Goal: Task Accomplishment & Management: Manage account settings

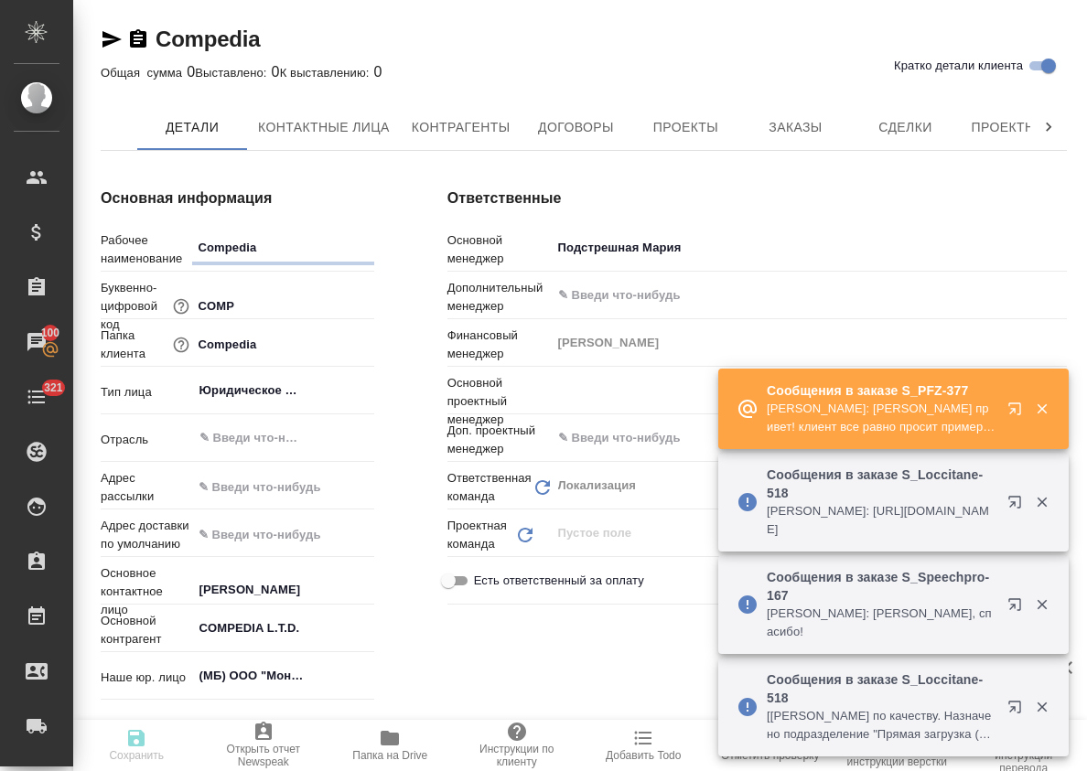
type textarea "x"
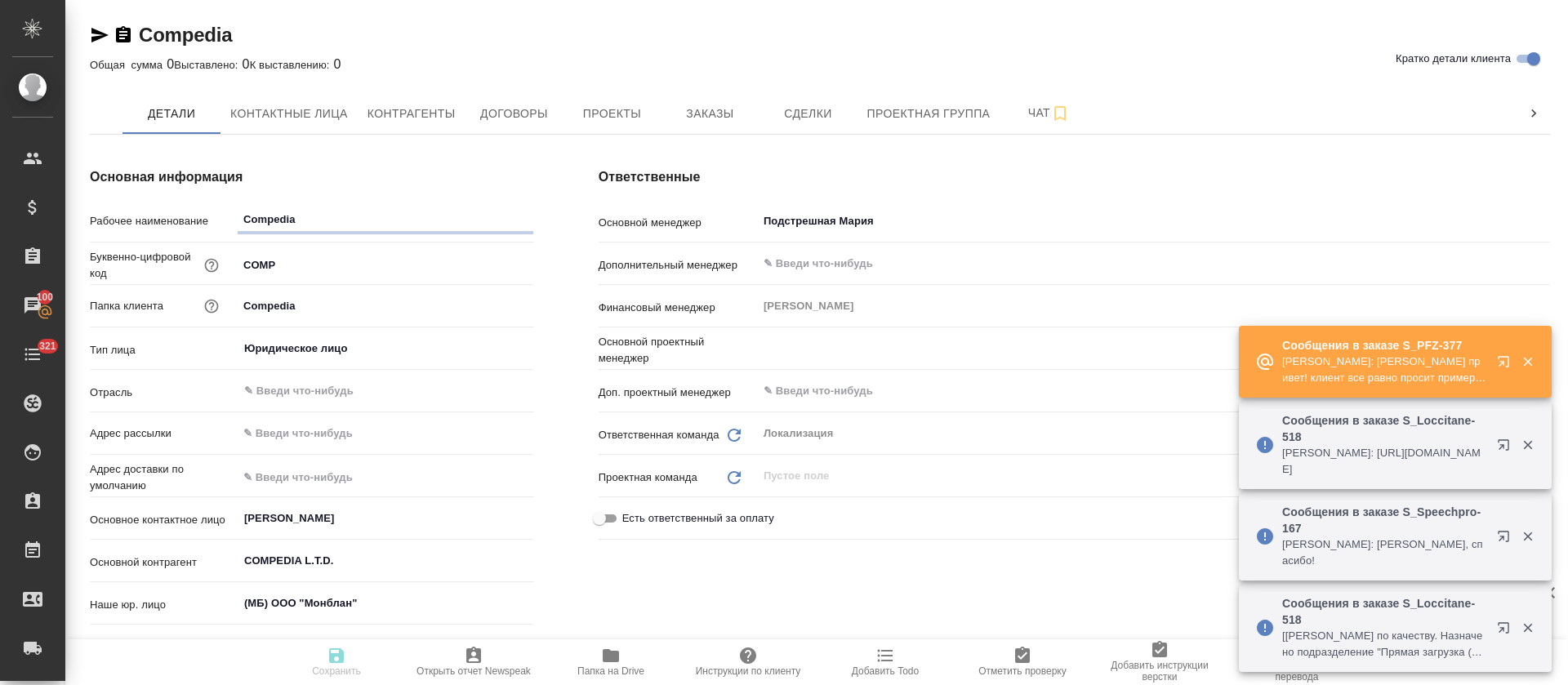
type textarea "x"
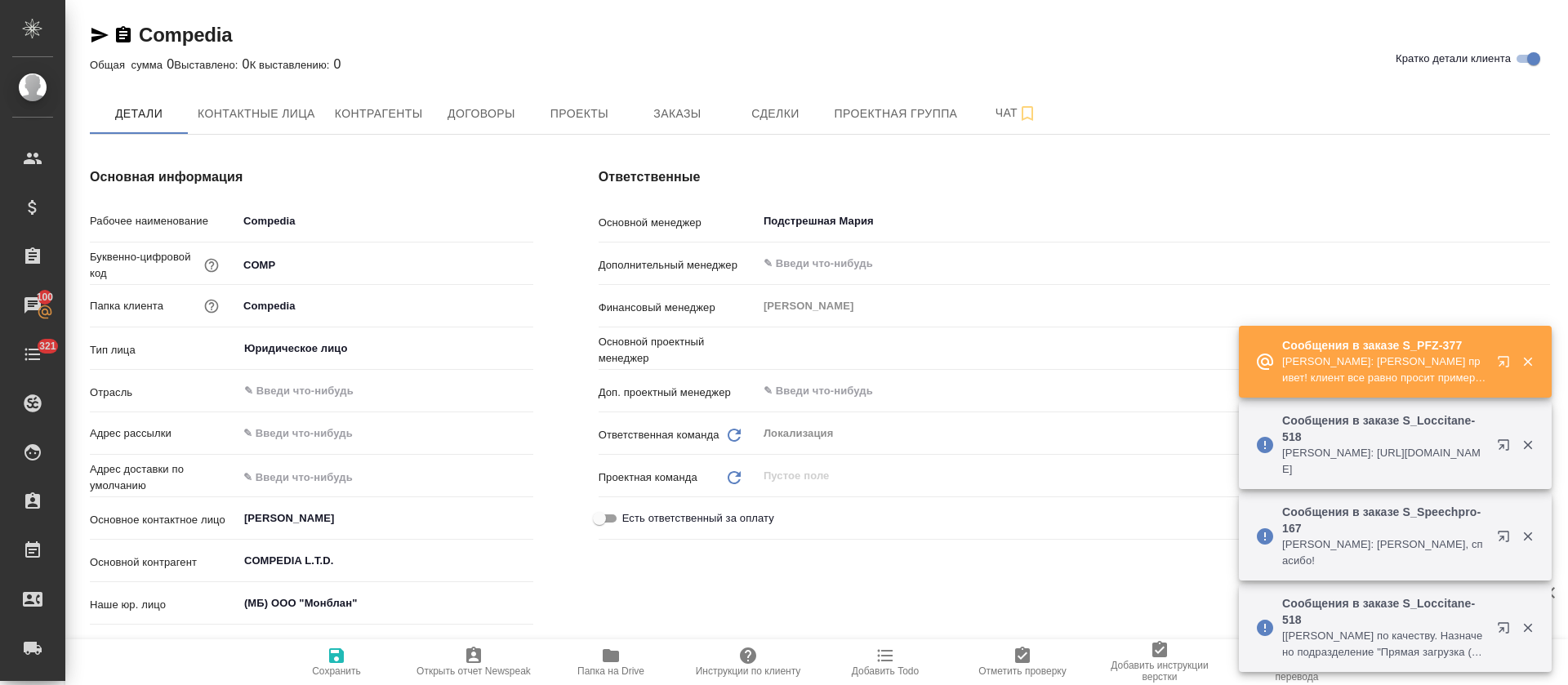
type textarea "x"
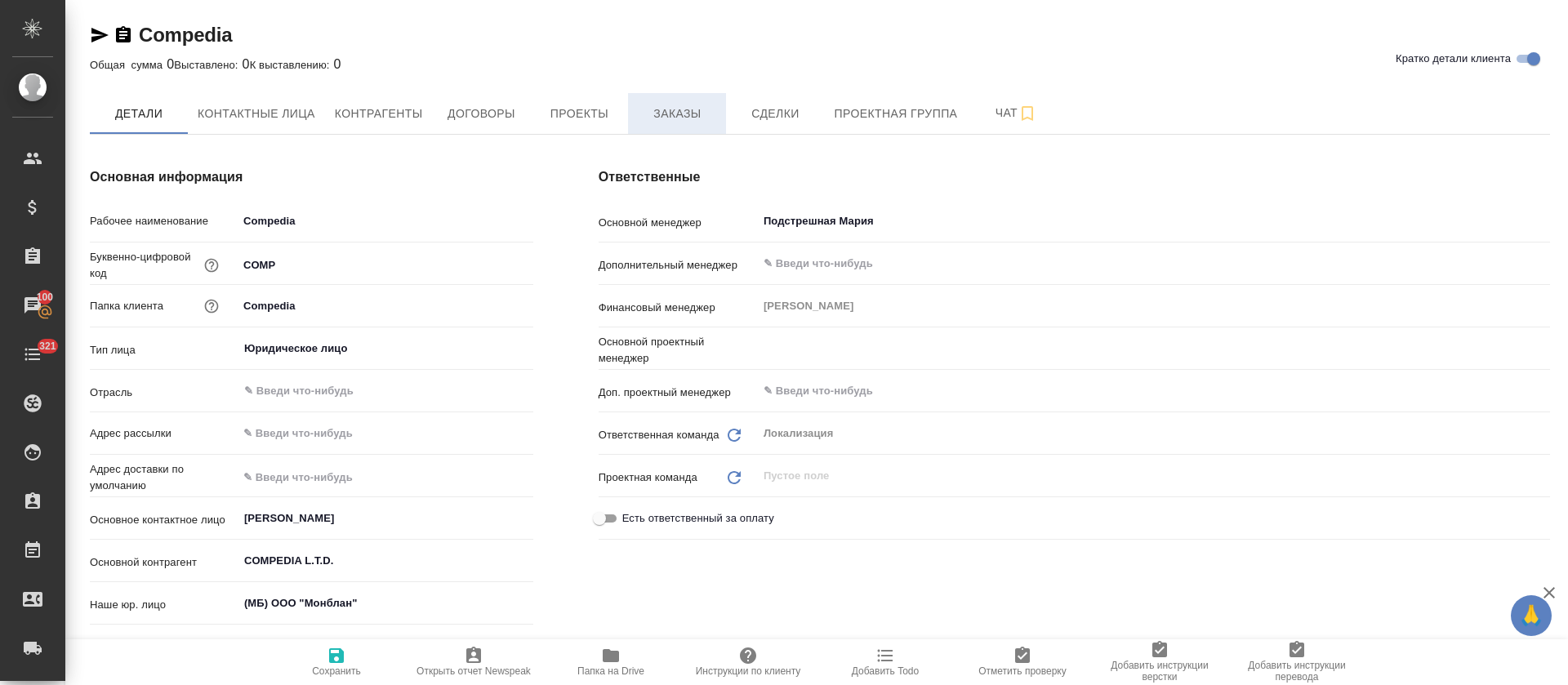
click at [659, 118] on span "Заказы" at bounding box center [677, 113] width 79 height 21
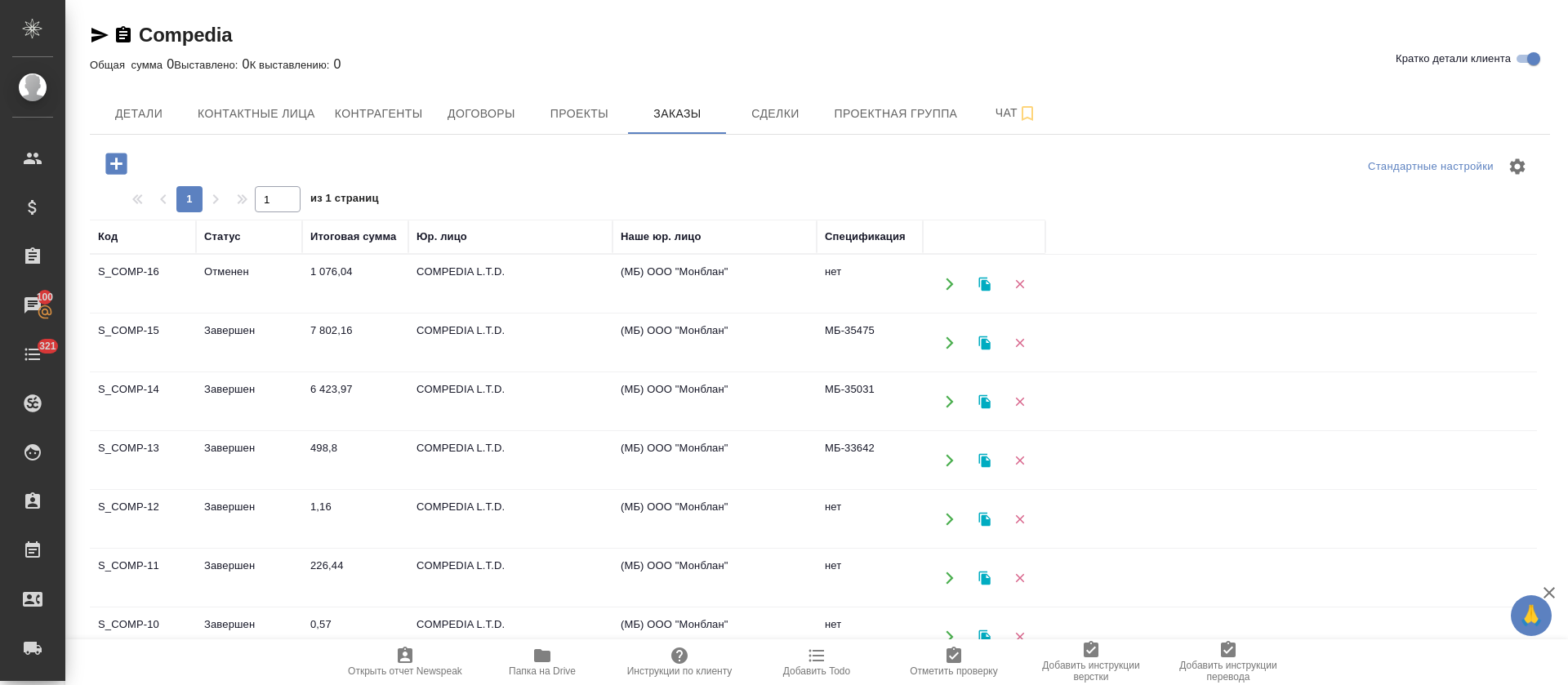
click at [238, 330] on td "Завершен" at bounding box center [249, 343] width 106 height 57
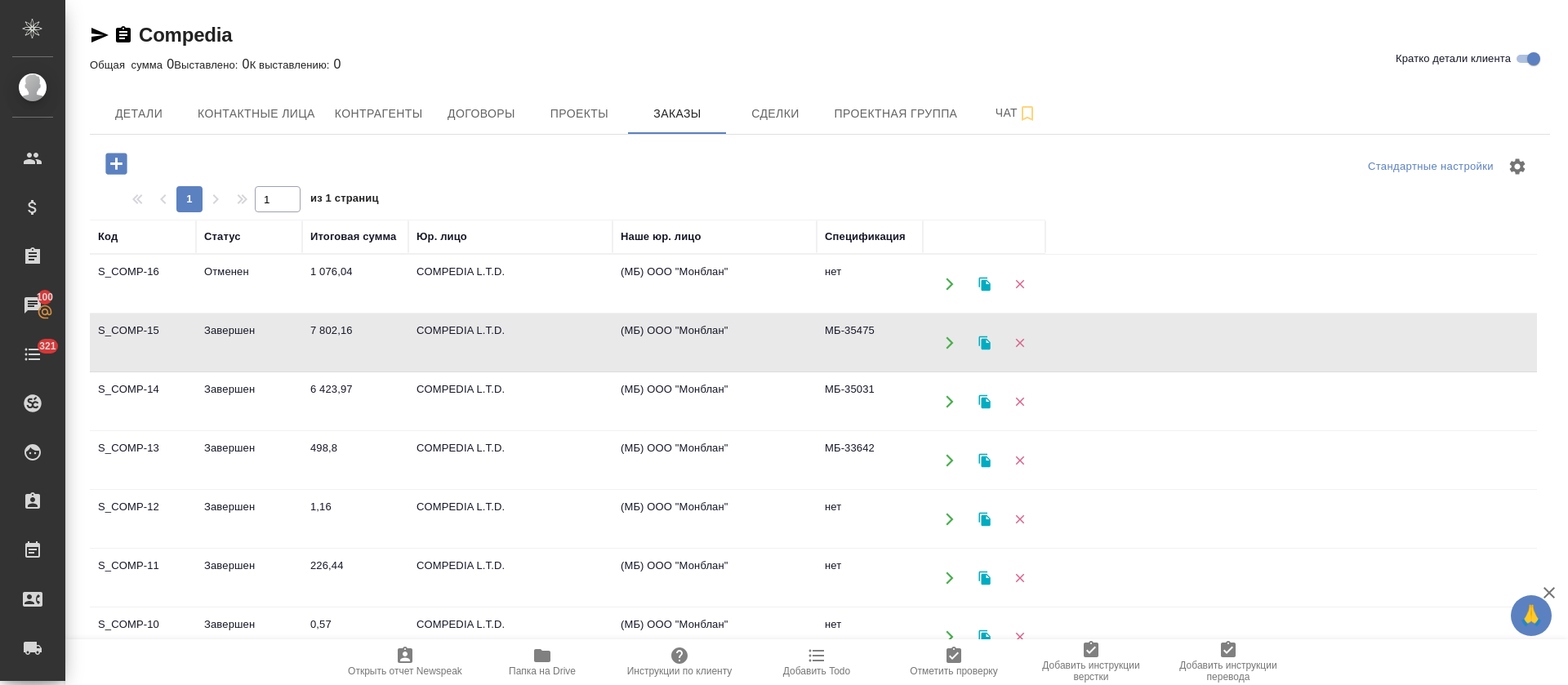
click at [238, 330] on td "Завершен" at bounding box center [249, 343] width 106 height 57
click at [346, 392] on td "6 423,97" at bounding box center [354, 402] width 106 height 57
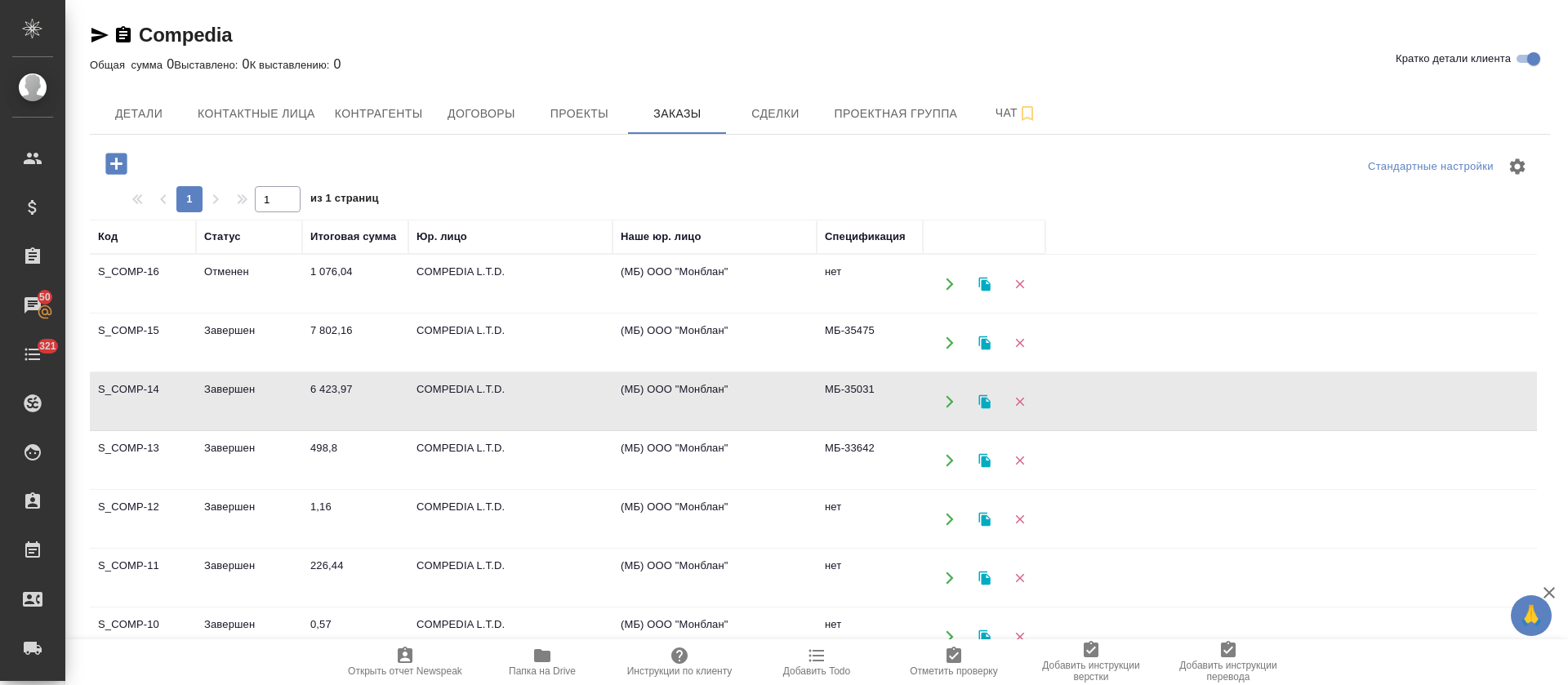
click at [346, 392] on td "6 423,97" at bounding box center [354, 402] width 106 height 57
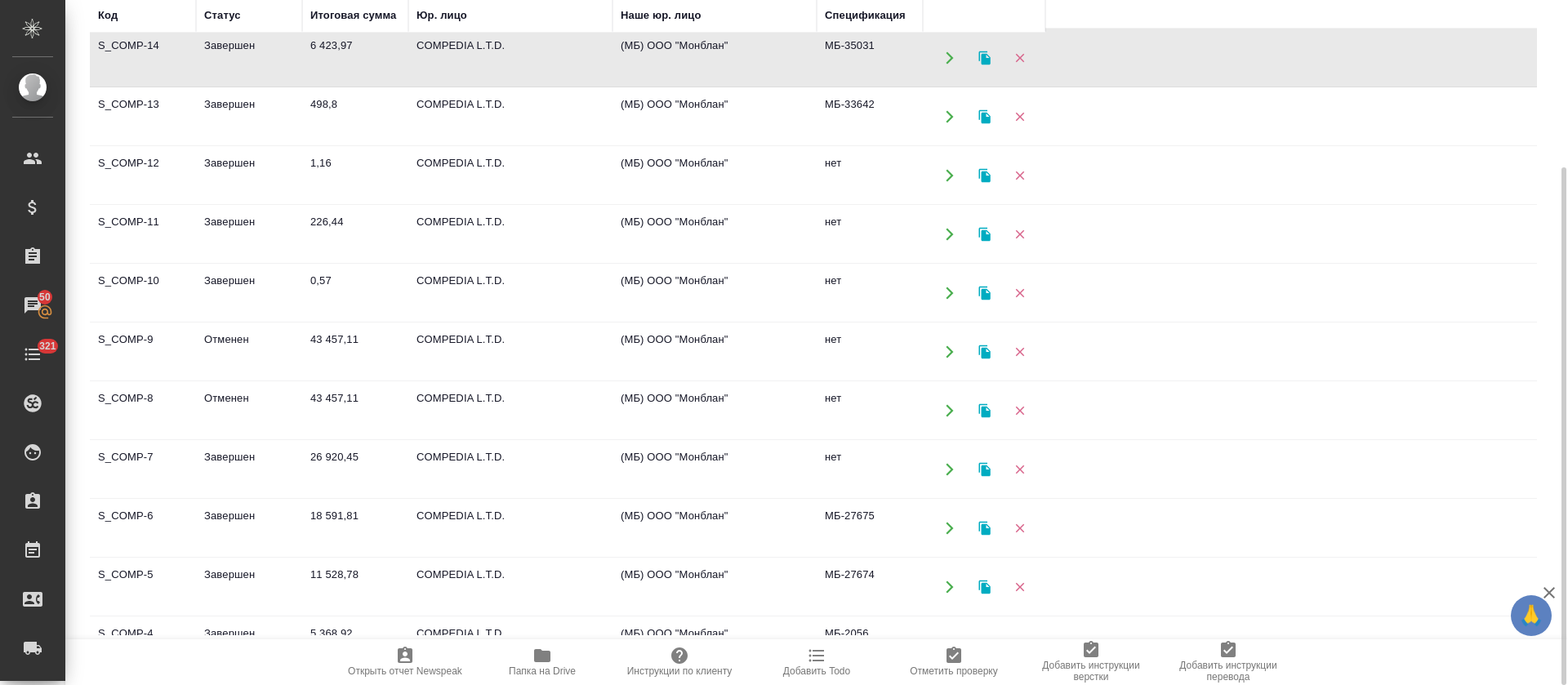
scroll to position [245, 0]
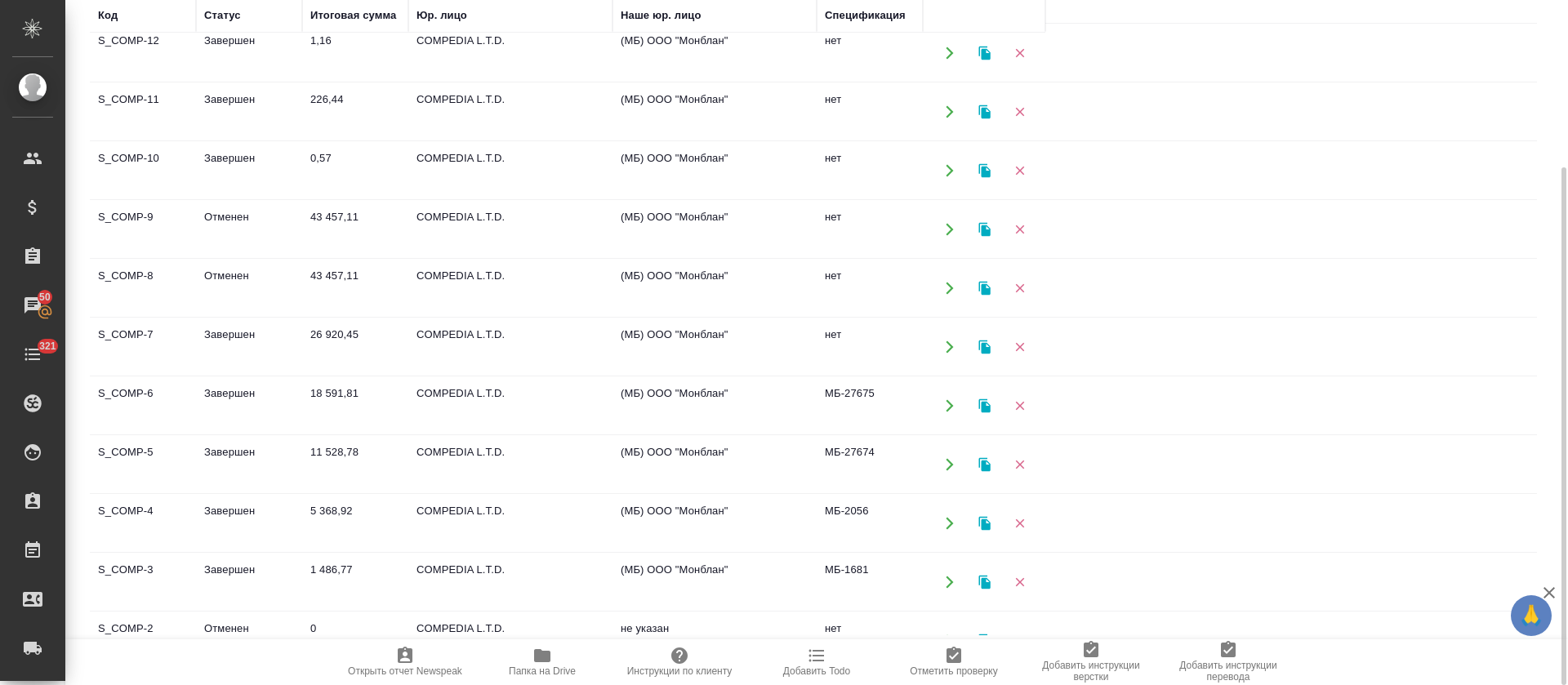
click at [326, 387] on td "18 591,81" at bounding box center [354, 406] width 106 height 57
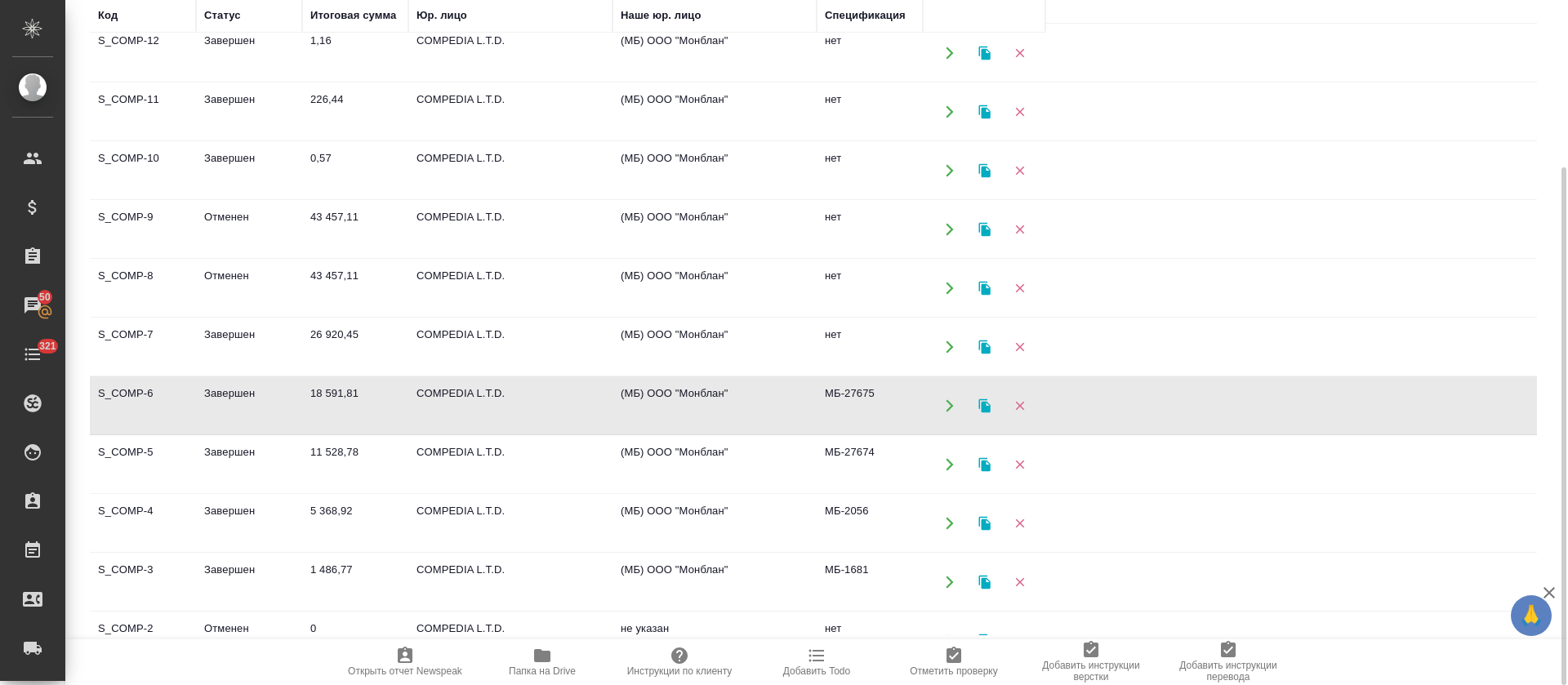
click at [326, 387] on td "18 591,81" at bounding box center [354, 406] width 106 height 57
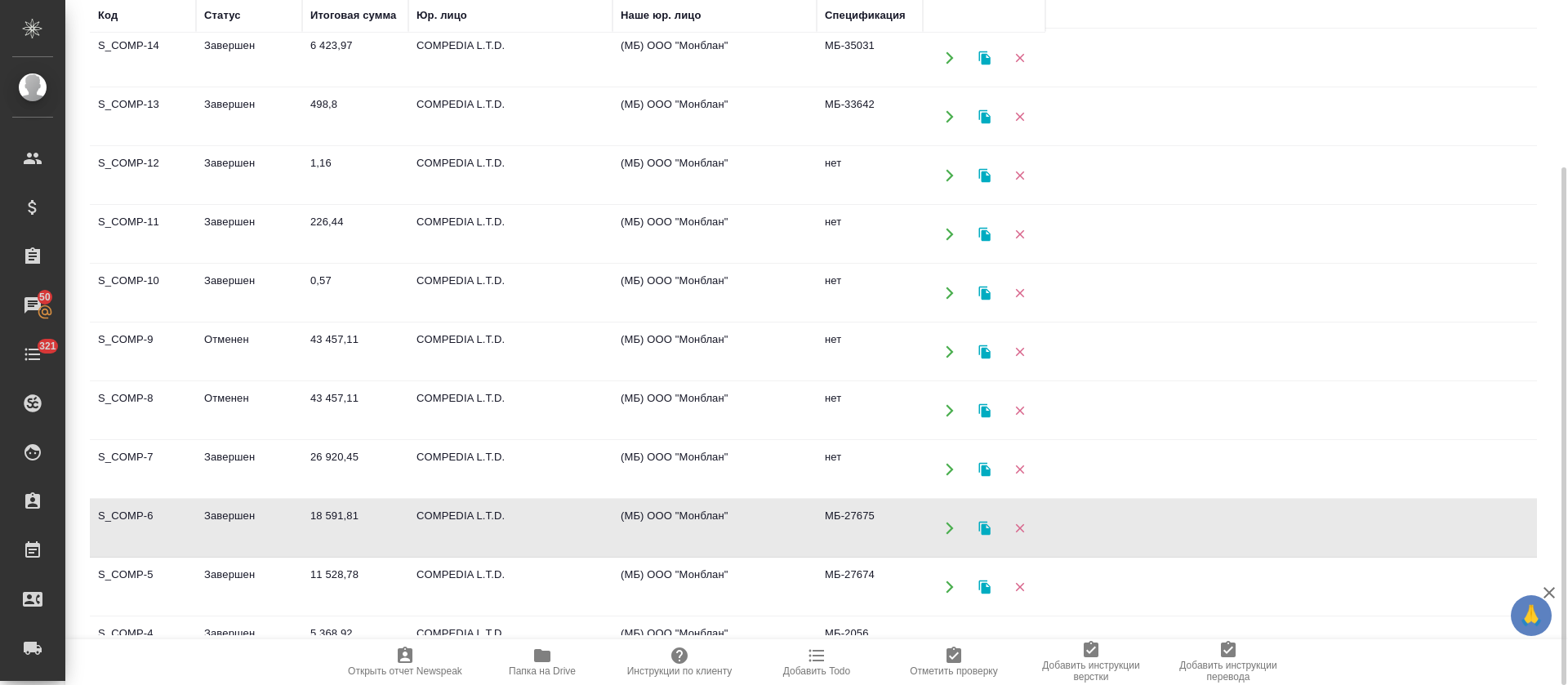
click at [238, 455] on td "Завершен" at bounding box center [249, 470] width 106 height 57
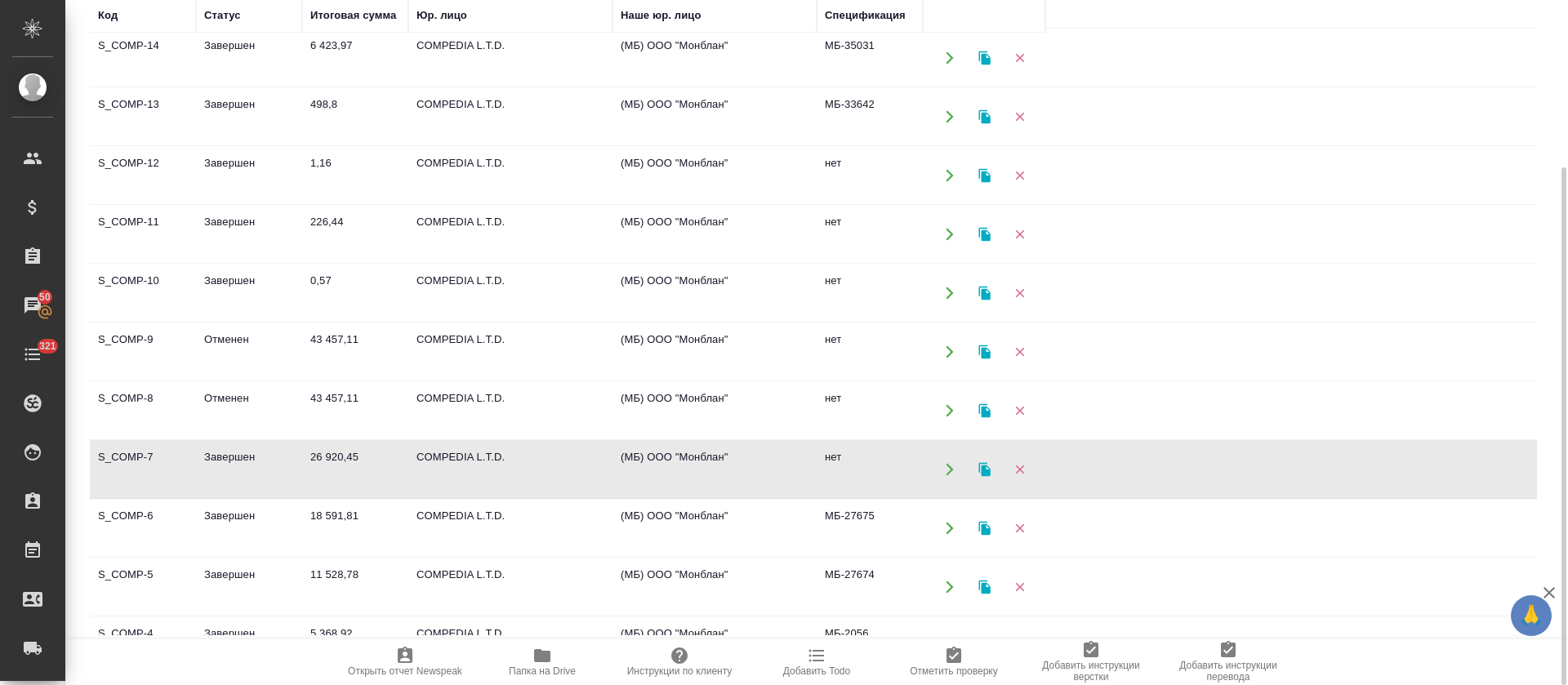
click at [238, 455] on td "Завершен" at bounding box center [249, 470] width 106 height 57
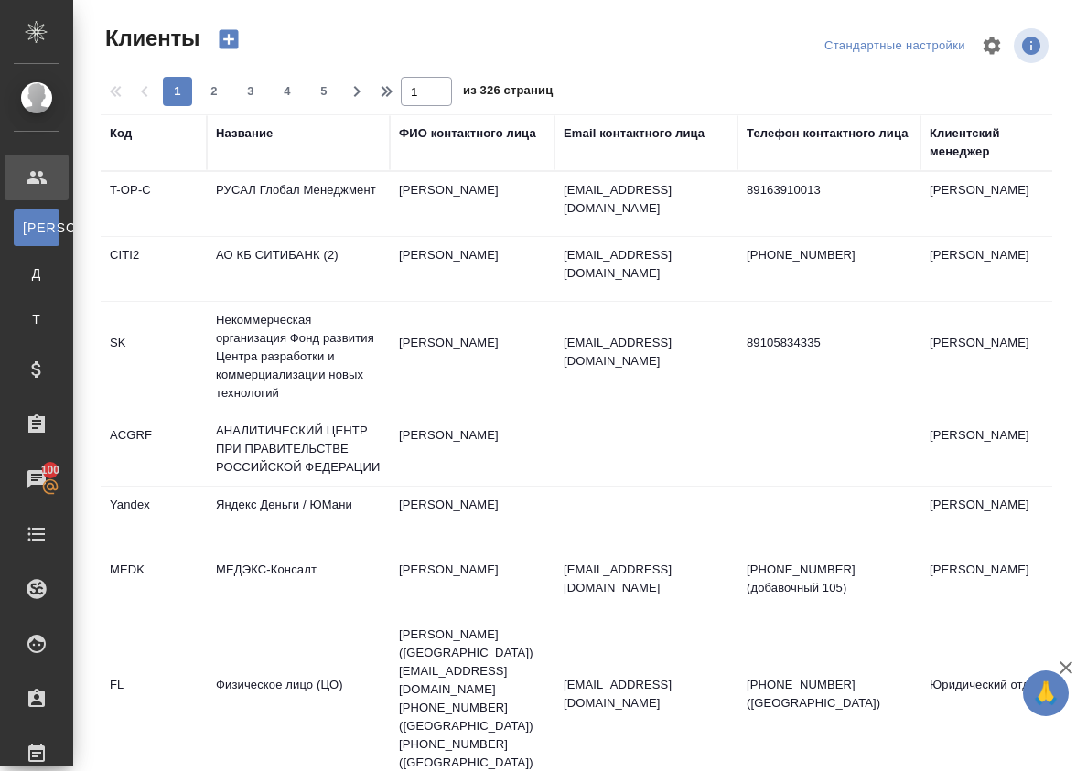
select select "RU"
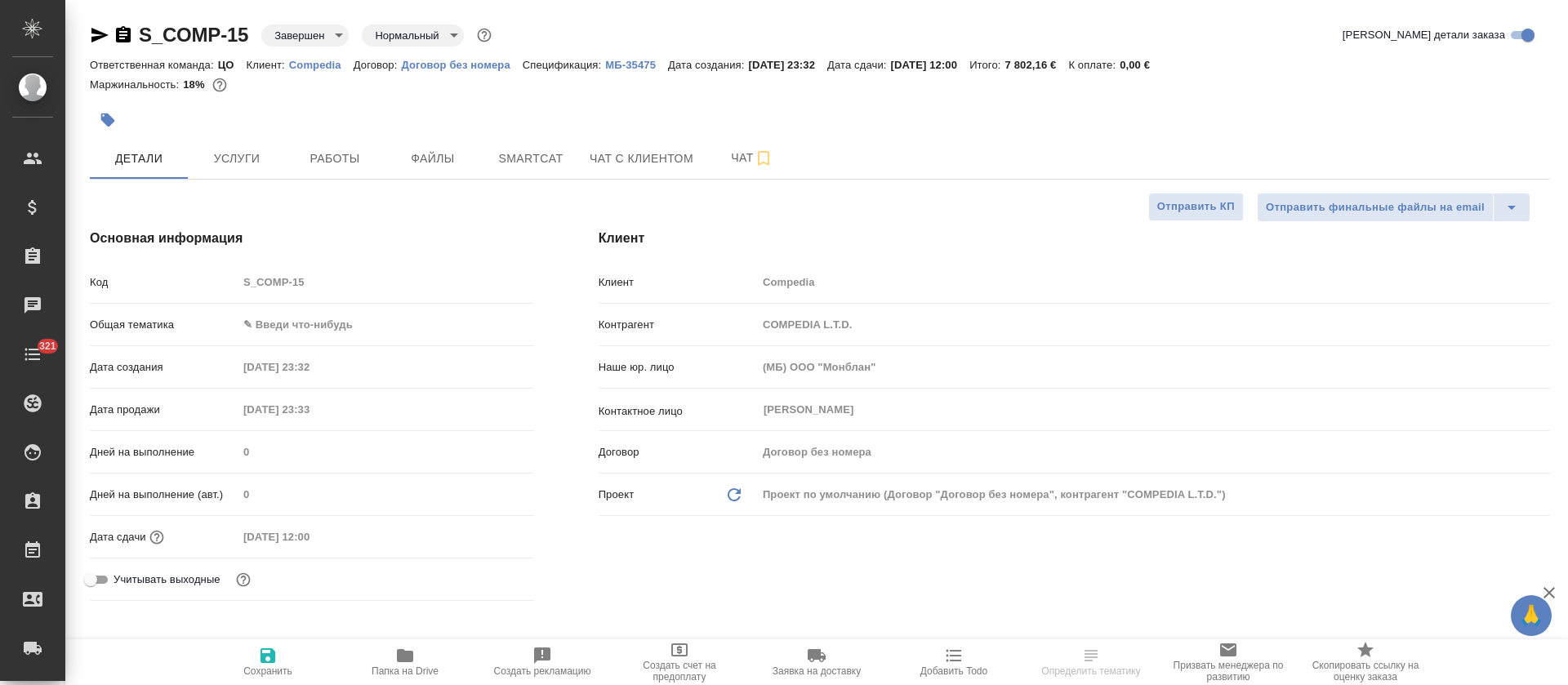
select select "RU"
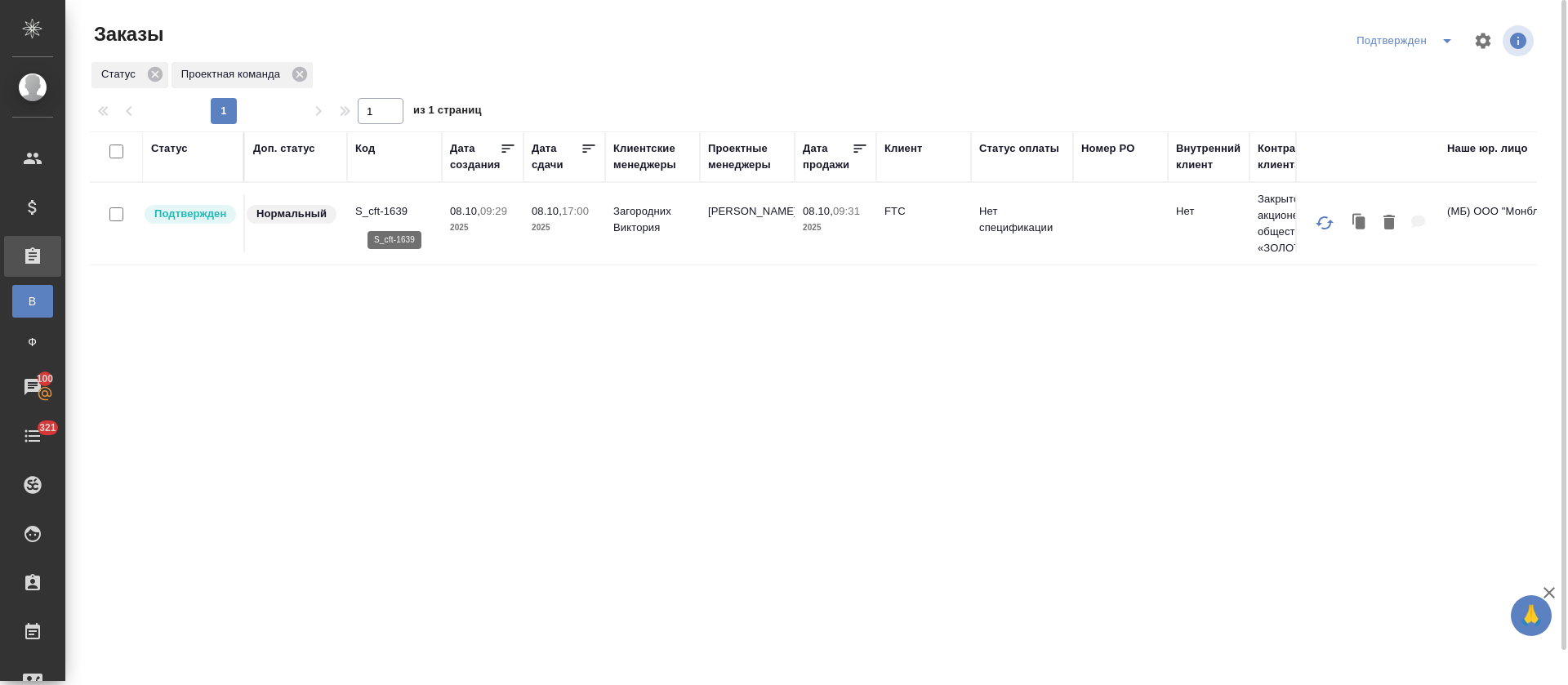
click at [379, 206] on p "S_cft-1639" at bounding box center [395, 212] width 79 height 16
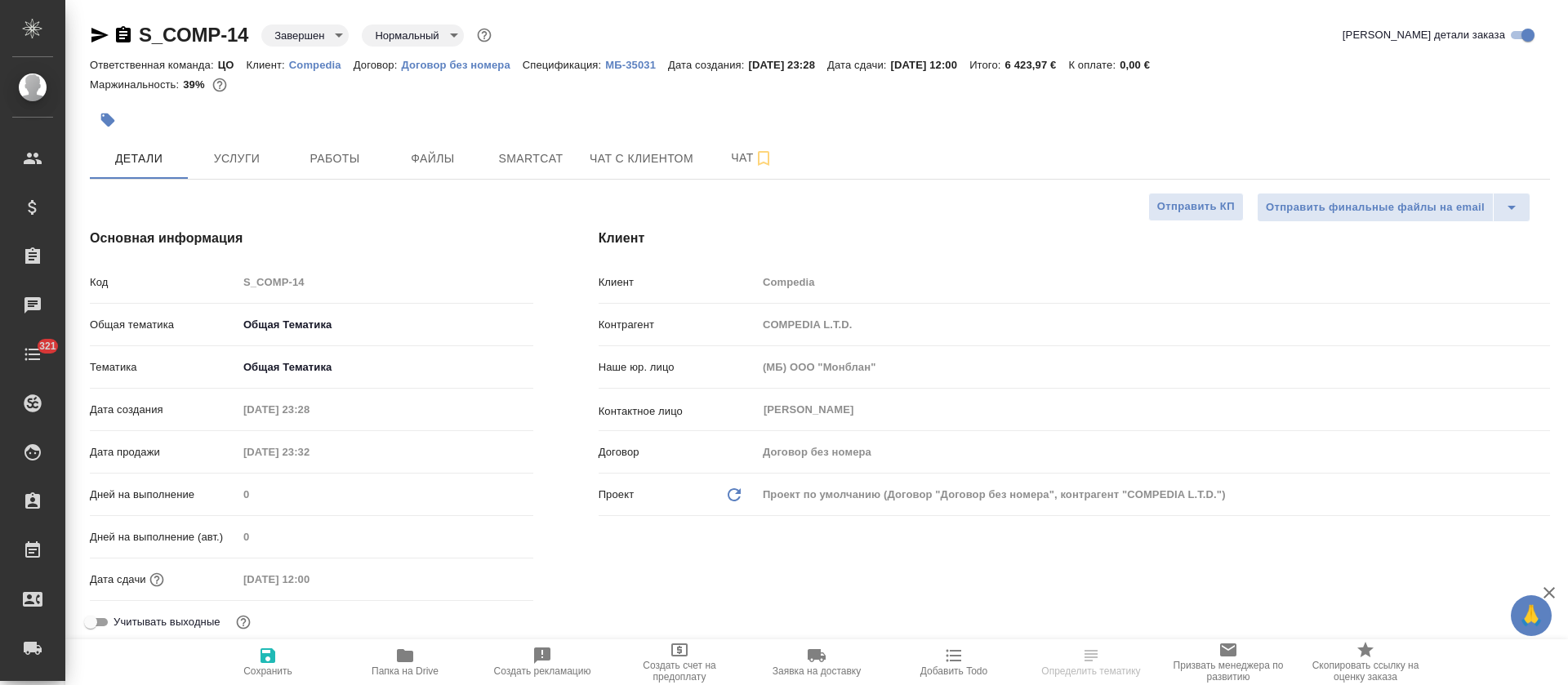
select select "RU"
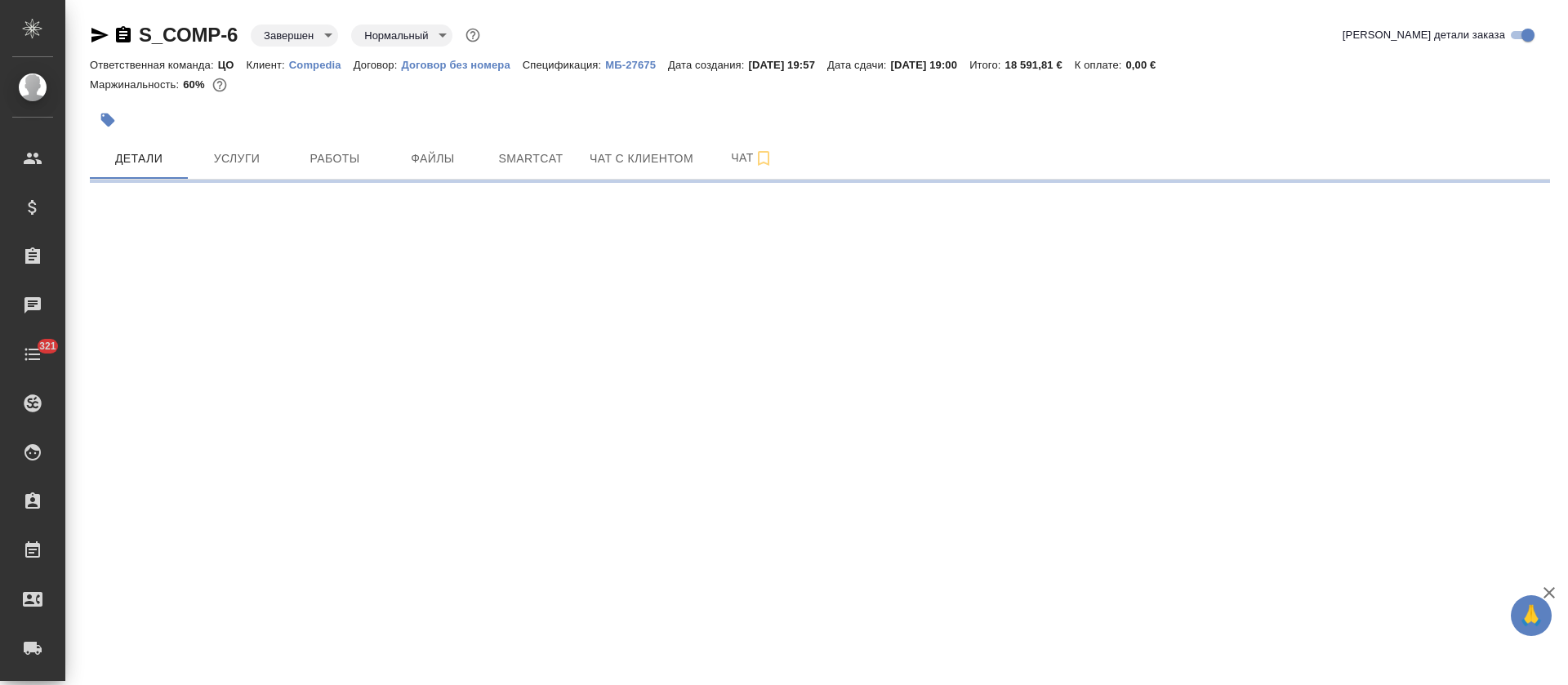
select select "RU"
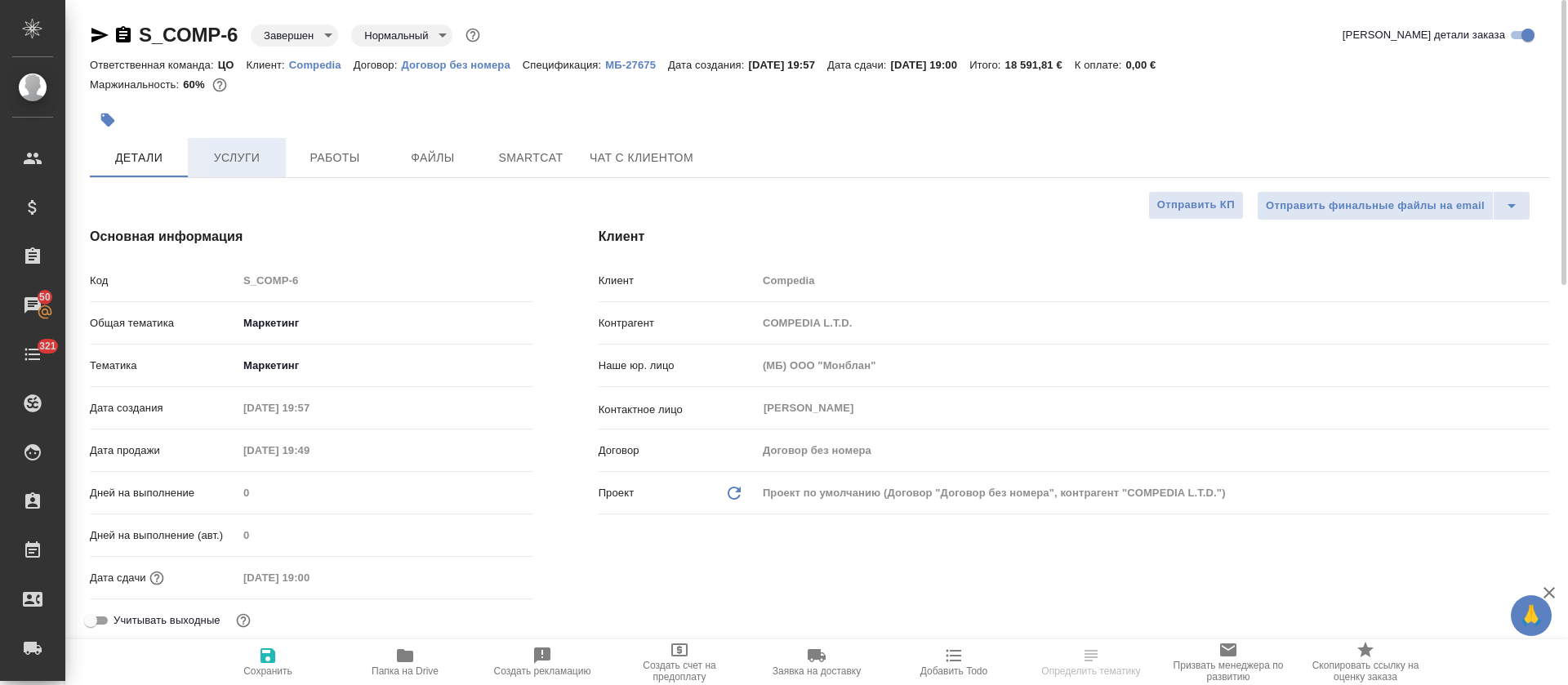
click at [274, 141] on button "Услуги" at bounding box center [237, 158] width 98 height 39
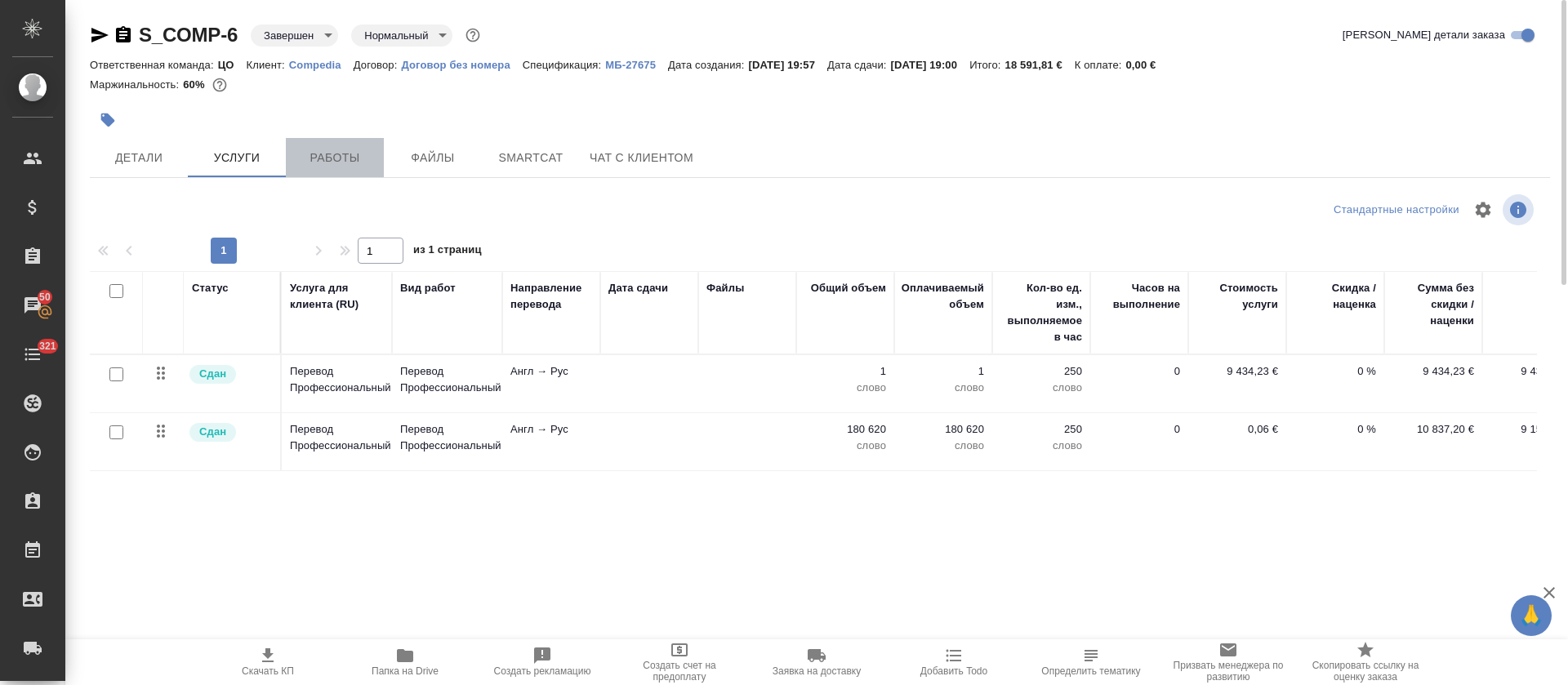
click at [324, 155] on span "Работы" at bounding box center [335, 158] width 79 height 21
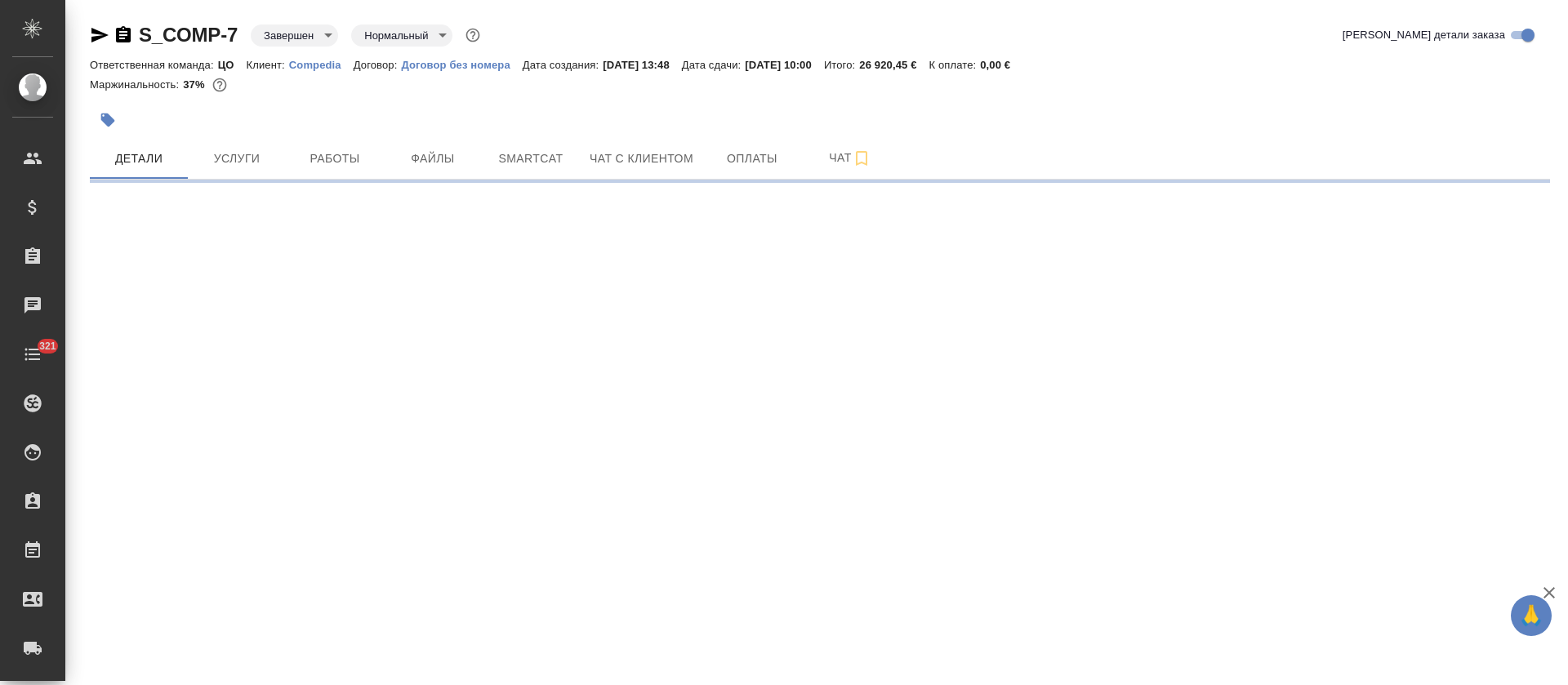
select select "RU"
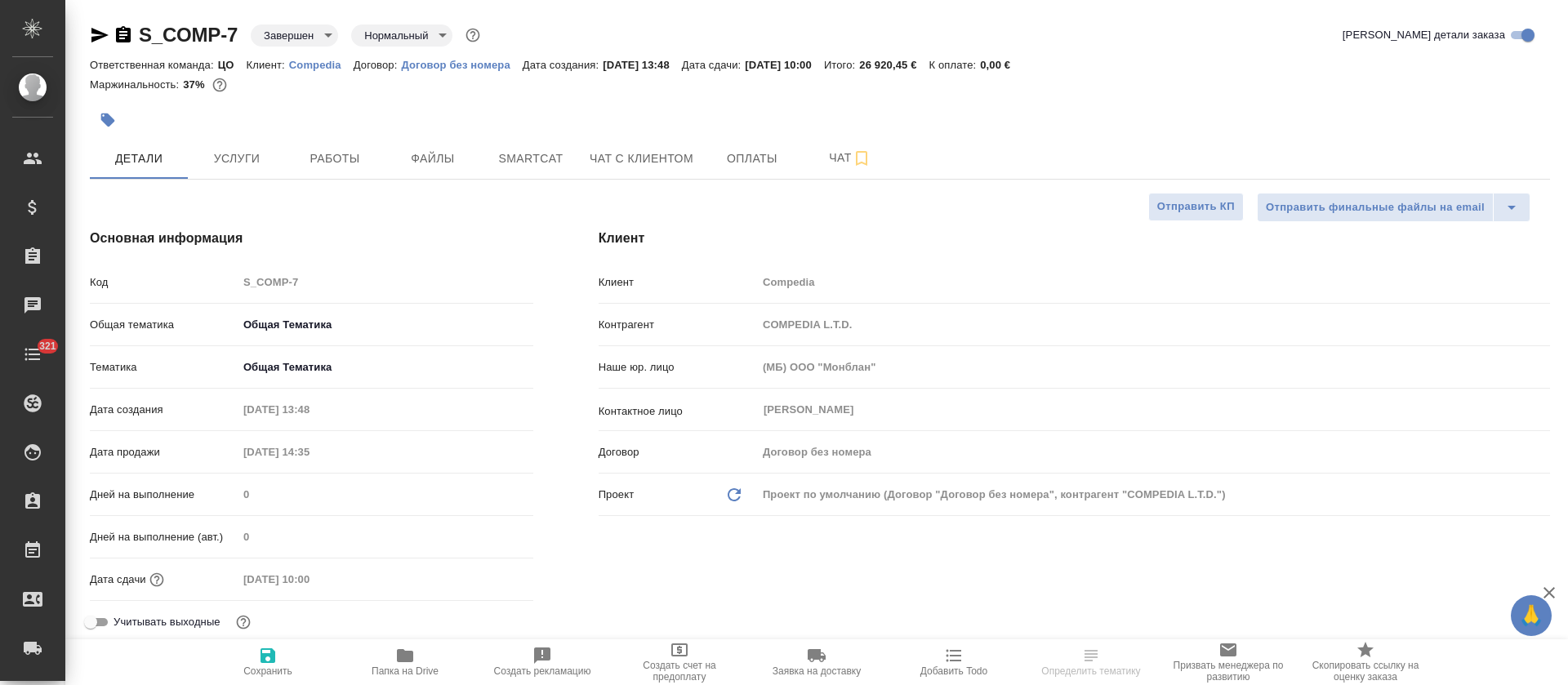
type textarea "x"
click at [275, 151] on span "Услуги" at bounding box center [237, 158] width 79 height 21
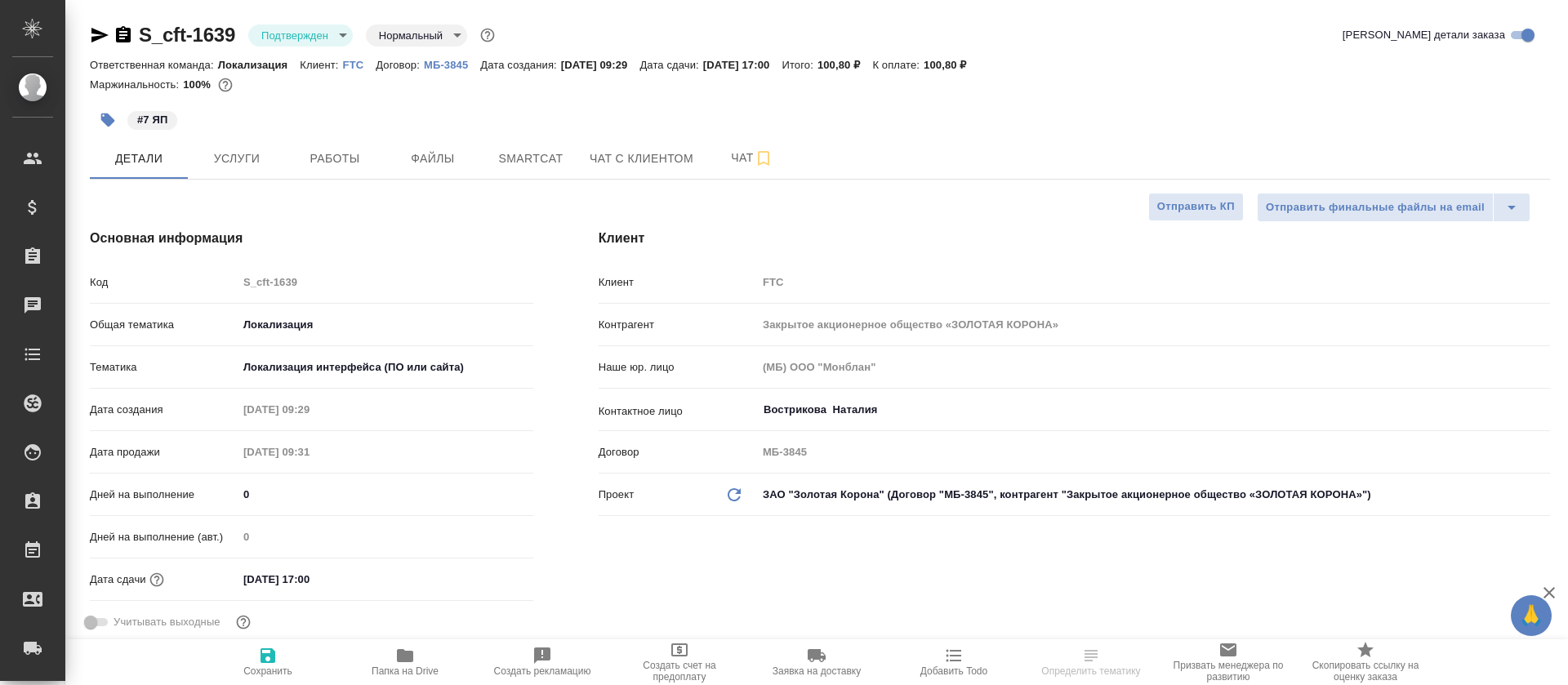
select select "RU"
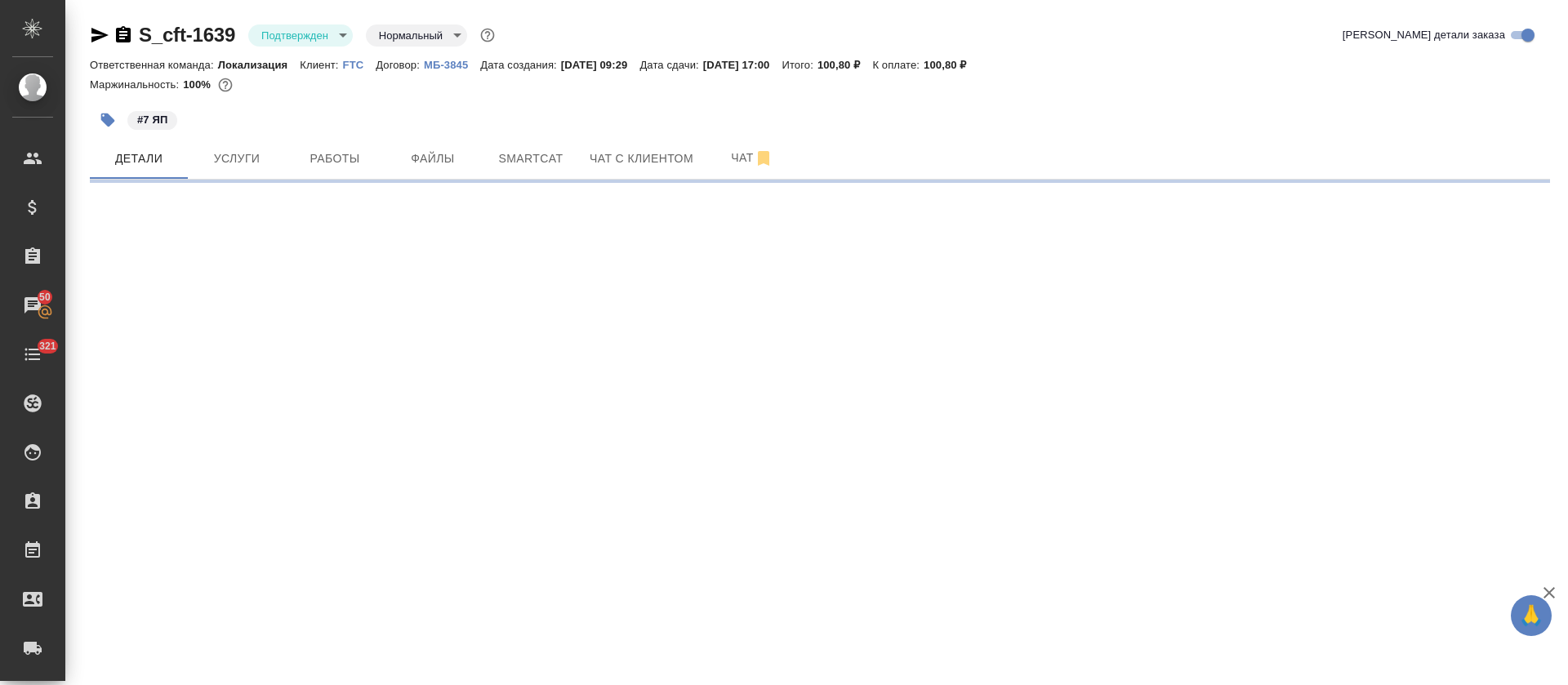
select select "RU"
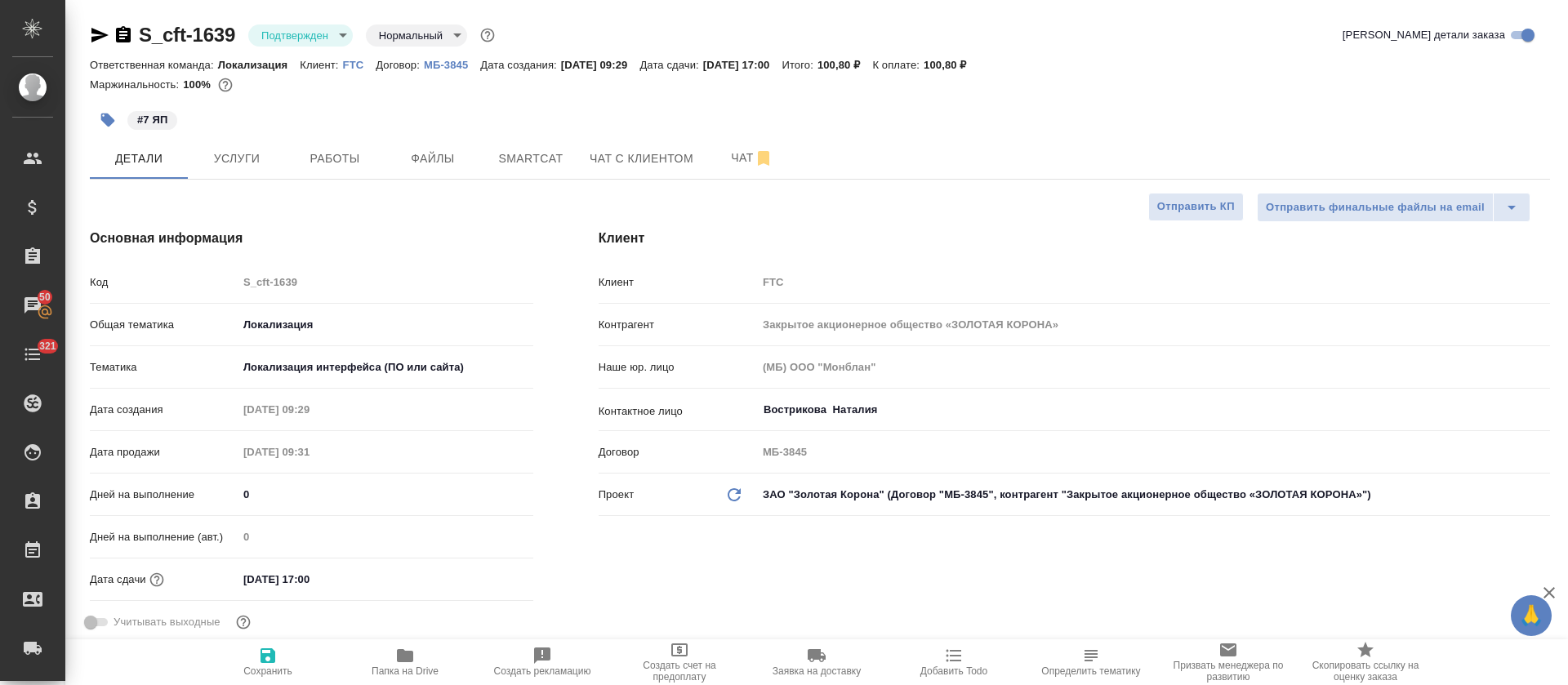
type textarea "x"
click at [346, 41] on body "🙏 .cls-1 fill:#fff; AWATERA Tretyakova Olga Клиенты Спецификации Заказы 50 Чаты…" at bounding box center [784, 342] width 1568 height 685
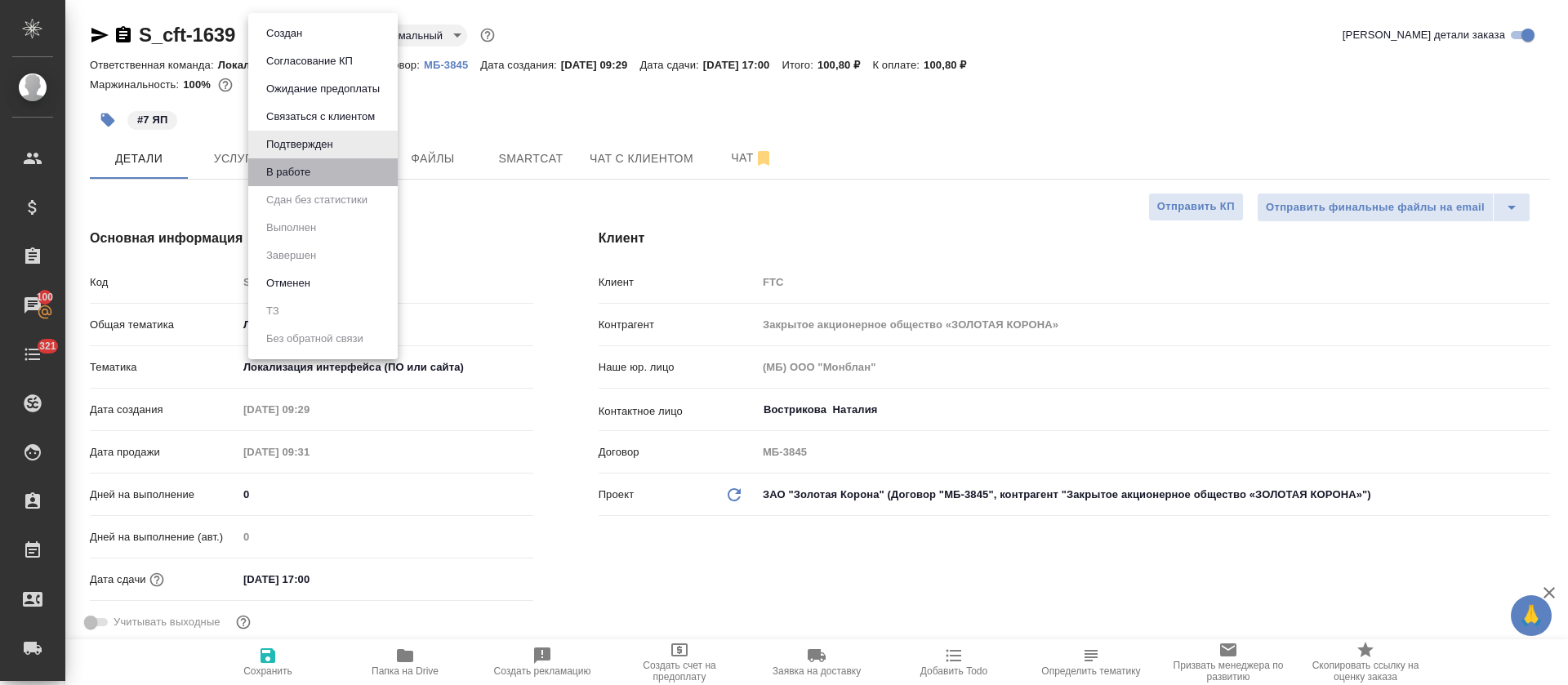
click at [334, 165] on li "В работе" at bounding box center [322, 171] width 149 height 28
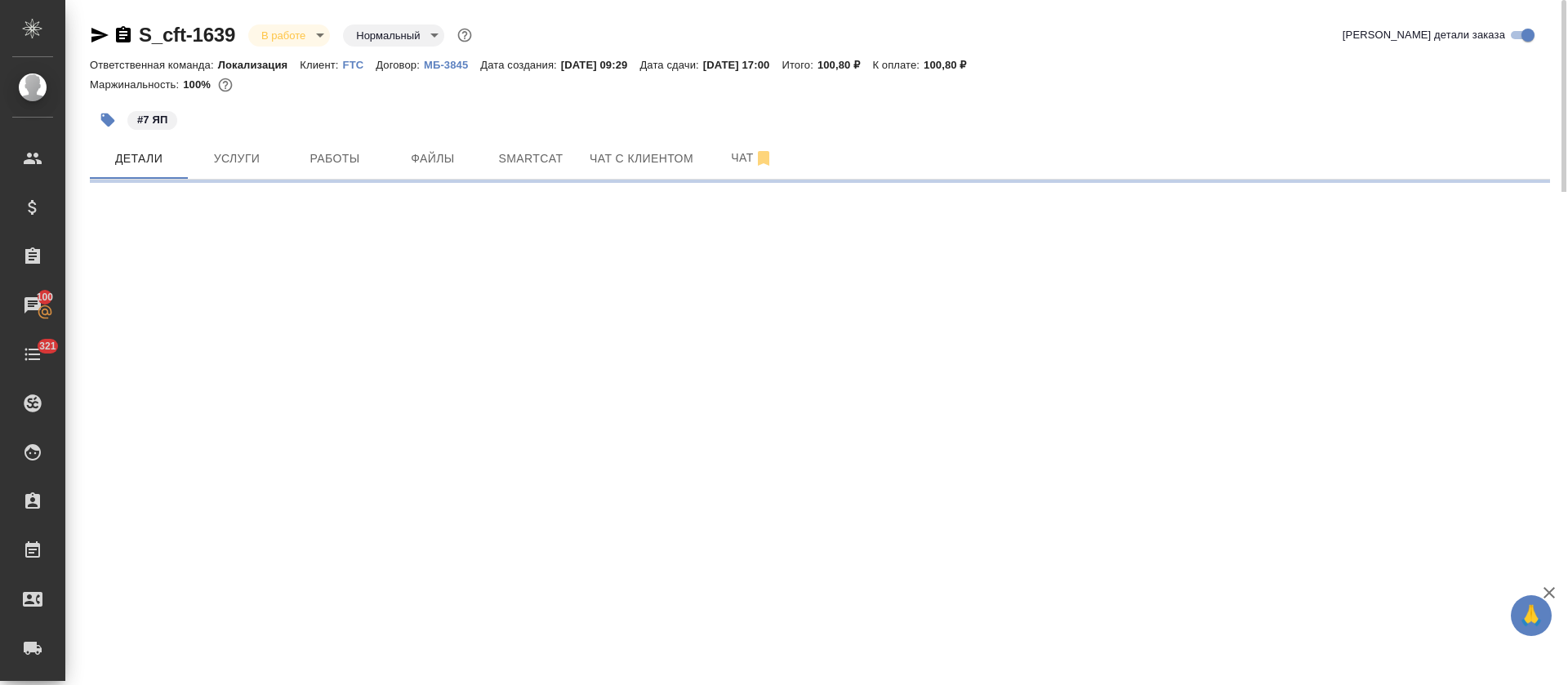
select select "RU"
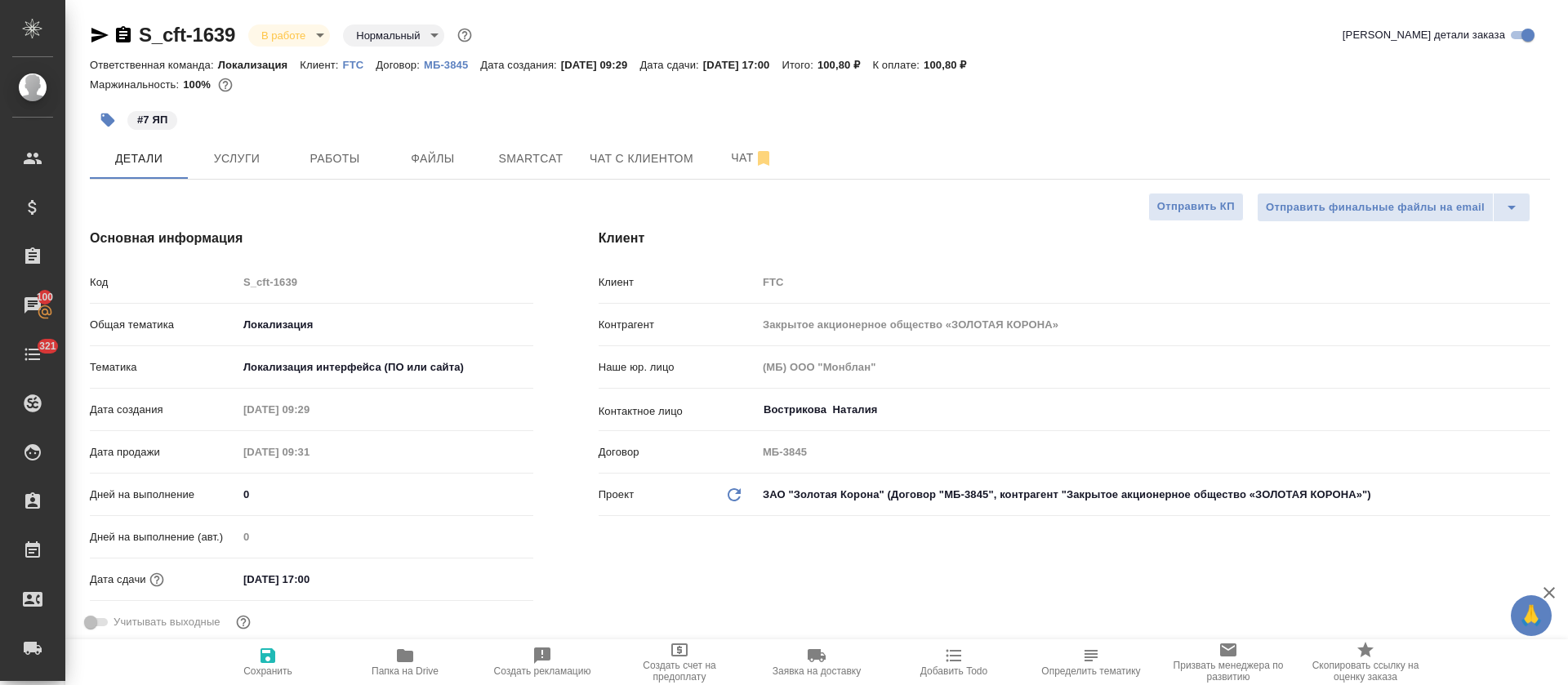
type textarea "x"
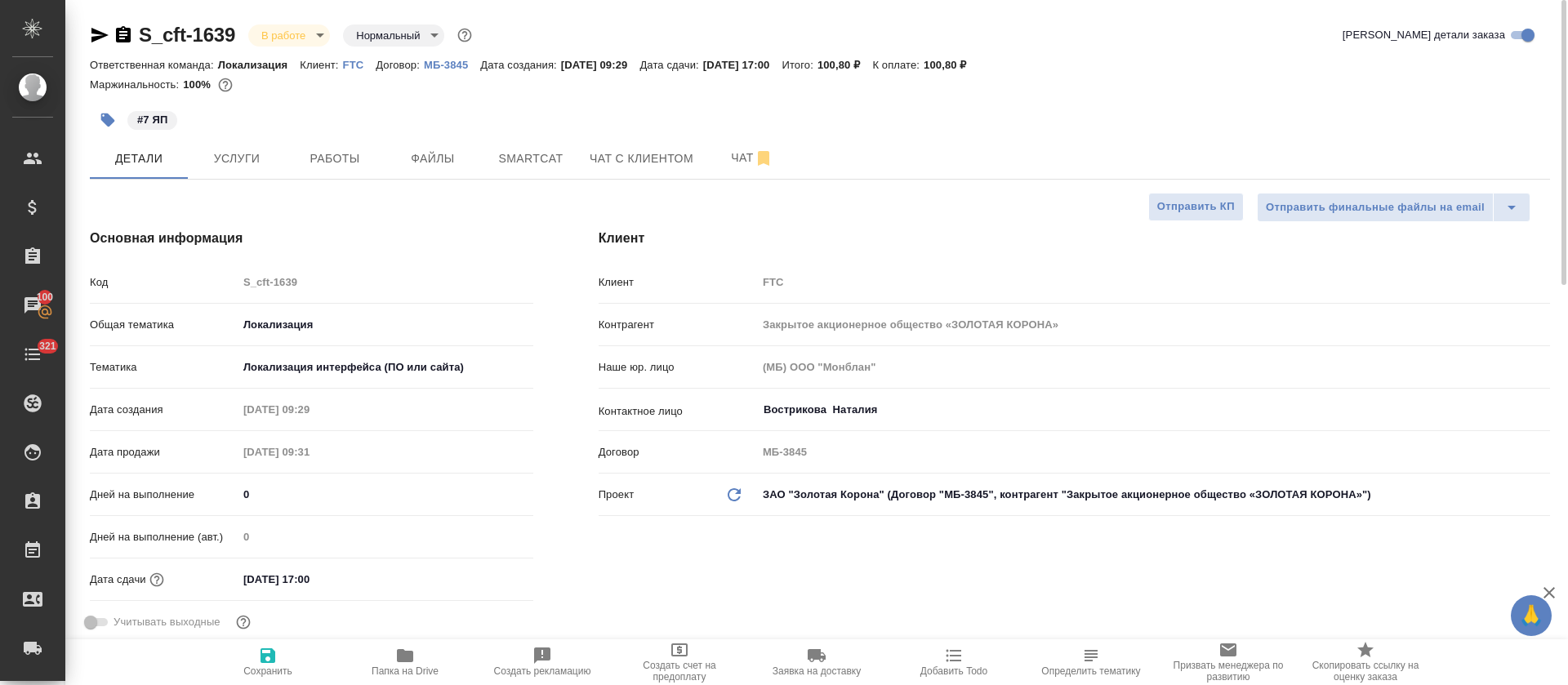
type textarea "x"
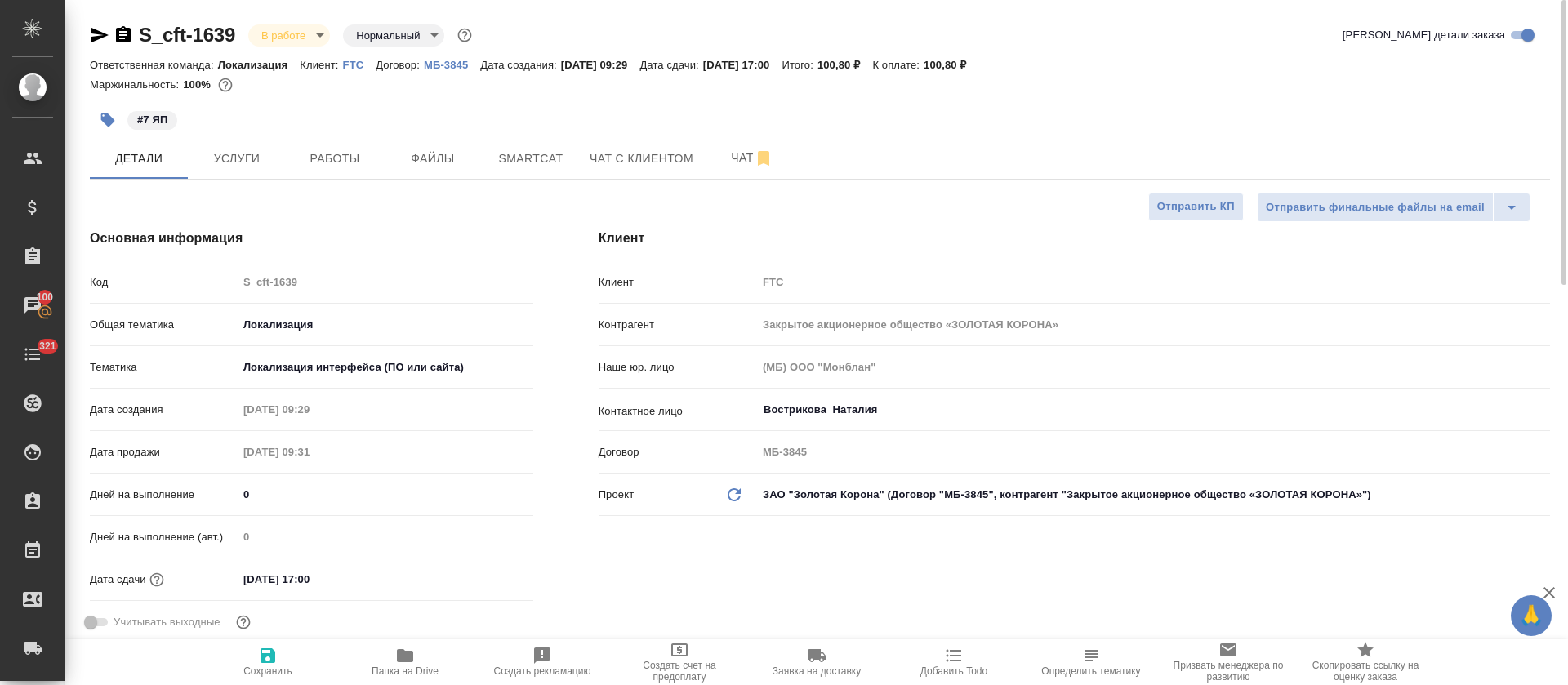
type textarea "x"
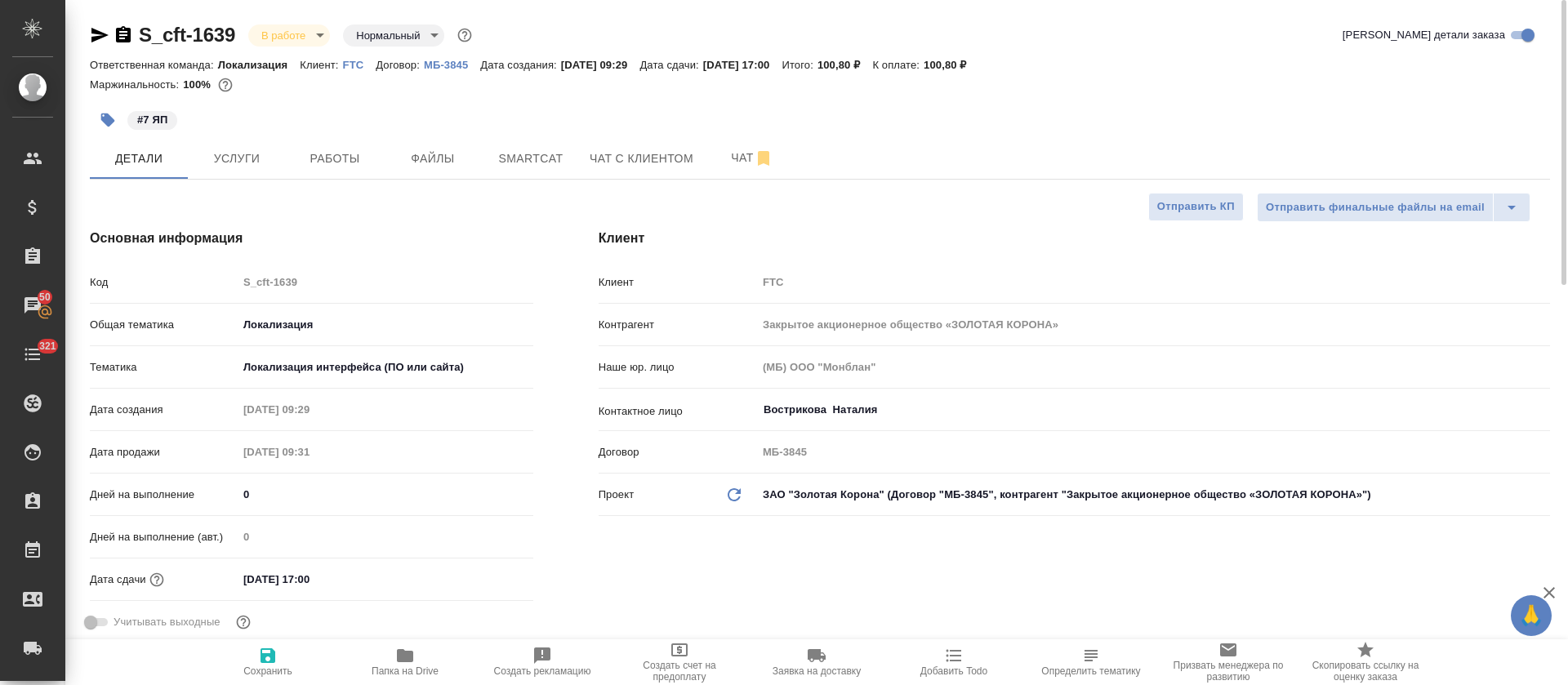
type textarea "x"
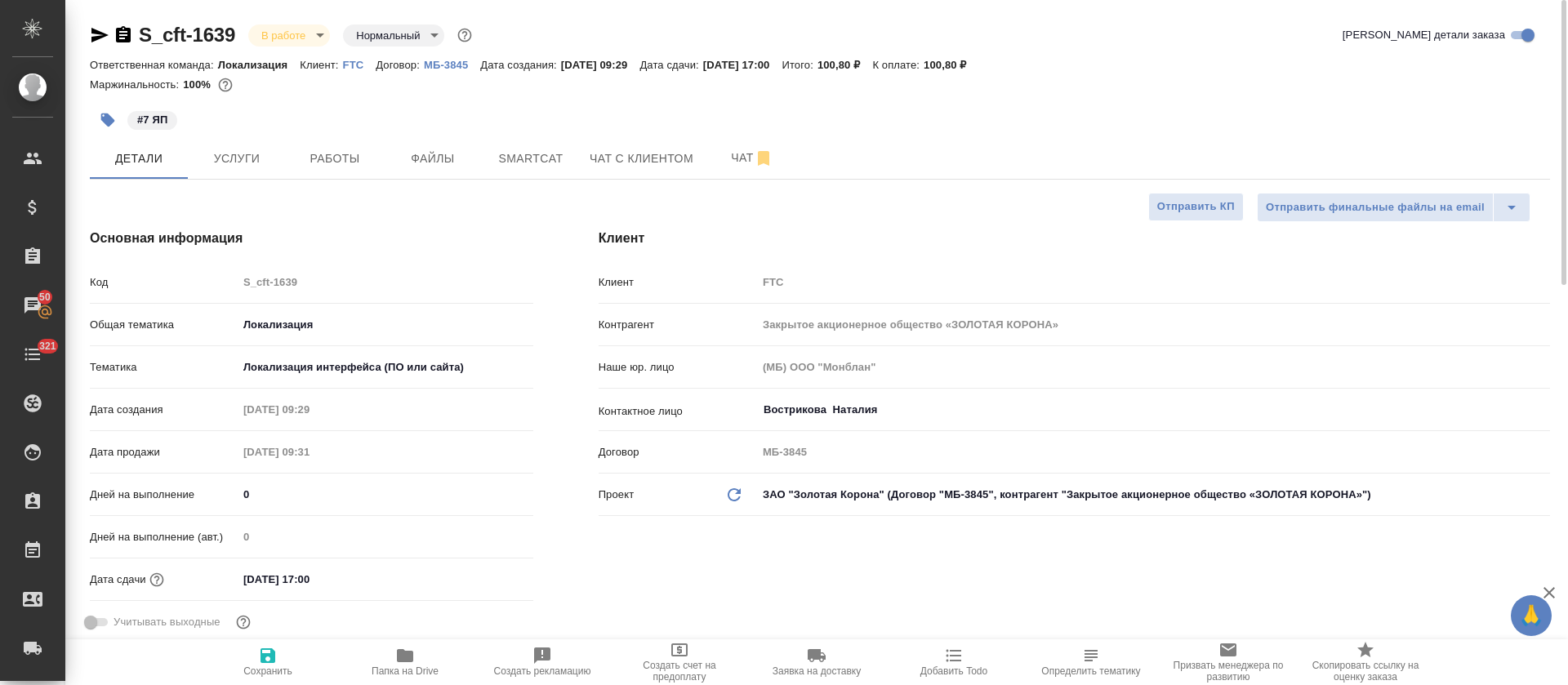
type textarea "x"
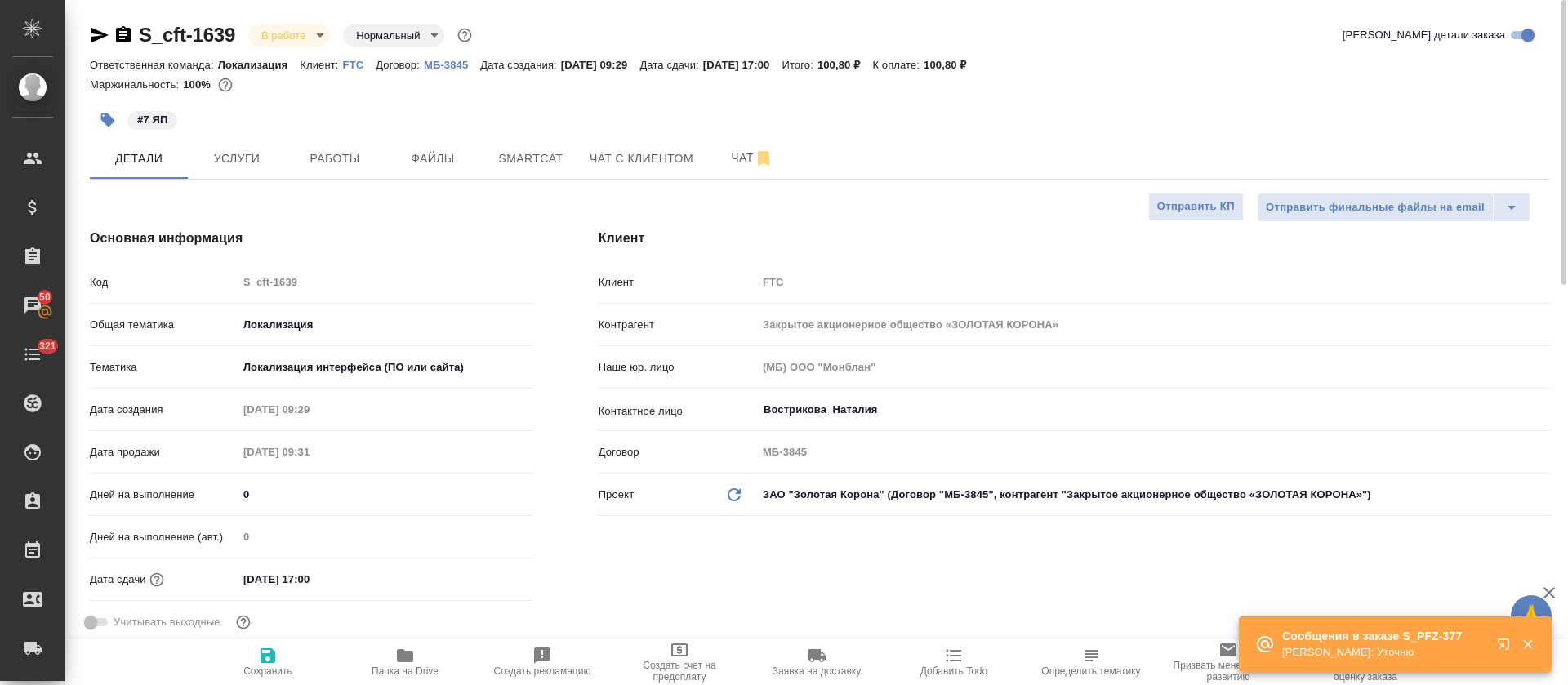
type textarea "x"
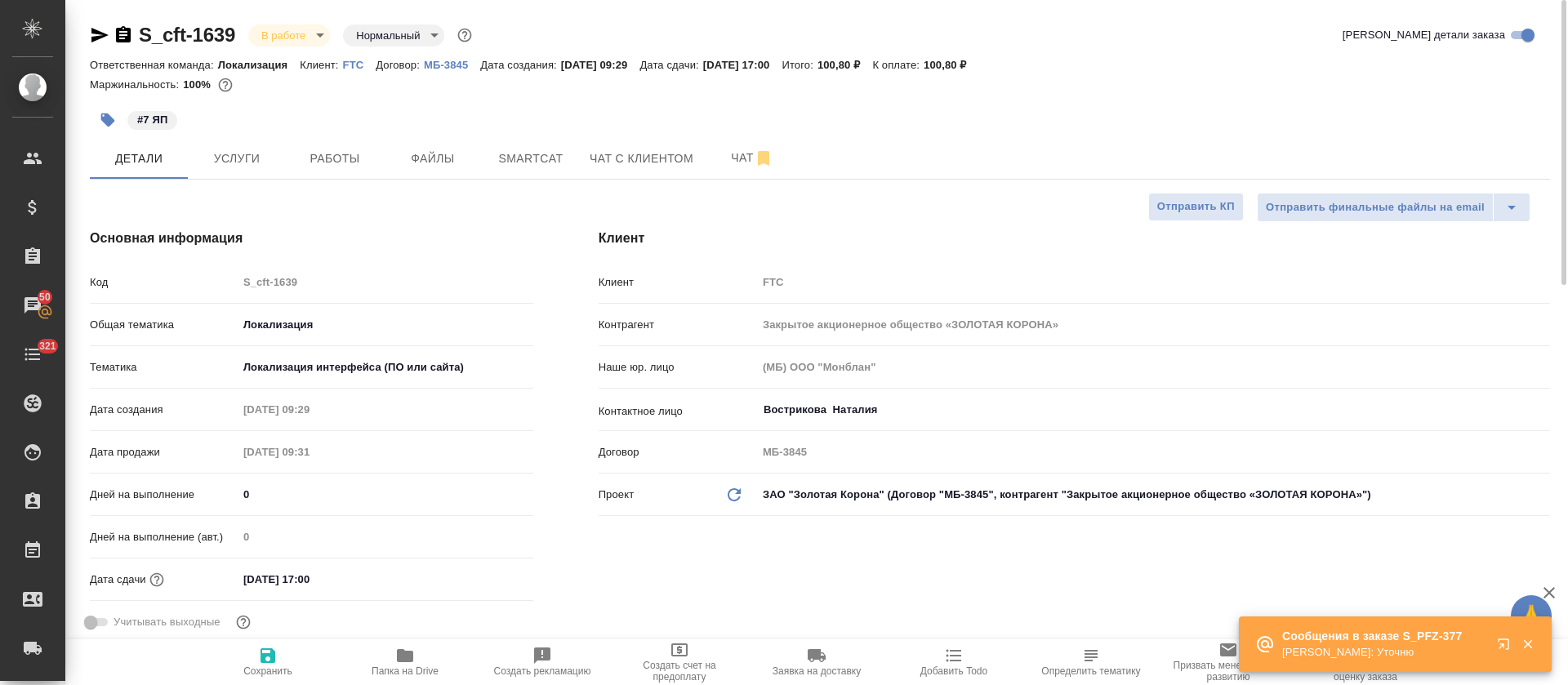
type textarea "x"
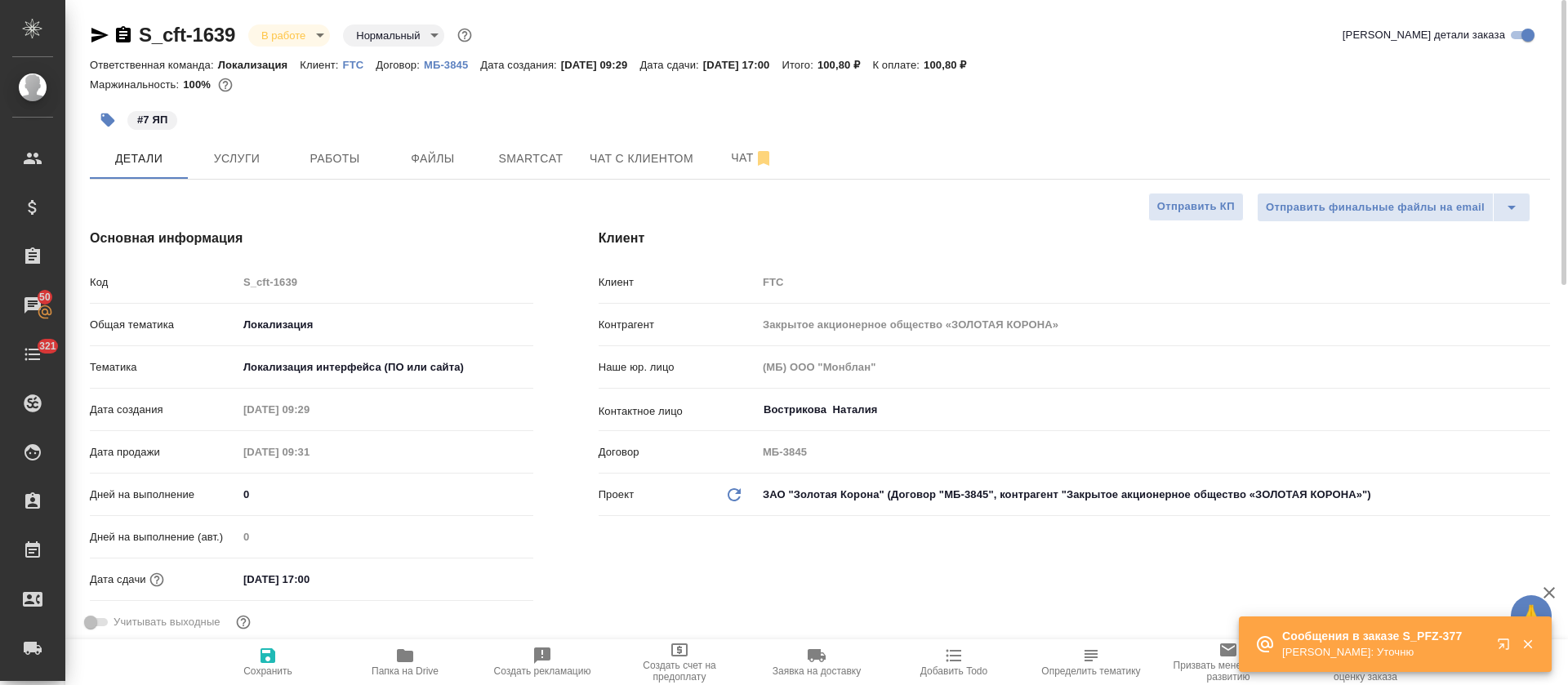
type textarea "x"
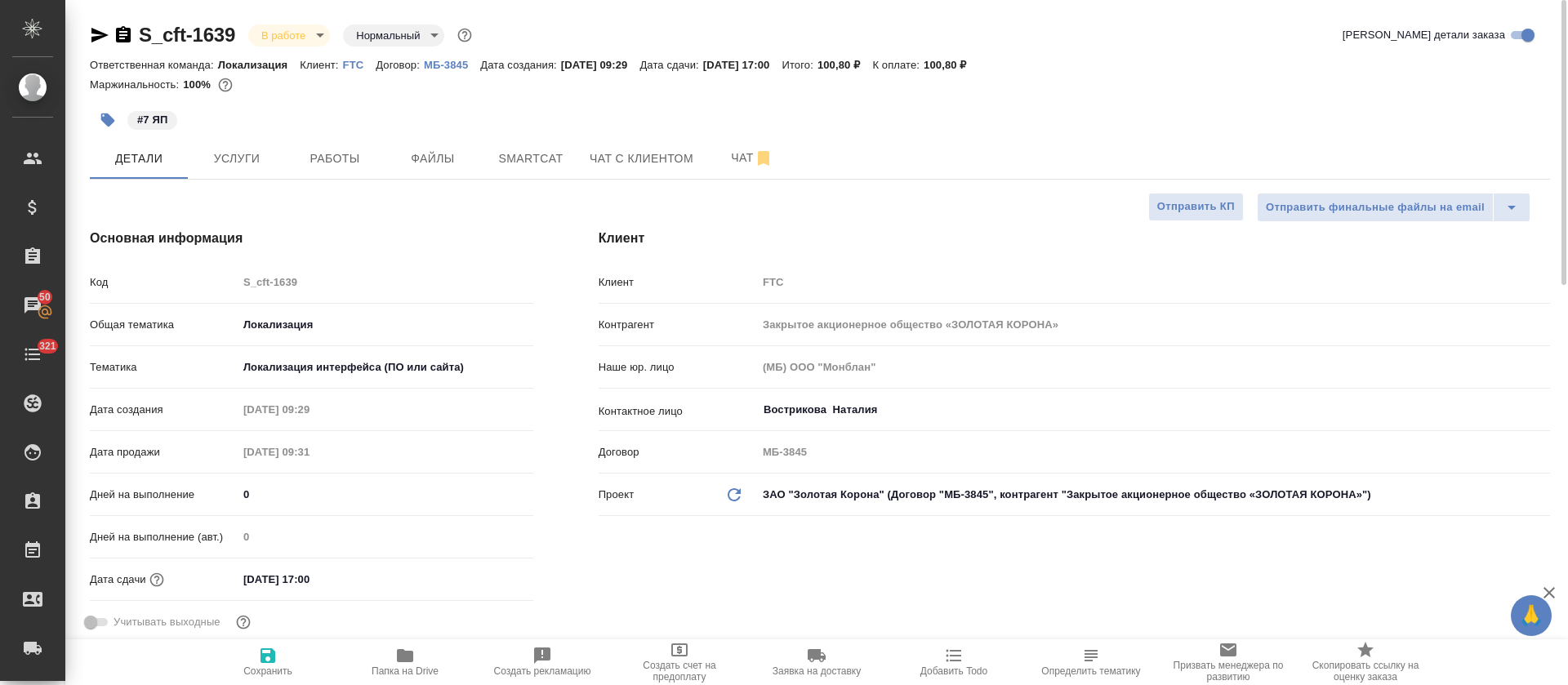
type textarea "x"
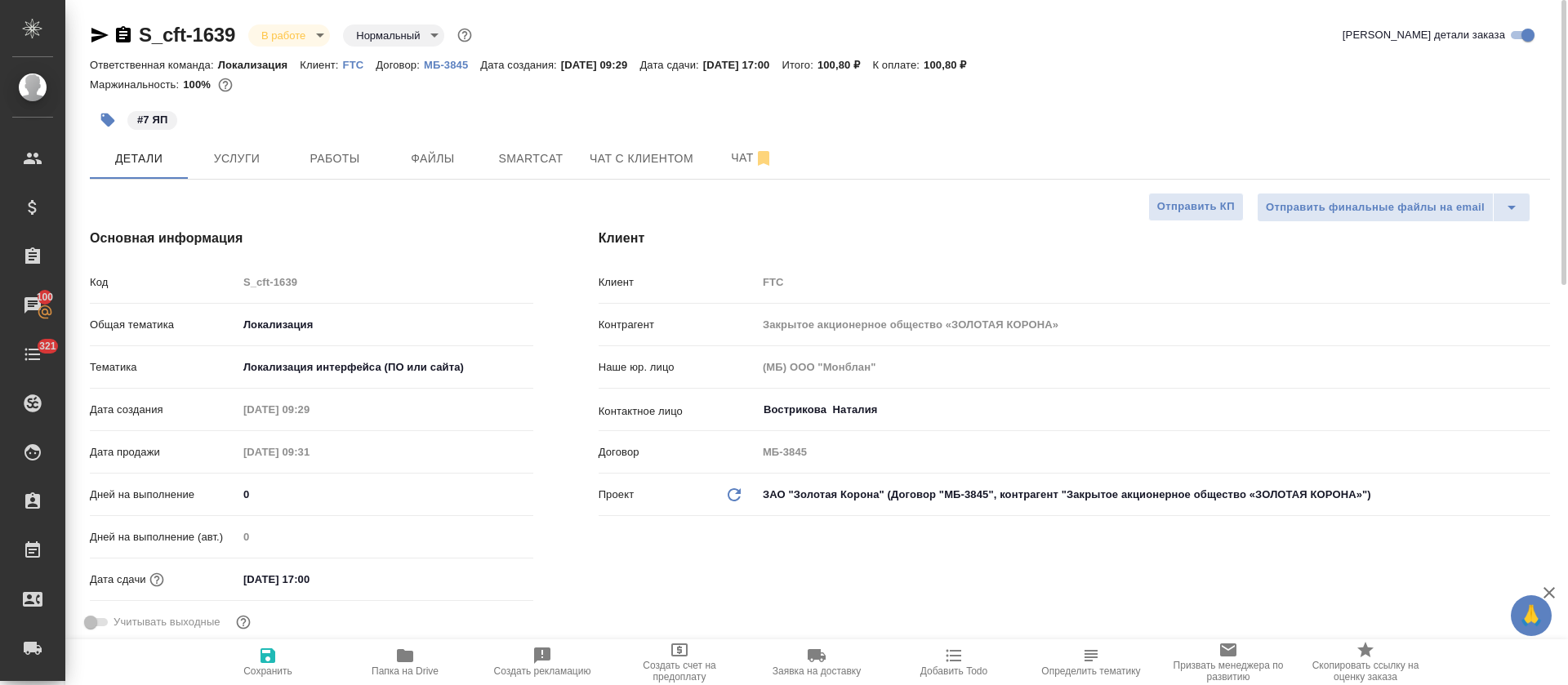
type textarea "x"
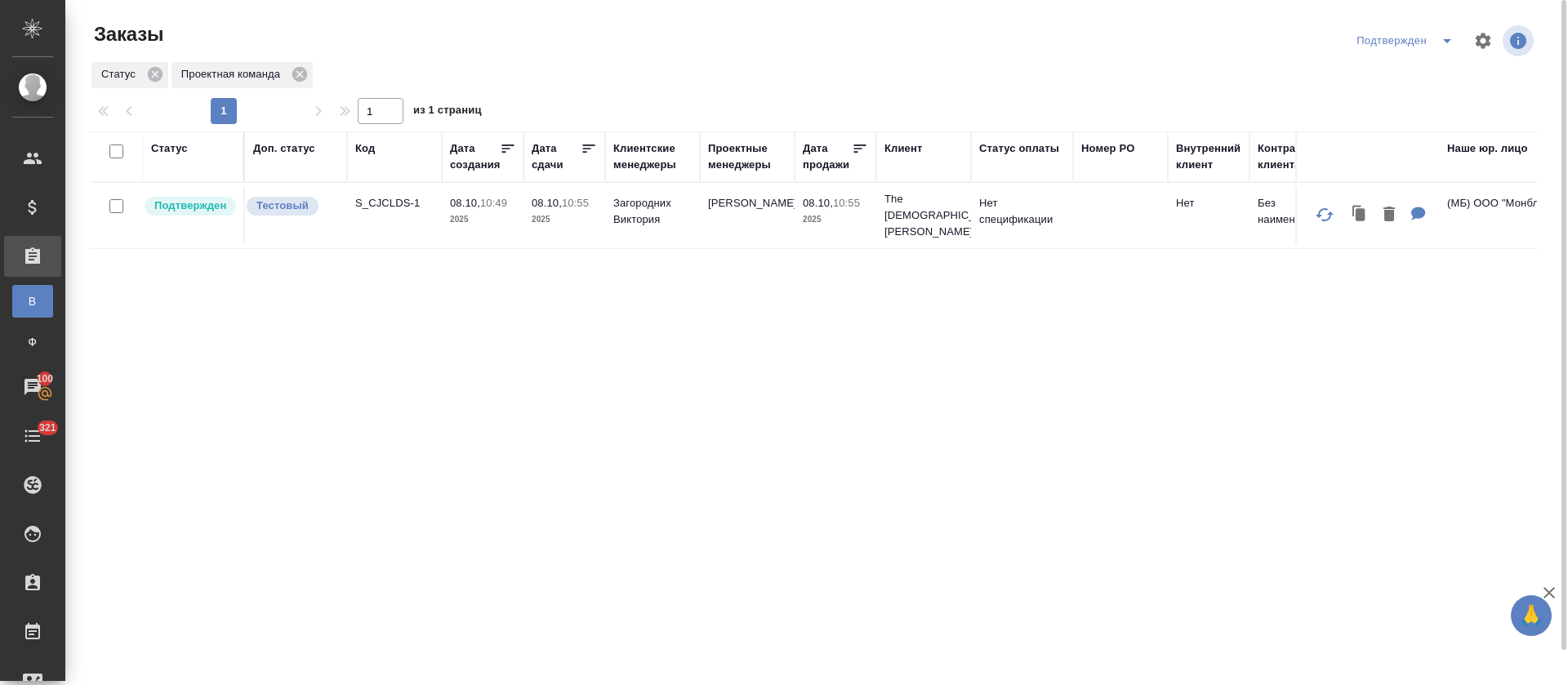
click at [1450, 38] on icon "split button" at bounding box center [1447, 41] width 20 height 20
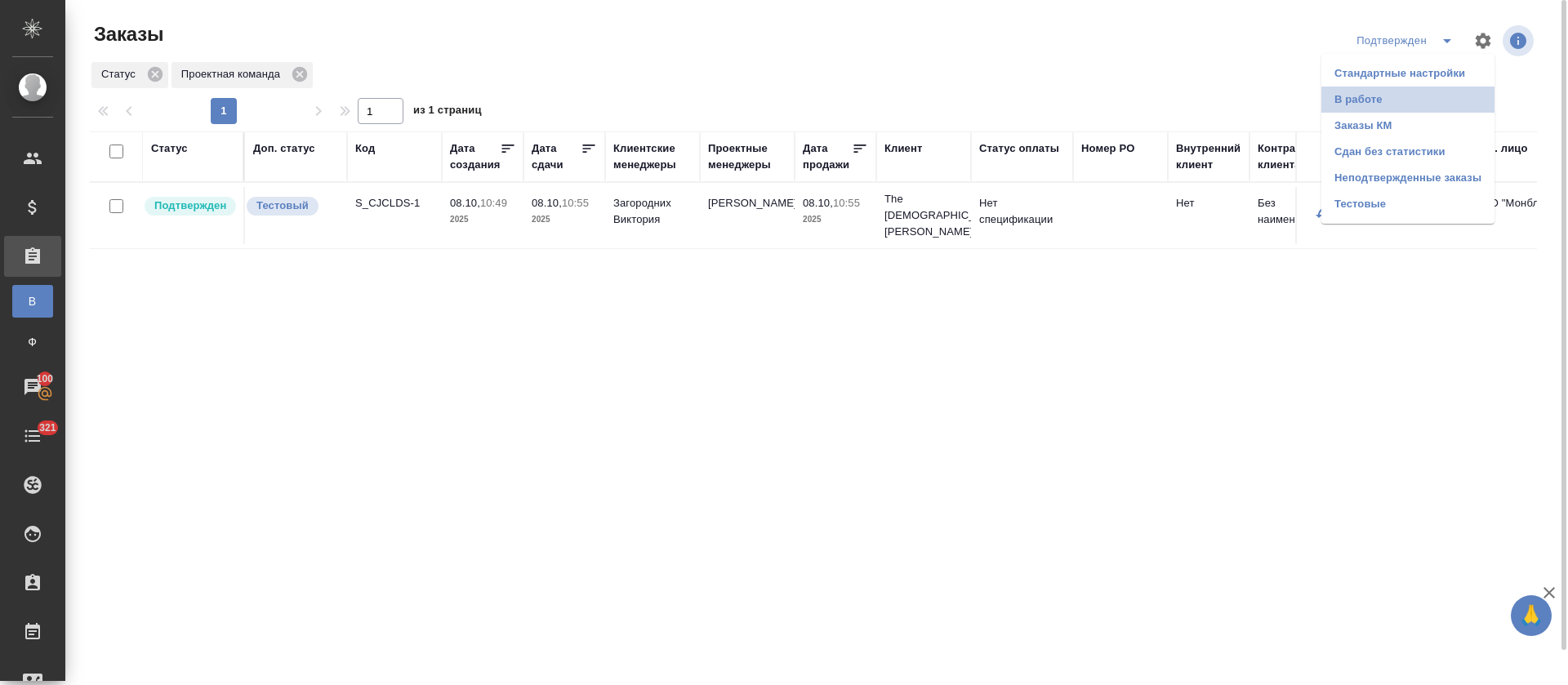
click at [1386, 100] on li "В работе" at bounding box center [1408, 99] width 173 height 26
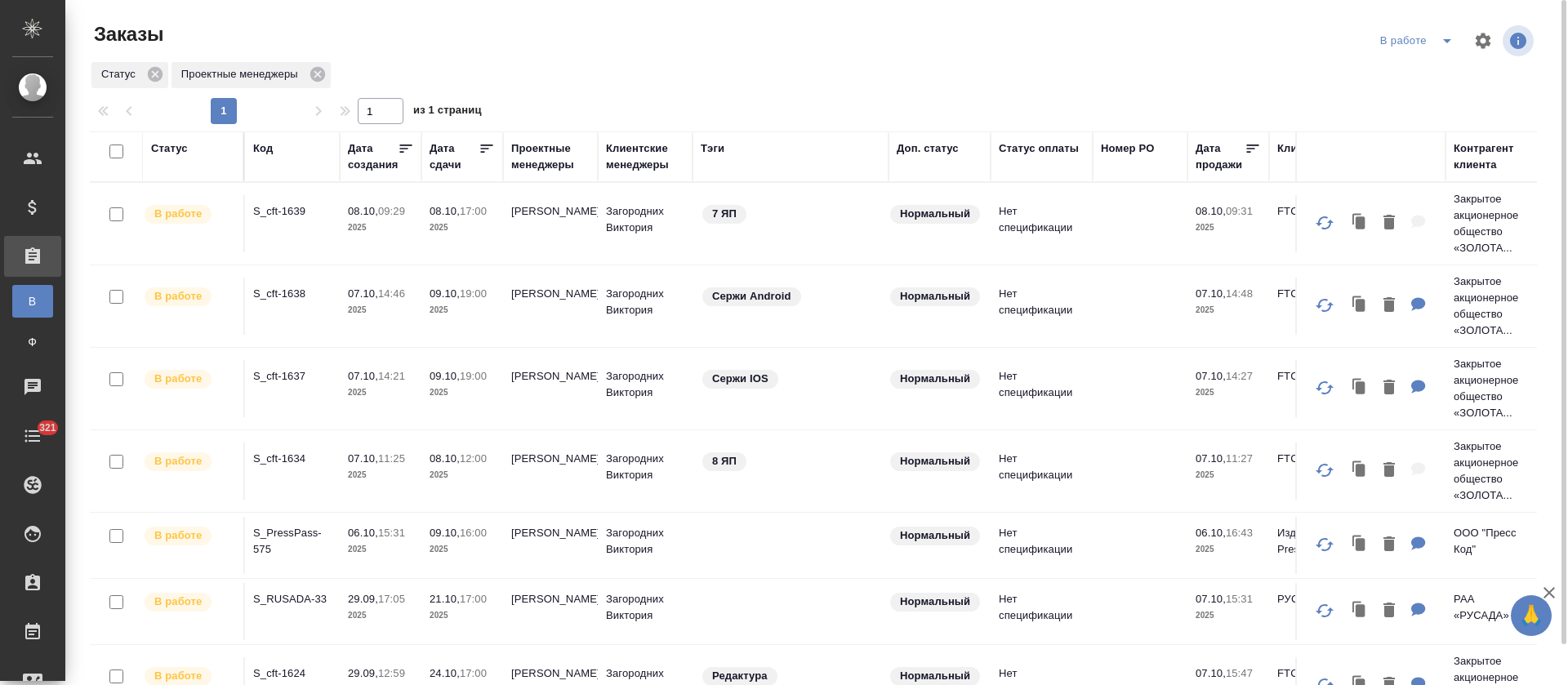
click at [487, 152] on icon at bounding box center [487, 148] width 16 height 16
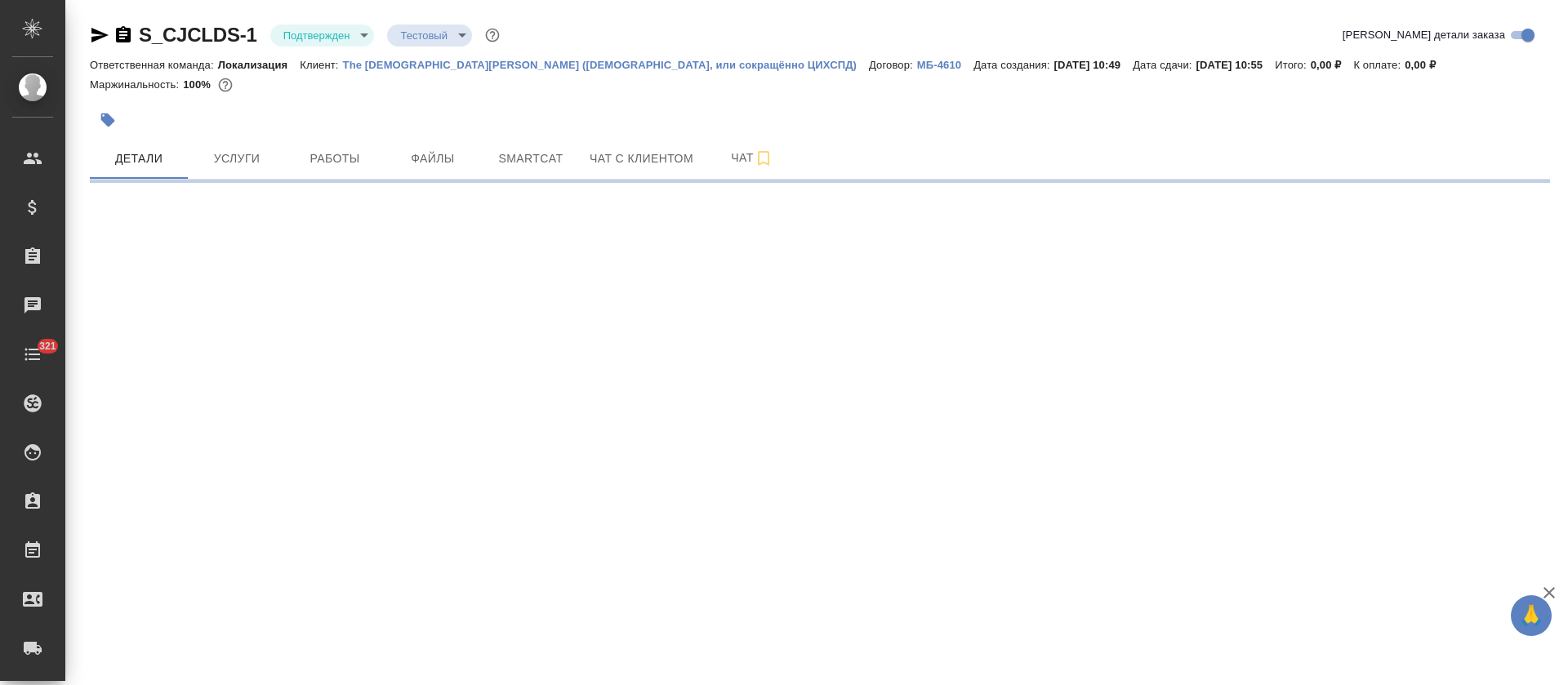
select select "RU"
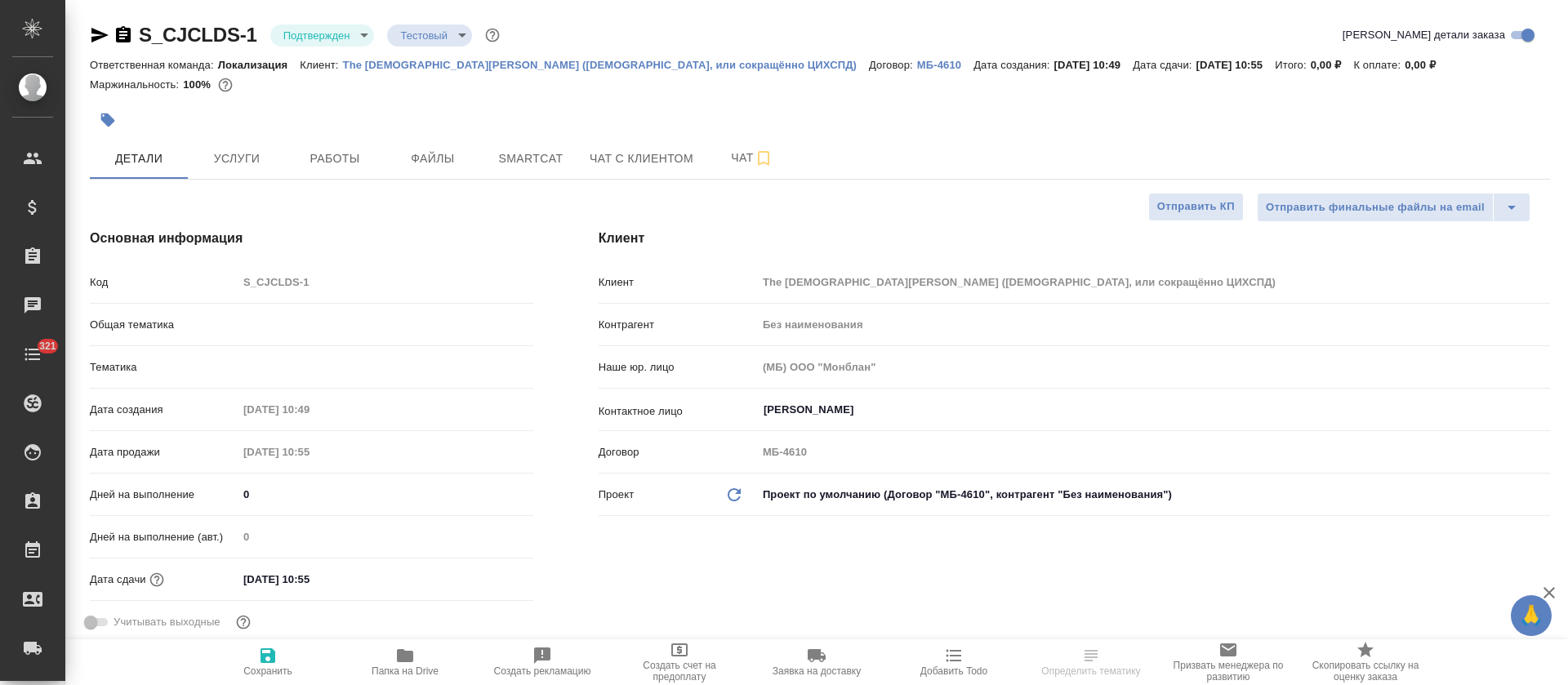
type textarea "x"
click at [365, 39] on body "🙏 .cls-1 fill:#fff; AWATERA [PERSON_NAME] Спецификации Заказы Чаты 321 Todo Про…" at bounding box center [784, 342] width 1568 height 685
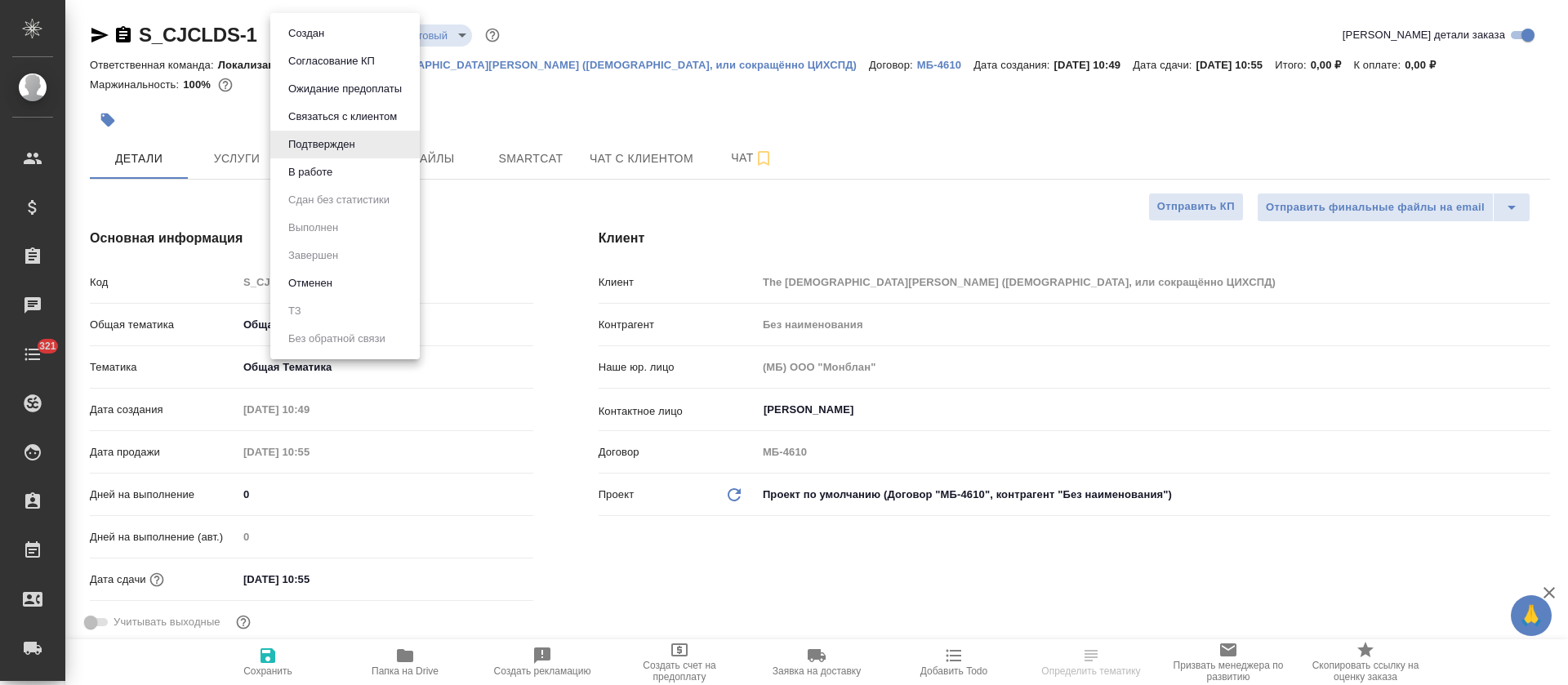
type textarea "x"
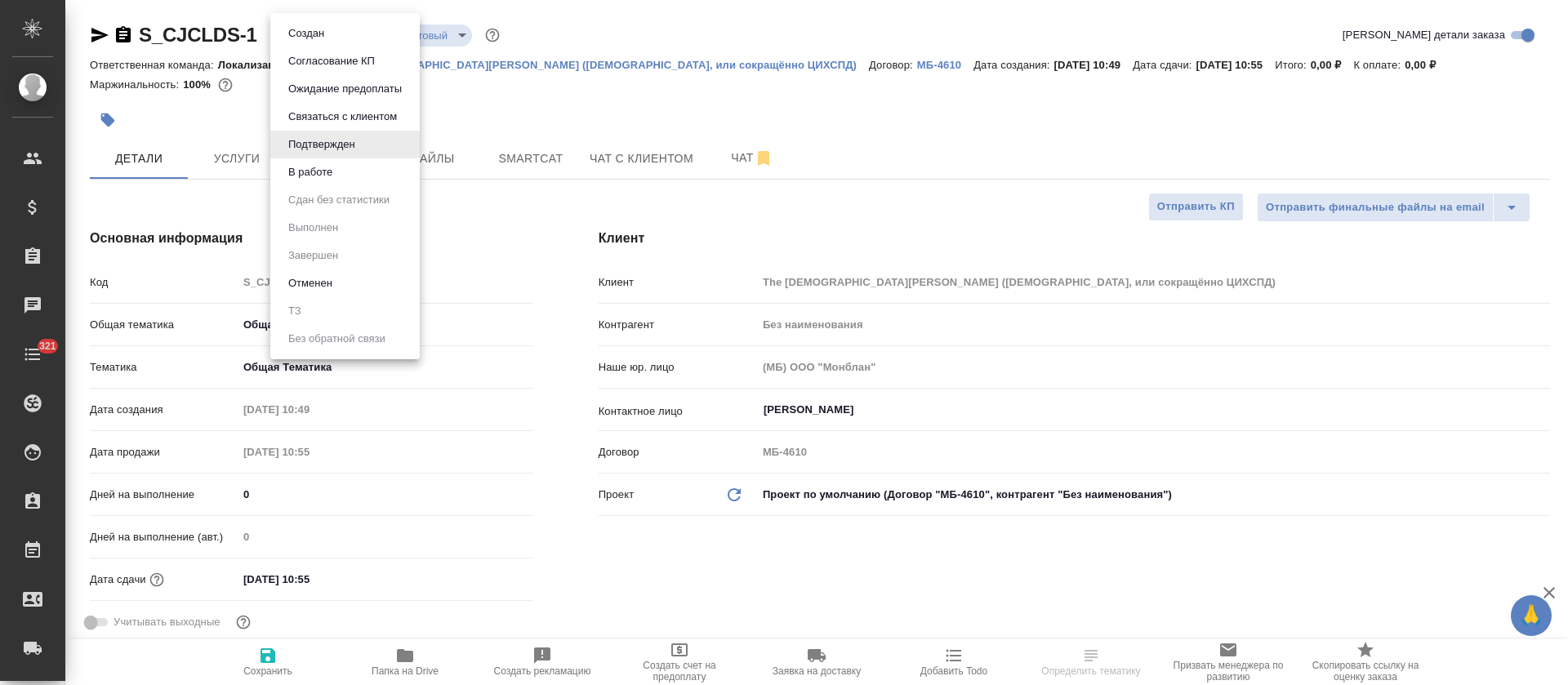
type textarea "x"
click at [329, 180] on button "В работе" at bounding box center [310, 172] width 54 height 18
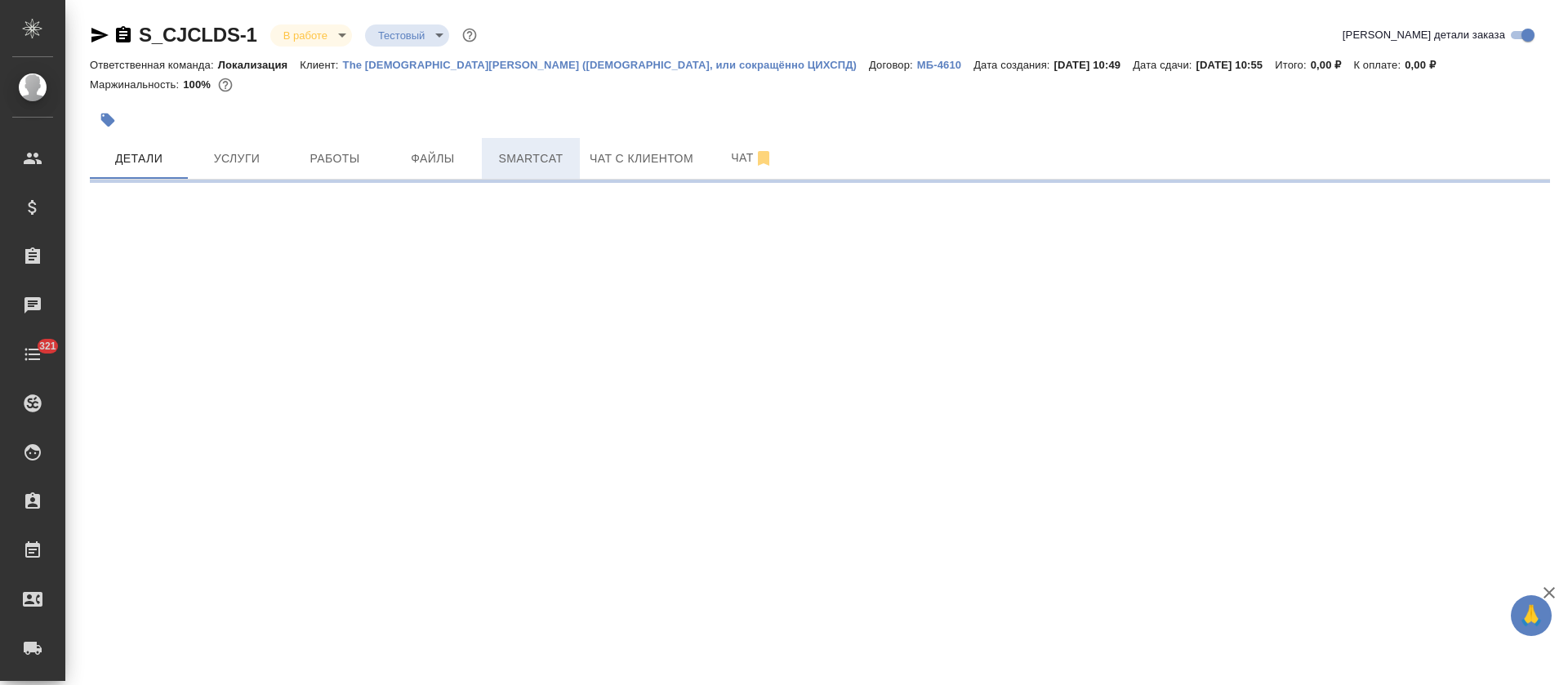
select select "RU"
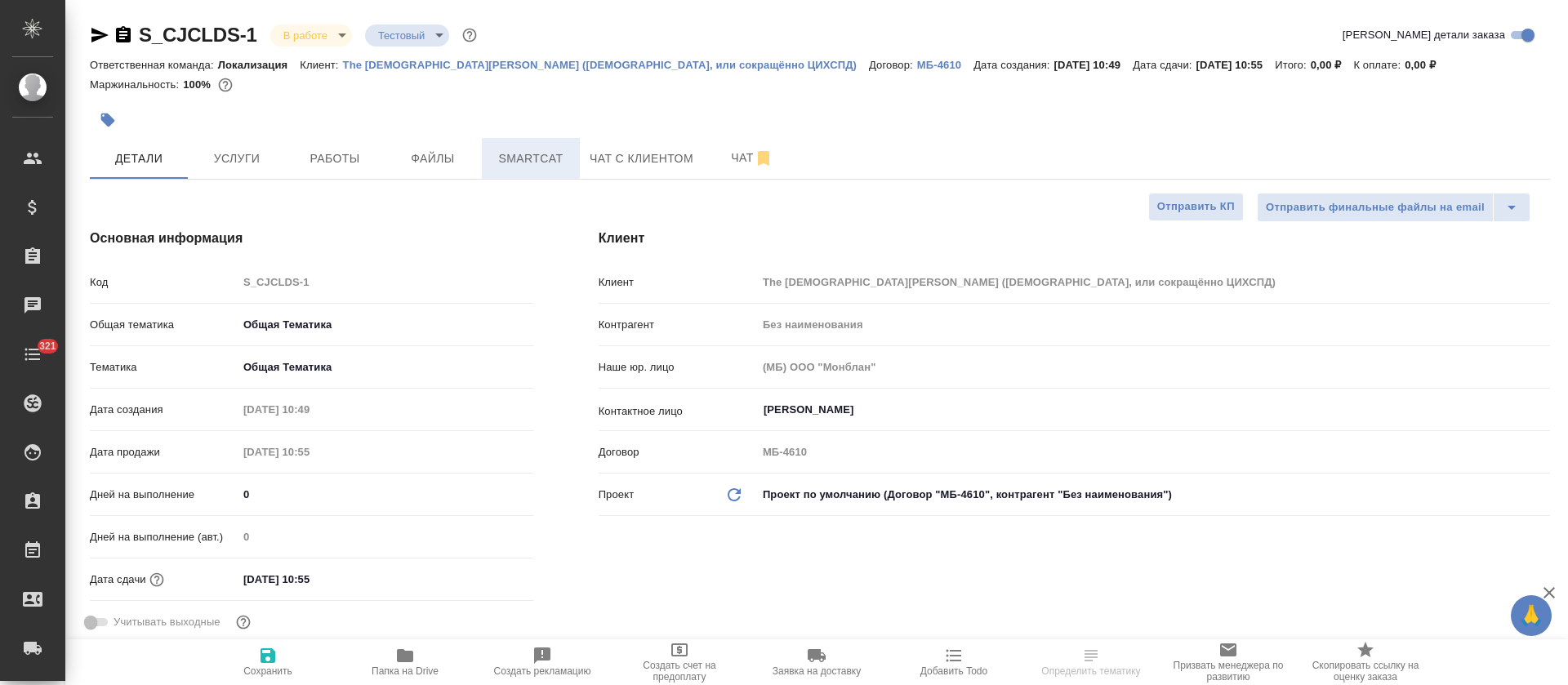
click at [553, 169] on span "Smartcat" at bounding box center [531, 158] width 79 height 21
type textarea "x"
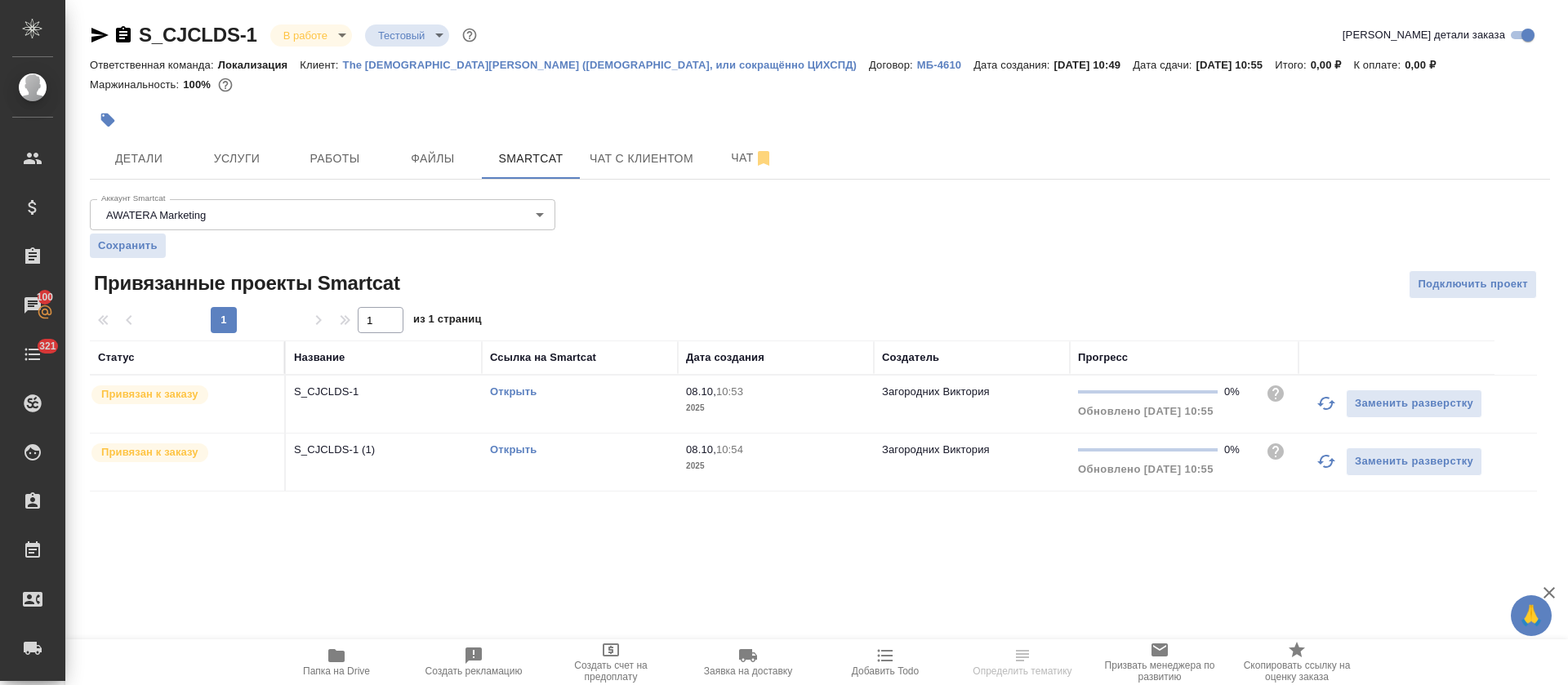
click at [506, 397] on link "Открыть" at bounding box center [513, 392] width 46 height 13
drag, startPoint x: 245, startPoint y: 9, endPoint x: 163, endPoint y: 51, distance: 92.1
click at [163, 51] on div "S_CJCLDS-1 В работе inProgress Тестовый test Кратко детали заказа Ответственная…" at bounding box center [821, 266] width 1479 height 533
copy link "CJCLDS-"
drag, startPoint x: 341, startPoint y: 82, endPoint x: 417, endPoint y: 78, distance: 76.1
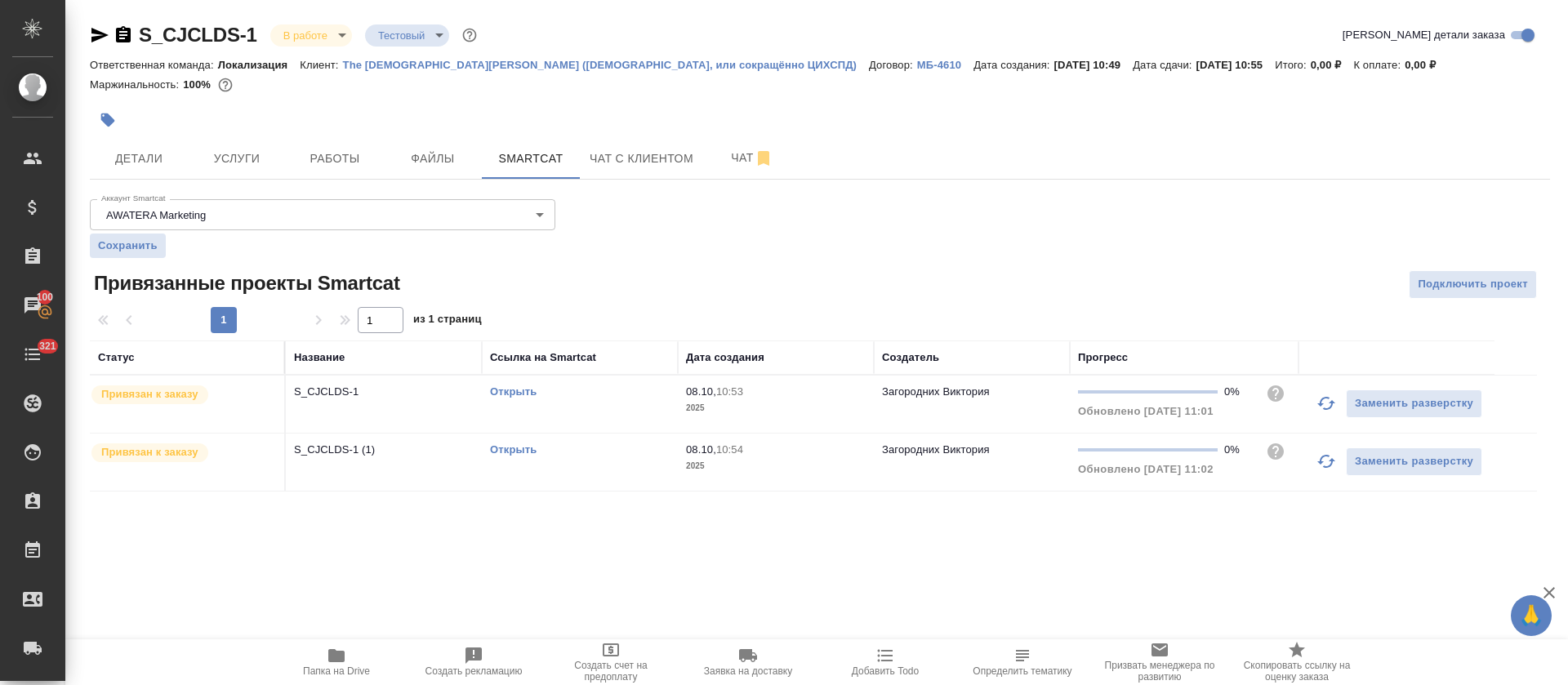
click at [417, 74] on div "Ответственная команда: Локализация Клиент: The Church of Jesus Christ of Latter…" at bounding box center [820, 64] width 1460 height 20
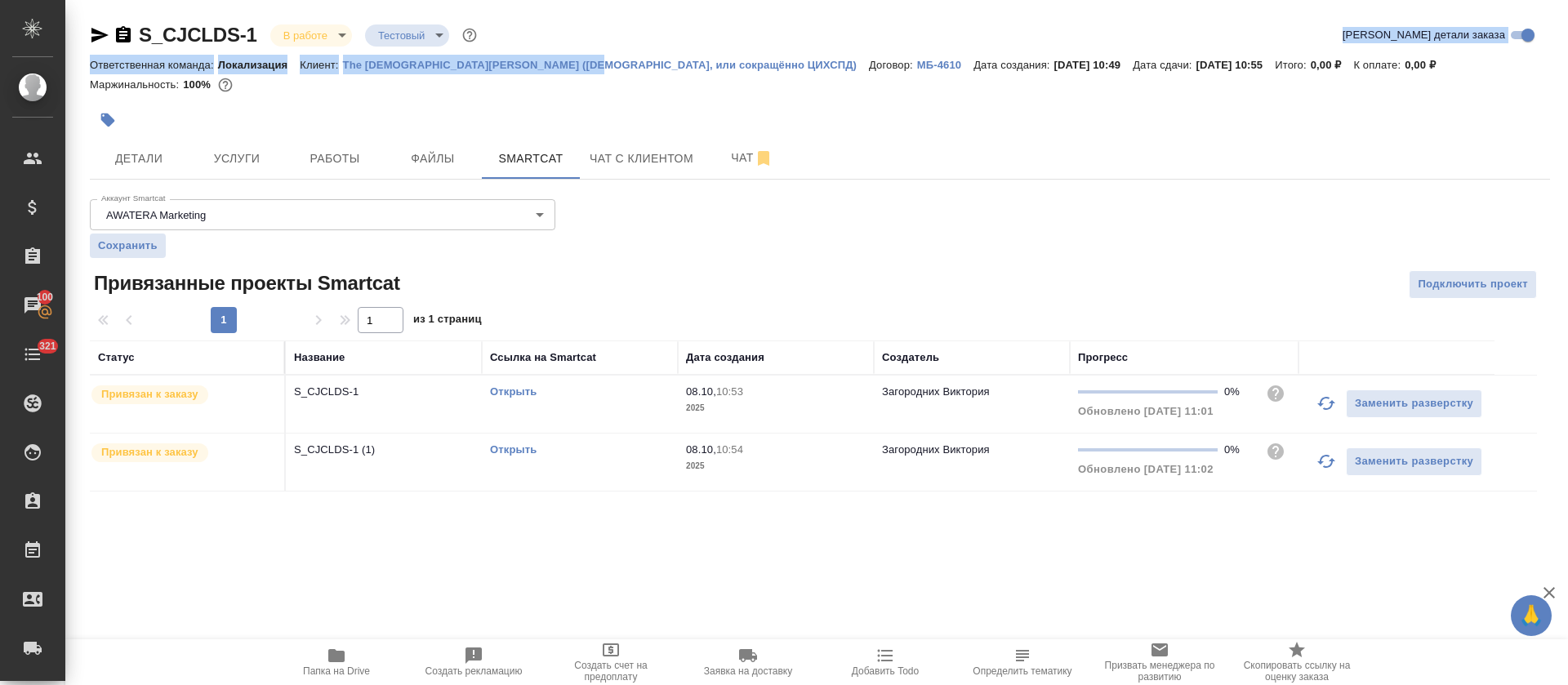
drag, startPoint x: 595, startPoint y: 34, endPoint x: 550, endPoint y: 71, distance: 58.3
click at [550, 71] on div "S_CJCLDS-1 В работе inProgress Тестовый test Кратко детали заказа Ответственная…" at bounding box center [820, 63] width 1460 height 80
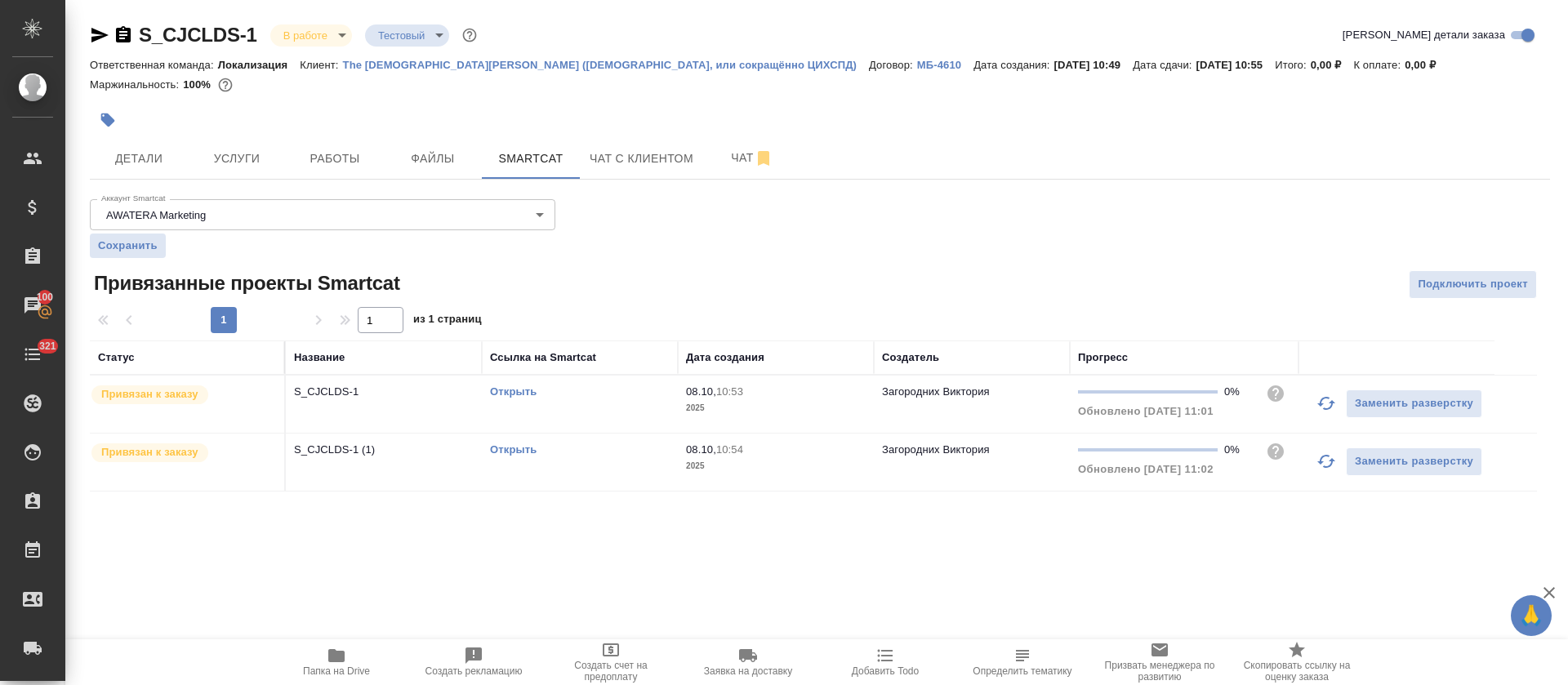
click at [545, 99] on div at bounding box center [820, 97] width 1460 height 4
drag, startPoint x: 1011, startPoint y: 36, endPoint x: 1007, endPoint y: 71, distance: 35.2
click at [1007, 71] on div "S_CJCLDS-1 В работе inProgress Тестовый test Кратко детали заказа Ответственная…" at bounding box center [820, 63] width 1460 height 80
copy div "Кратко детали заказа Ответственная команда: Локализация Клиент: The Church of J…"
click at [426, 102] on div at bounding box center [820, 101] width 1460 height 4
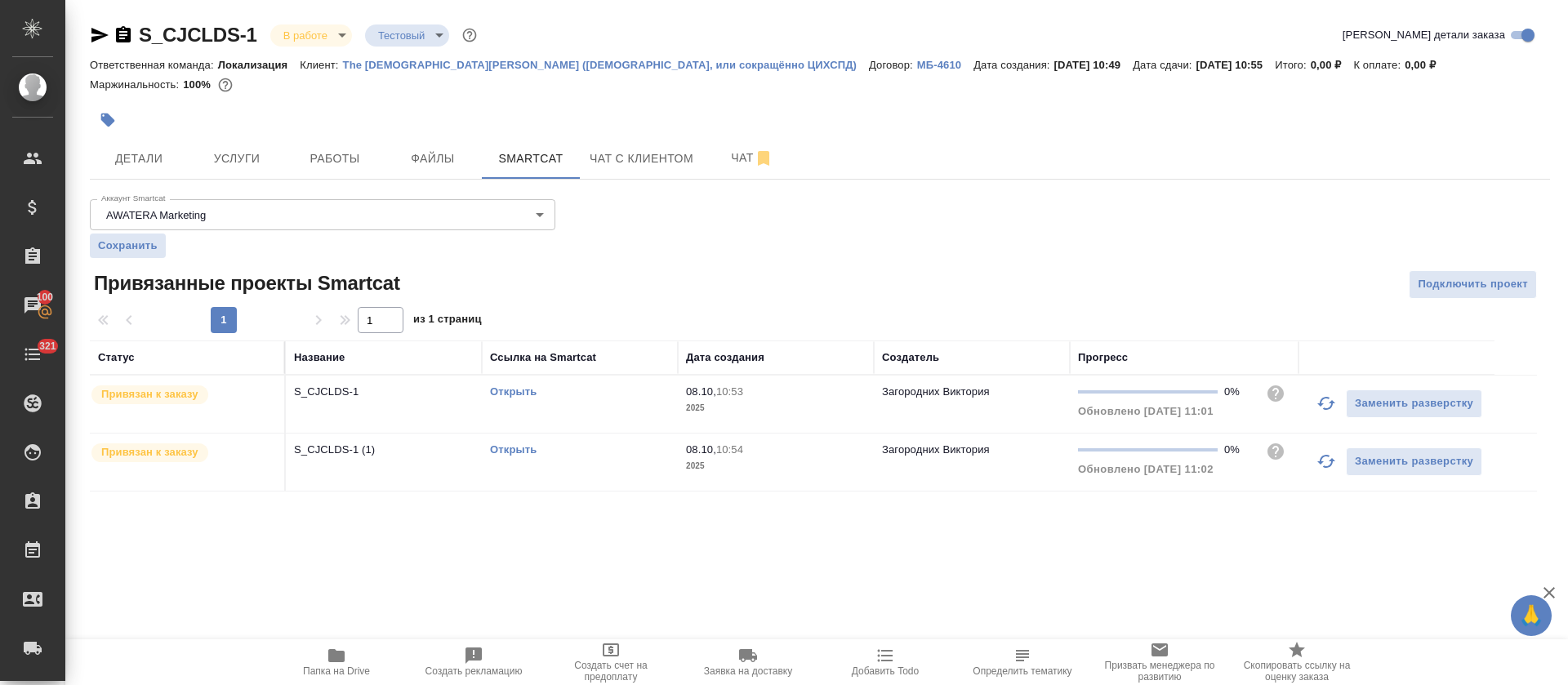
drag, startPoint x: 341, startPoint y: 55, endPoint x: 1006, endPoint y: 60, distance: 665.0
click at [1006, 60] on div "Ответственная команда: Локализация Клиент: The Church of Jesus Christ of Latter…" at bounding box center [820, 64] width 1460 height 20
copy p "The Church of Jesus Christ of Latter-day Saints (Церковь Иисуса Христа Святых п…"
click at [351, 169] on span "Работы" at bounding box center [335, 158] width 79 height 21
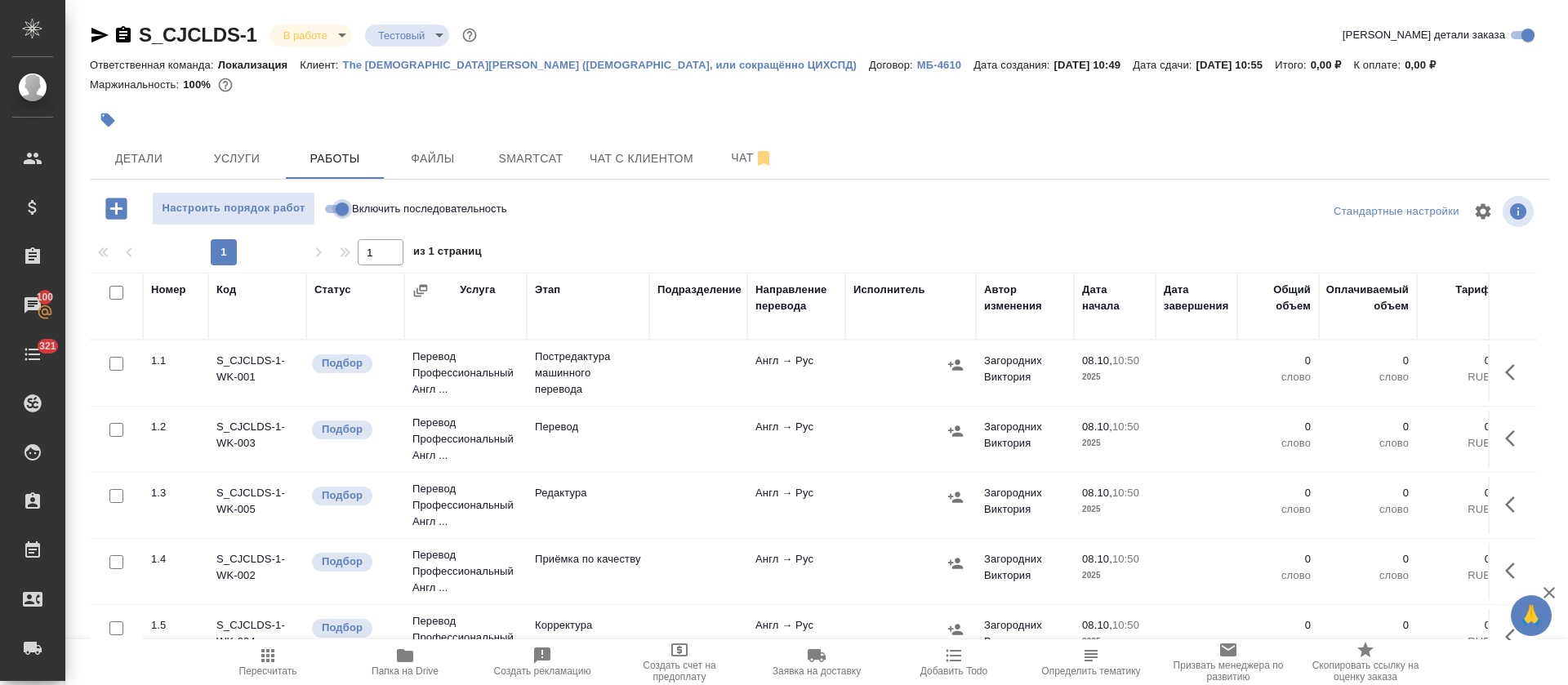
click at [340, 219] on input "Включить последовательность" at bounding box center [342, 209] width 59 height 20
checkbox input "true"
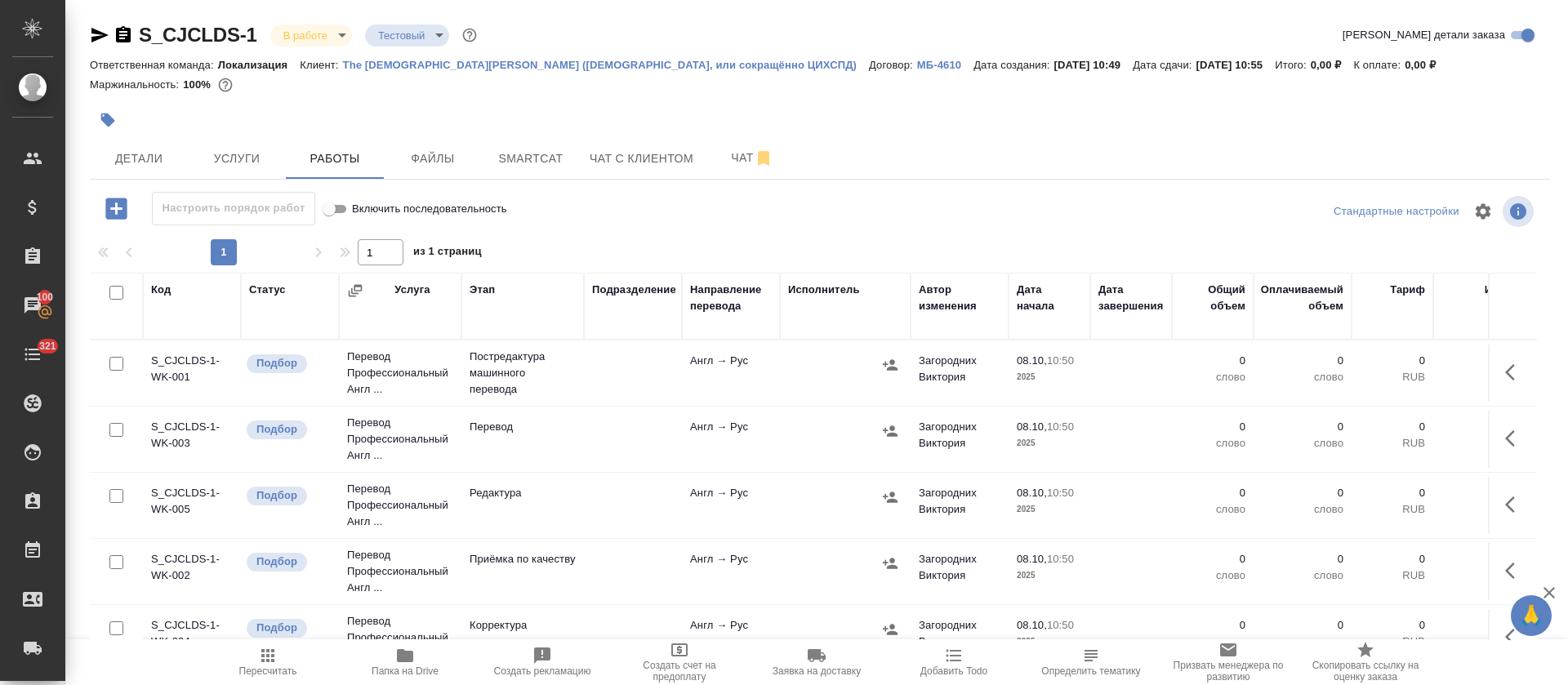
click at [114, 300] on input "checkbox" at bounding box center [117, 293] width 14 height 14
checkbox input "true"
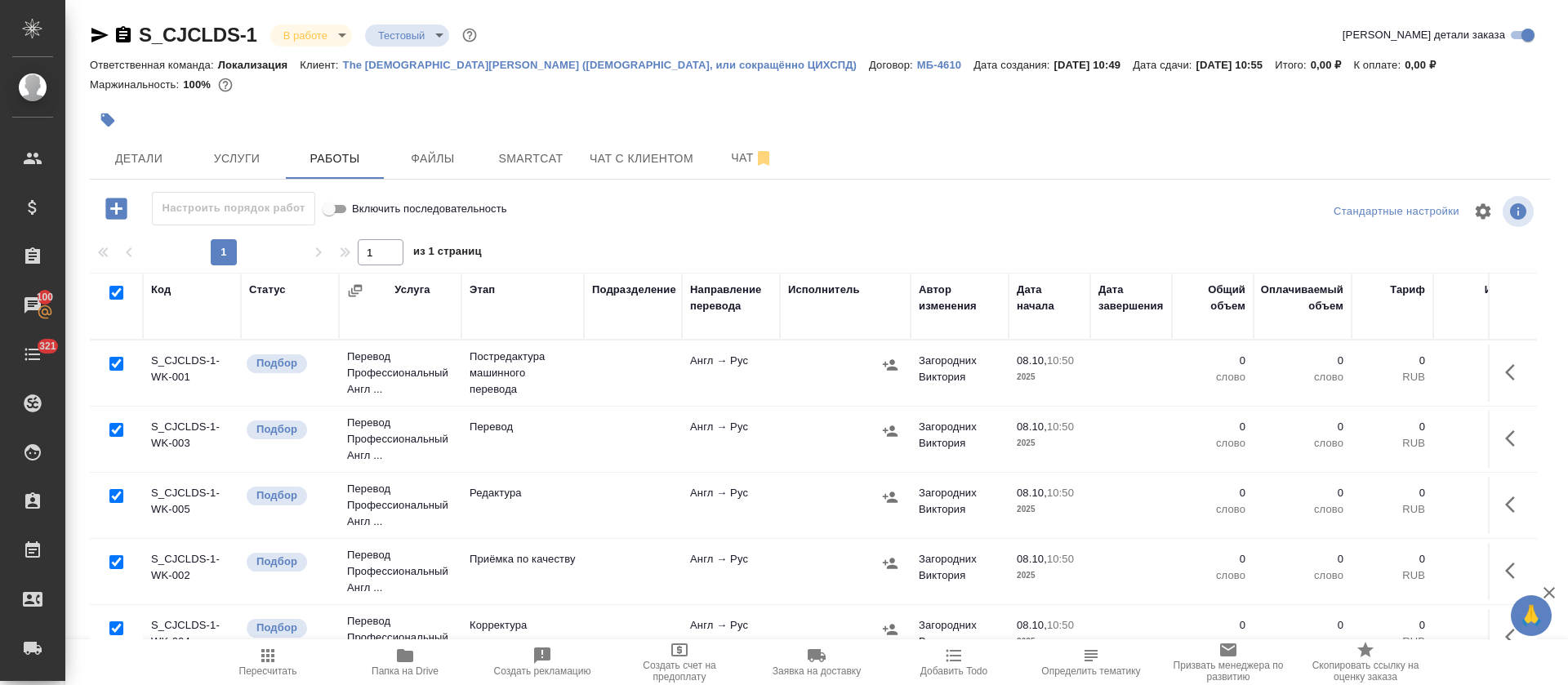
checkbox input "true"
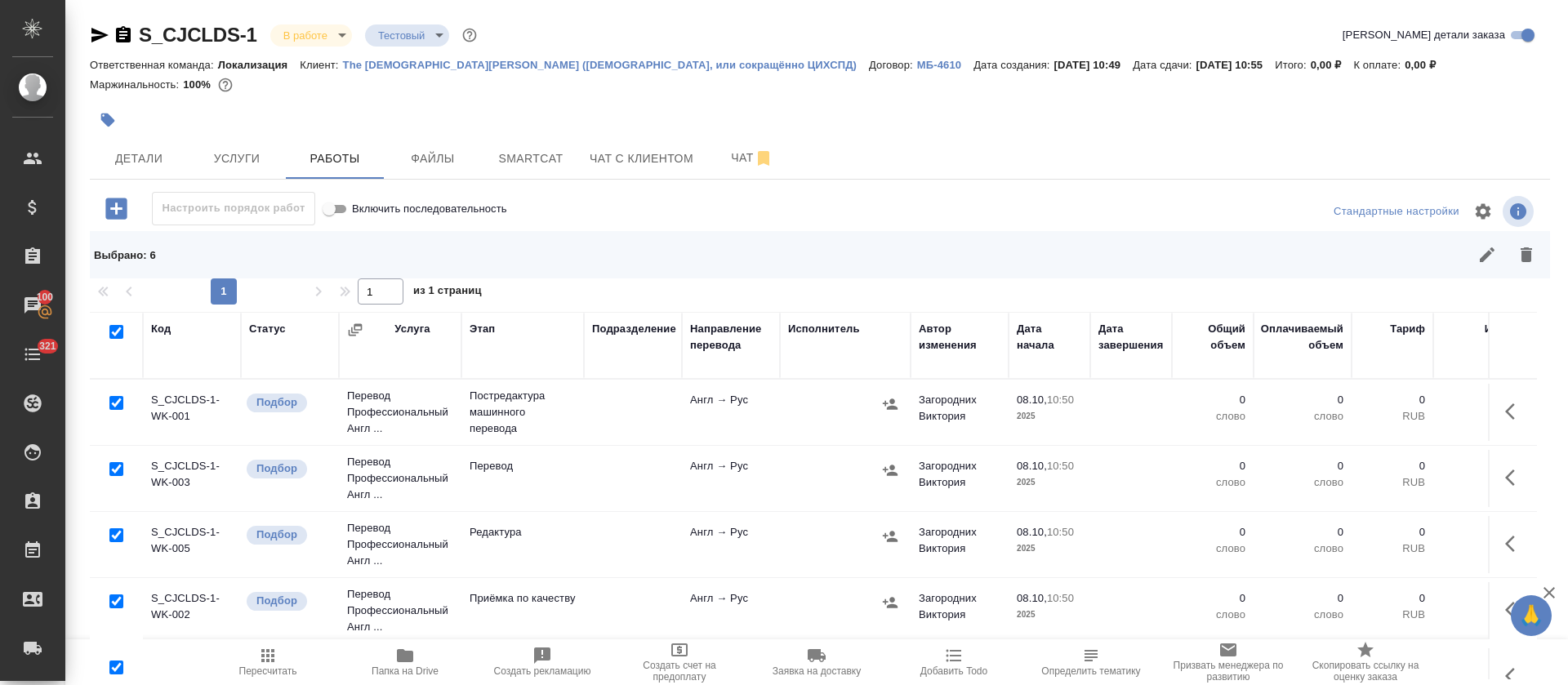
click at [116, 410] on input "checkbox" at bounding box center [117, 404] width 14 height 14
checkbox input "false"
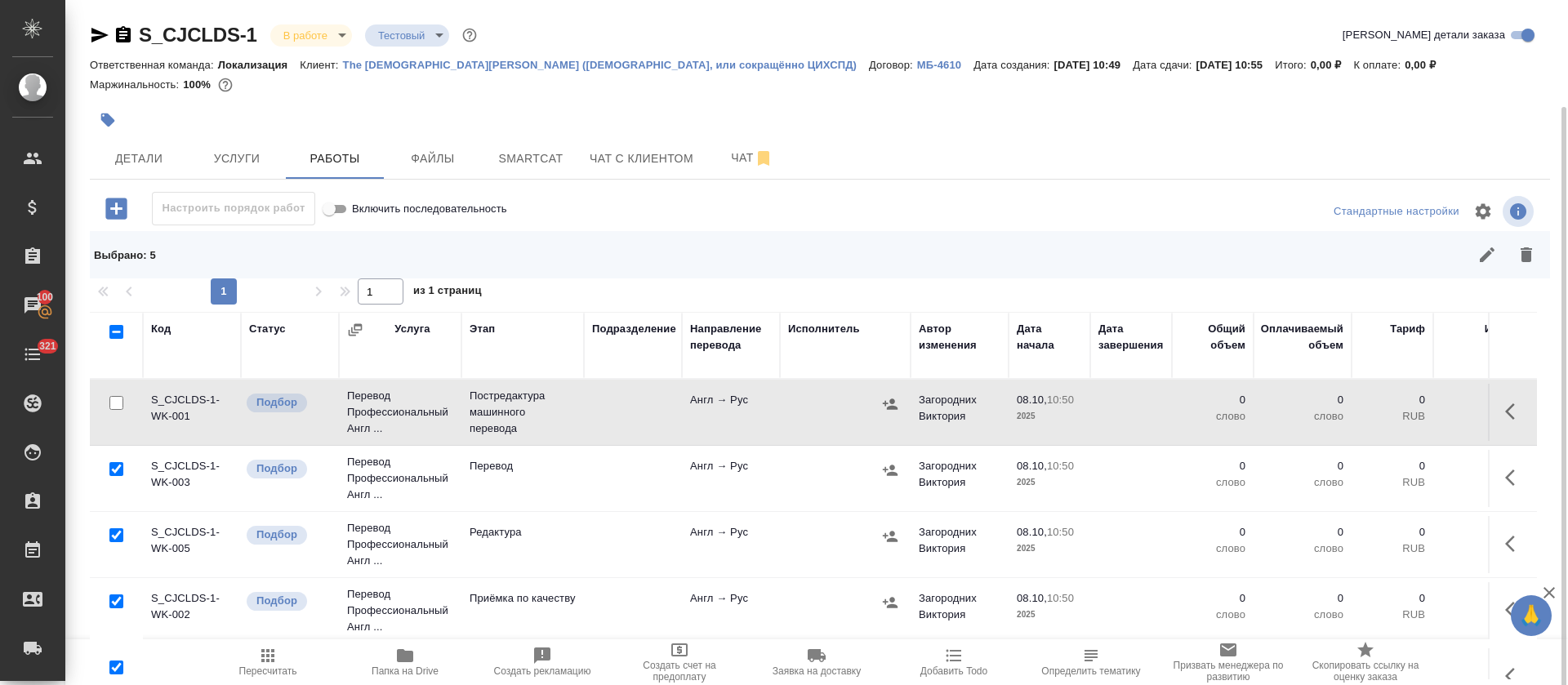
scroll to position [108, 0]
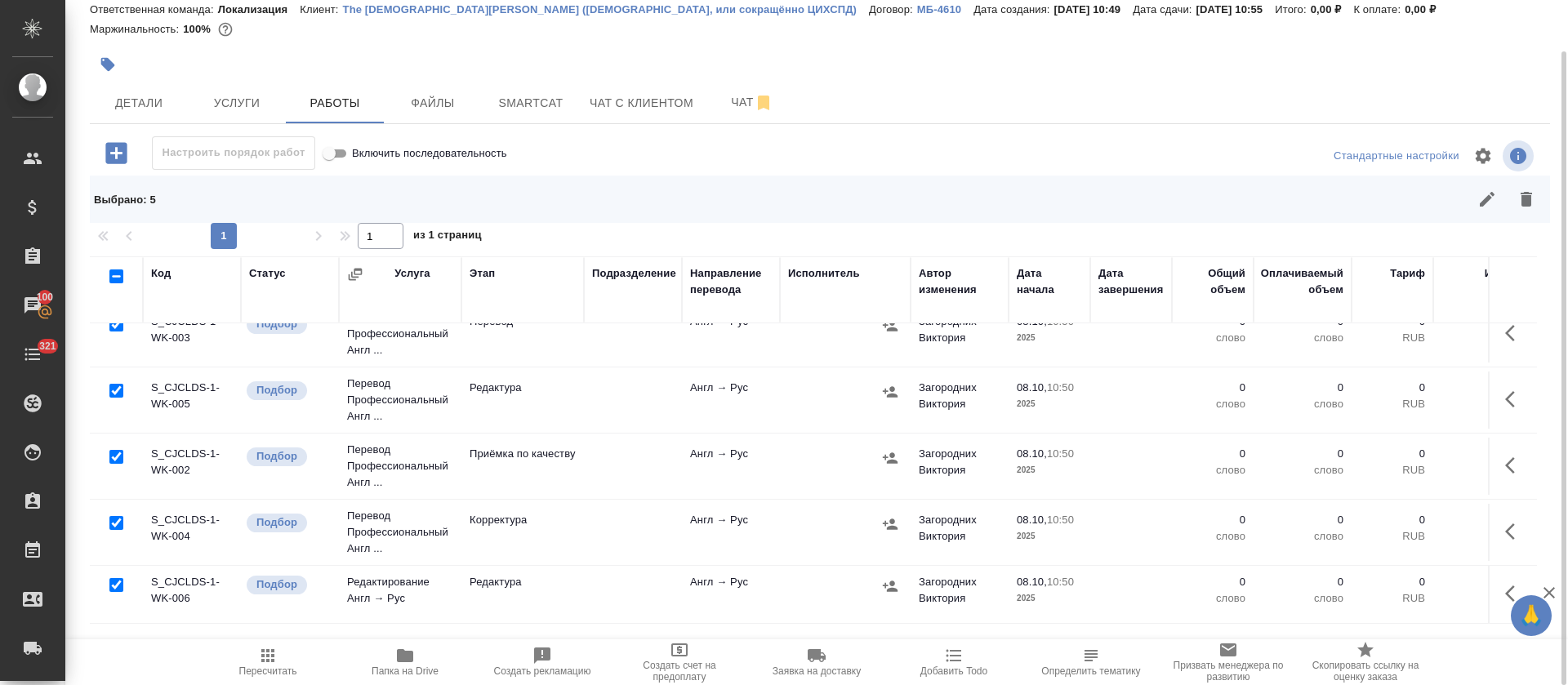
click at [116, 588] on input "checkbox" at bounding box center [117, 586] width 14 height 14
checkbox input "false"
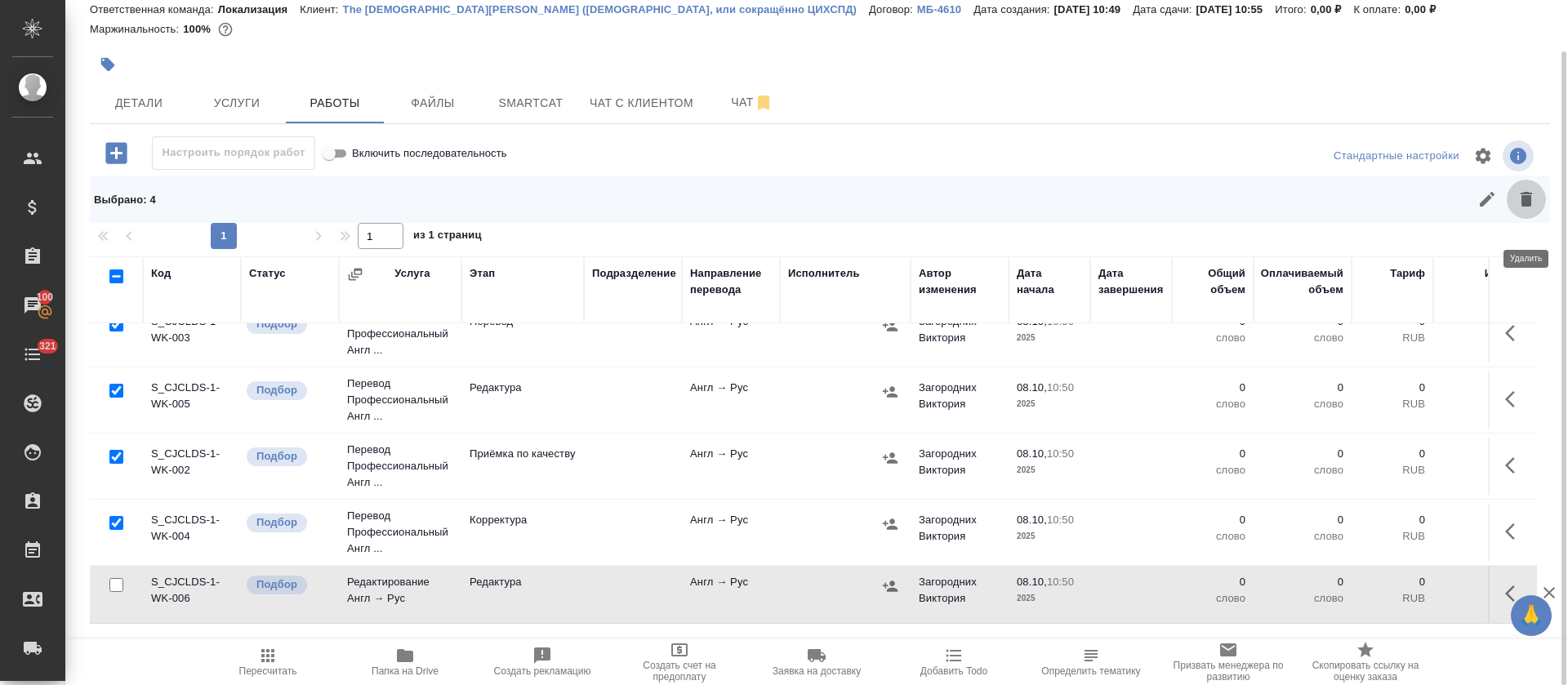
click at [1527, 206] on icon "button" at bounding box center [1526, 199] width 12 height 14
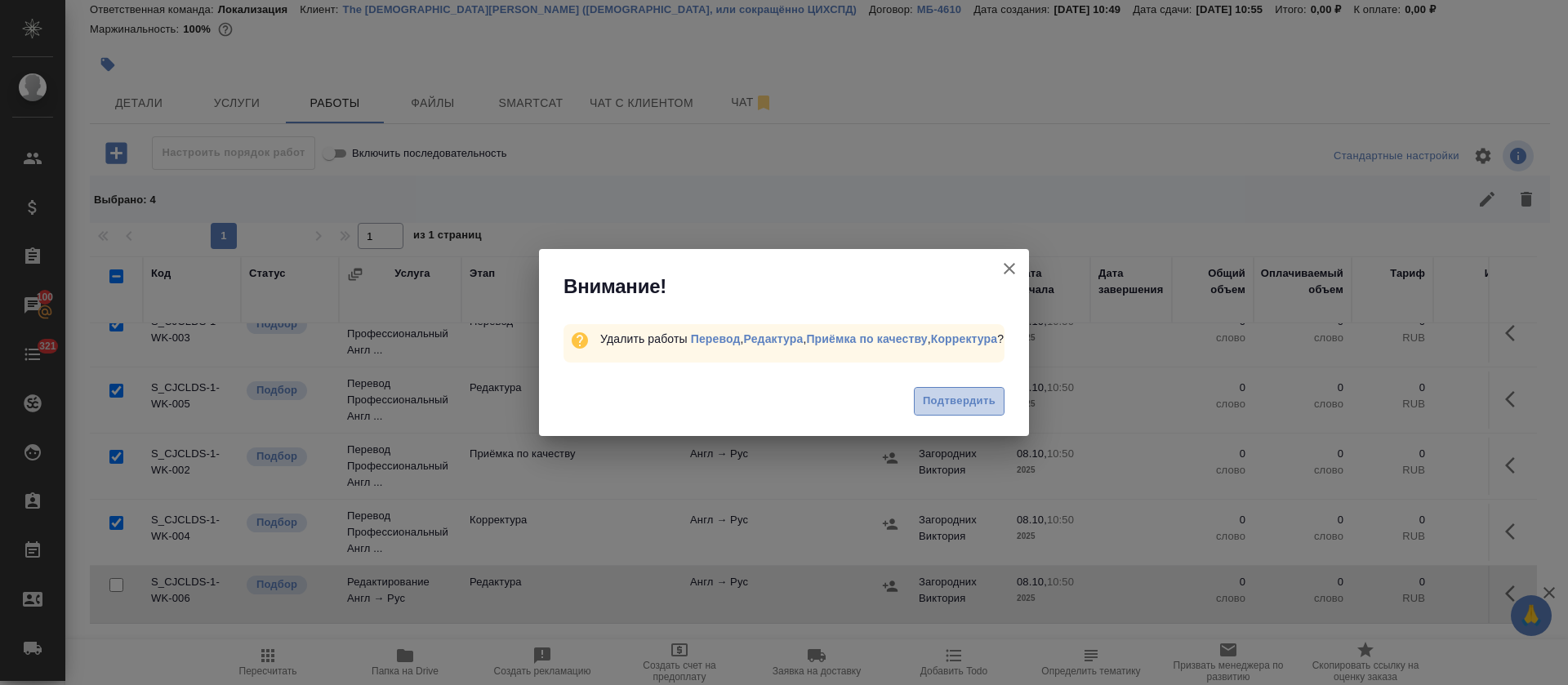
click at [959, 414] on button "Подтвердить" at bounding box center [959, 402] width 91 height 29
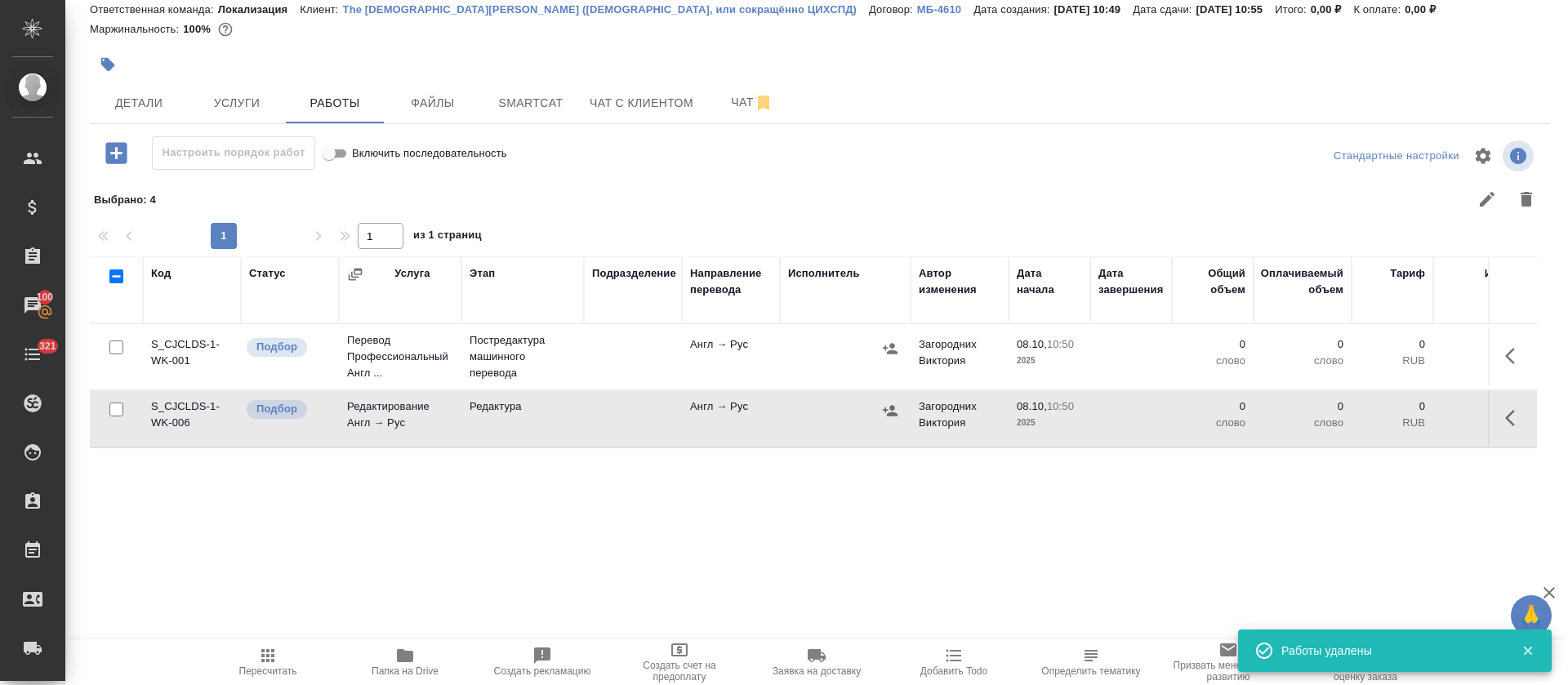
scroll to position [0, 0]
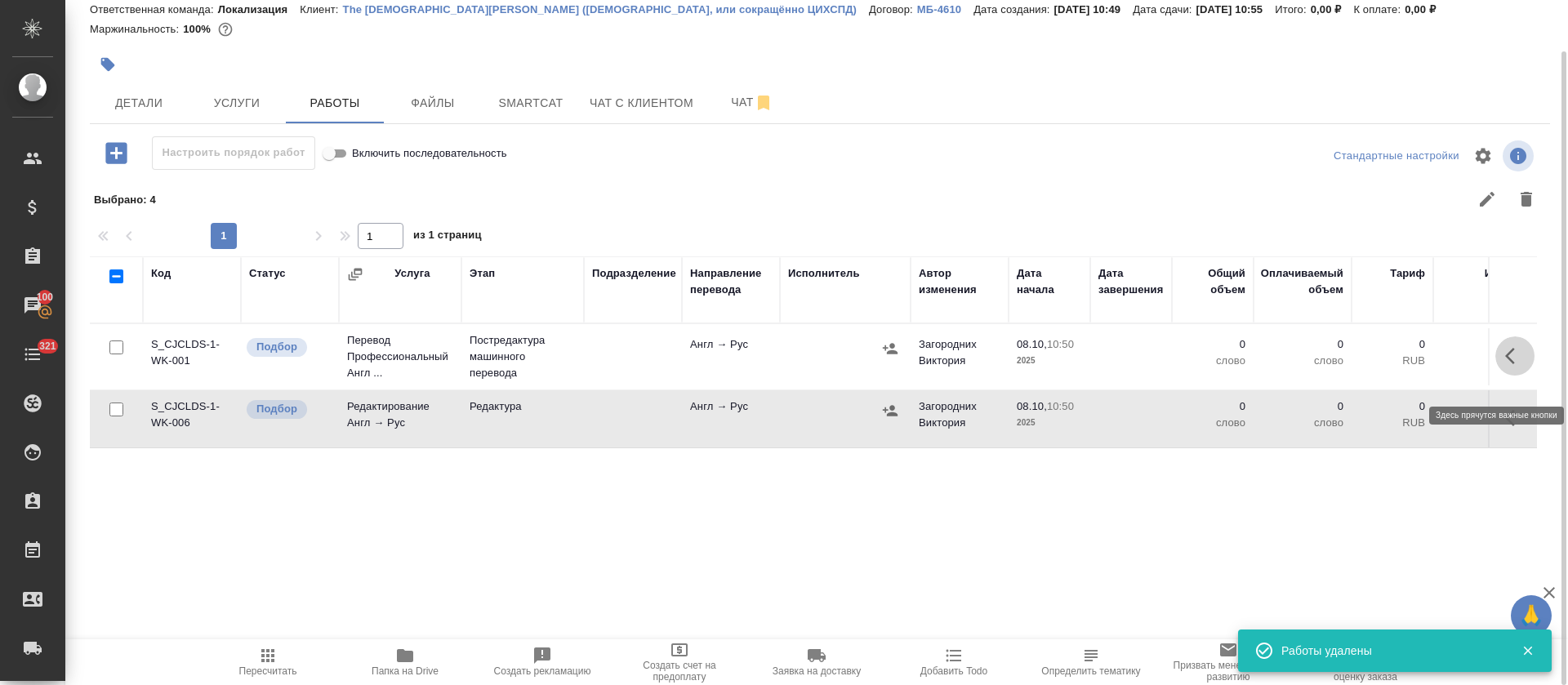
click at [1503, 366] on button "button" at bounding box center [1515, 356] width 39 height 39
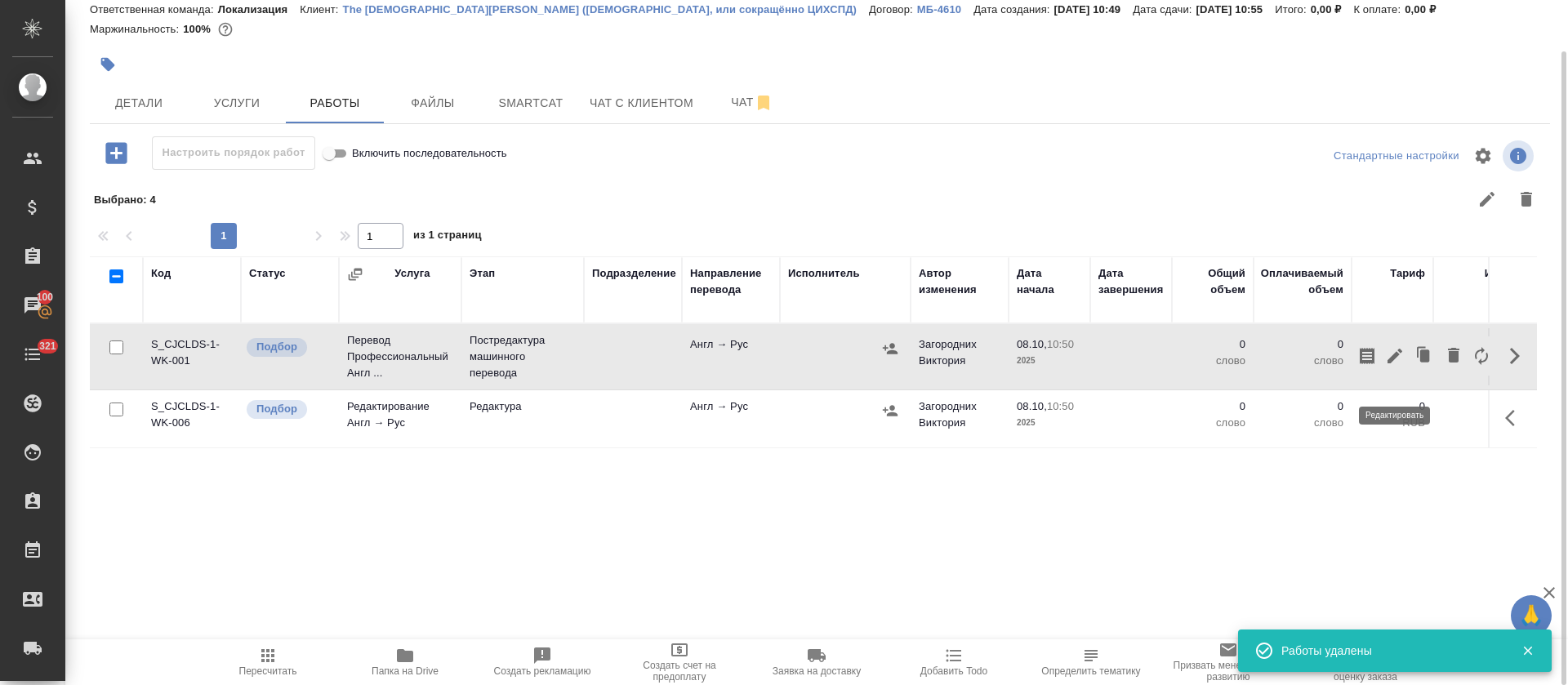
click at [1390, 366] on icon "button" at bounding box center [1395, 356] width 20 height 20
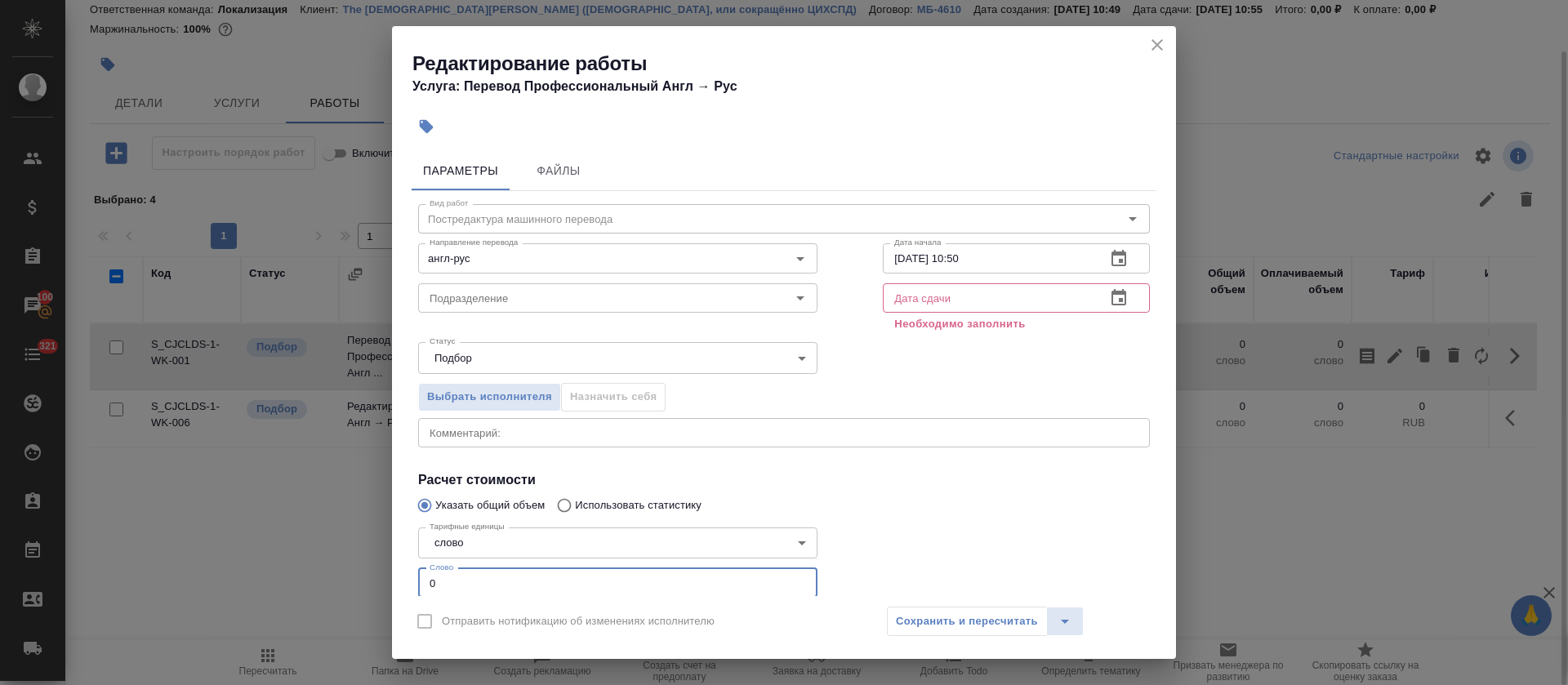
drag, startPoint x: 452, startPoint y: 572, endPoint x: 413, endPoint y: 575, distance: 39.1
click at [413, 575] on div "Тарифные единицы слово 5a8b1489cc6b4906c91bfd90 Тарифные единицы Слово 0 Слово" at bounding box center [618, 562] width 464 height 146
paste input "294"
type input "294"
click at [1112, 254] on icon "button" at bounding box center [1119, 258] width 14 height 16
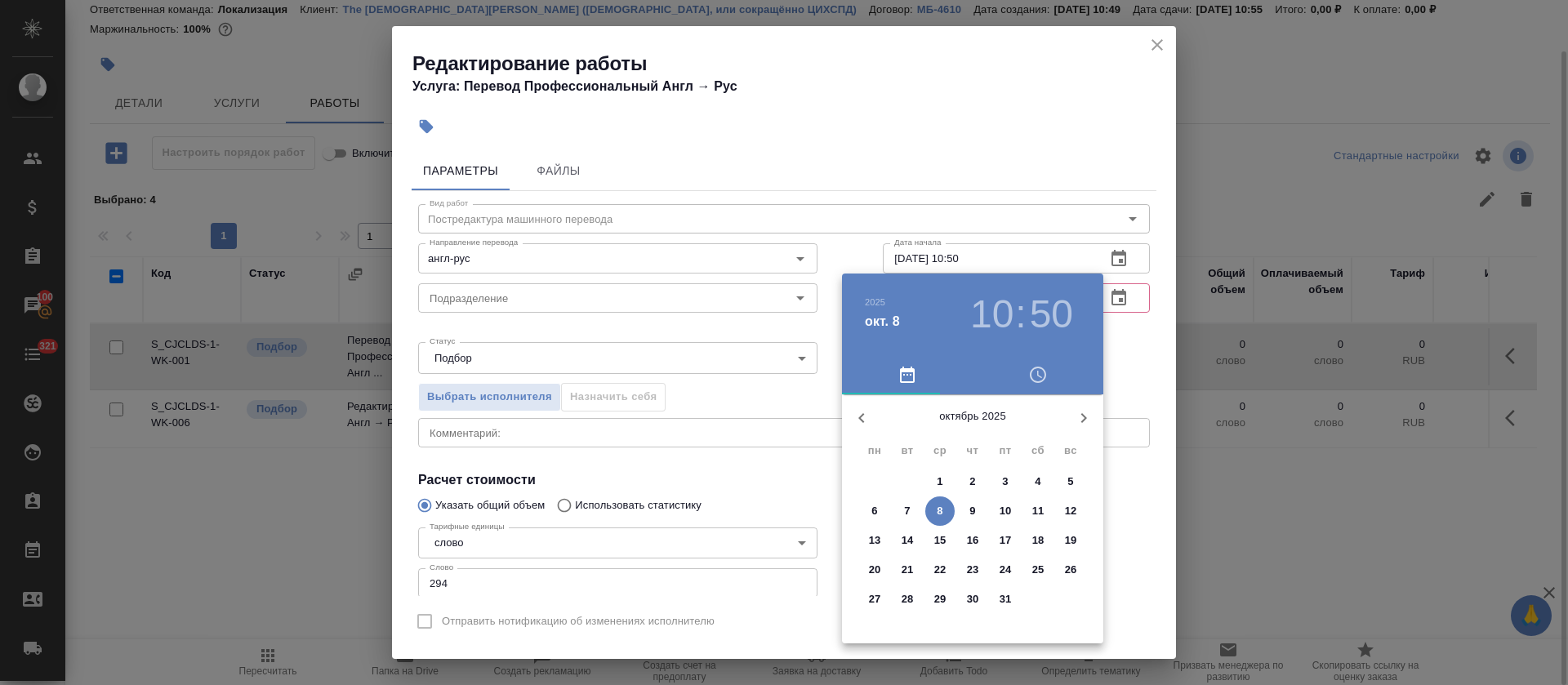
click at [934, 512] on span "8" at bounding box center [939, 511] width 29 height 16
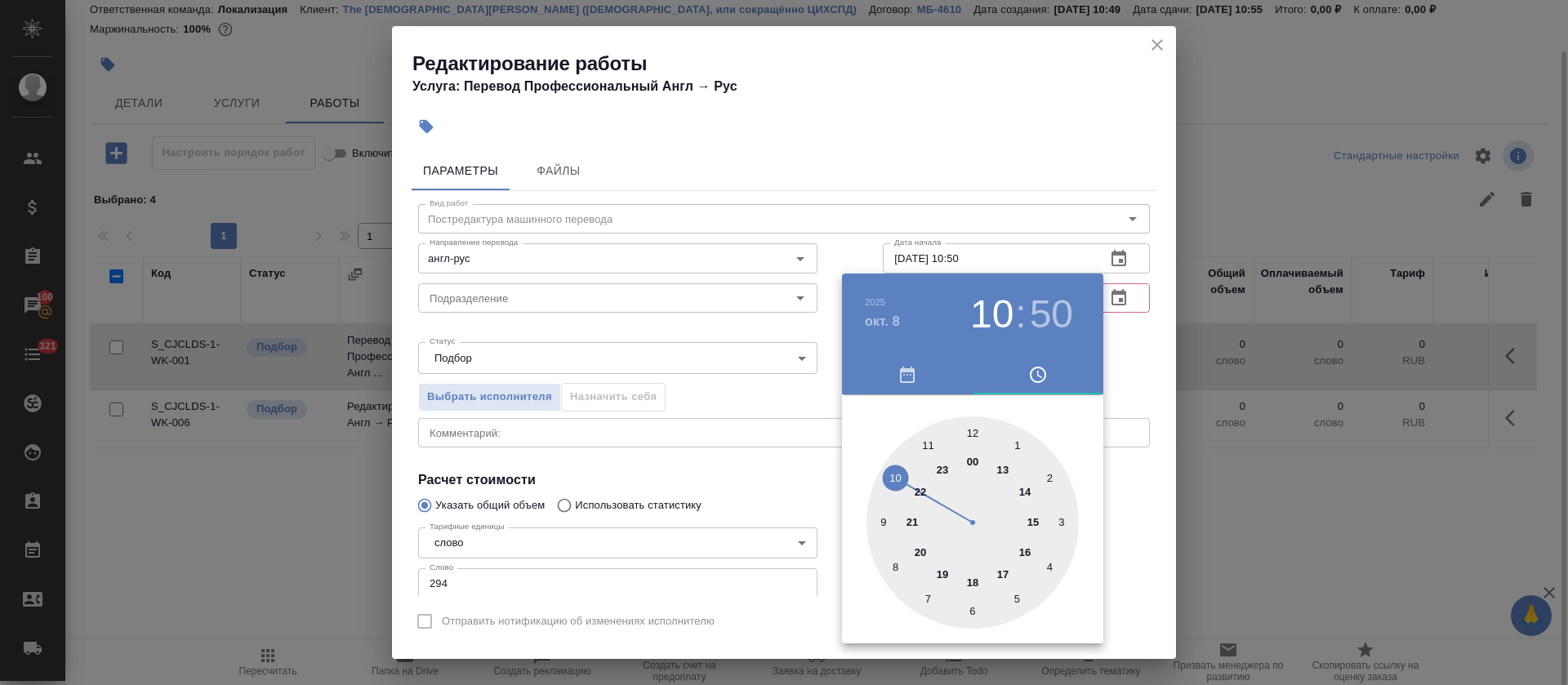
click at [972, 436] on div at bounding box center [972, 522] width 213 height 213
type input "08.10.2025 12:00"
click at [764, 414] on div at bounding box center [784, 342] width 1568 height 685
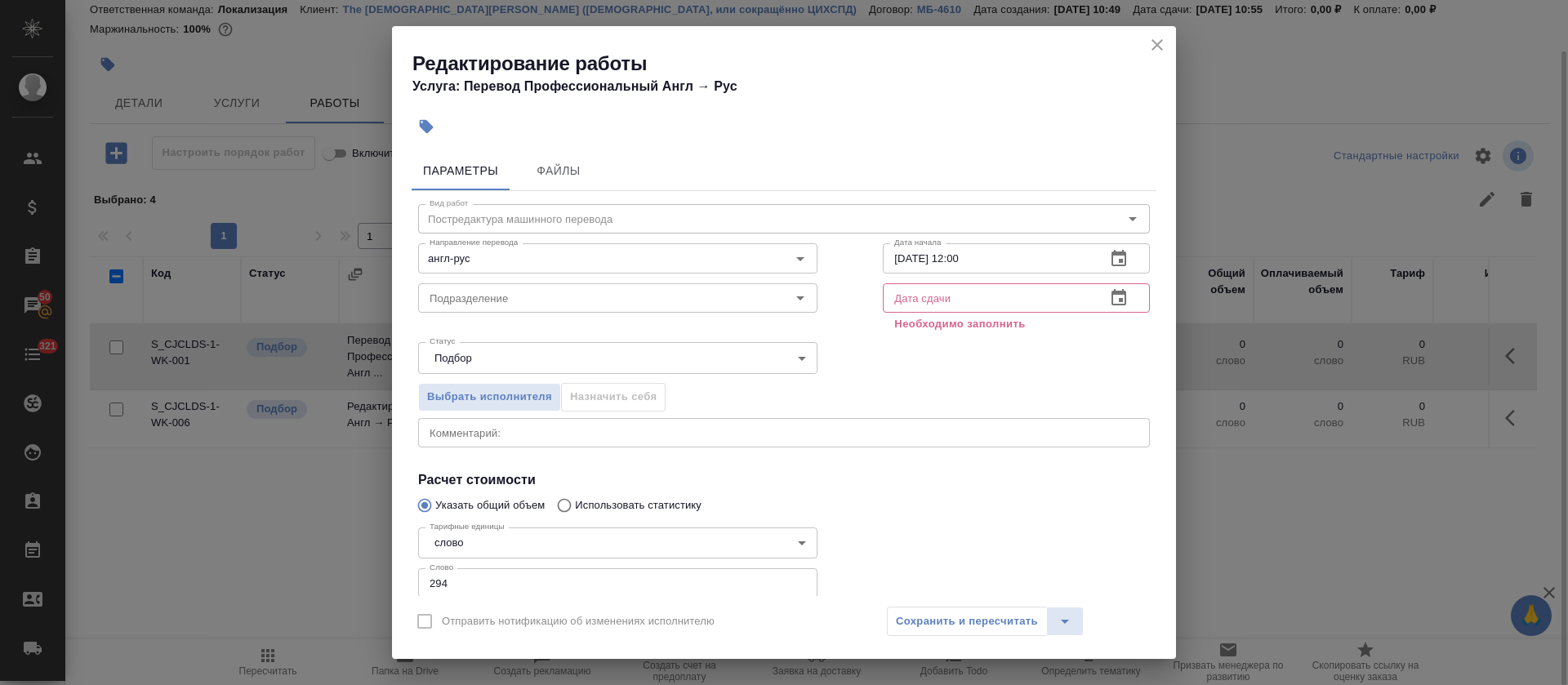
click at [1112, 299] on icon "button" at bounding box center [1119, 297] width 14 height 16
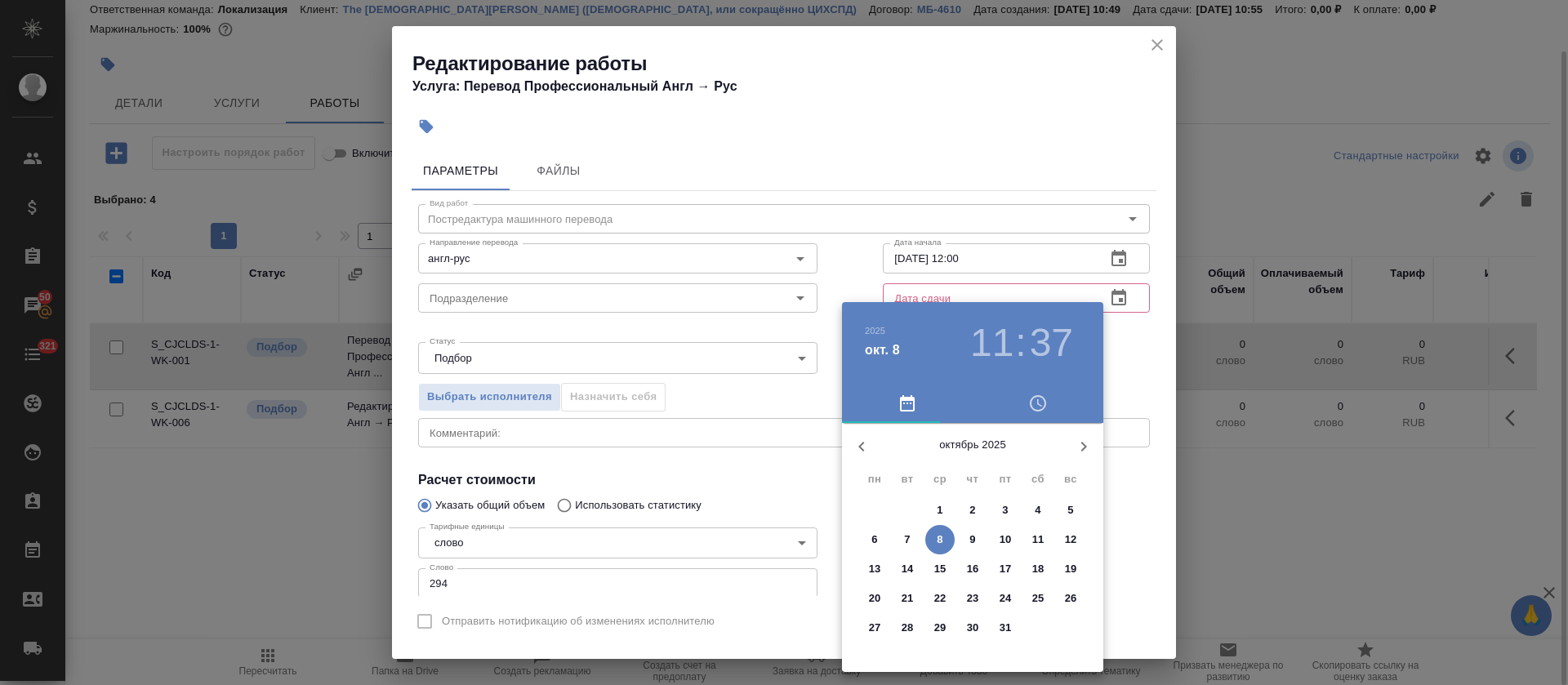
click at [876, 569] on p "13" at bounding box center [875, 569] width 13 height 16
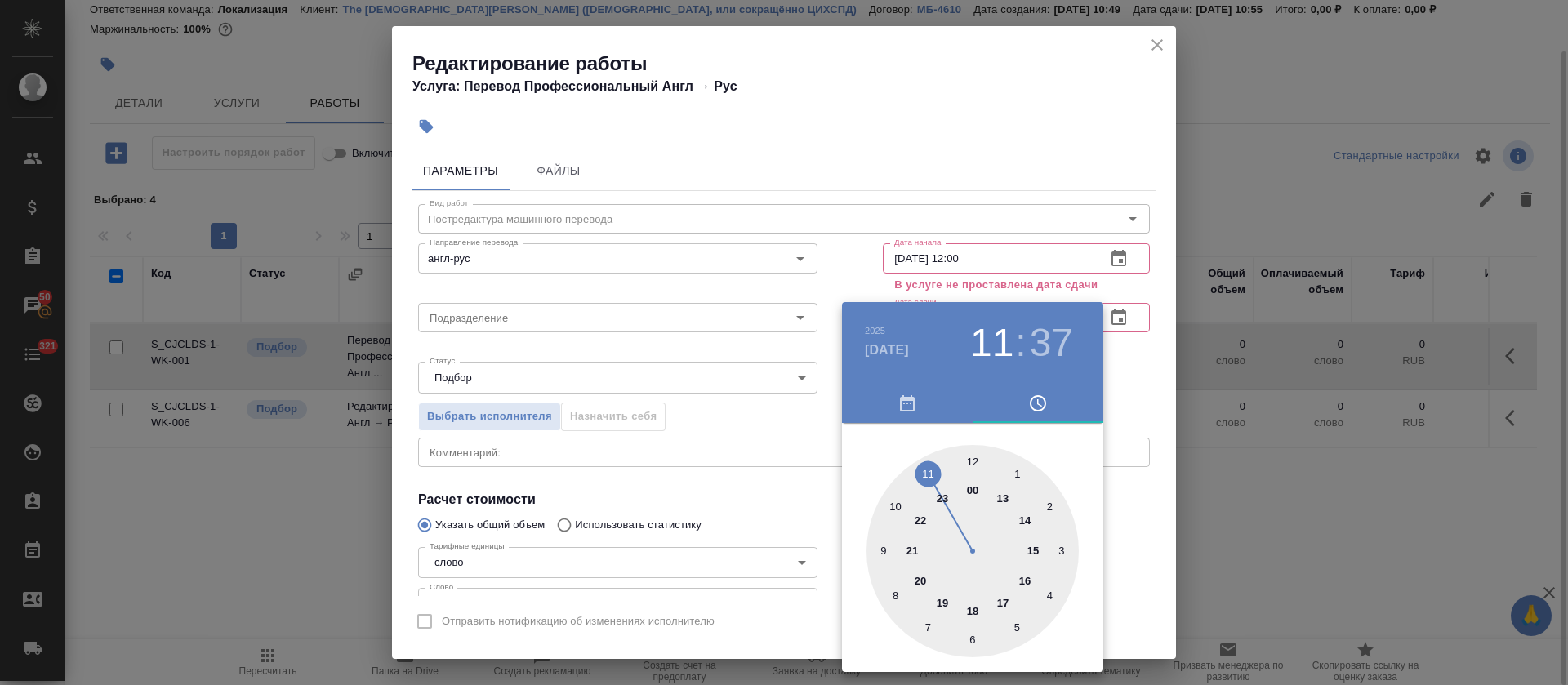
click at [970, 456] on div at bounding box center [972, 551] width 213 height 213
type input "13.10.2025 12:00"
click at [820, 417] on div at bounding box center [784, 342] width 1568 height 685
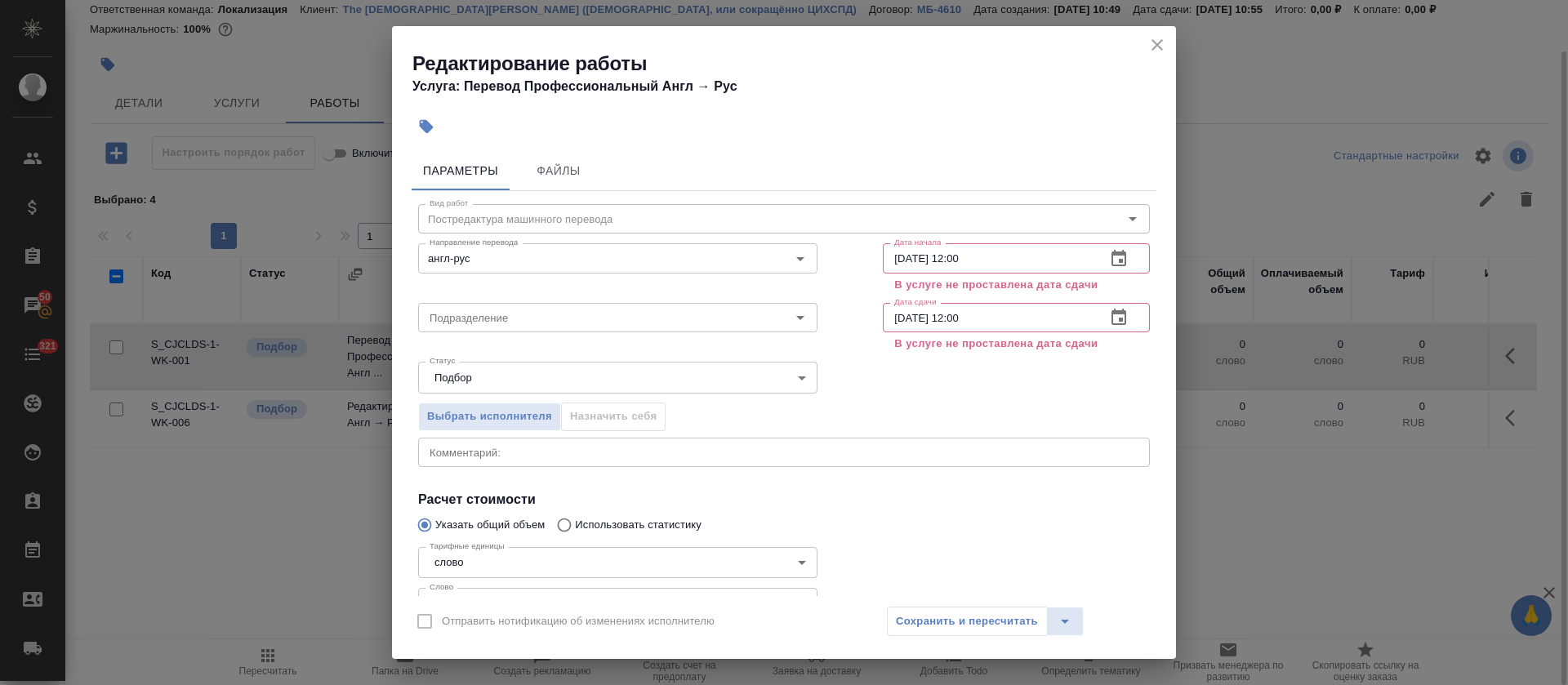
click at [1155, 43] on icon "close" at bounding box center [1157, 45] width 20 height 20
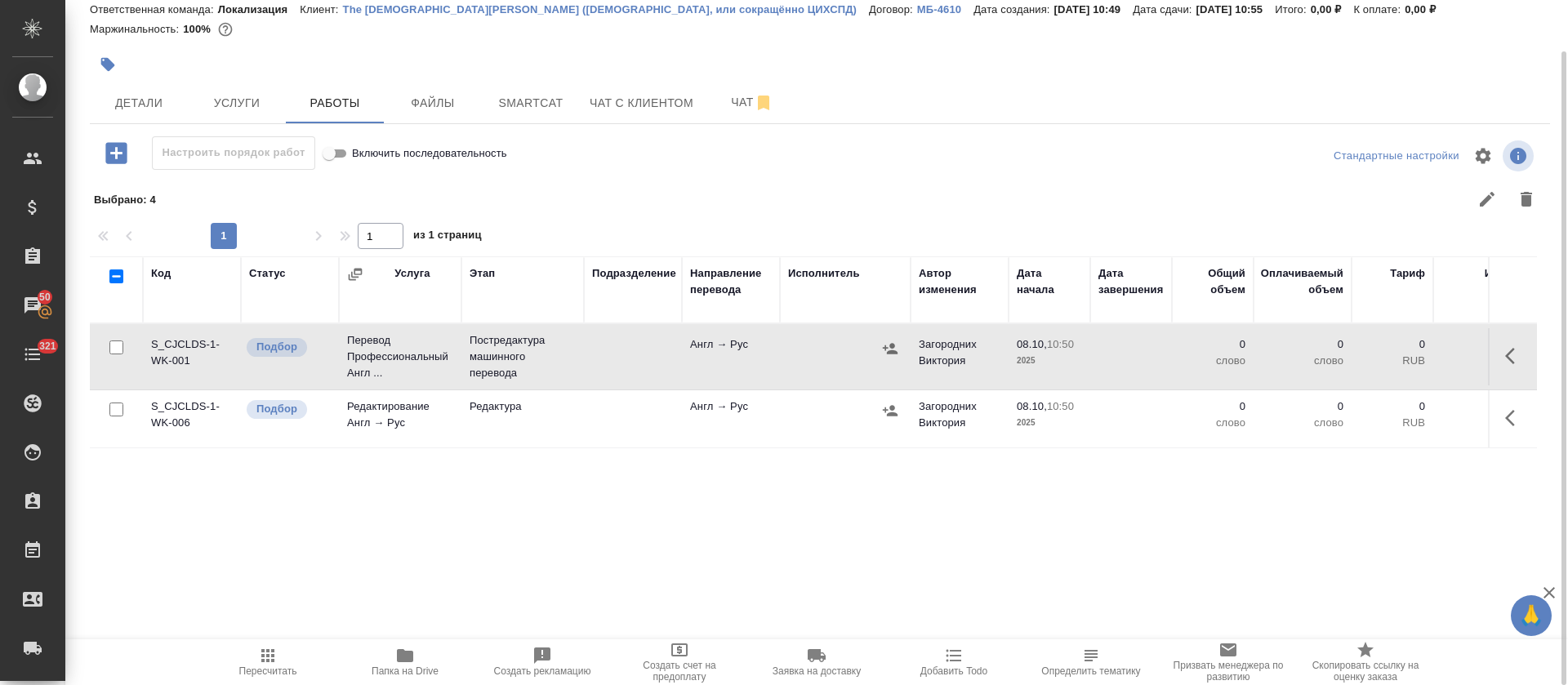
click at [263, 113] on span "Услуги" at bounding box center [237, 103] width 79 height 21
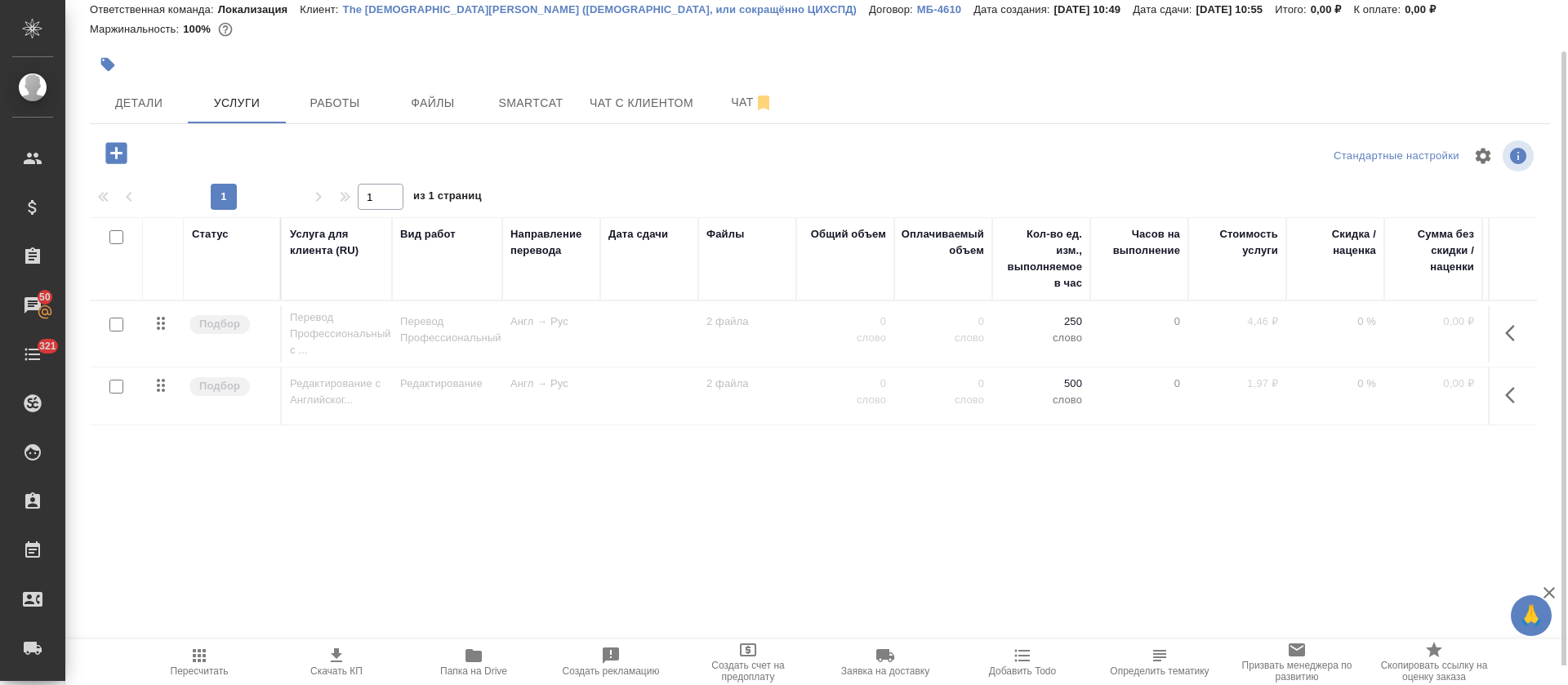
click at [113, 244] on input "checkbox" at bounding box center [117, 238] width 14 height 14
checkbox input "true"
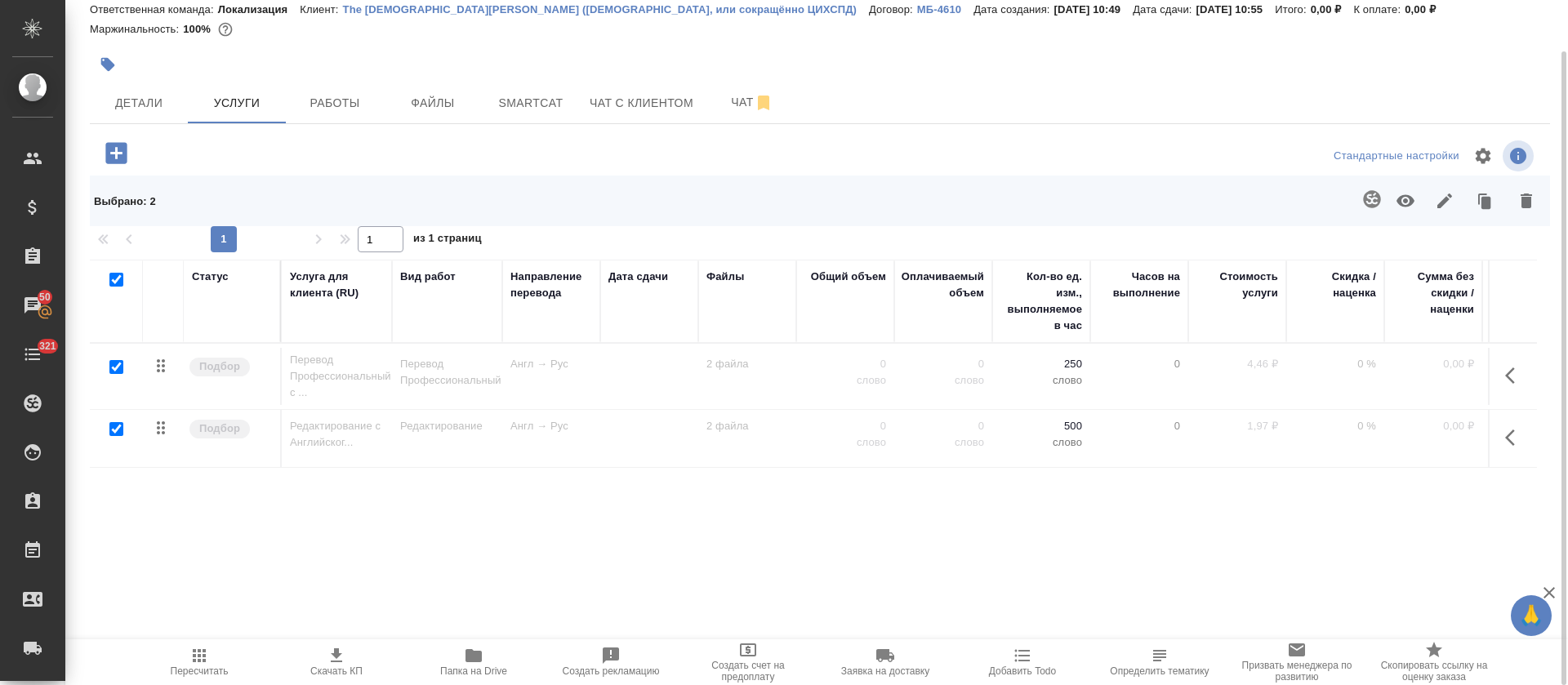
click at [478, 527] on div "Статус Услуга для клиента (RU) Вид работ Направление перевода Дата сдачи Файлы …" at bounding box center [813, 435] width 1447 height 351
click at [133, 170] on button "button" at bounding box center [116, 154] width 45 height 34
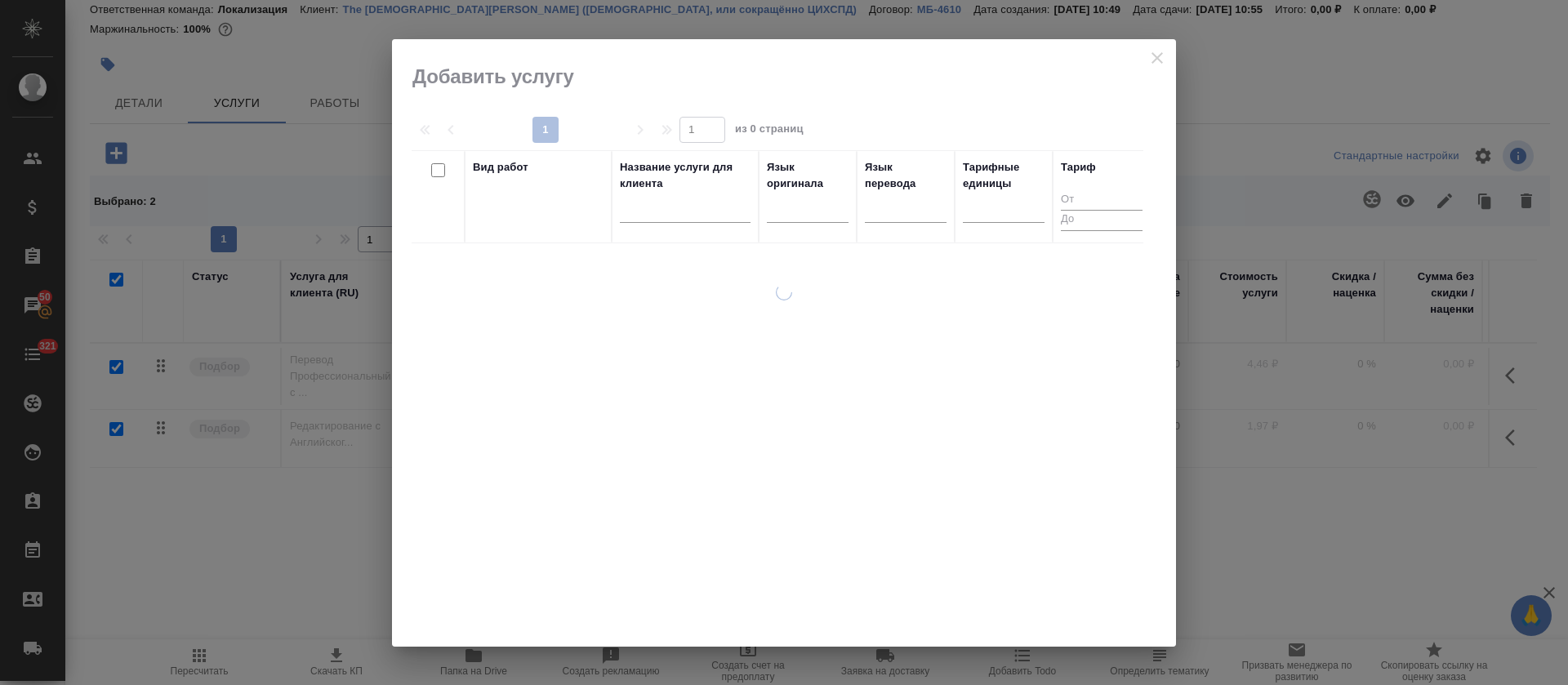
click at [646, 199] on div at bounding box center [685, 213] width 130 height 40
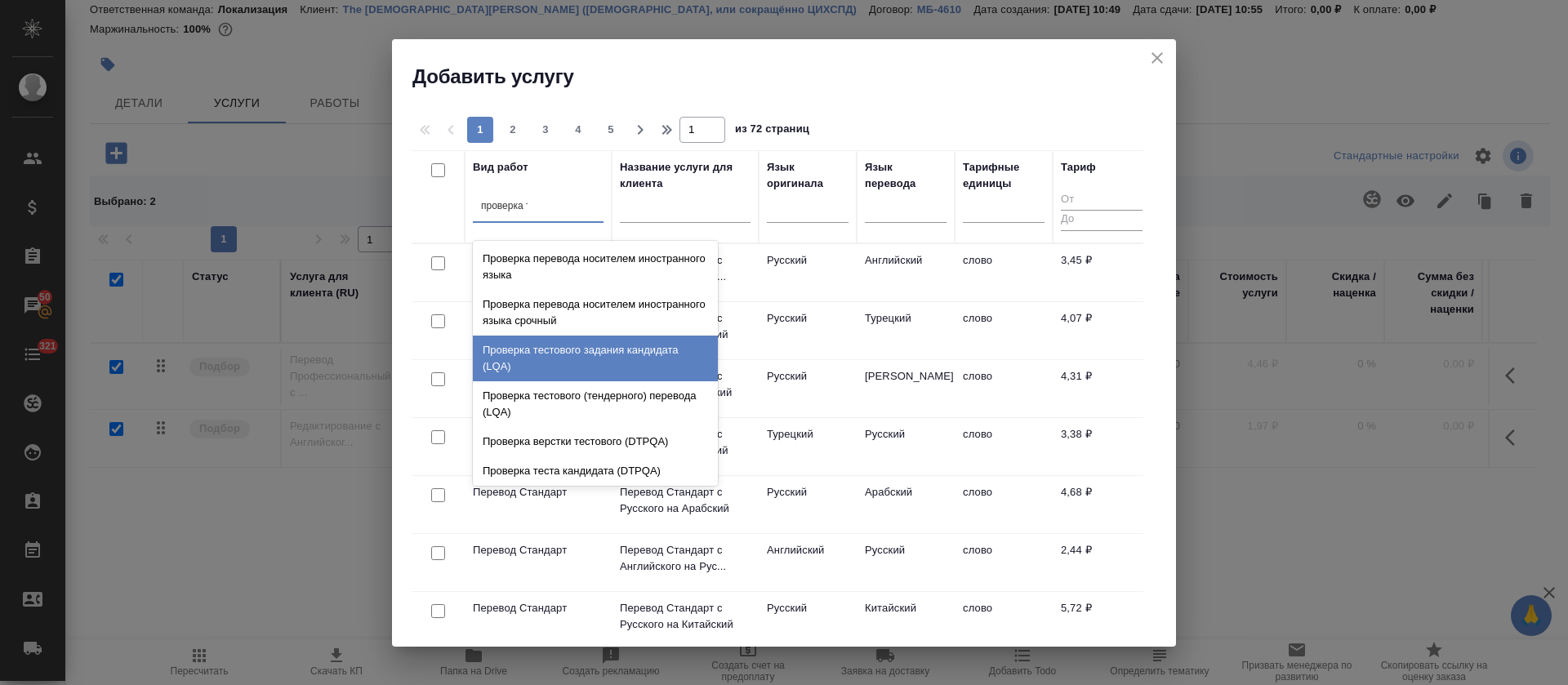
type input "проверка те"
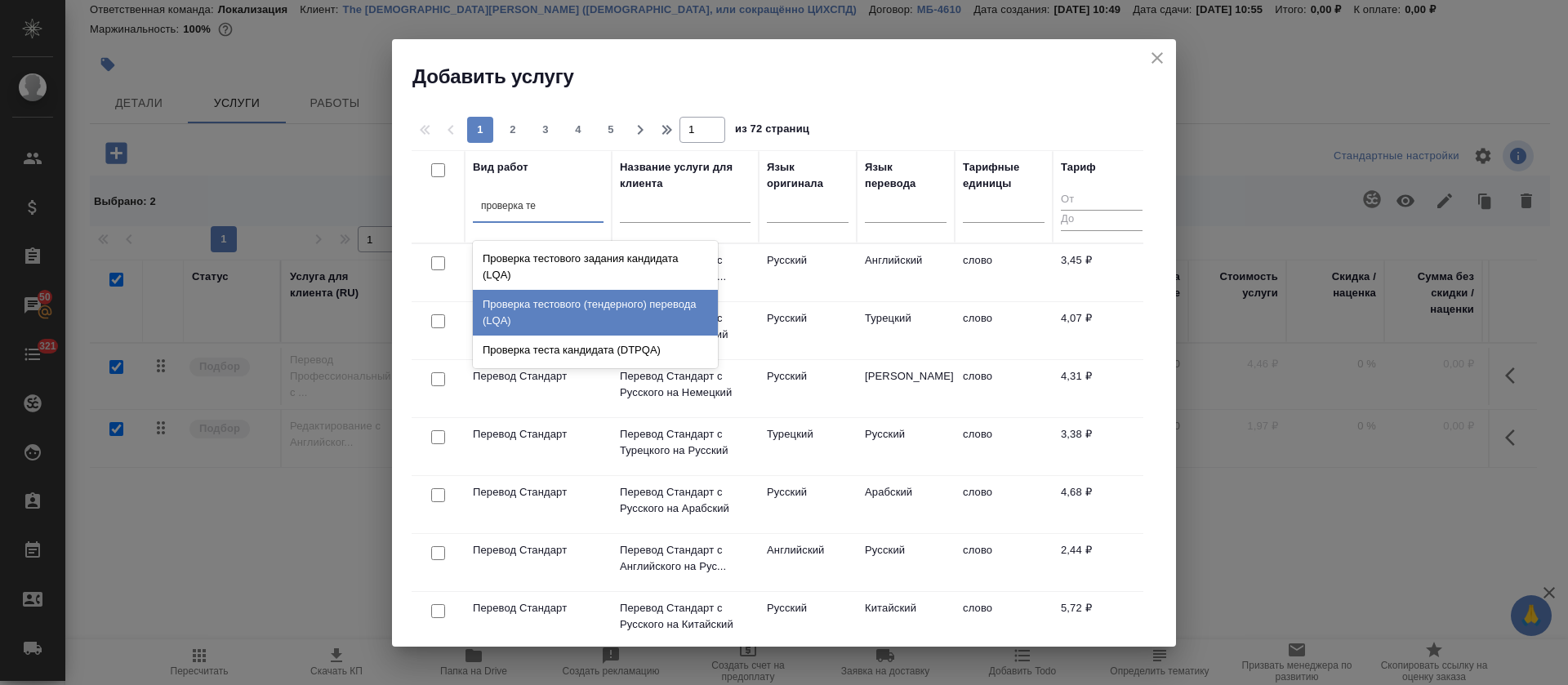
click at [579, 302] on div "Проверка тестового (тендерного) перевода (LQA)" at bounding box center [596, 313] width 245 height 46
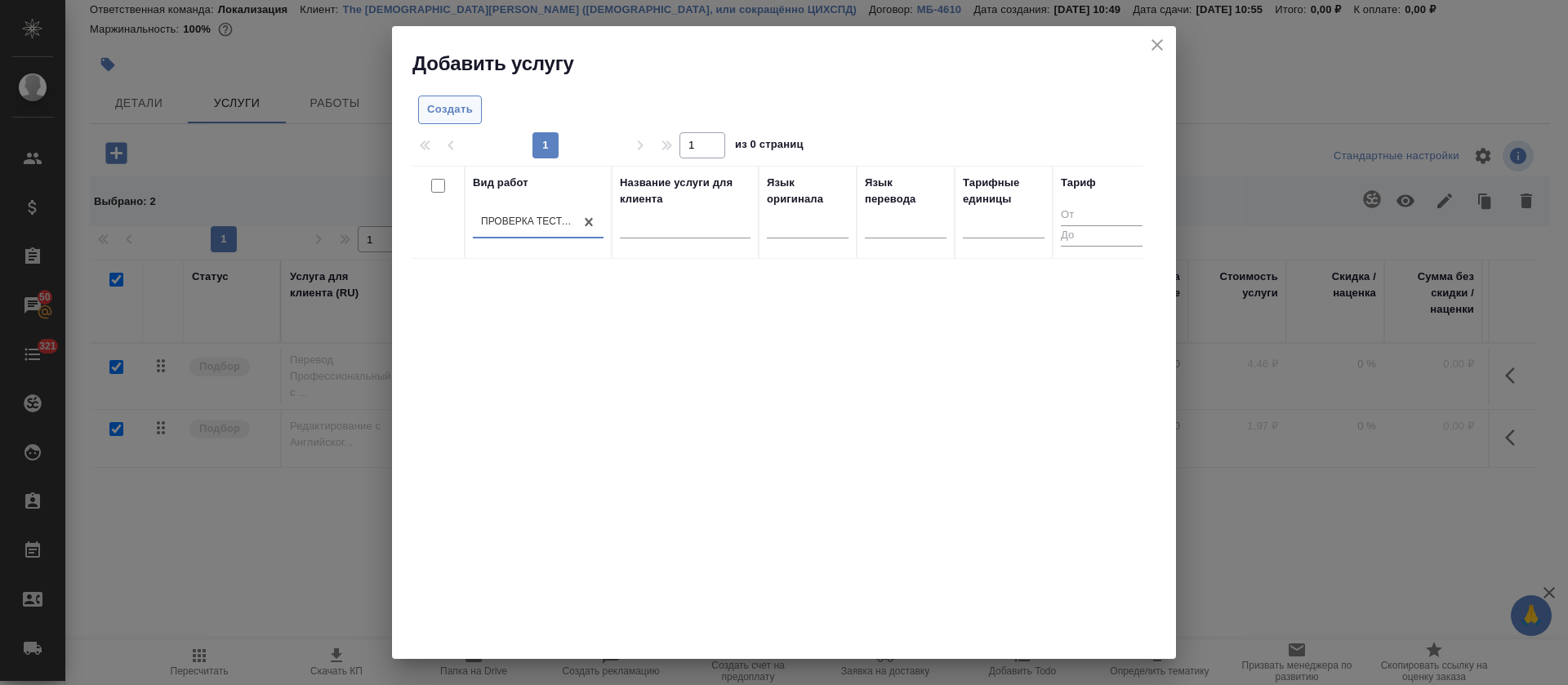
click at [448, 108] on span "Создать" at bounding box center [449, 110] width 46 height 19
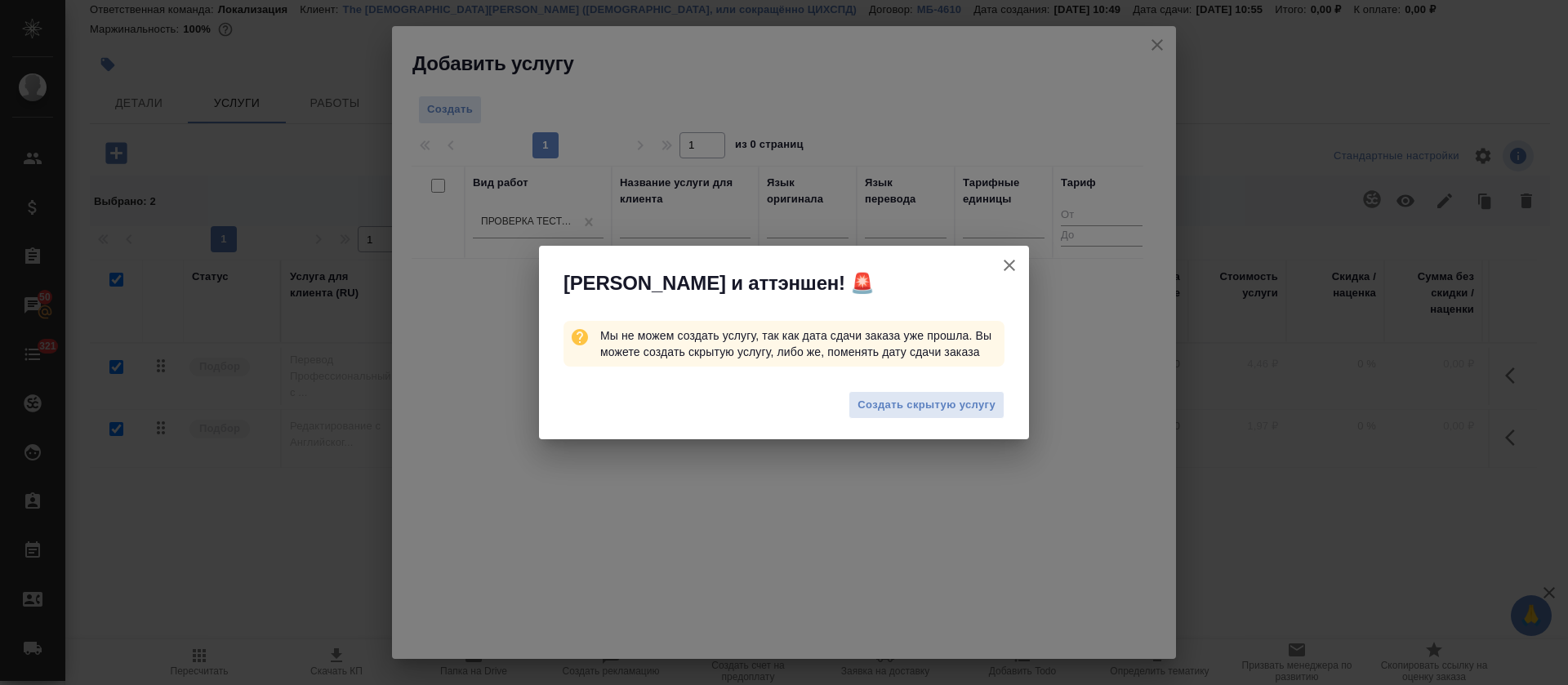
click at [1011, 262] on icon "button" at bounding box center [1010, 265] width 20 height 20
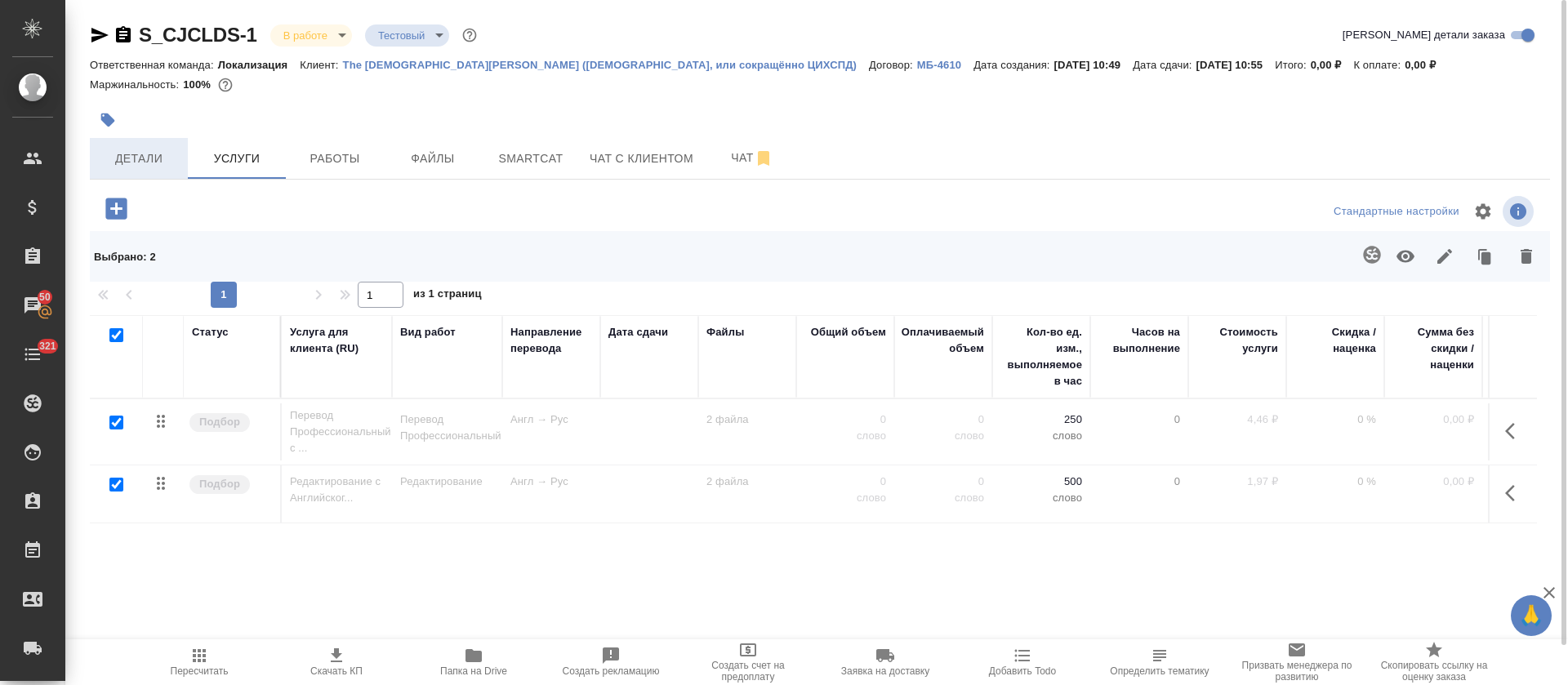
click at [138, 160] on button "Детали" at bounding box center [139, 159] width 98 height 41
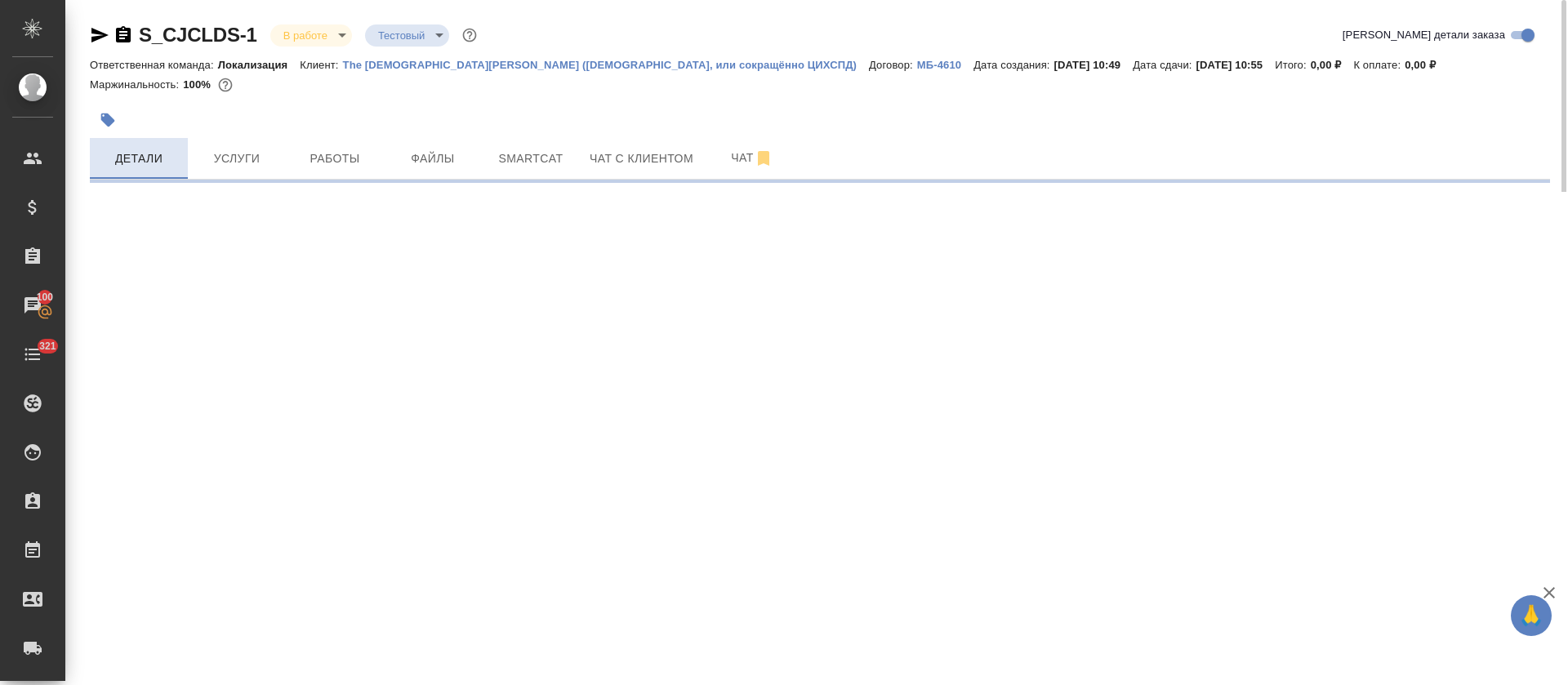
select select "RU"
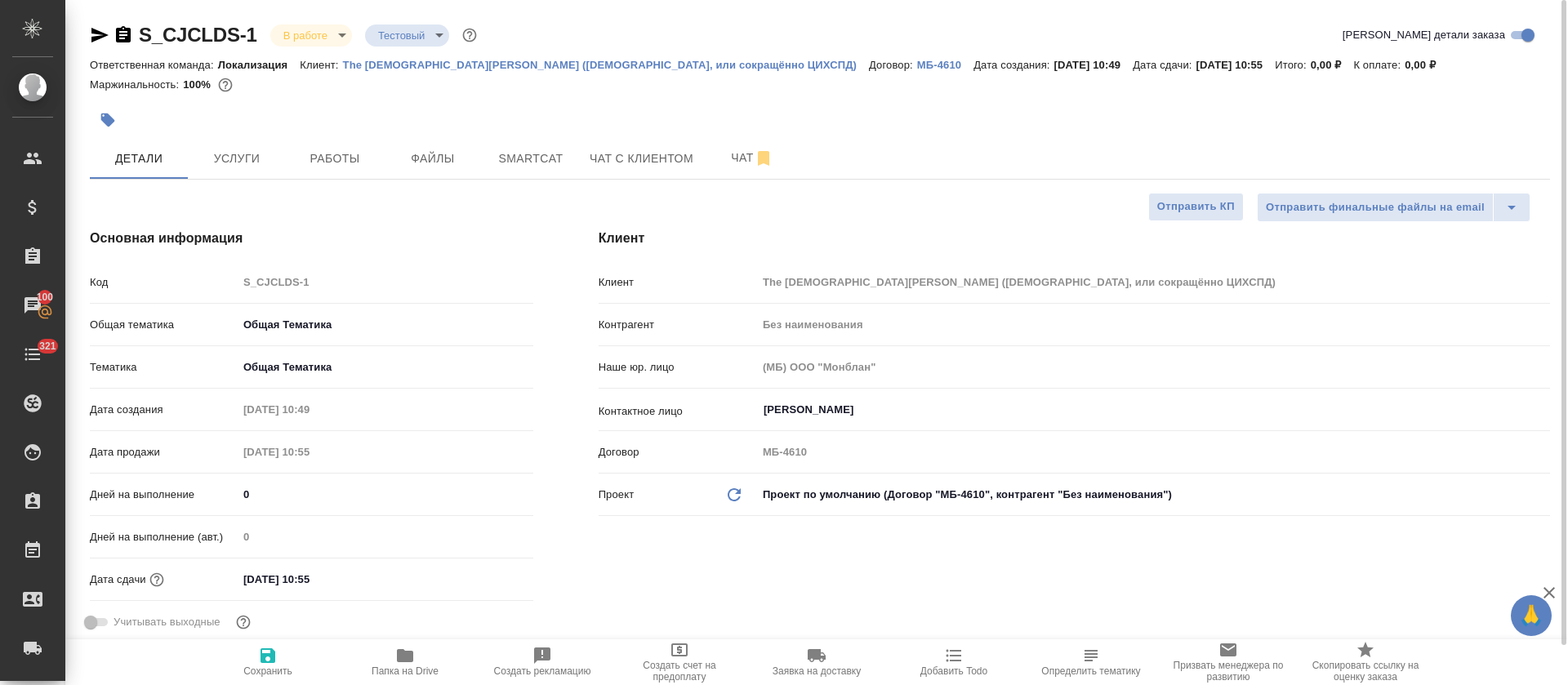
type textarea "x"
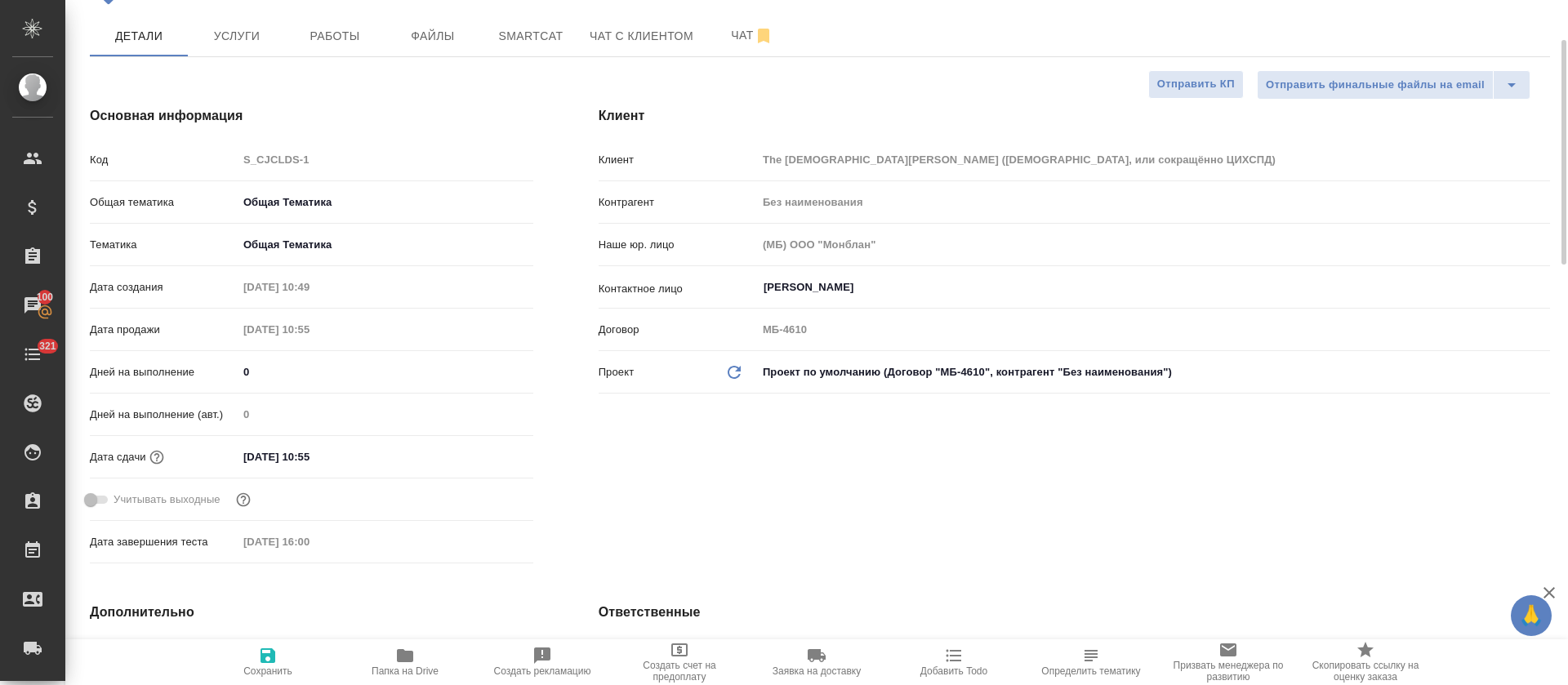
click at [308, 469] on input "08.10.2025 10:55" at bounding box center [309, 456] width 143 height 24
click at [486, 464] on icon "button" at bounding box center [486, 455] width 14 height 16
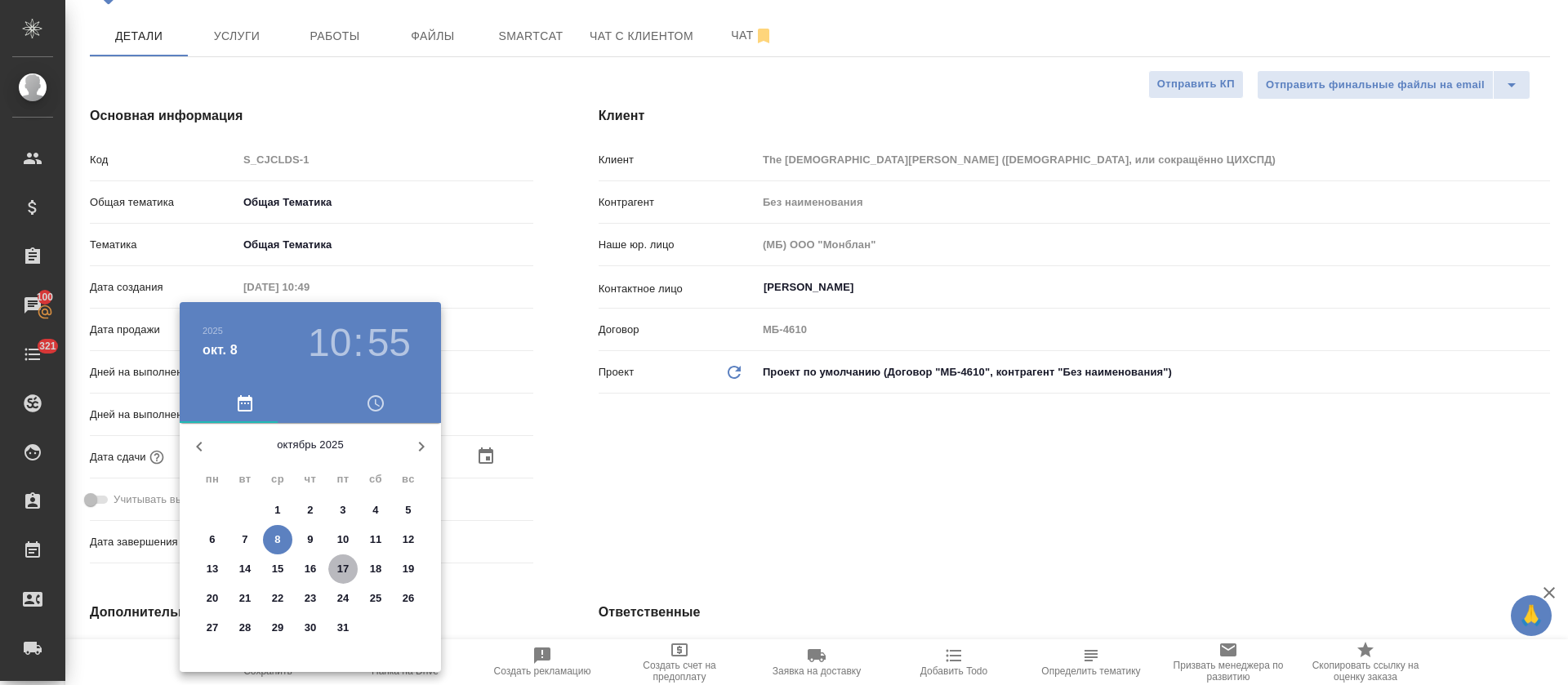
click at [348, 572] on p "17" at bounding box center [344, 569] width 13 height 16
type input "17.10.2025 10:55"
type textarea "x"
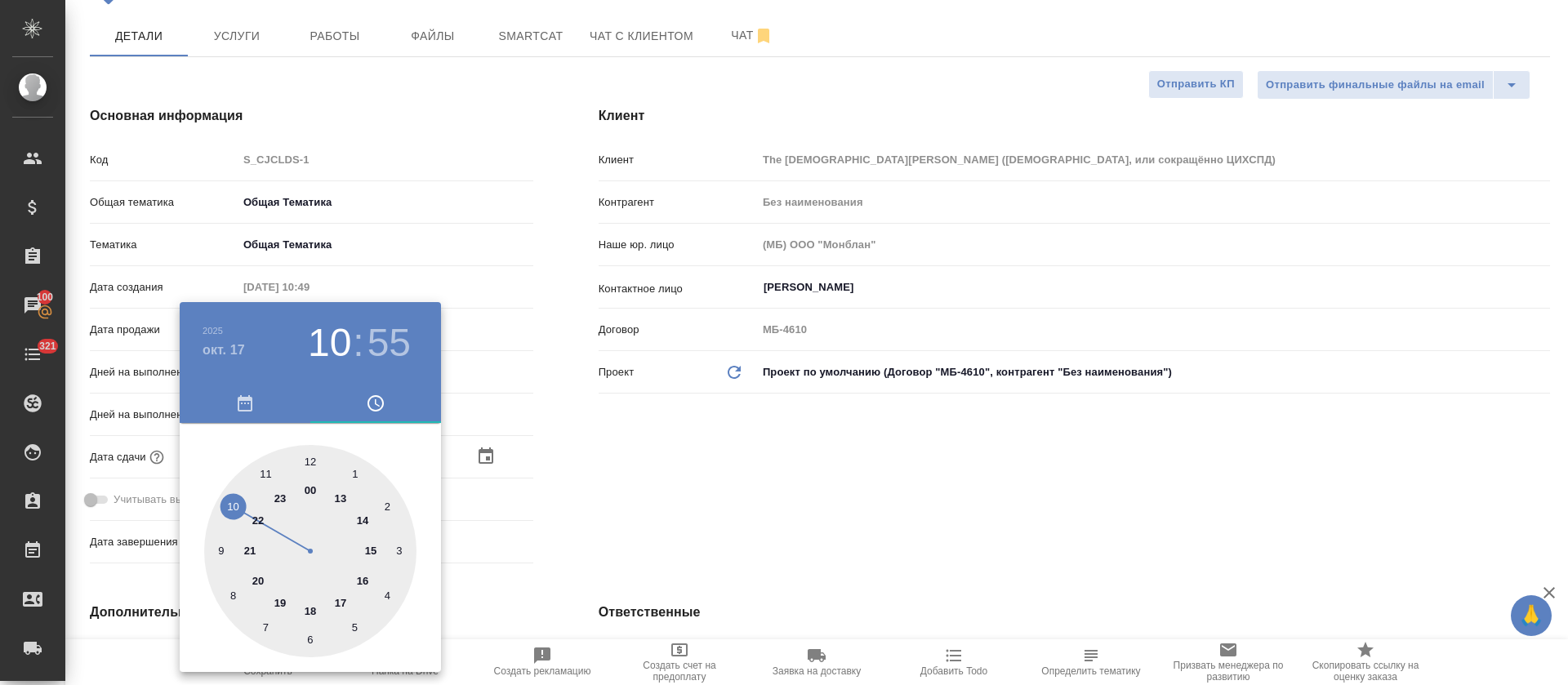
click at [359, 579] on div at bounding box center [311, 551] width 213 height 213
type input "17.10.2025 16:55"
type textarea "x"
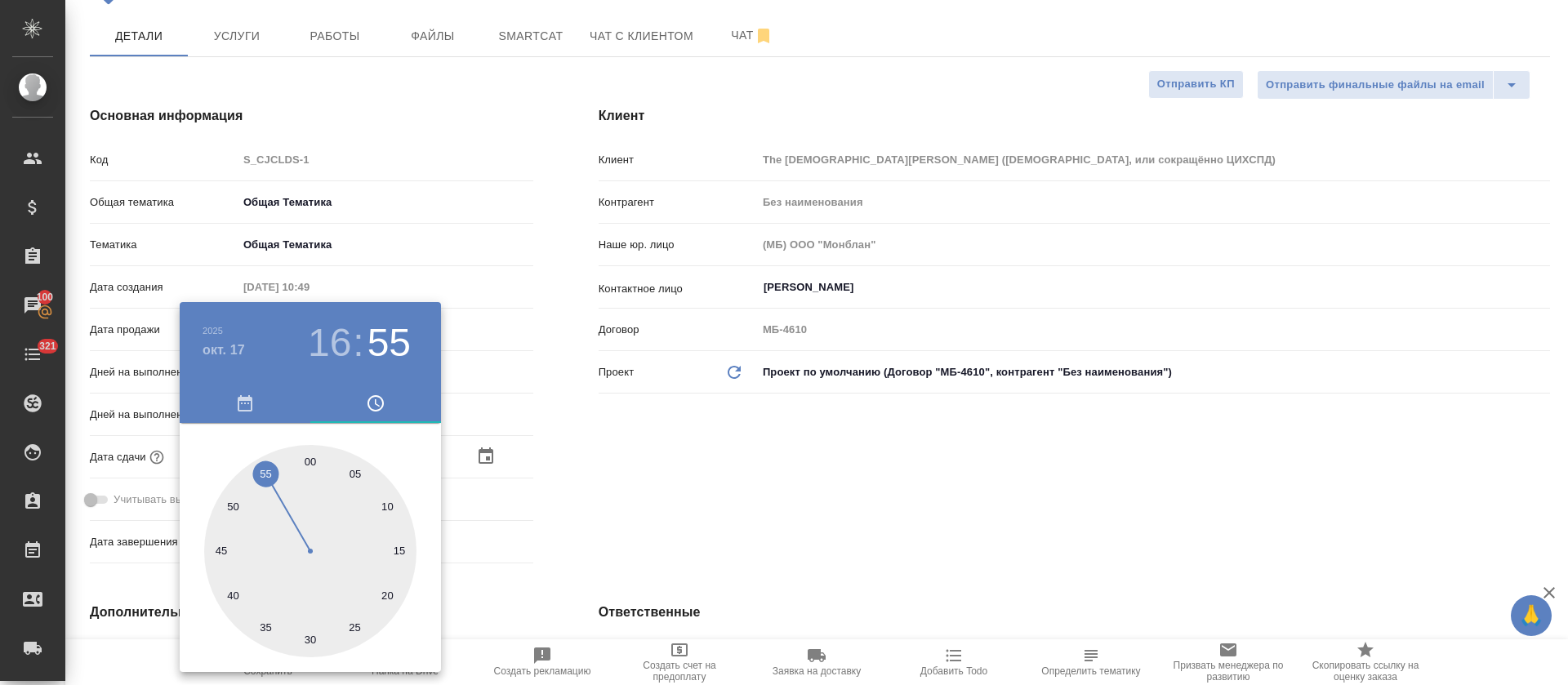
click at [308, 458] on div at bounding box center [311, 551] width 213 height 213
type input "17.10.2025 16:00"
type textarea "x"
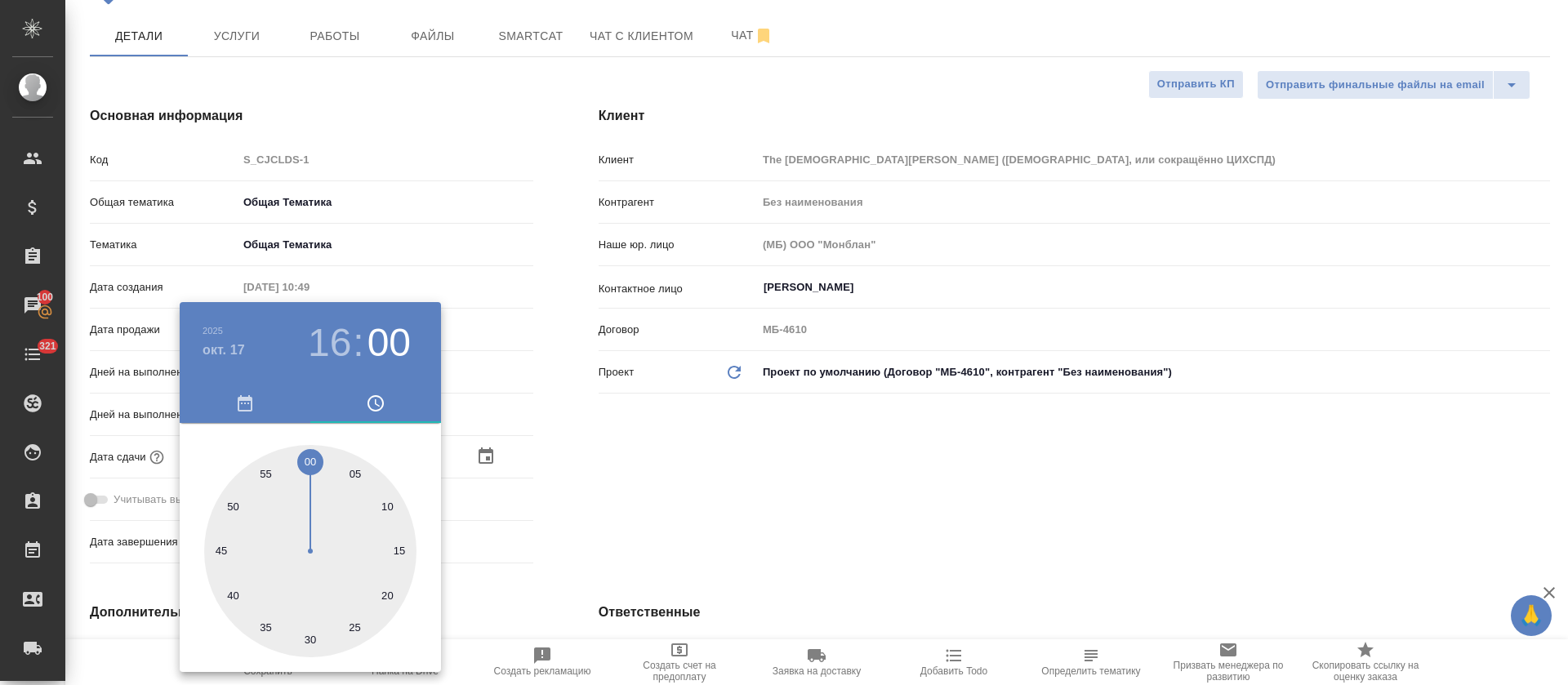
click at [679, 512] on div at bounding box center [784, 342] width 1568 height 685
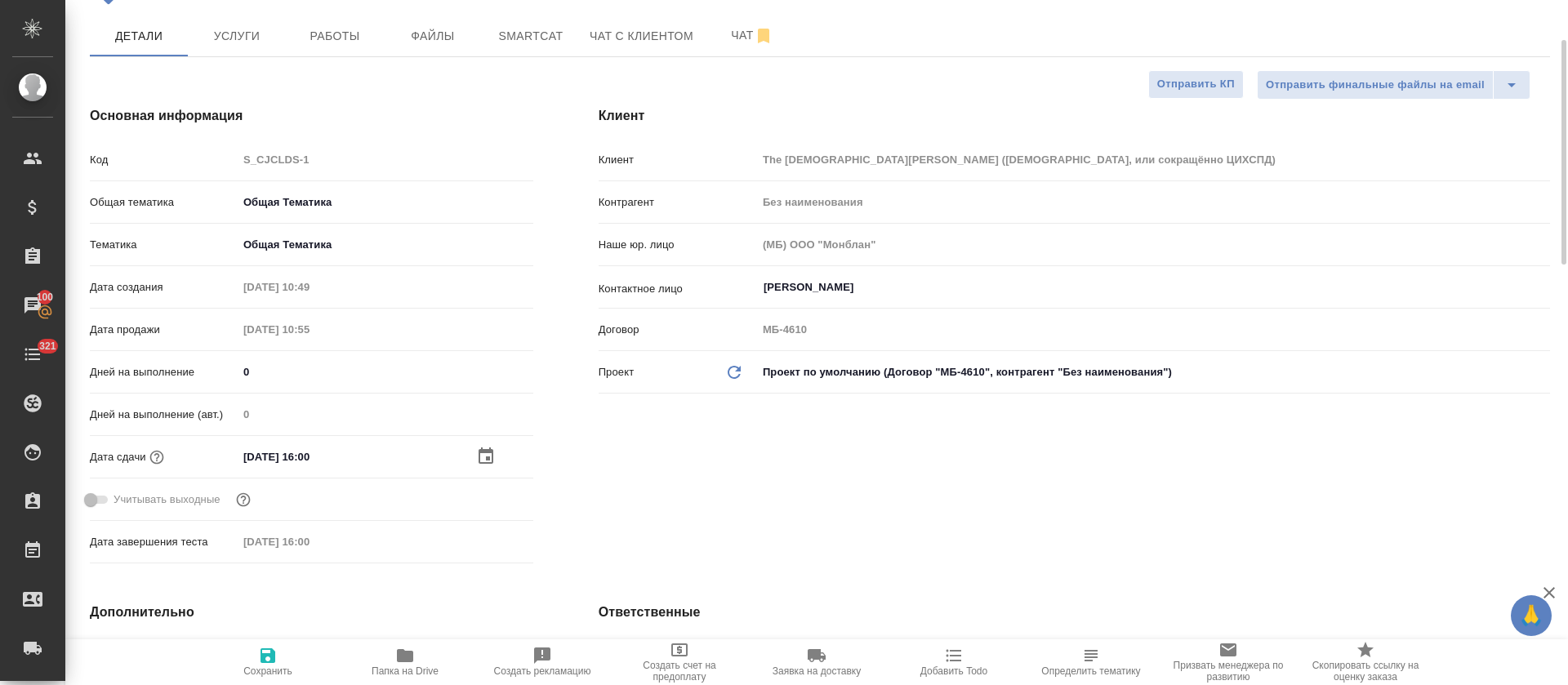
click at [251, 665] on span "Сохранить" at bounding box center [268, 671] width 49 height 12
type textarea "x"
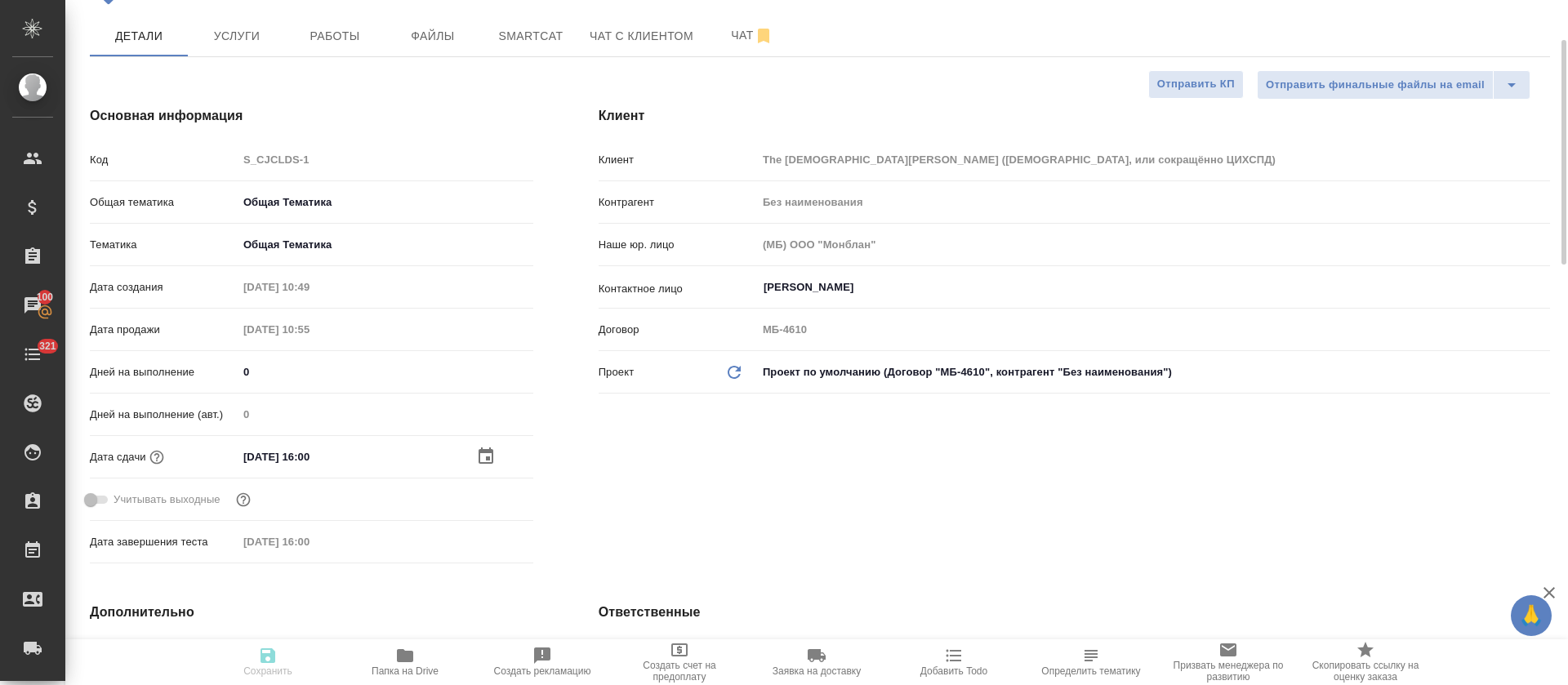
type textarea "x"
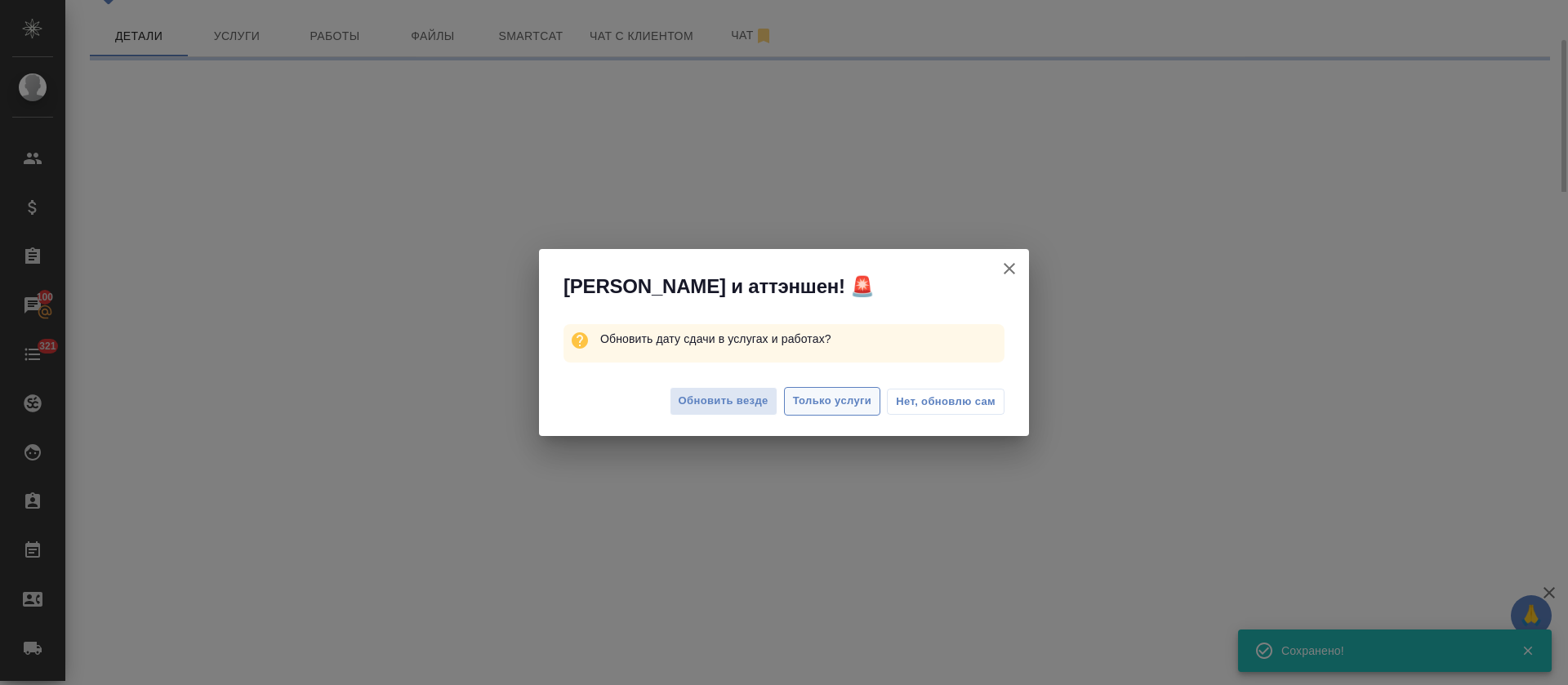
click at [805, 396] on span "Только услуги" at bounding box center [832, 401] width 79 height 19
select select "RU"
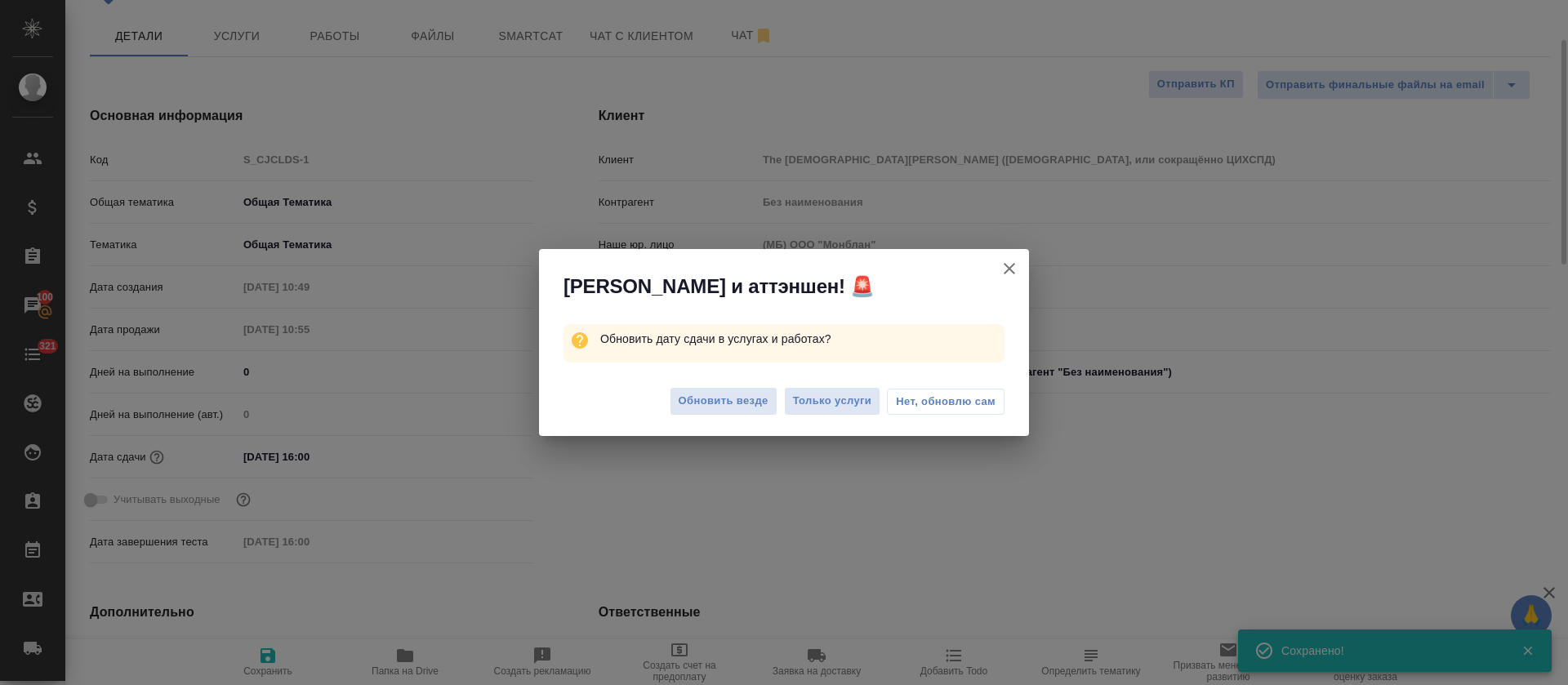
type textarea "x"
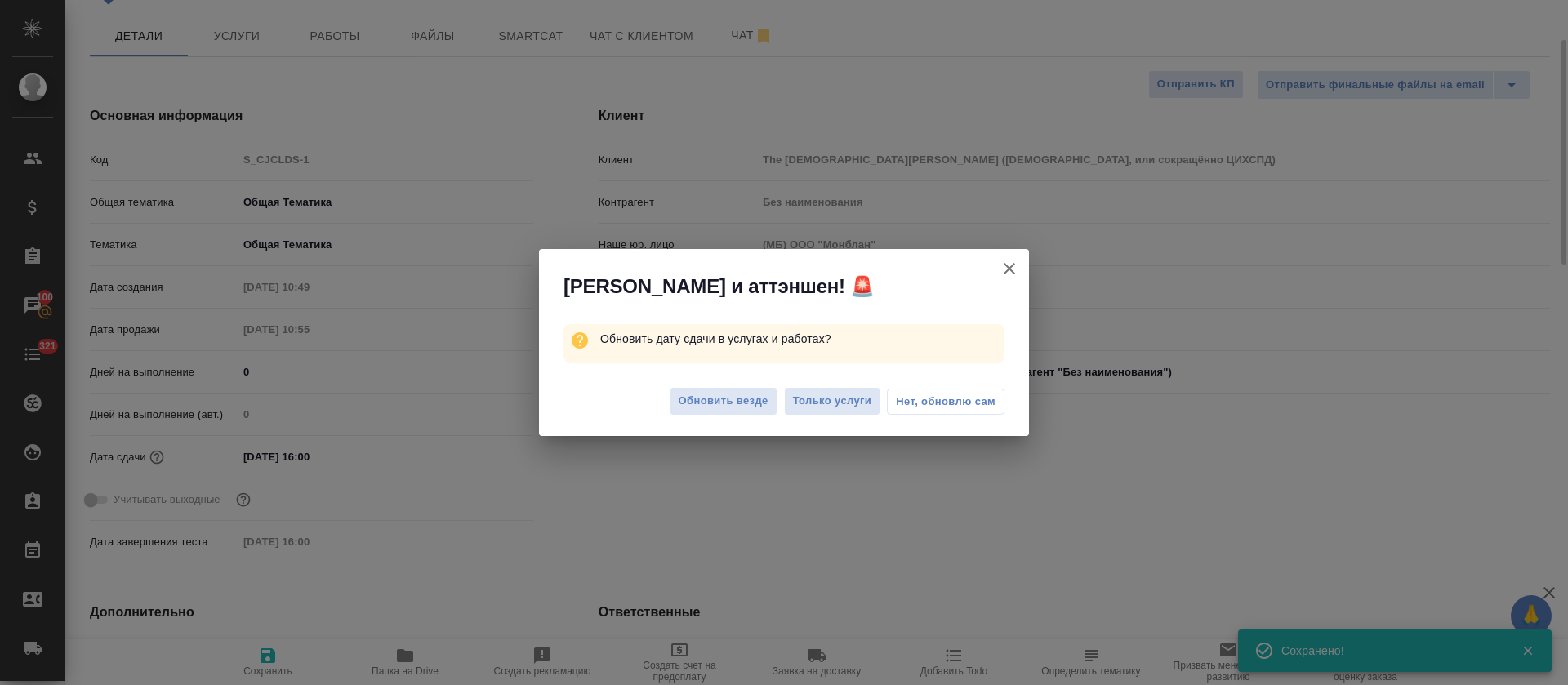
type textarea "x"
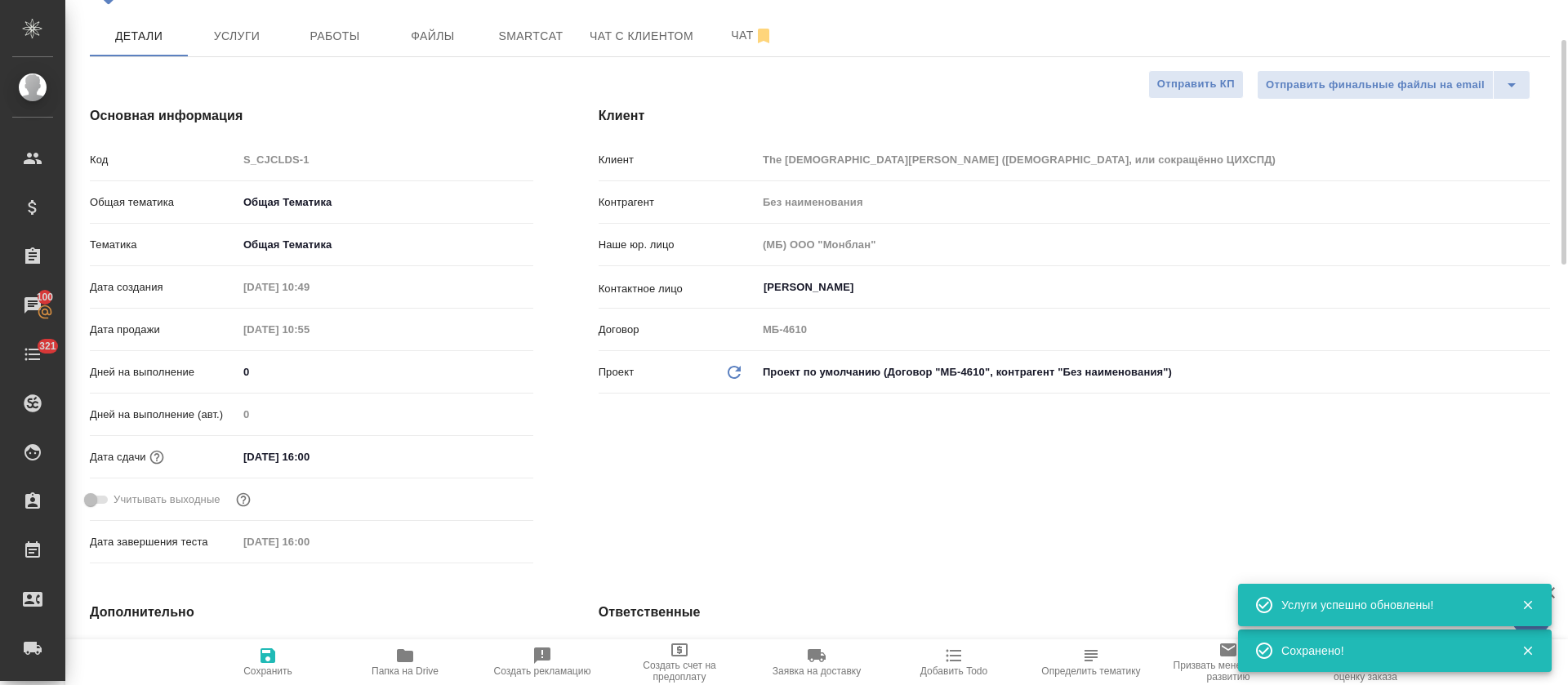
click at [259, 46] on span "Услуги" at bounding box center [237, 36] width 79 height 21
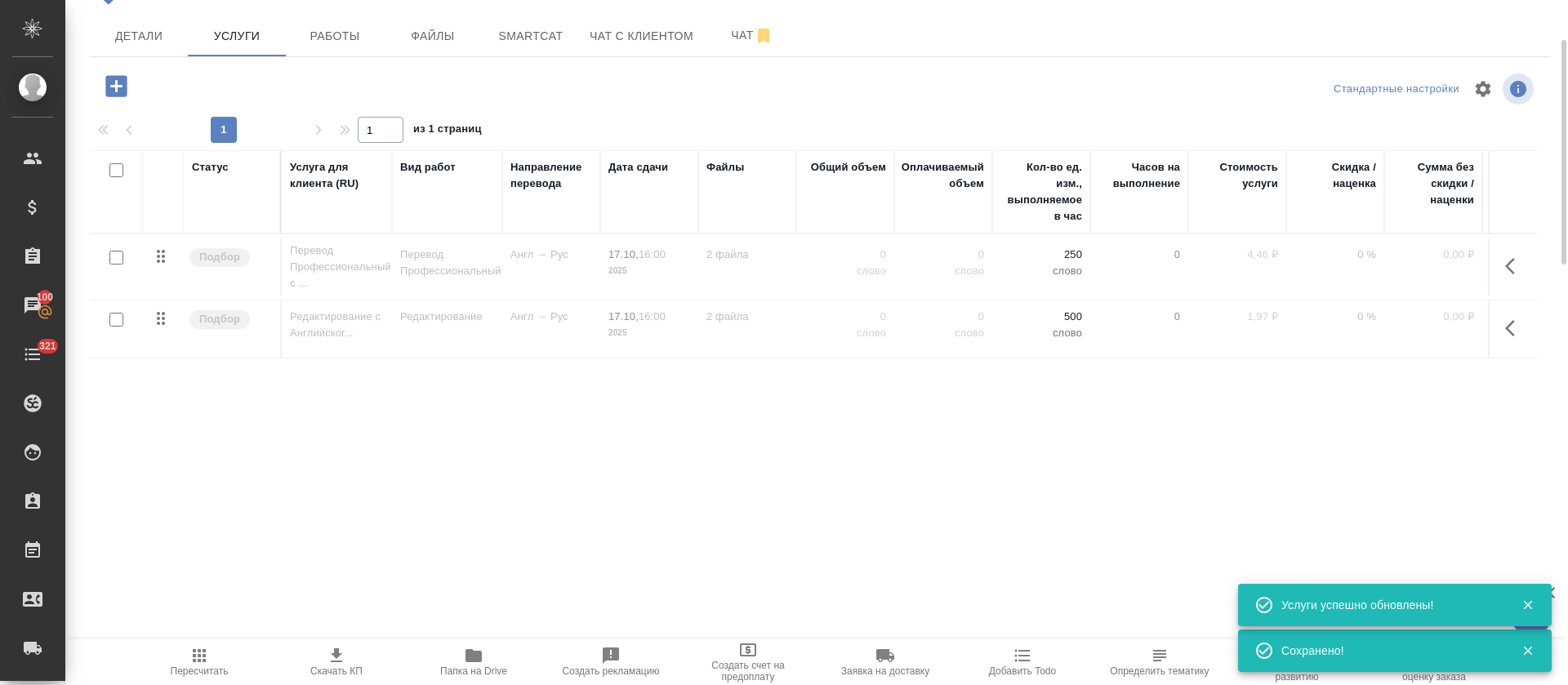
click at [121, 96] on icon "button" at bounding box center [116, 86] width 21 height 21
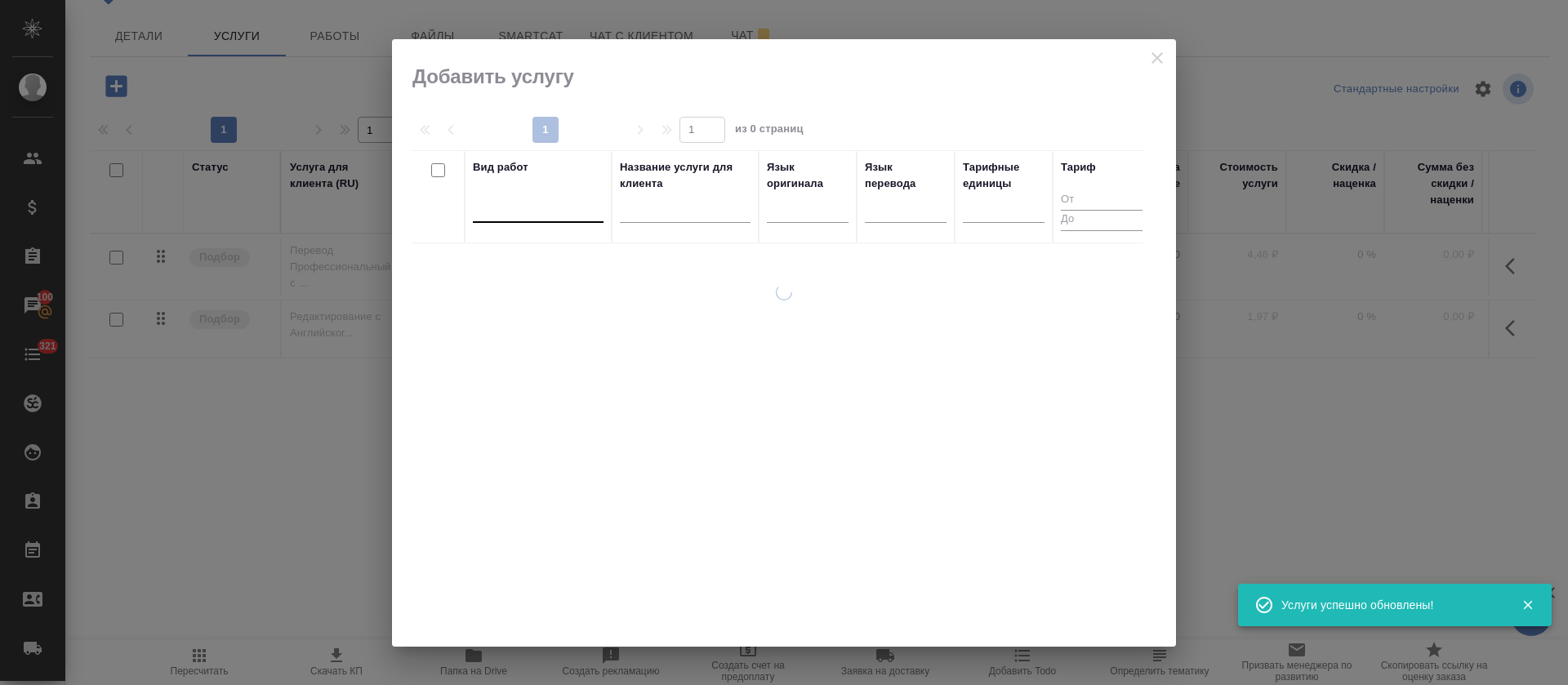
click at [553, 218] on div at bounding box center [538, 207] width 130 height 31
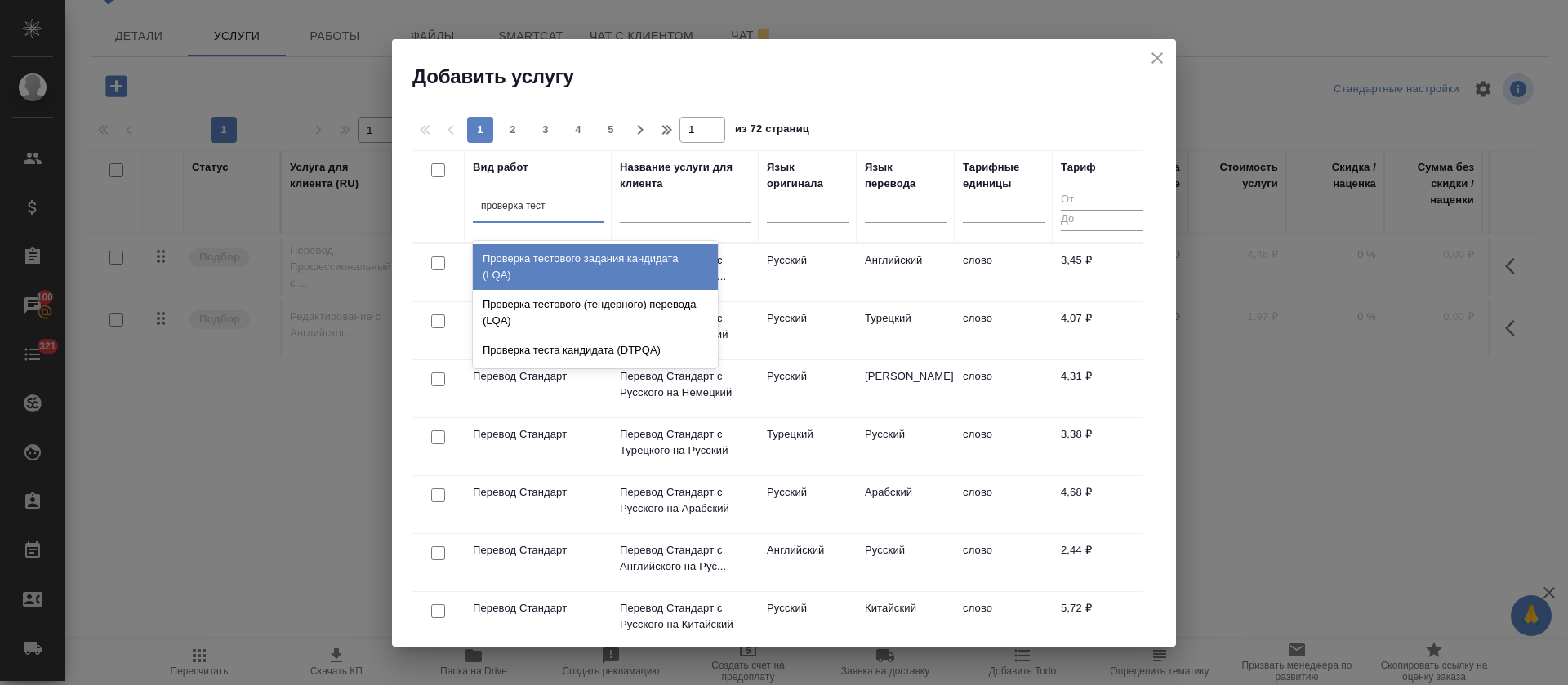
type input "проверка тесто"
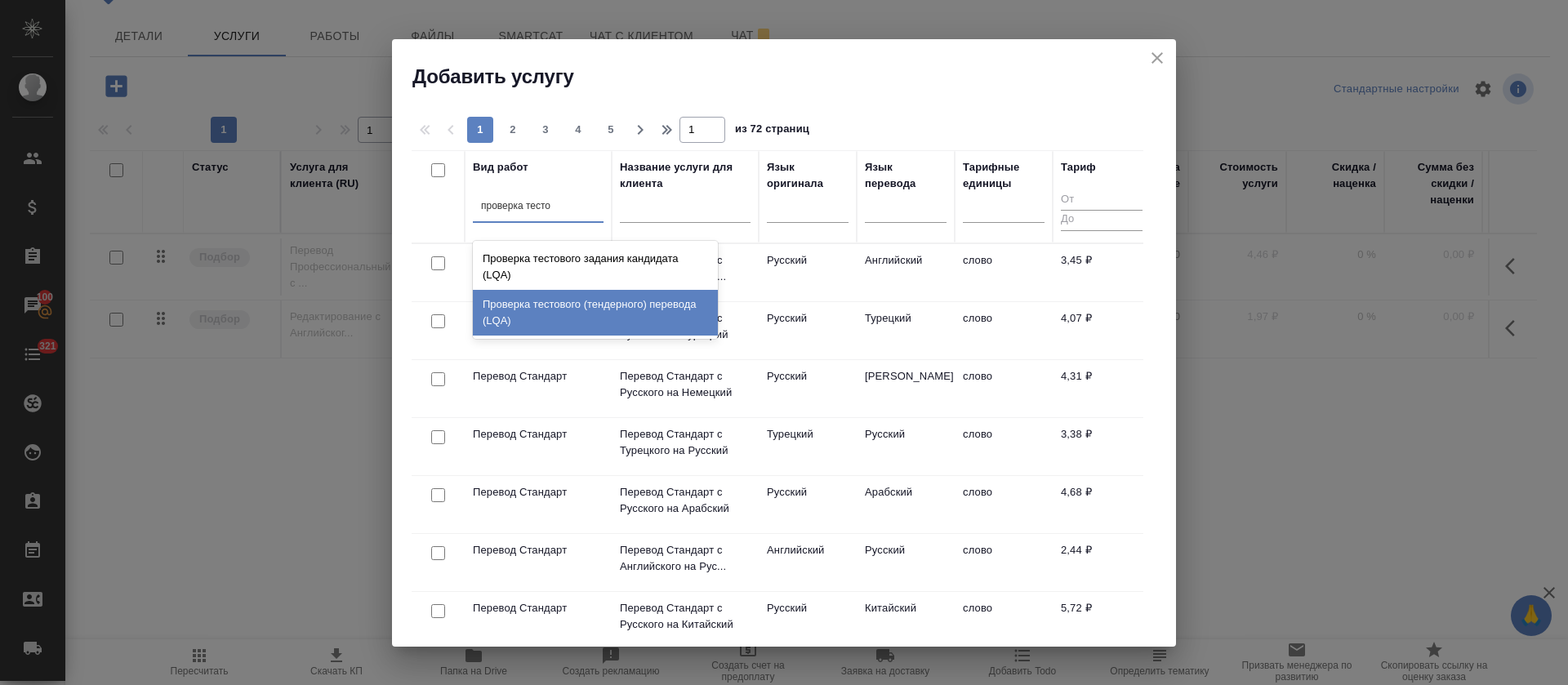
click at [557, 306] on div "Проверка тестового (тендерного) перевода (LQA)" at bounding box center [596, 313] width 245 height 46
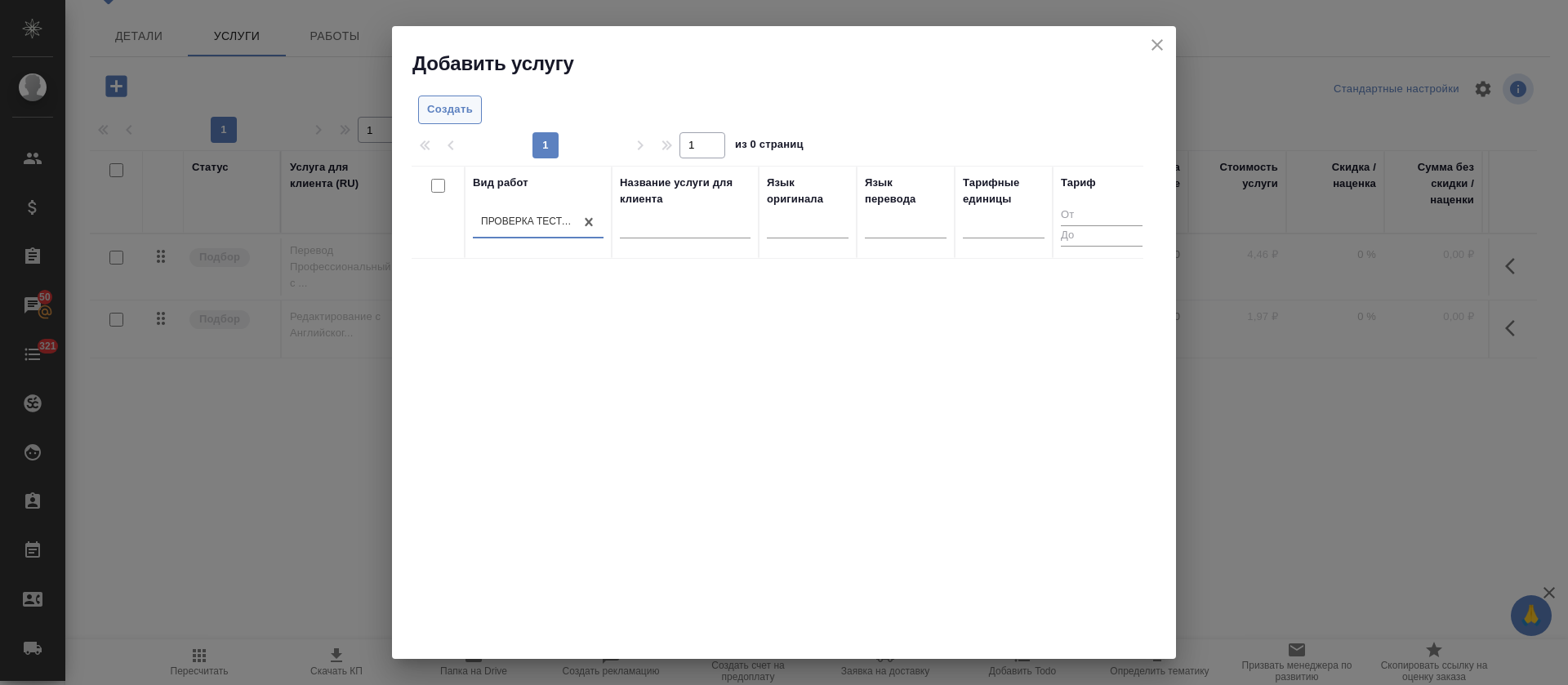
click at [420, 116] on button "Создать" at bounding box center [449, 110] width 63 height 29
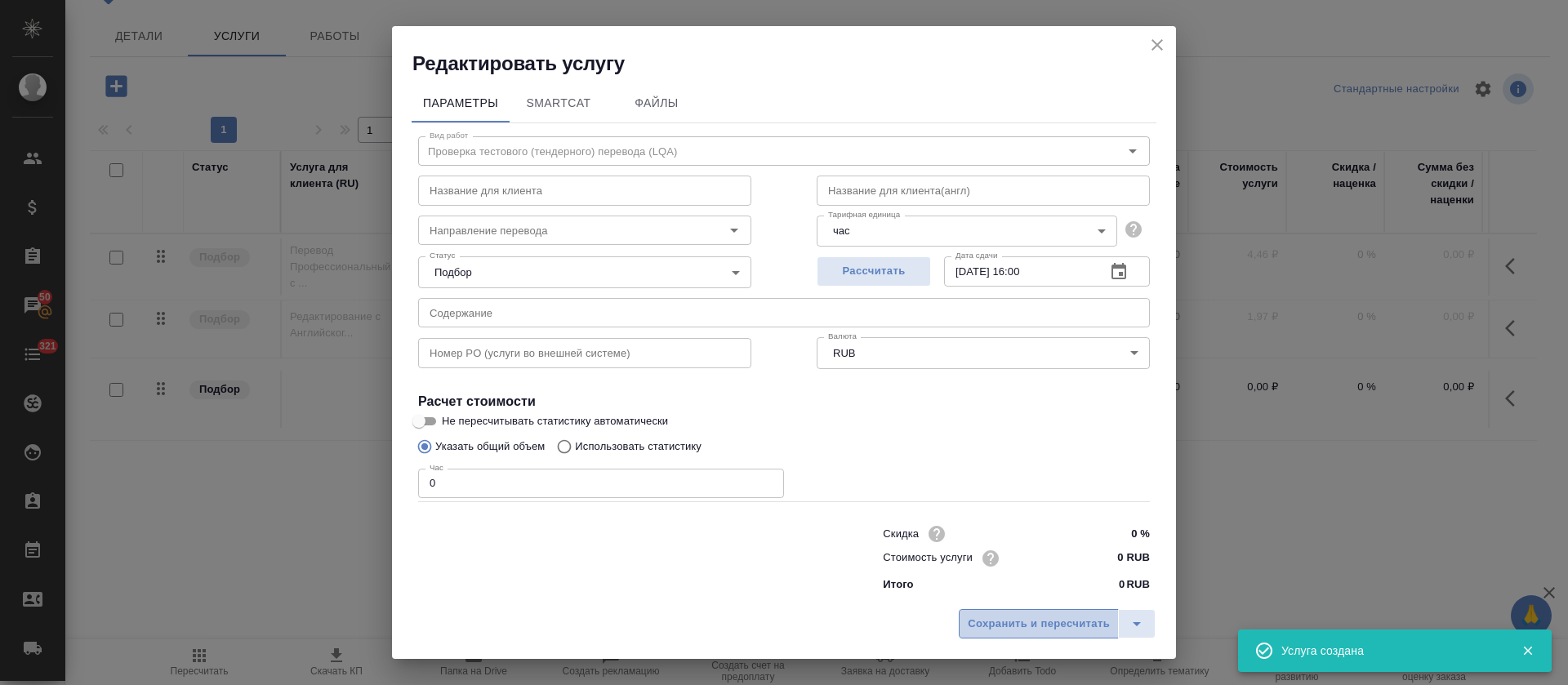
click at [1056, 631] on span "Сохранить и пересчитать" at bounding box center [1038, 624] width 142 height 19
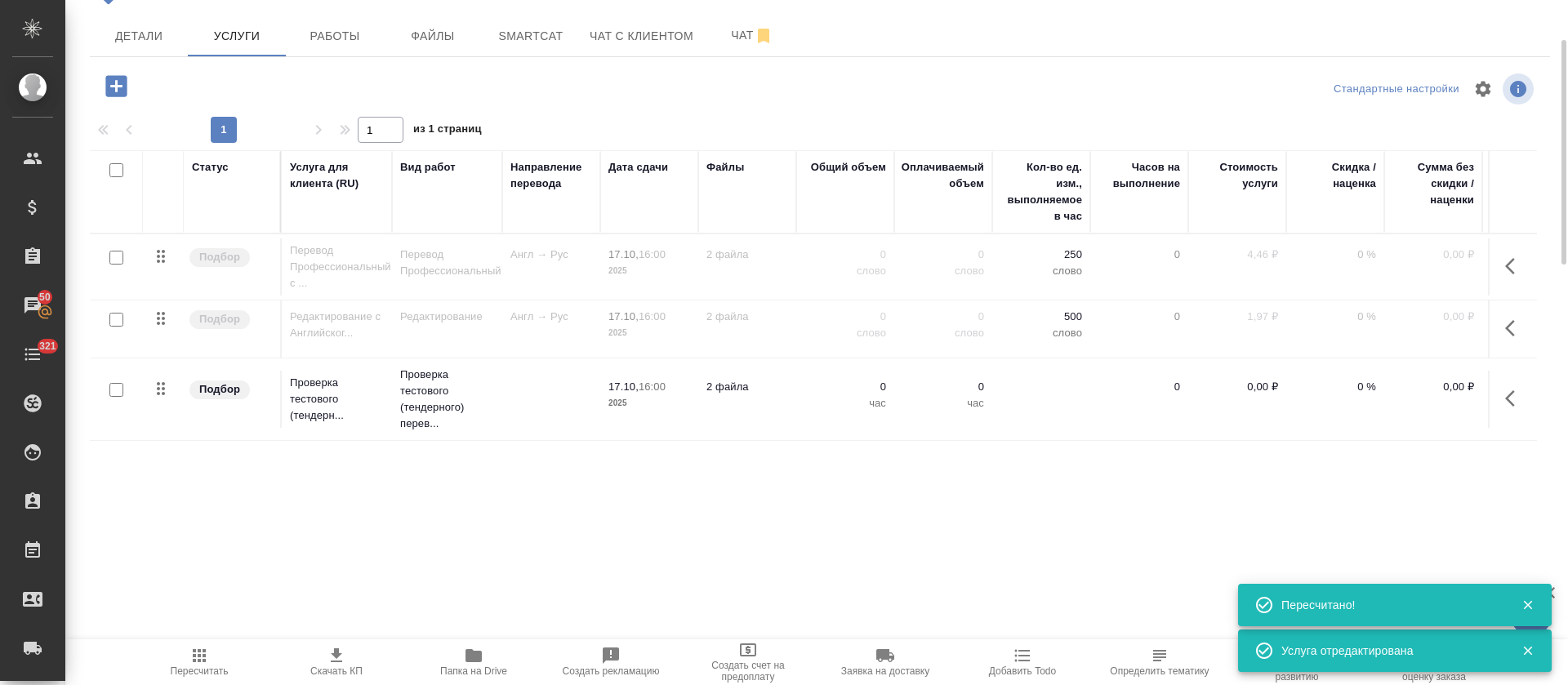
click at [1509, 406] on icon "button" at bounding box center [1510, 398] width 10 height 16
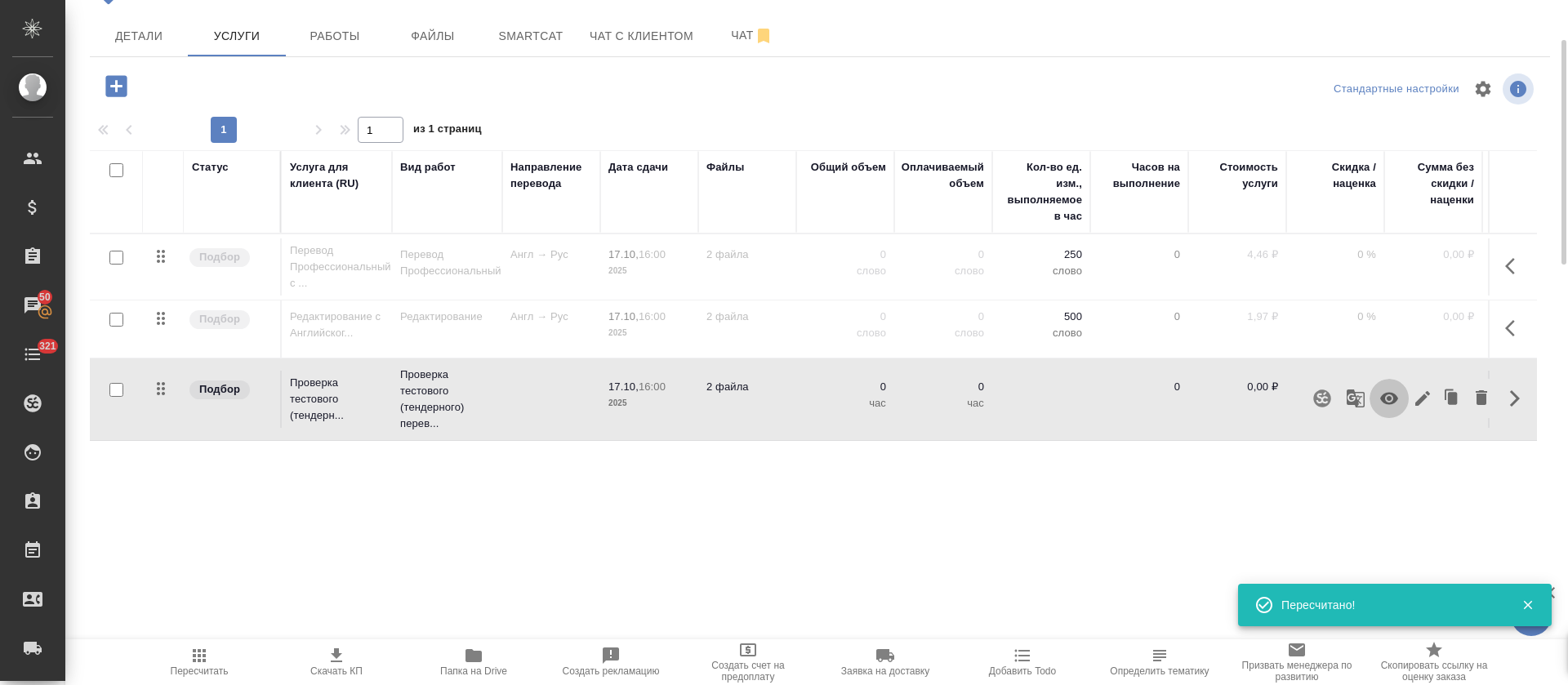
click at [1388, 408] on icon "button" at bounding box center [1389, 398] width 20 height 20
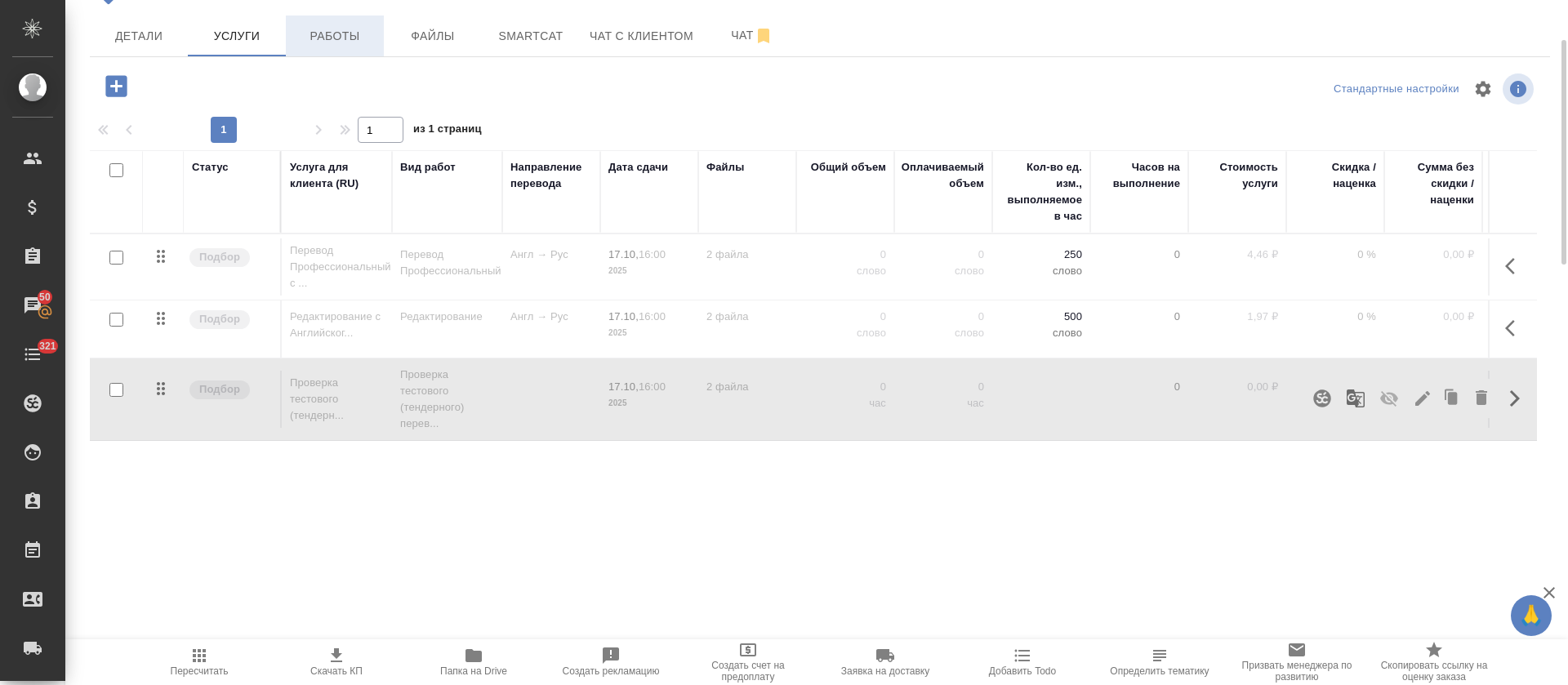
click at [348, 56] on button "Работы" at bounding box center [335, 36] width 98 height 41
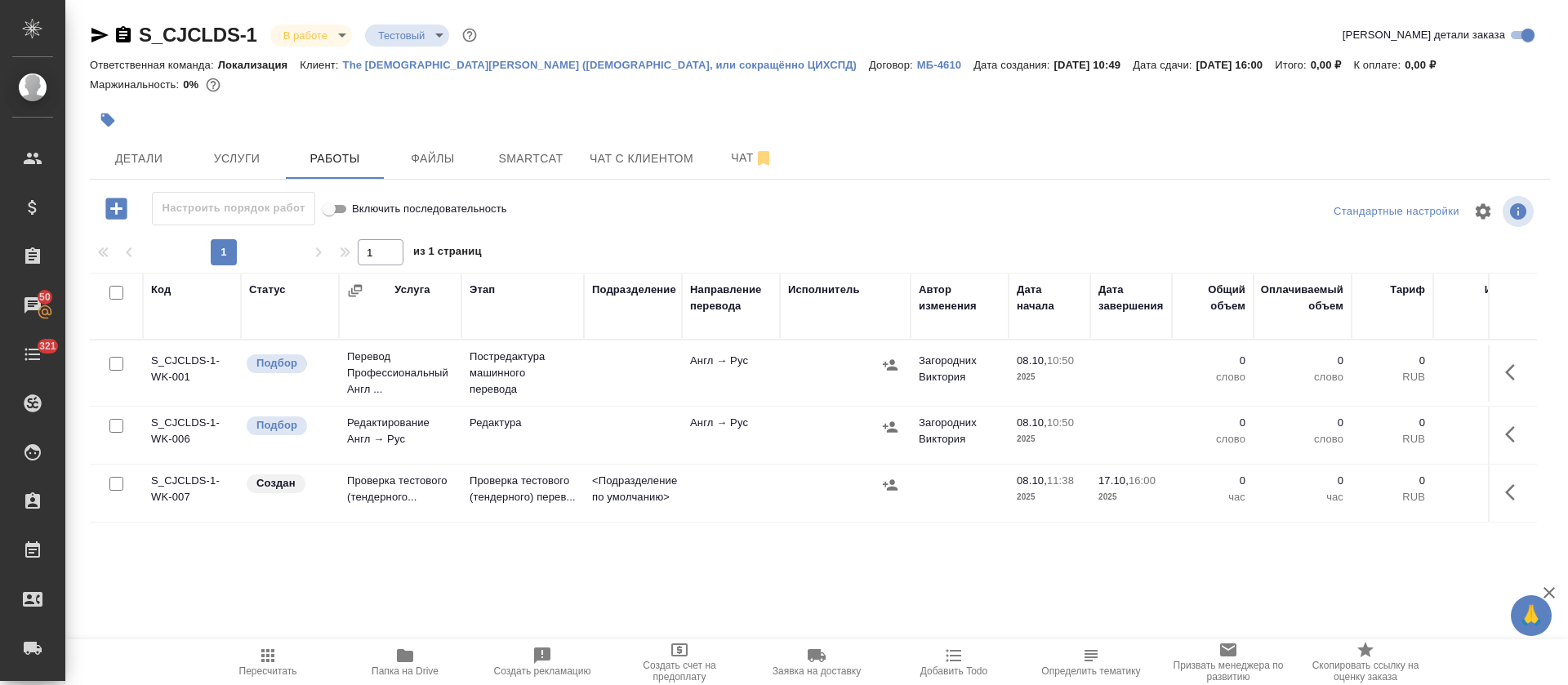
scroll to position [16, 0]
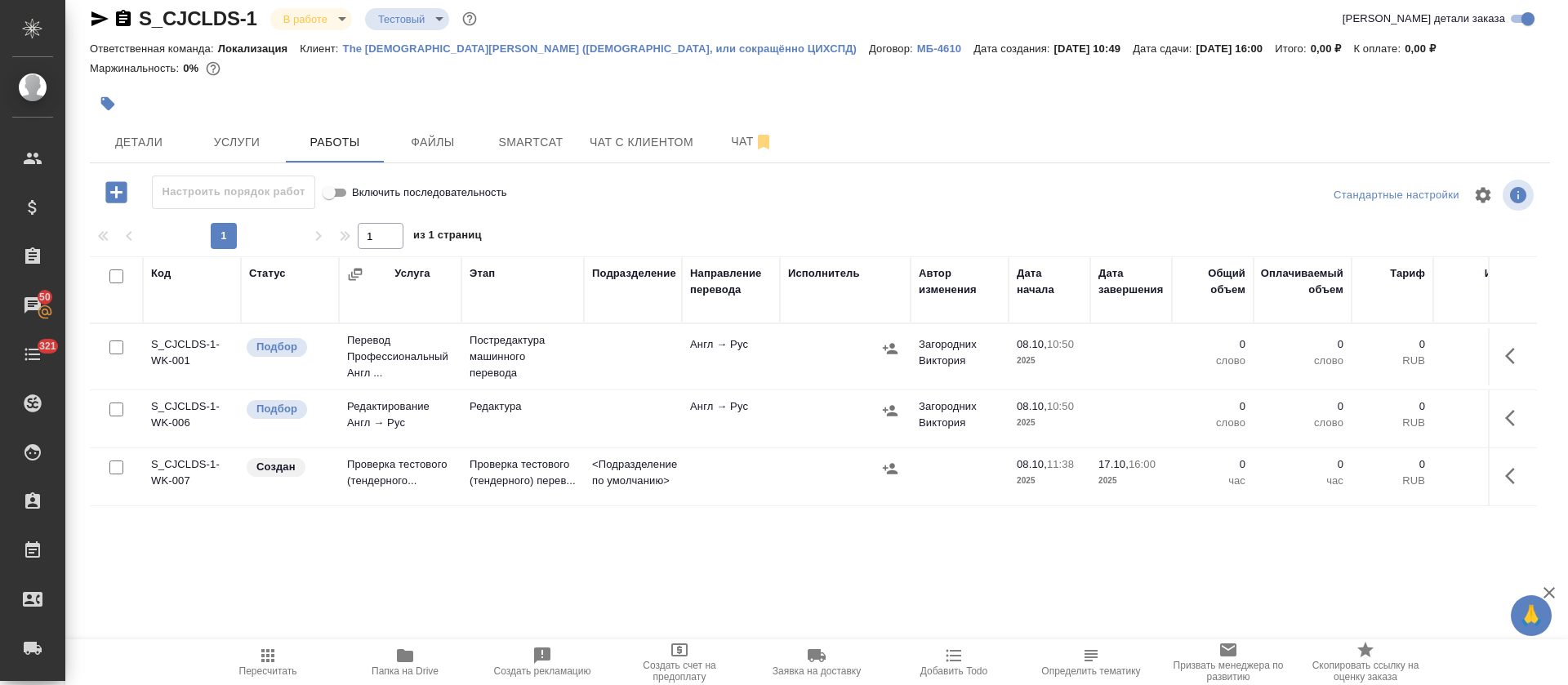
click at [1505, 364] on icon "button" at bounding box center [1510, 356] width 10 height 16
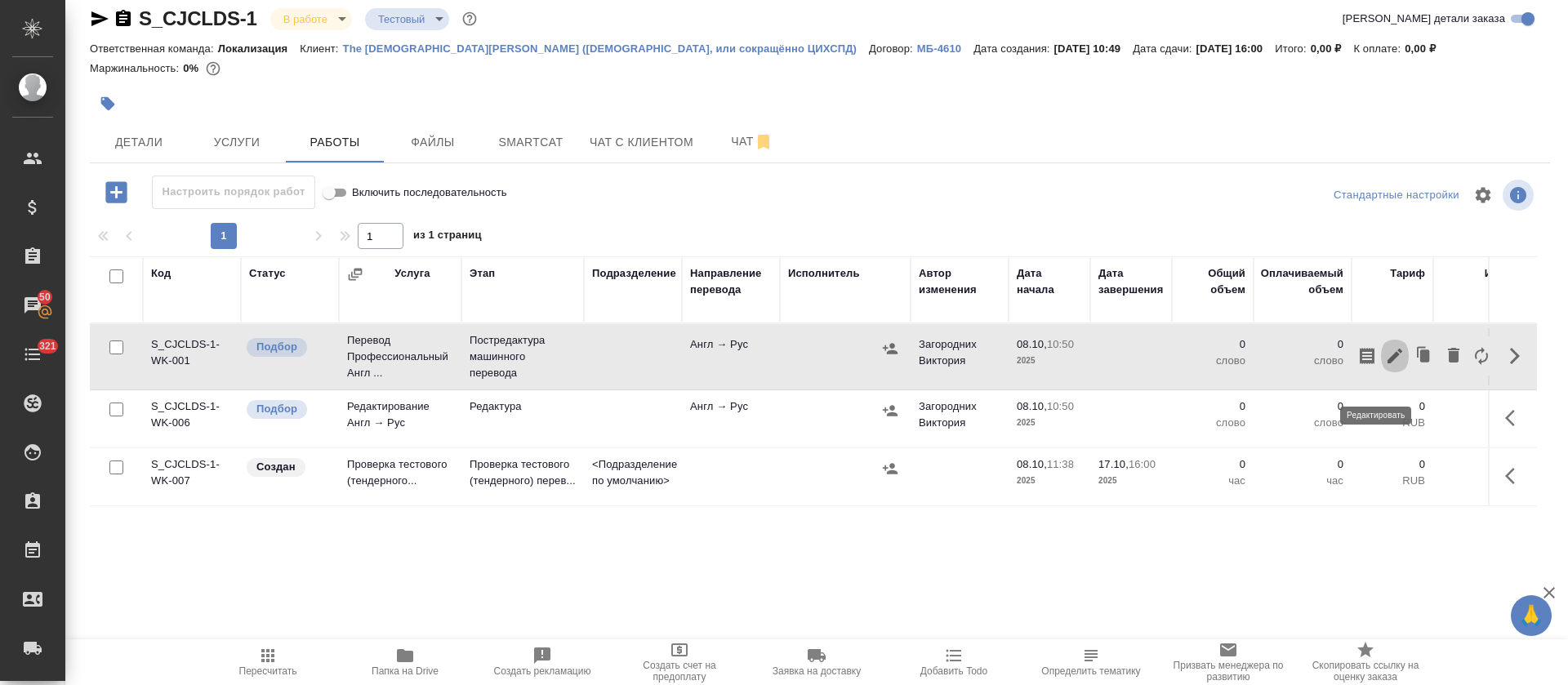
click at [1381, 364] on button "button" at bounding box center [1395, 356] width 28 height 39
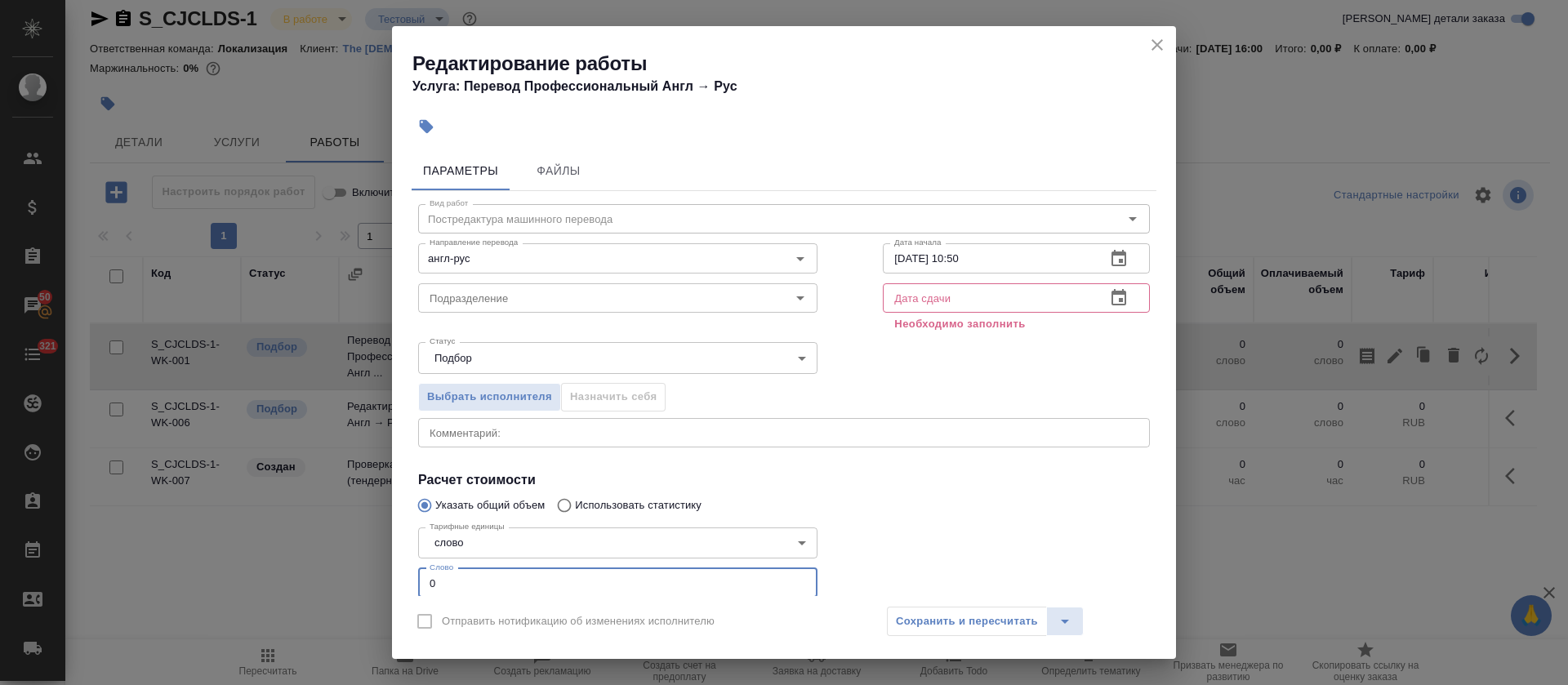
click at [413, 579] on div "Тарифные единицы слово 5a8b1489cc6b4906c91bfd90 Тарифные единицы Слово 0 Слово" at bounding box center [618, 562] width 464 height 146
paste input "294"
type input "294"
click at [1105, 246] on button "button" at bounding box center [1119, 259] width 39 height 39
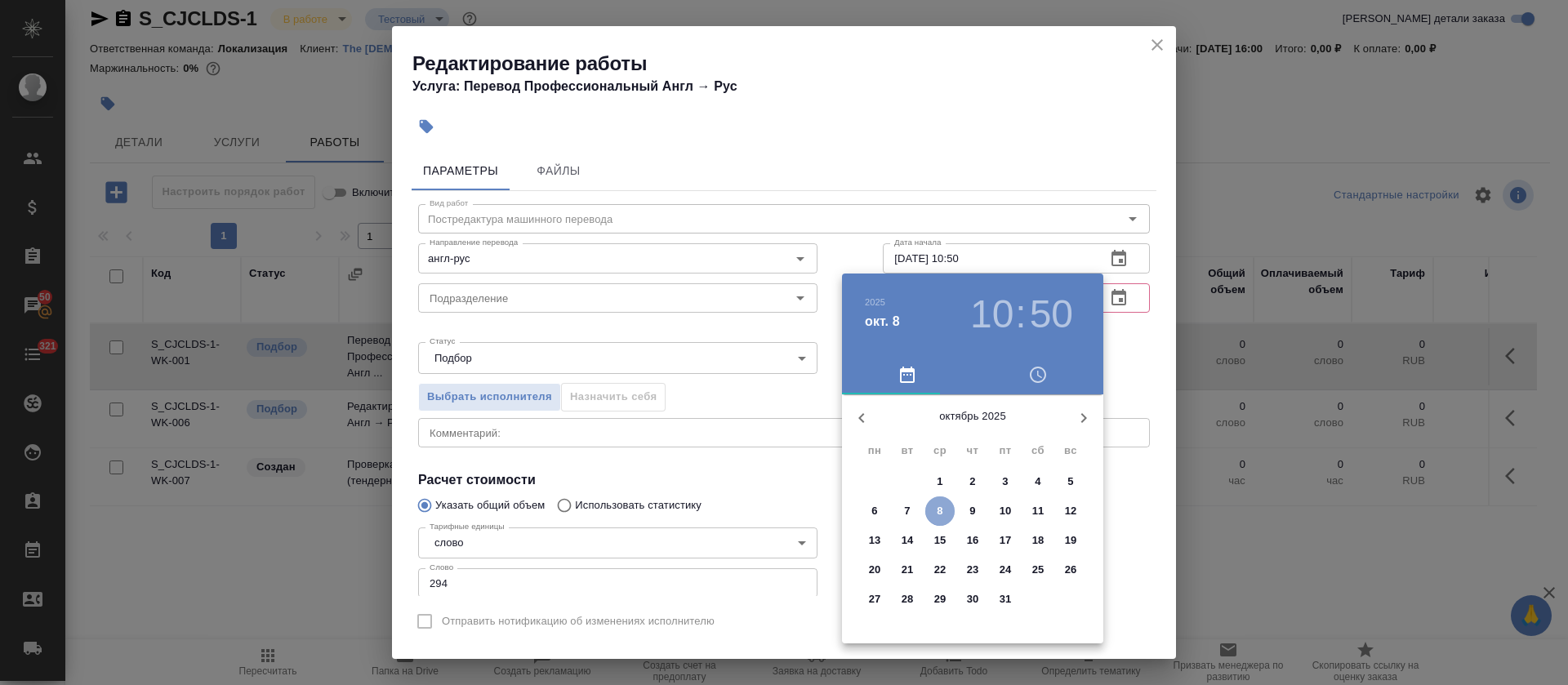
click at [939, 509] on p "8" at bounding box center [939, 511] width 5 height 16
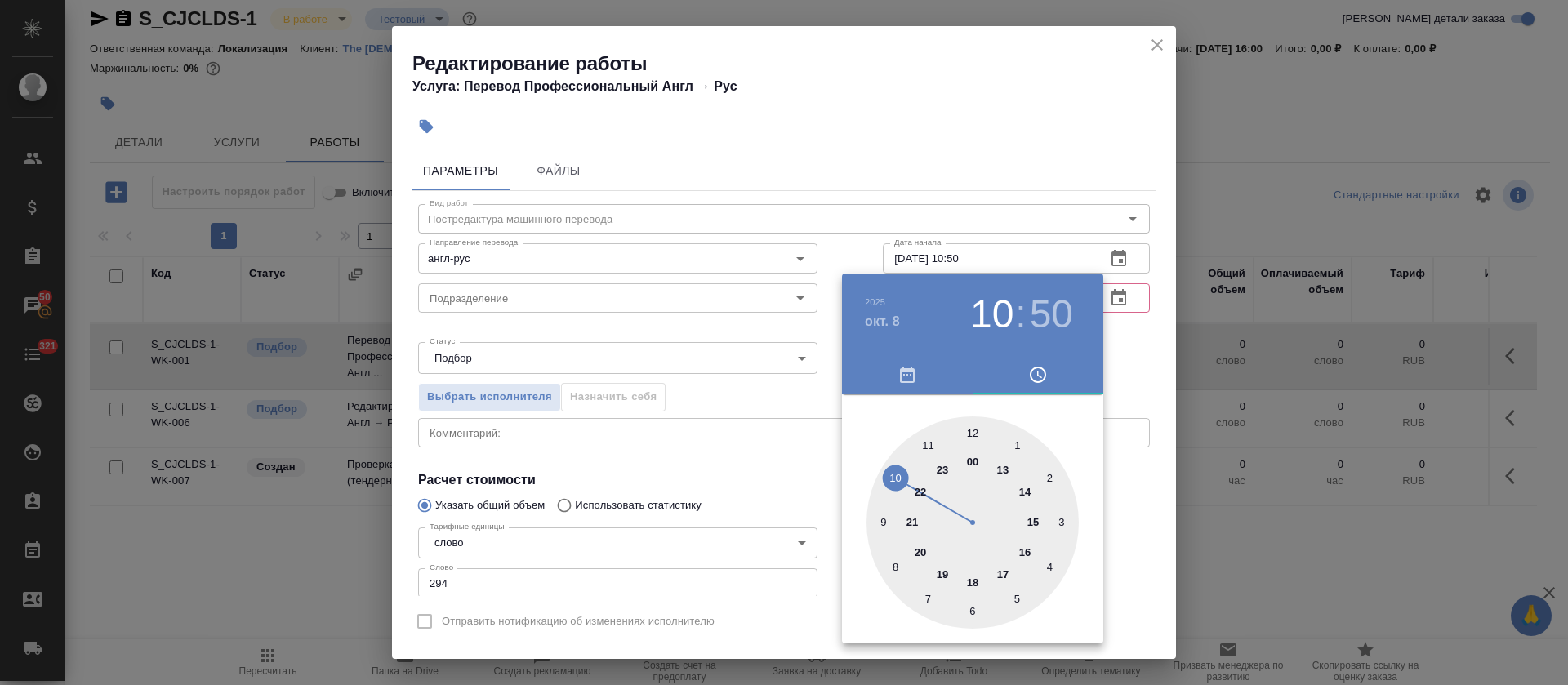
click at [968, 434] on div at bounding box center [972, 522] width 213 height 213
click at [969, 433] on div at bounding box center [972, 522] width 213 height 213
type input "08.10.2025 12:00"
click at [755, 437] on div at bounding box center [784, 342] width 1568 height 685
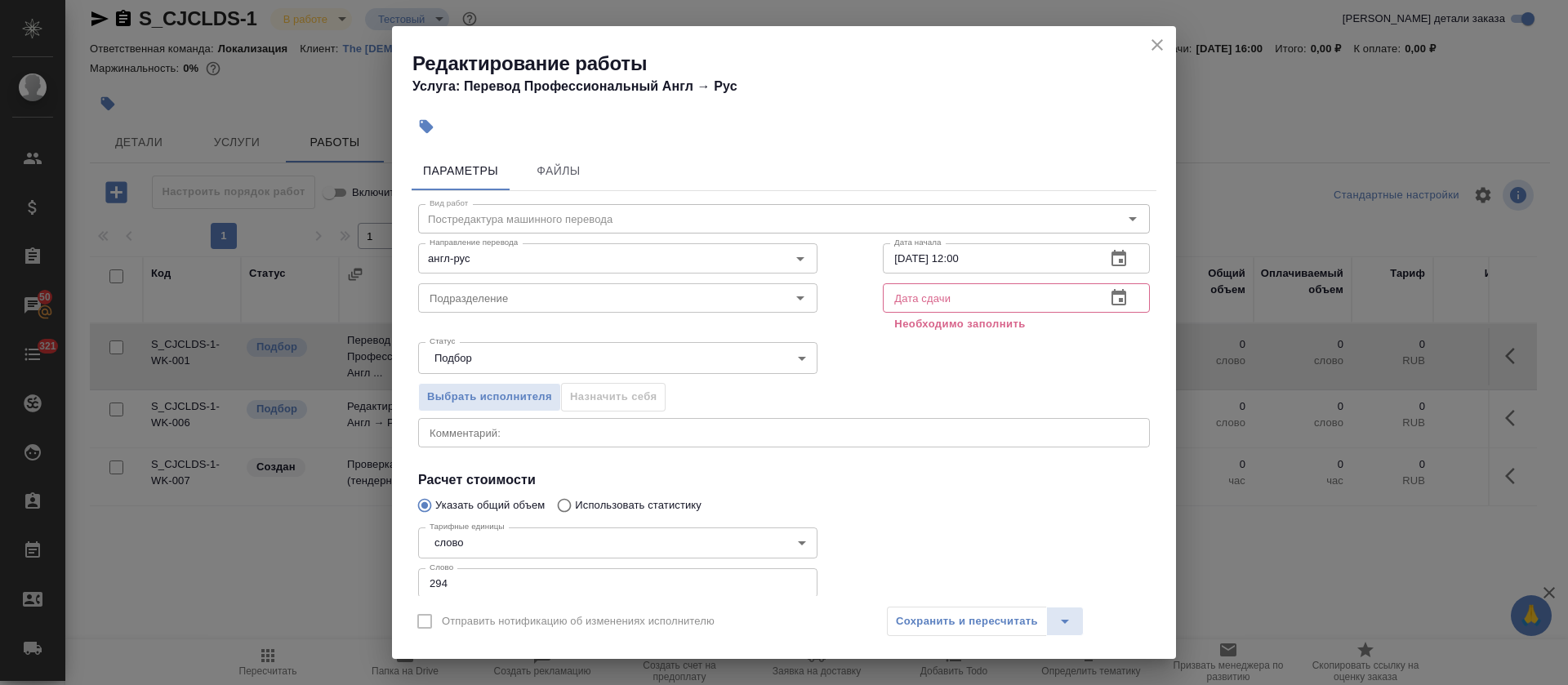
click at [1109, 298] on icon "button" at bounding box center [1119, 298] width 20 height 20
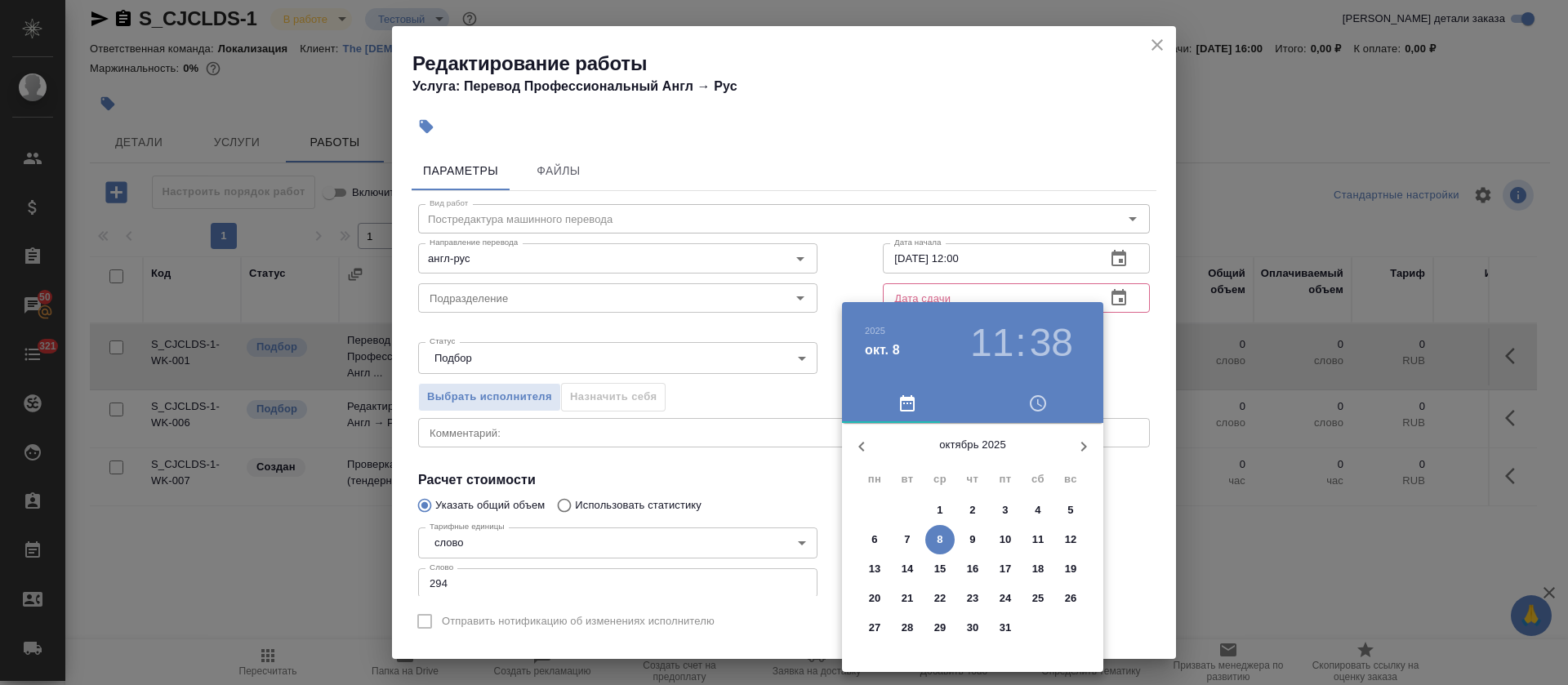
click at [878, 572] on p "13" at bounding box center [875, 569] width 13 height 16
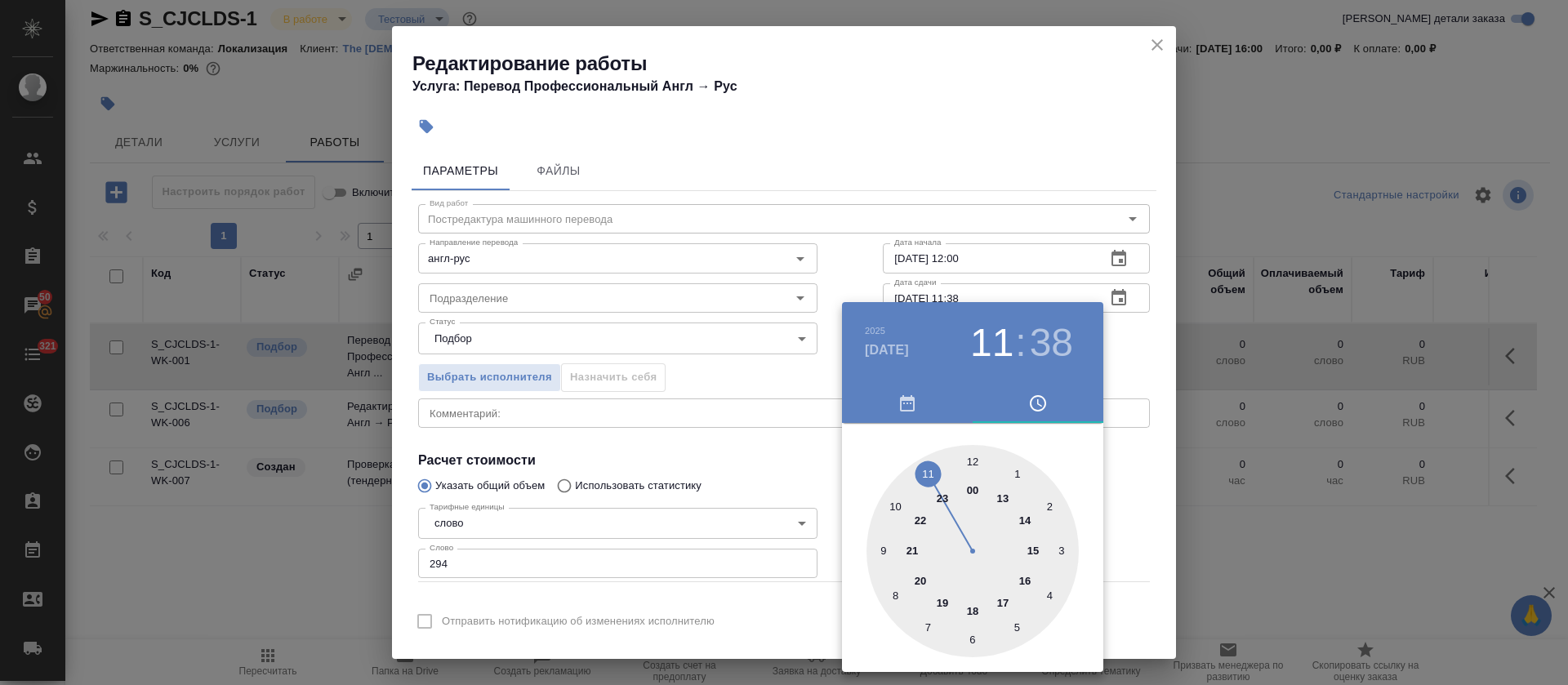
click at [973, 455] on div at bounding box center [972, 551] width 213 height 213
type input "13.10.2025 12:00"
click at [808, 460] on div at bounding box center [784, 342] width 1568 height 685
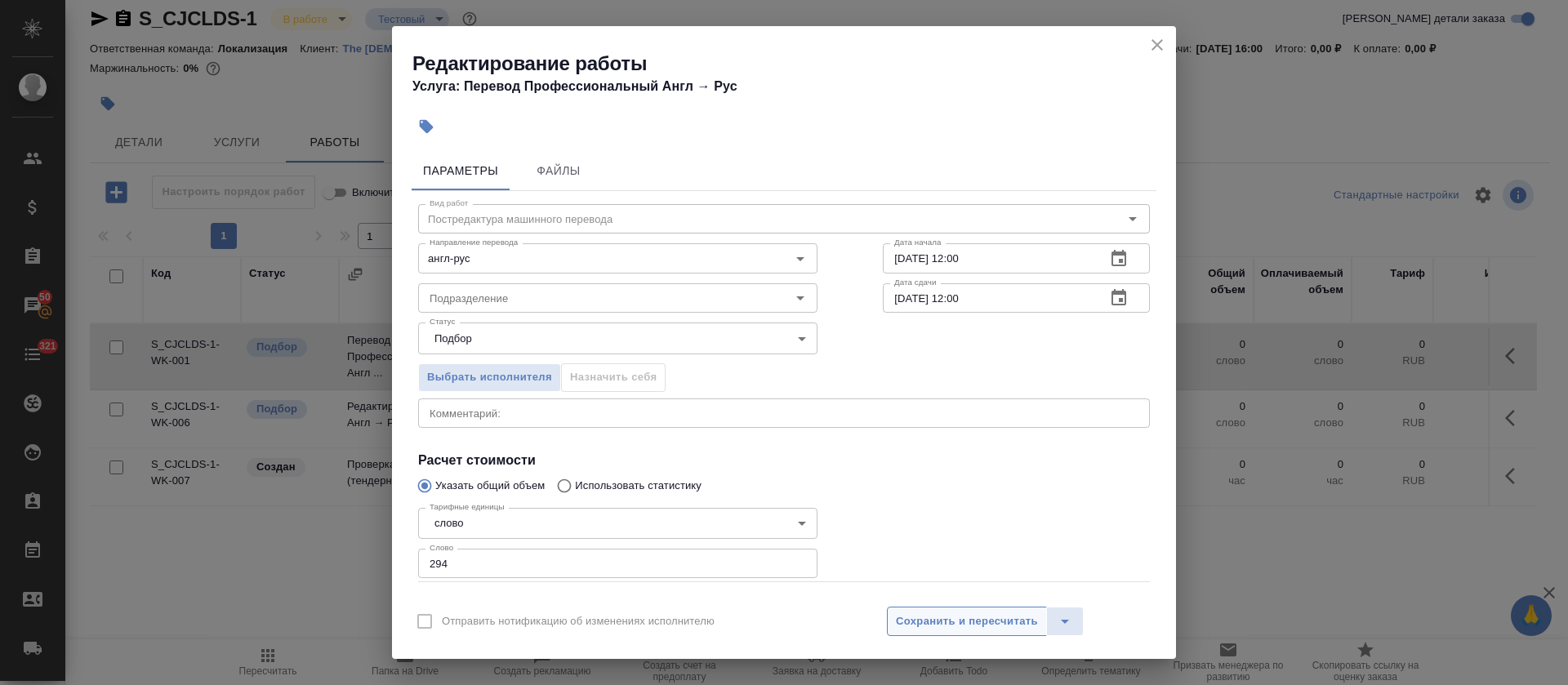
click at [997, 627] on span "Сохранить и пересчитать" at bounding box center [966, 622] width 142 height 19
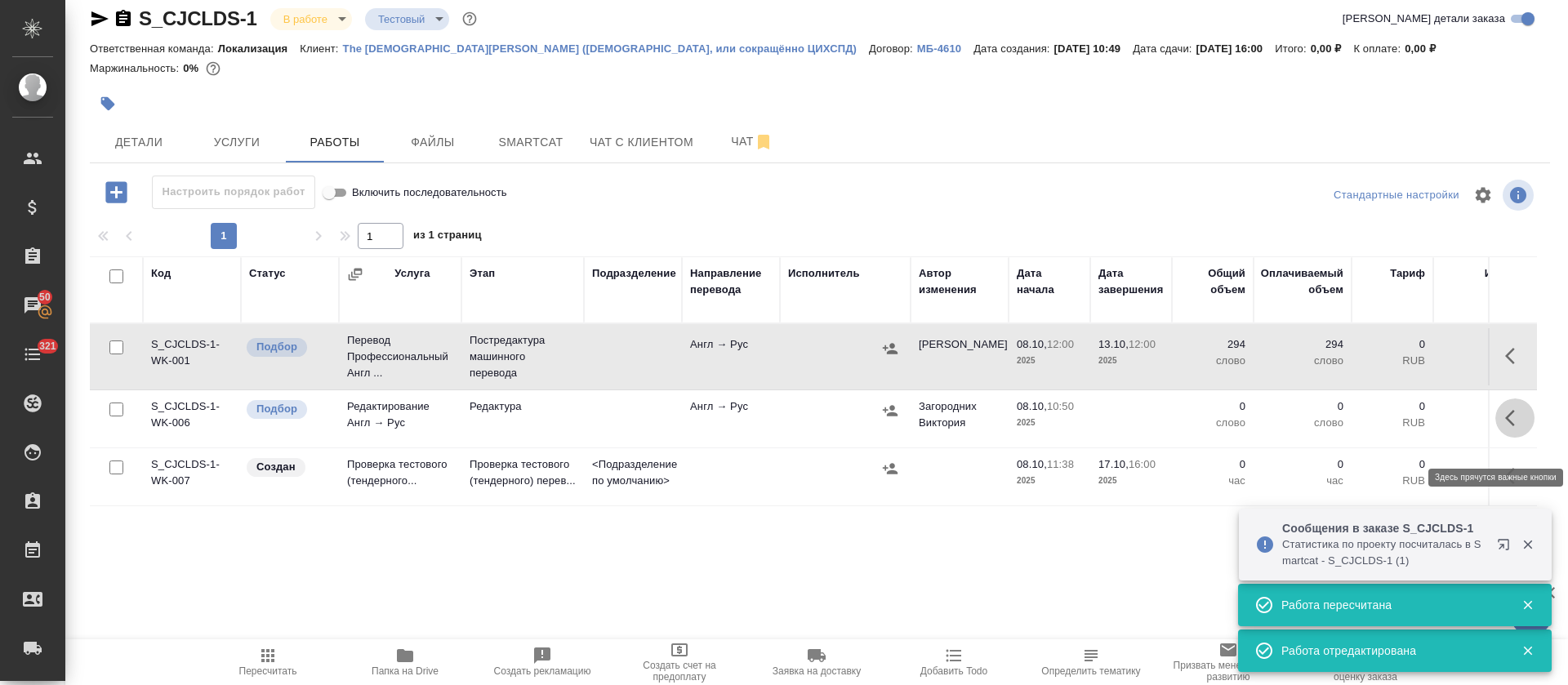
click at [1505, 428] on icon "button" at bounding box center [1515, 418] width 20 height 20
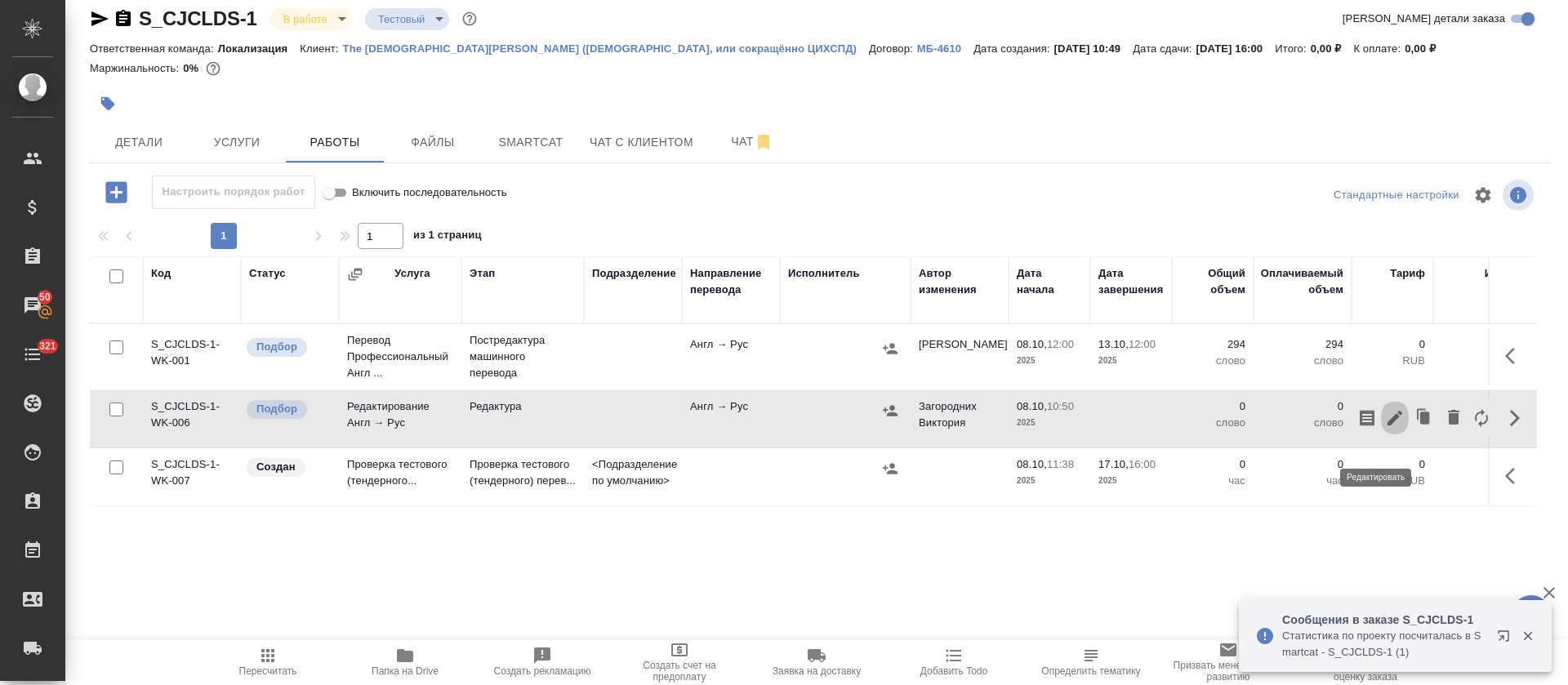
click at [1385, 428] on icon "button" at bounding box center [1395, 418] width 20 height 20
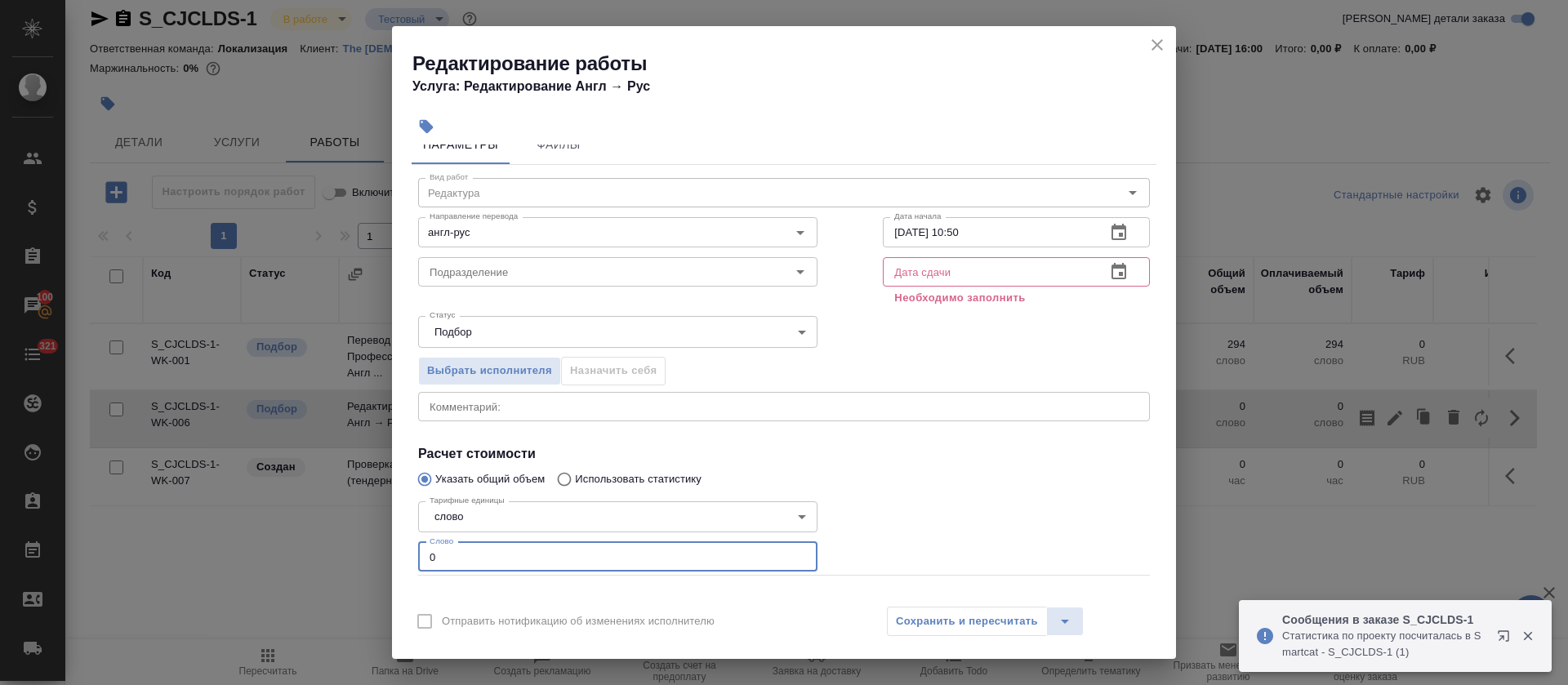
scroll to position [59, 0]
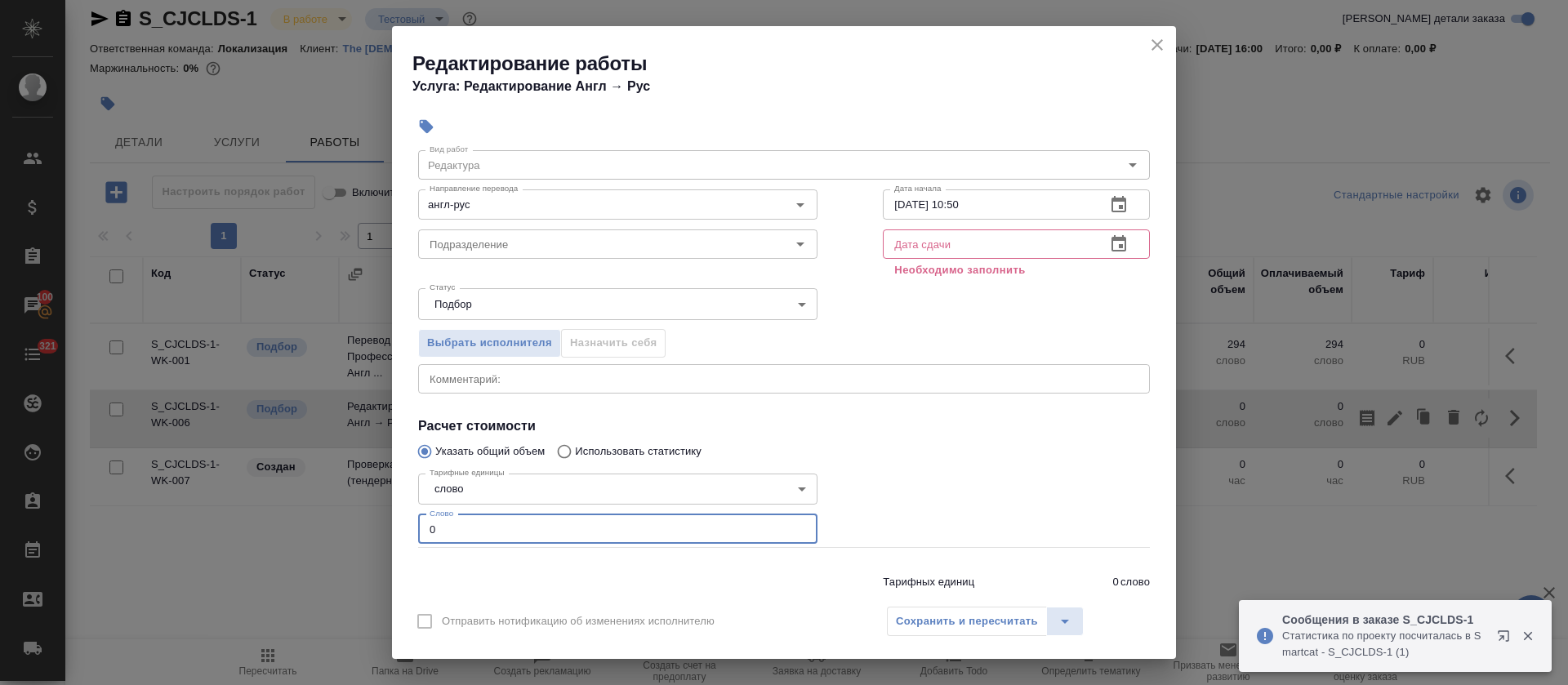
drag, startPoint x: 416, startPoint y: 581, endPoint x: 443, endPoint y: 581, distance: 27.0
click at [443, 581] on div "Вид работ Редактура Вид работ Направление перевода англ-рус Направление перевод…" at bounding box center [784, 379] width 745 height 483
paste input "10"
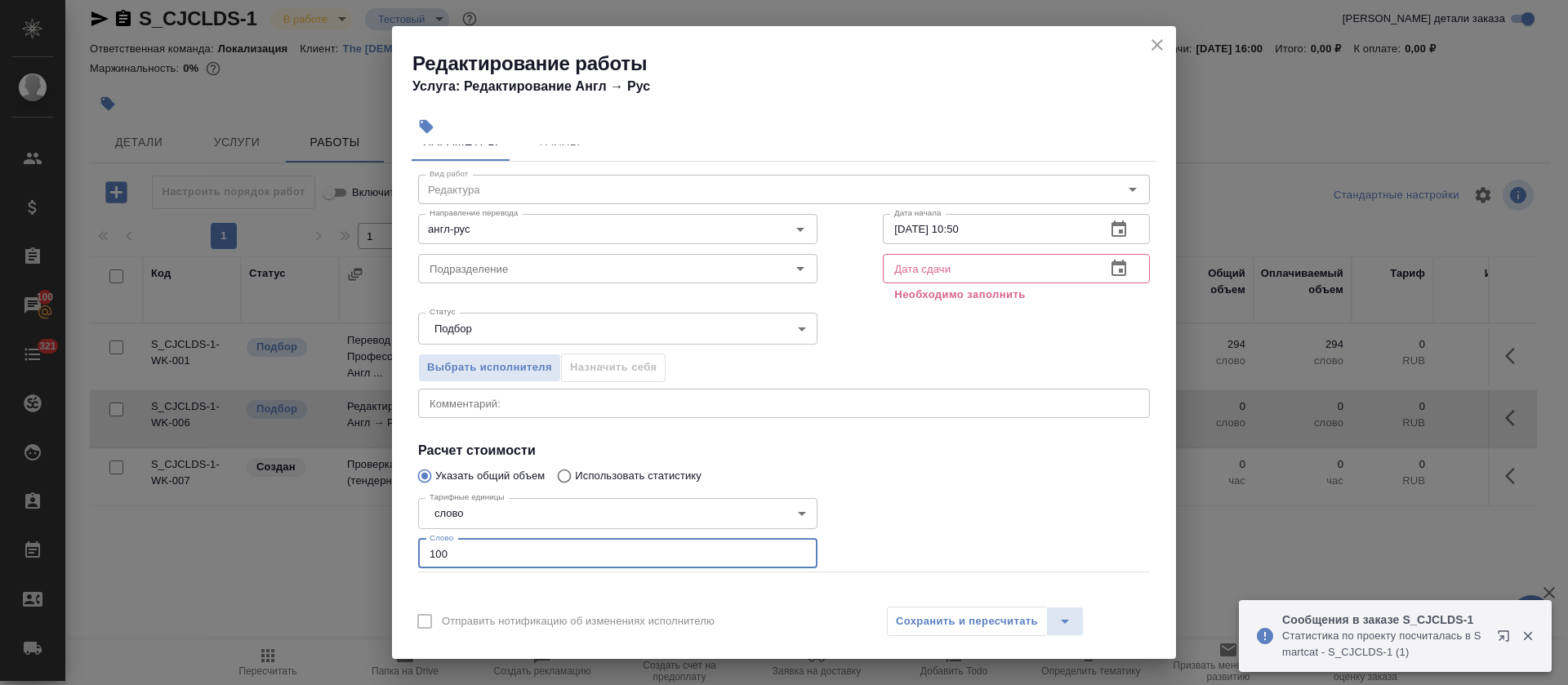
scroll to position [0, 0]
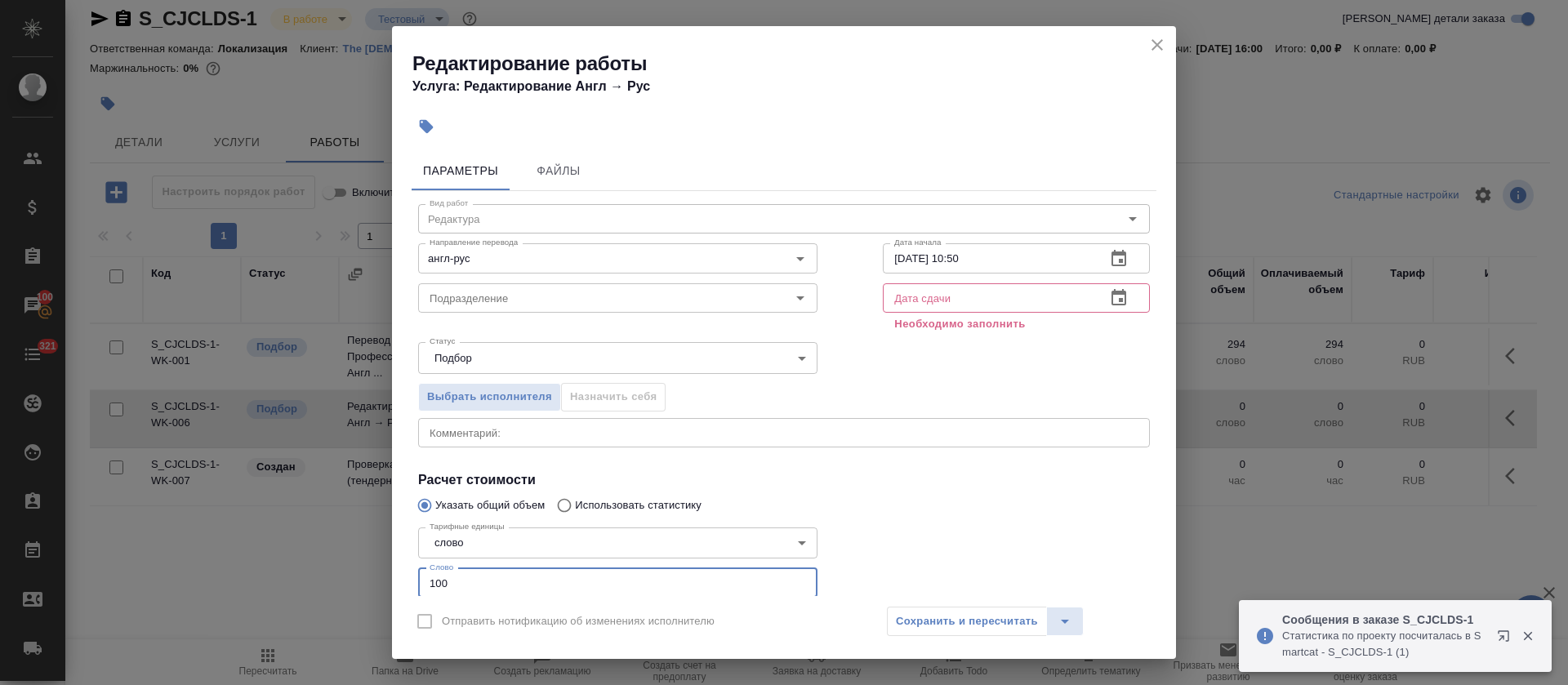
type input "100"
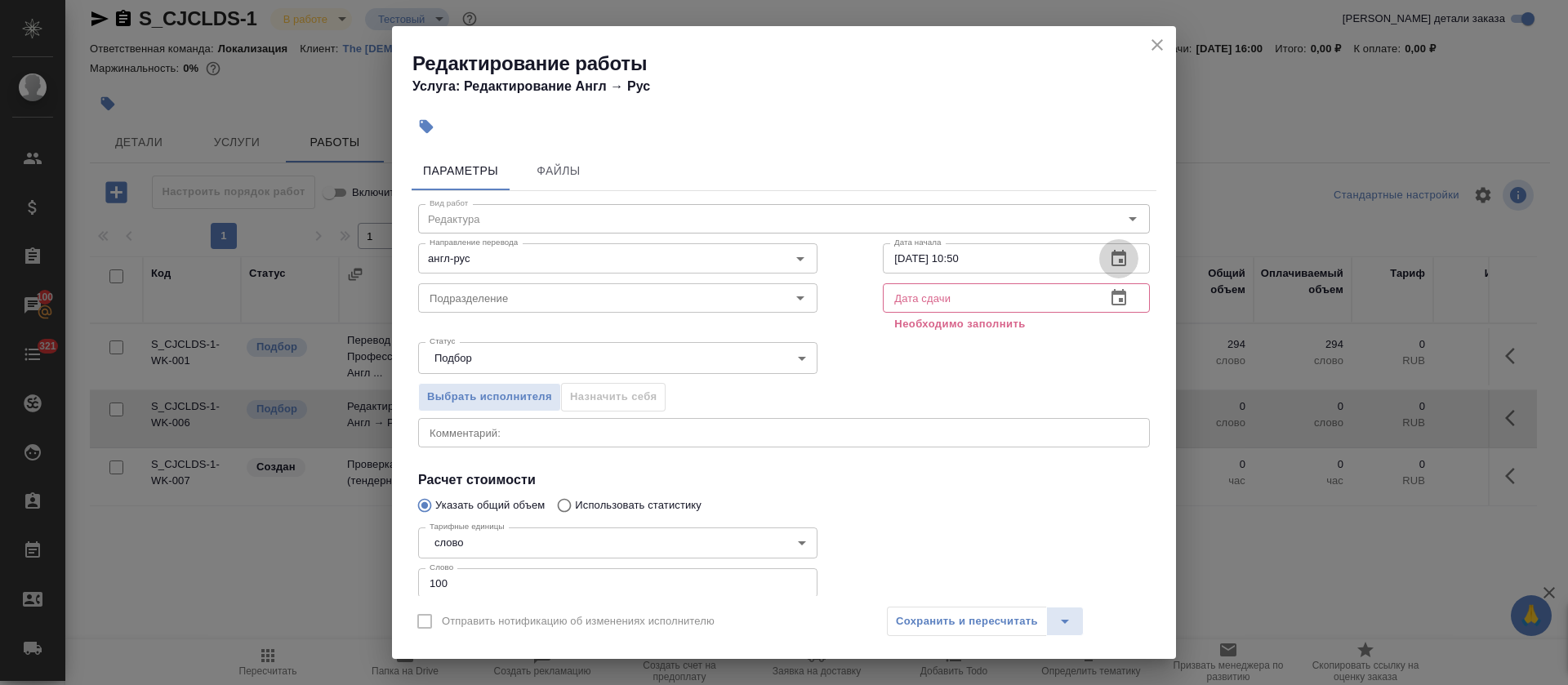
click at [1112, 263] on icon "button" at bounding box center [1119, 258] width 14 height 16
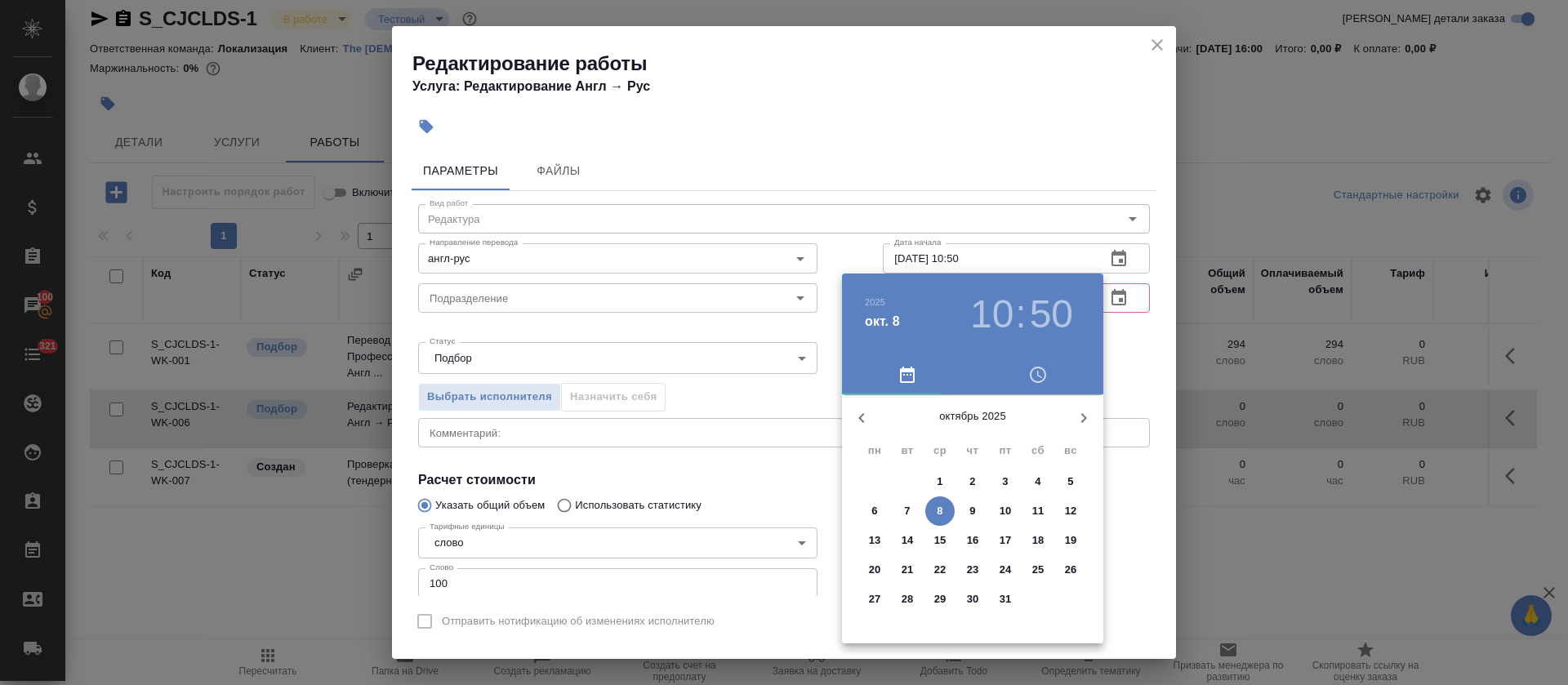
click at [936, 509] on span "8" at bounding box center [939, 511] width 29 height 16
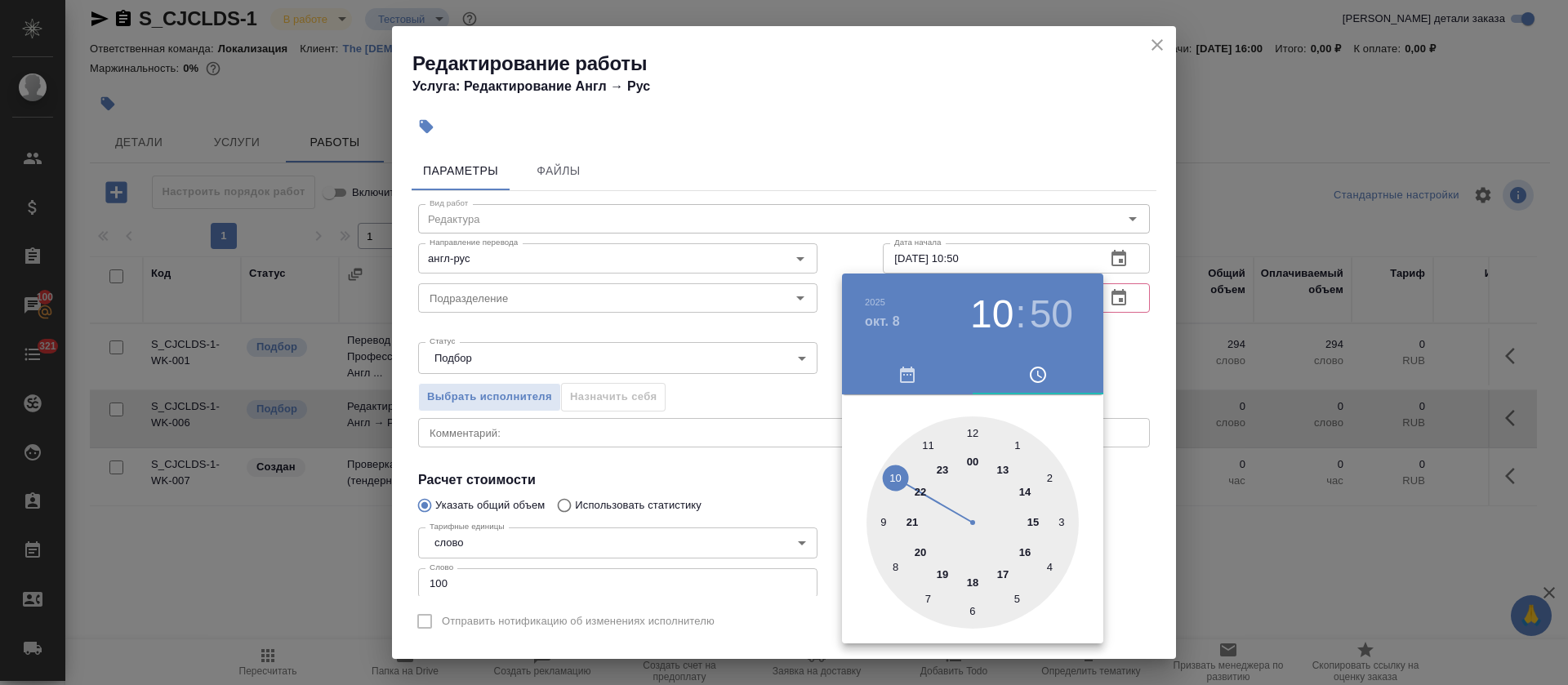
click at [977, 429] on div at bounding box center [972, 522] width 213 height 213
type input "08.10.2025 12:00"
click at [578, 488] on div at bounding box center [784, 342] width 1568 height 685
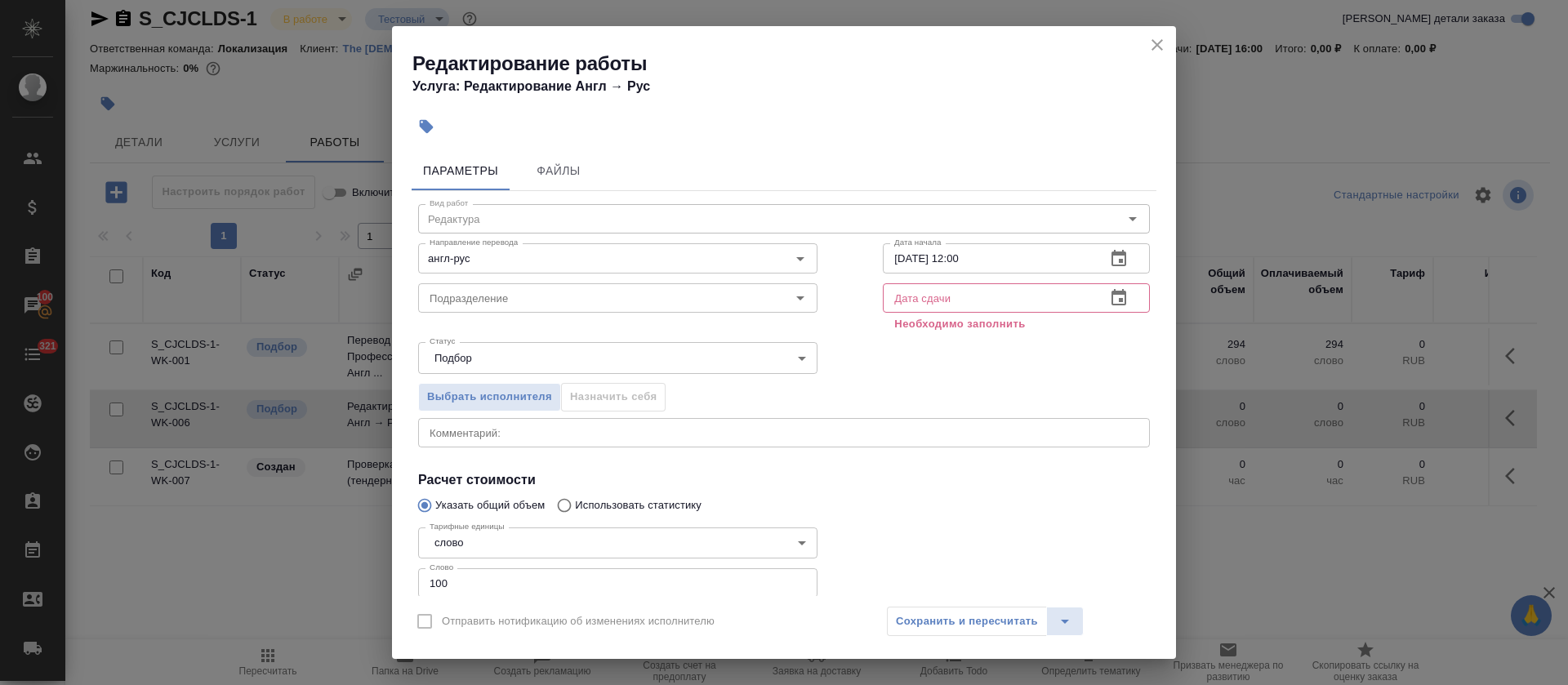
click at [1112, 290] on button "button" at bounding box center [1119, 298] width 39 height 39
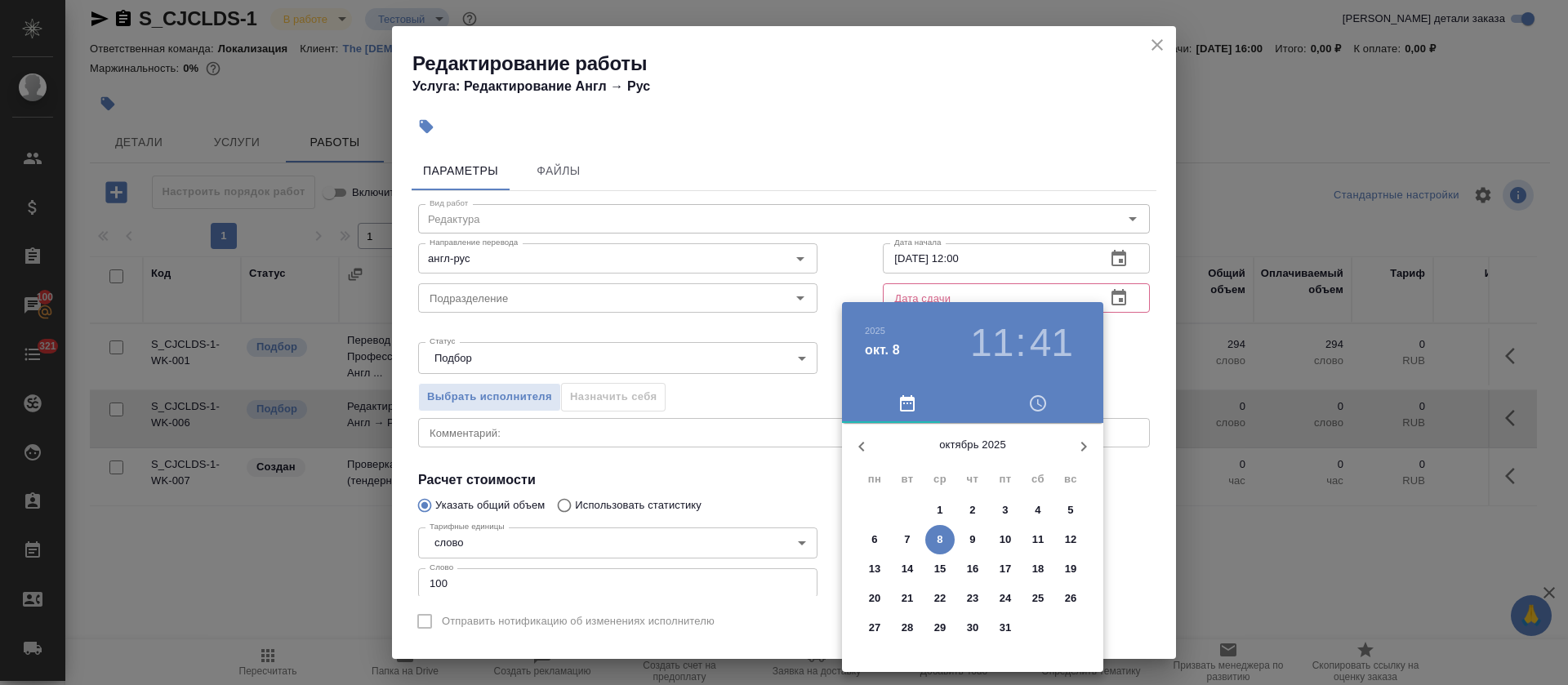
click at [876, 568] on p "13" at bounding box center [875, 569] width 13 height 16
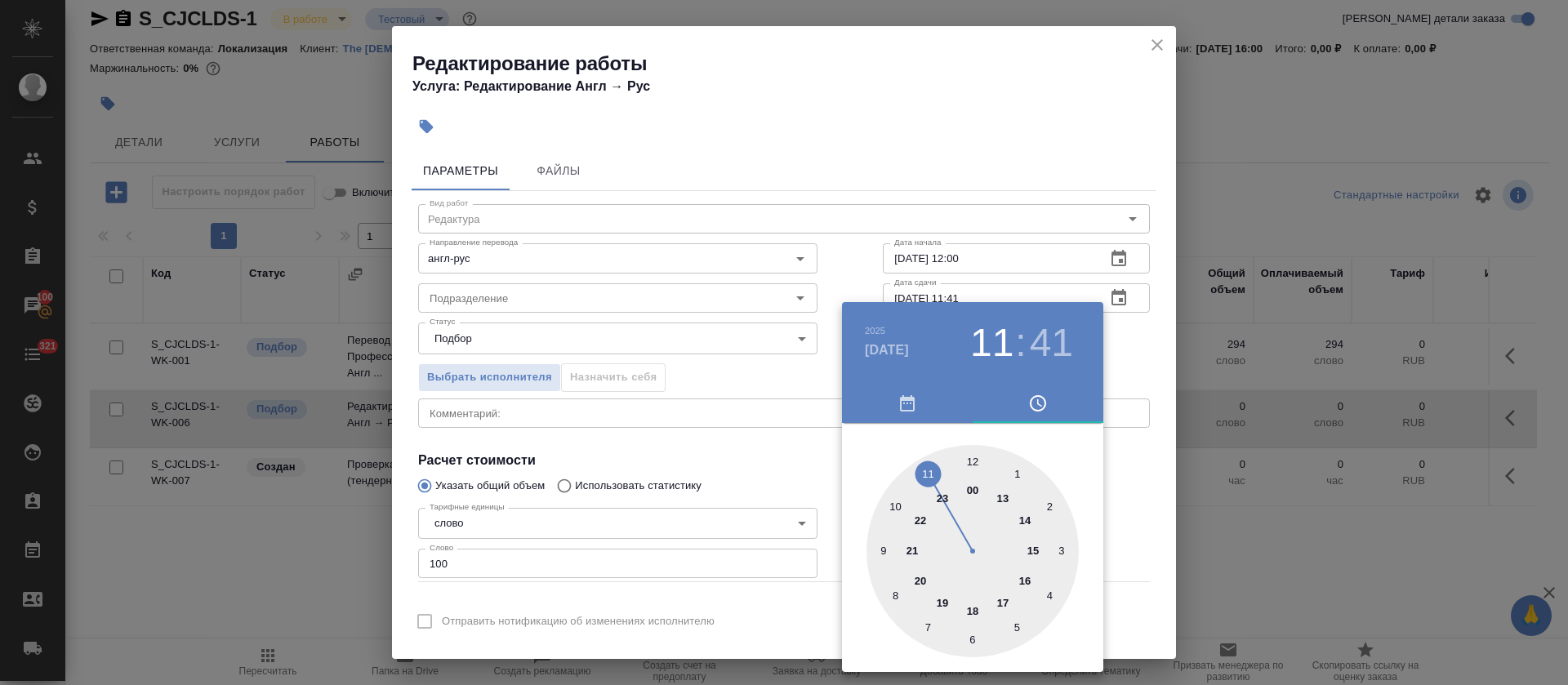
click at [973, 464] on div at bounding box center [972, 551] width 213 height 213
type input "13.10.2025 12:00"
click at [690, 469] on div at bounding box center [784, 342] width 1568 height 685
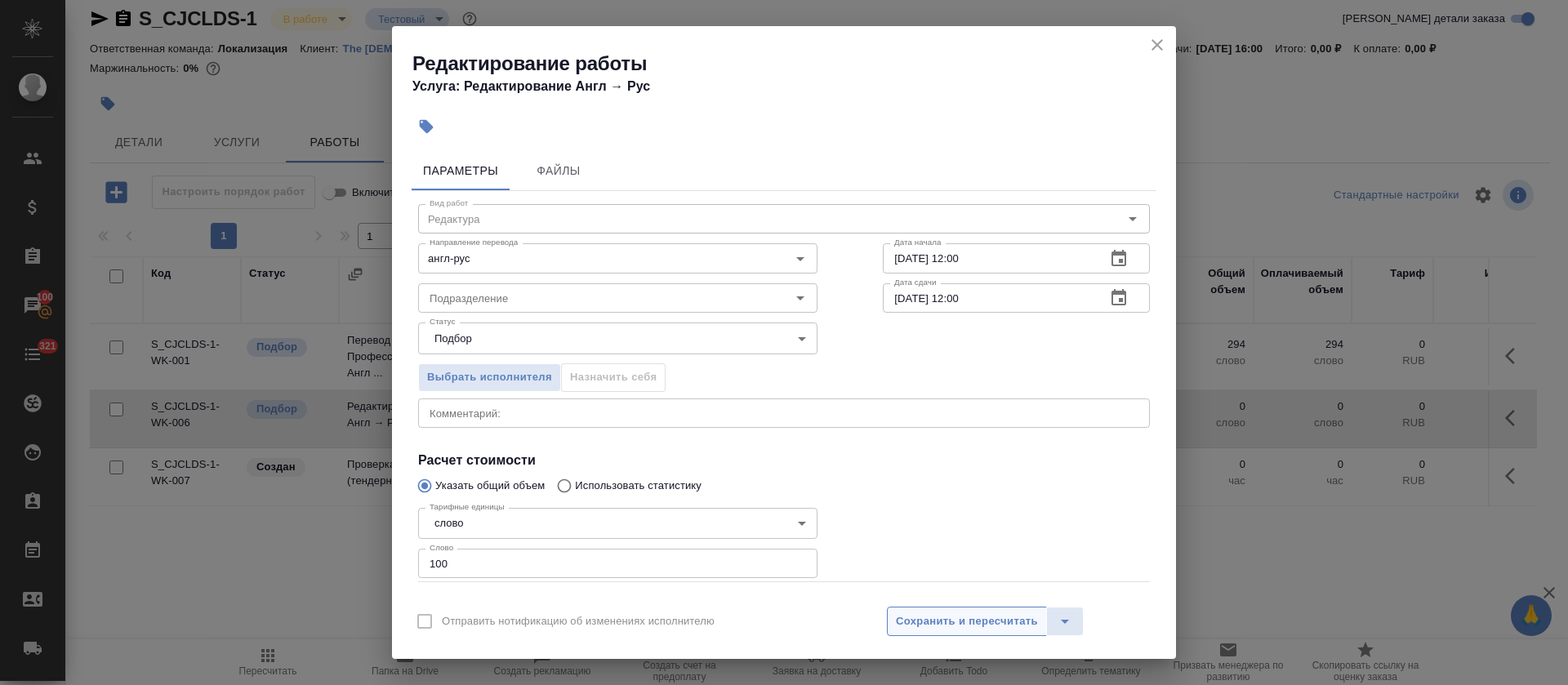
click at [943, 618] on span "Сохранить и пересчитать" at bounding box center [966, 622] width 142 height 19
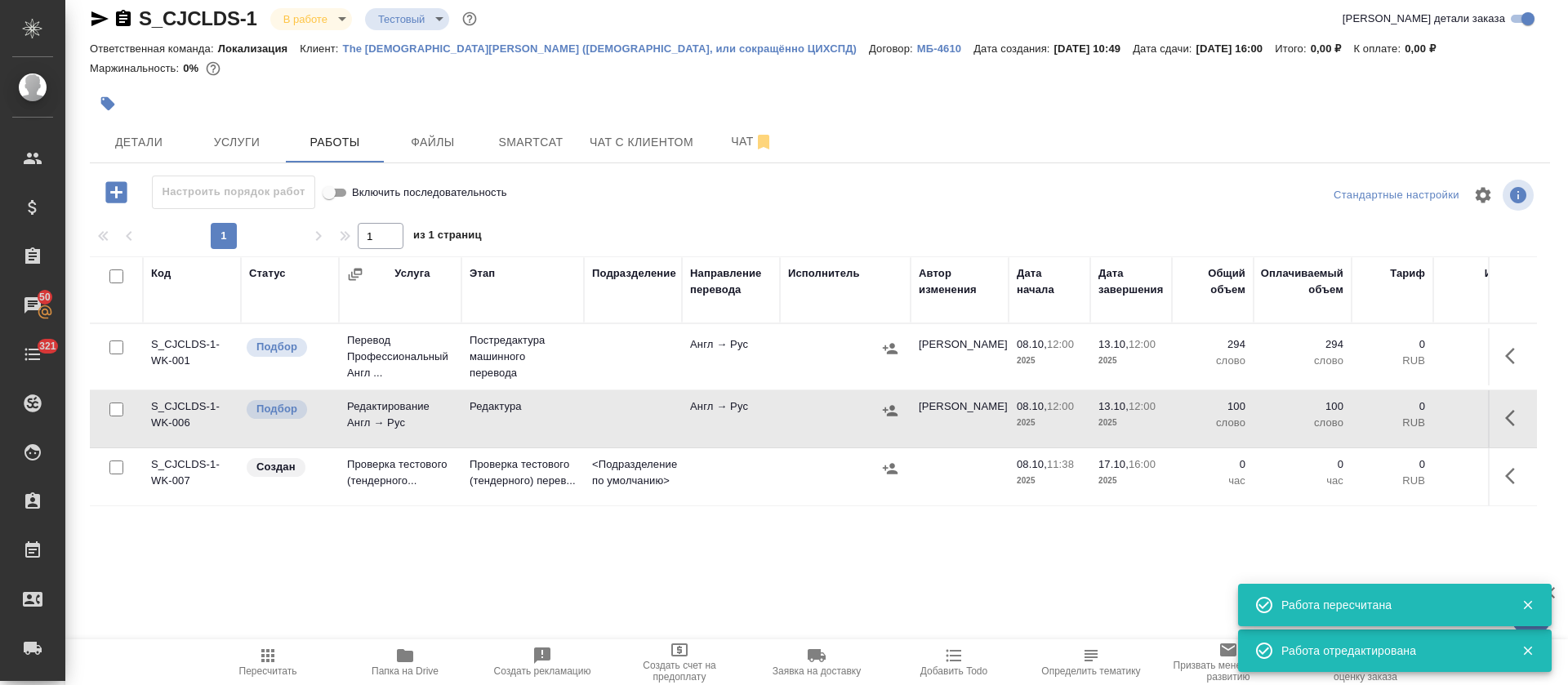
click at [1505, 364] on icon "button" at bounding box center [1510, 356] width 10 height 16
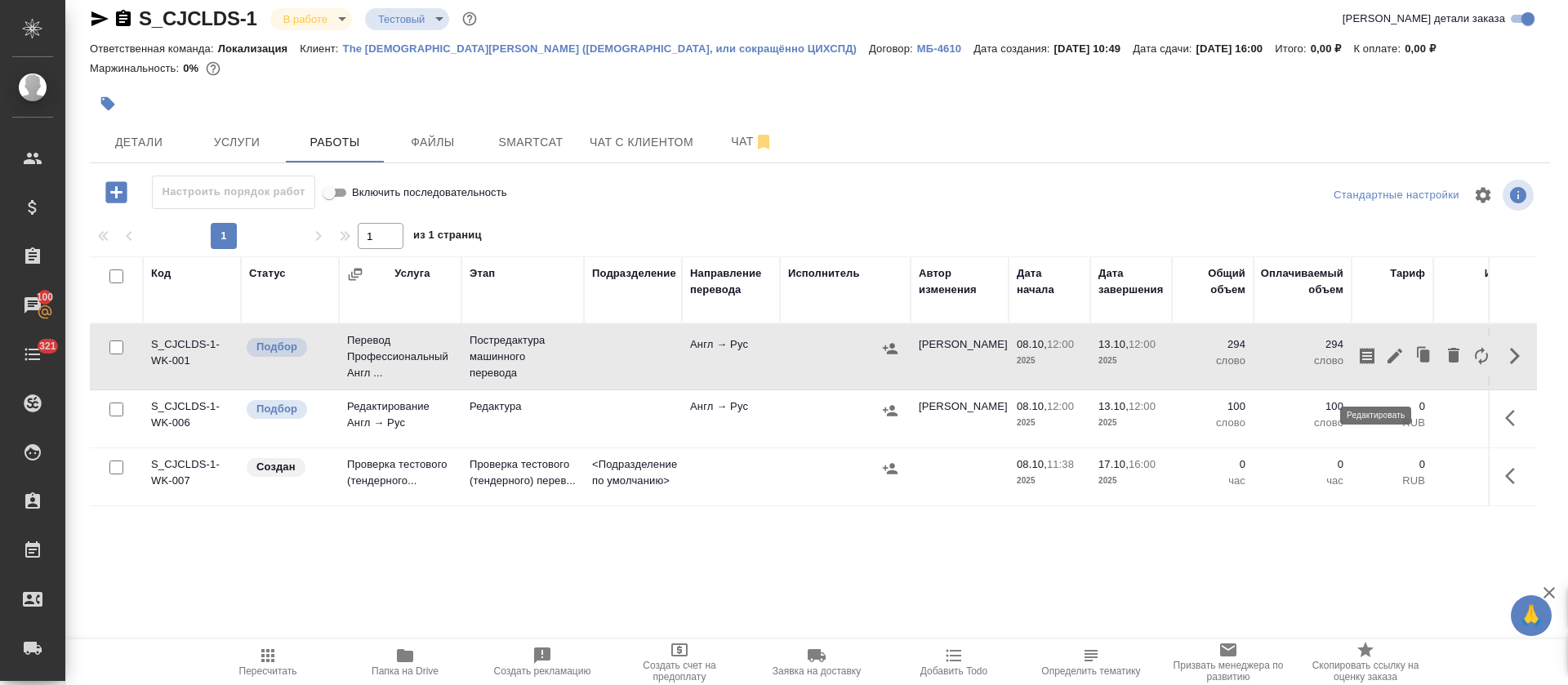
click at [1385, 366] on icon "button" at bounding box center [1395, 356] width 20 height 20
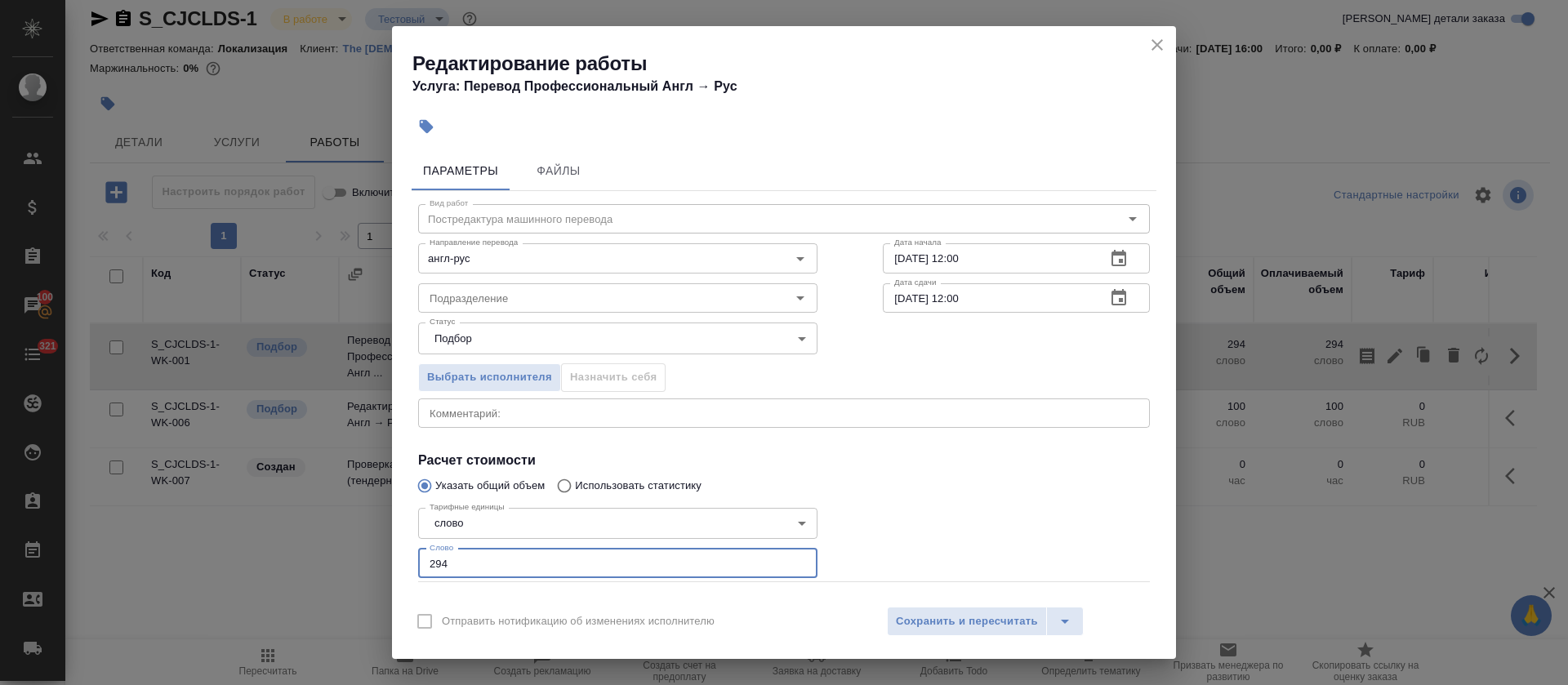
drag, startPoint x: 436, startPoint y: 559, endPoint x: 475, endPoint y: 565, distance: 39.5
click at [475, 565] on input "294" at bounding box center [617, 564] width 399 height 29
type input "277"
click at [913, 613] on span "Сохранить и пересчитать" at bounding box center [966, 622] width 142 height 19
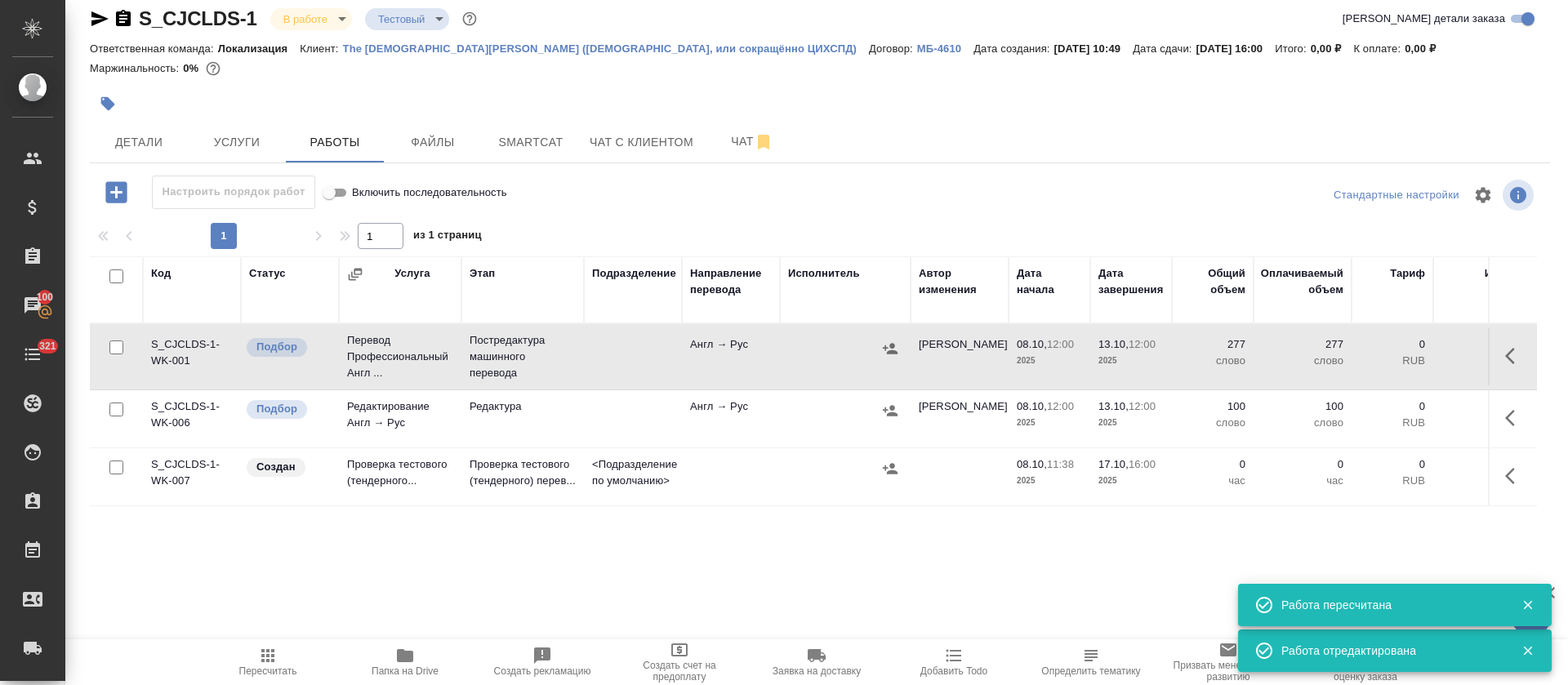
click at [1496, 495] on button "button" at bounding box center [1515, 476] width 39 height 39
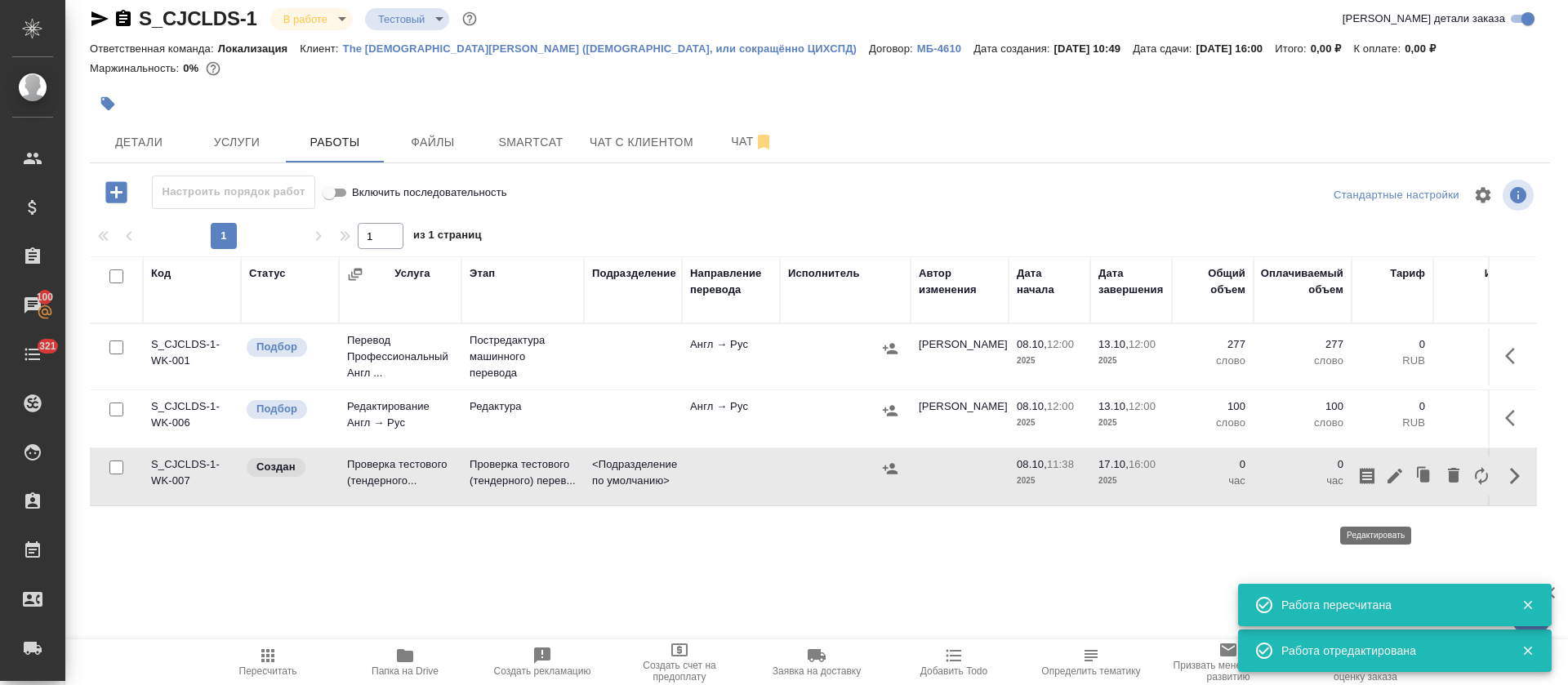
click at [1385, 486] on icon "button" at bounding box center [1395, 476] width 20 height 20
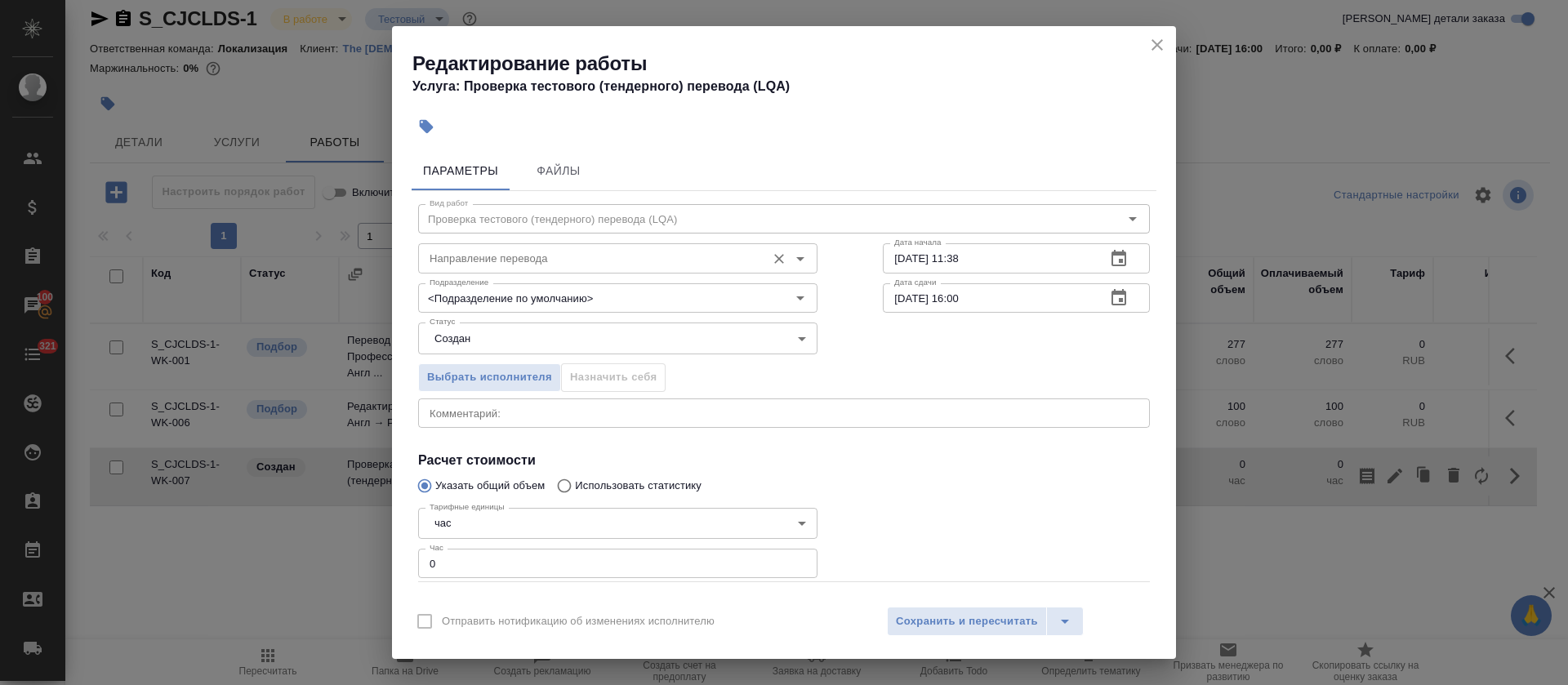
click at [485, 257] on input "Направление перевода" at bounding box center [590, 258] width 335 height 20
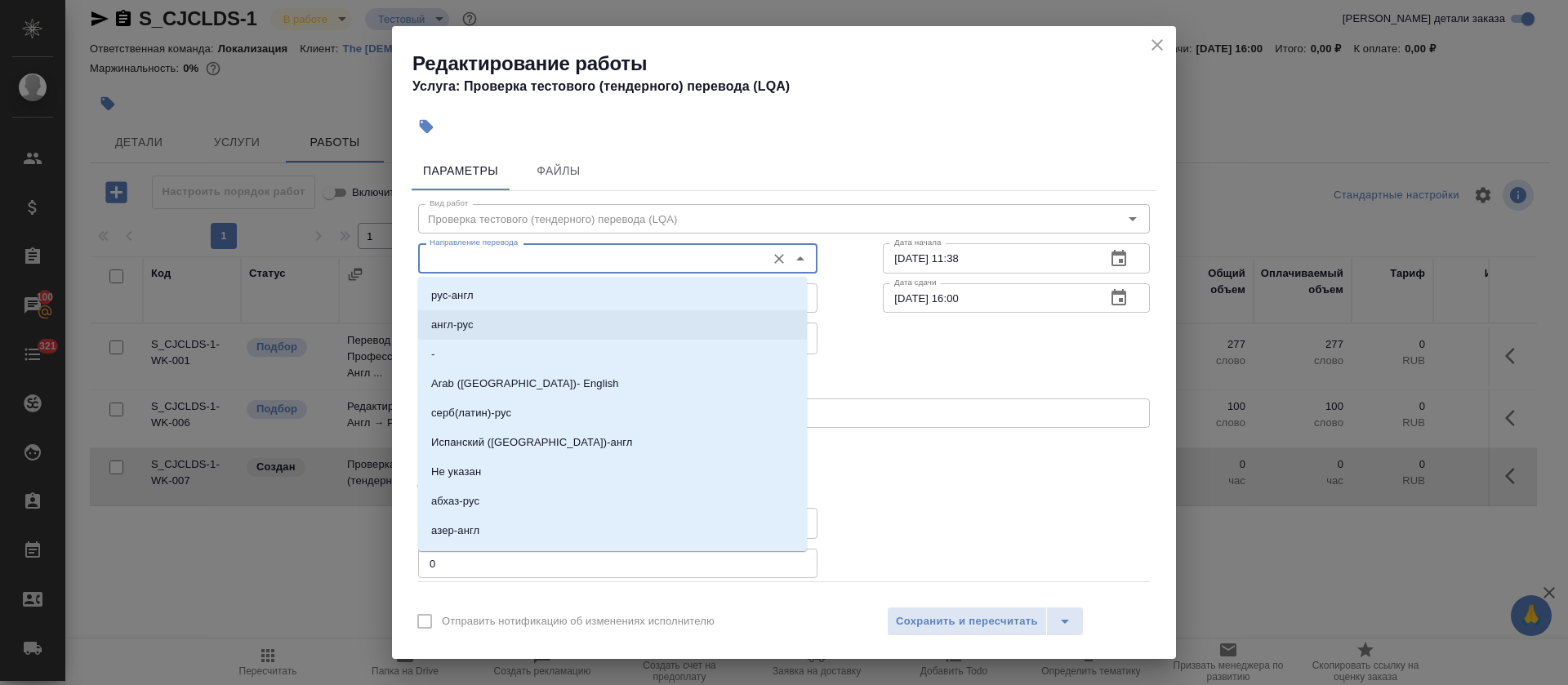
click at [508, 329] on li "англ-рус" at bounding box center [612, 325] width 388 height 29
type input "англ-рус"
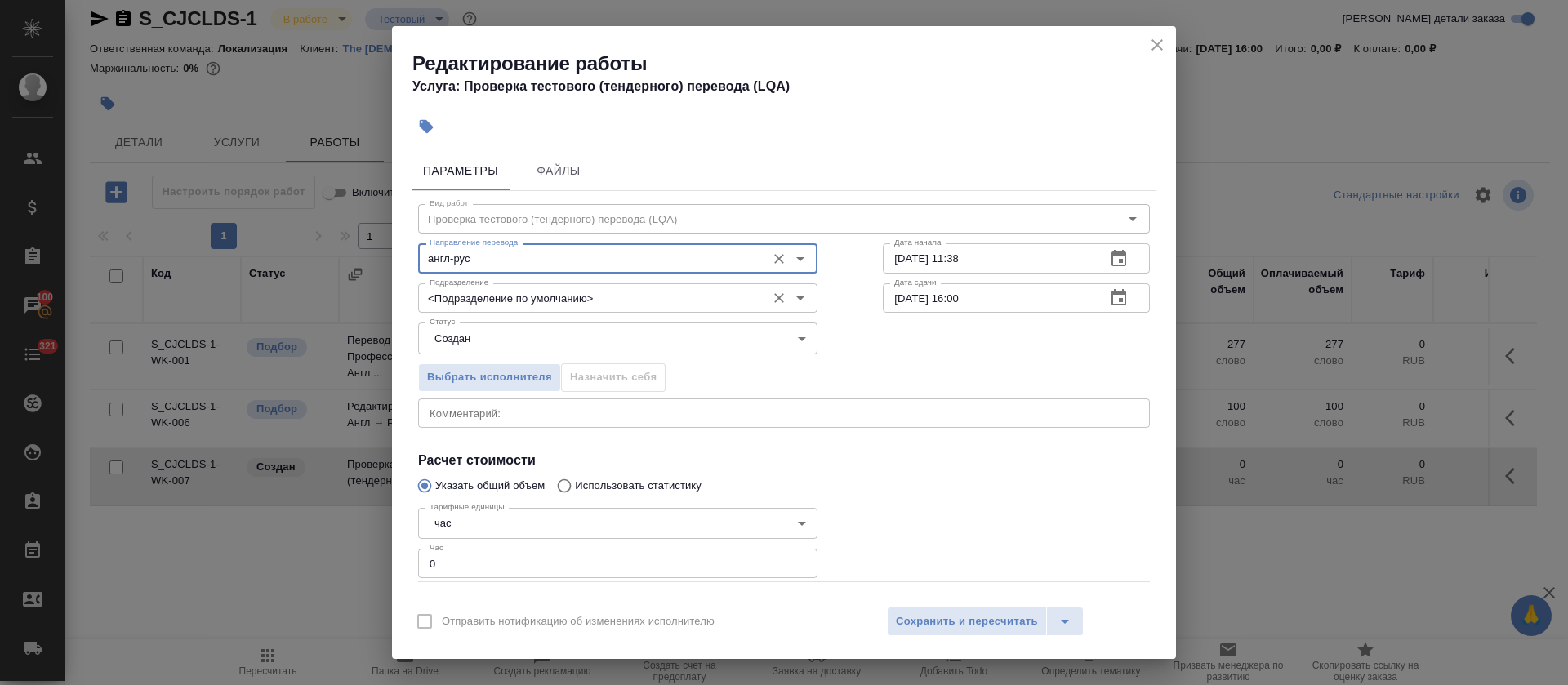
click at [509, 304] on input "<Подразделение по умолчанию>" at bounding box center [590, 298] width 335 height 20
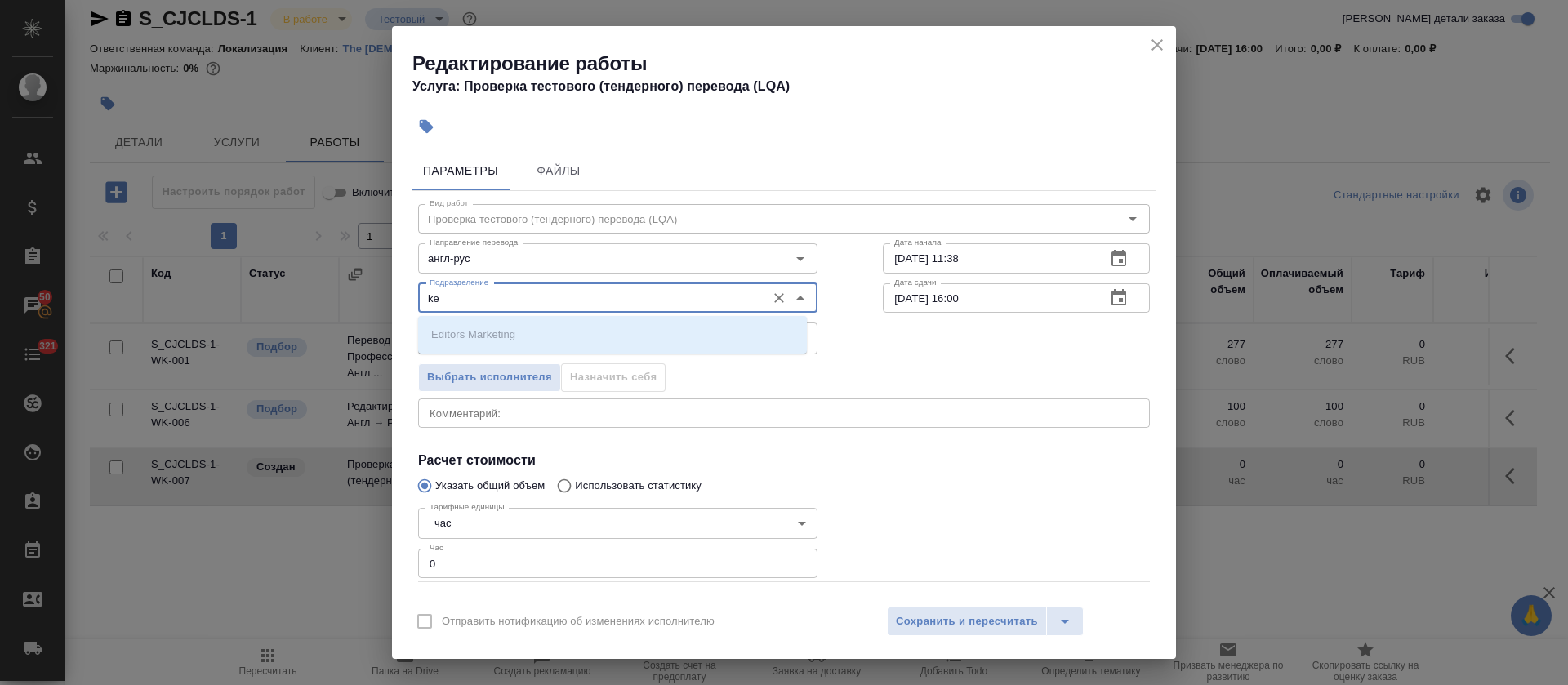
type input "k"
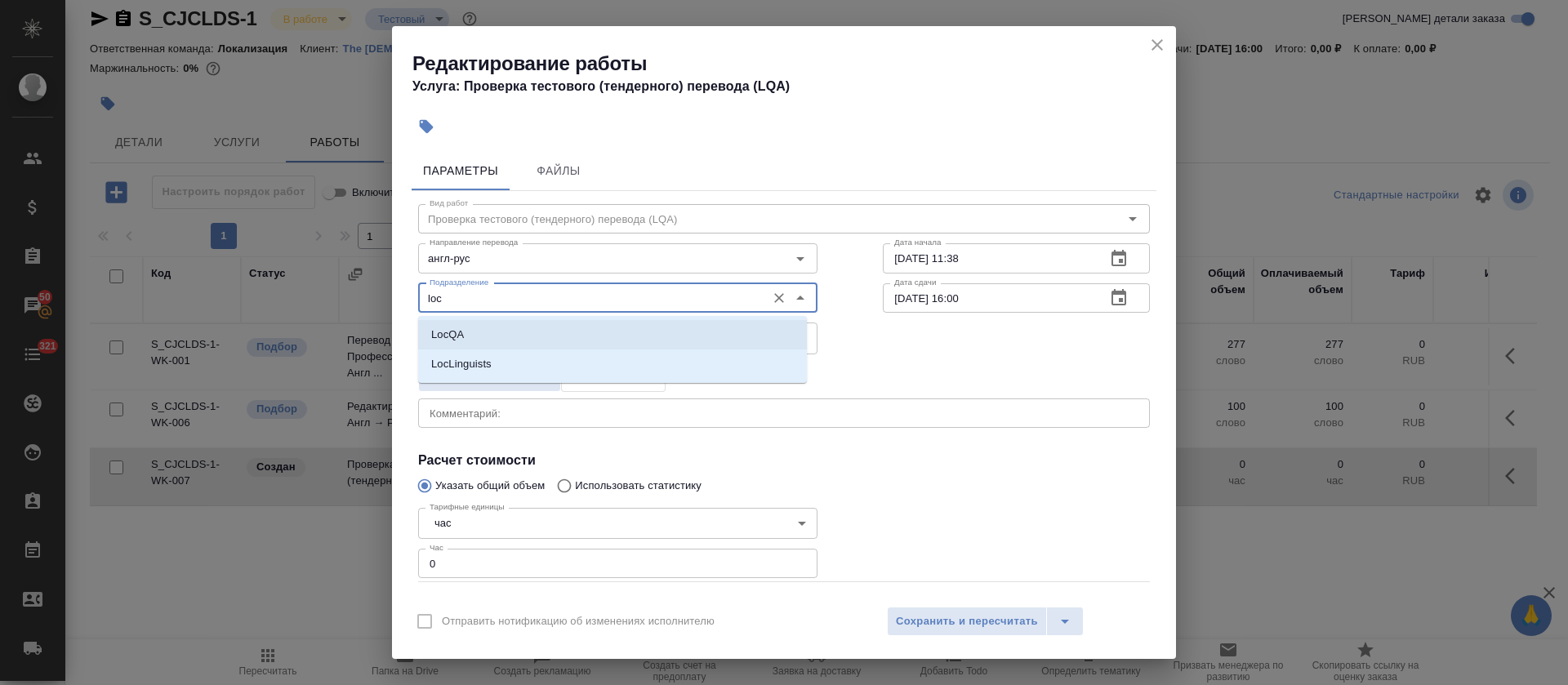
click at [463, 337] on p "LocQA" at bounding box center [447, 335] width 33 height 16
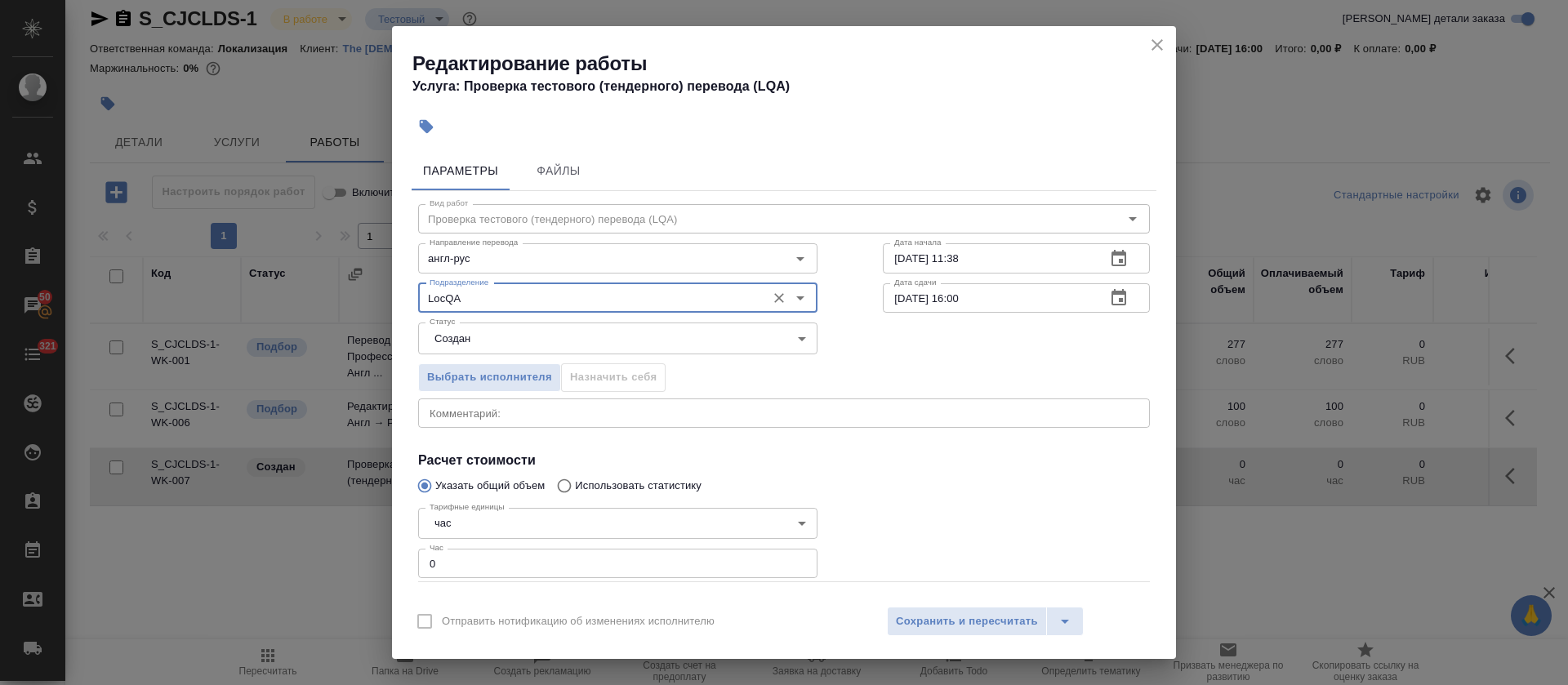
type input "LocQA"
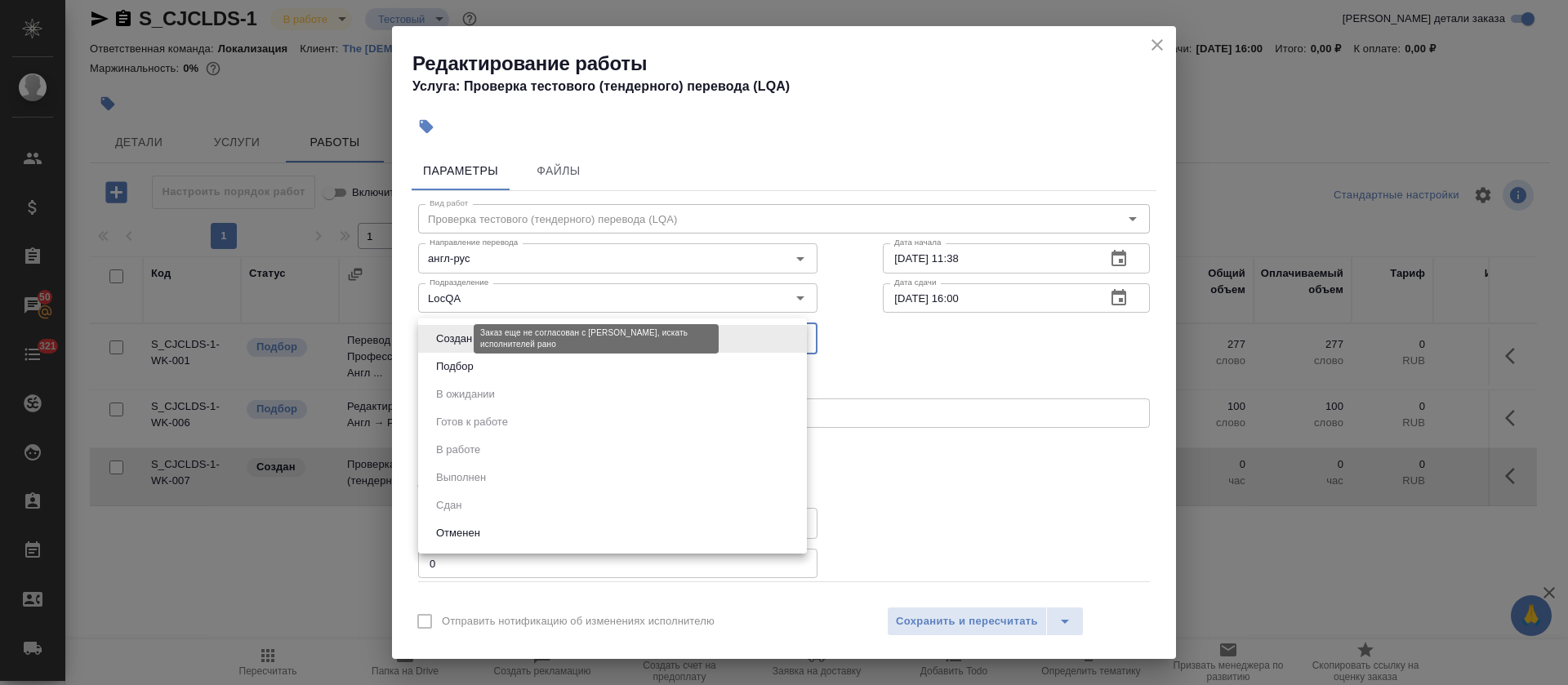
click at [451, 333] on body "🙏 .cls-1 fill:#fff; AWATERA Tretyakova Olga Клиенты Спецификации Заказы 50 Чаты…" at bounding box center [784, 342] width 1568 height 685
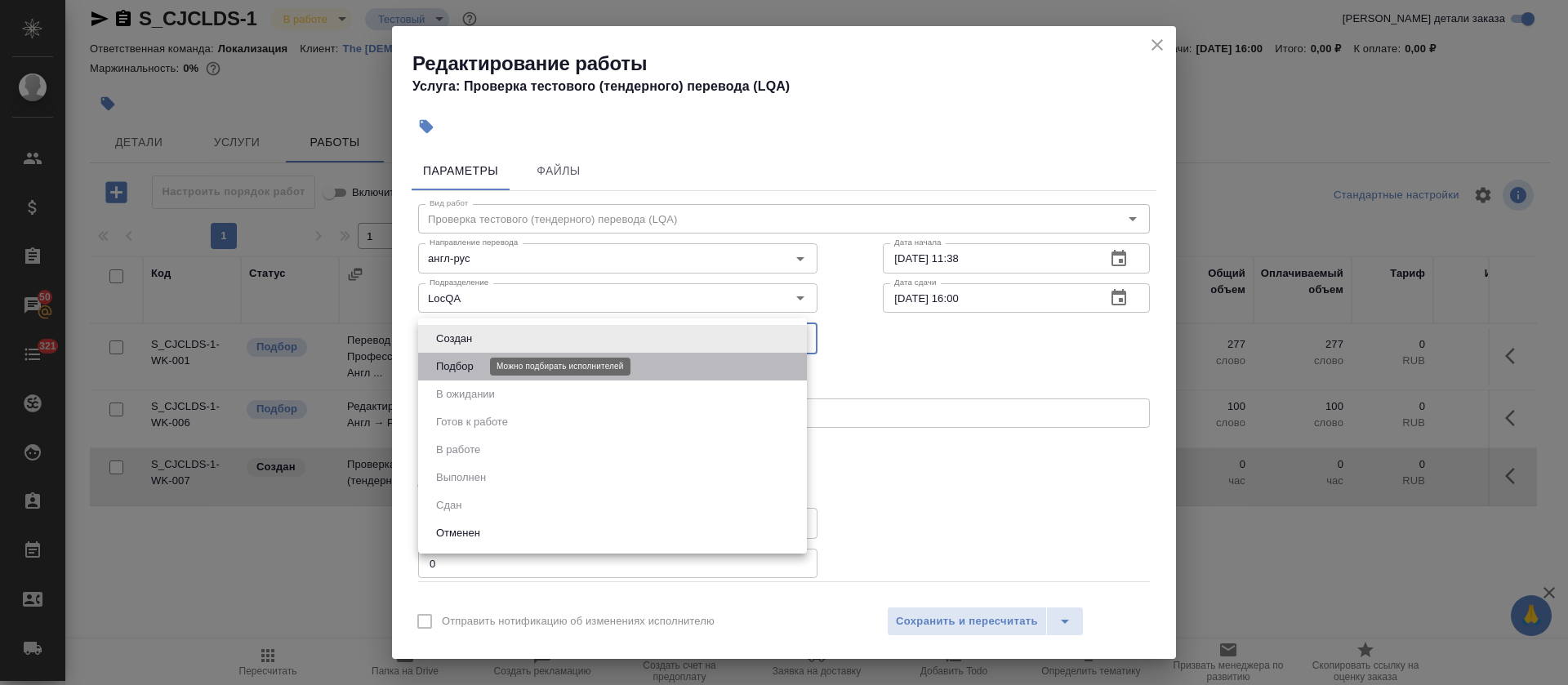
click at [458, 359] on button "Подбор" at bounding box center [455, 367] width 47 height 18
type input "recruiting"
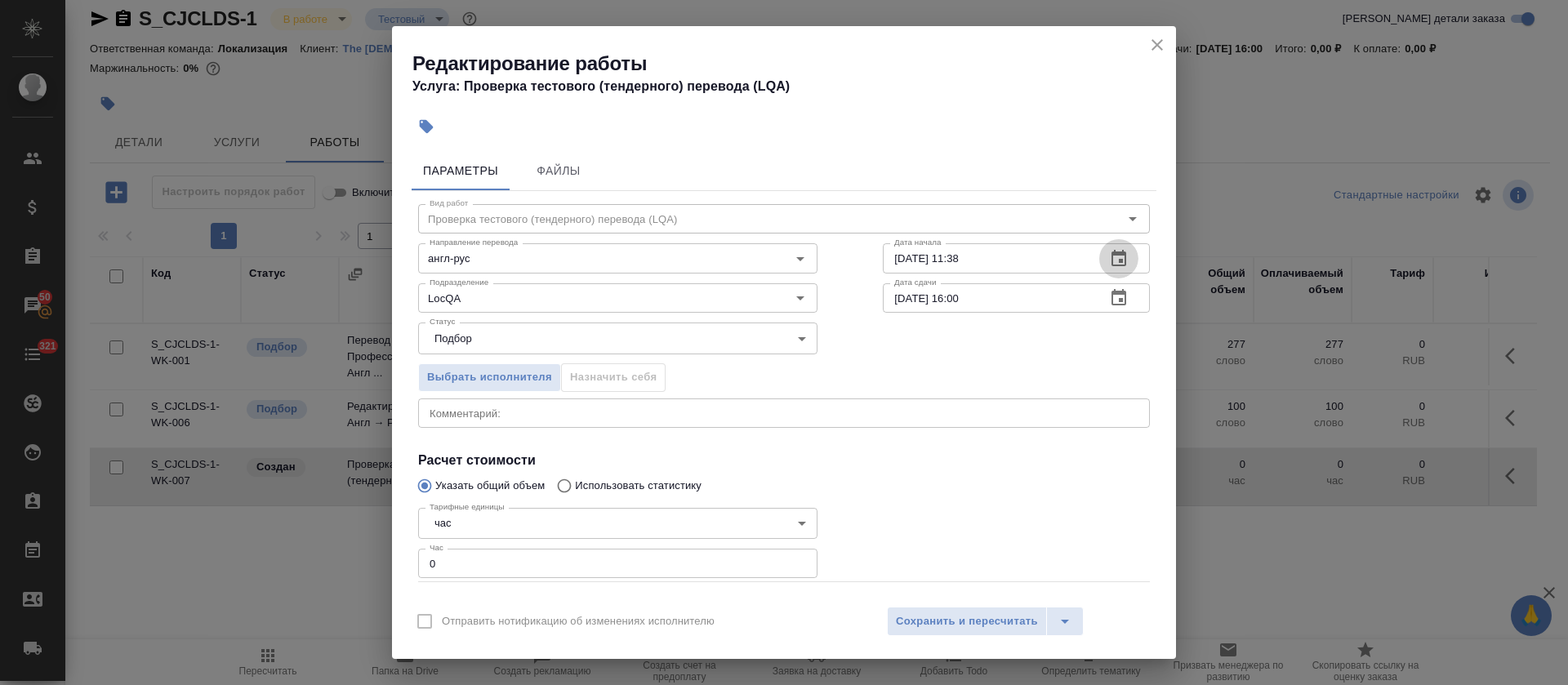
click at [1109, 249] on icon "button" at bounding box center [1119, 259] width 20 height 20
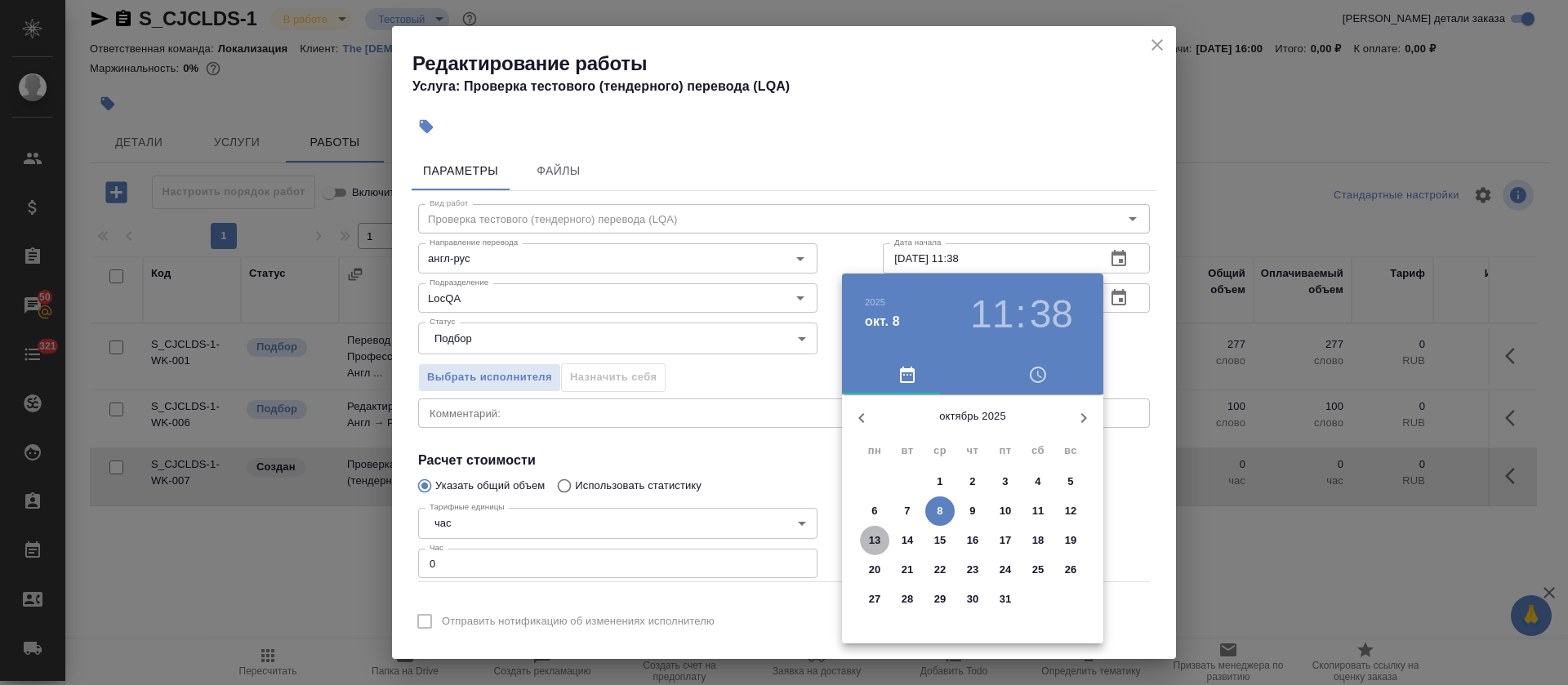
click at [875, 536] on p "13" at bounding box center [875, 540] width 13 height 16
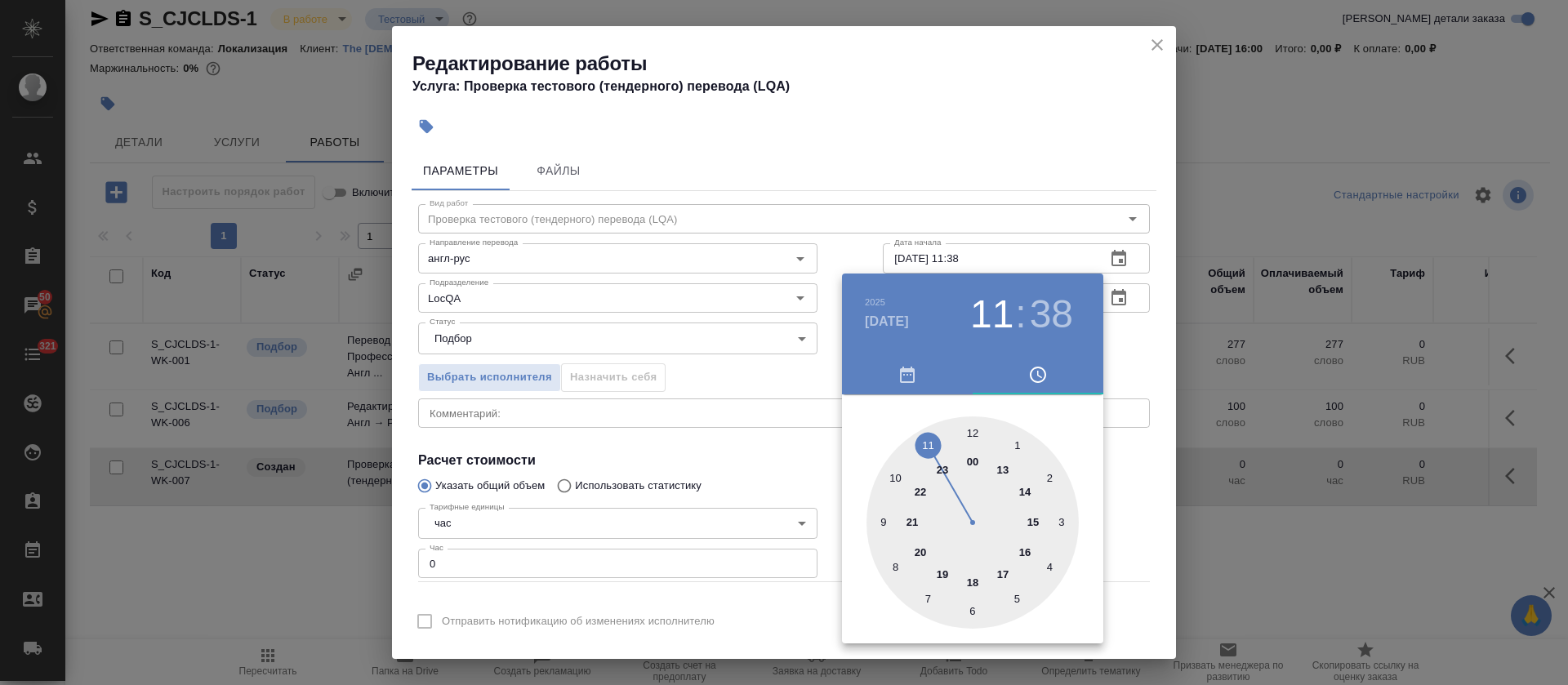
click at [973, 427] on div at bounding box center [972, 522] width 213 height 213
type input "13.10.2025 12:00"
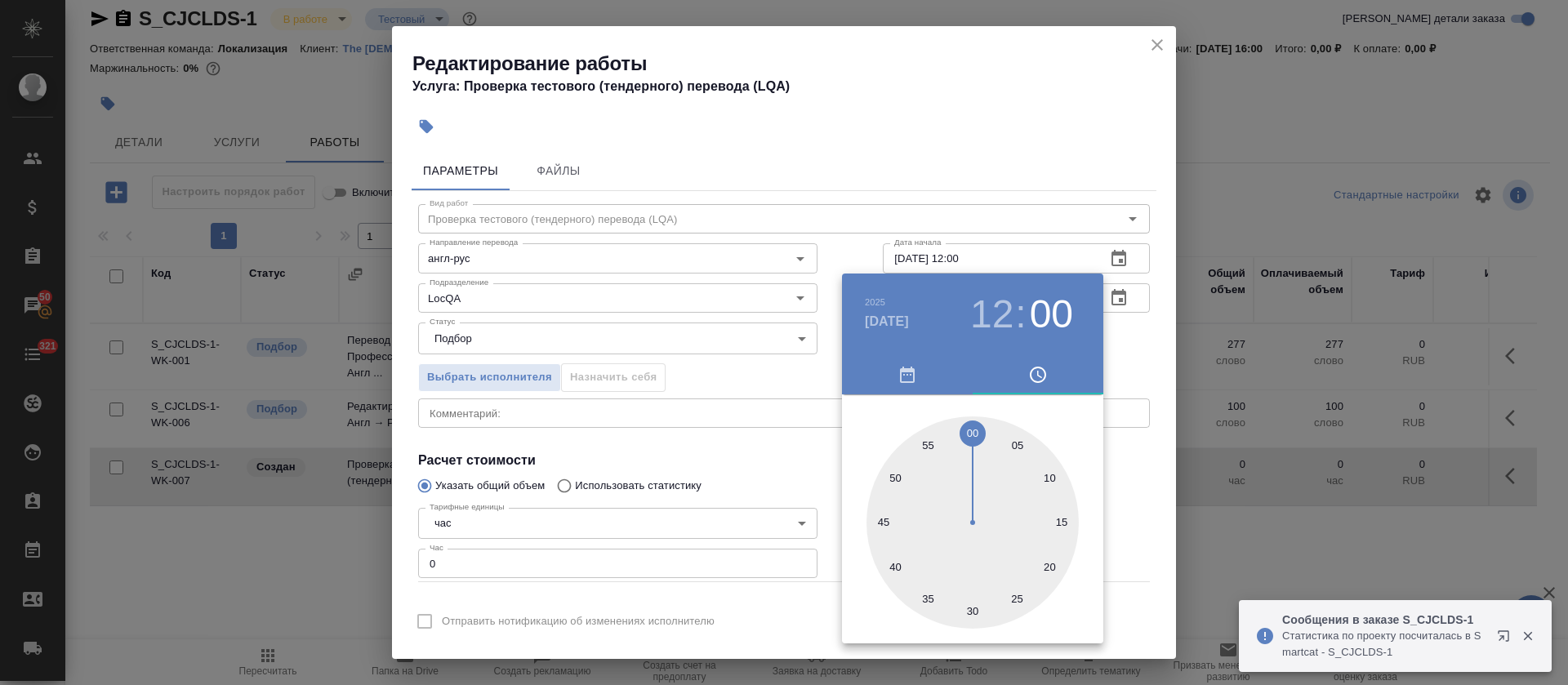
drag, startPoint x: 755, startPoint y: 467, endPoint x: 860, endPoint y: 445, distance: 107.3
click at [759, 467] on div at bounding box center [784, 342] width 1568 height 685
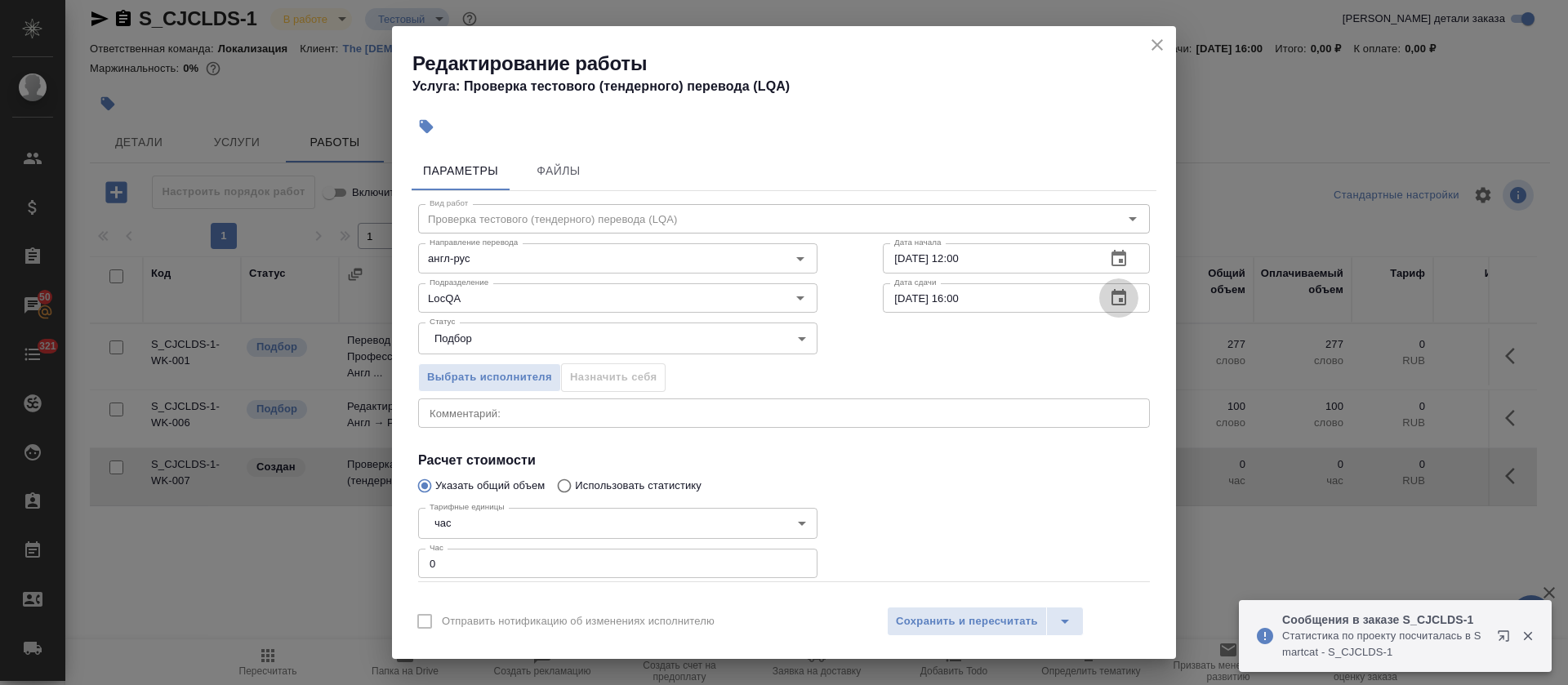
click at [1112, 292] on icon "button" at bounding box center [1119, 297] width 14 height 16
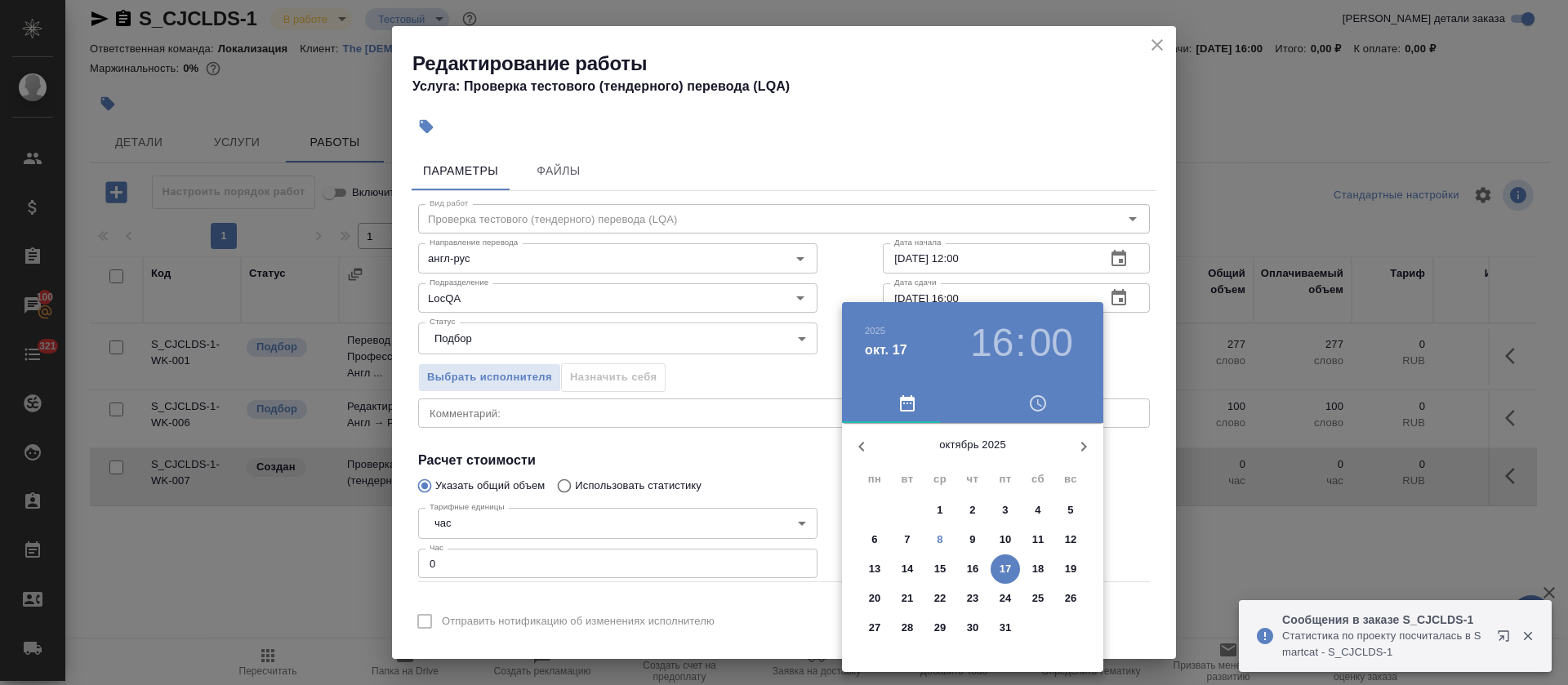
click at [938, 572] on p "15" at bounding box center [940, 569] width 13 height 16
type input "15.10.2025 16:00"
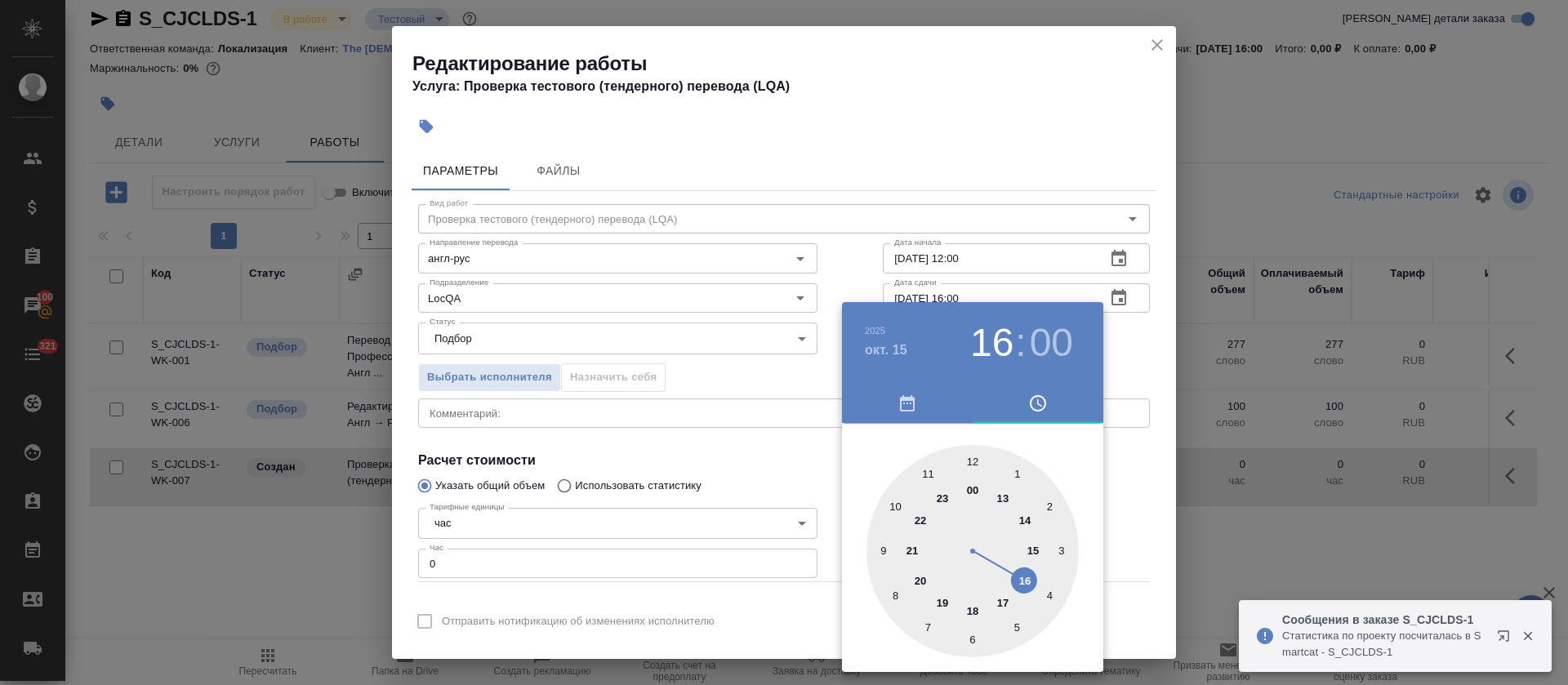
click at [696, 526] on div at bounding box center [784, 342] width 1568 height 685
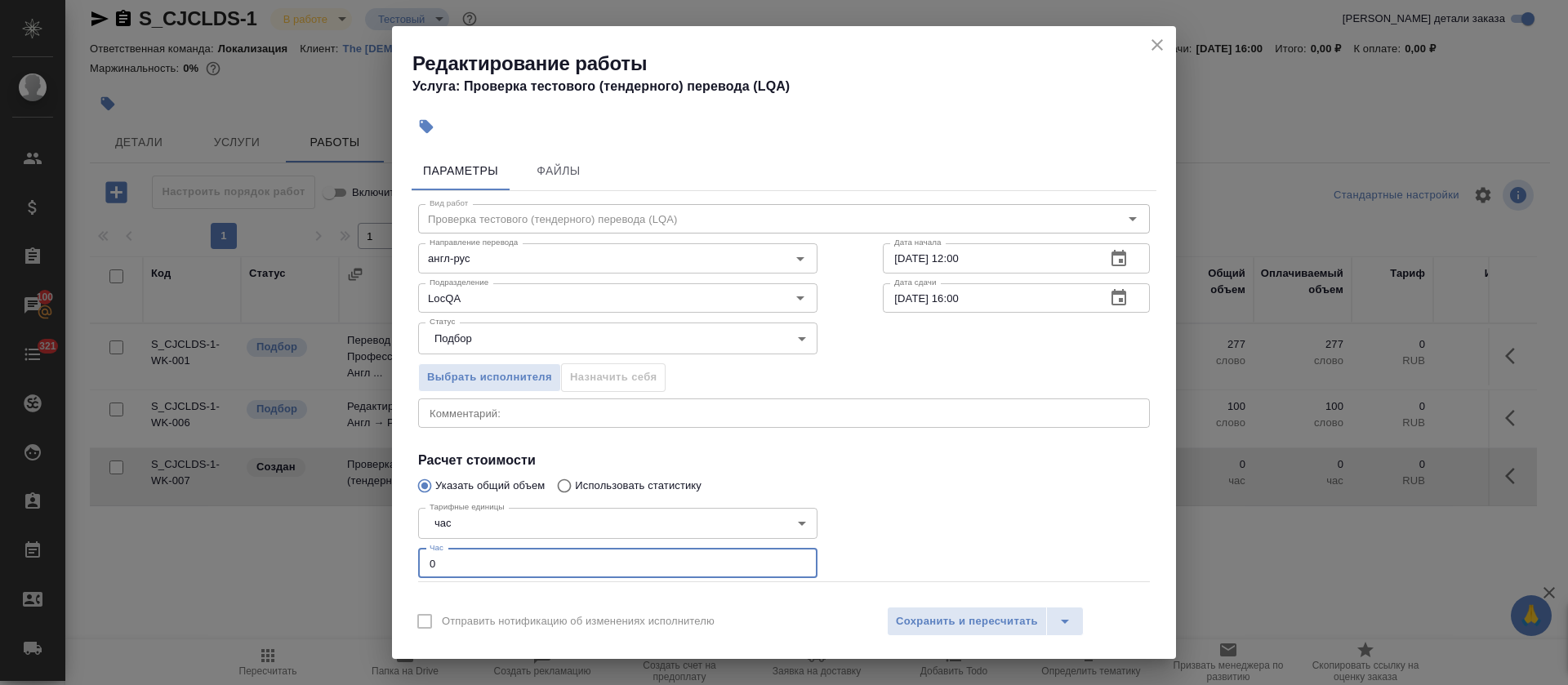
drag, startPoint x: 449, startPoint y: 551, endPoint x: 406, endPoint y: 553, distance: 43.0
click at [406, 553] on div "Параметры Файлы Вид работ Проверка тестового (тендерного) перевода (LQA) Вид ра…" at bounding box center [784, 371] width 784 height 452
type input "1"
click at [932, 614] on span "Сохранить и пересчитать" at bounding box center [966, 622] width 142 height 19
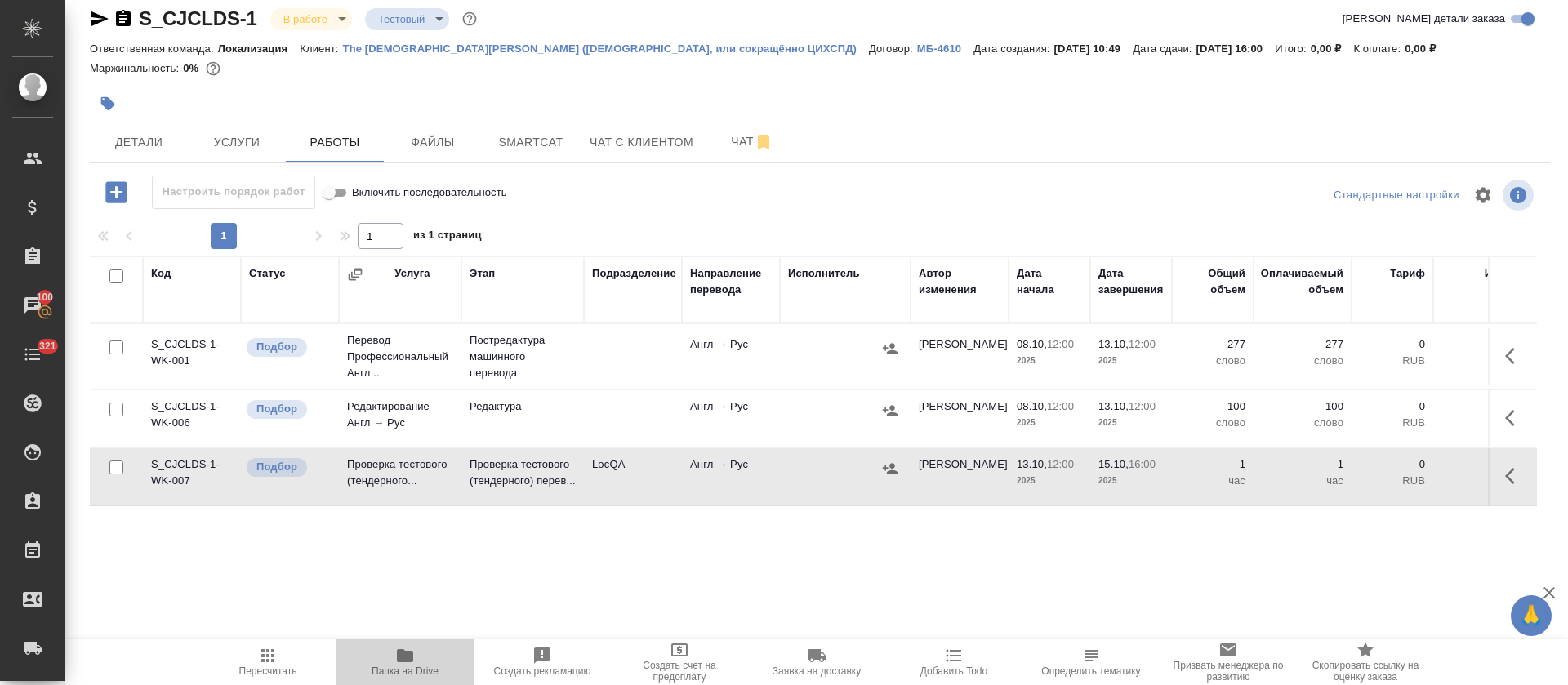
click at [411, 667] on span "Папка на Drive" at bounding box center [405, 671] width 67 height 12
click at [511, 153] on span "Smartcat" at bounding box center [531, 142] width 79 height 21
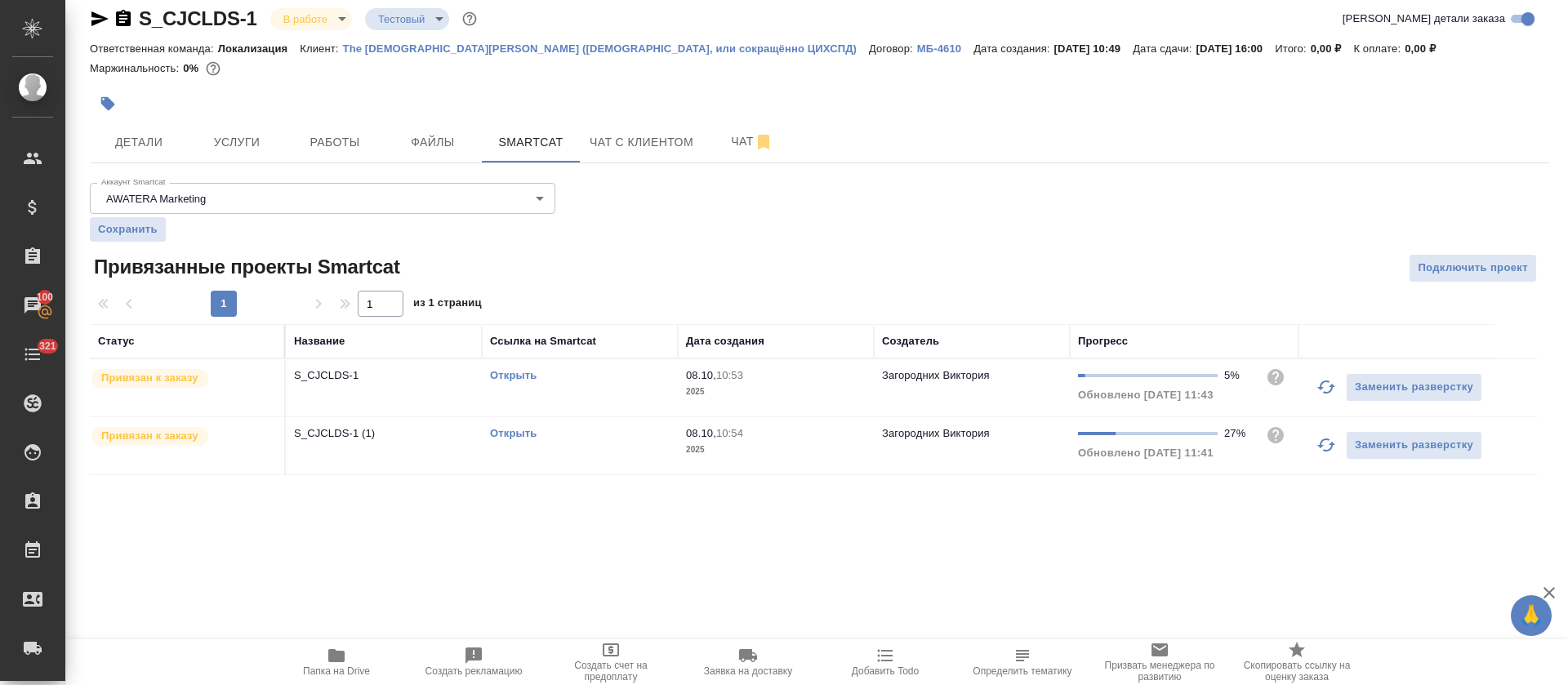
click at [571, 384] on div "Открыть" at bounding box center [580, 376] width 179 height 16
click at [645, 462] on td "Открыть" at bounding box center [580, 446] width 196 height 57
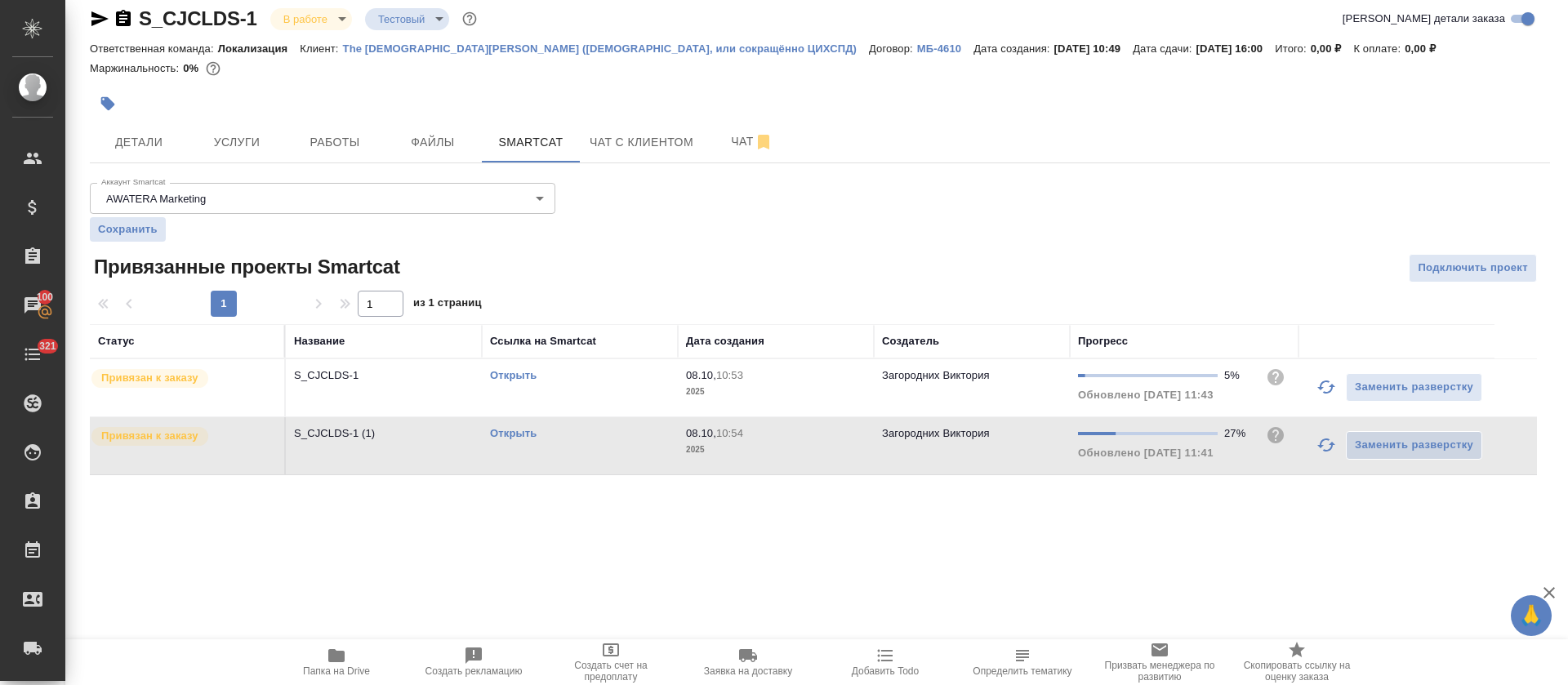
click at [760, 47] on p "The Church of Jesus Christ of Latter-day Saints (Церковь Иисуса Христа Святых п…" at bounding box center [605, 49] width 526 height 13
click at [559, 416] on td "Открыть" at bounding box center [580, 388] width 196 height 57
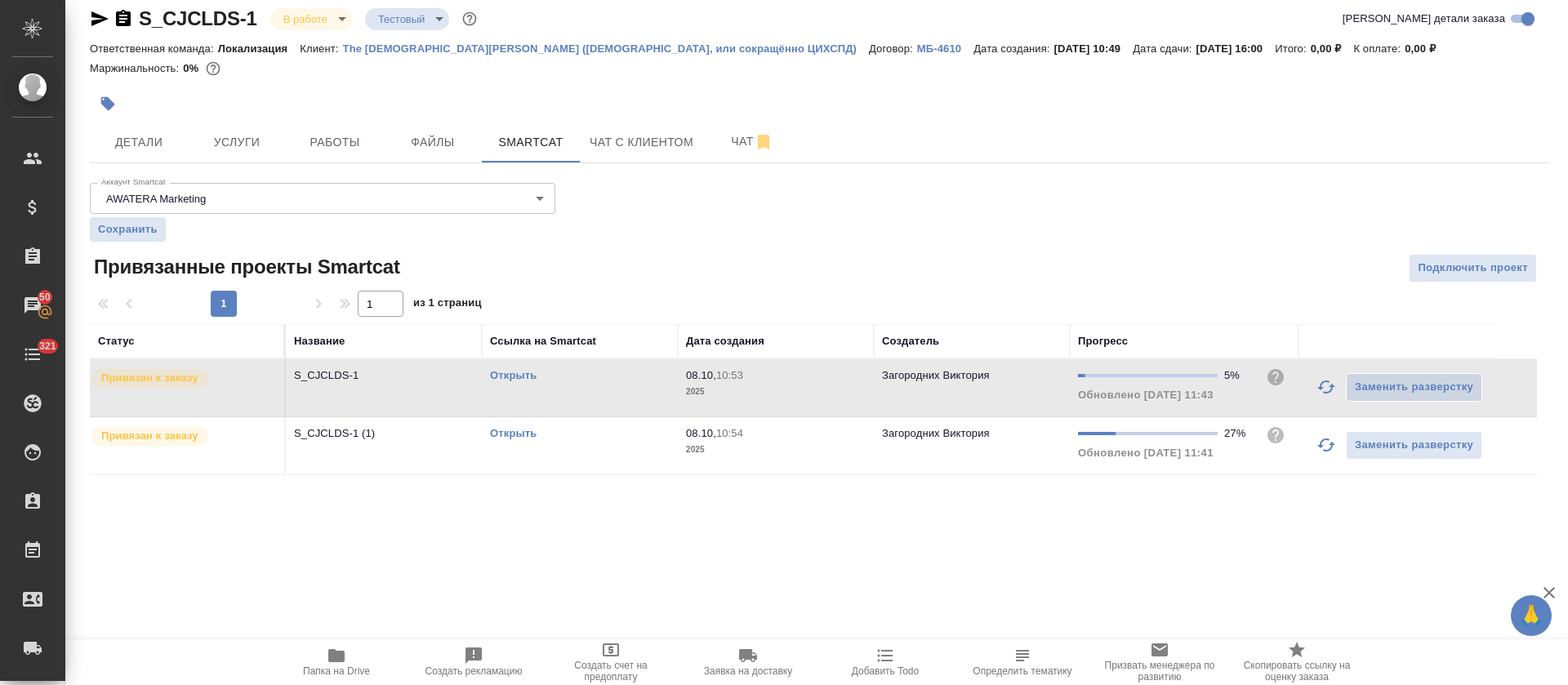
click at [559, 416] on td "Открыть" at bounding box center [580, 388] width 196 height 57
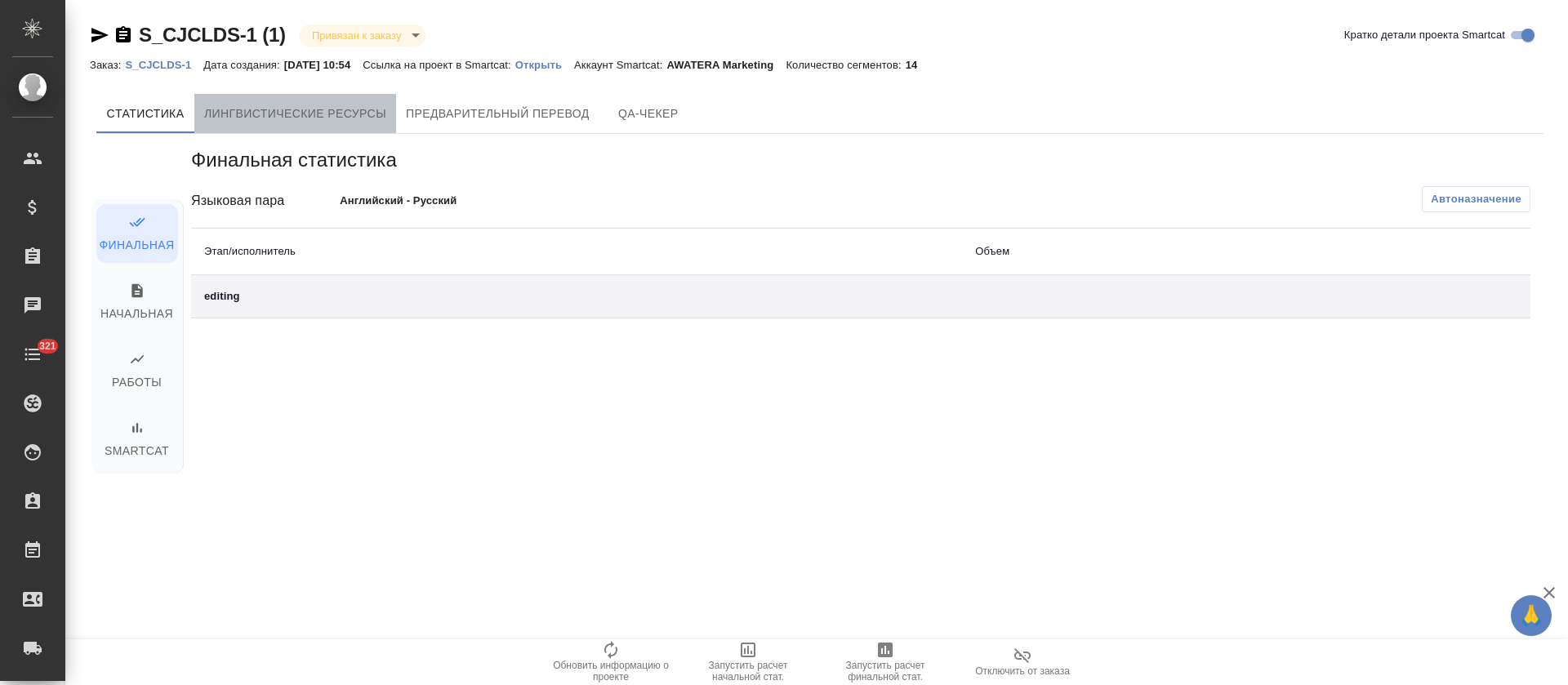
click at [328, 112] on span "Лингвистические ресурсы" at bounding box center [296, 113] width 182 height 21
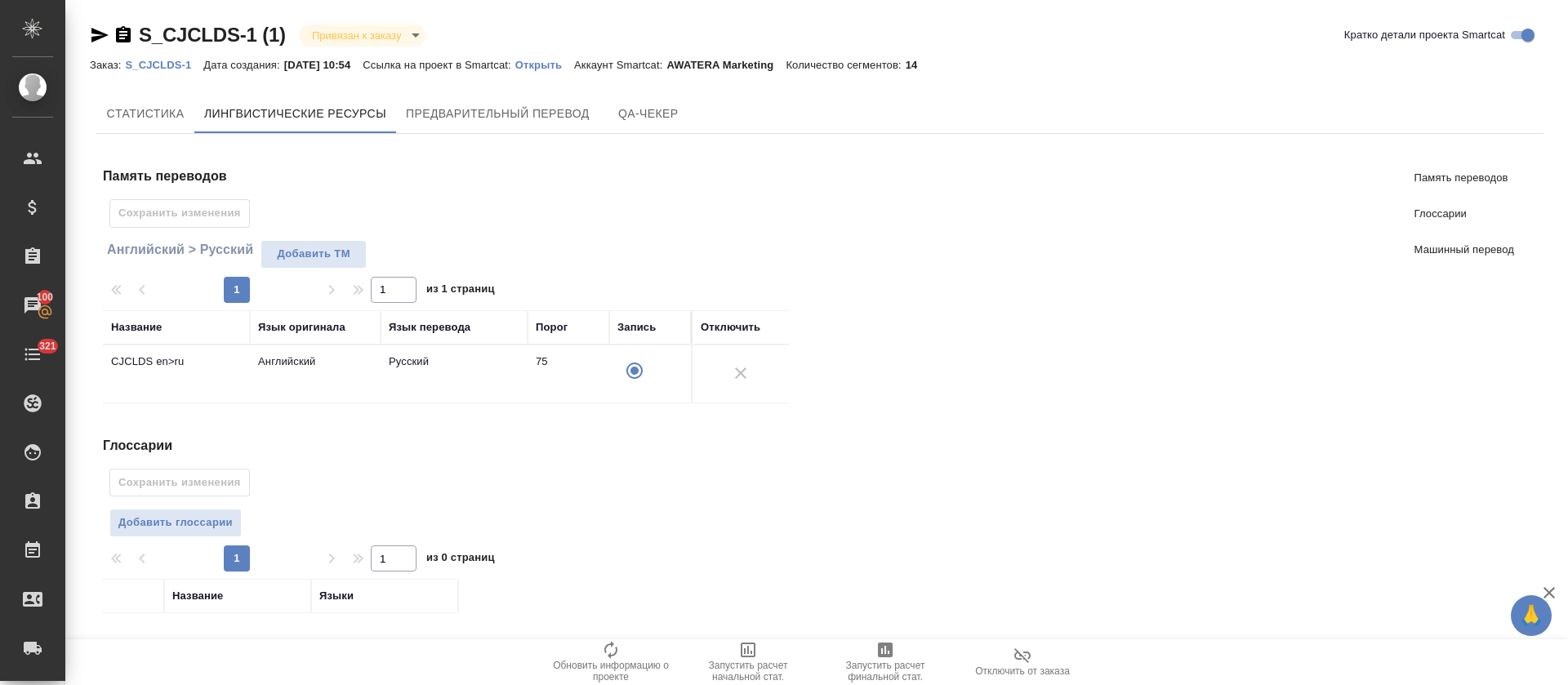
scroll to position [122, 0]
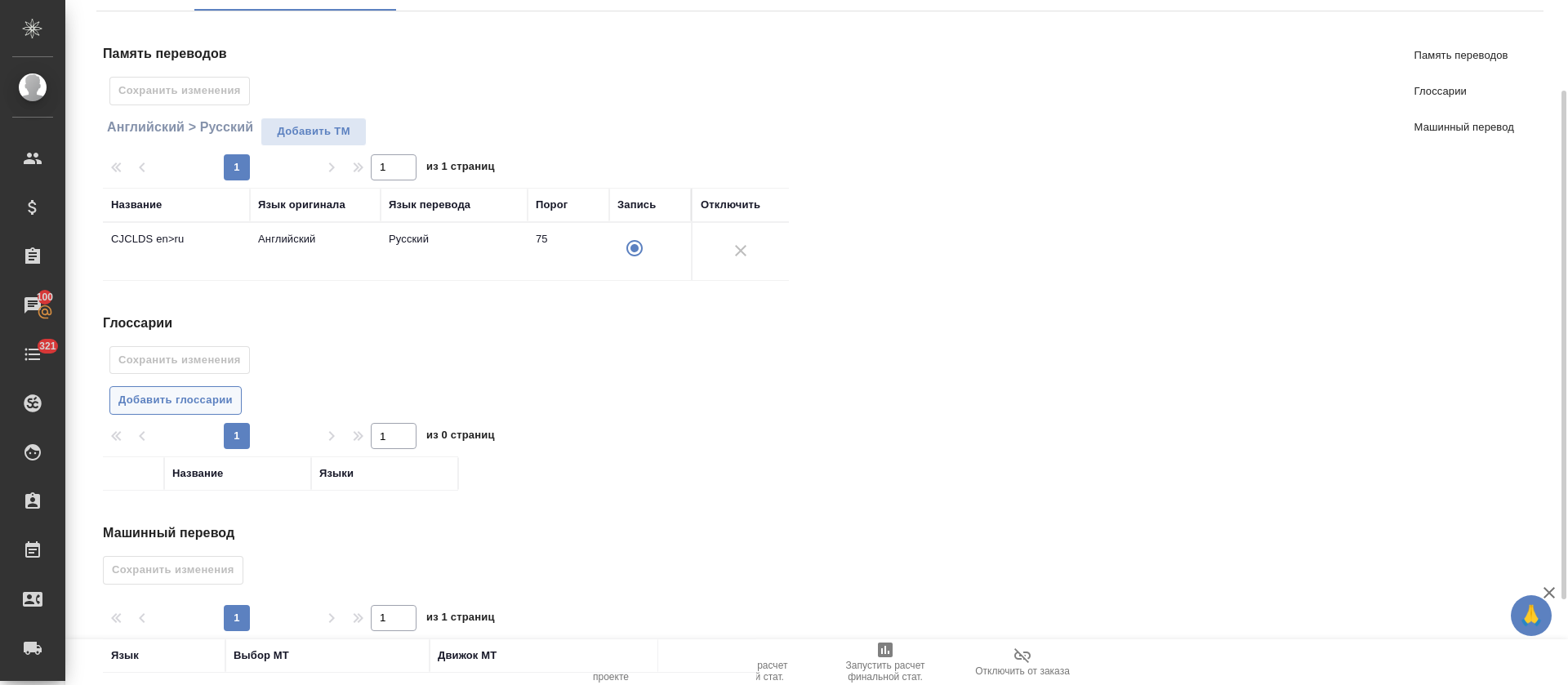
click at [178, 397] on span "Добавить глоссарии" at bounding box center [176, 400] width 114 height 19
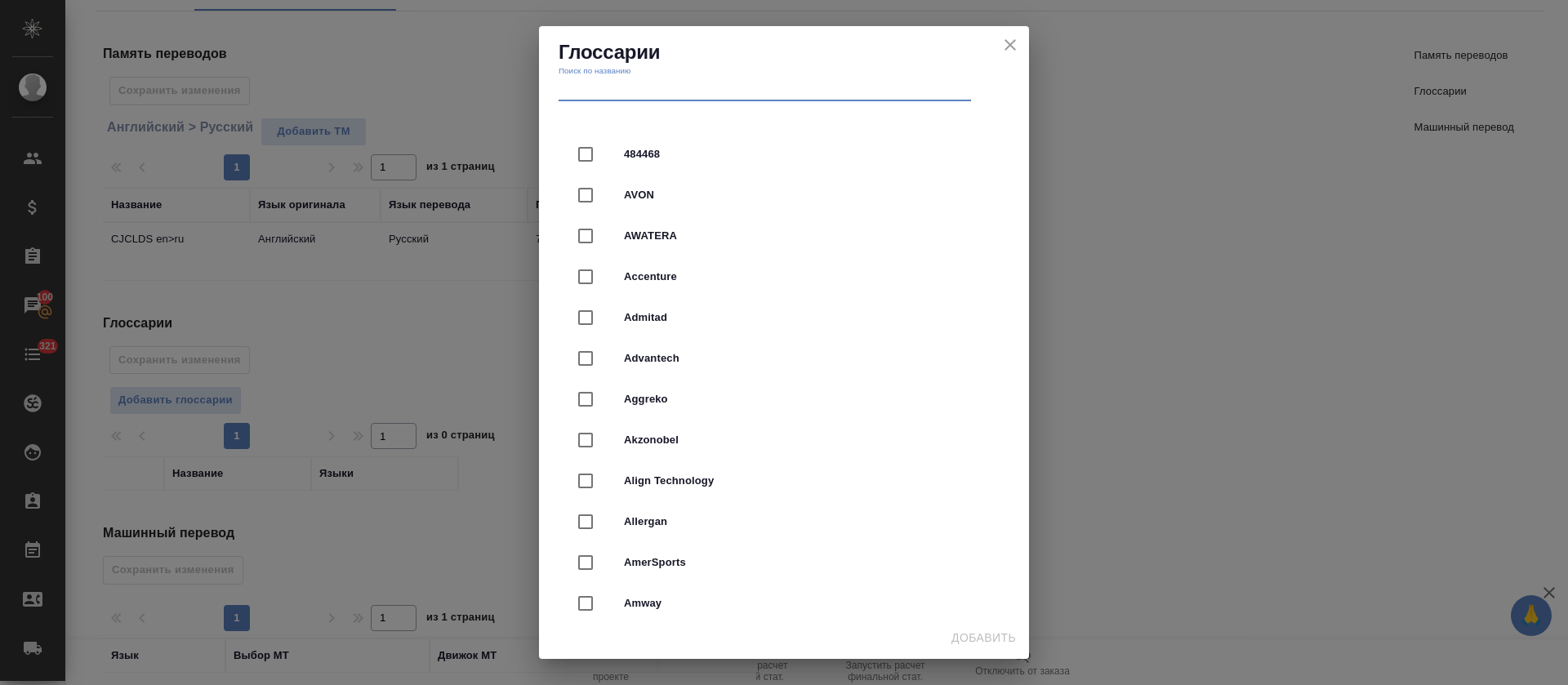
click at [713, 86] on input "text" at bounding box center [765, 90] width 413 height 23
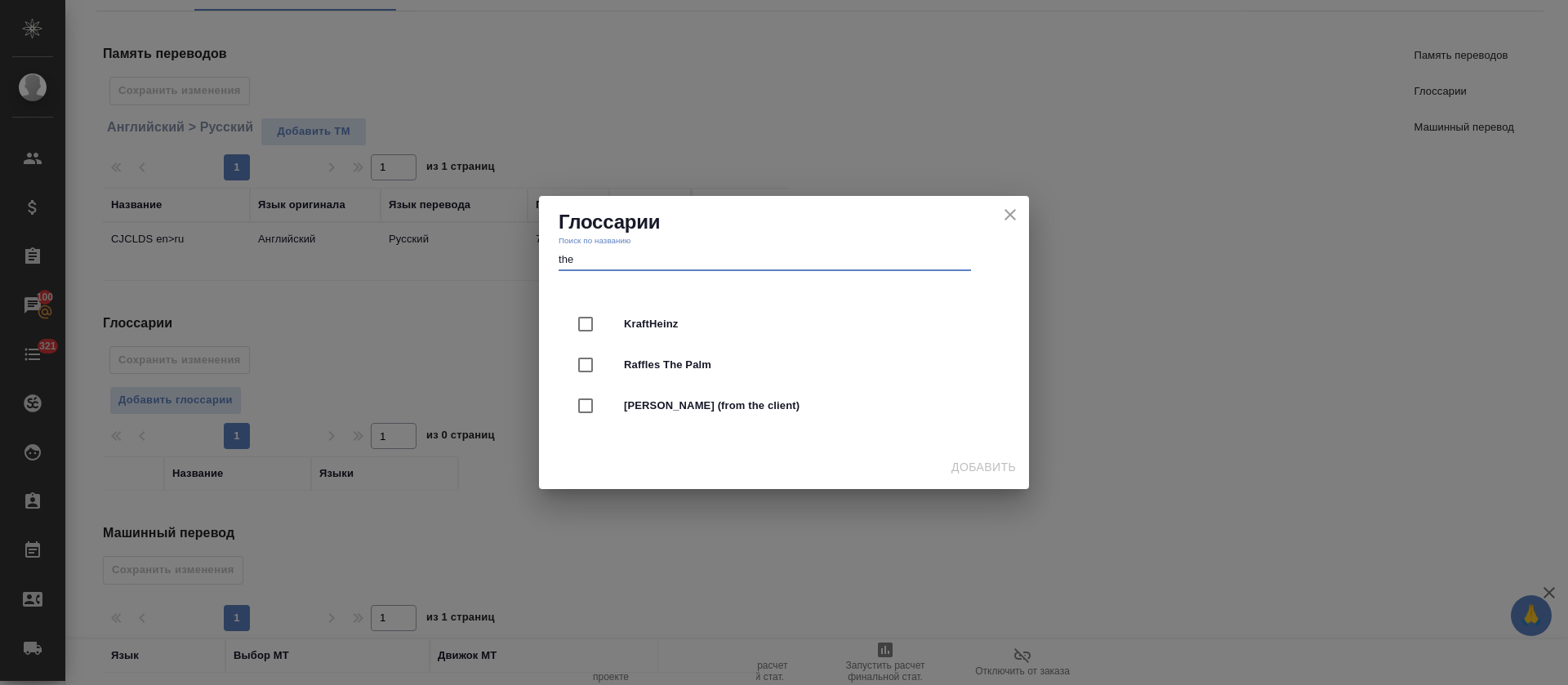
type input "the"
click at [1008, 213] on icon "close" at bounding box center [1010, 215] width 20 height 20
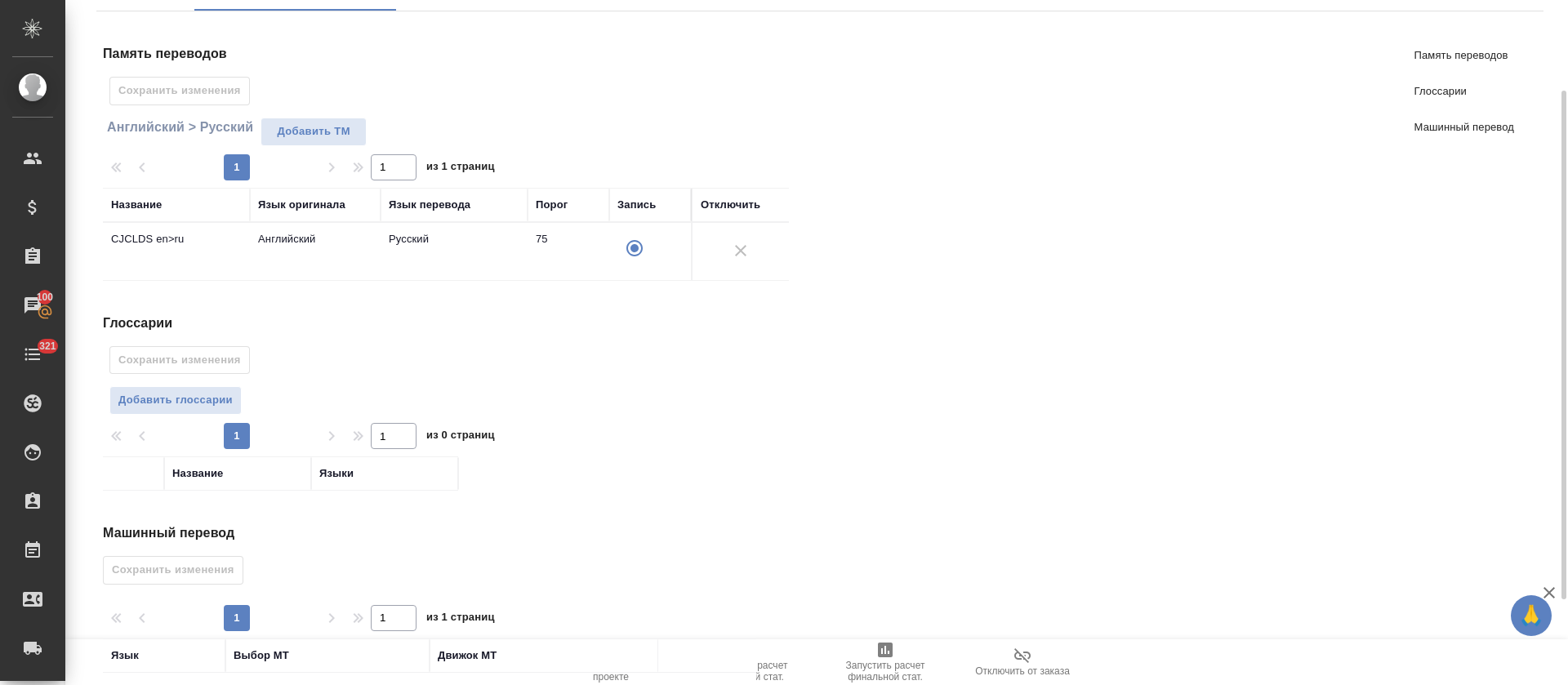
scroll to position [0, 0]
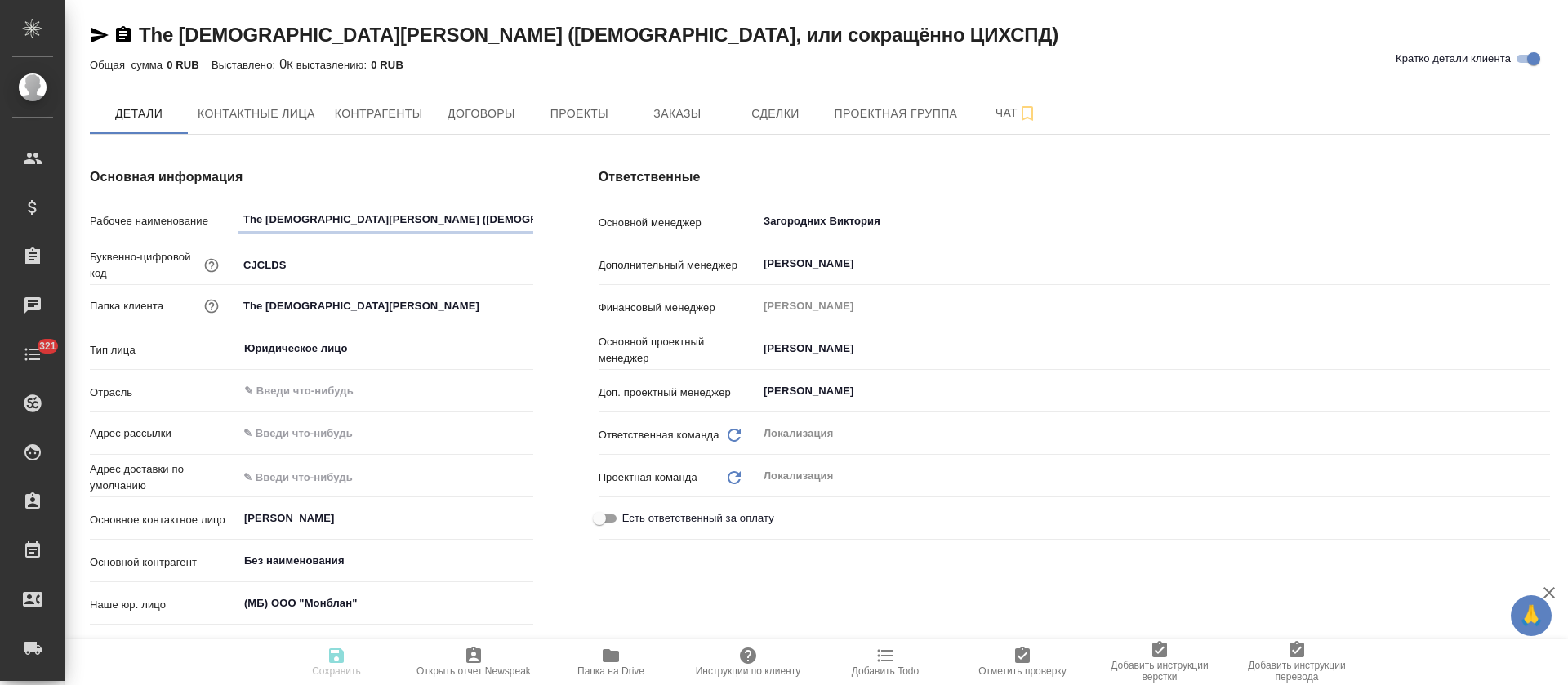
type textarea "x"
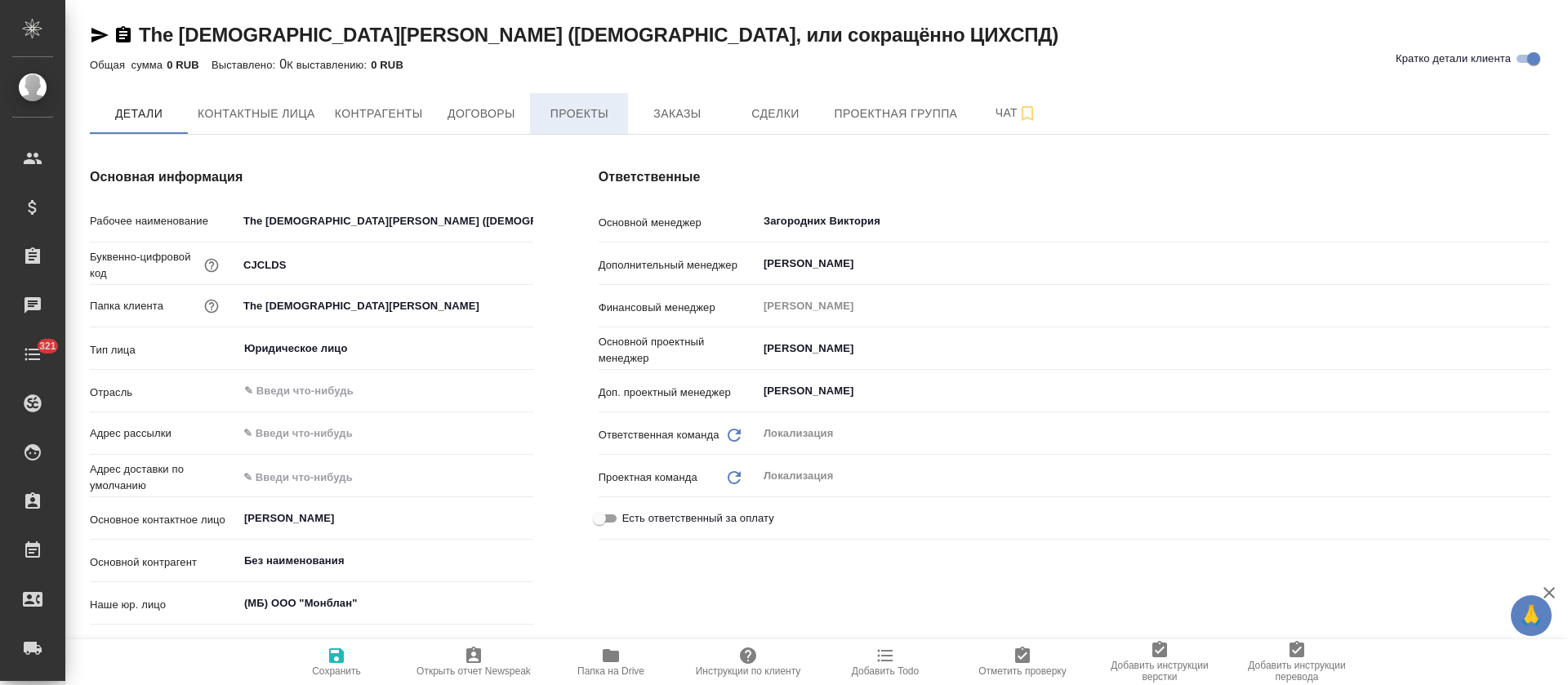
type textarea "x"
click at [555, 113] on span "Проекты" at bounding box center [580, 113] width 79 height 21
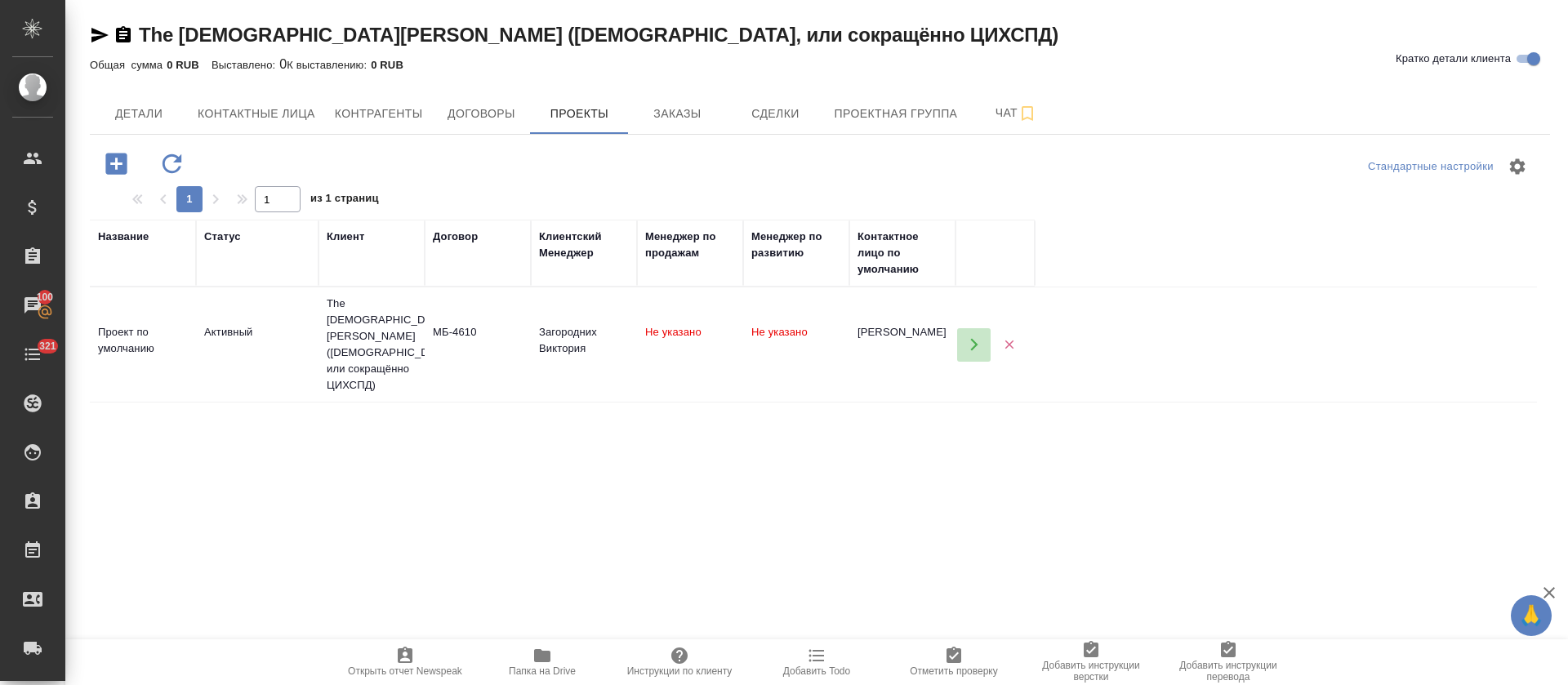
click at [974, 351] on icon "button" at bounding box center [974, 346] width 7 height 13
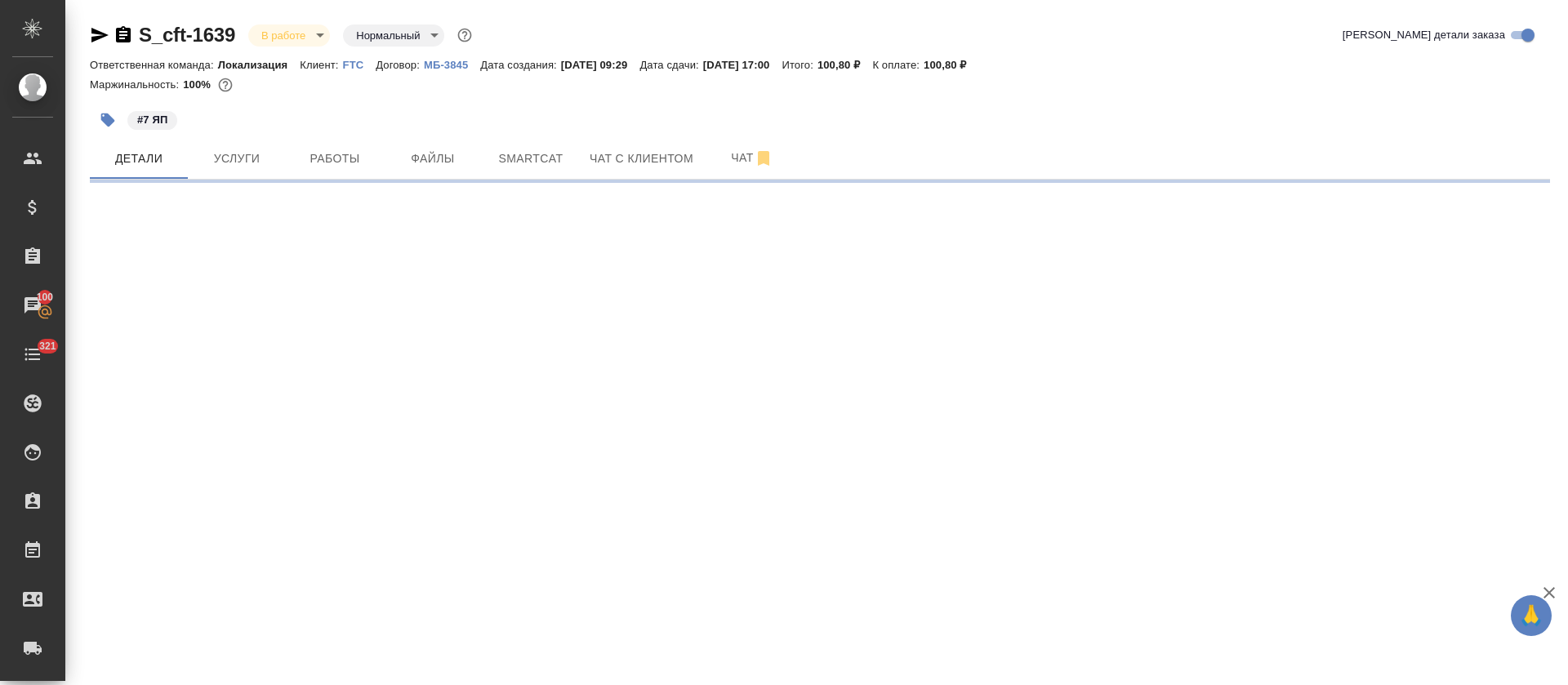
select select "RU"
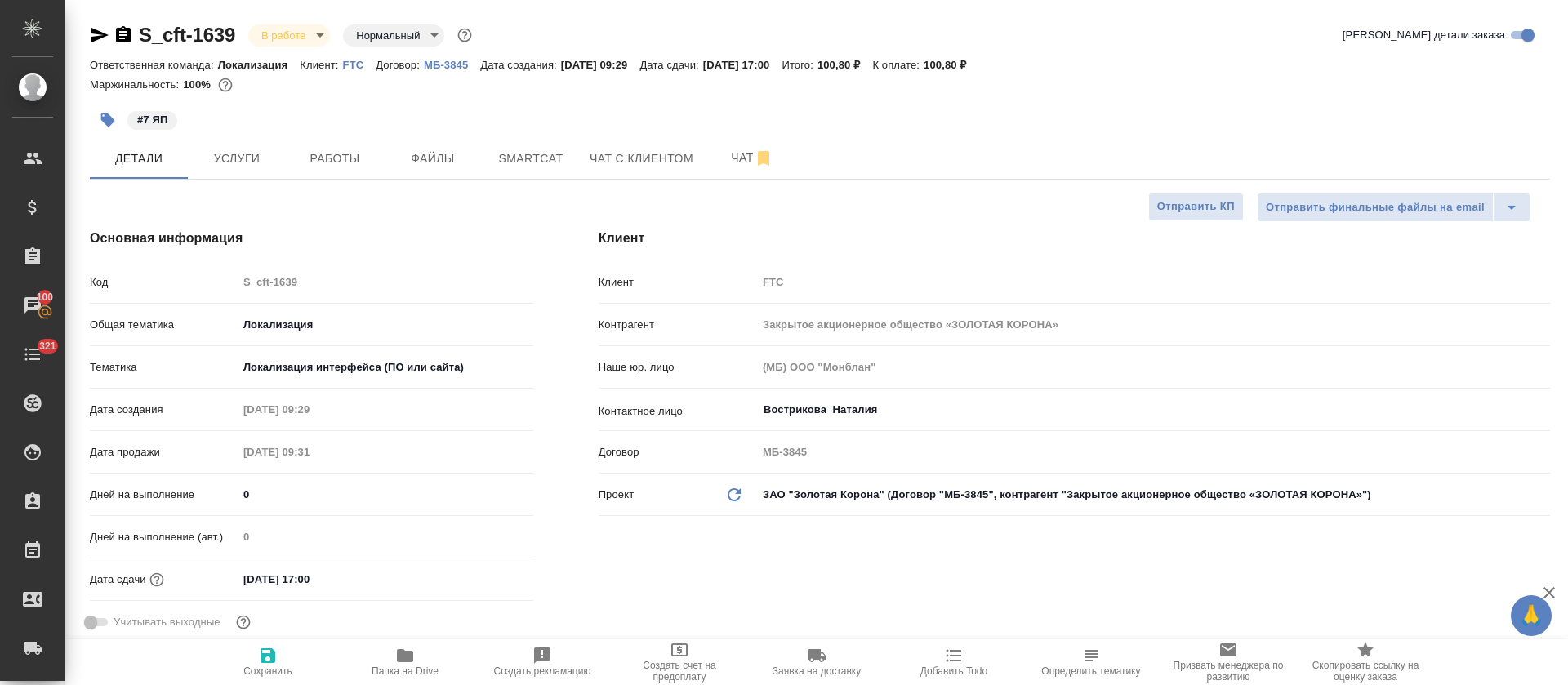
type textarea "x"
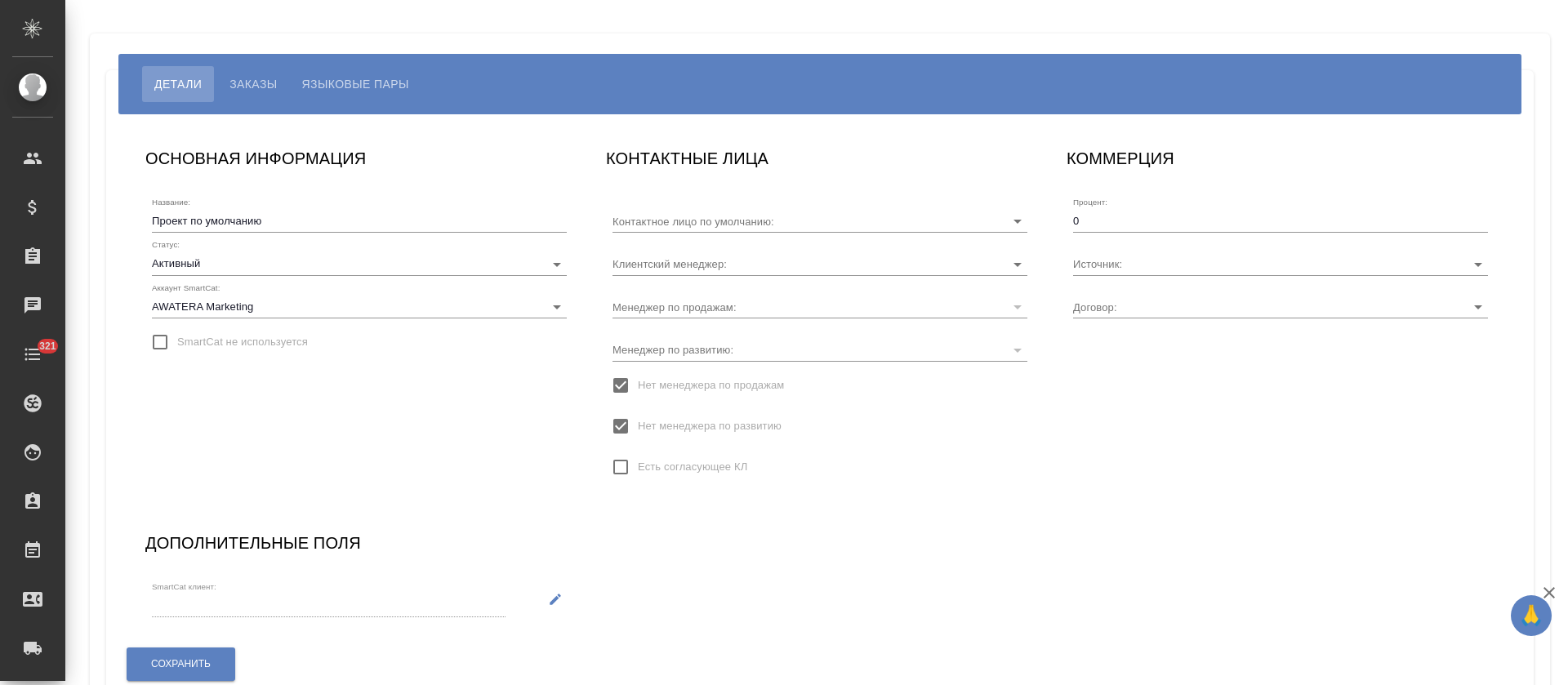
type input "[PERSON_NAME]"
type input "МБ-4610"
type input "Загородних Виктория"
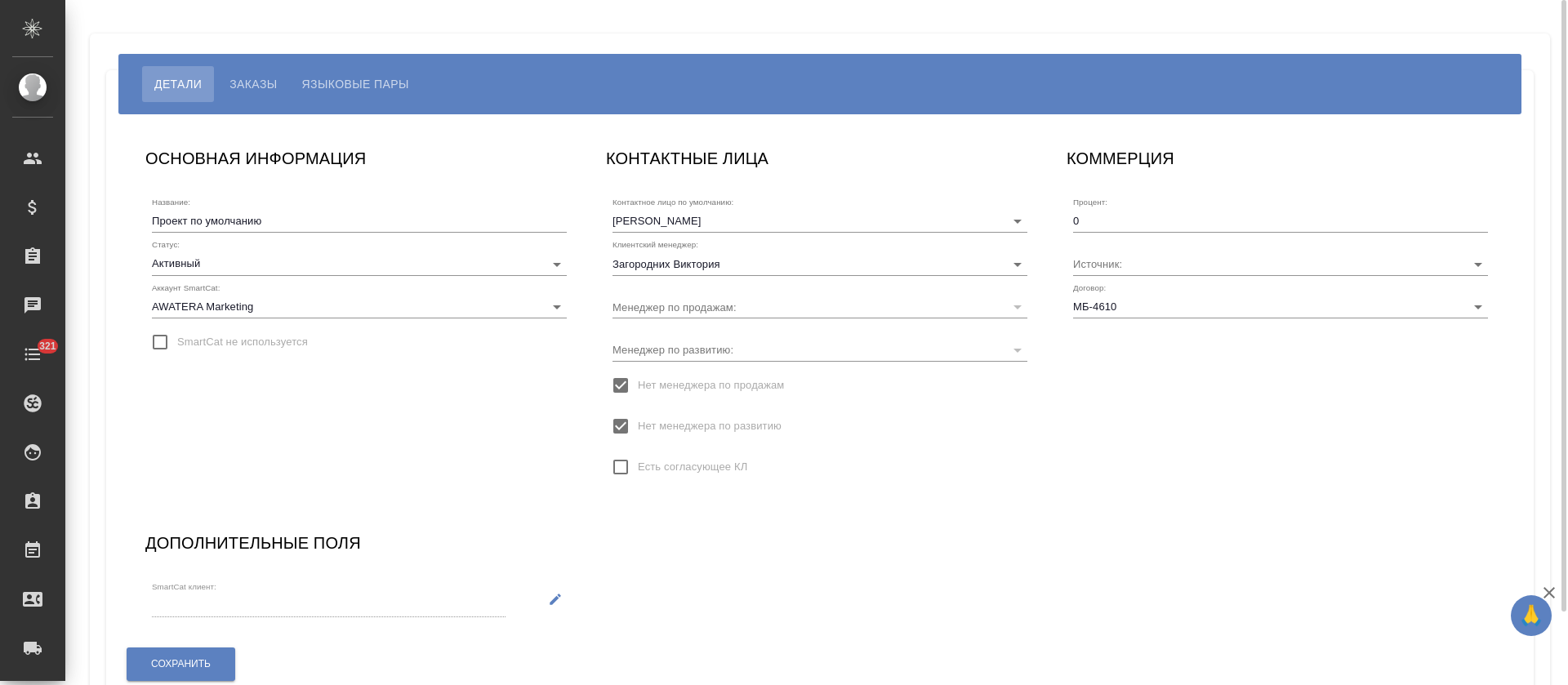
click at [330, 106] on div "Детали Заказы Языковые пары" at bounding box center [820, 84] width 1403 height 61
click at [336, 81] on span "Языковые пары" at bounding box center [355, 84] width 107 height 20
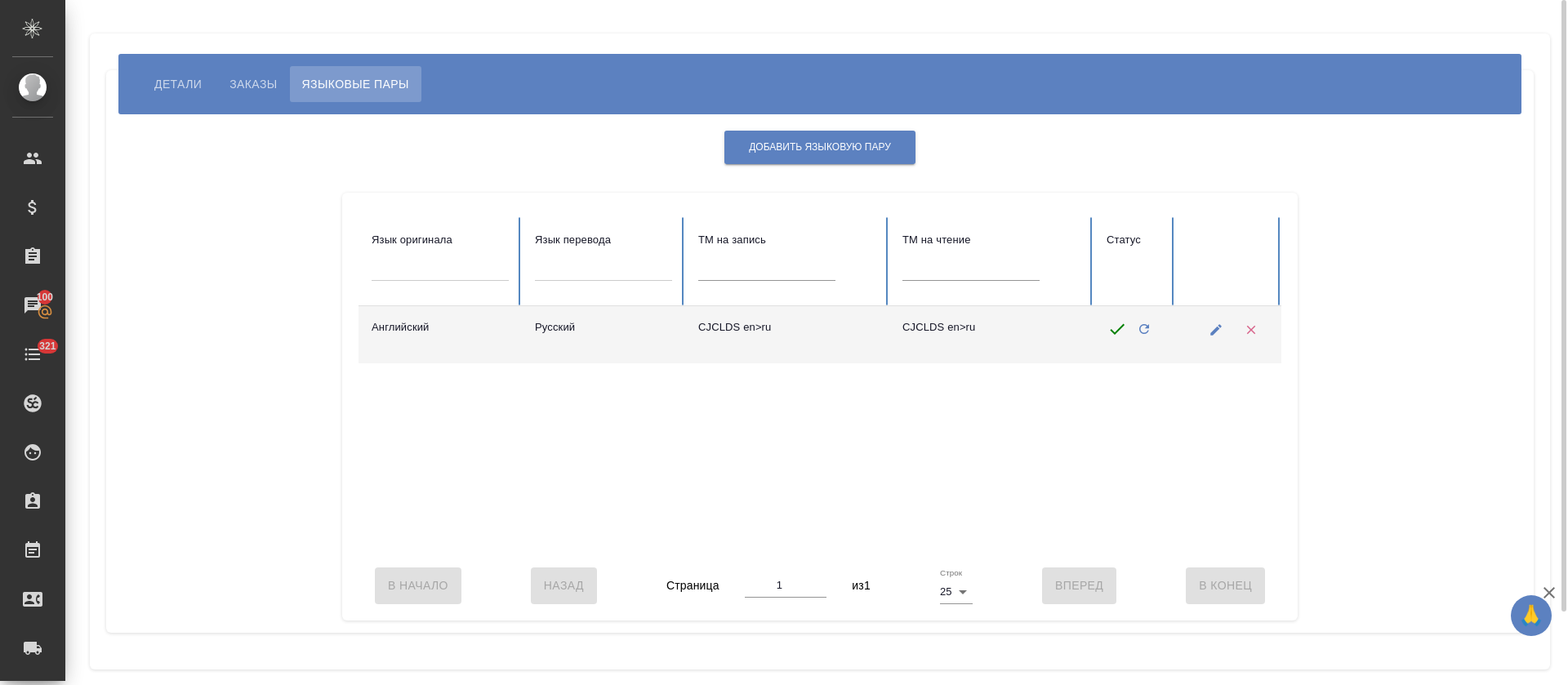
click at [1215, 330] on icon "button" at bounding box center [1216, 330] width 12 height 12
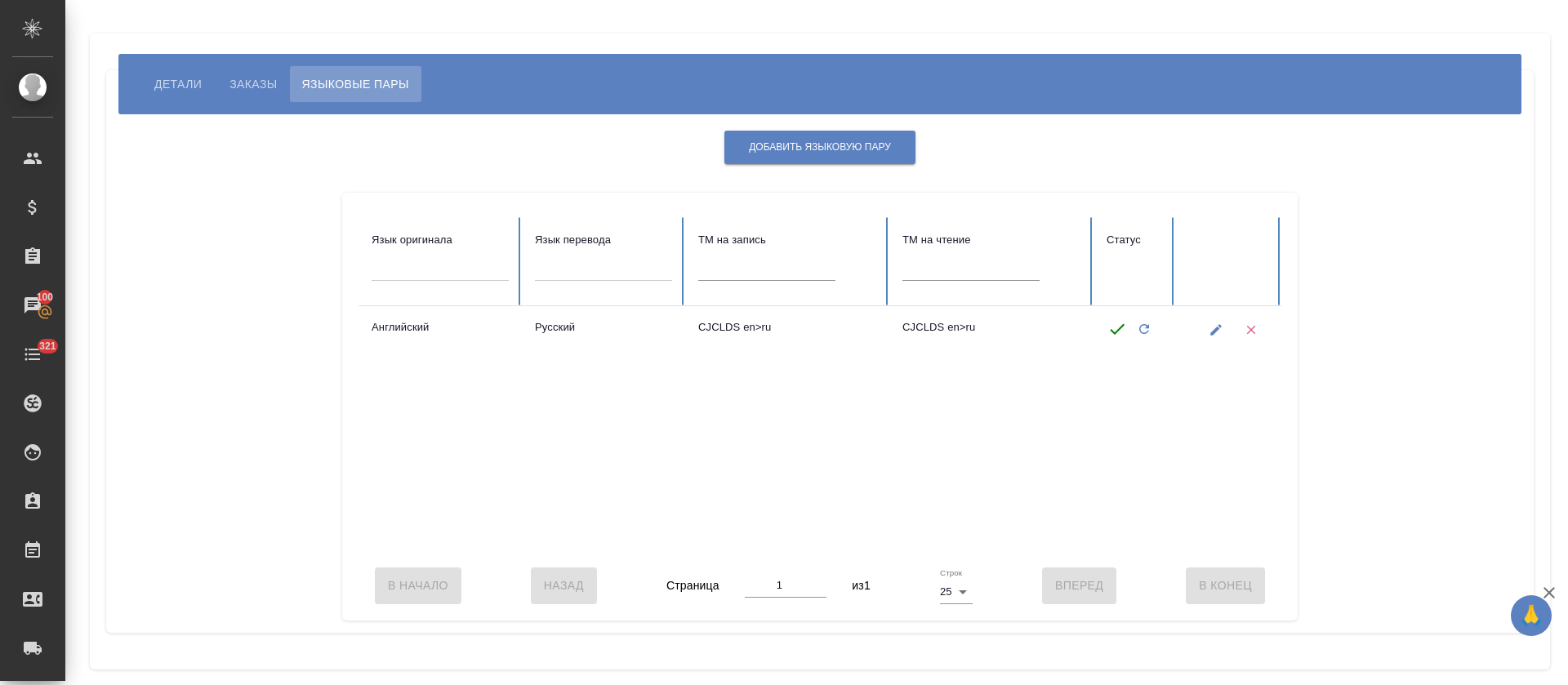
type input "Английский"
type input "Русский"
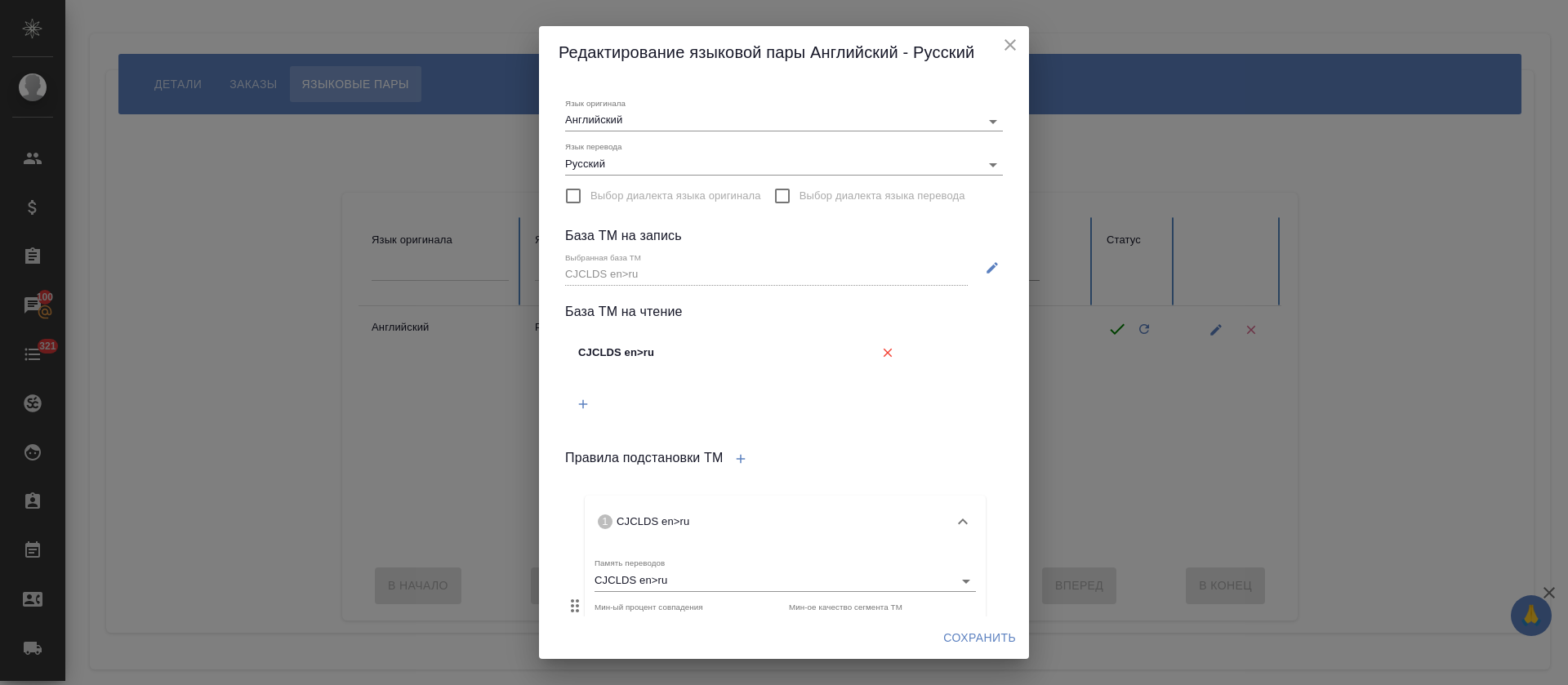
scroll to position [187, 0]
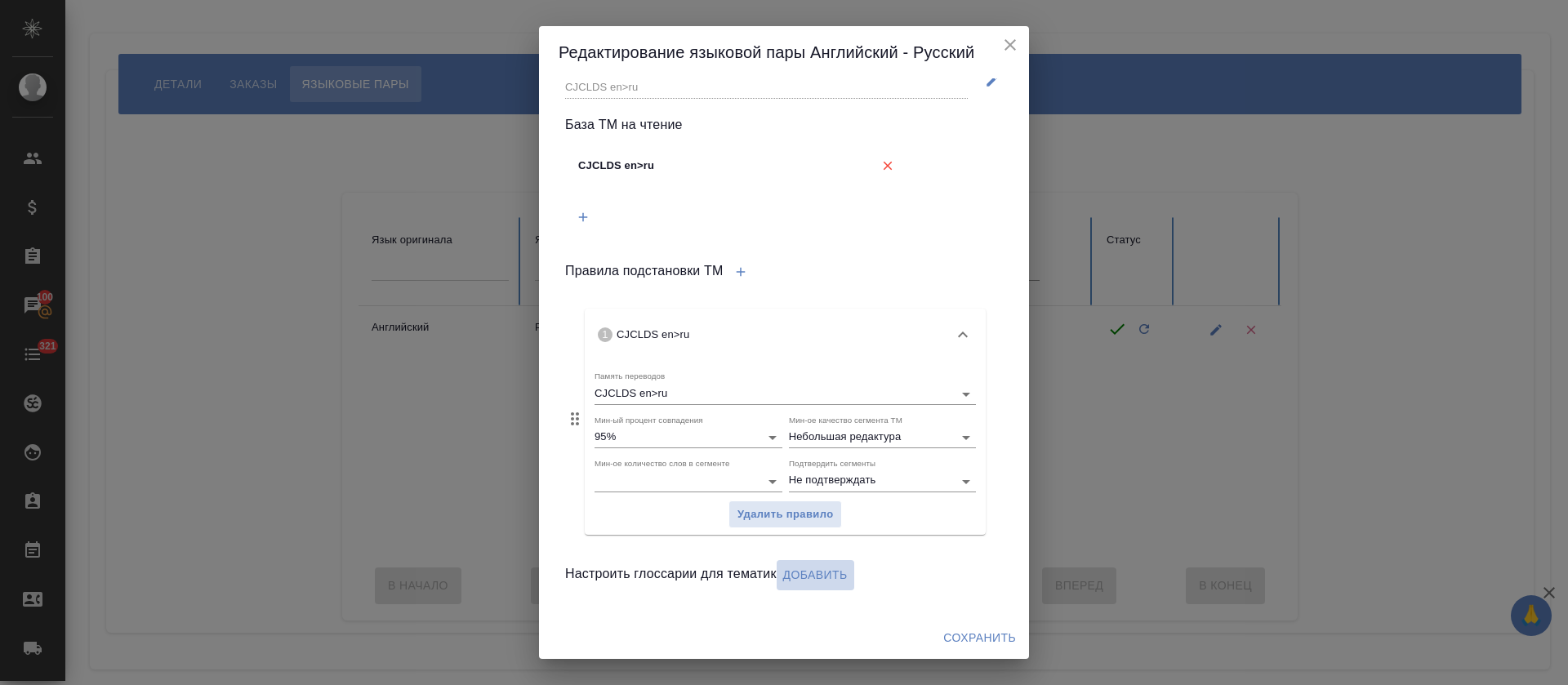
click at [806, 576] on span "Добавить" at bounding box center [815, 575] width 64 height 21
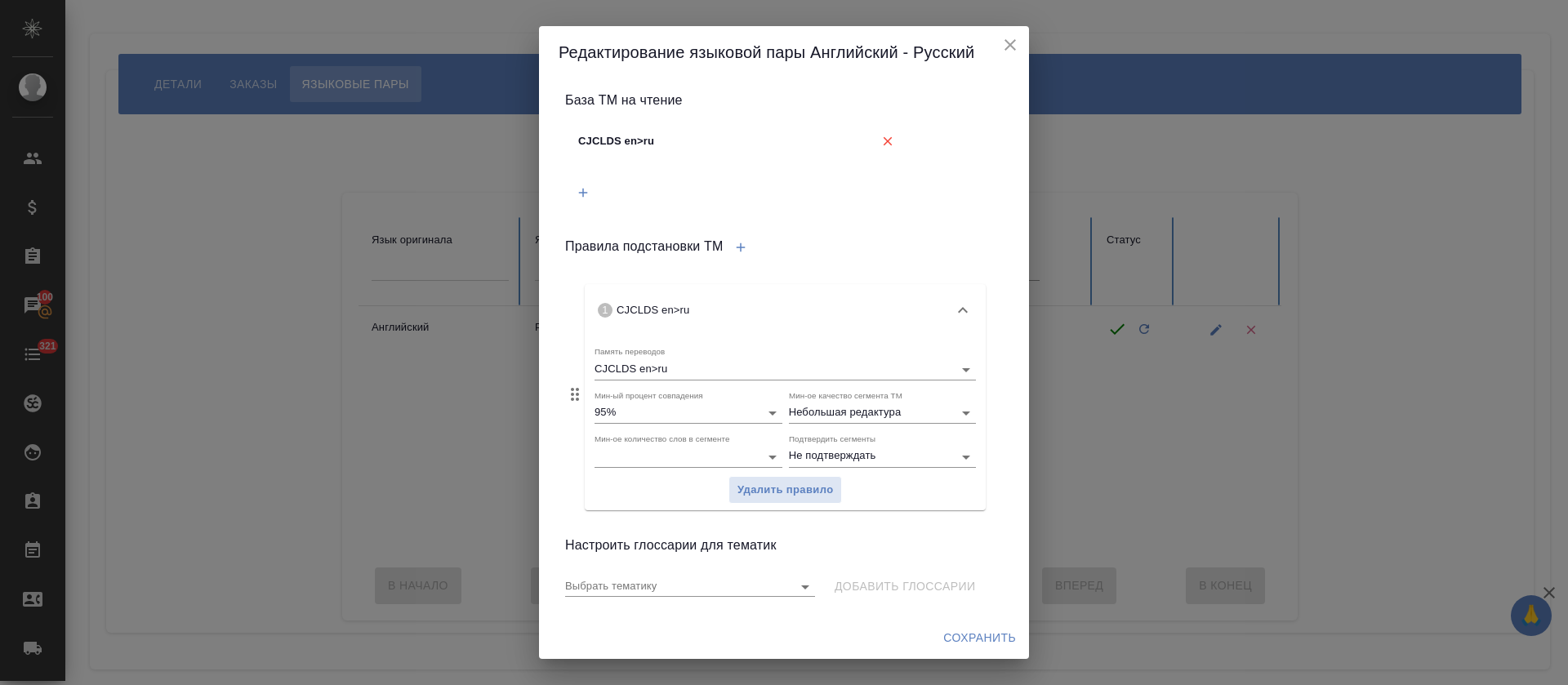
scroll to position [223, 0]
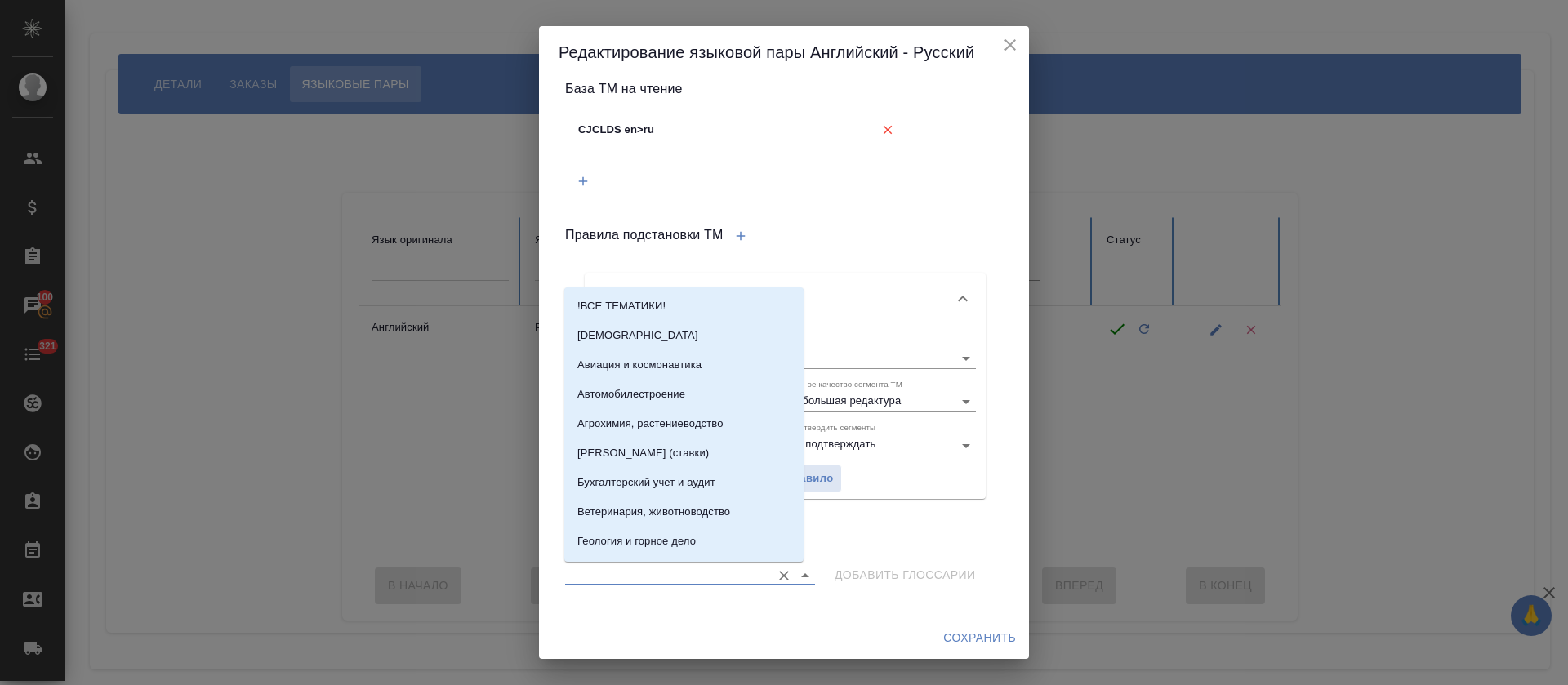
click at [684, 578] on input "Выбрать тематику" at bounding box center [663, 575] width 197 height 20
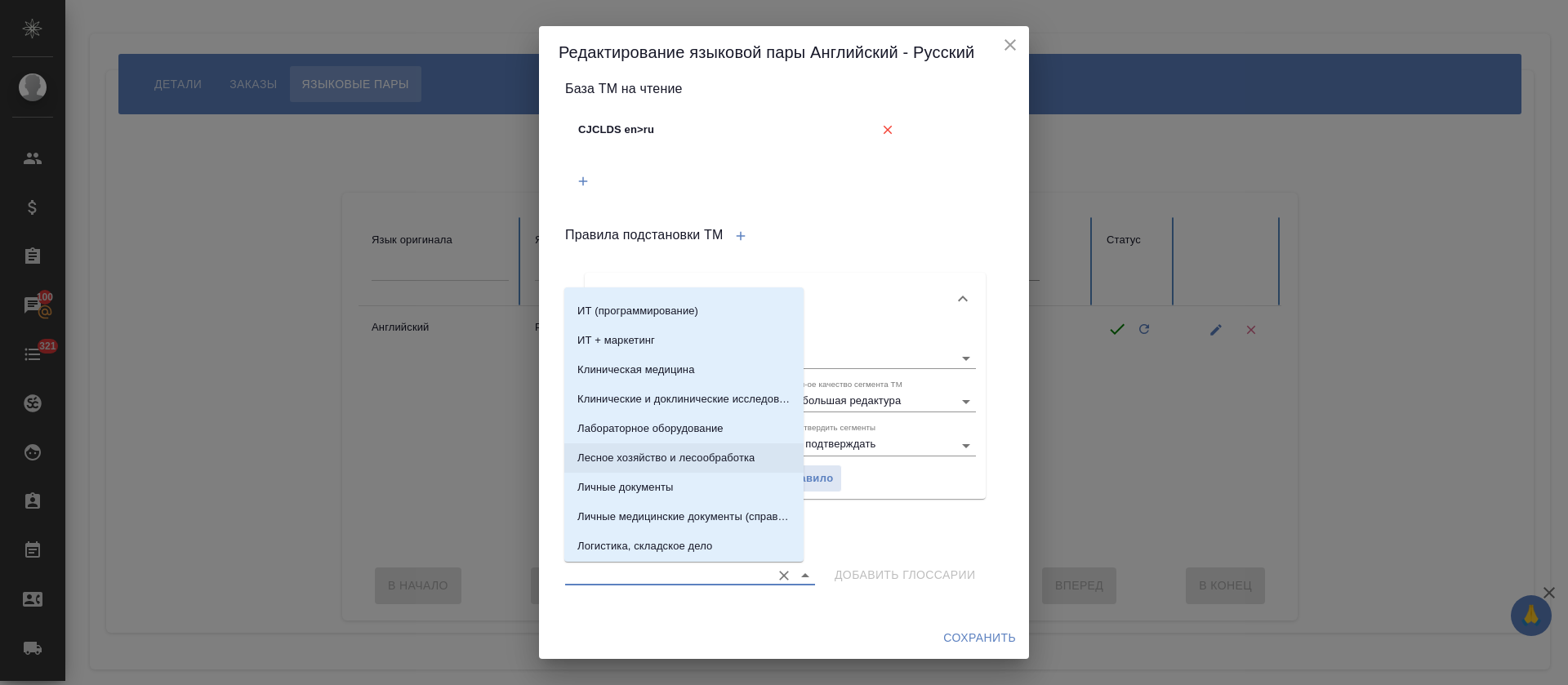
scroll to position [0, 0]
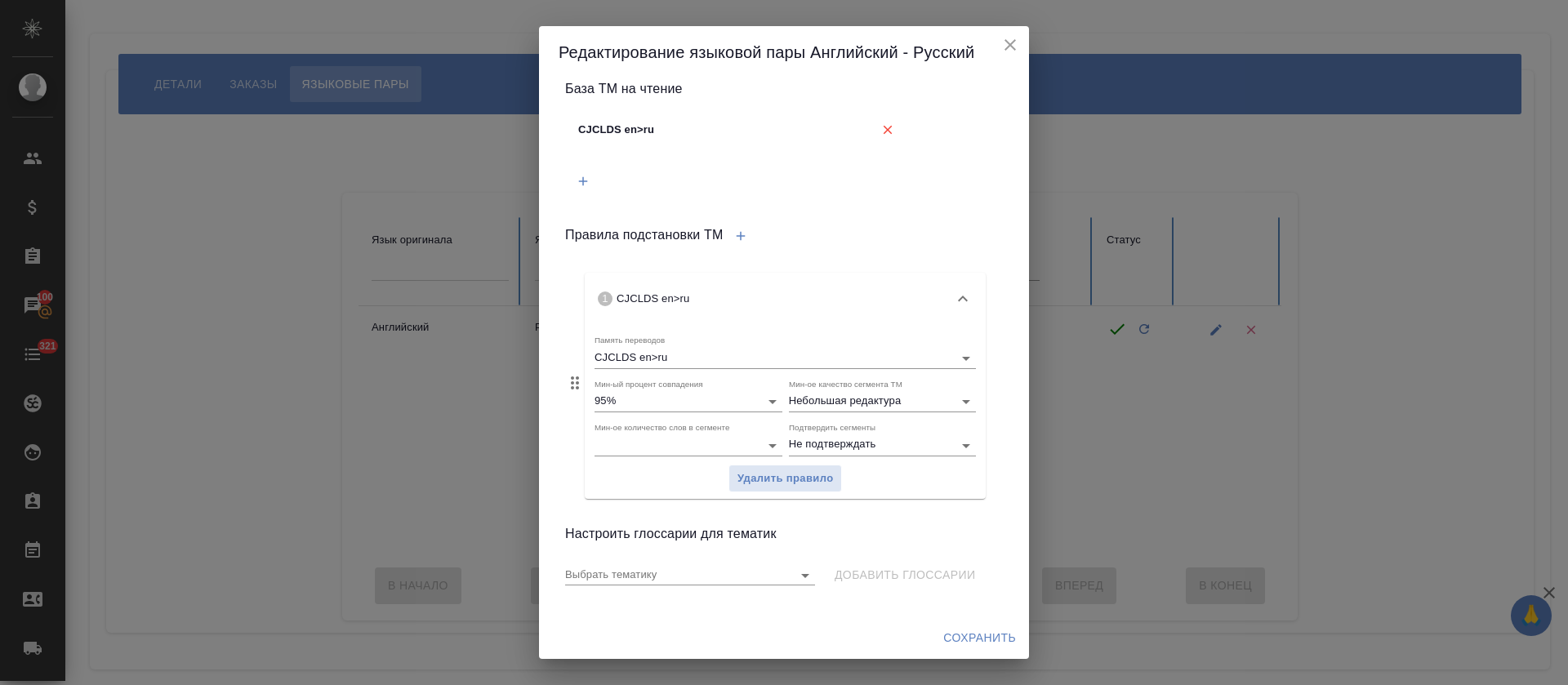
click at [875, 548] on div "Выбрать тематику Добавить глоссарии" at bounding box center [784, 567] width 451 height 60
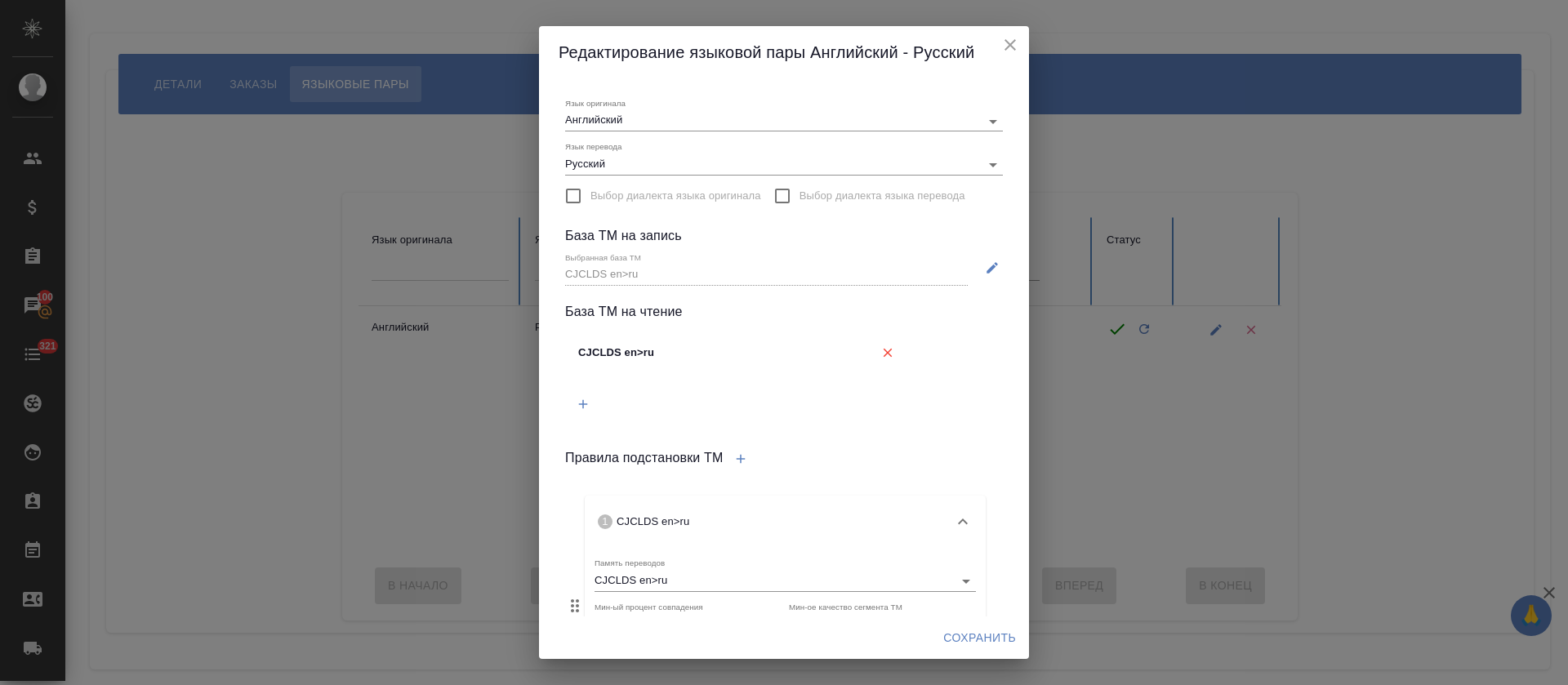
scroll to position [223, 0]
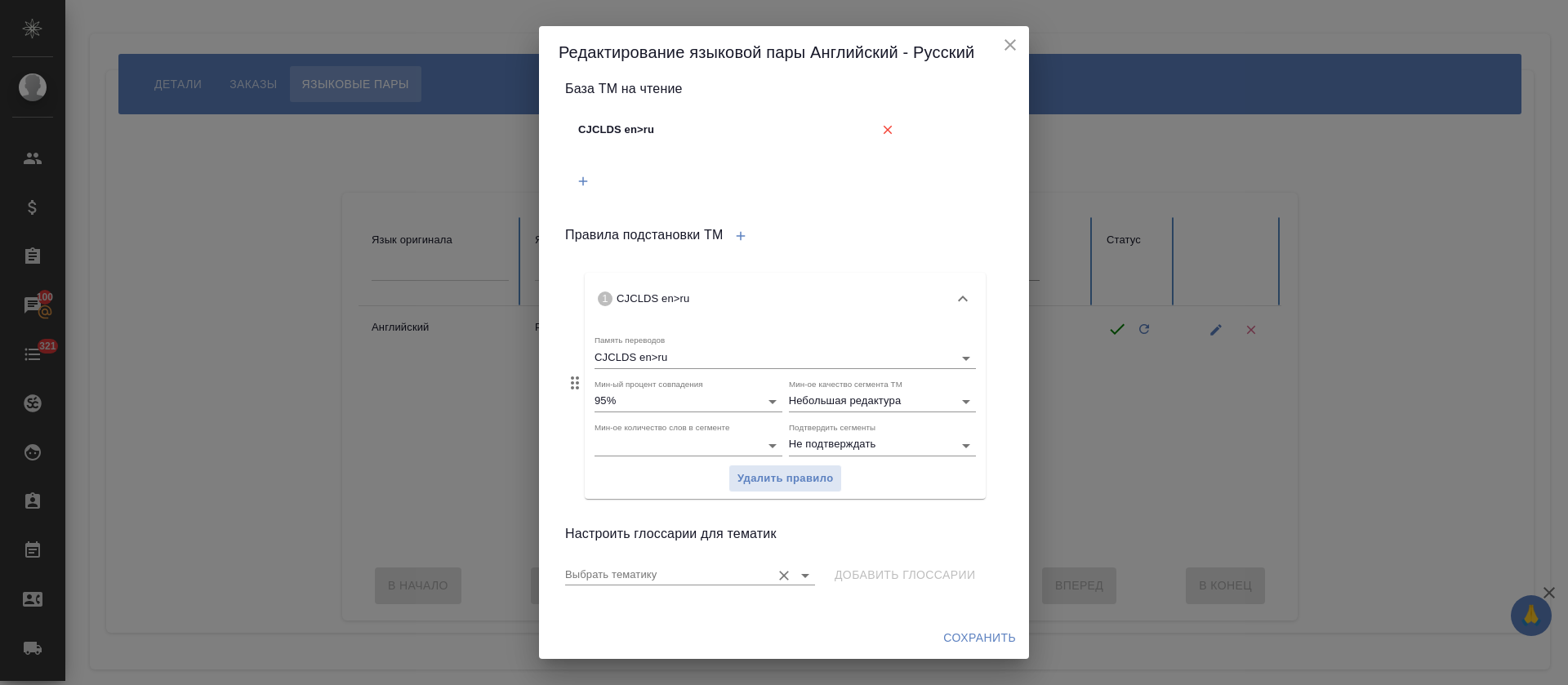
click at [671, 581] on input "Выбрать тематику" at bounding box center [663, 575] width 197 height 20
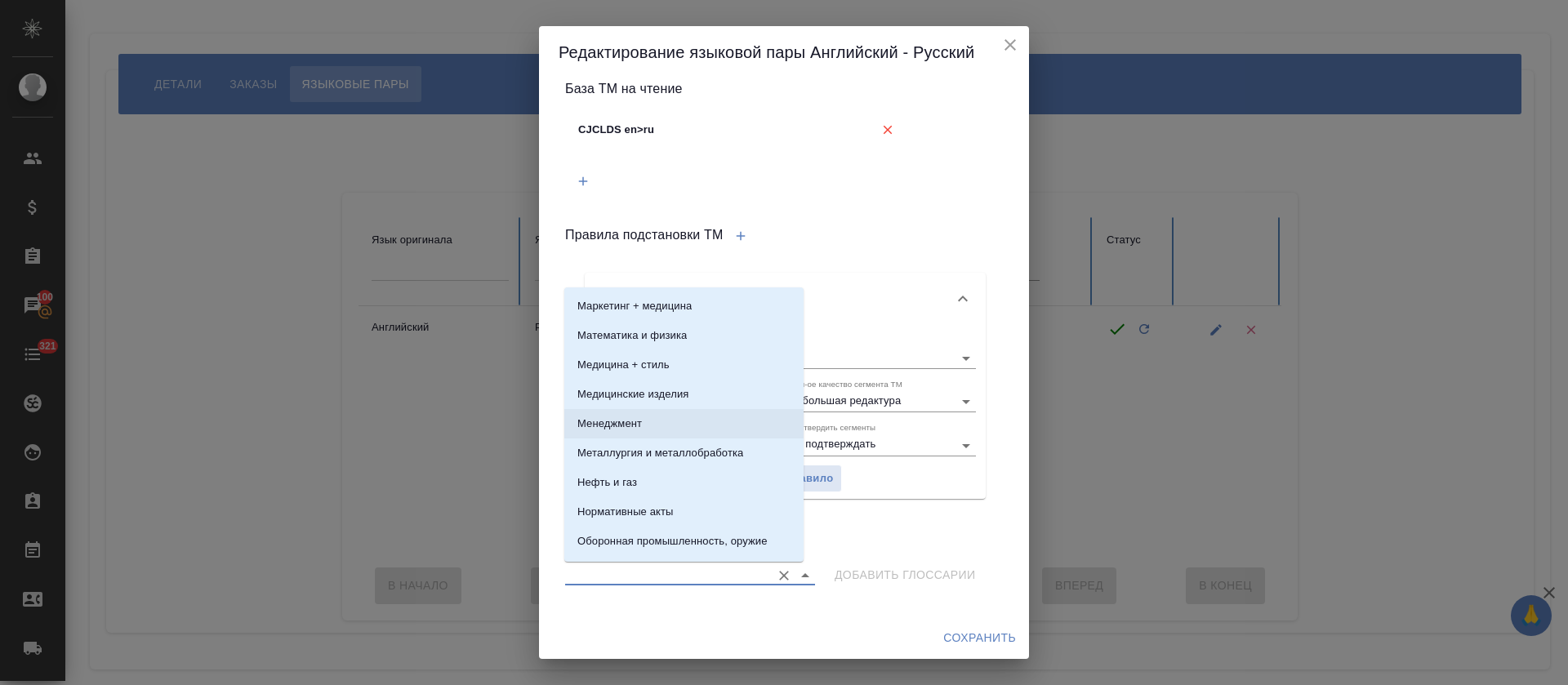
scroll to position [857, 0]
click at [677, 442] on li "Общая Тематика" at bounding box center [684, 448] width 239 height 29
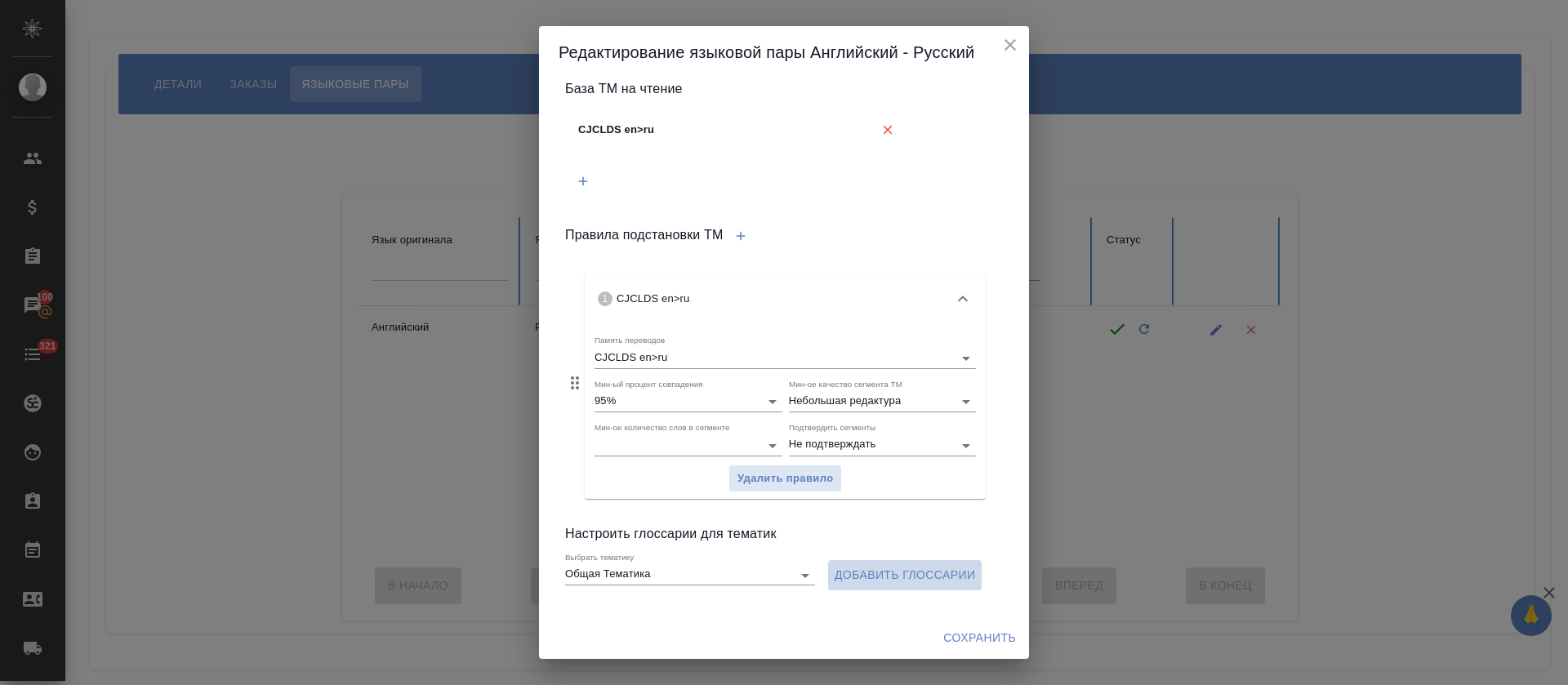
click at [861, 578] on span "Добавить глоссарии" at bounding box center [905, 575] width 140 height 21
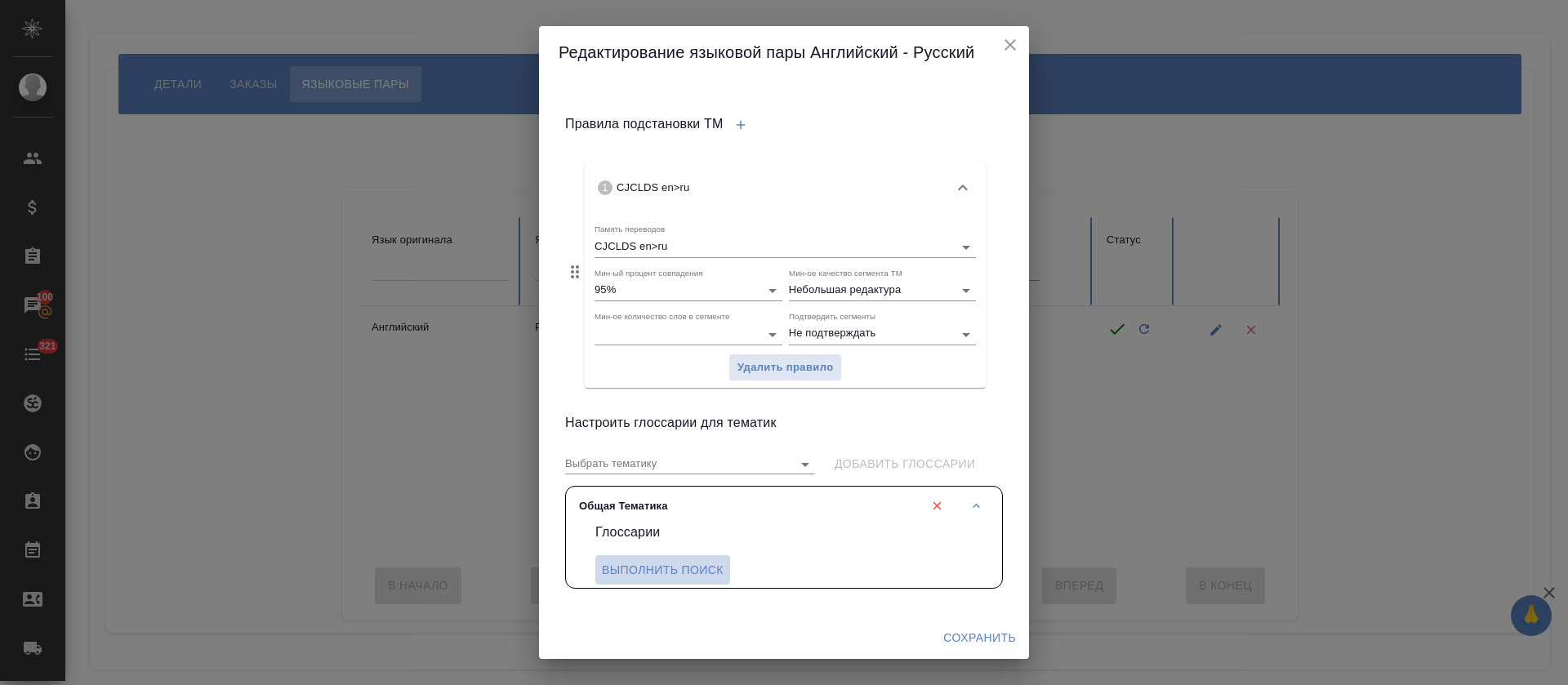
click at [674, 564] on span "Выполнить поиск" at bounding box center [663, 570] width 121 height 21
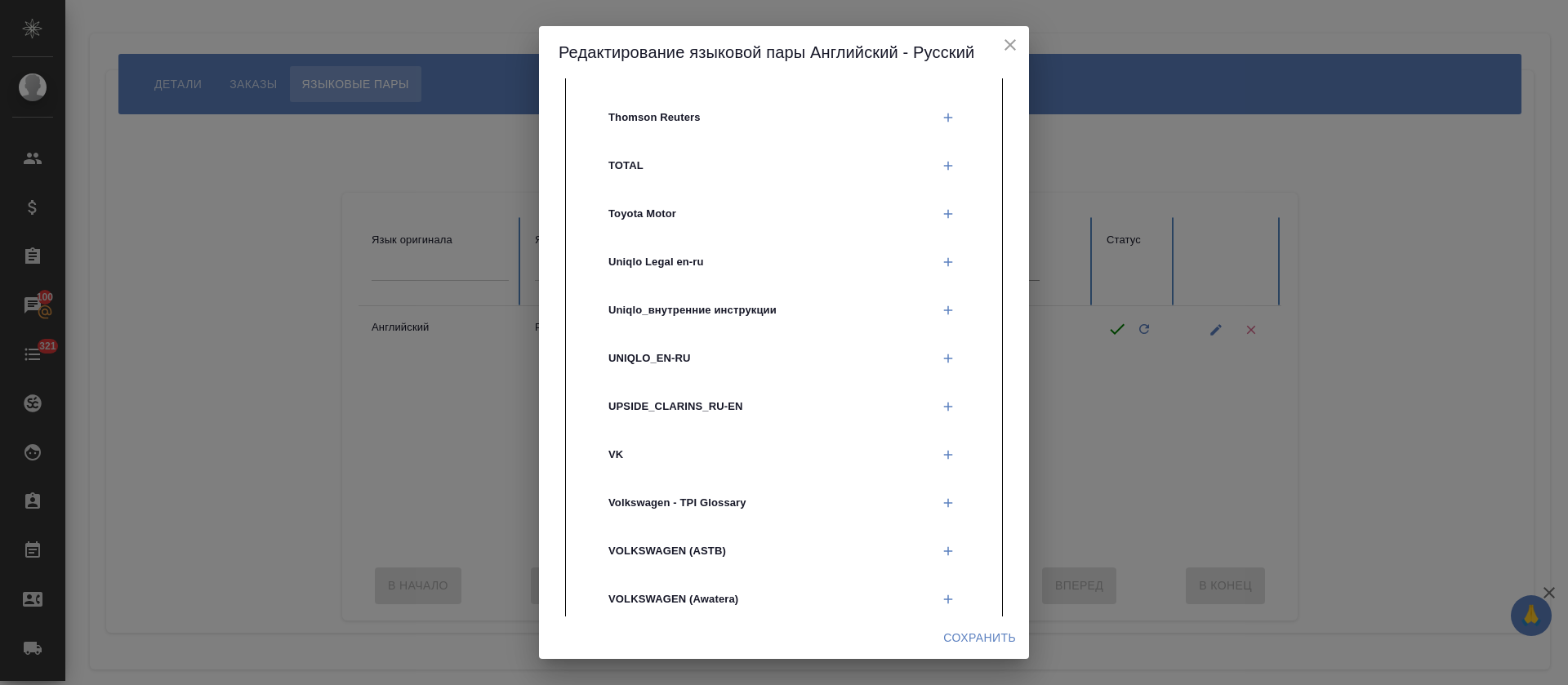
scroll to position [13078, 0]
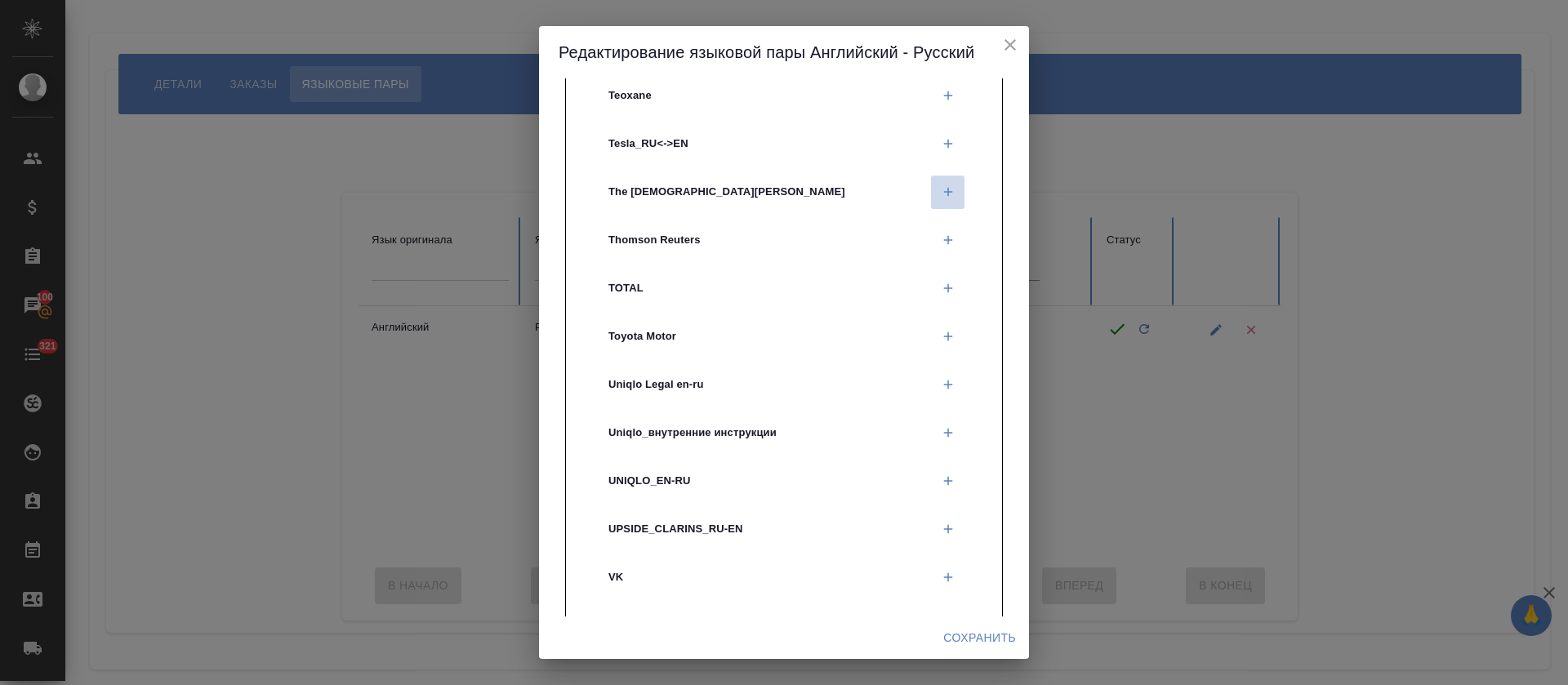
click at [941, 196] on icon "button" at bounding box center [948, 192] width 14 height 14
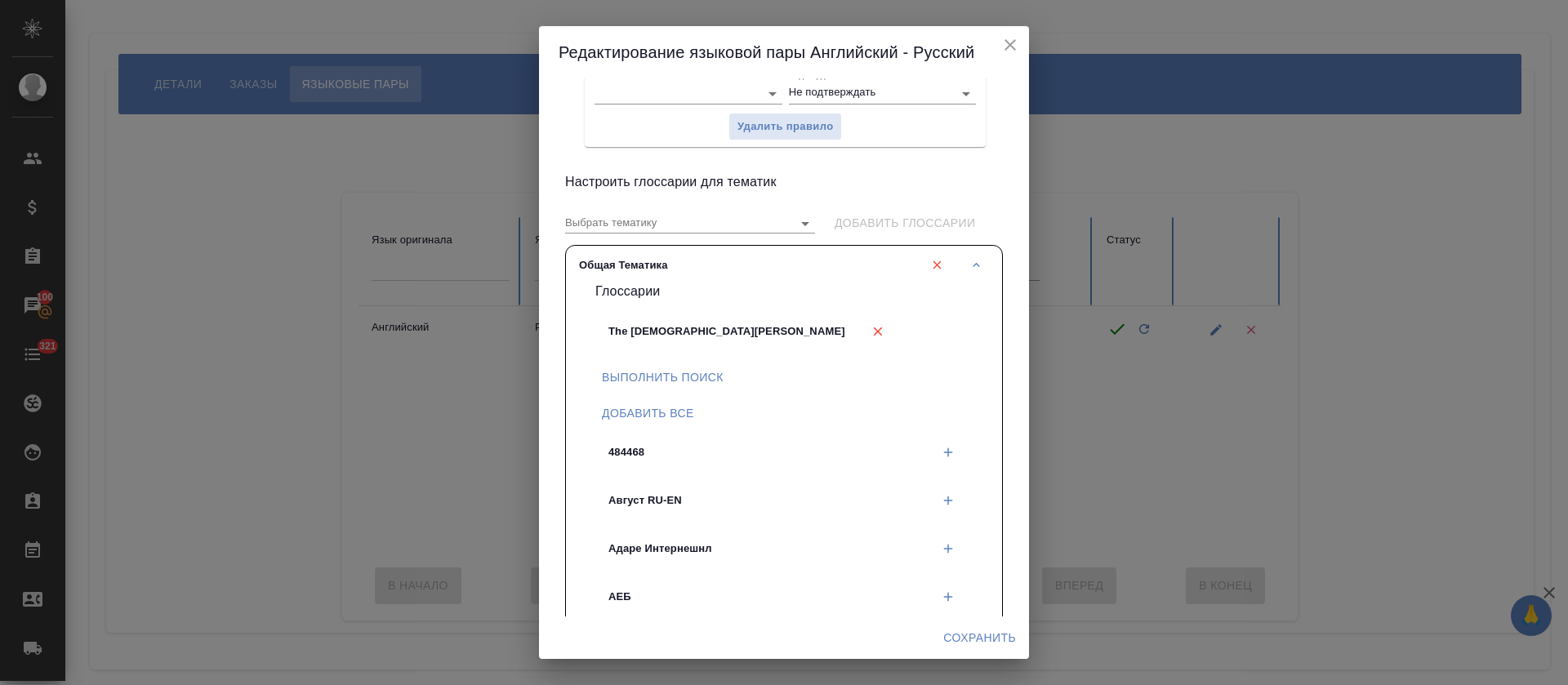
scroll to position [613, 0]
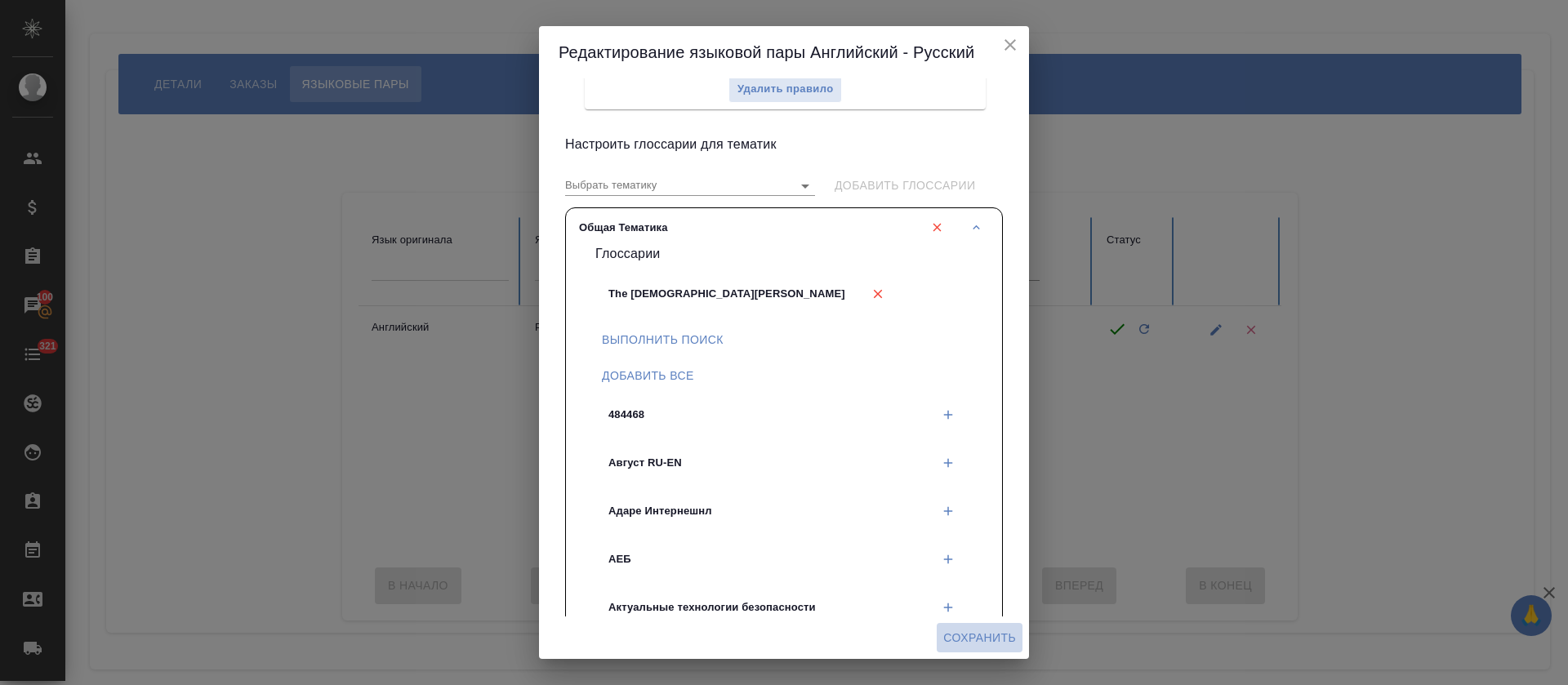
click at [996, 631] on span "Сохранить" at bounding box center [979, 638] width 72 height 21
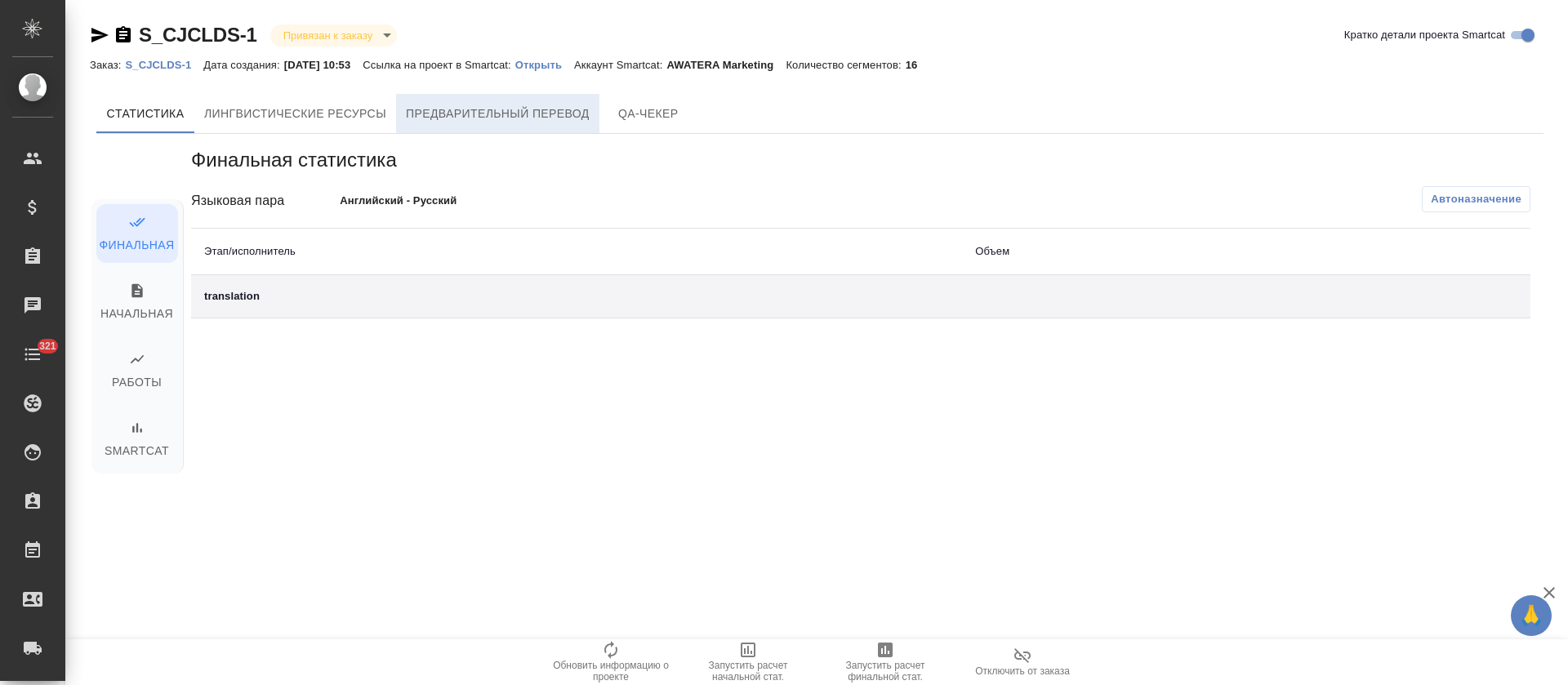
click at [541, 124] on button "Предварительный перевод" at bounding box center [498, 113] width 204 height 39
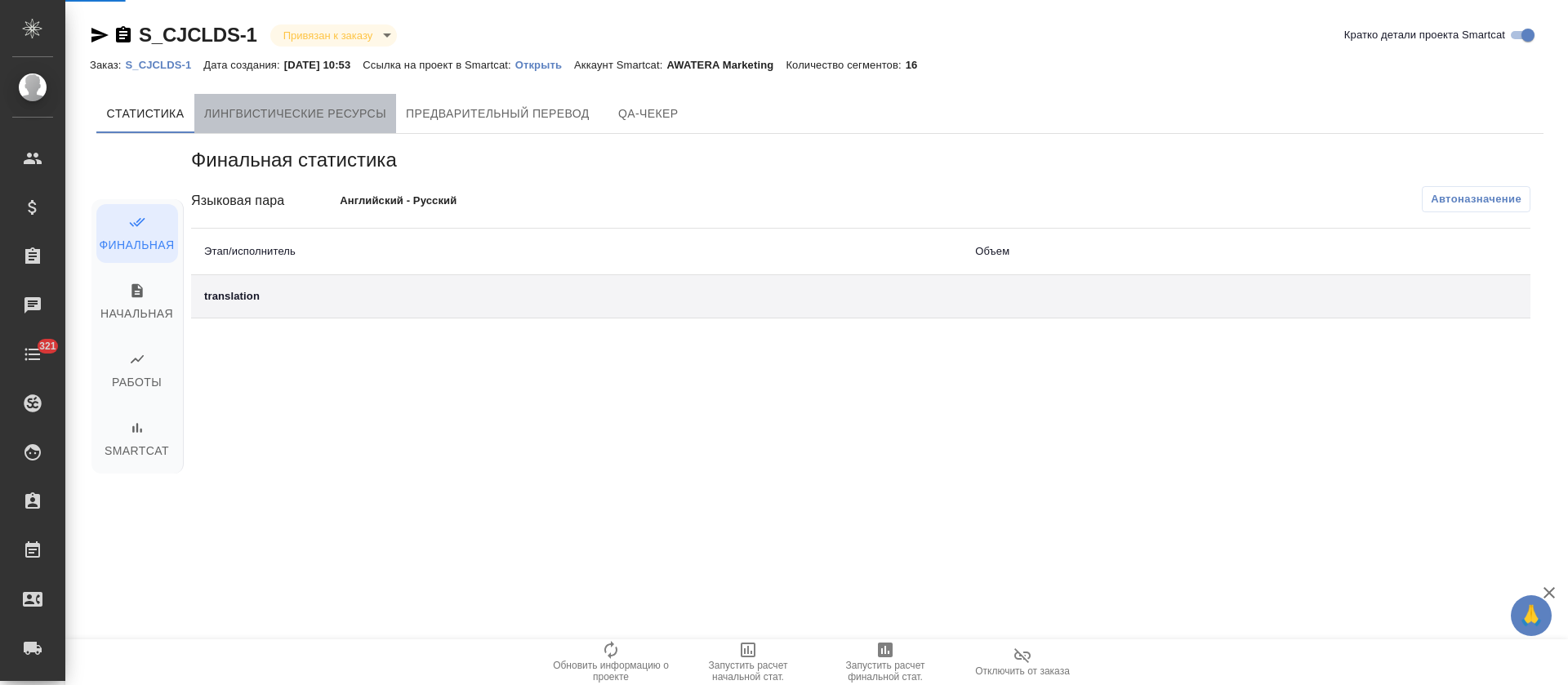
click at [287, 111] on span "Лингвистические ресурсы" at bounding box center [296, 113] width 182 height 21
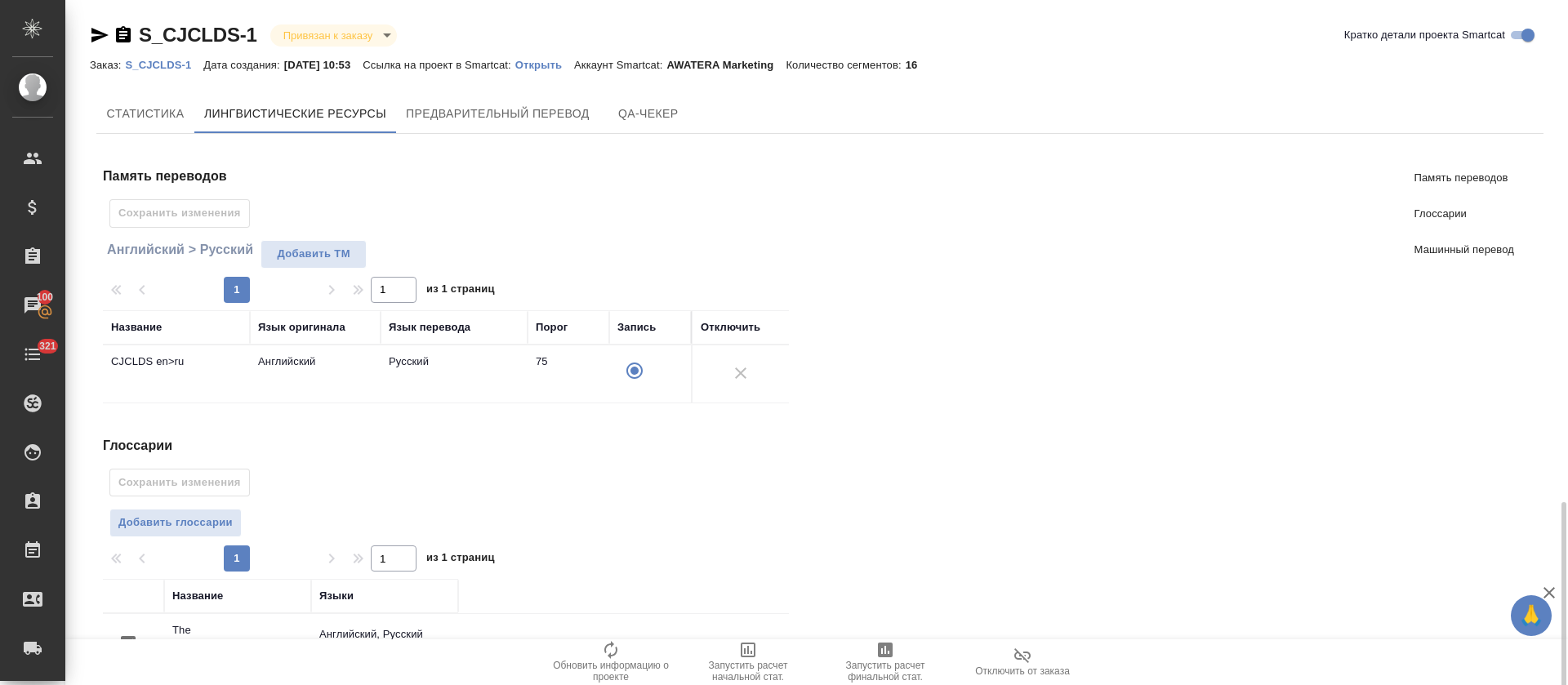
scroll to position [296, 0]
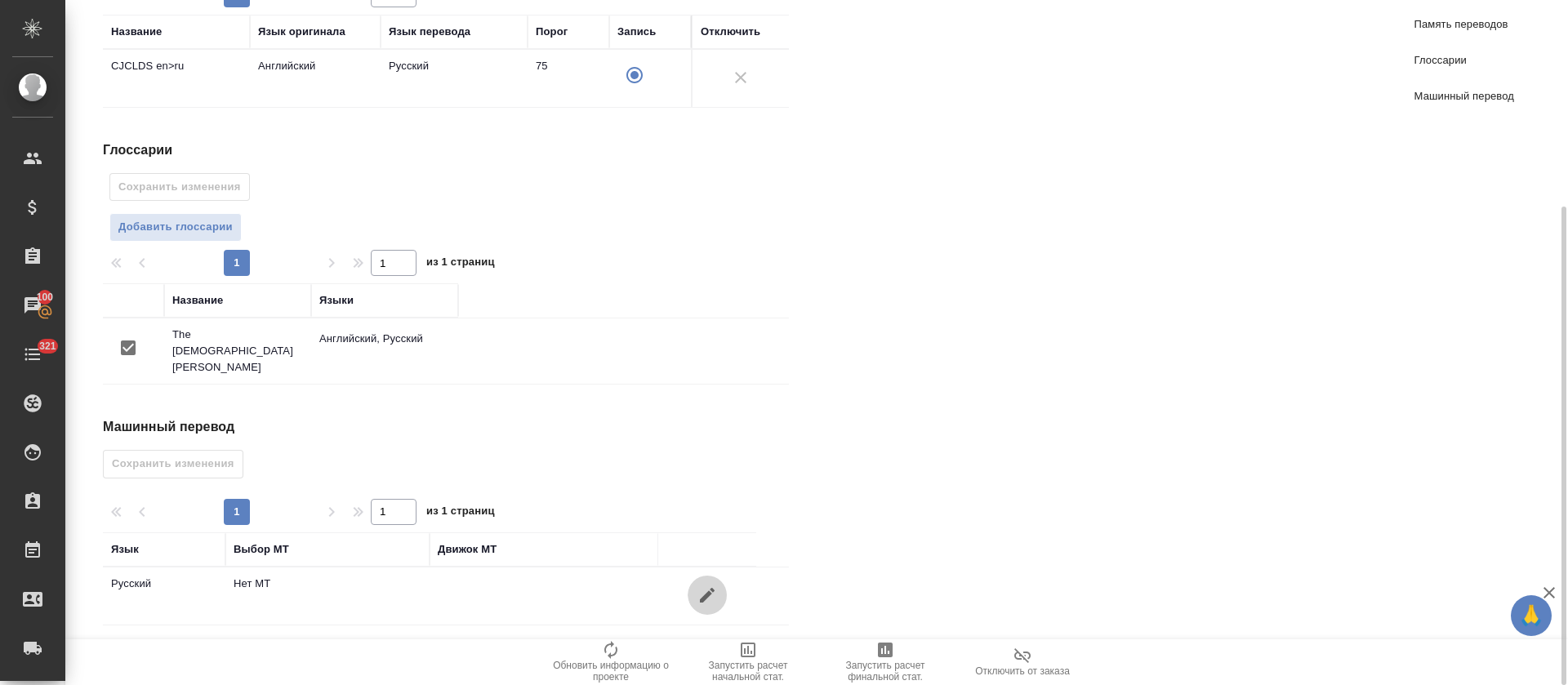
click at [718, 589] on button "button" at bounding box center [707, 596] width 39 height 39
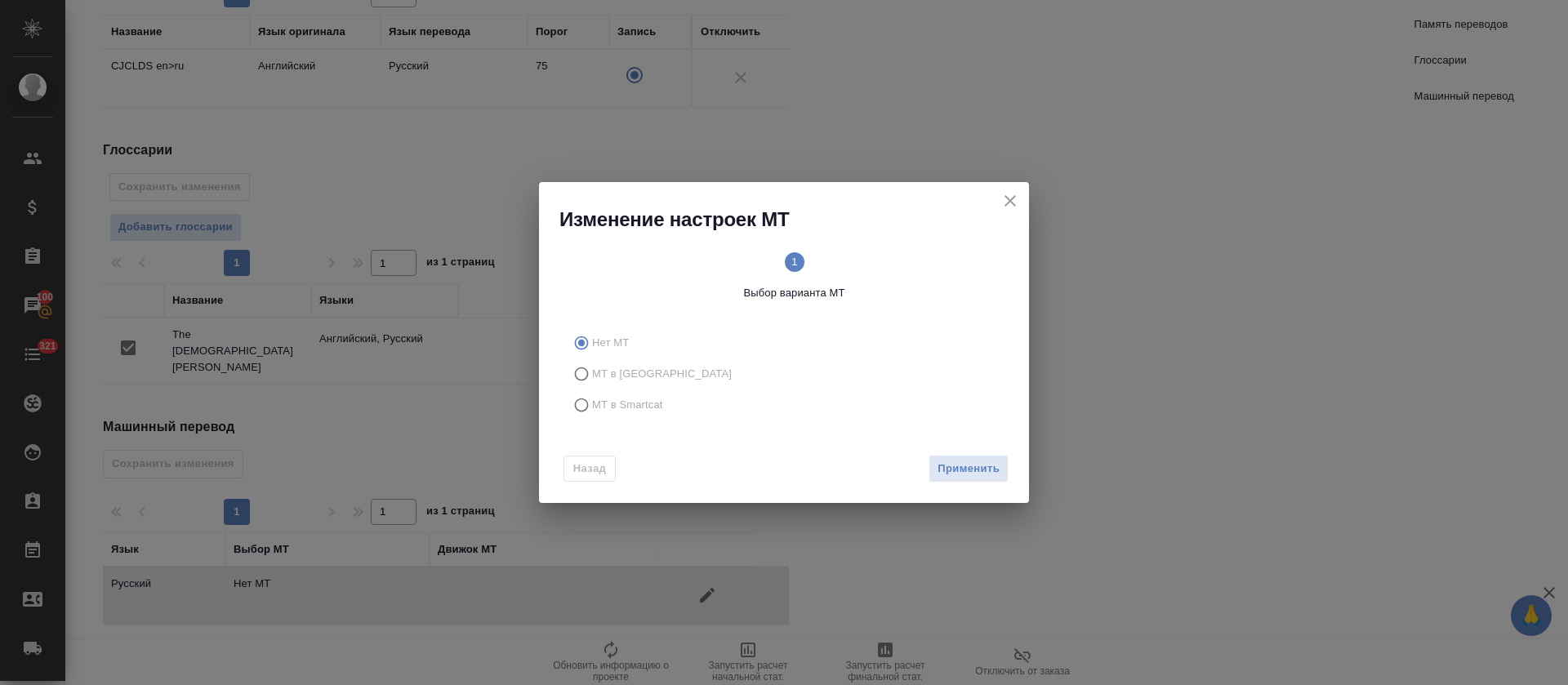
click at [629, 397] on span "МТ в Smartcat" at bounding box center [628, 405] width 71 height 16
click at [592, 397] on input "МТ в Smartcat" at bounding box center [579, 405] width 26 height 31
radio input "true"
click at [970, 467] on span "Вперед" at bounding box center [980, 469] width 41 height 19
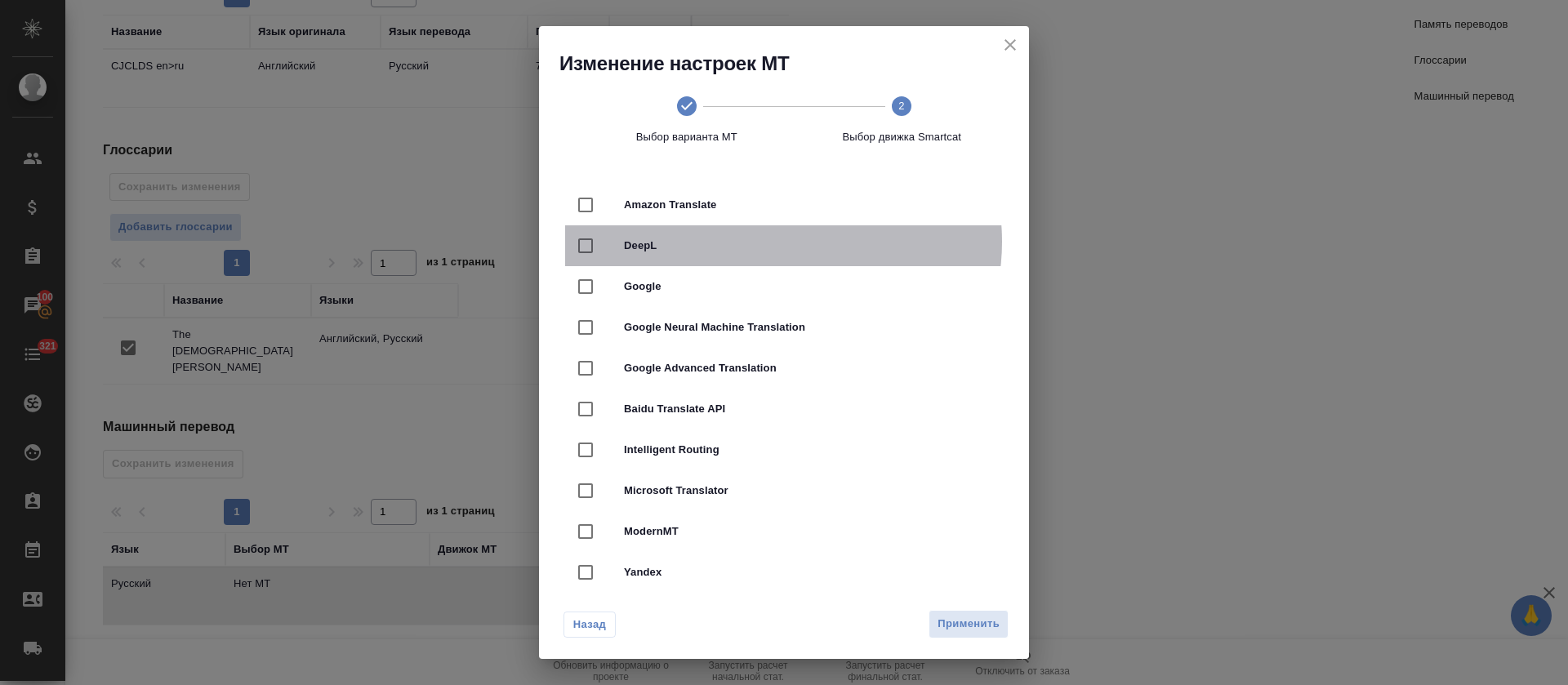
click at [782, 242] on span "DeepL" at bounding box center [807, 246] width 366 height 16
checkbox input "true"
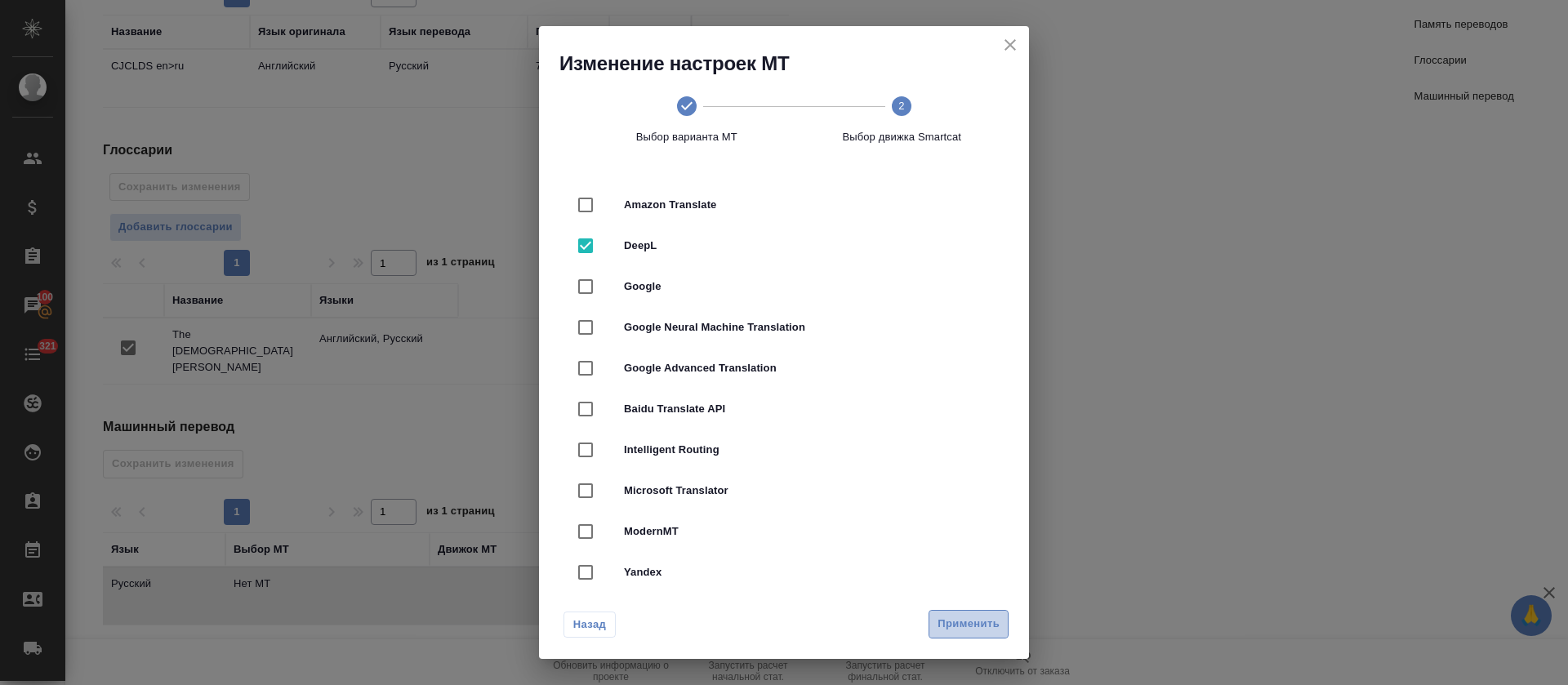
click at [953, 622] on span "Применить" at bounding box center [969, 624] width 63 height 19
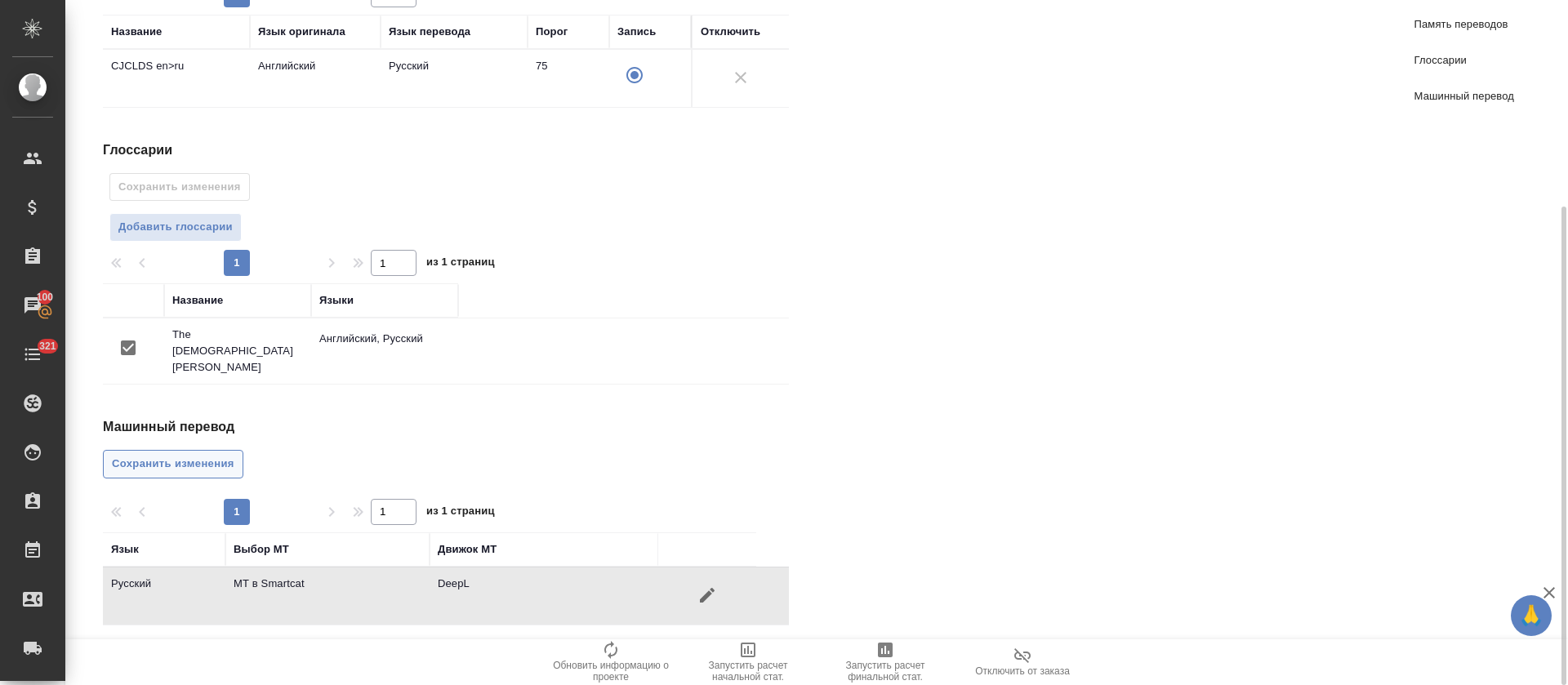
click at [216, 455] on span "Сохранить изменения" at bounding box center [172, 464] width 122 height 19
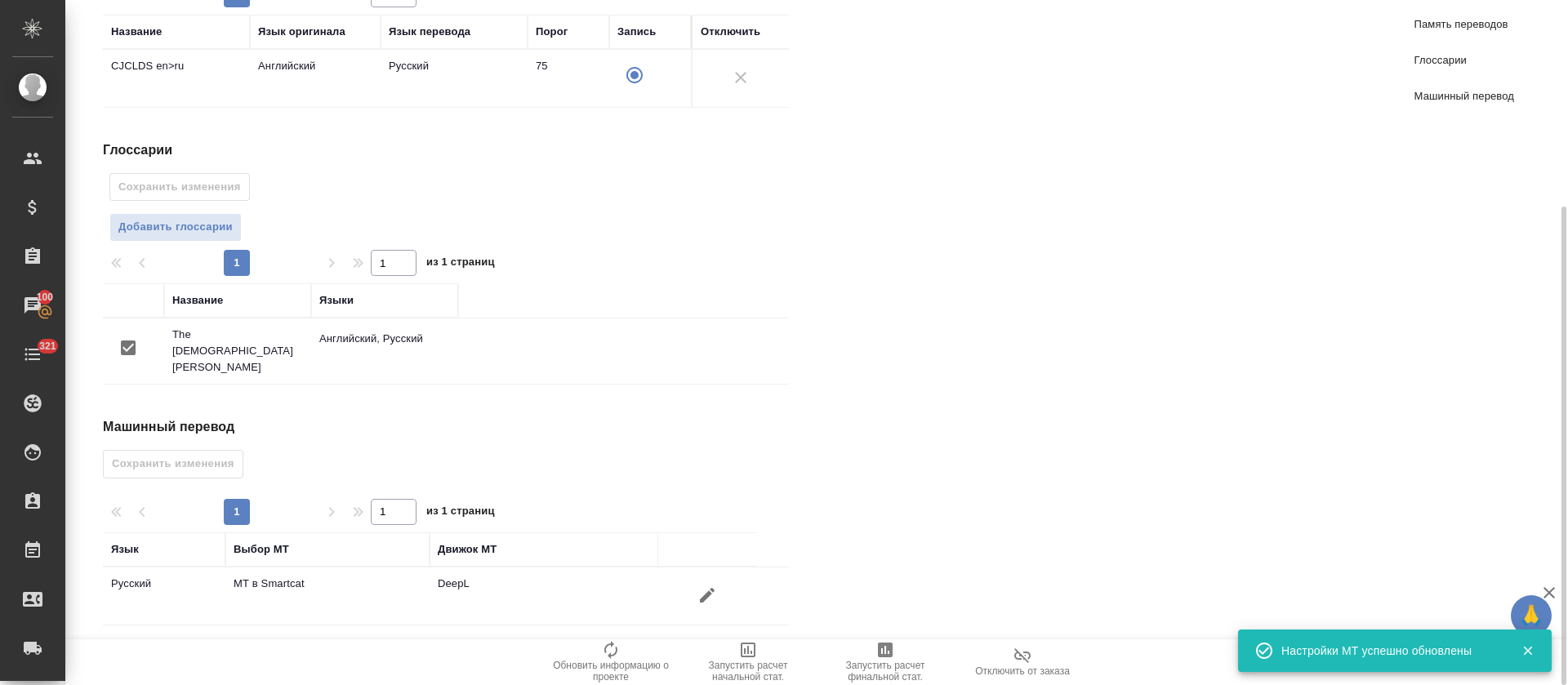
scroll to position [0, 0]
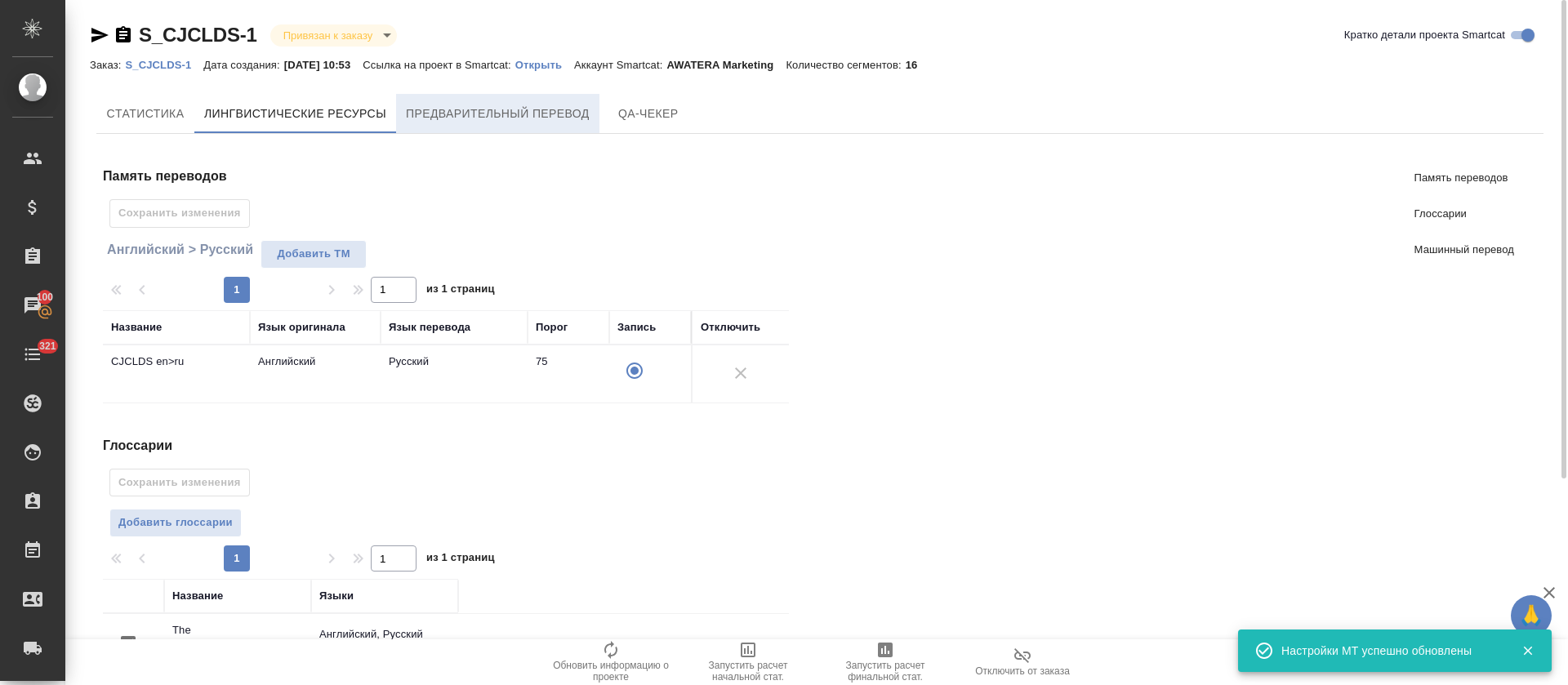
click at [490, 126] on button "Предварительный перевод" at bounding box center [498, 113] width 204 height 39
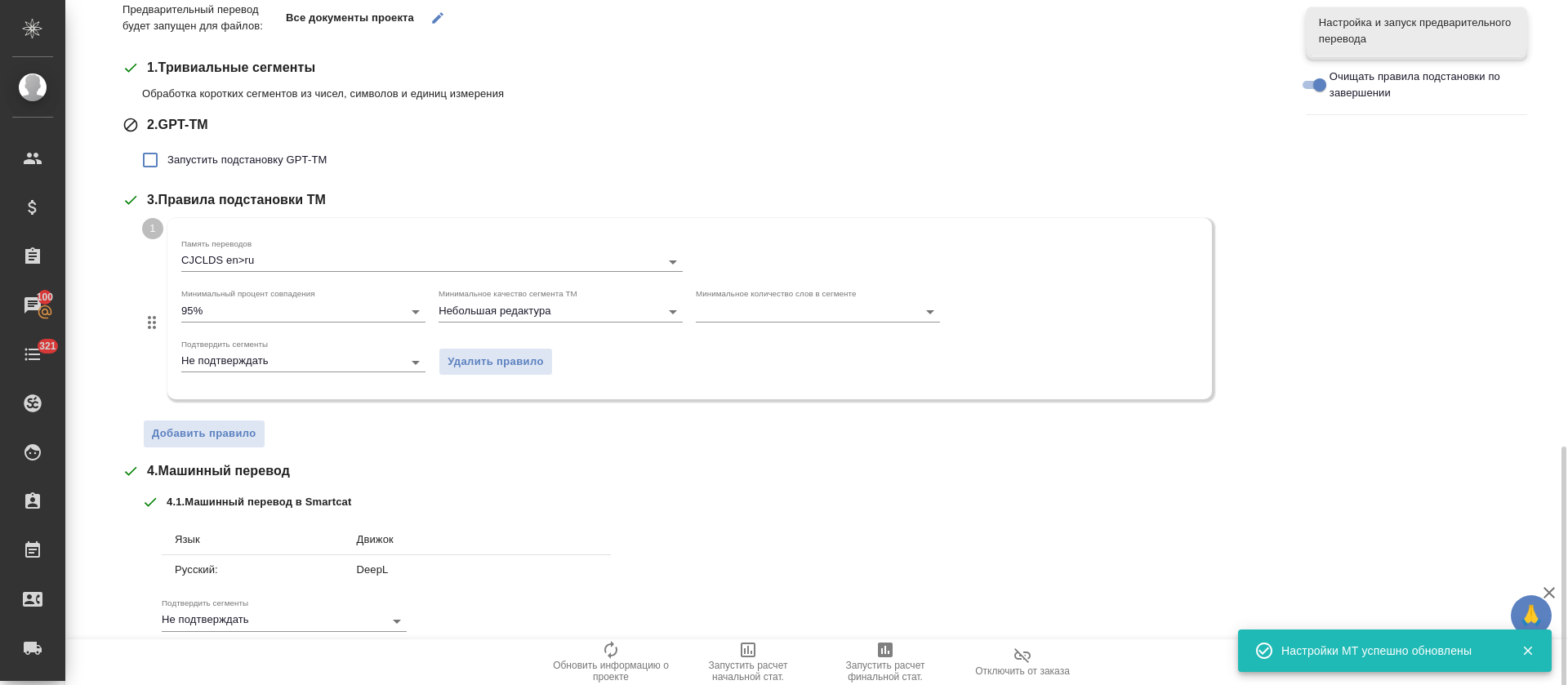
scroll to position [428, 0]
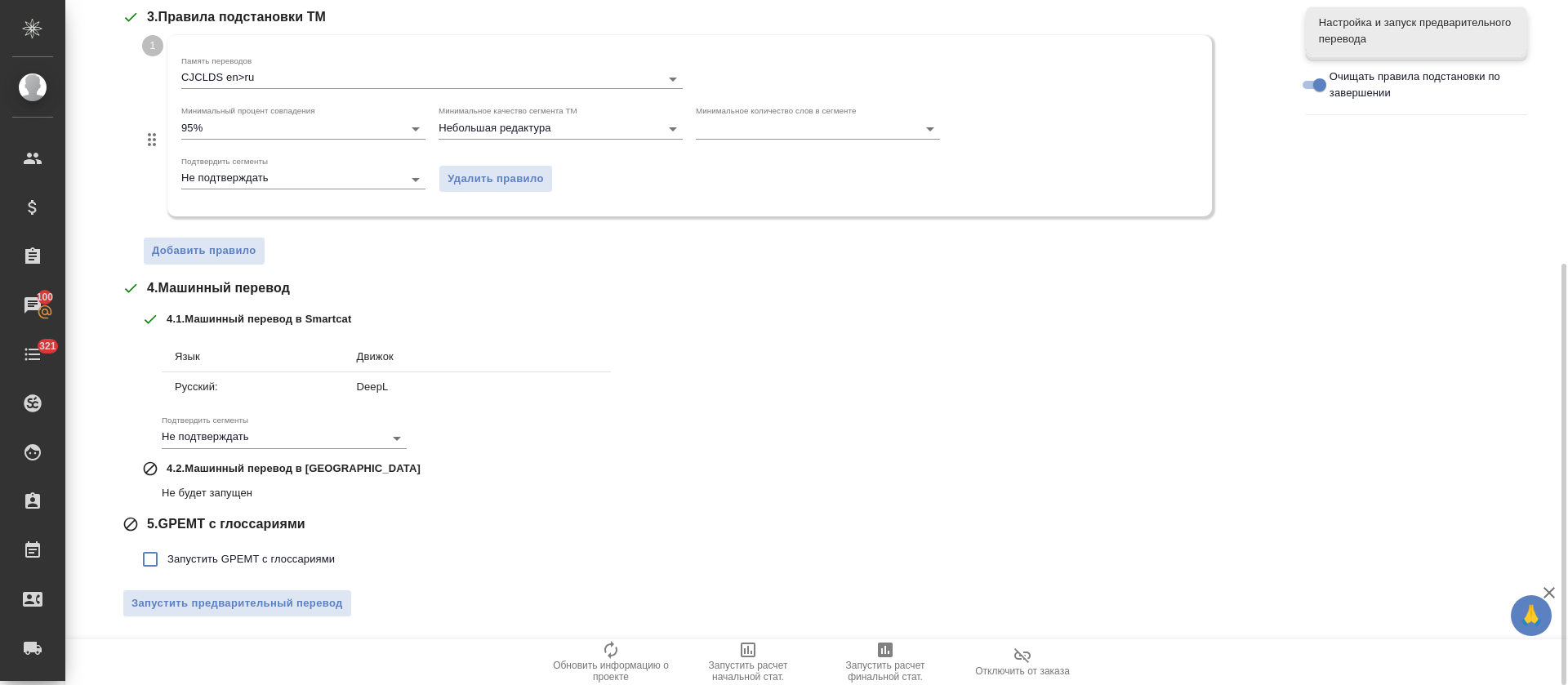
click at [267, 568] on label "Запустить GPEMT с глоссариями" at bounding box center [234, 559] width 202 height 34
click at [168, 568] on input "Запустить GPEMT с глоссариями" at bounding box center [150, 559] width 34 height 34
checkbox input "true"
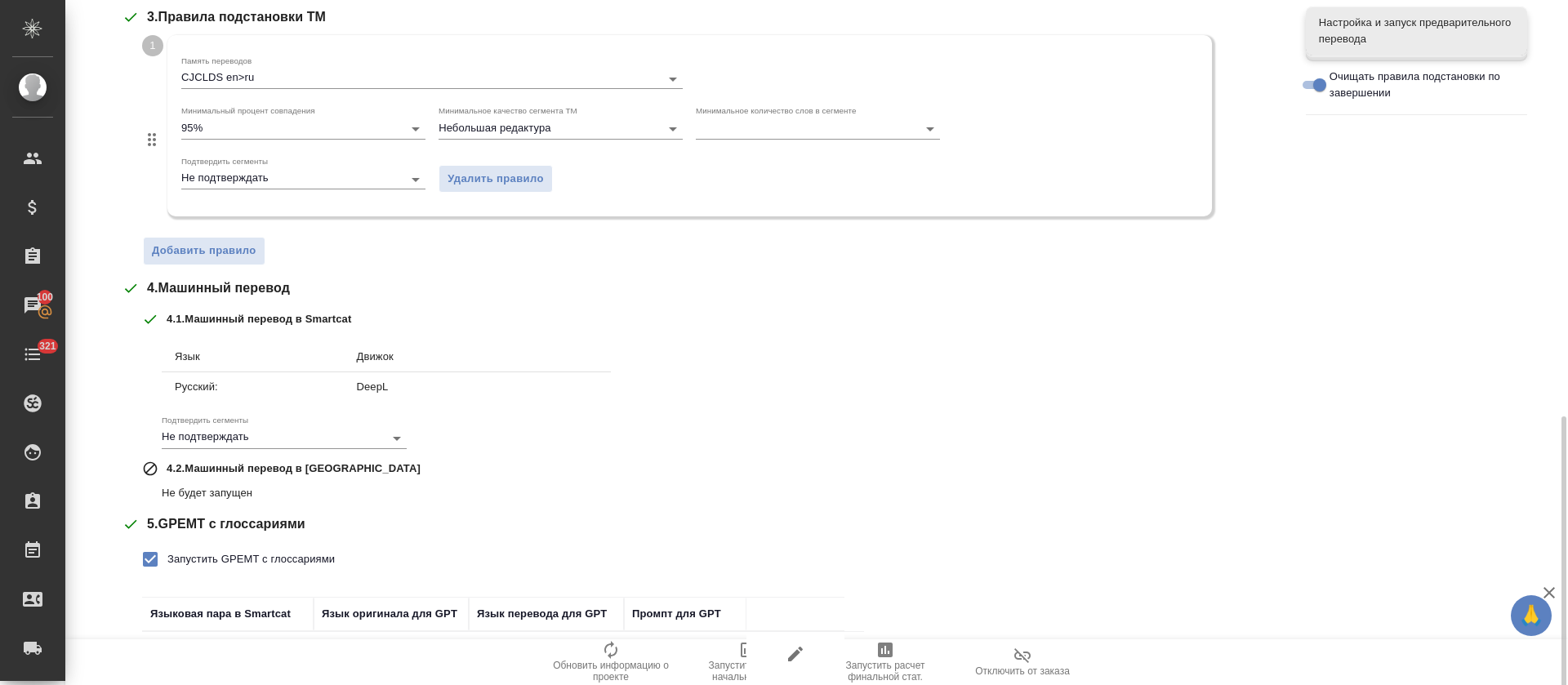
scroll to position [541, 0]
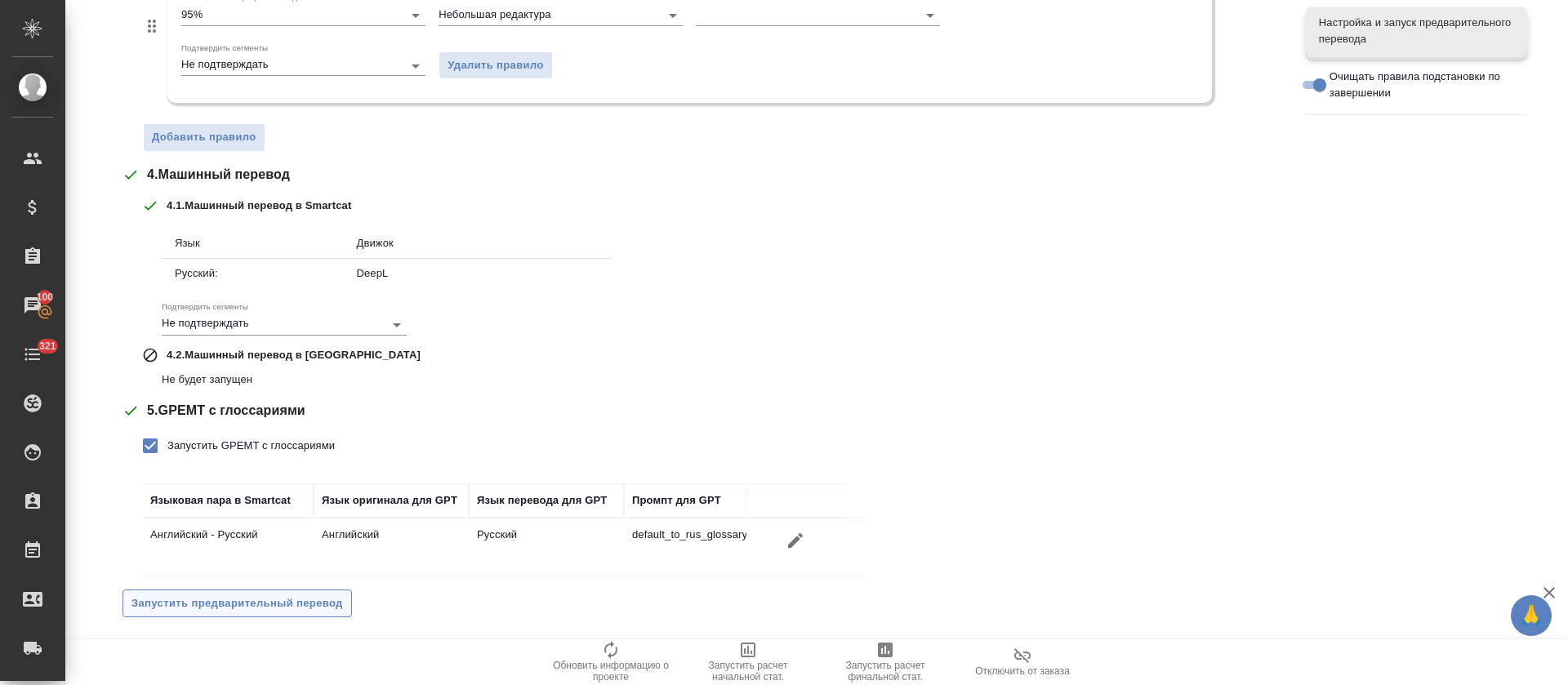
click at [266, 602] on span "Запустить предварительный перевод" at bounding box center [237, 604] width 212 height 19
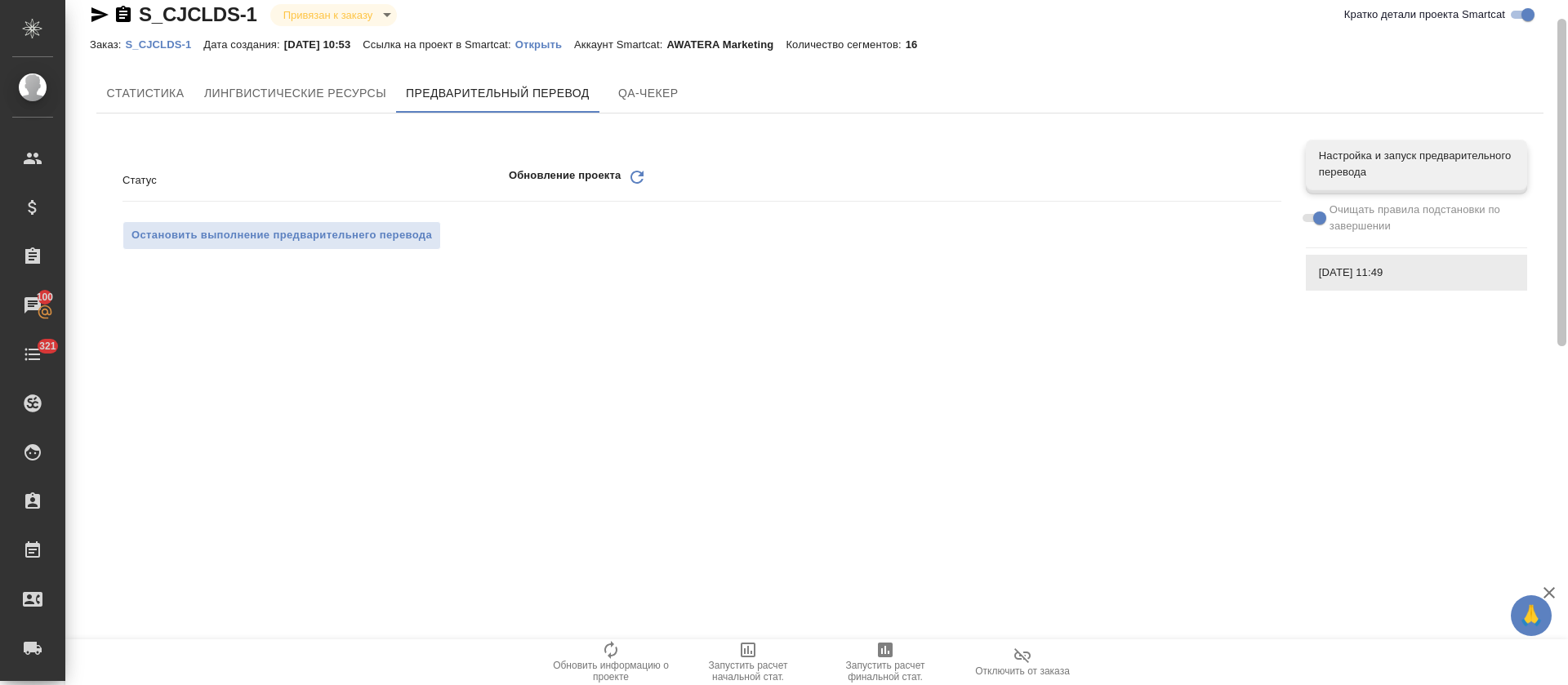
scroll to position [0, 0]
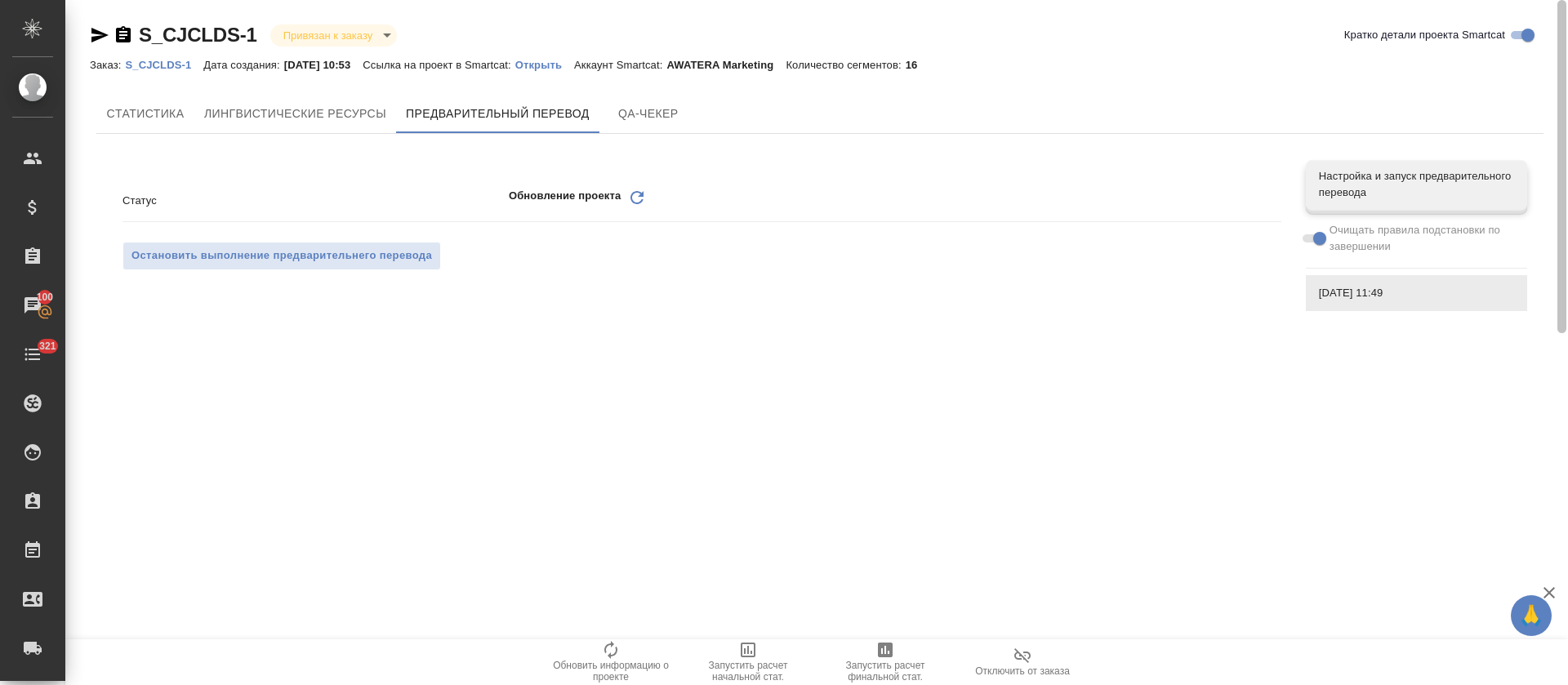
drag, startPoint x: 1557, startPoint y: 158, endPoint x: 1557, endPoint y: 29, distance: 129.0
click at [1557, 29] on div "S_CJCLDS-1 Привязан к заказу linkedToOrder Кратко детали проекта Smartcat Заказ…" at bounding box center [816, 176] width 1503 height 353
click at [640, 200] on icon "Обновить" at bounding box center [637, 197] width 20 height 20
click at [637, 197] on icon "Обновить" at bounding box center [637, 197] width 20 height 20
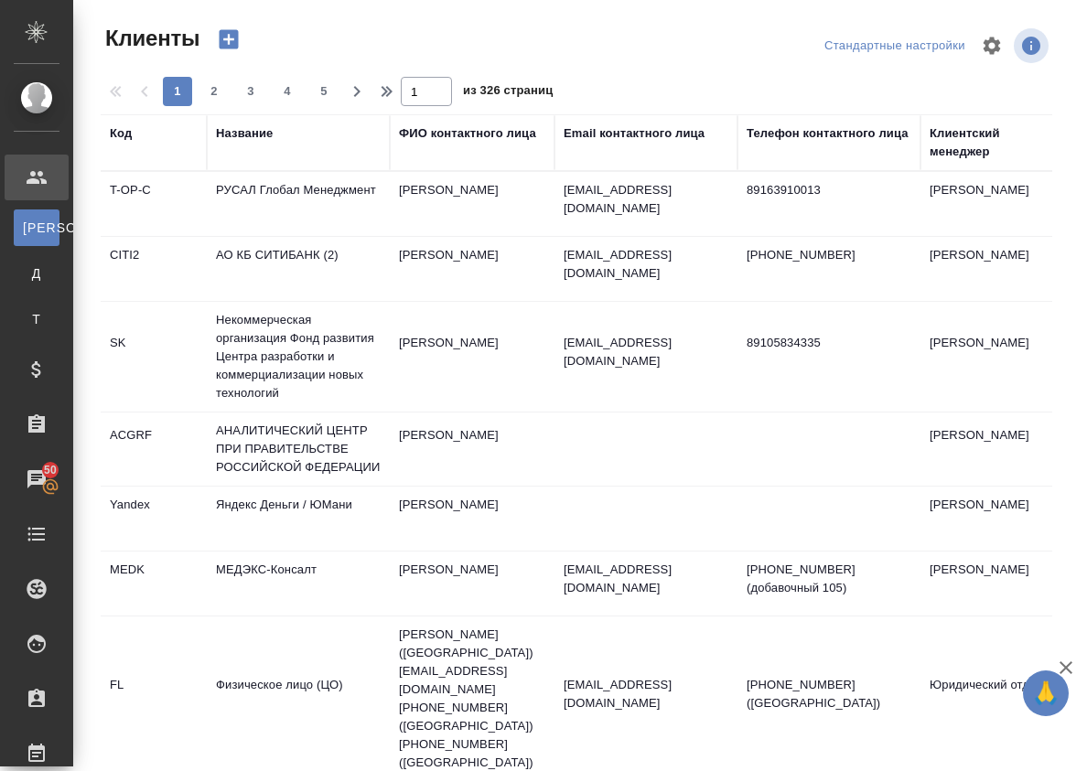
select select "RU"
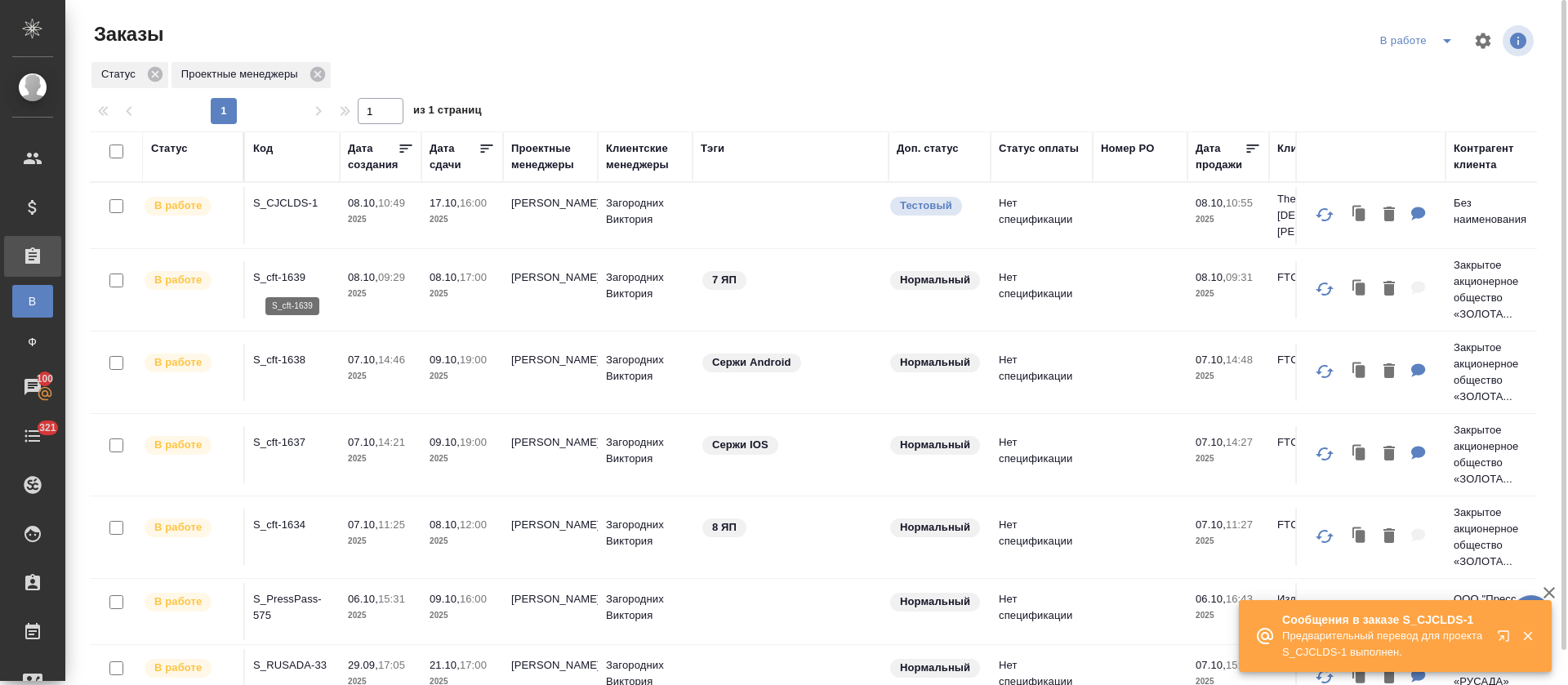
click at [290, 273] on p "S_cft-1639" at bounding box center [293, 278] width 79 height 16
click at [264, 523] on p "S_cft-1634" at bounding box center [293, 525] width 79 height 16
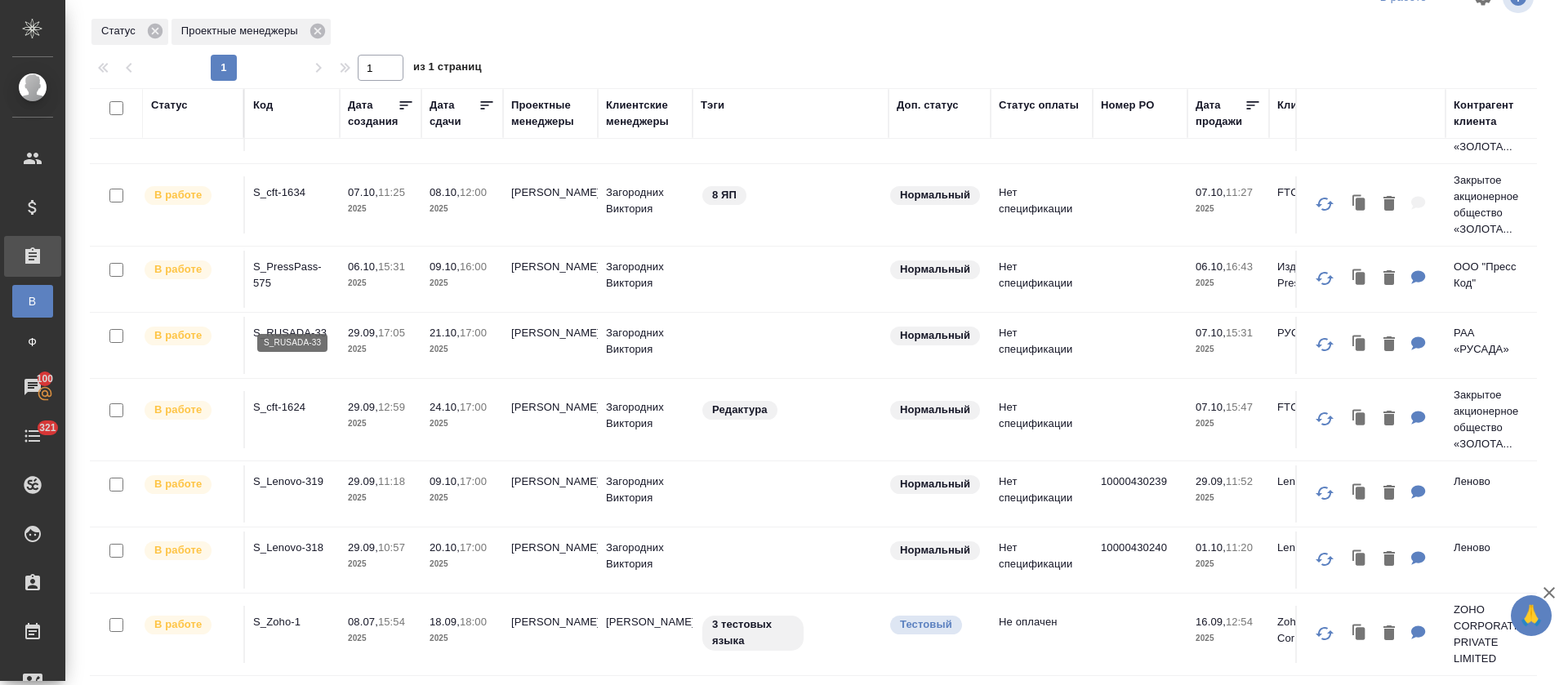
scroll to position [308, 0]
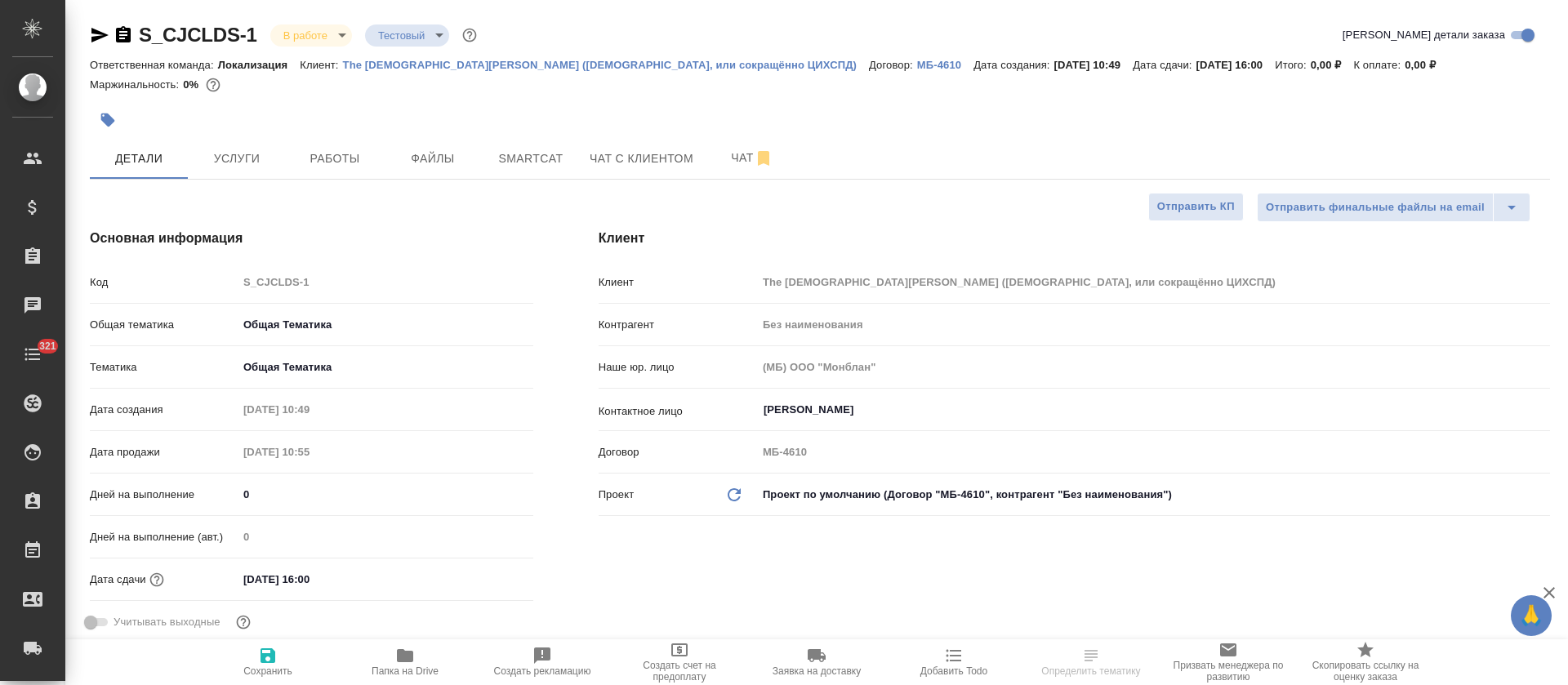
select select "RU"
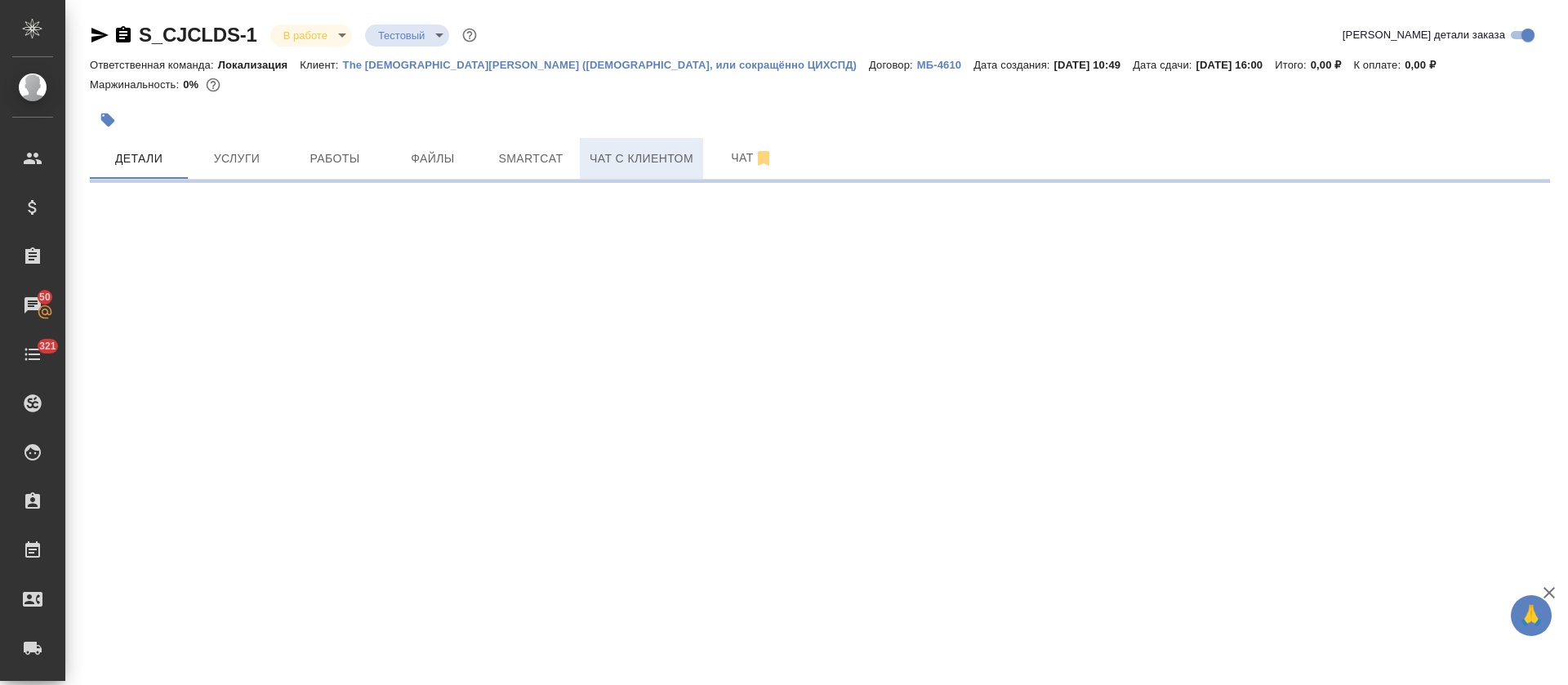
select select "RU"
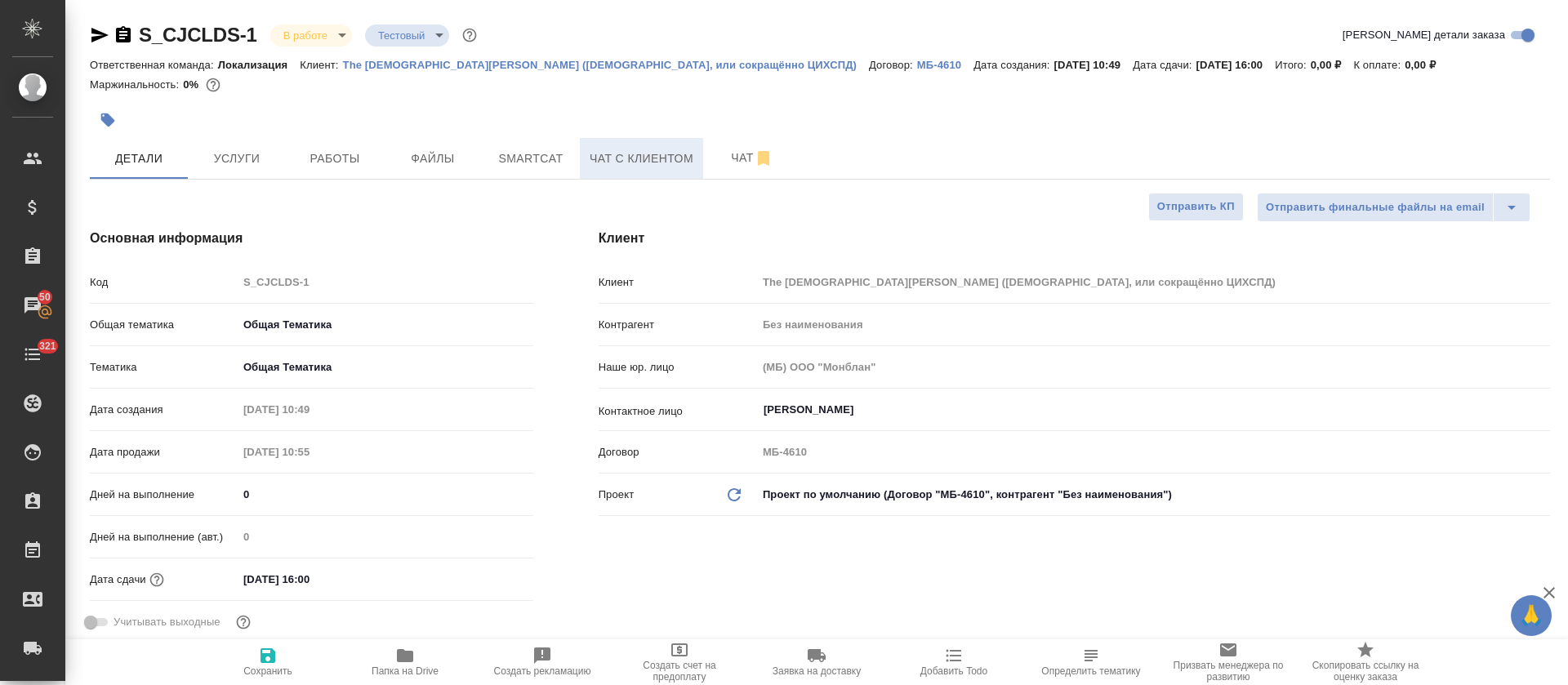
type textarea "x"
click at [531, 169] on span "Smartcat" at bounding box center [531, 158] width 79 height 21
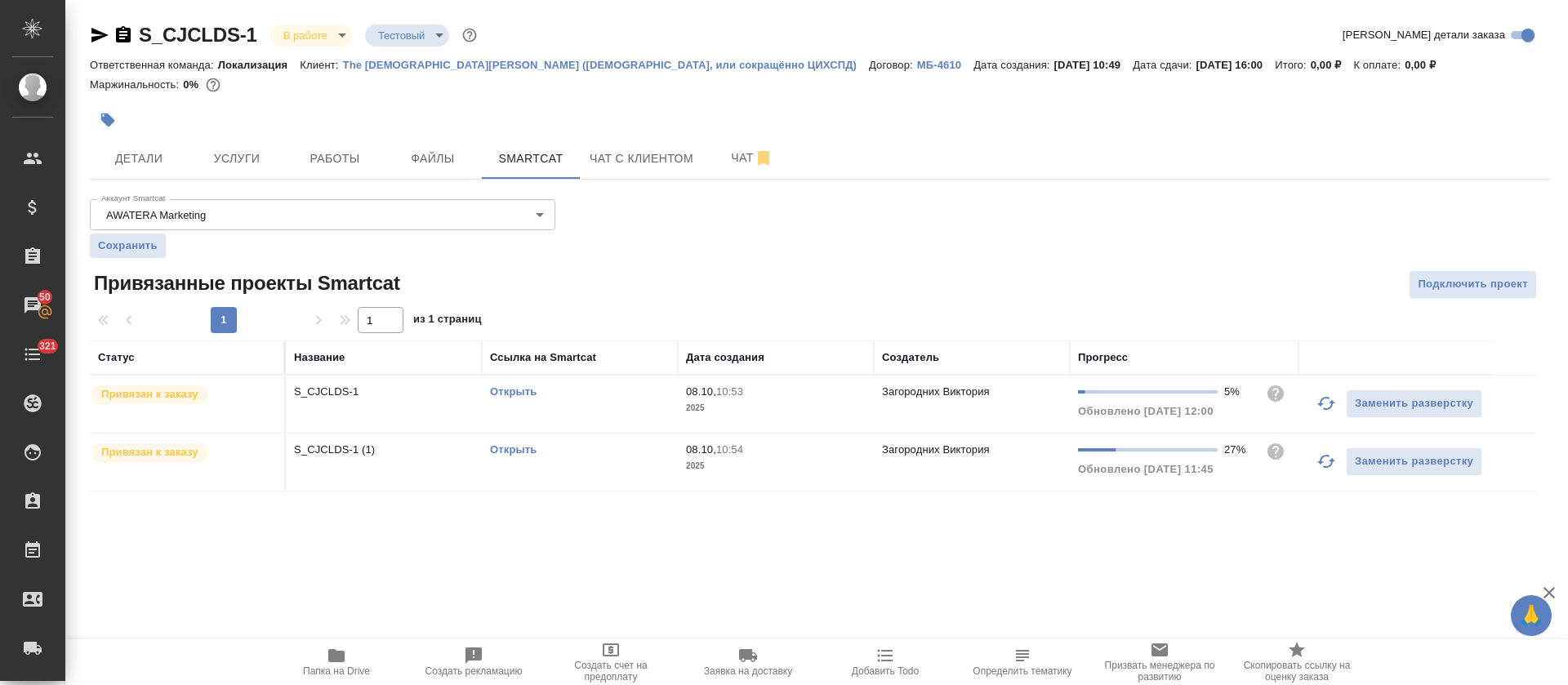
click at [571, 423] on td "Открыть" at bounding box center [580, 405] width 196 height 57
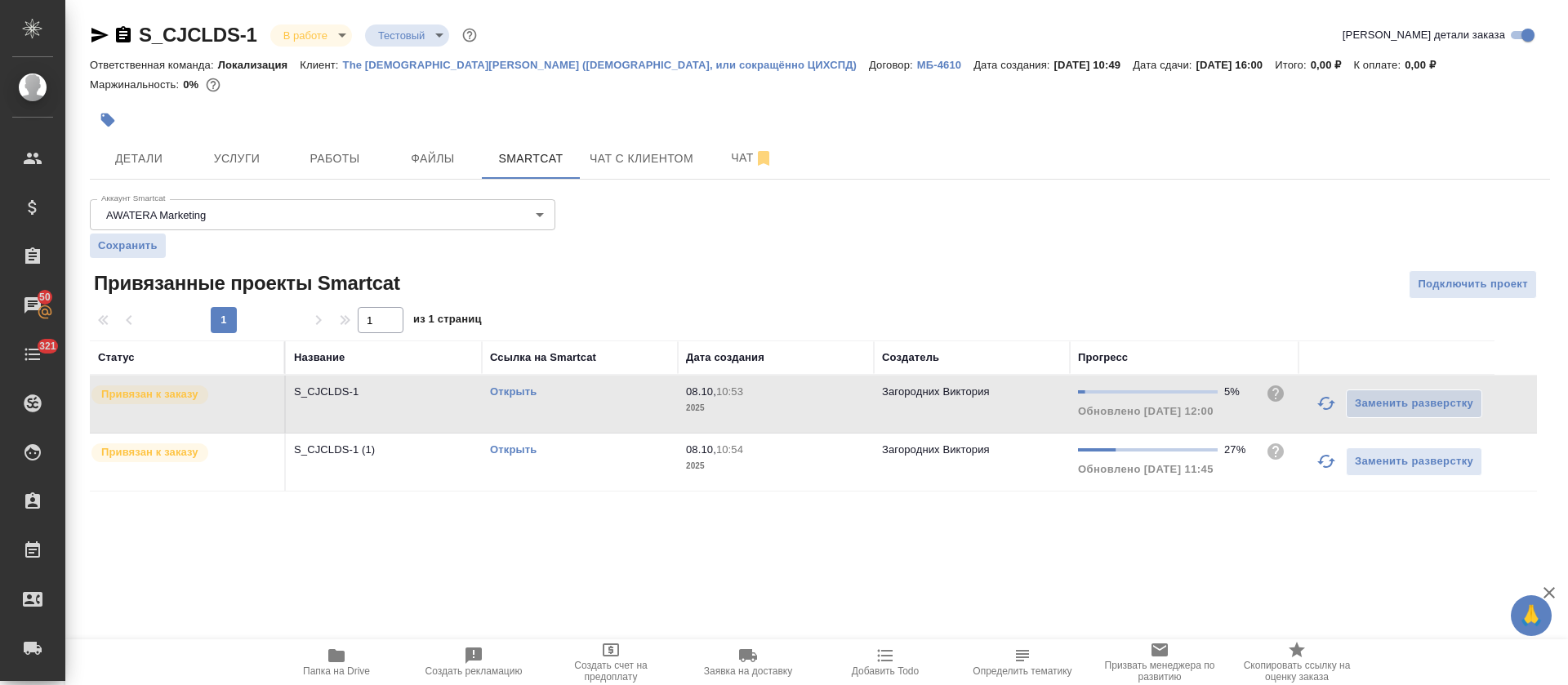
click at [571, 423] on td "Открыть" at bounding box center [580, 405] width 196 height 57
click at [660, 489] on td "Открыть" at bounding box center [580, 463] width 196 height 57
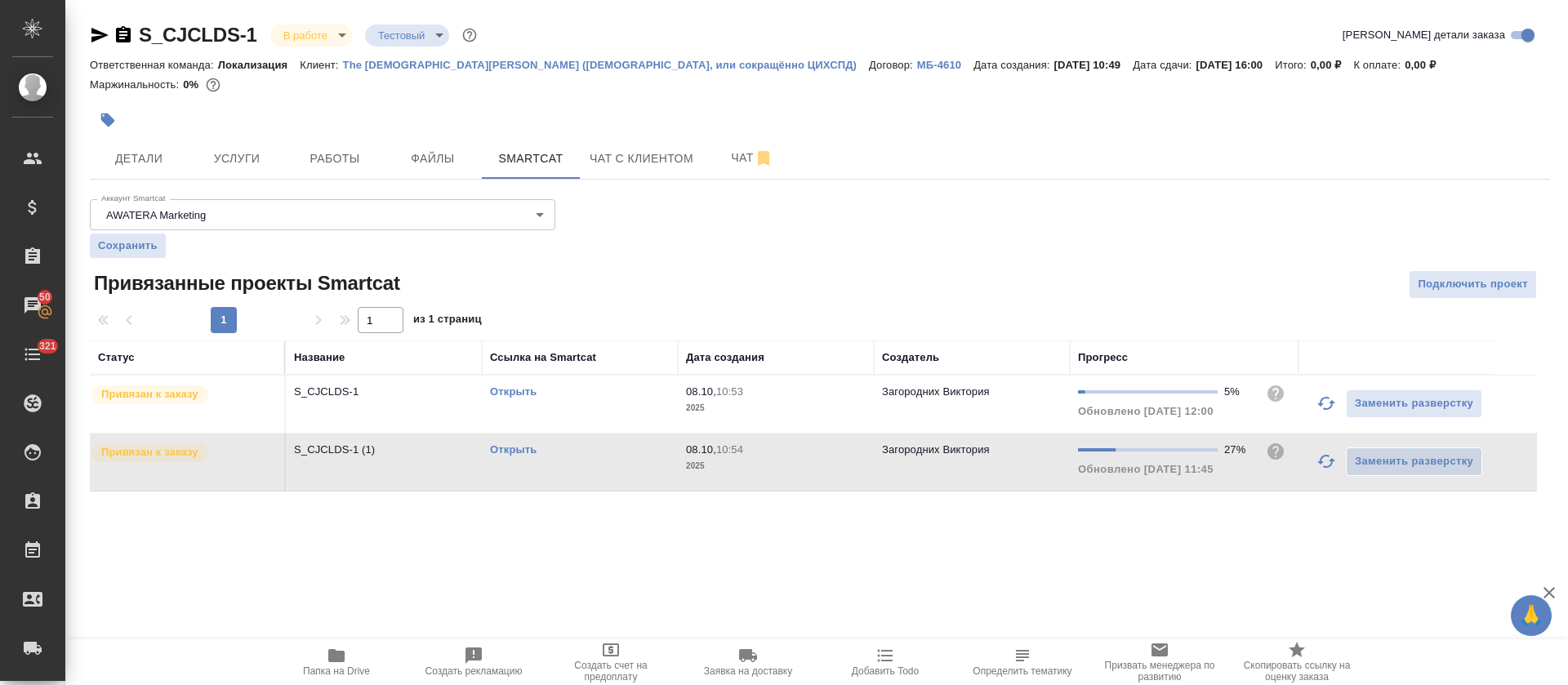
click at [660, 489] on td "Открыть" at bounding box center [580, 463] width 196 height 57
click at [338, 179] on button "Работы" at bounding box center [335, 159] width 98 height 41
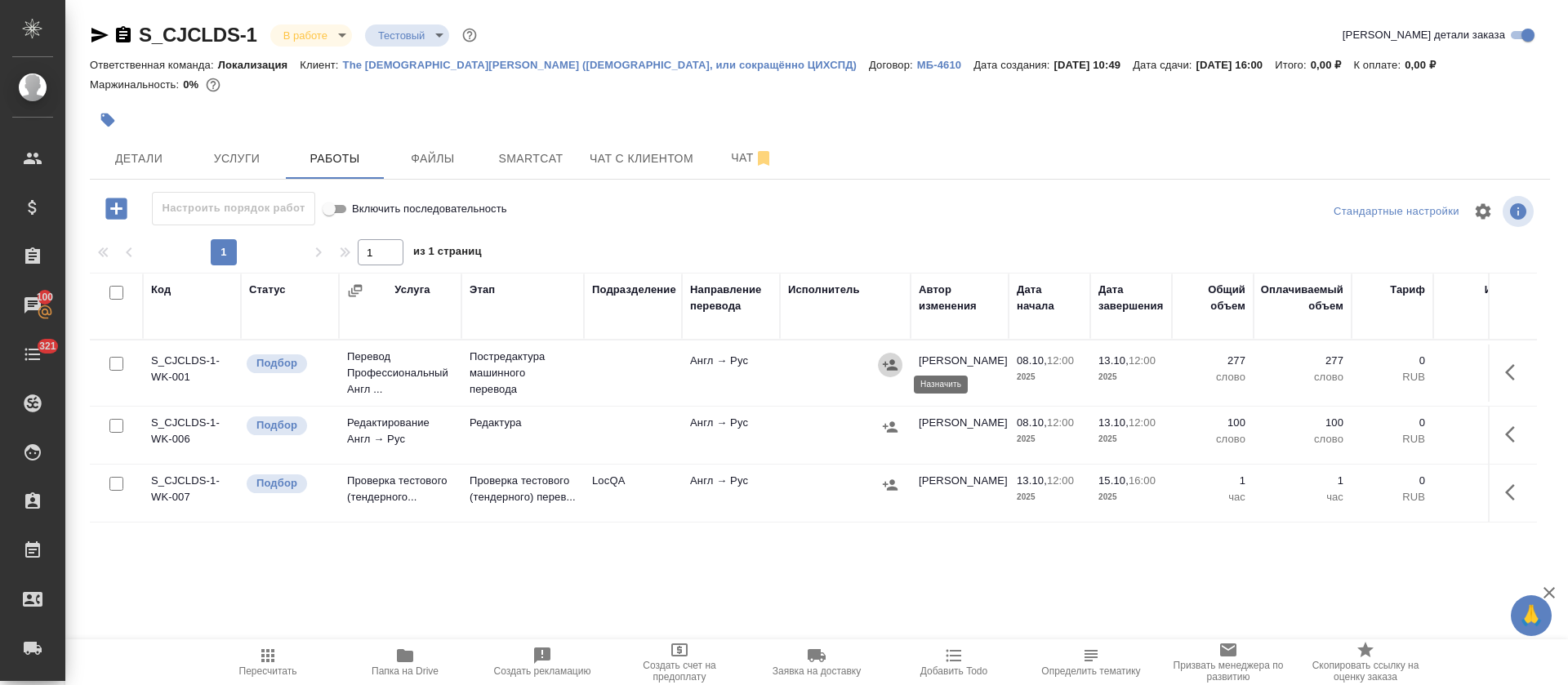
click at [894, 370] on icon "button" at bounding box center [890, 364] width 14 height 11
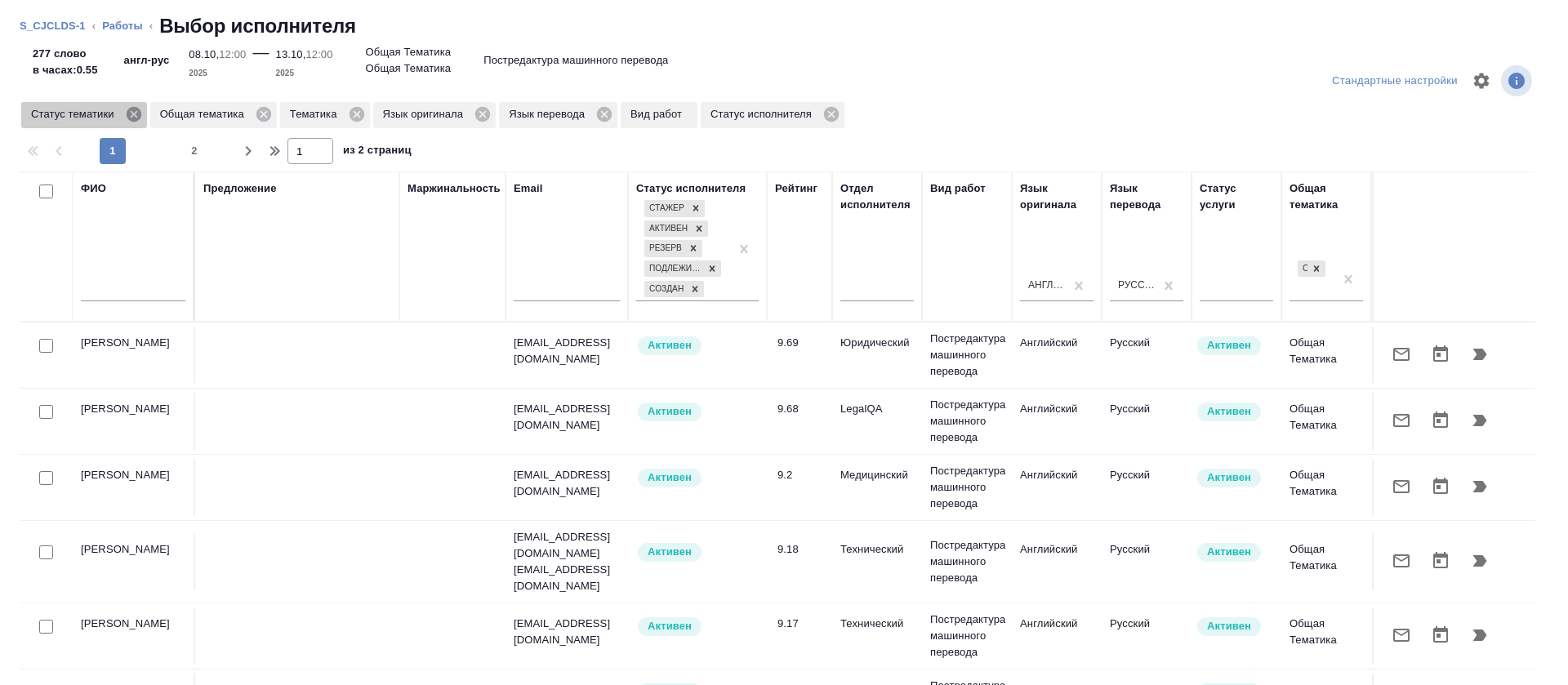
click at [129, 113] on icon at bounding box center [133, 114] width 14 height 14
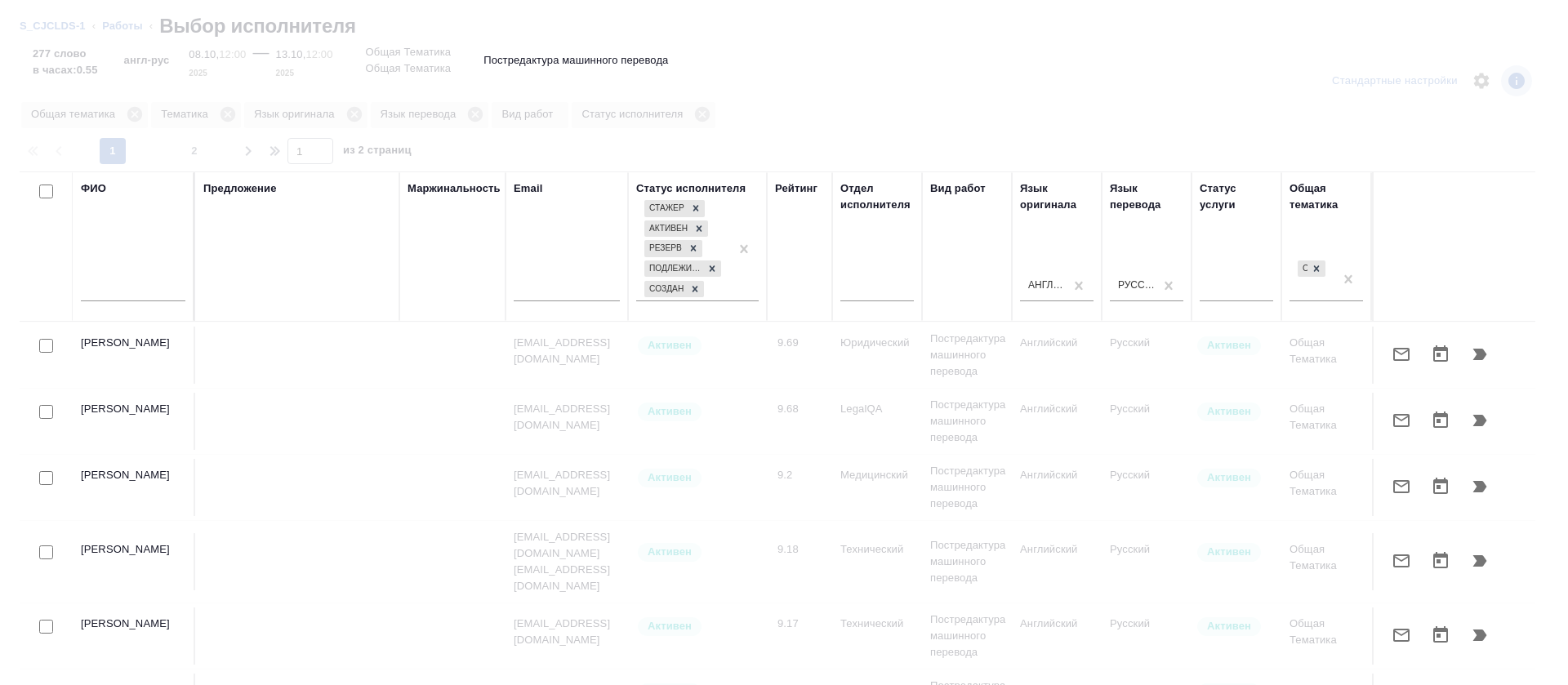
click at [140, 285] on input "text" at bounding box center [133, 291] width 104 height 21
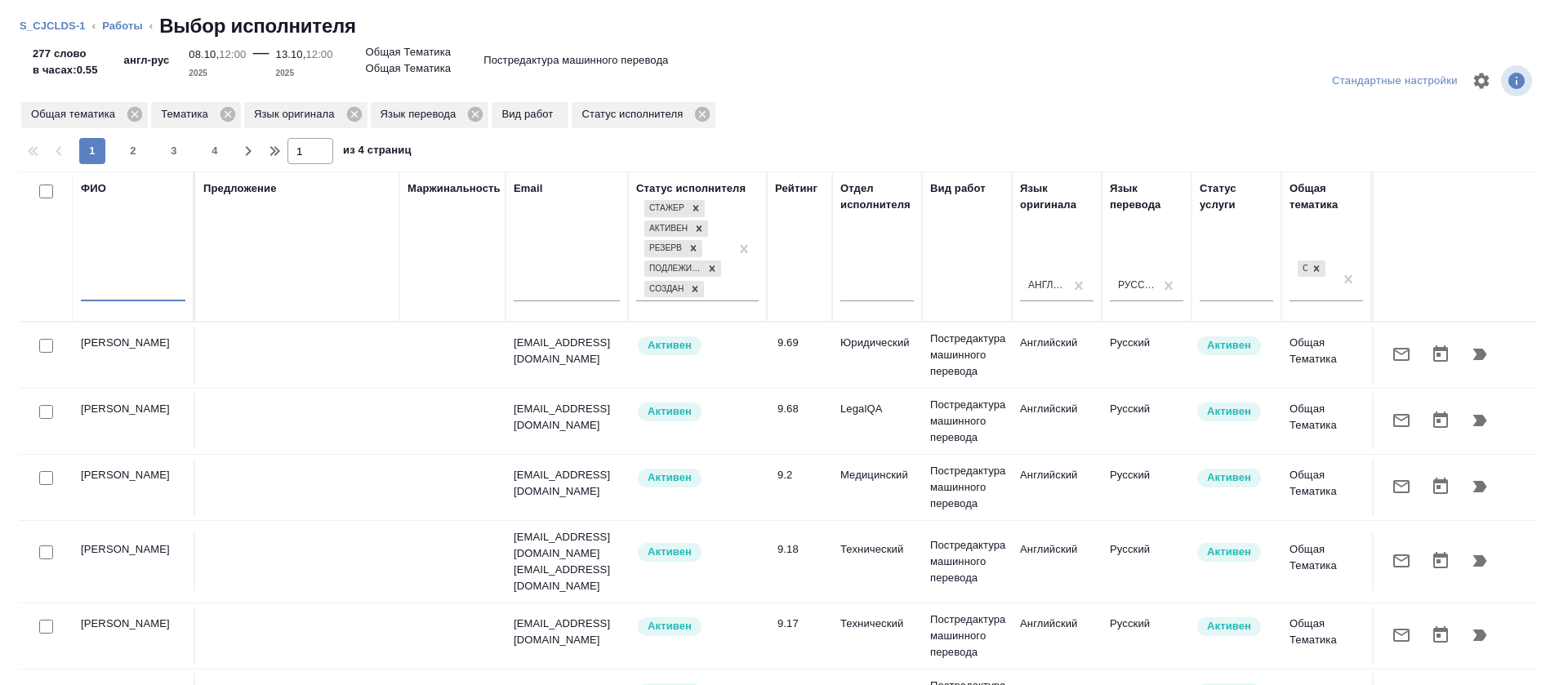
type input "л"
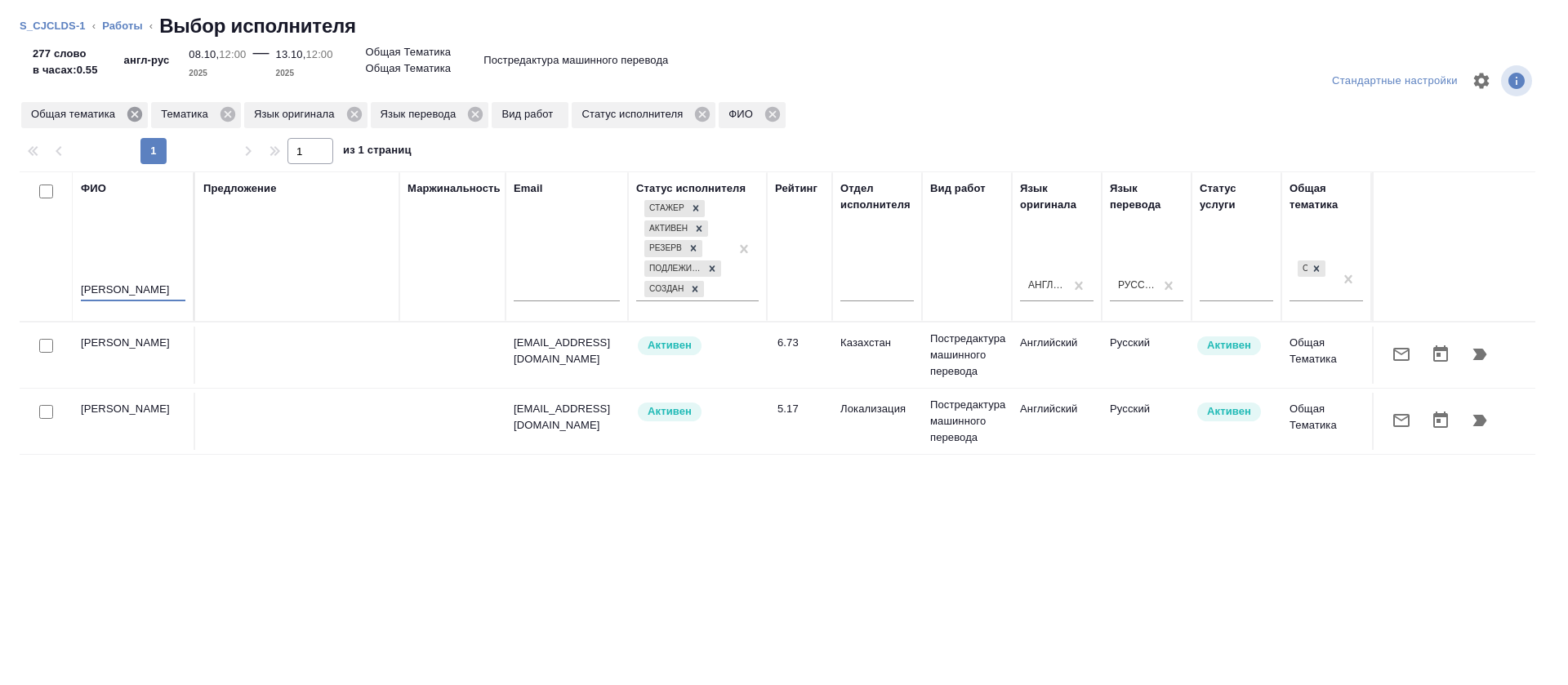
type input "алексеев"
click at [132, 109] on icon at bounding box center [135, 114] width 14 height 14
click at [91, 119] on icon at bounding box center [98, 114] width 18 height 18
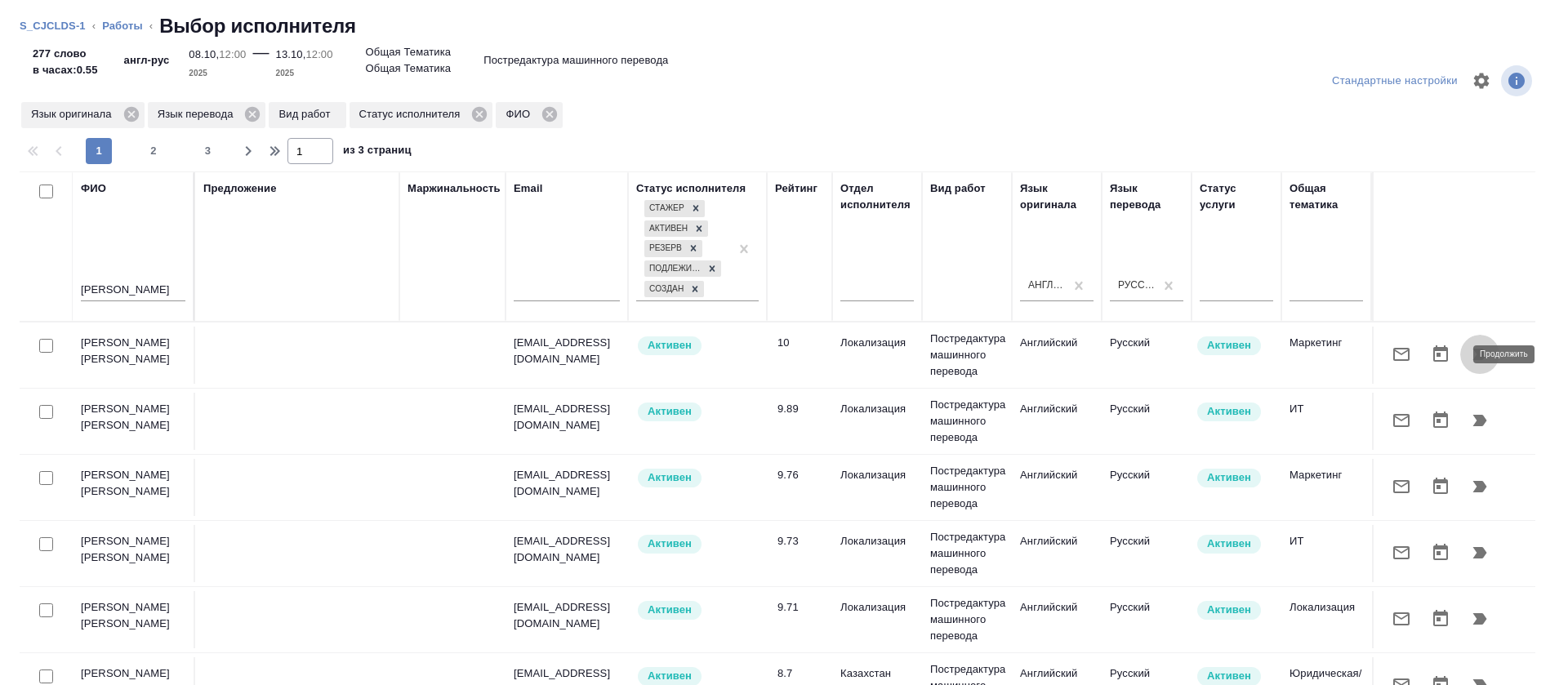
click at [1473, 349] on icon "button" at bounding box center [1480, 355] width 14 height 12
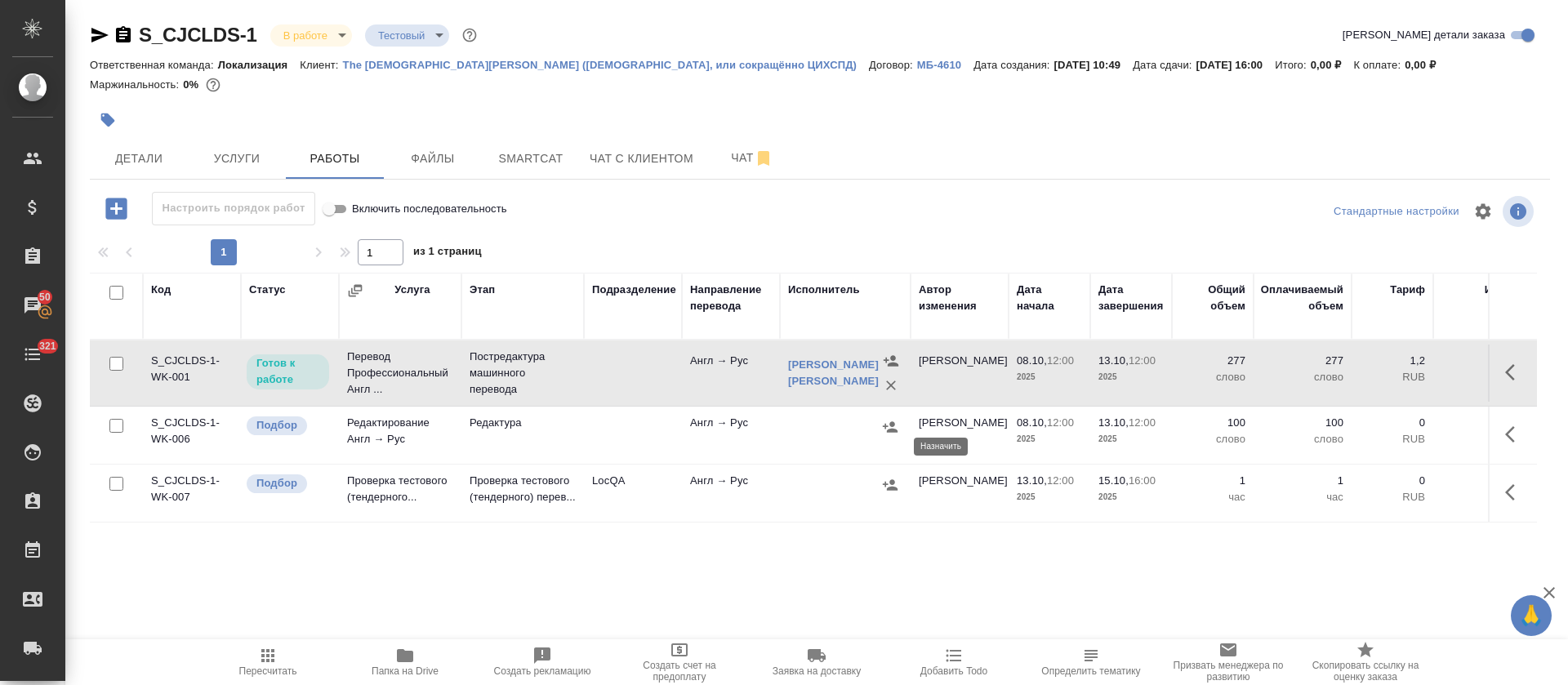
click at [896, 432] on icon "button" at bounding box center [890, 427] width 14 height 11
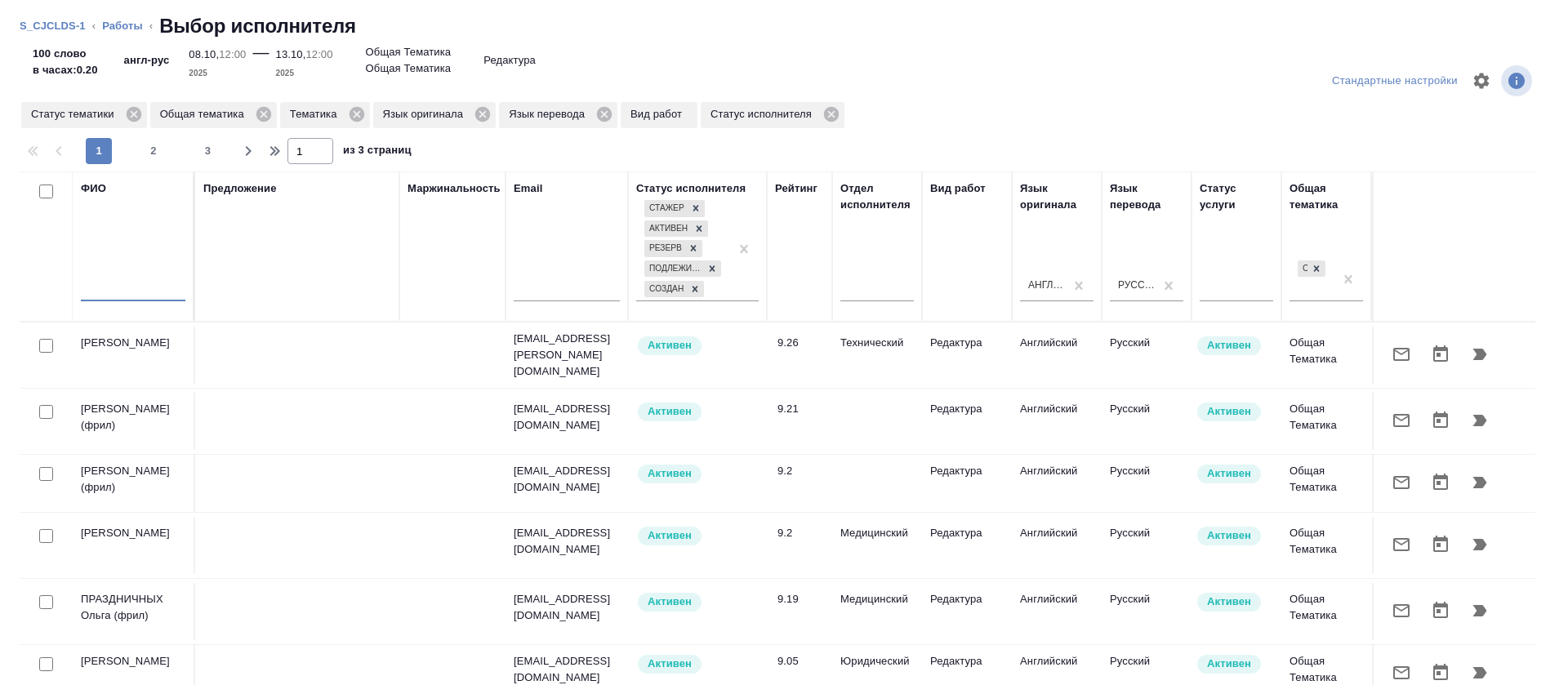
click at [135, 293] on input "text" at bounding box center [133, 291] width 104 height 21
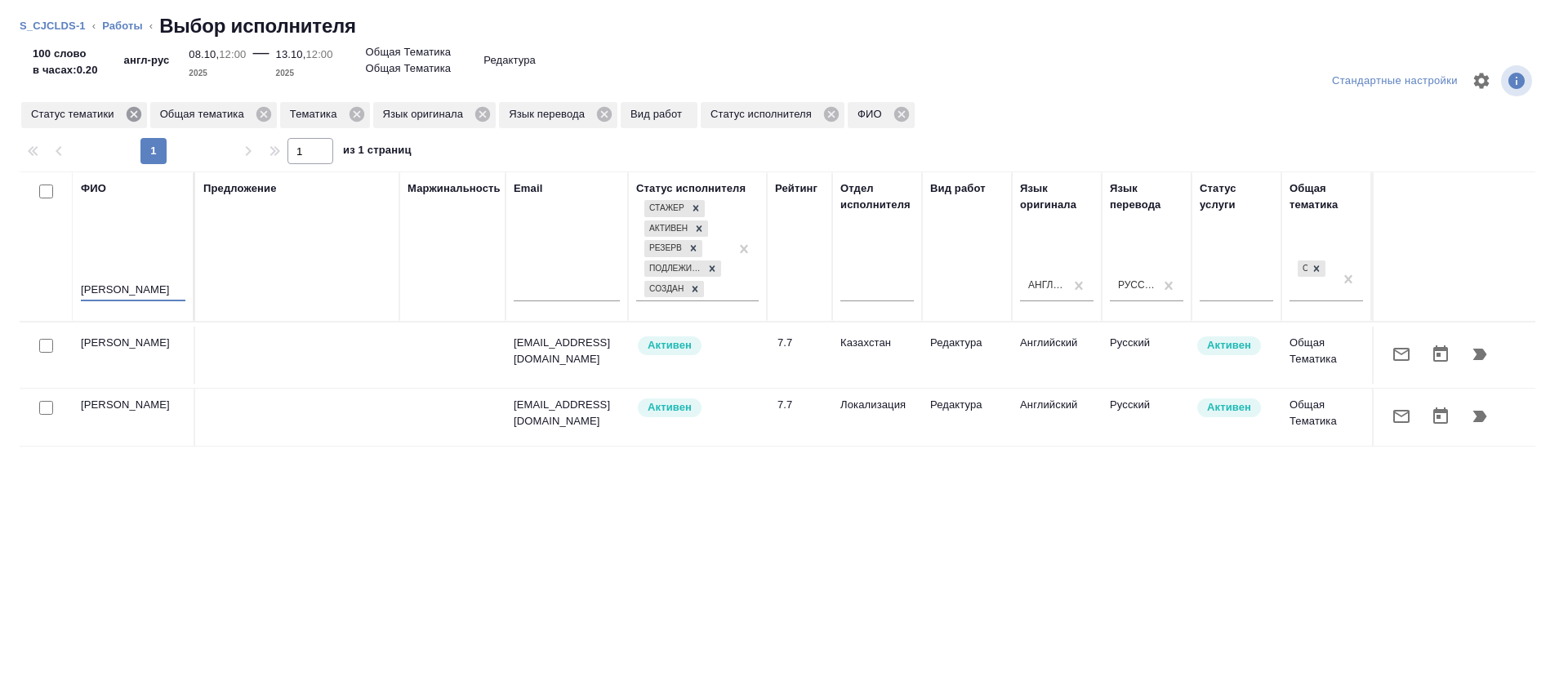
type input "алексеев"
click at [138, 113] on icon at bounding box center [133, 114] width 14 height 14
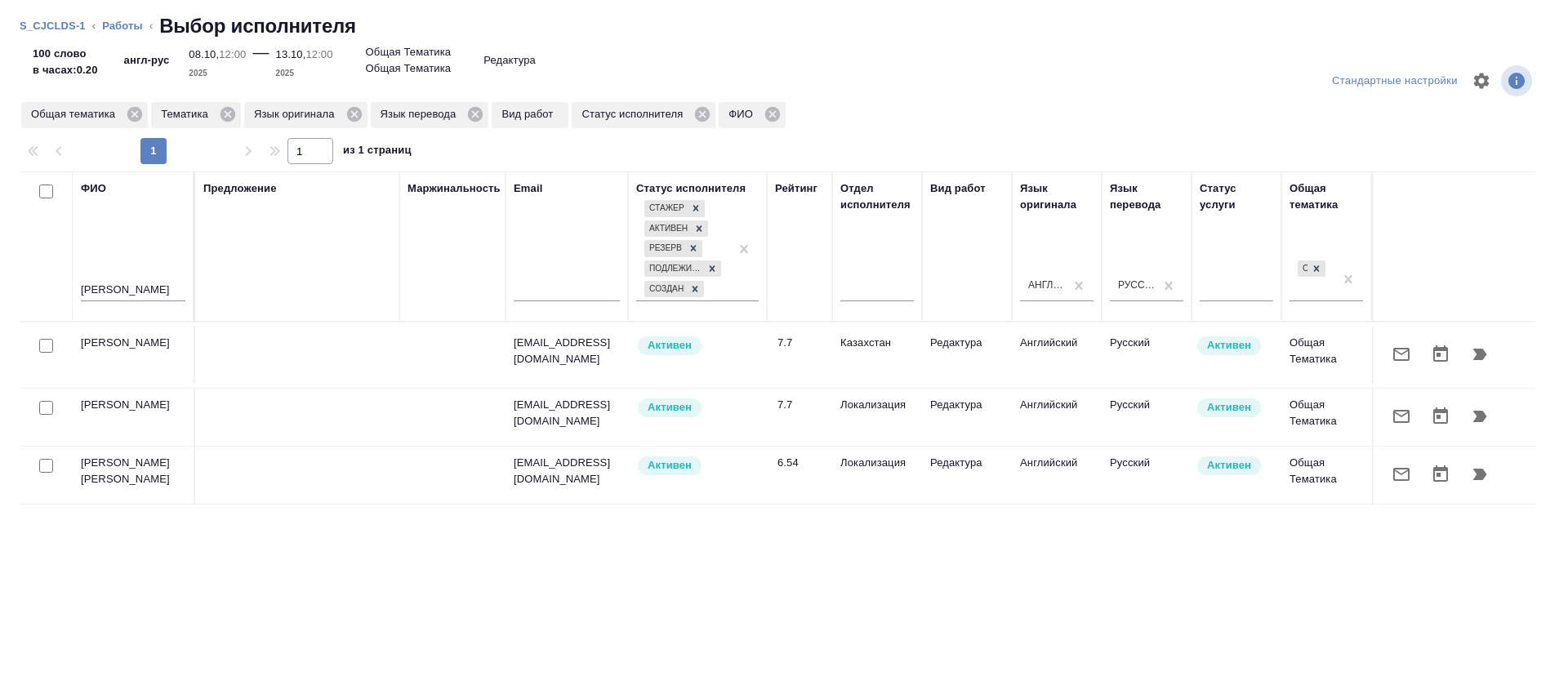
click at [1473, 480] on icon "button" at bounding box center [1480, 474] width 14 height 12
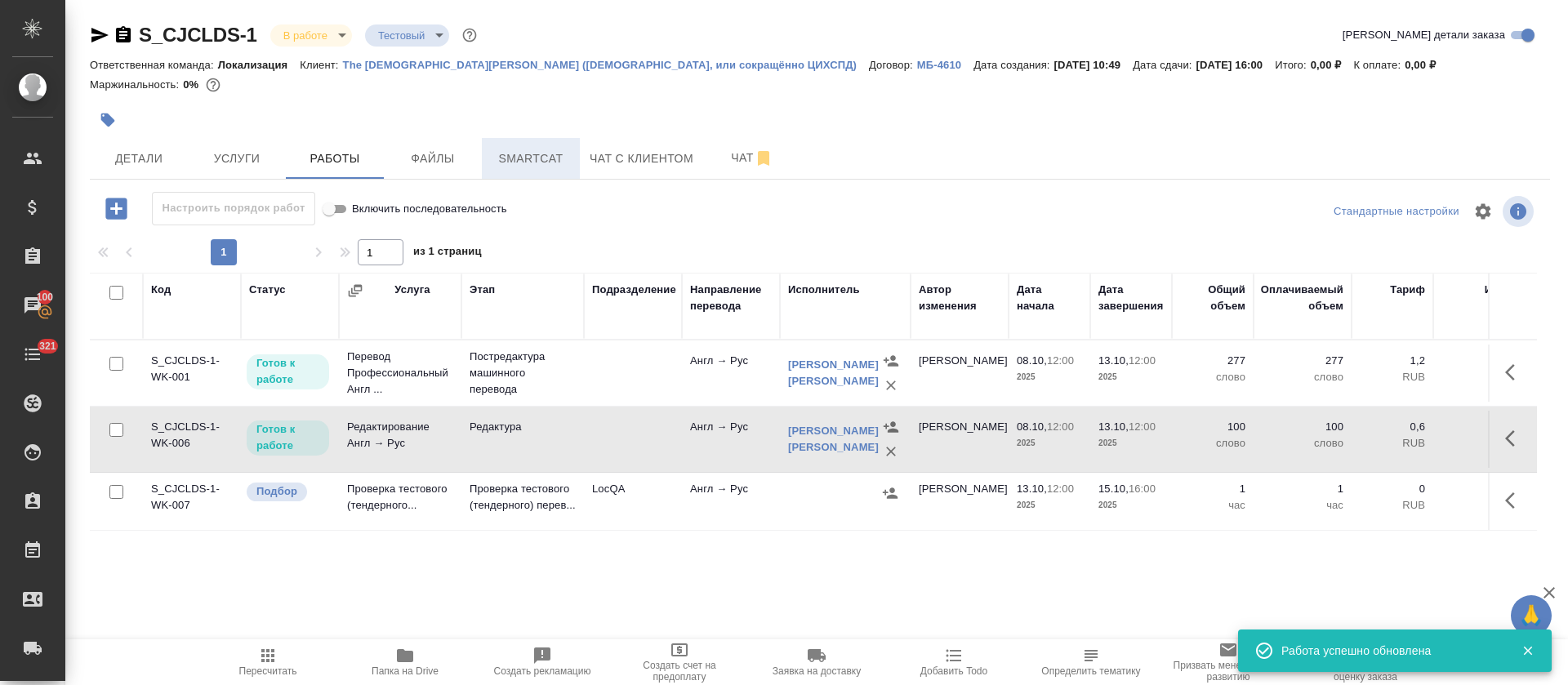
click at [524, 168] on span "Smartcat" at bounding box center [531, 158] width 79 height 21
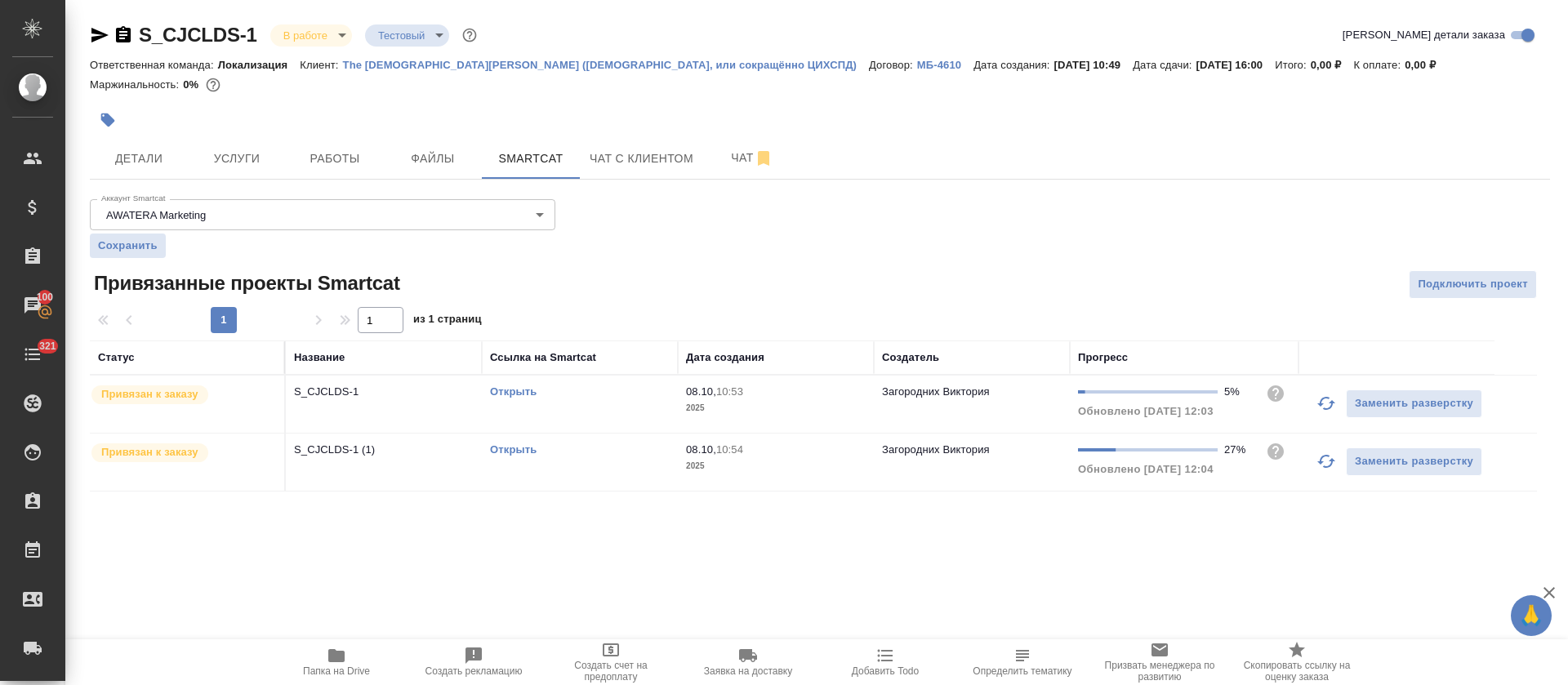
click at [518, 397] on link "Открыть" at bounding box center [513, 392] width 46 height 13
click at [532, 455] on link "Открыть" at bounding box center [513, 450] width 46 height 13
click at [293, 179] on button "Работы" at bounding box center [335, 159] width 98 height 41
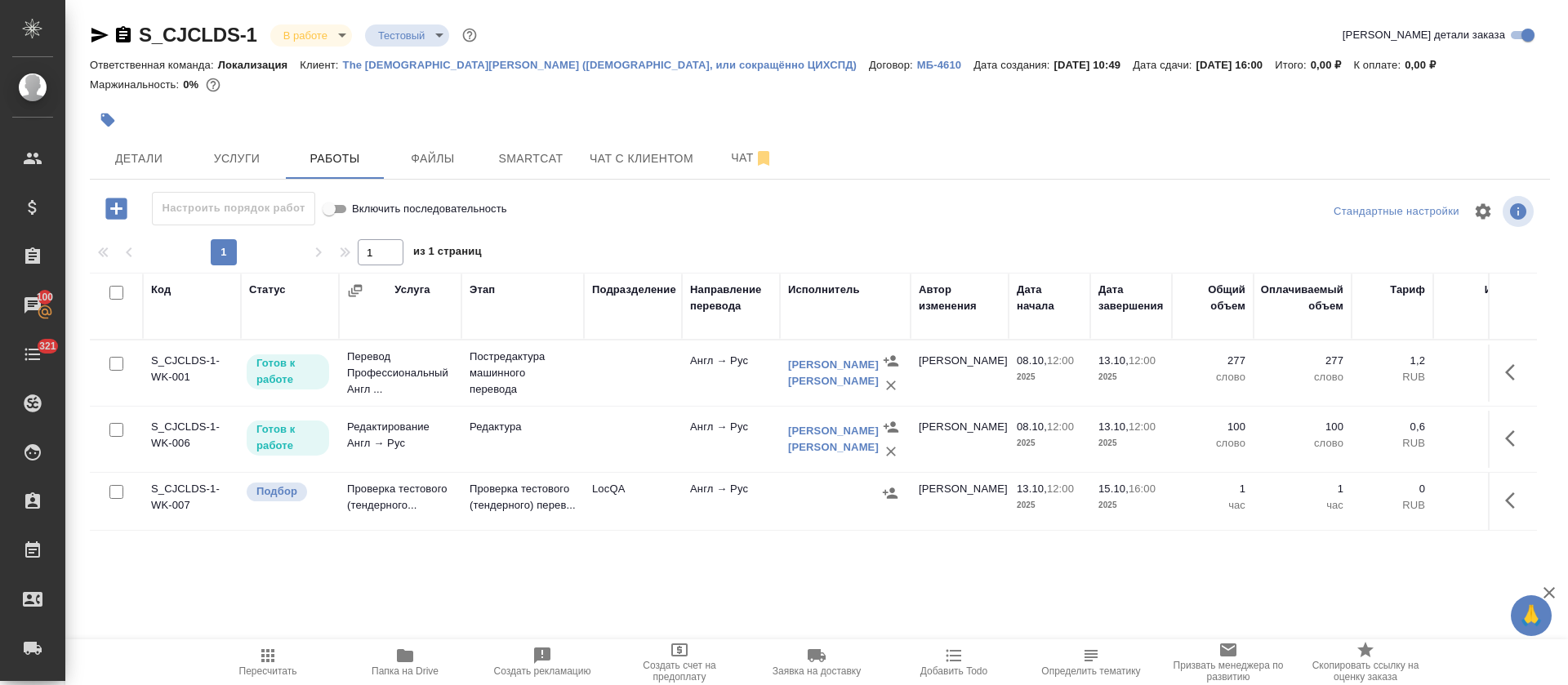
scroll to position [16, 0]
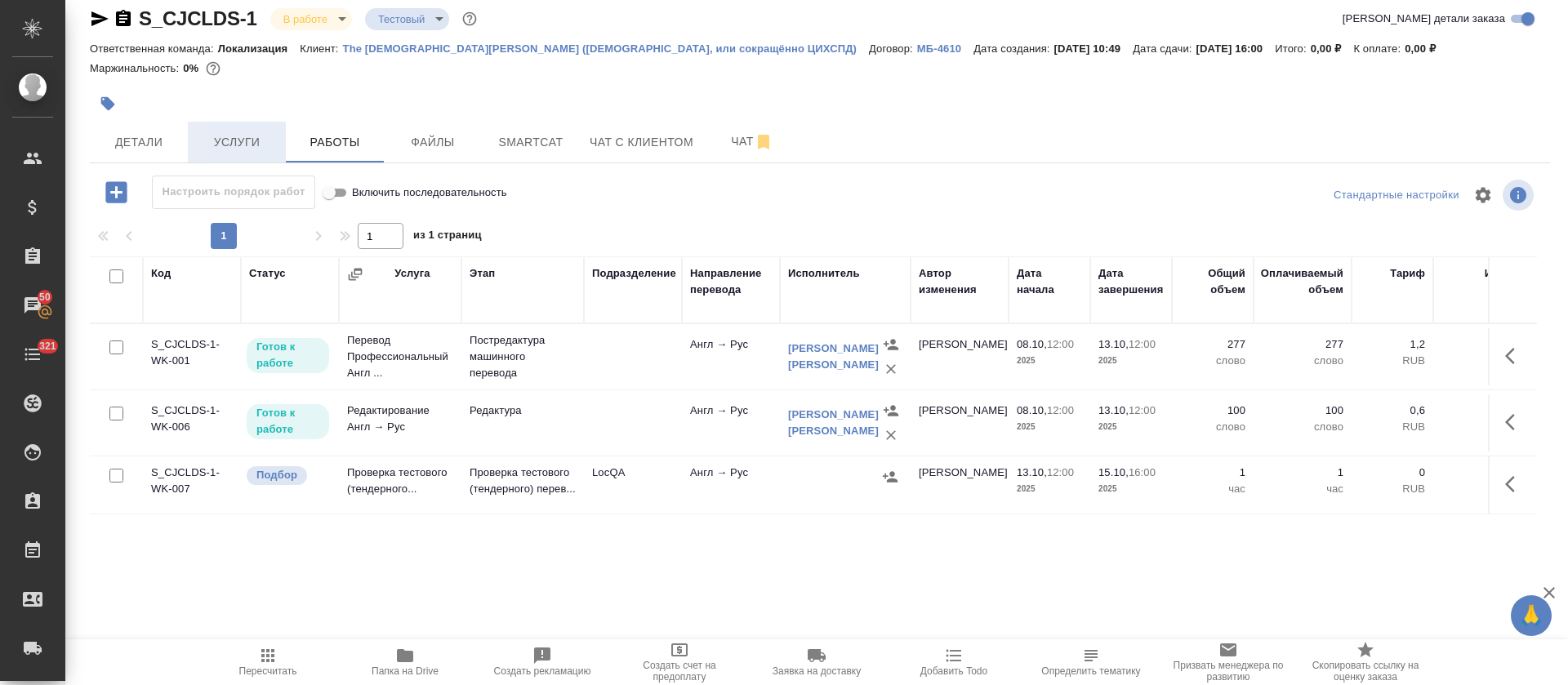
click at [223, 153] on span "Услуги" at bounding box center [237, 142] width 79 height 21
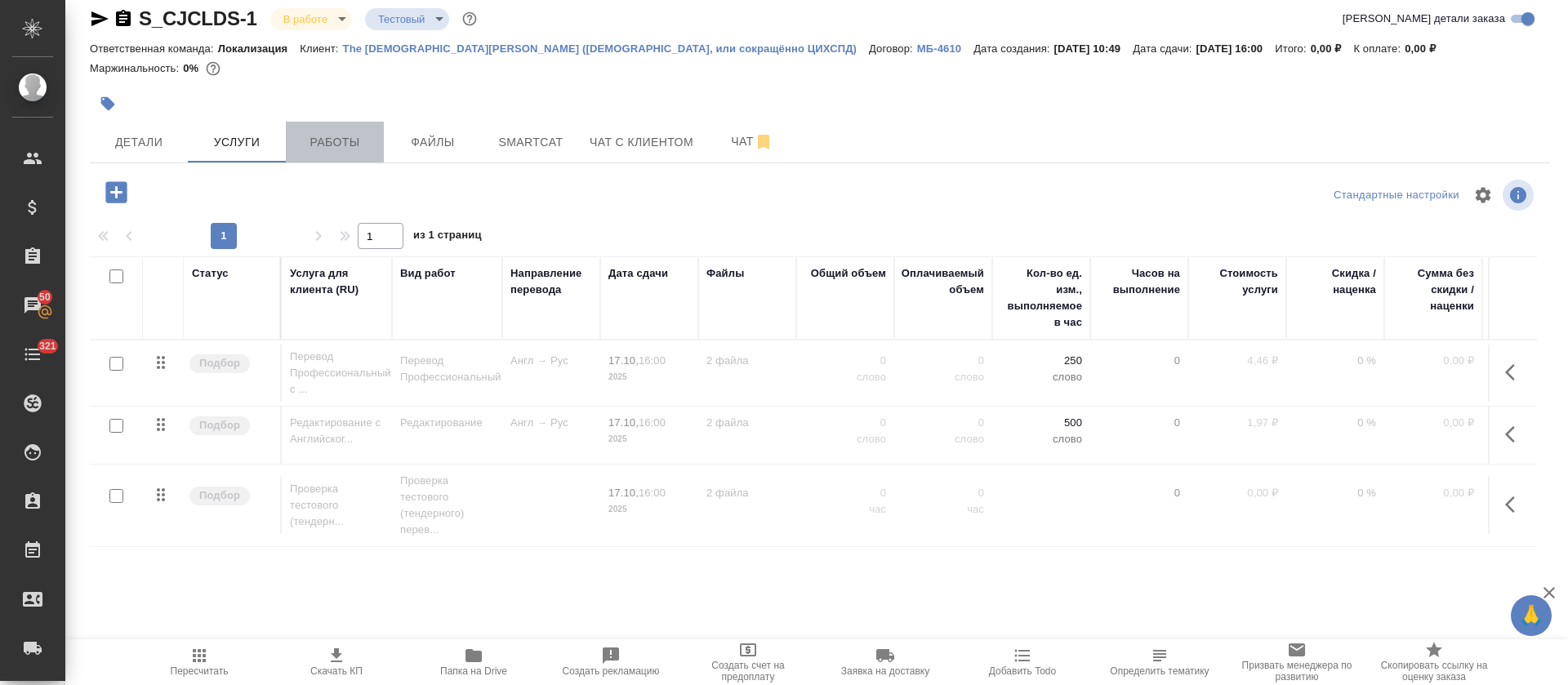
click at [293, 163] on button "Работы" at bounding box center [335, 142] width 98 height 41
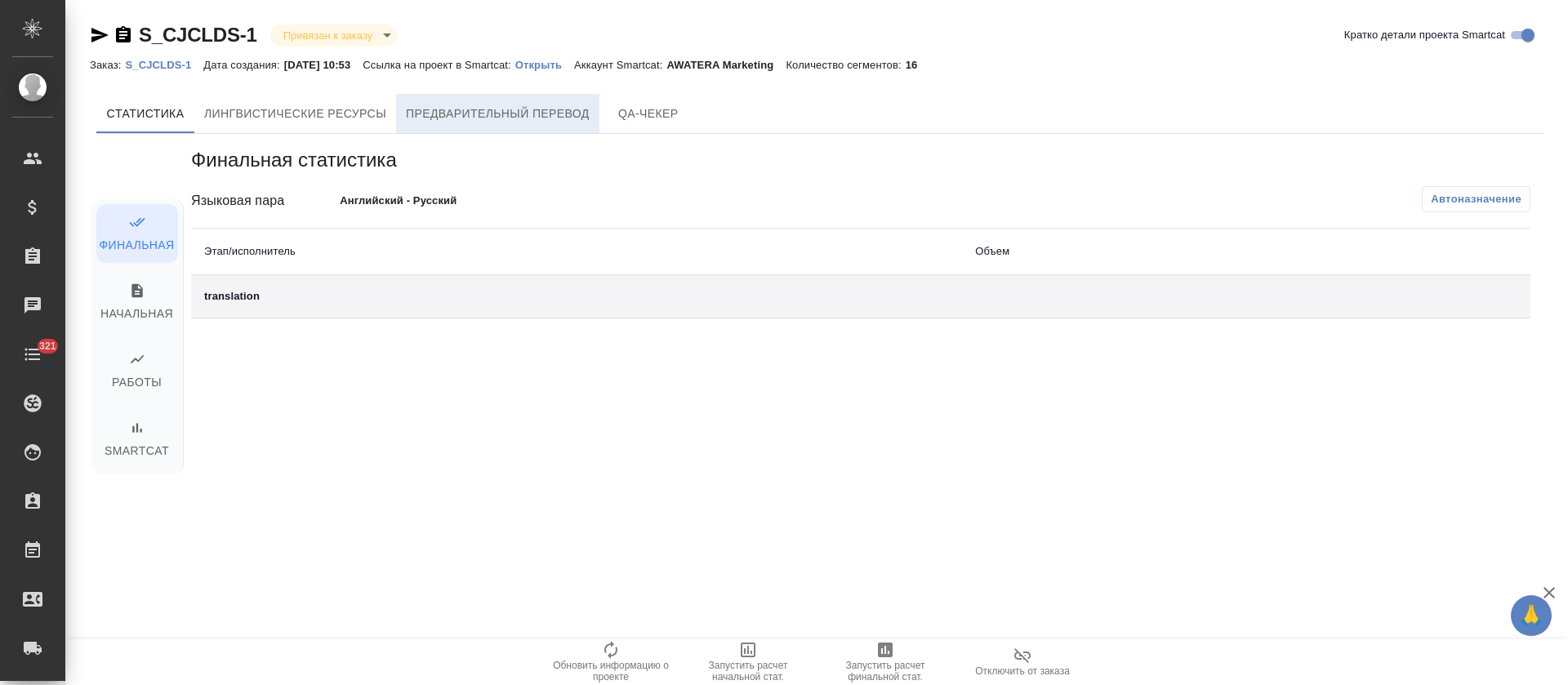
click at [506, 97] on button "Предварительный перевод" at bounding box center [498, 113] width 204 height 39
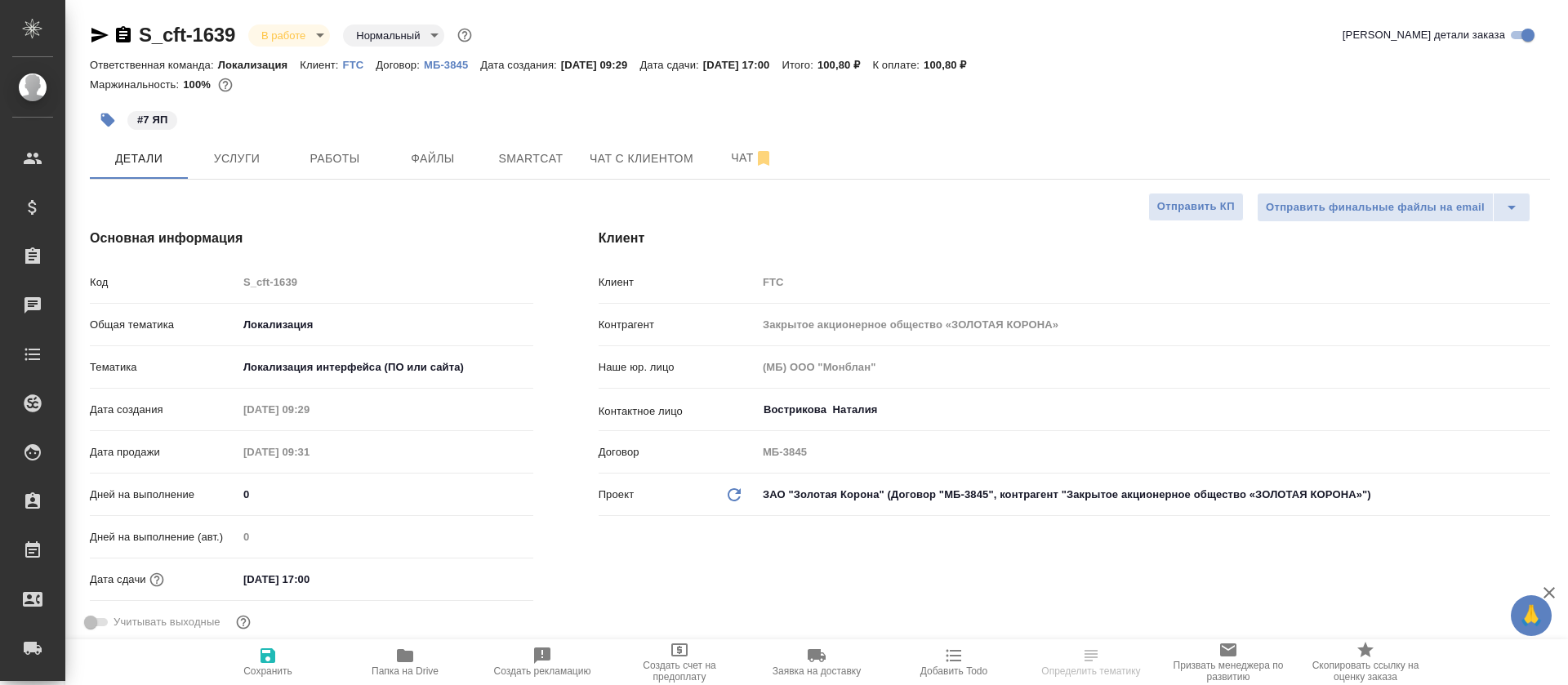
select select "RU"
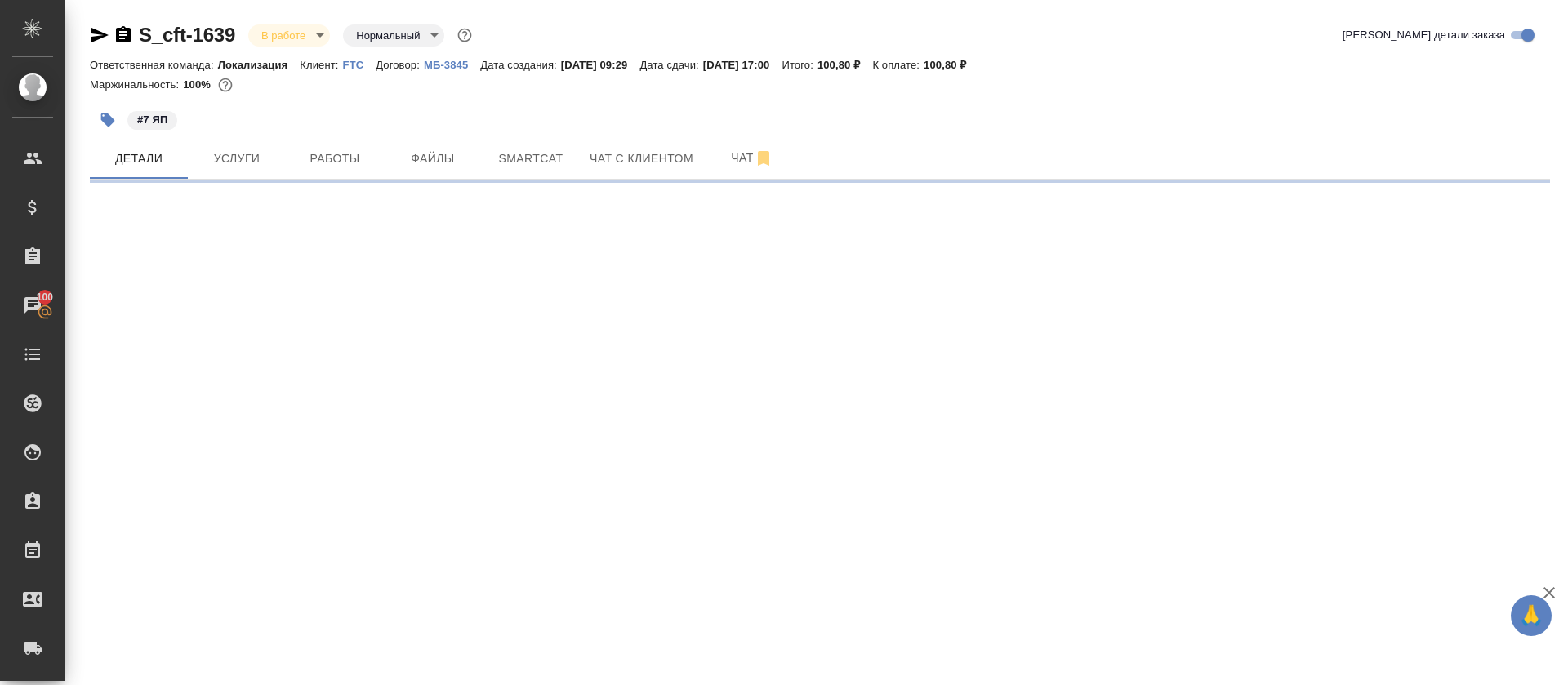
select select "RU"
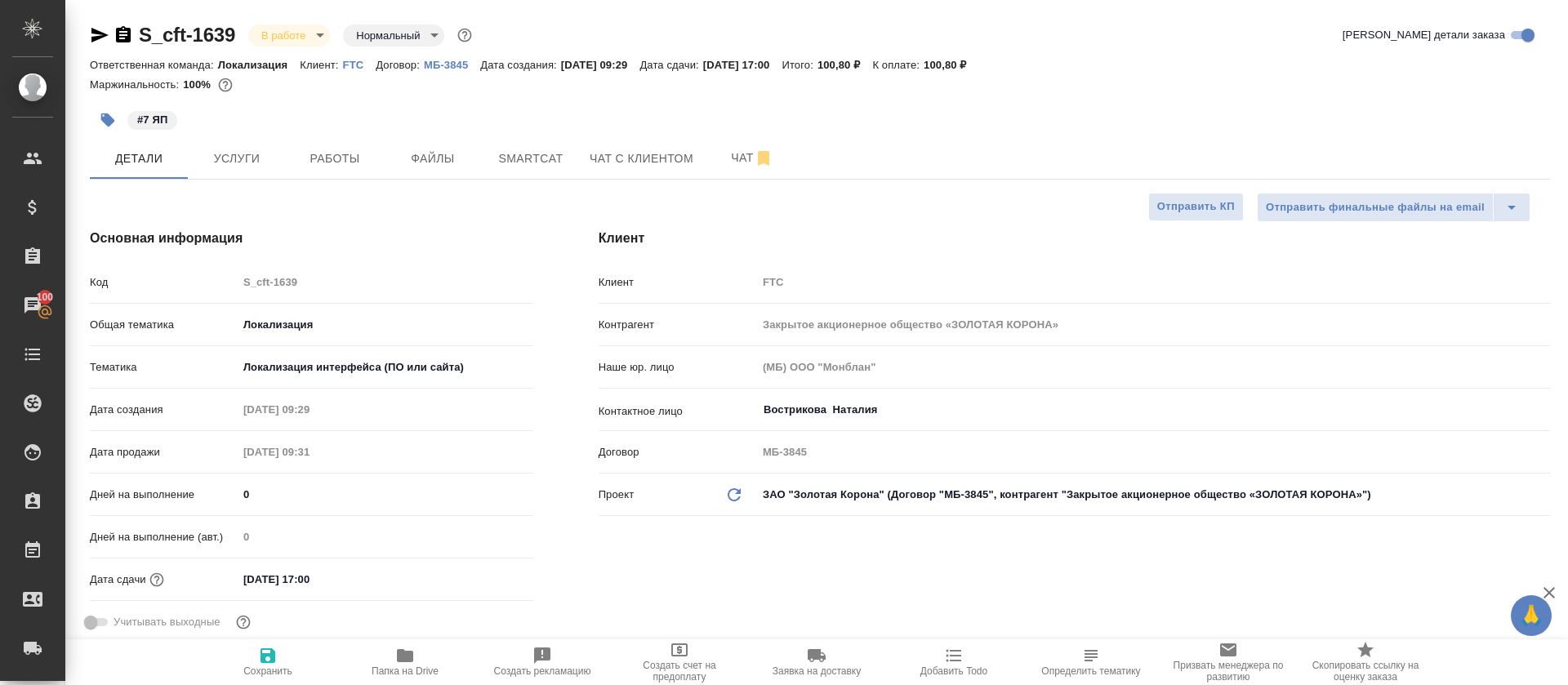
type textarea "x"
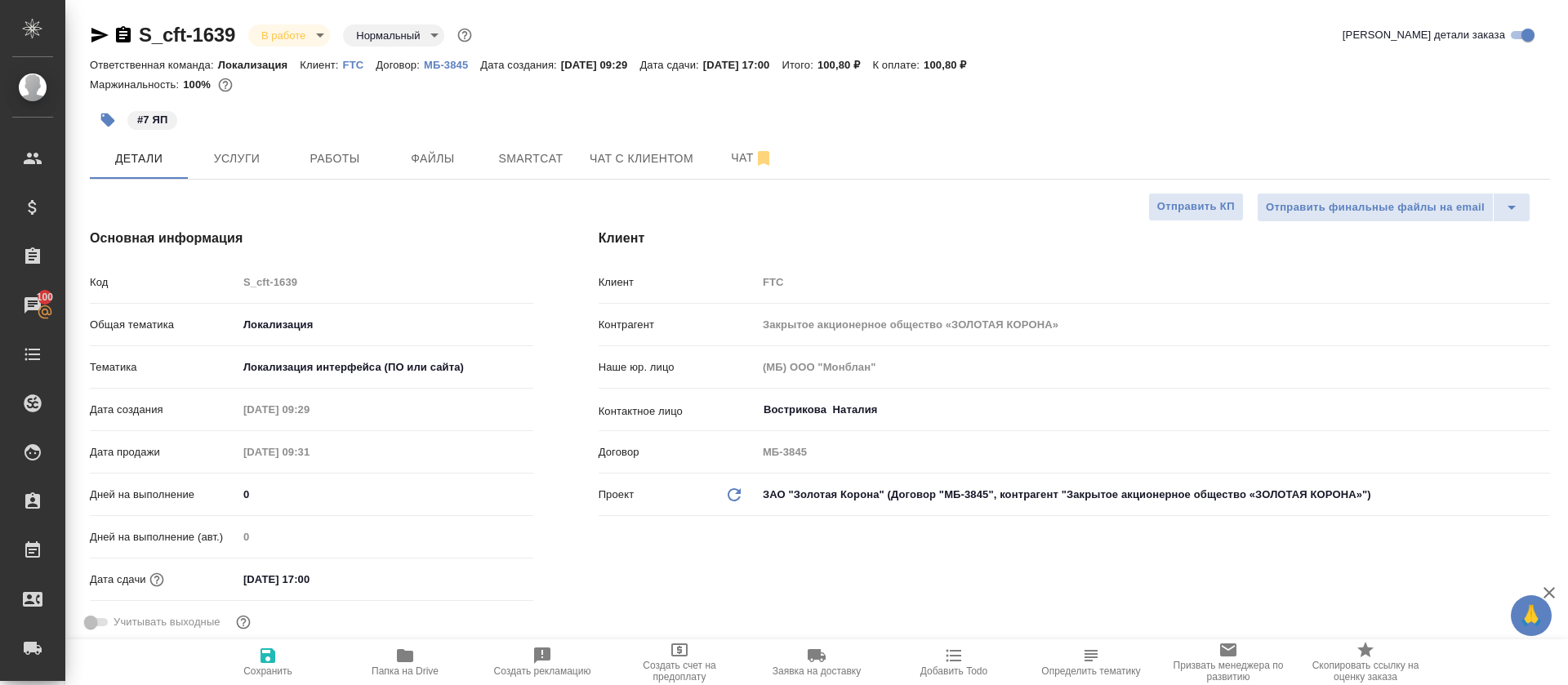
type textarea "x"
click at [337, 140] on button "Работы" at bounding box center [335, 159] width 98 height 41
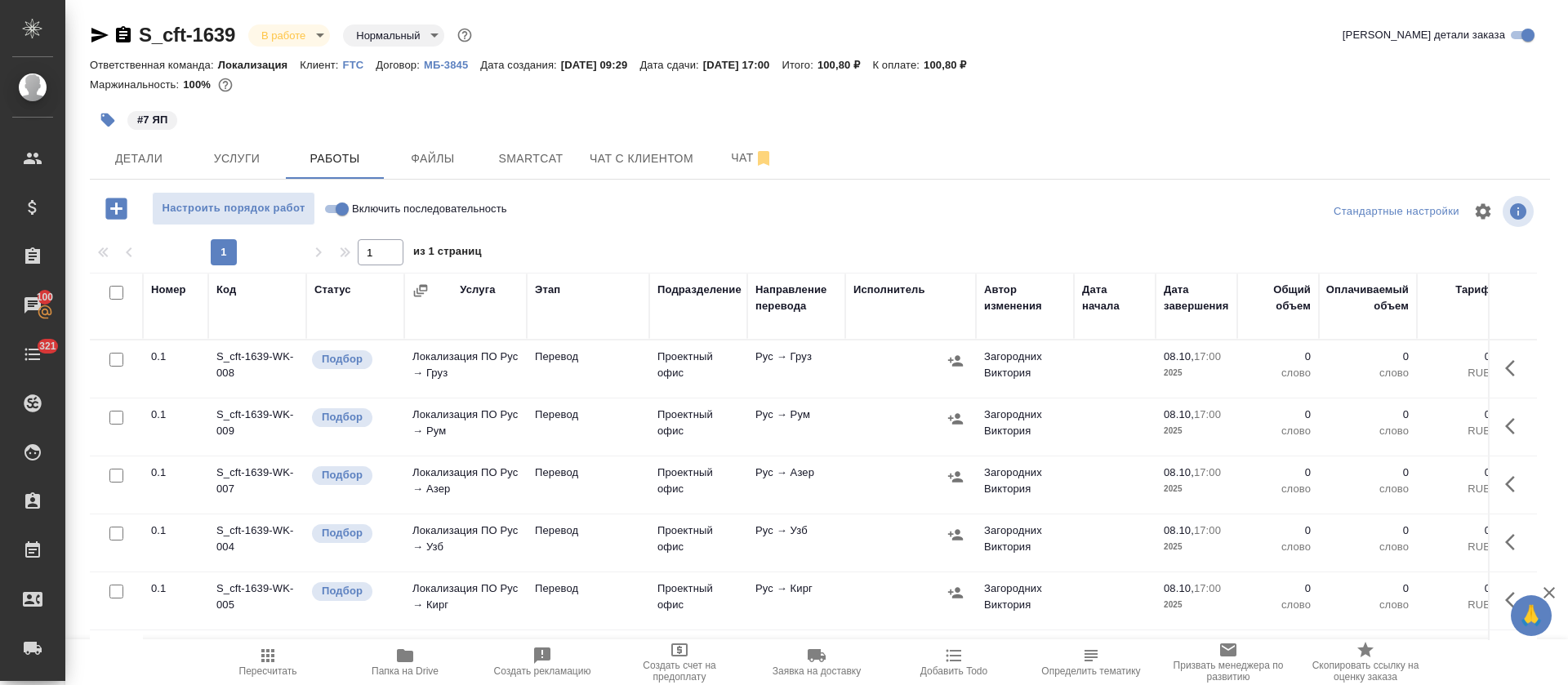
click at [335, 205] on input "Включить последовательность" at bounding box center [342, 209] width 59 height 20
checkbox input "true"
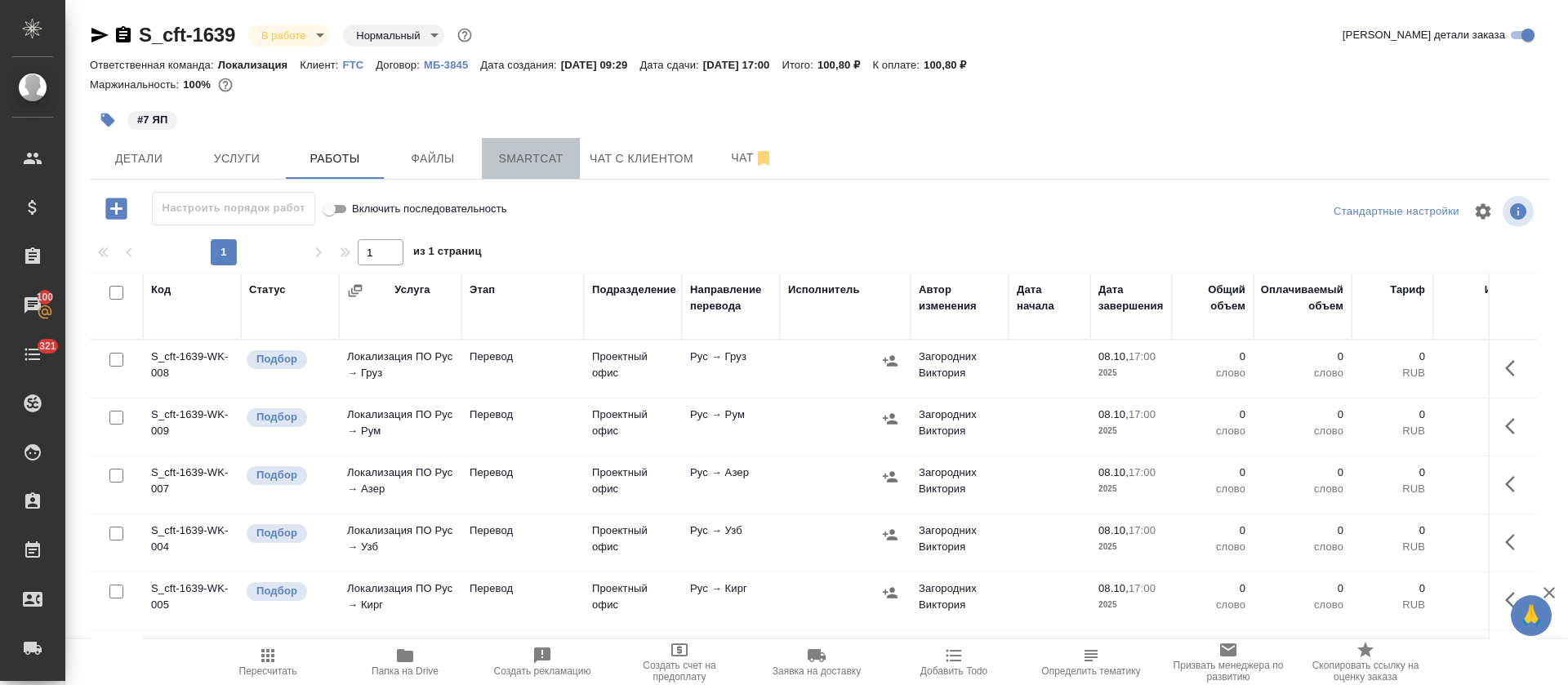
click at [541, 161] on span "Smartcat" at bounding box center [531, 158] width 79 height 21
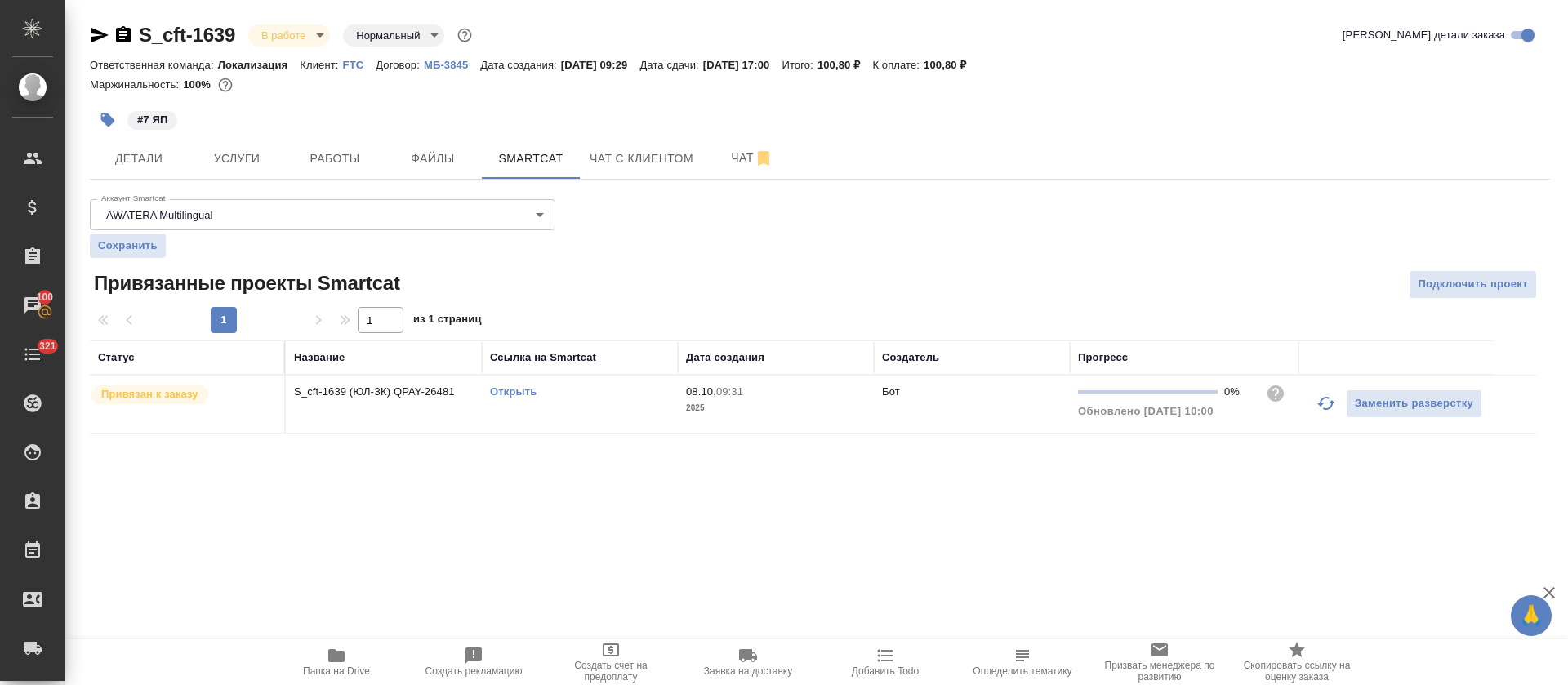
click at [508, 390] on link "Открыть" at bounding box center [513, 392] width 46 height 13
click at [315, 184] on div "S_cft-1639 В работе inProgress Нормальный normal Кратко детали заказа Ответстве…" at bounding box center [821, 238] width 1479 height 475
click at [326, 171] on button "Работы" at bounding box center [335, 159] width 98 height 41
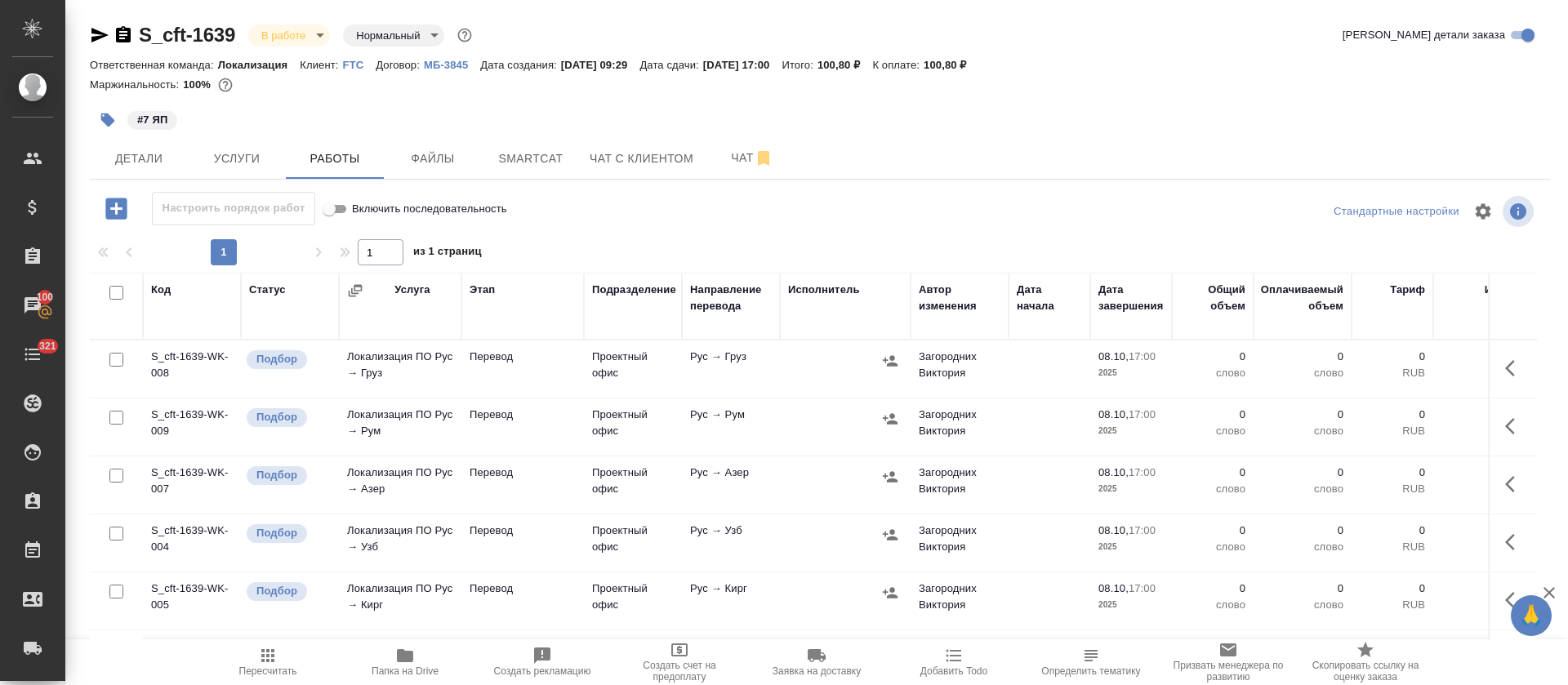
click at [118, 298] on input "checkbox" at bounding box center [117, 293] width 14 height 14
checkbox input "true"
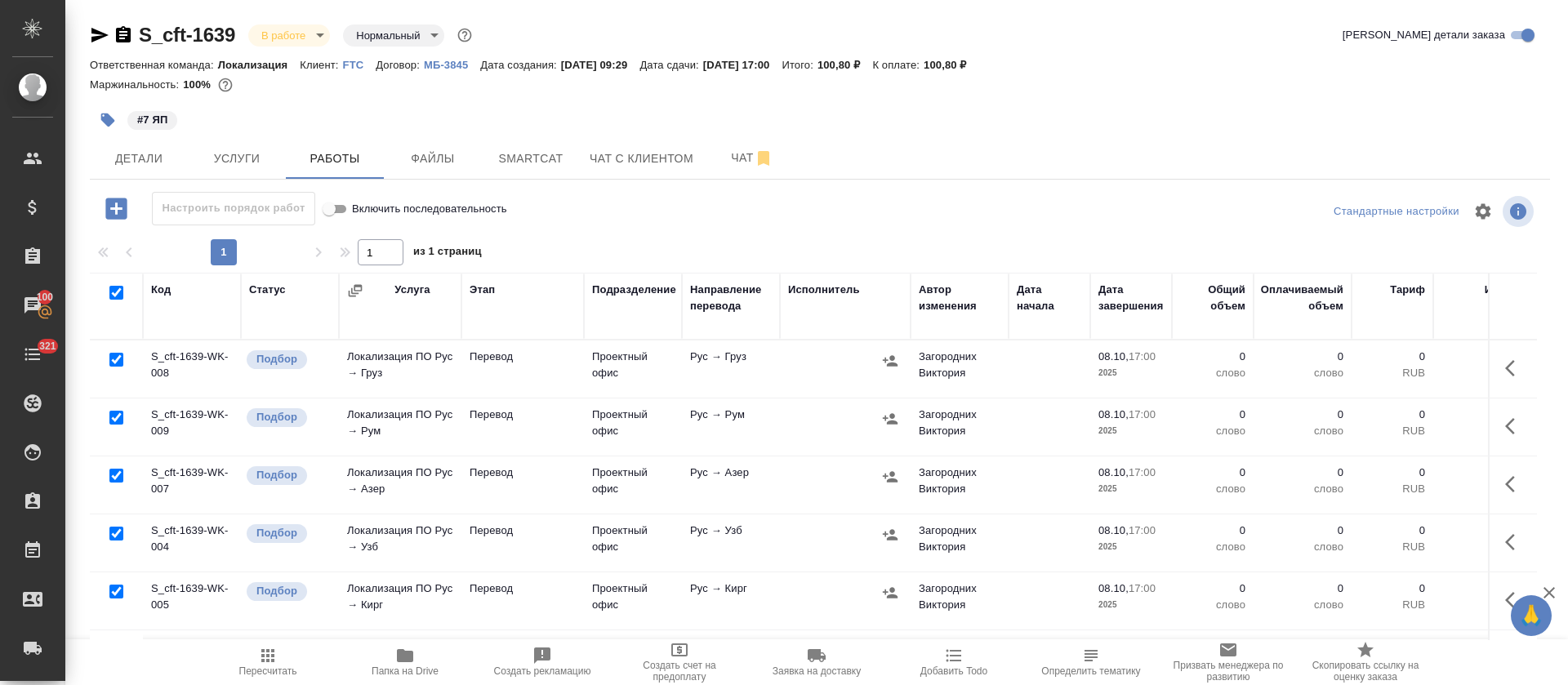
checkbox input "true"
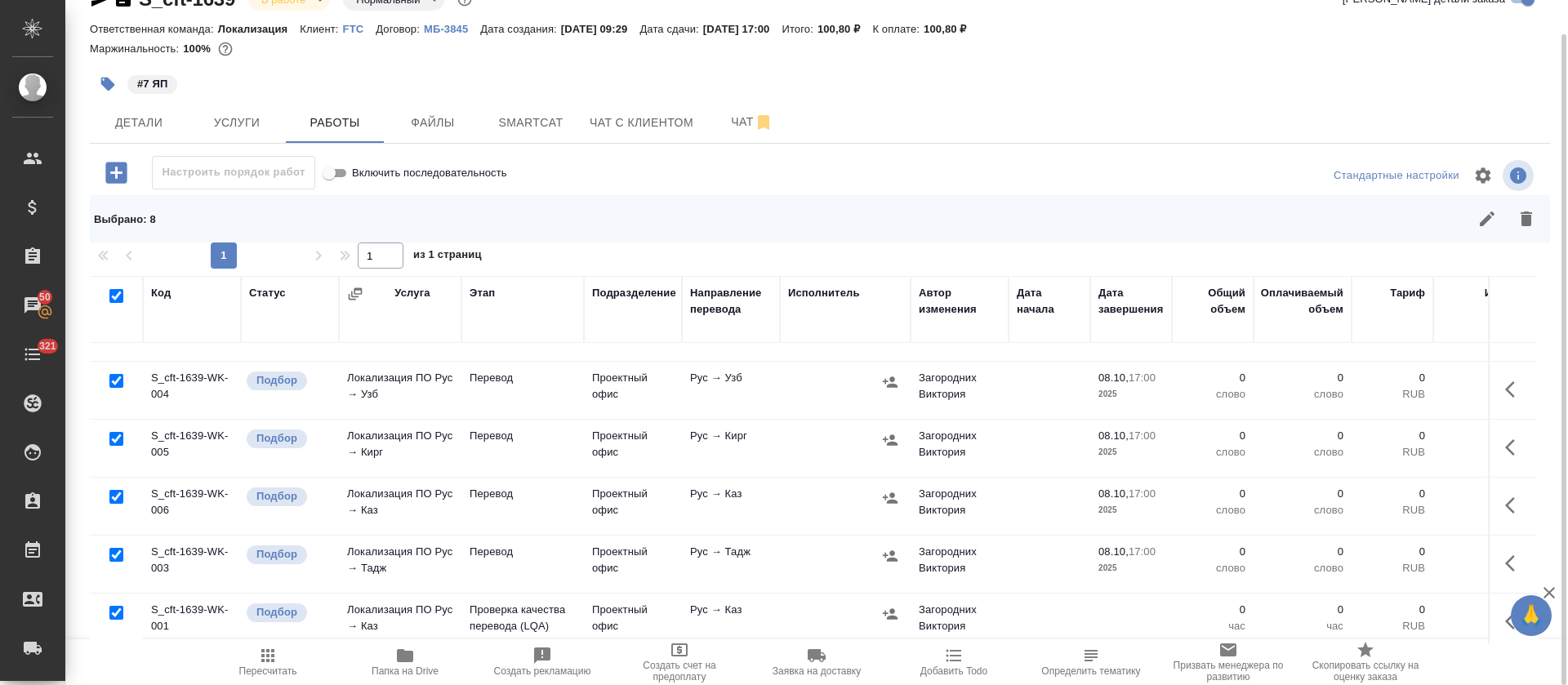
scroll to position [183, 0]
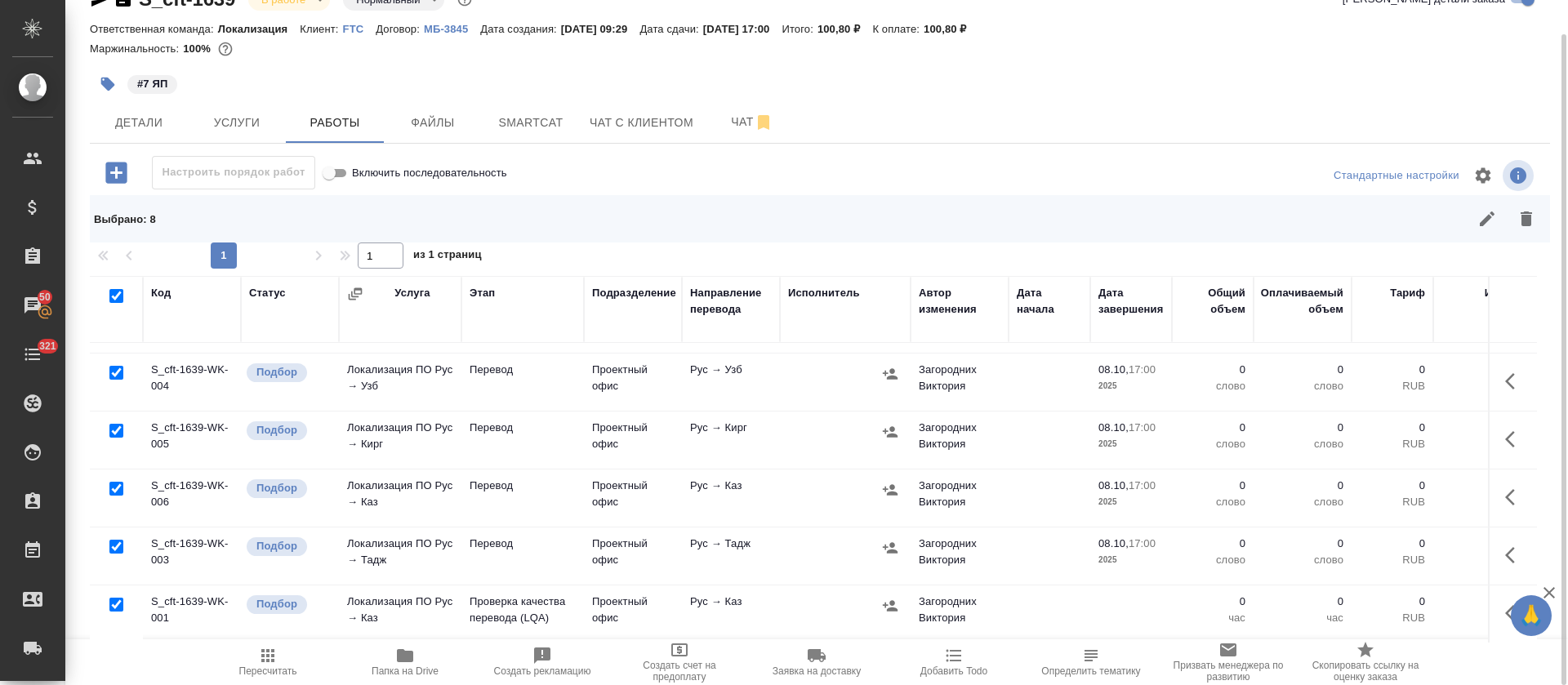
click at [116, 598] on input "checkbox" at bounding box center [117, 606] width 14 height 14
checkbox input "false"
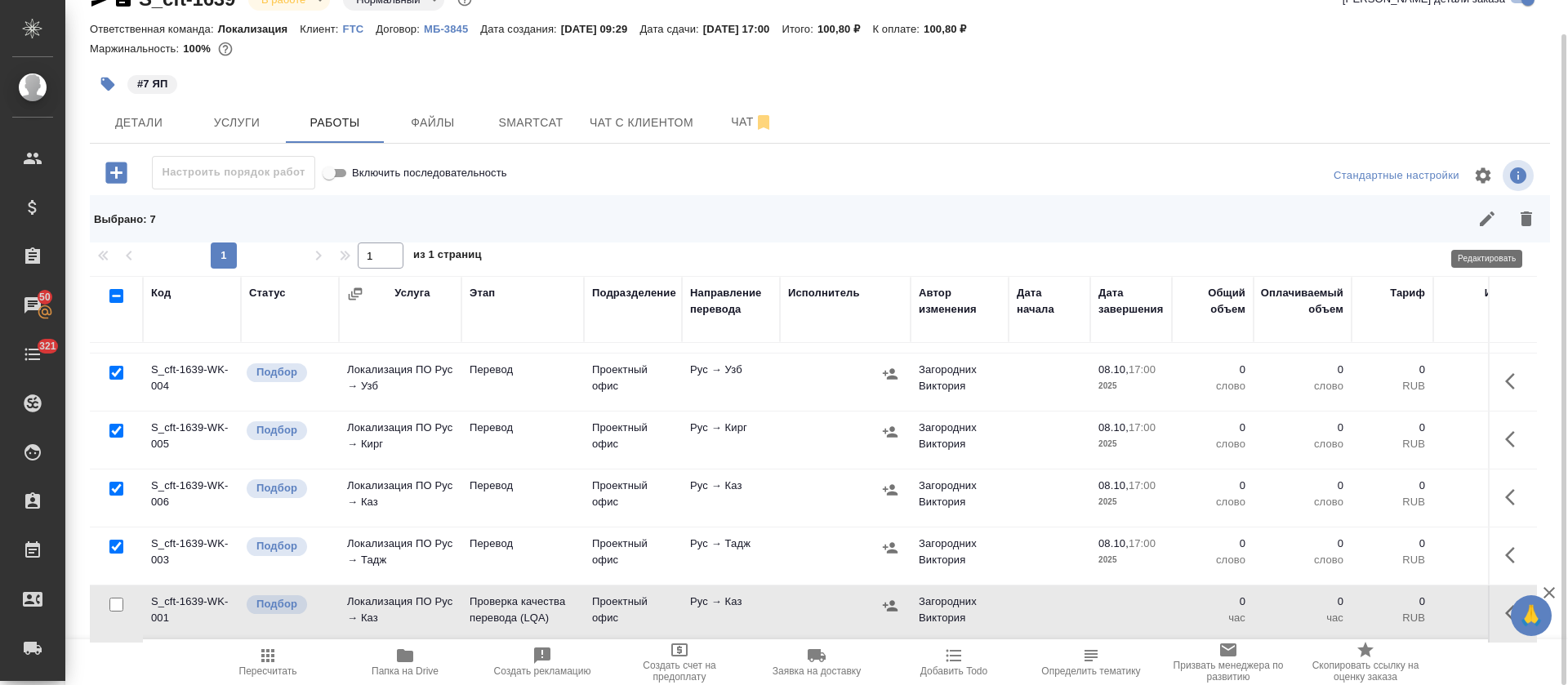
click at [1478, 227] on icon "button" at bounding box center [1488, 219] width 20 height 20
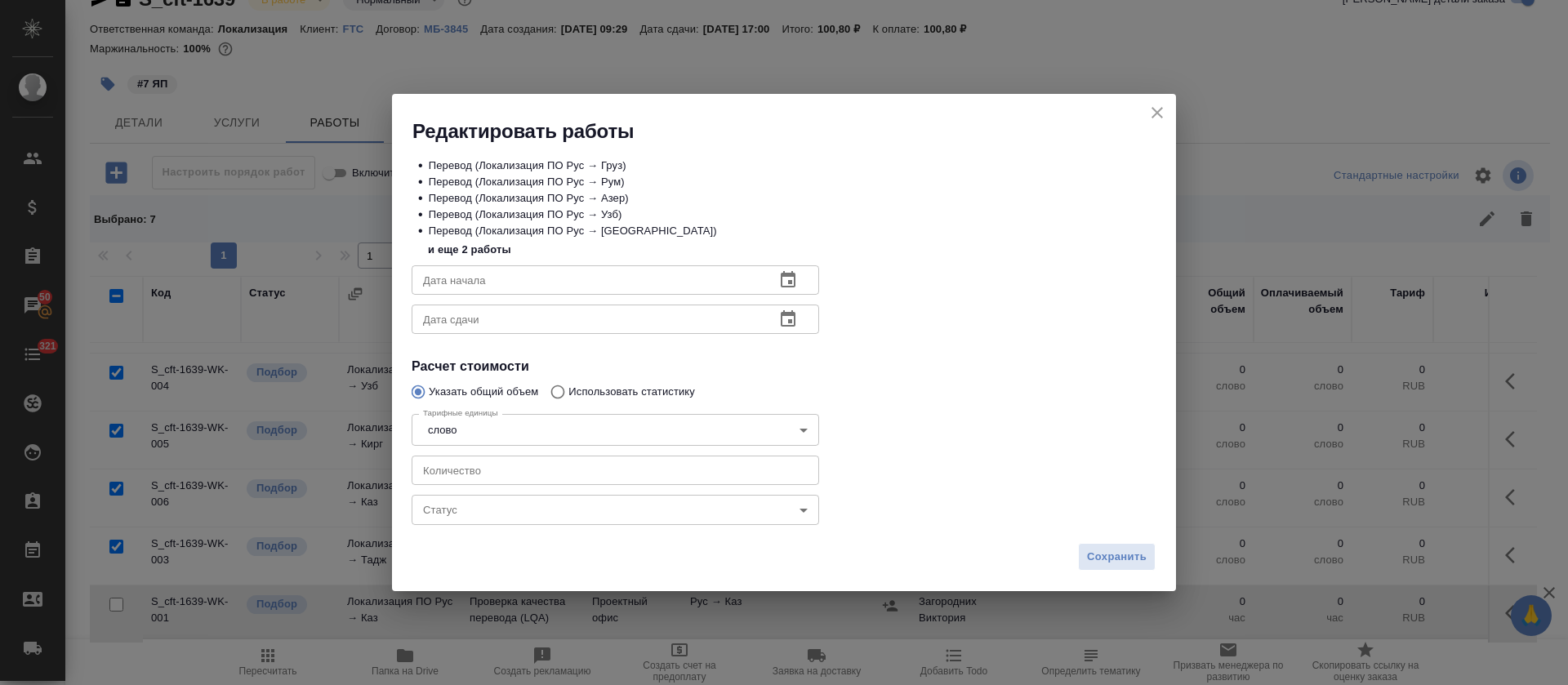
click at [526, 481] on input "number" at bounding box center [615, 470] width 407 height 29
type input "2"
click at [798, 276] on button "button" at bounding box center [788, 280] width 39 height 39
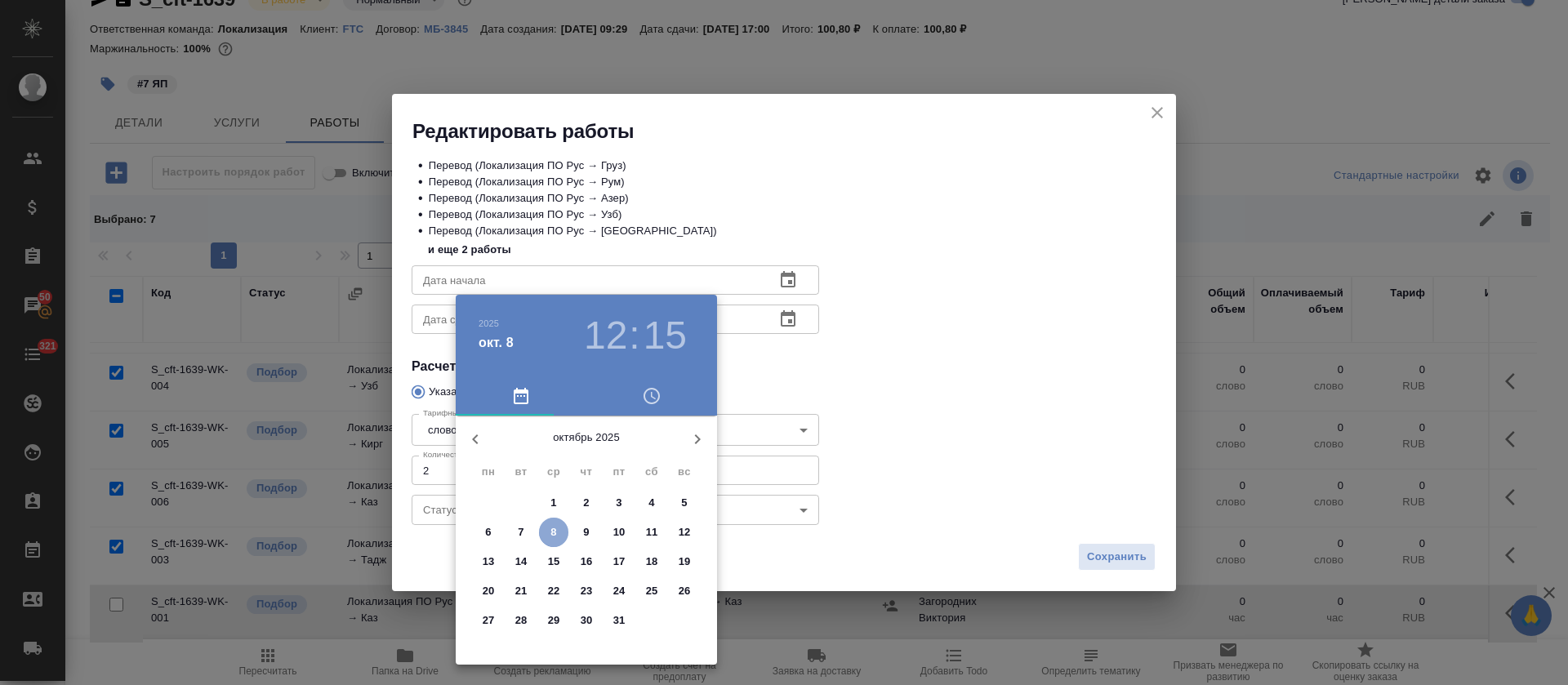
click at [558, 535] on span "8" at bounding box center [554, 532] width 29 height 16
type input "08.10.2025 12:15"
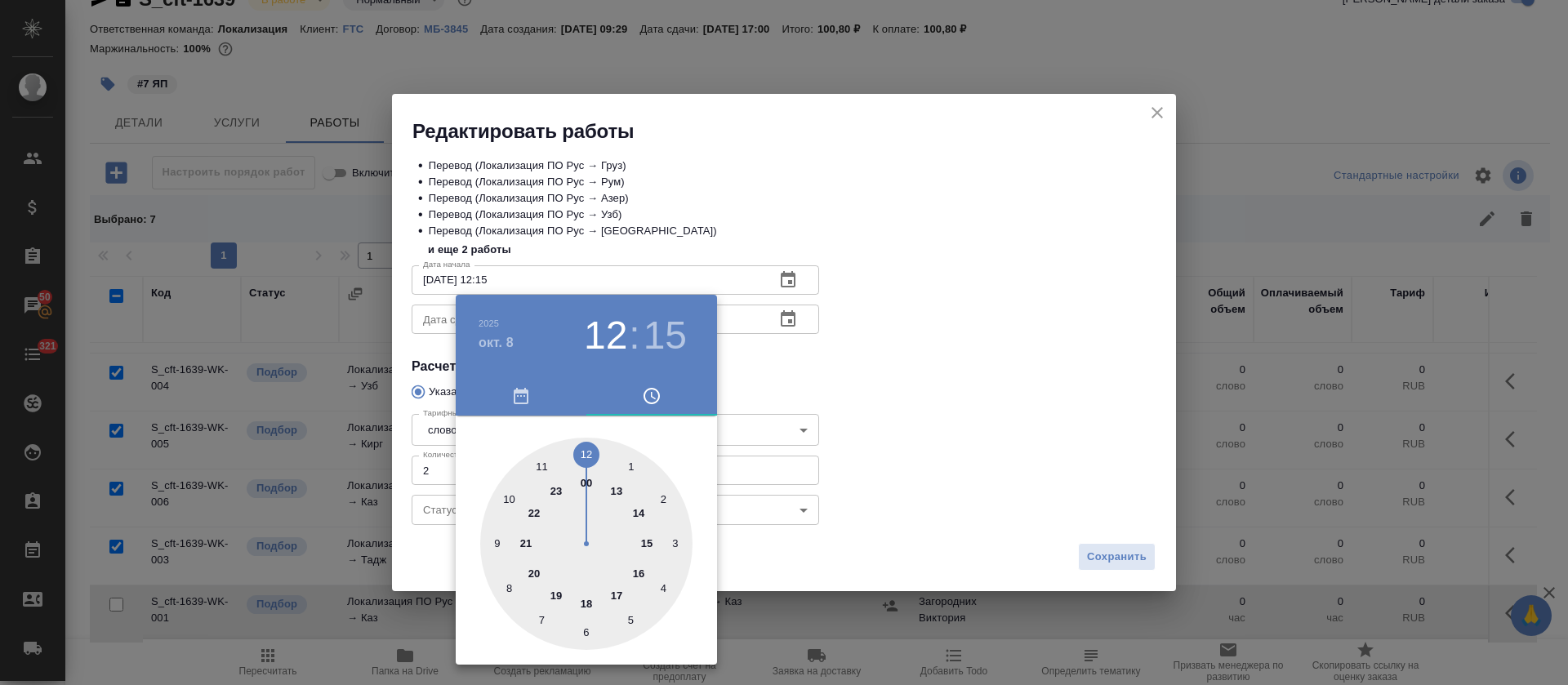
click at [856, 416] on div at bounding box center [784, 342] width 1568 height 685
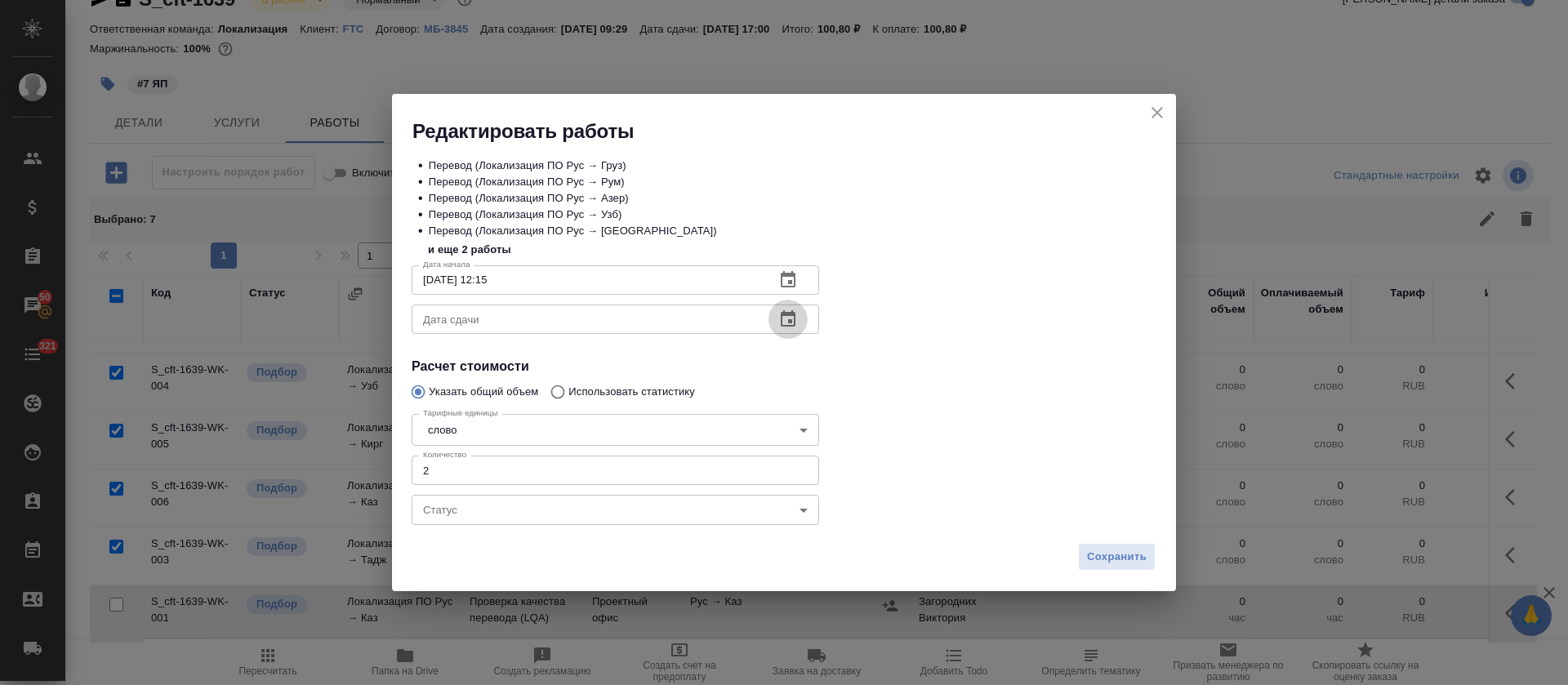
click at [793, 314] on icon "button" at bounding box center [788, 319] width 14 height 16
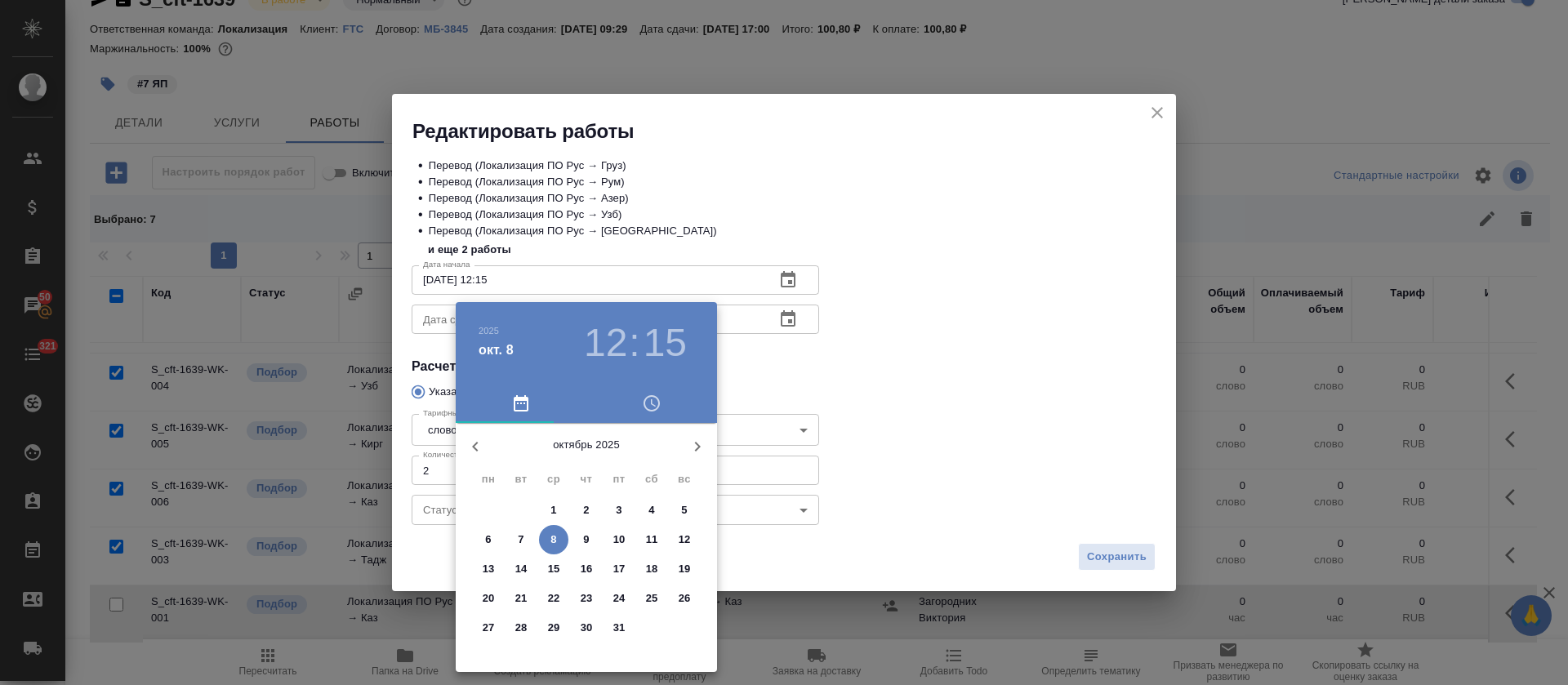
click at [560, 531] on span "8" at bounding box center [554, 539] width 29 height 16
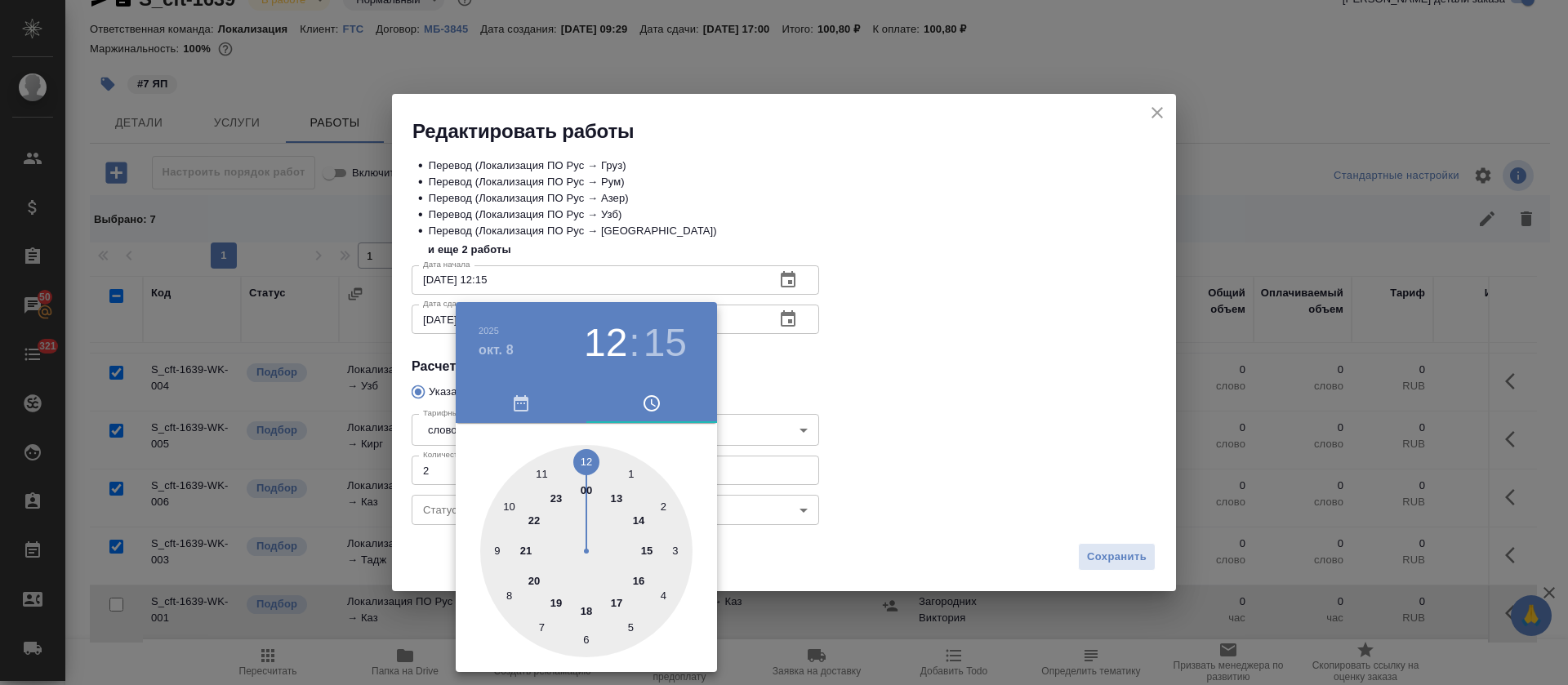
click at [643, 586] on div at bounding box center [587, 551] width 213 height 213
click at [585, 464] on div at bounding box center [587, 551] width 213 height 213
type input "08.10.2025 16:00"
click at [822, 382] on div at bounding box center [784, 342] width 1568 height 685
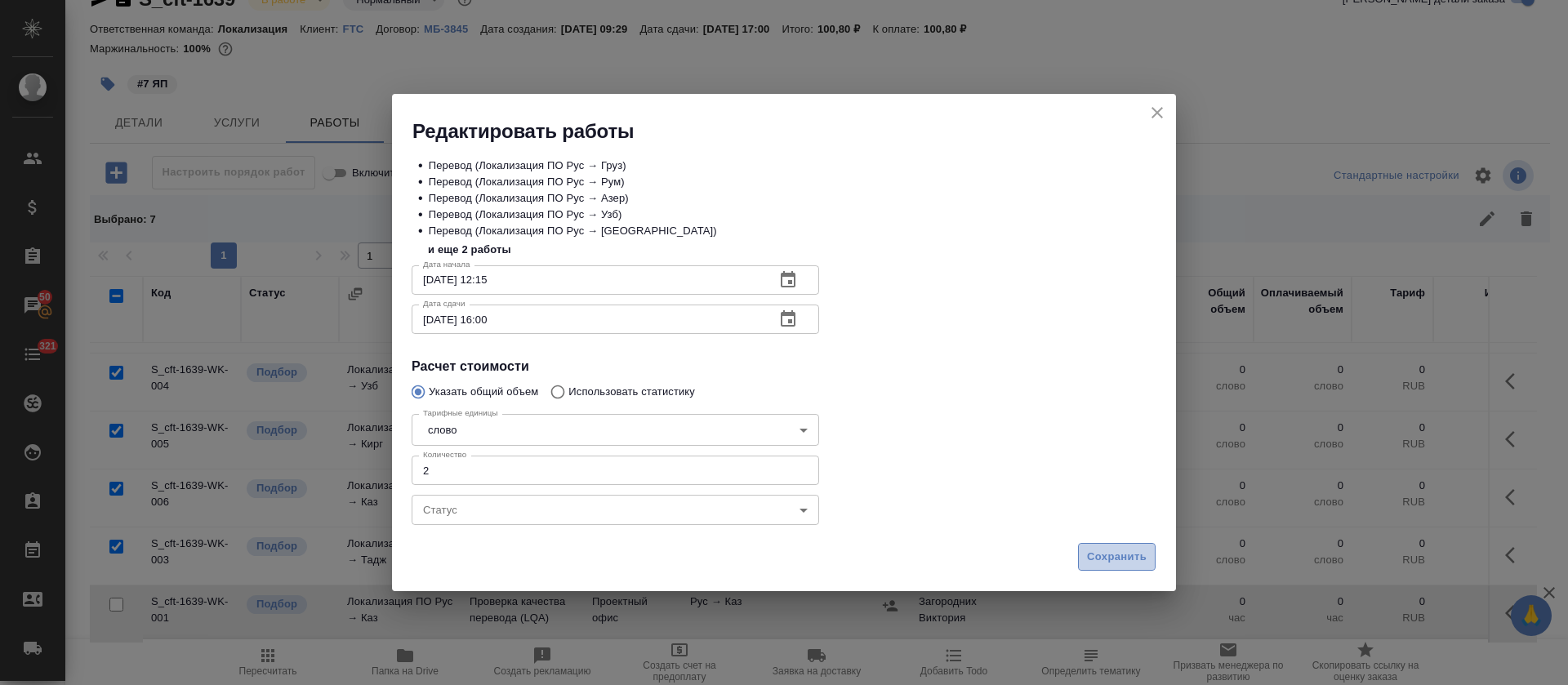
click at [1088, 550] on span "Сохранить" at bounding box center [1116, 557] width 60 height 19
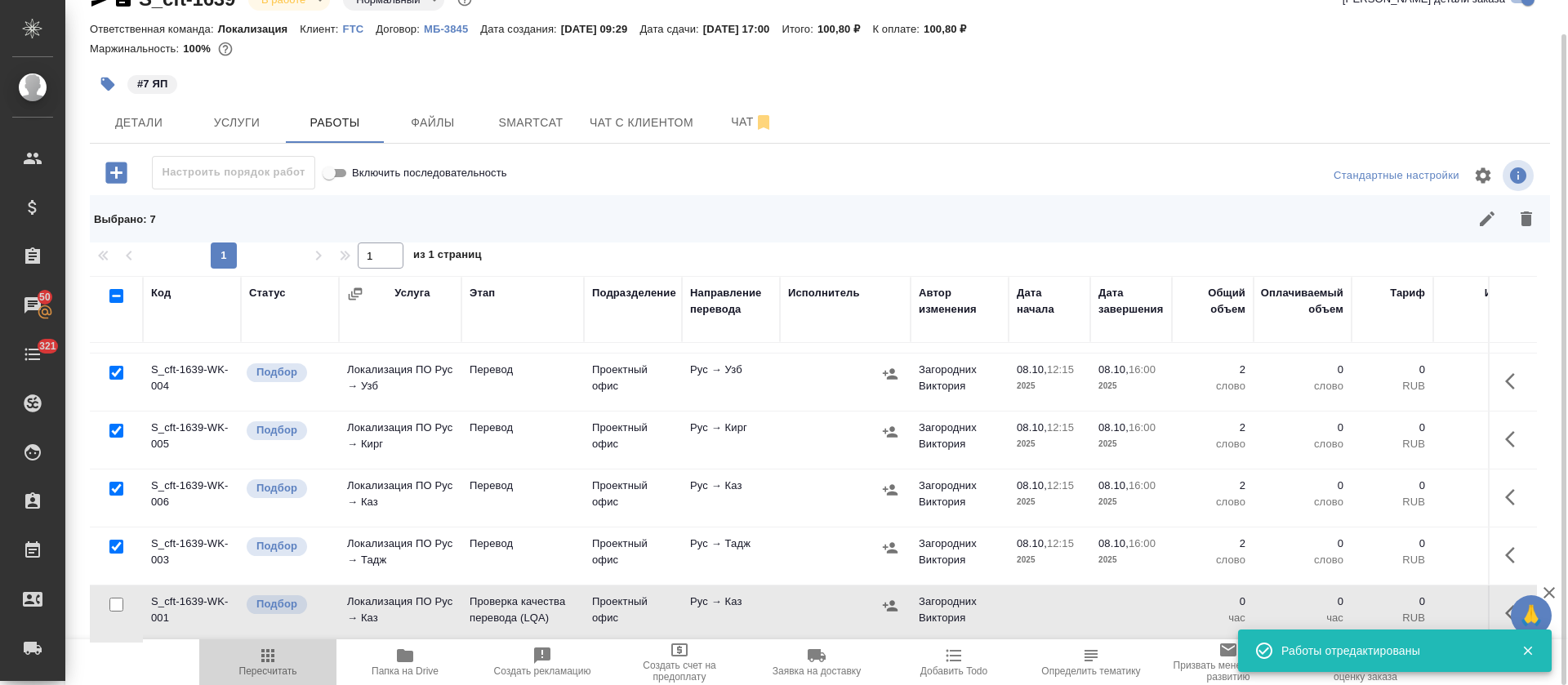
click at [277, 676] on span "Пересчитать" at bounding box center [268, 671] width 58 height 12
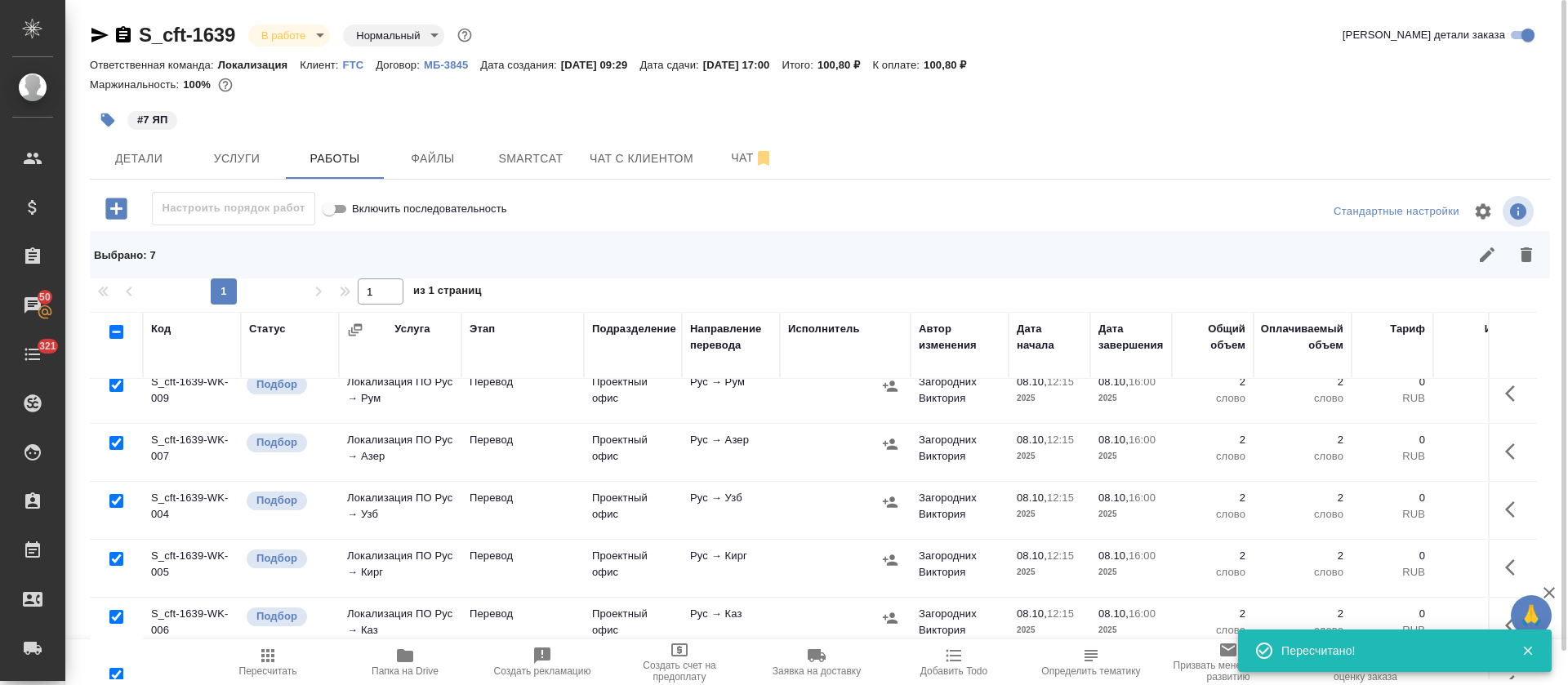
scroll to position [0, 0]
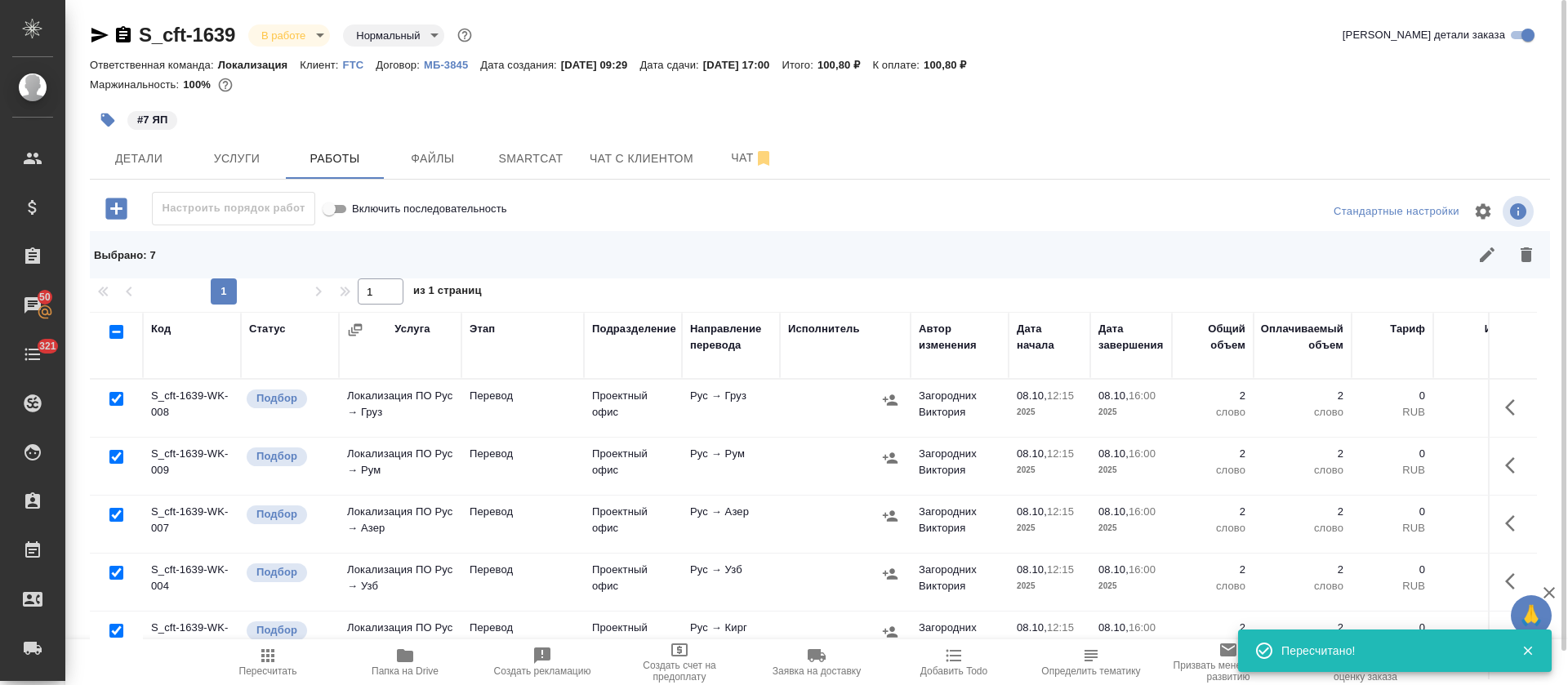
click at [882, 402] on icon "button" at bounding box center [890, 400] width 16 height 16
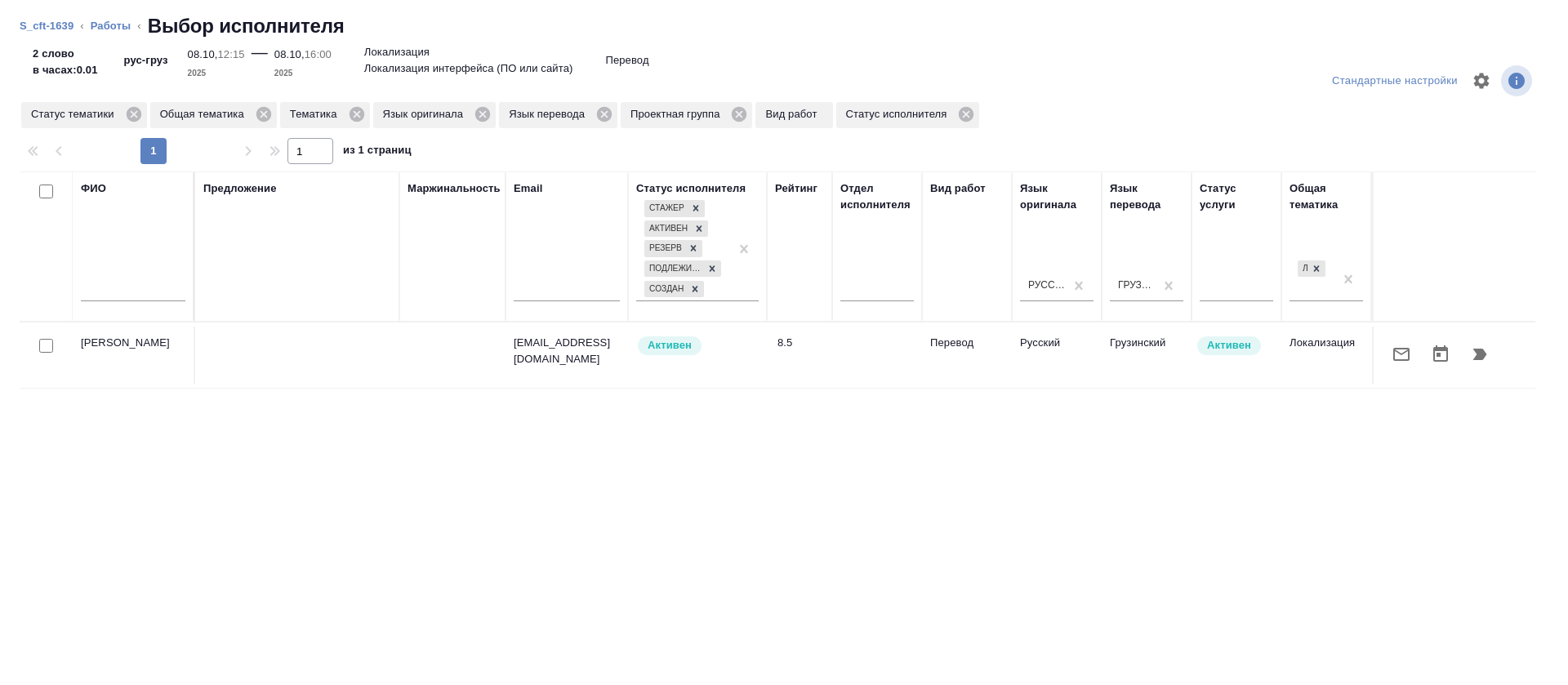
click at [1392, 370] on button "button" at bounding box center [1402, 355] width 39 height 39
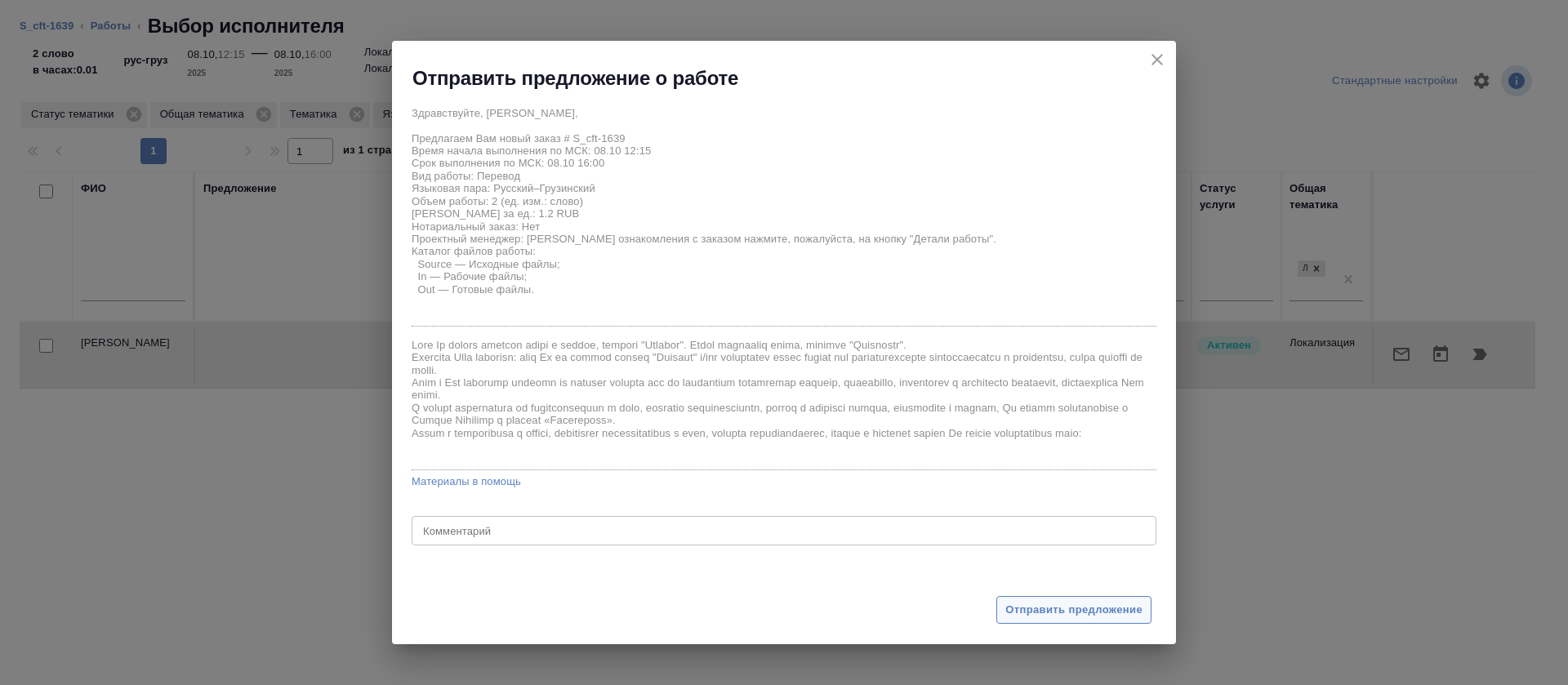
click at [1001, 611] on button "Отправить предложение" at bounding box center [1074, 611] width 155 height 29
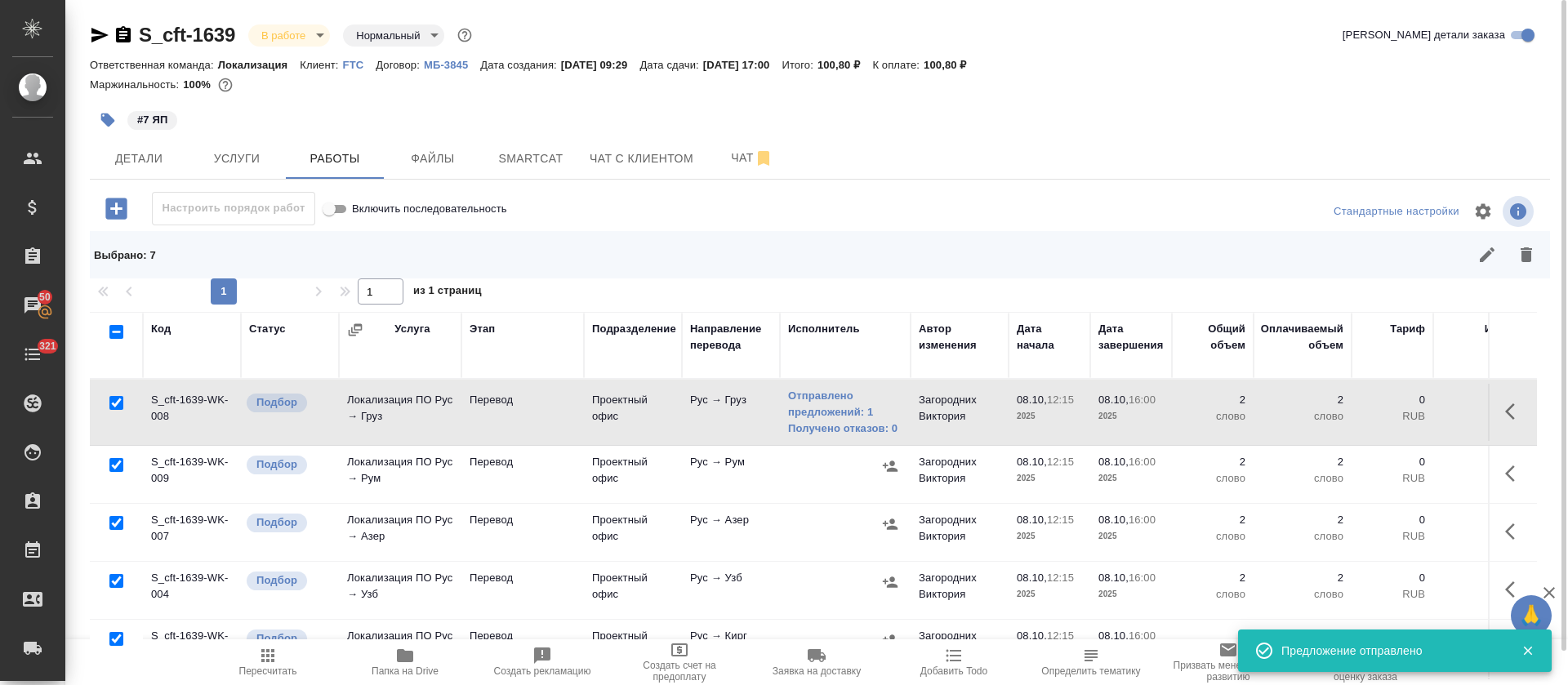
click at [895, 477] on button "button" at bounding box center [889, 466] width 24 height 24
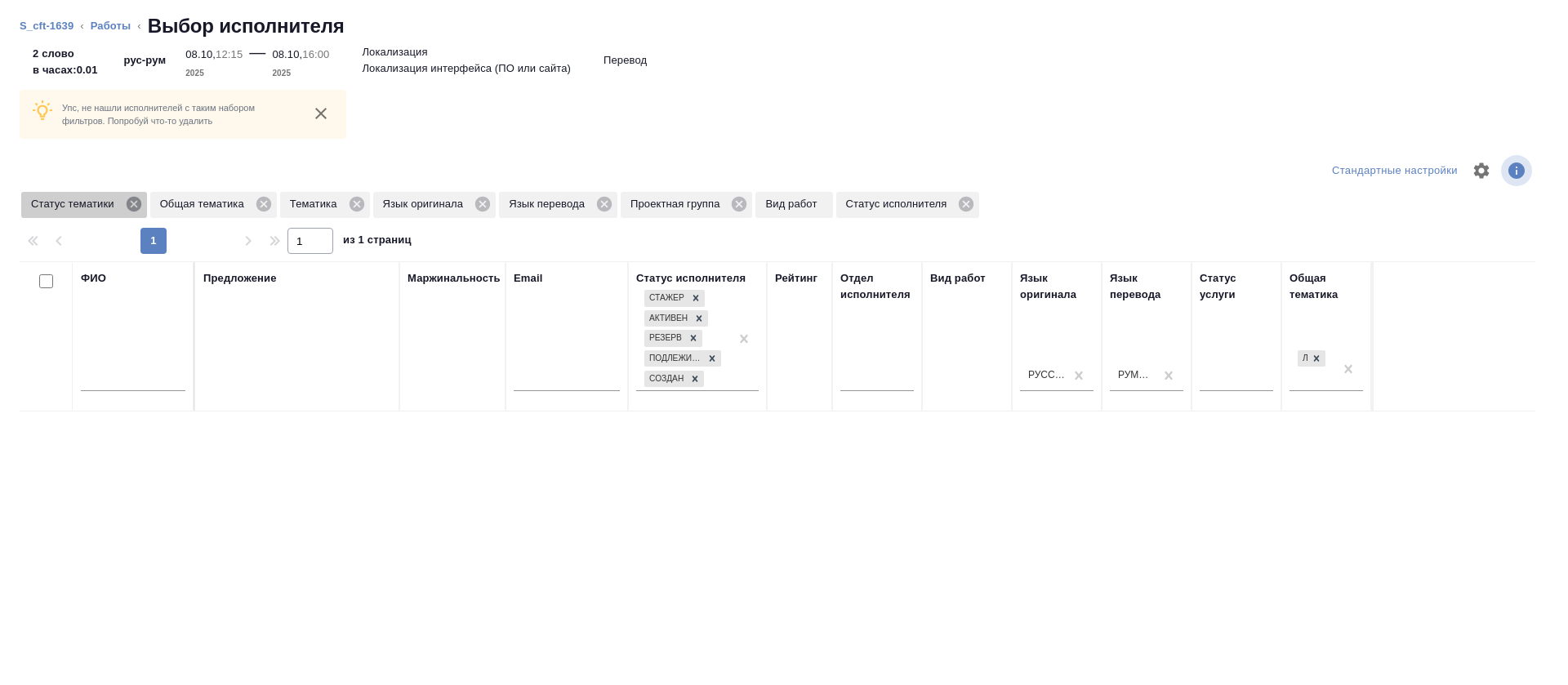
click at [128, 205] on icon at bounding box center [133, 204] width 14 height 14
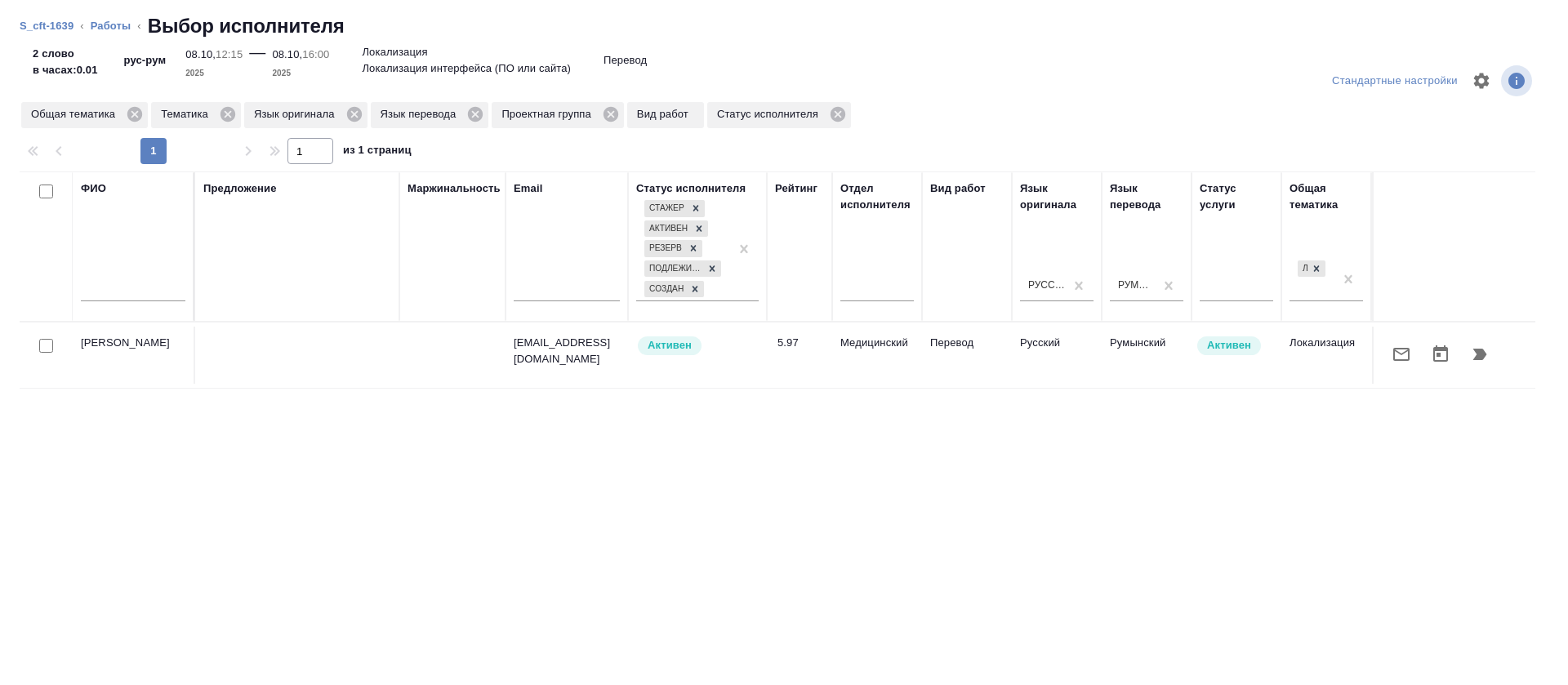
click at [1382, 369] on button "button" at bounding box center [1402, 355] width 39 height 39
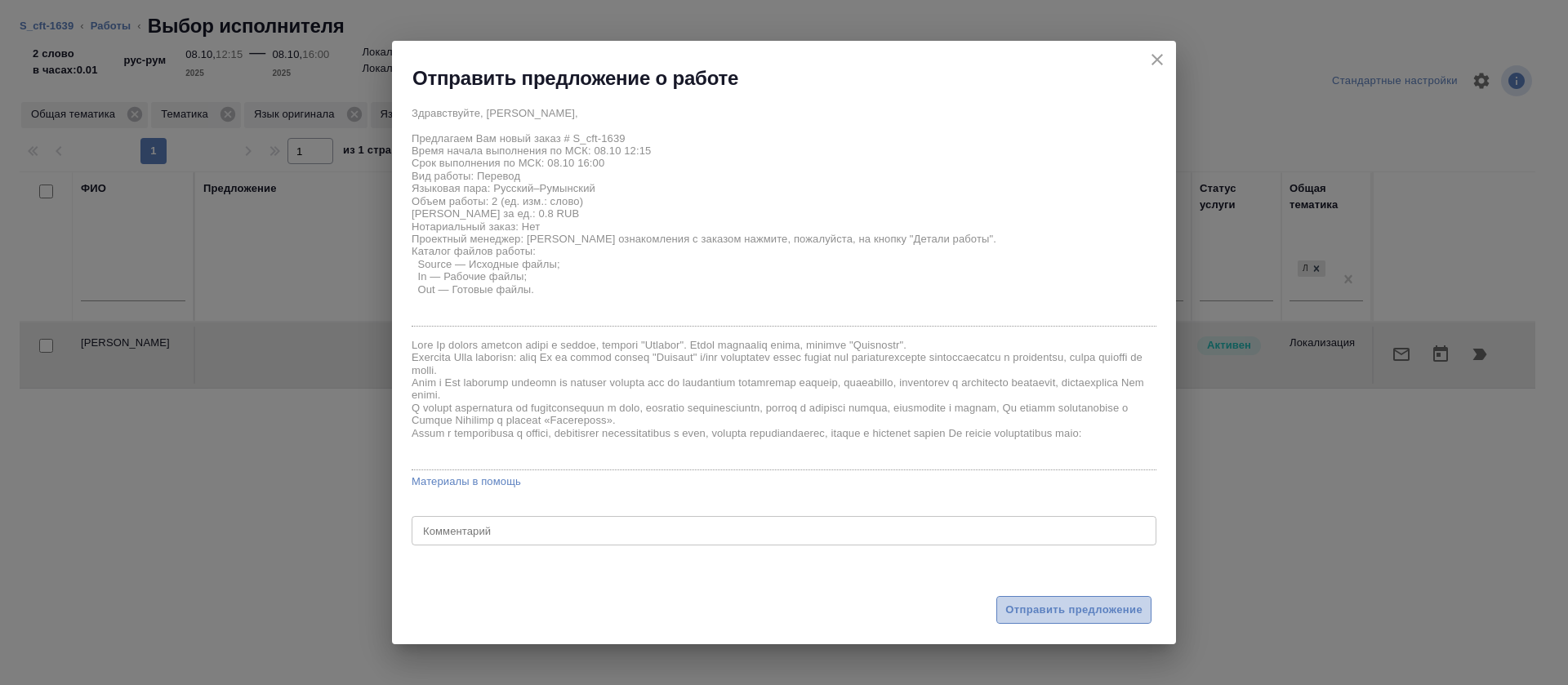
click at [1047, 622] on button "Отправить предложение" at bounding box center [1074, 611] width 155 height 29
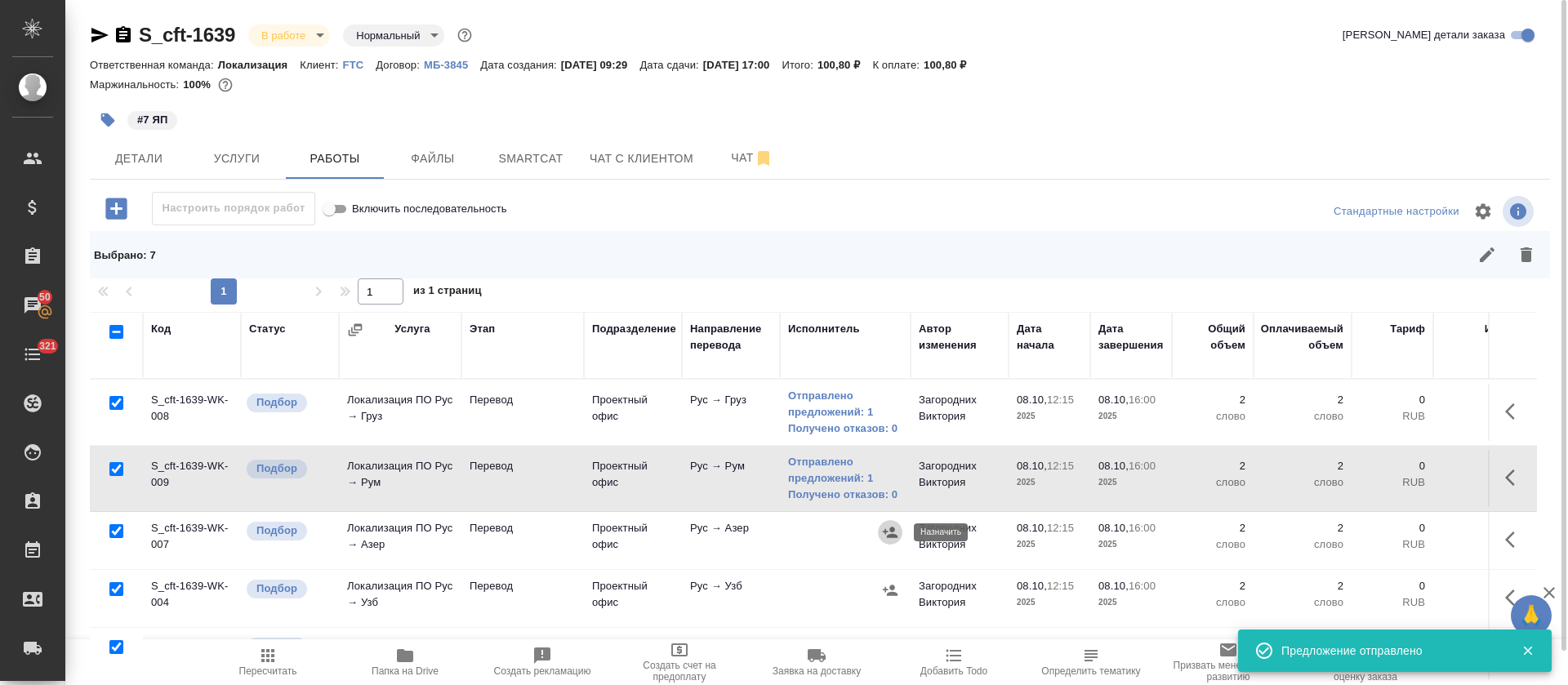
click at [893, 534] on icon "button" at bounding box center [890, 532] width 14 height 11
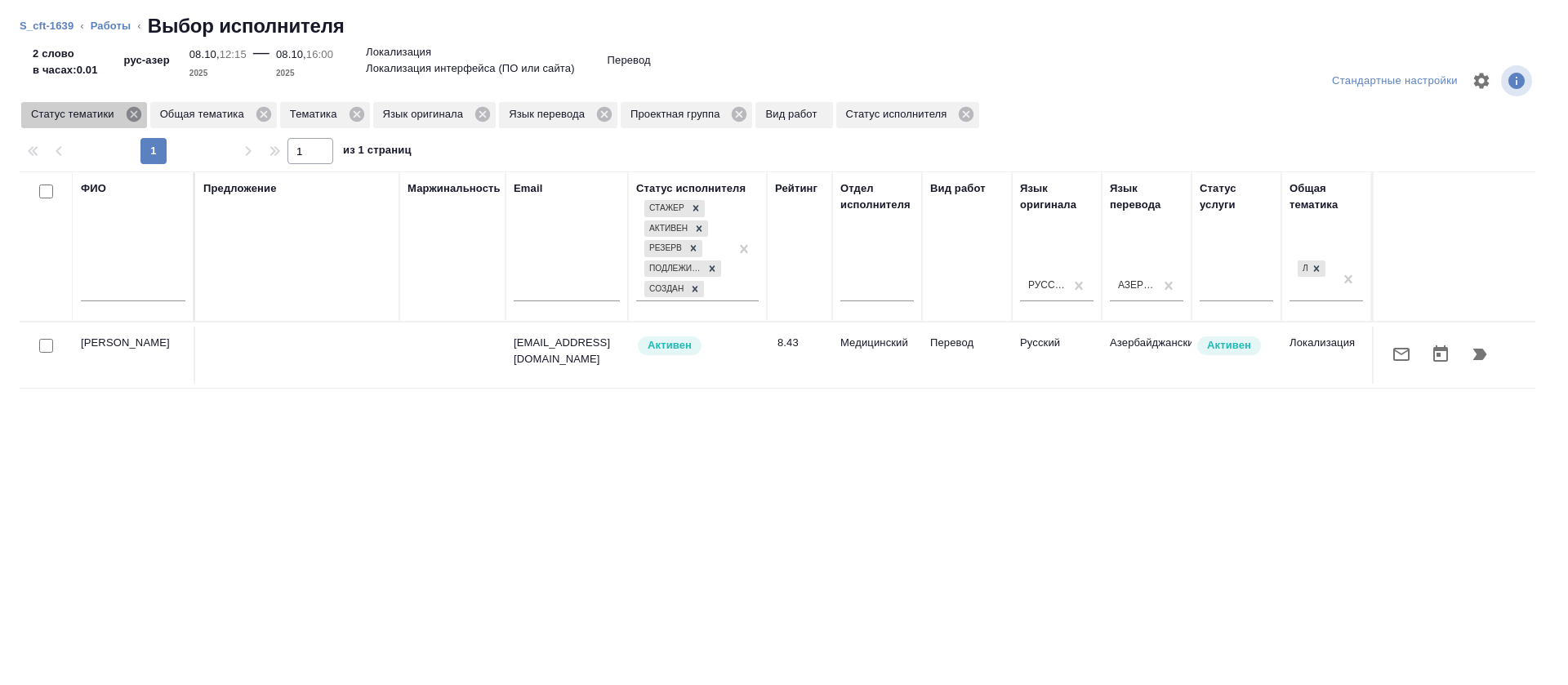
click at [136, 120] on icon at bounding box center [133, 114] width 14 height 14
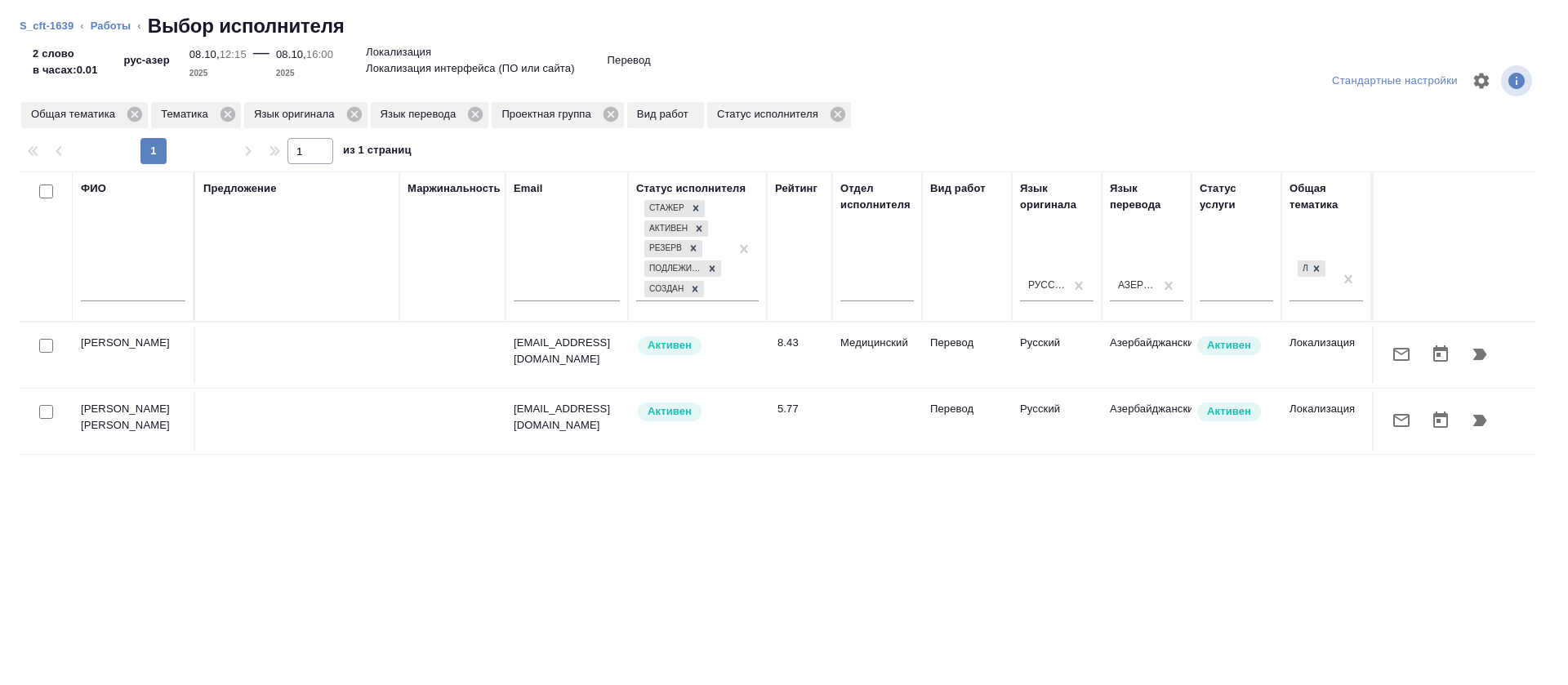
drag, startPoint x: 1357, startPoint y: 411, endPoint x: 1379, endPoint y: 417, distance: 22.8
click at [1372, 410] on td at bounding box center [1454, 422] width 163 height 57
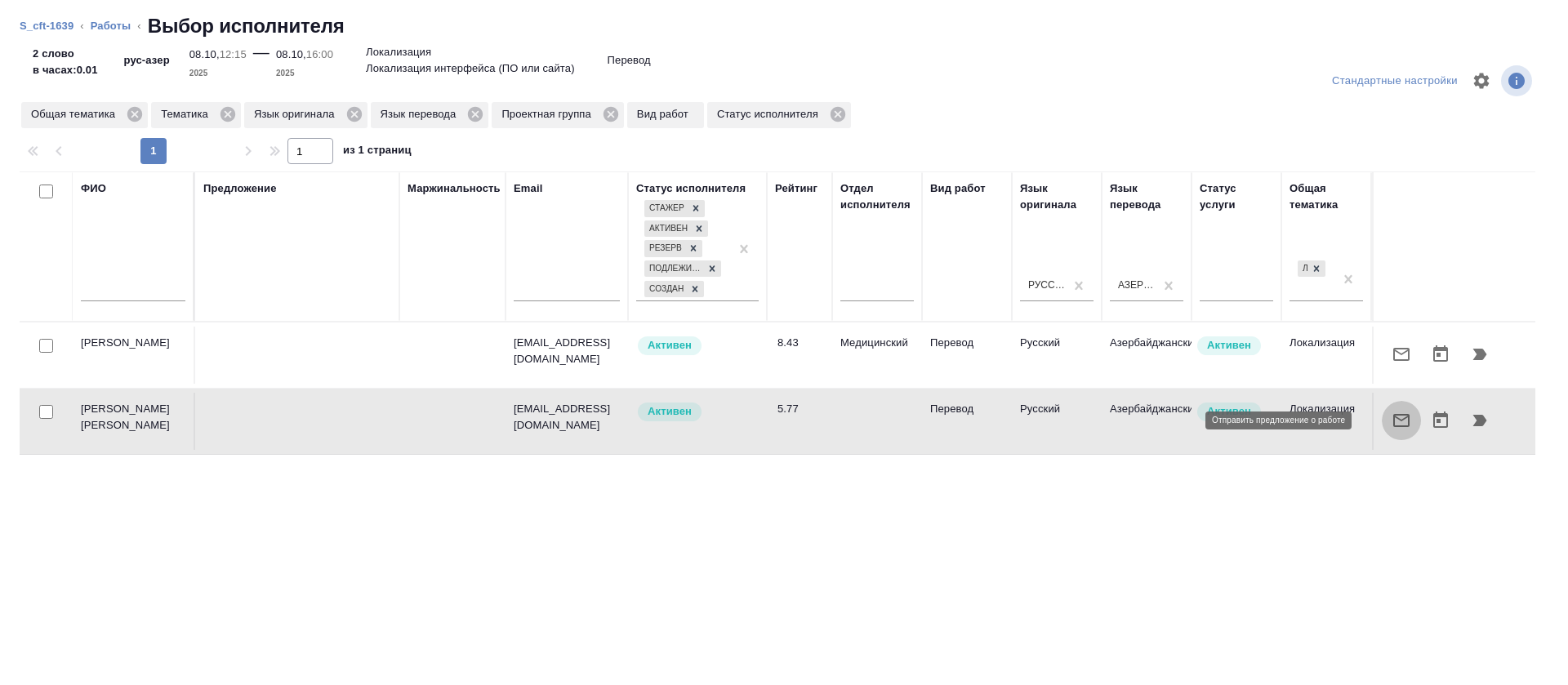
click at [1392, 422] on icon "button" at bounding box center [1402, 421] width 20 height 20
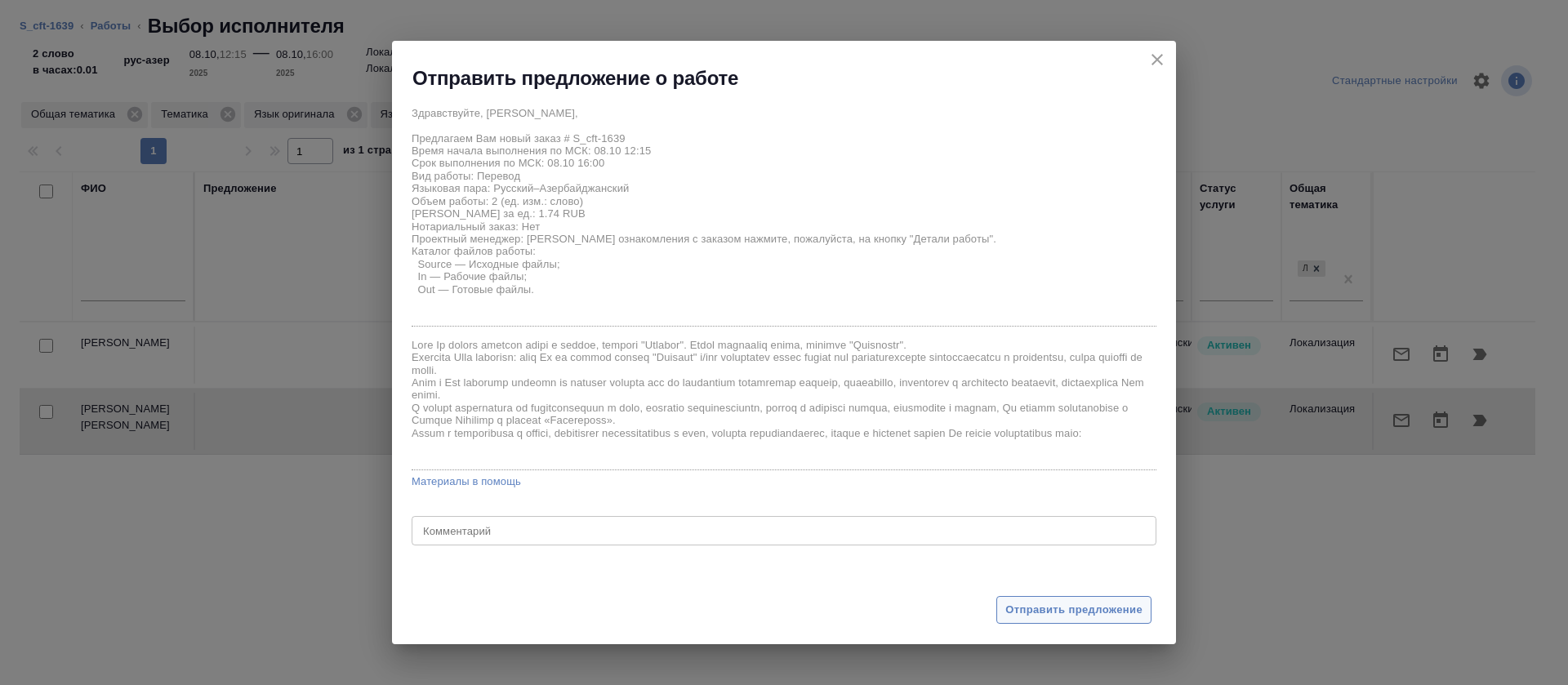
click at [1021, 608] on span "Отправить предложение" at bounding box center [1074, 610] width 138 height 19
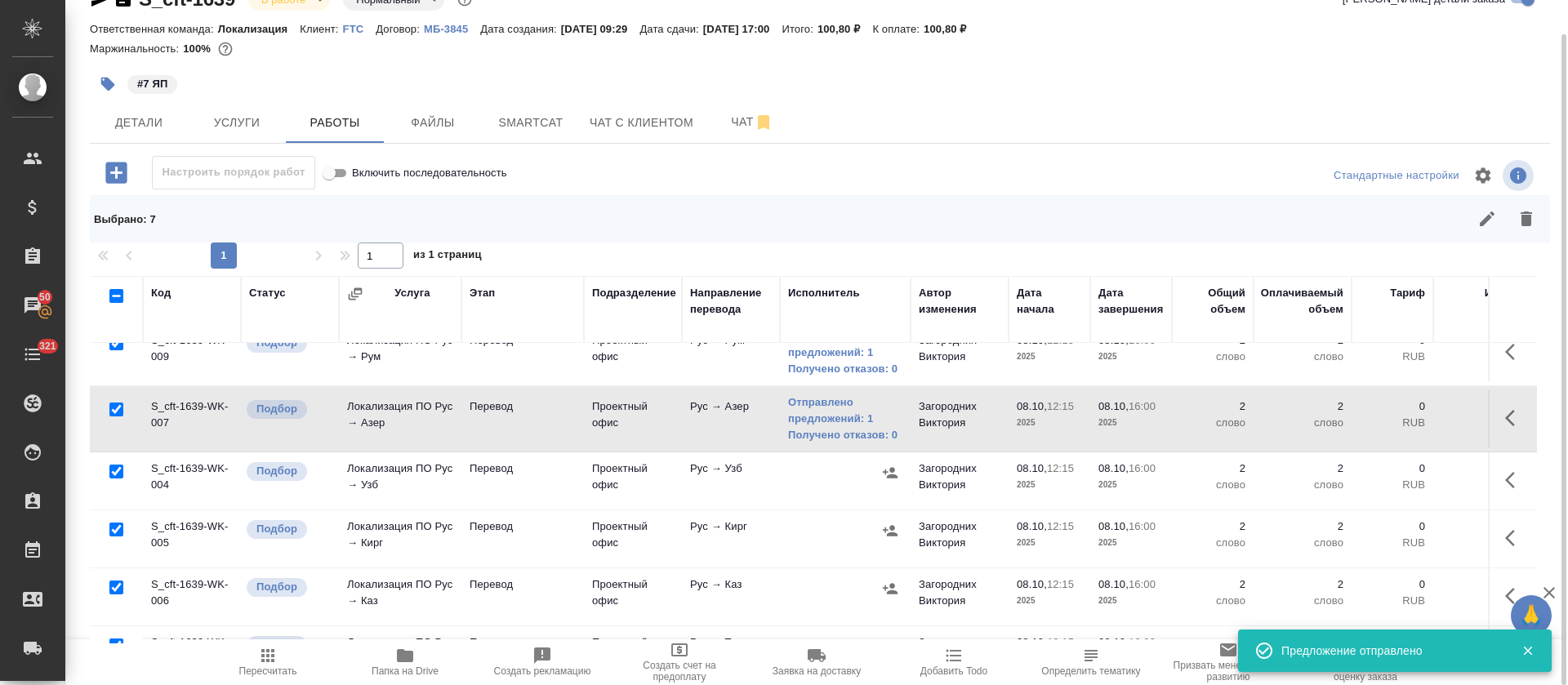
scroll to position [122, 0]
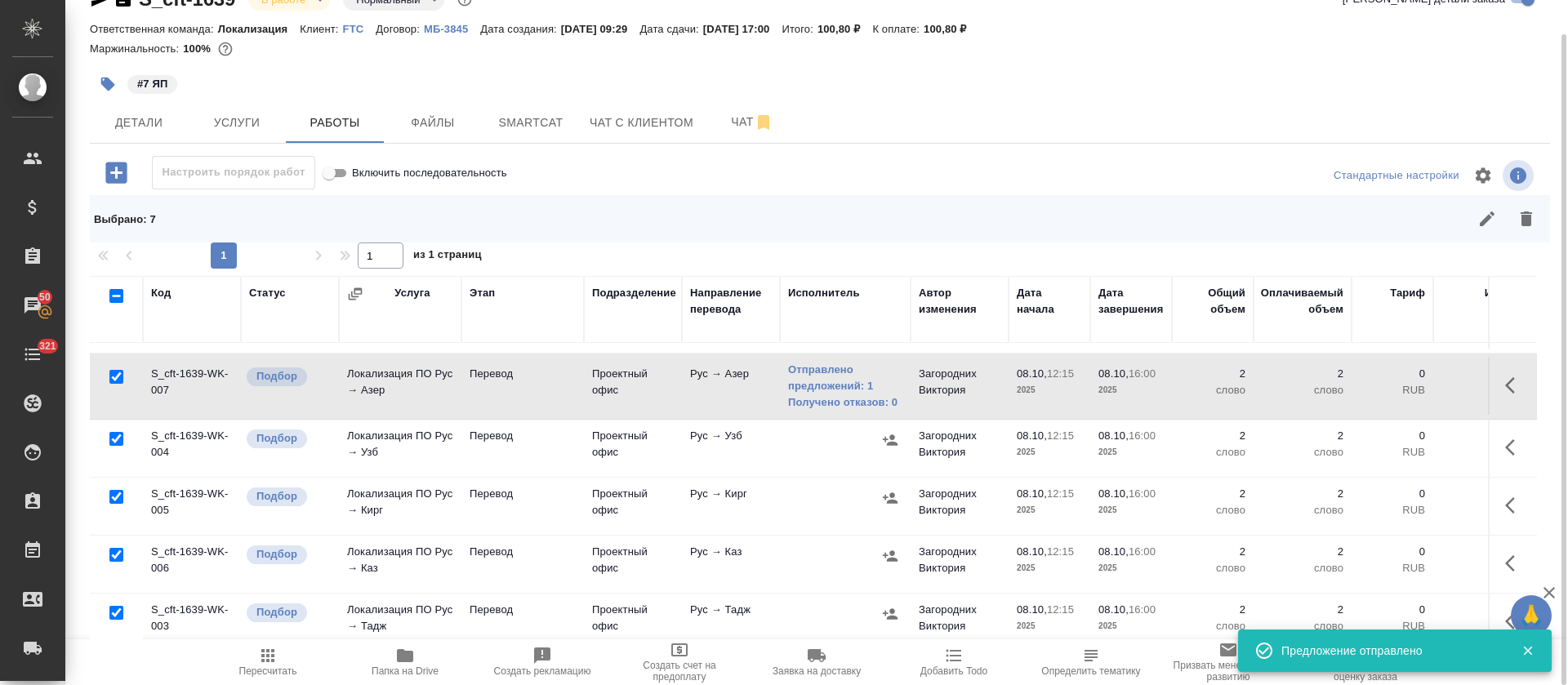
click at [890, 444] on icon "button" at bounding box center [890, 440] width 14 height 11
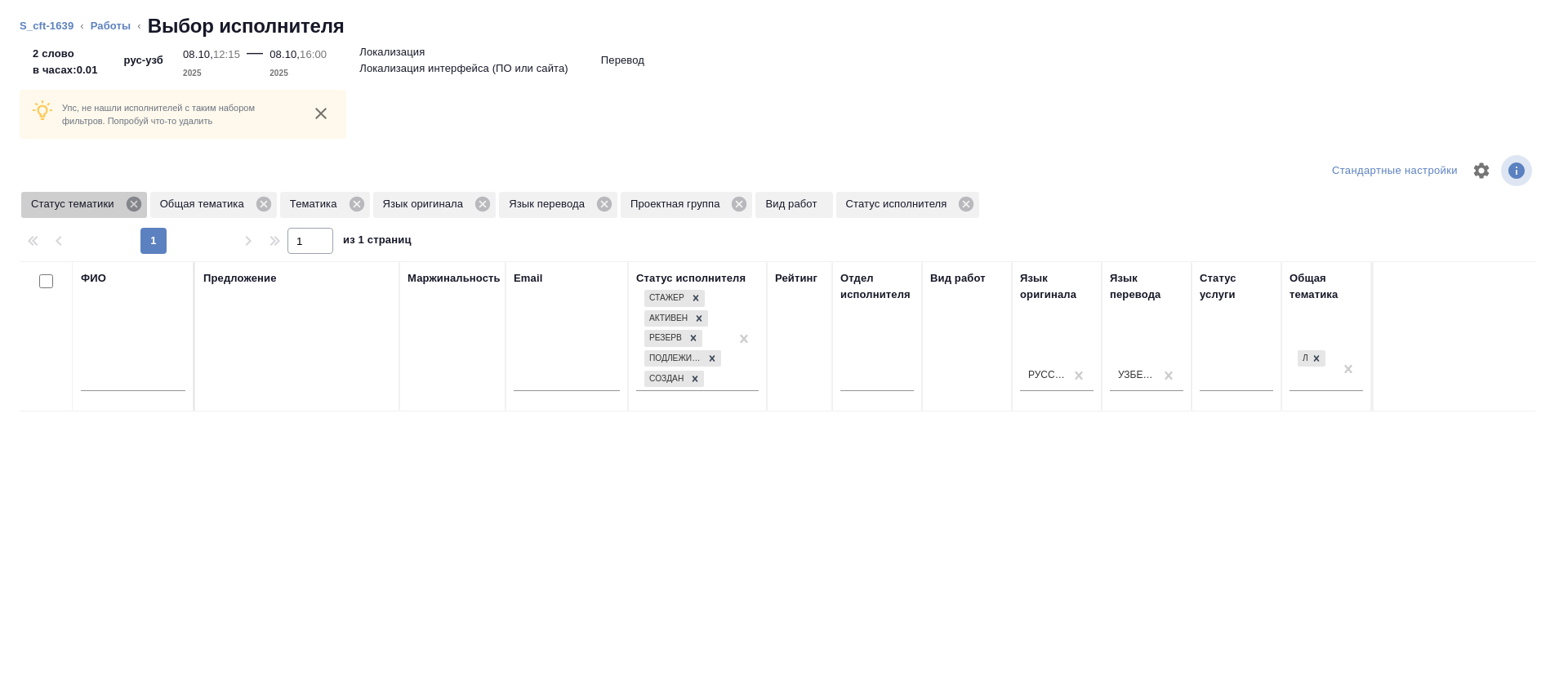
click at [135, 207] on icon at bounding box center [133, 204] width 14 height 14
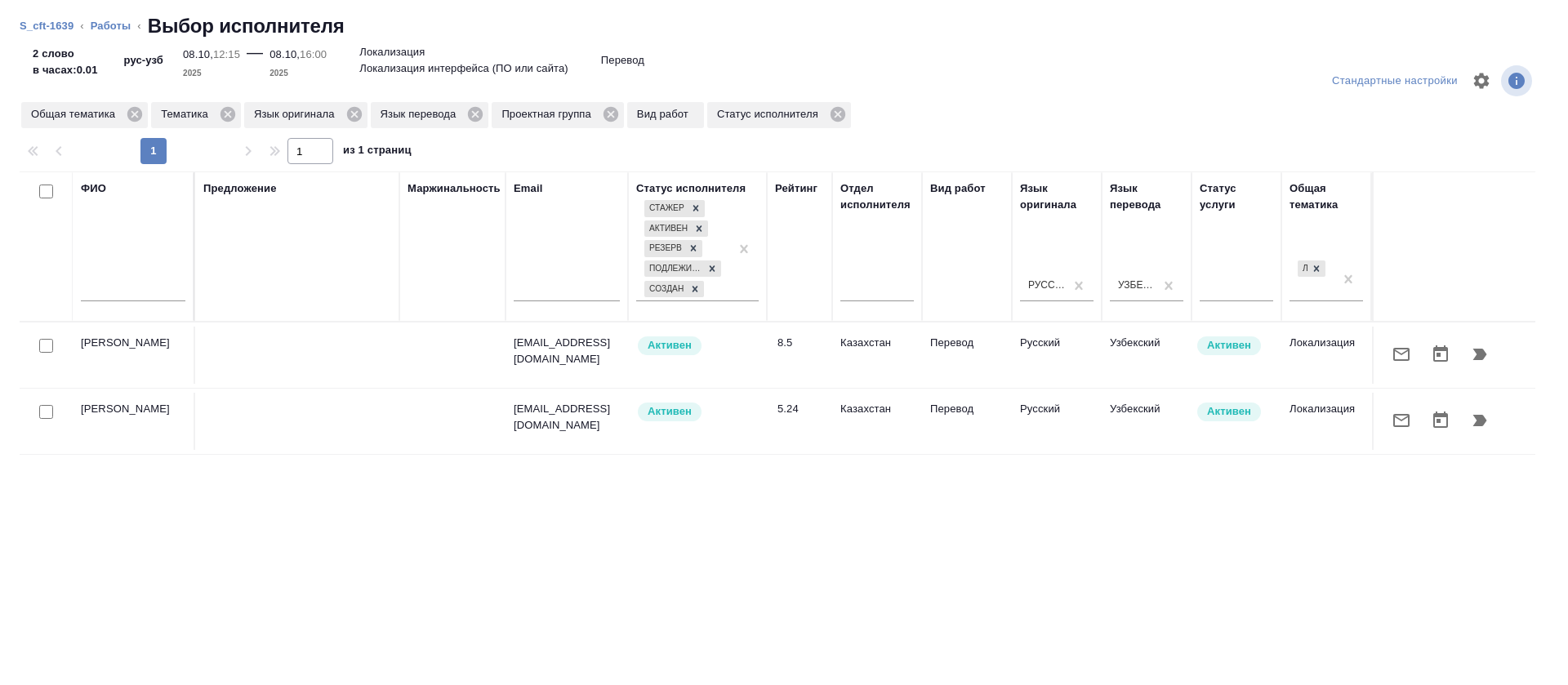
click at [1392, 350] on icon "button" at bounding box center [1402, 355] width 20 height 20
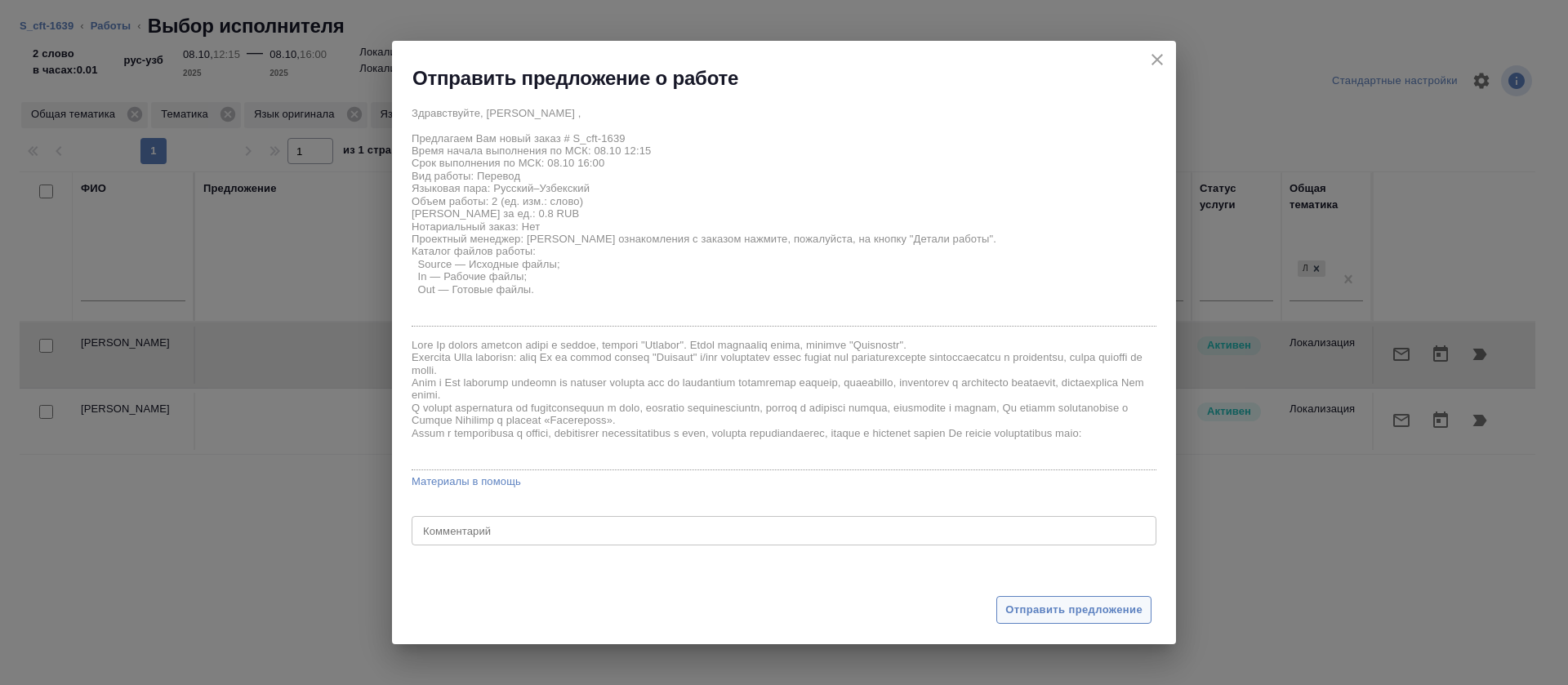
click at [1027, 616] on span "Отправить предложение" at bounding box center [1074, 610] width 138 height 19
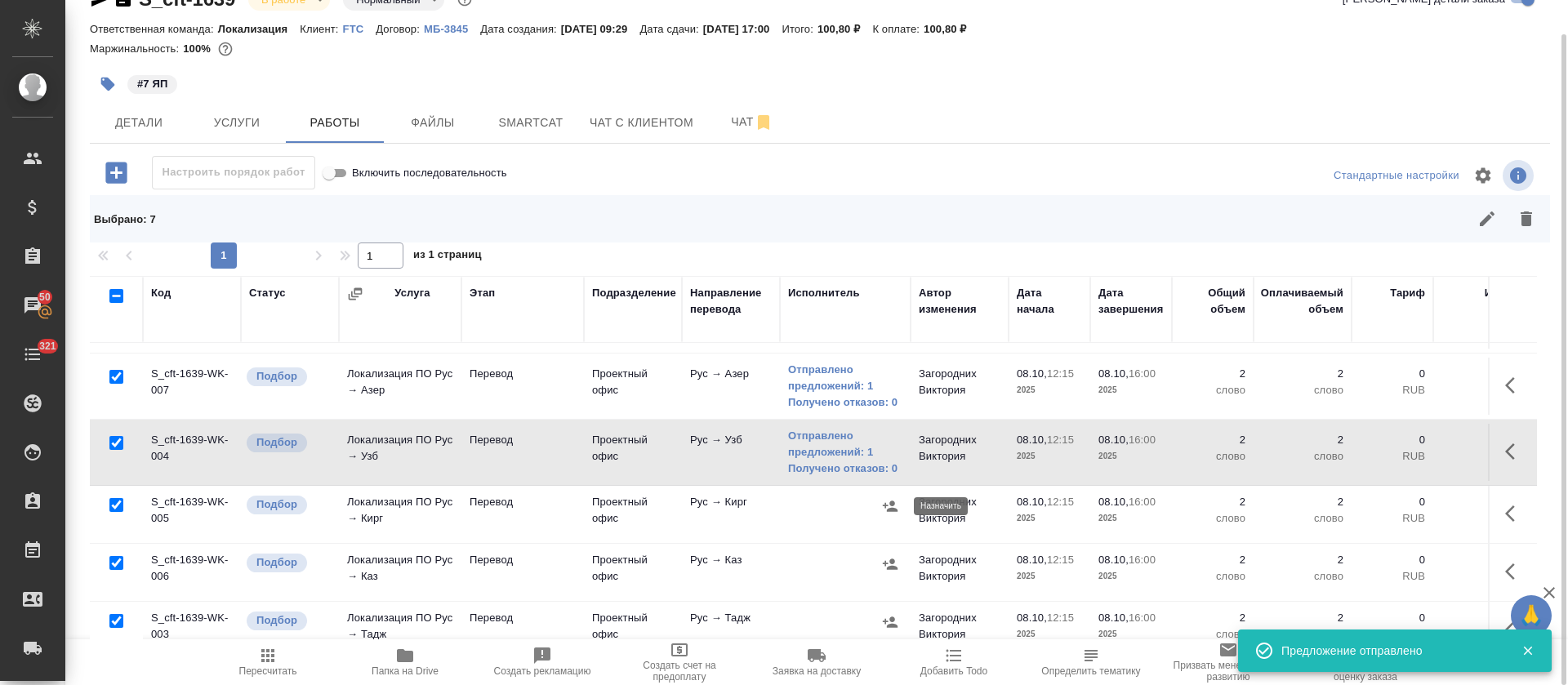
click at [895, 512] on icon "button" at bounding box center [890, 506] width 14 height 11
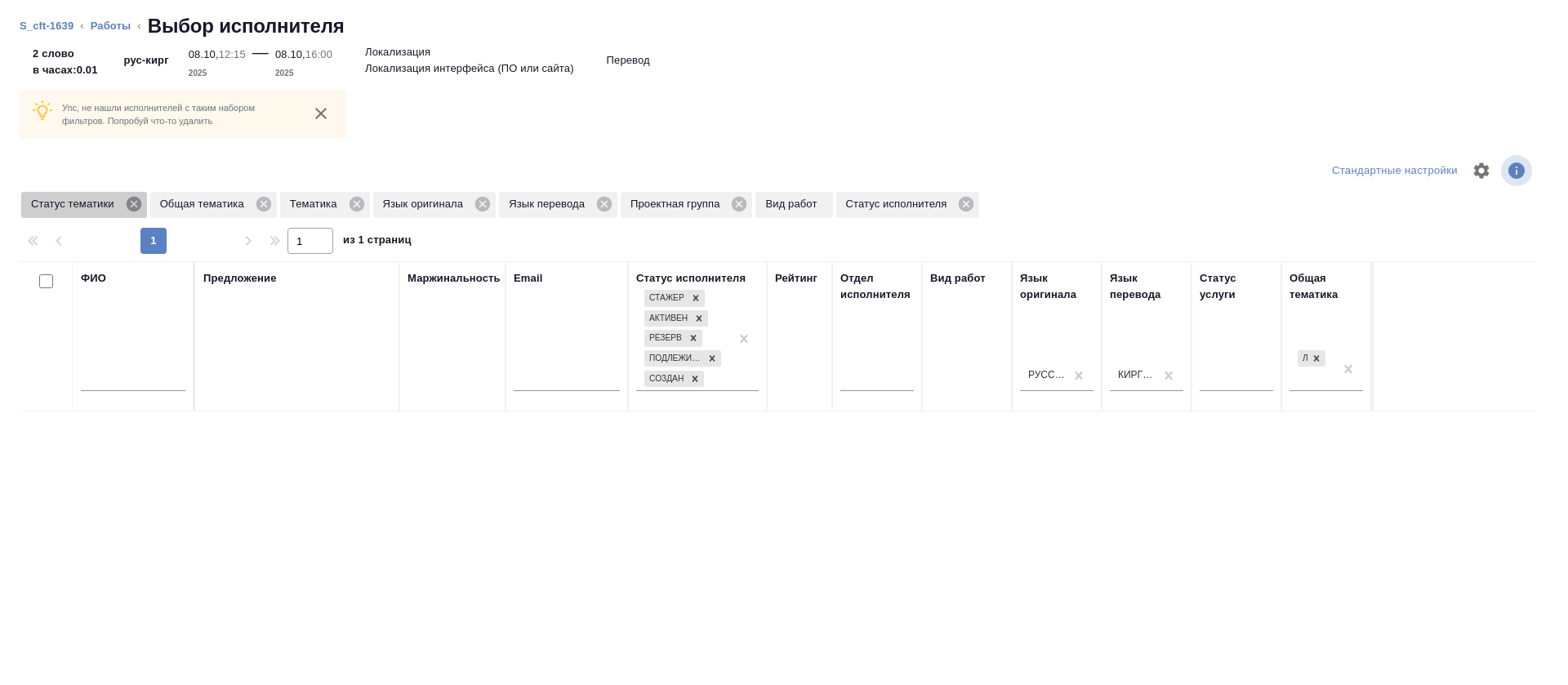
click at [129, 209] on icon at bounding box center [134, 205] width 18 height 18
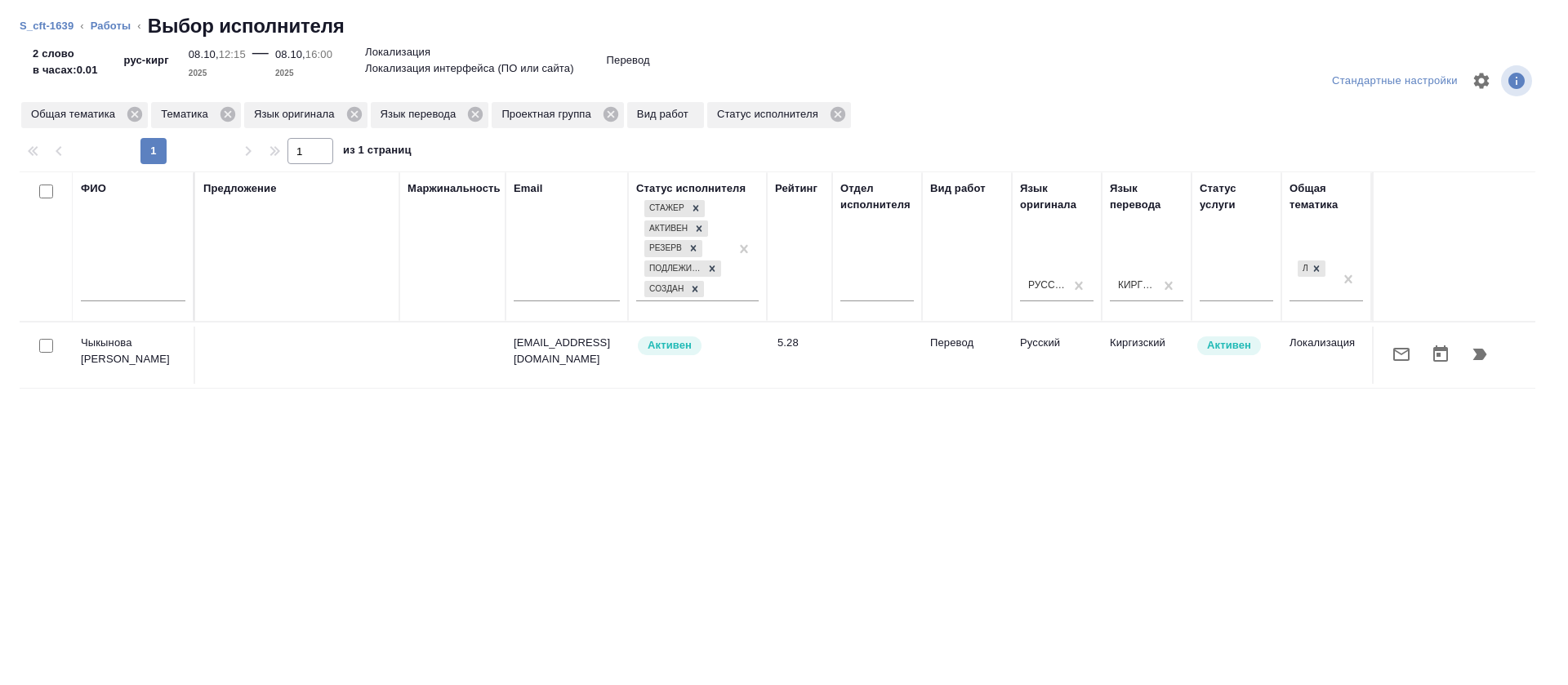
click at [1392, 362] on icon "button" at bounding box center [1402, 355] width 20 height 20
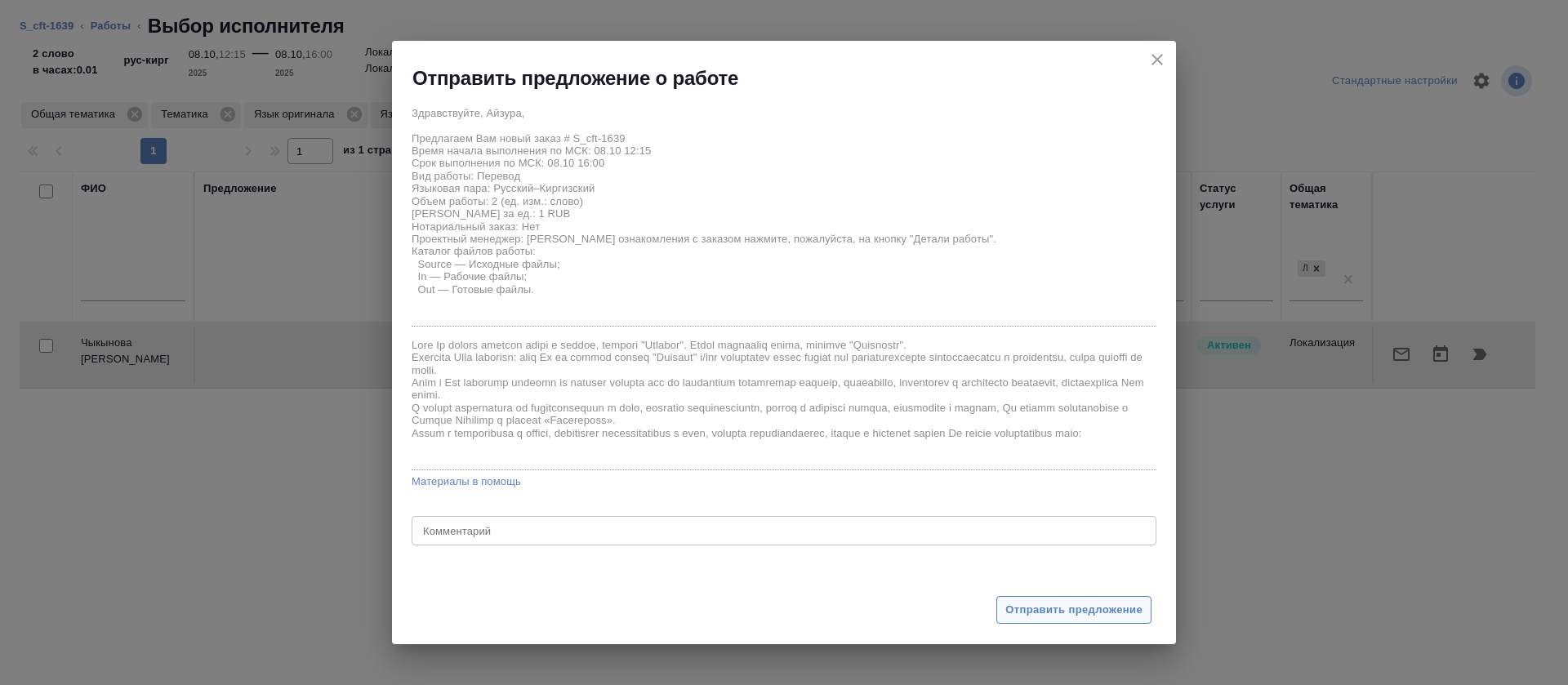
click at [1047, 614] on span "Отправить предложение" at bounding box center [1074, 610] width 138 height 19
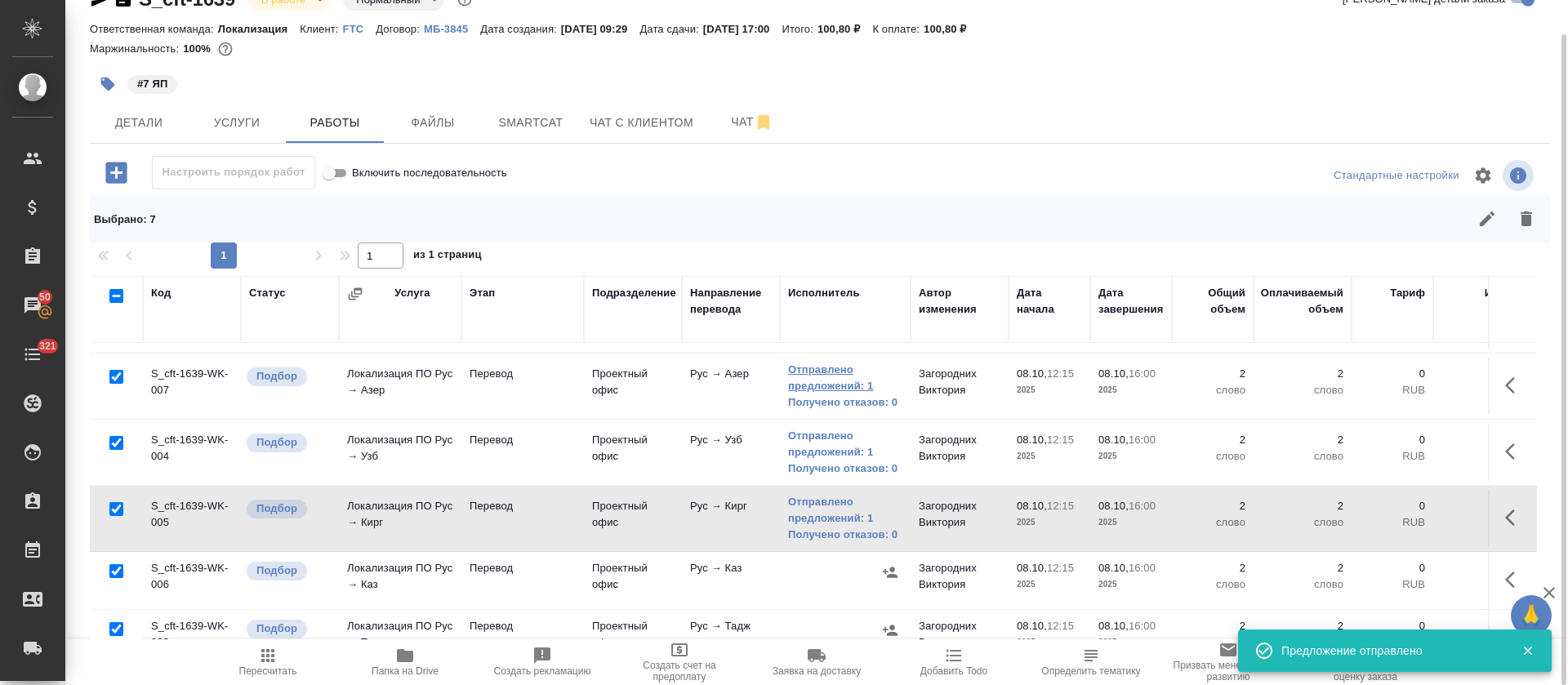
scroll to position [224, 0]
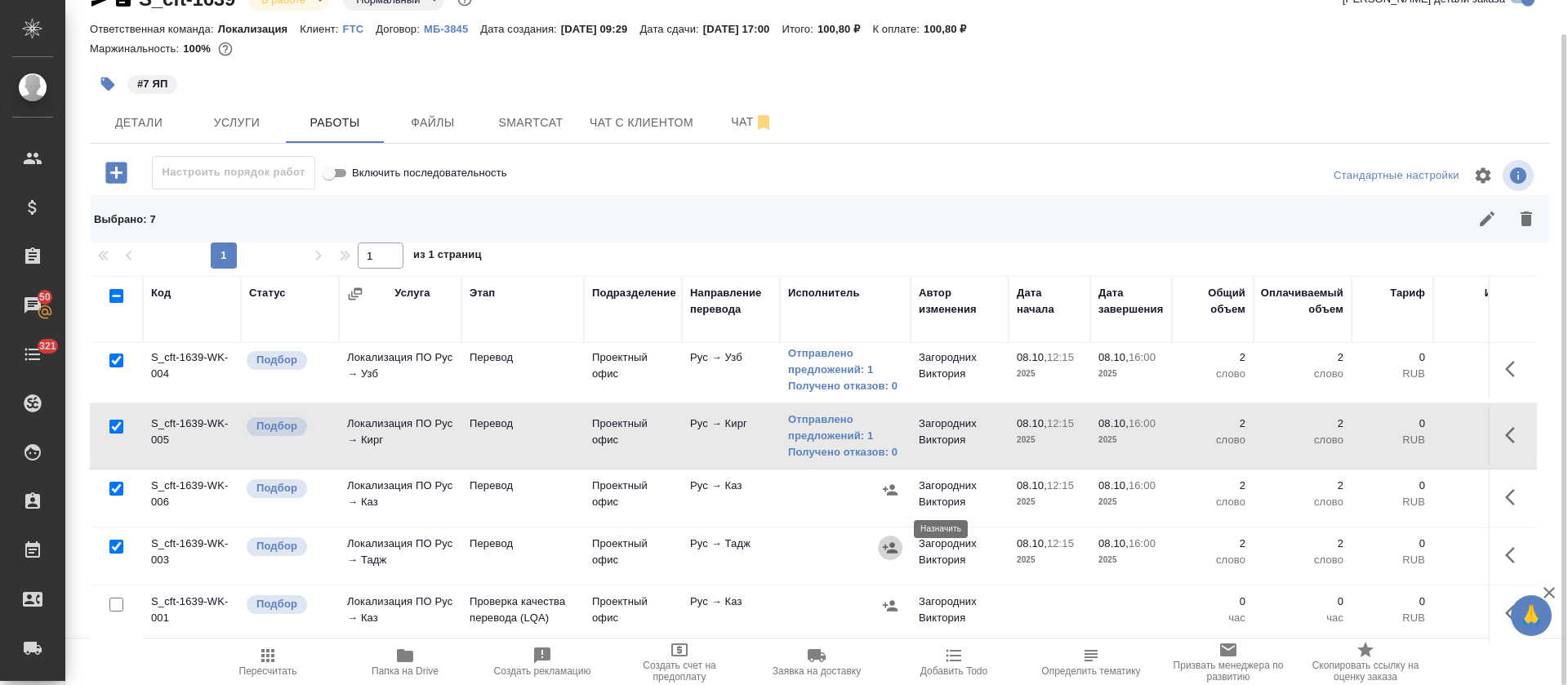
click at [888, 540] on icon "button" at bounding box center [890, 548] width 16 height 16
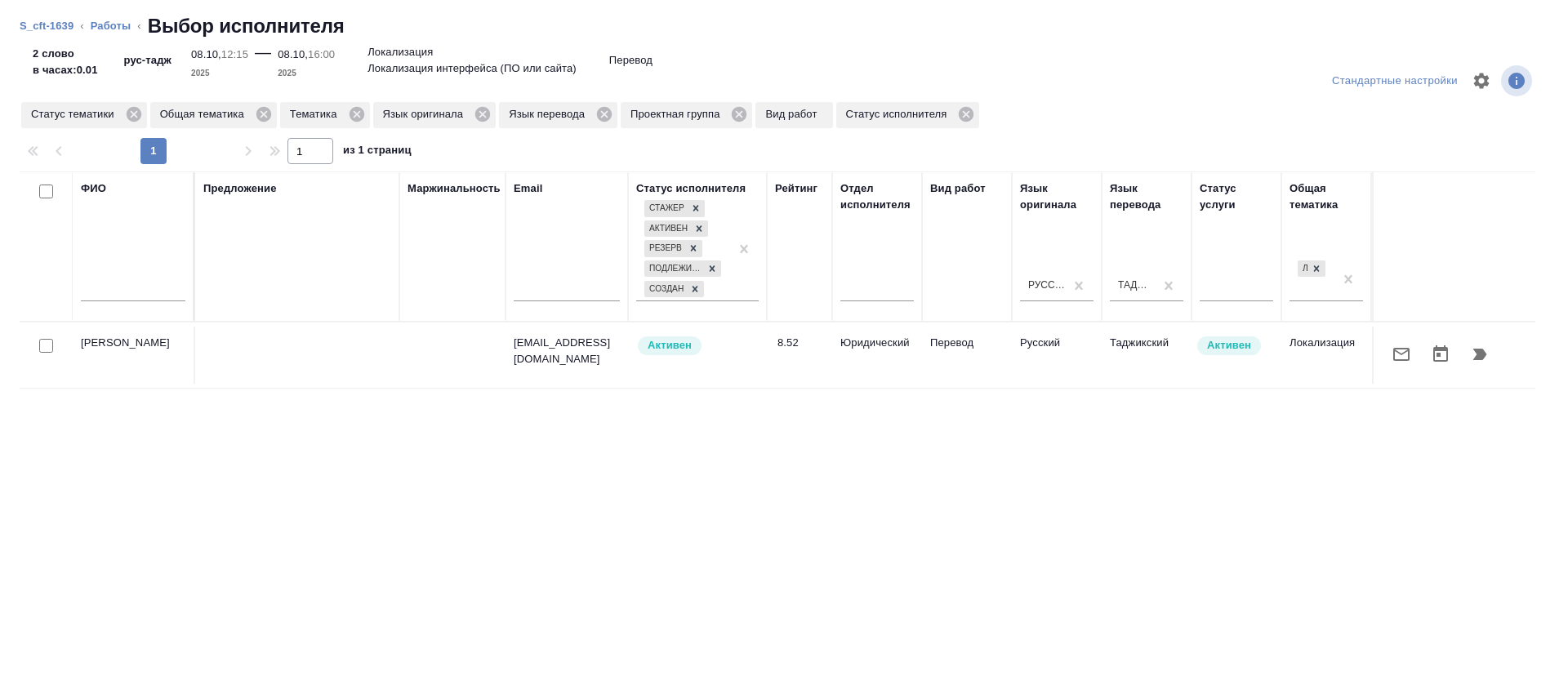
click at [1481, 359] on div at bounding box center [1455, 355] width 146 height 39
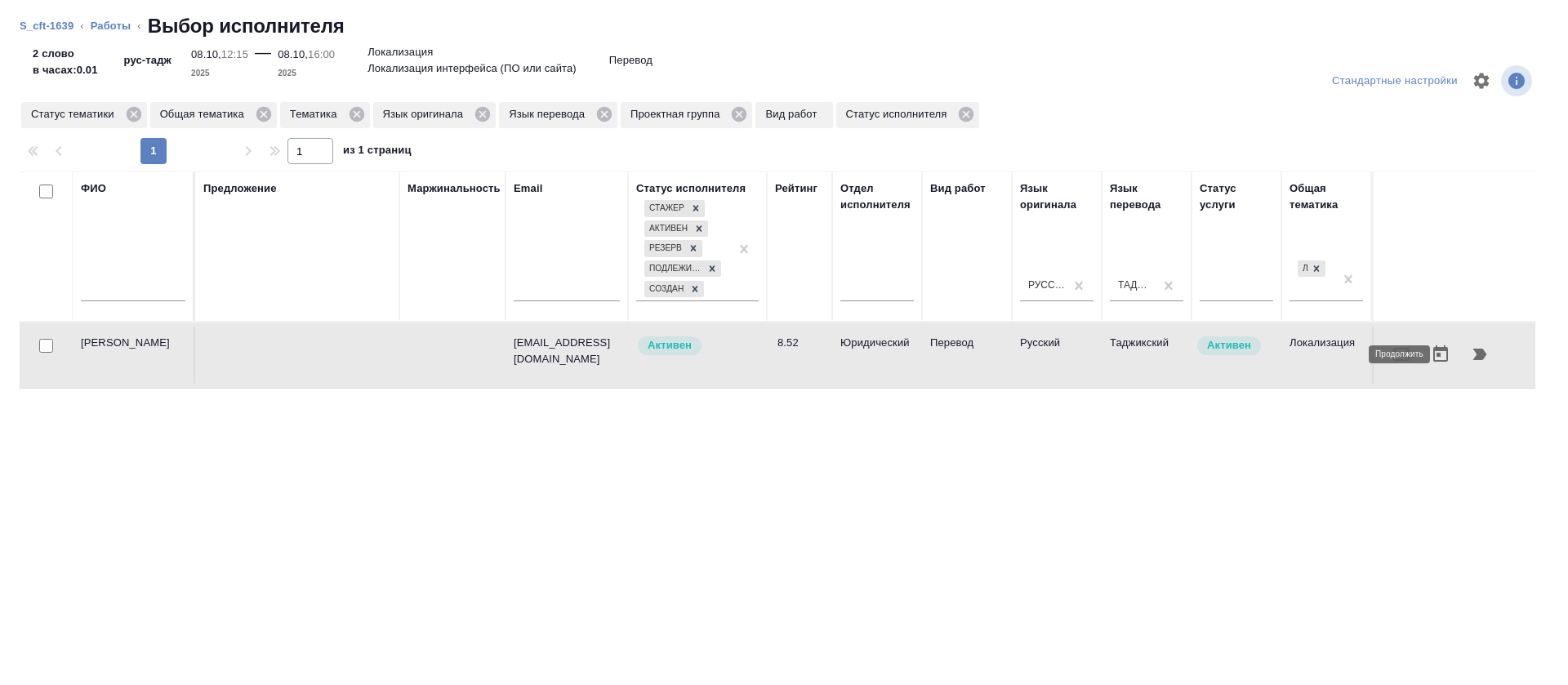
click at [1473, 358] on icon "button" at bounding box center [1480, 355] width 14 height 12
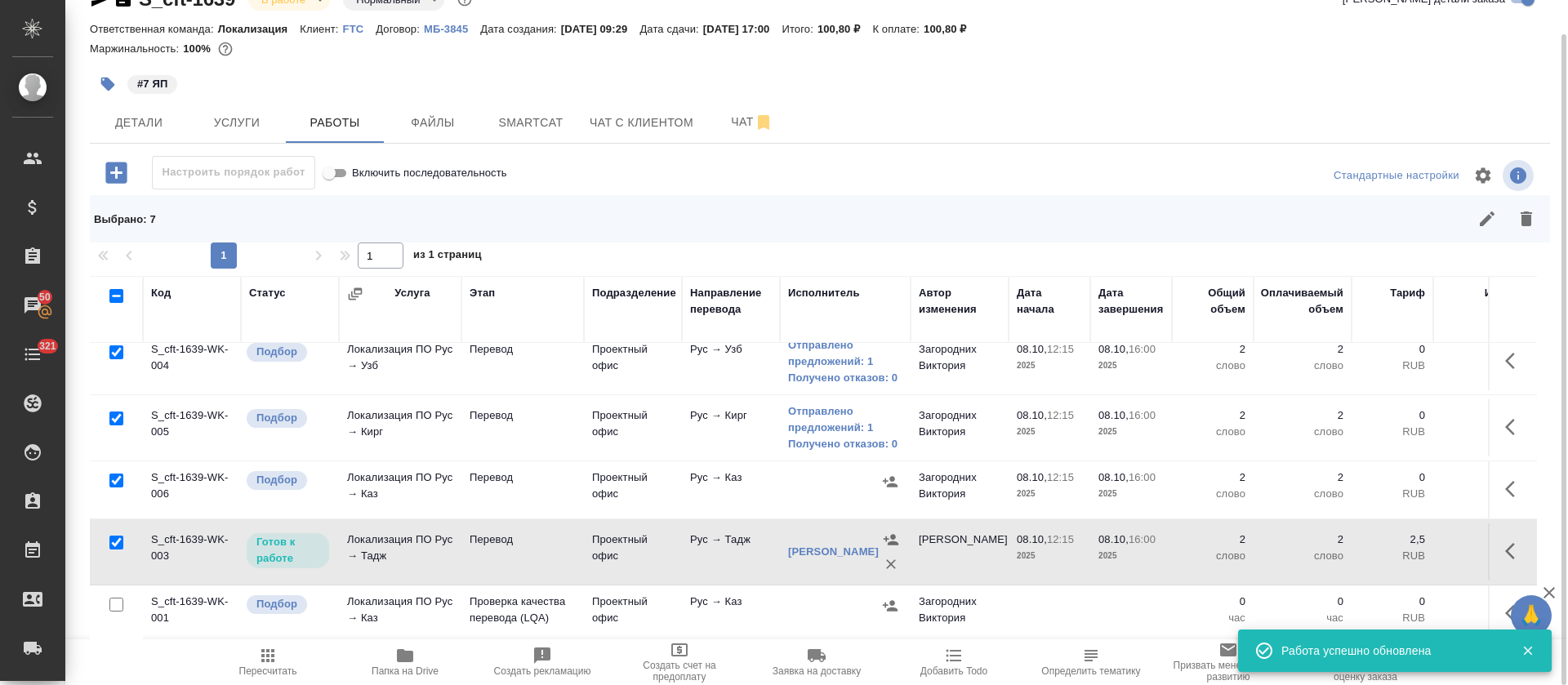
scroll to position [232, 0]
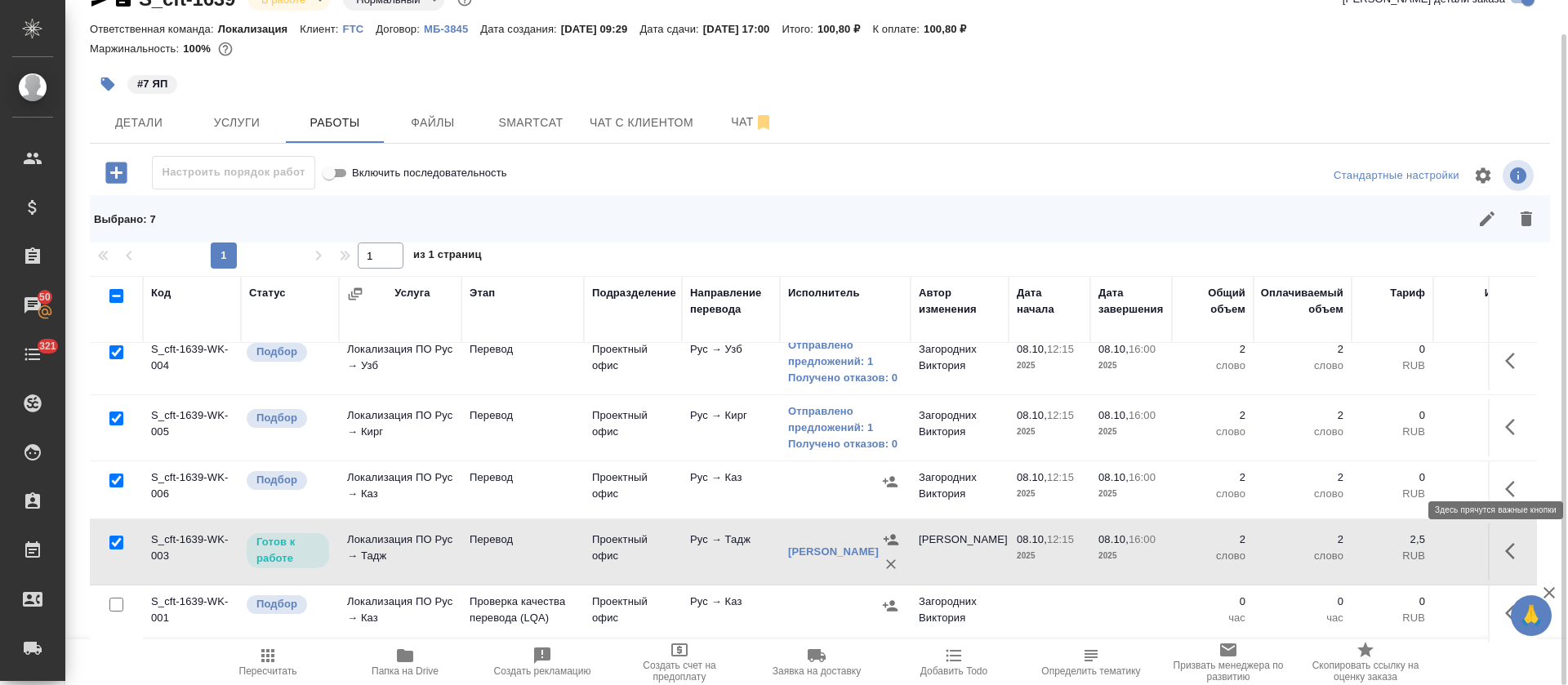
click at [1505, 480] on icon "button" at bounding box center [1515, 489] width 20 height 20
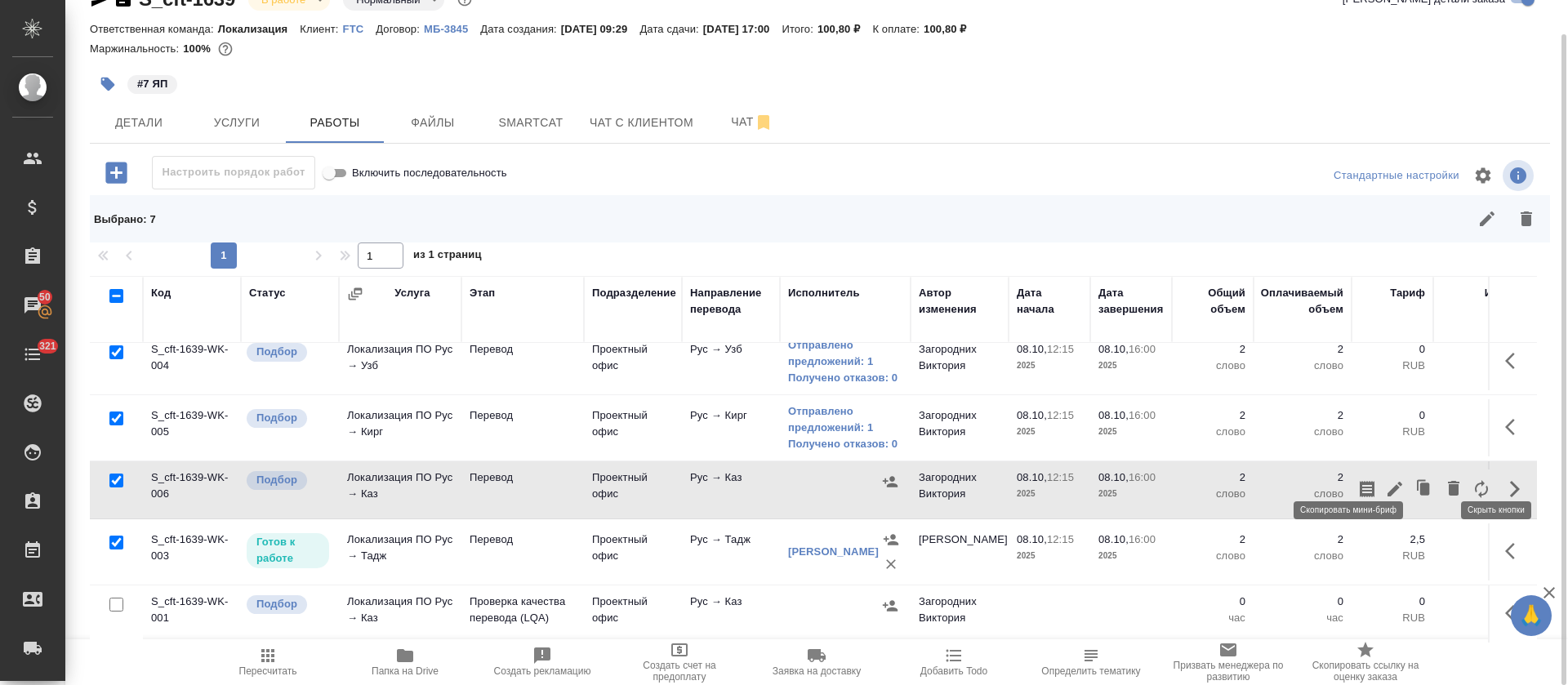
click at [1360, 481] on icon "button" at bounding box center [1367, 489] width 14 height 16
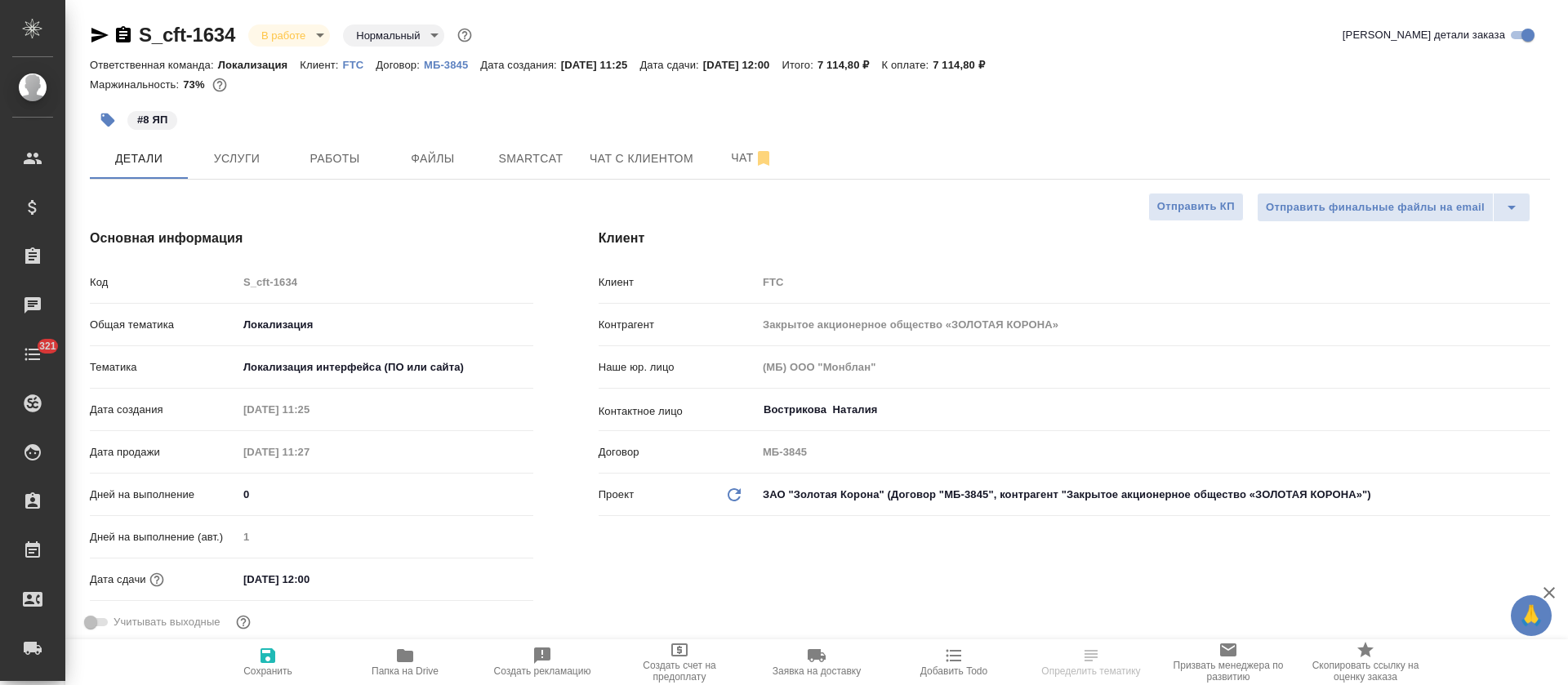
select select "RU"
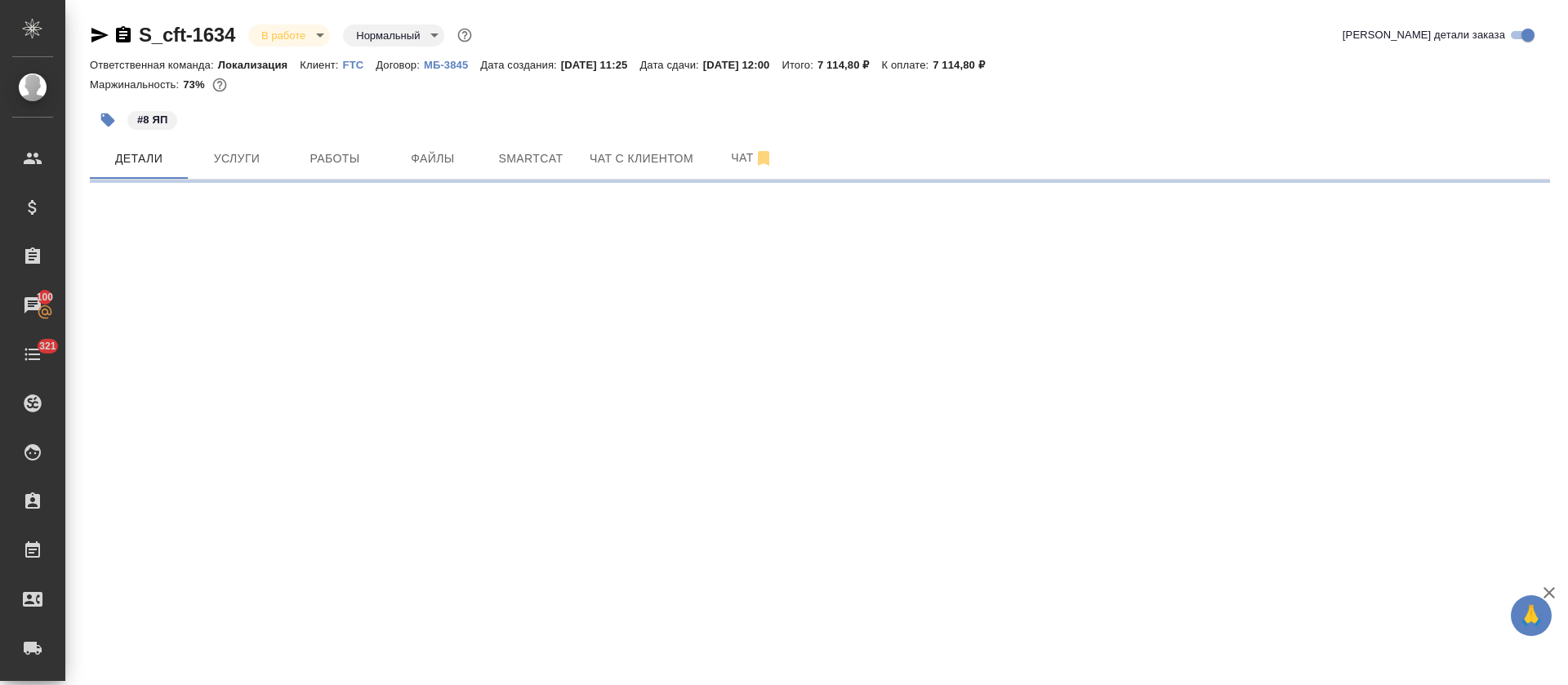
select select "RU"
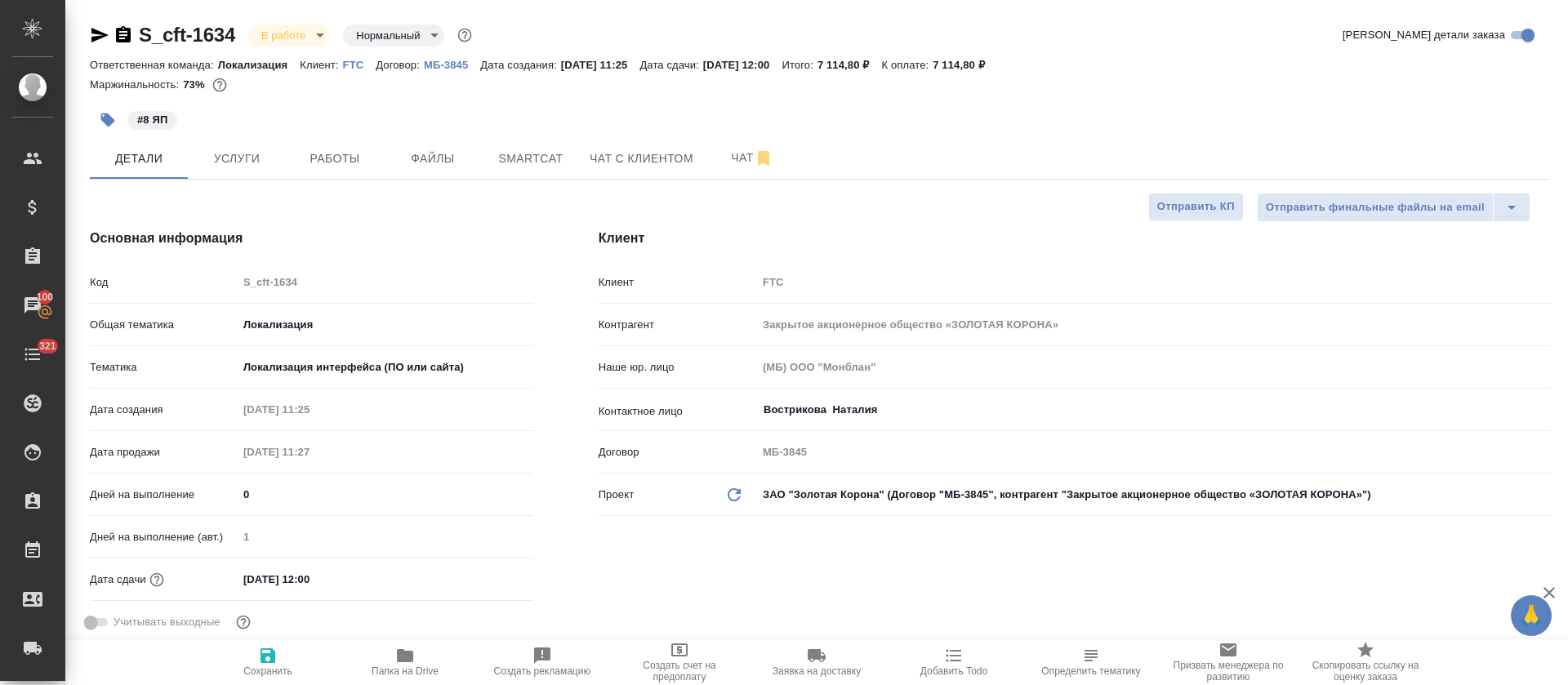
type textarea "x"
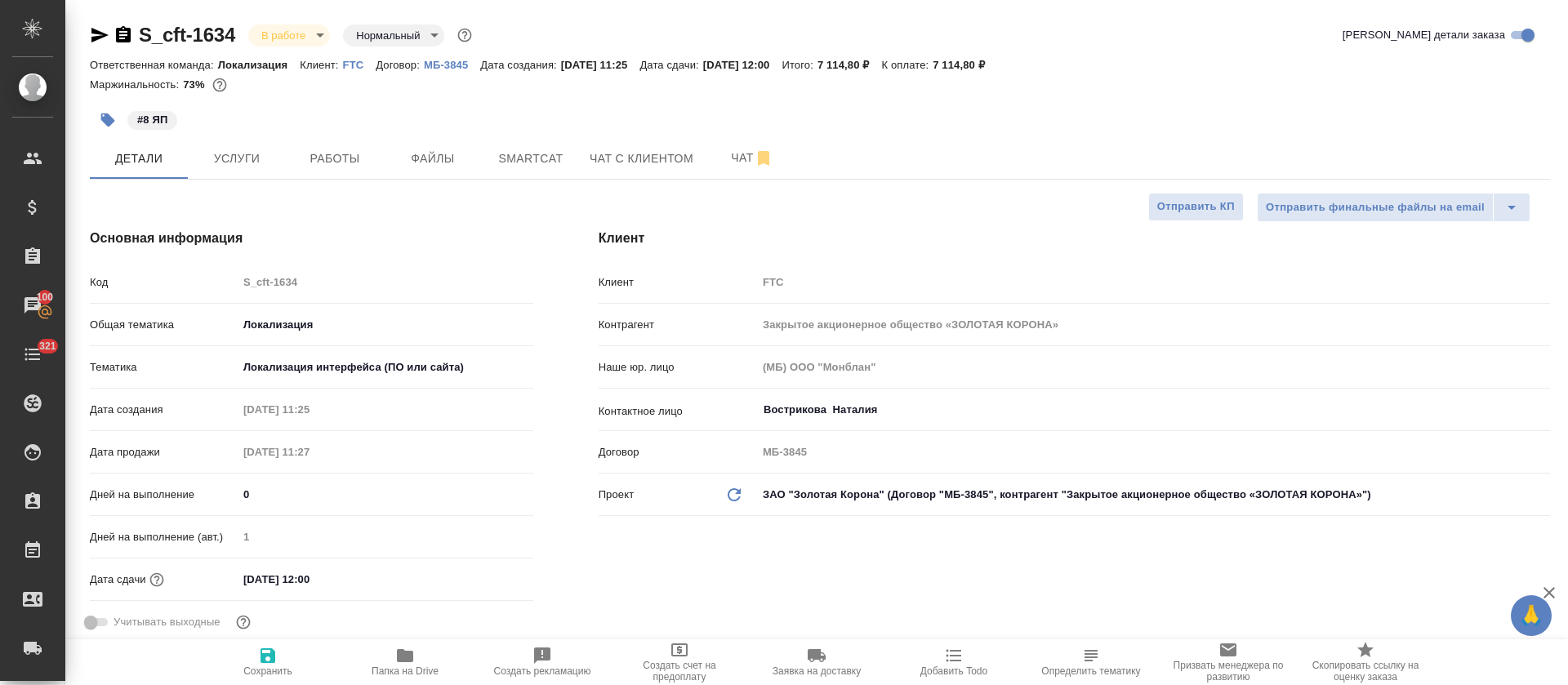
type textarea "x"
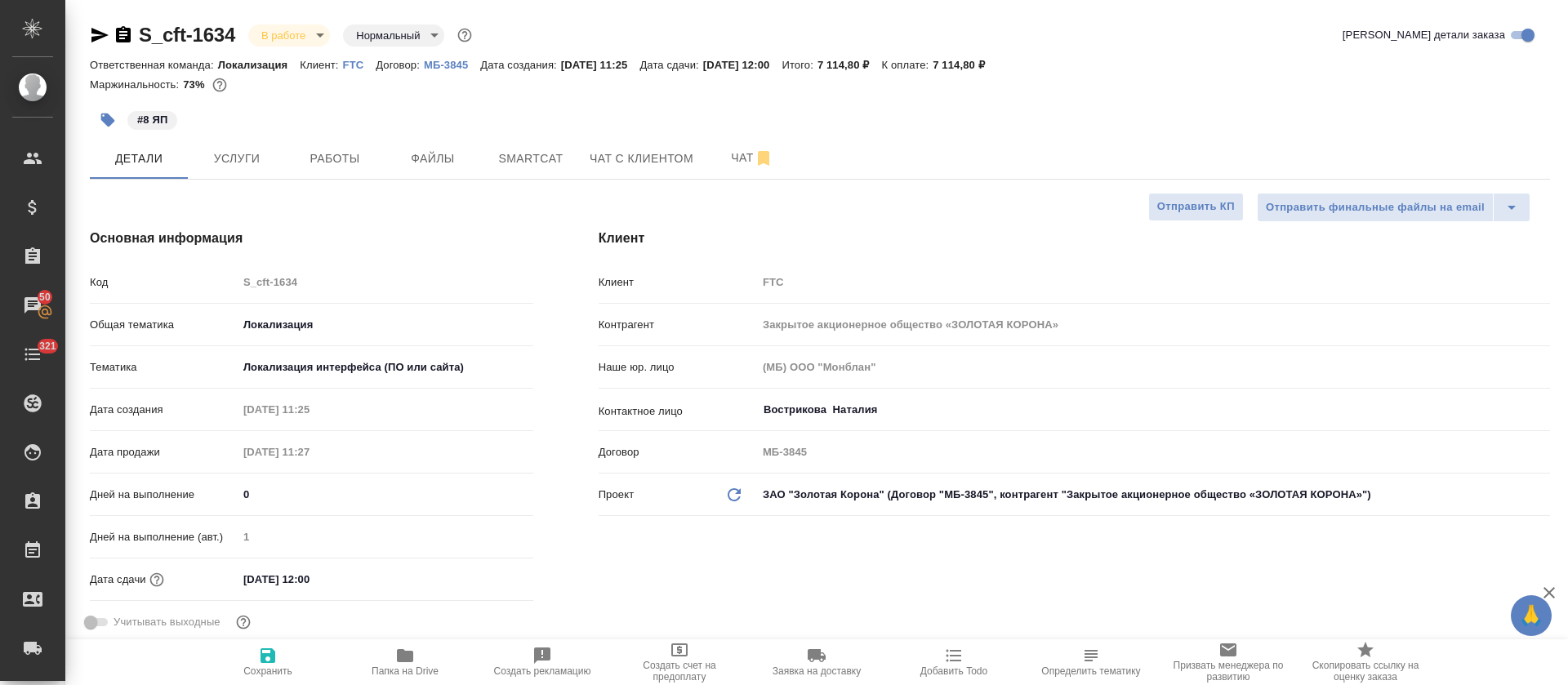
type textarea "x"
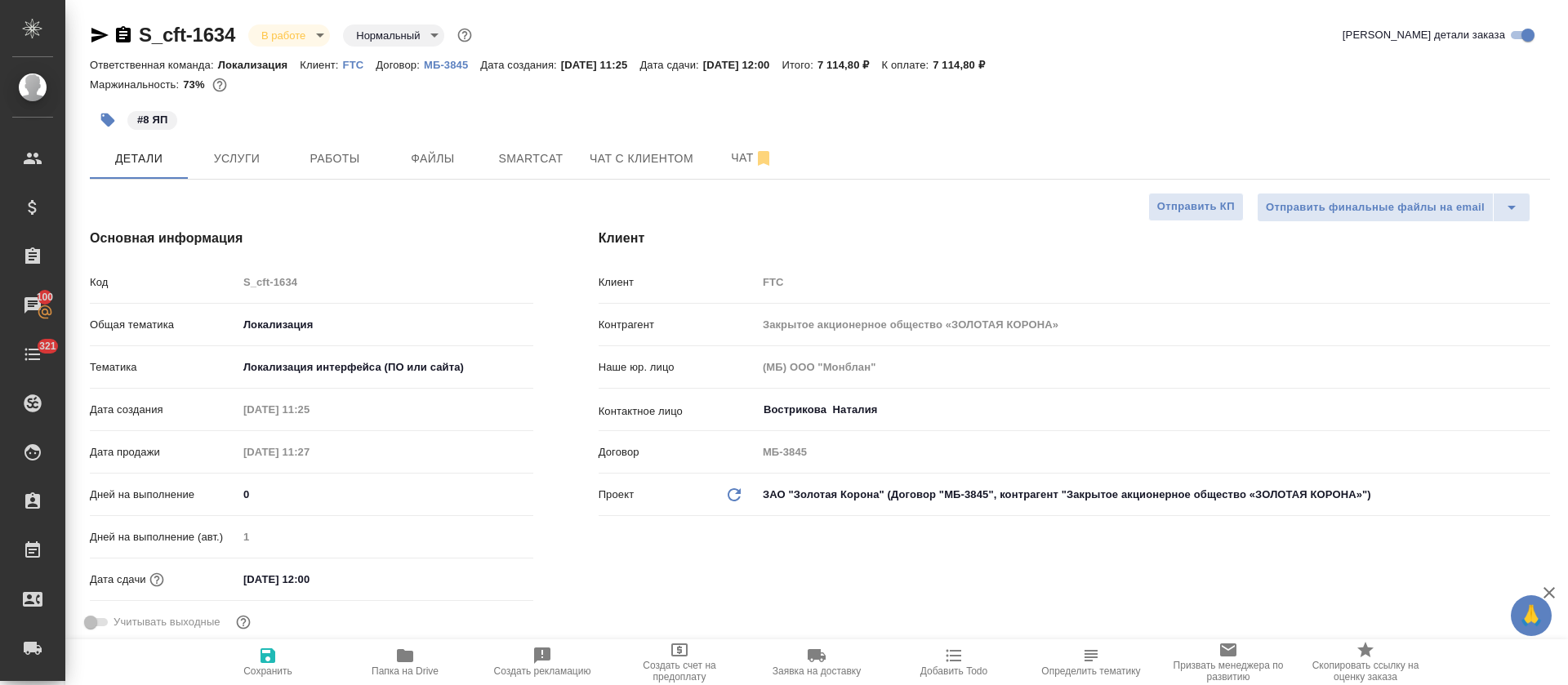
type textarea "x"
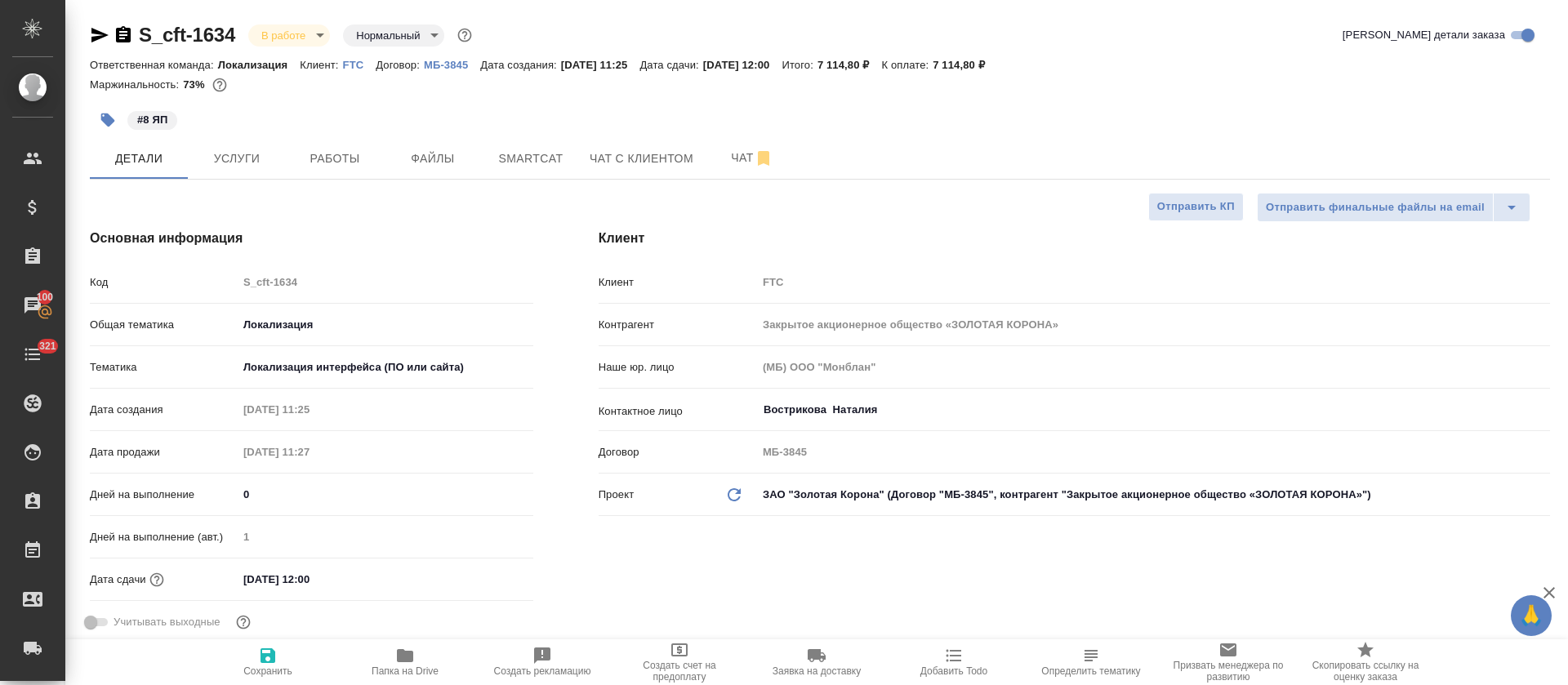
type textarea "x"
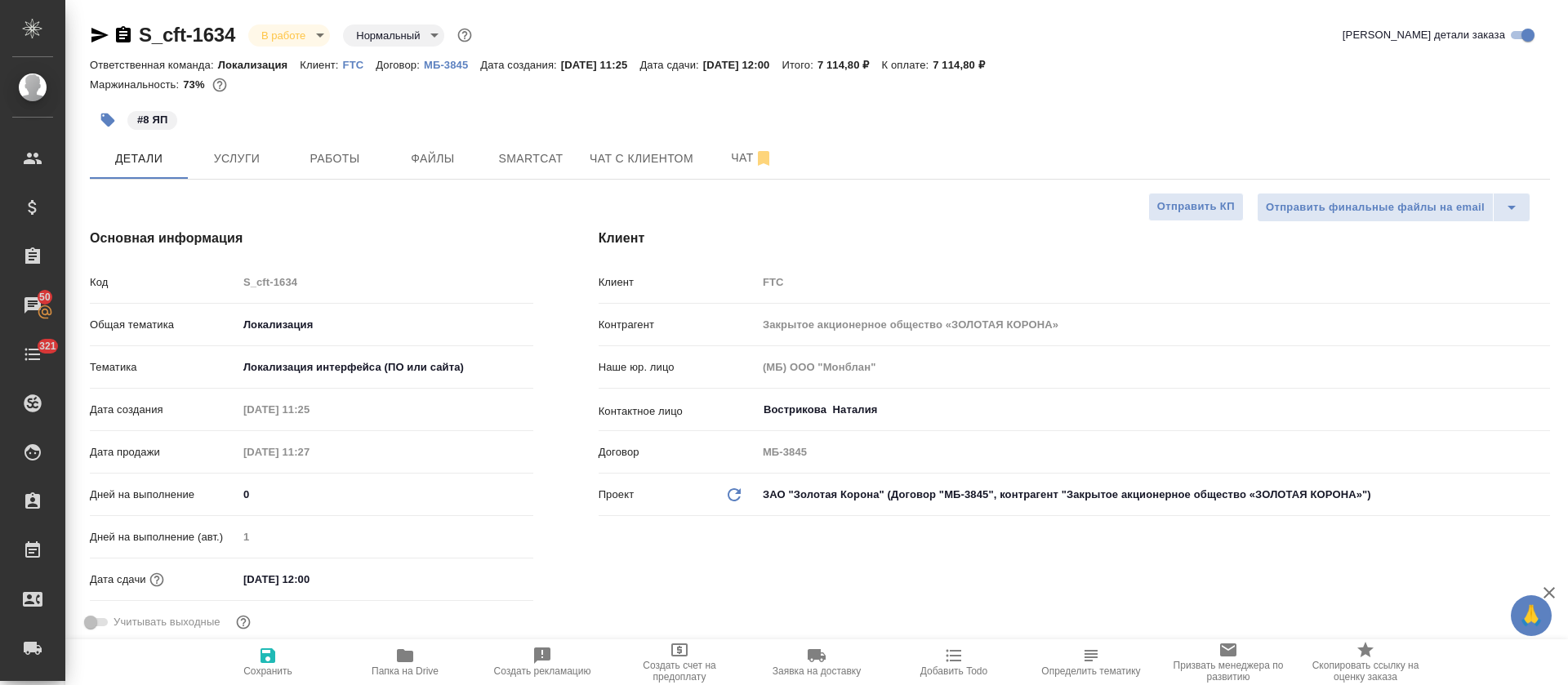
type textarea "x"
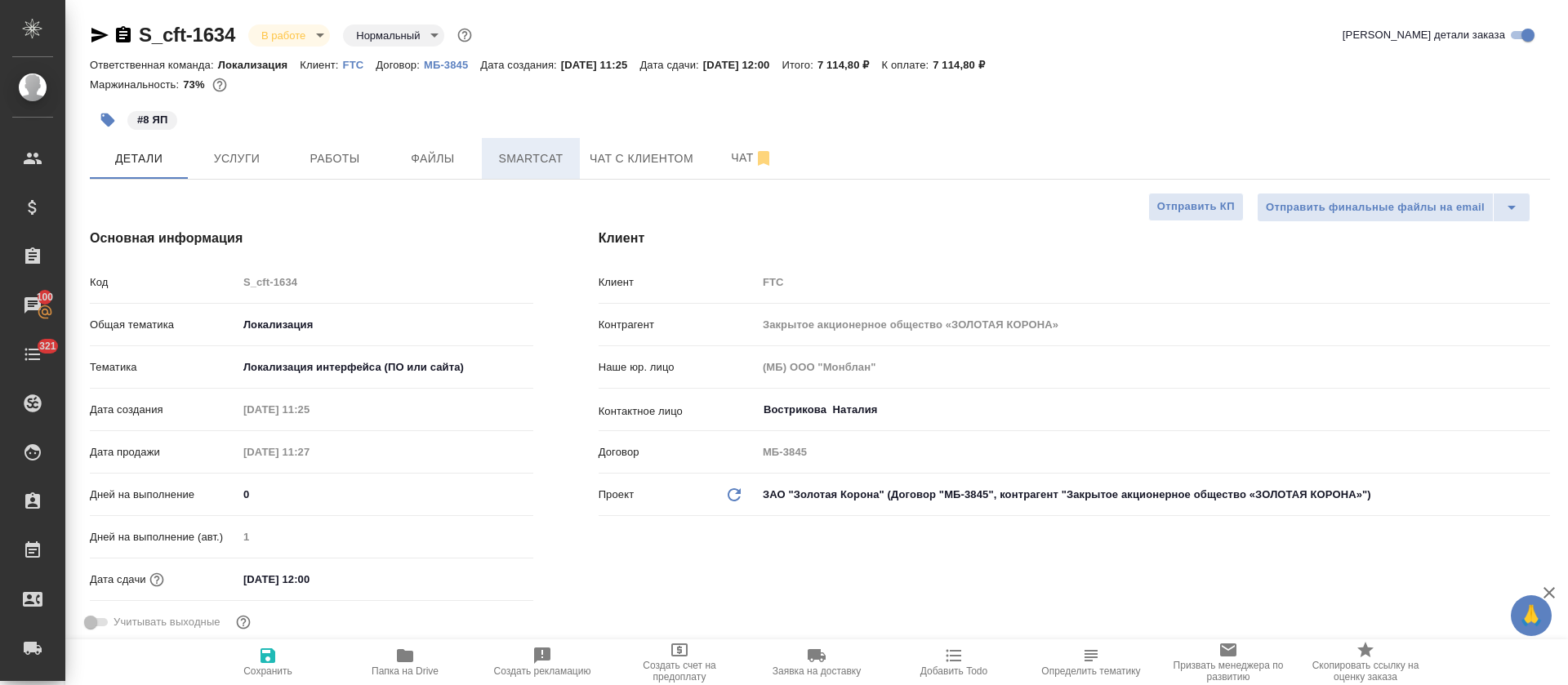
click at [526, 149] on span "Smartcat" at bounding box center [531, 158] width 79 height 21
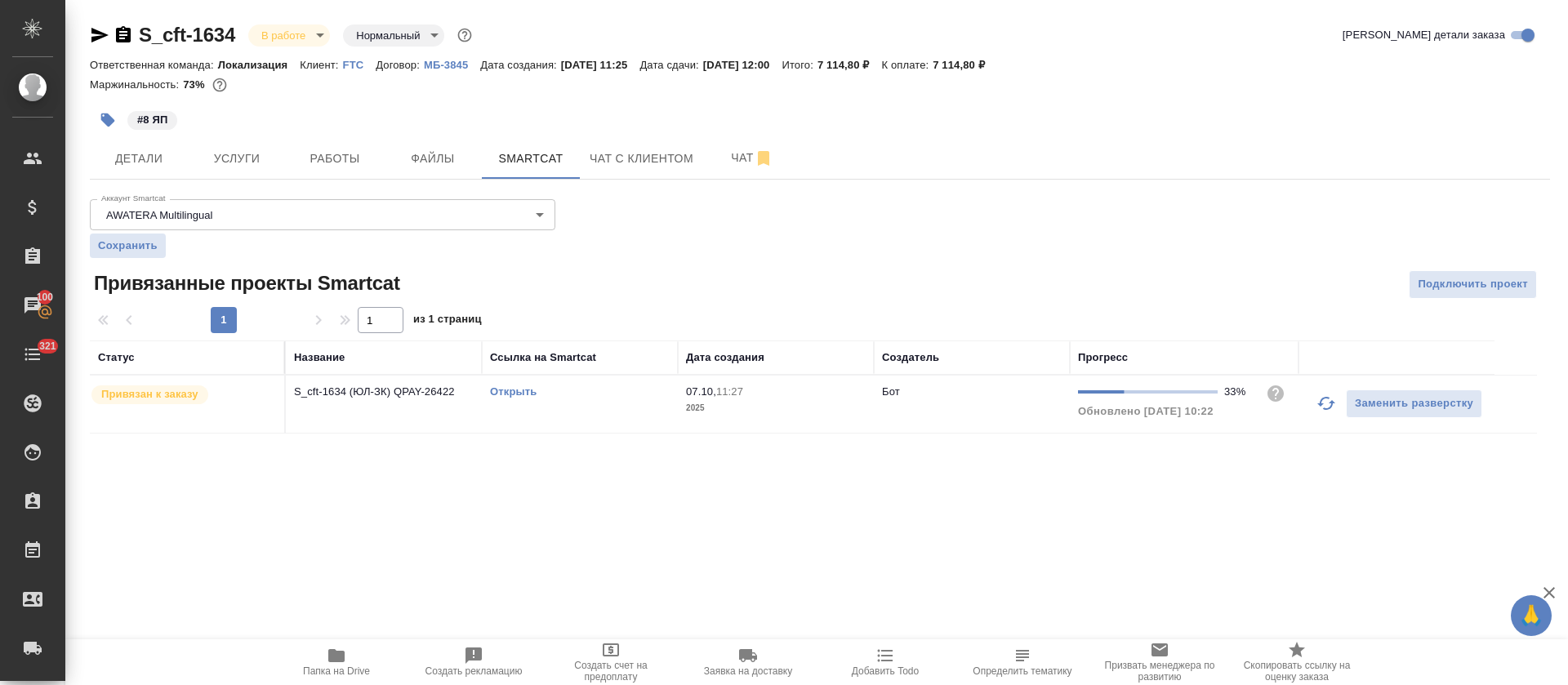
click at [522, 397] on link "Открыть" at bounding box center [513, 392] width 46 height 13
click at [339, 145] on button "Работы" at bounding box center [335, 159] width 98 height 41
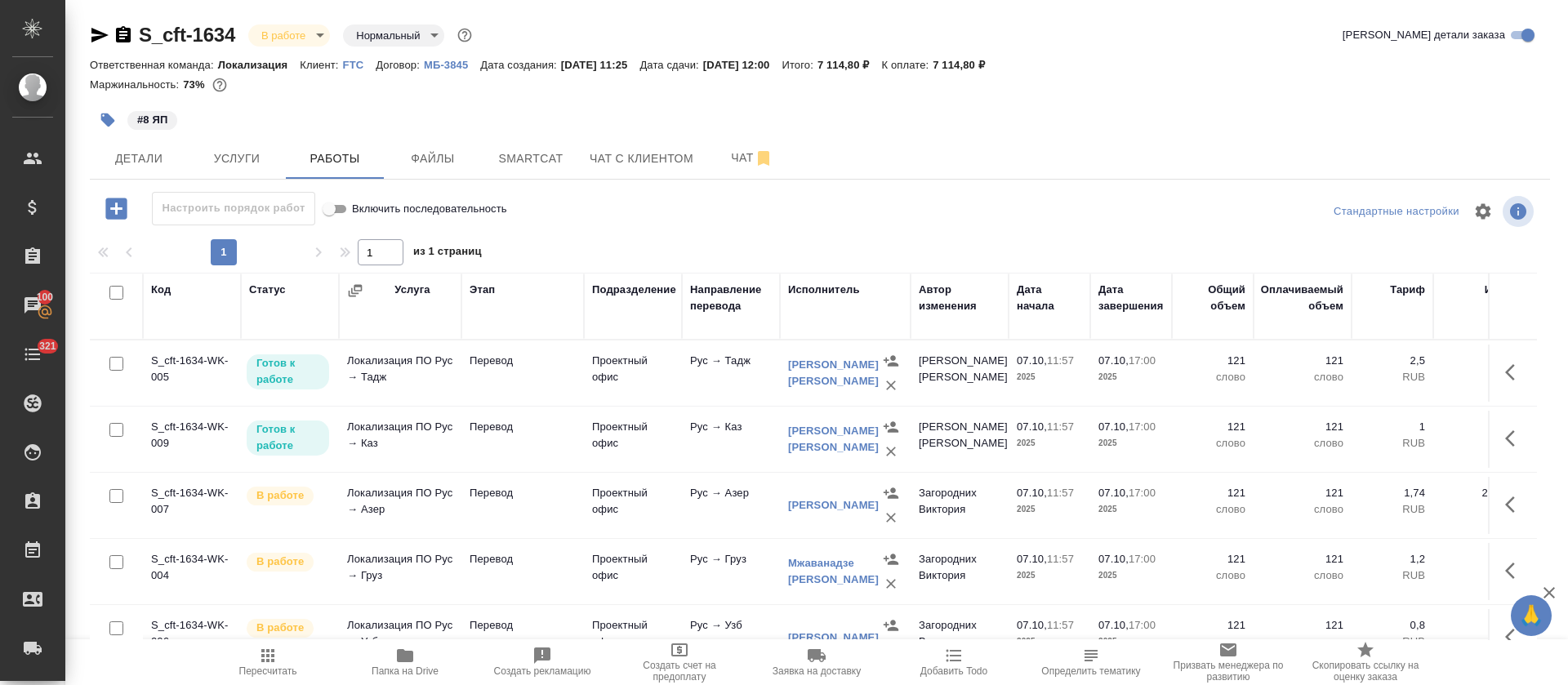
scroll to position [314, 0]
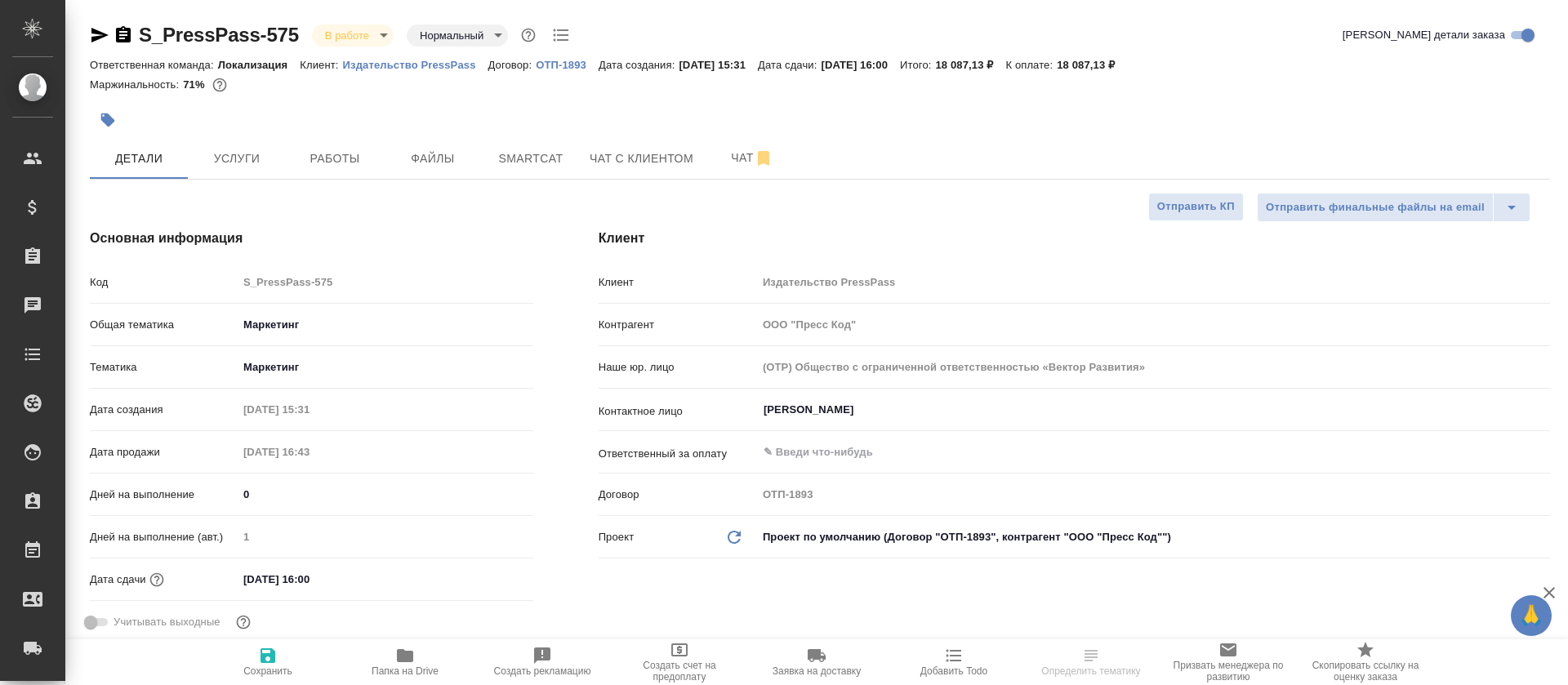
select select "RU"
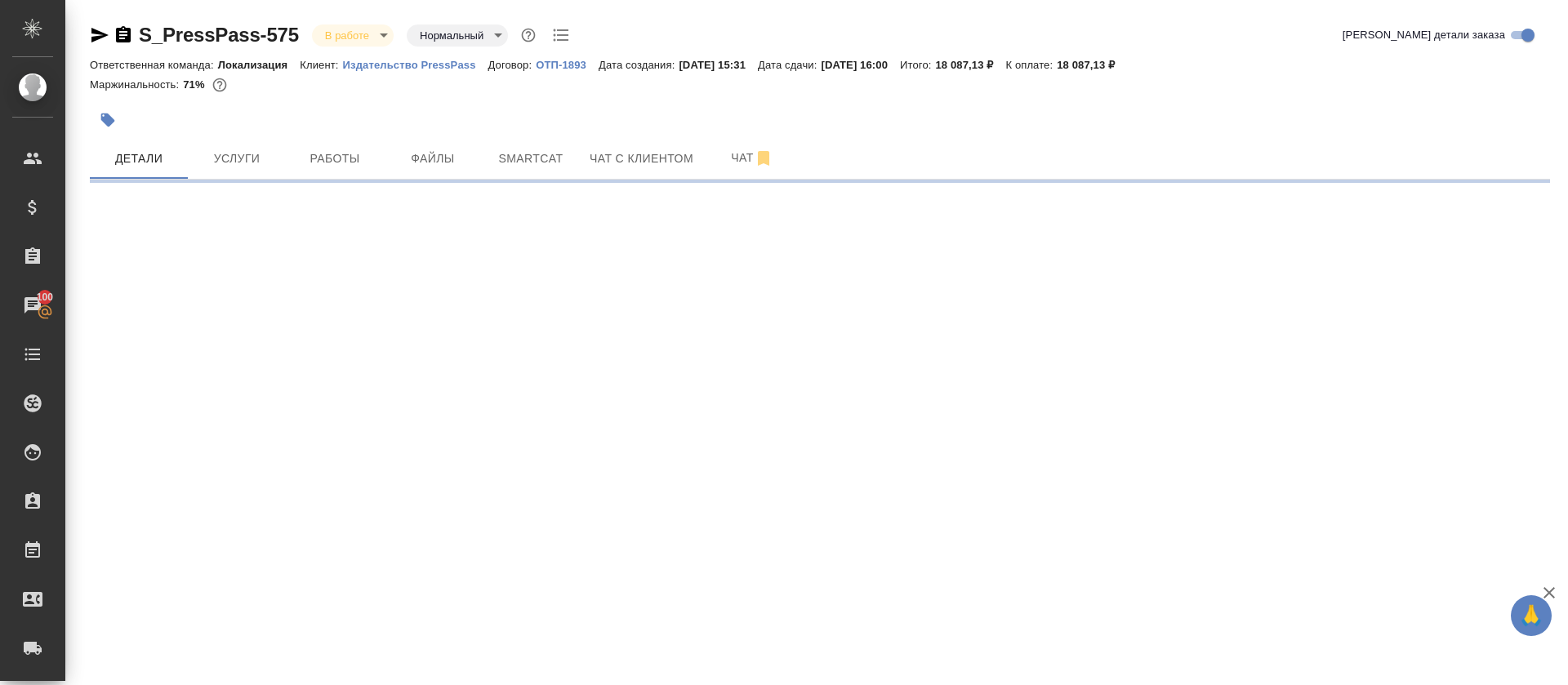
select select "RU"
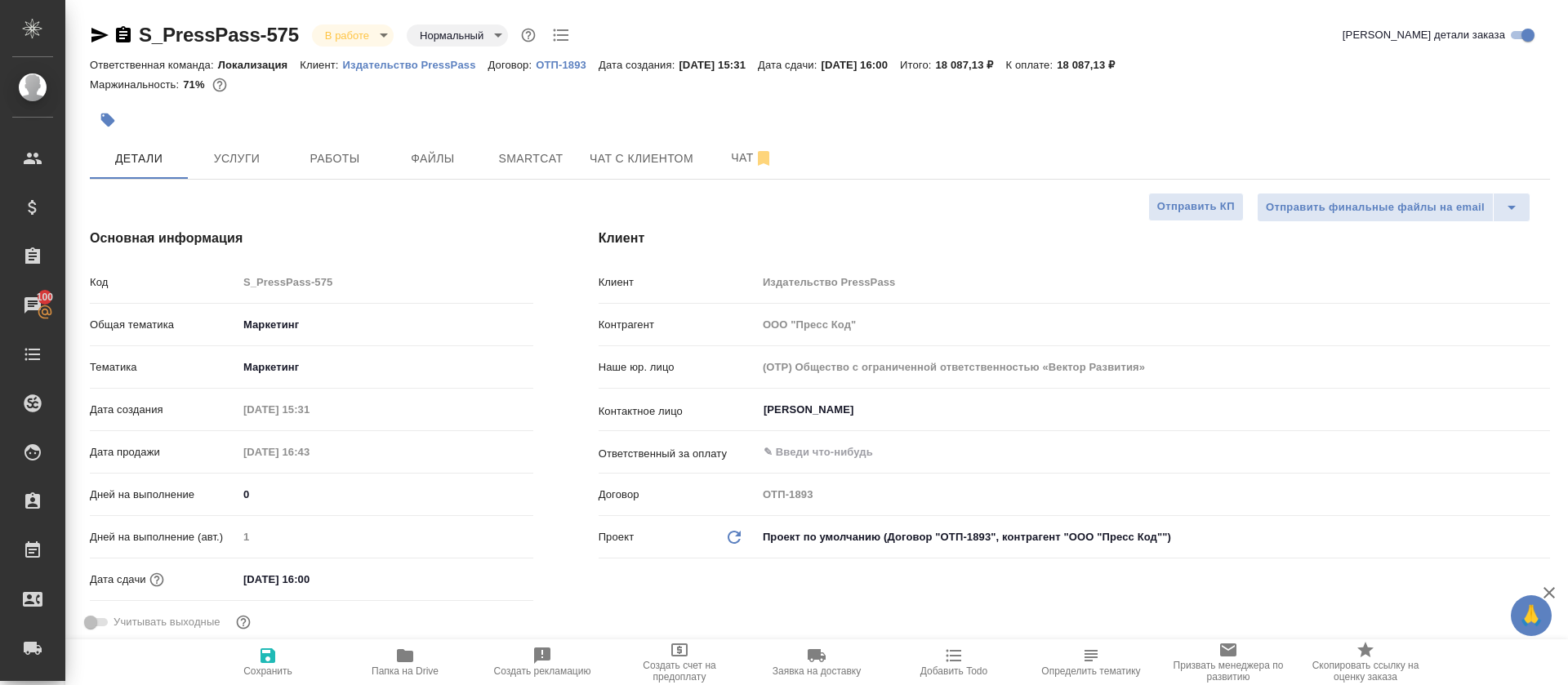
type textarea "x"
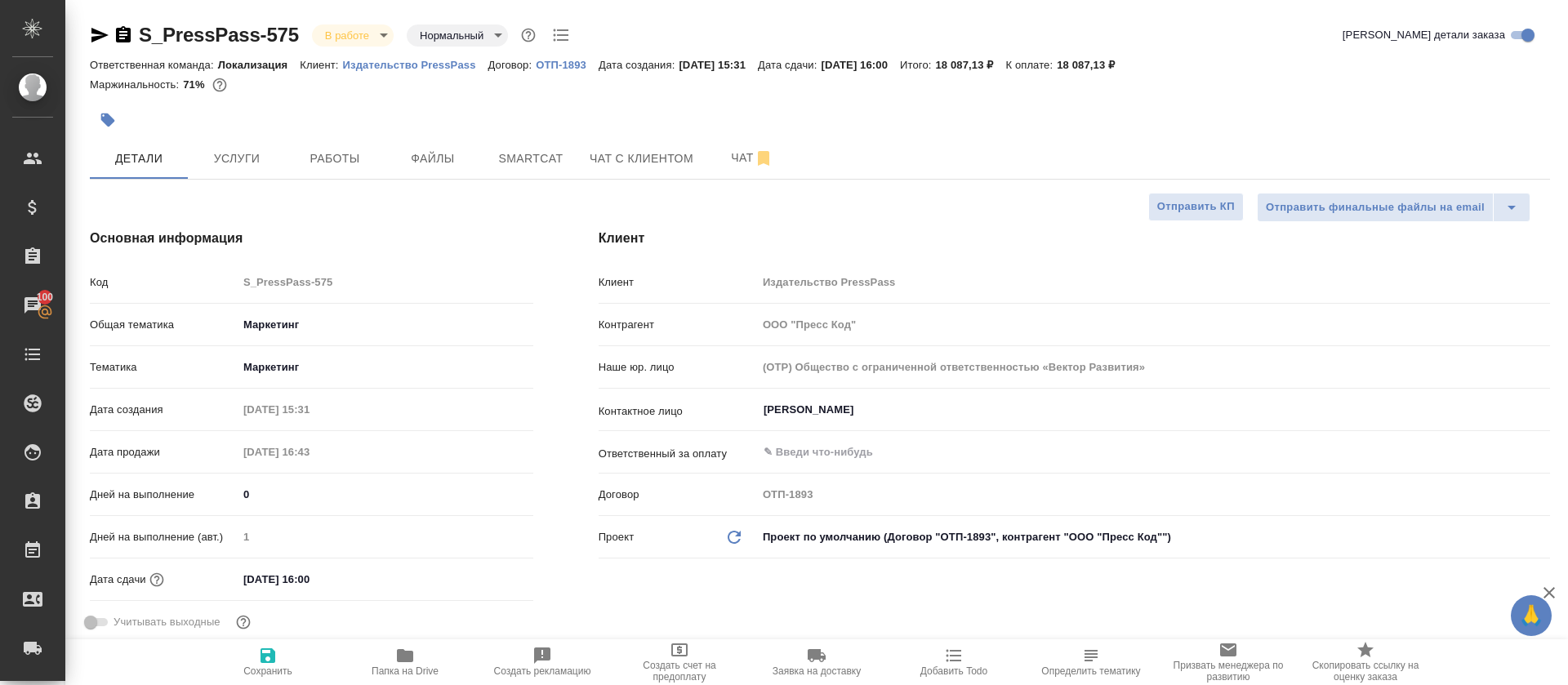
type textarea "x"
click at [513, 168] on button "Smartcat" at bounding box center [531, 159] width 98 height 41
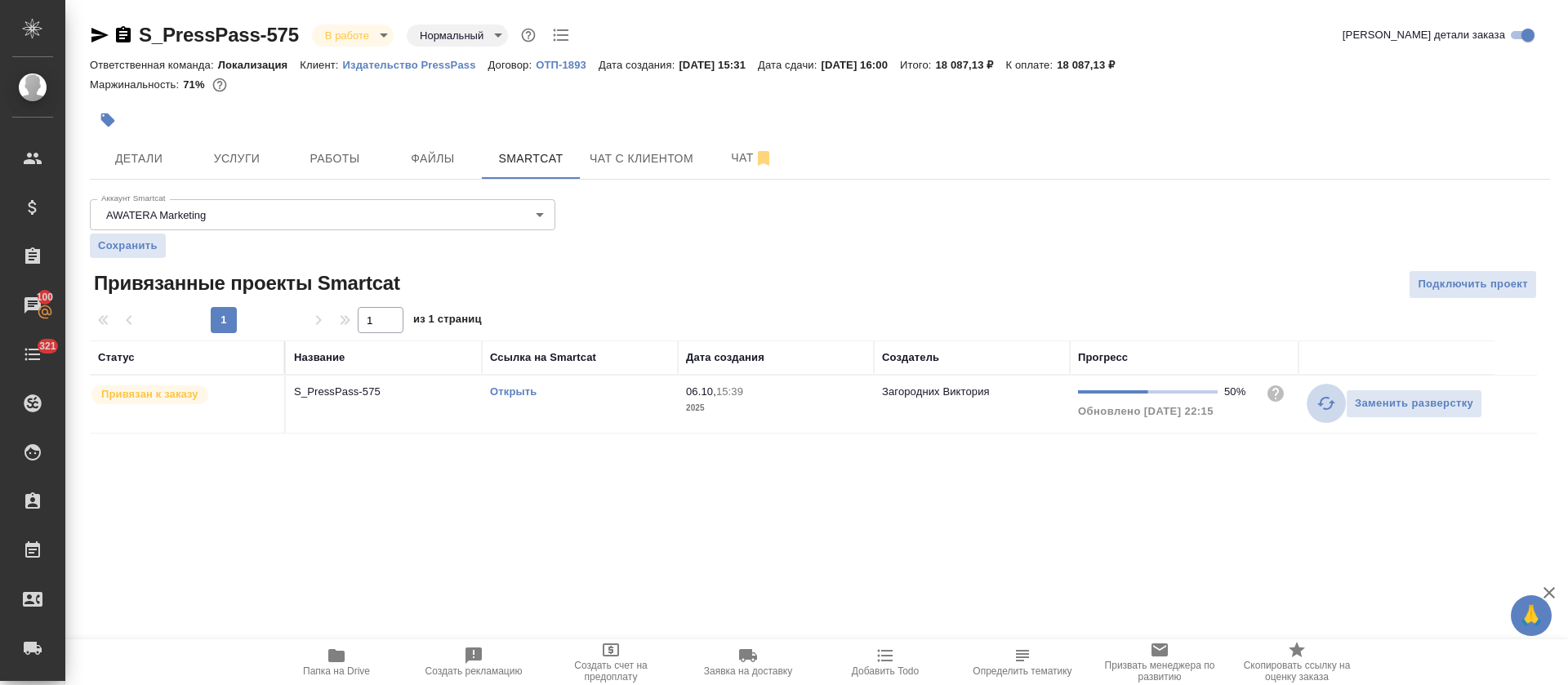
click at [1323, 400] on icon "button" at bounding box center [1326, 404] width 20 height 20
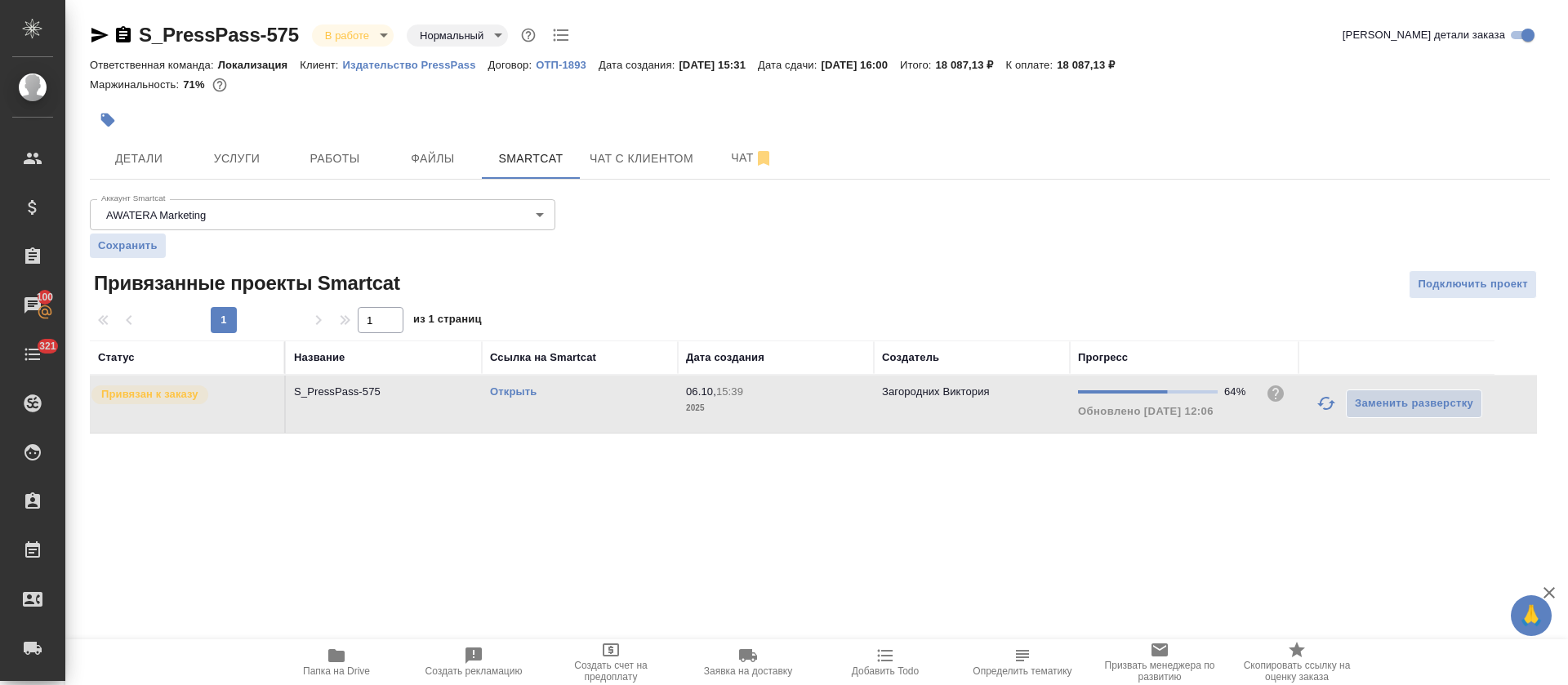
click at [500, 388] on link "Открыть" at bounding box center [513, 392] width 46 height 13
click at [333, 160] on span "Работы" at bounding box center [335, 158] width 79 height 21
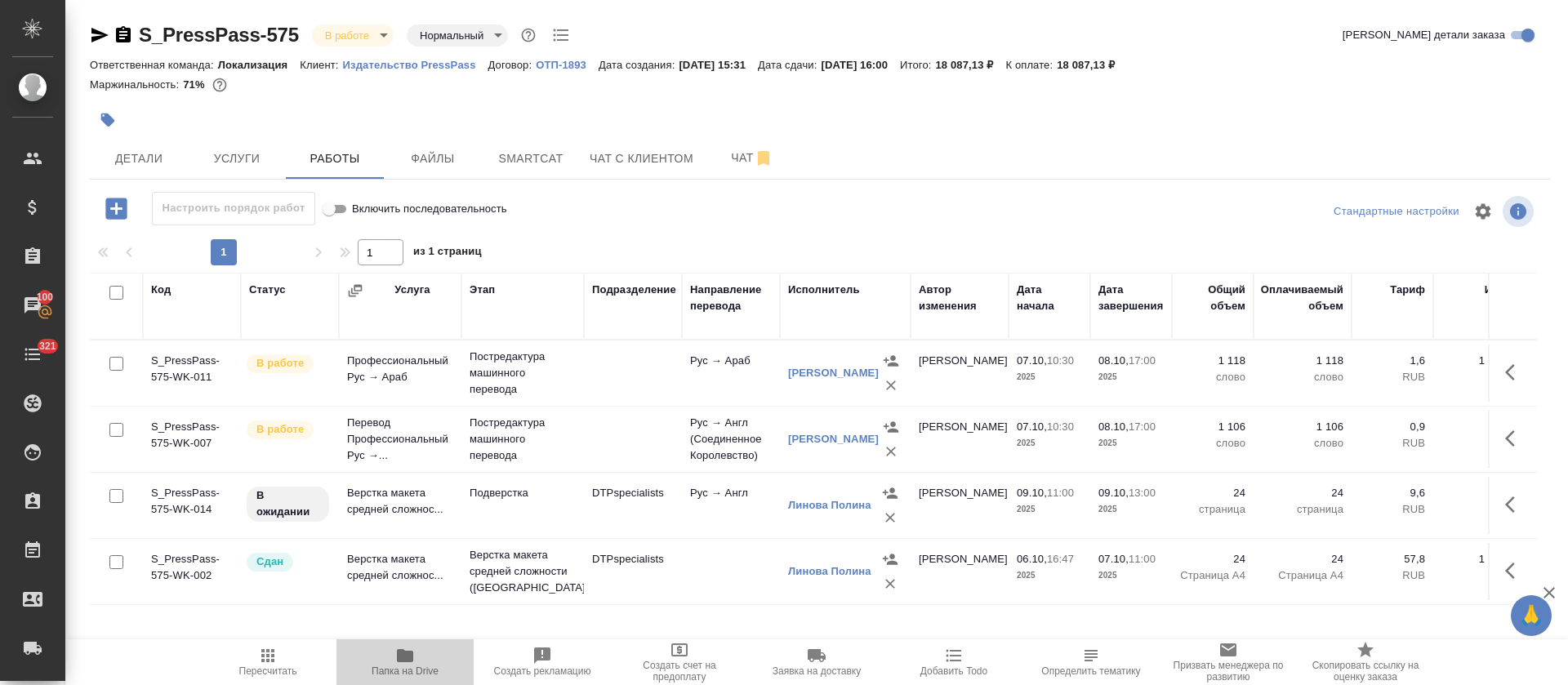
click at [417, 666] on span "Папка на Drive" at bounding box center [405, 671] width 67 height 12
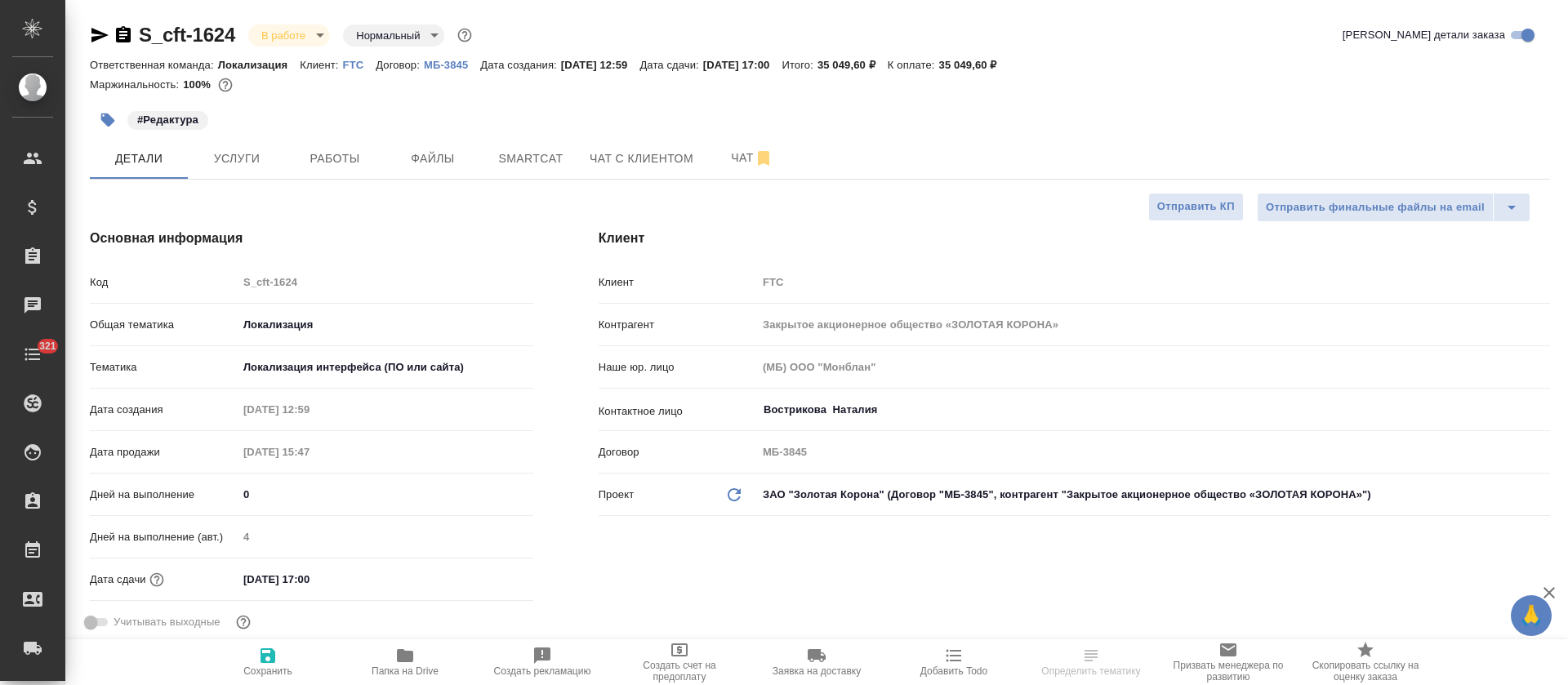
select select "RU"
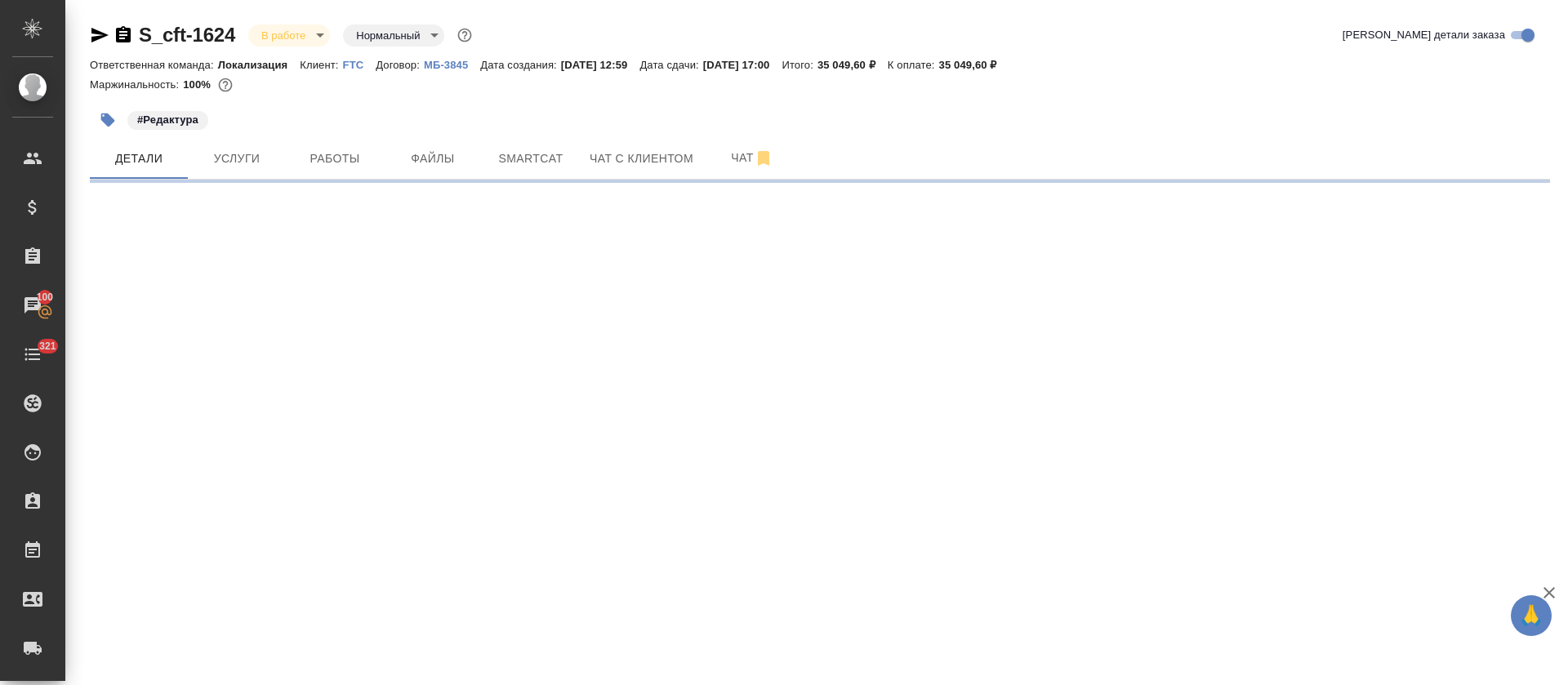
select select "RU"
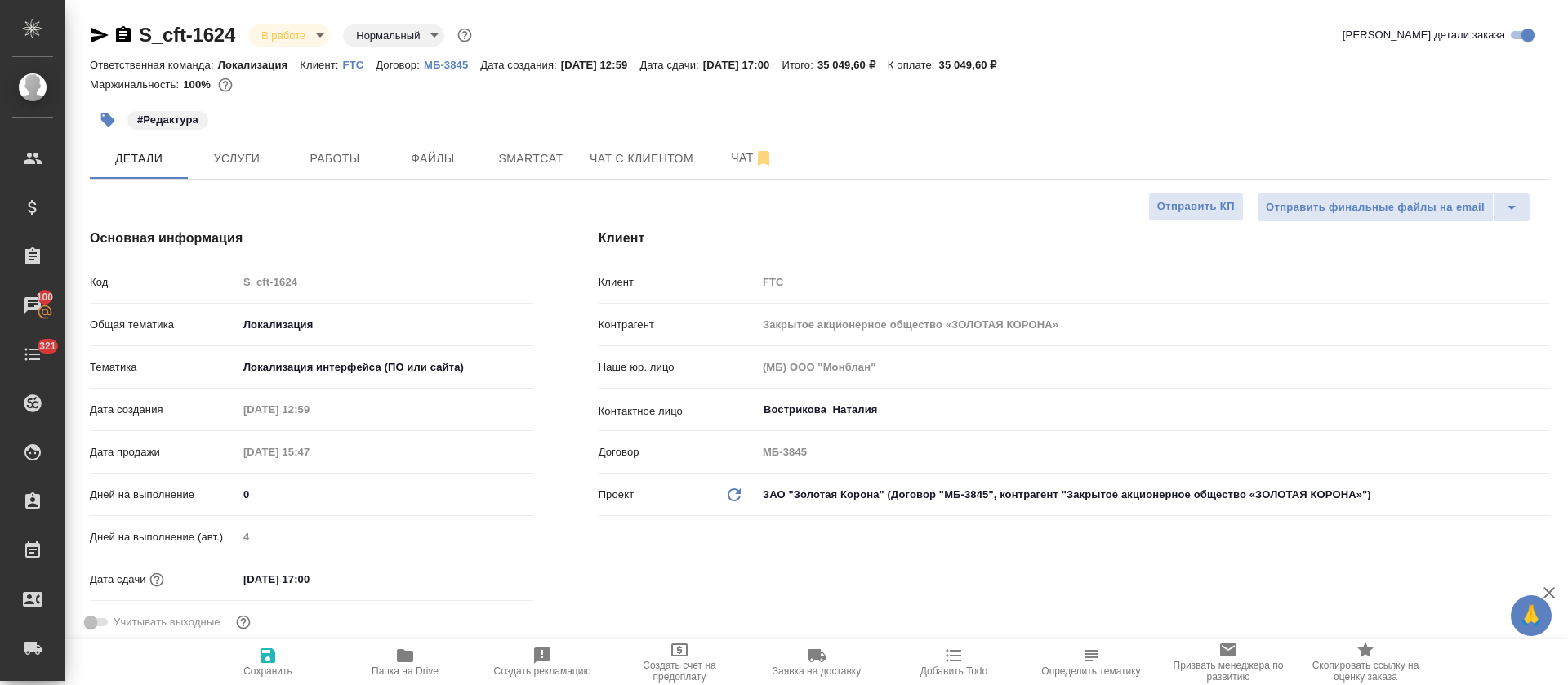
type textarea "x"
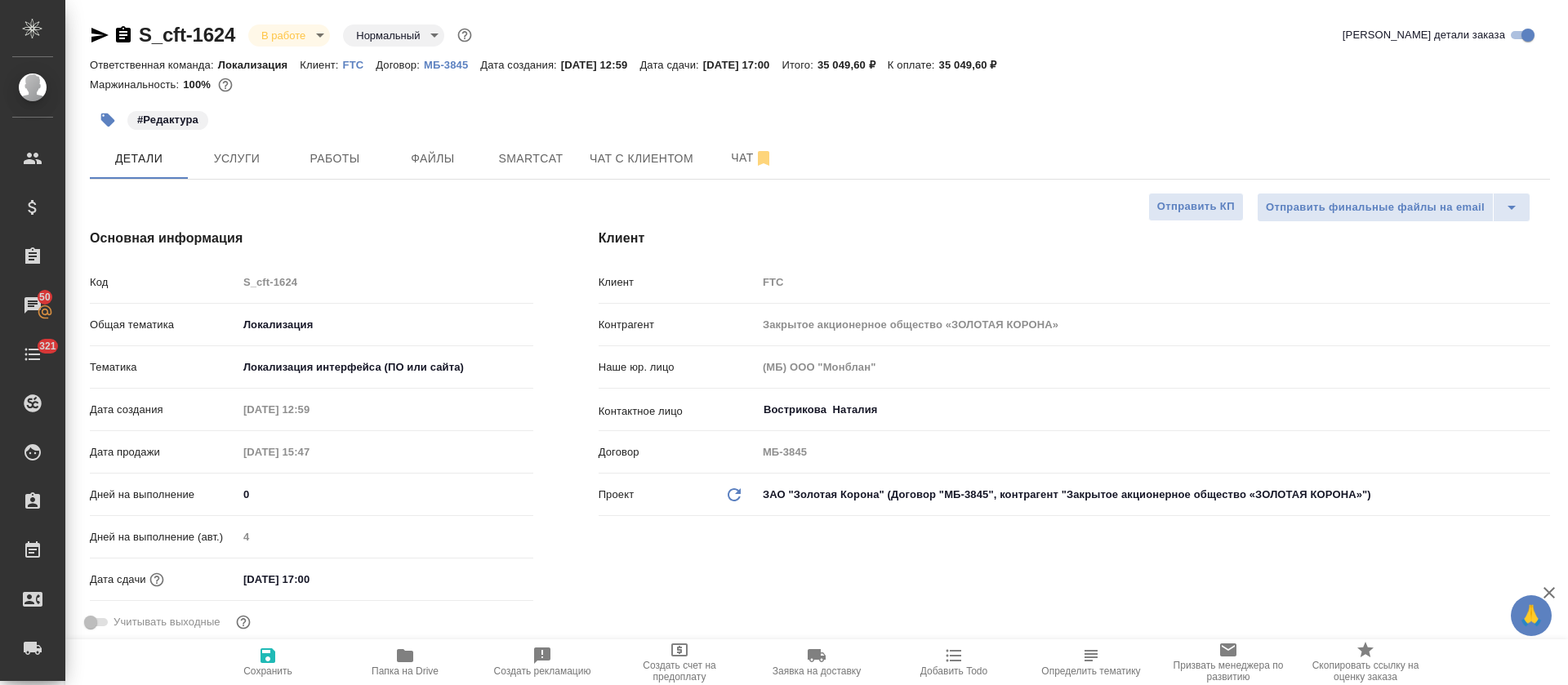
type textarea "x"
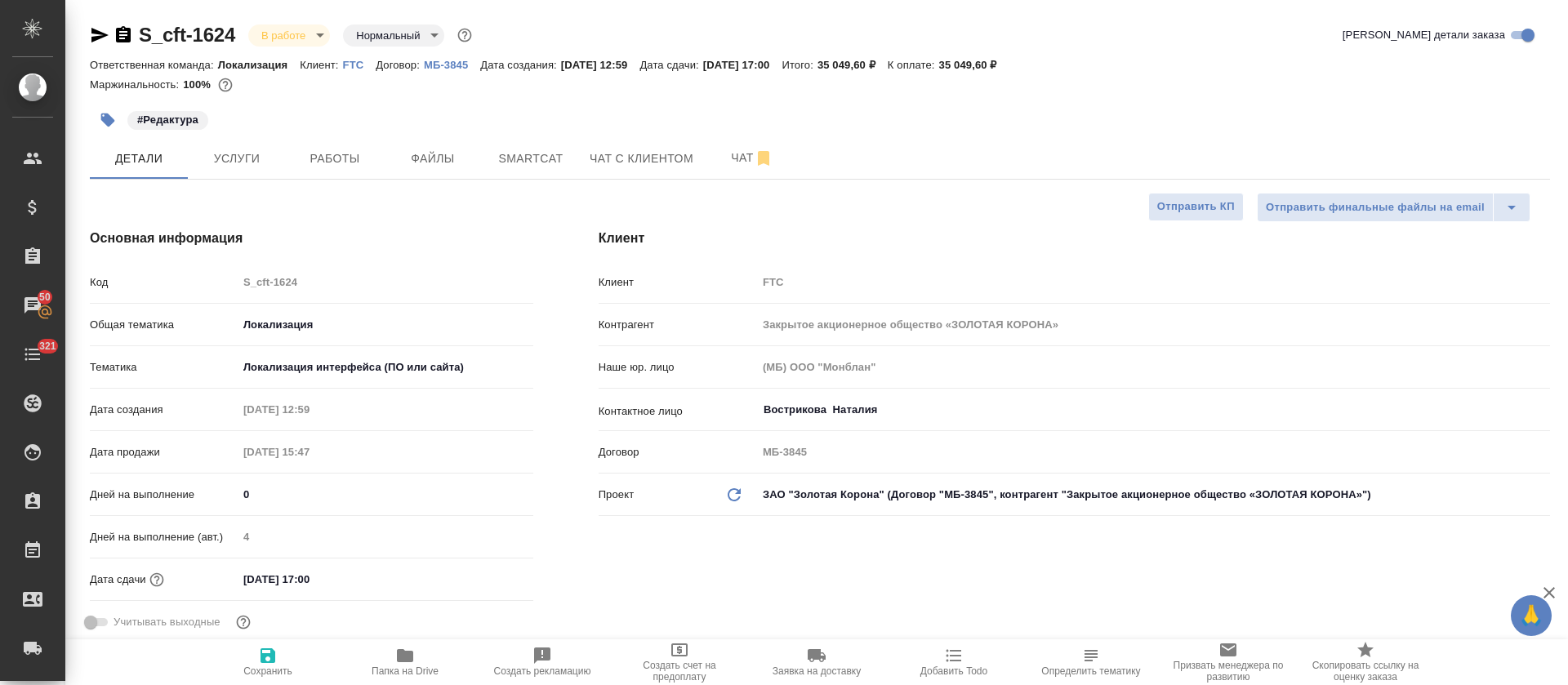
type textarea "x"
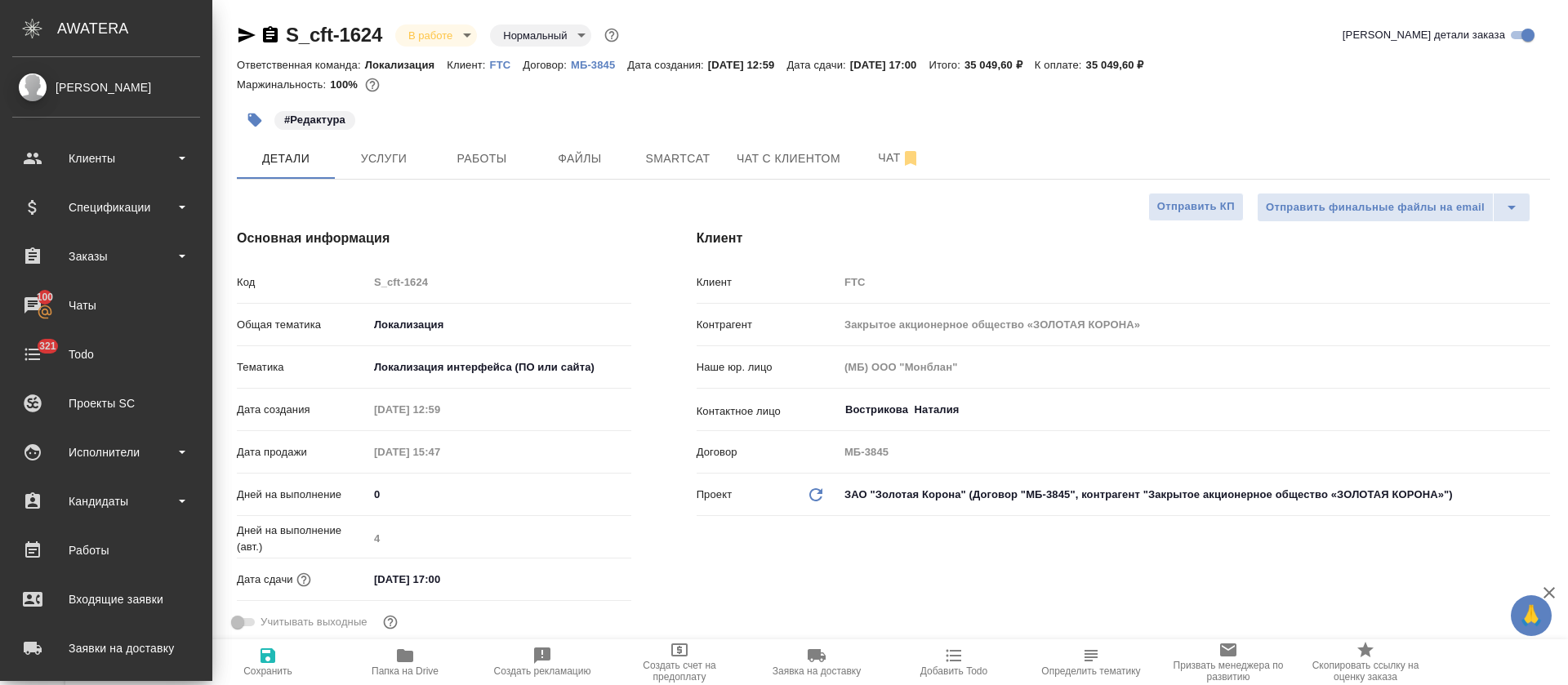
type textarea "x"
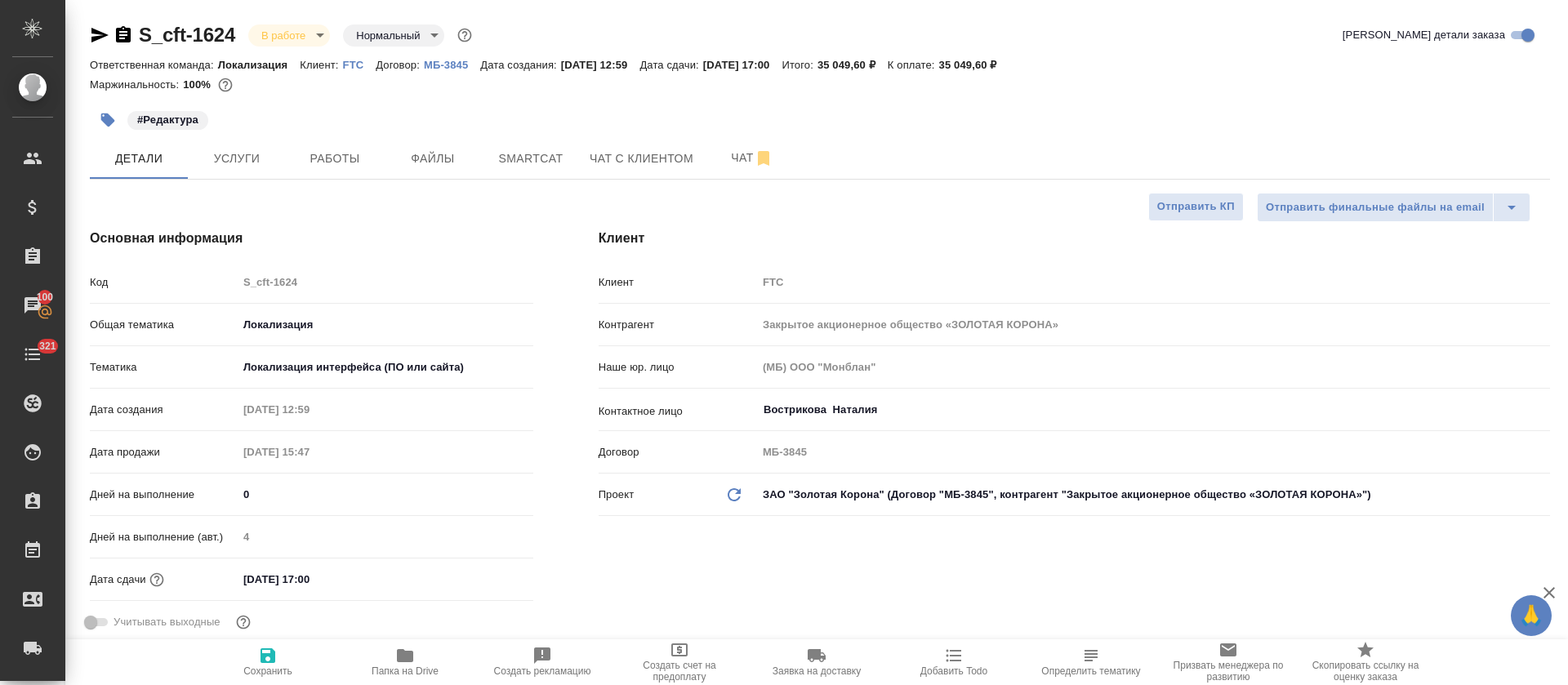
type textarea "x"
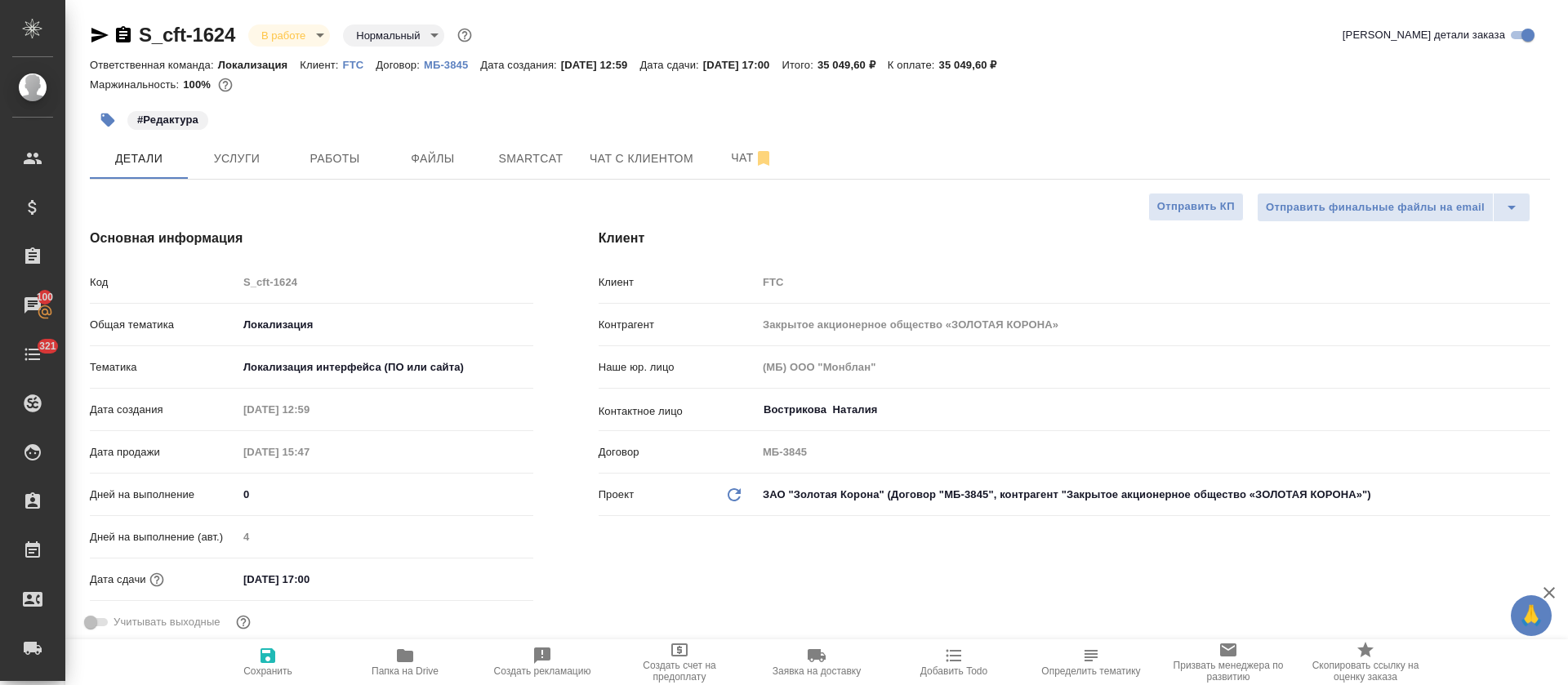
type textarea "x"
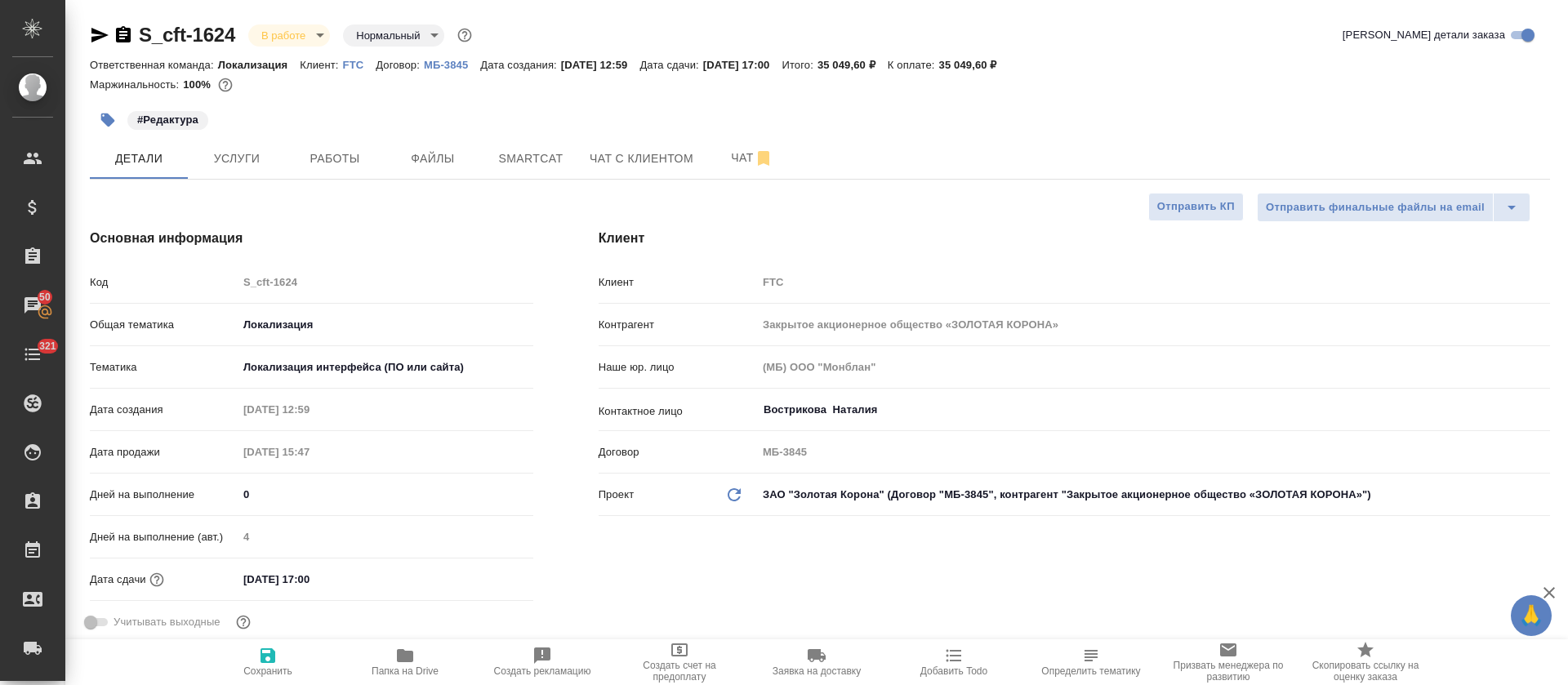
type textarea "x"
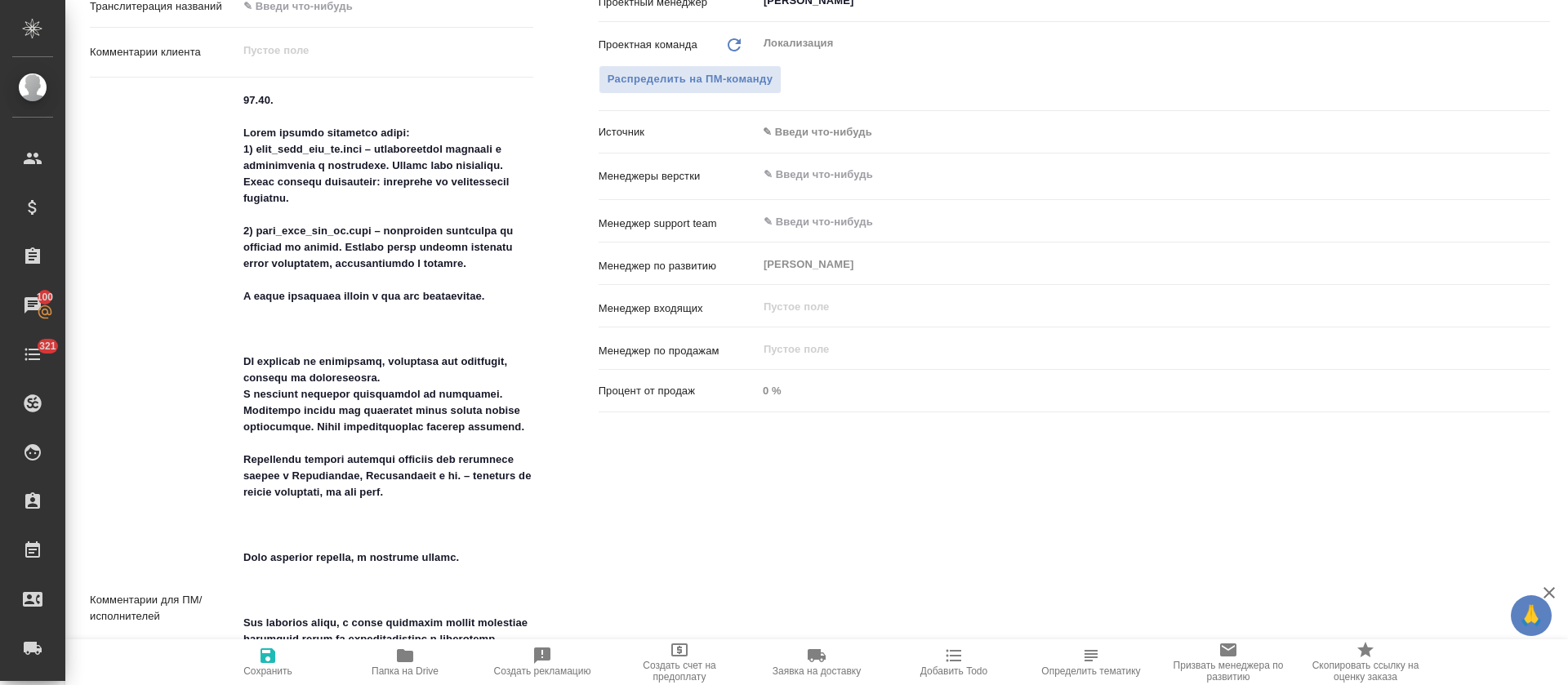
scroll to position [122, 0]
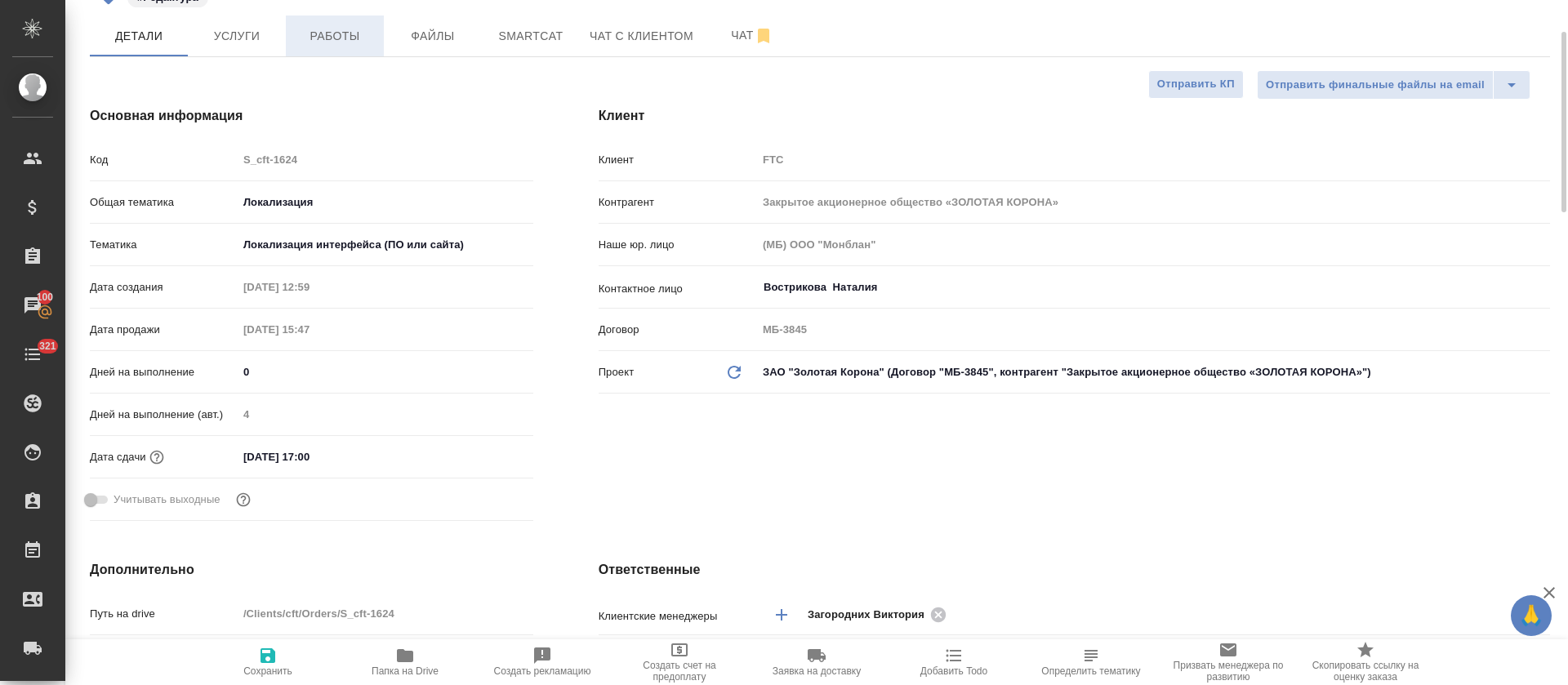
click at [369, 41] on span "Работы" at bounding box center [335, 36] width 79 height 21
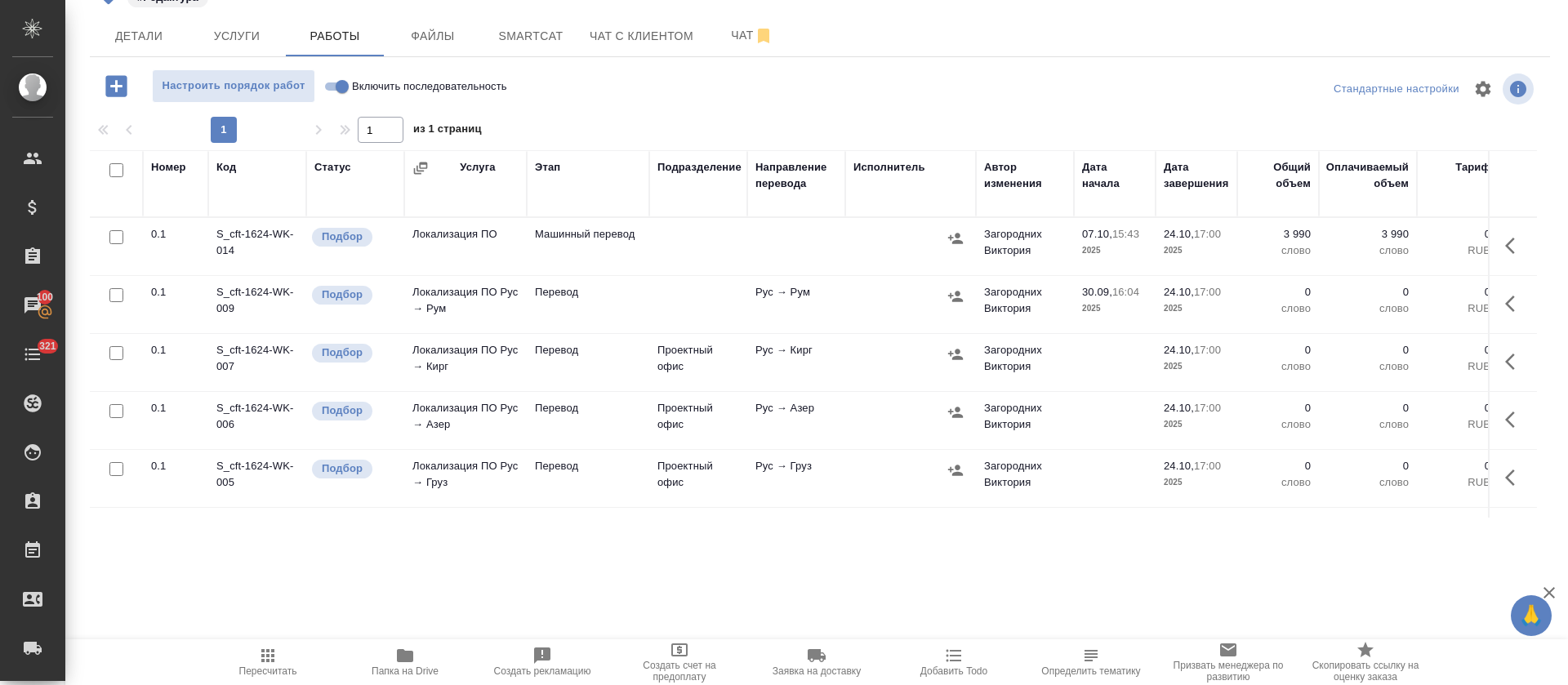
click at [343, 86] on input "Включить последовательность" at bounding box center [342, 87] width 59 height 20
checkbox input "true"
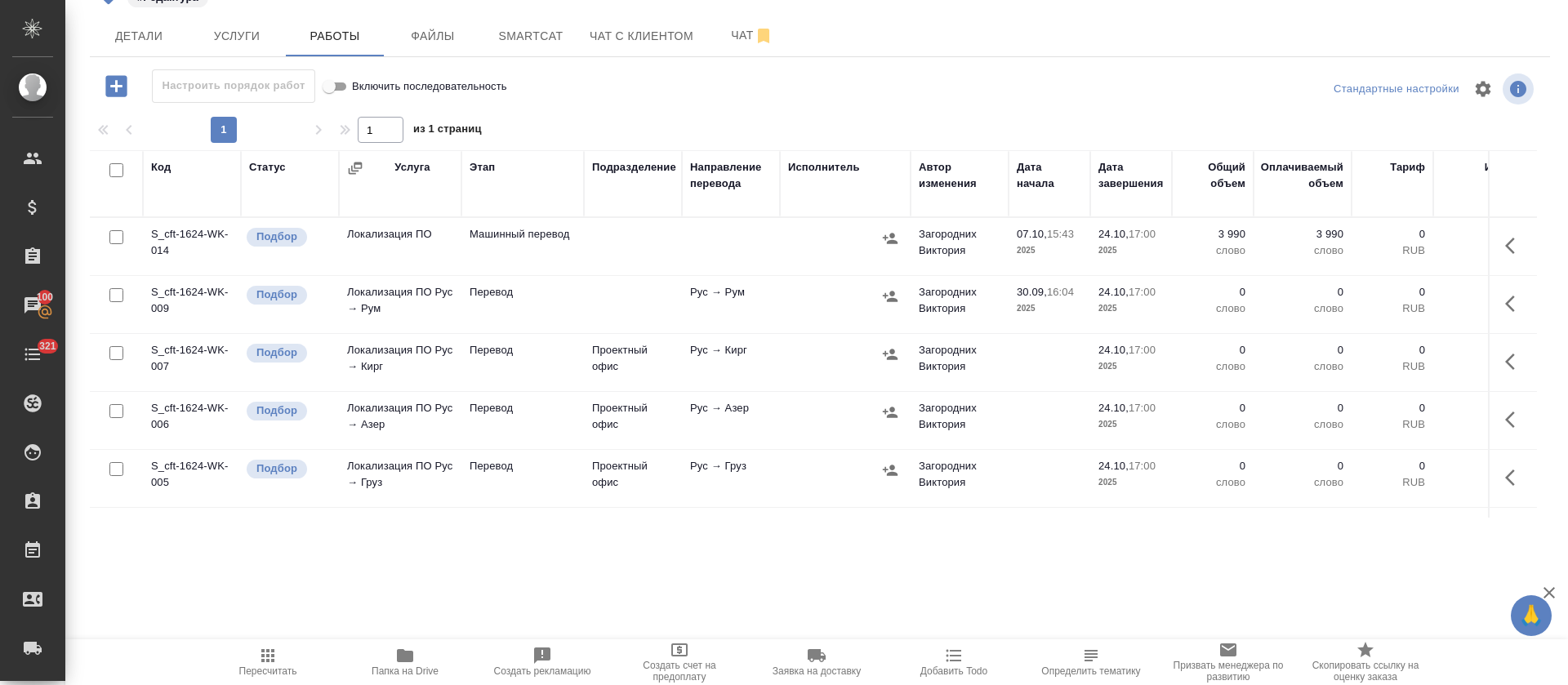
click at [120, 168] on input "checkbox" at bounding box center [117, 171] width 14 height 14
checkbox input "true"
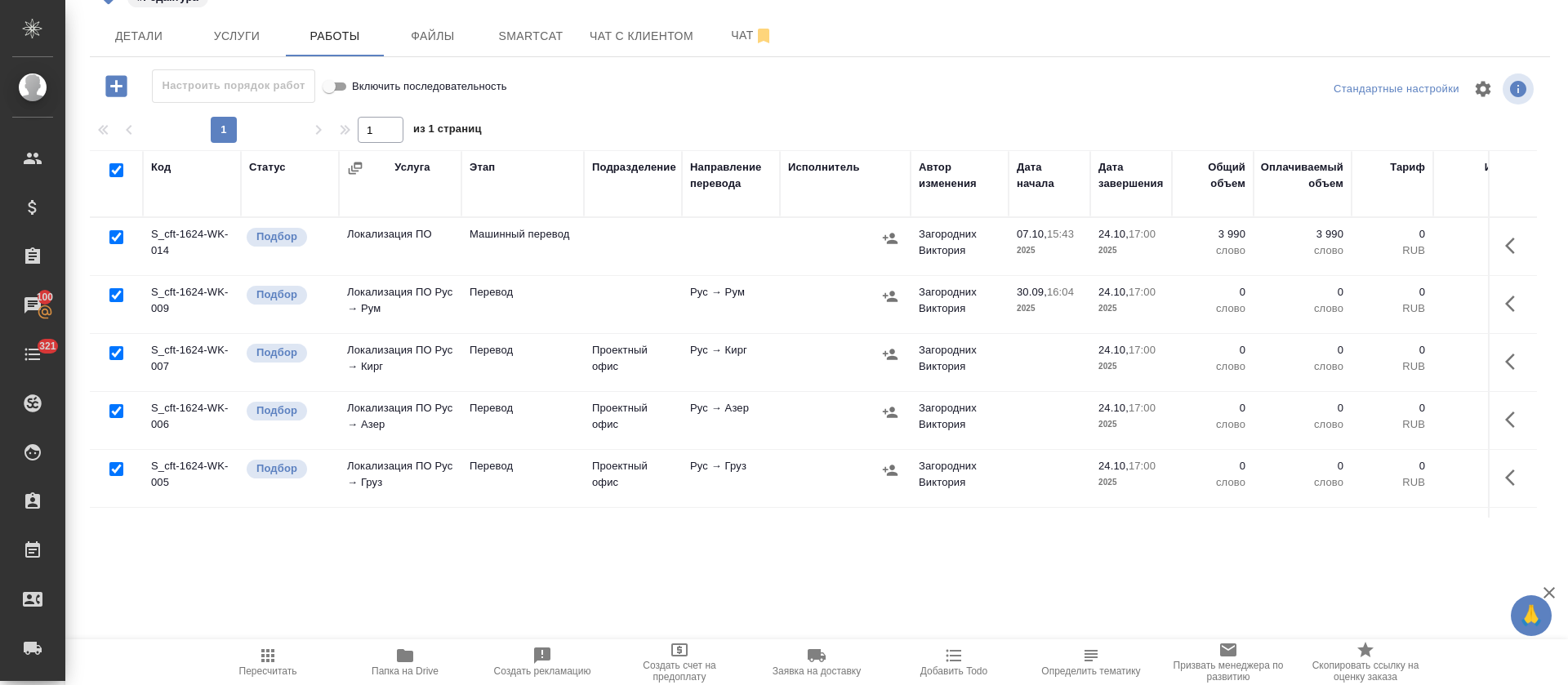
checkbox input "true"
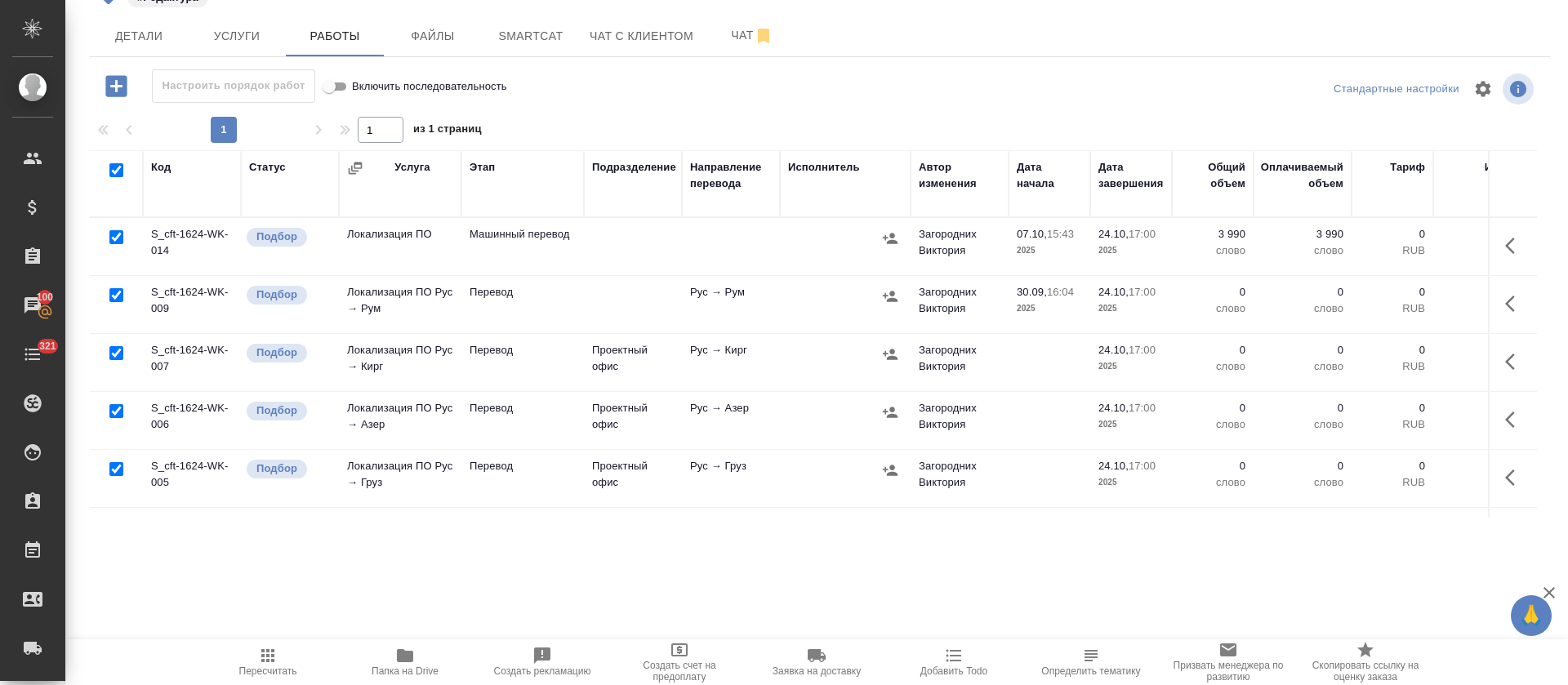
checkbox input "true"
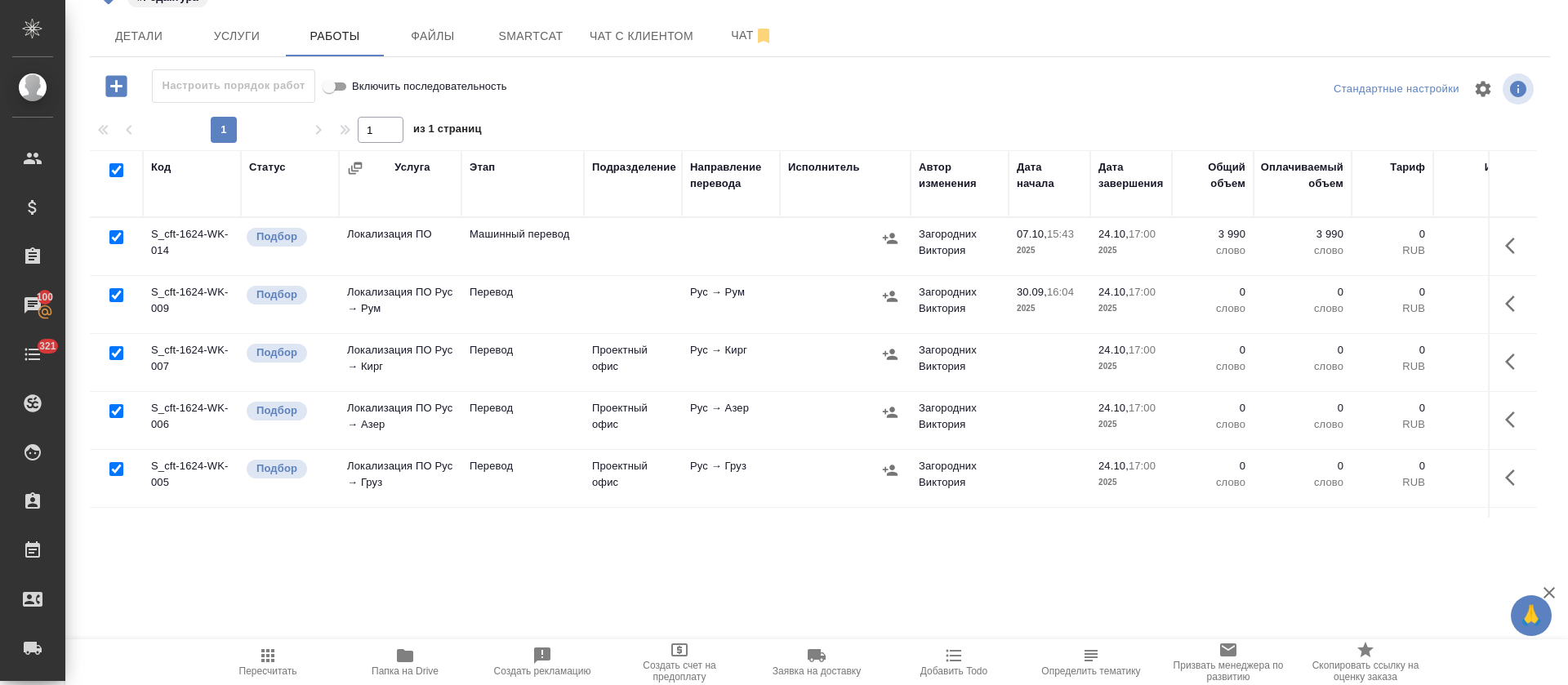
checkbox input "true"
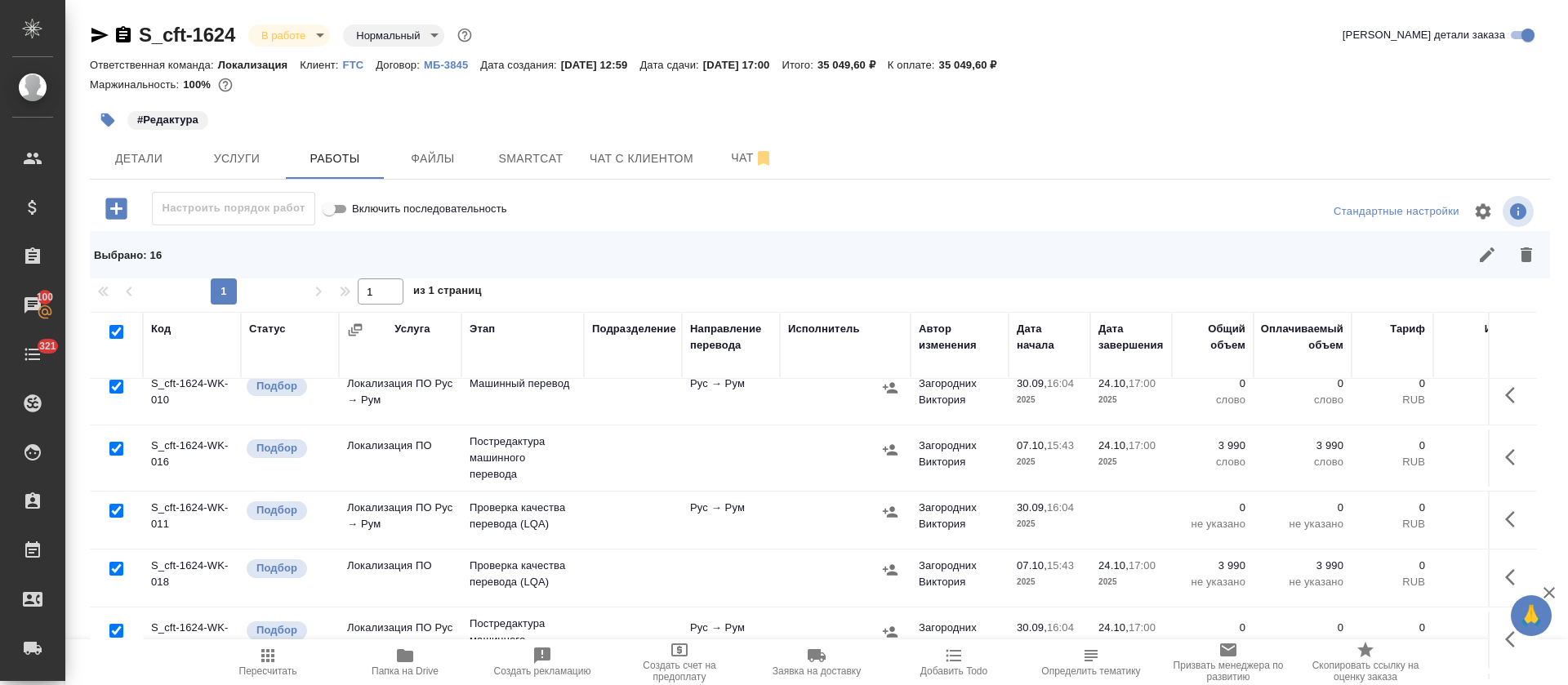
scroll to position [296, 0]
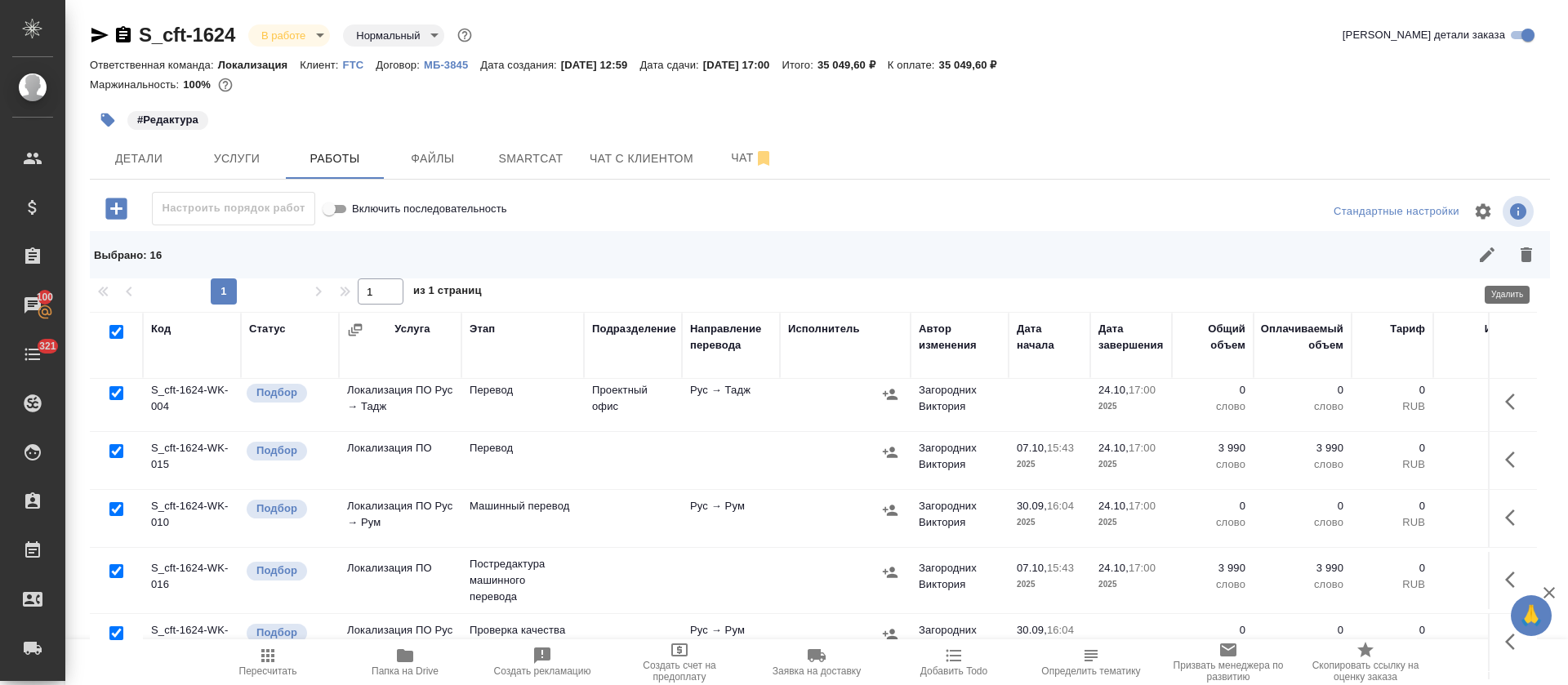
click at [1521, 252] on icon "button" at bounding box center [1526, 255] width 12 height 14
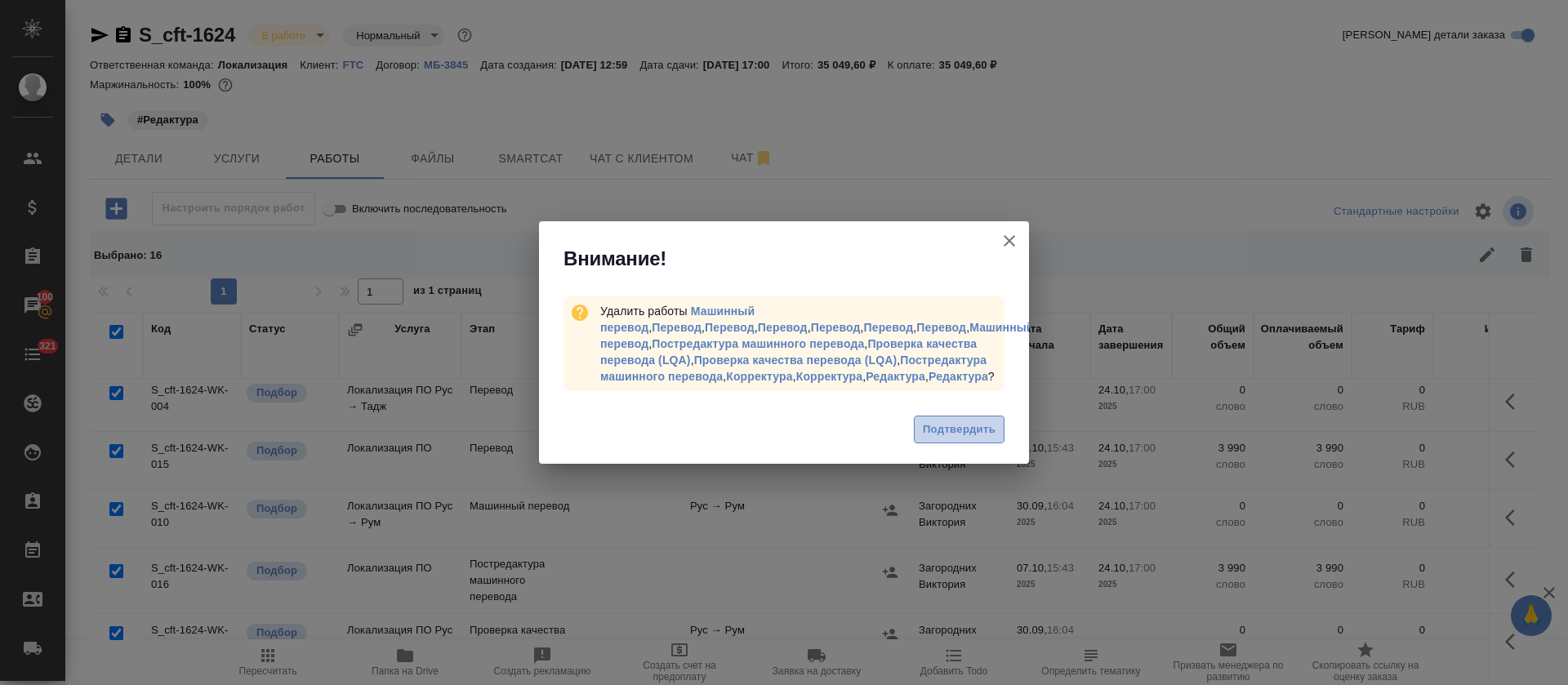
click at [970, 421] on span "Подтвердить" at bounding box center [959, 430] width 72 height 19
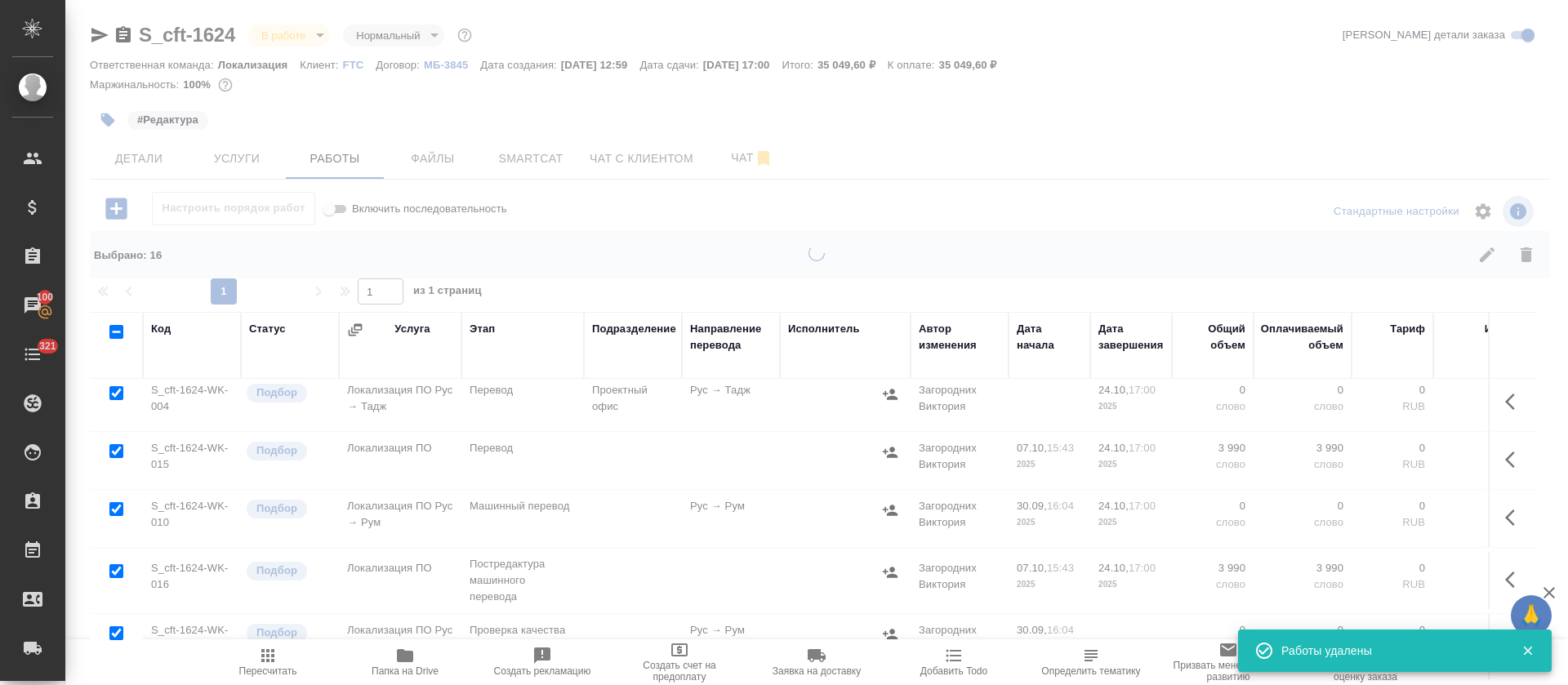
checkbox input "false"
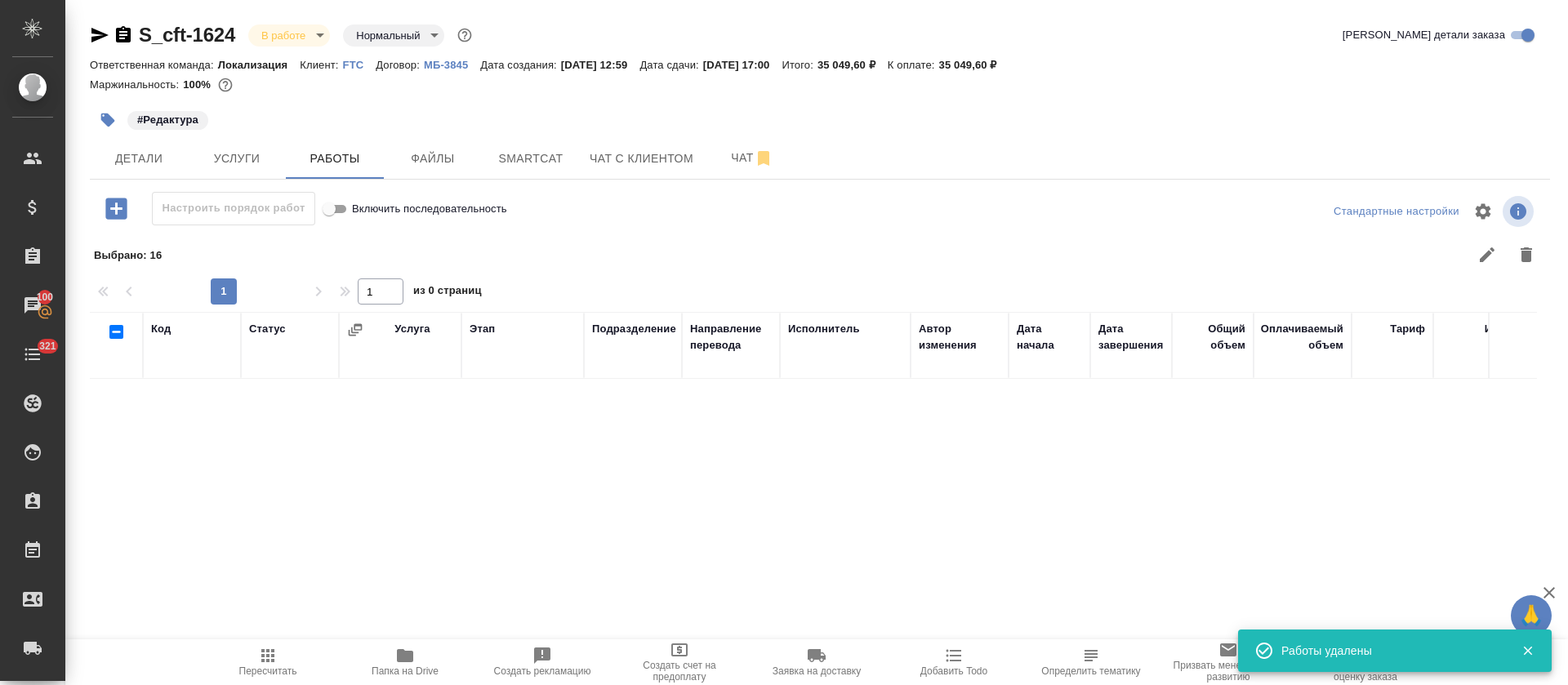
scroll to position [0, 0]
click at [108, 217] on icon "button" at bounding box center [116, 208] width 21 height 21
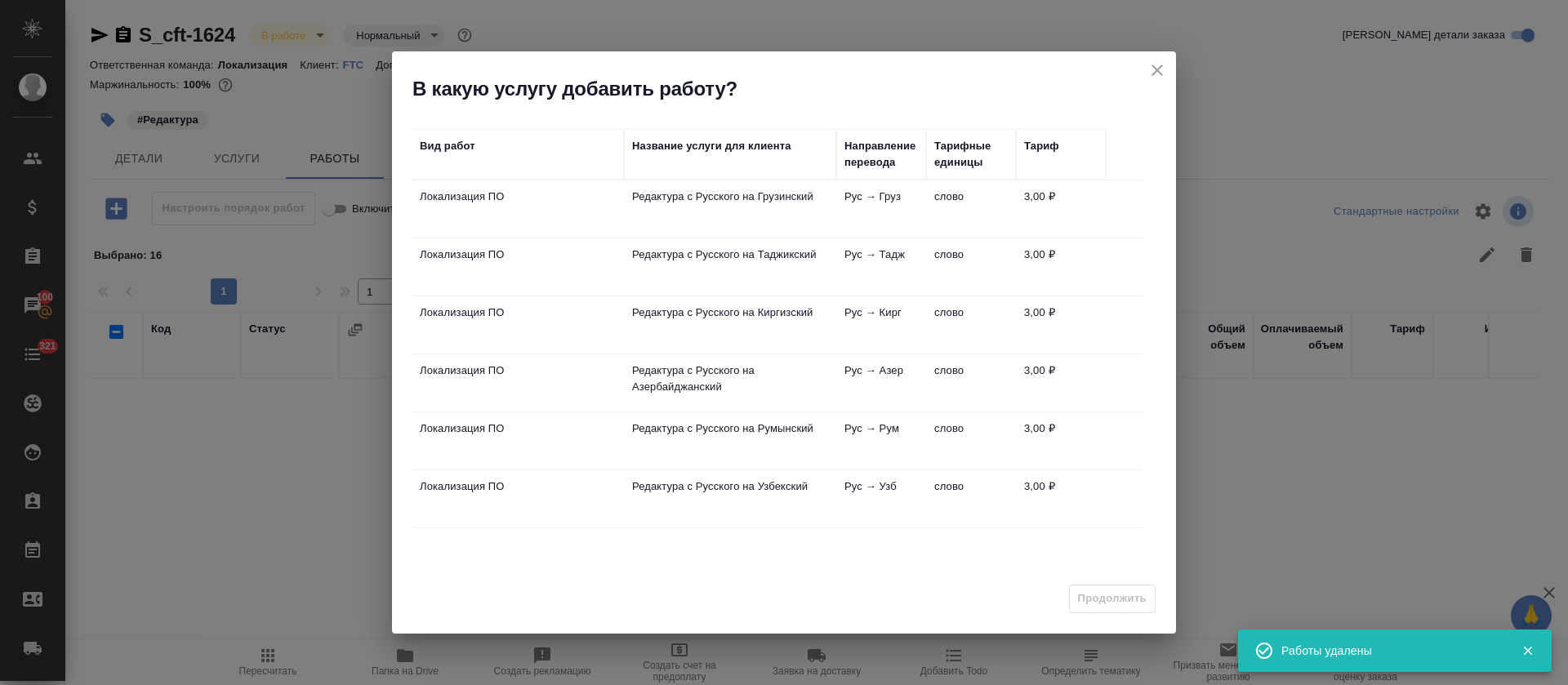
click at [839, 269] on td "Рус → Тадж" at bounding box center [881, 267] width 90 height 57
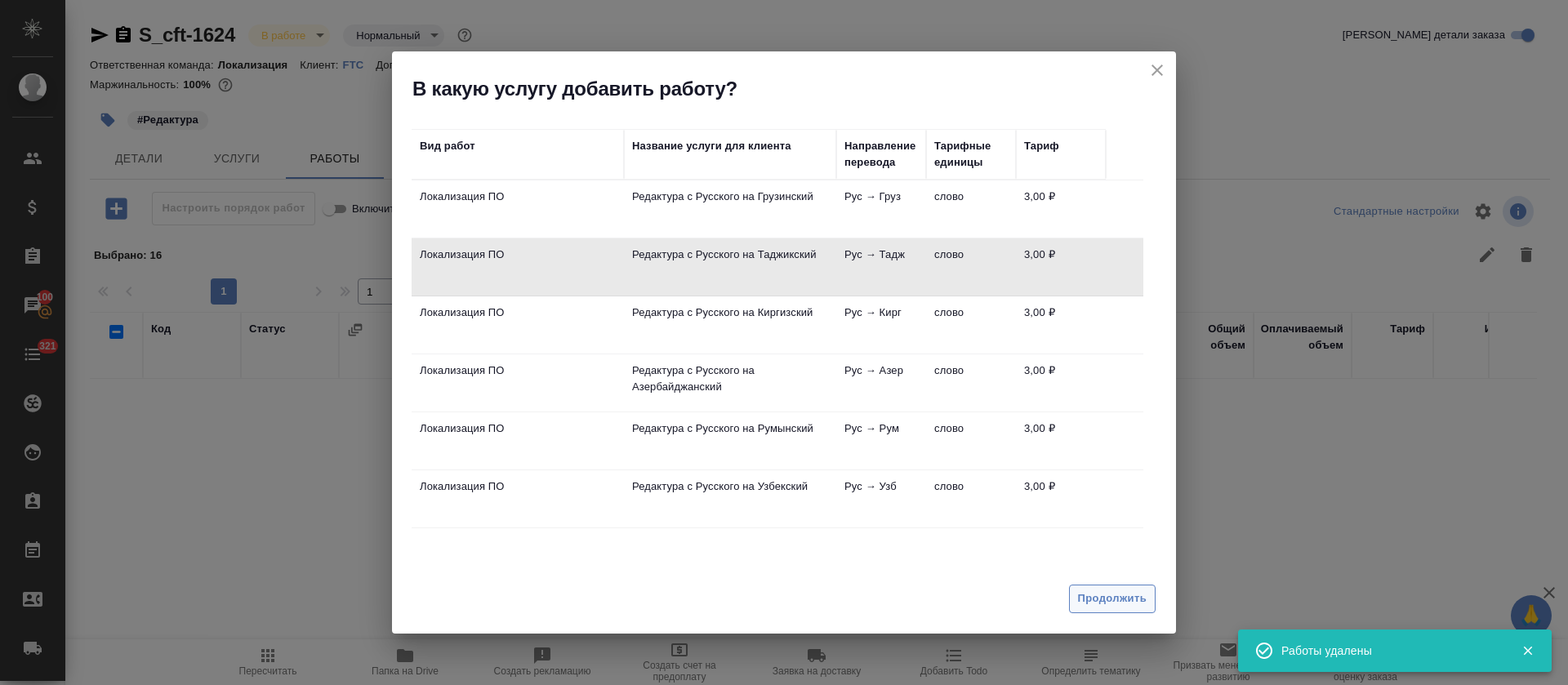
click at [1097, 601] on span "Продолжить" at bounding box center [1112, 598] width 69 height 19
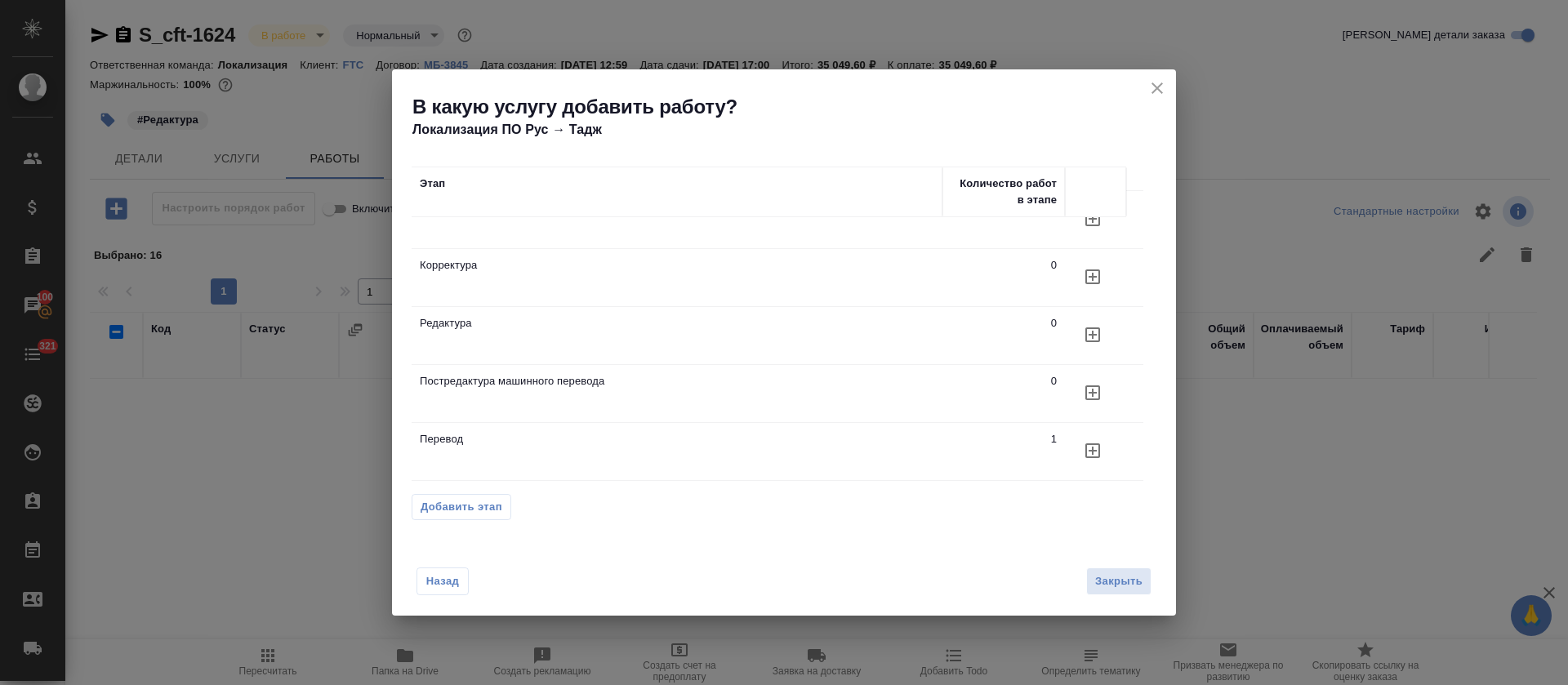
scroll to position [46, 0]
click at [1088, 327] on button "button" at bounding box center [1093, 335] width 39 height 39
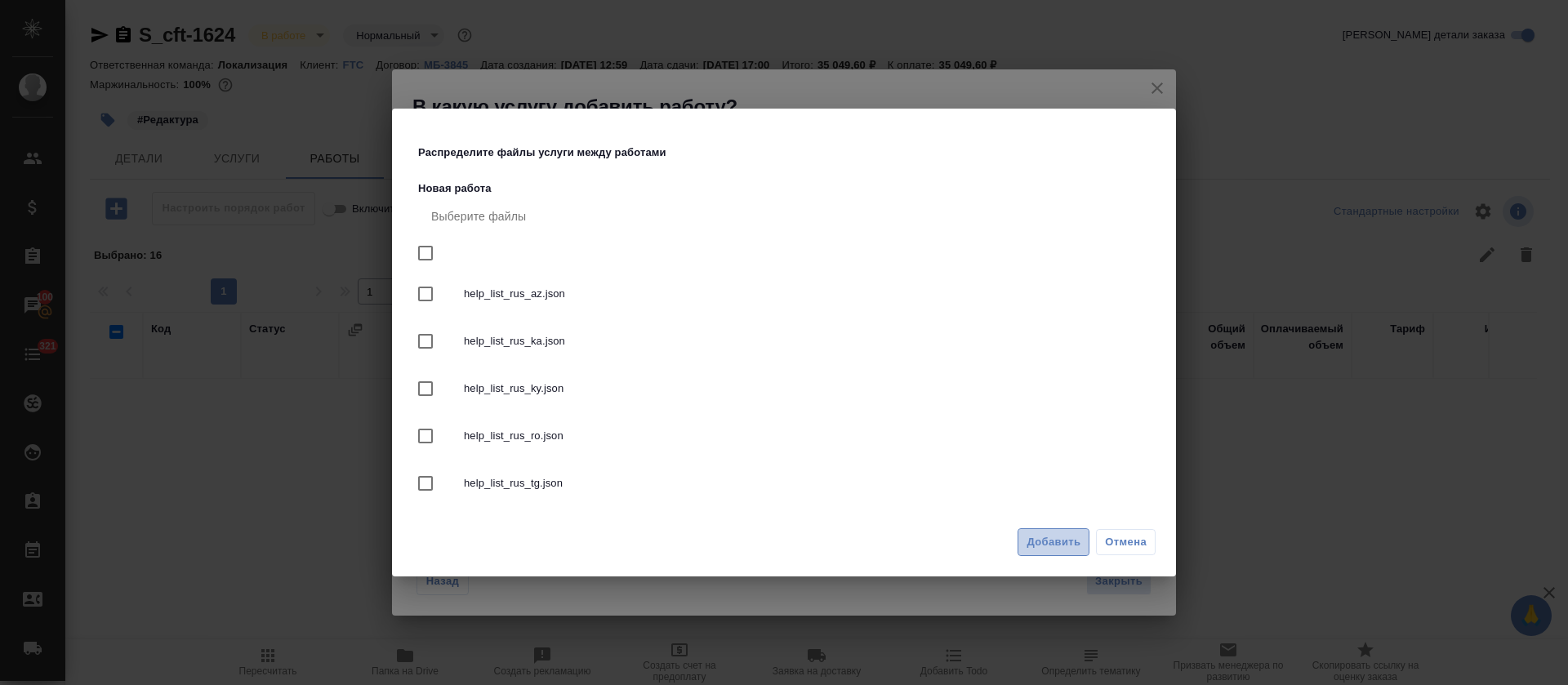
click at [1042, 539] on span "Добавить" at bounding box center [1054, 542] width 54 height 19
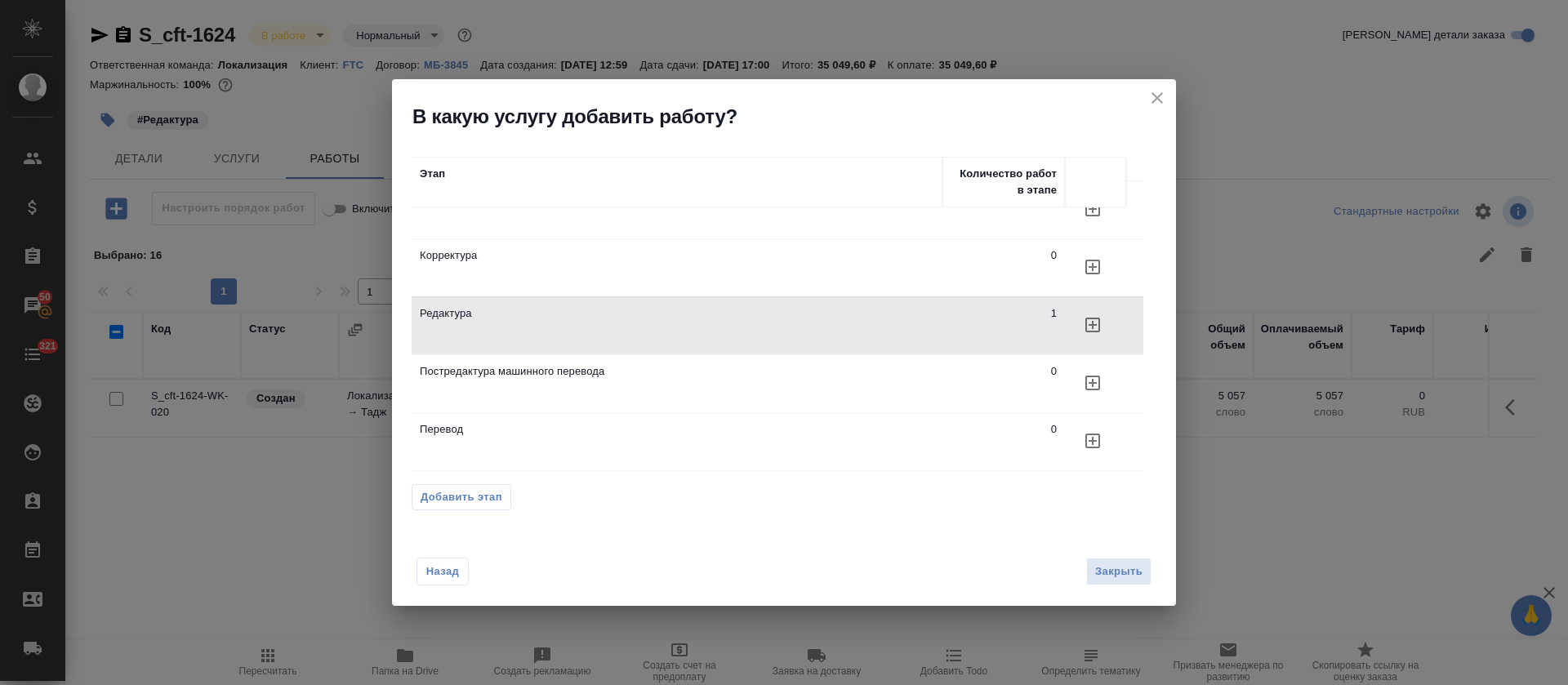
click at [446, 586] on div "Назад Закрыть" at bounding box center [784, 562] width 784 height 90
click at [446, 577] on span "Назад" at bounding box center [443, 572] width 34 height 16
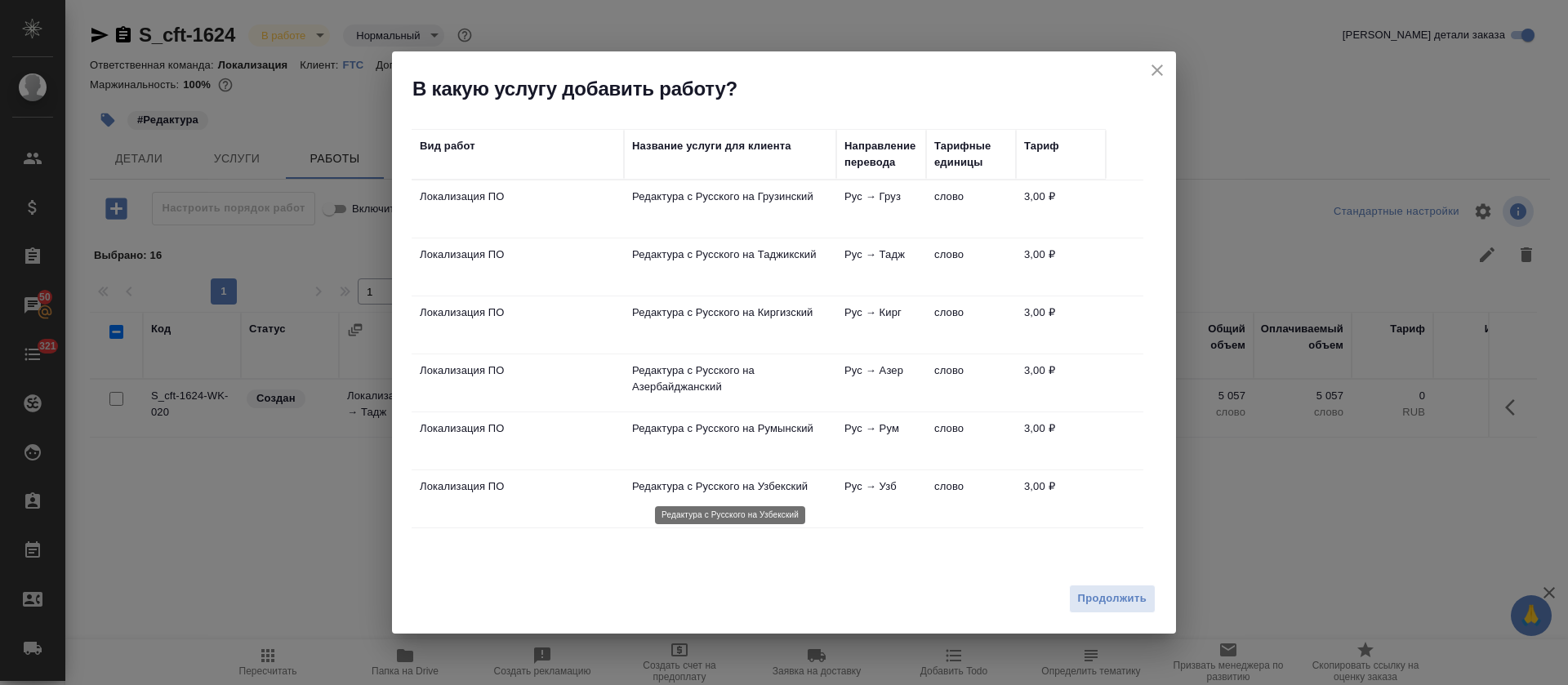
click at [754, 483] on p "Редактура с Русского на Узбекский" at bounding box center [730, 487] width 196 height 16
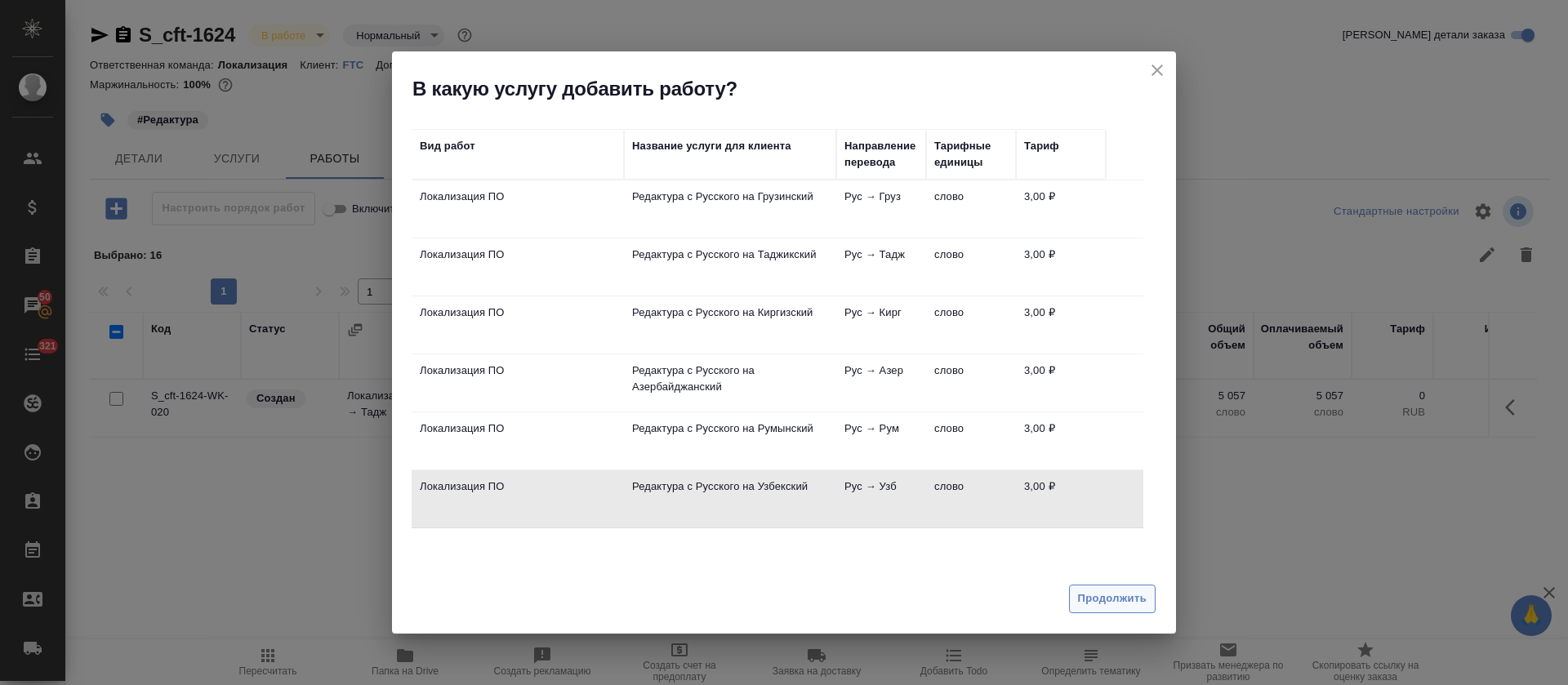
click at [1123, 609] on button "Продолжить" at bounding box center [1112, 599] width 87 height 29
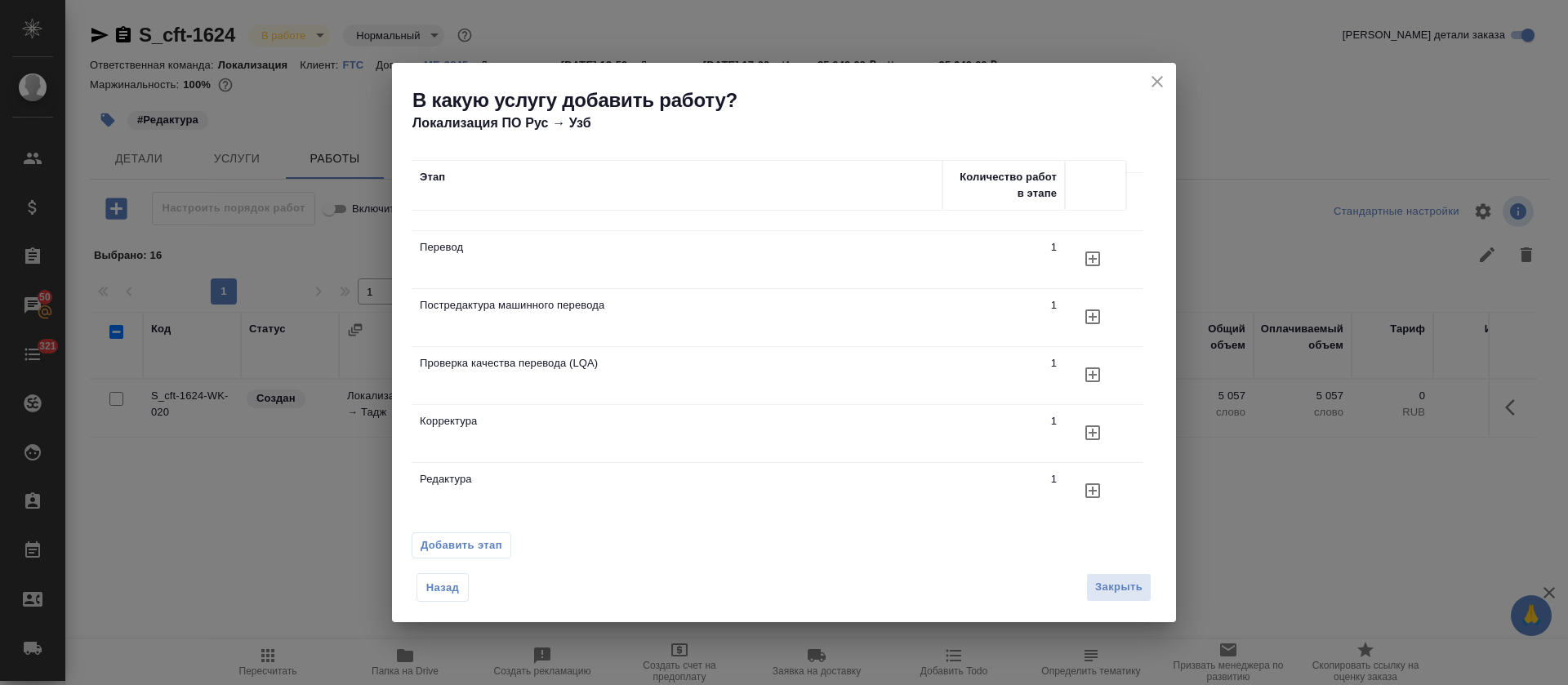
scroll to position [59, 0]
click at [1090, 485] on button "button" at bounding box center [1093, 489] width 39 height 39
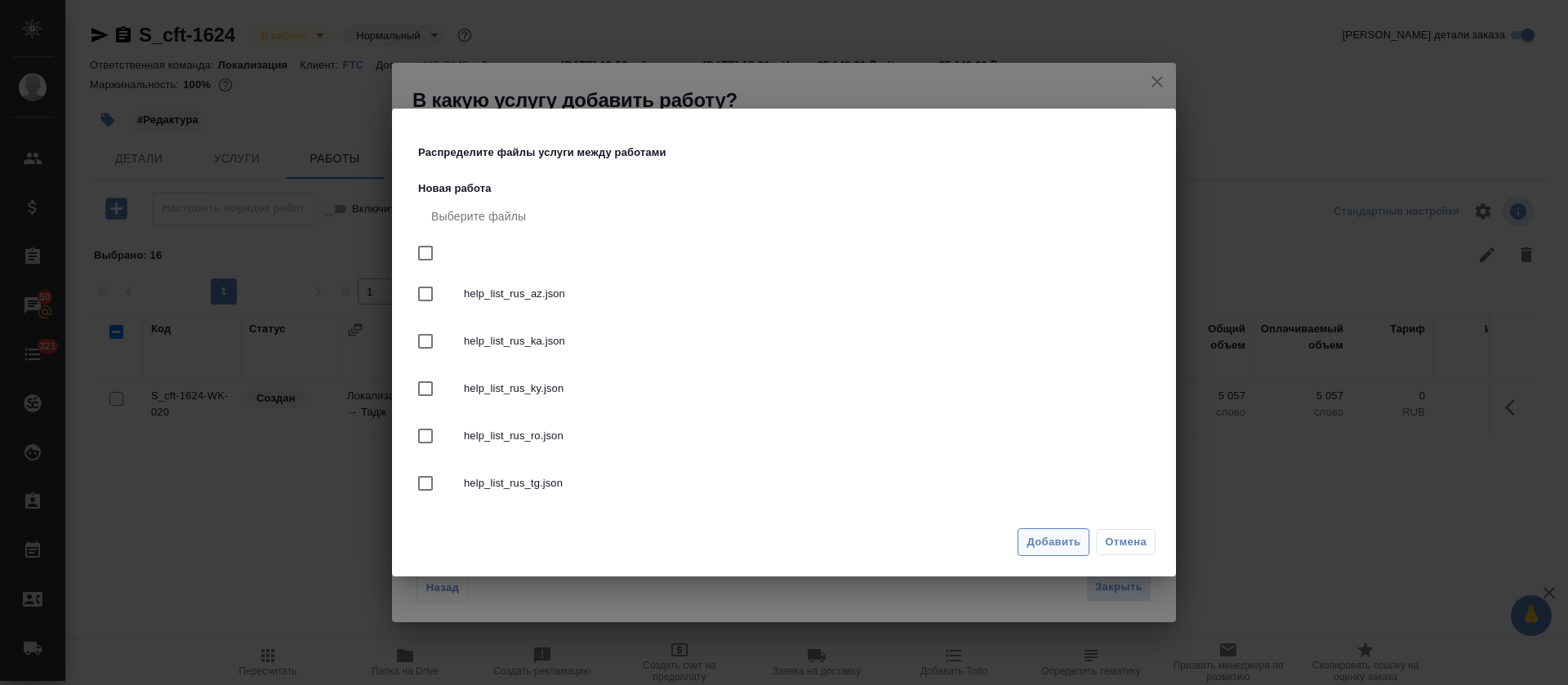
click at [1047, 543] on span "Добавить" at bounding box center [1054, 542] width 54 height 19
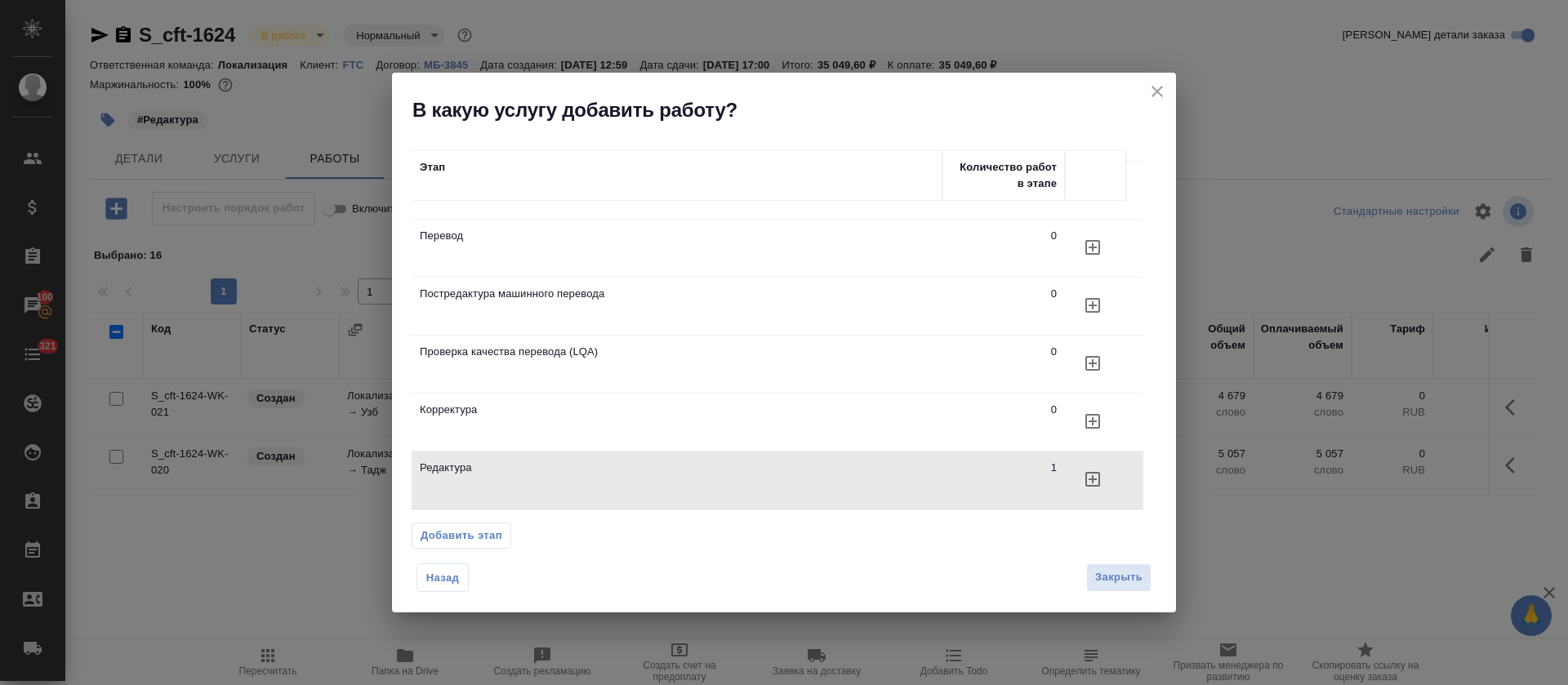
click at [438, 570] on span "Назад" at bounding box center [443, 578] width 34 height 16
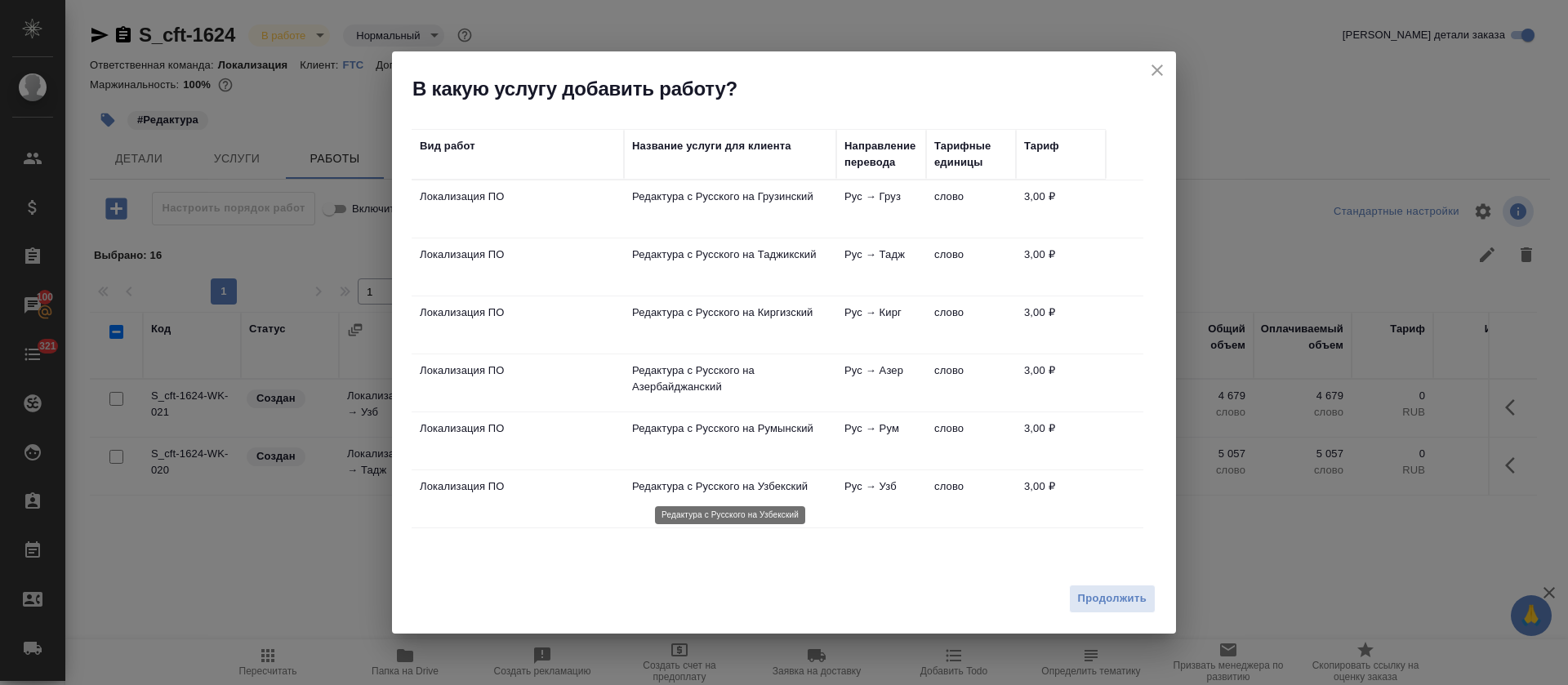
click at [722, 483] on p "Редактура с Русского на Узбекский" at bounding box center [730, 487] width 196 height 16
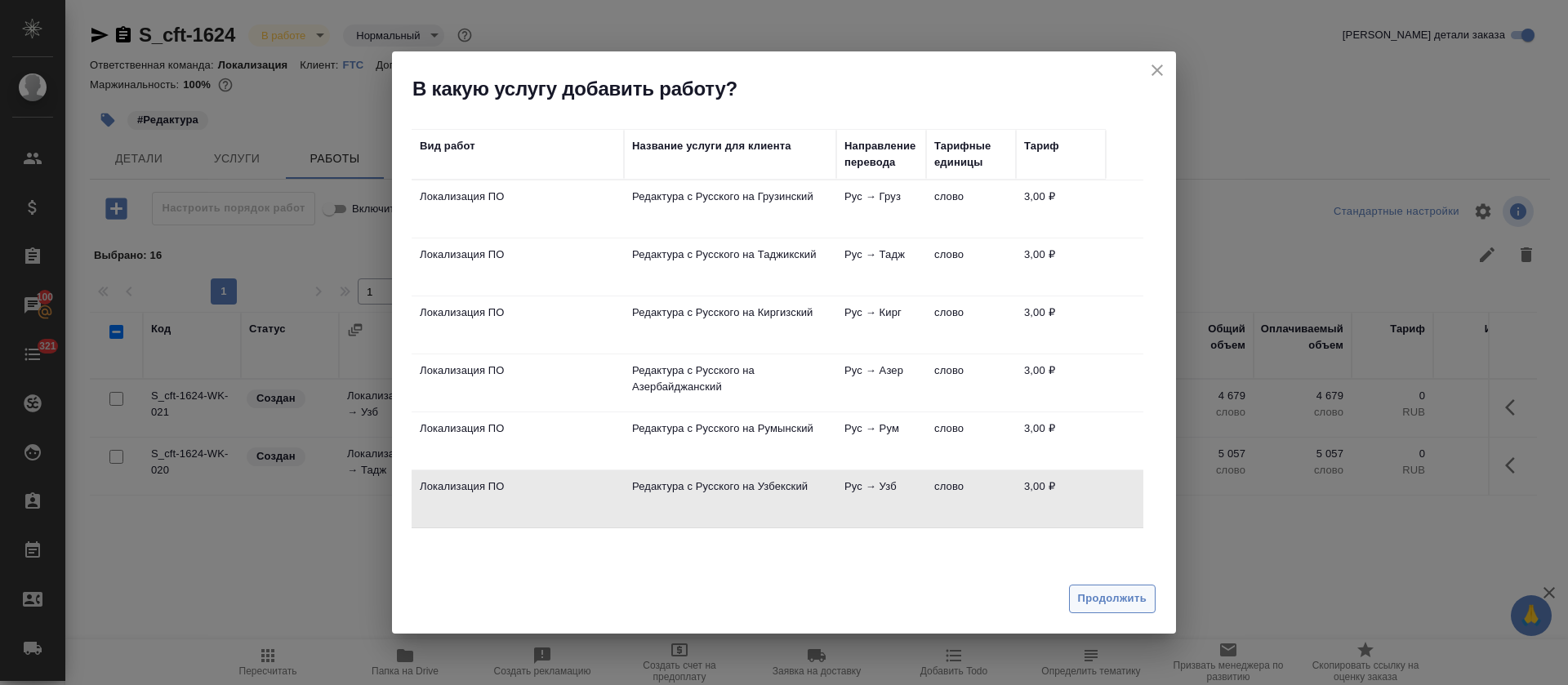
click at [1113, 602] on span "Продолжить" at bounding box center [1112, 598] width 69 height 19
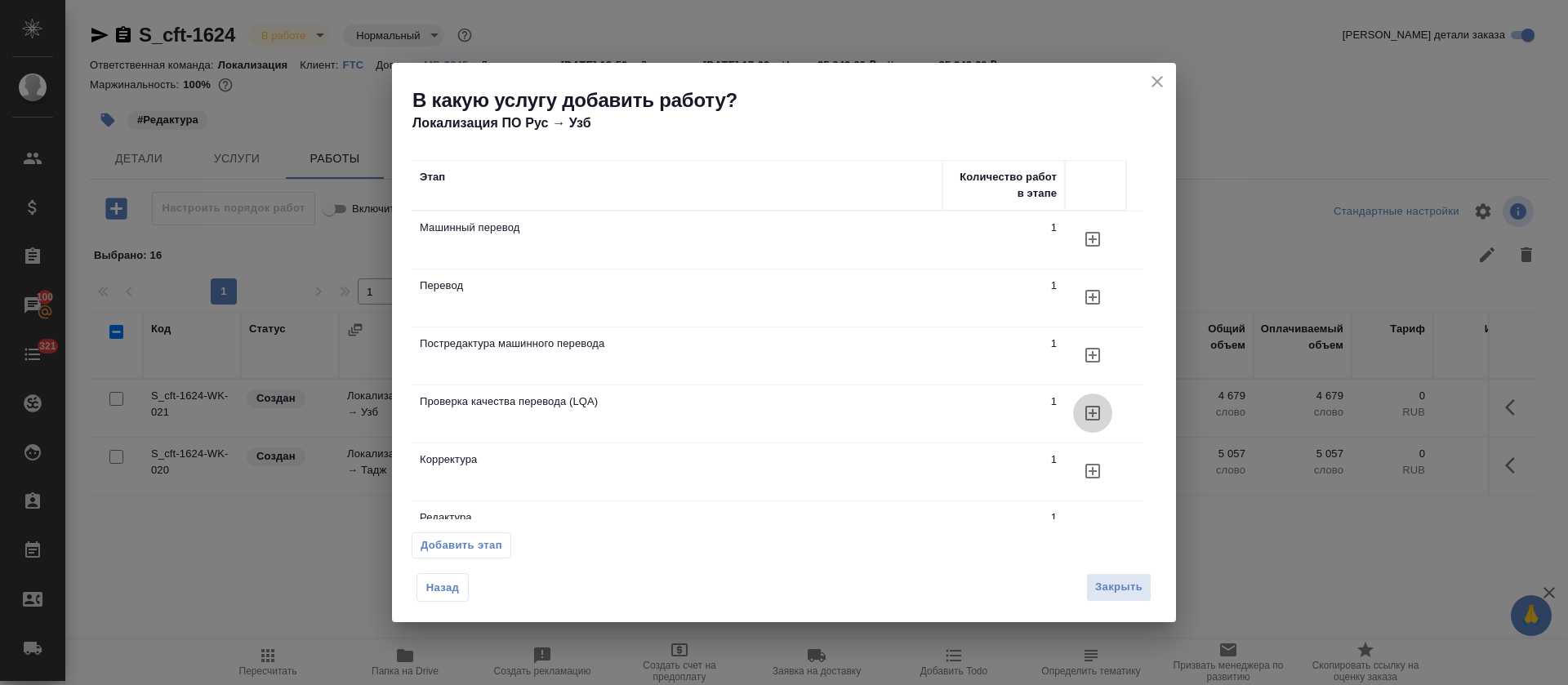
click at [1089, 419] on icon "button" at bounding box center [1093, 414] width 14 height 14
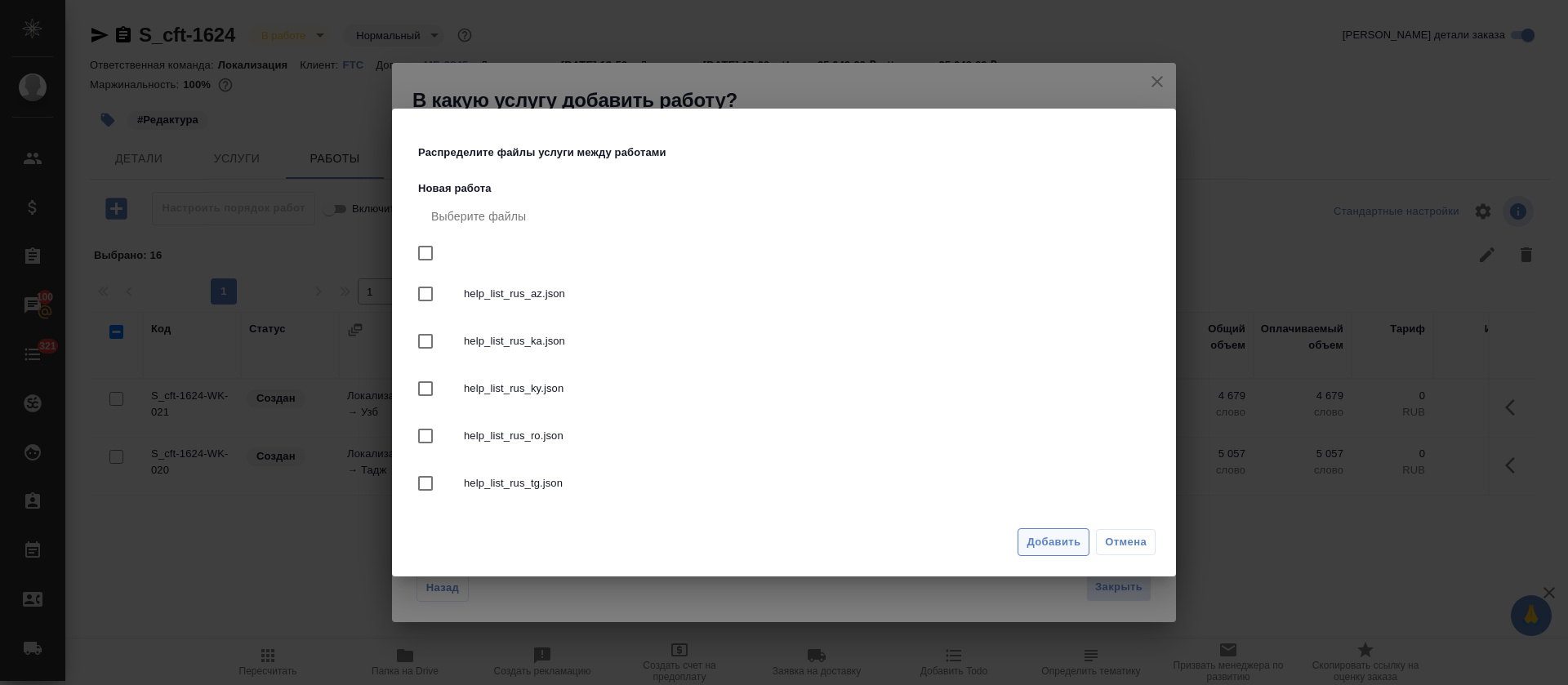
click at [1059, 549] on span "Добавить" at bounding box center [1054, 542] width 54 height 19
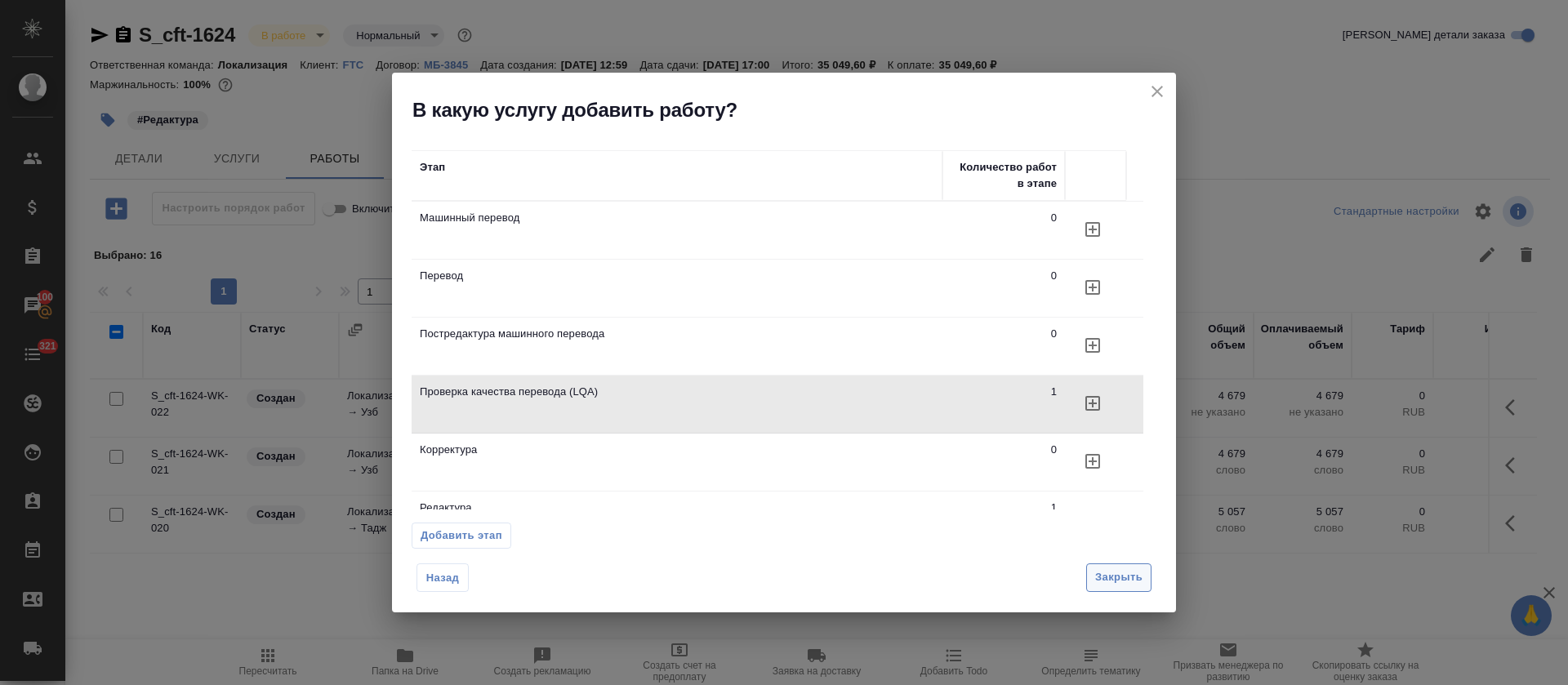
click at [1118, 576] on span "Закрыть" at bounding box center [1119, 578] width 47 height 19
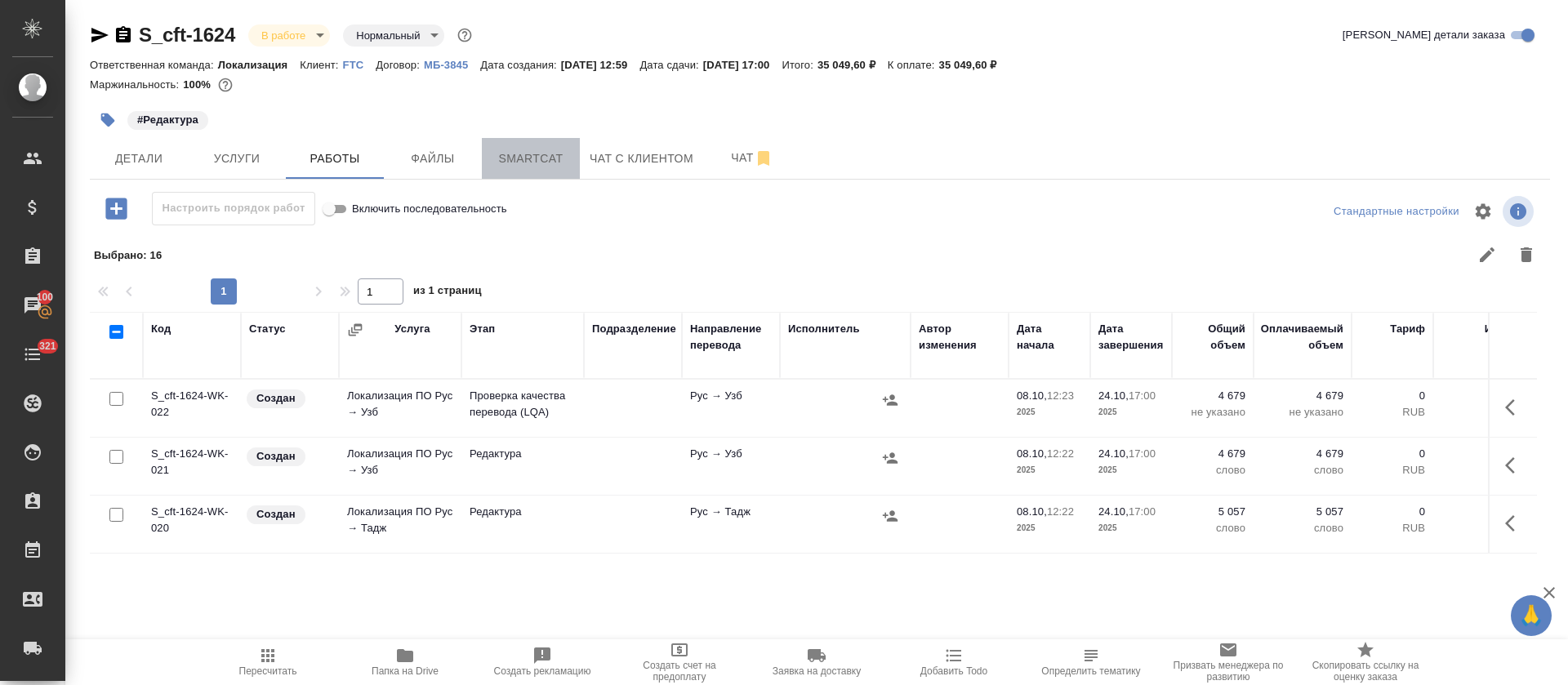
click at [505, 158] on span "Smartcat" at bounding box center [531, 158] width 79 height 21
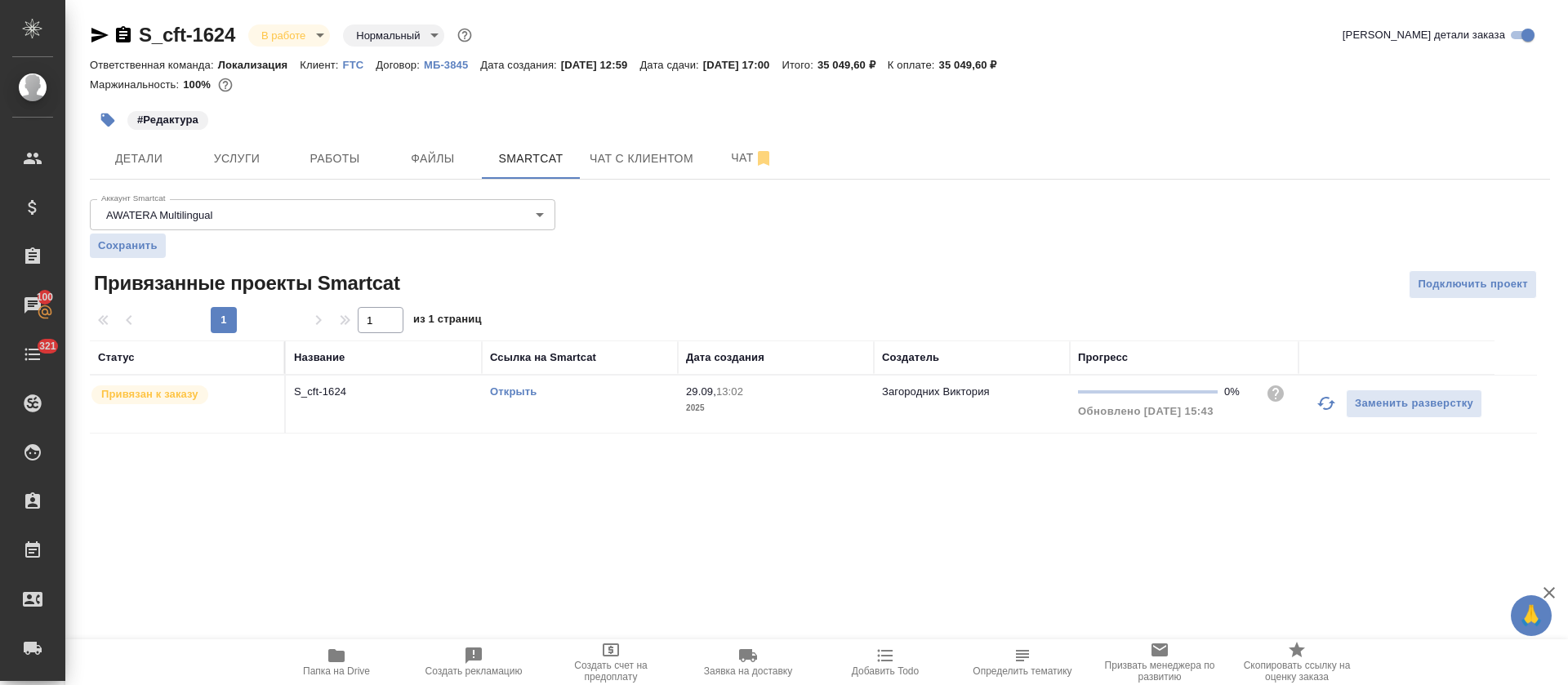
click at [516, 394] on link "Открыть" at bounding box center [513, 392] width 46 height 13
click at [362, 171] on button "Работы" at bounding box center [335, 159] width 98 height 41
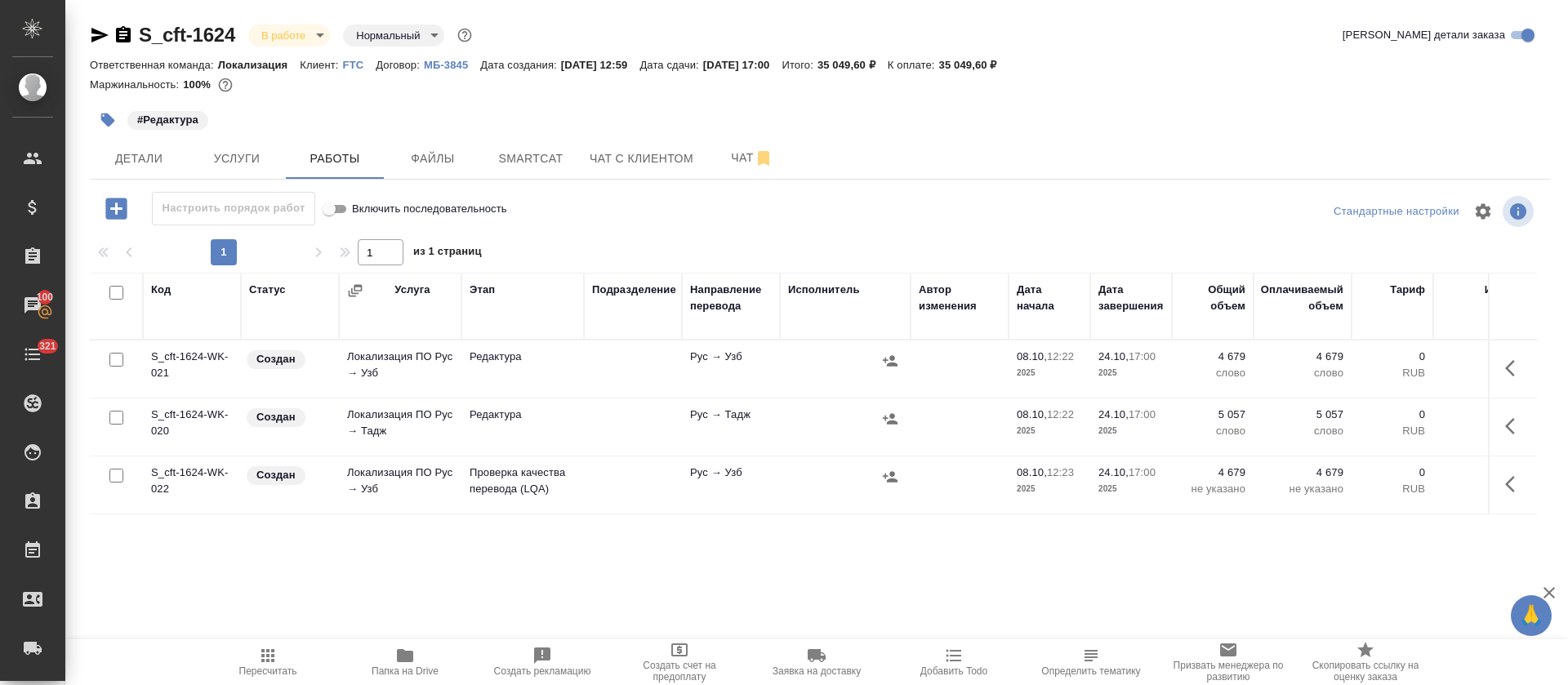
click at [1505, 359] on icon "button" at bounding box center [1515, 369] width 20 height 20
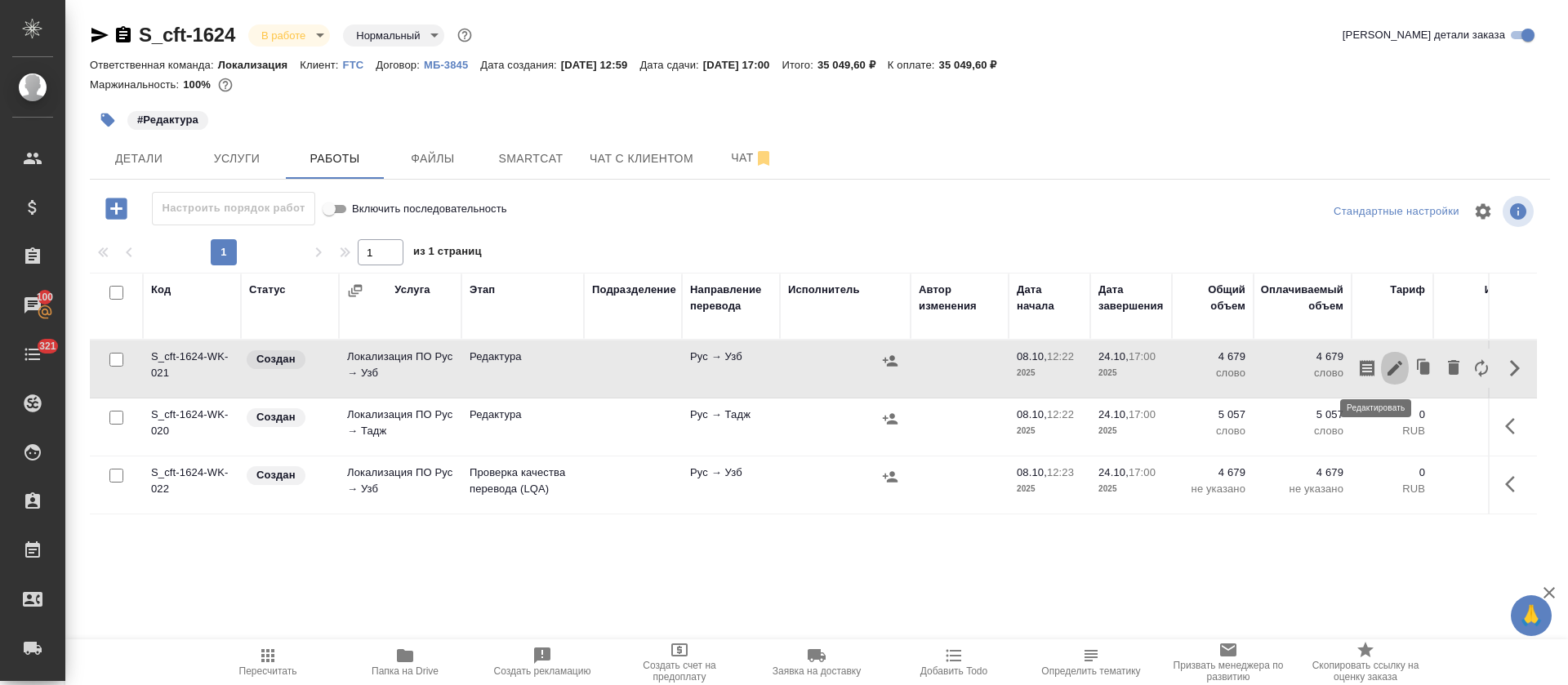
click at [1388, 372] on icon "button" at bounding box center [1395, 368] width 14 height 14
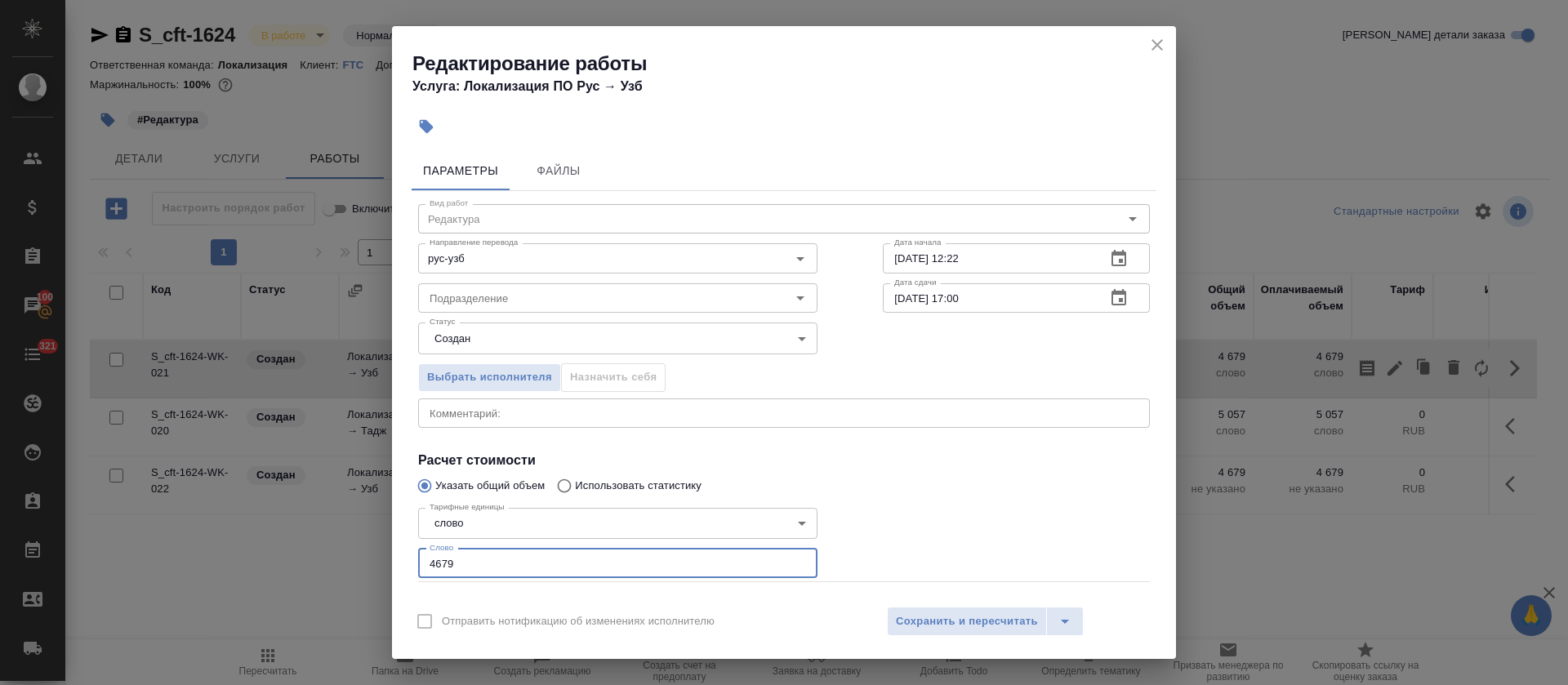
drag, startPoint x: 483, startPoint y: 560, endPoint x: 349, endPoint y: 560, distance: 134.0
click at [349, 560] on div "Редактирование работы Услуга: Локализация ПО Рус → Узб Параметры Файлы Вид рабо…" at bounding box center [784, 342] width 1568 height 685
paste input "44"
type input "4644"
click at [523, 337] on body "🙏 .cls-1 fill:#fff; AWATERA Tretyakova Olga Клиенты Спецификации Заказы 100 Чат…" at bounding box center [784, 342] width 1568 height 685
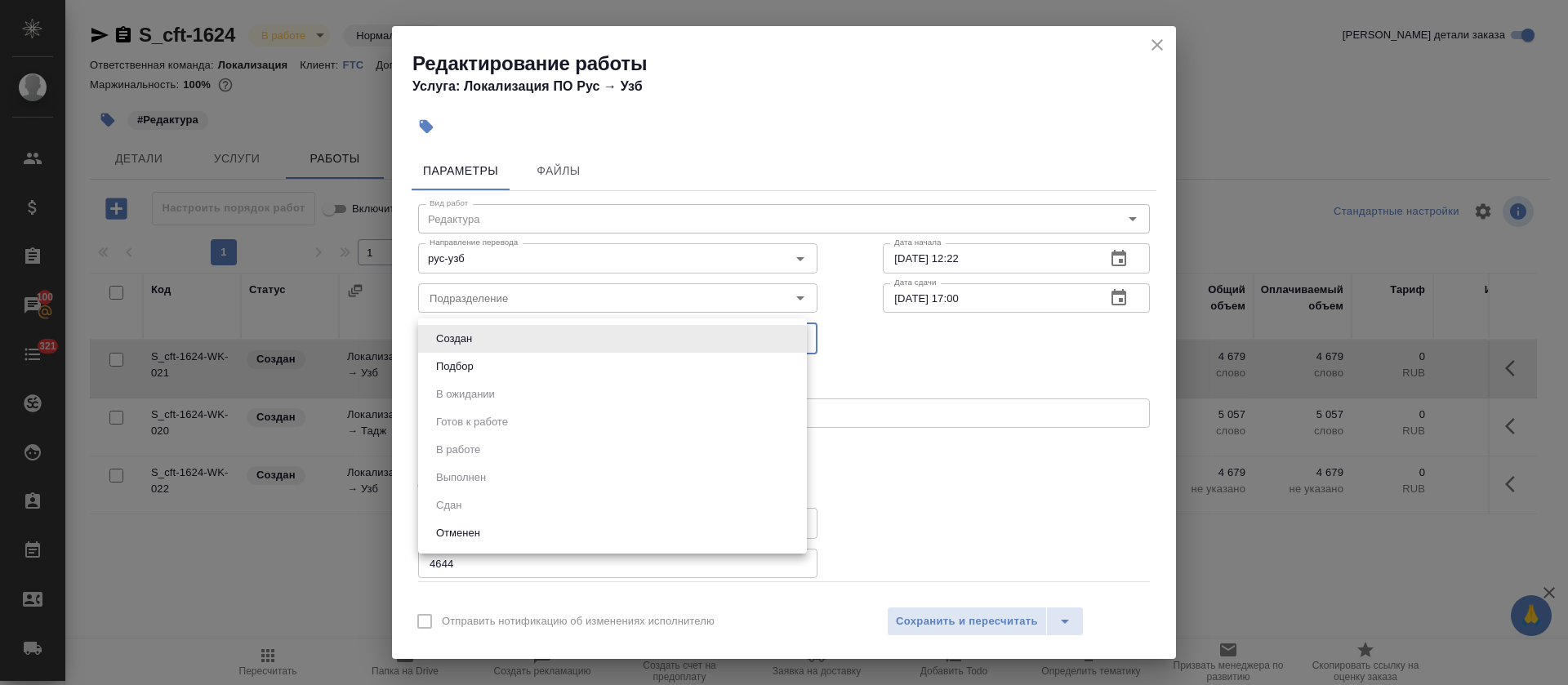
click at [511, 369] on li "Подбор" at bounding box center [612, 366] width 388 height 28
type input "recruiting"
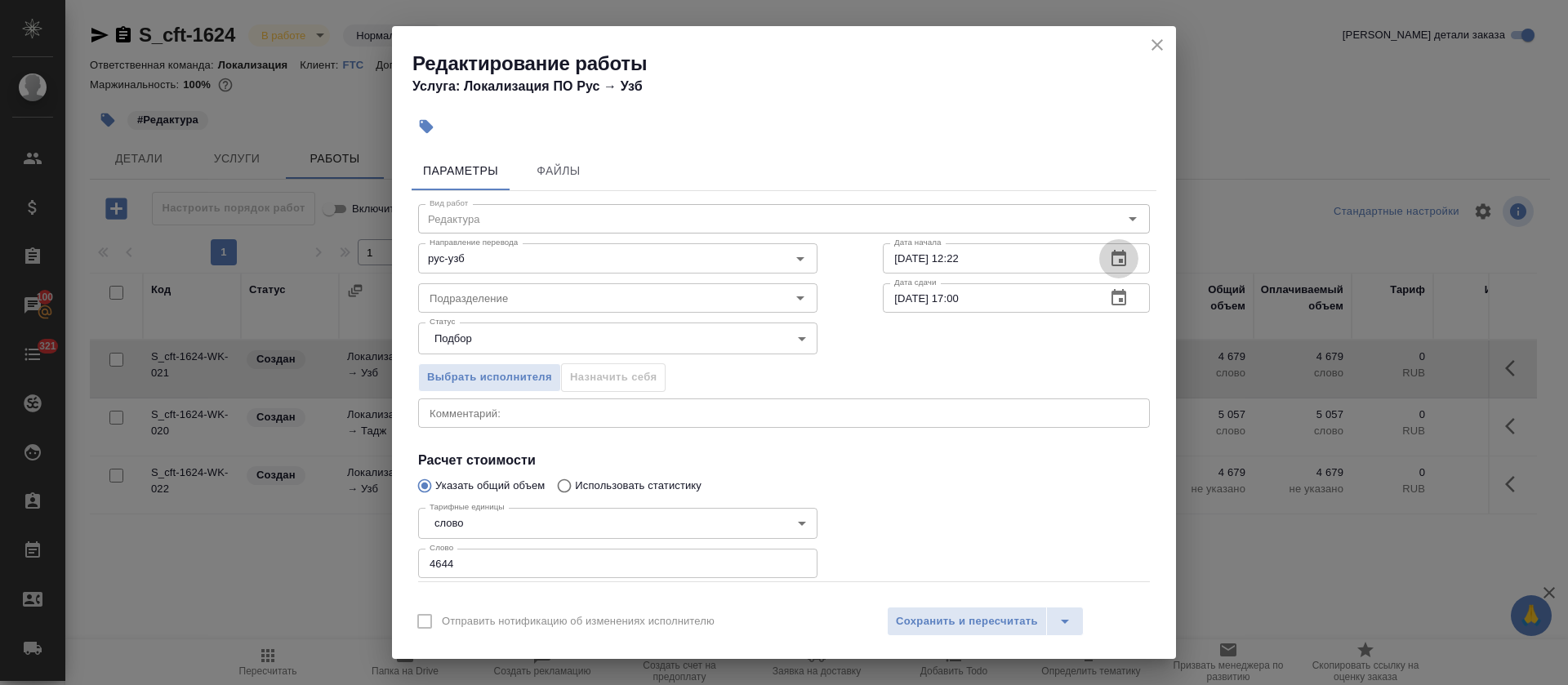
click at [1111, 258] on button "button" at bounding box center [1119, 259] width 39 height 39
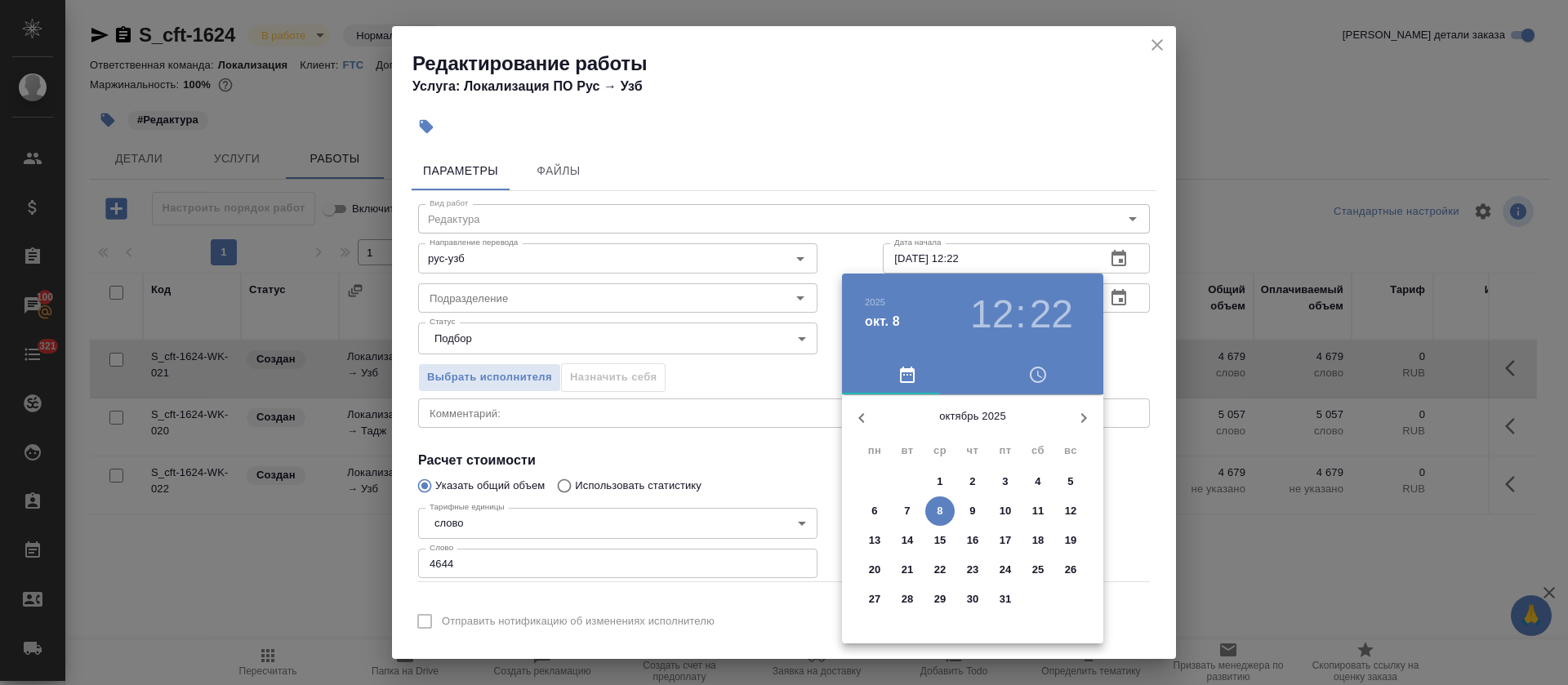
click at [942, 504] on p "8" at bounding box center [939, 511] width 5 height 16
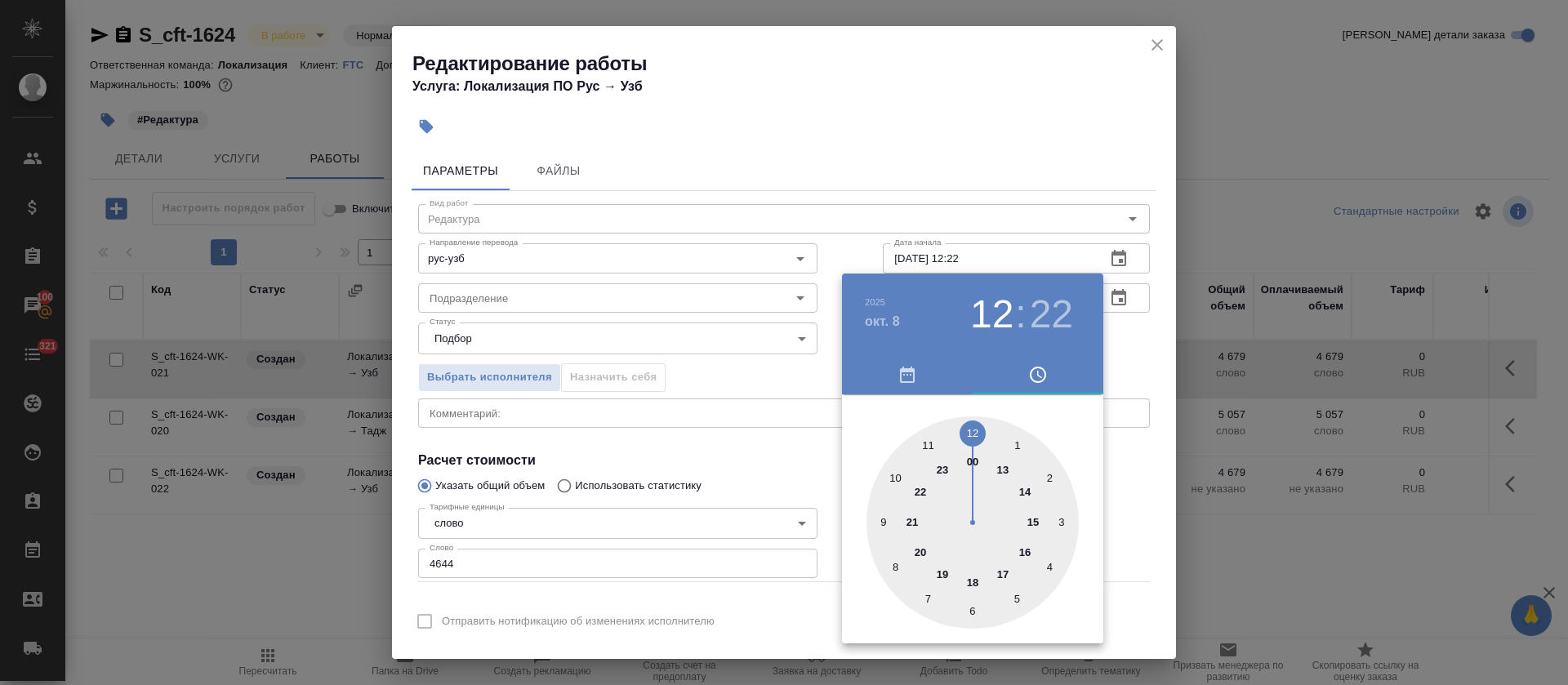
click at [978, 430] on div at bounding box center [972, 522] width 213 height 213
click at [972, 610] on div at bounding box center [972, 522] width 213 height 213
type input "08.10.2025 12:30"
click at [712, 463] on div at bounding box center [784, 342] width 1568 height 685
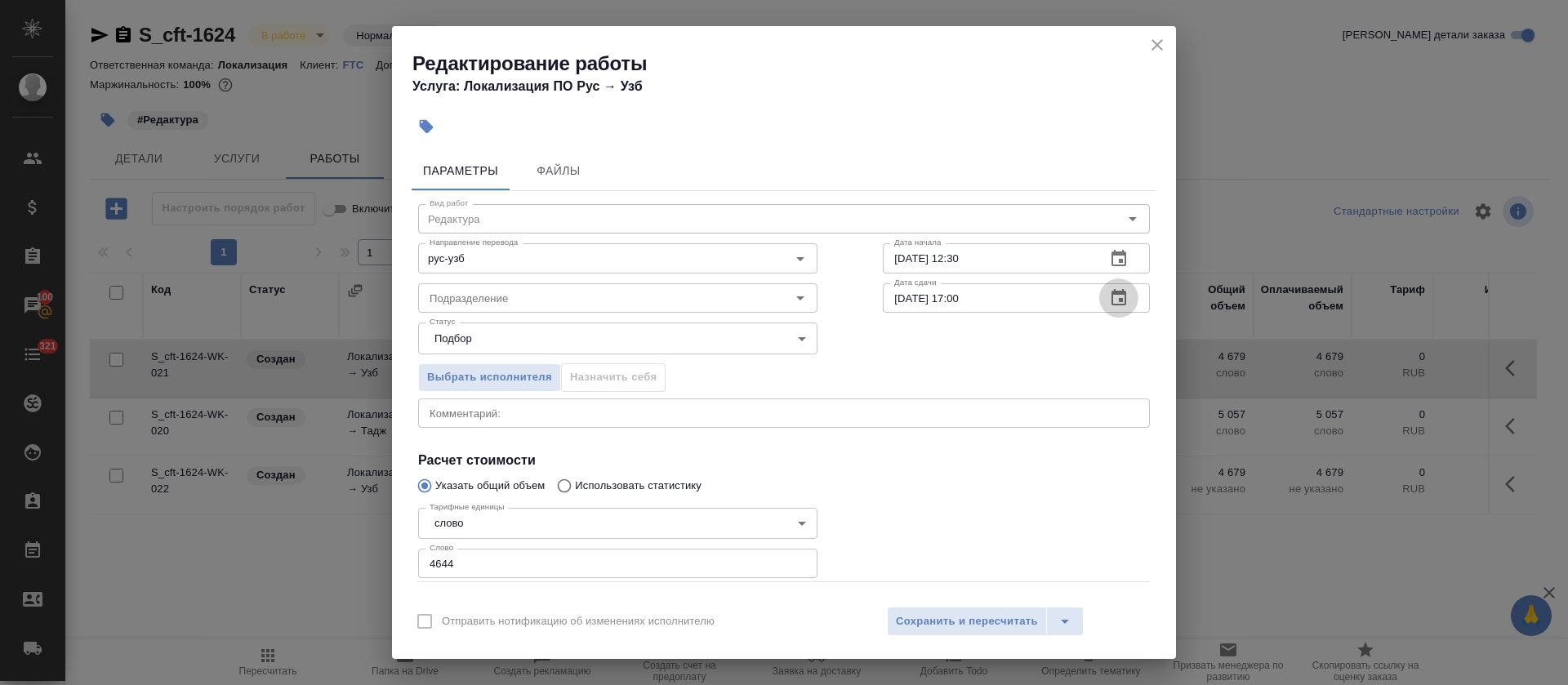
click at [1109, 304] on icon "button" at bounding box center [1119, 298] width 20 height 20
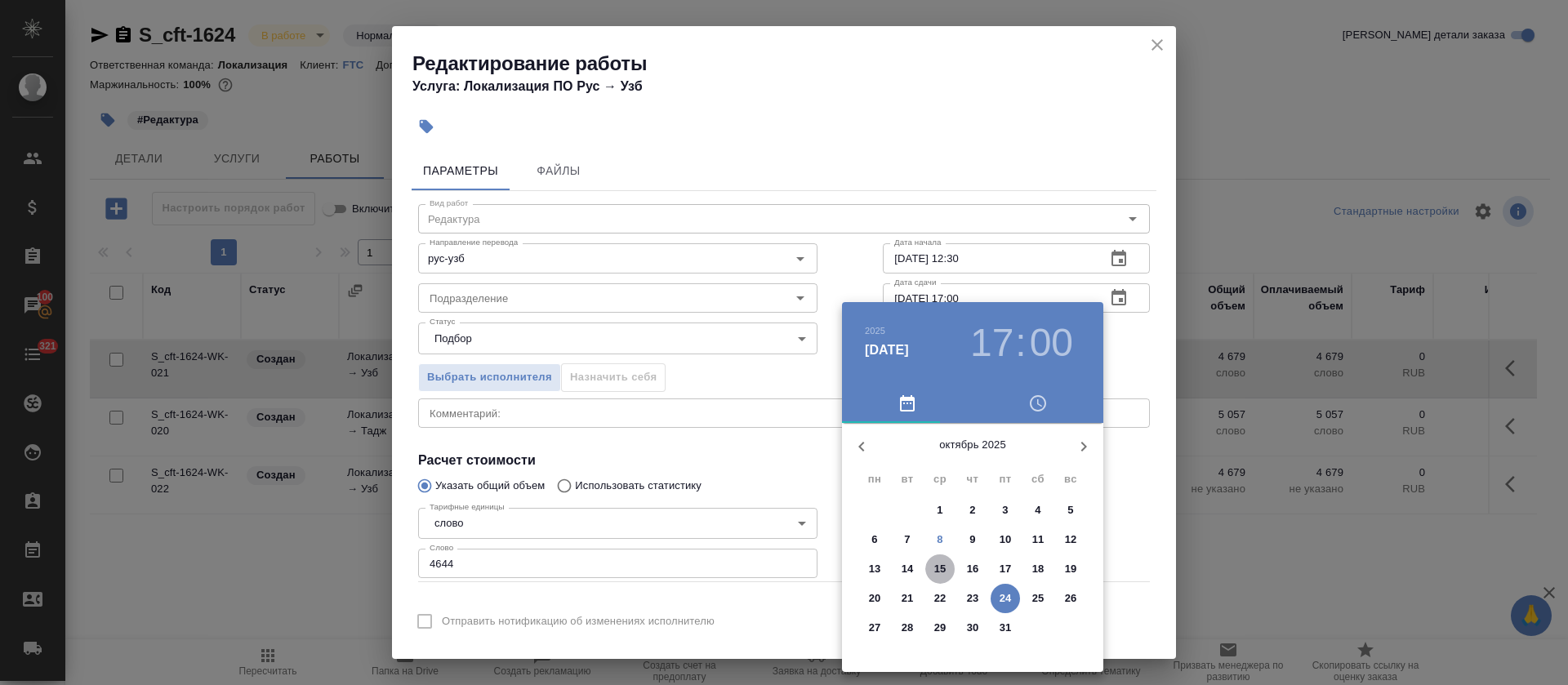
click at [945, 565] on p "15" at bounding box center [940, 569] width 13 height 16
type input "15.10.2025 17:00"
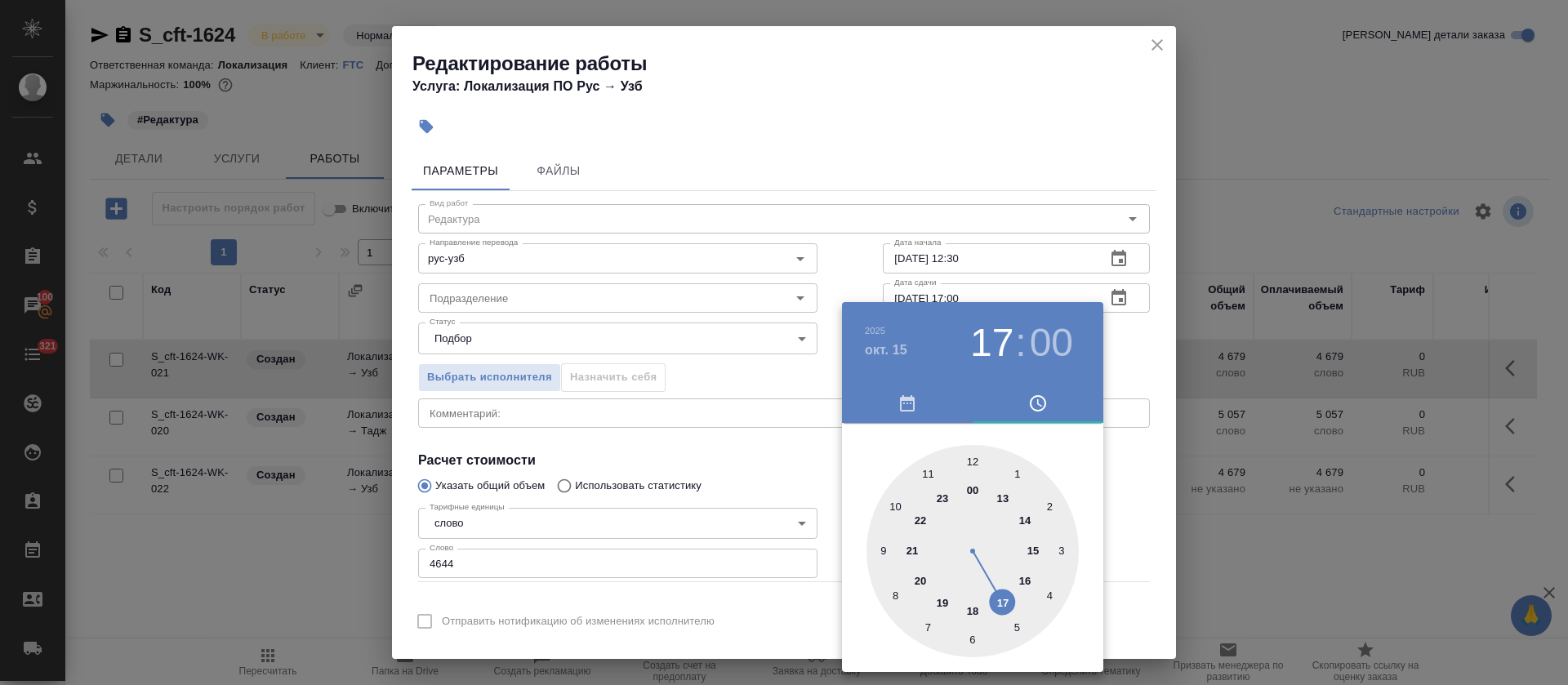
click at [768, 475] on div at bounding box center [784, 342] width 1568 height 685
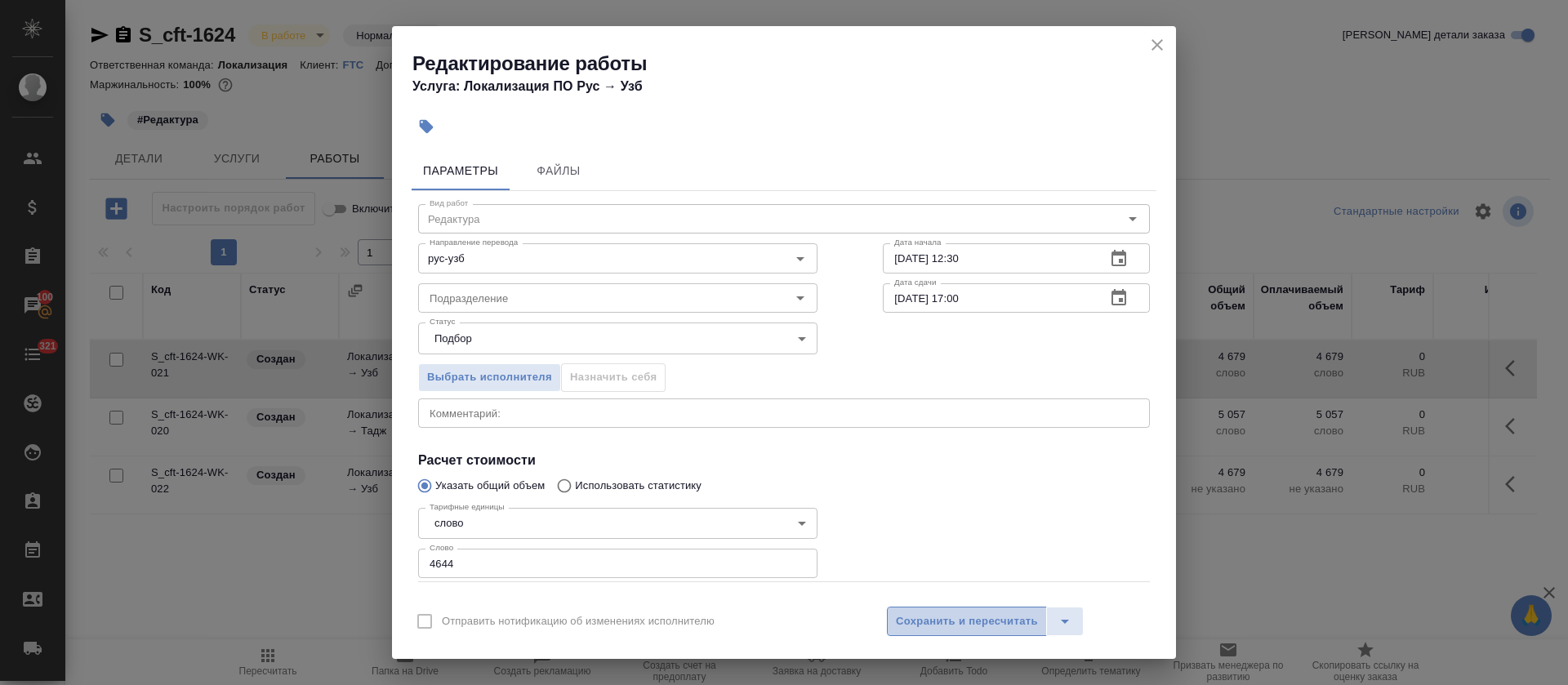
click at [938, 613] on span "Сохранить и пересчитать" at bounding box center [966, 622] width 142 height 19
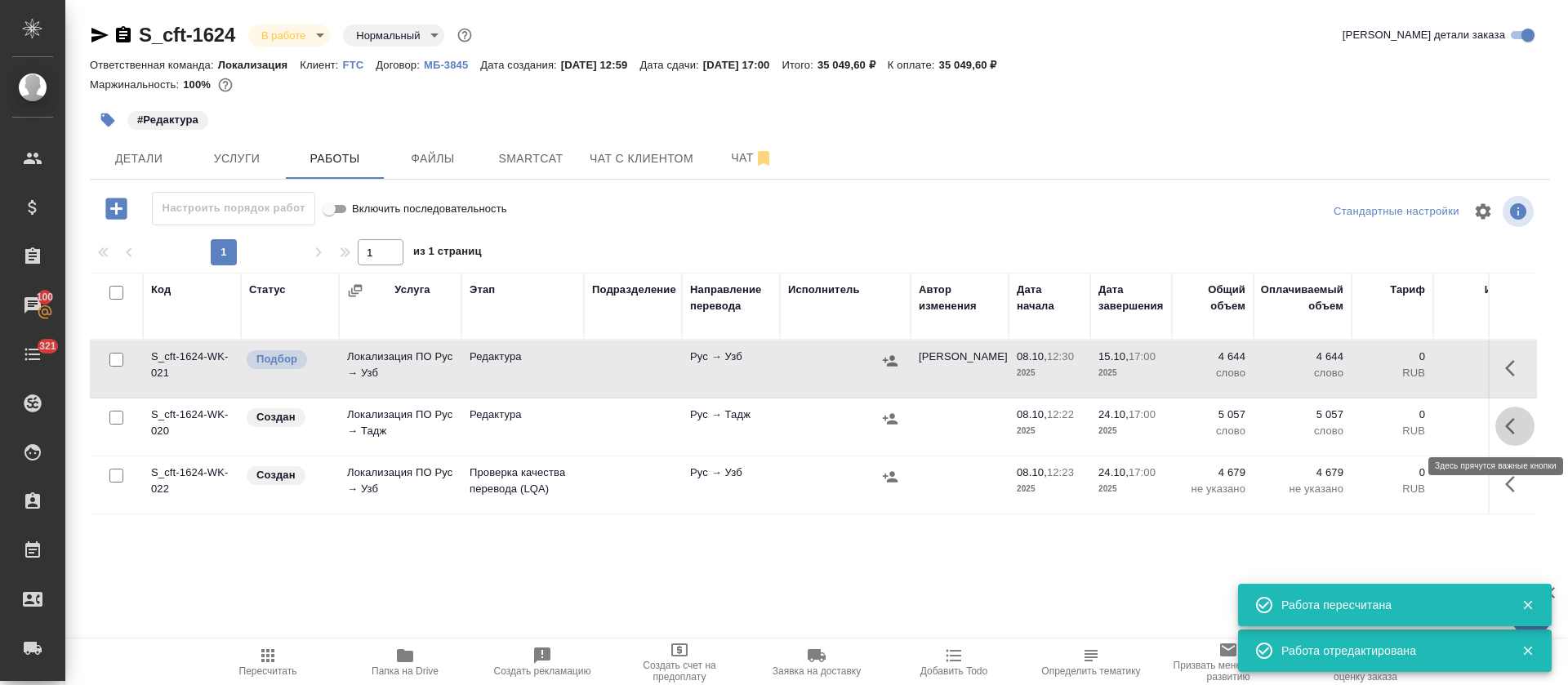
click at [1505, 426] on icon "button" at bounding box center [1515, 426] width 20 height 20
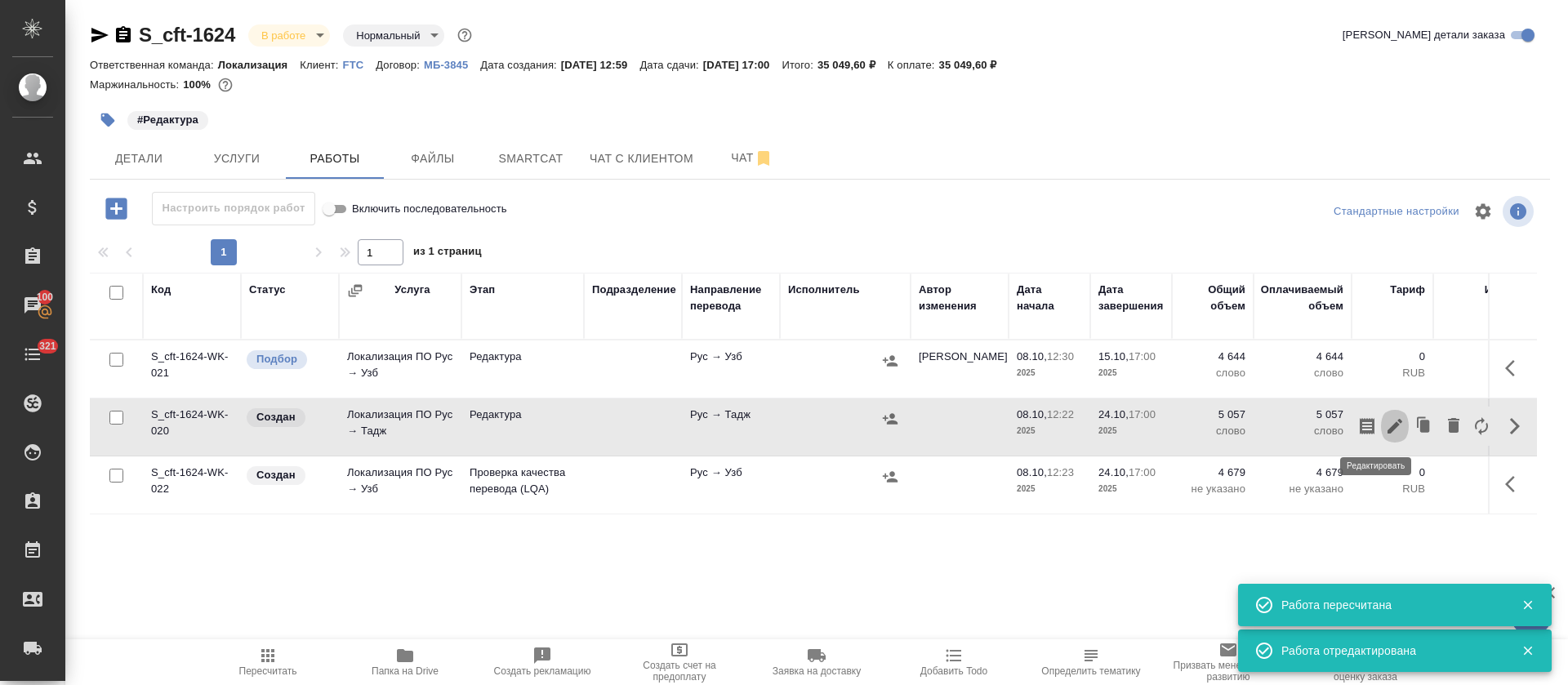
click at [1385, 433] on icon "button" at bounding box center [1395, 426] width 20 height 20
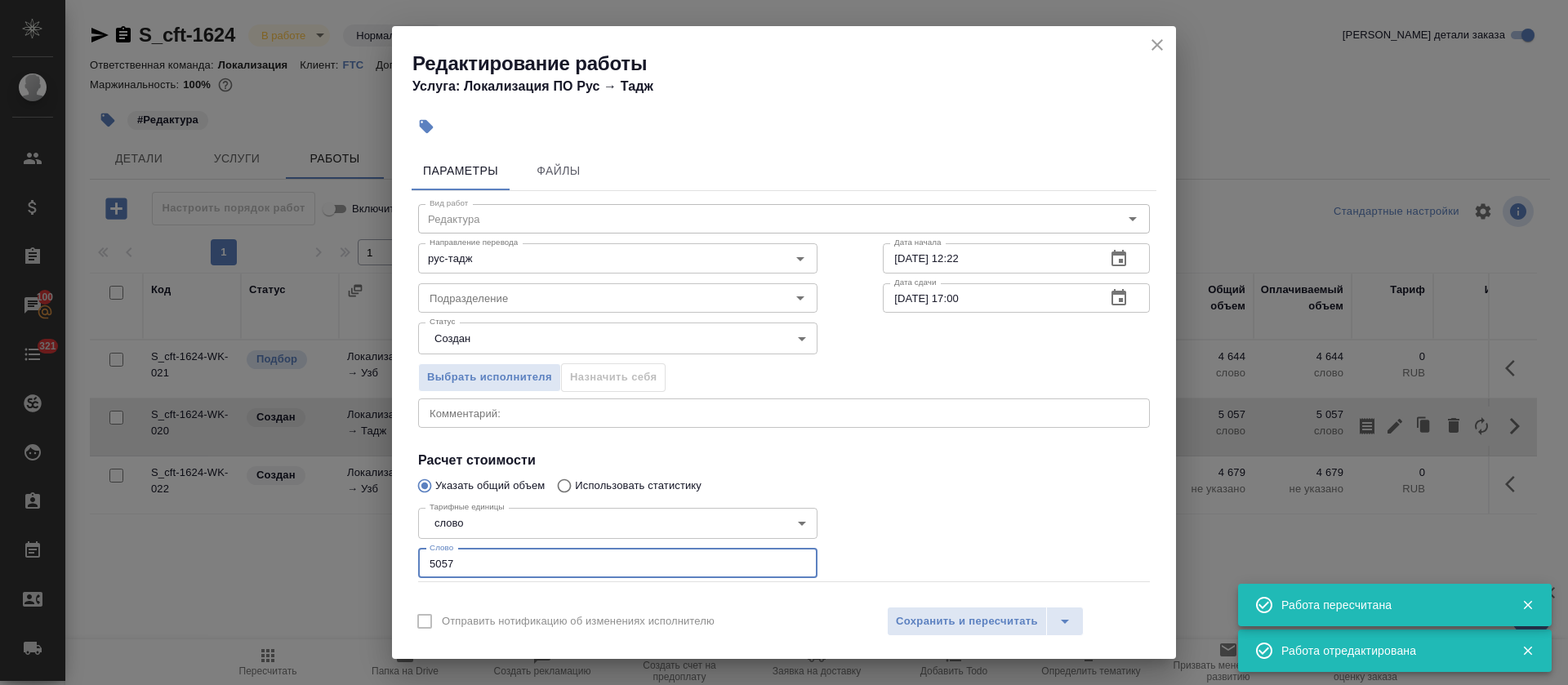
drag, startPoint x: 427, startPoint y: 554, endPoint x: 406, endPoint y: 554, distance: 21.0
click at [406, 554] on div "Параметры Файлы Вид работ Редактура Вид работ Направление перевода рус-тадж Нап…" at bounding box center [784, 371] width 784 height 452
paste input "18"
type input "5018"
click at [553, 344] on body "🙏 .cls-1 fill:#fff; AWATERA Tretyakova Olga Клиенты Спецификации Заказы 100 Чат…" at bounding box center [784, 342] width 1568 height 685
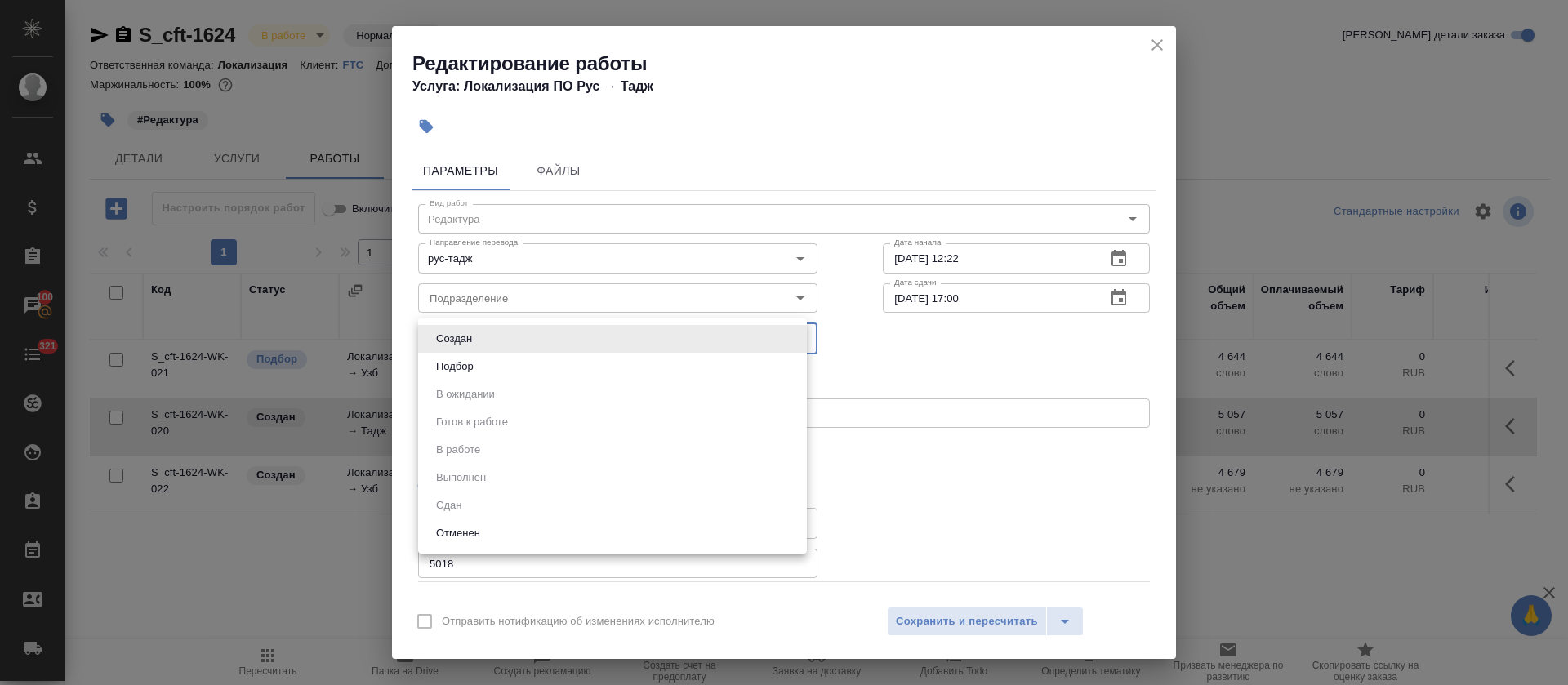
click at [520, 363] on li "Подбор" at bounding box center [612, 366] width 388 height 28
type input "recruiting"
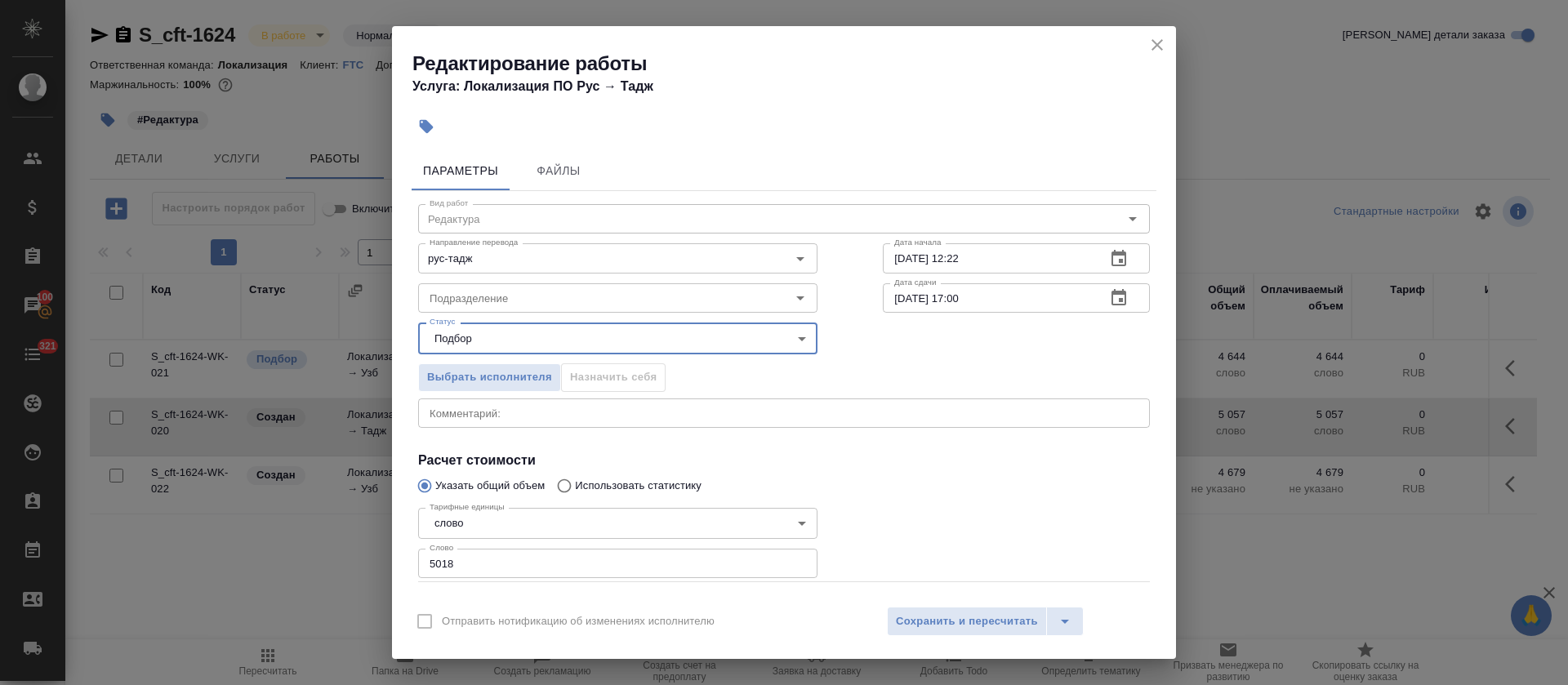
click at [1130, 261] on div "08.10.2025 12:22 Дата начала" at bounding box center [1016, 258] width 267 height 29
click at [1113, 261] on button "button" at bounding box center [1119, 259] width 39 height 39
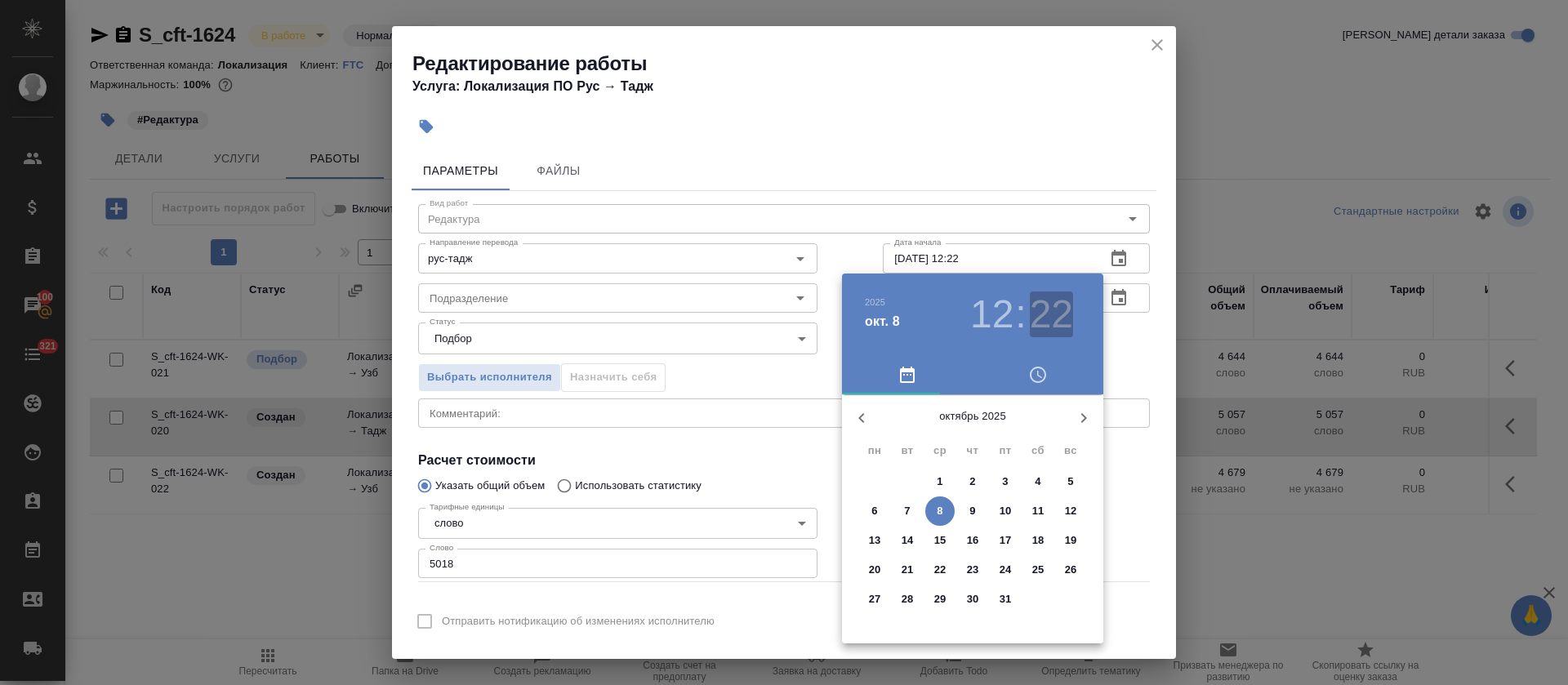
click at [1036, 311] on h3 "22" at bounding box center [1051, 314] width 43 height 46
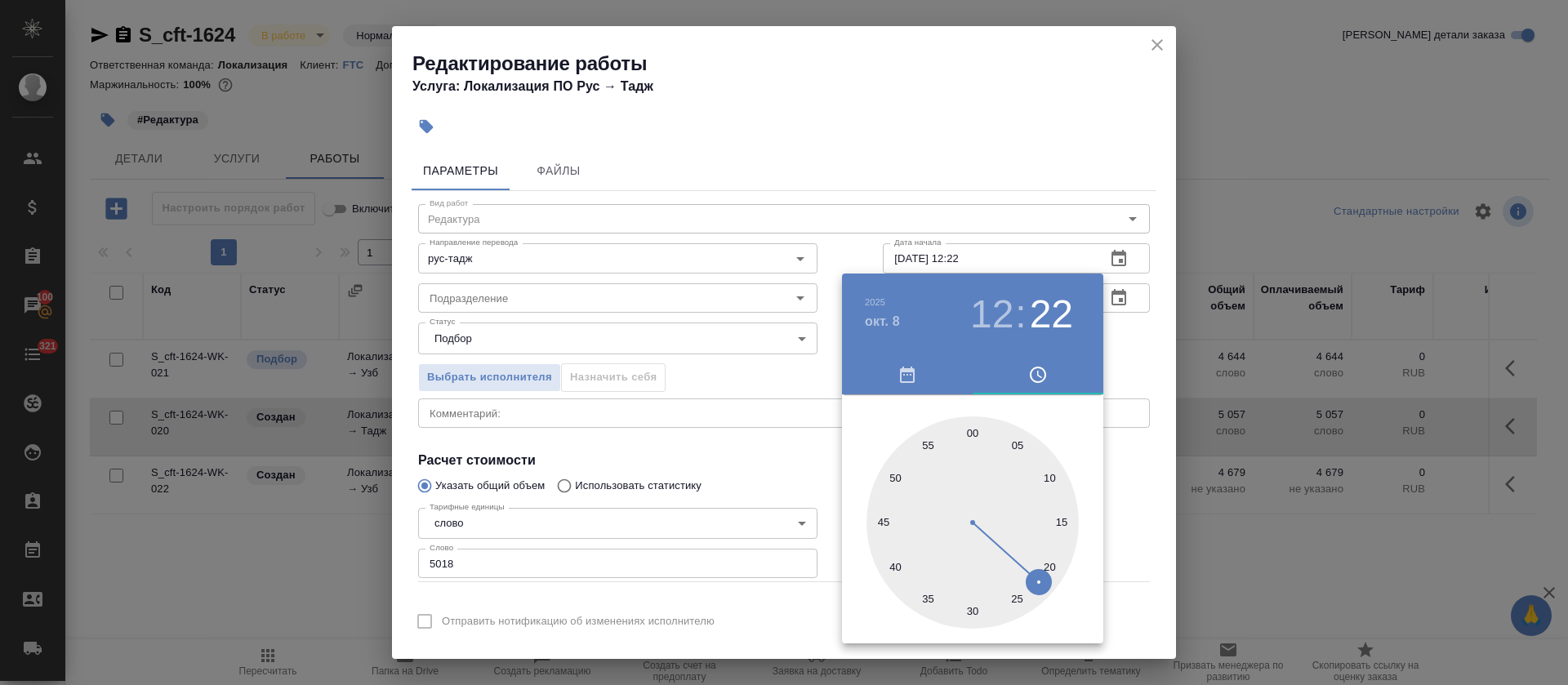
click at [972, 613] on div at bounding box center [972, 522] width 213 height 213
type input "08.10.2025 12:30"
click at [765, 481] on div at bounding box center [784, 342] width 1568 height 685
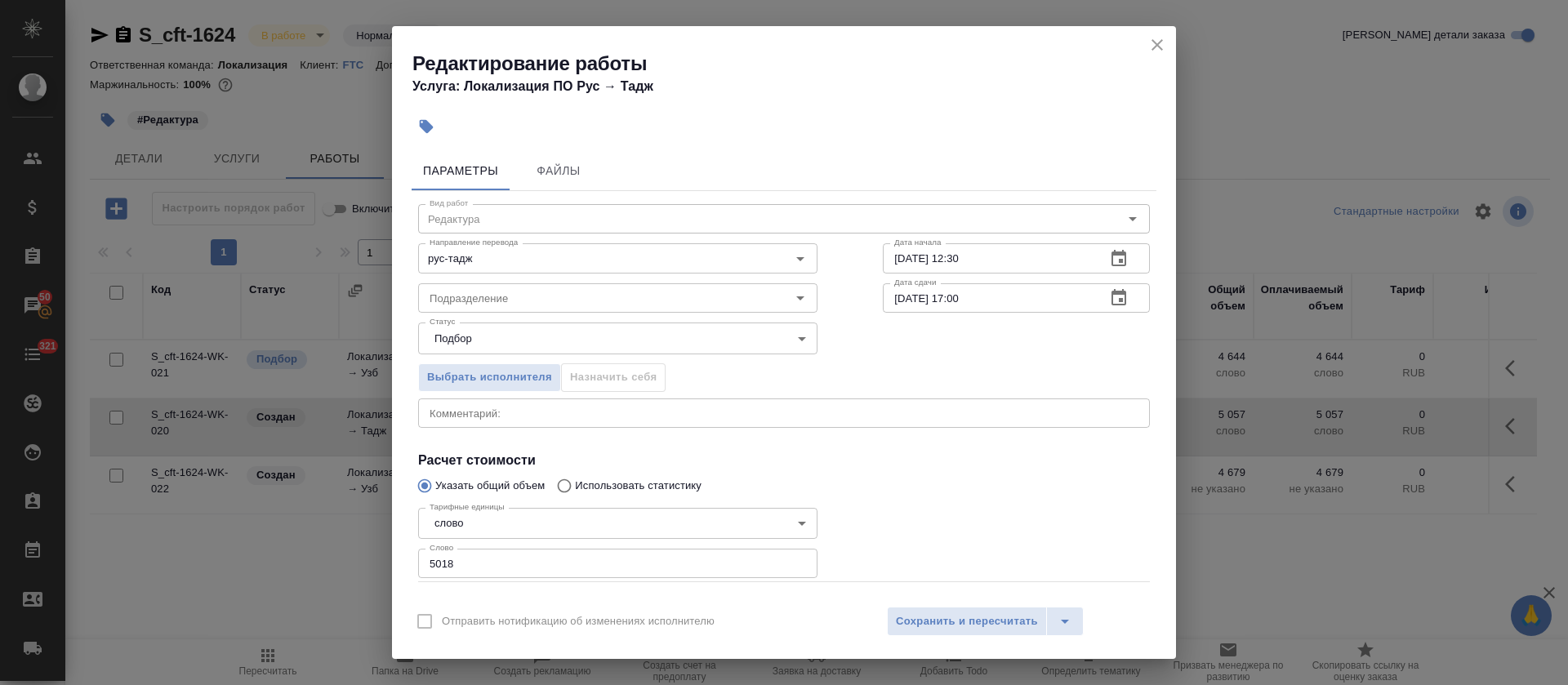
click at [1109, 297] on icon "button" at bounding box center [1119, 298] width 20 height 20
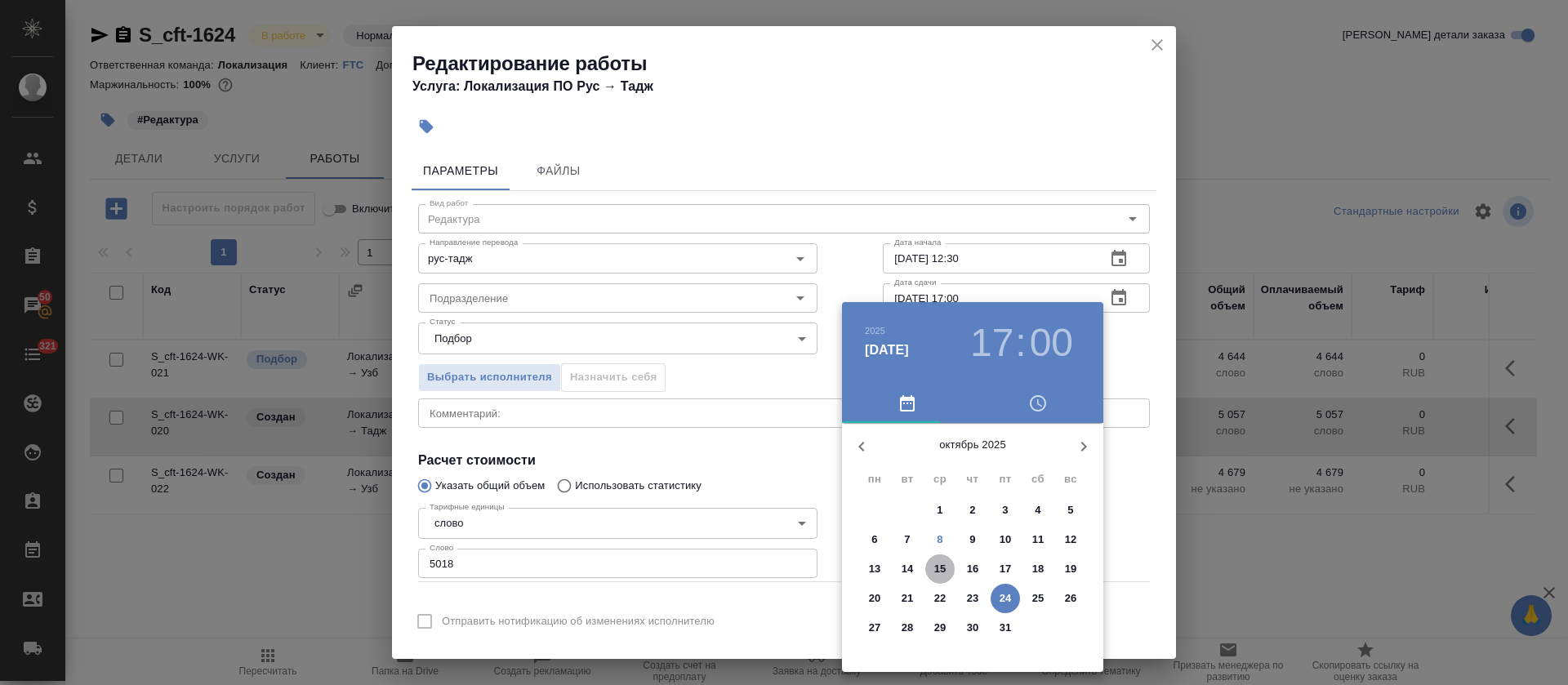
click at [940, 567] on p "15" at bounding box center [940, 569] width 13 height 16
type input "15.10.2025 17:00"
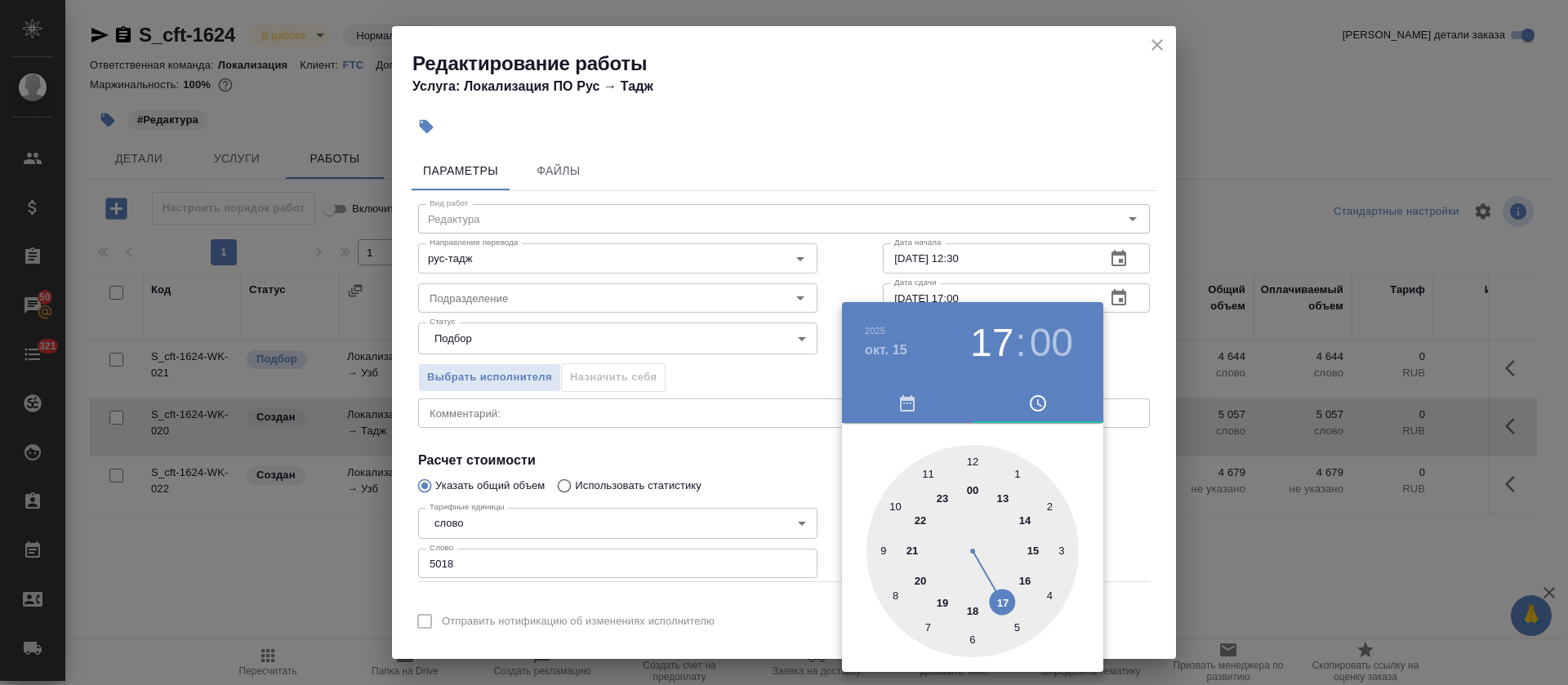
click at [785, 514] on div at bounding box center [784, 342] width 1568 height 685
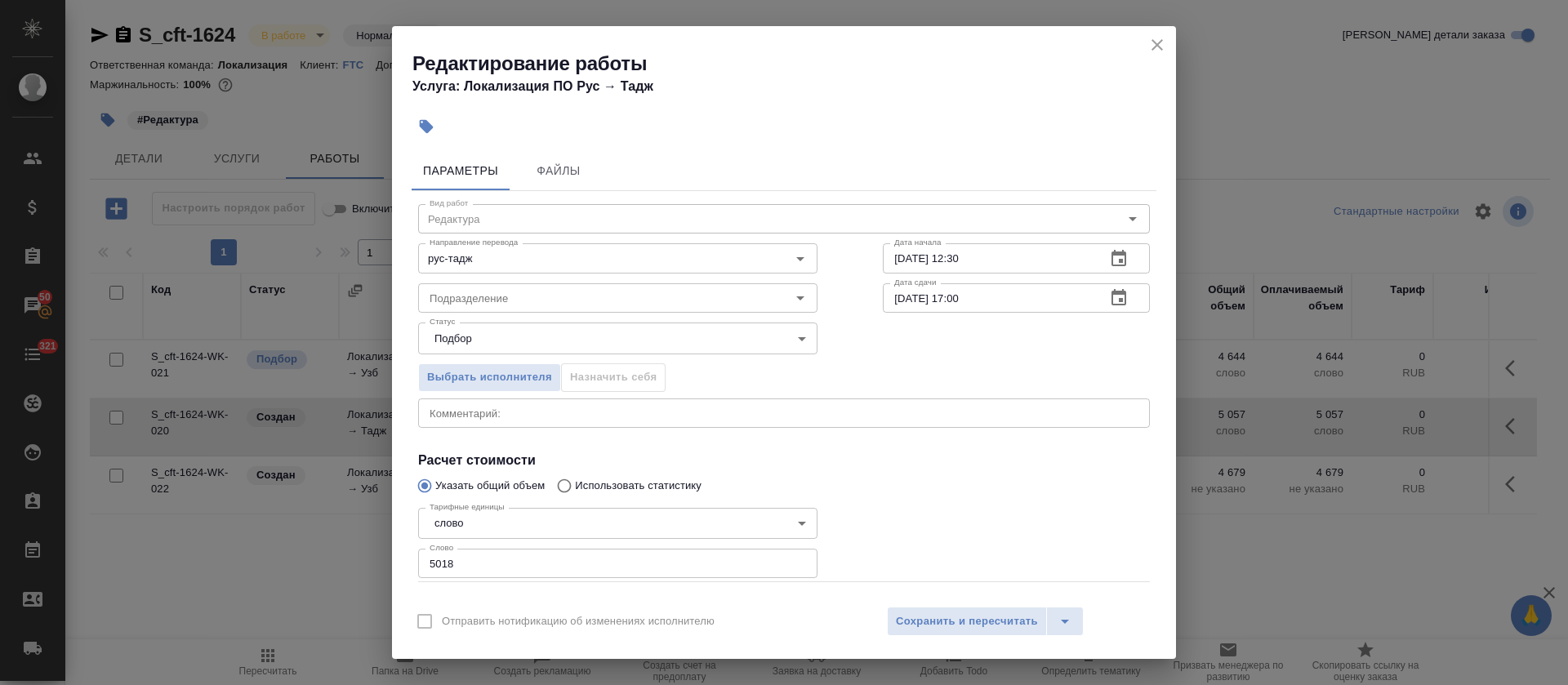
click at [943, 621] on span "Сохранить и пересчитать" at bounding box center [966, 622] width 142 height 19
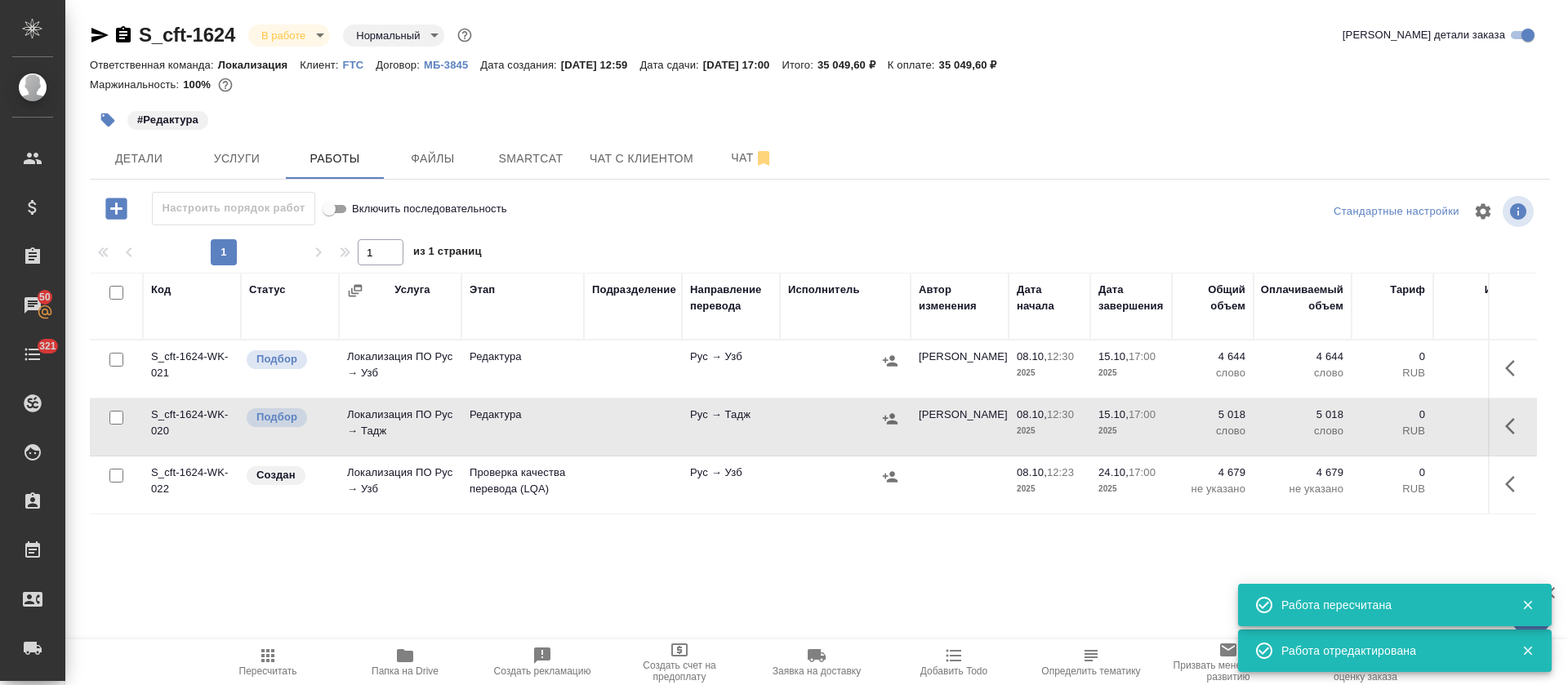
click at [1505, 486] on icon "button" at bounding box center [1515, 484] width 20 height 20
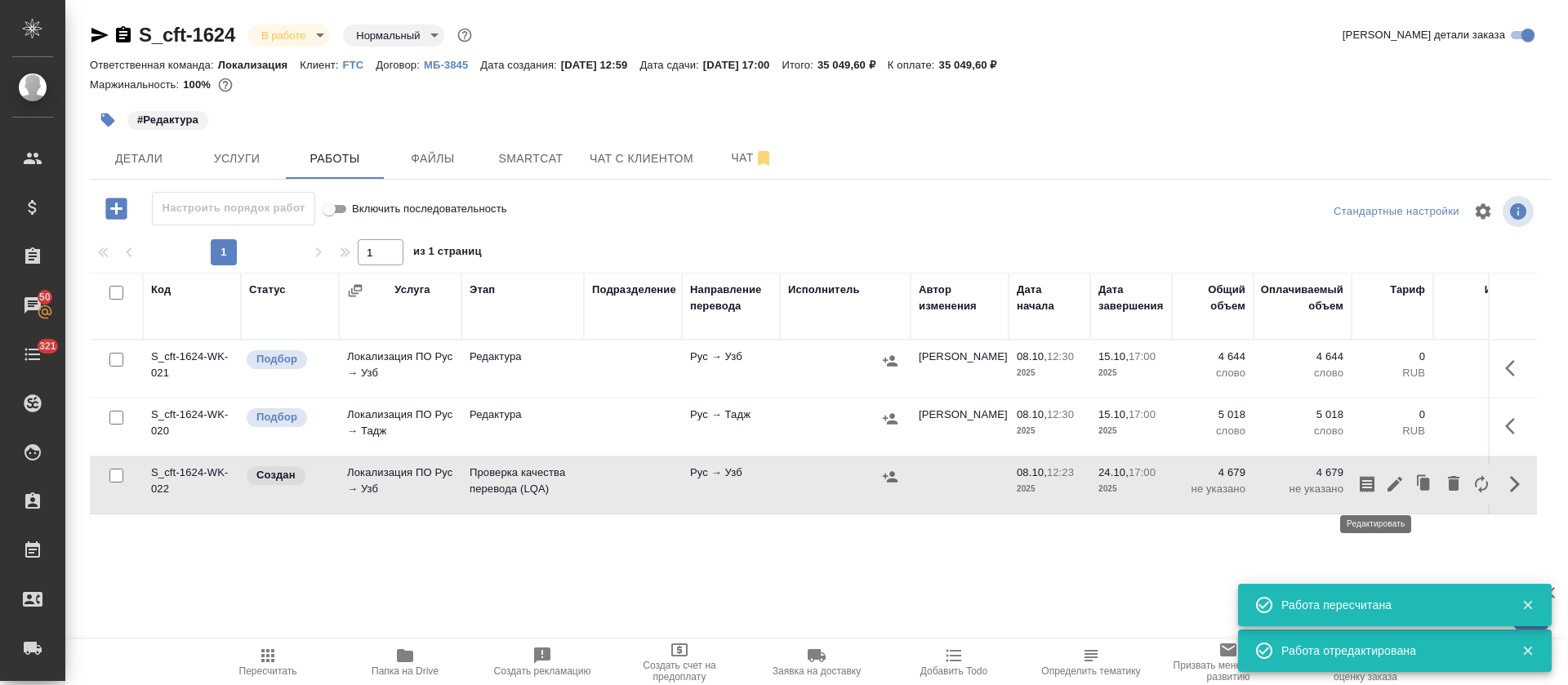
click at [1388, 482] on icon "button" at bounding box center [1395, 484] width 14 height 14
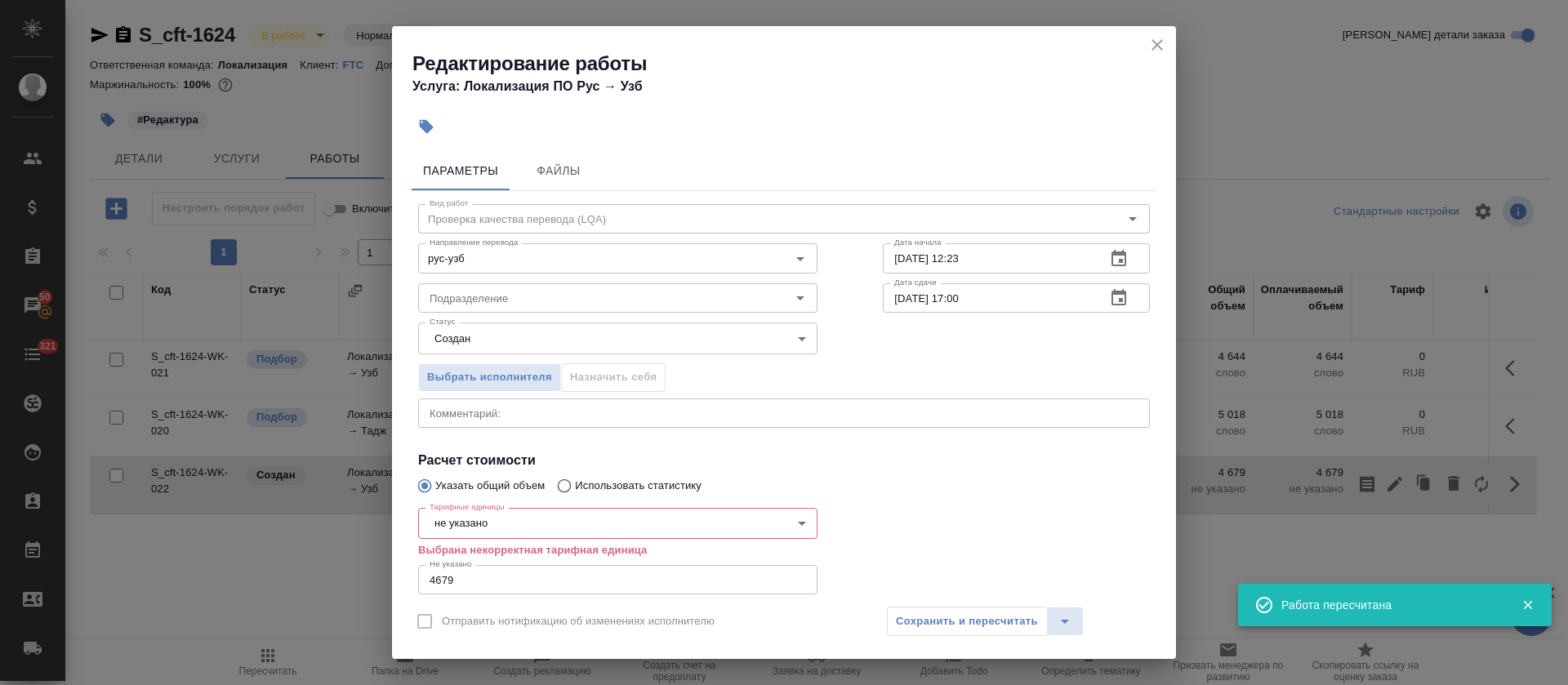
click at [474, 512] on body "🙏 .cls-1 fill:#fff; AWATERA Tretyakova Olga Клиенты Спецификации Заказы 50 Чаты…" at bounding box center [784, 342] width 1568 height 685
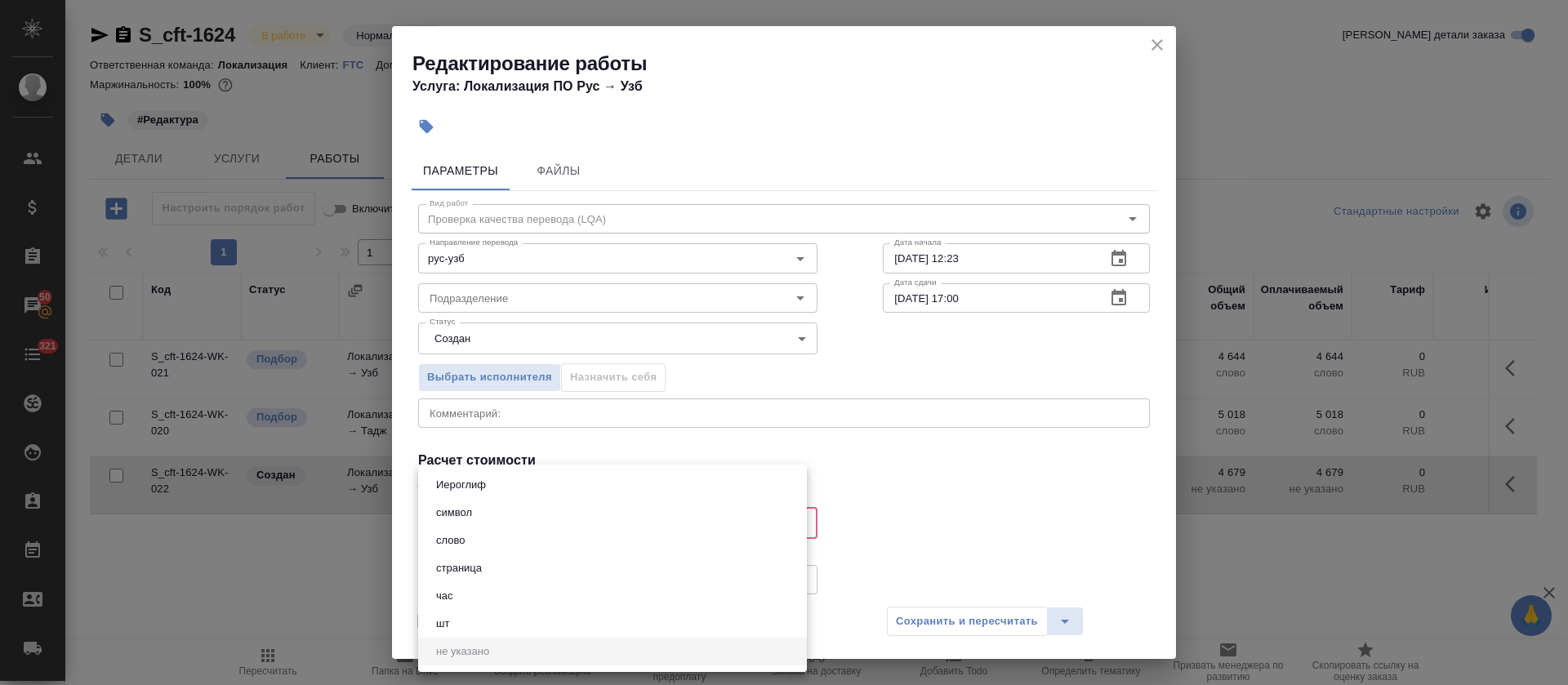
click at [443, 596] on button "час" at bounding box center [445, 597] width 27 height 18
type input "5a8b1489cc6b4906c91bfd93"
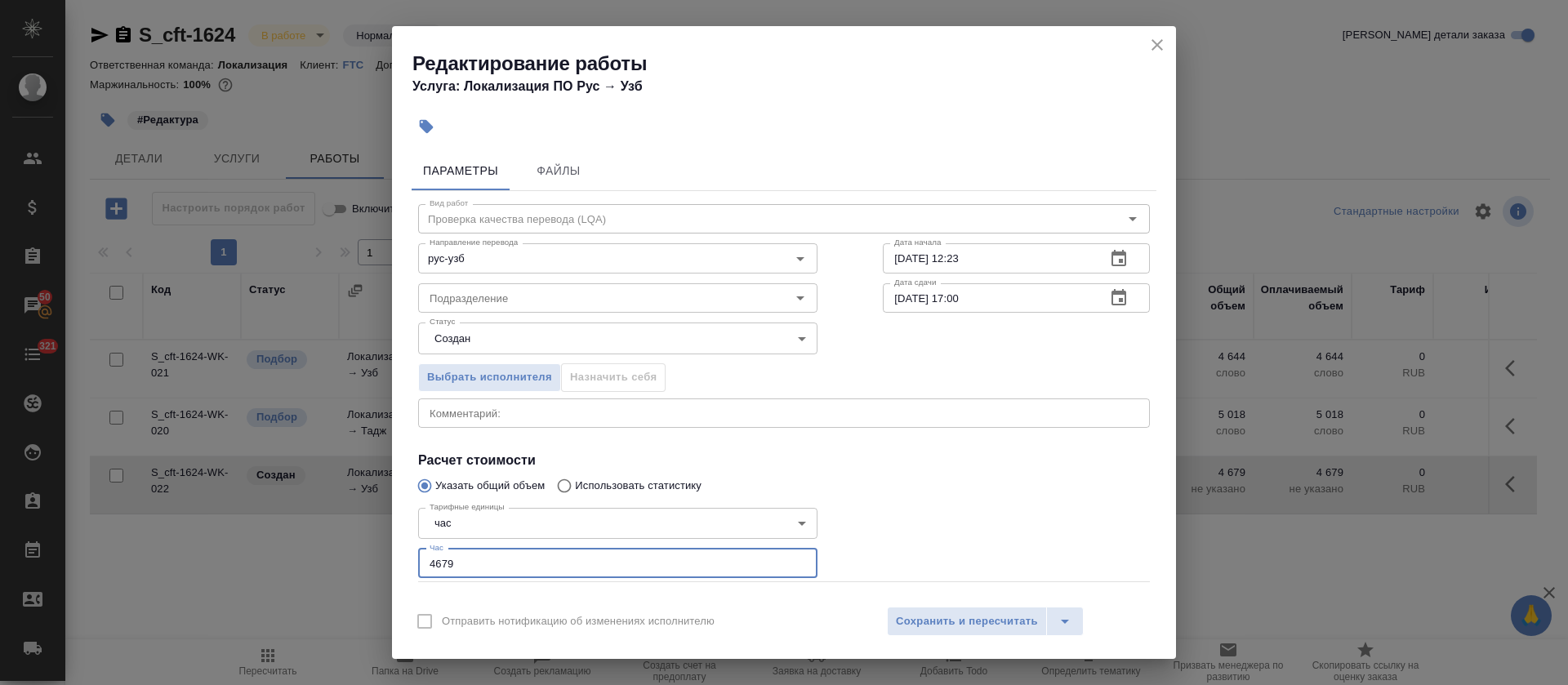
drag, startPoint x: 445, startPoint y: 568, endPoint x: 379, endPoint y: 570, distance: 66.0
click at [379, 570] on div "Редактирование работы Услуга: Локализация ПО Рус → Узб Параметры Файлы Вид рабо…" at bounding box center [784, 342] width 1568 height 685
type input "1"
click at [474, 343] on body "🙏 .cls-1 fill:#fff; AWATERA Tretyakova Olga Клиенты Спецификации Заказы 50 Чаты…" at bounding box center [784, 342] width 1568 height 685
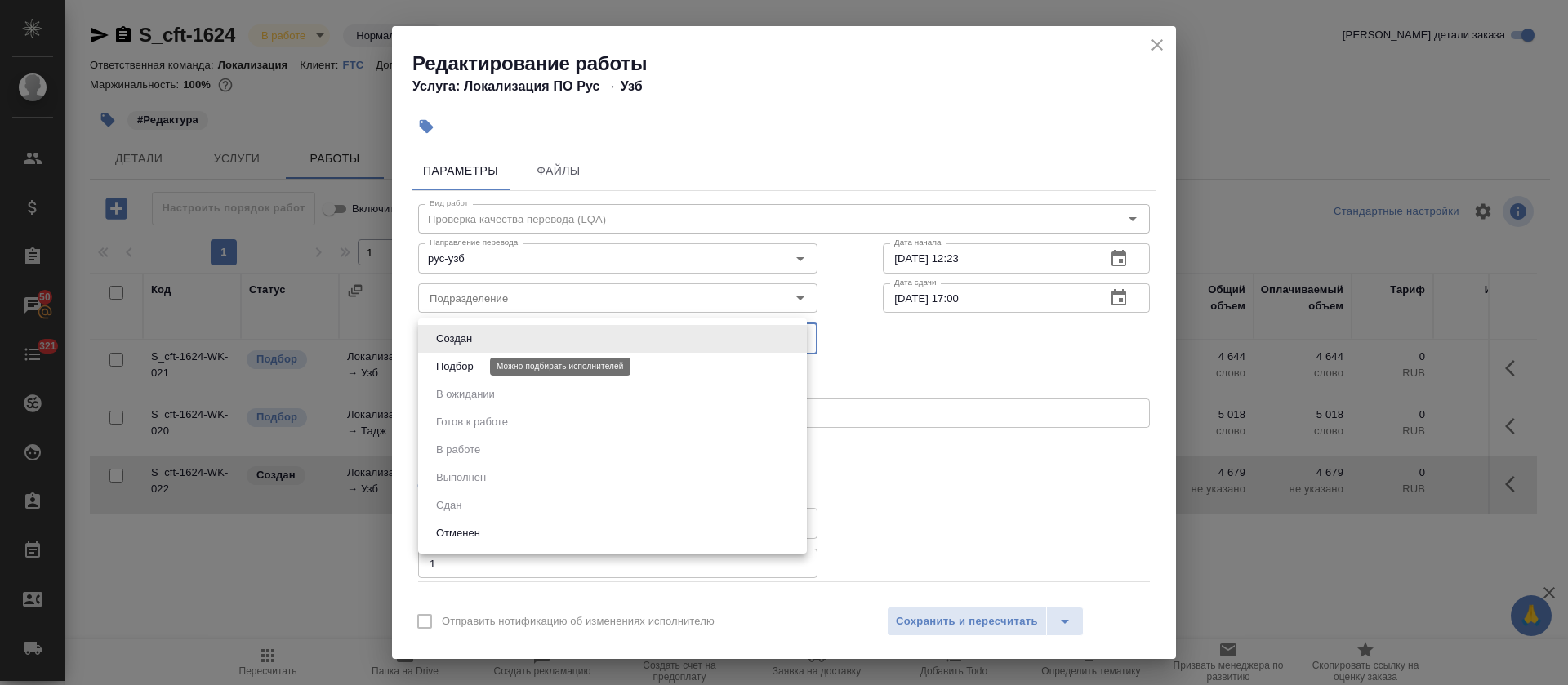
click at [477, 369] on button "Подбор" at bounding box center [455, 367] width 47 height 18
type input "recruiting"
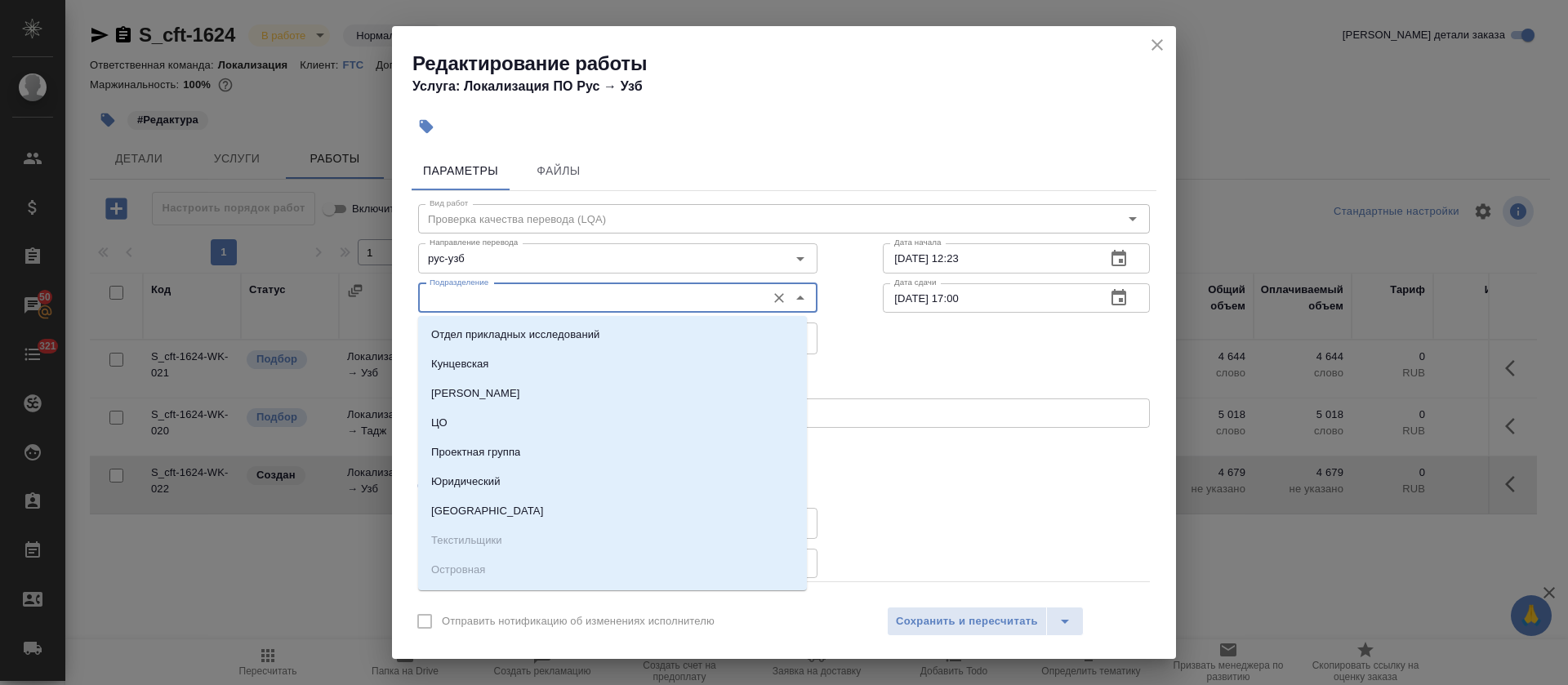
click at [478, 292] on input "Подразделение" at bounding box center [590, 298] width 335 height 20
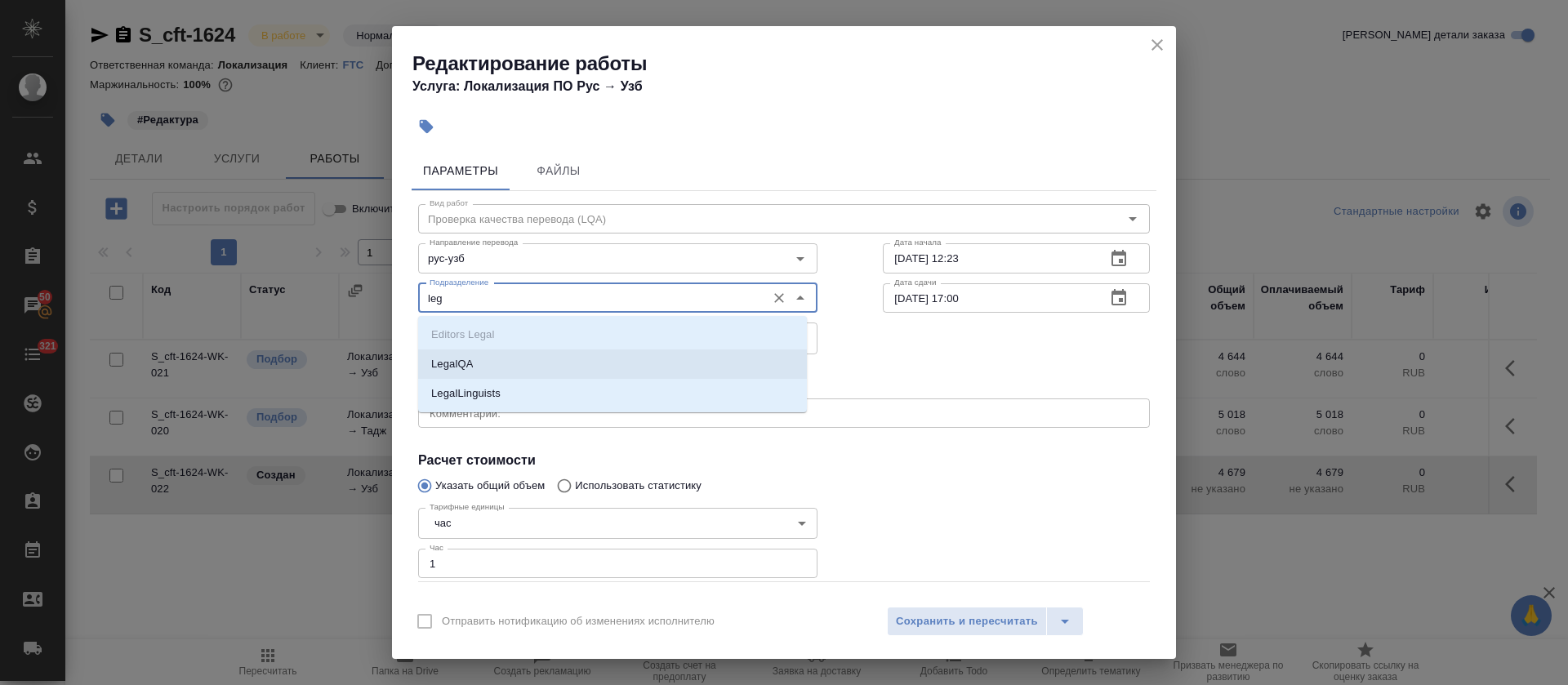
click at [483, 356] on li "LegalQA" at bounding box center [612, 363] width 388 height 29
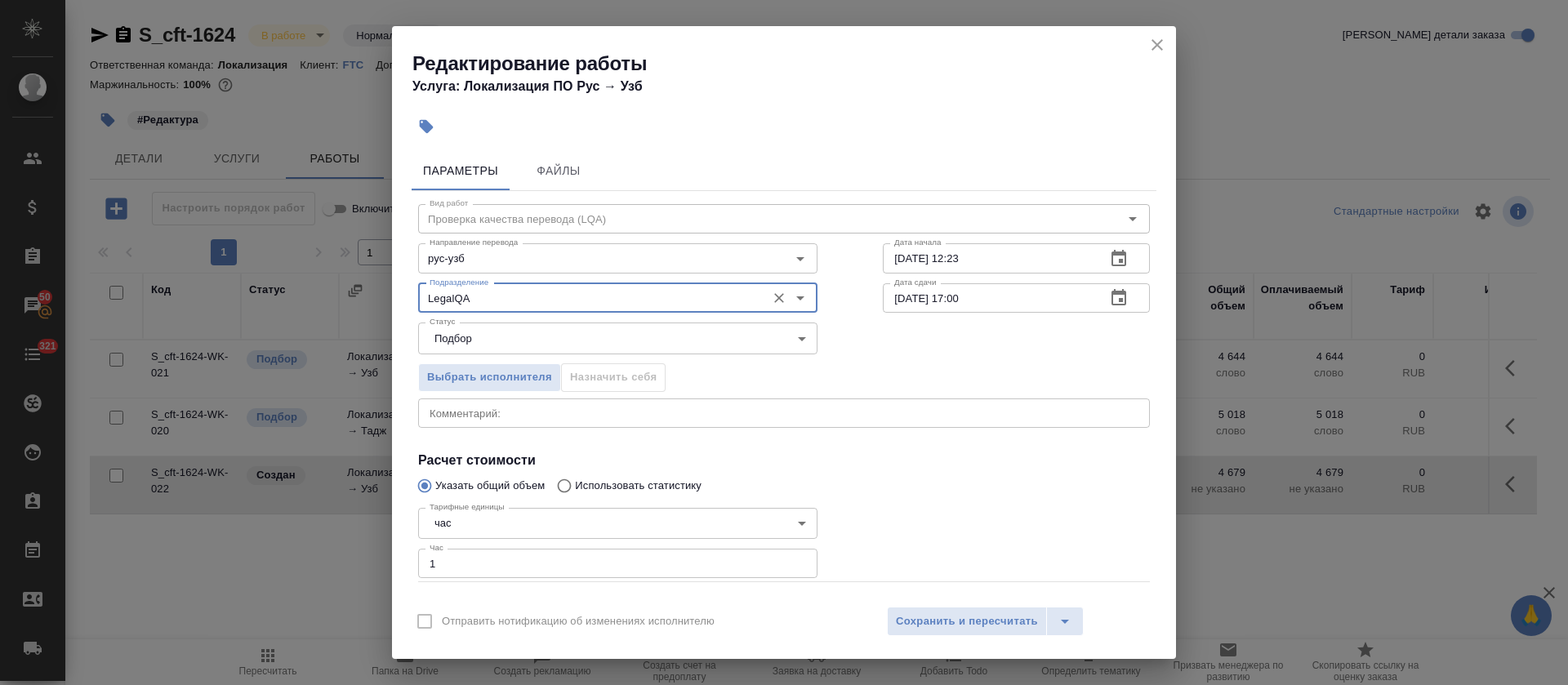
type input "LegalQA"
click at [1109, 262] on icon "button" at bounding box center [1119, 259] width 20 height 20
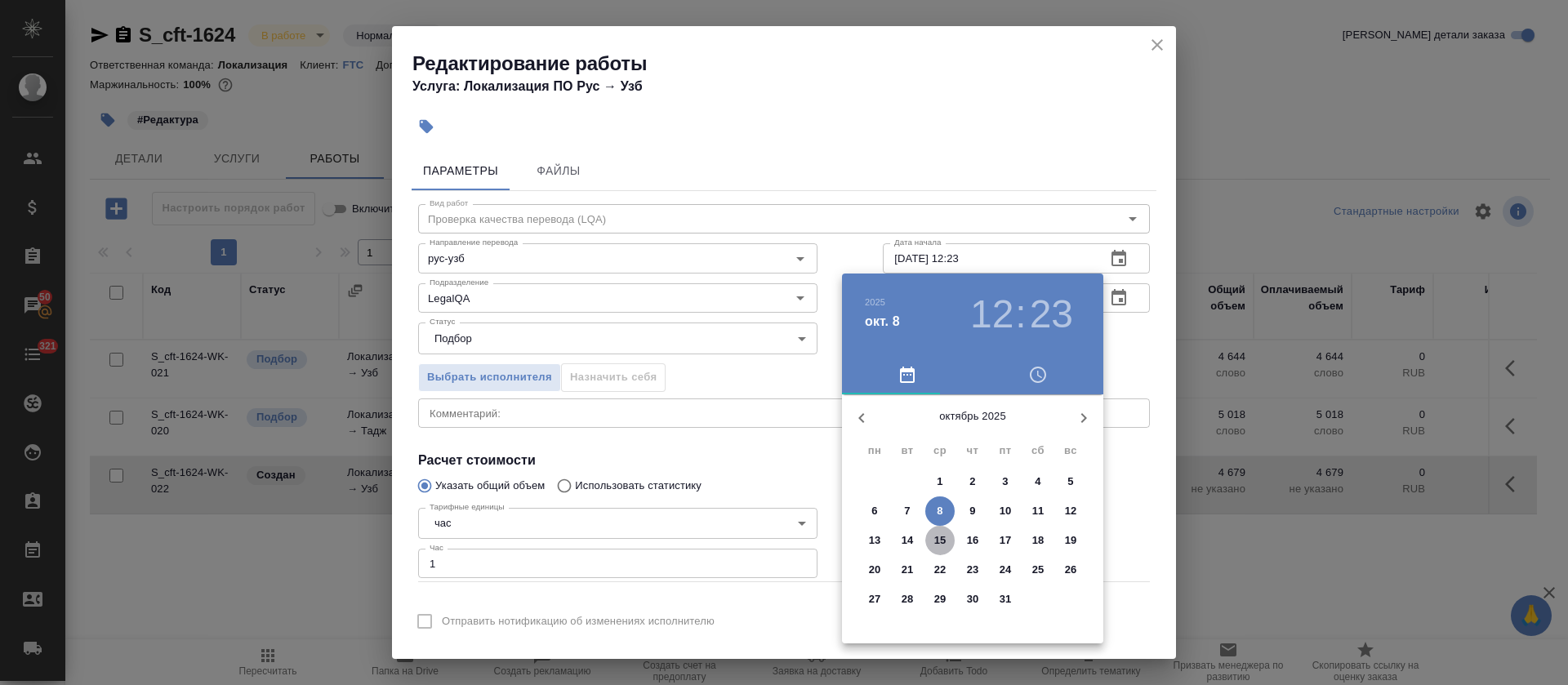
click at [947, 540] on span "15" at bounding box center [939, 540] width 29 height 16
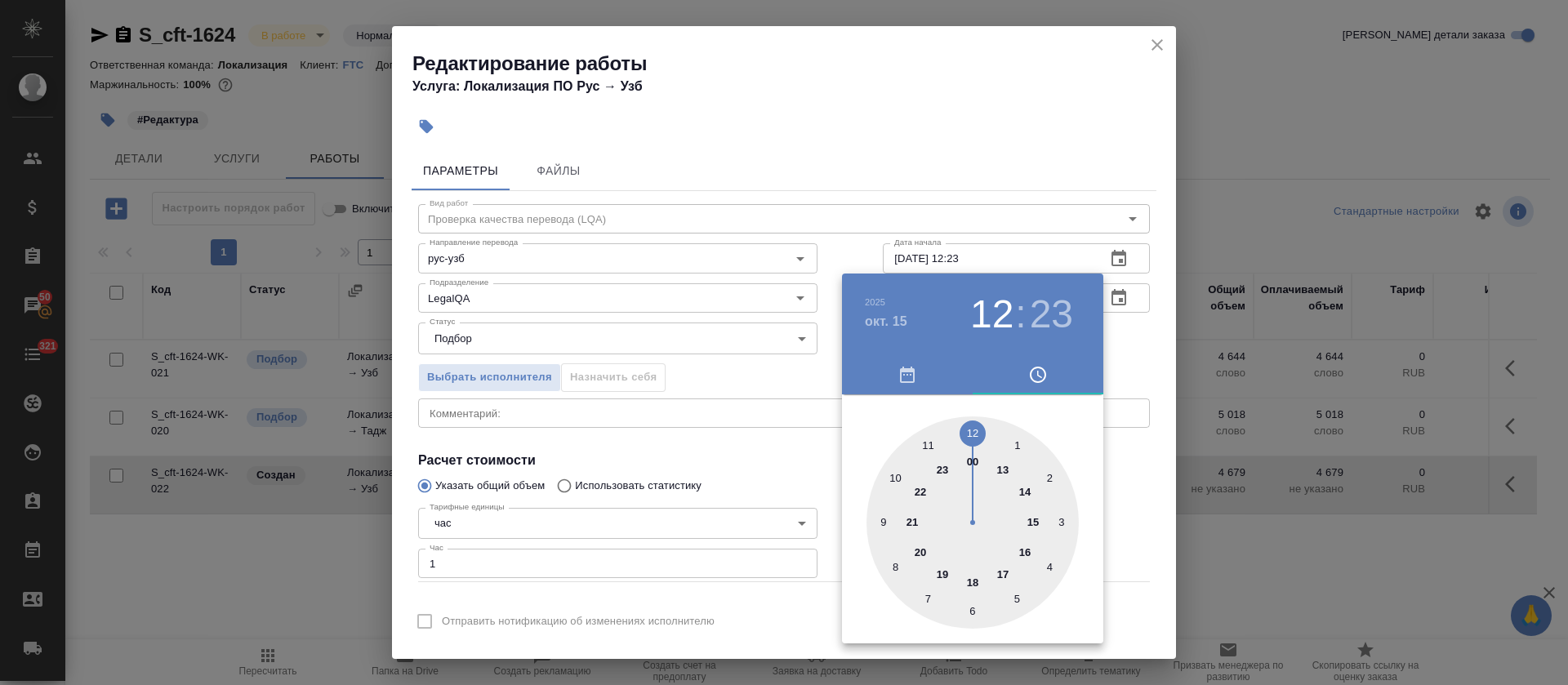
click at [1001, 575] on div at bounding box center [972, 522] width 213 height 213
click at [970, 428] on div at bounding box center [972, 522] width 213 height 213
type input "15.10.2025 17:00"
drag, startPoint x: 713, startPoint y: 474, endPoint x: 804, endPoint y: 461, distance: 91.9
click at [717, 474] on div at bounding box center [784, 342] width 1568 height 685
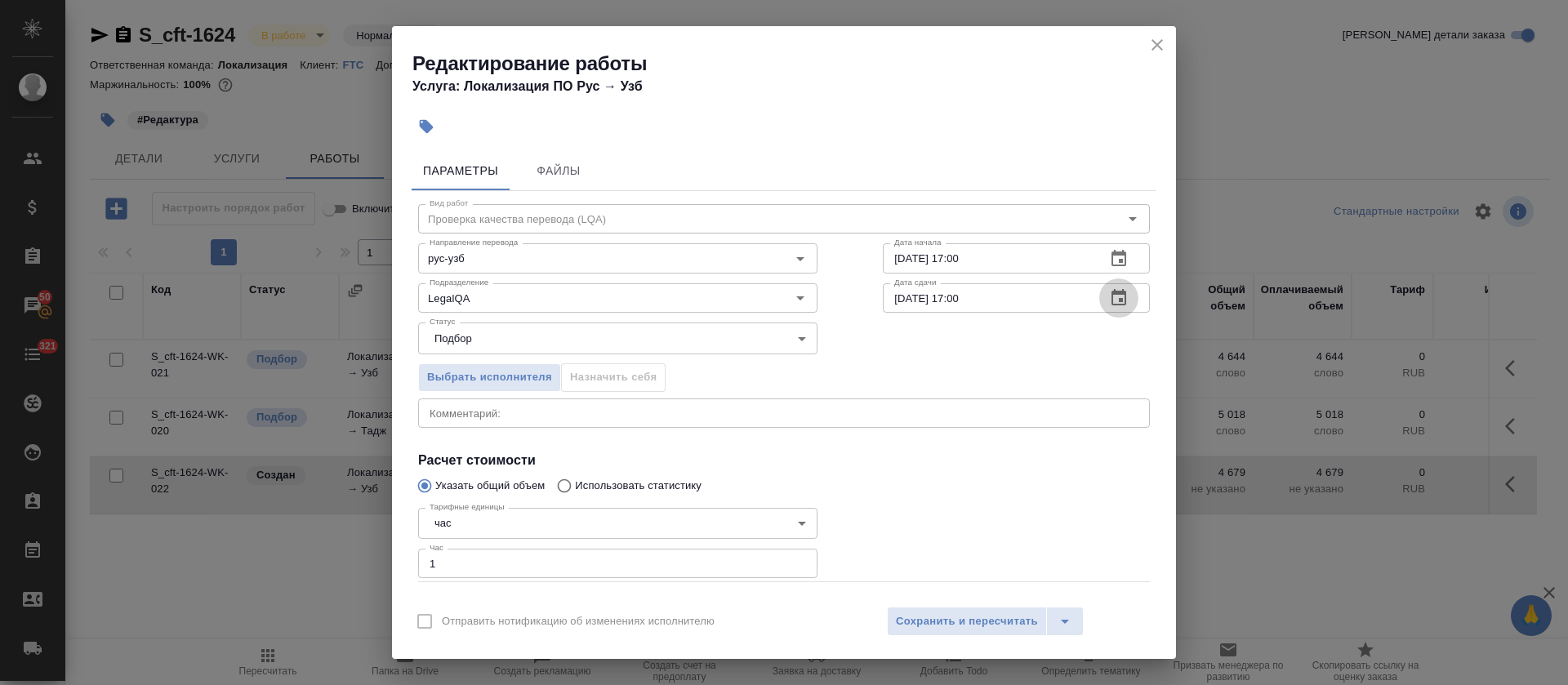
click at [1113, 308] on button "button" at bounding box center [1119, 298] width 39 height 39
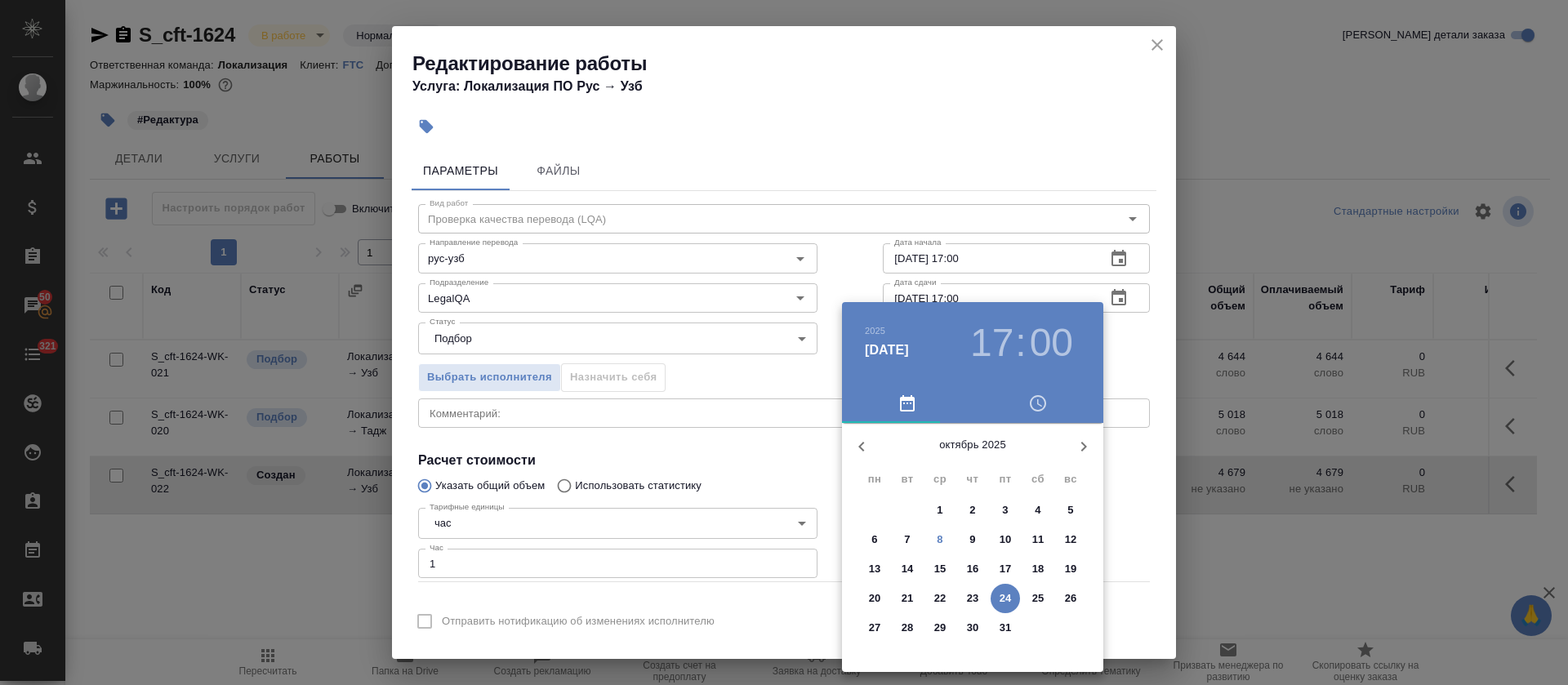
click at [1007, 567] on p "17" at bounding box center [1006, 569] width 13 height 16
type input "17.10.2025 17:00"
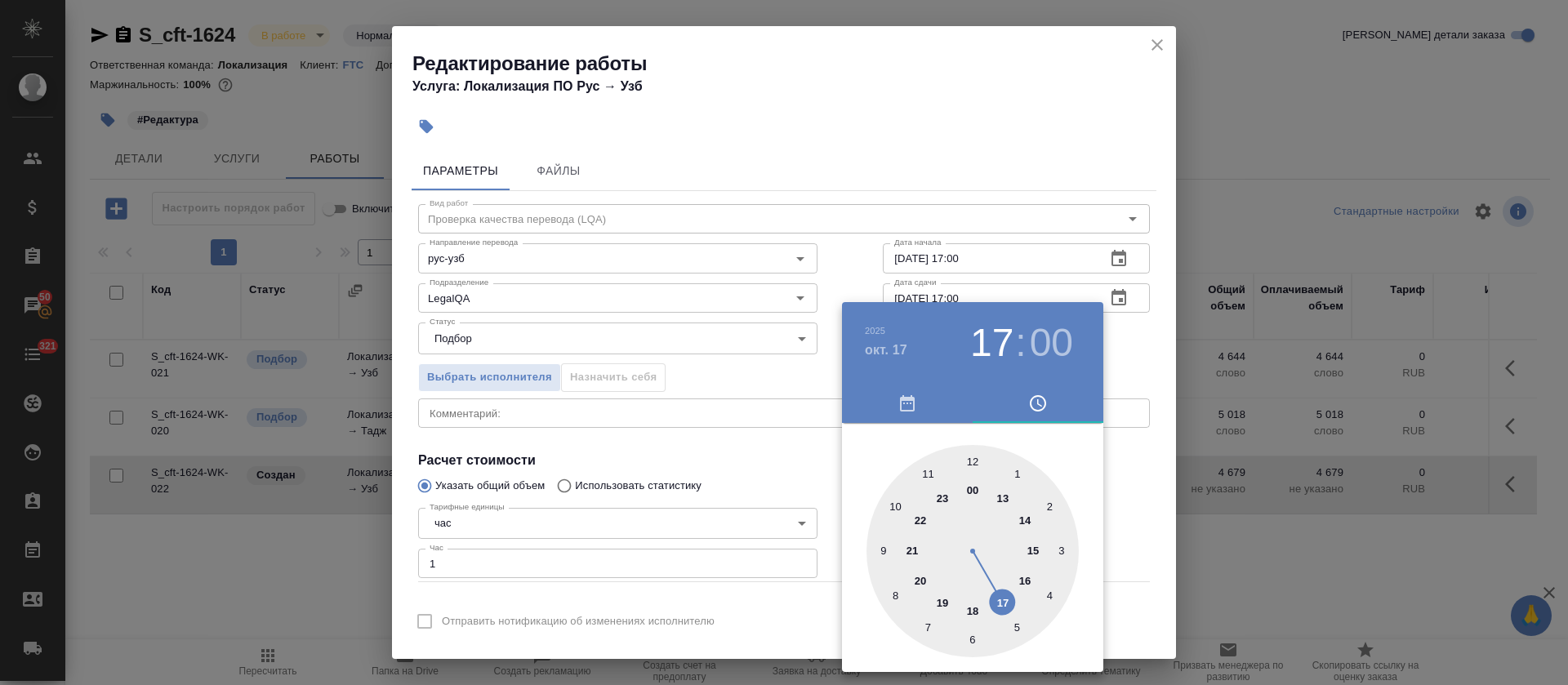
click at [656, 484] on div at bounding box center [784, 342] width 1568 height 685
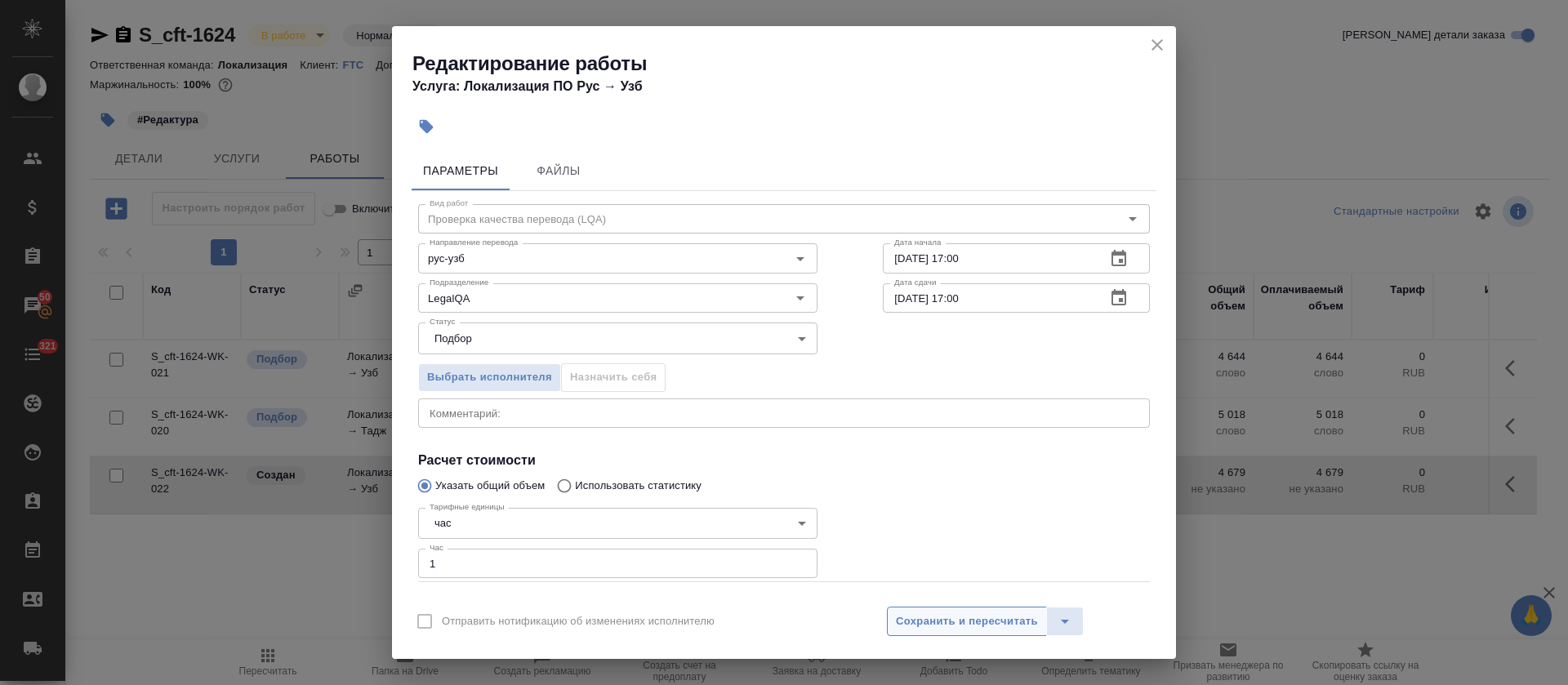
click at [904, 622] on span "Сохранить и пересчитать" at bounding box center [966, 622] width 142 height 19
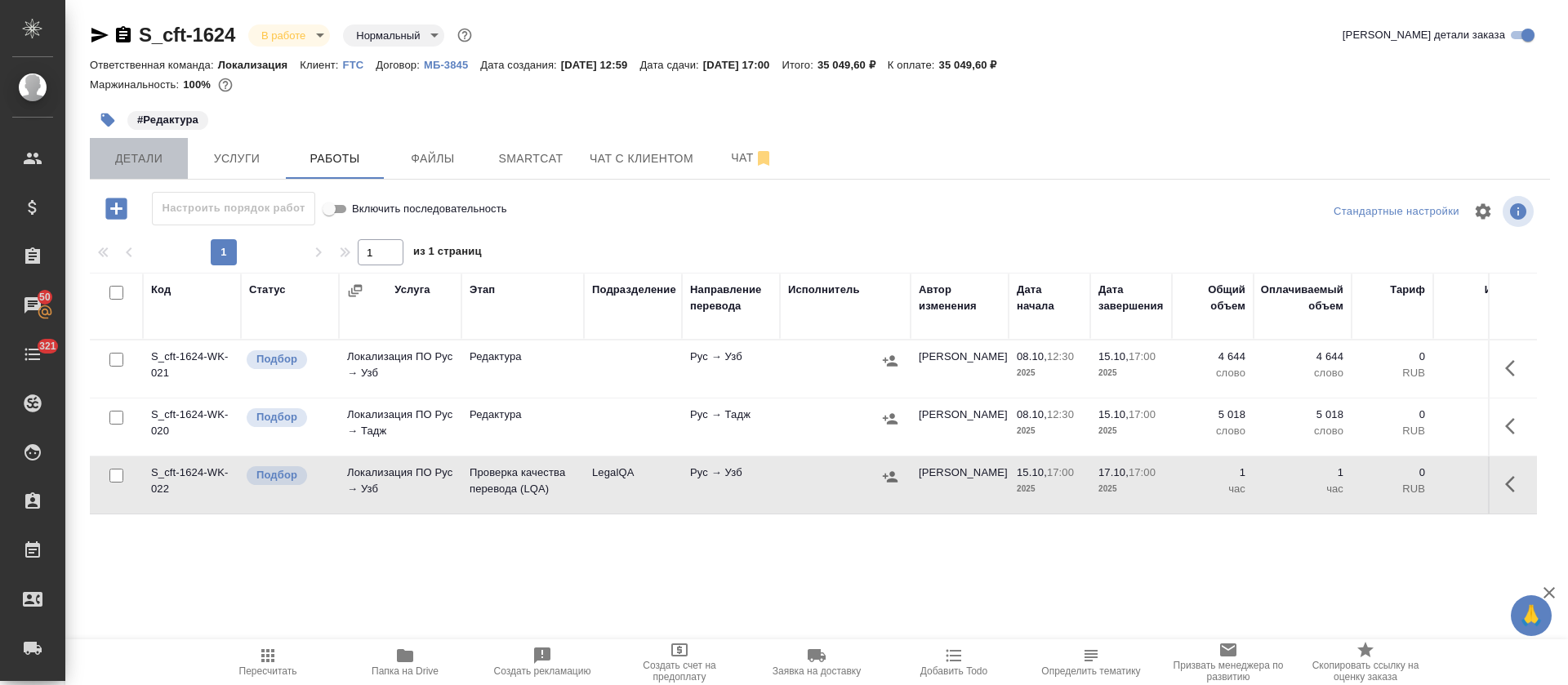
click at [153, 156] on span "Детали" at bounding box center [139, 158] width 79 height 21
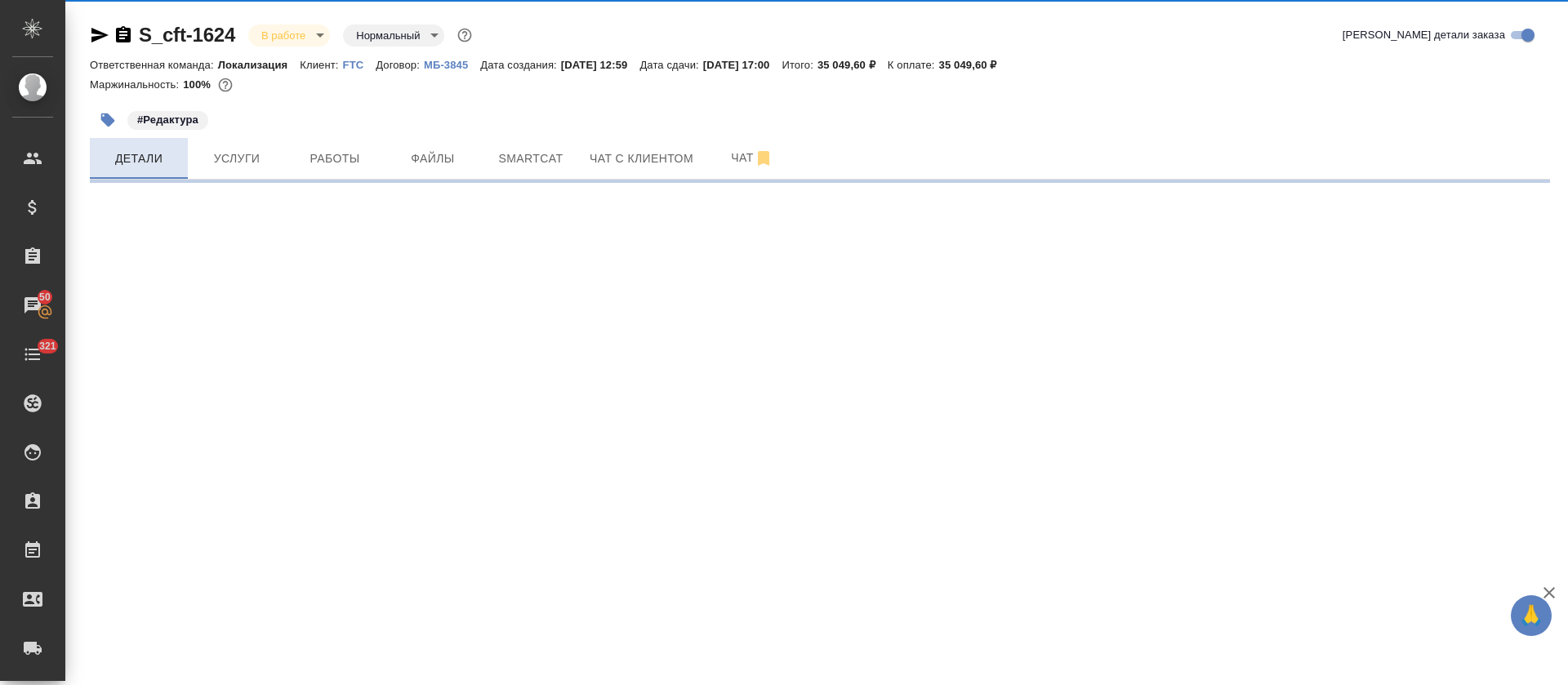
select select "RU"
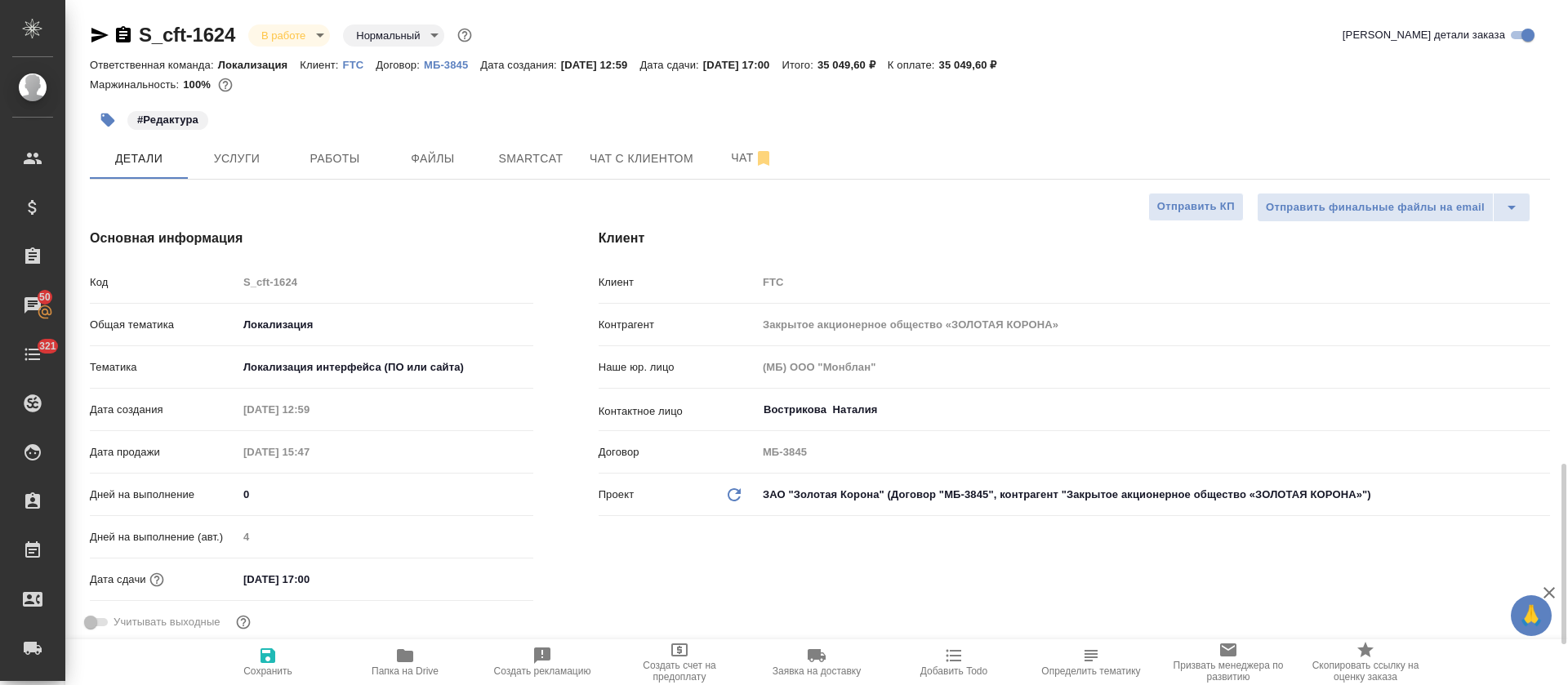
type textarea "x"
type input "[PERSON_NAME] [PERSON_NAME]"
type input "Сеитов Павел"
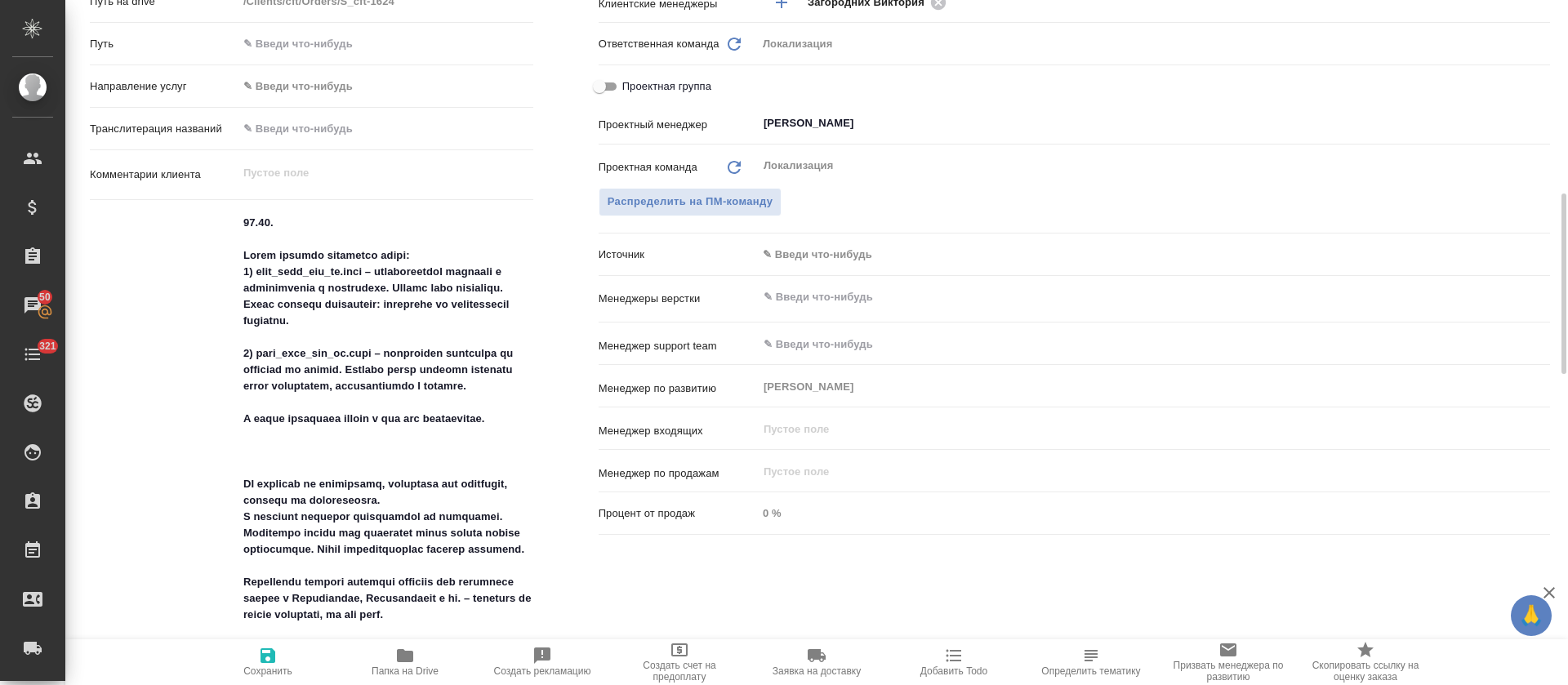
scroll to position [857, 0]
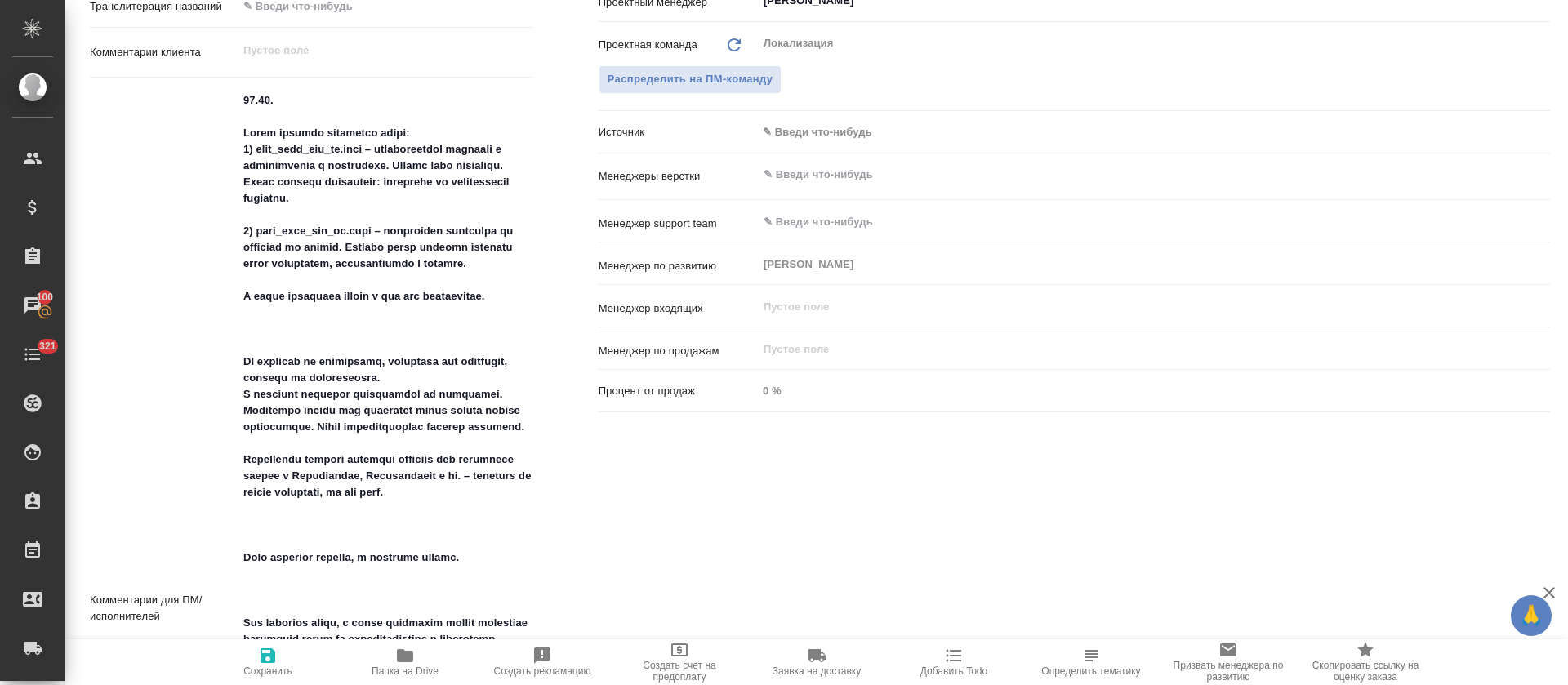
click at [401, 666] on span "Папка на Drive" at bounding box center [405, 671] width 67 height 12
type textarea "x"
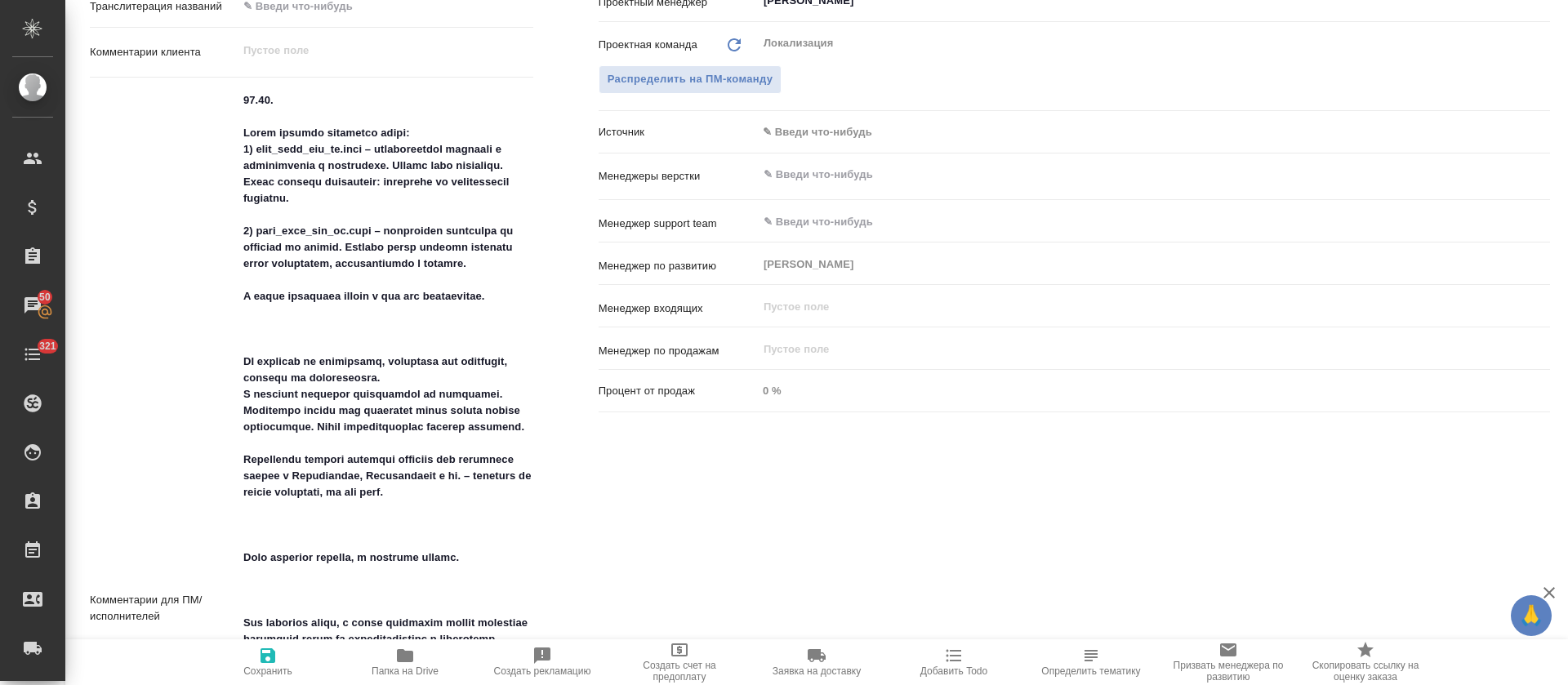
type textarea "x"
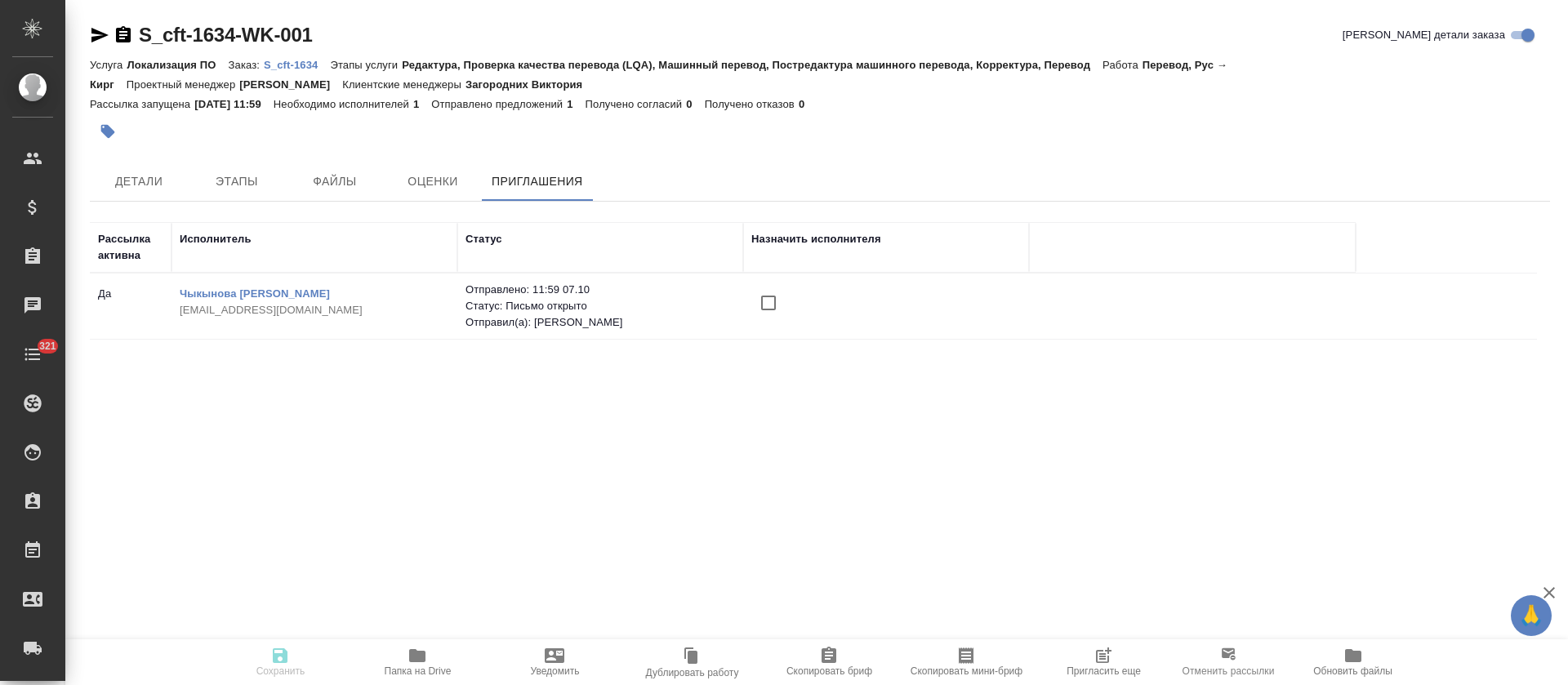
click at [775, 303] on input "checkbox" at bounding box center [768, 303] width 34 height 34
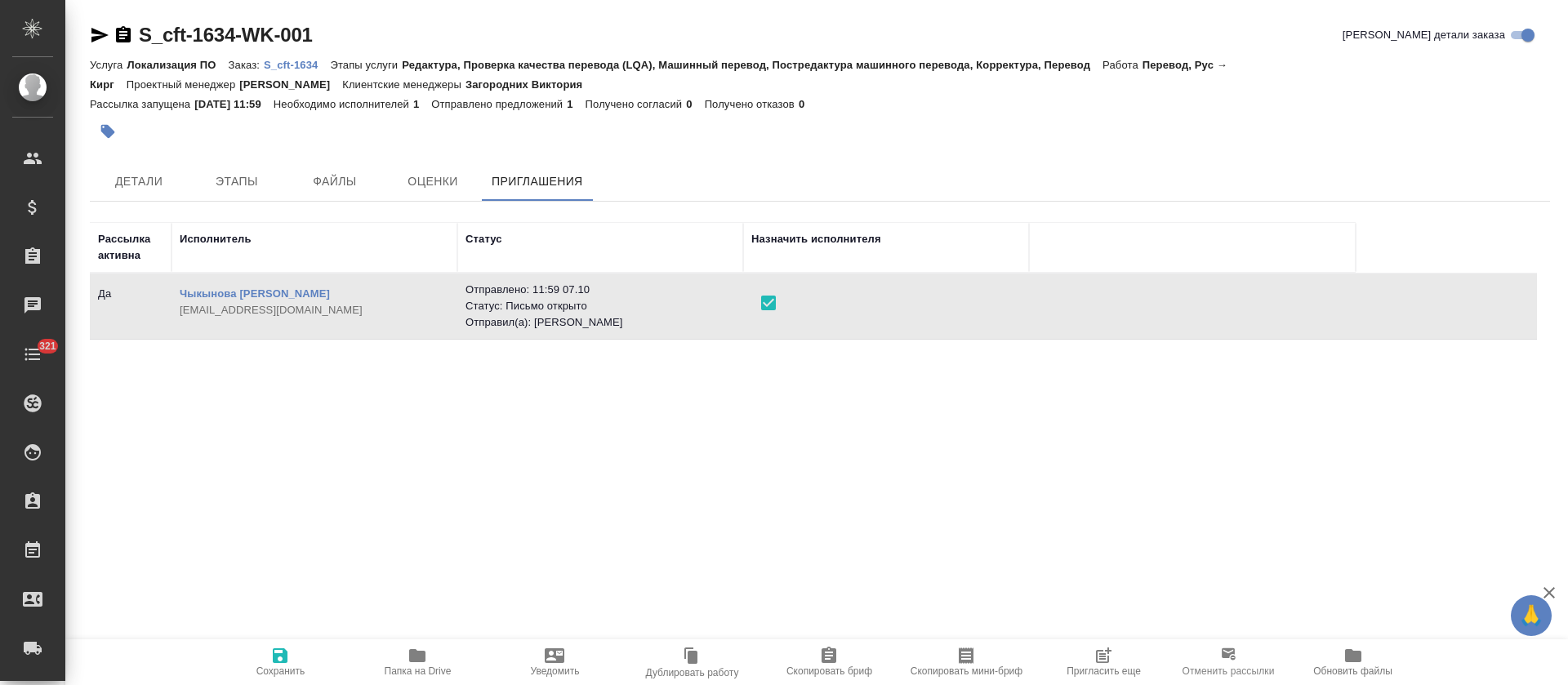
click at [293, 652] on span "Сохранить" at bounding box center [280, 661] width 118 height 31
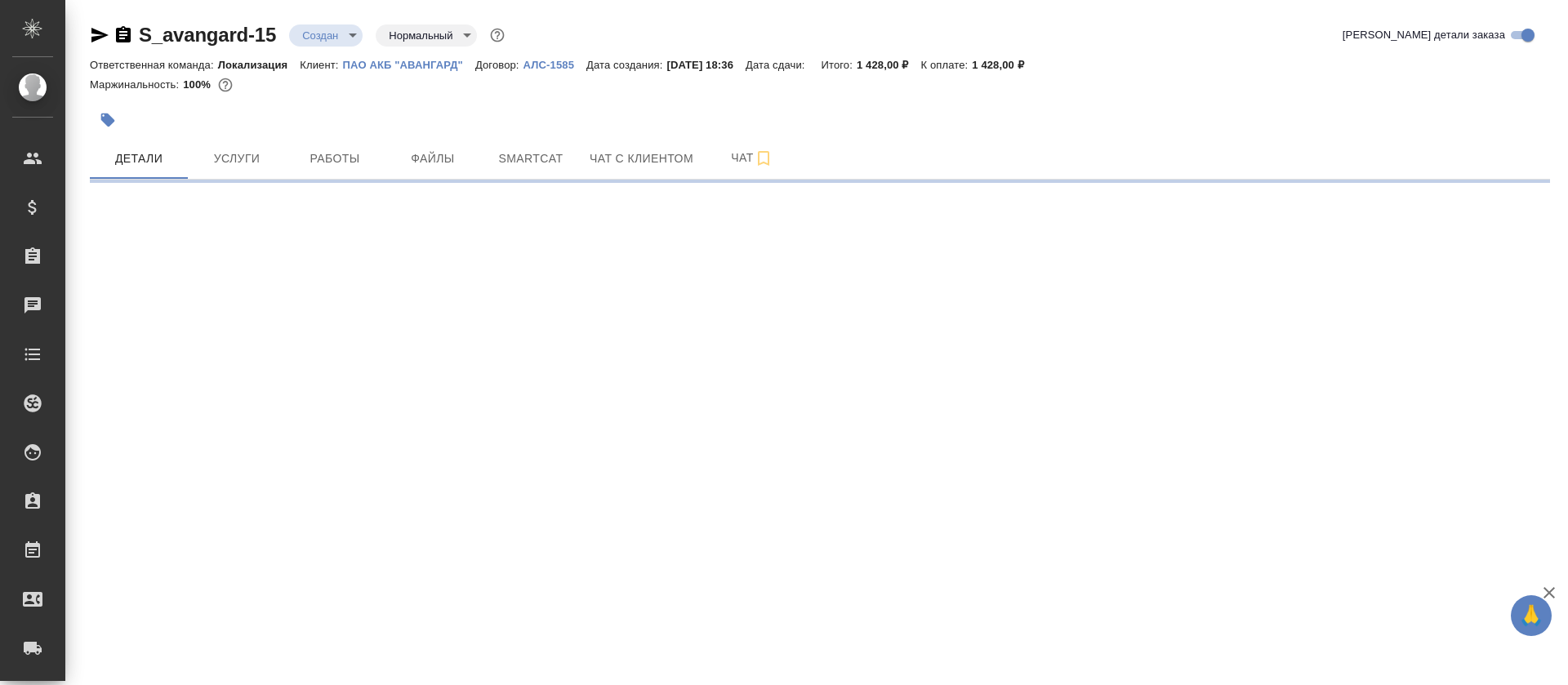
select select "RU"
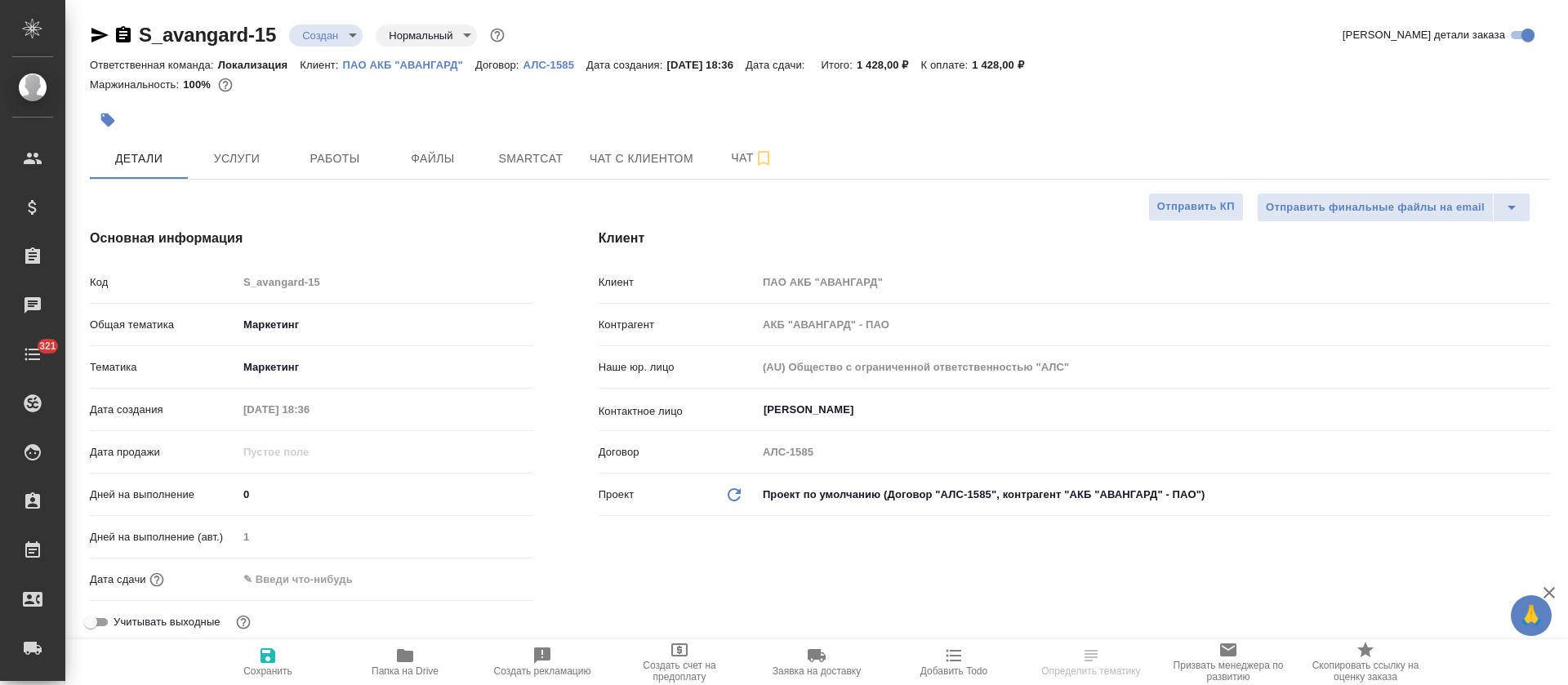
type textarea "x"
click at [215, 158] on span "Услуги" at bounding box center [237, 158] width 79 height 21
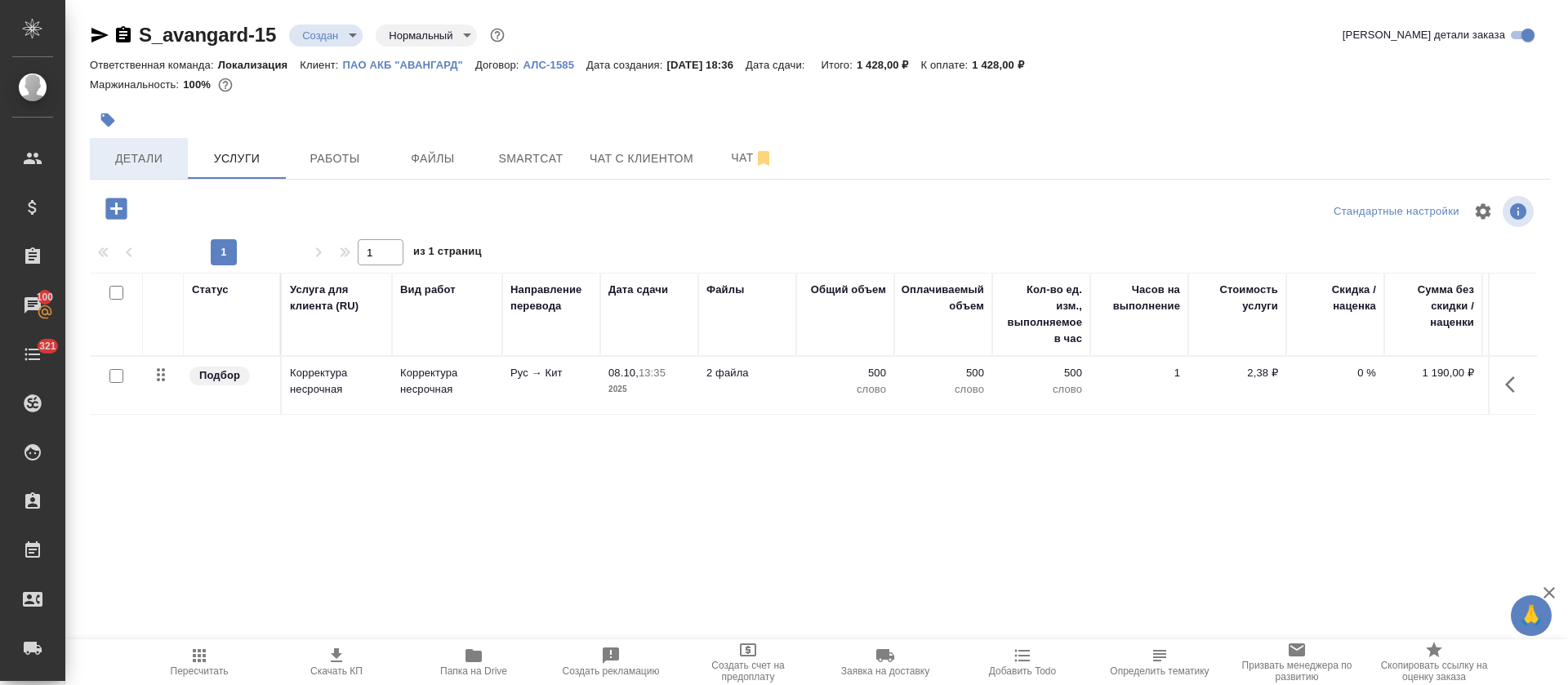
click at [114, 160] on span "Детали" at bounding box center [139, 158] width 79 height 21
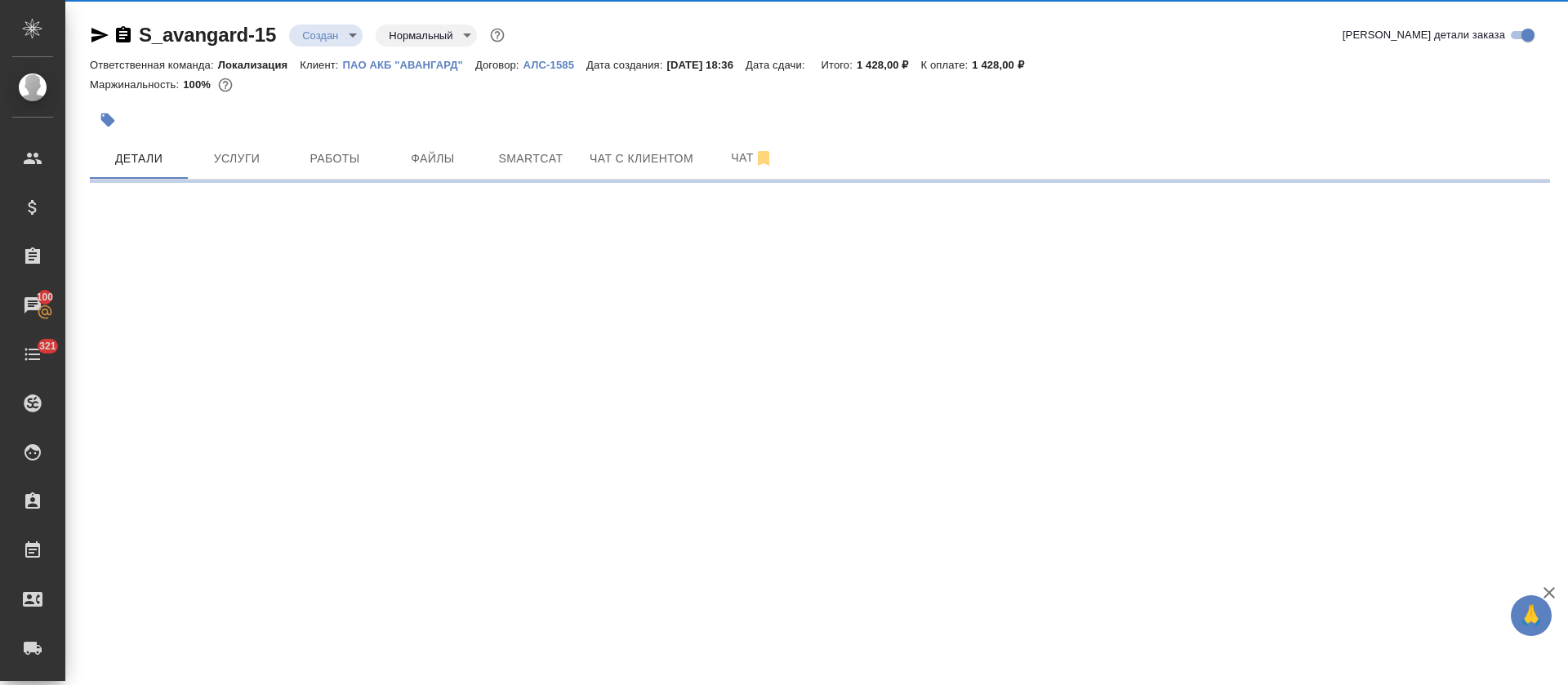
select select "RU"
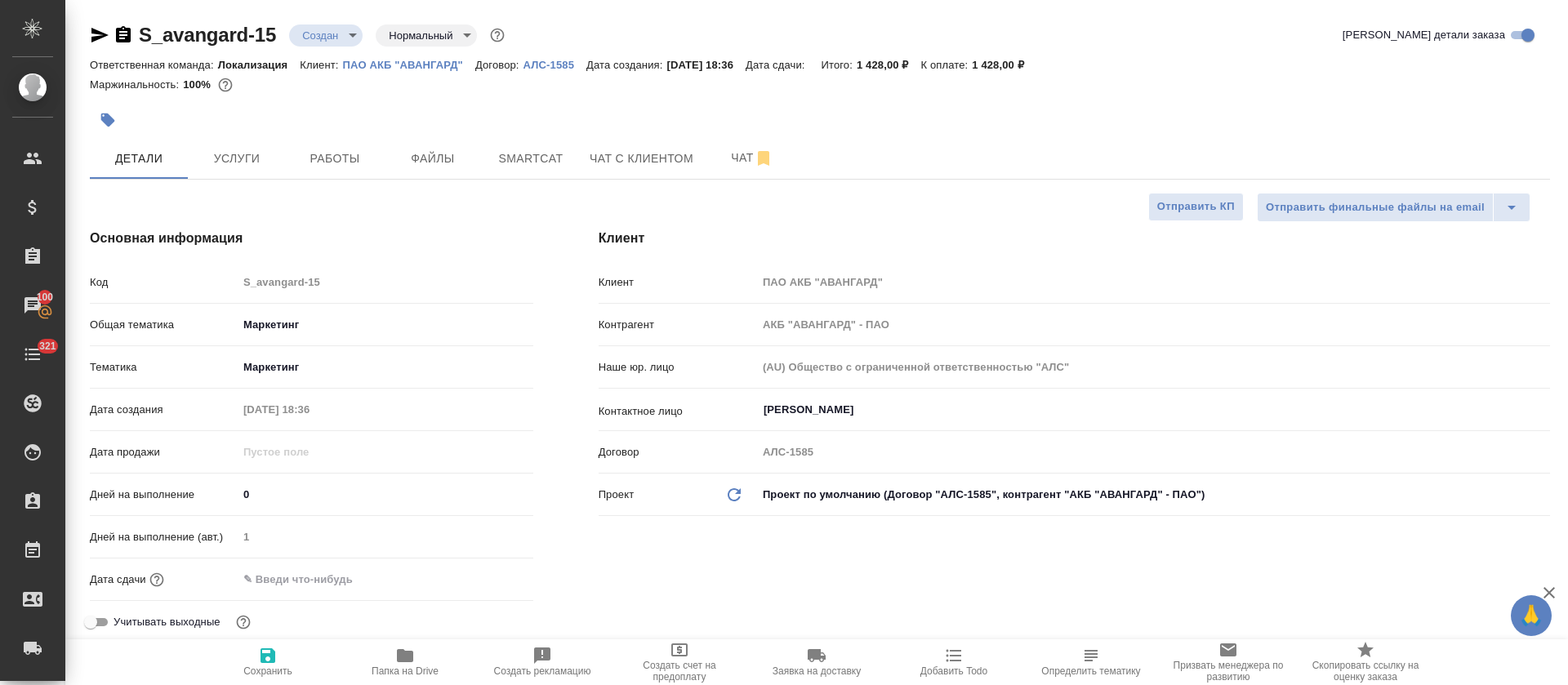
type textarea "x"
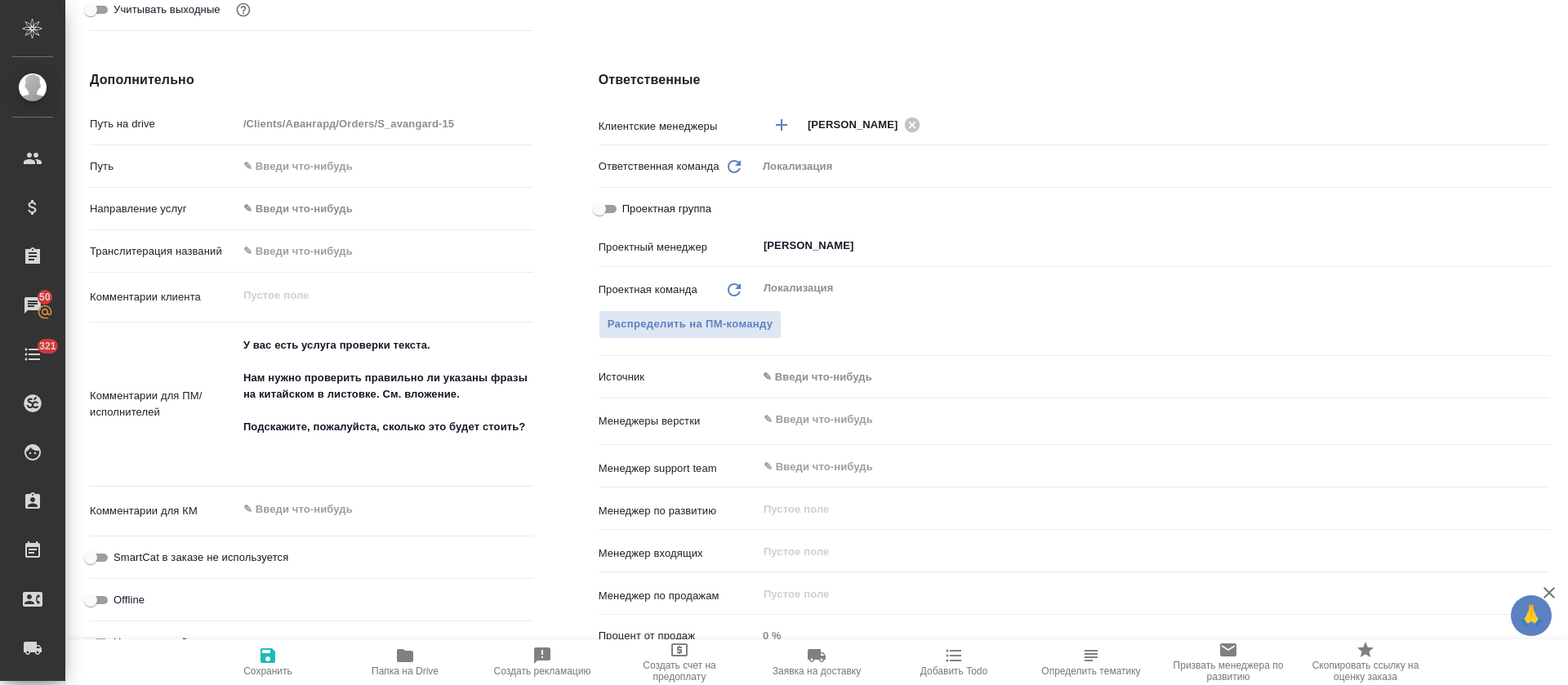
type textarea "x"
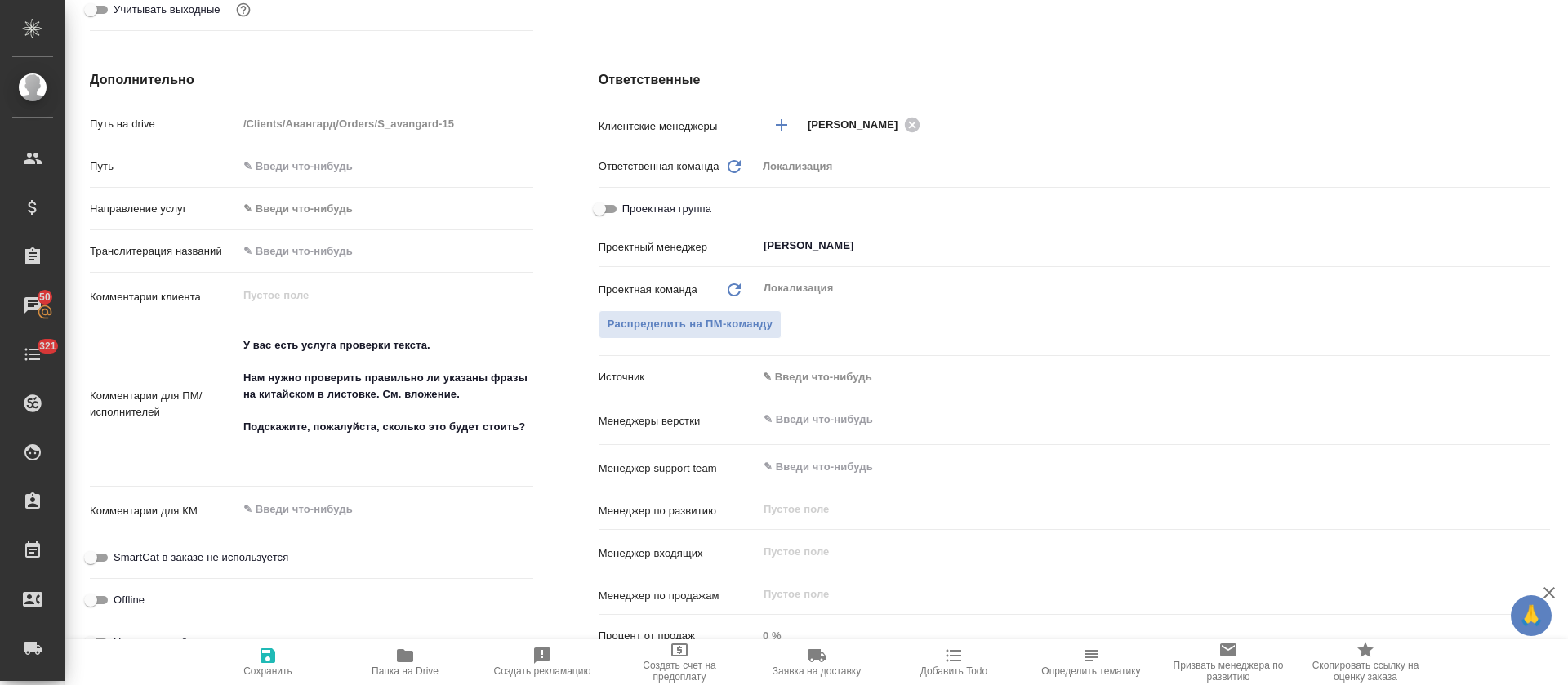
type textarea "x"
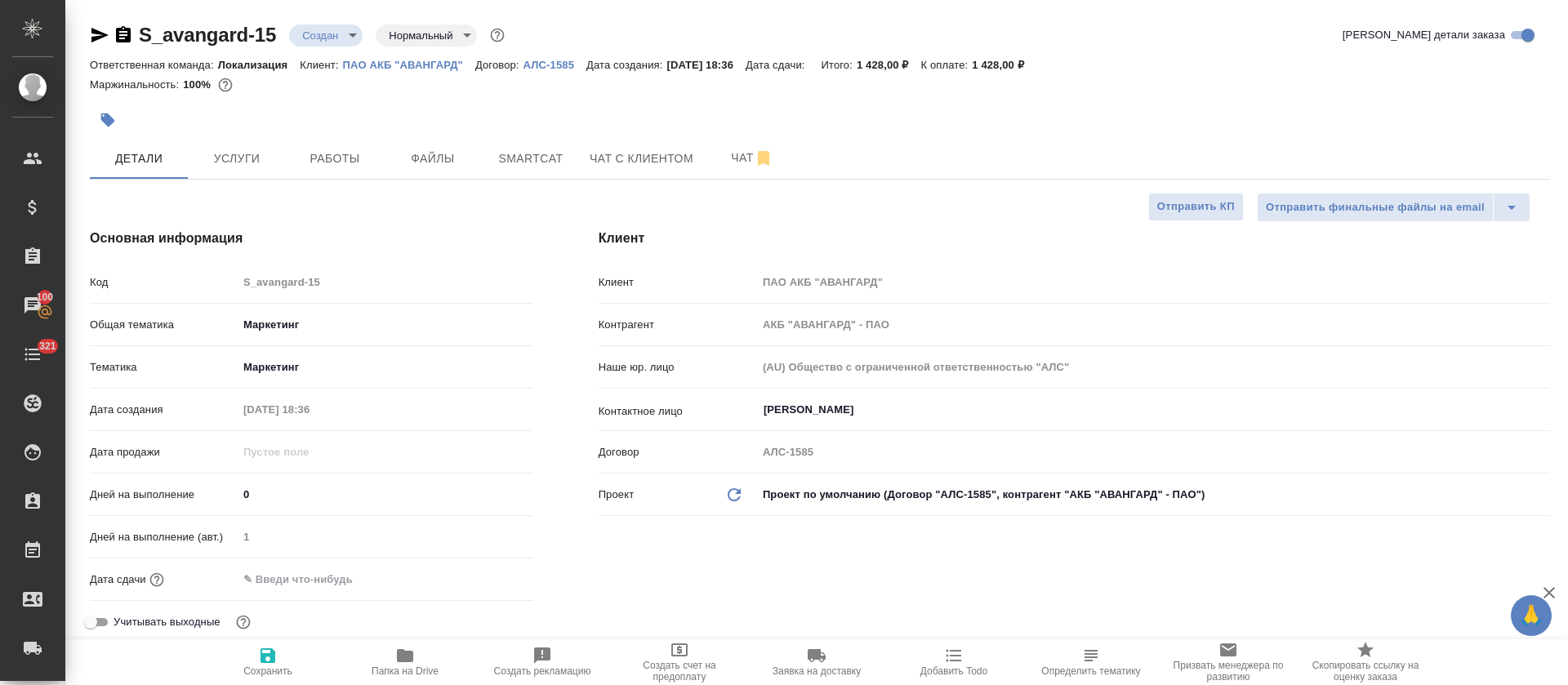
type textarea "x"
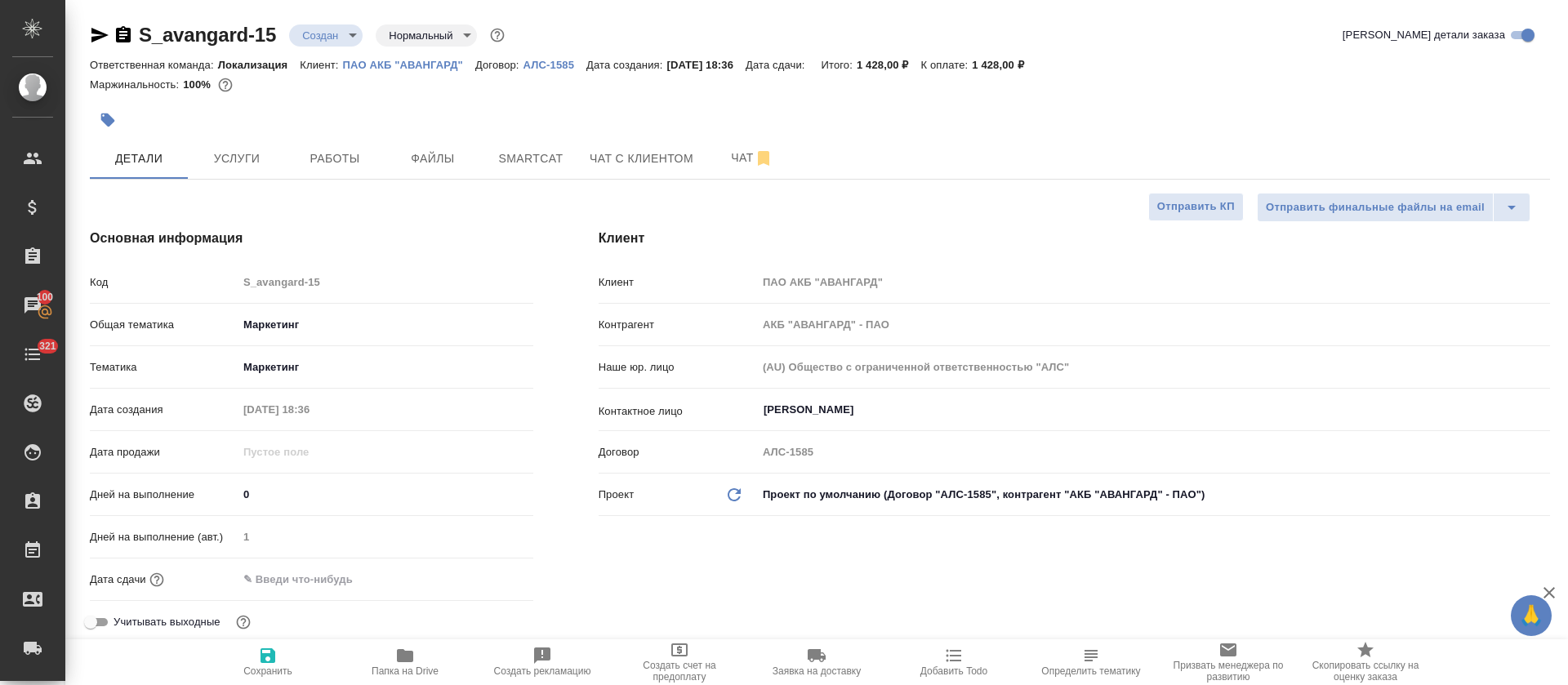
type textarea "x"
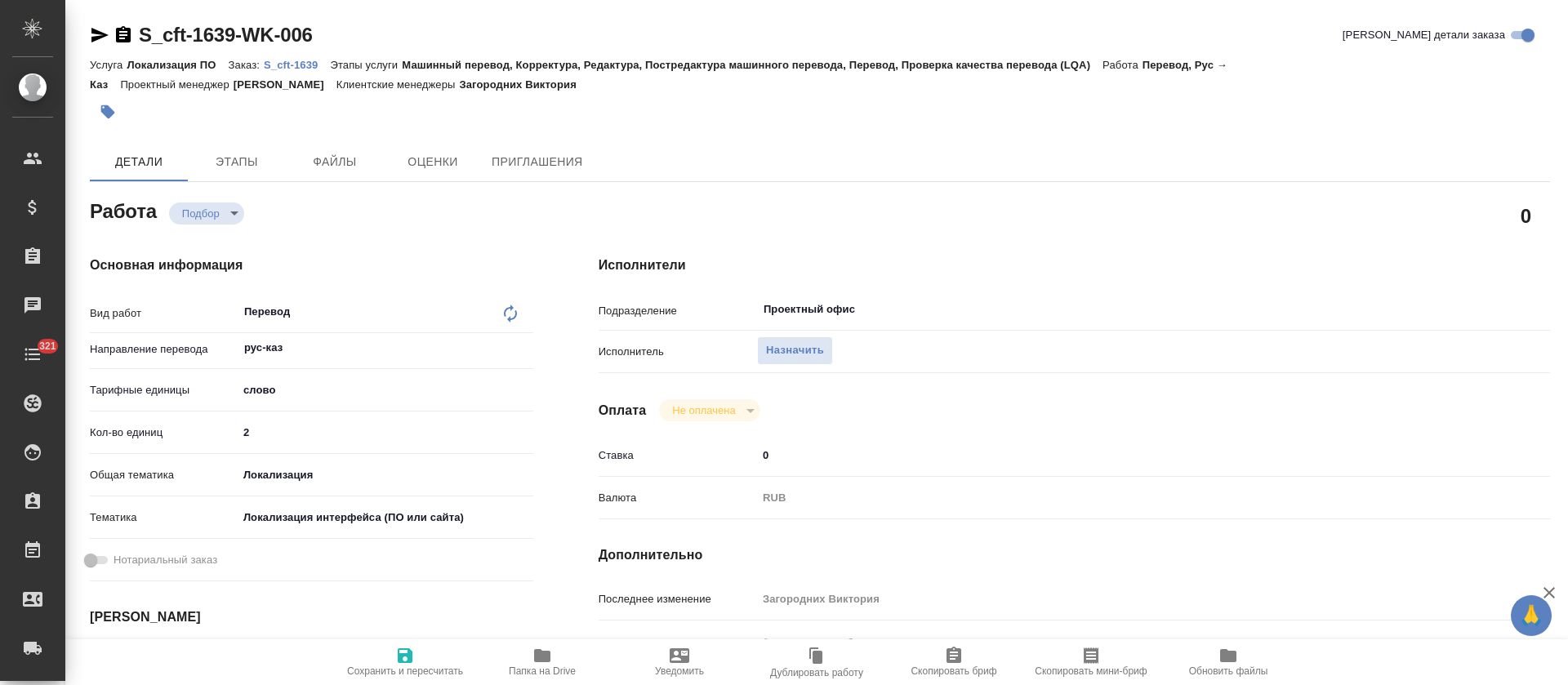
type textarea "x"
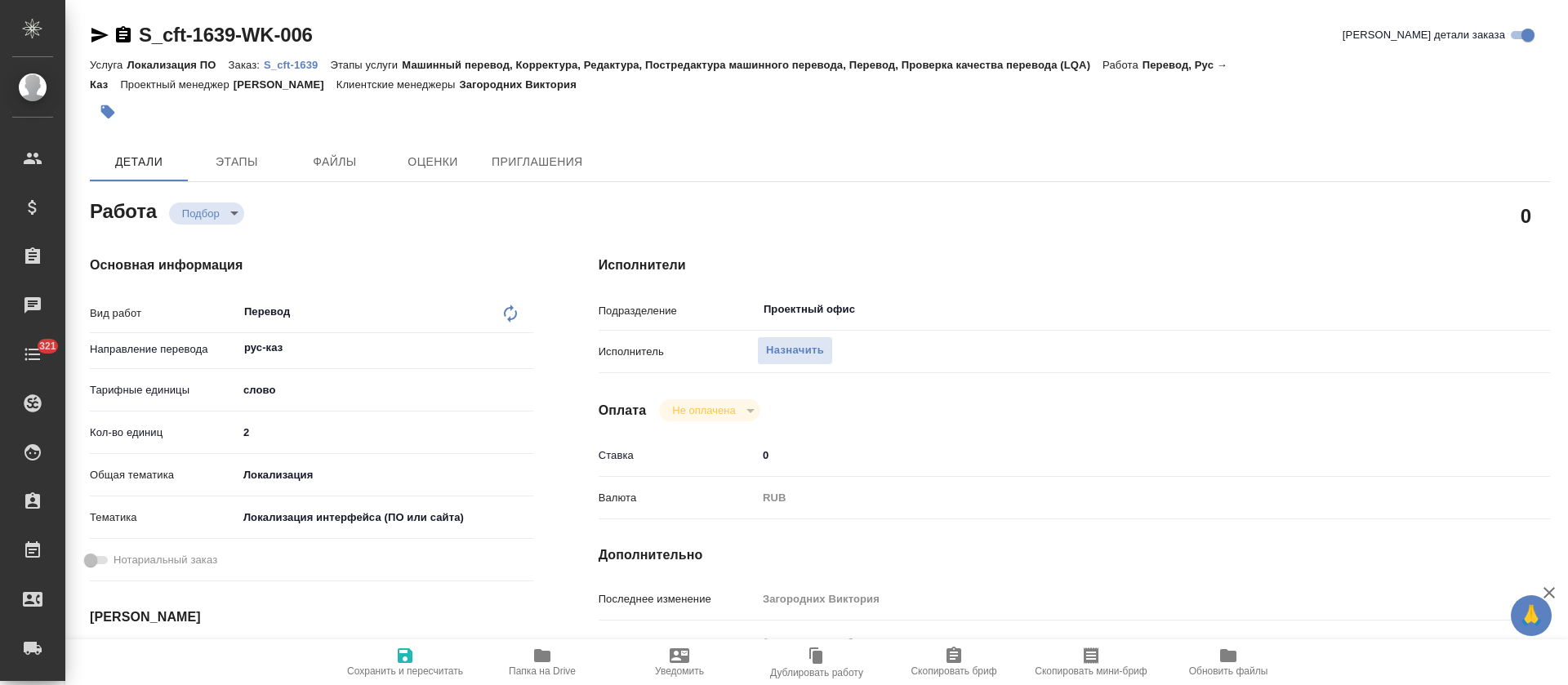
type textarea "x"
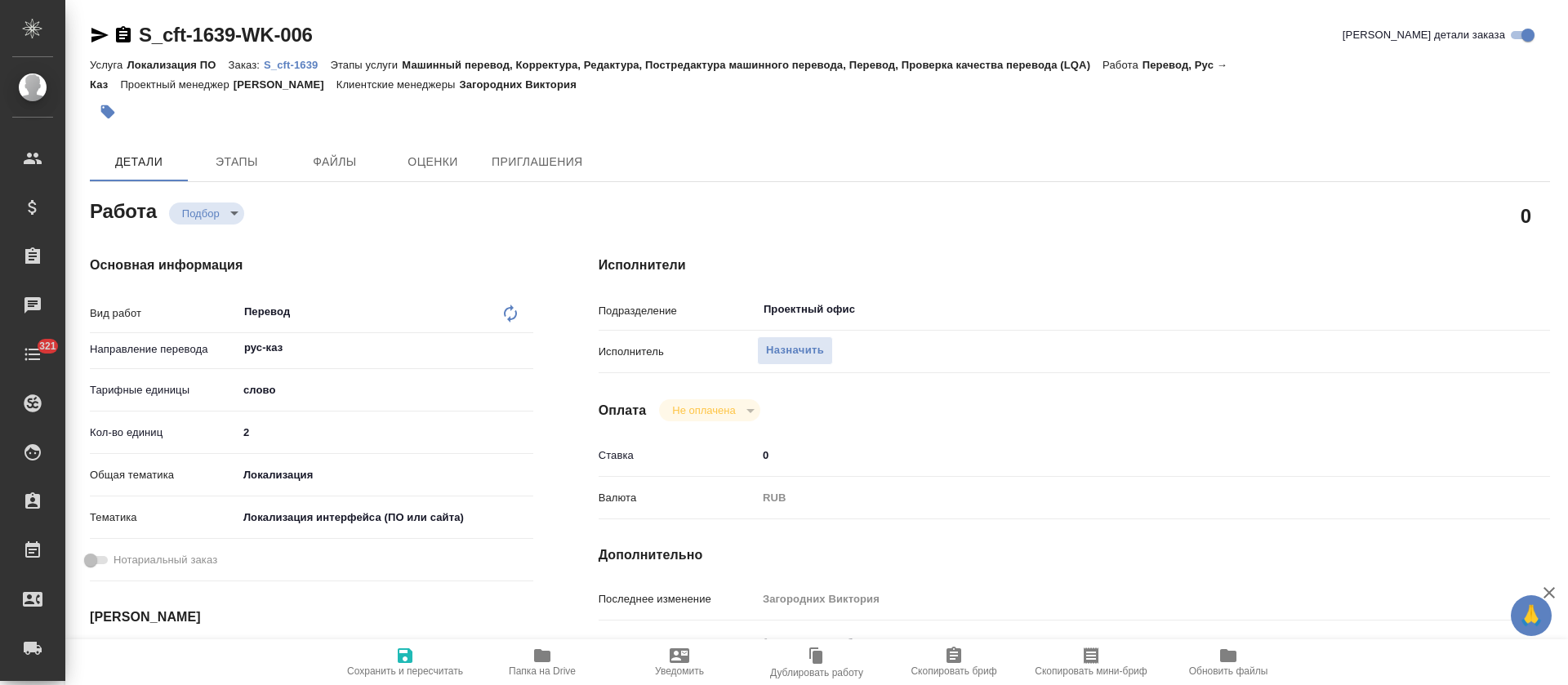
type textarea "x"
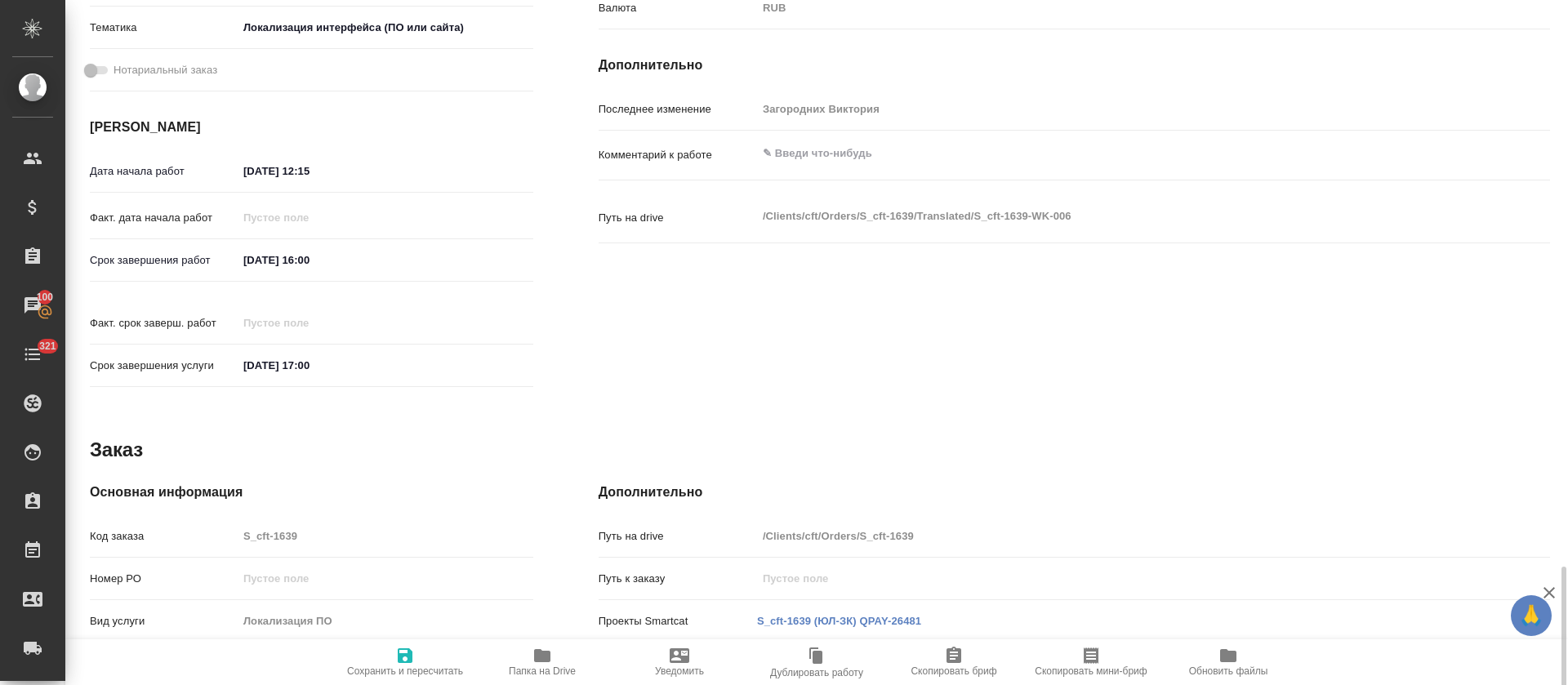
scroll to position [708, 0]
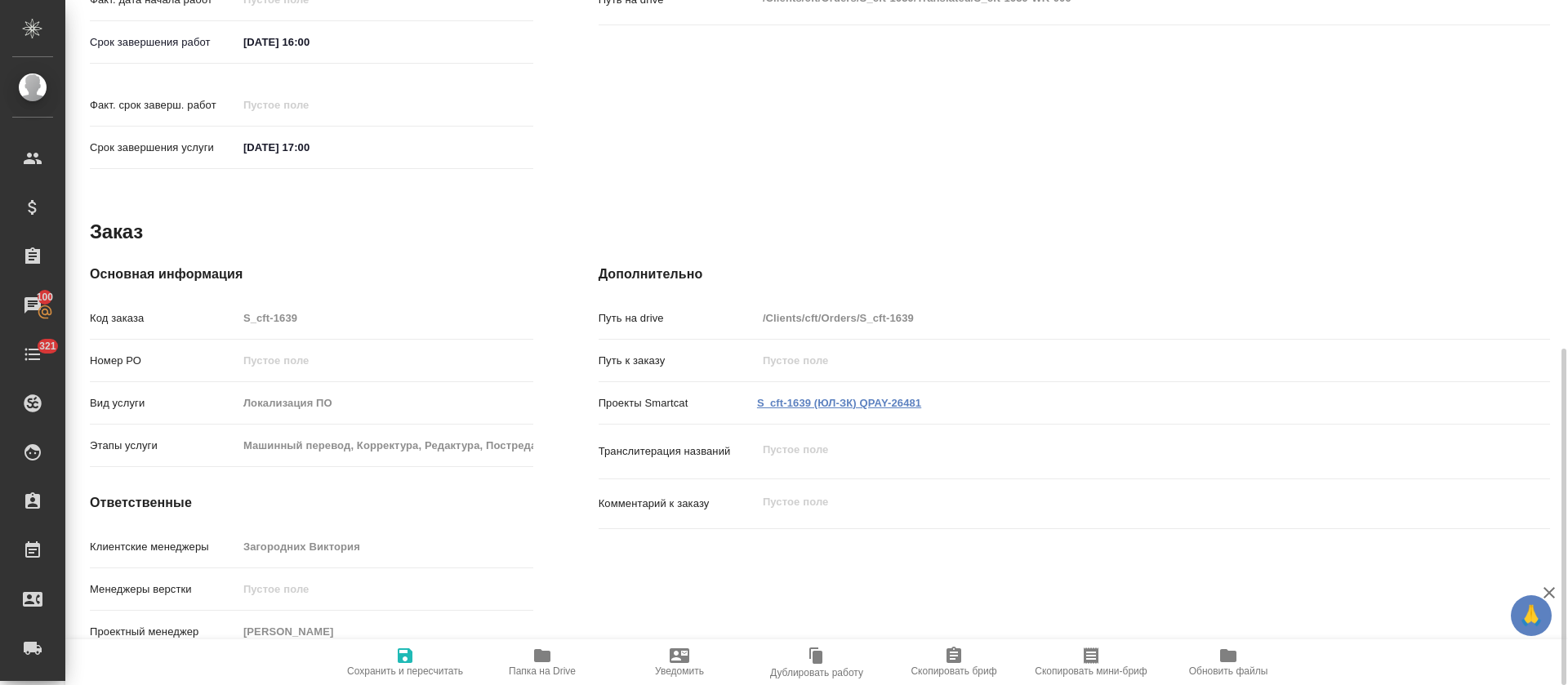
click at [806, 397] on link "S_cft-1639 (ЮЛ-ЗК) QPAY-26481" at bounding box center [839, 404] width 164 height 13
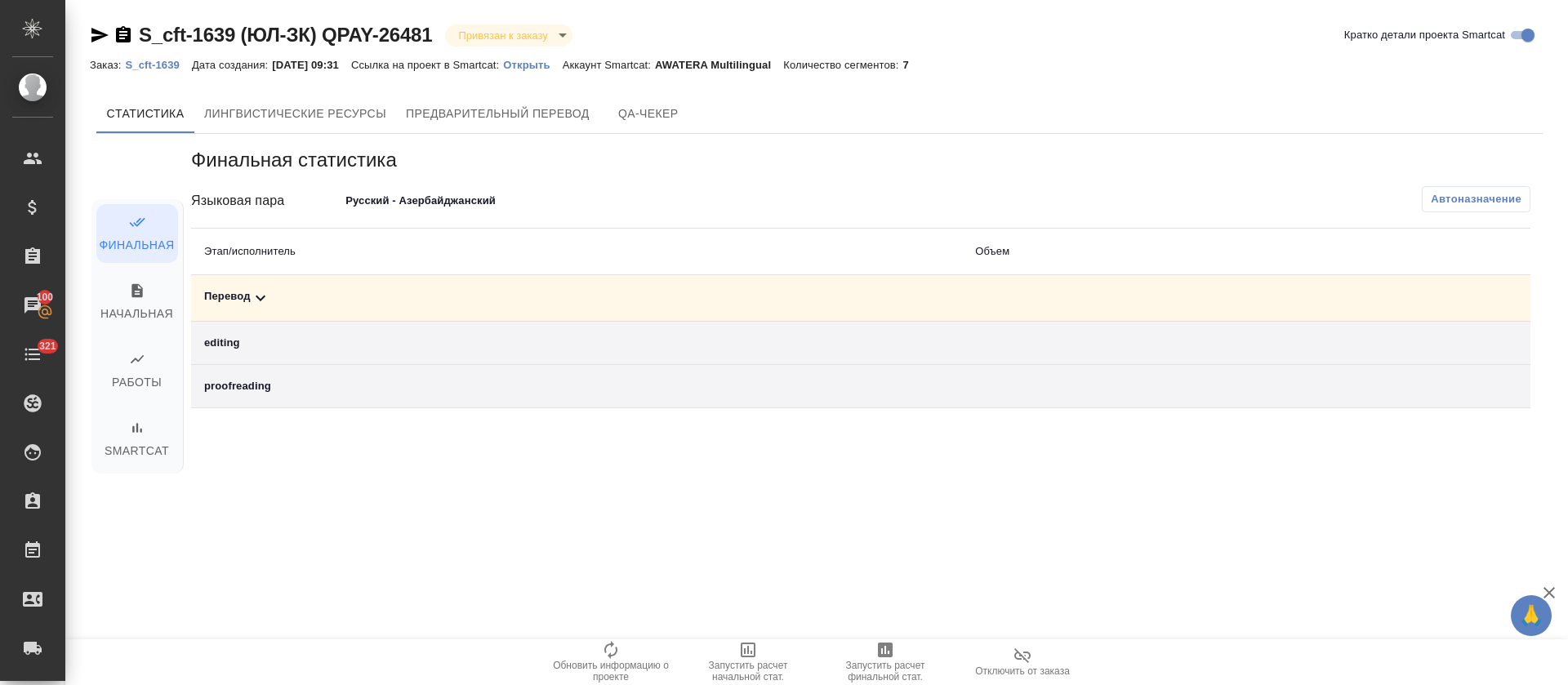
click at [555, 67] on p "Открыть" at bounding box center [532, 65] width 59 height 13
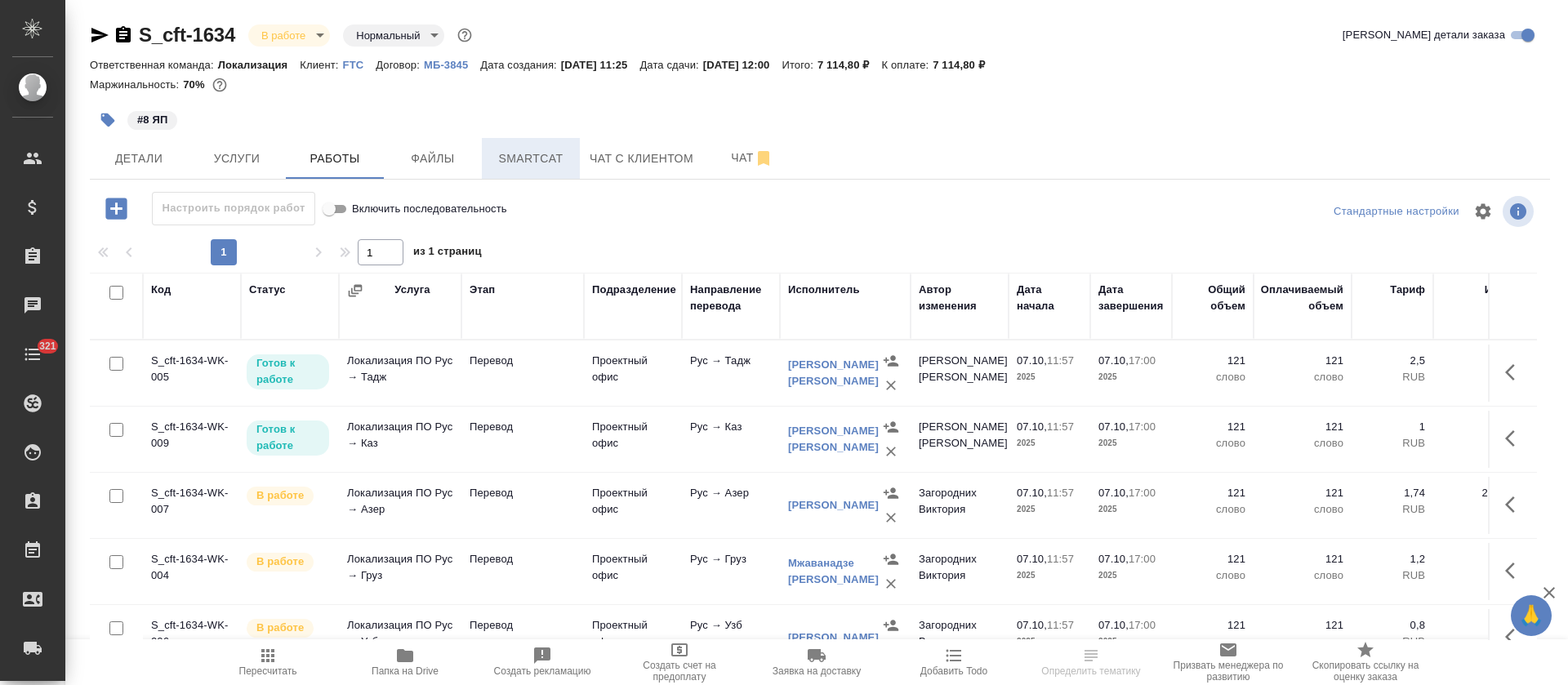
click at [516, 168] on span "Smartcat" at bounding box center [531, 158] width 79 height 21
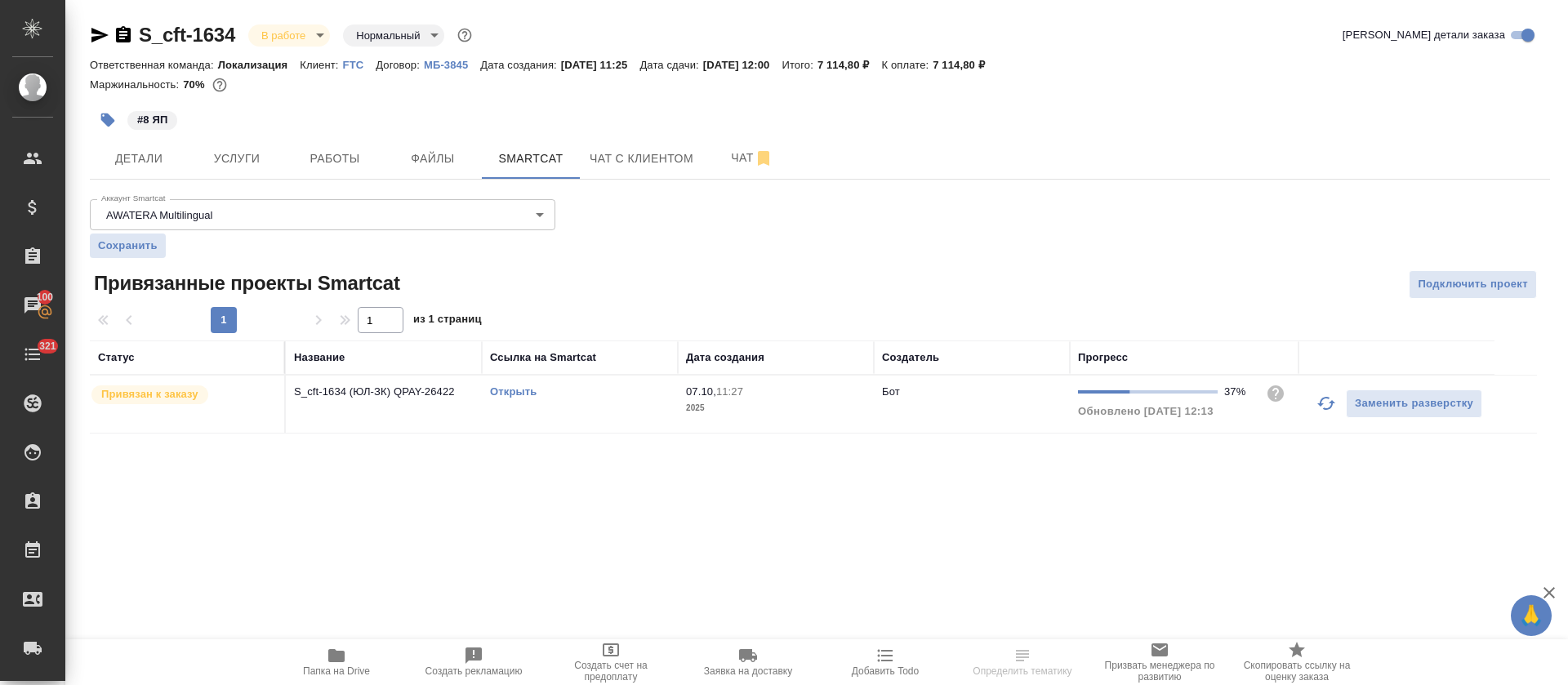
click at [507, 393] on link "Открыть" at bounding box center [513, 392] width 46 height 13
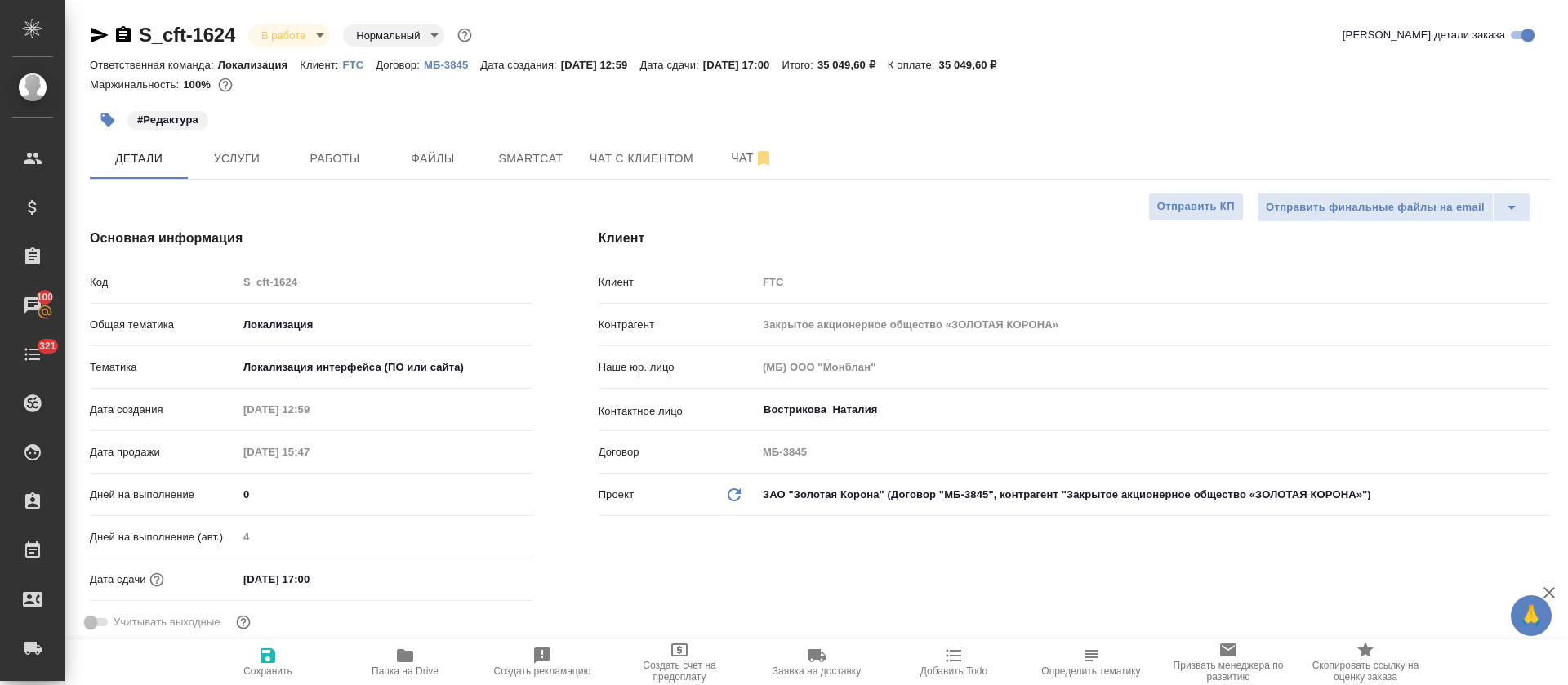
select select "RU"
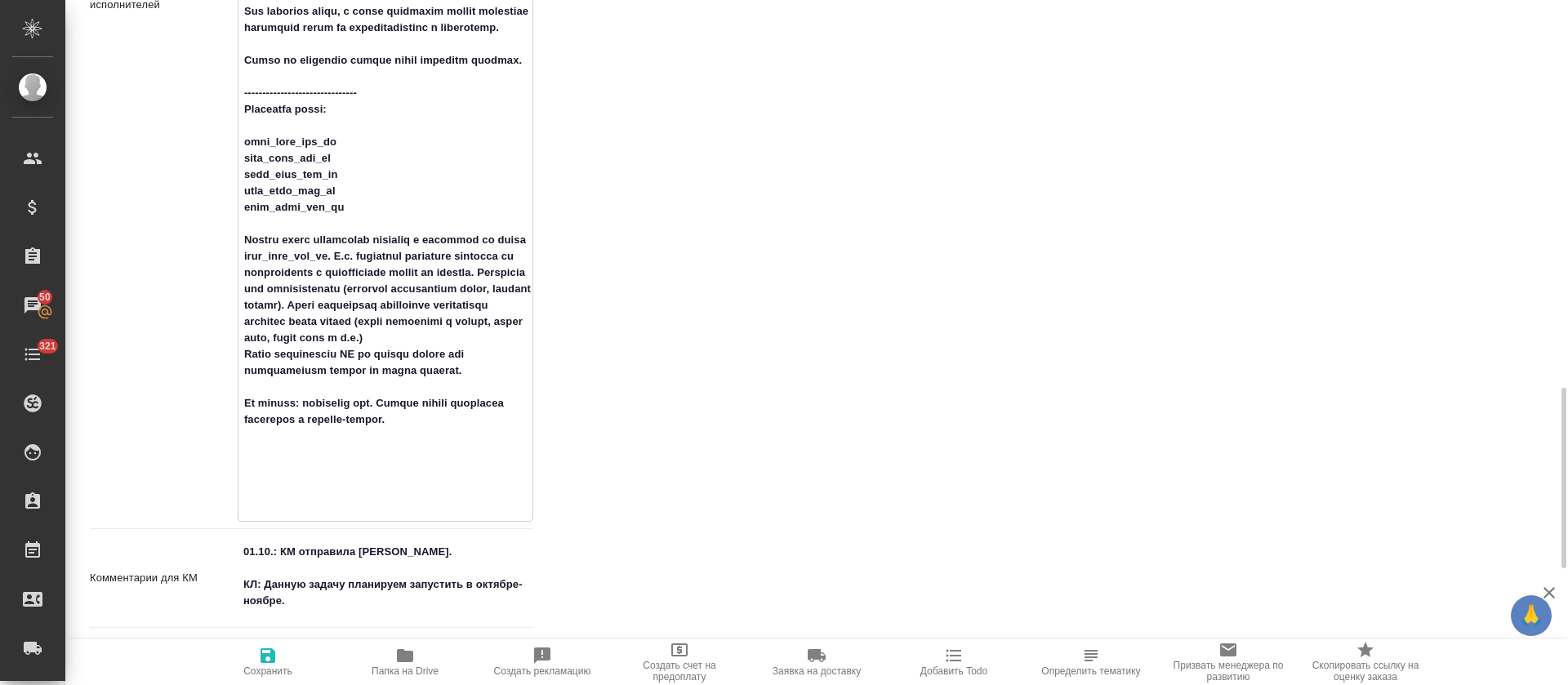
scroll to position [1471, 0]
drag, startPoint x: 241, startPoint y: 305, endPoint x: 442, endPoint y: 413, distance: 228.2
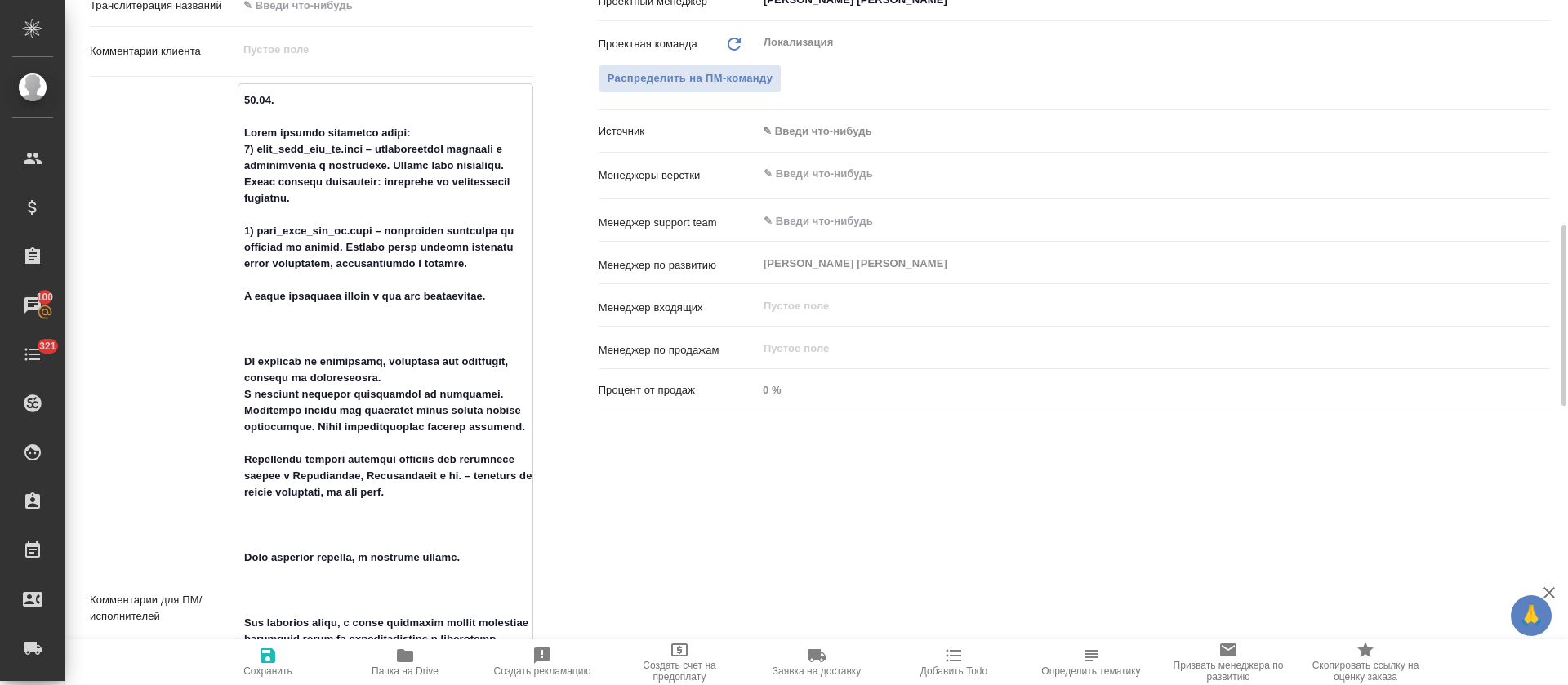
scroll to position [736, 0]
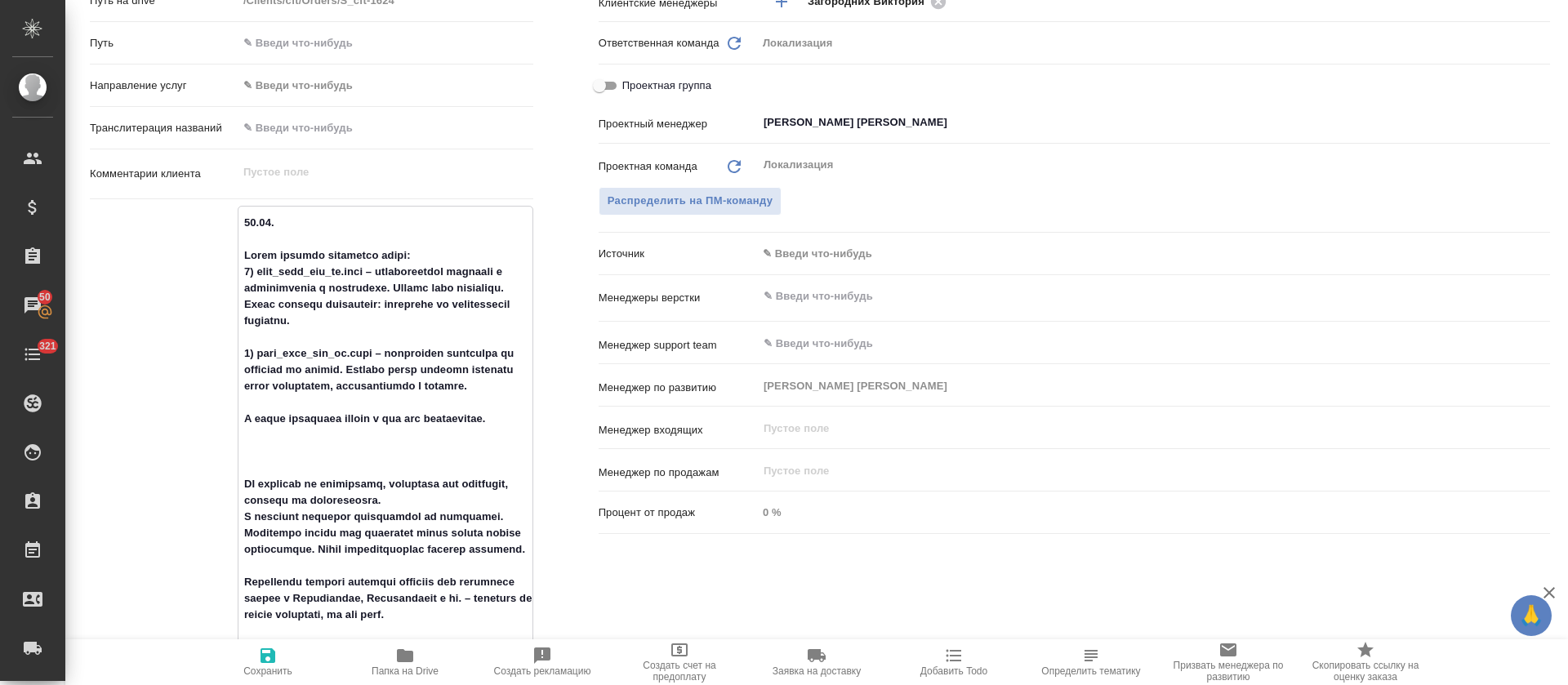
drag, startPoint x: 238, startPoint y: 271, endPoint x: 519, endPoint y: 436, distance: 325.9
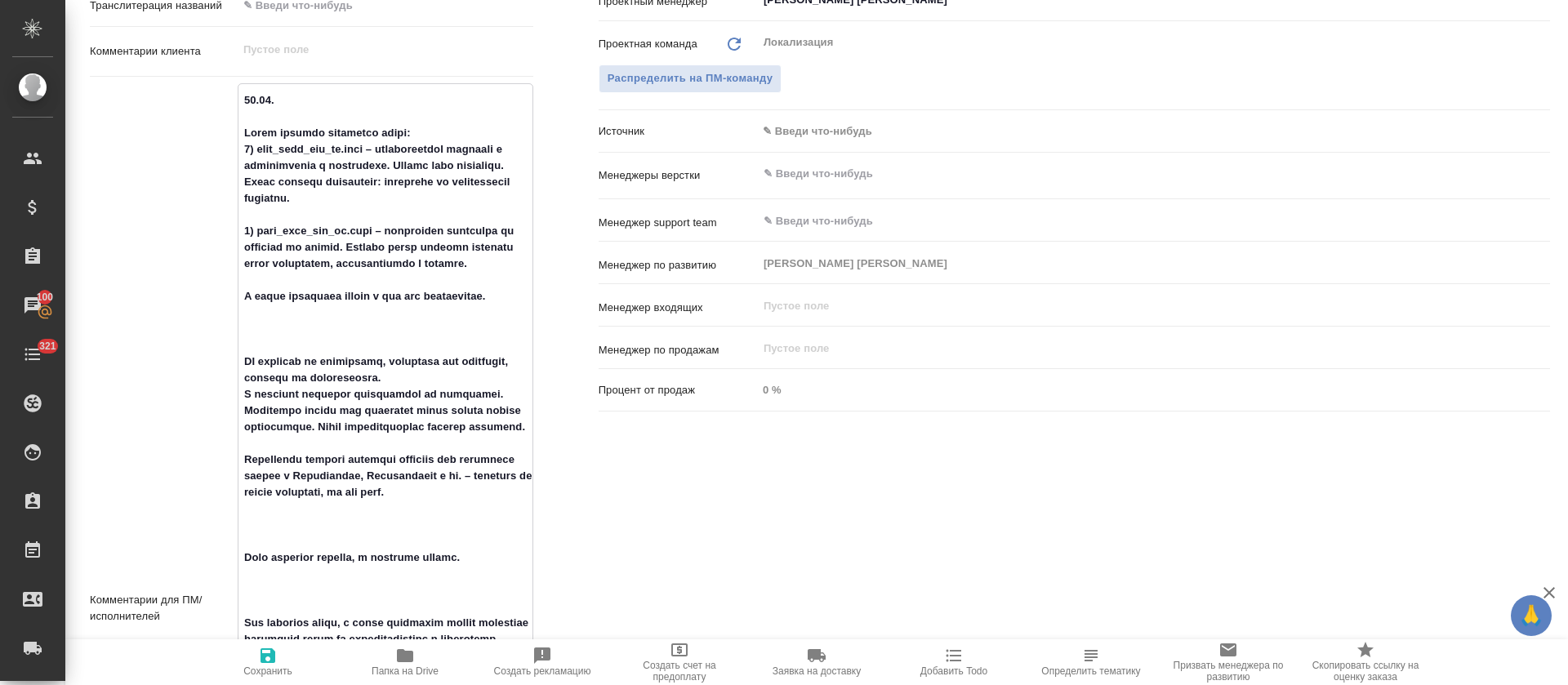
drag, startPoint x: 239, startPoint y: 378, endPoint x: 538, endPoint y: 531, distance: 335.9
click at [538, 531] on div "Дополнительно Путь на drive /Clients/cft/Orders/S_cft-1624 Путь Направление усл…" at bounding box center [312, 599] width 509 height 1615
click at [282, 489] on textarea at bounding box center [385, 606] width 294 height 1040
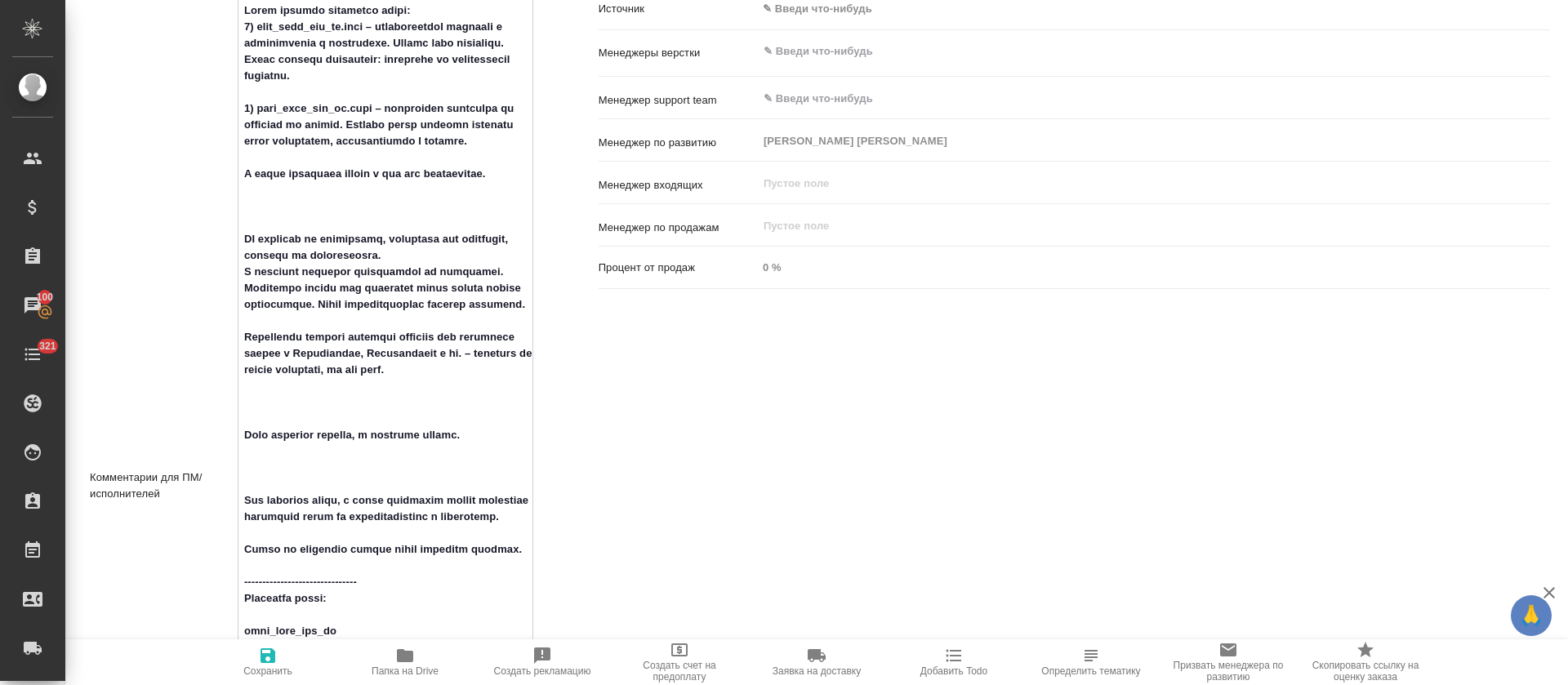
drag, startPoint x: 238, startPoint y: 252, endPoint x: 520, endPoint y: 390, distance: 314.0
click at [520, 390] on textarea at bounding box center [385, 484] width 294 height 1040
click at [462, 405] on textarea at bounding box center [385, 484] width 294 height 1040
drag, startPoint x: 516, startPoint y: 407, endPoint x: 218, endPoint y: 263, distance: 331.0
click at [218, 263] on div "Комментарии для ПМ/исполнителей x" at bounding box center [312, 486] width 444 height 1050
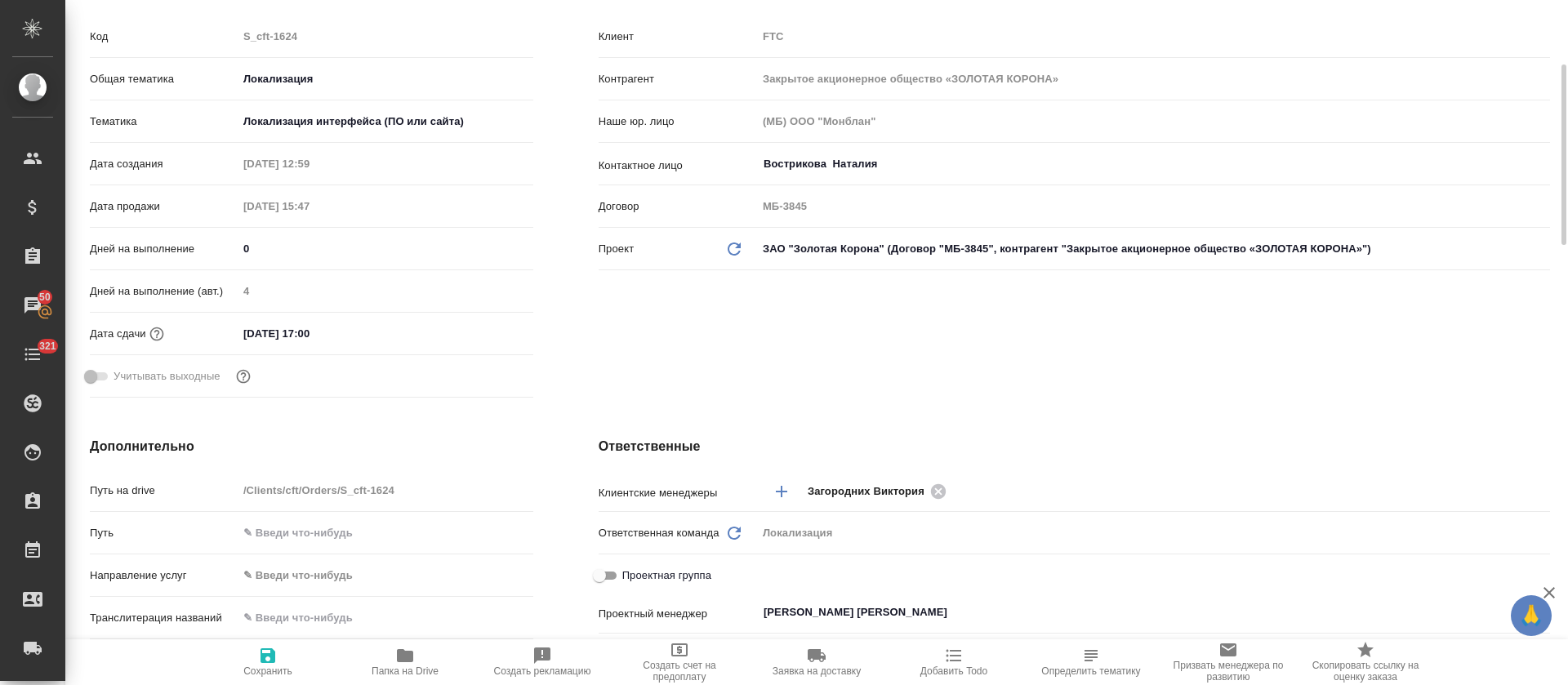
scroll to position [0, 0]
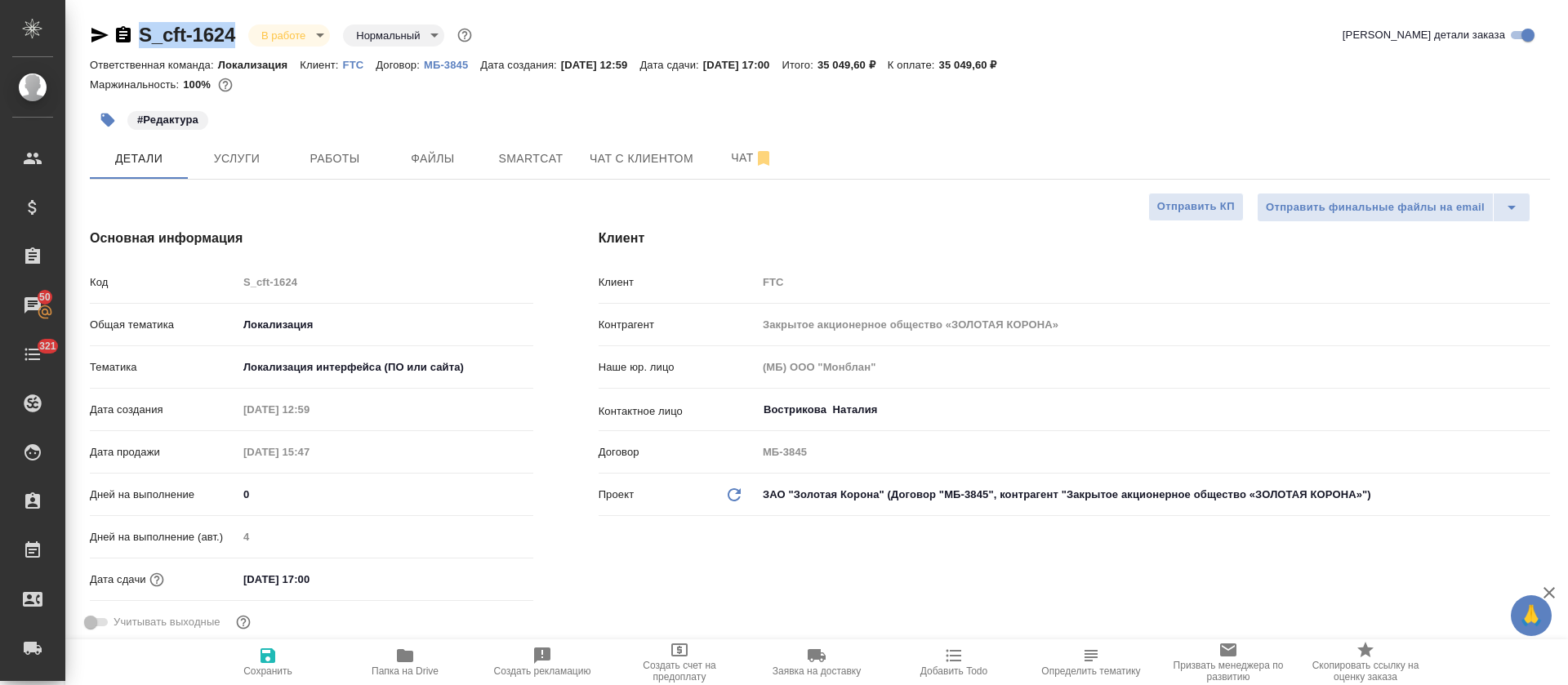
drag, startPoint x: 239, startPoint y: 16, endPoint x: 139, endPoint y: 40, distance: 102.8
copy link "S_cft-1624"
click at [304, 171] on button "Работы" at bounding box center [335, 159] width 98 height 41
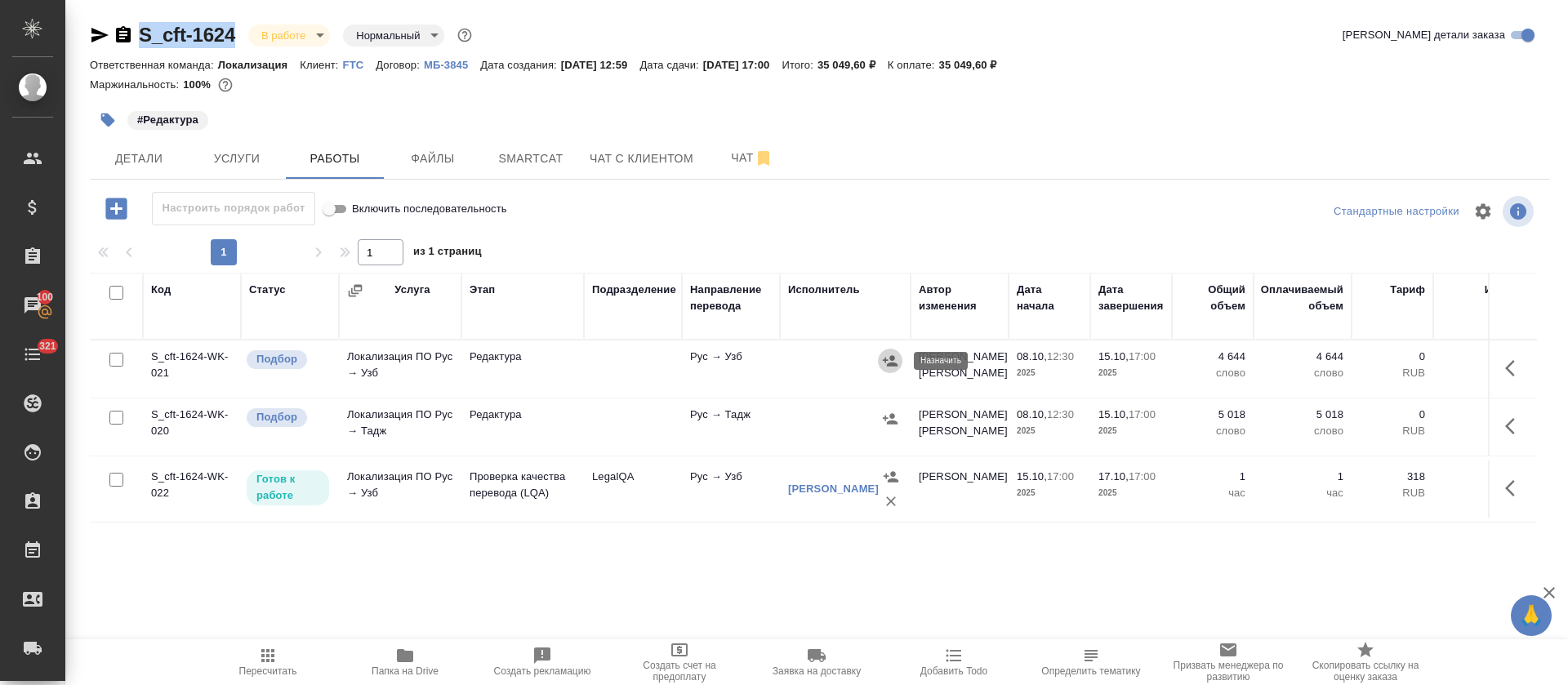
click at [894, 365] on icon "button" at bounding box center [890, 361] width 14 height 11
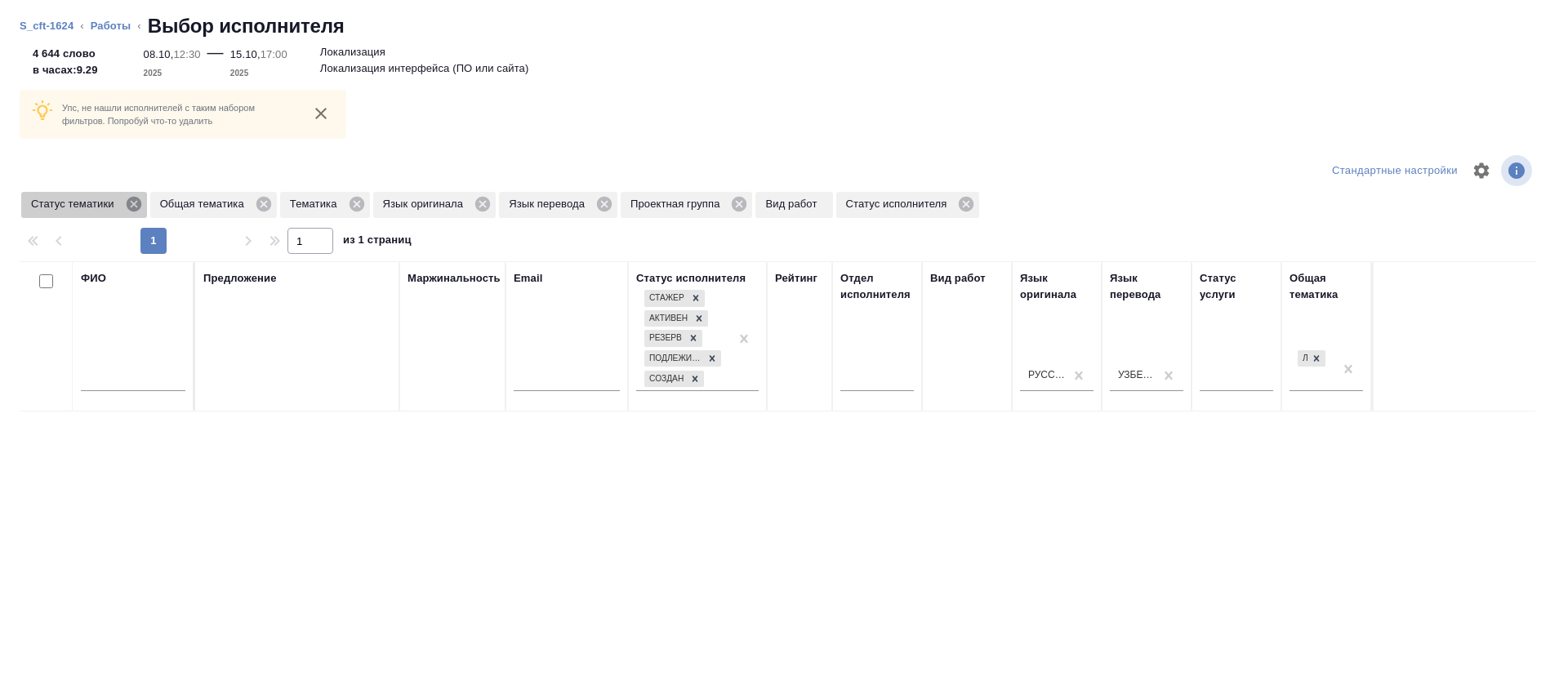
click at [131, 208] on icon at bounding box center [133, 204] width 14 height 14
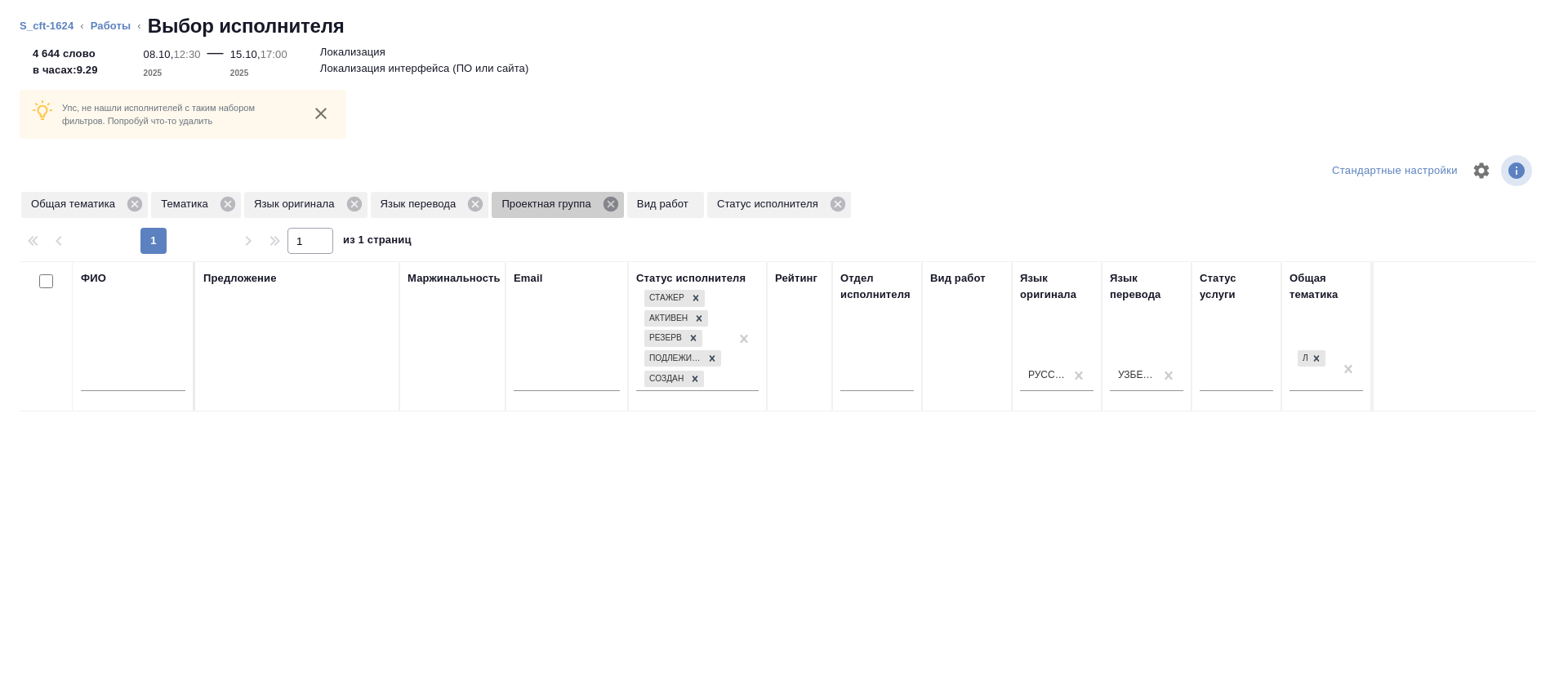
click at [607, 205] on icon at bounding box center [611, 204] width 14 height 14
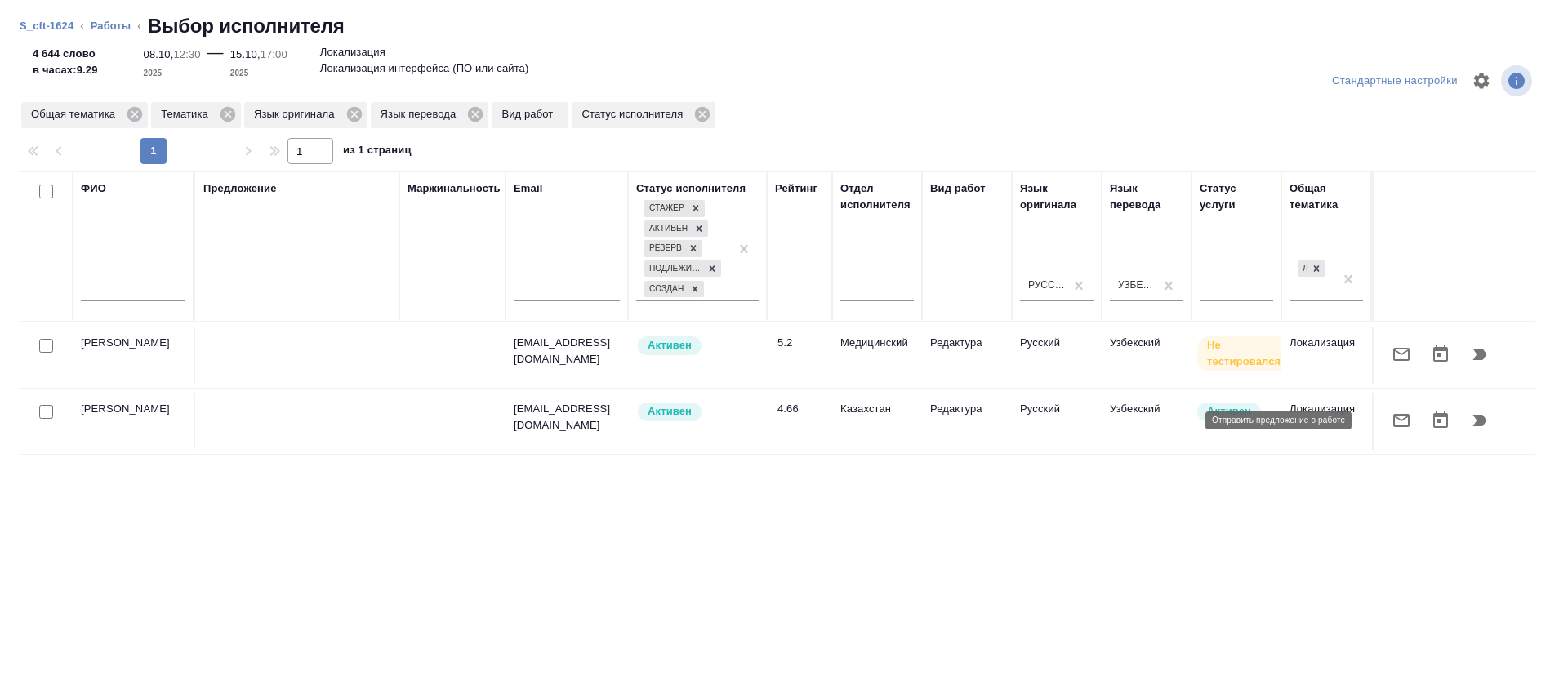
click at [1382, 424] on button "button" at bounding box center [1402, 421] width 39 height 39
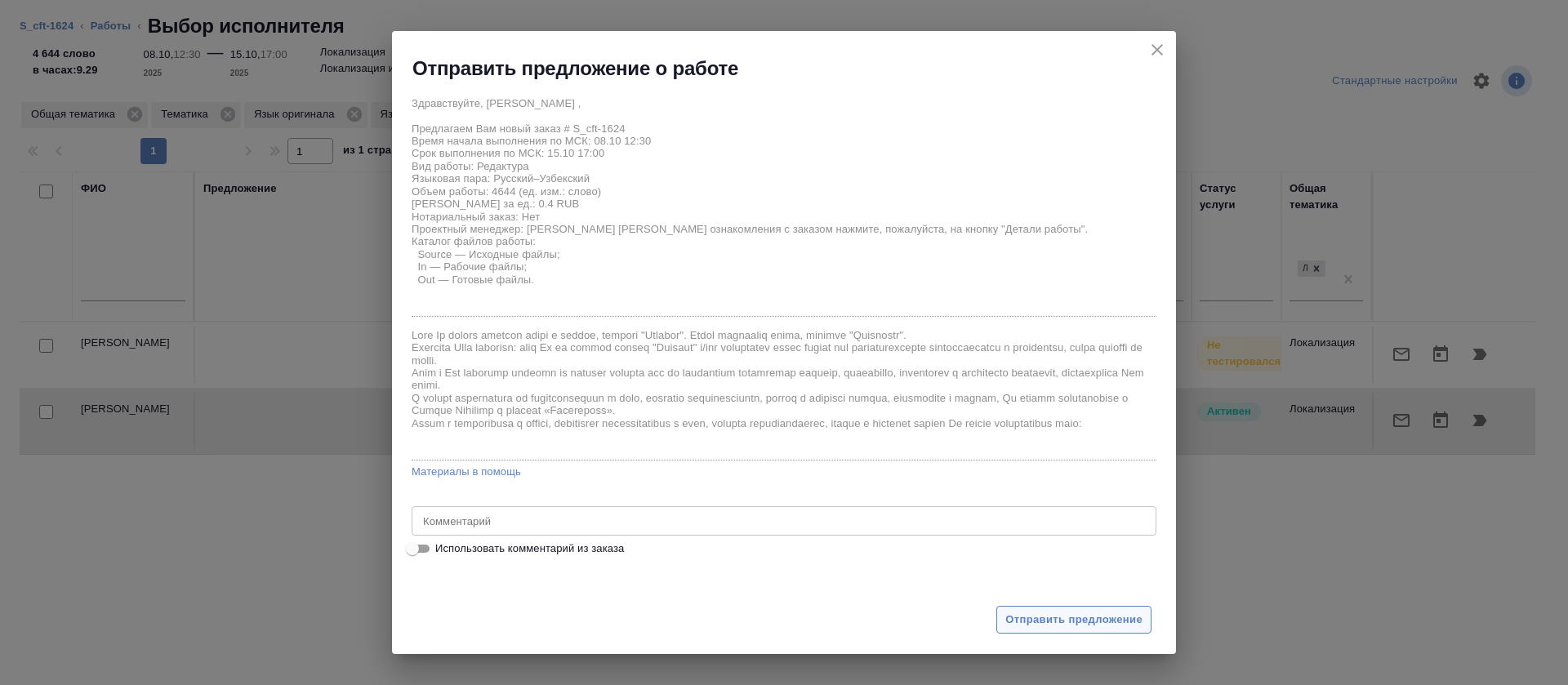
click at [1068, 631] on button "Отправить предложение" at bounding box center [1074, 621] width 155 height 29
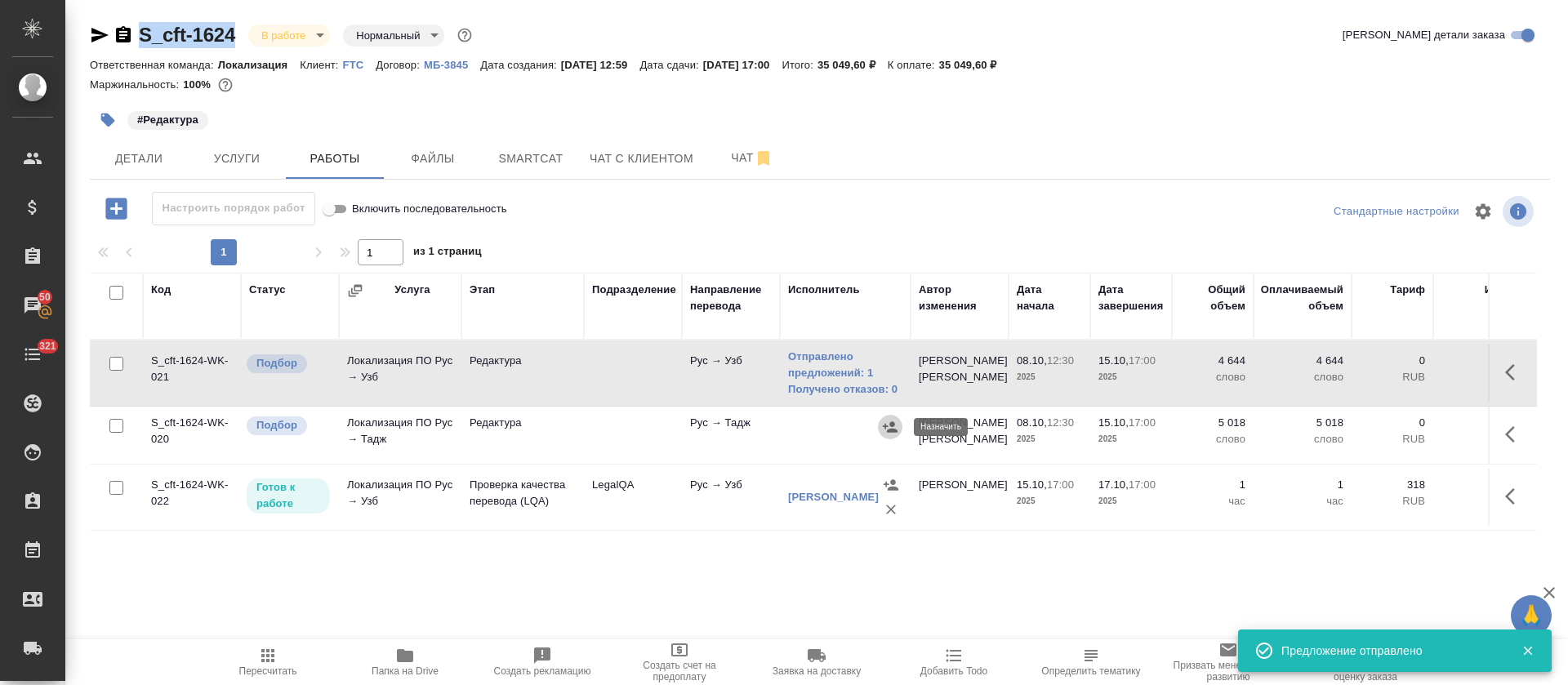
click at [895, 420] on icon "button" at bounding box center [890, 427] width 16 height 16
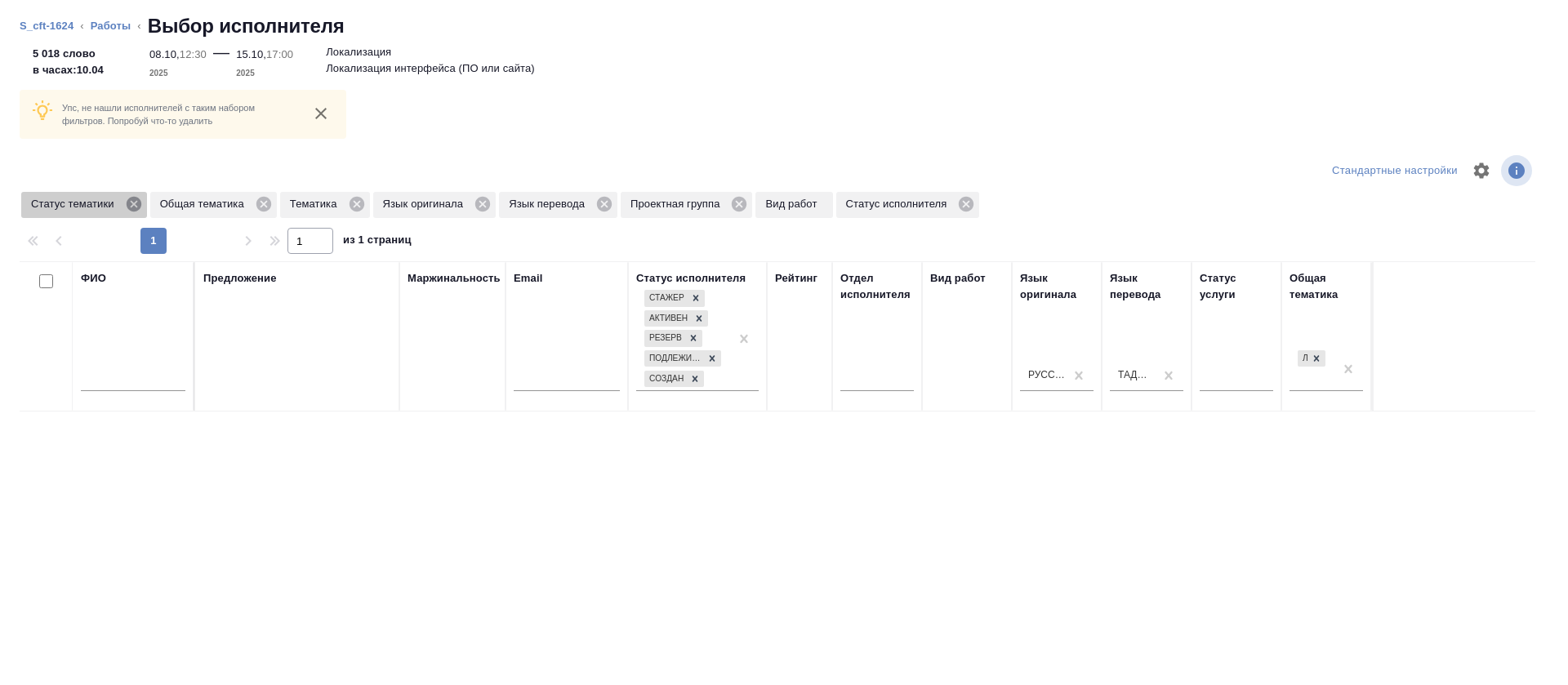
click at [129, 205] on icon at bounding box center [133, 204] width 14 height 14
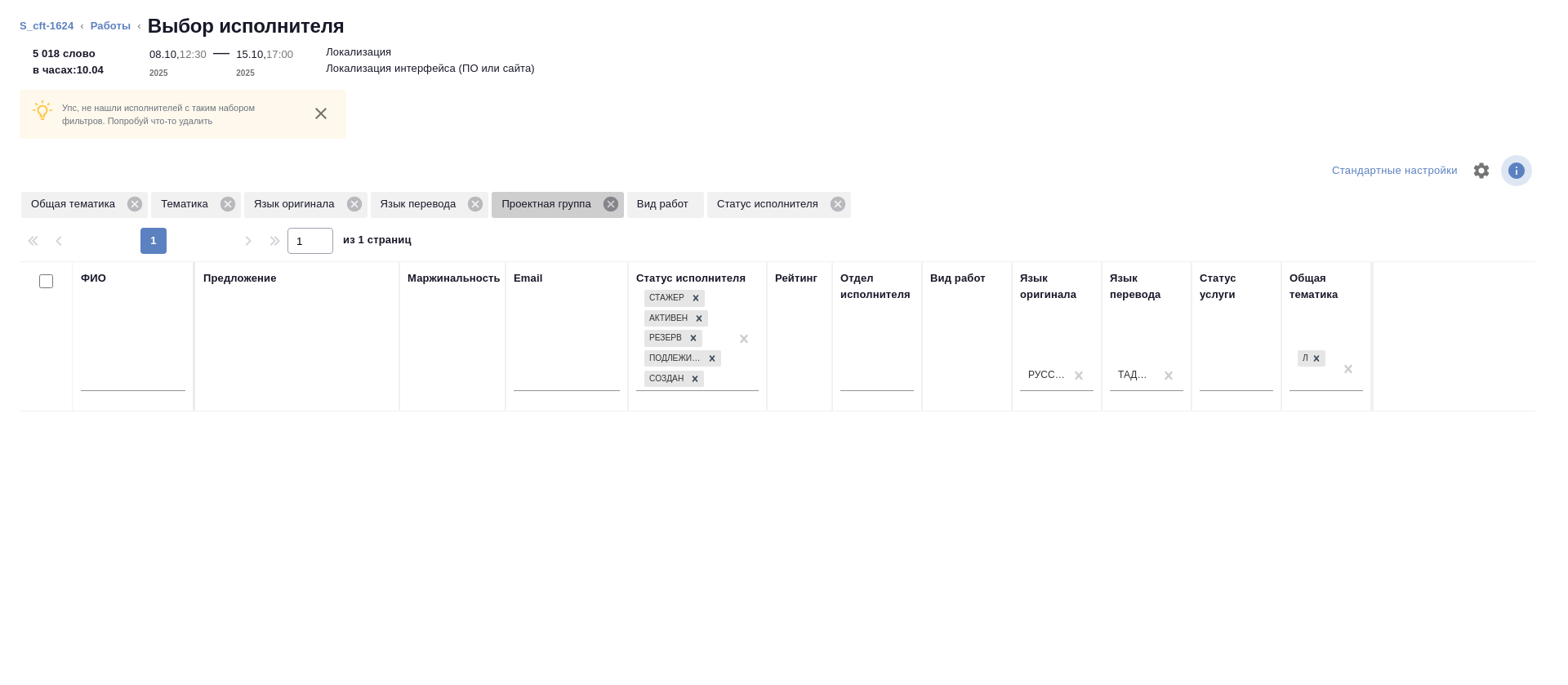
click at [609, 208] on icon at bounding box center [611, 204] width 14 height 14
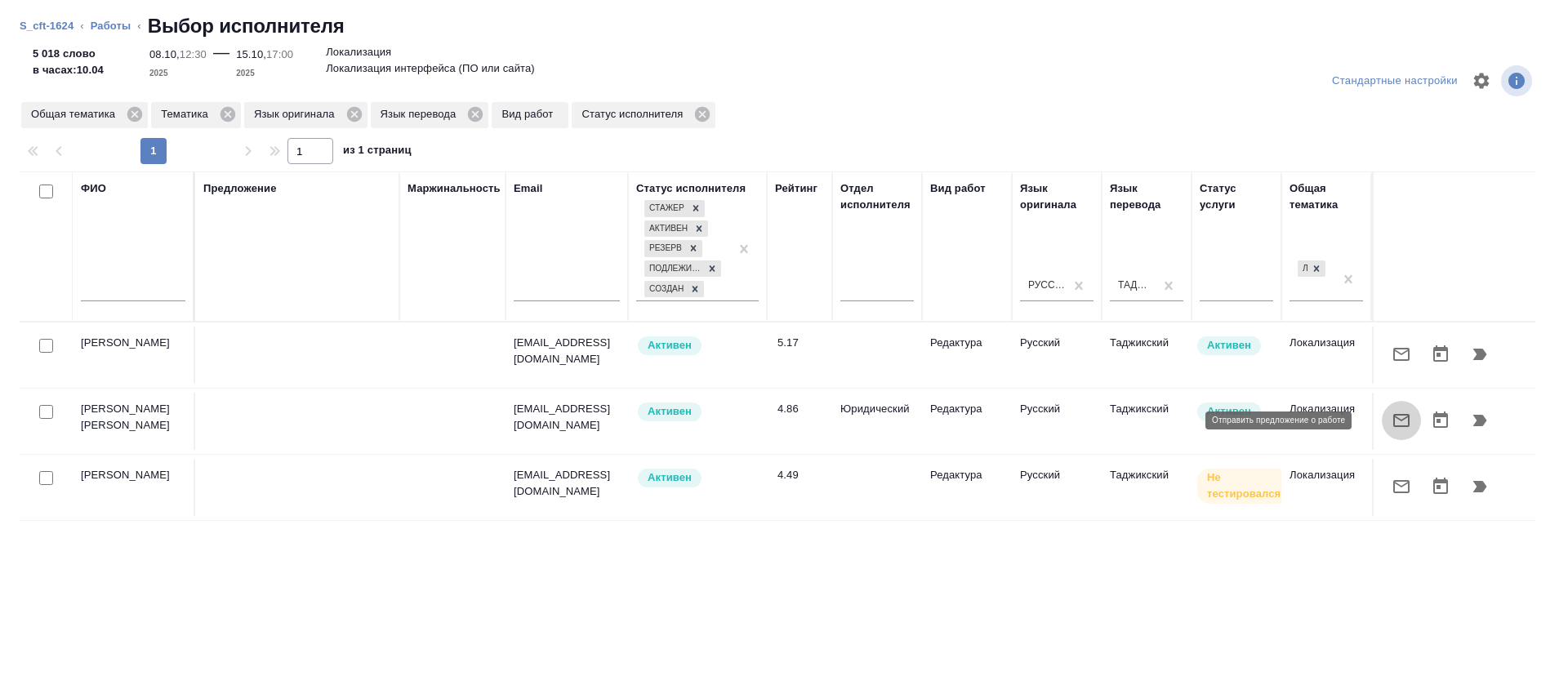
click at [1393, 419] on icon "button" at bounding box center [1401, 421] width 16 height 13
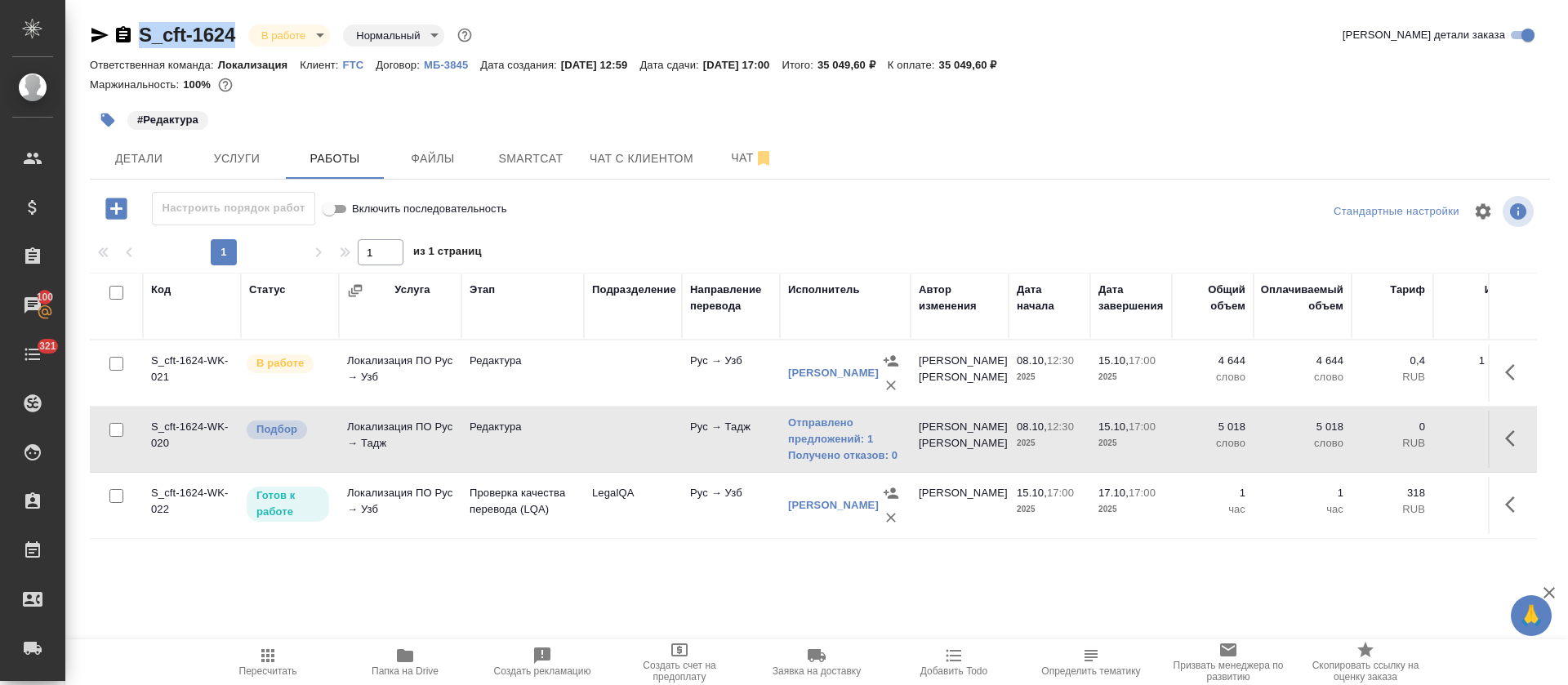
click at [413, 663] on icon "button" at bounding box center [405, 656] width 20 height 20
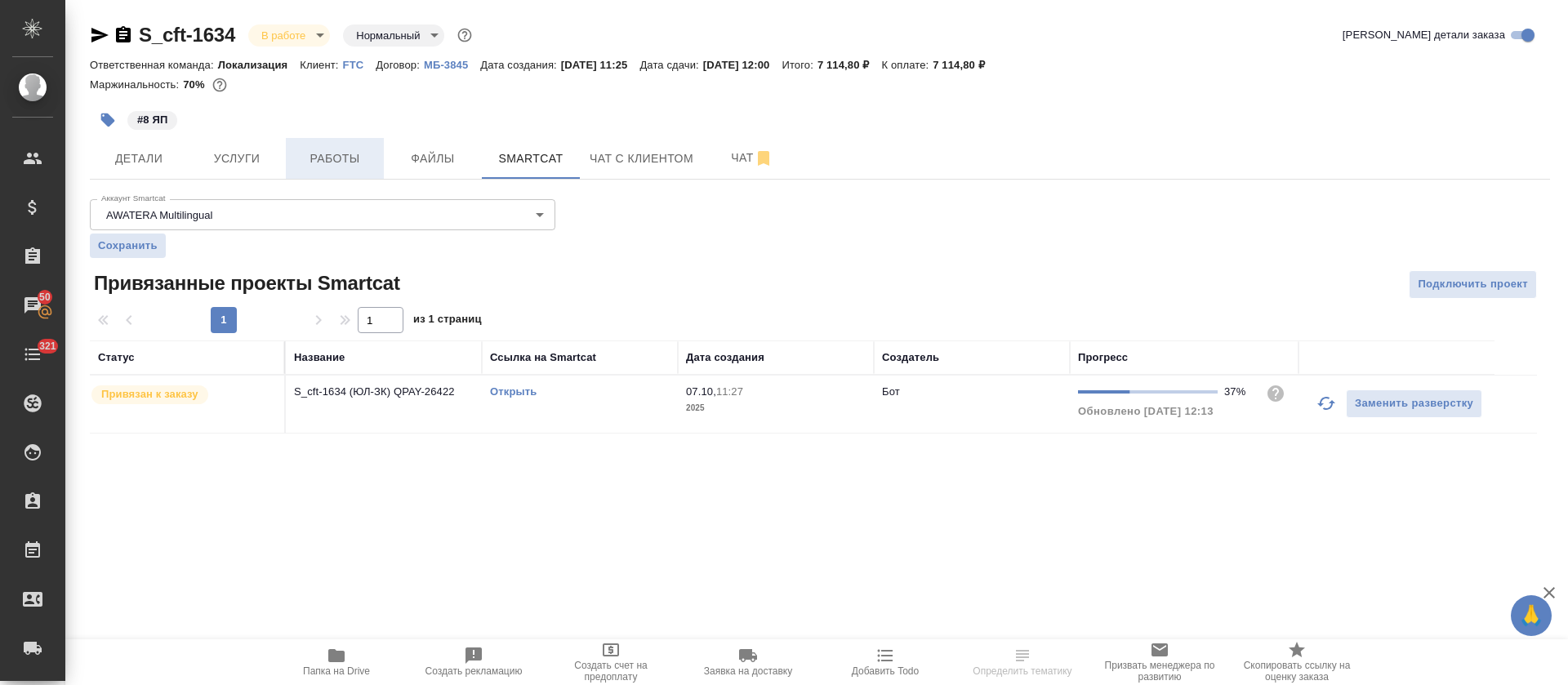
click at [315, 156] on span "Работы" at bounding box center [335, 158] width 79 height 21
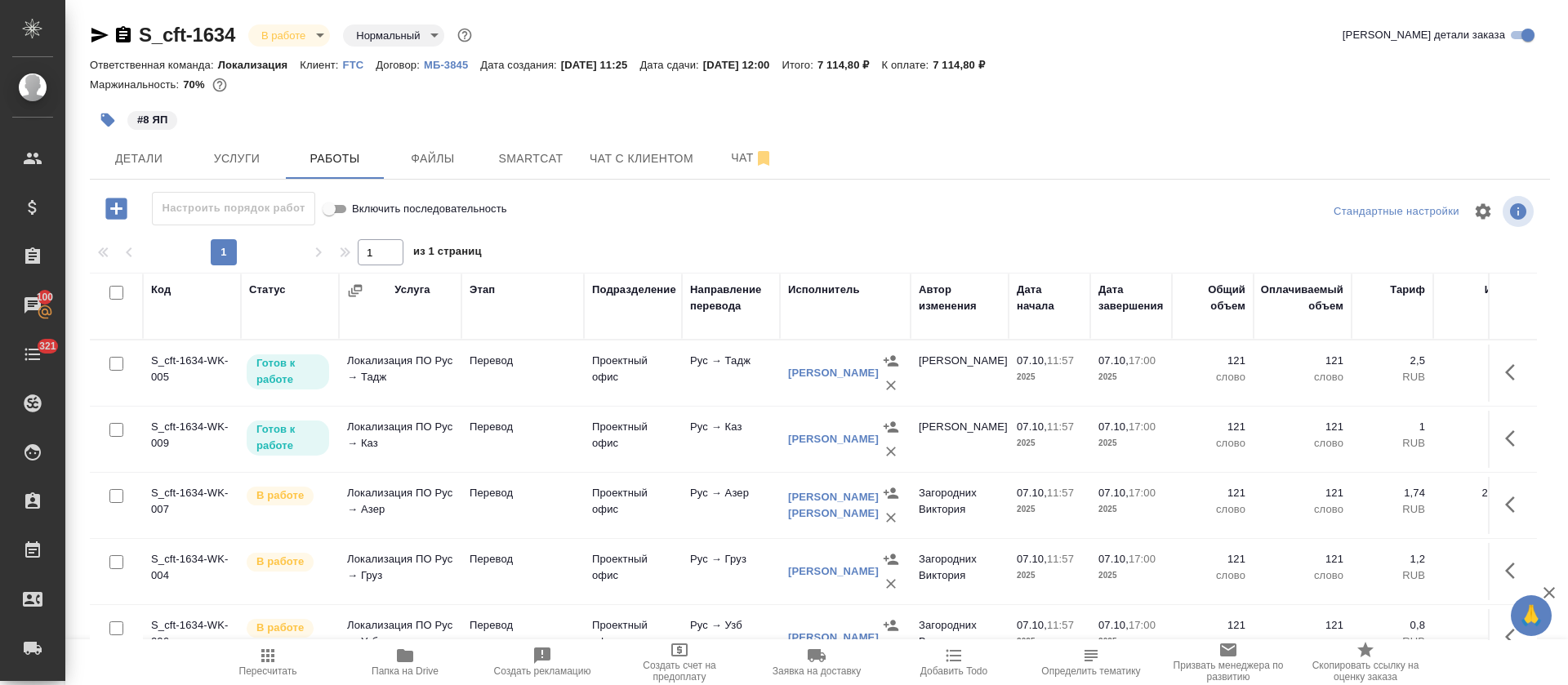
click at [119, 295] on input "checkbox" at bounding box center [117, 293] width 14 height 14
checkbox input "true"
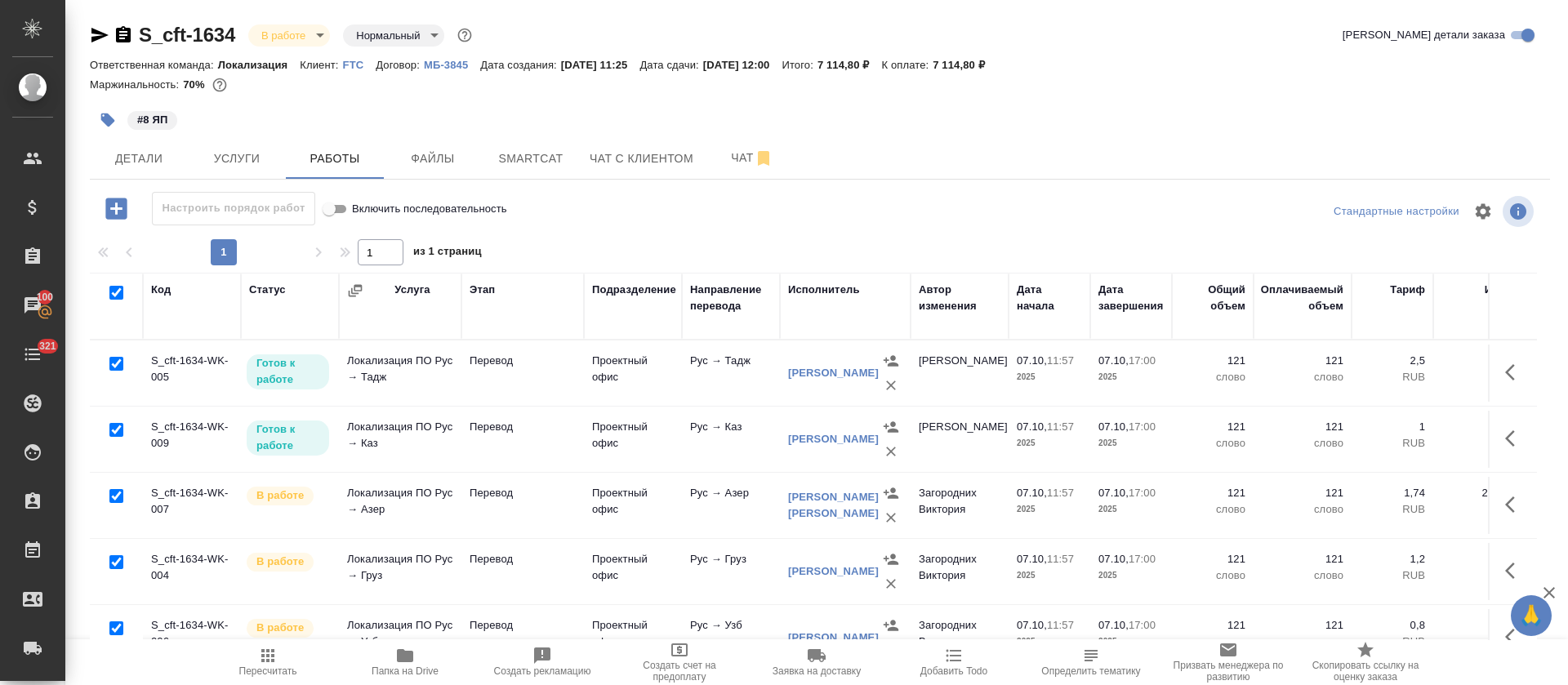
checkbox input "true"
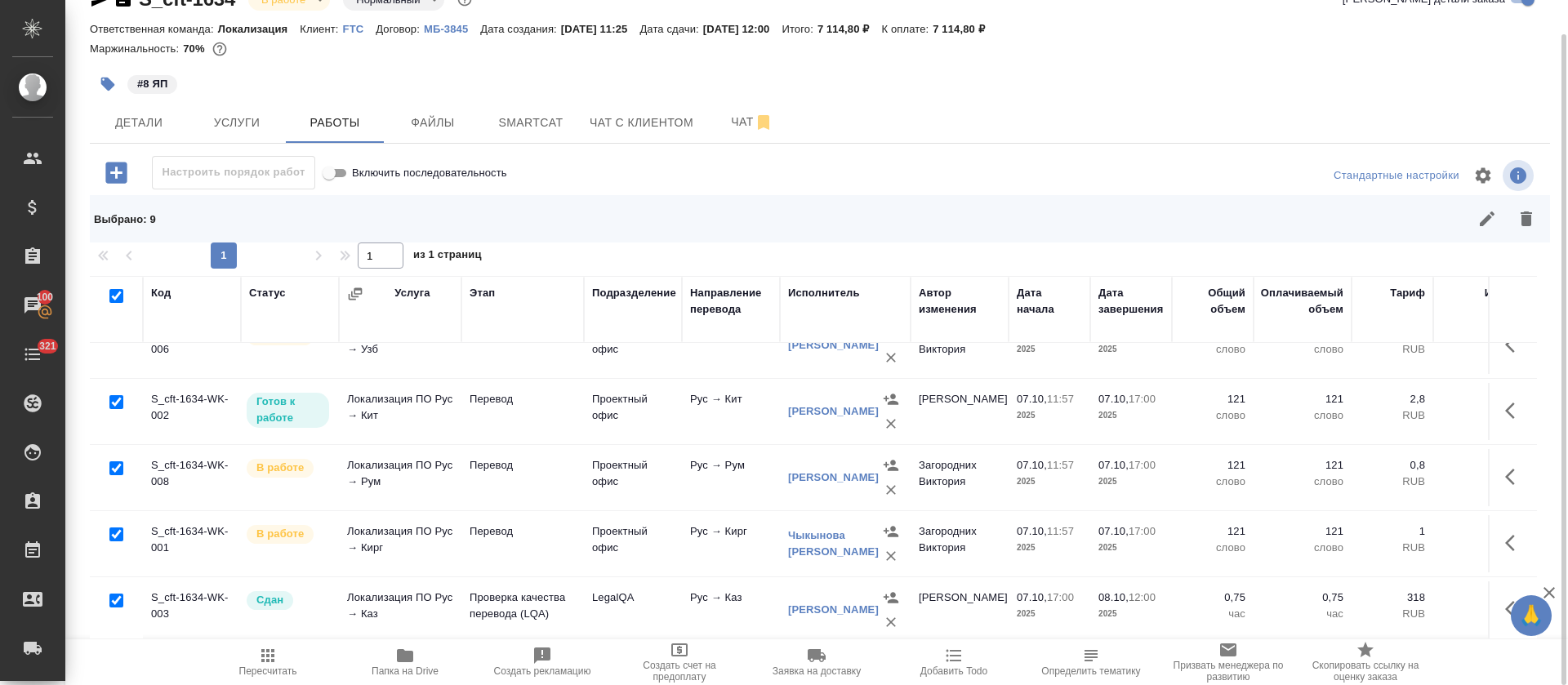
scroll to position [314, 0]
click at [116, 594] on input "checkbox" at bounding box center [117, 601] width 14 height 14
checkbox input "false"
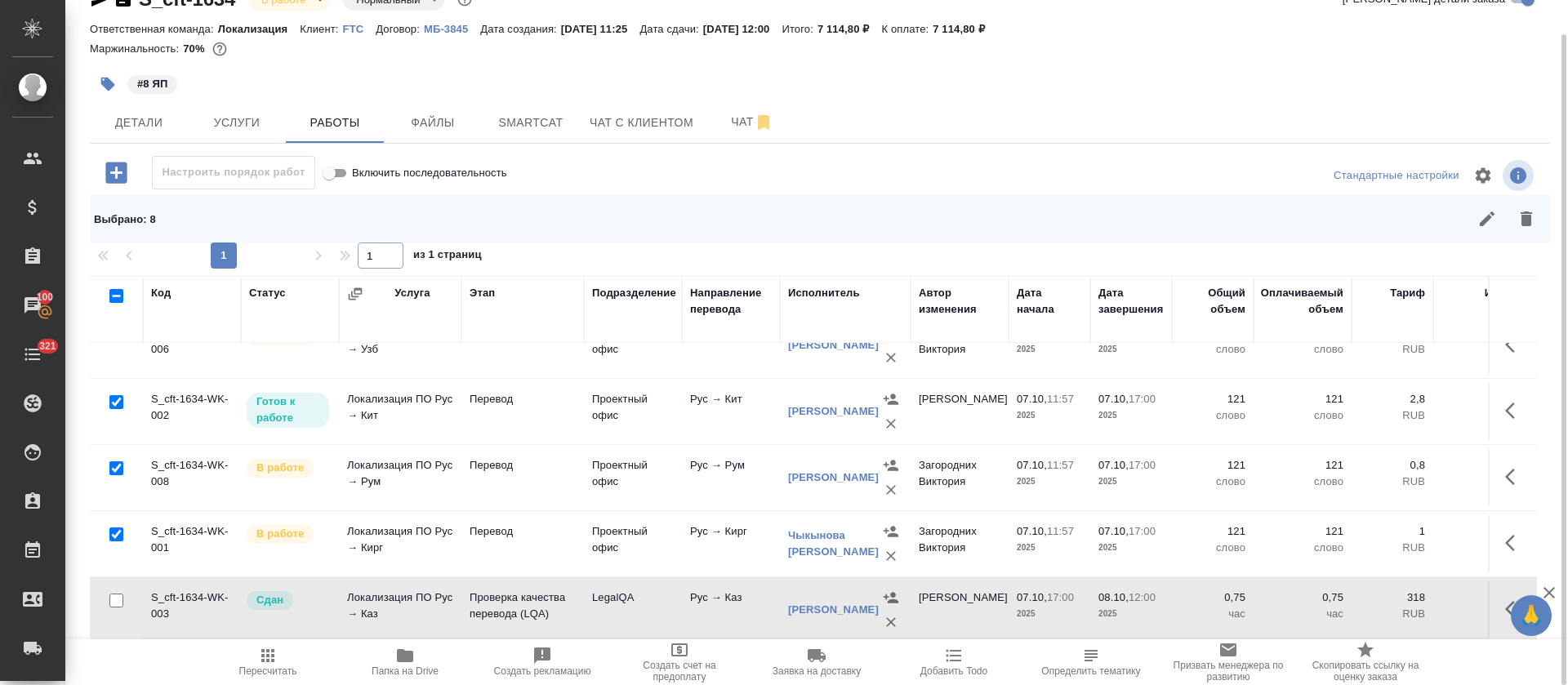
click at [1468, 215] on button "button" at bounding box center [1488, 219] width 39 height 39
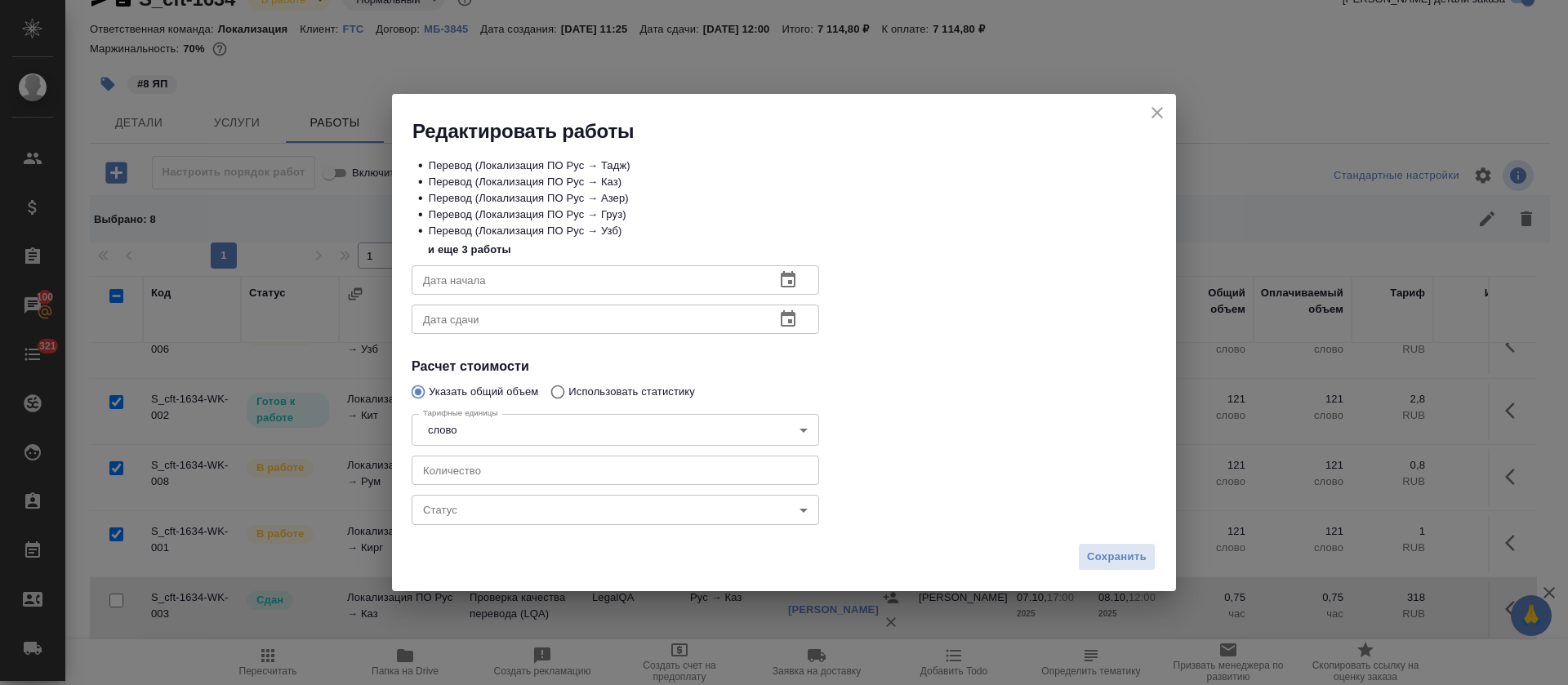
click at [545, 512] on body "🙏 .cls-1 fill:#fff; AWATERA [PERSON_NAME] Спецификации Заказы 100 Чаты 321 Todo…" at bounding box center [784, 342] width 1568 height 685
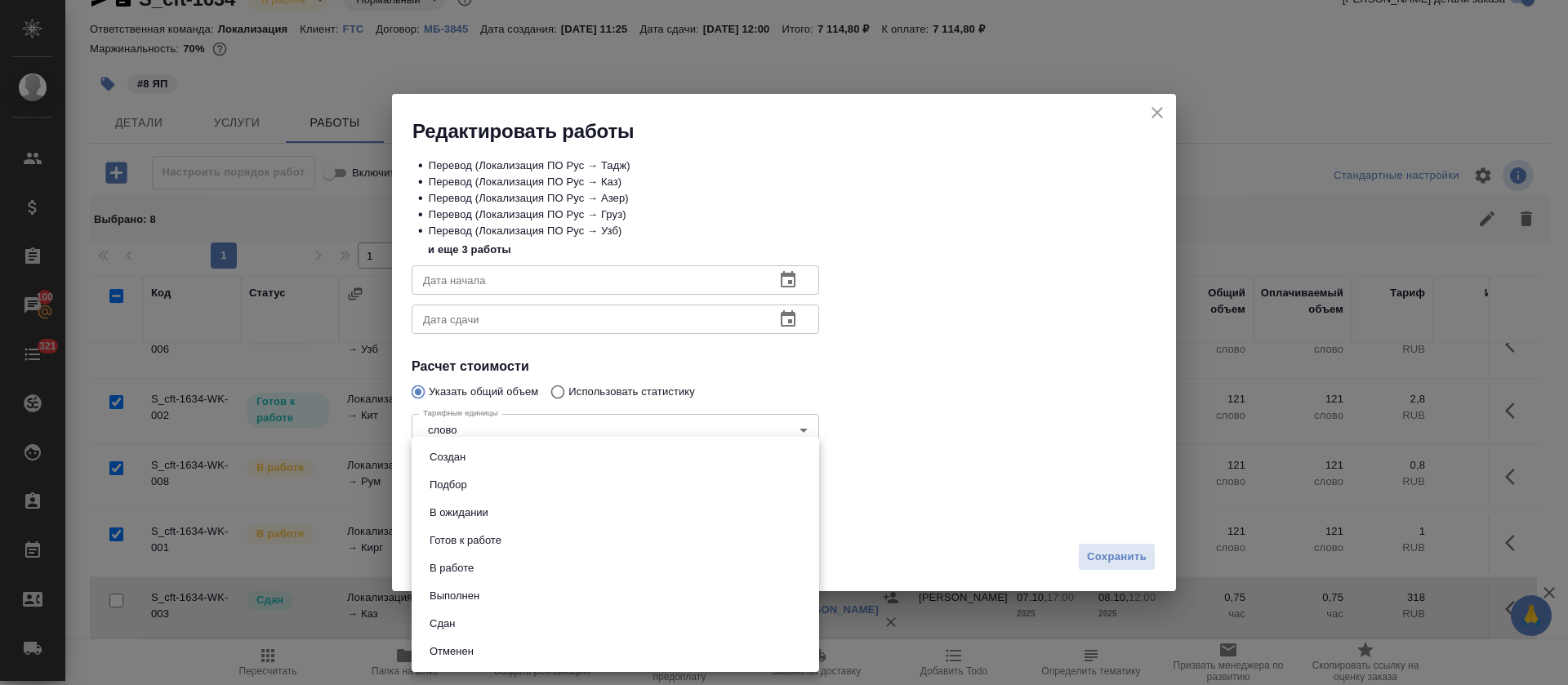
click at [453, 614] on li "Сдан" at bounding box center [615, 623] width 407 height 28
type input "closed"
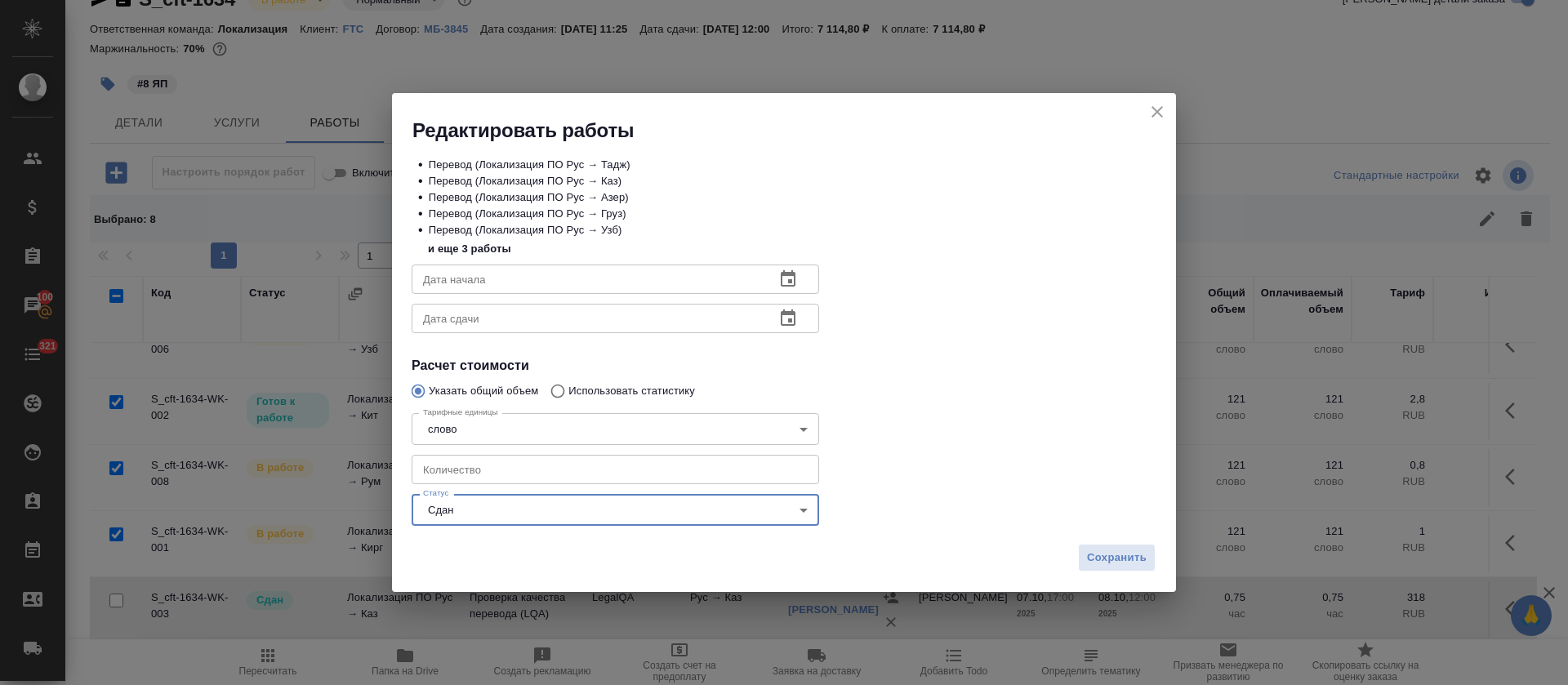
click at [1072, 553] on div "Сохранить" at bounding box center [784, 564] width 784 height 57
click at [1103, 560] on span "Сохранить" at bounding box center [1116, 558] width 60 height 19
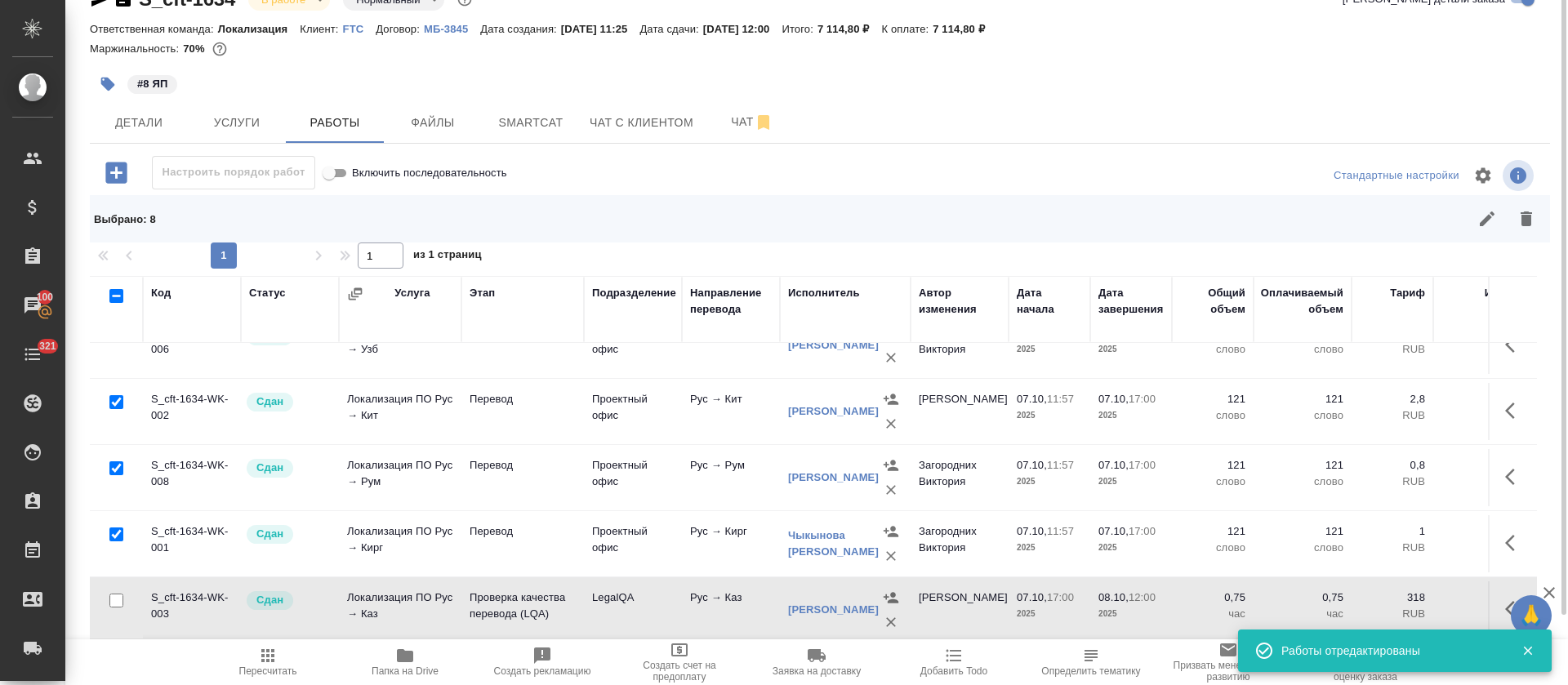
scroll to position [0, 0]
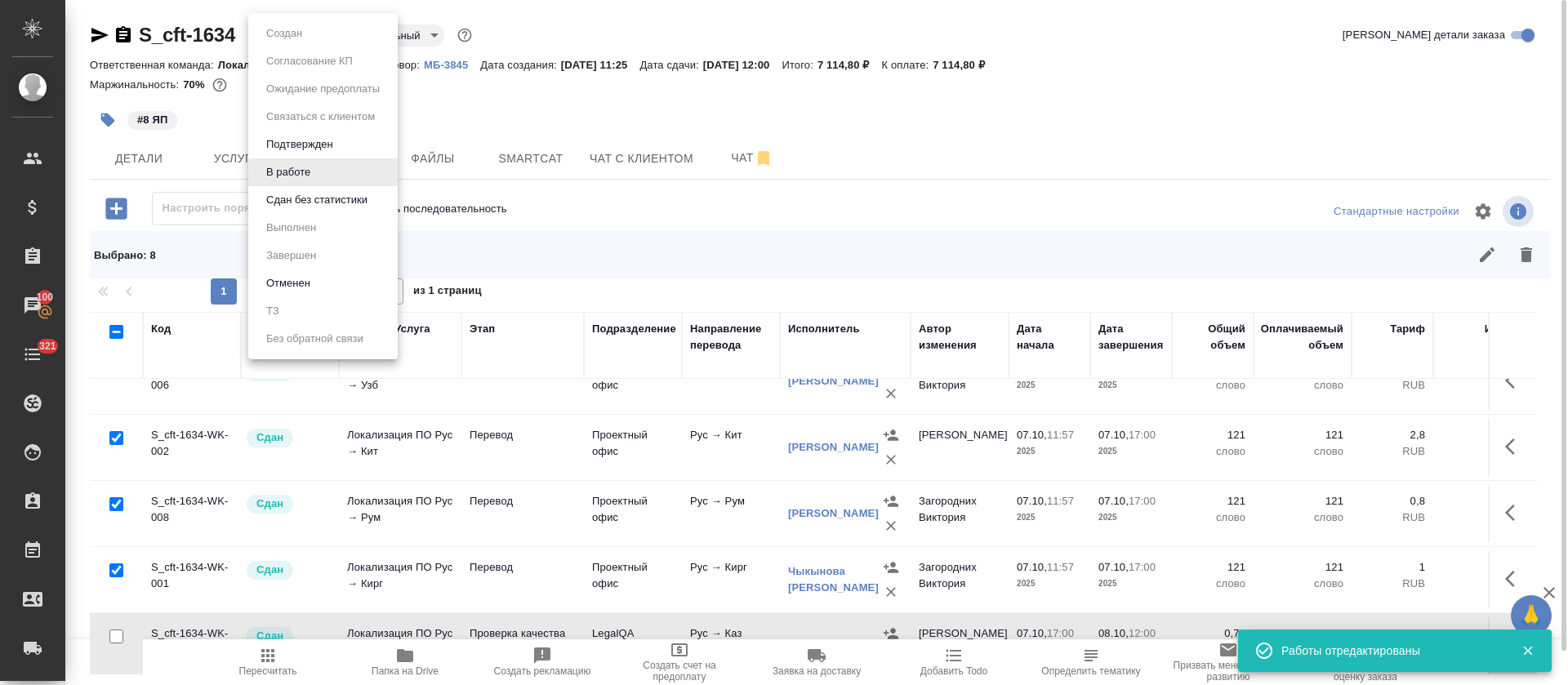
click at [323, 35] on body "🙏 .cls-1 fill:#fff; AWATERA [PERSON_NAME] Спецификации Заказы 100 Чаты 321 Todo…" at bounding box center [784, 342] width 1568 height 685
click at [313, 191] on button "Сдан без статистики" at bounding box center [317, 200] width 111 height 18
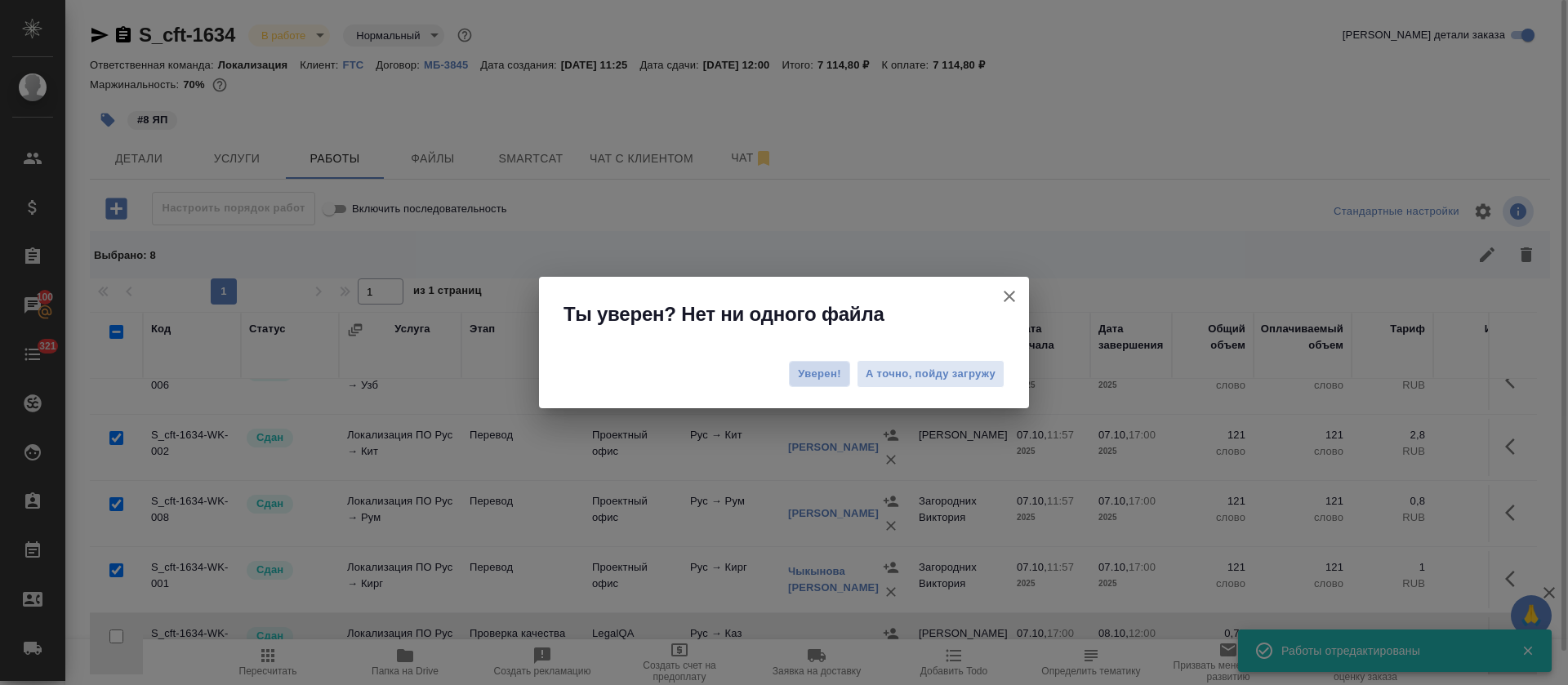
click at [829, 378] on span "Уверен!" at bounding box center [820, 374] width 43 height 16
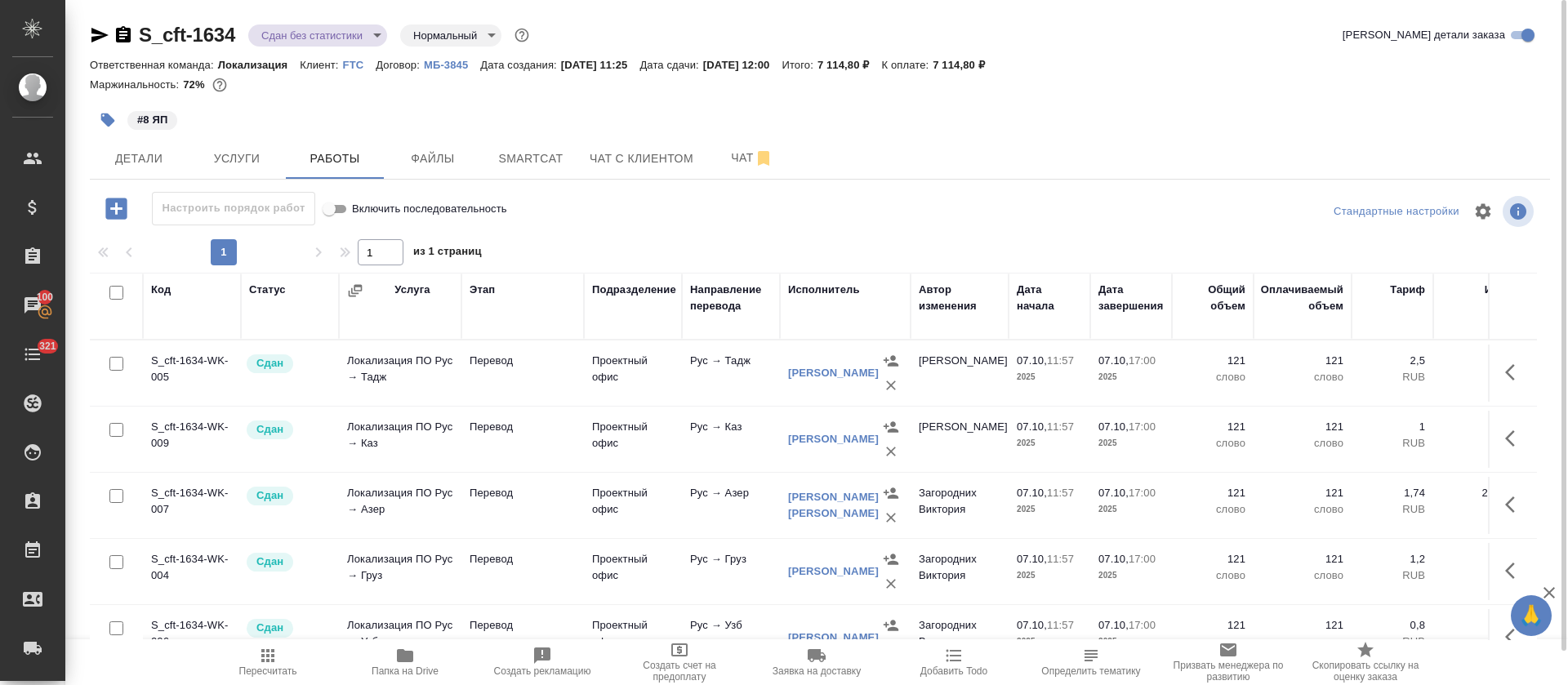
click at [373, 38] on body "🙏 .cls-1 fill:#fff; AWATERA [PERSON_NAME] Спецификации Заказы 100 Чаты 321 Todo…" at bounding box center [784, 342] width 1568 height 685
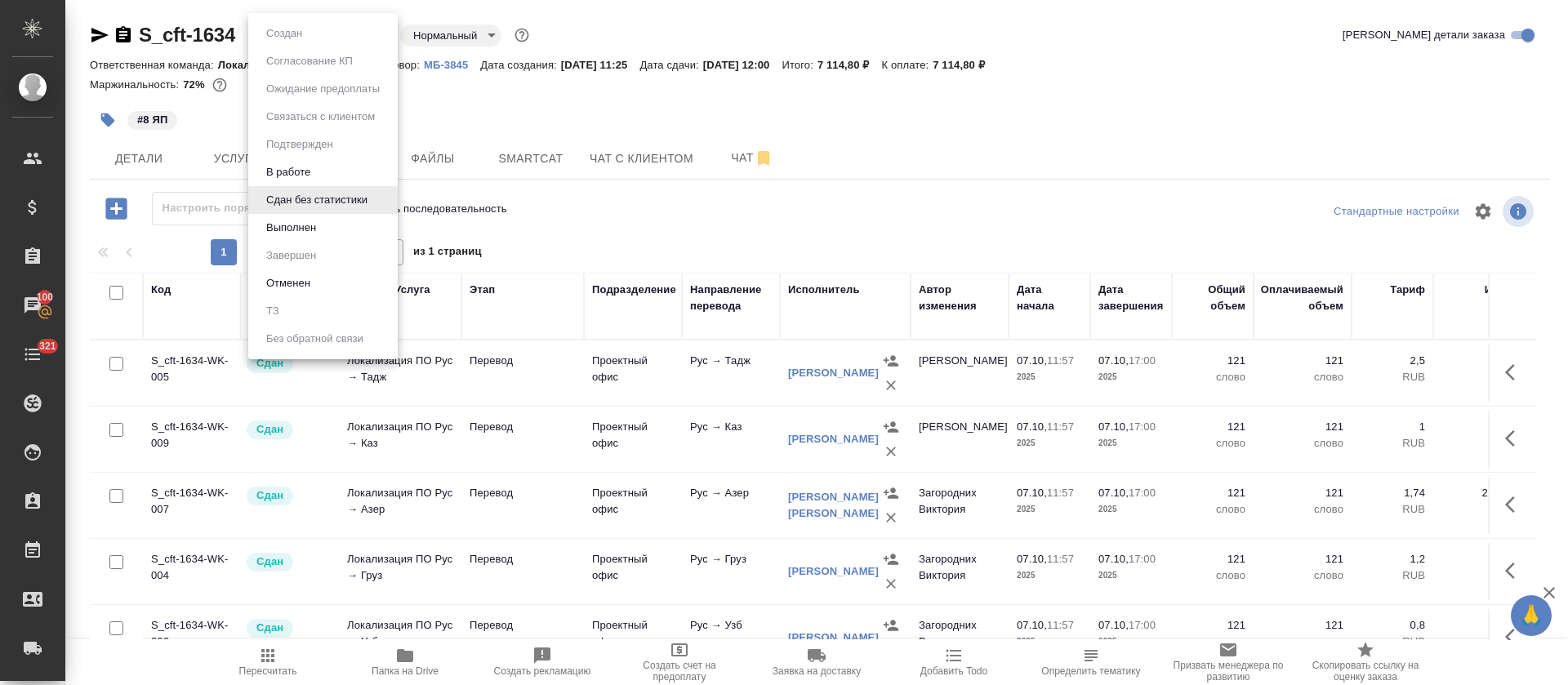
click at [327, 233] on li "Выполнен" at bounding box center [322, 228] width 149 height 28
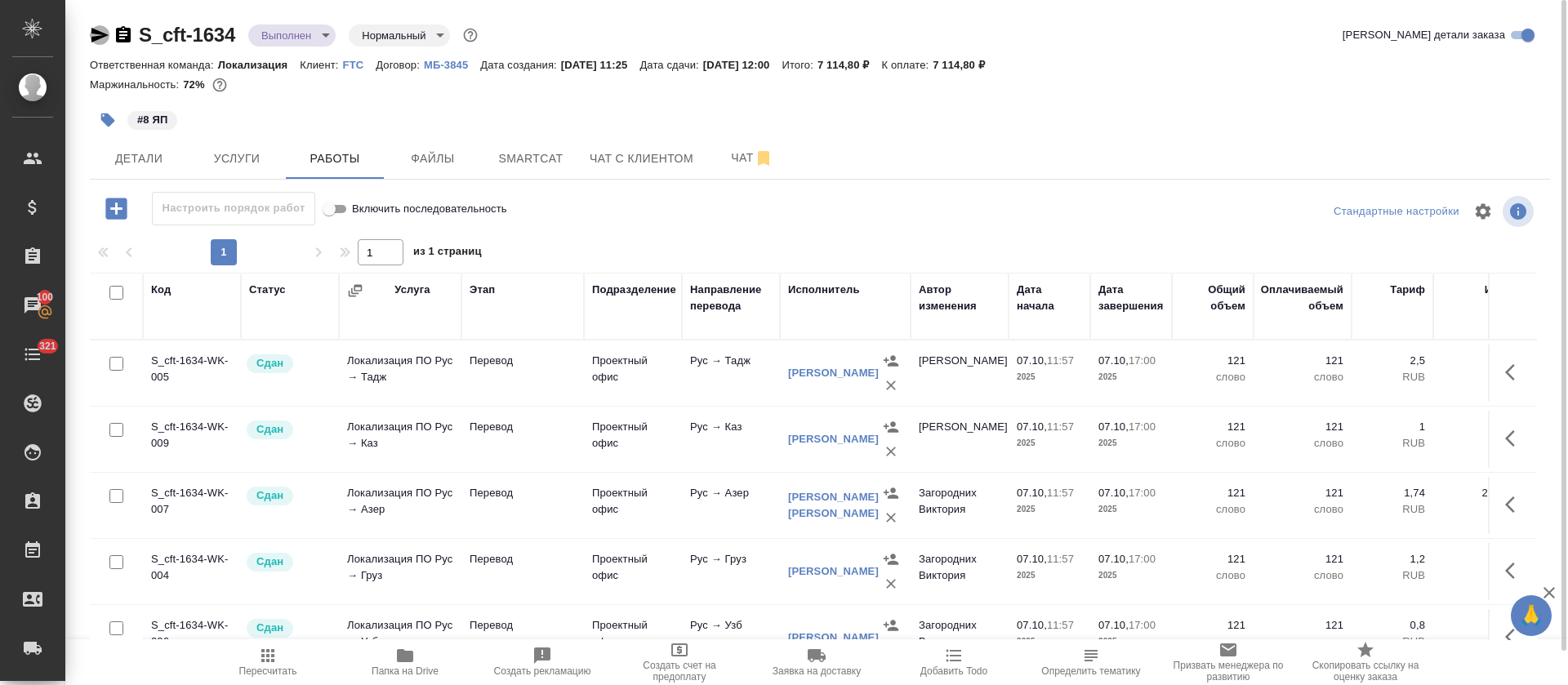
click at [96, 31] on icon "button" at bounding box center [99, 35] width 17 height 14
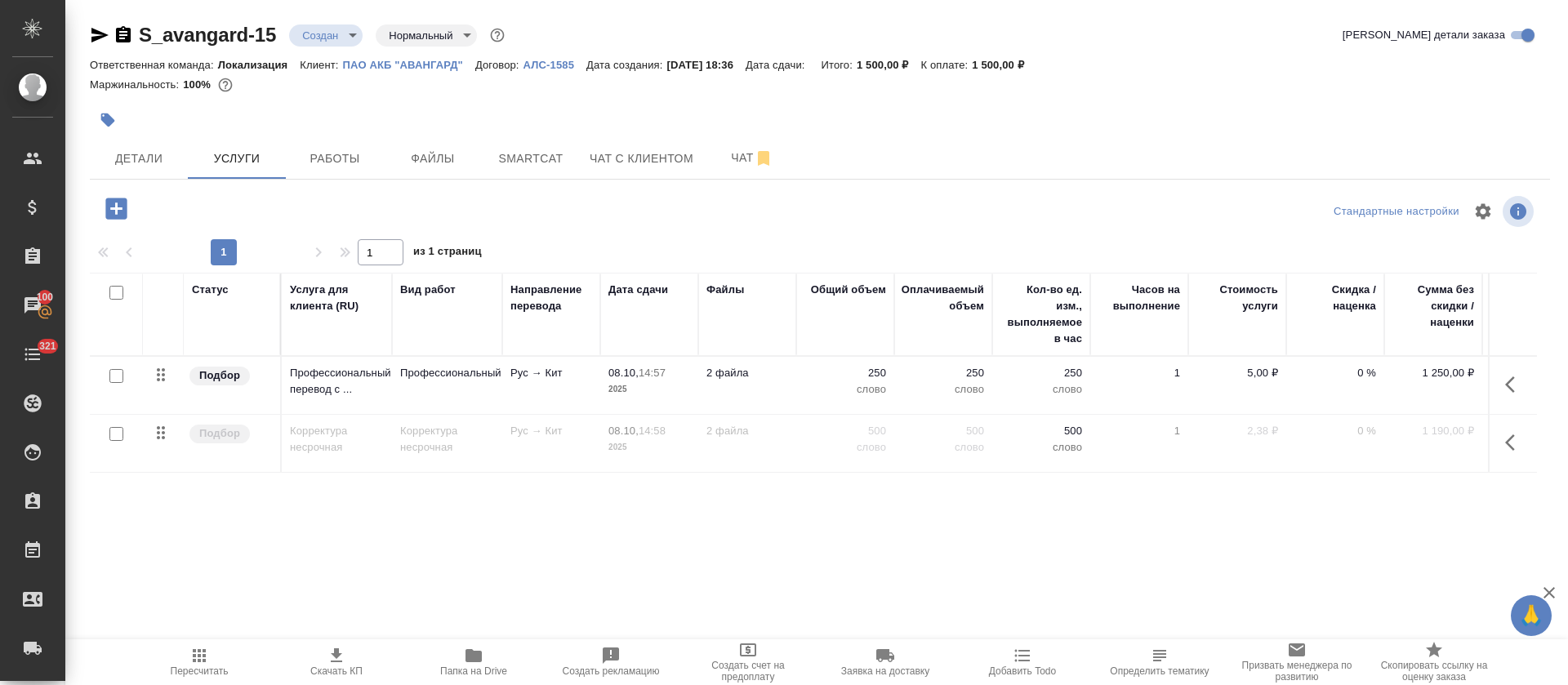
click at [471, 663] on icon "button" at bounding box center [474, 656] width 20 height 20
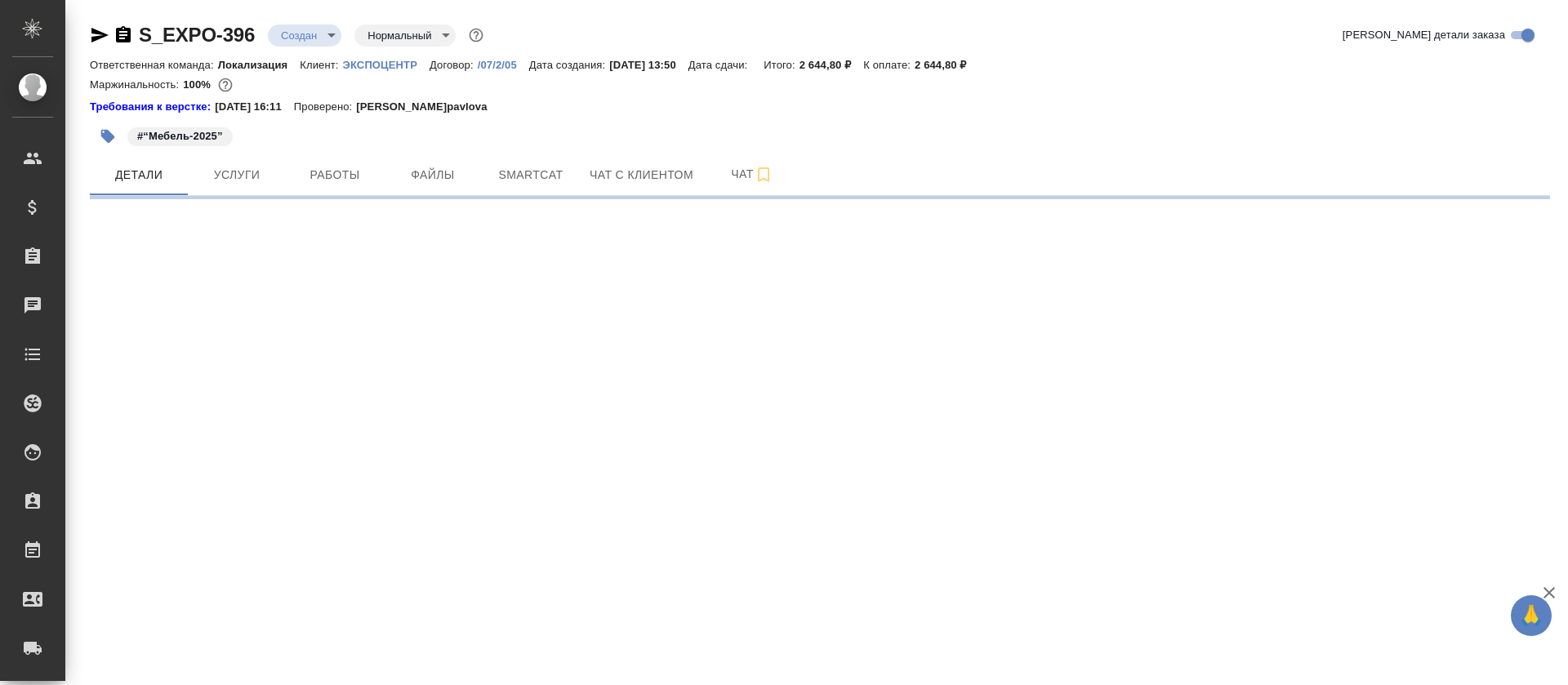
select select "RU"
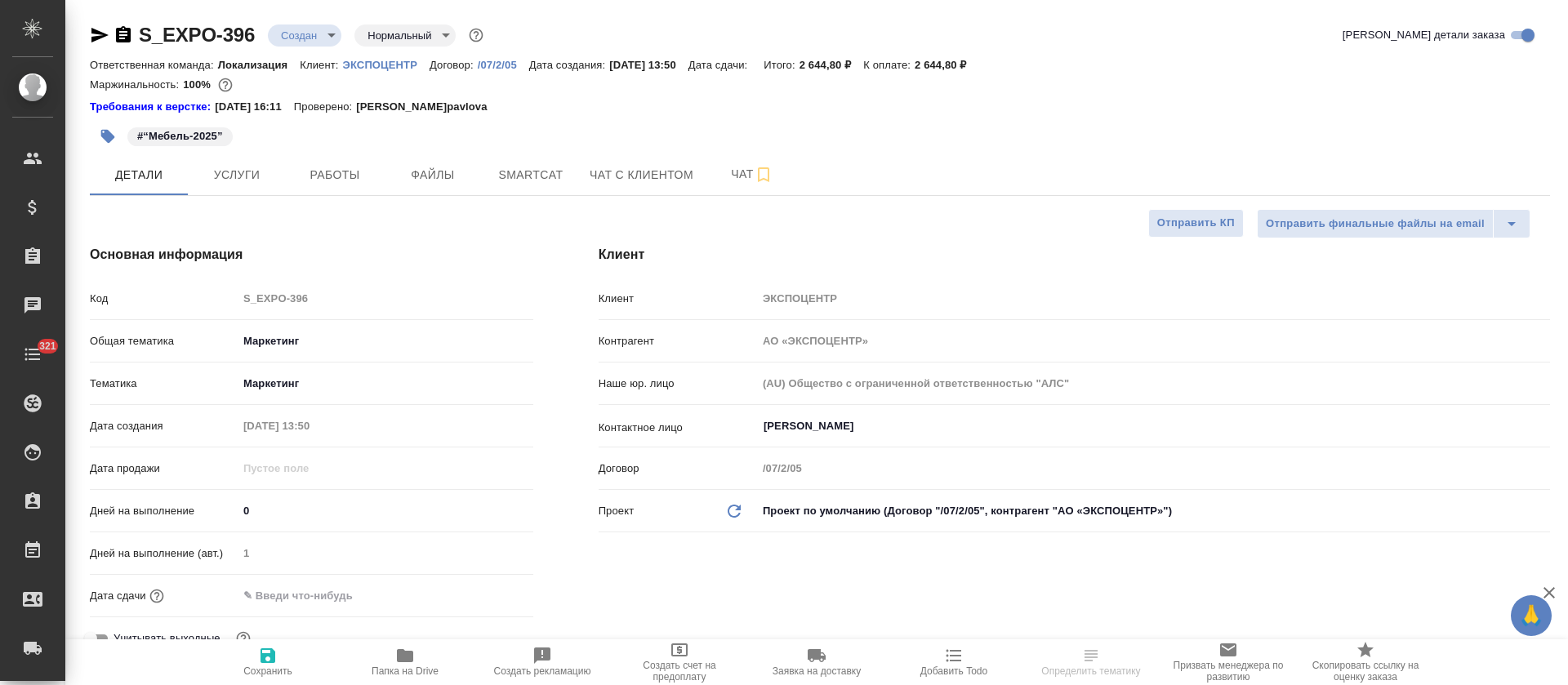
type textarea "x"
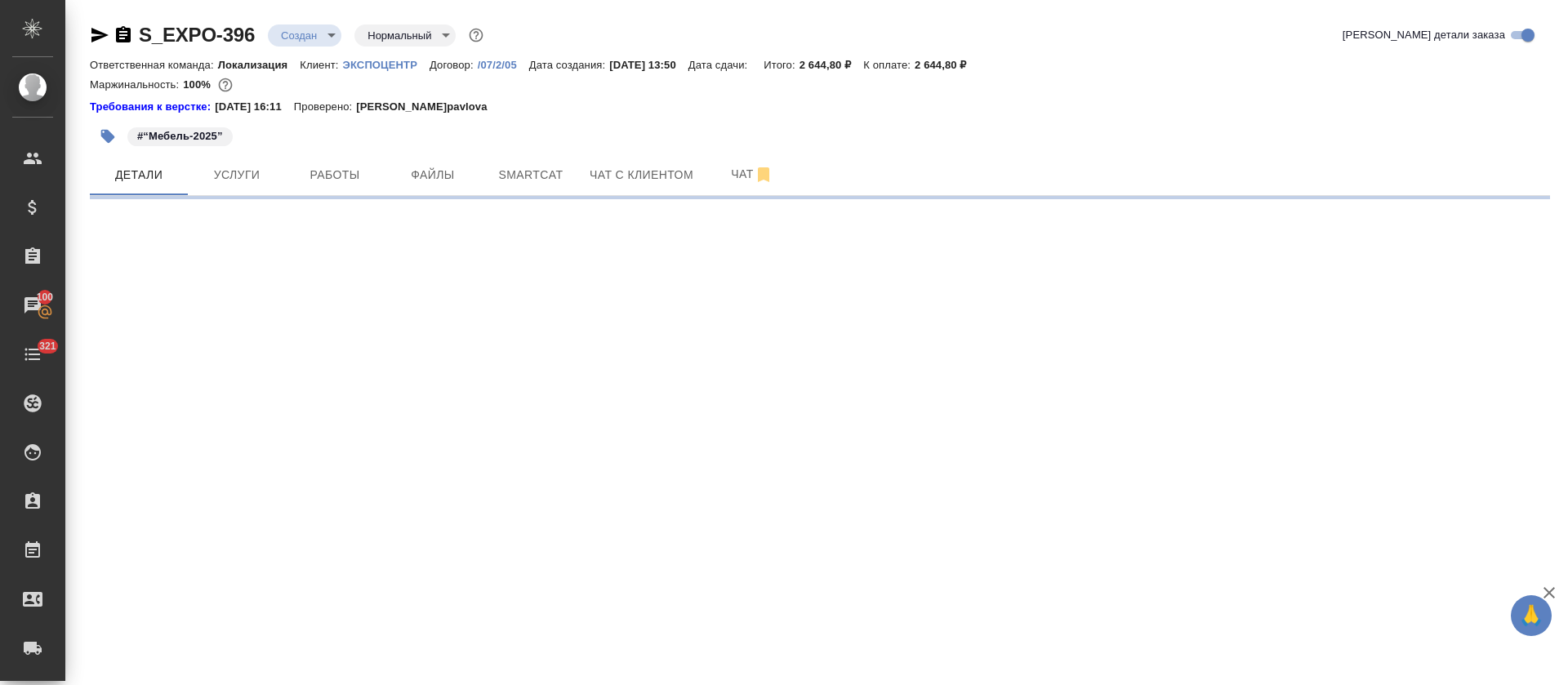
select select "RU"
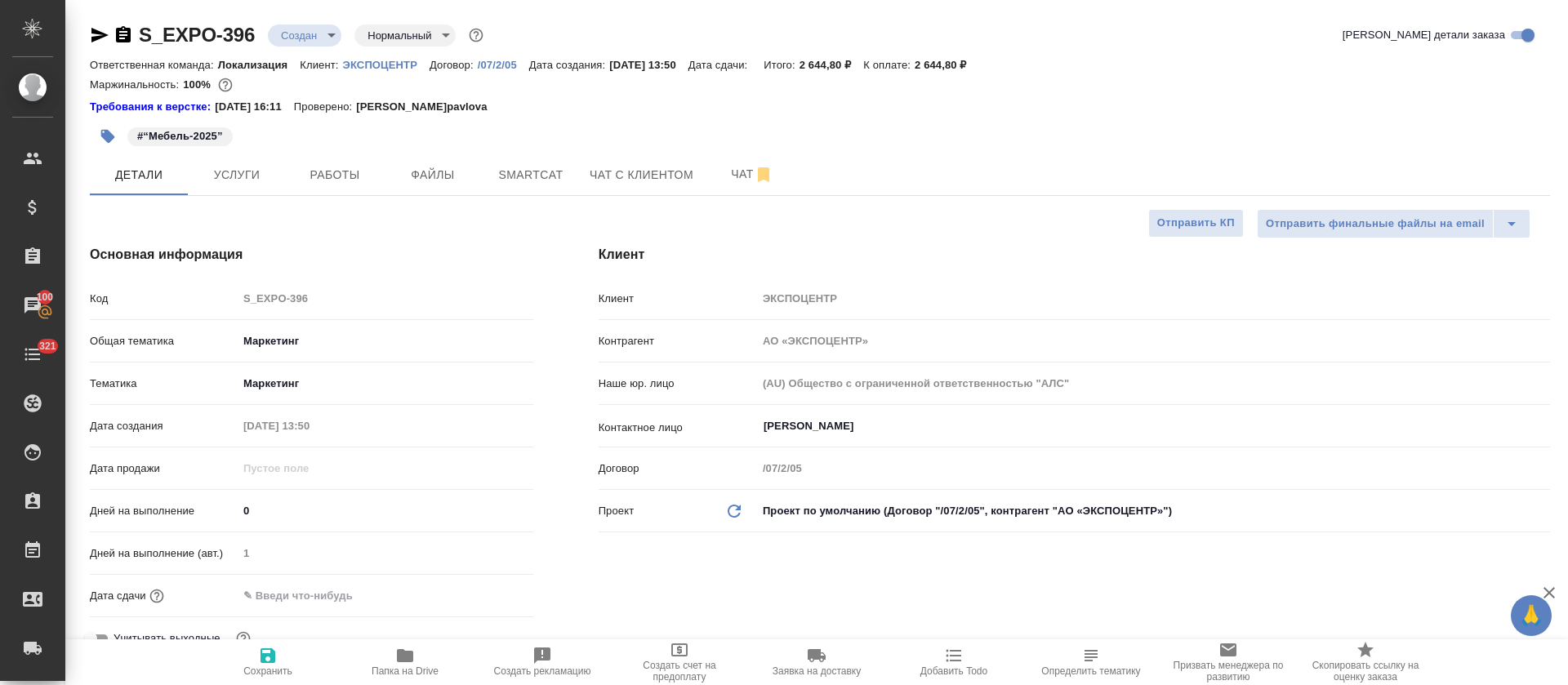
type textarea "x"
click at [203, 188] on button "Услуги" at bounding box center [237, 175] width 98 height 41
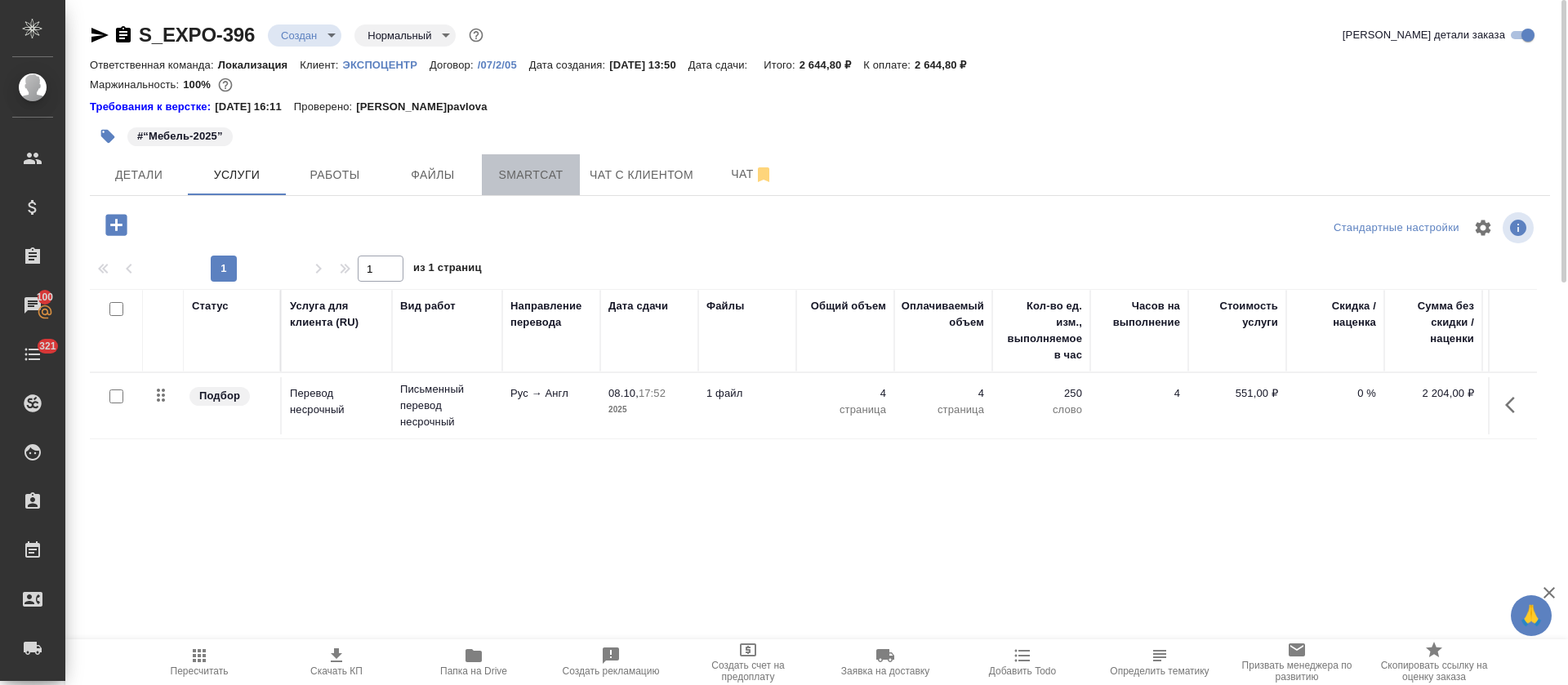
click at [504, 161] on button "Smartcat" at bounding box center [531, 175] width 98 height 41
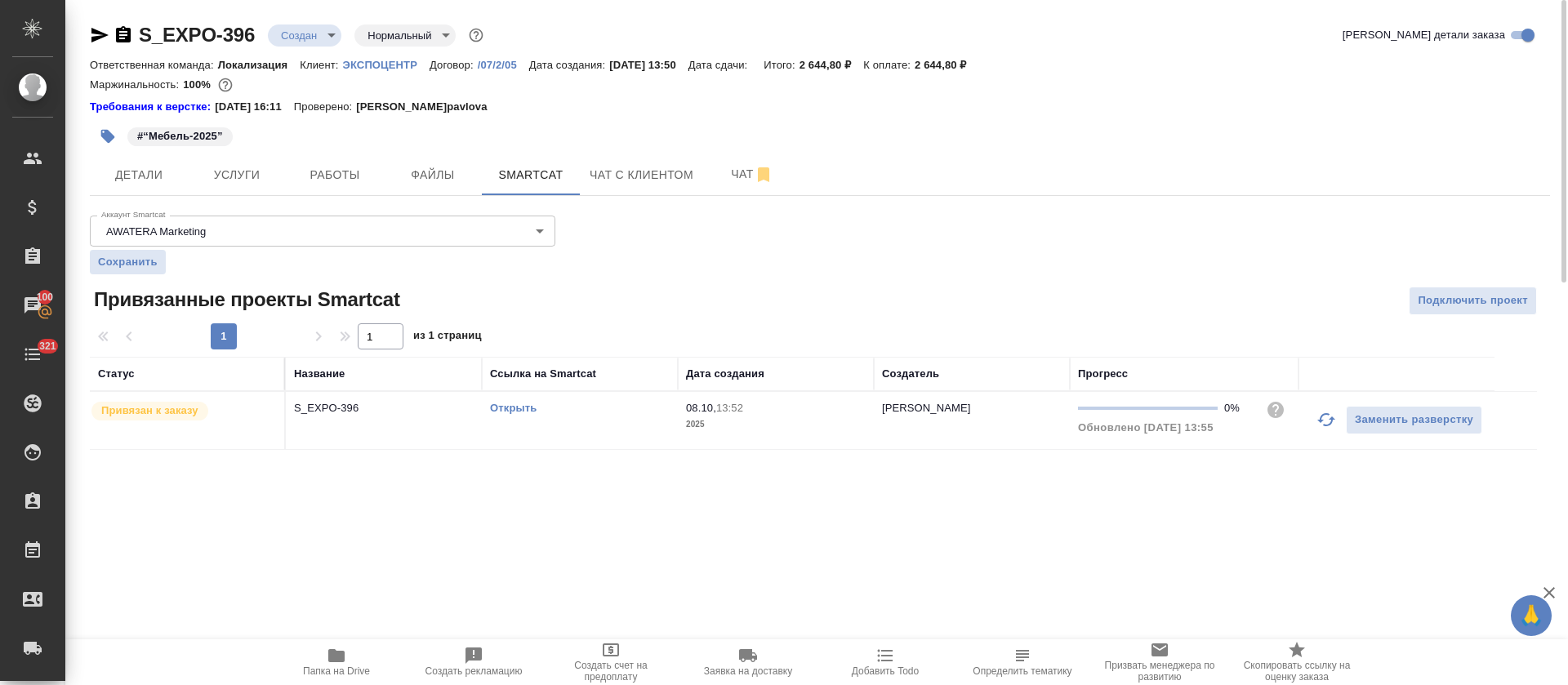
click at [501, 407] on link "Открыть" at bounding box center [513, 408] width 46 height 13
click at [376, 668] on span "Папка на Drive" at bounding box center [337, 661] width 118 height 31
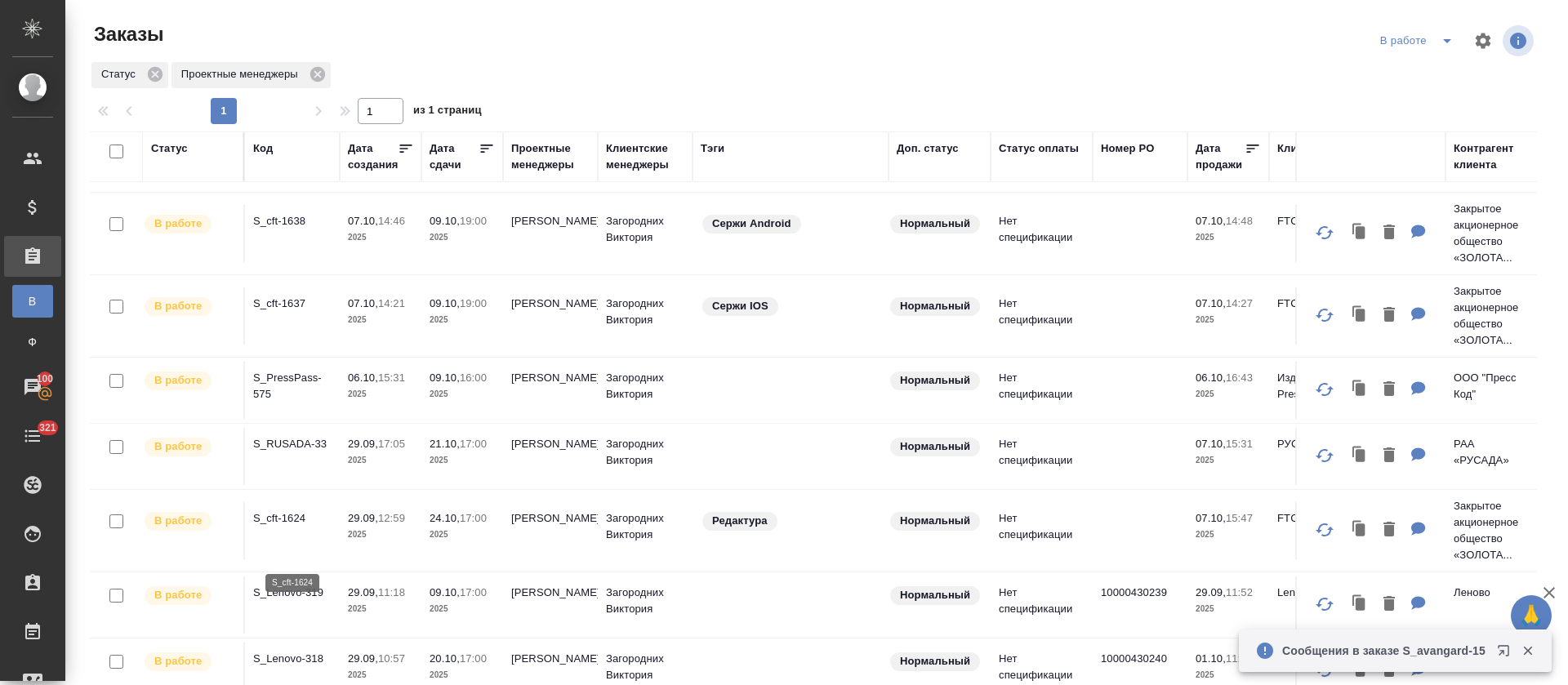
scroll to position [103, 0]
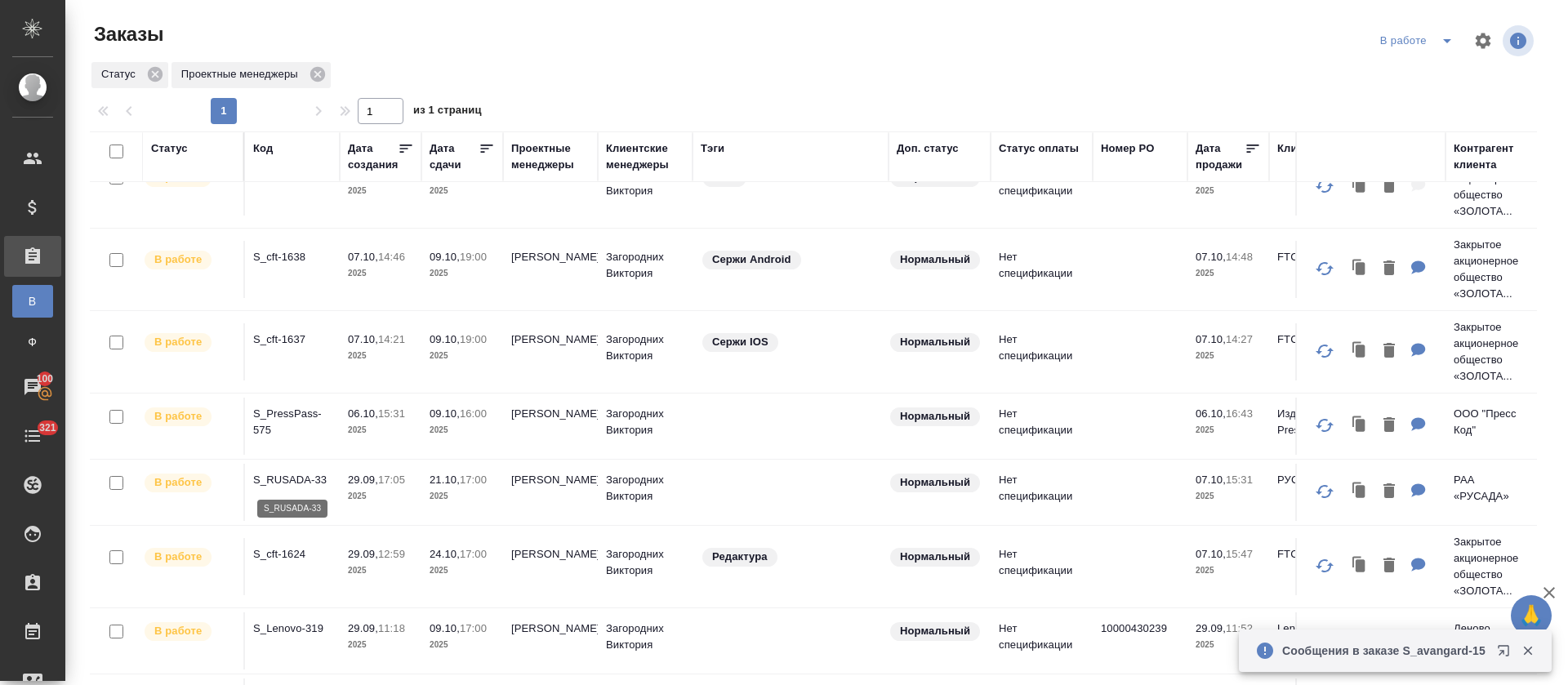
click at [320, 480] on p "S_RUSADA-33" at bounding box center [293, 480] width 79 height 16
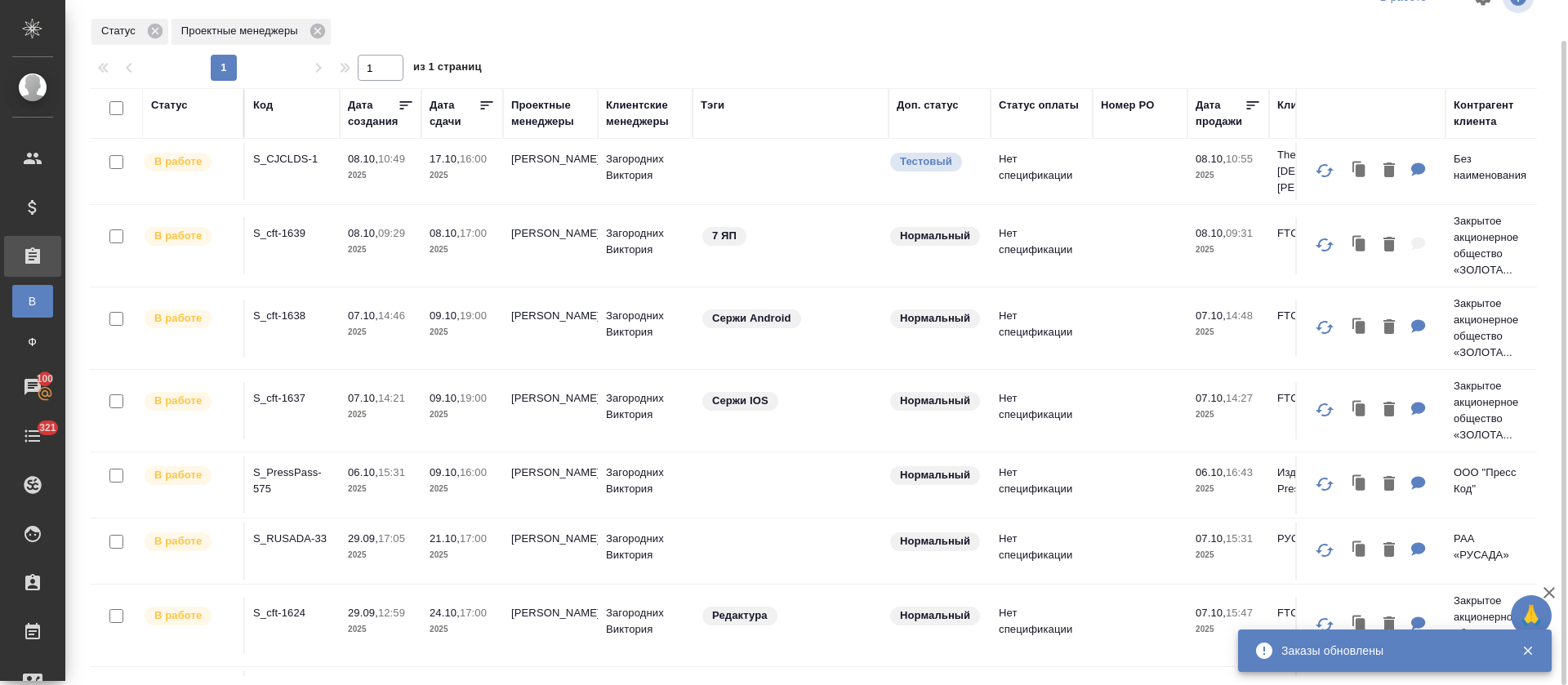
scroll to position [0, 0]
click at [751, 35] on div "Статус Проектные менеджеры" at bounding box center [813, 31] width 1447 height 29
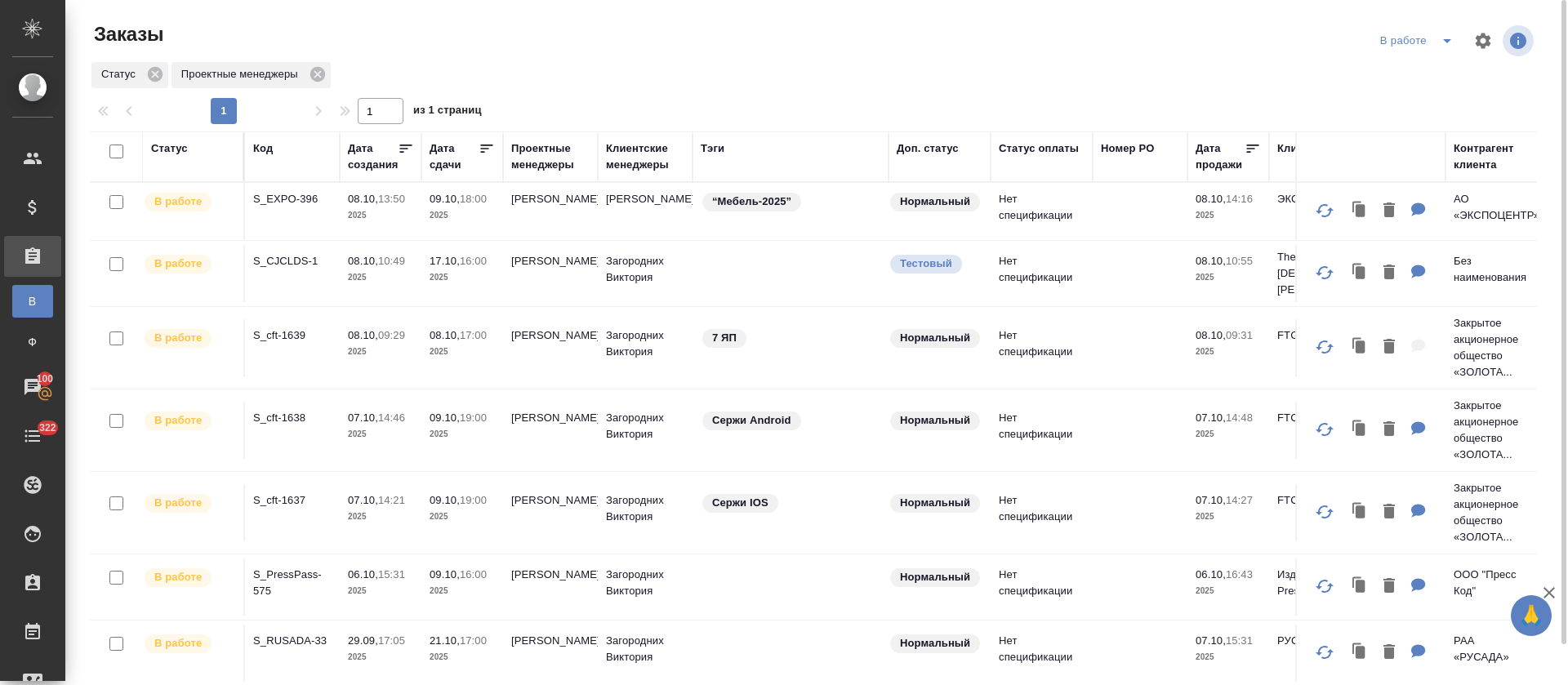
click at [1438, 37] on icon "split button" at bounding box center [1447, 41] width 20 height 20
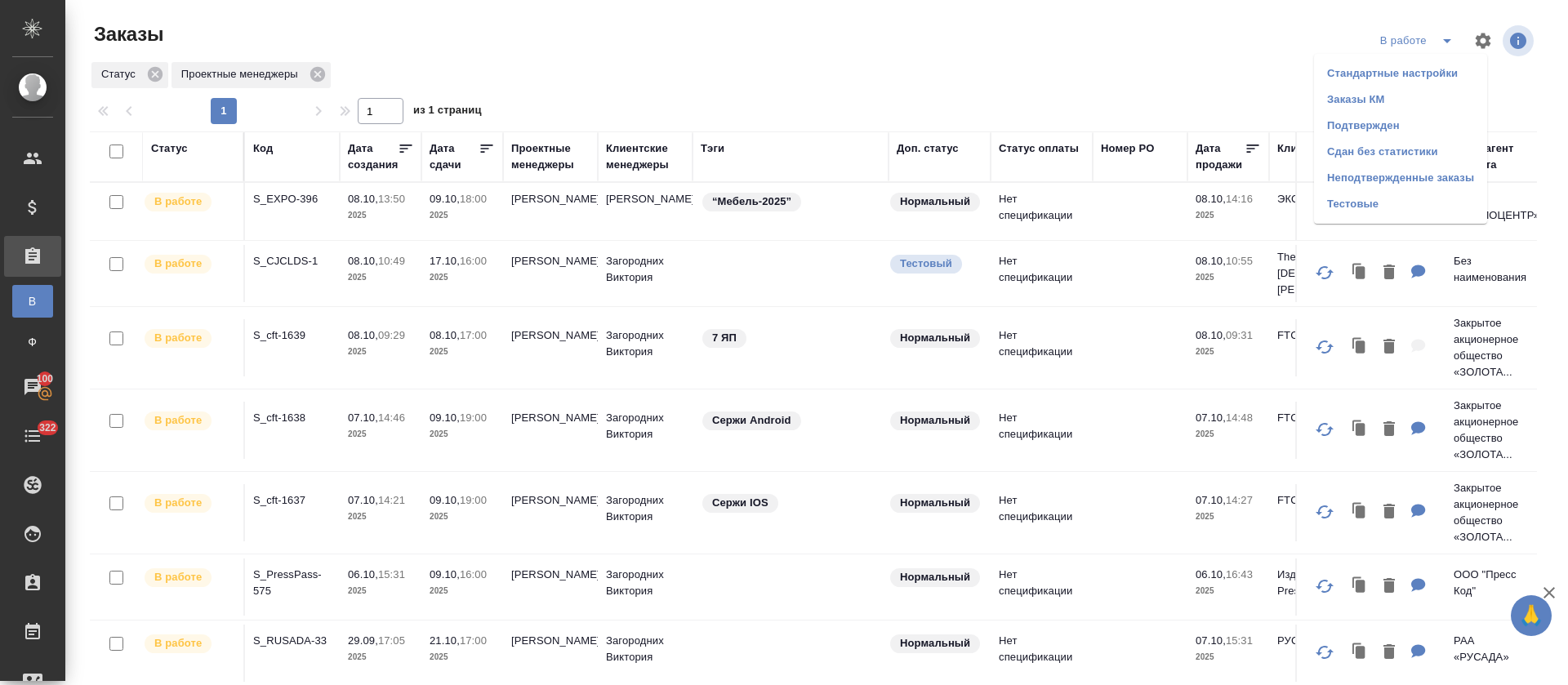
click at [1401, 134] on li "Подтвержден" at bounding box center [1401, 125] width 173 height 26
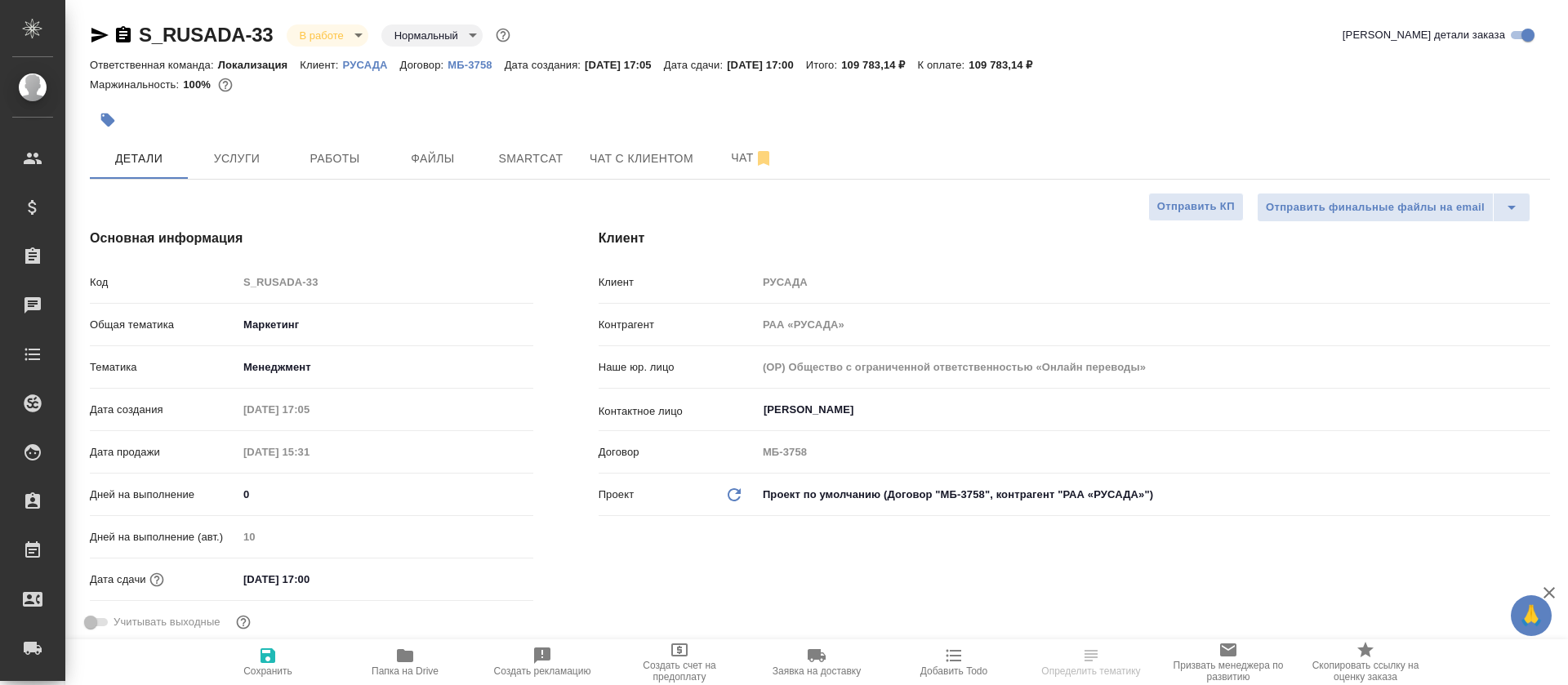
select select "RU"
click at [540, 173] on button "Smartcat" at bounding box center [531, 159] width 98 height 41
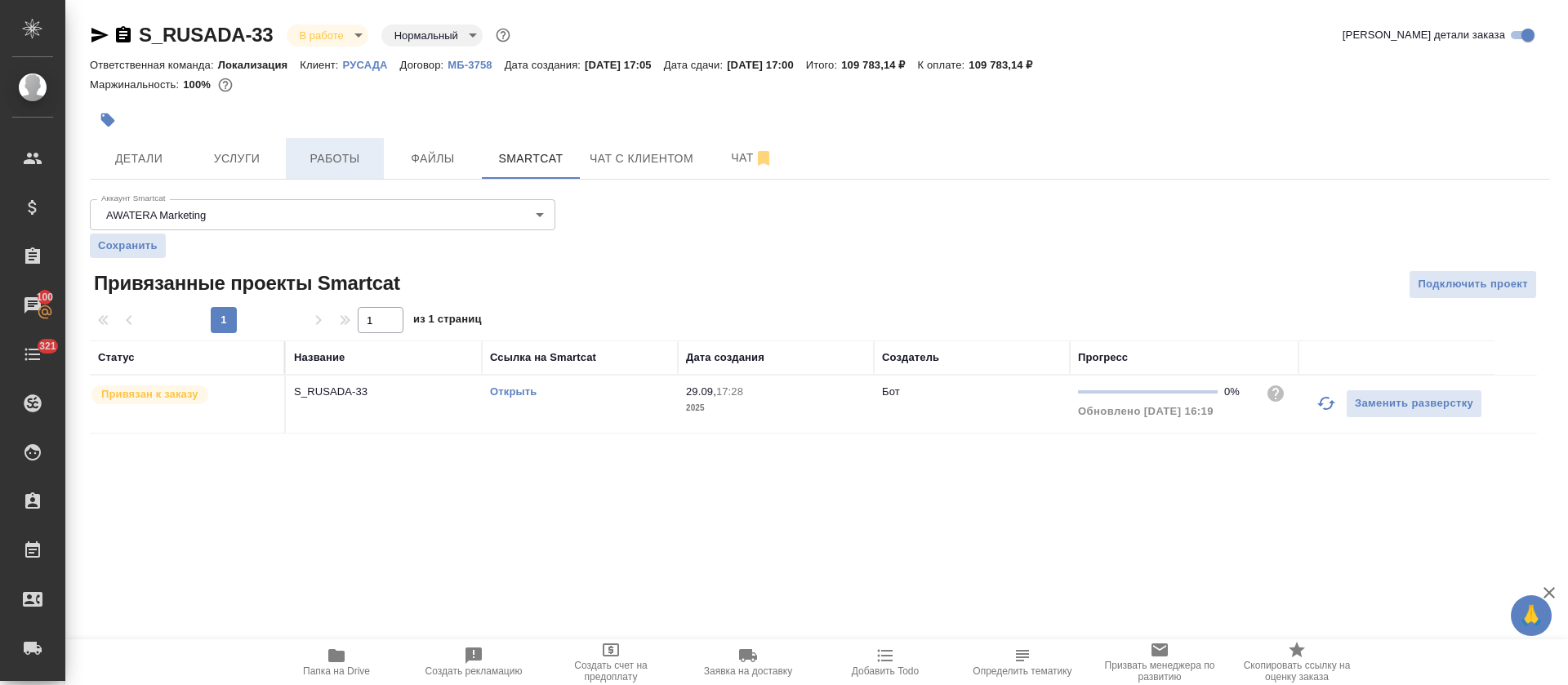
click at [321, 154] on span "Работы" at bounding box center [335, 158] width 79 height 21
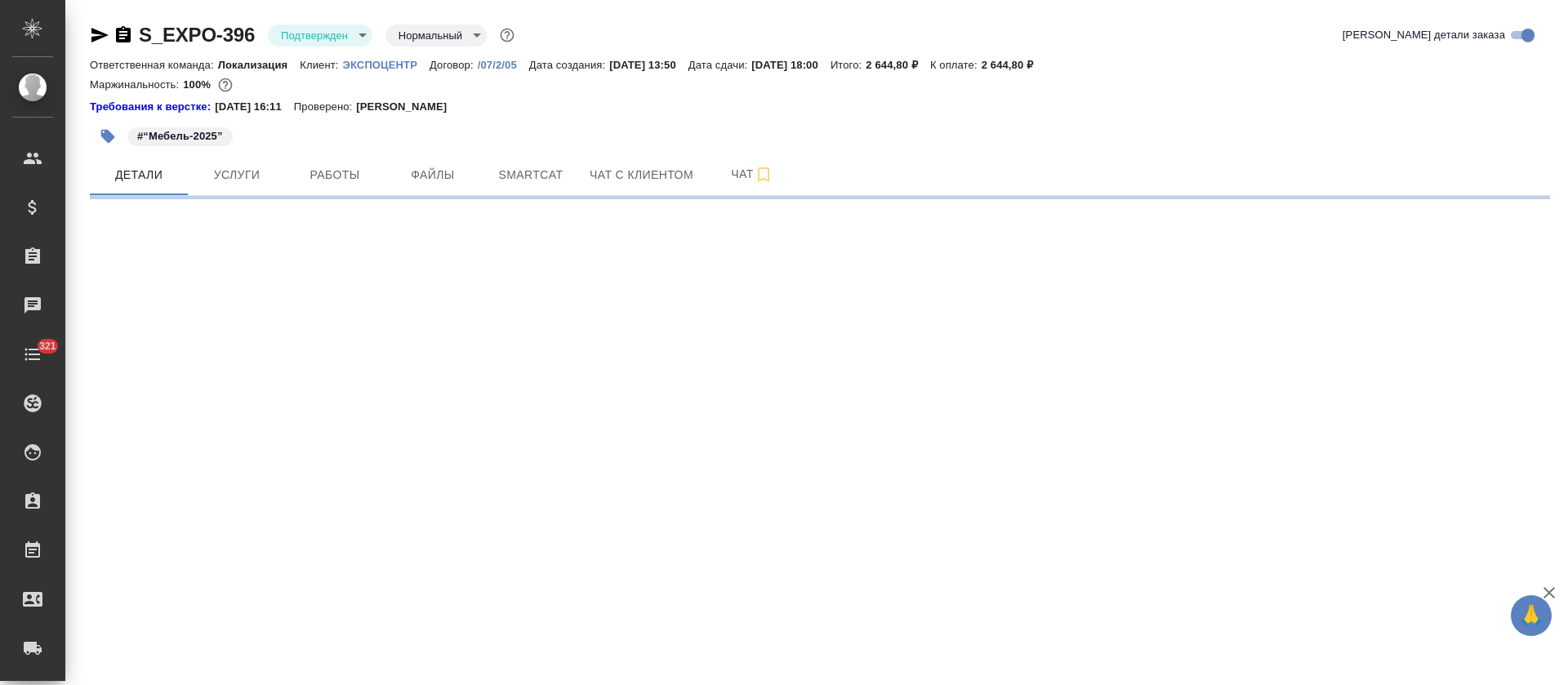
select select "RU"
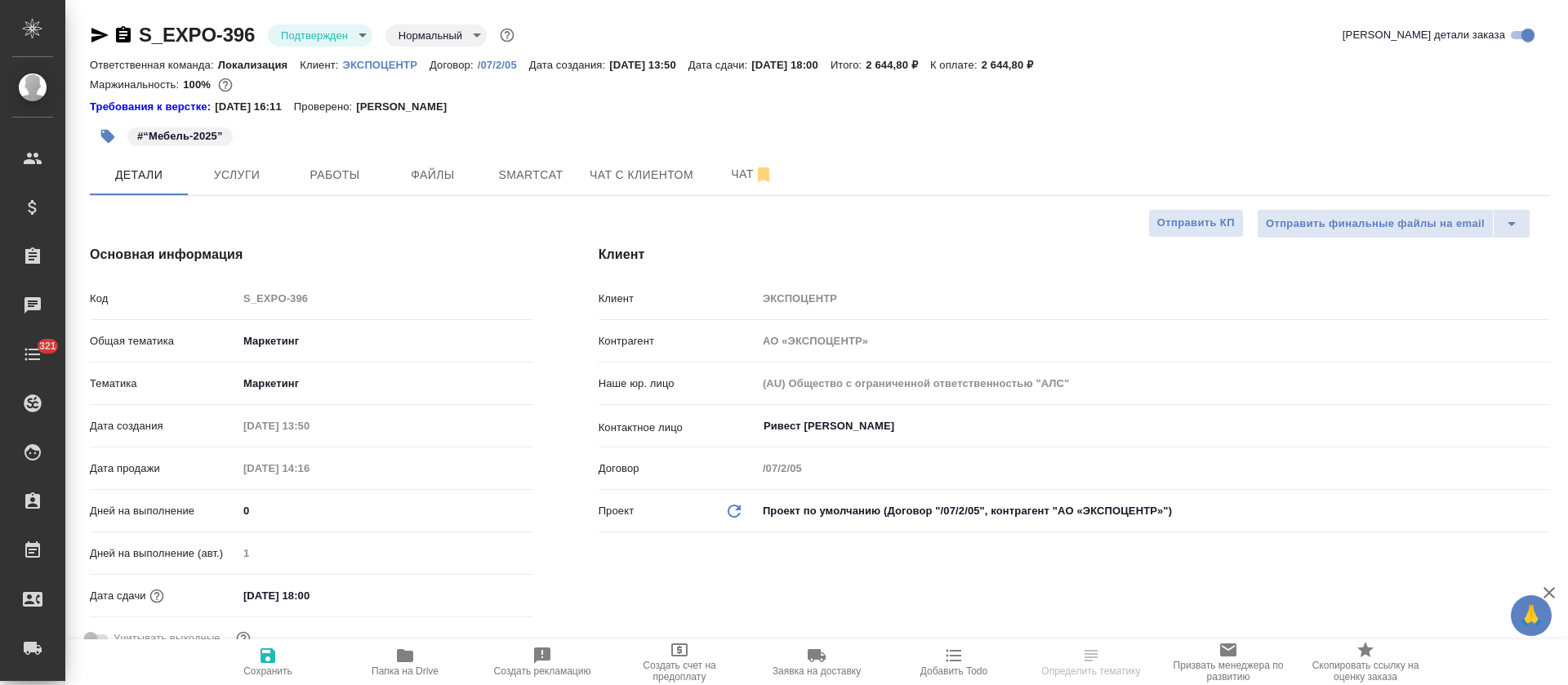
type textarea "x"
click at [330, 35] on body "🙏 .cls-1 fill:#fff; AWATERA [PERSON_NAME] Спецификации Заказы Чаты 321 Todo Про…" at bounding box center [784, 342] width 1568 height 685
type textarea "x"
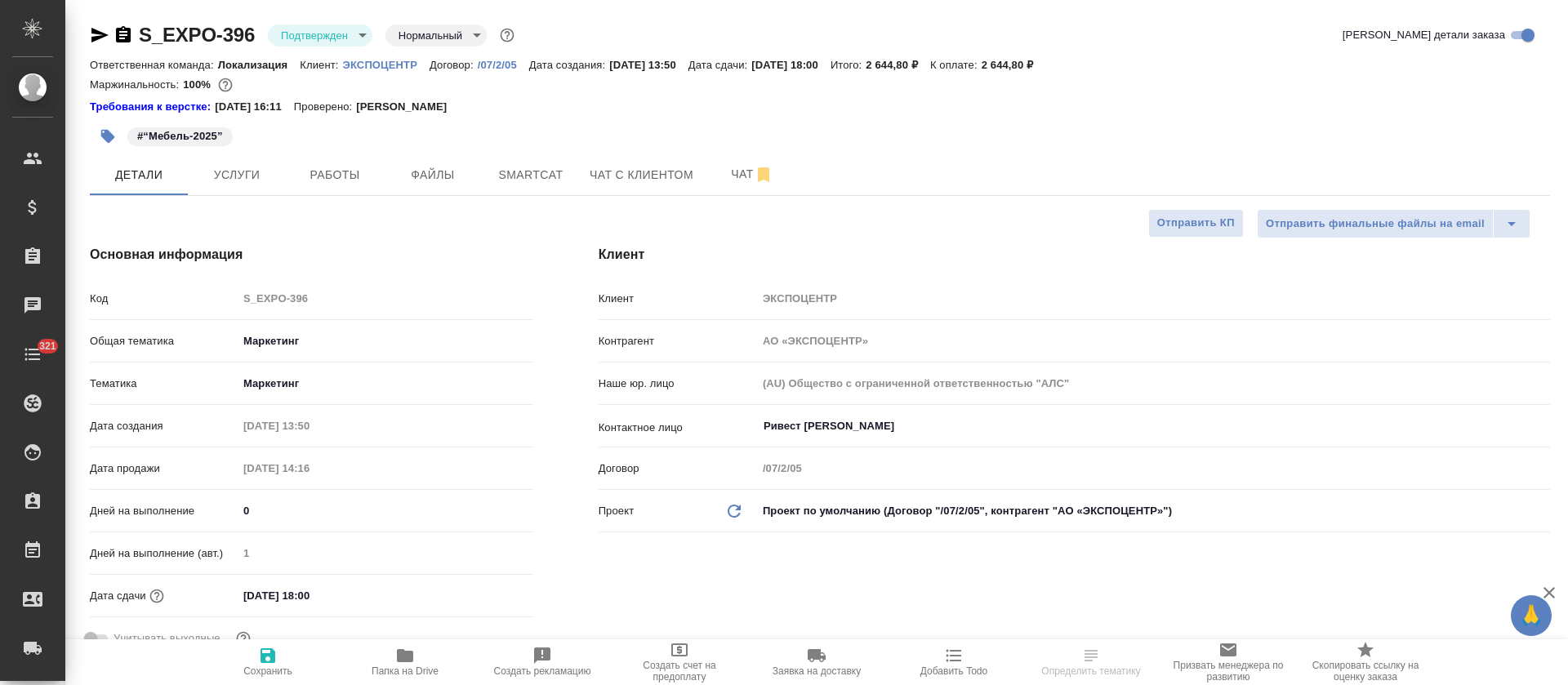
type textarea "x"
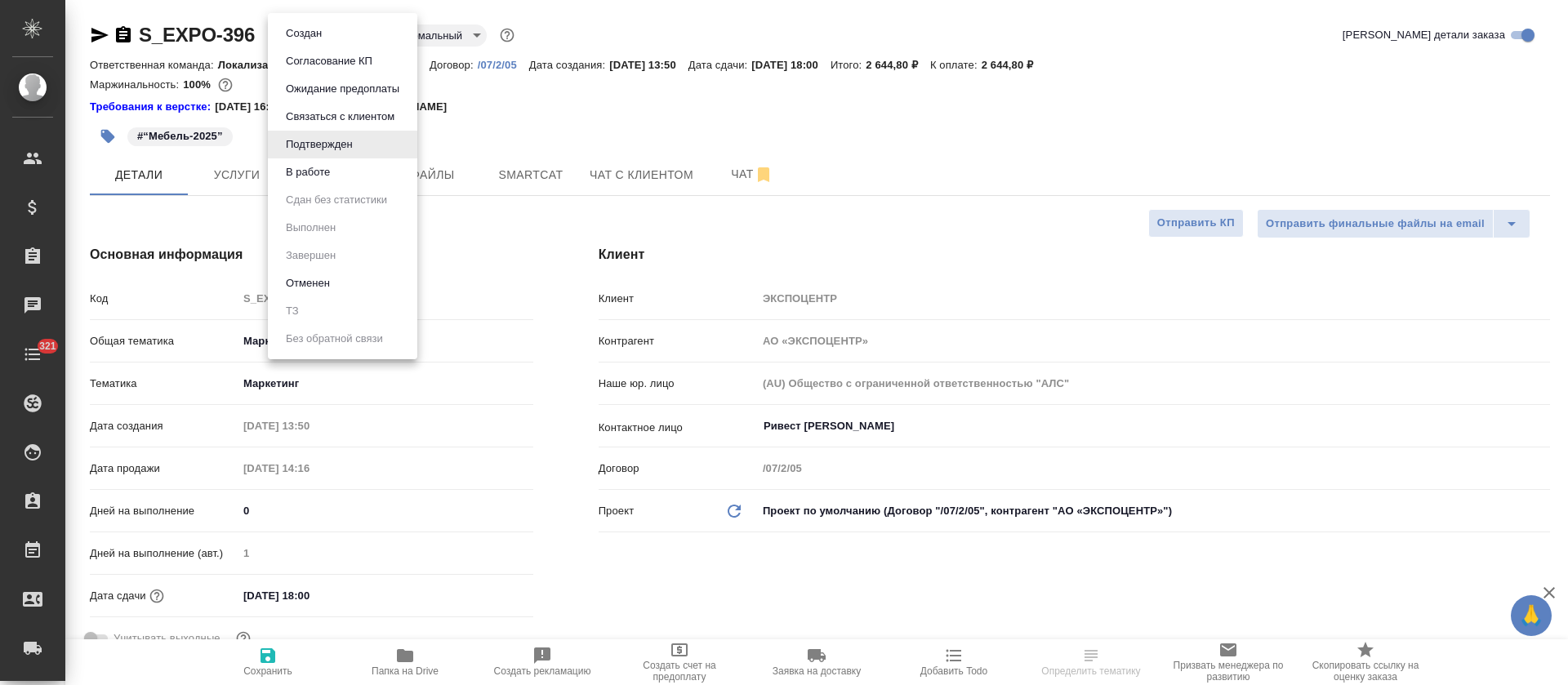
click at [355, 180] on li "В работе" at bounding box center [342, 171] width 149 height 28
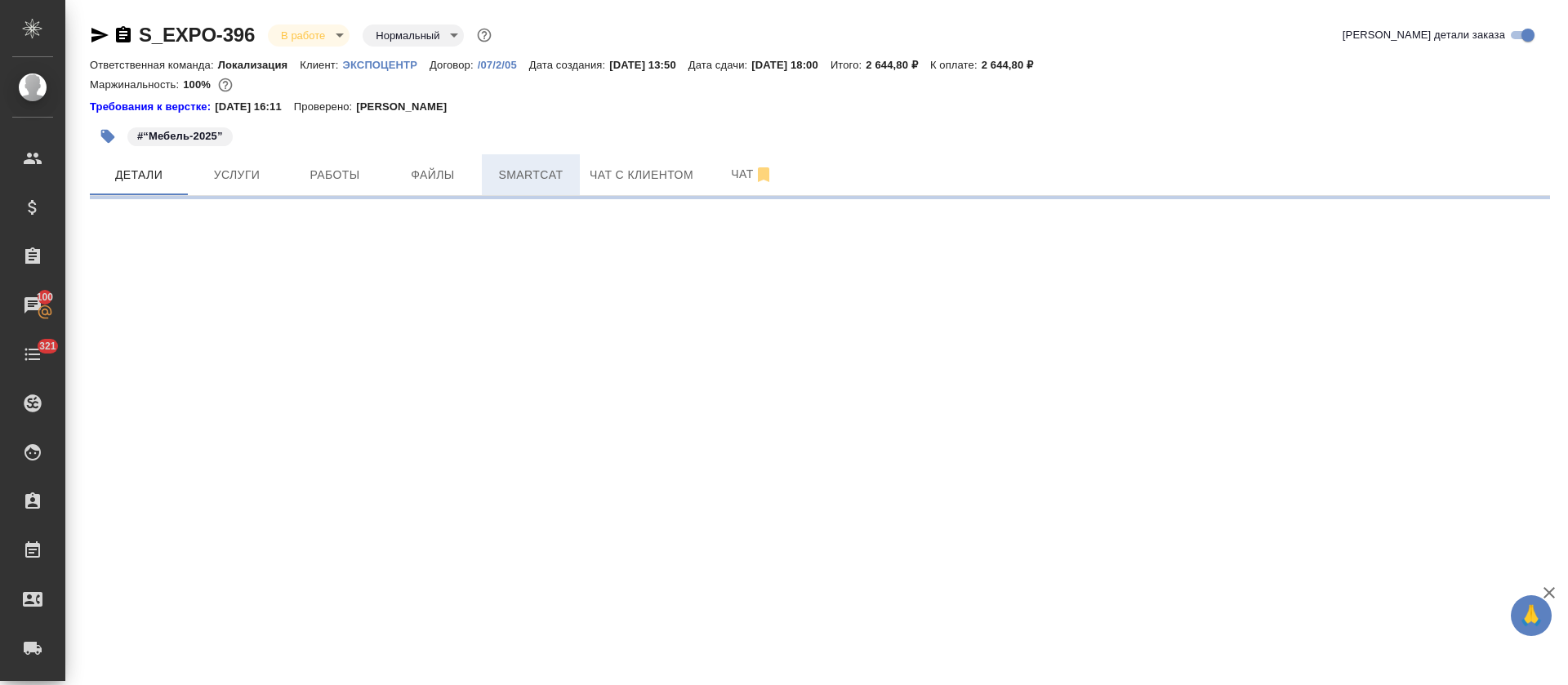
select select "RU"
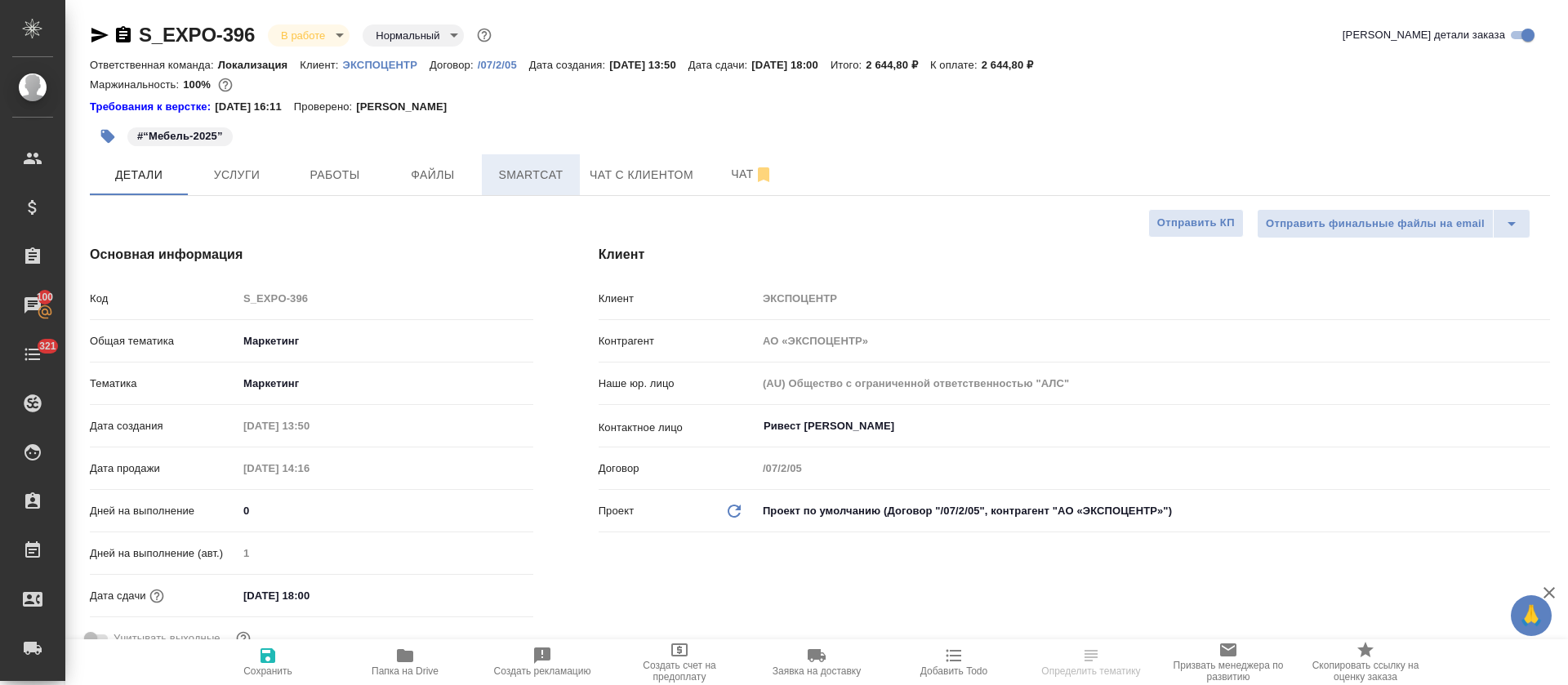
type textarea "x"
click at [531, 175] on span "Smartcat" at bounding box center [531, 175] width 79 height 21
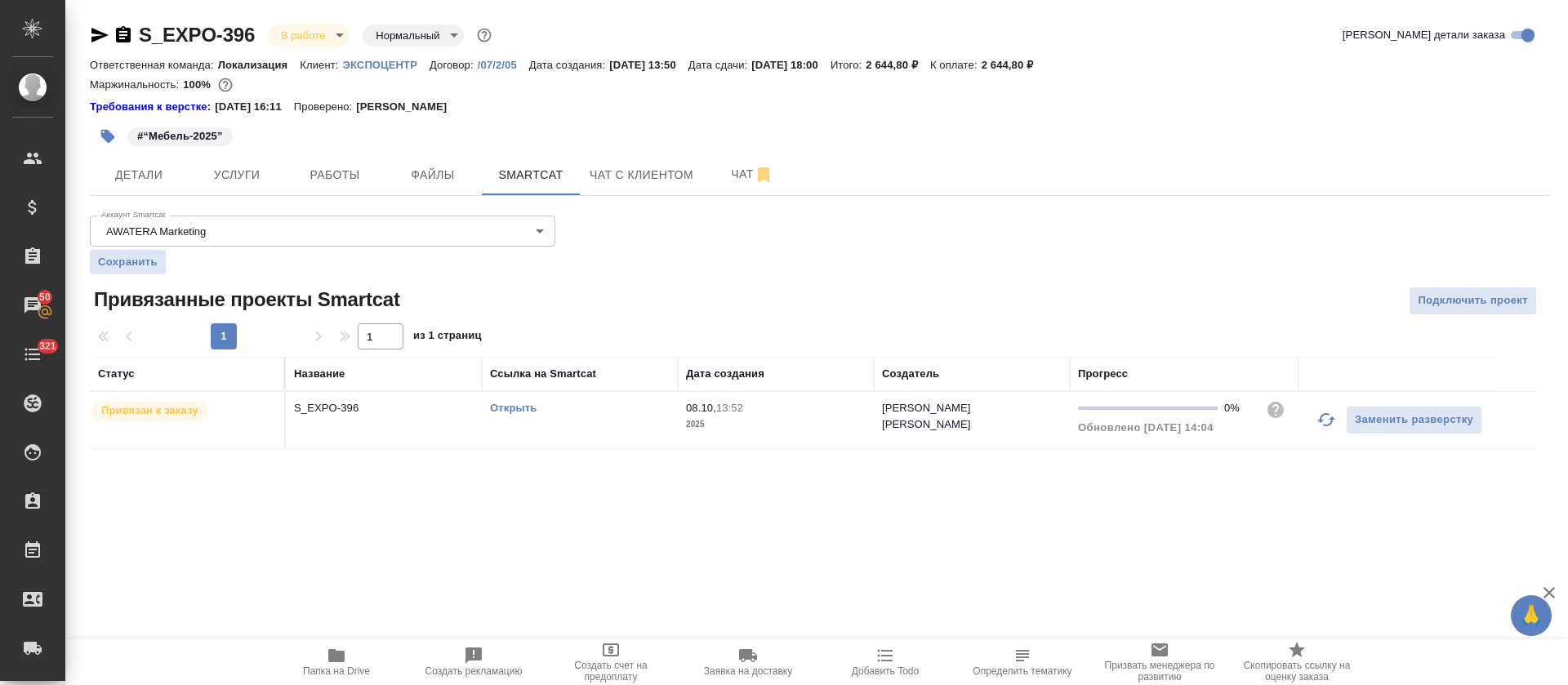
click at [503, 408] on link "Открыть" at bounding box center [513, 408] width 46 height 13
click at [646, 430] on td "Открыть" at bounding box center [580, 421] width 196 height 57
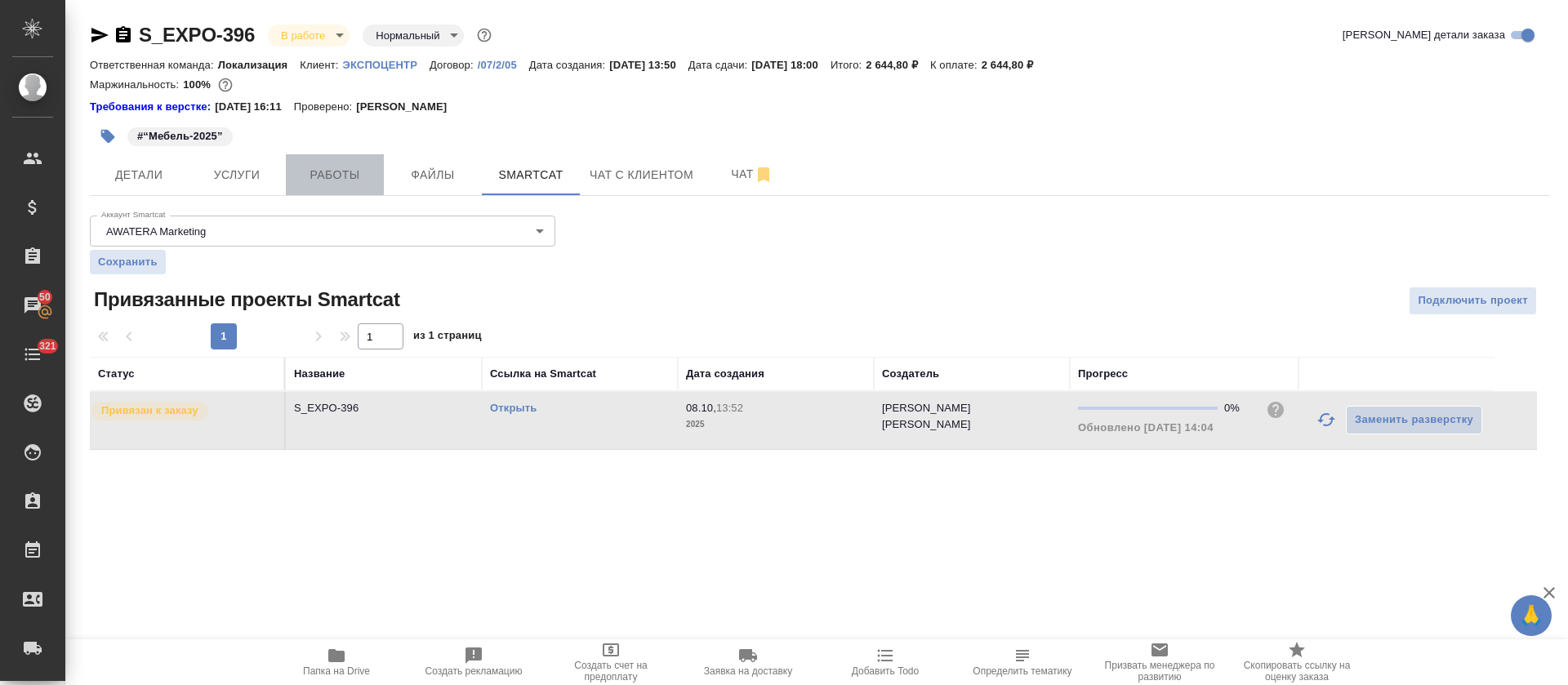
click at [324, 163] on button "Работы" at bounding box center [335, 175] width 98 height 41
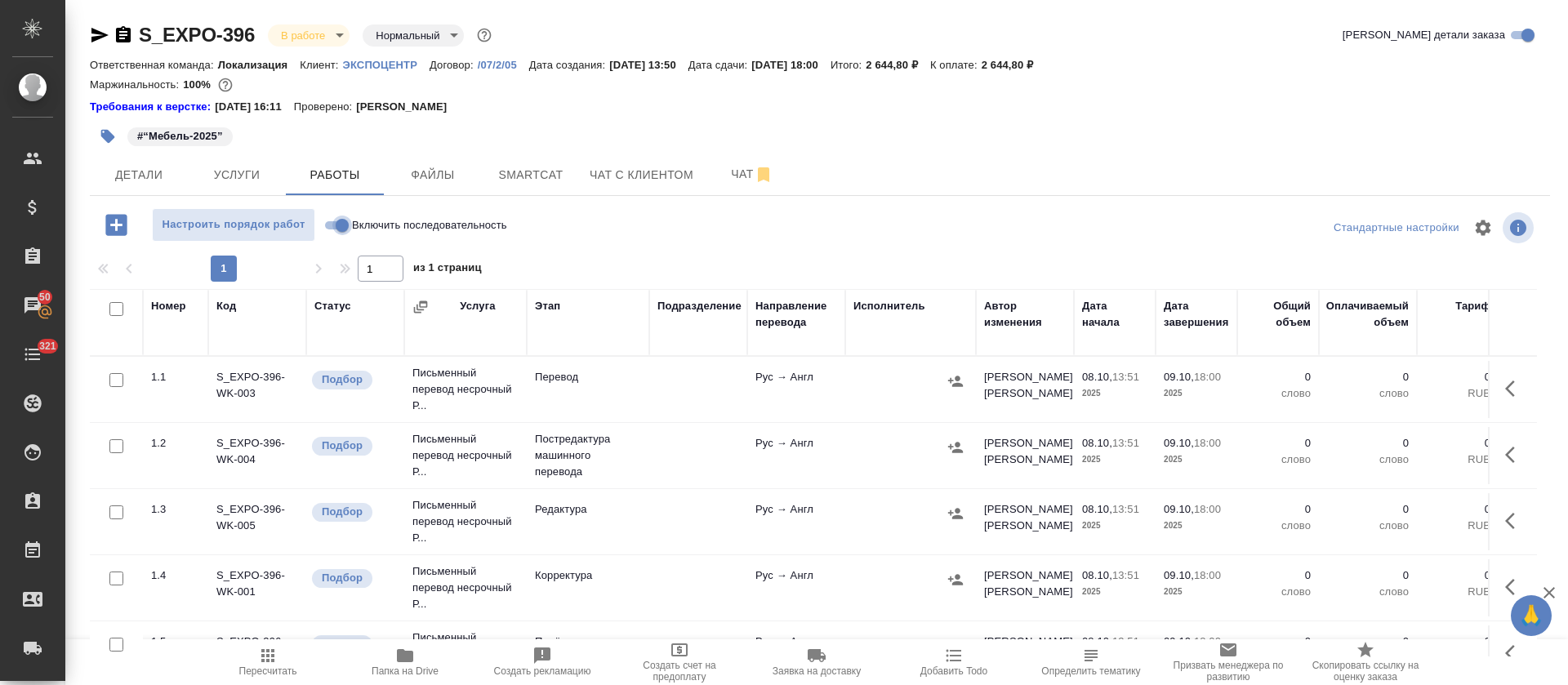
click at [332, 224] on input "Включить последовательность" at bounding box center [342, 225] width 59 height 20
checkbox input "true"
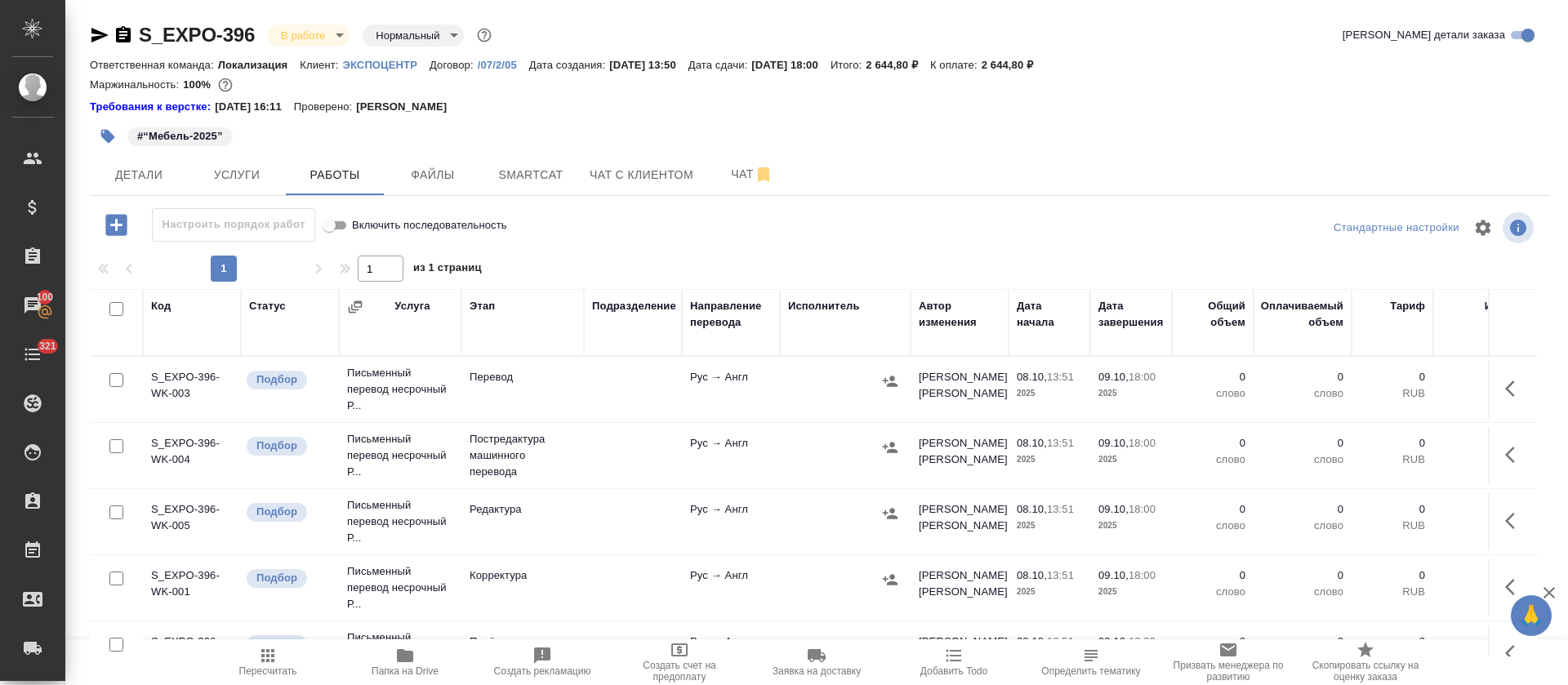
click at [116, 311] on input "checkbox" at bounding box center [117, 309] width 14 height 14
checkbox input "true"
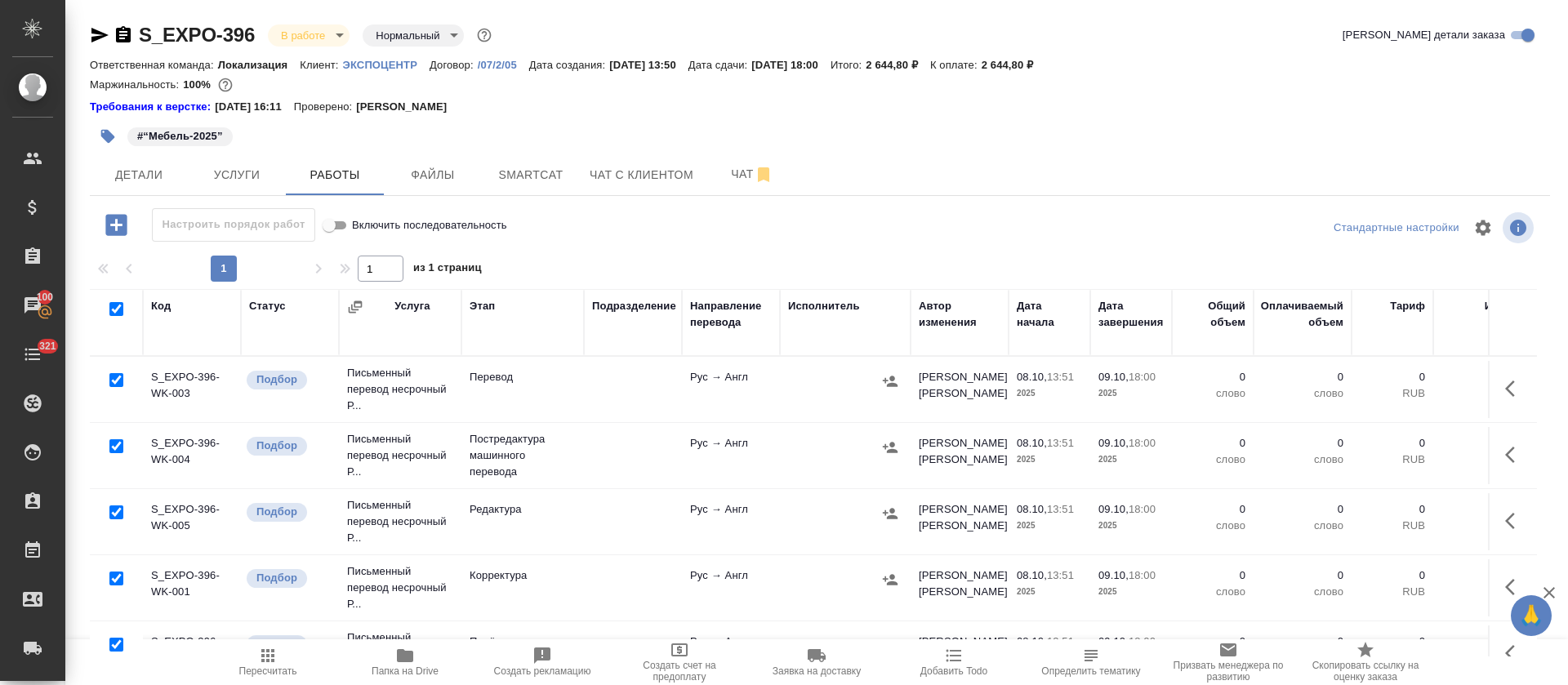
checkbox input "true"
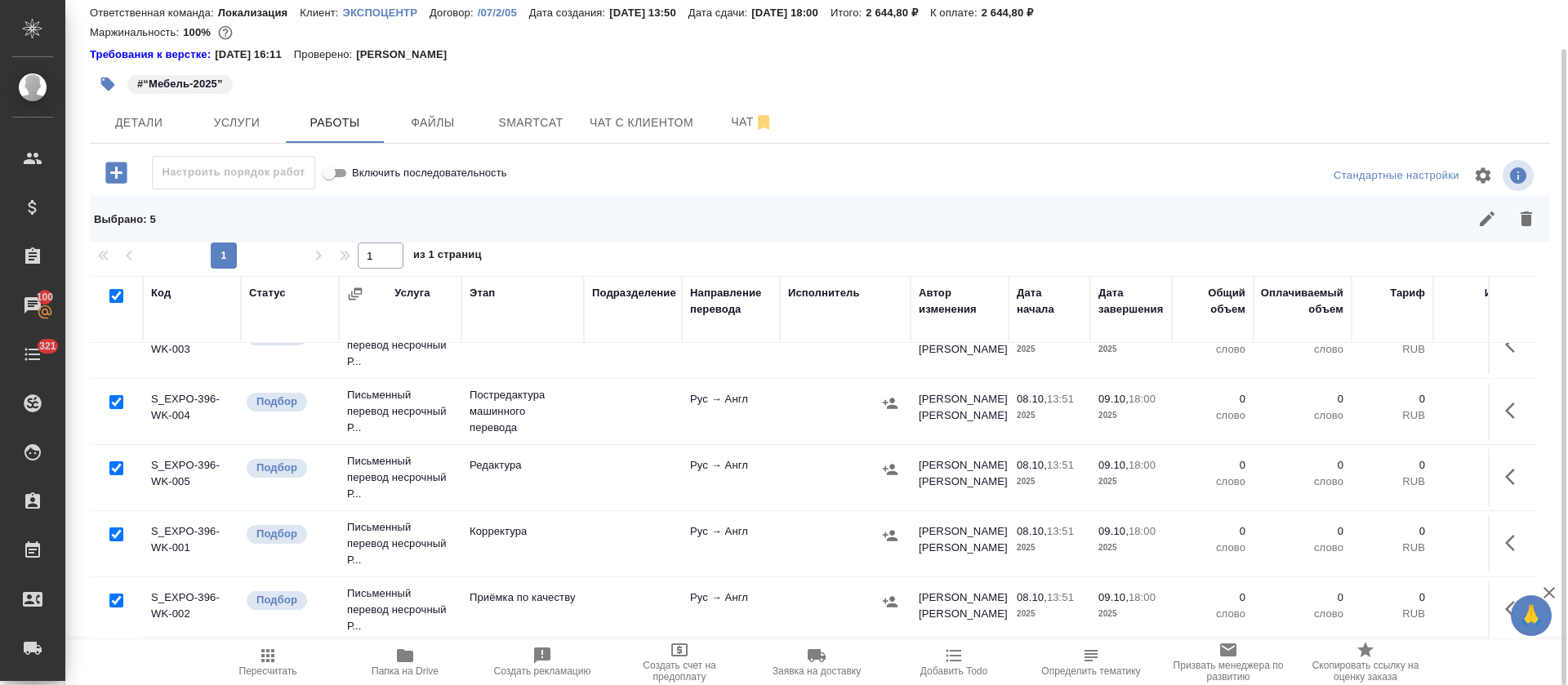
scroll to position [50, 0]
click at [116, 396] on input "checkbox" at bounding box center [117, 403] width 14 height 14
checkbox input "false"
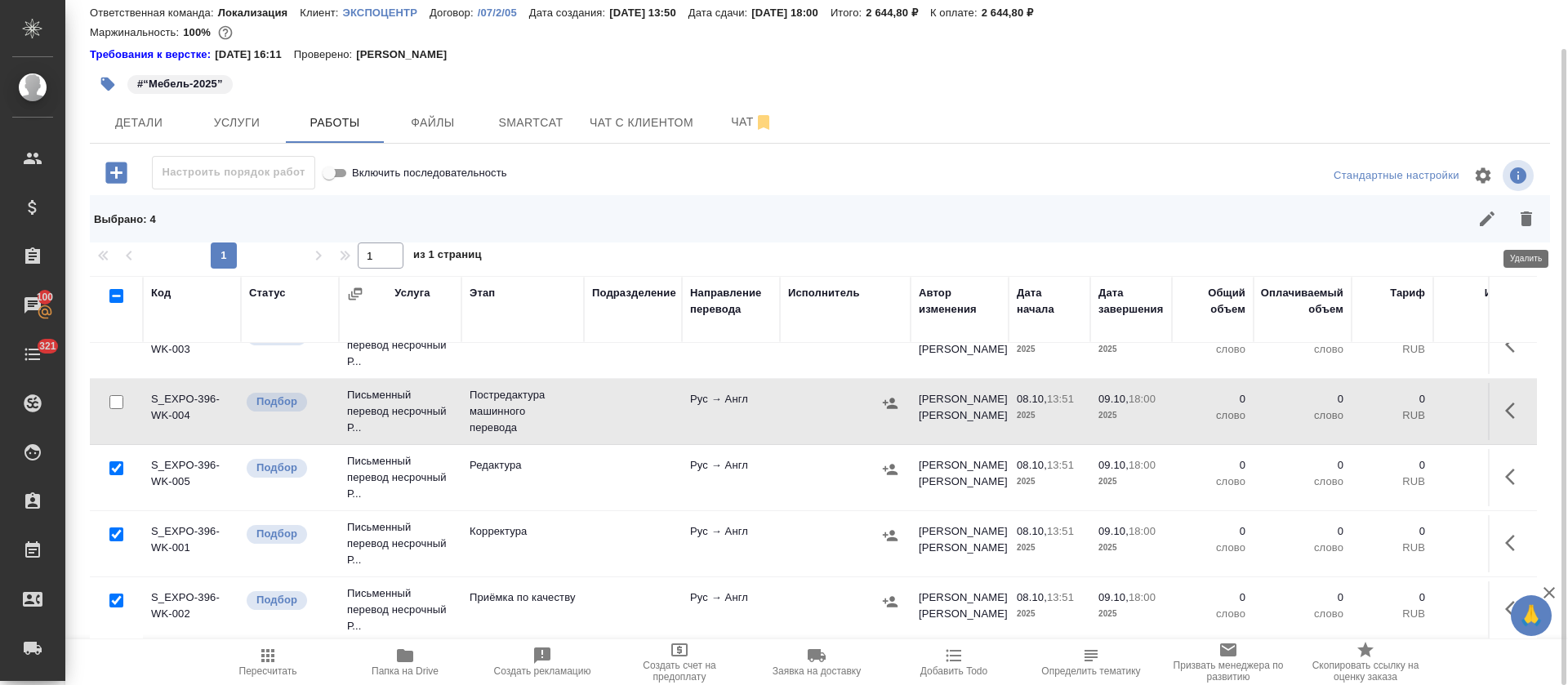
click at [1514, 219] on button "button" at bounding box center [1527, 219] width 39 height 39
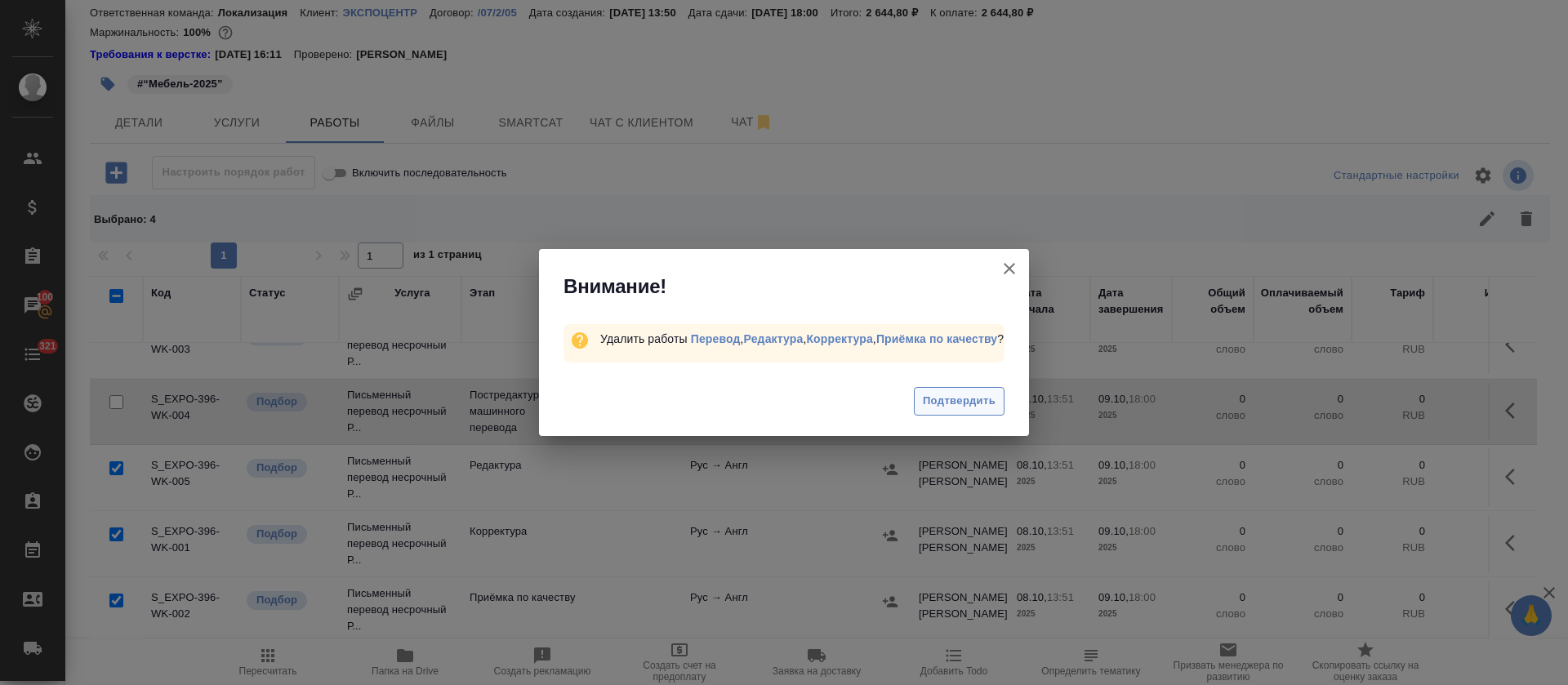
click at [936, 398] on span "Подтвердить" at bounding box center [959, 401] width 72 height 19
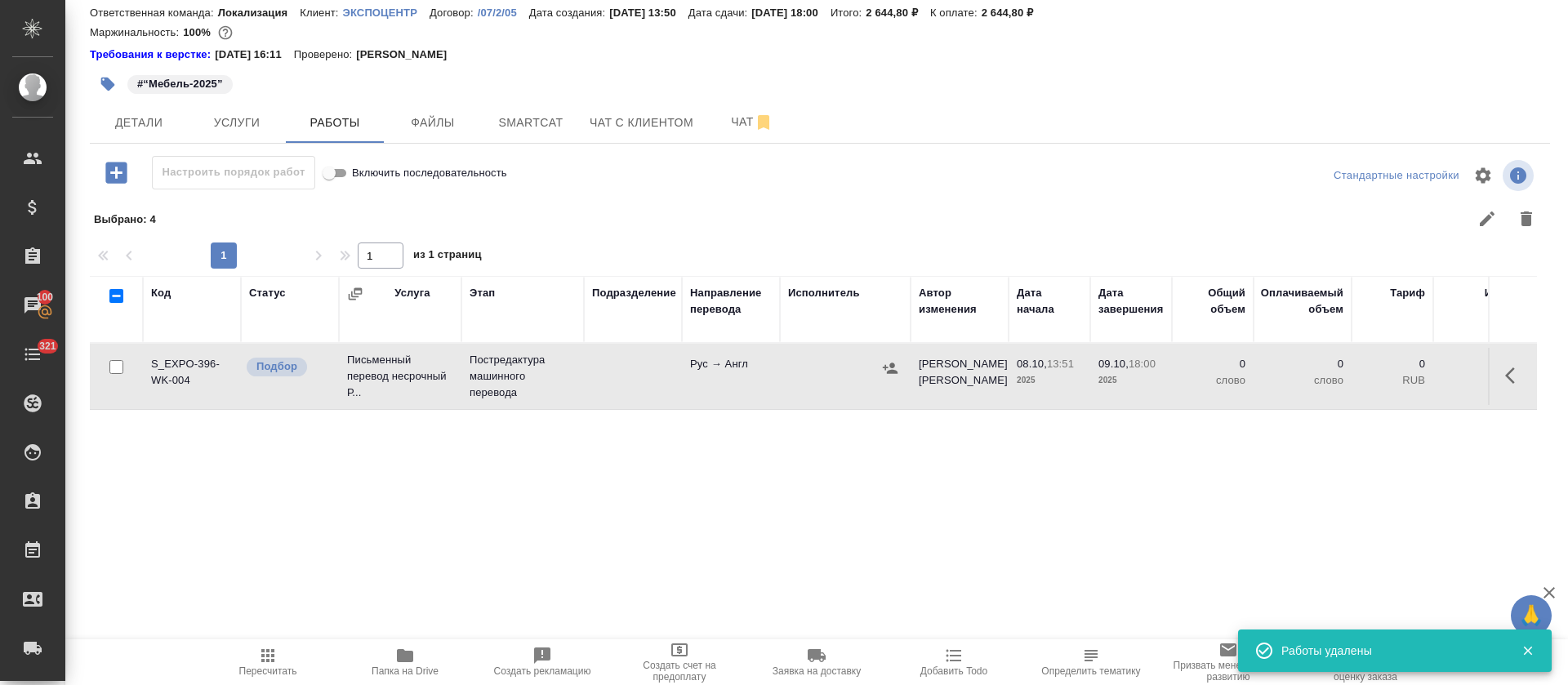
scroll to position [0, 0]
click at [1496, 375] on button "button" at bounding box center [1515, 376] width 39 height 39
click at [1385, 369] on icon "button" at bounding box center [1395, 376] width 20 height 20
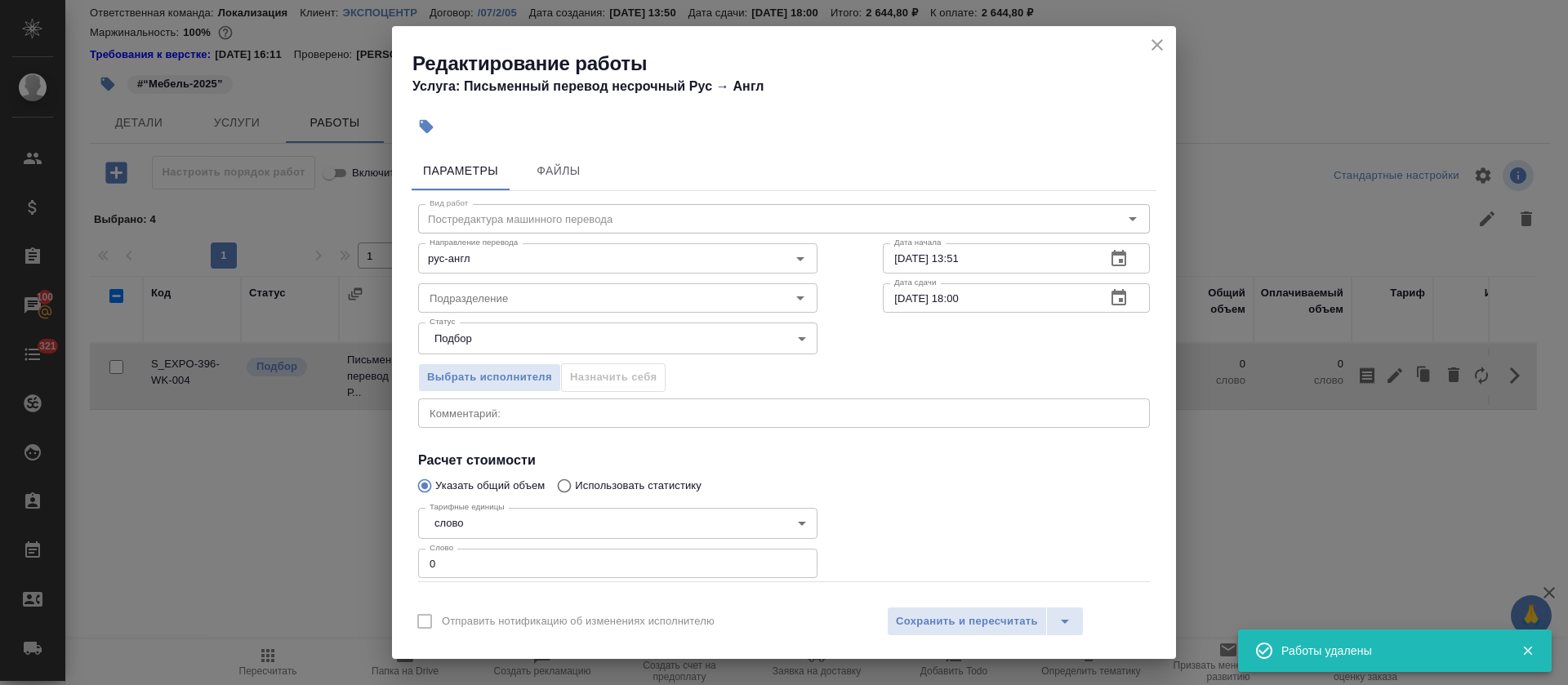
scroll to position [84, 0]
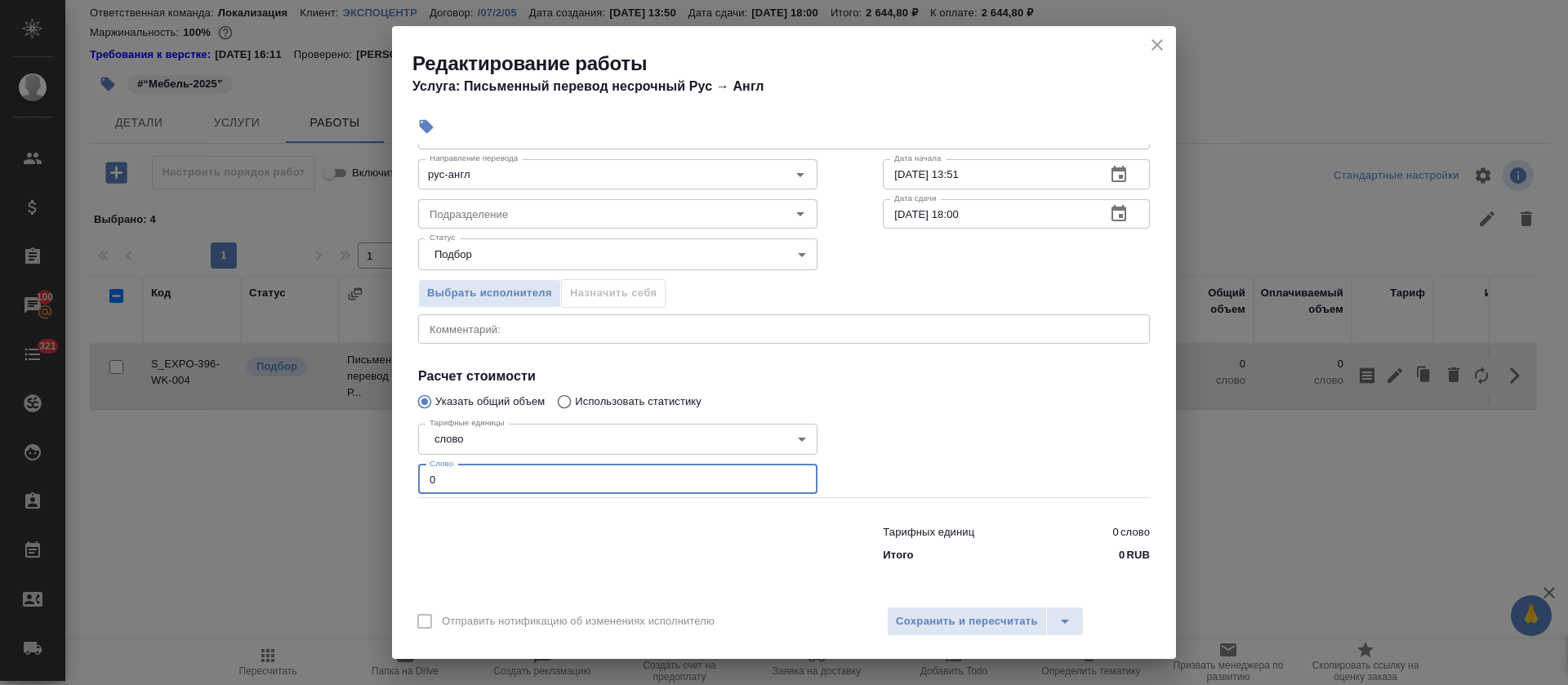
drag, startPoint x: 450, startPoint y: 490, endPoint x: 384, endPoint y: 489, distance: 66.0
click at [384, 489] on div "Редактирование работы Услуга: Письменный перевод несрочный Рус → [PERSON_NAME] …" at bounding box center [784, 342] width 1568 height 685
paste input "758"
type input "758"
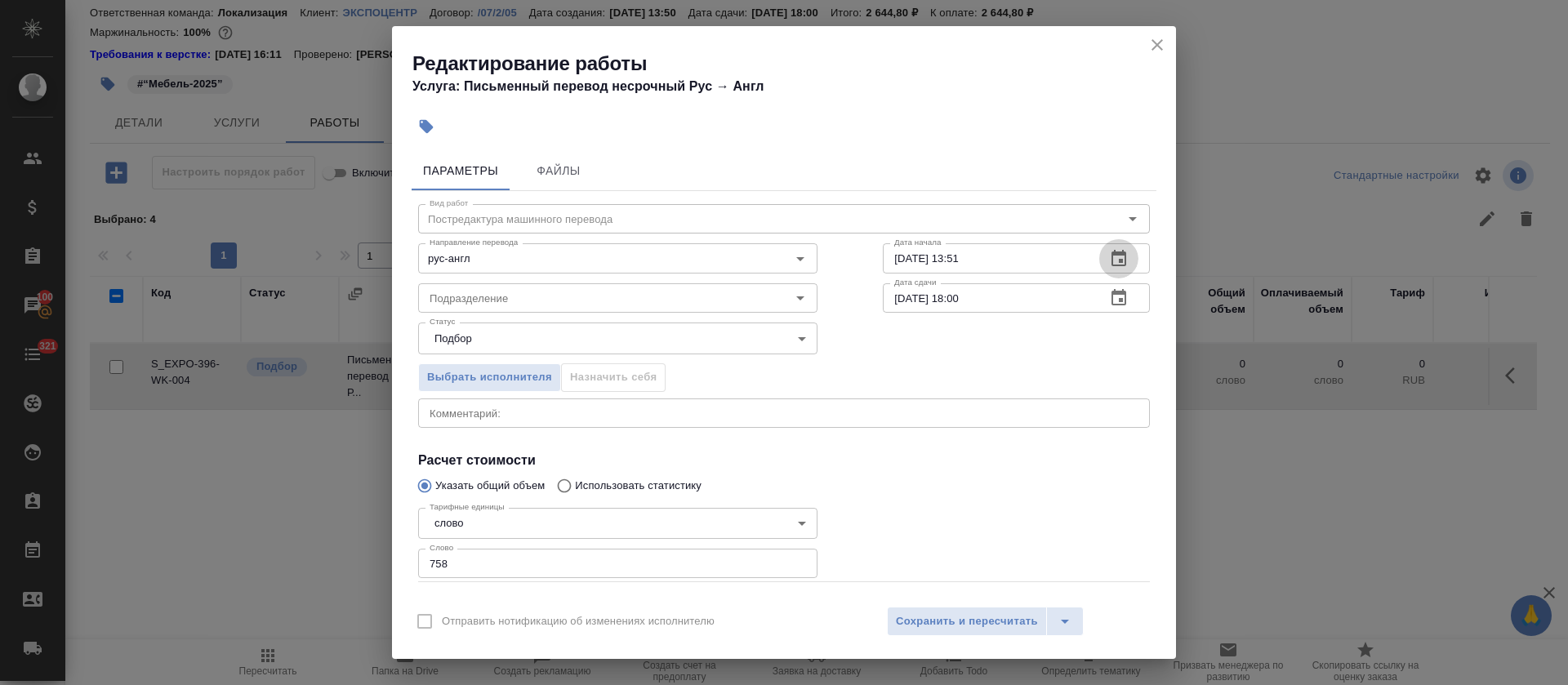
click at [1109, 263] on icon "button" at bounding box center [1119, 259] width 20 height 20
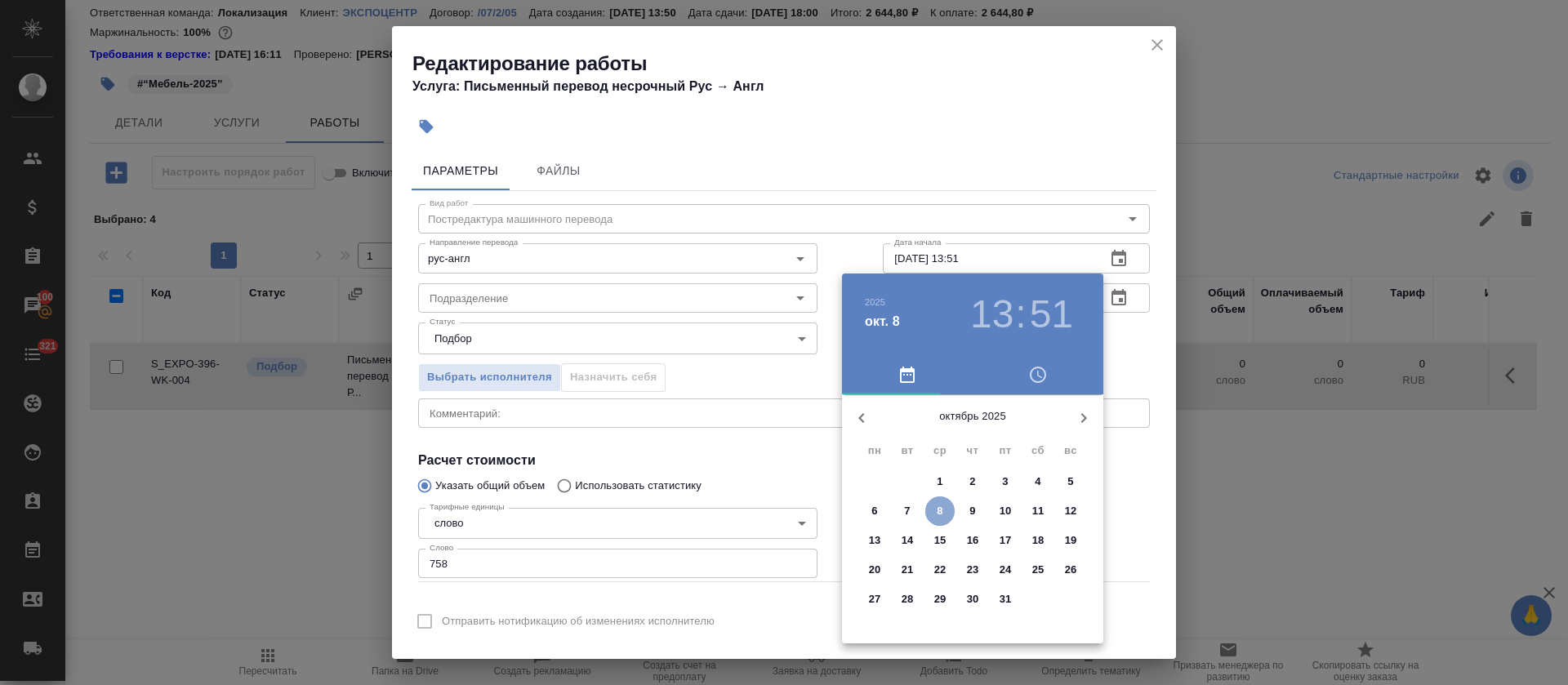
click at [940, 514] on p "8" at bounding box center [939, 511] width 5 height 16
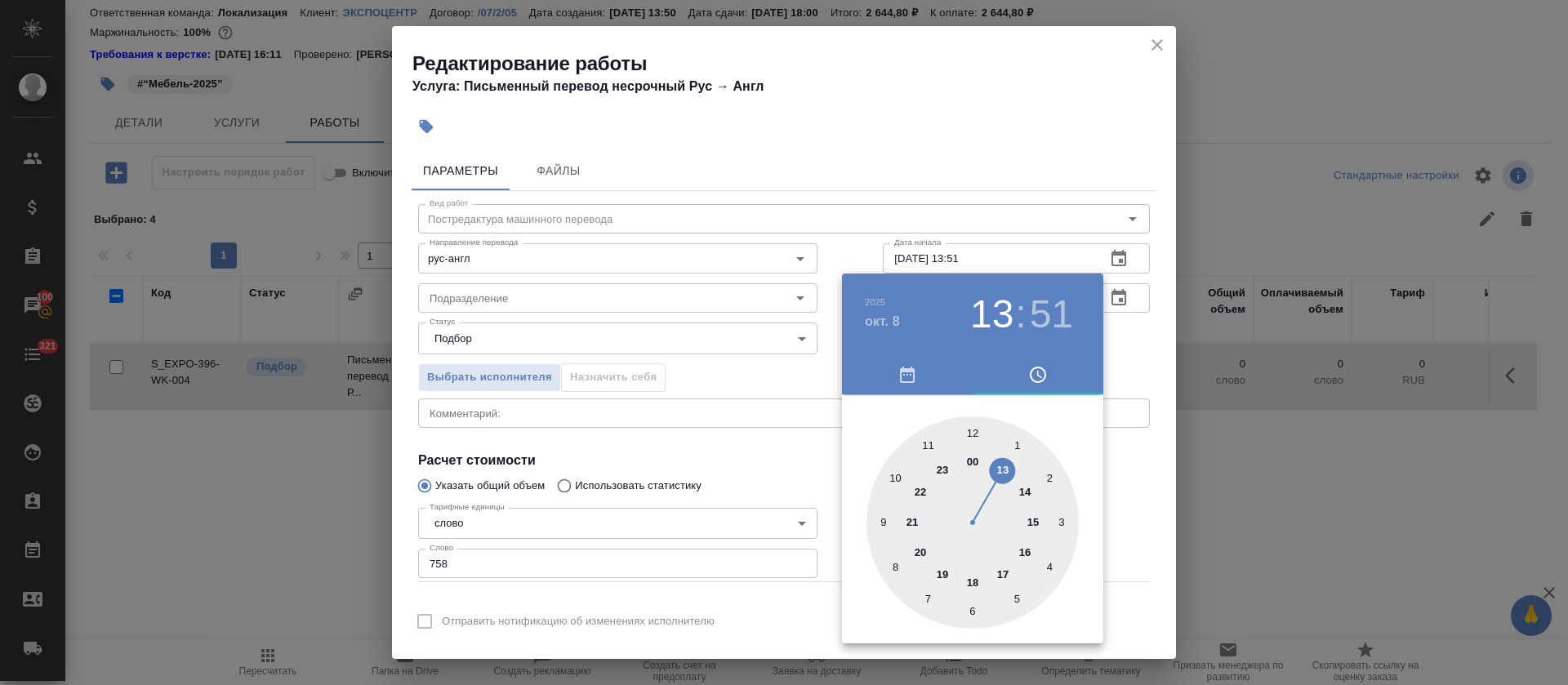
click at [1022, 488] on div at bounding box center [972, 522] width 213 height 213
click at [1018, 600] on div at bounding box center [972, 522] width 213 height 213
type input "08.10.2025 14:25"
click at [731, 481] on div at bounding box center [784, 342] width 1568 height 685
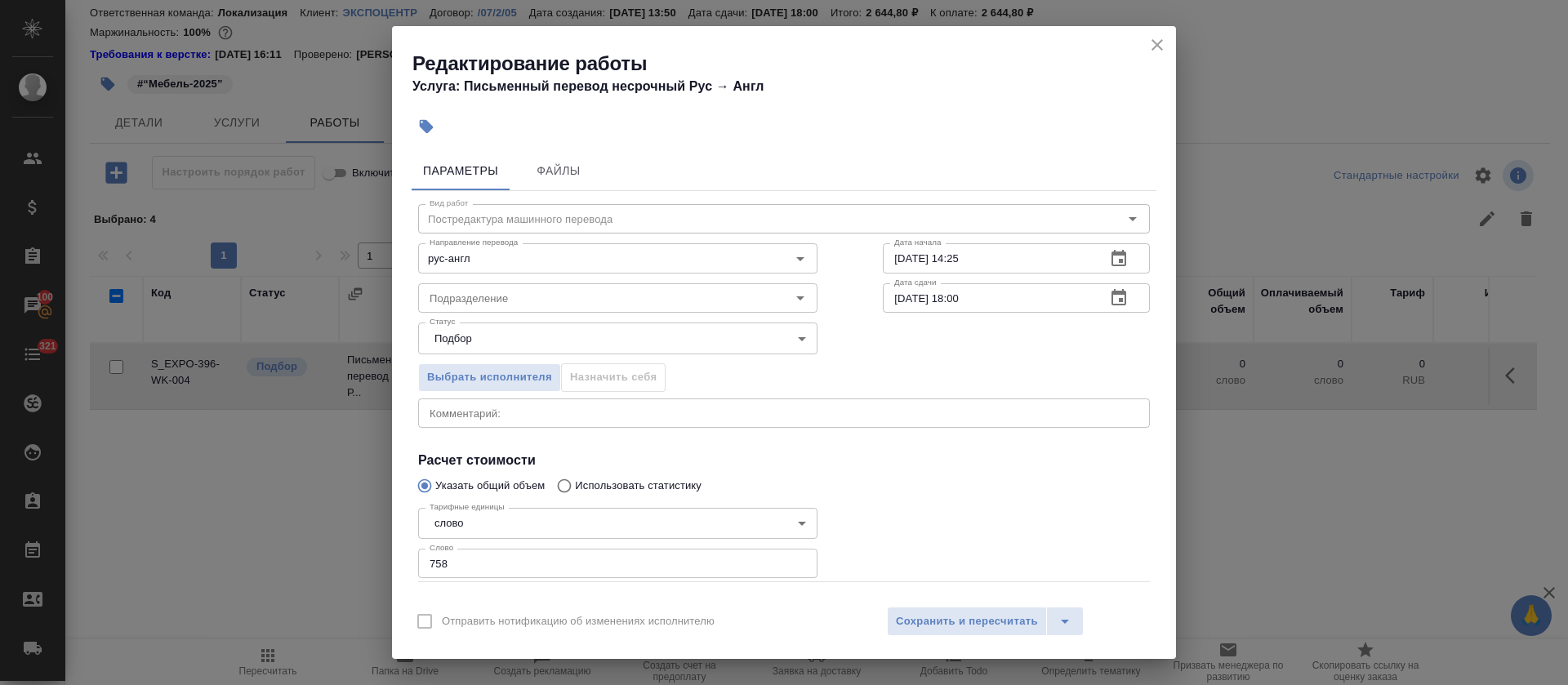
click at [1109, 297] on icon "button" at bounding box center [1119, 298] width 20 height 20
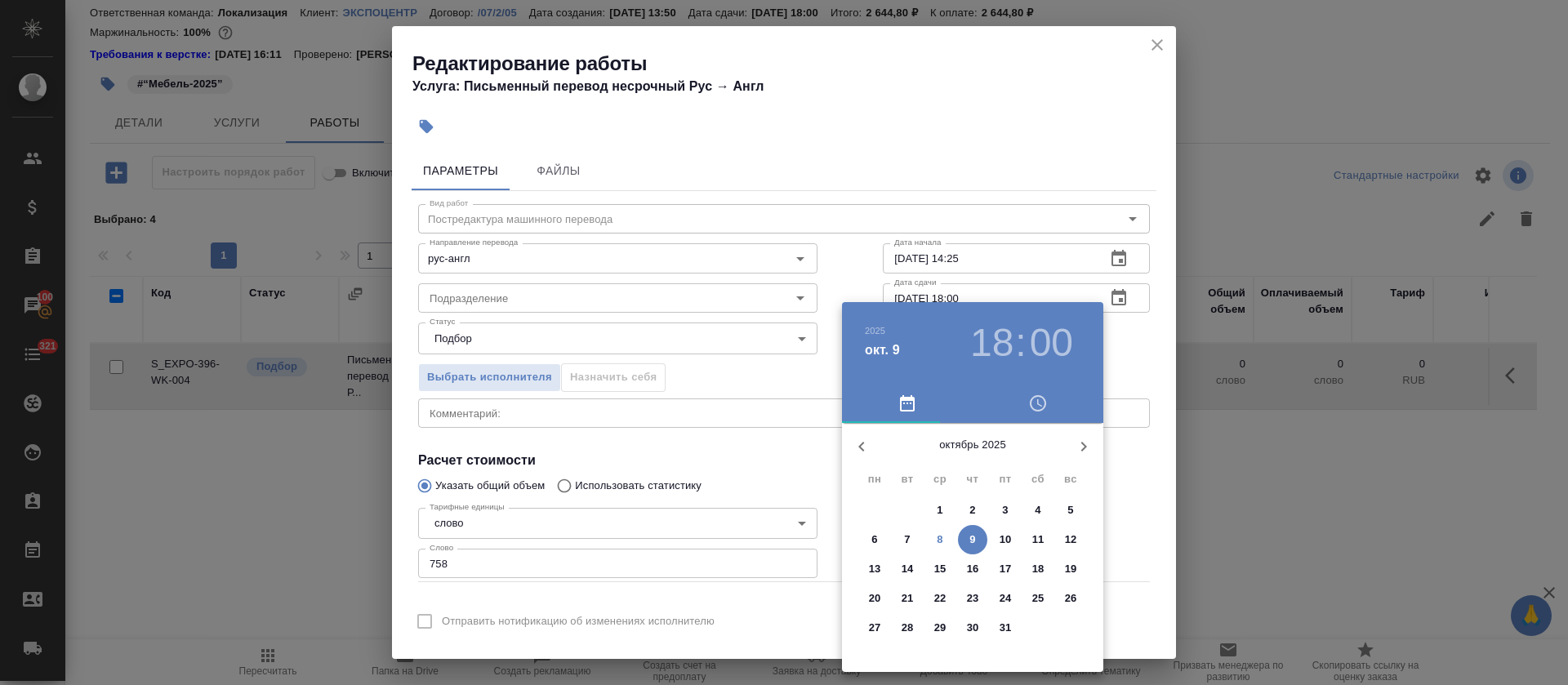
click at [973, 540] on p "9" at bounding box center [972, 539] width 5 height 16
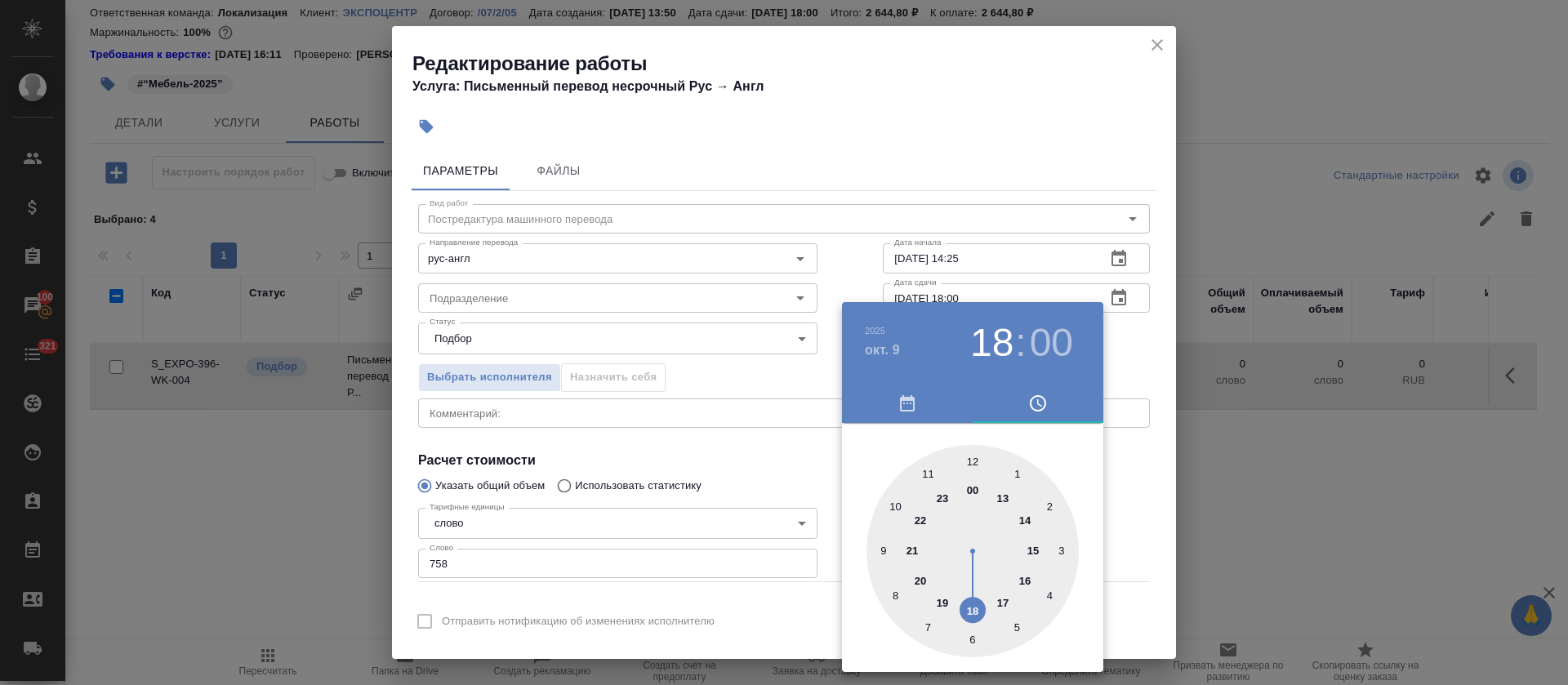
click at [1033, 547] on div at bounding box center [972, 551] width 213 height 213
type input "09.10.2025 15:00"
click at [735, 486] on div at bounding box center [784, 342] width 1568 height 685
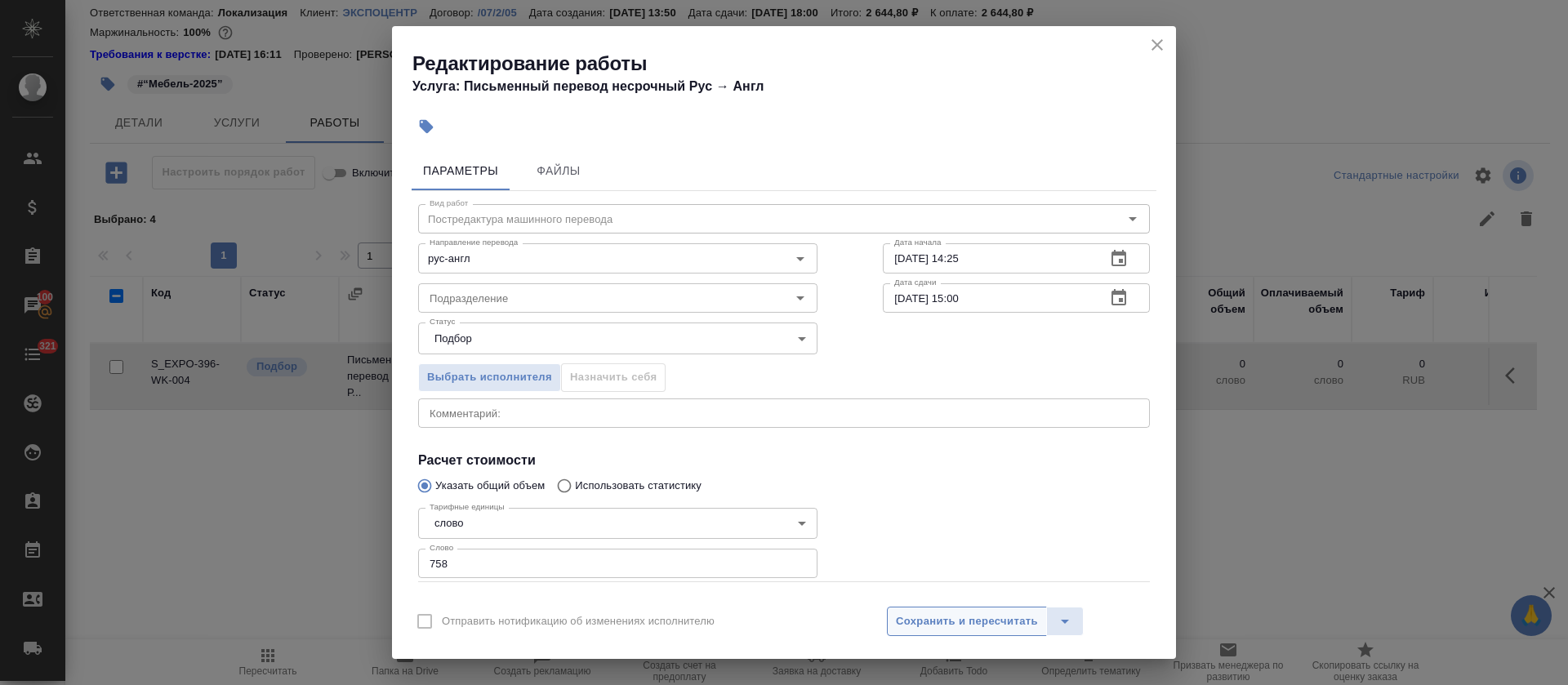
drag, startPoint x: 900, startPoint y: 647, endPoint x: 911, endPoint y: 627, distance: 22.8
click at [901, 647] on div "Отправить нотификацию об изменениях исполнителю Сохранить и пересчитать" at bounding box center [784, 628] width 784 height 63
click at [911, 627] on span "Сохранить и пересчитать" at bounding box center [966, 622] width 142 height 19
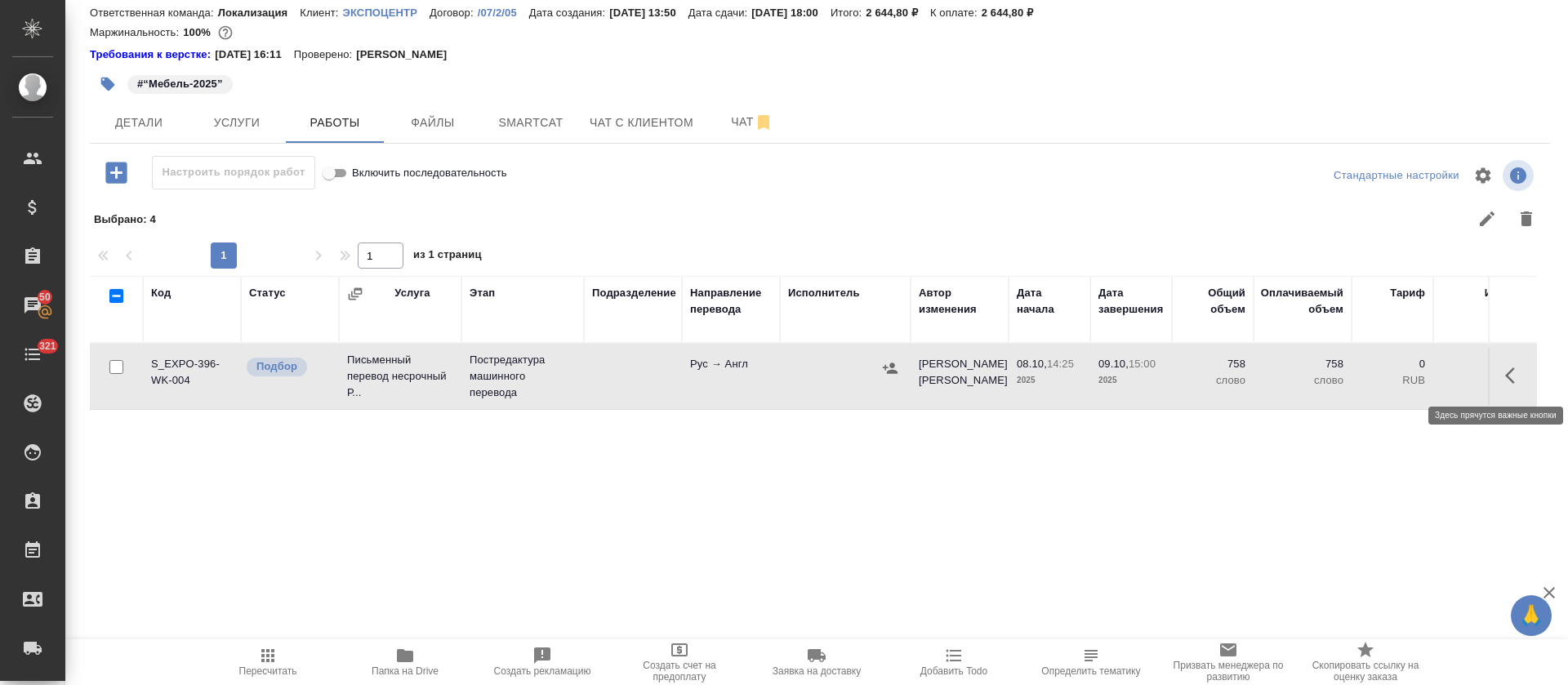
click at [1505, 370] on icon "button" at bounding box center [1515, 376] width 20 height 20
click at [1413, 383] on icon "button" at bounding box center [1424, 376] width 23 height 23
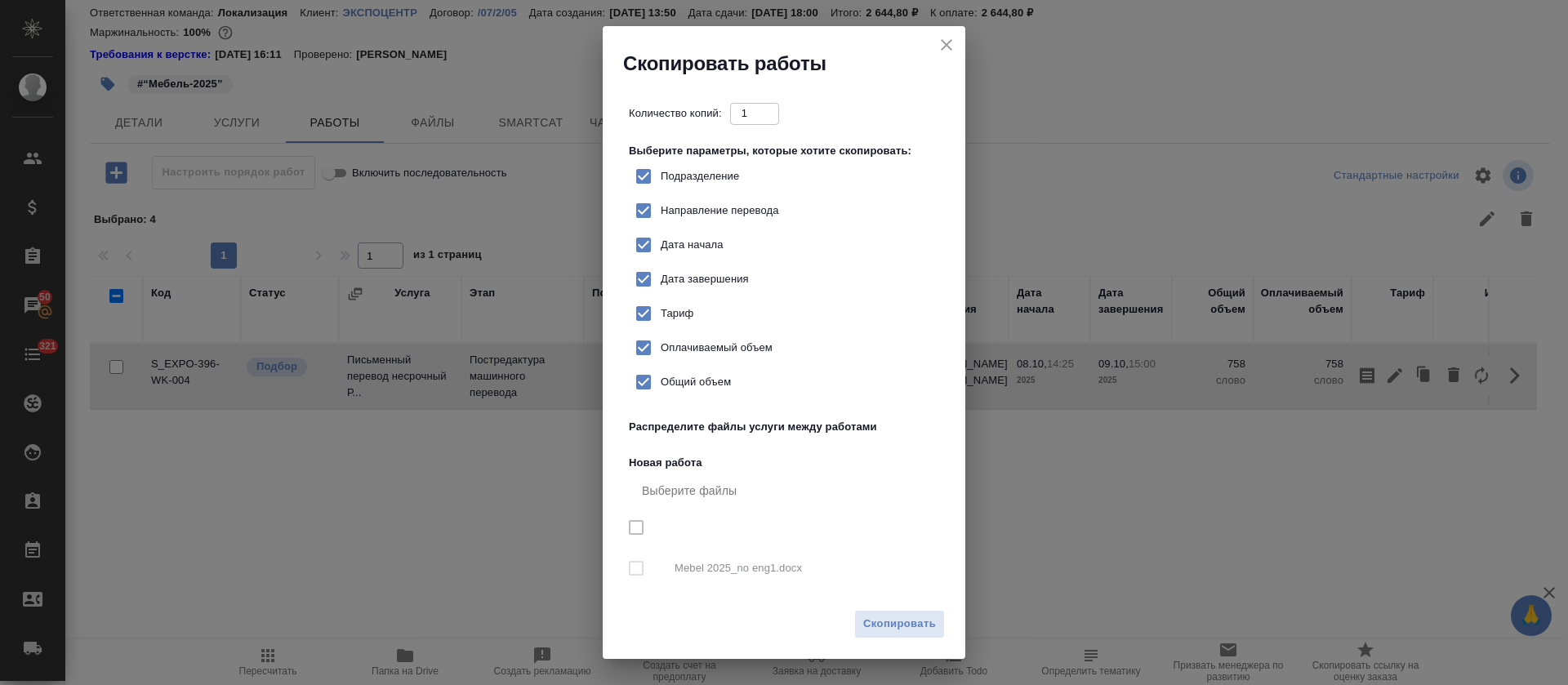
checkbox input "true"
click at [939, 44] on icon "close" at bounding box center [947, 45] width 20 height 20
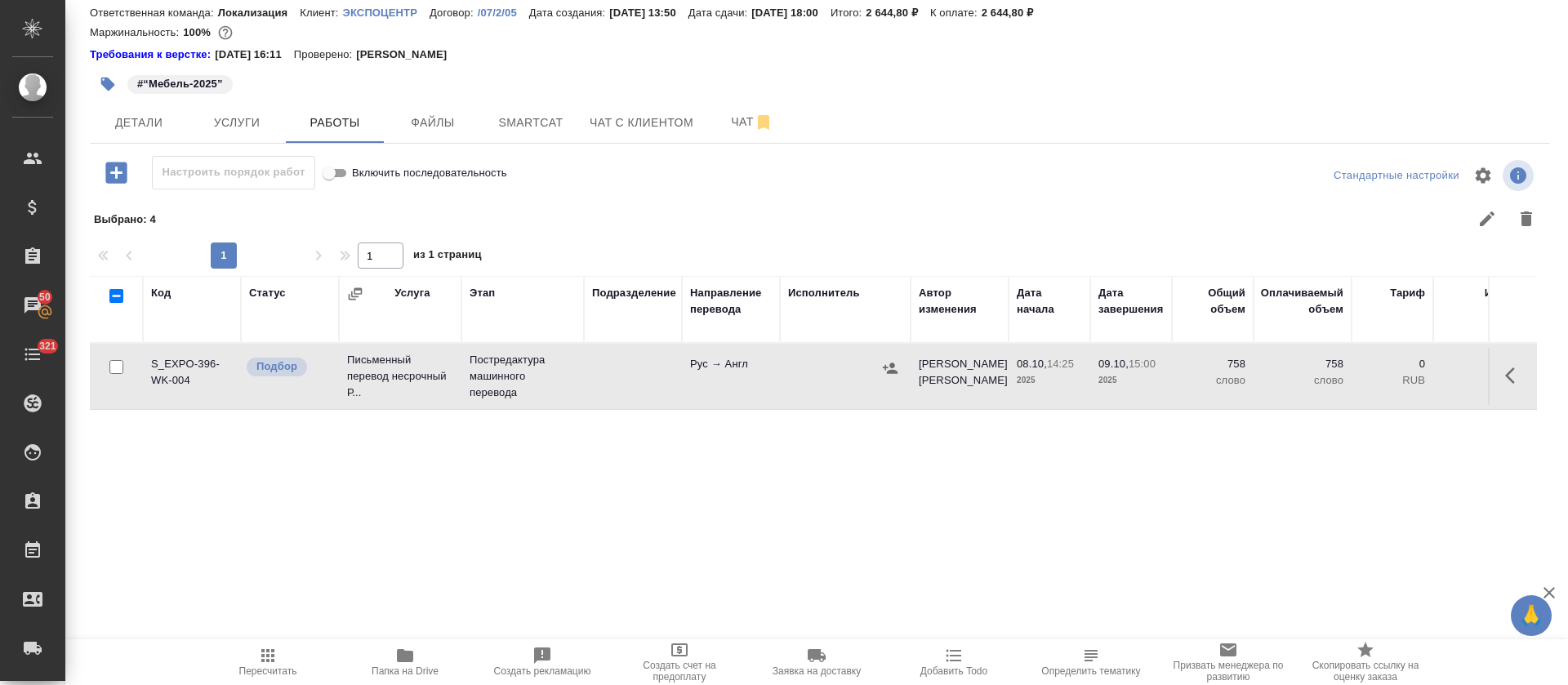
click at [1505, 369] on icon "button" at bounding box center [1515, 376] width 20 height 20
click at [1381, 370] on button "button" at bounding box center [1395, 376] width 28 height 39
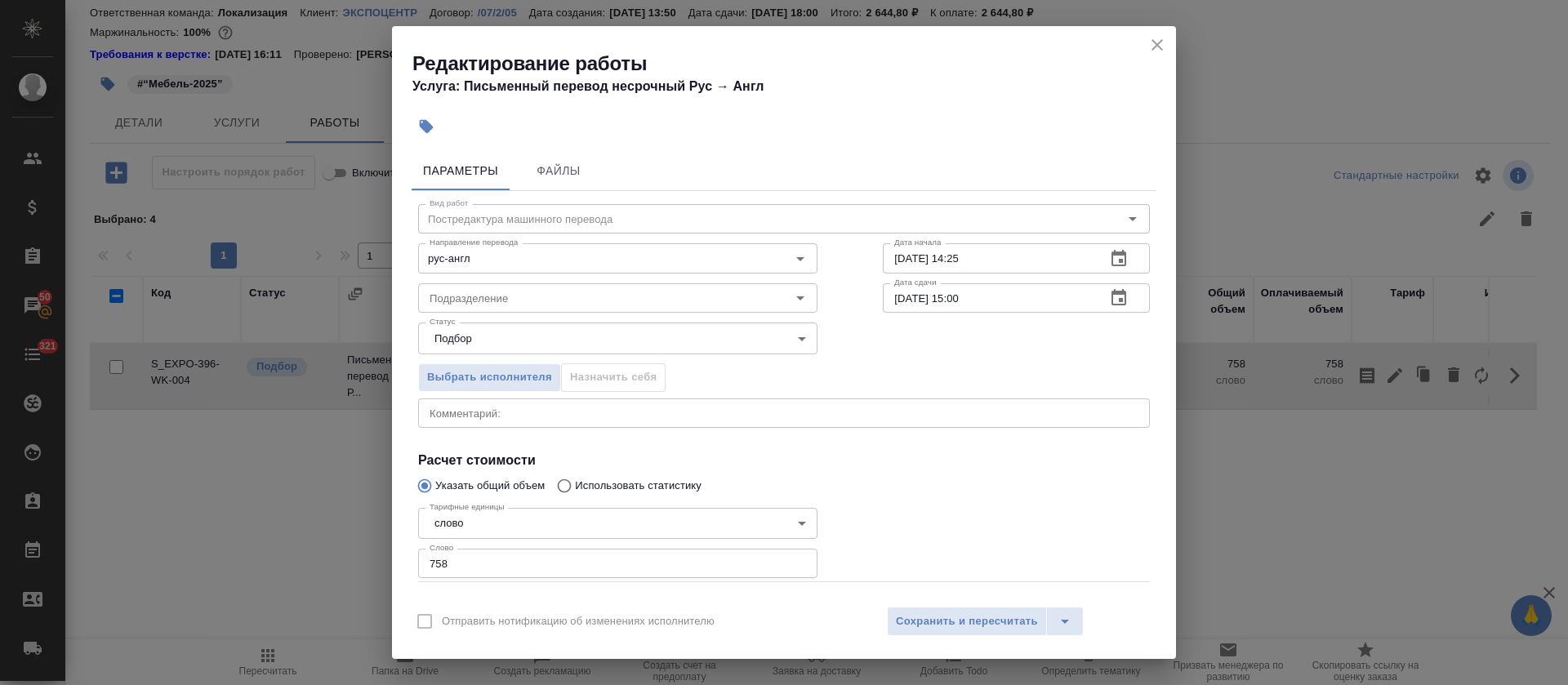
click at [1161, 44] on icon "close" at bounding box center [1157, 45] width 20 height 20
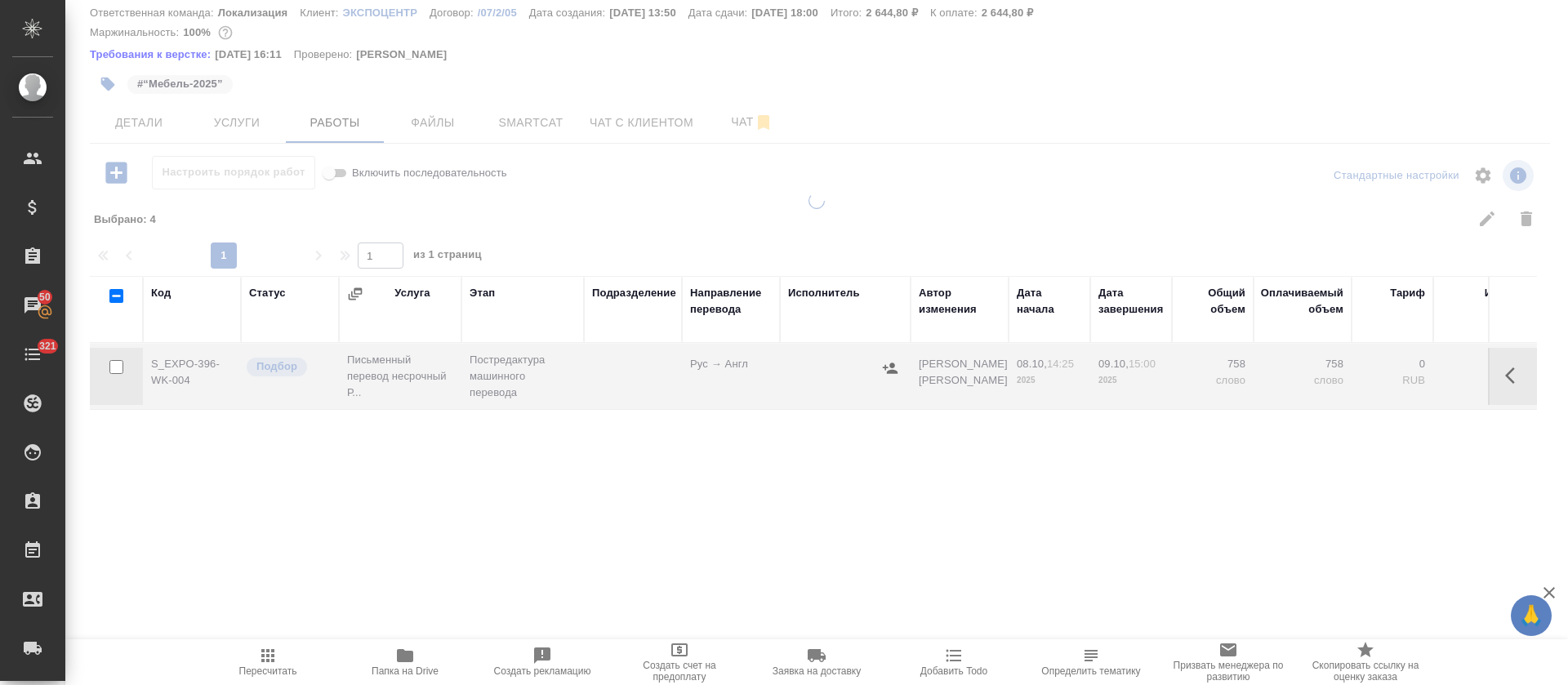
click at [1496, 363] on button "button" at bounding box center [1515, 376] width 39 height 39
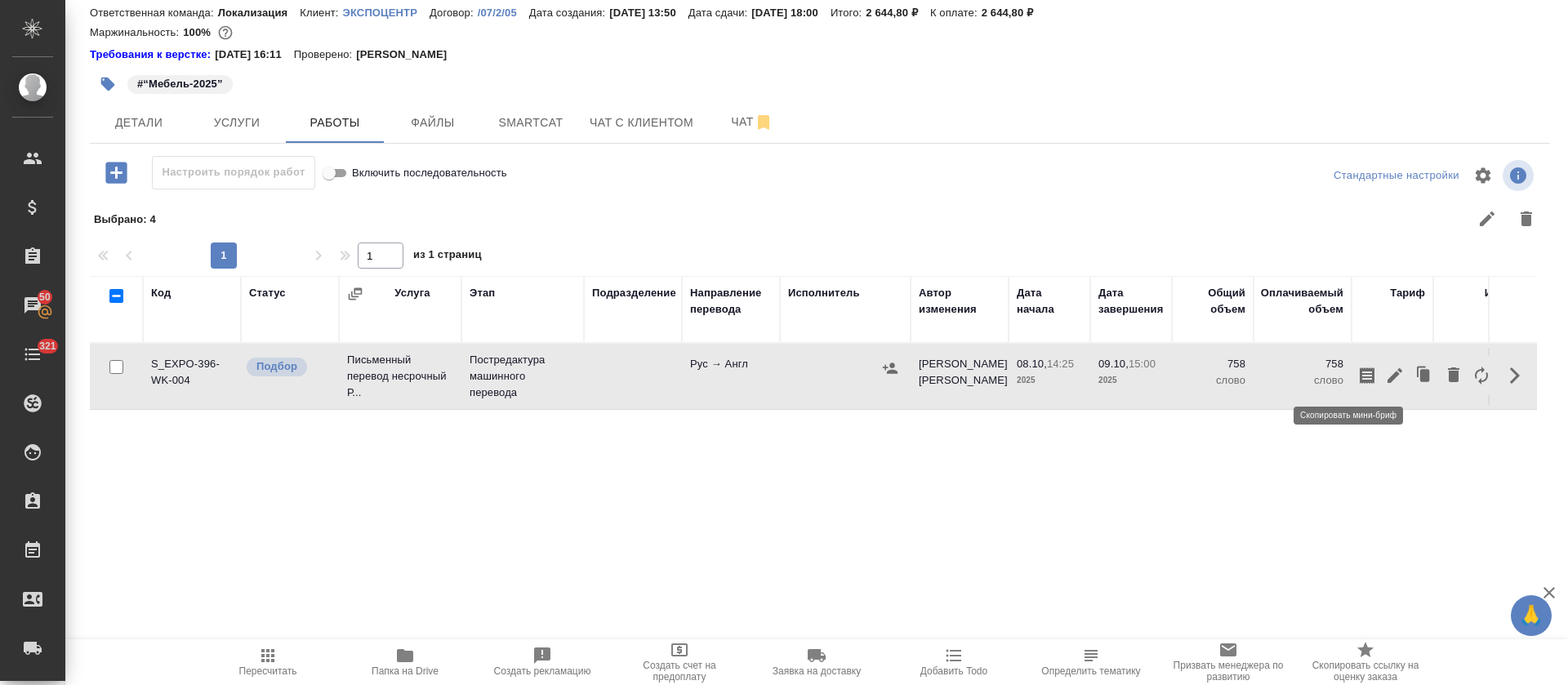
click at [1357, 378] on icon "button" at bounding box center [1367, 376] width 20 height 20
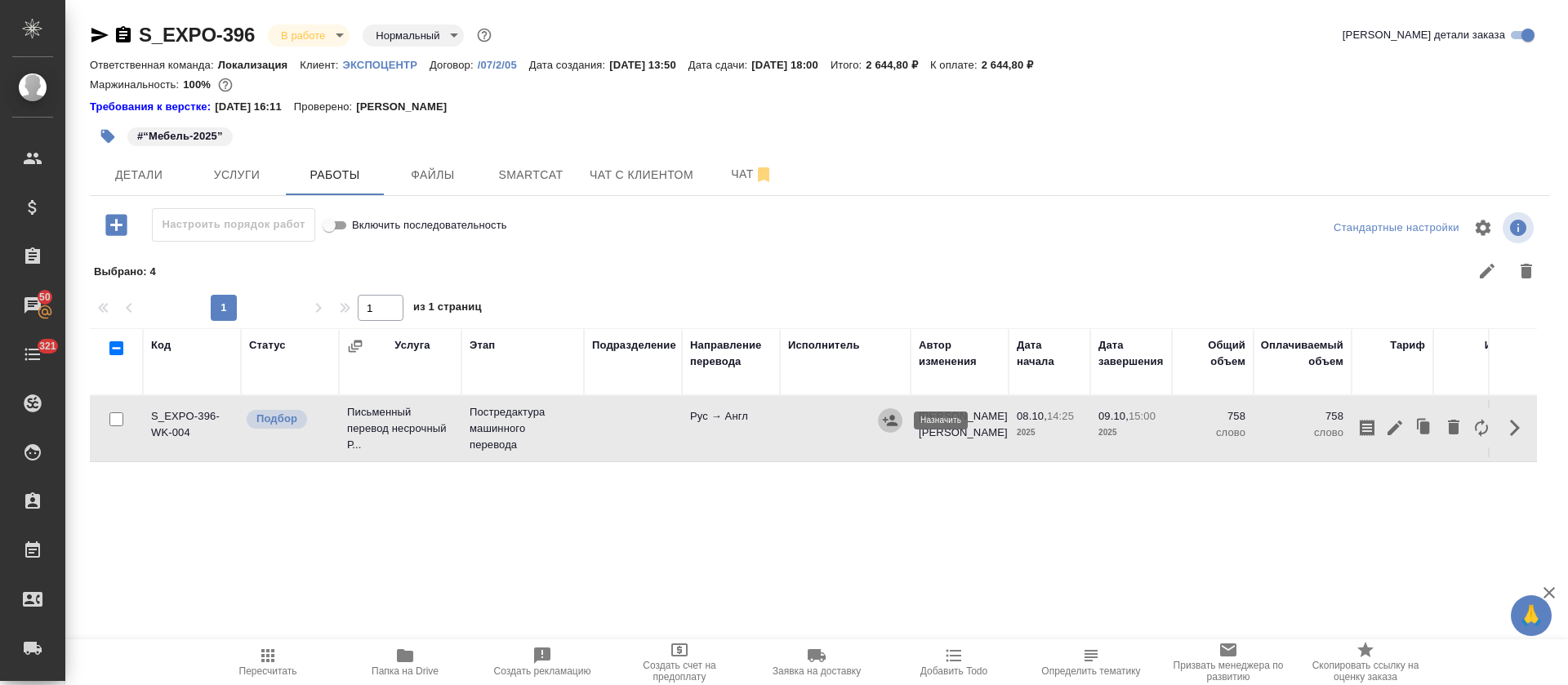
click at [892, 414] on icon "button" at bounding box center [890, 421] width 16 height 16
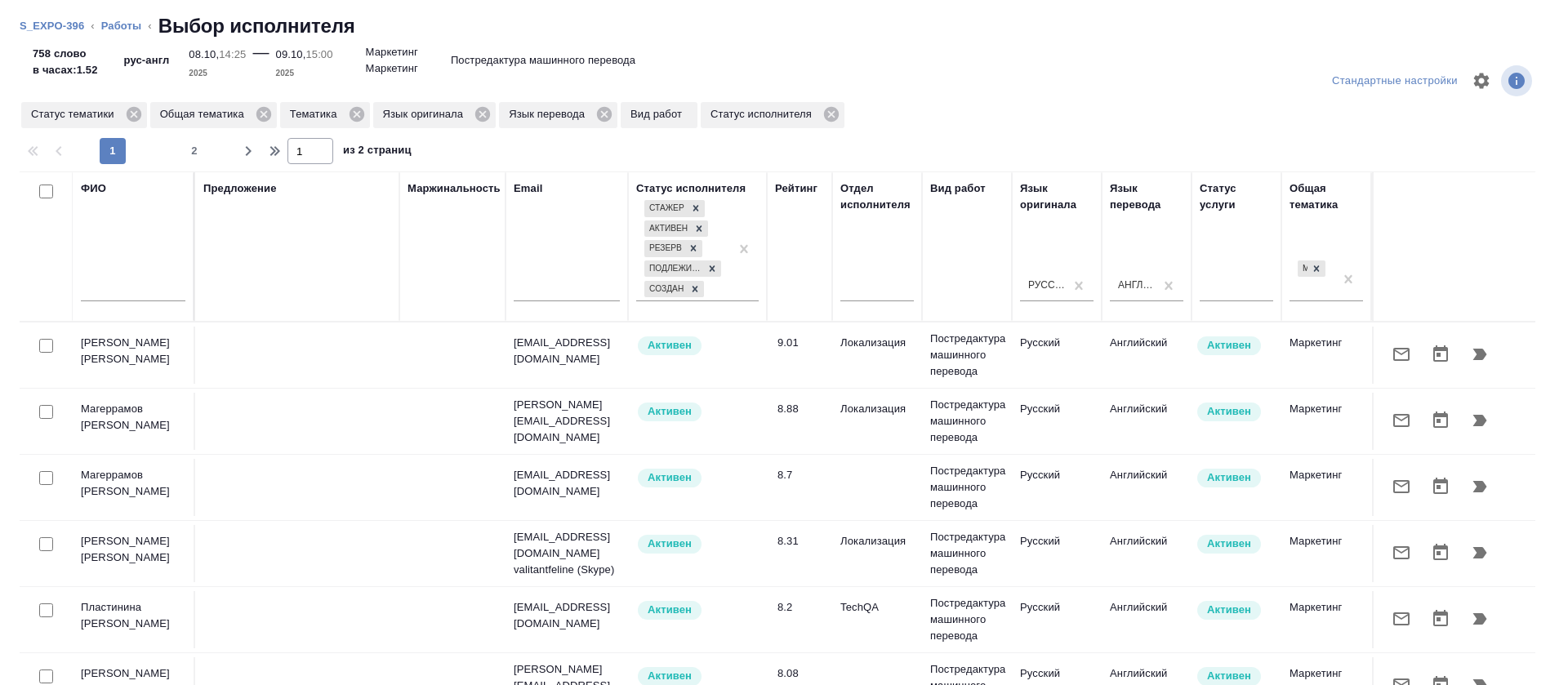
click at [154, 289] on input "text" at bounding box center [133, 291] width 104 height 21
drag, startPoint x: 107, startPoint y: 289, endPoint x: 71, endPoint y: 292, distance: 36.1
click at [71, 292] on tr "ФИО ker Предложение Маржинальность Email Статус исполнителя Стажер Активен Резе…" at bounding box center [1205, 246] width 2373 height 150
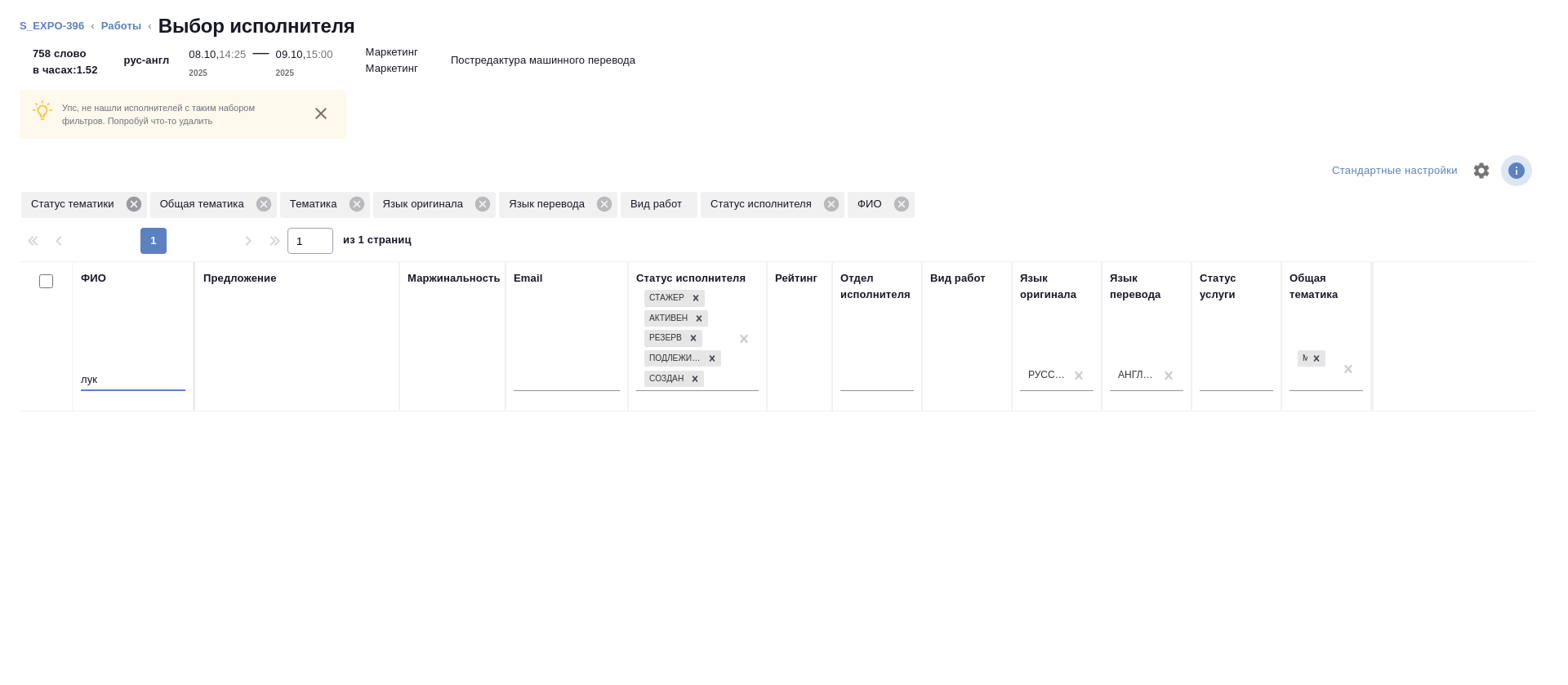
type input "лук"
click at [126, 197] on icon at bounding box center [134, 205] width 18 height 18
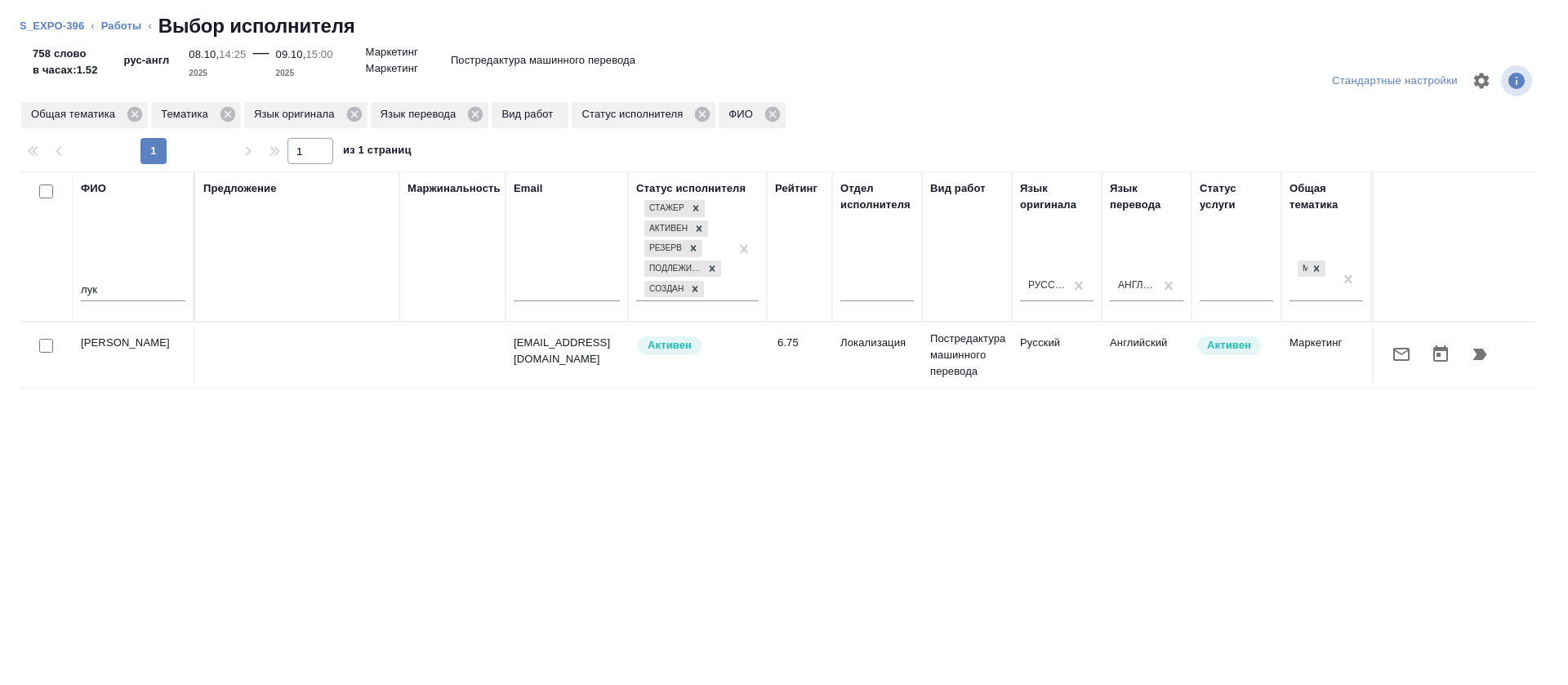
click at [1392, 355] on icon "button" at bounding box center [1402, 355] width 20 height 20
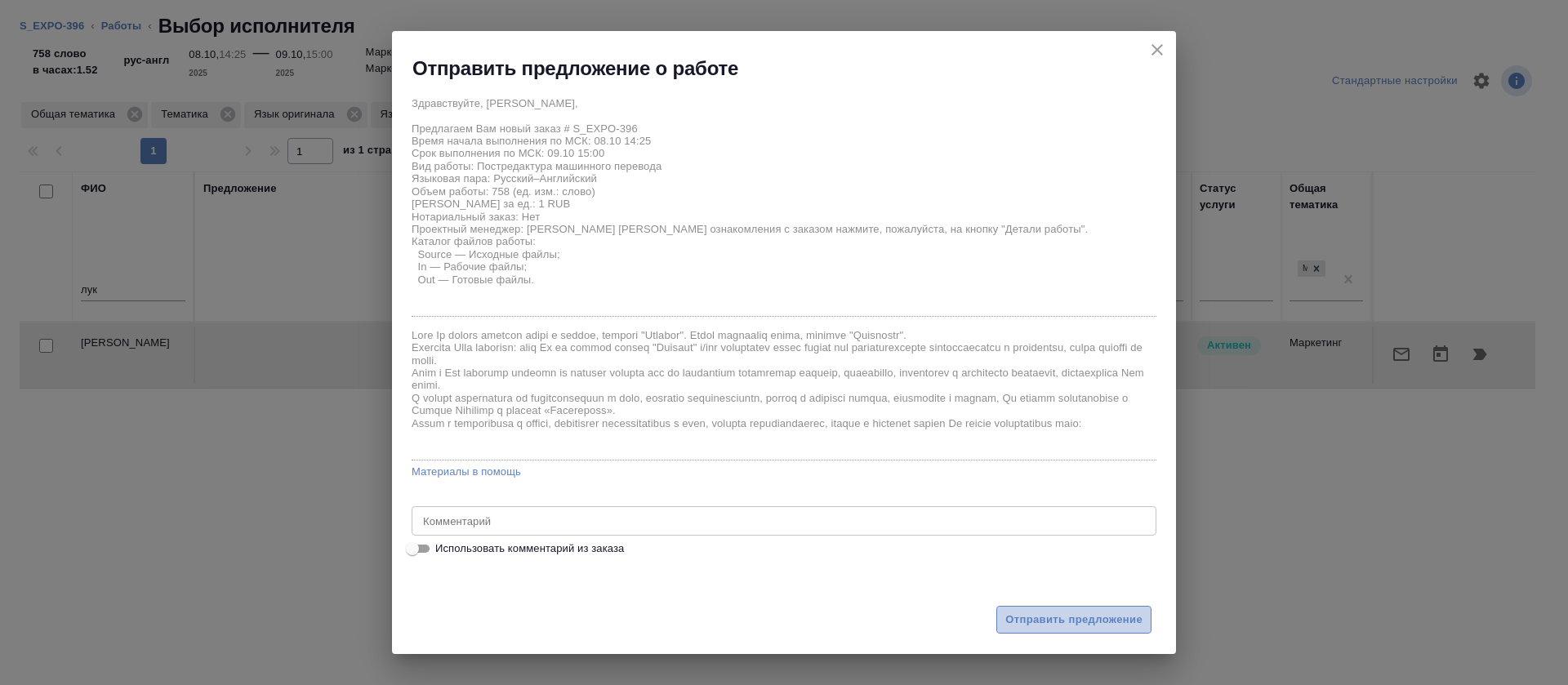
click at [1056, 618] on span "Отправить предложение" at bounding box center [1074, 620] width 138 height 19
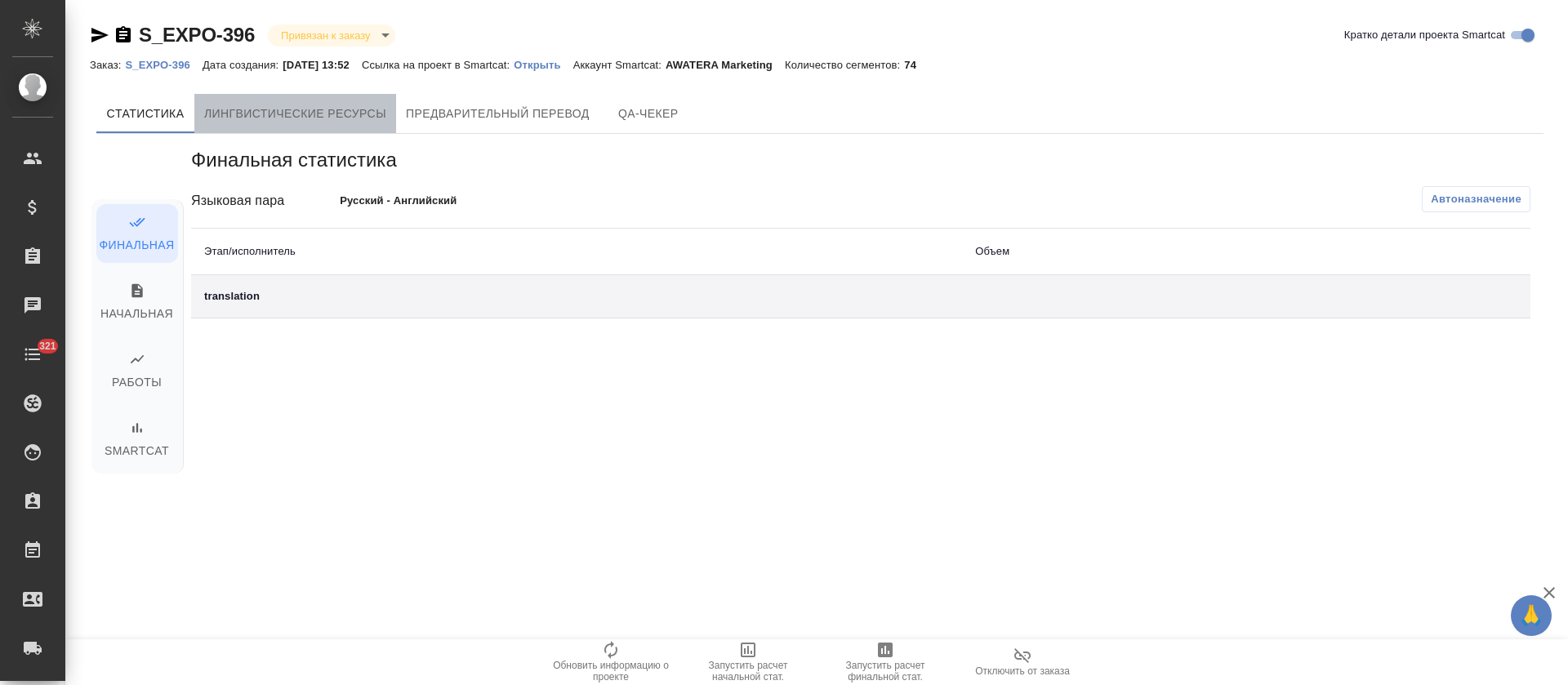
click at [365, 119] on span "Лингвистические ресурсы" at bounding box center [296, 113] width 182 height 21
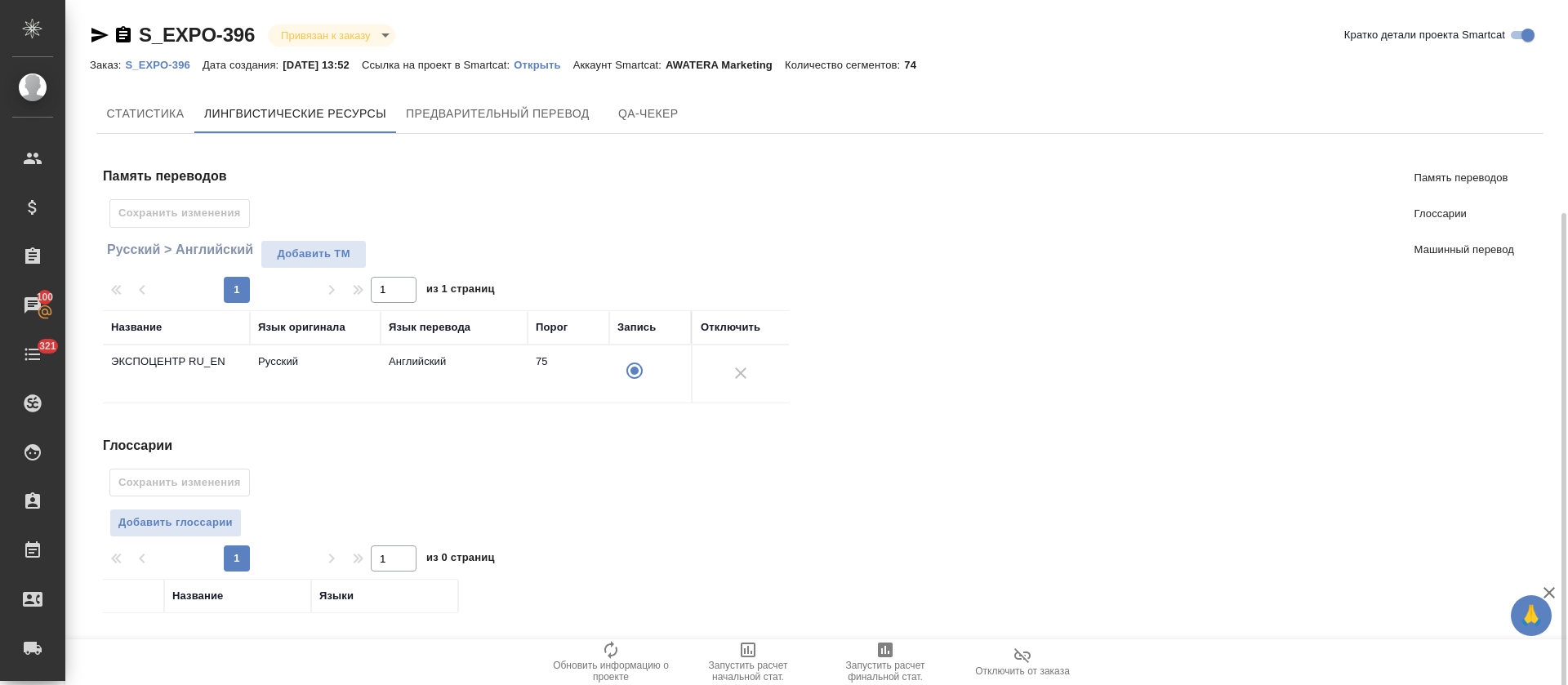
scroll to position [237, 0]
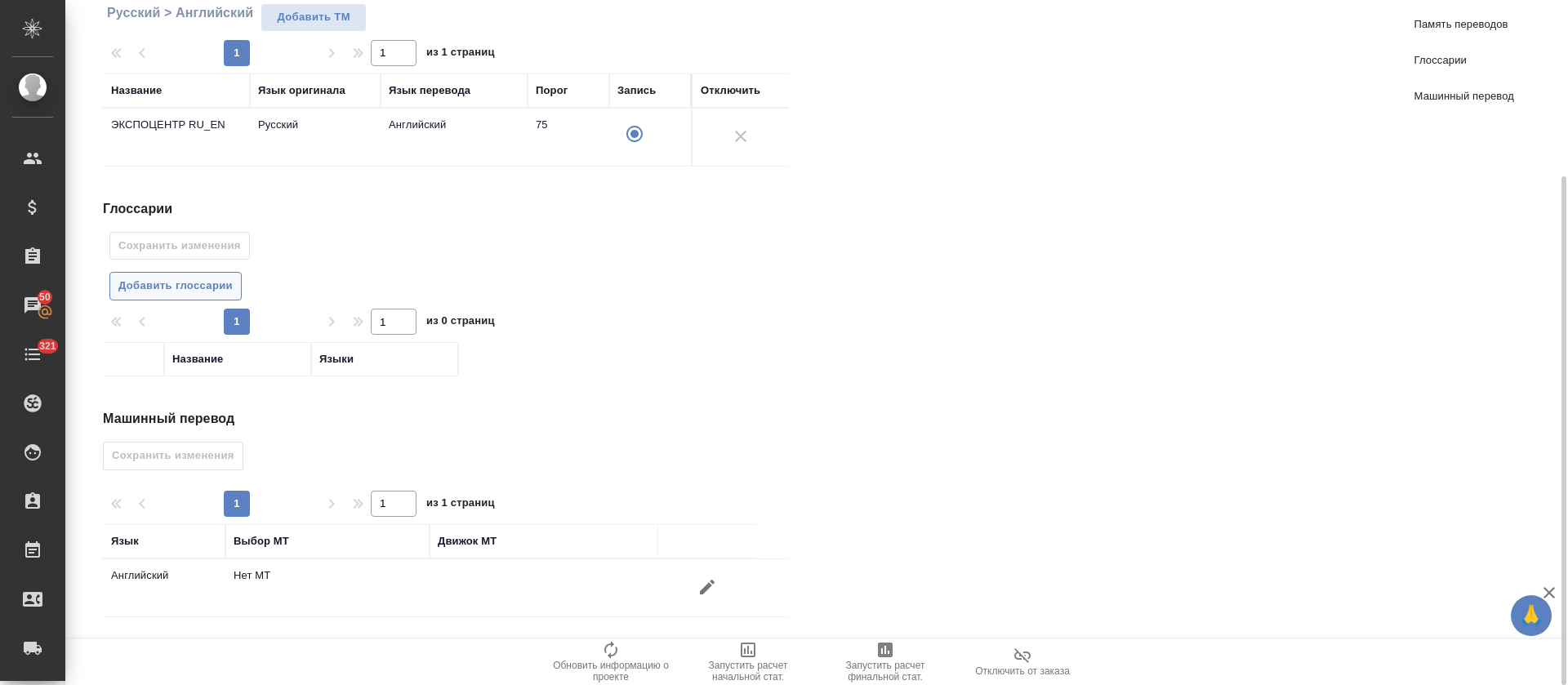
click at [180, 285] on span "Добавить глоссарии" at bounding box center [176, 286] width 114 height 19
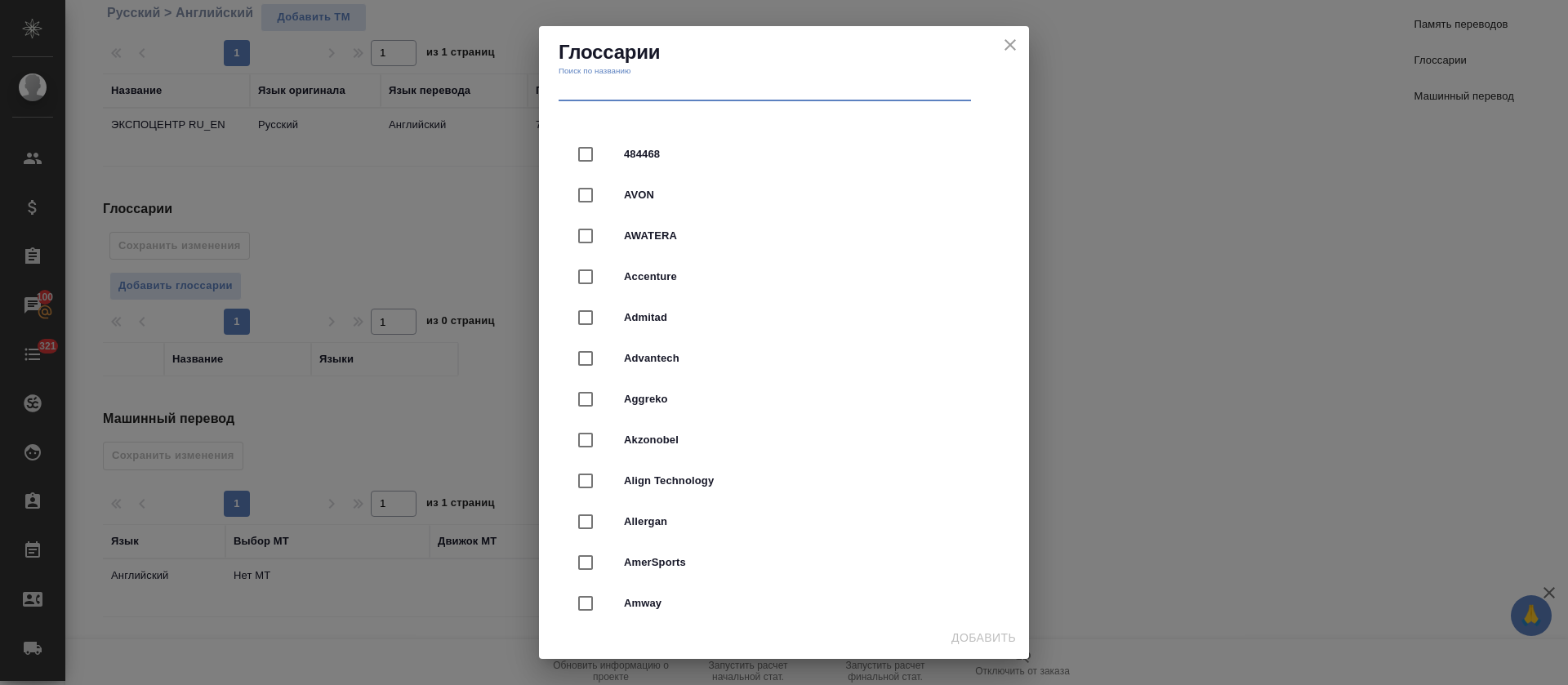
click at [856, 92] on input "text" at bounding box center [765, 90] width 413 height 23
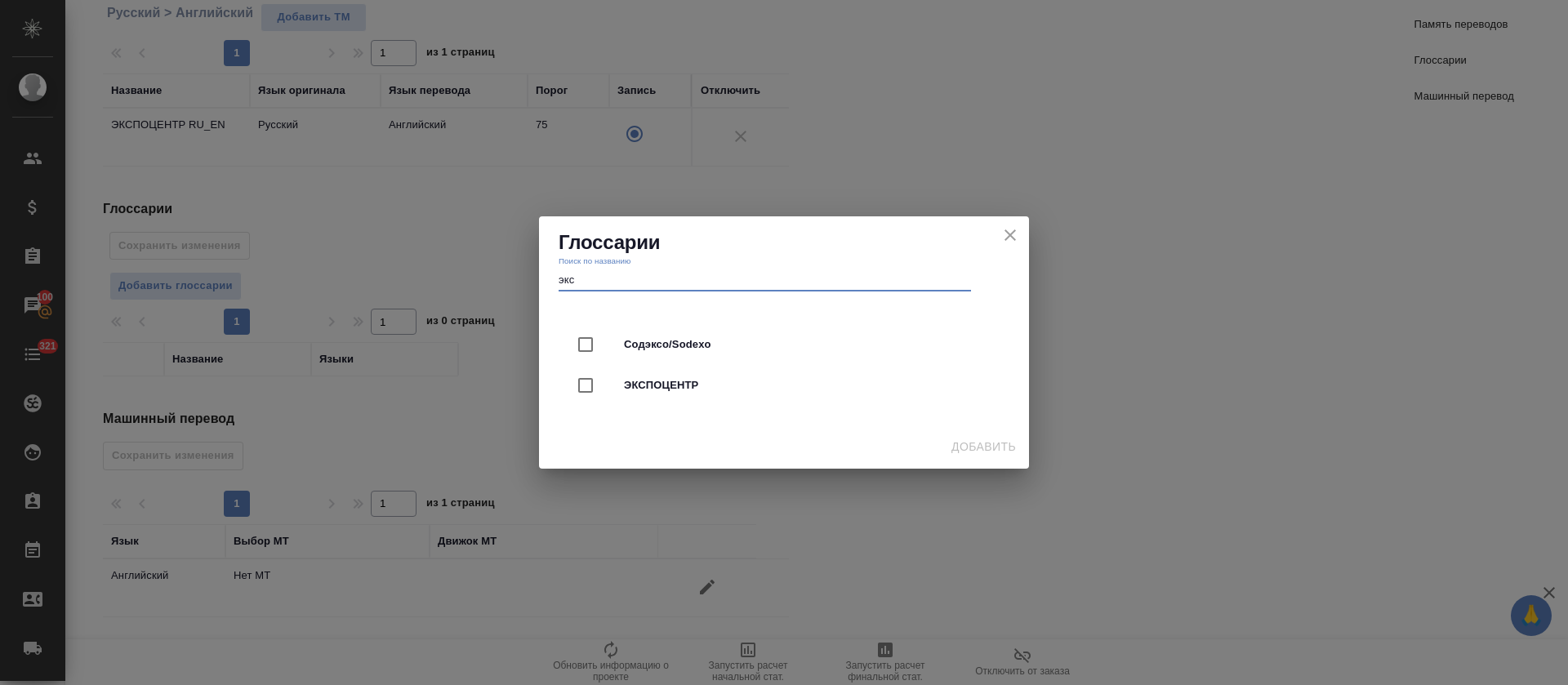
type input "экс"
click at [880, 378] on span "ЭКСПОЦЕНТР" at bounding box center [807, 386] width 366 height 16
checkbox input "true"
click at [1000, 445] on span "Добавить" at bounding box center [984, 447] width 64 height 21
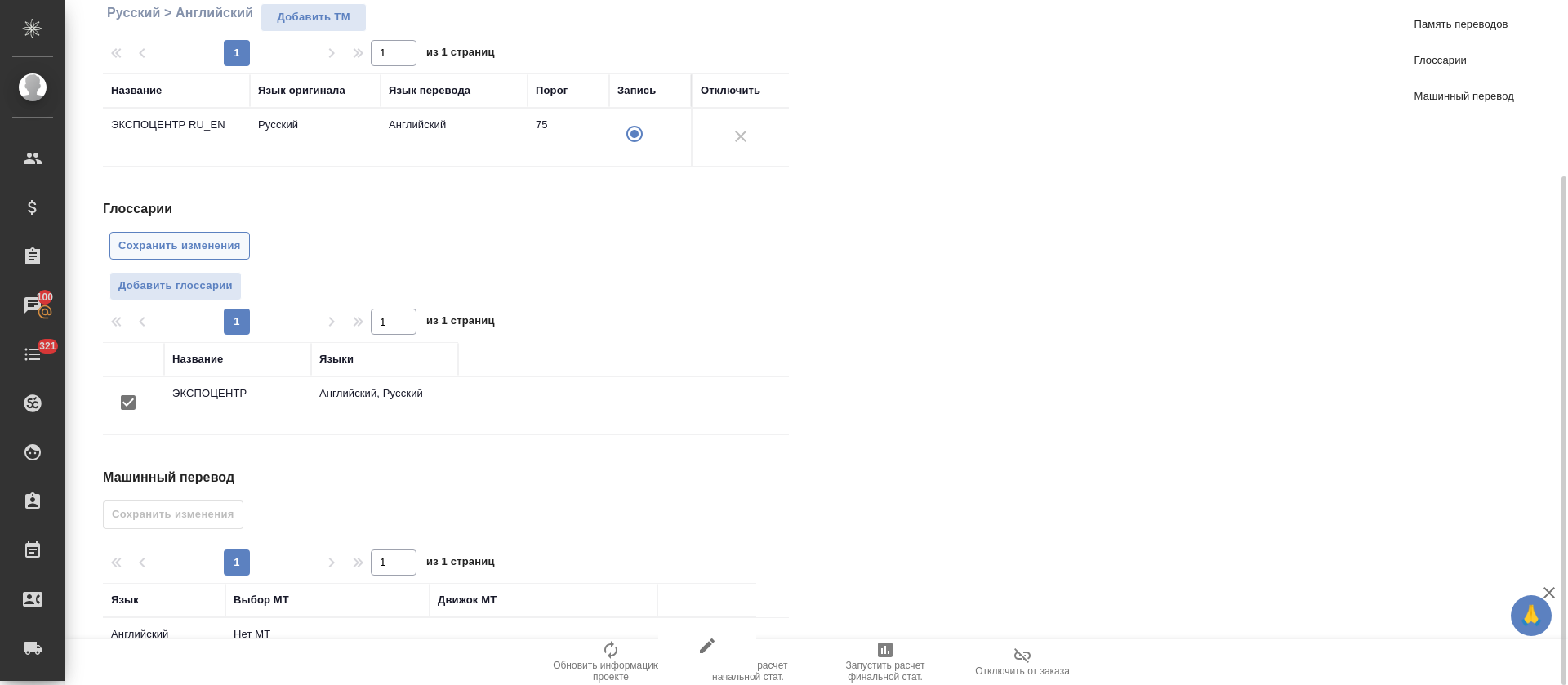
click at [200, 251] on span "Сохранить изменения" at bounding box center [179, 246] width 122 height 19
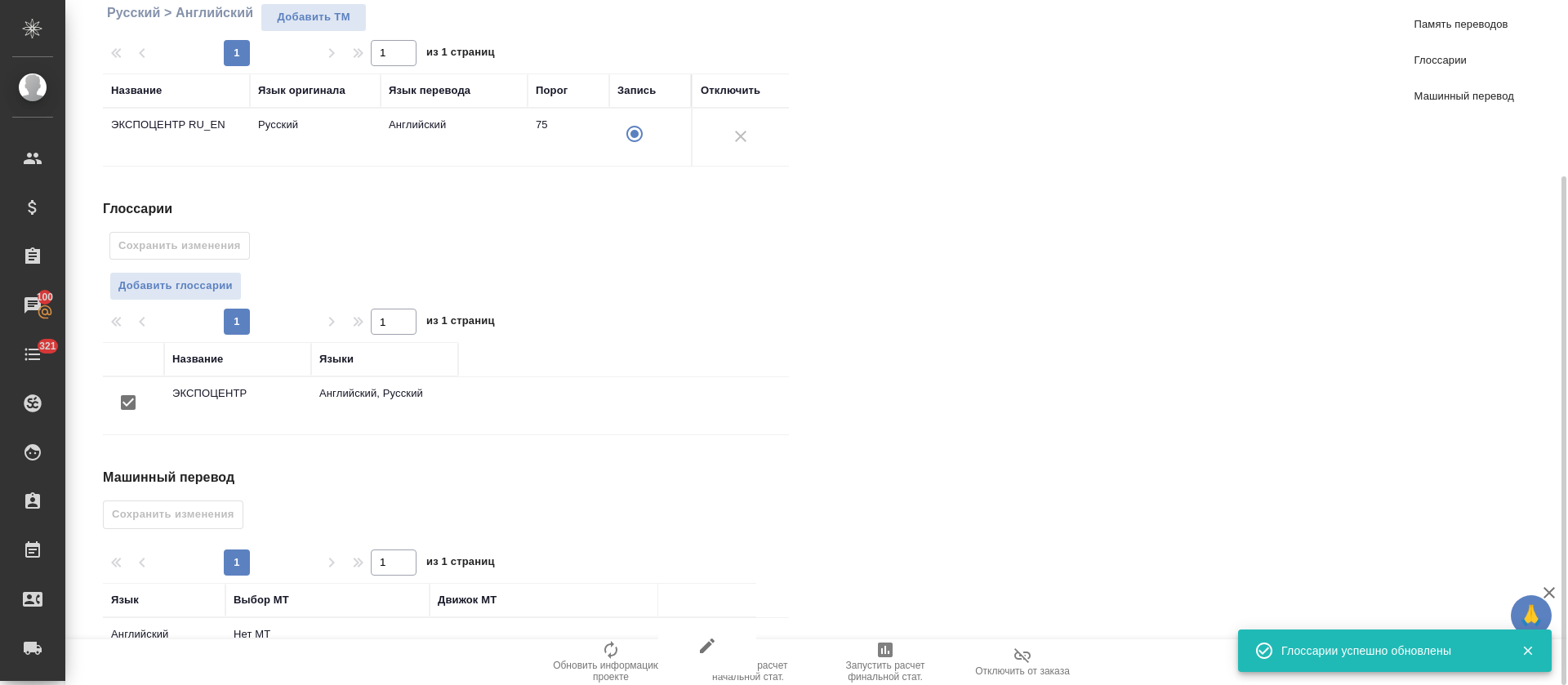
scroll to position [296, 0]
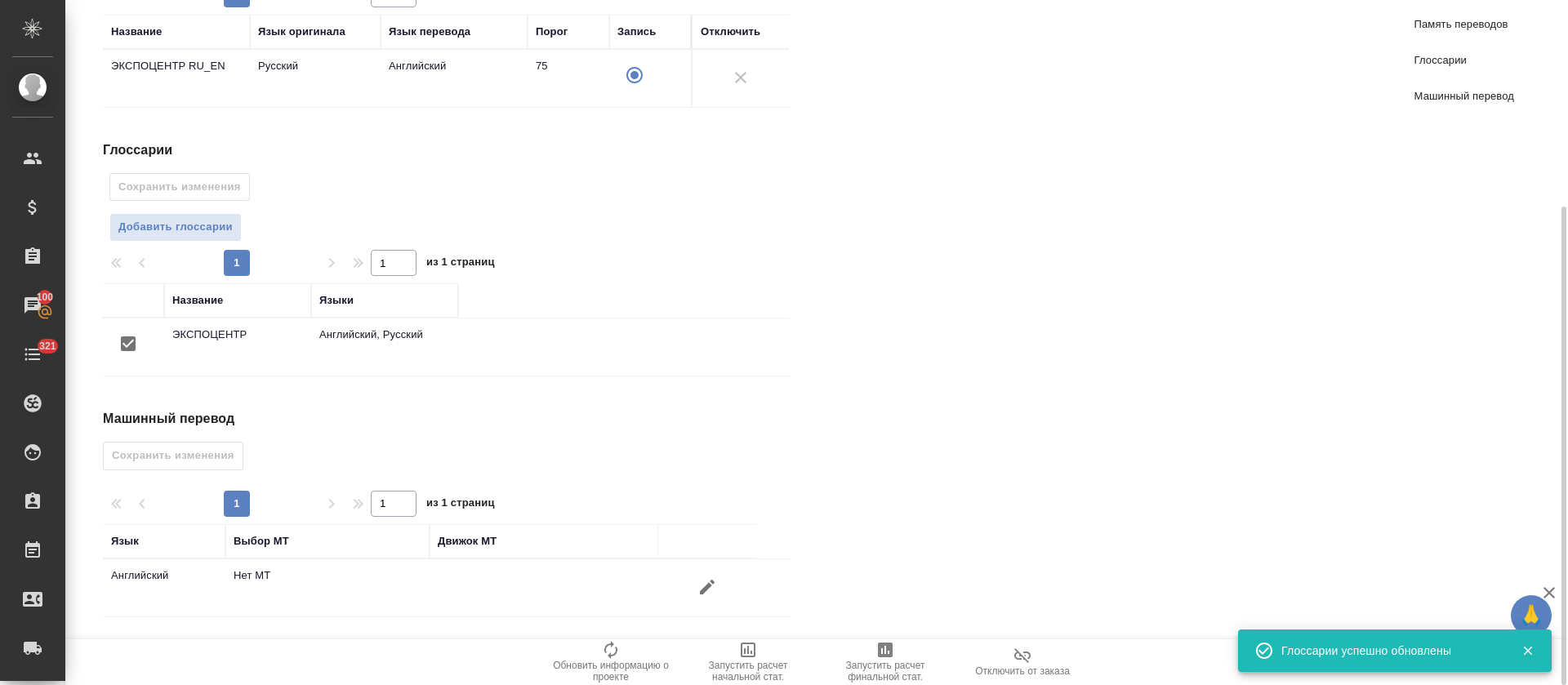
click at [705, 589] on icon "button" at bounding box center [707, 587] width 14 height 14
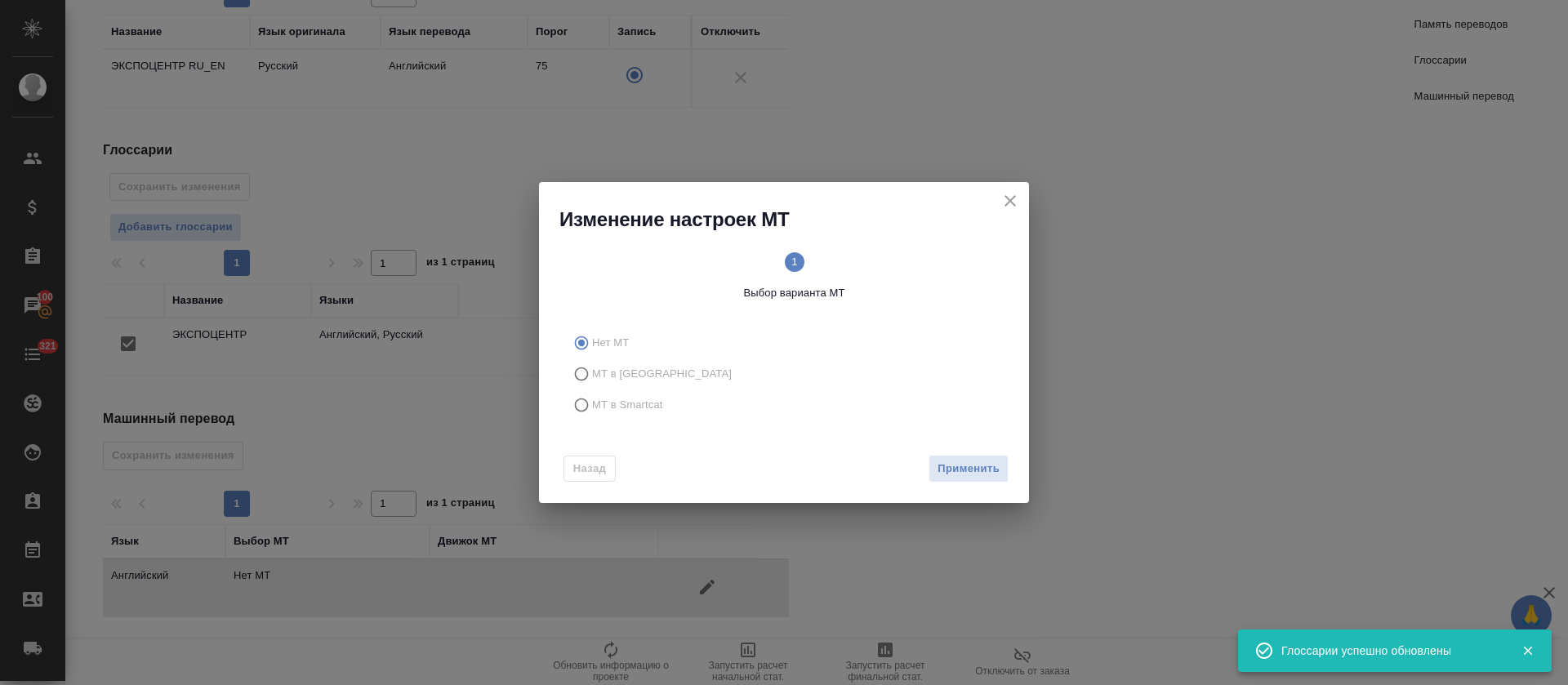
click at [602, 409] on span "МТ в Smartcat" at bounding box center [628, 405] width 71 height 16
click at [592, 409] on input "МТ в Smartcat" at bounding box center [579, 405] width 26 height 31
radio input "true"
click at [937, 453] on div "Назад Вперед" at bounding box center [784, 465] width 490 height 77
click at [949, 464] on div "Вперед" at bounding box center [975, 469] width 65 height 29
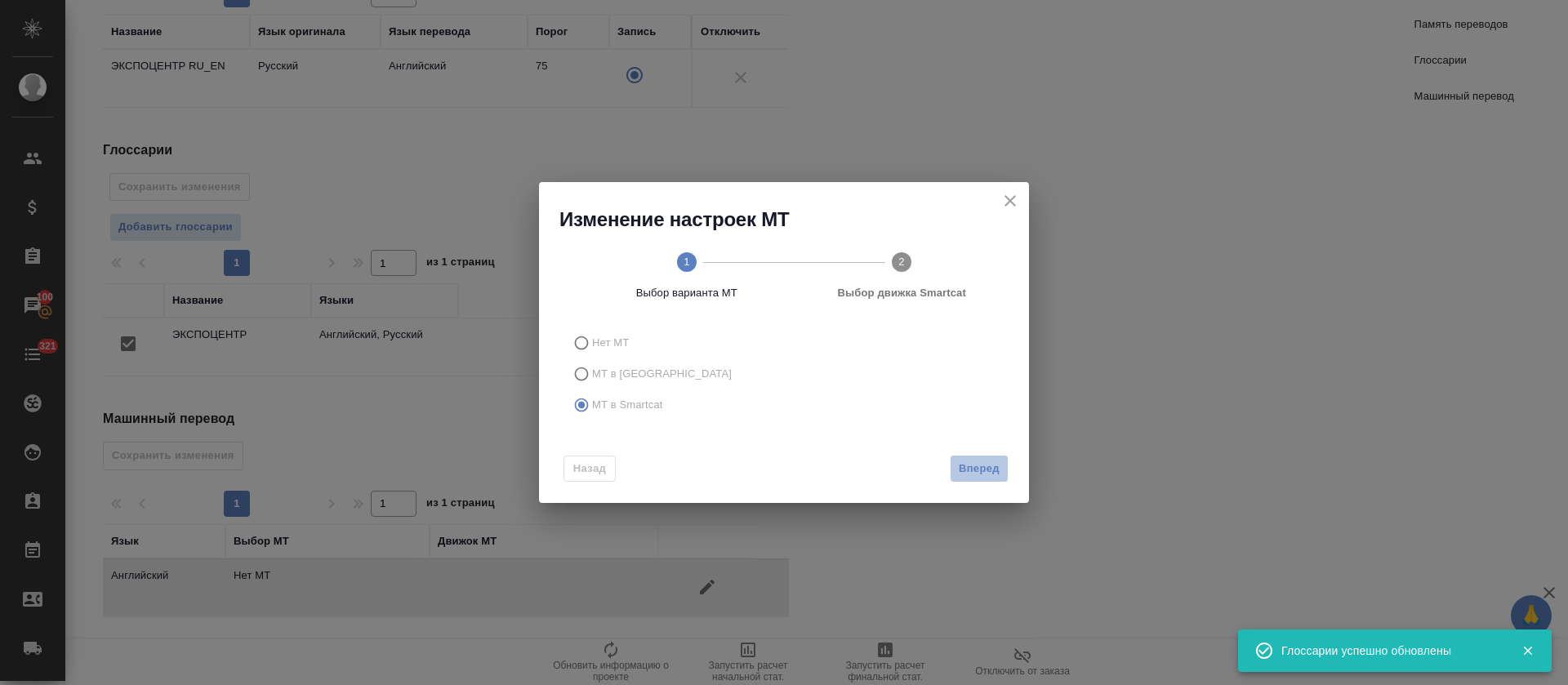
click at [951, 465] on button "Вперед" at bounding box center [980, 469] width 59 height 29
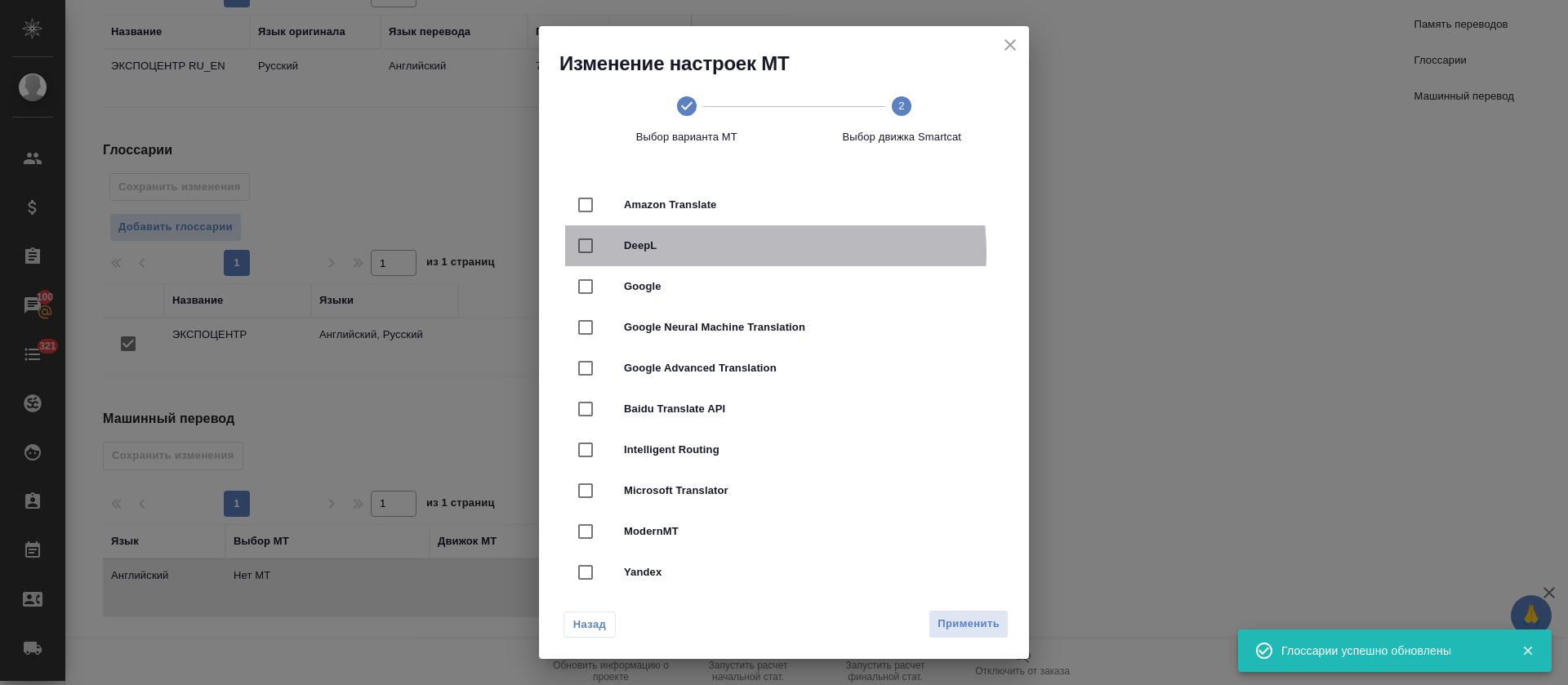
click at [746, 253] on span "DeepL" at bounding box center [807, 246] width 366 height 16
checkbox input "true"
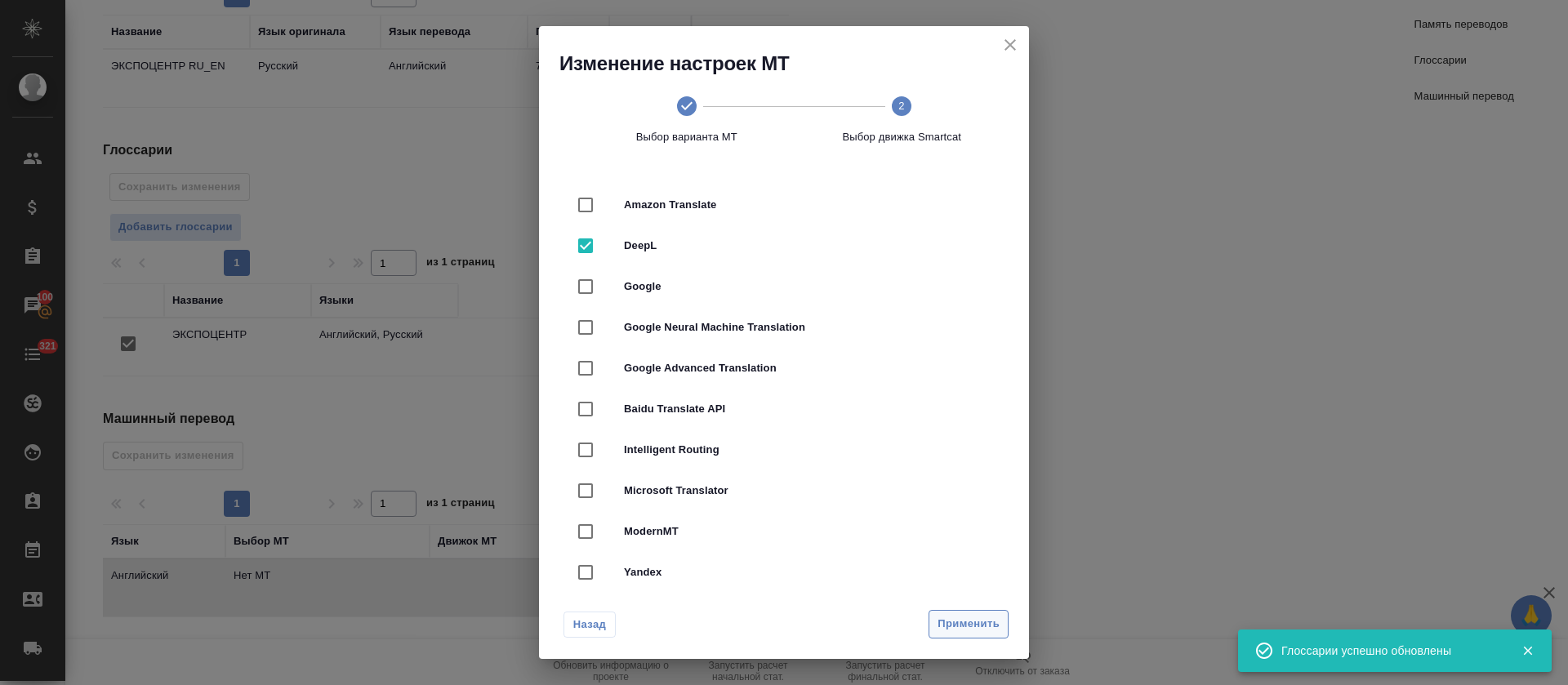
click at [966, 627] on span "Применить" at bounding box center [969, 624] width 63 height 19
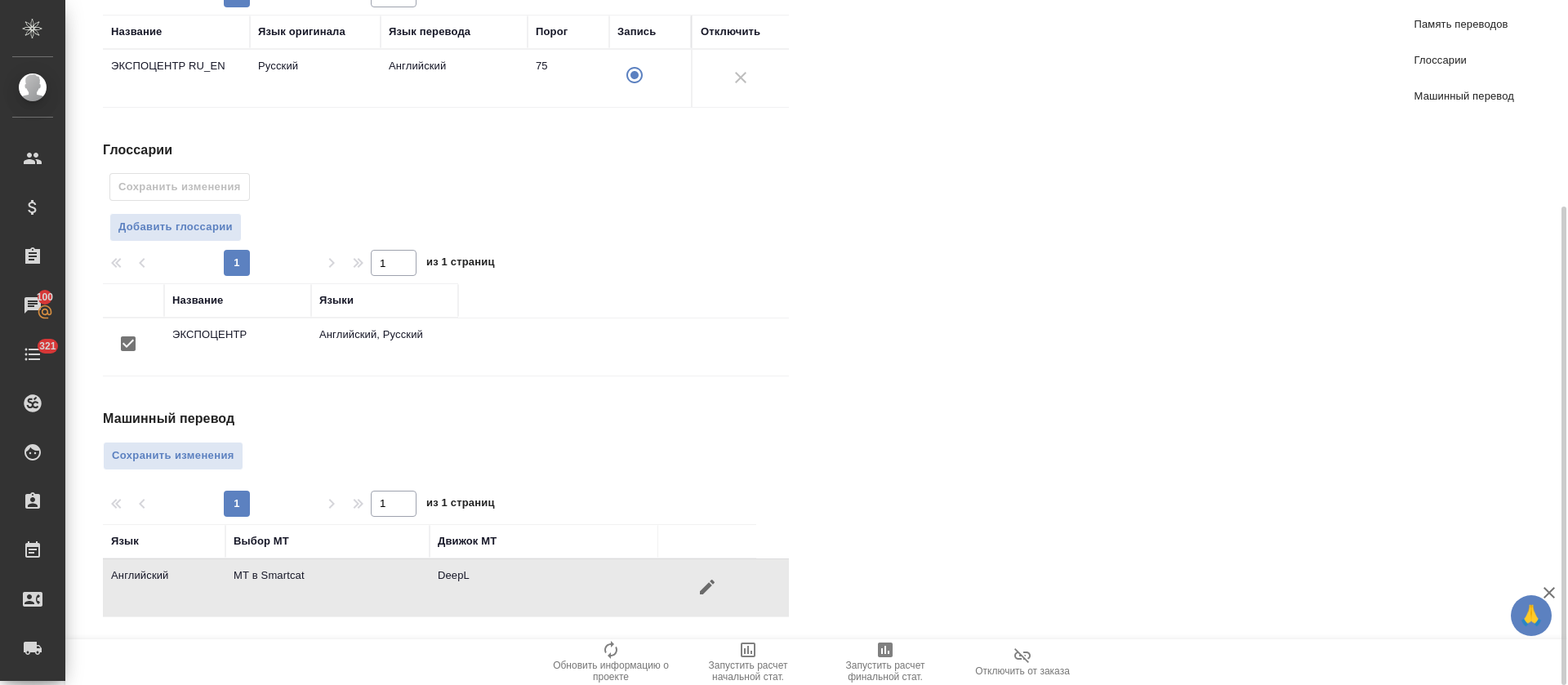
drag, startPoint x: 182, startPoint y: 451, endPoint x: 196, endPoint y: 446, distance: 14.9
click at [182, 450] on span "Сохранить изменения" at bounding box center [172, 455] width 122 height 19
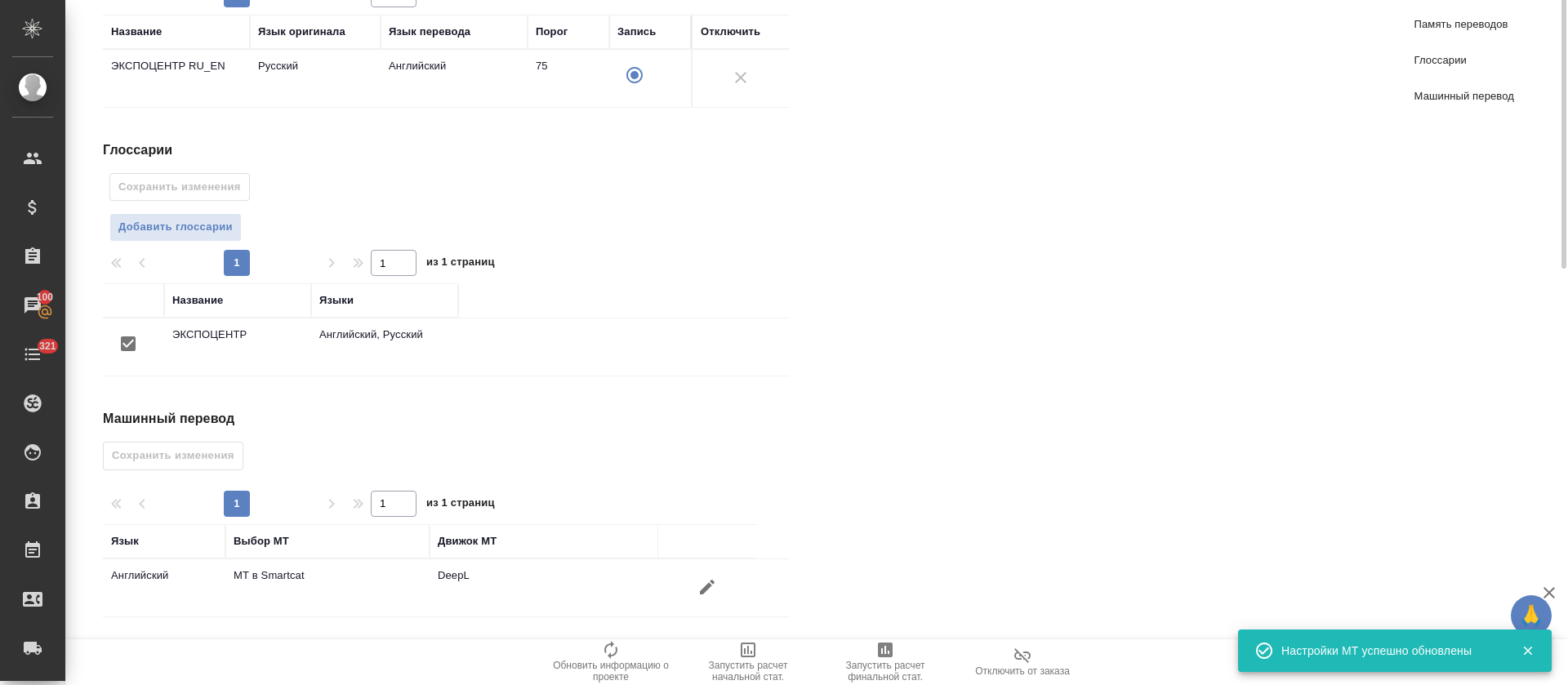
scroll to position [0, 0]
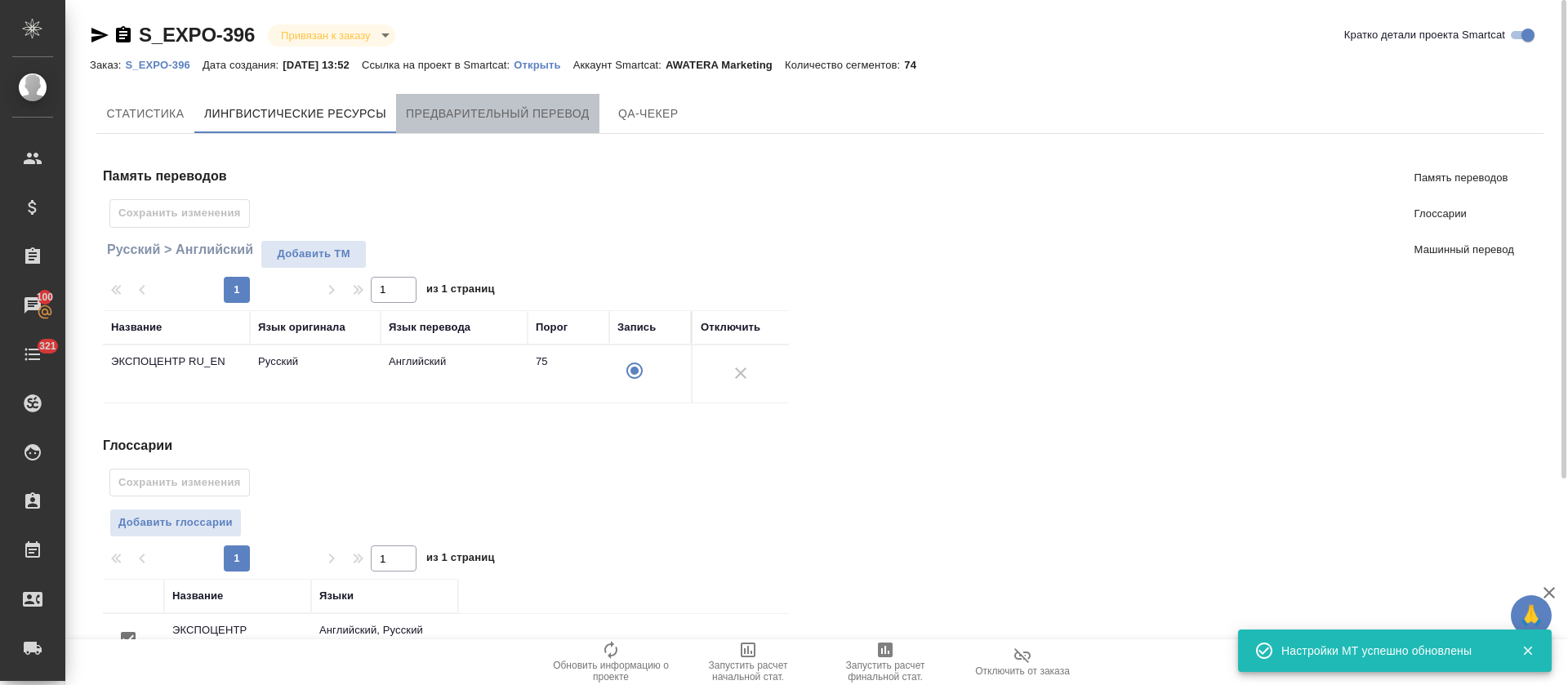
click at [513, 126] on button "Предварительный перевод" at bounding box center [498, 113] width 204 height 39
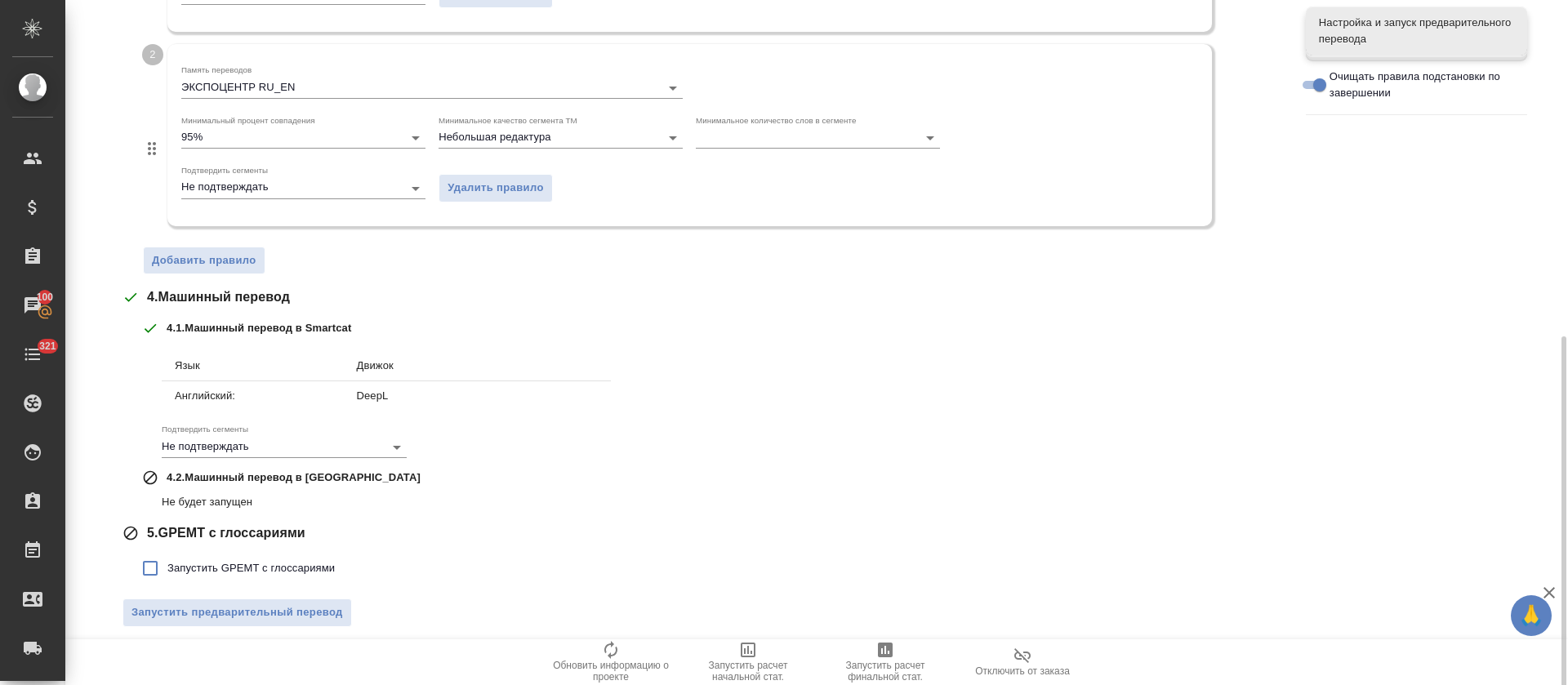
scroll to position [622, 0]
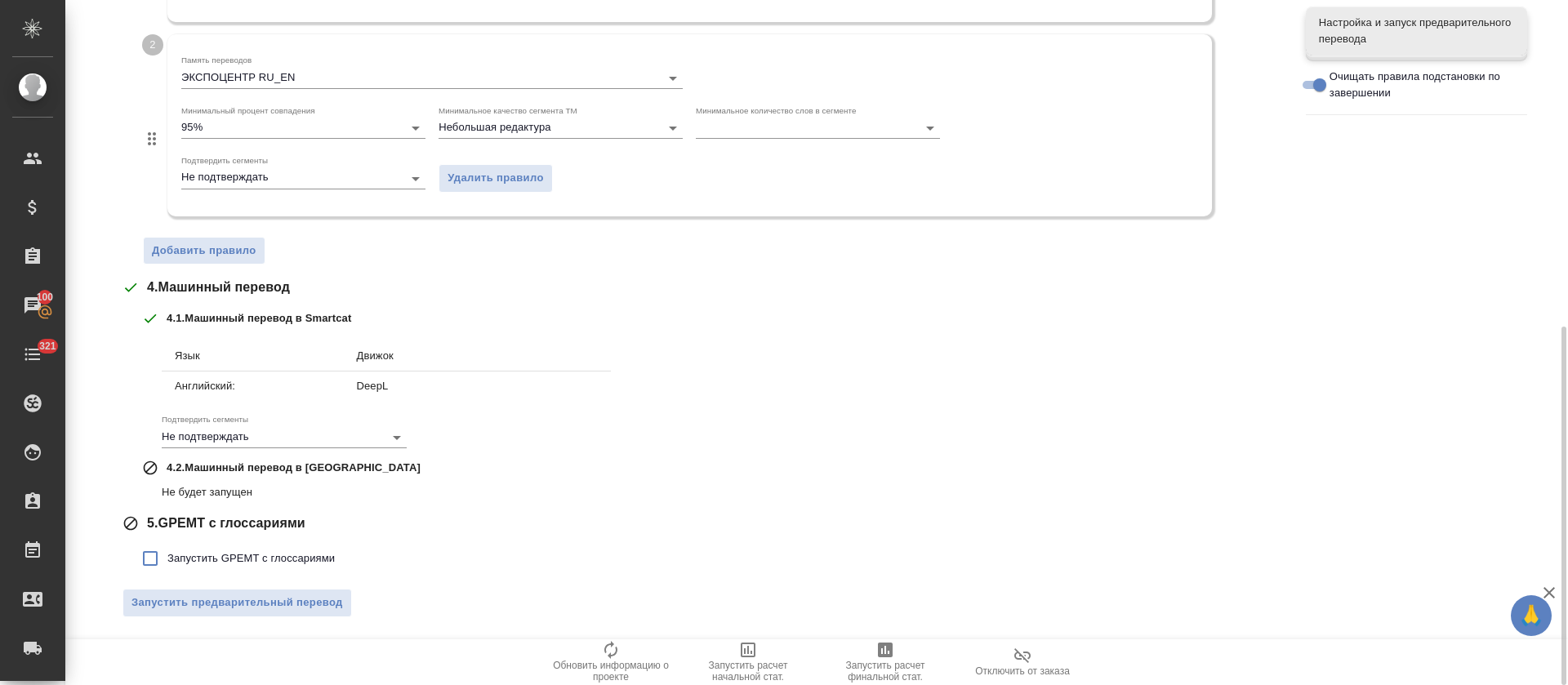
click at [324, 554] on span "Запустить GPEMT с глоссариями" at bounding box center [252, 558] width 168 height 16
click at [168, 554] on input "Запустить GPEMT с глоссариями" at bounding box center [150, 558] width 34 height 34
checkbox input "true"
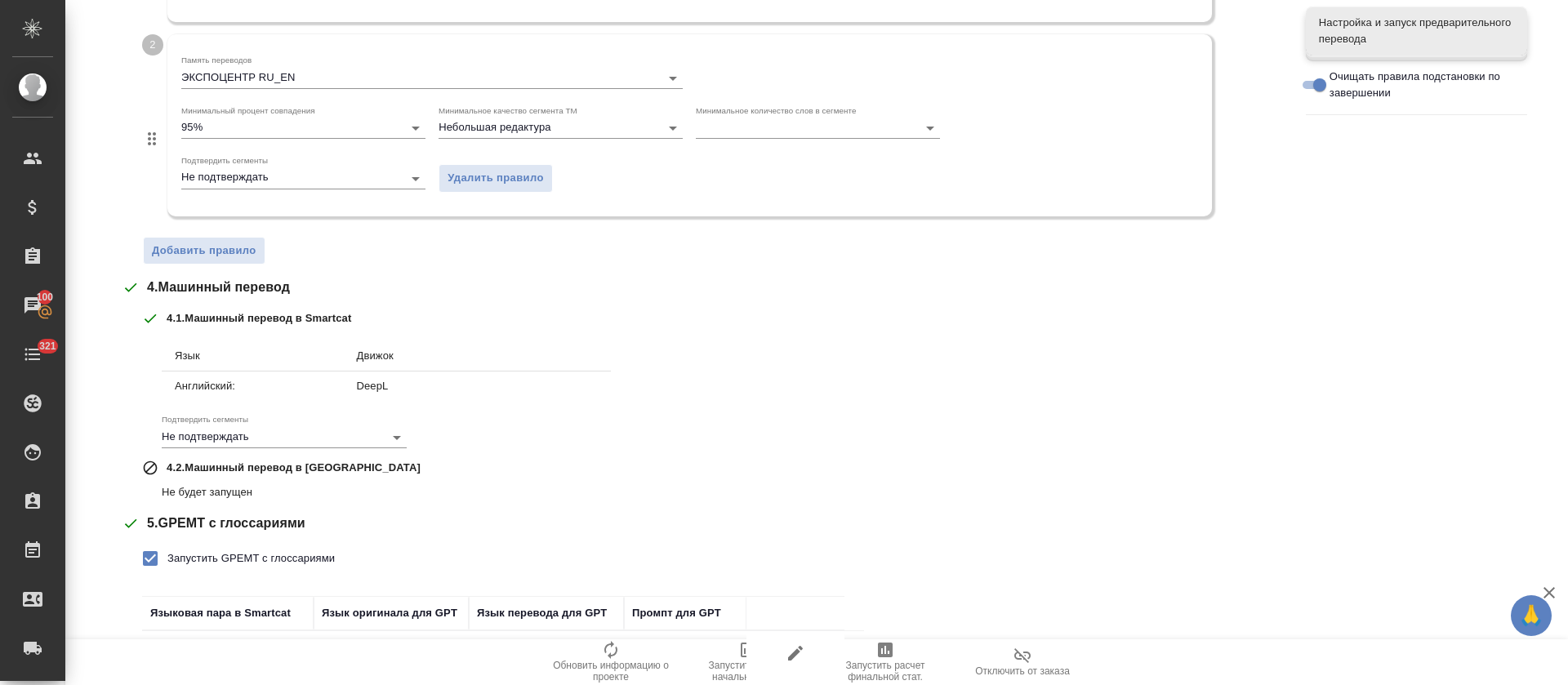
scroll to position [736, 0]
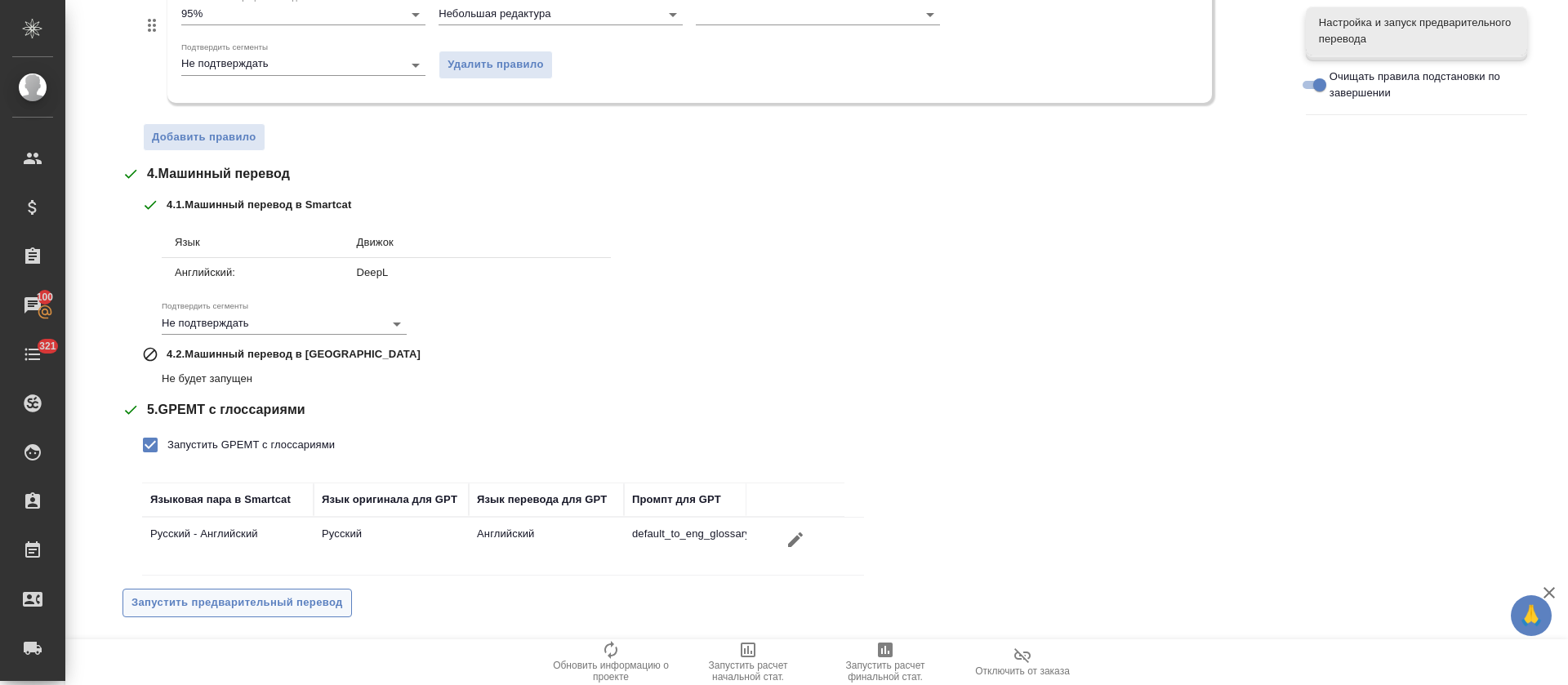
click at [326, 599] on span "Запустить предварительный перевод" at bounding box center [237, 603] width 212 height 19
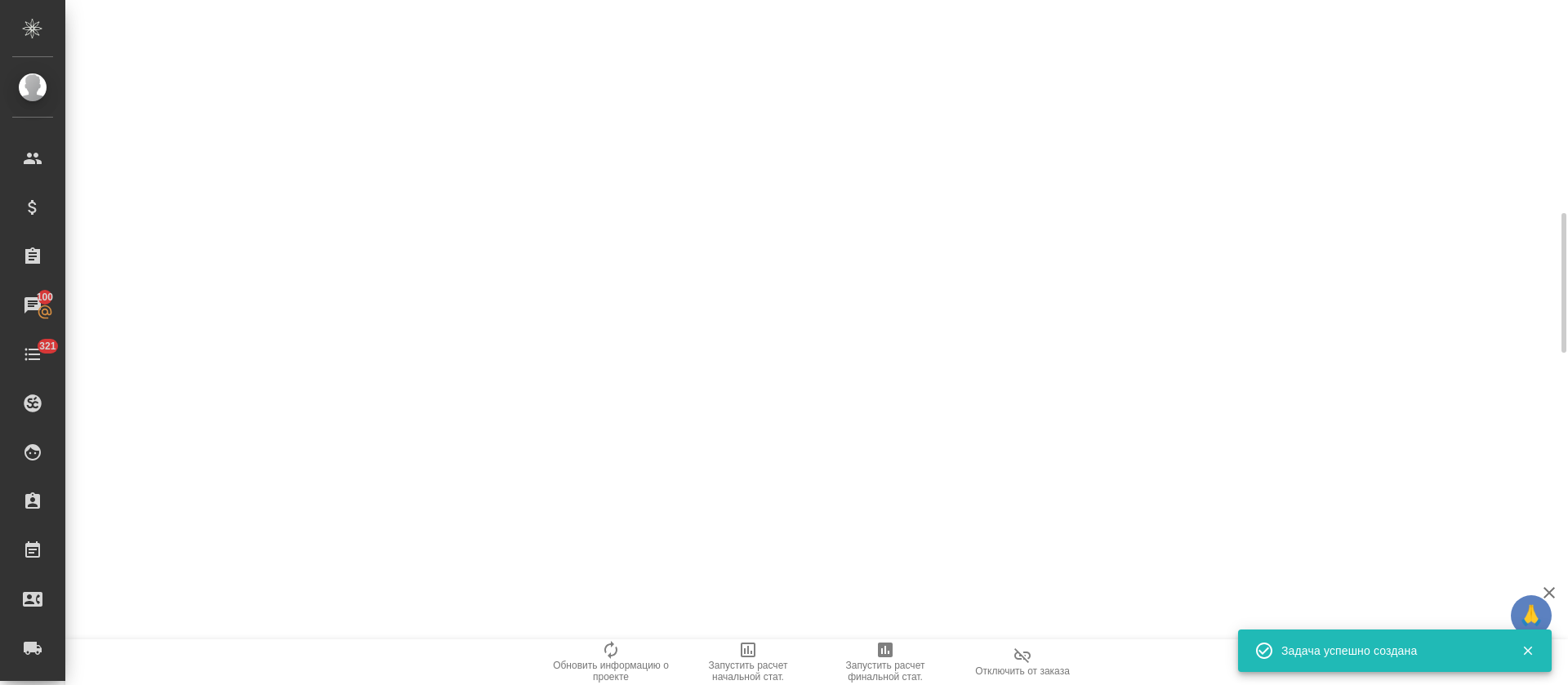
scroll to position [0, 0]
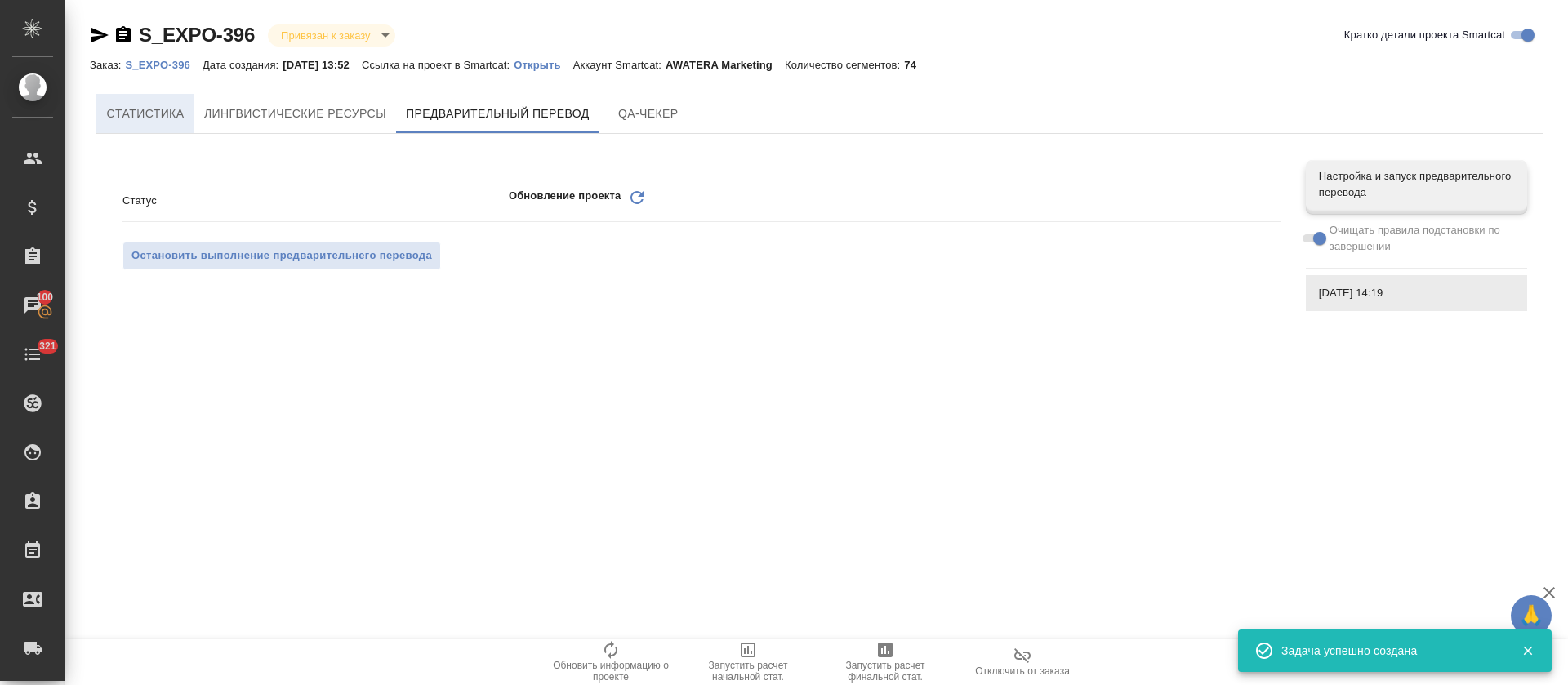
click at [110, 105] on span "Cтатистика" at bounding box center [146, 113] width 79 height 21
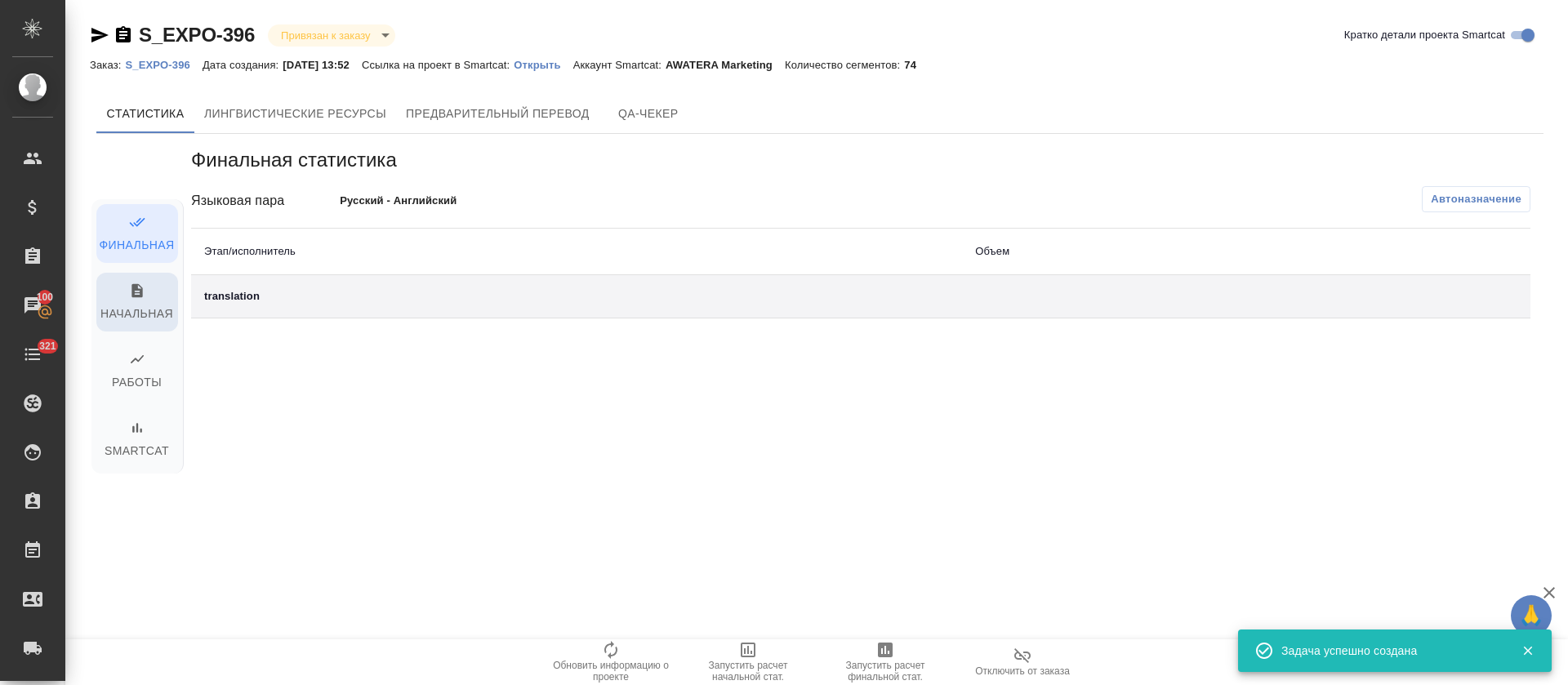
click at [141, 305] on span "Начальная" at bounding box center [138, 303] width 63 height 42
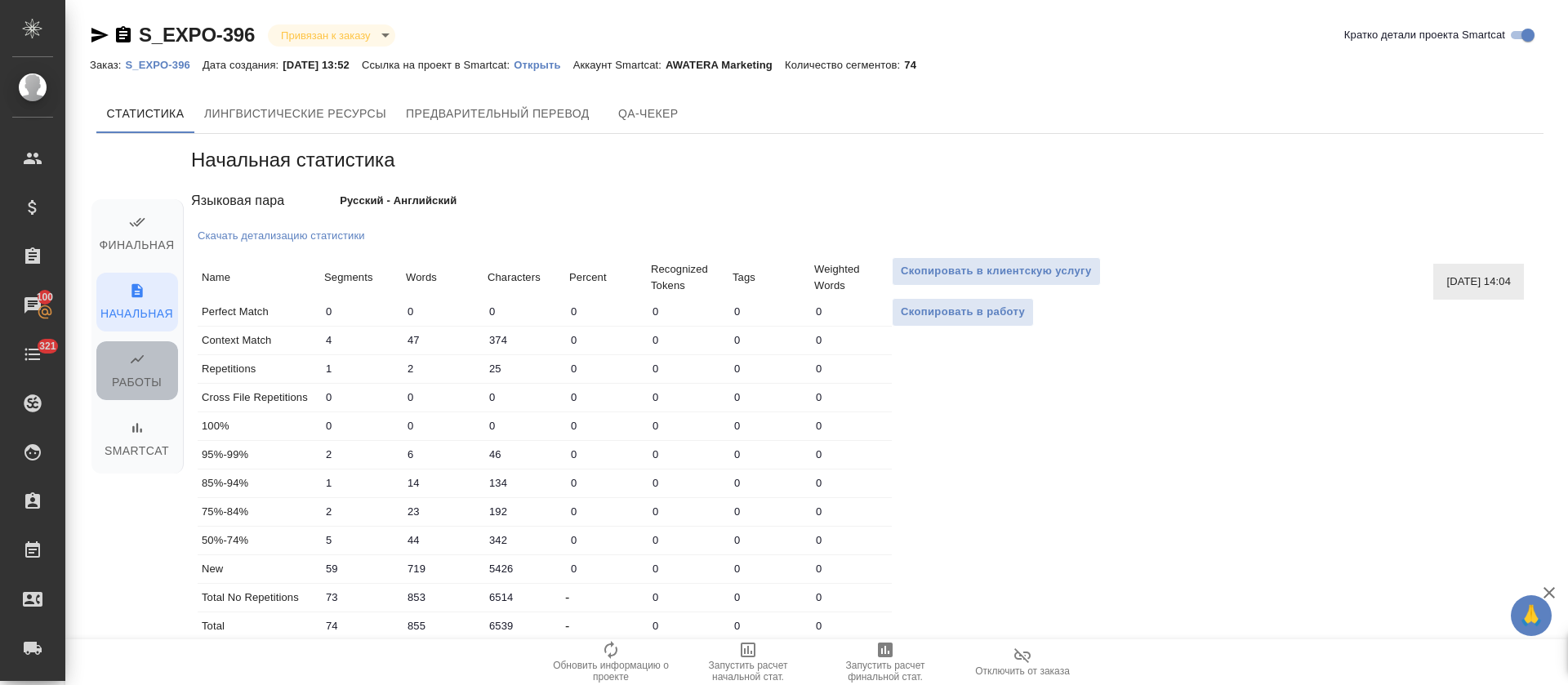
click at [141, 363] on icon "button" at bounding box center [138, 359] width 16 height 16
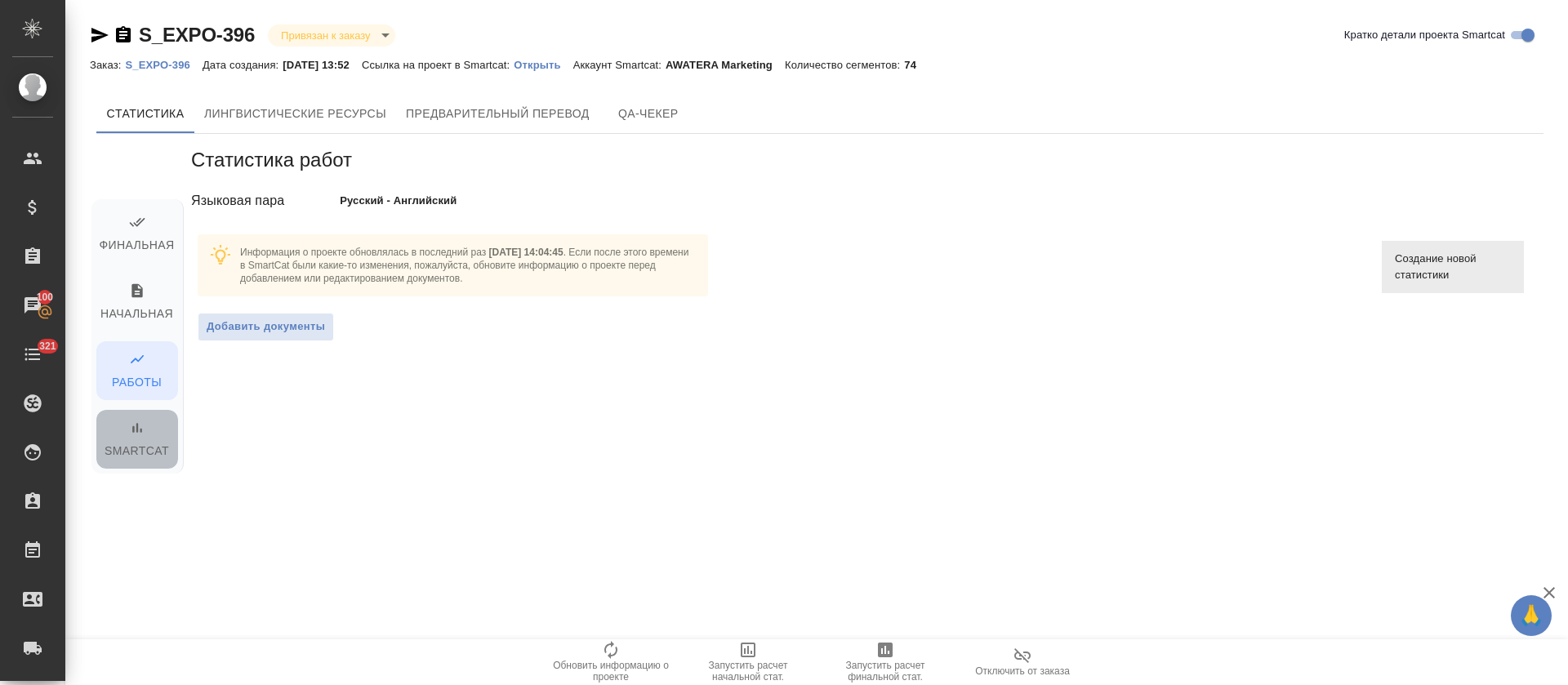
click at [158, 445] on span "Smartcat" at bounding box center [138, 440] width 63 height 42
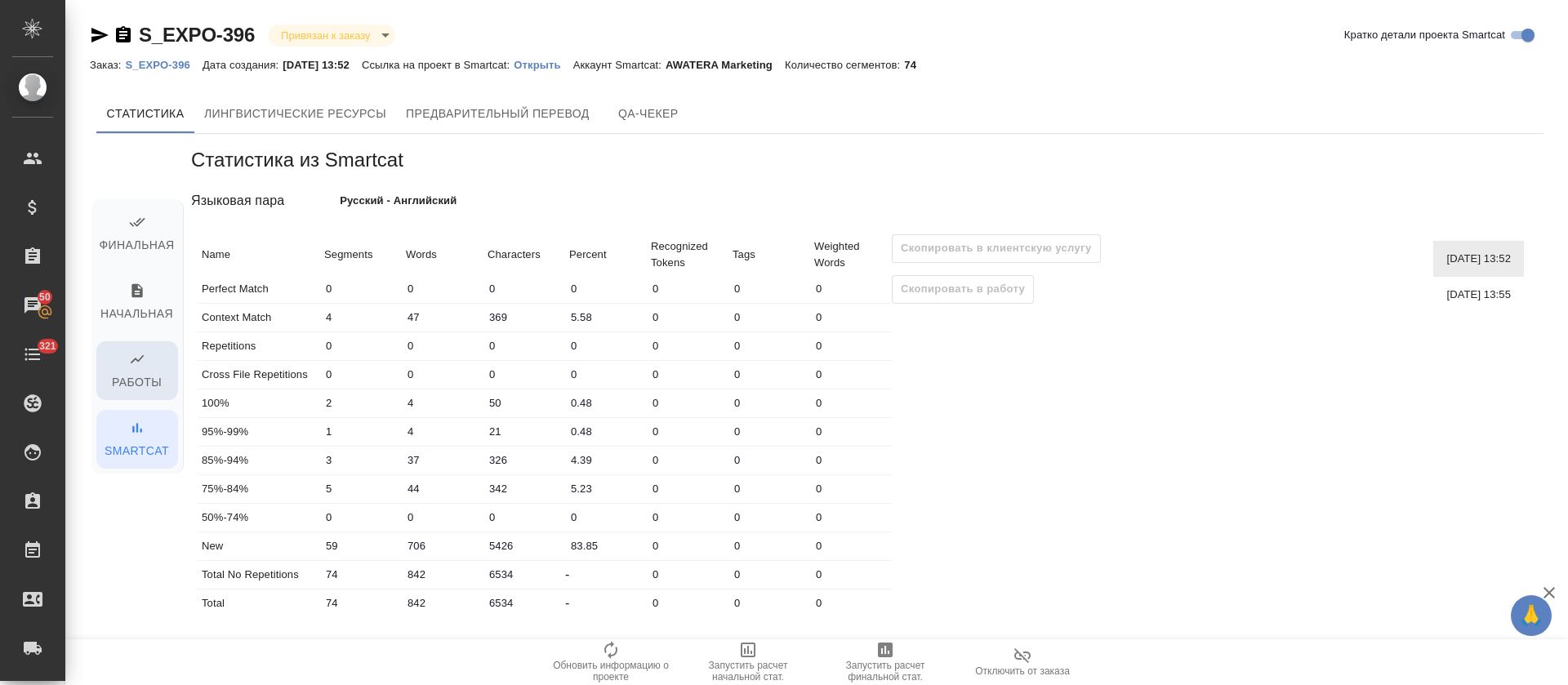
click at [134, 391] on span "Работы" at bounding box center [138, 372] width 63 height 42
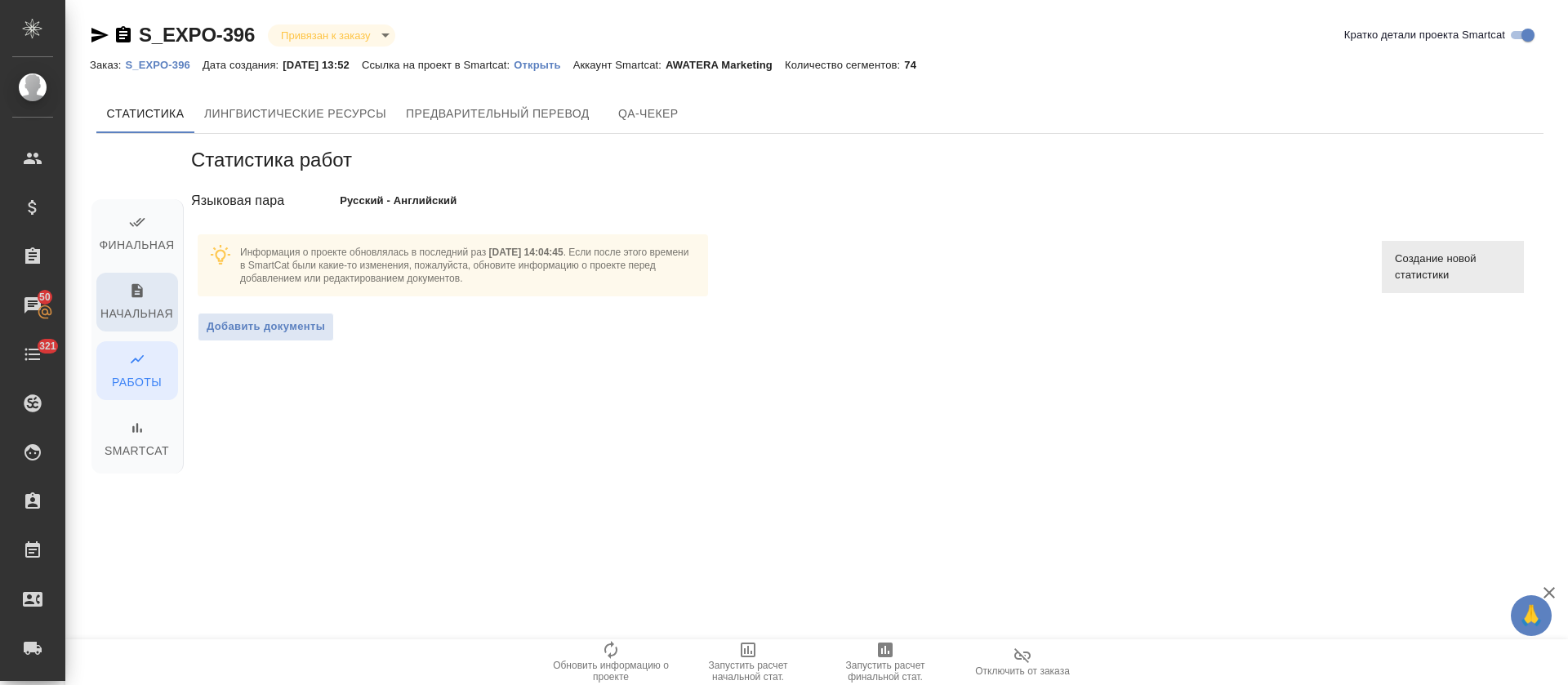
click at [165, 301] on span "Начальная" at bounding box center [138, 303] width 63 height 42
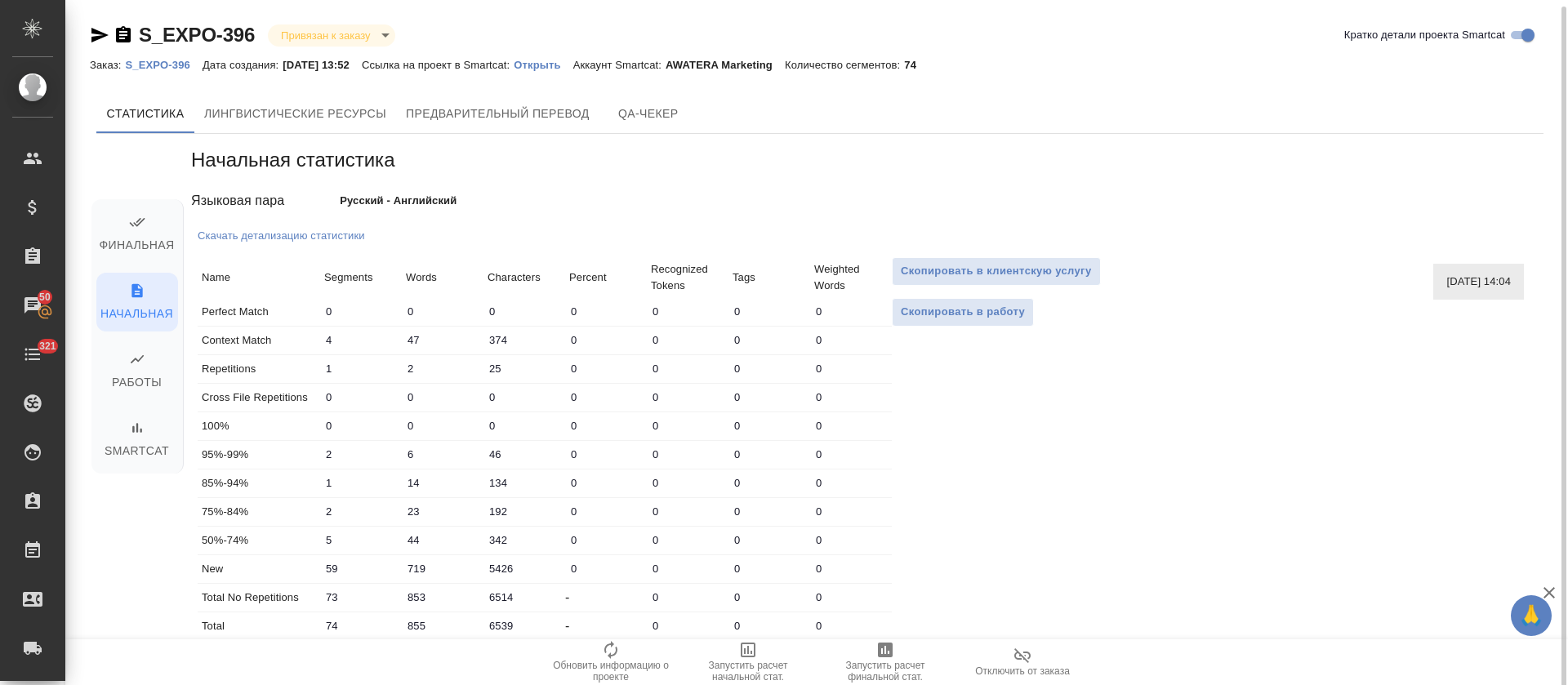
scroll to position [4, 0]
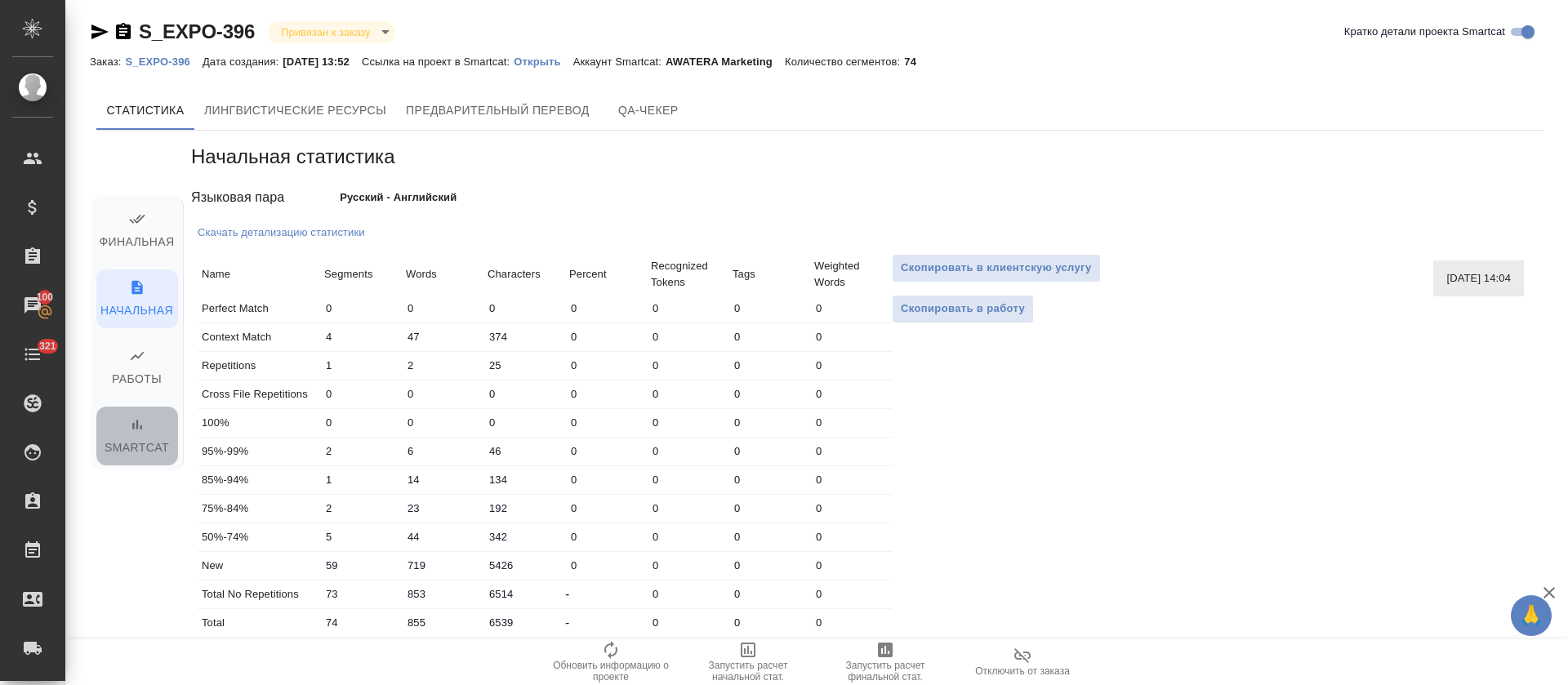
click at [155, 427] on span "Smartcat" at bounding box center [138, 437] width 63 height 42
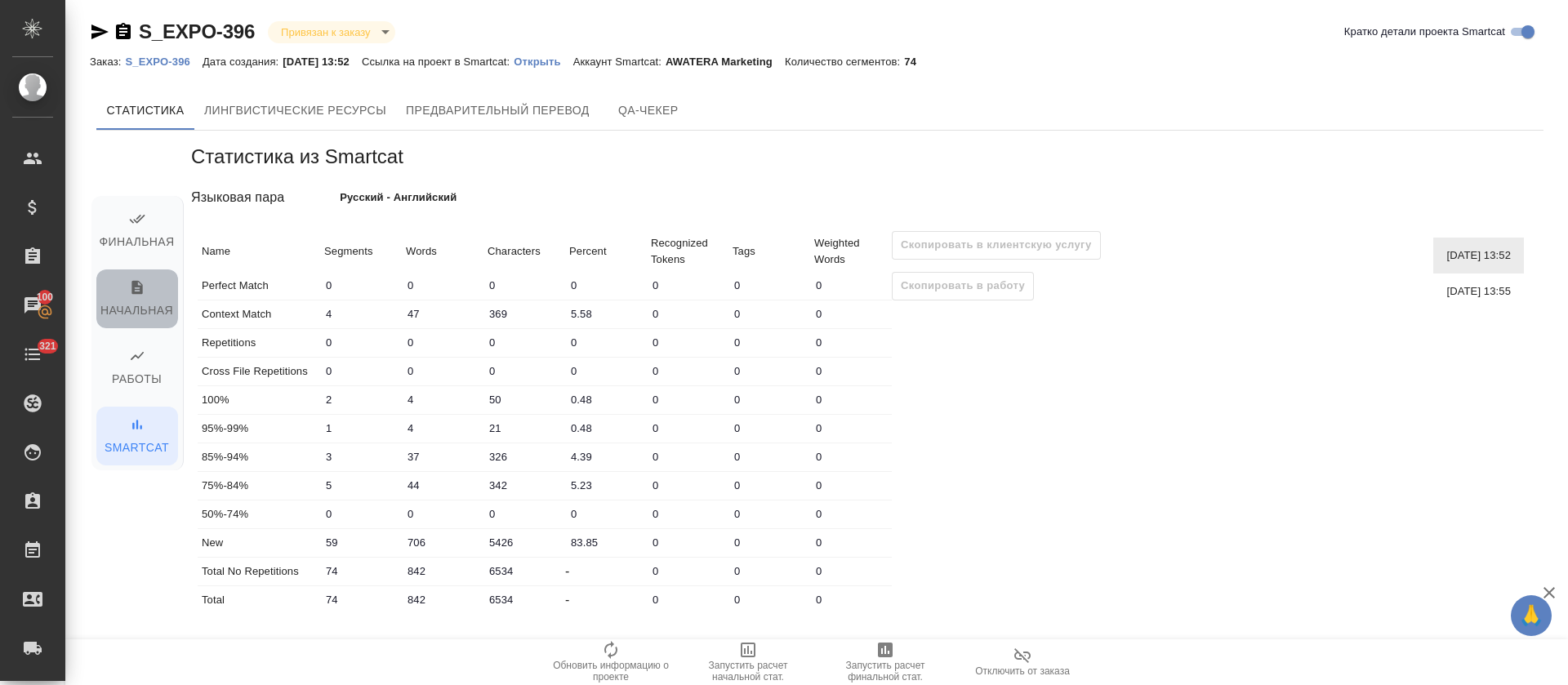
click at [151, 311] on span "Начальная" at bounding box center [138, 300] width 63 height 42
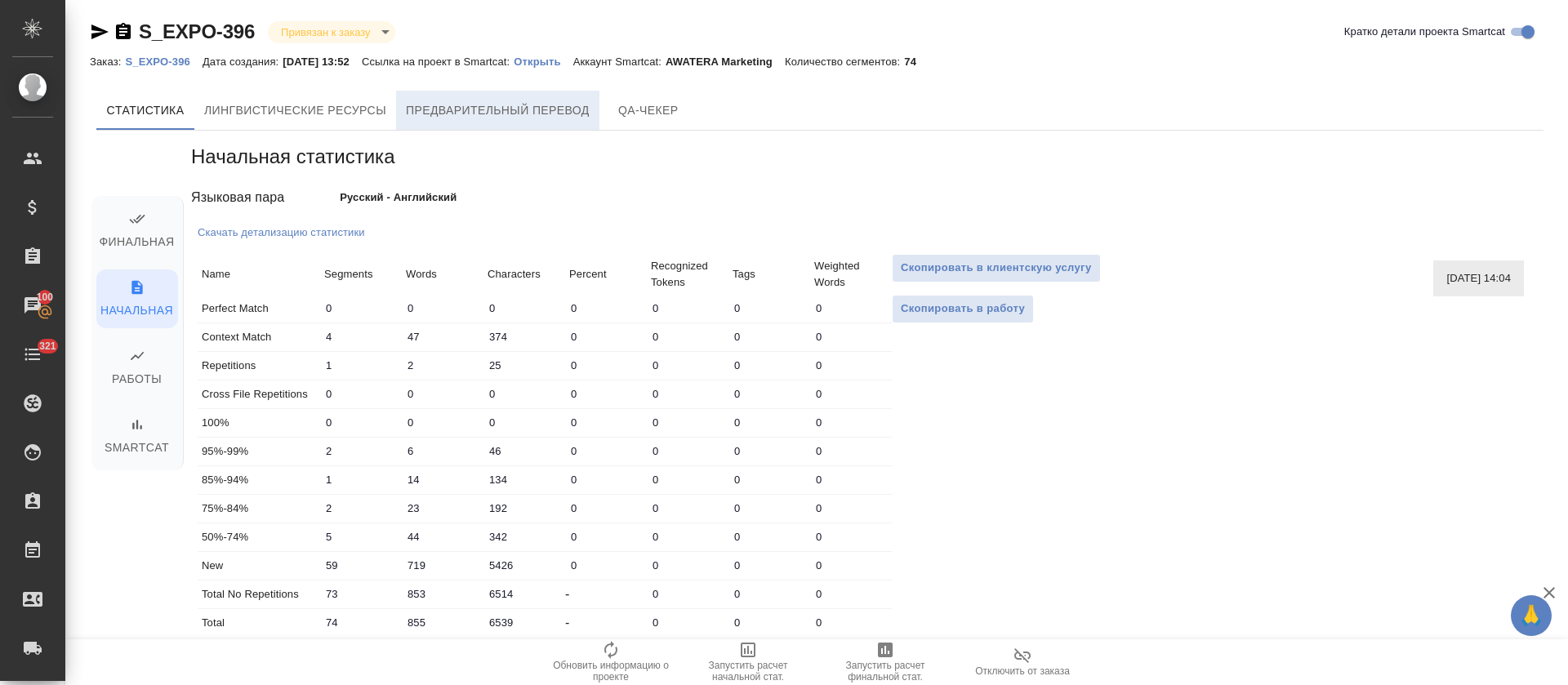
click at [471, 124] on button "Предварительный перевод" at bounding box center [498, 111] width 204 height 39
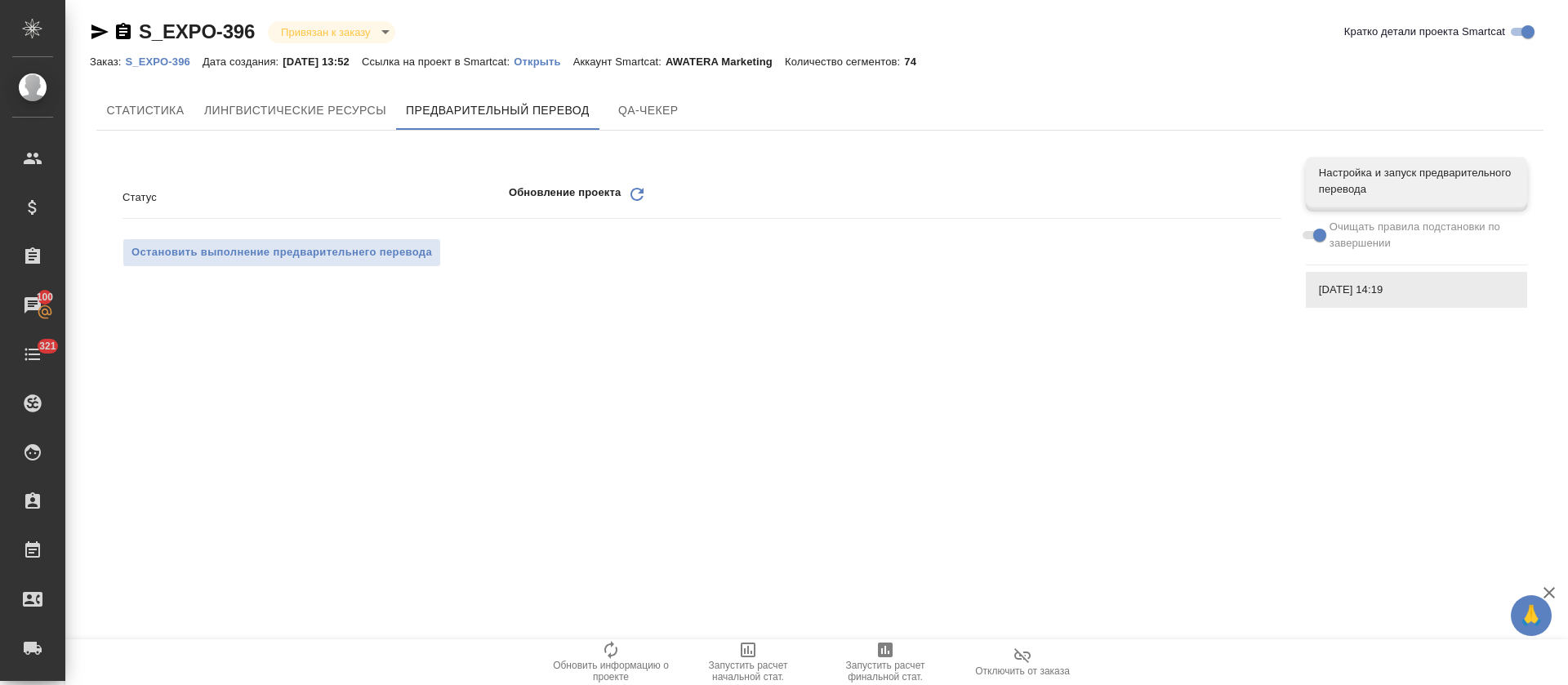
click at [637, 190] on icon at bounding box center [637, 194] width 13 height 13
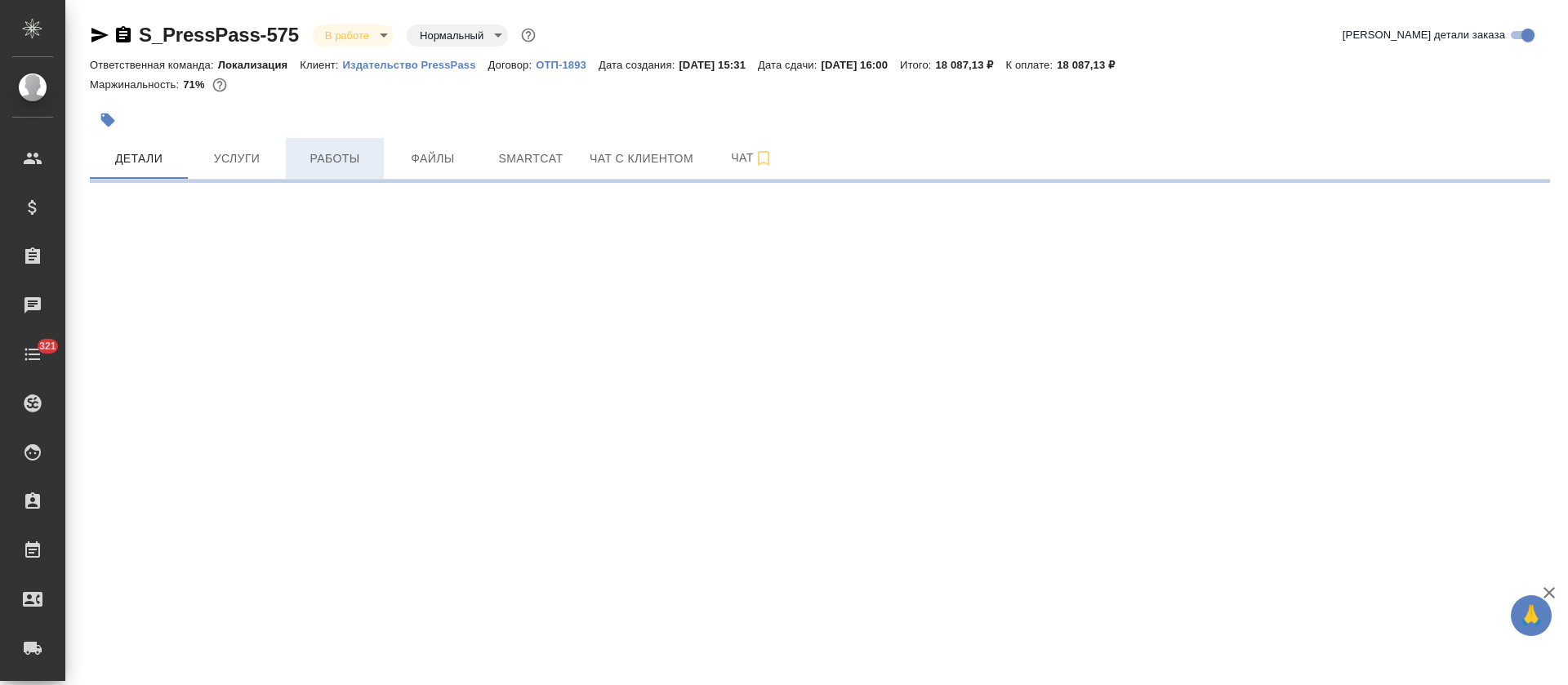
select select "RU"
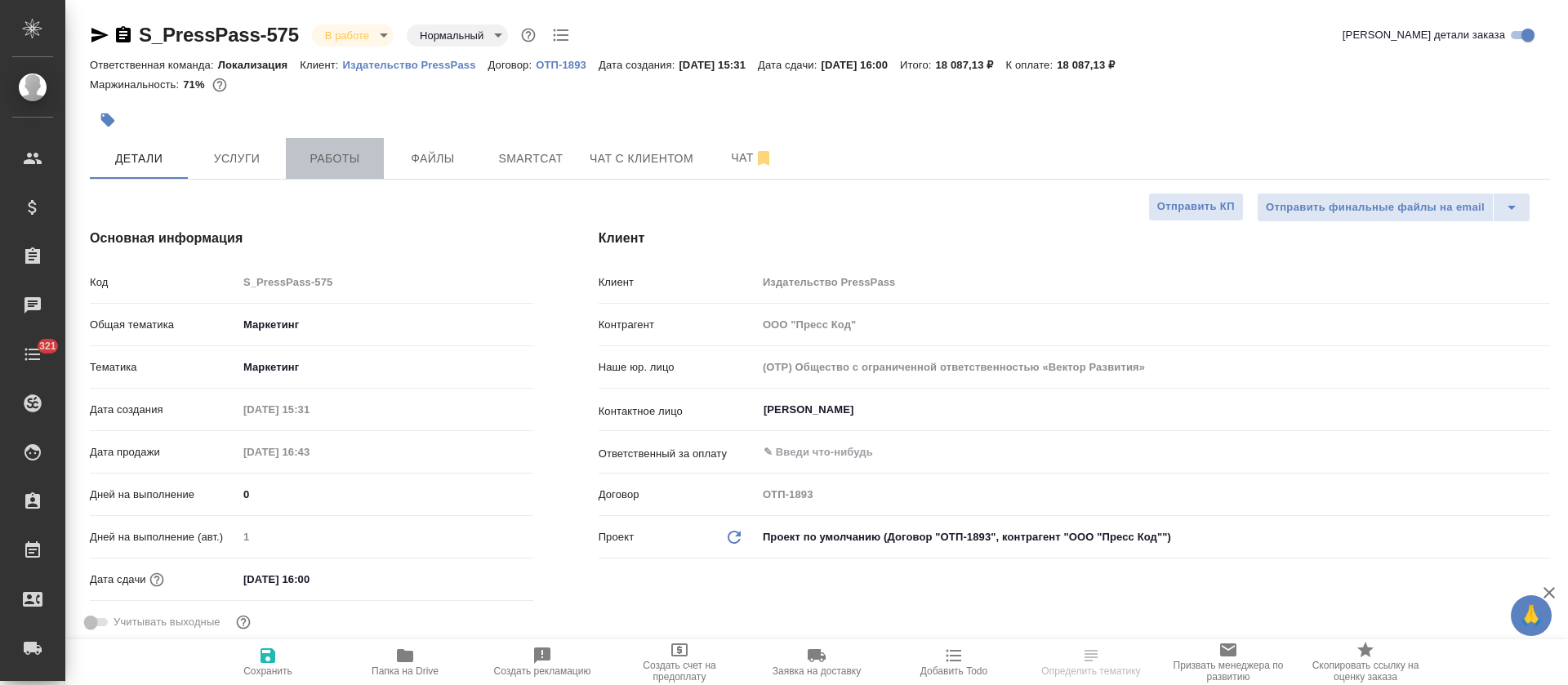
click at [347, 158] on span "Работы" at bounding box center [335, 158] width 79 height 21
type textarea "x"
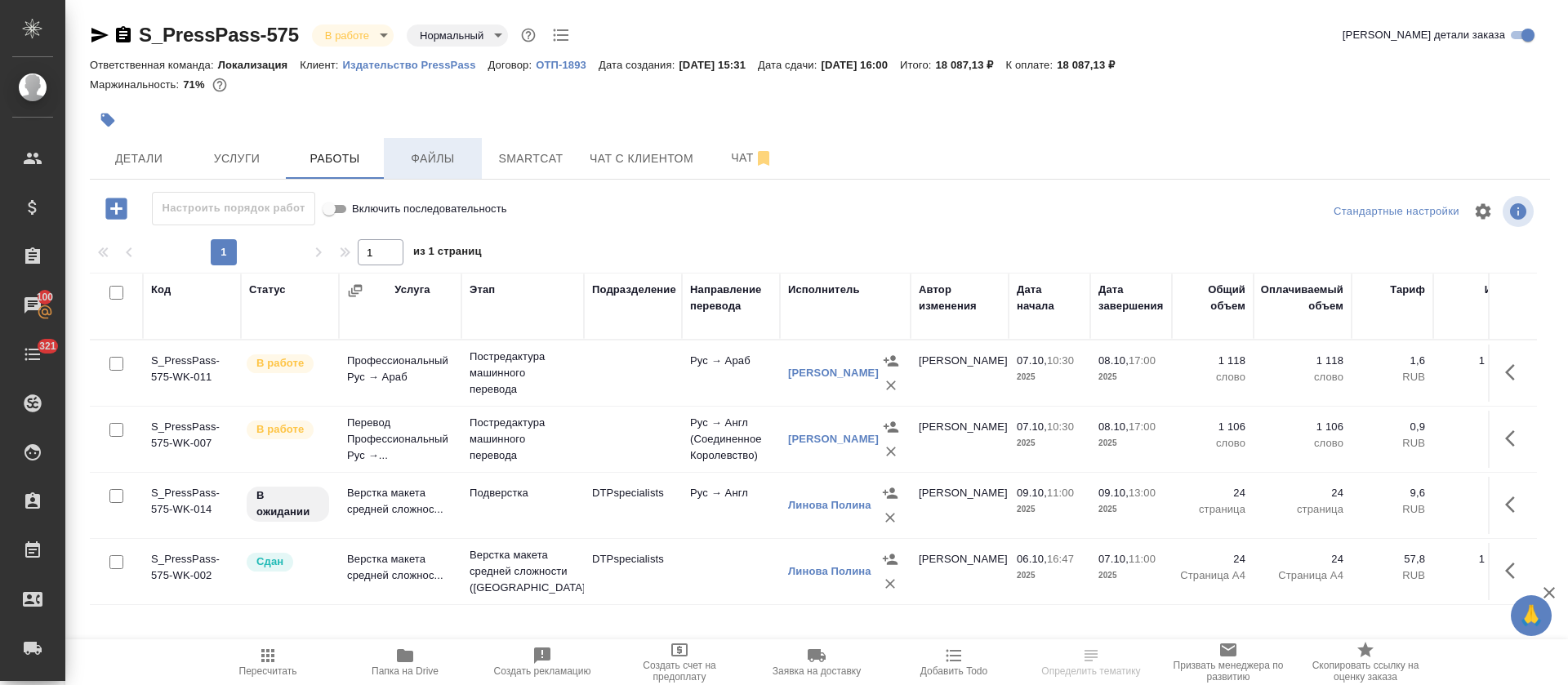
click at [479, 138] on button "Файлы" at bounding box center [433, 159] width 98 height 41
click at [515, 149] on span "Smartcat" at bounding box center [531, 158] width 79 height 21
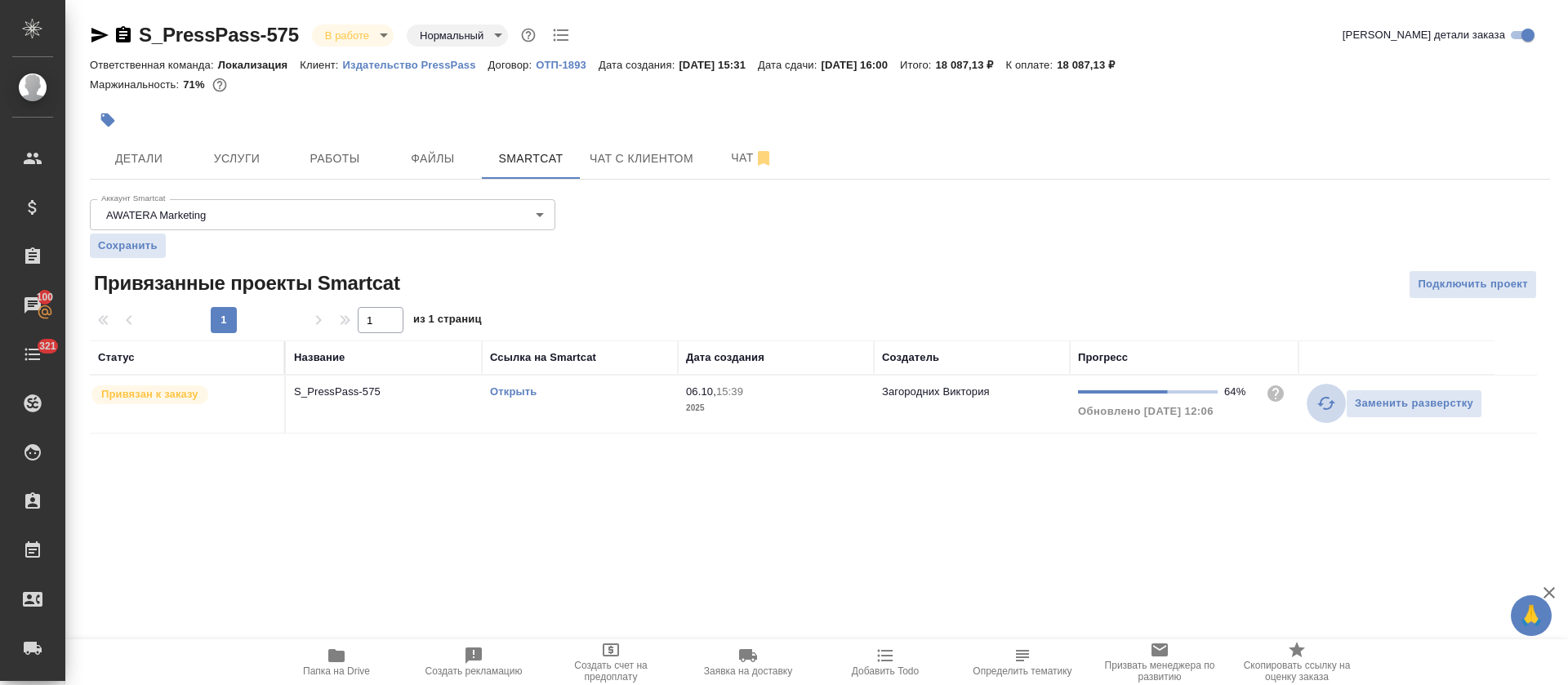
click at [1323, 405] on icon "button" at bounding box center [1326, 404] width 20 height 20
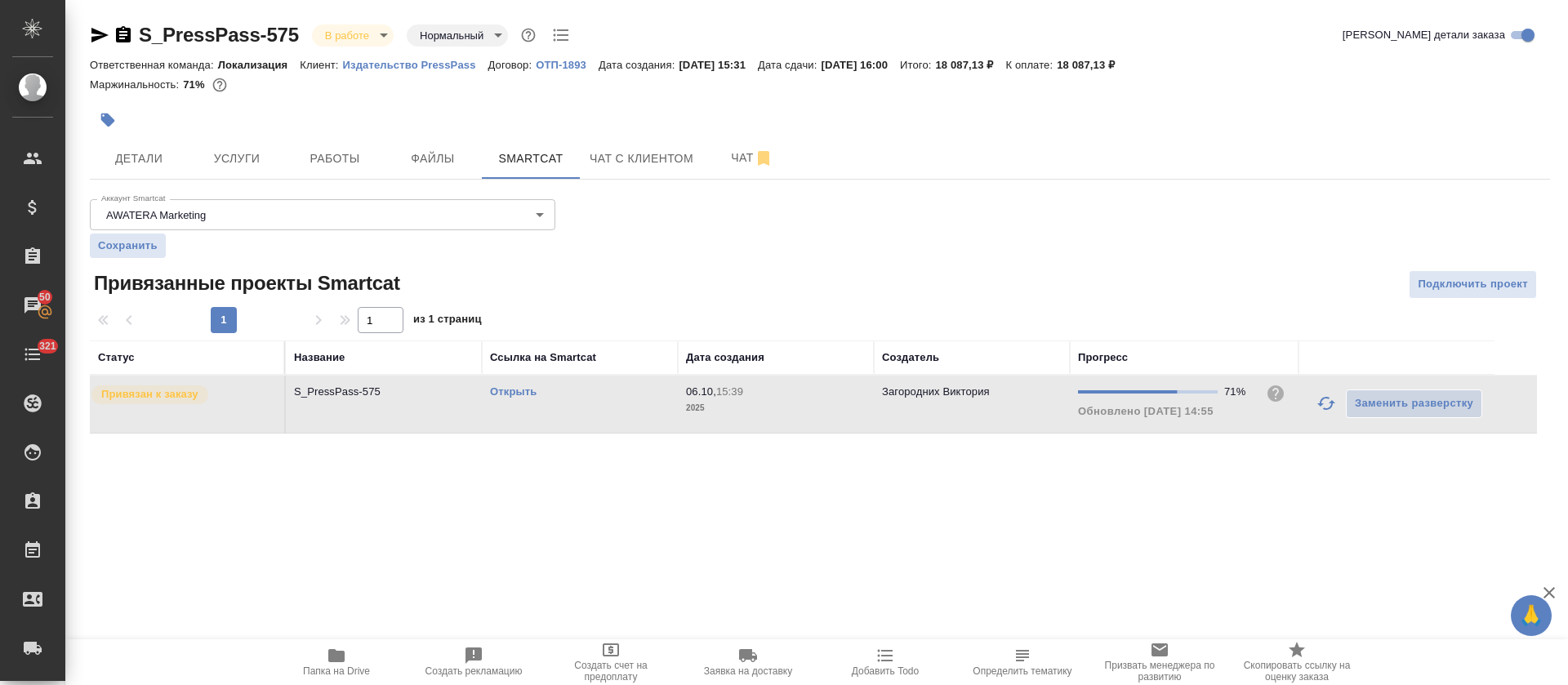
click at [1319, 399] on icon "button" at bounding box center [1326, 404] width 20 height 20
click at [1317, 414] on button "button" at bounding box center [1326, 404] width 39 height 39
click at [558, 41] on icon "button" at bounding box center [561, 35] width 20 height 20
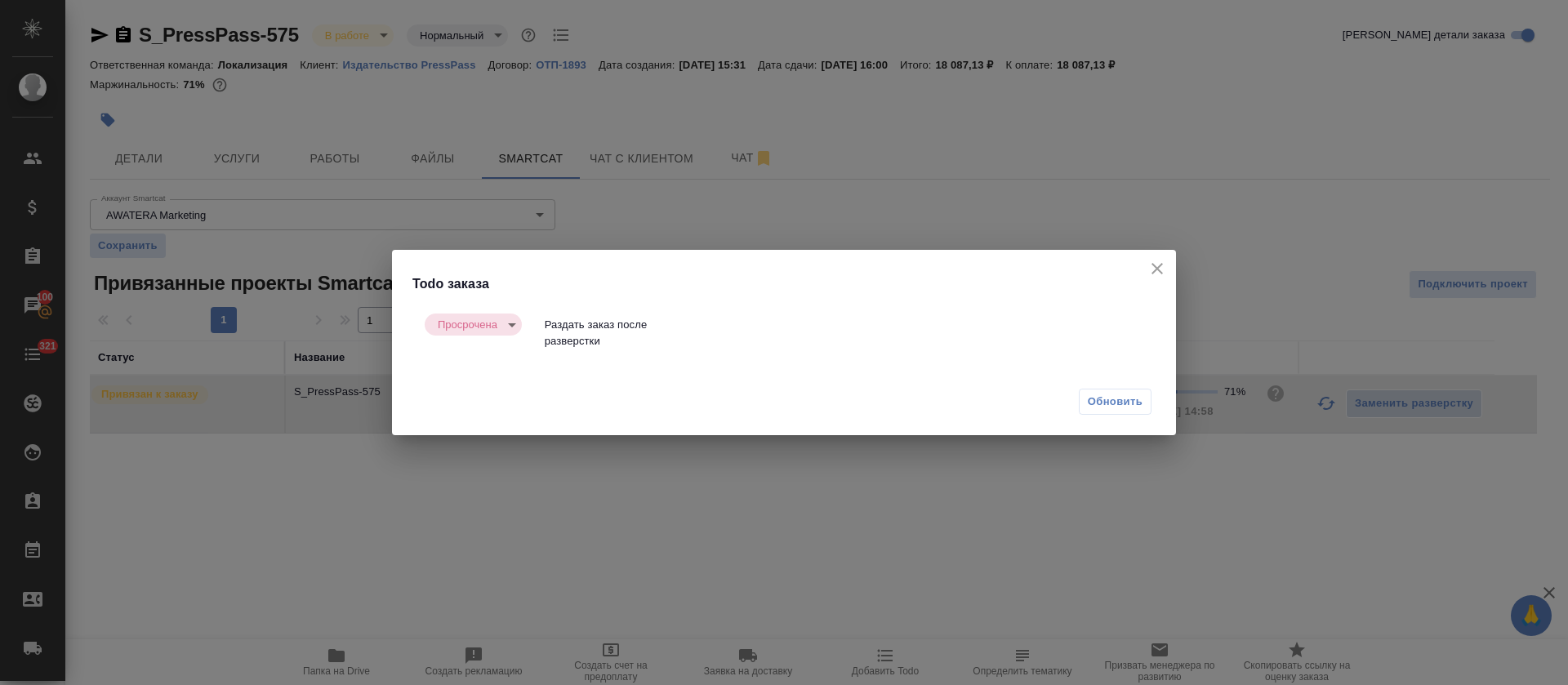
click at [813, 44] on div "Todo заказа Просрочена delayed Раздать заказ после разверстки Обновить" at bounding box center [784, 342] width 1568 height 685
click at [1154, 275] on icon "close" at bounding box center [1157, 269] width 20 height 20
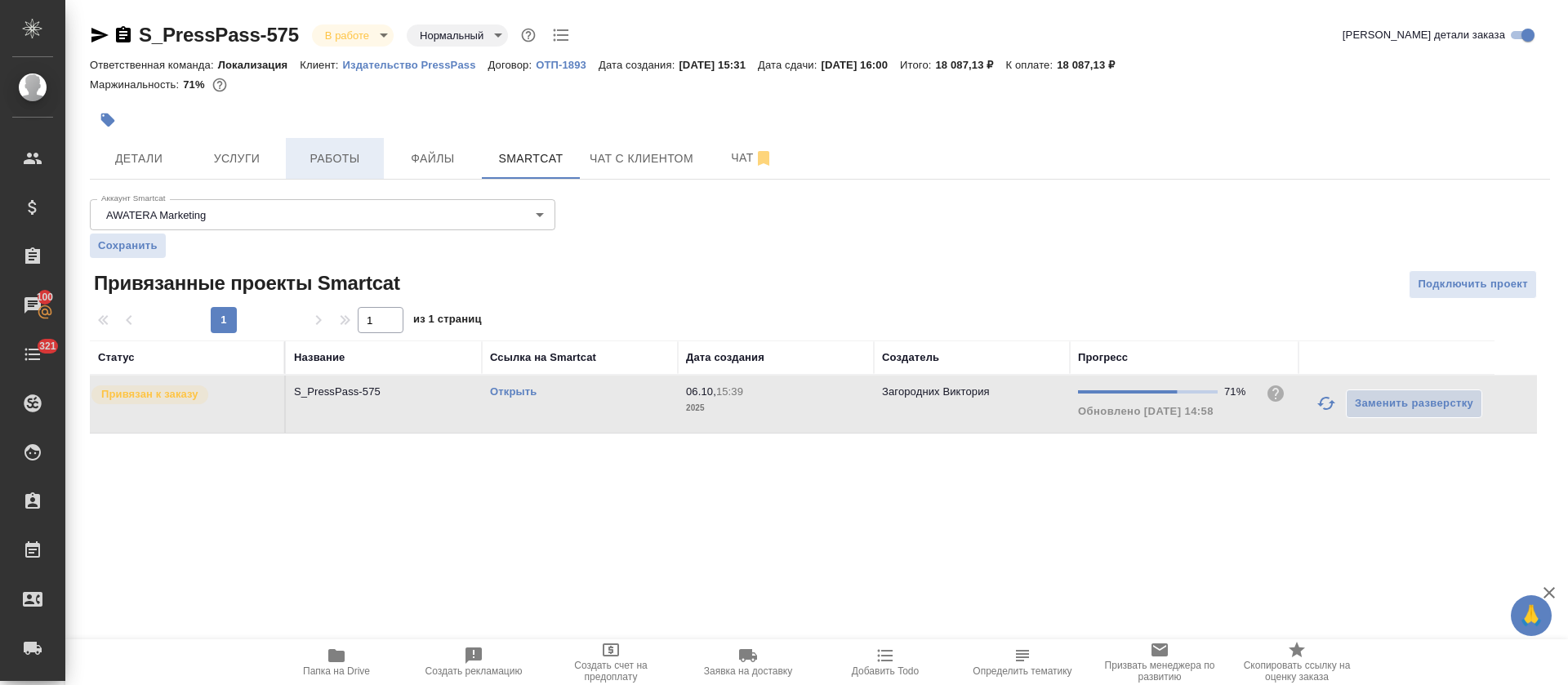
click at [319, 160] on span "Работы" at bounding box center [335, 158] width 79 height 21
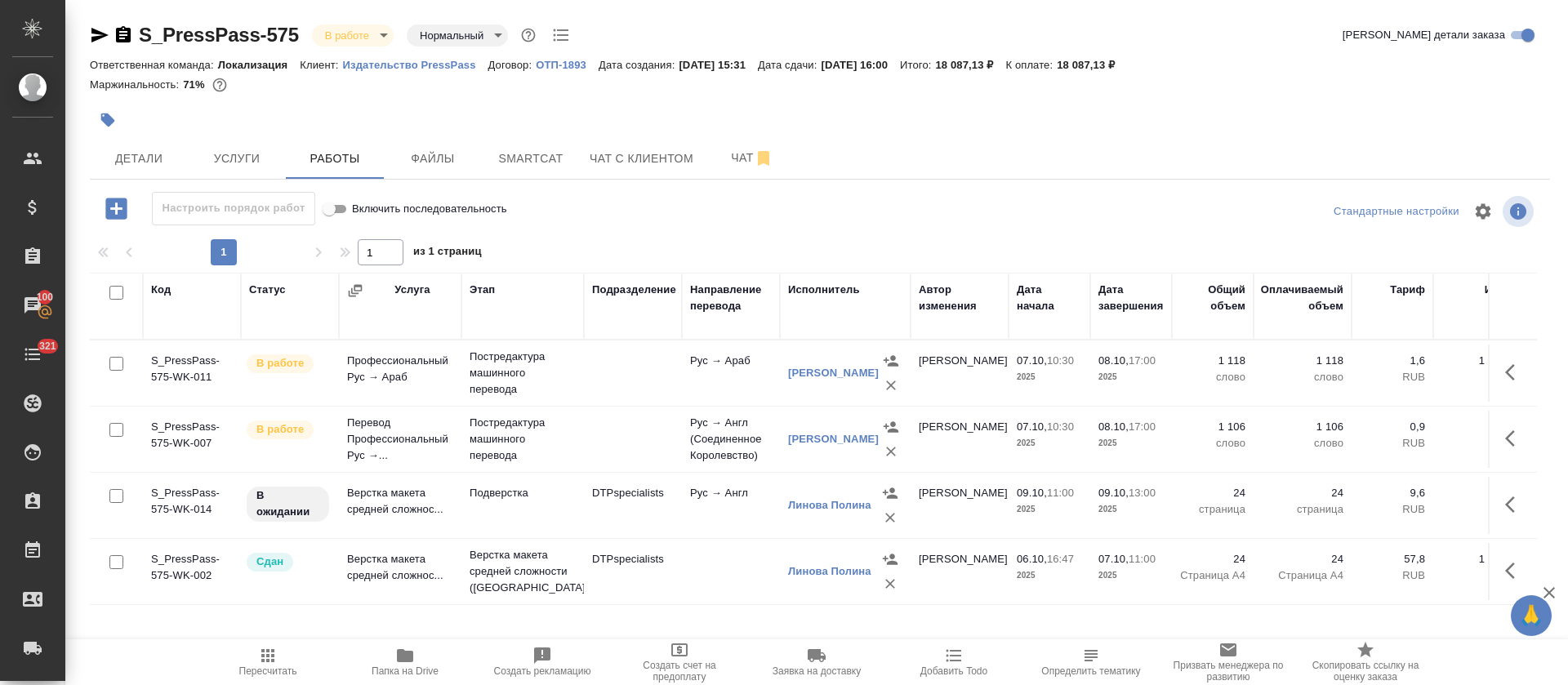
click at [953, 656] on icon "button" at bounding box center [954, 656] width 20 height 20
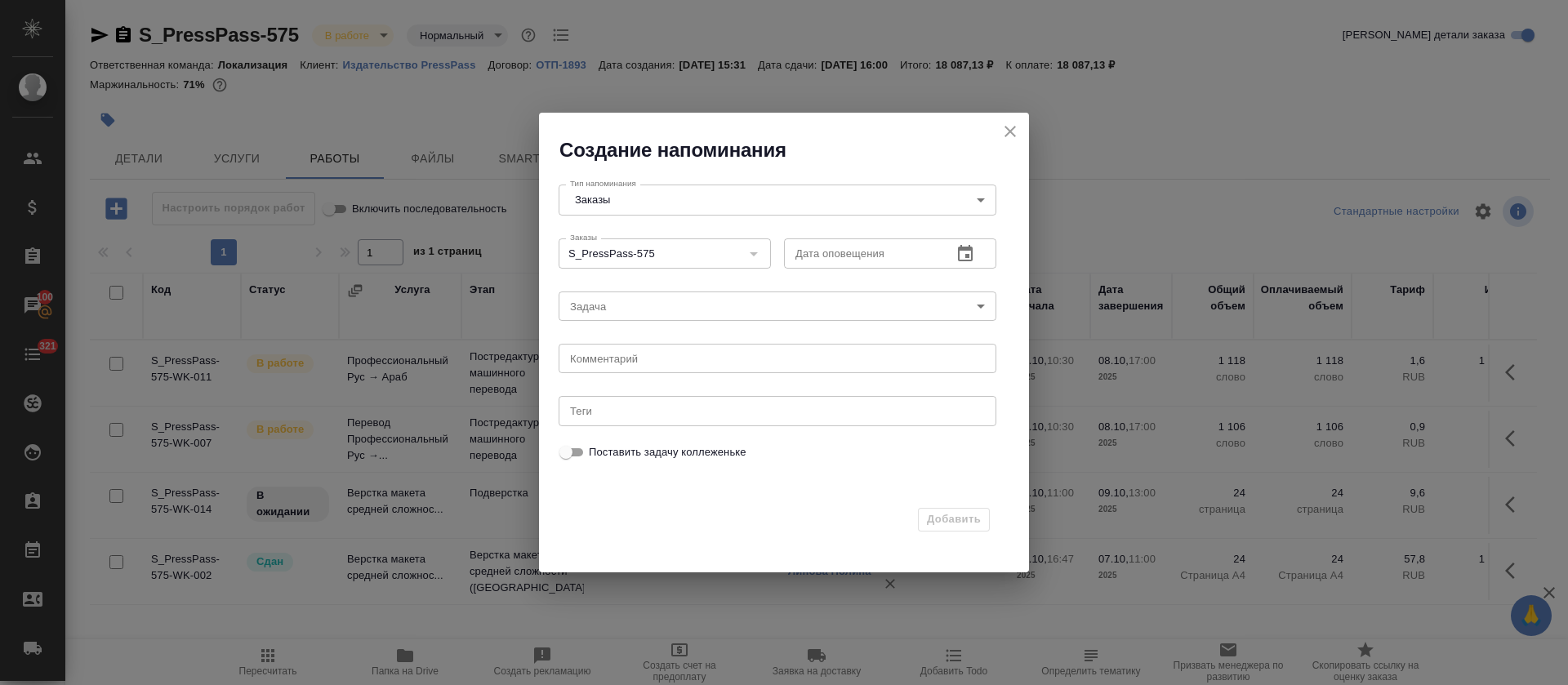
click at [954, 249] on button "button" at bounding box center [965, 255] width 39 height 39
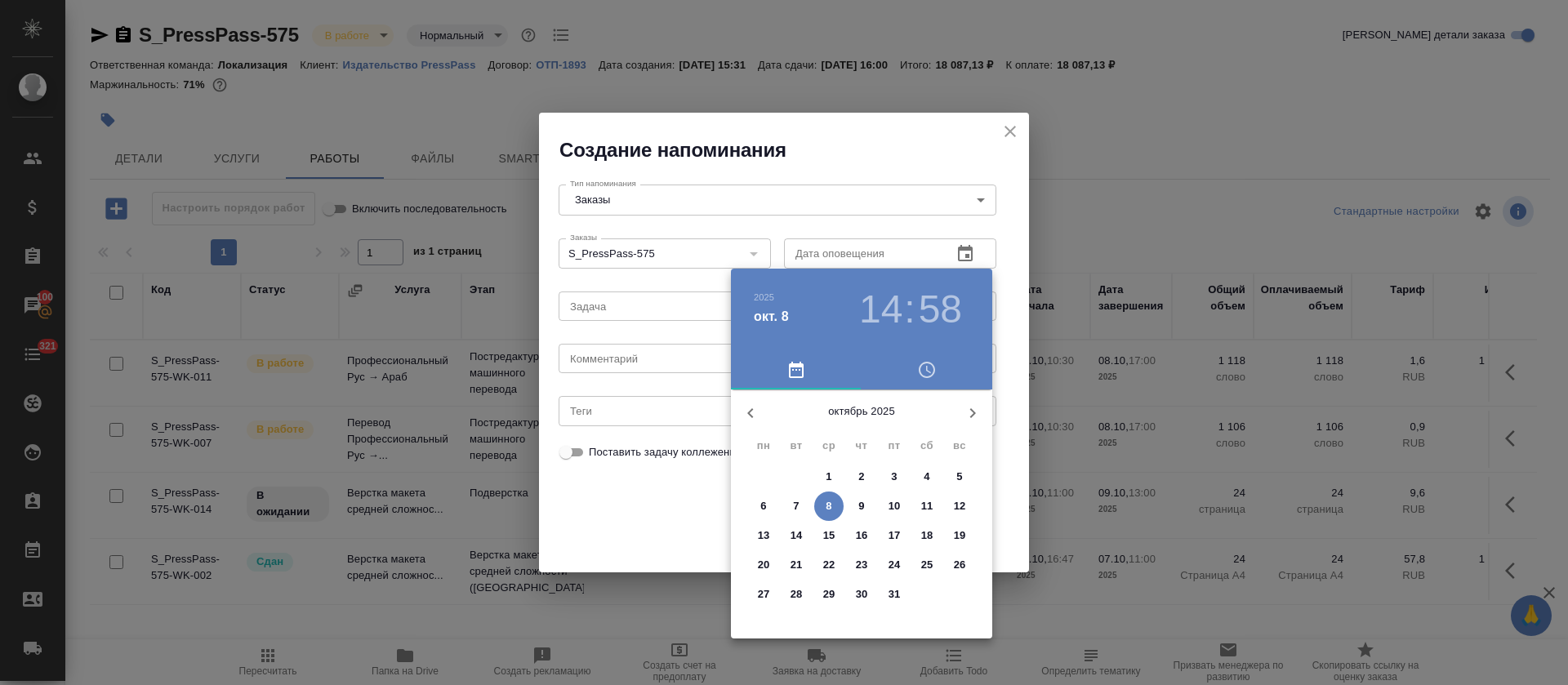
click at [833, 498] on span "8" at bounding box center [829, 506] width 29 height 16
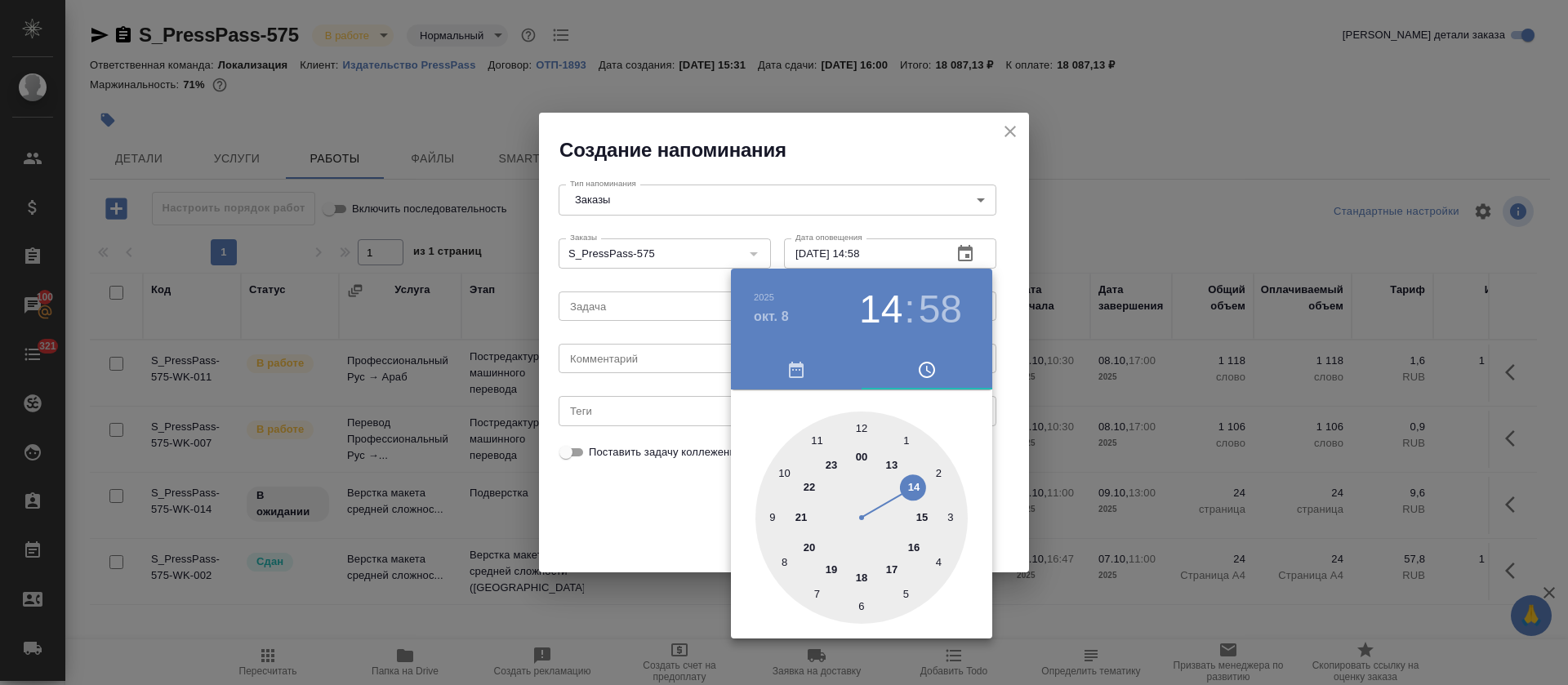
click at [857, 574] on div at bounding box center [862, 518] width 213 height 213
click at [857, 607] on div at bounding box center [862, 518] width 213 height 213
type input "[DATE] 18:30"
click at [655, 533] on div at bounding box center [784, 342] width 1568 height 685
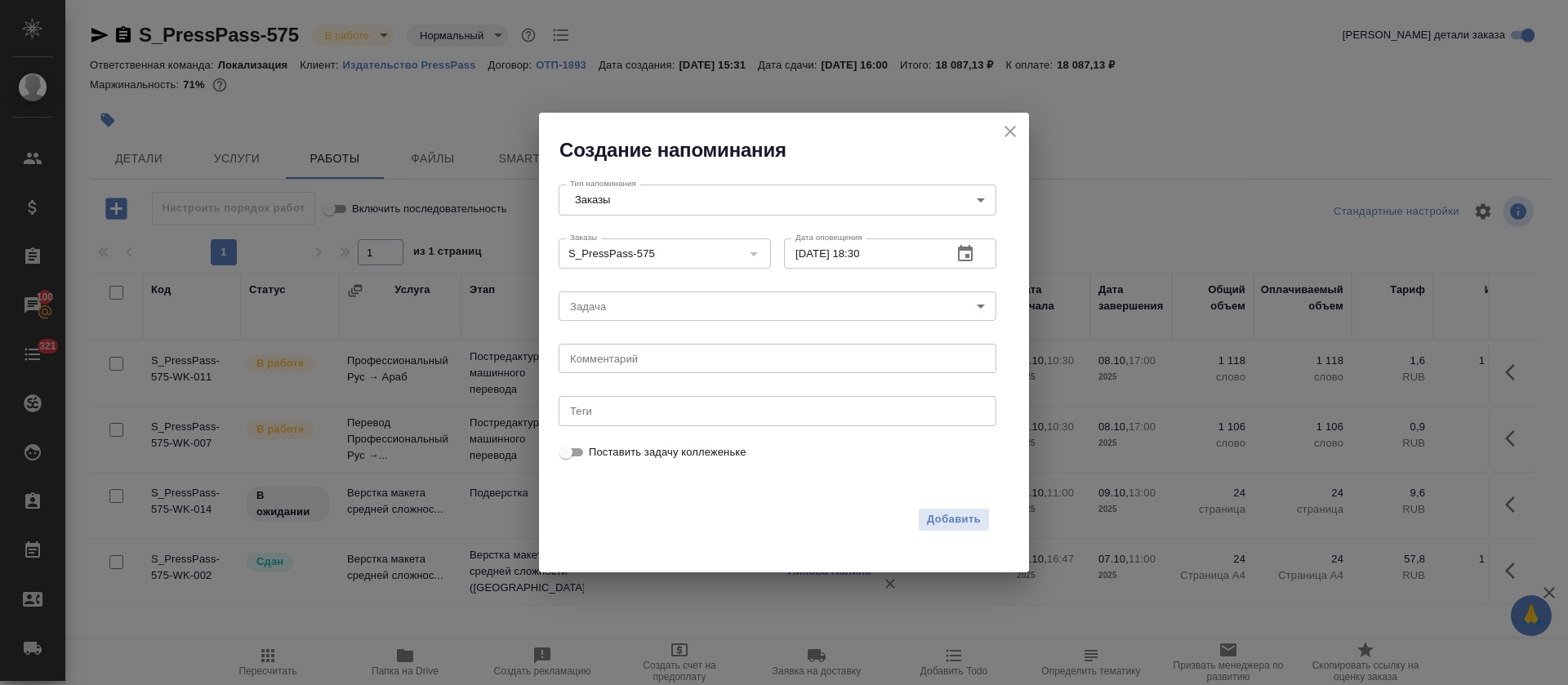
click at [625, 299] on body "🙏 .cls-1 fill:#fff; AWATERA [PERSON_NAME] Спецификации Заказы 100 Чаты 321 Todo…" at bounding box center [784, 342] width 1568 height 685
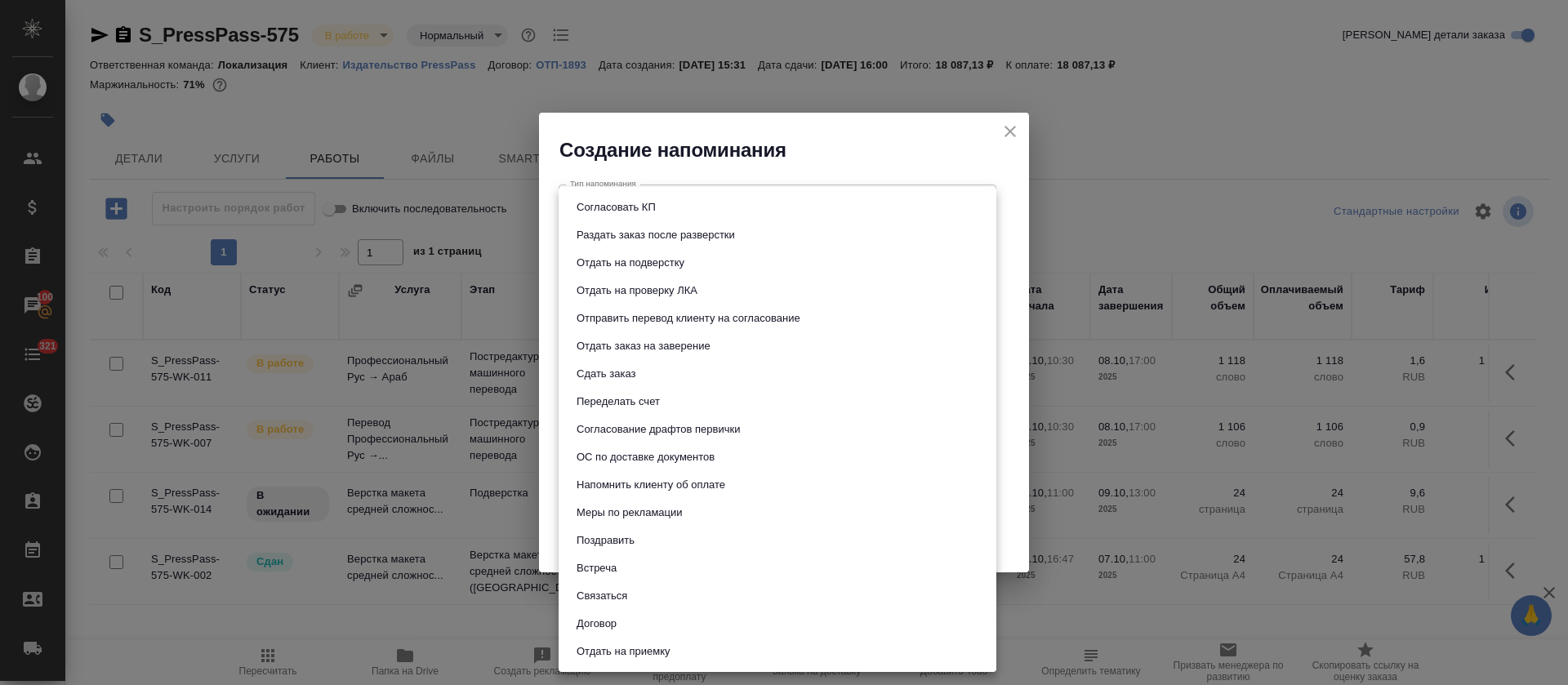
click at [643, 264] on button "Отдать на подверстку" at bounding box center [630, 263] width 118 height 18
type input "Отдать на подверстку"
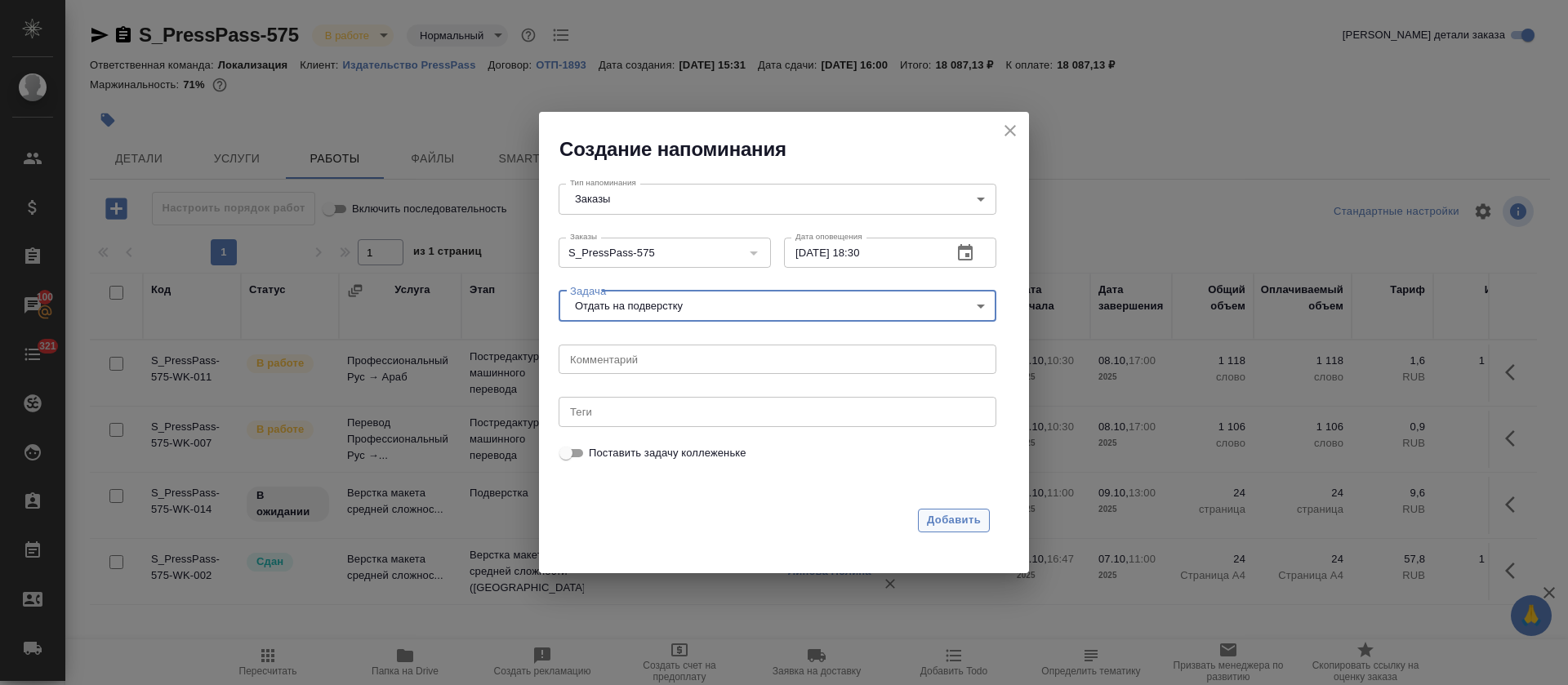
click at [952, 518] on span "Добавить" at bounding box center [954, 521] width 54 height 19
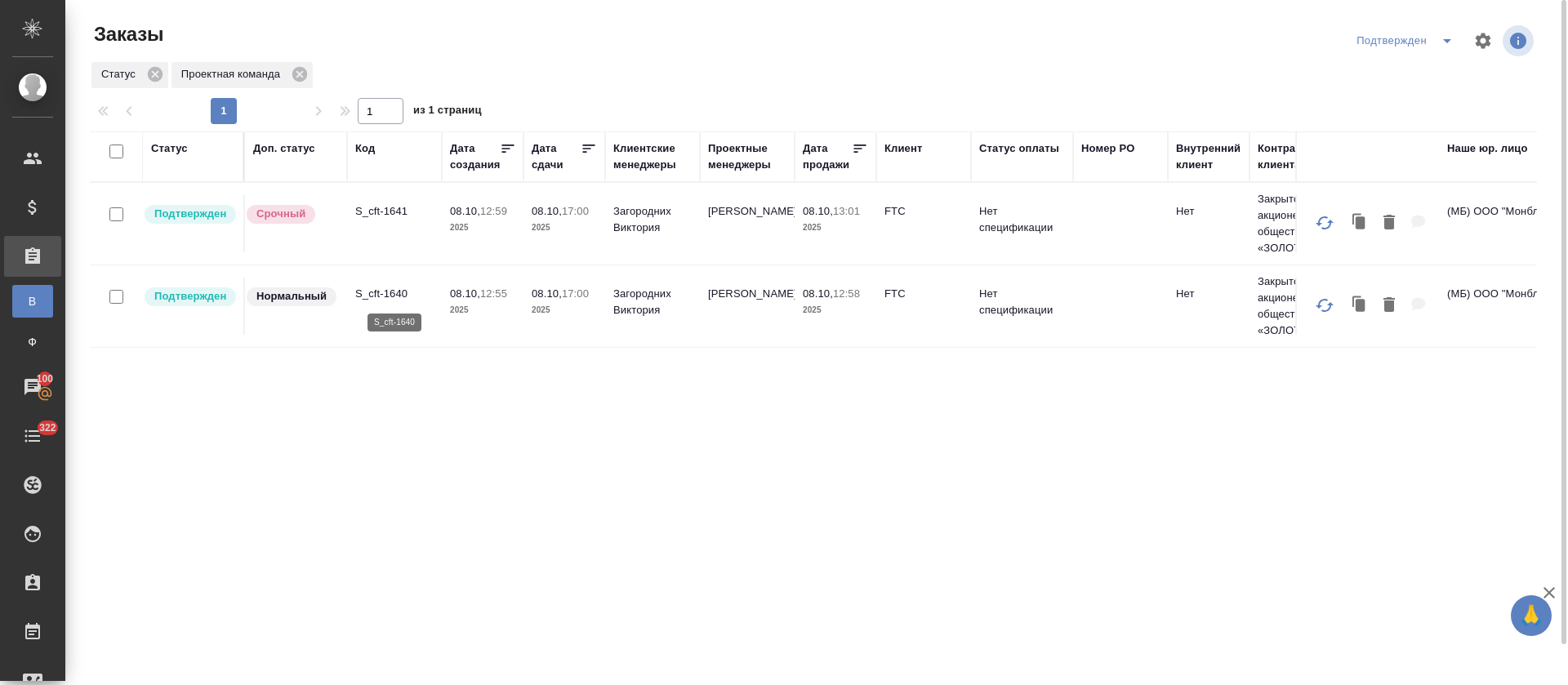
click at [390, 290] on p "S_cft-1640" at bounding box center [395, 294] width 79 height 16
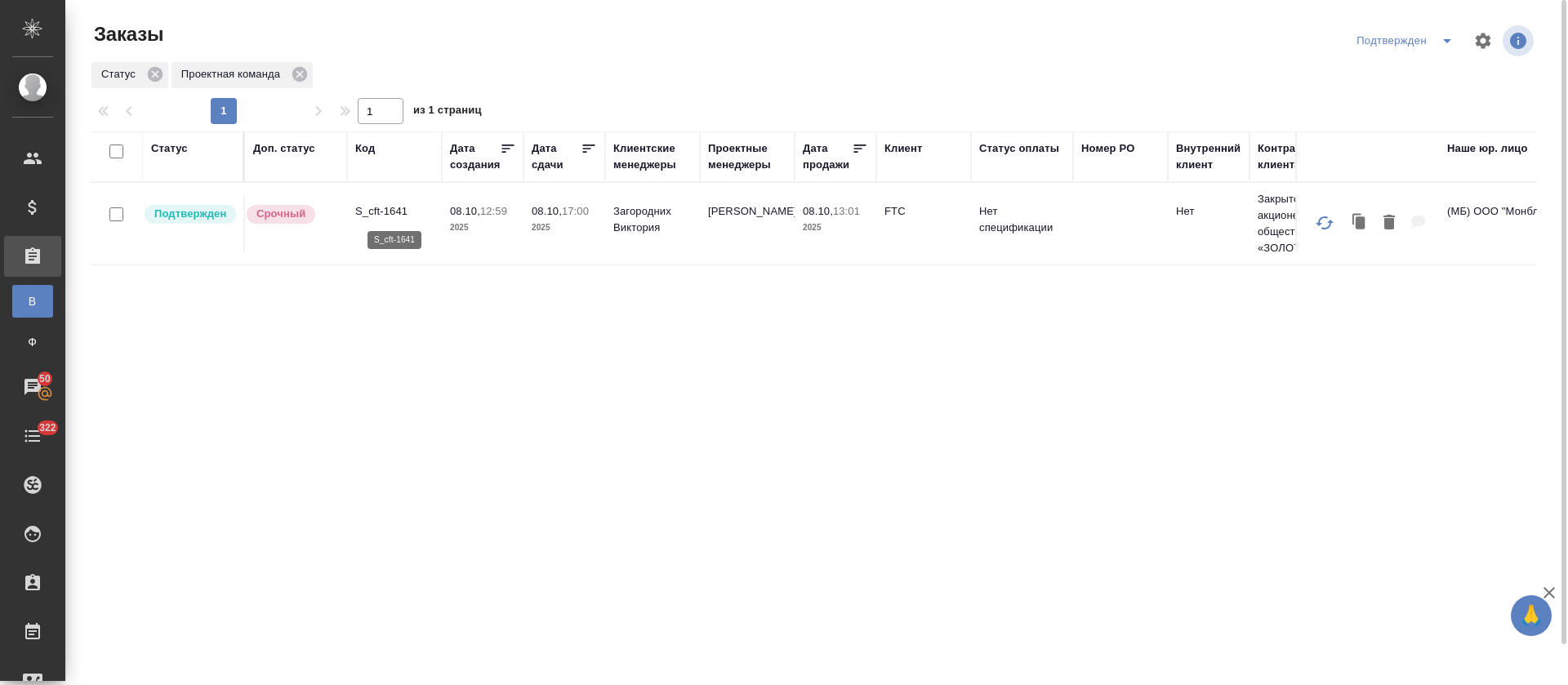
click at [386, 212] on p "S_cft-1641" at bounding box center [395, 212] width 79 height 16
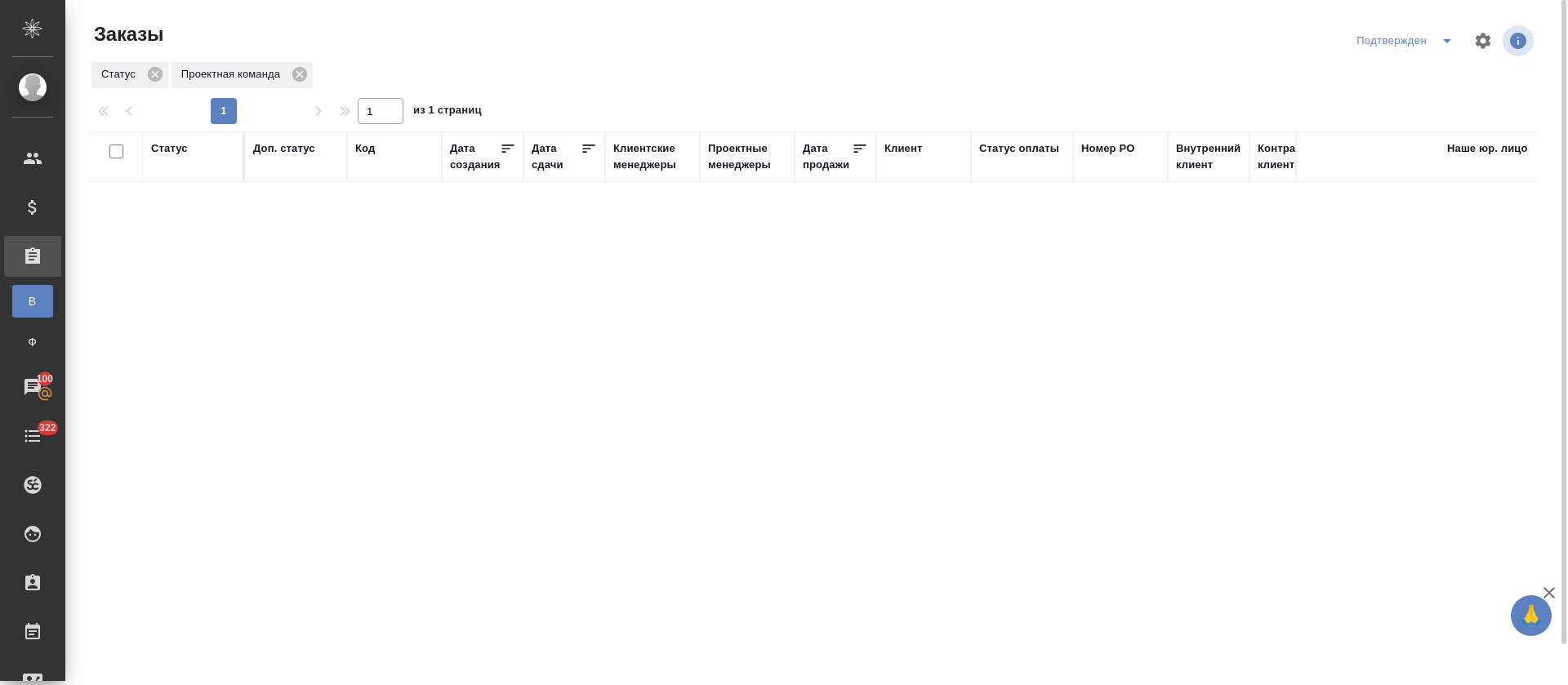
click at [1443, 51] on button "split button" at bounding box center [1447, 40] width 33 height 26
click at [1443, 91] on li "В работе" at bounding box center [1408, 99] width 173 height 26
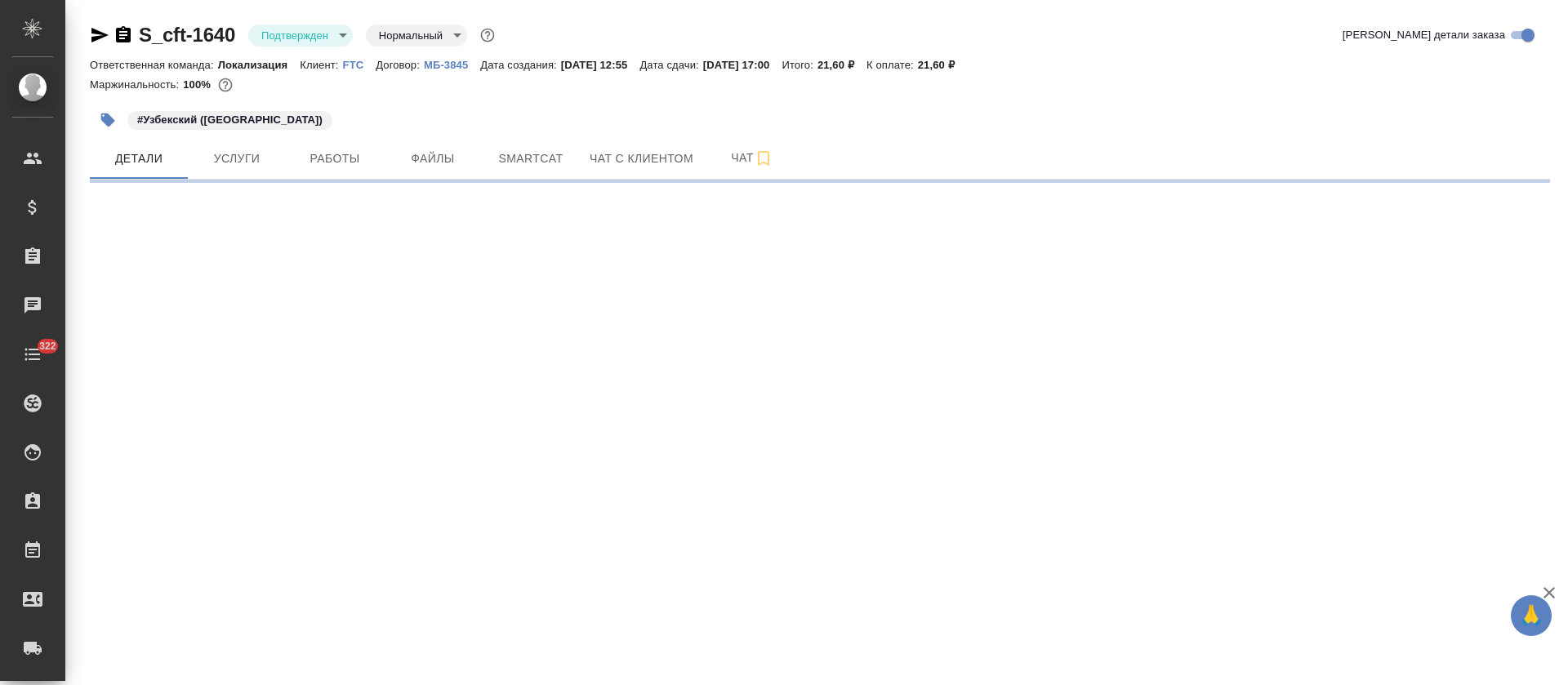
select select "RU"
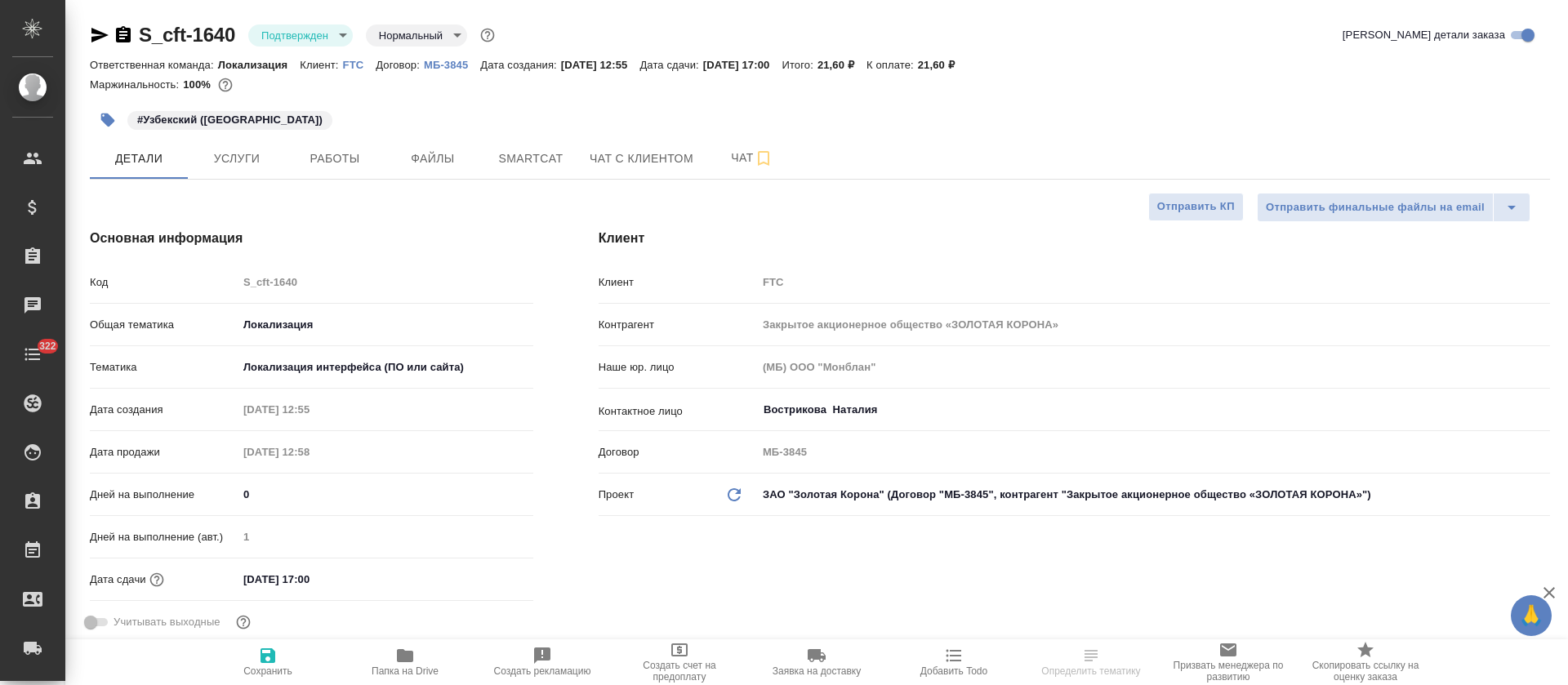
type textarea "x"
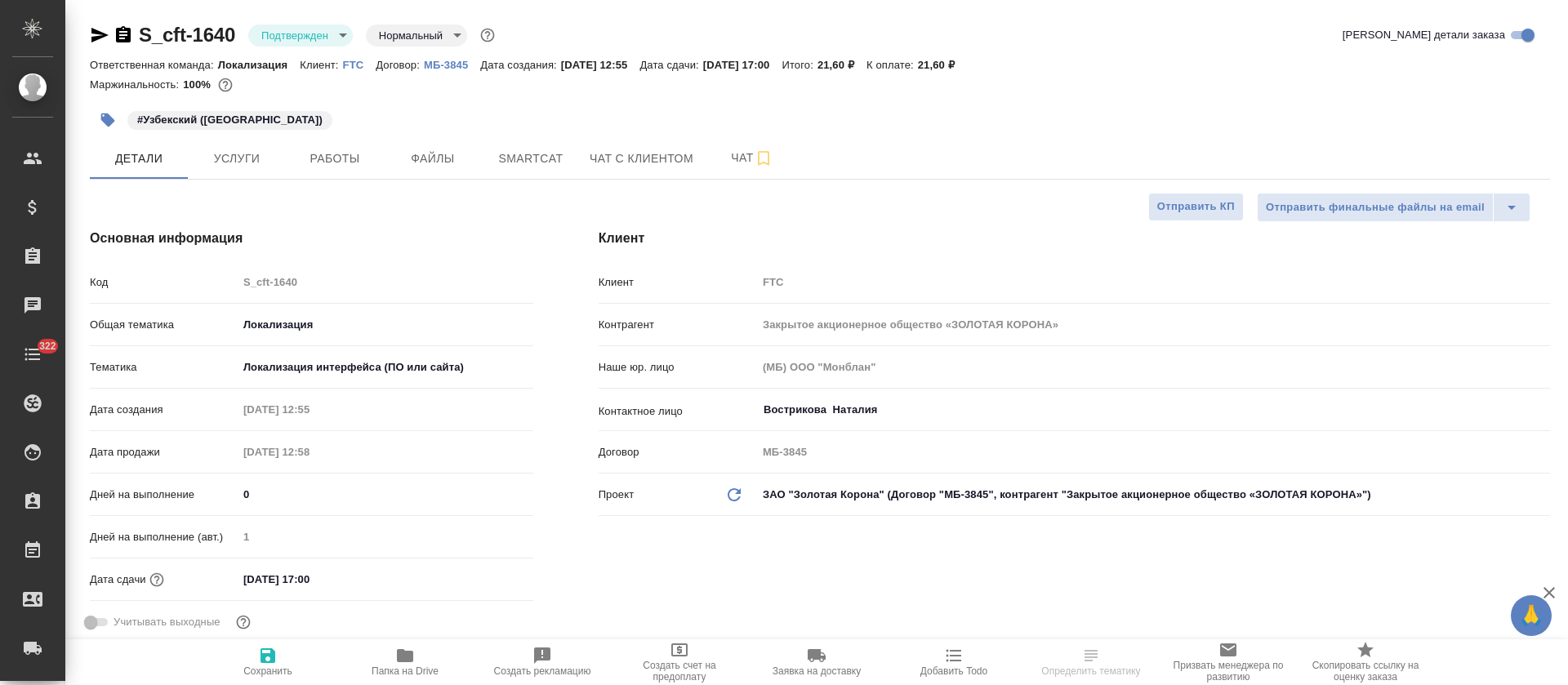
type textarea "x"
click at [332, 37] on body "🙏 .cls-1 fill:#fff; AWATERA [PERSON_NAME] Спецификации Заказы Чаты 322 Todo Про…" at bounding box center [784, 342] width 1568 height 685
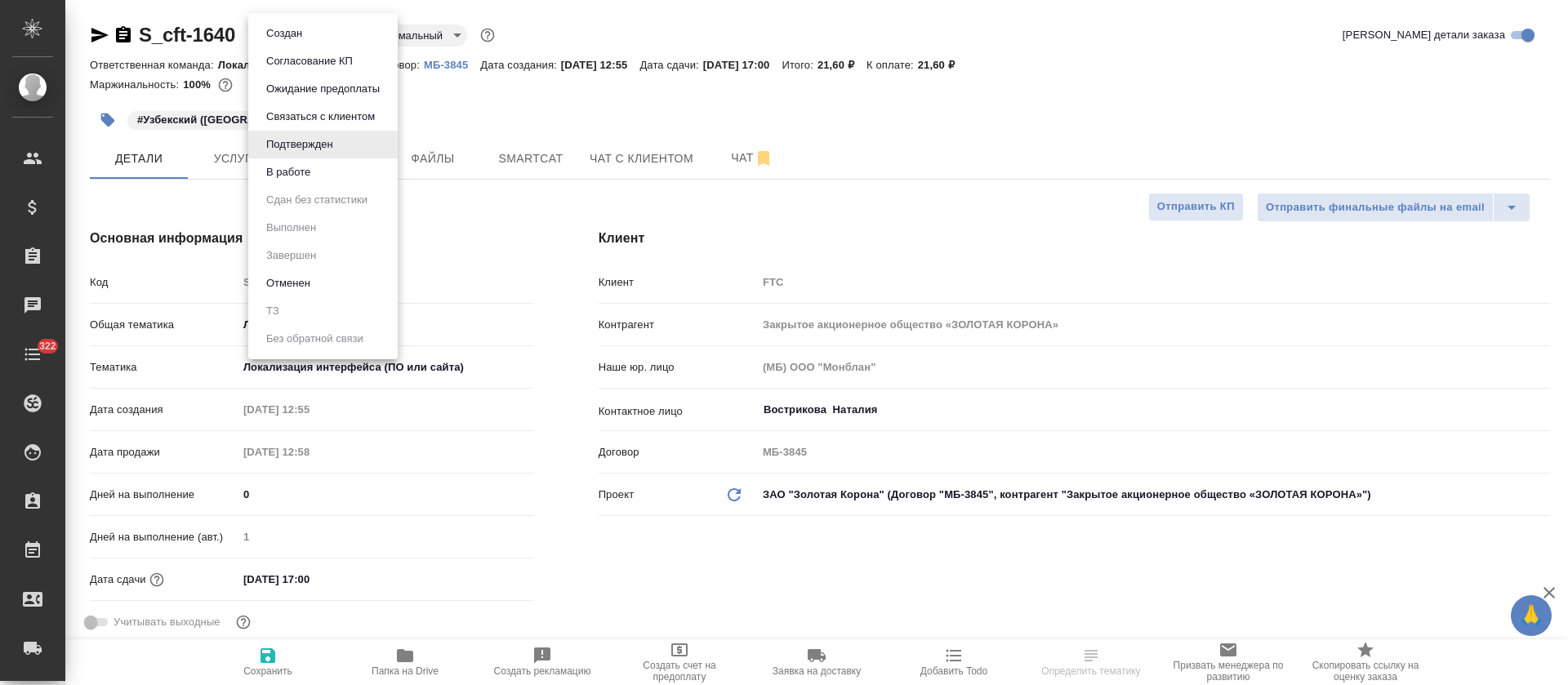
click at [329, 171] on li "В работе" at bounding box center [322, 171] width 149 height 28
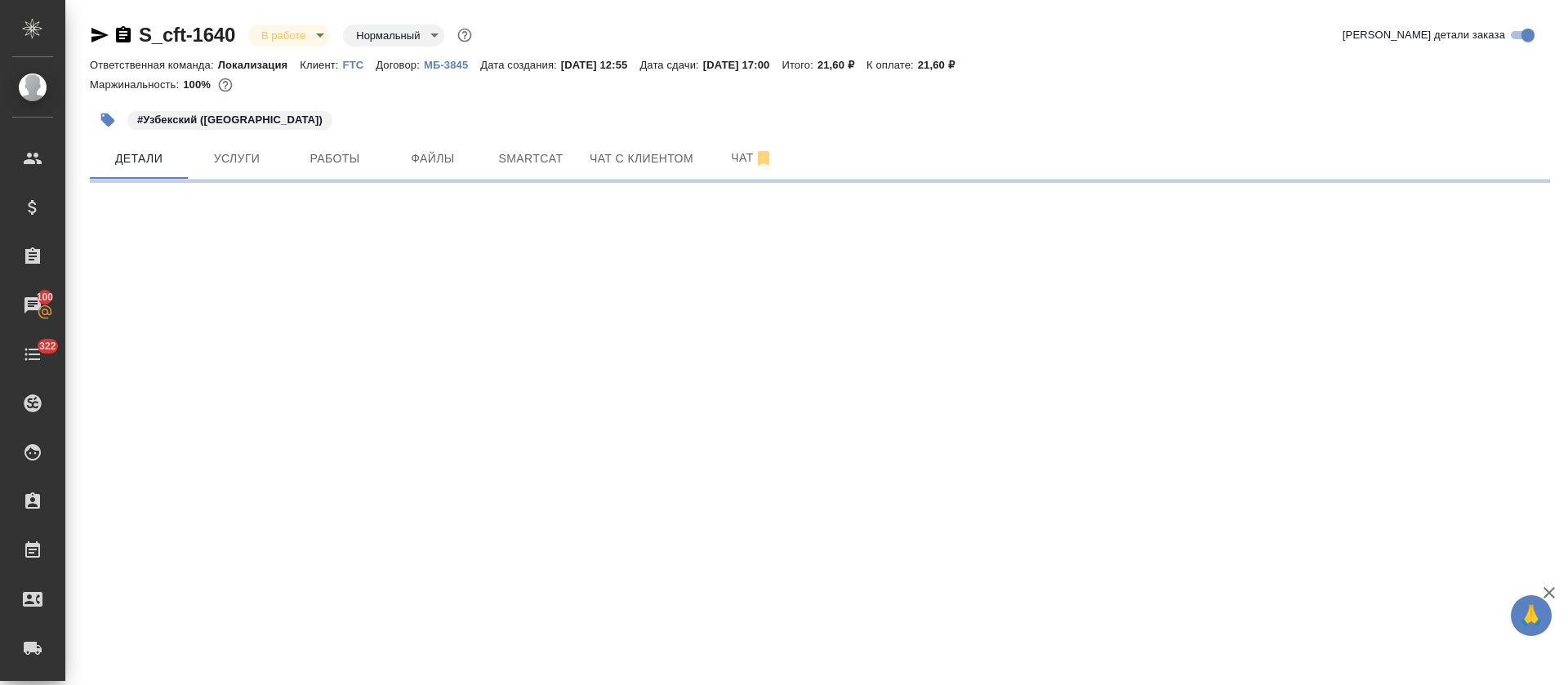
select select "RU"
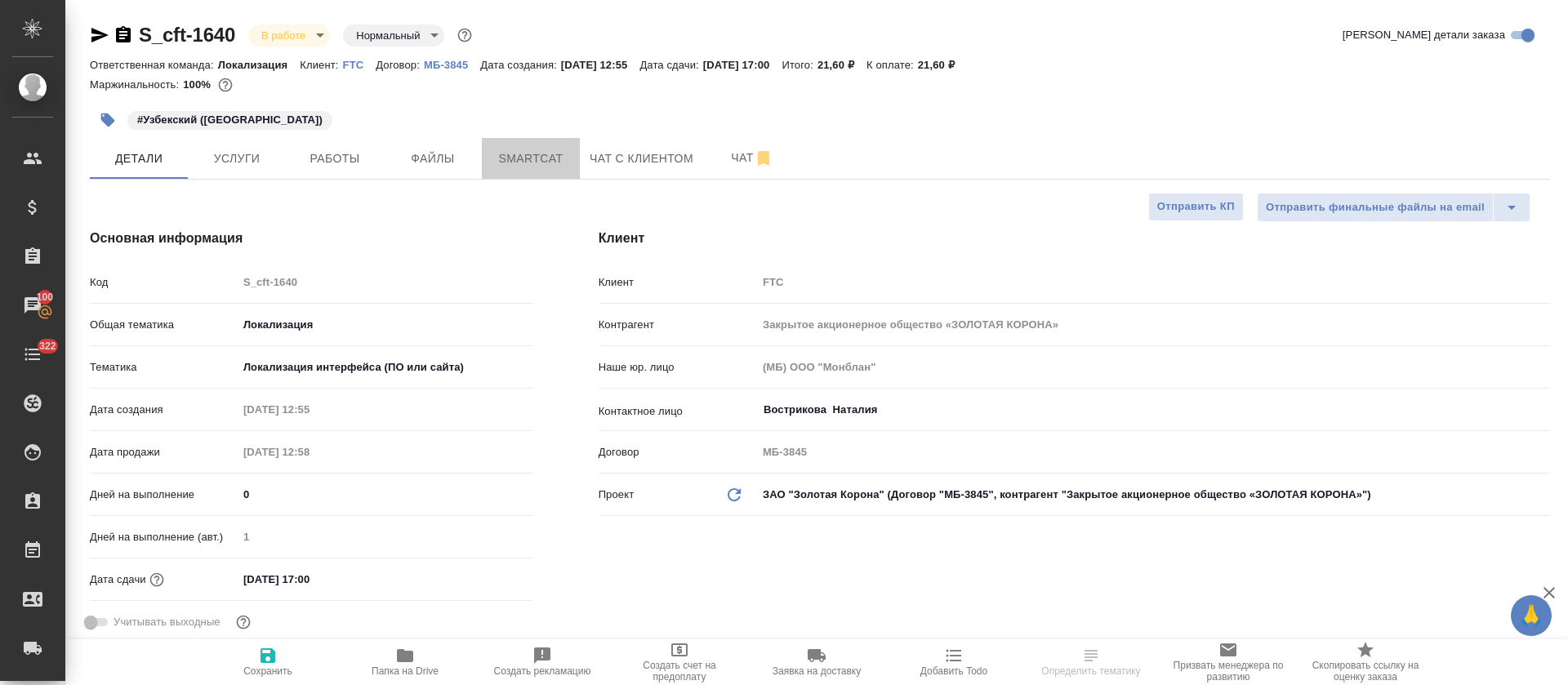
click at [544, 178] on button "Smartcat" at bounding box center [531, 159] width 98 height 41
type textarea "x"
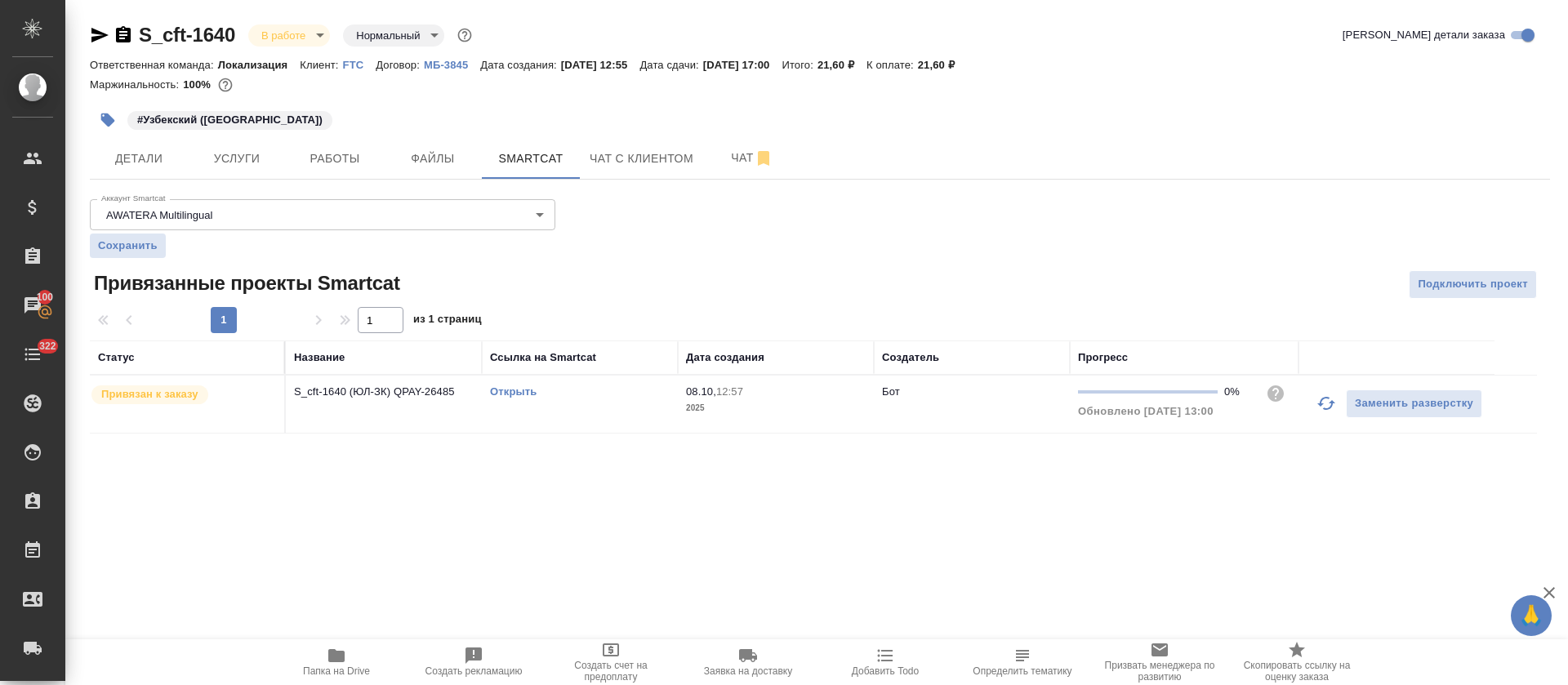
click at [503, 391] on link "Открыть" at bounding box center [513, 392] width 46 height 13
click at [342, 157] on span "Работы" at bounding box center [335, 158] width 79 height 21
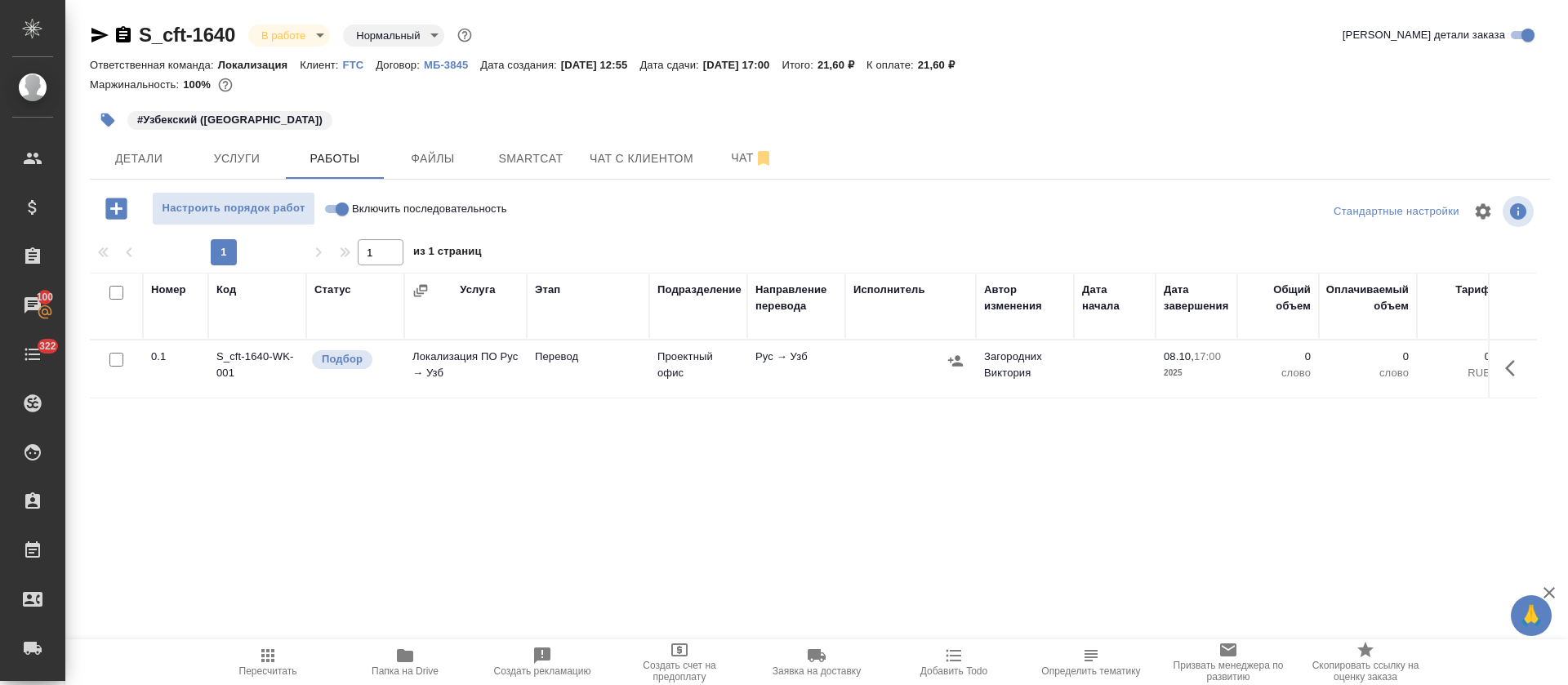
click at [337, 209] on input "Включить последовательность" at bounding box center [342, 209] width 59 height 20
checkbox input "true"
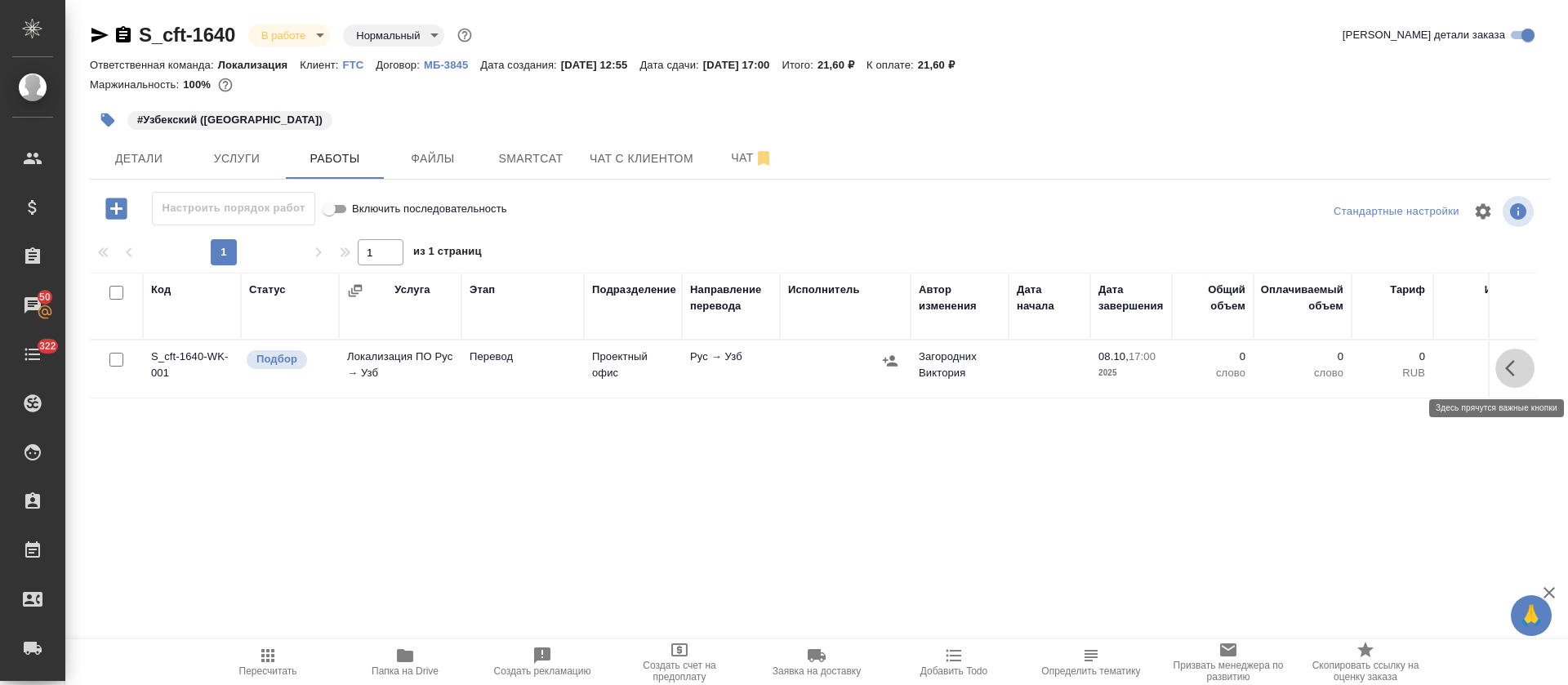
drag, startPoint x: 1505, startPoint y: 363, endPoint x: 1459, endPoint y: 414, distance: 68.7
click at [1505, 363] on button "button" at bounding box center [1515, 369] width 39 height 39
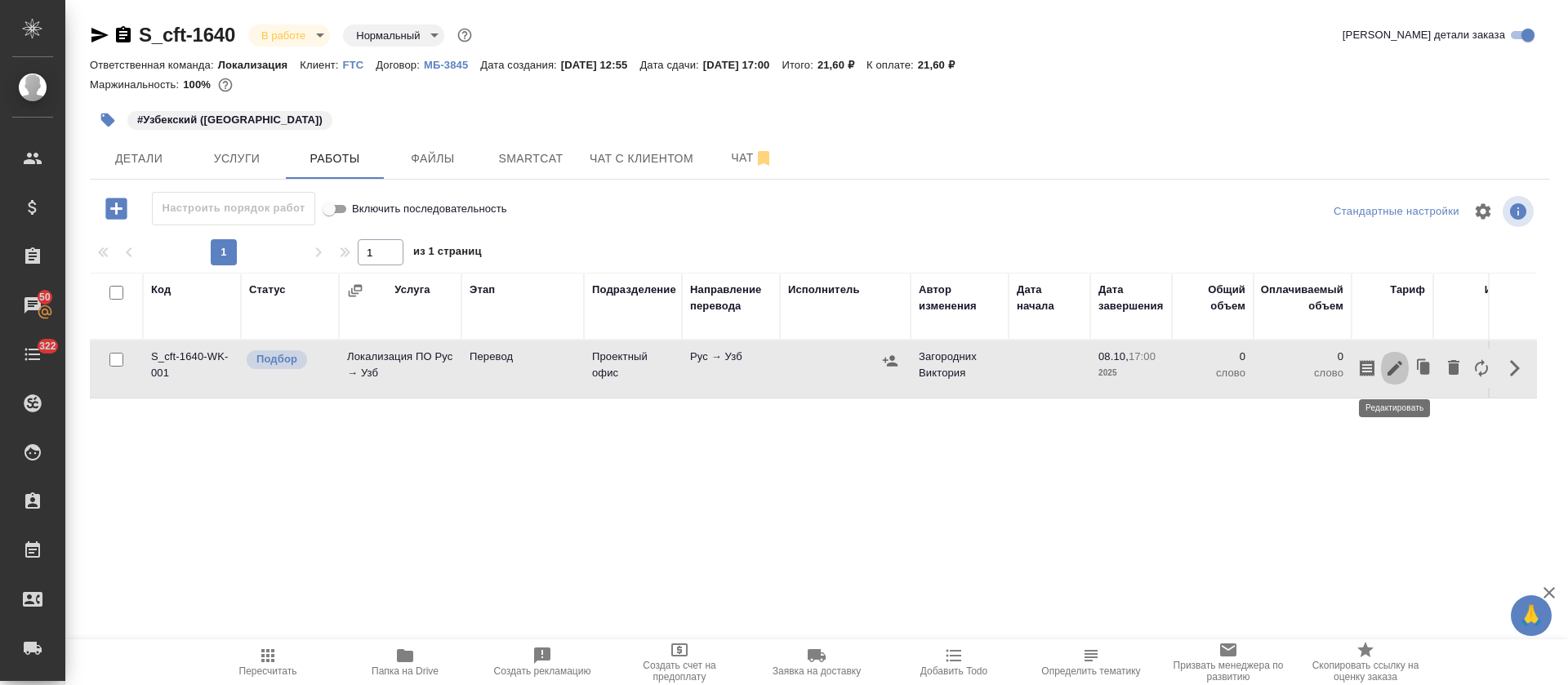
click at [1389, 373] on icon "button" at bounding box center [1395, 368] width 14 height 14
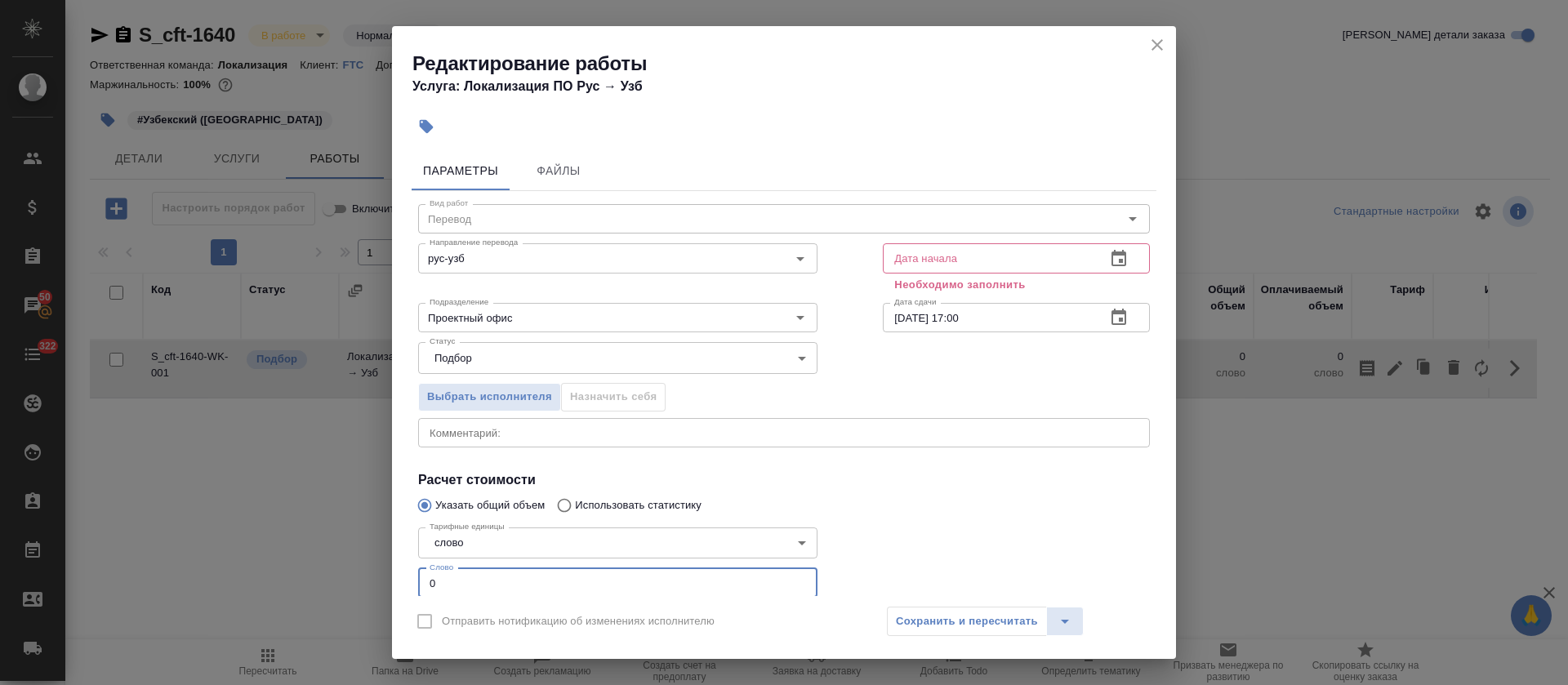
drag, startPoint x: 438, startPoint y: 577, endPoint x: 459, endPoint y: 578, distance: 21.0
click at [459, 578] on input "0" at bounding box center [617, 583] width 399 height 29
type input "1"
click at [1109, 259] on icon "button" at bounding box center [1119, 259] width 20 height 20
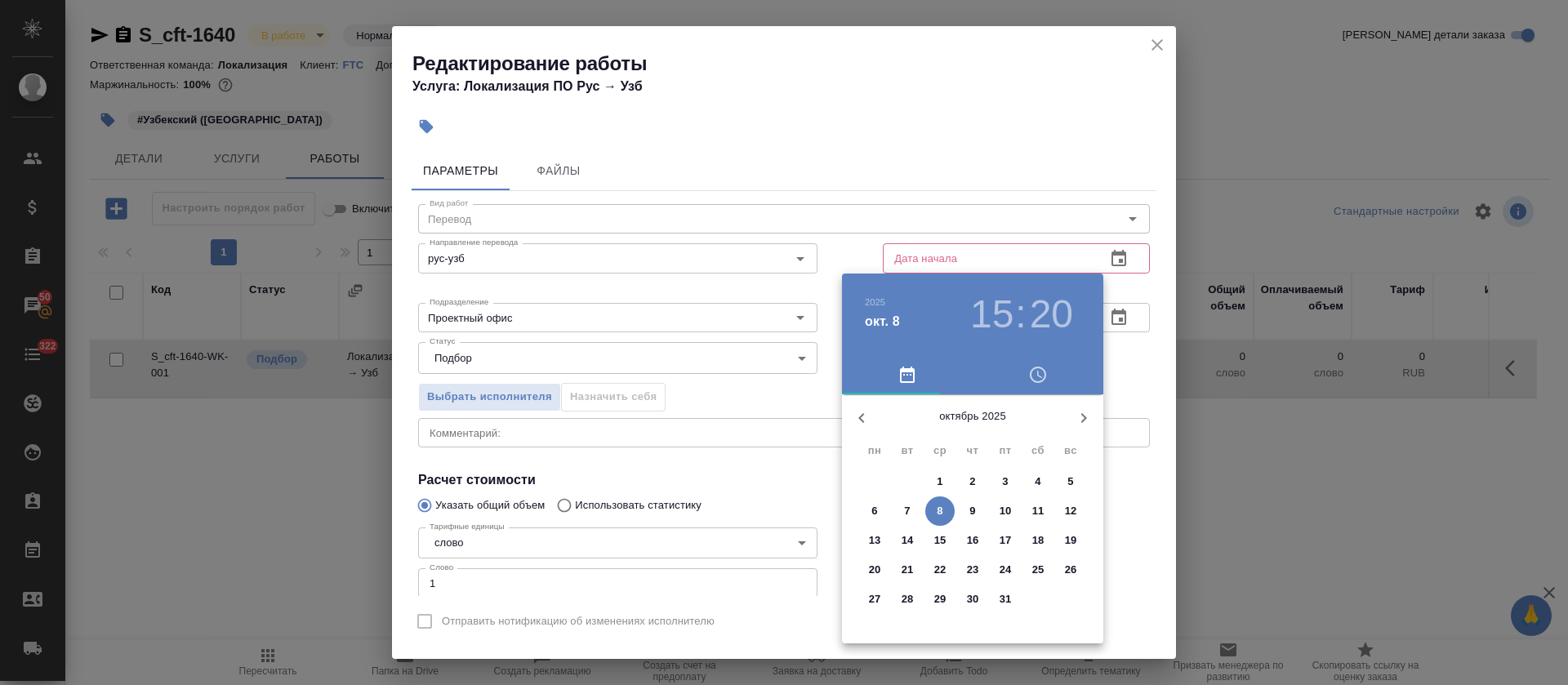
click at [940, 510] on p "8" at bounding box center [939, 511] width 5 height 16
type input "[DATE] 15:20"
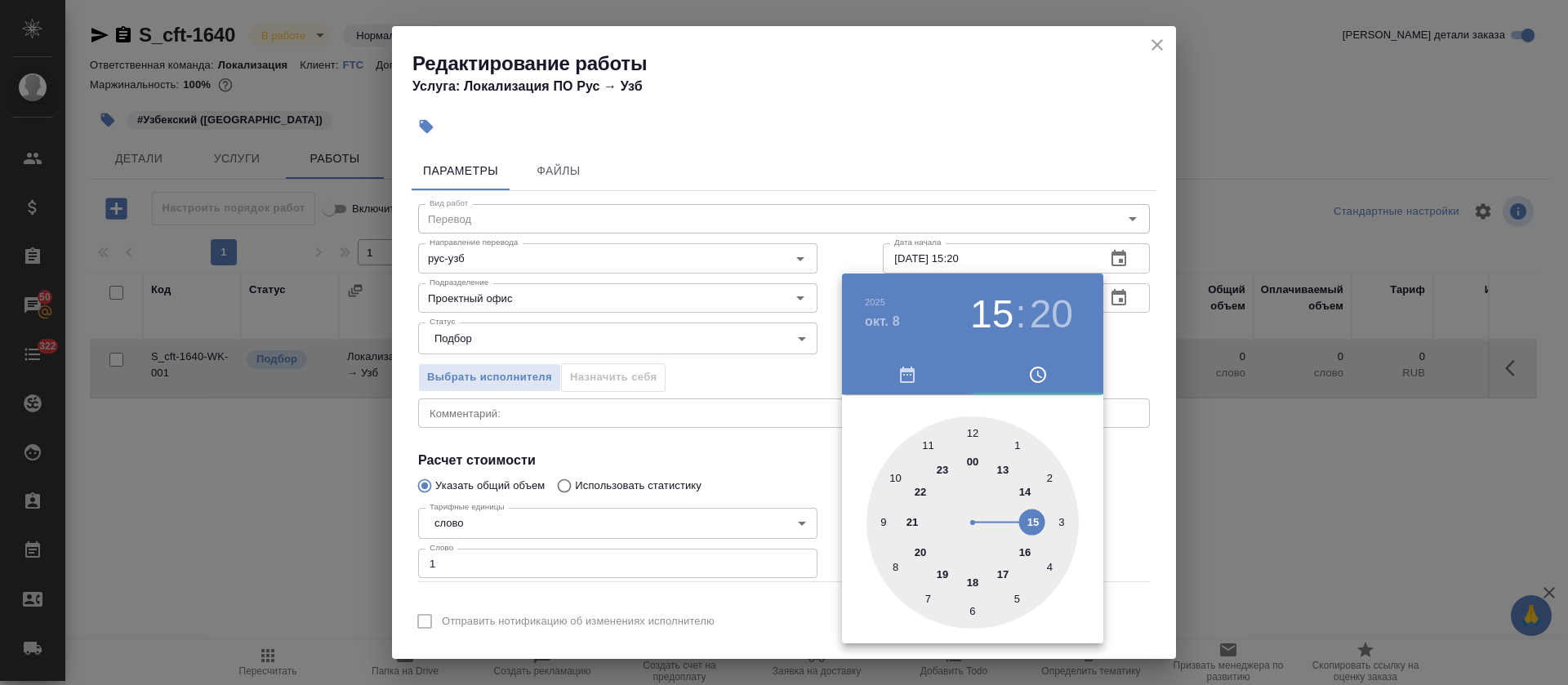
click at [731, 471] on div at bounding box center [784, 342] width 1568 height 685
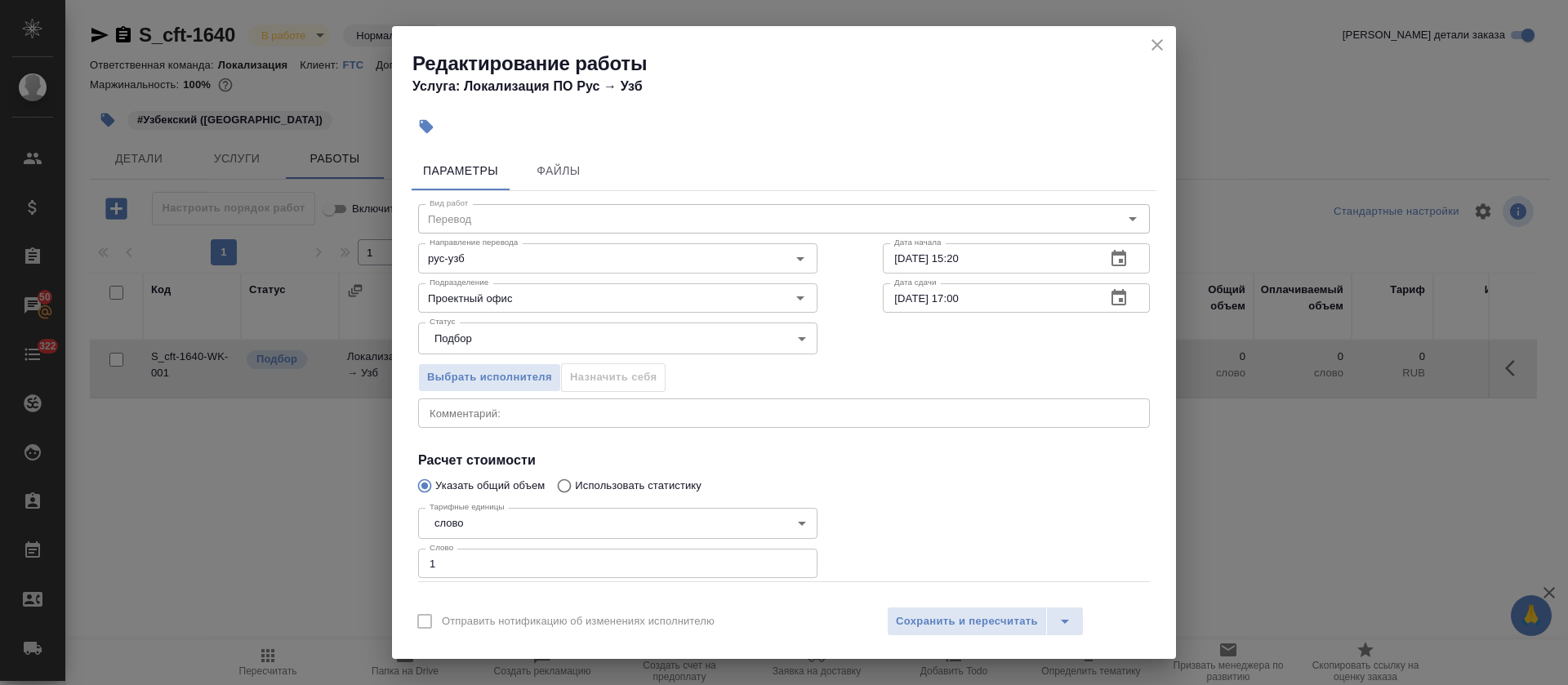
click at [1109, 302] on icon "button" at bounding box center [1119, 298] width 20 height 20
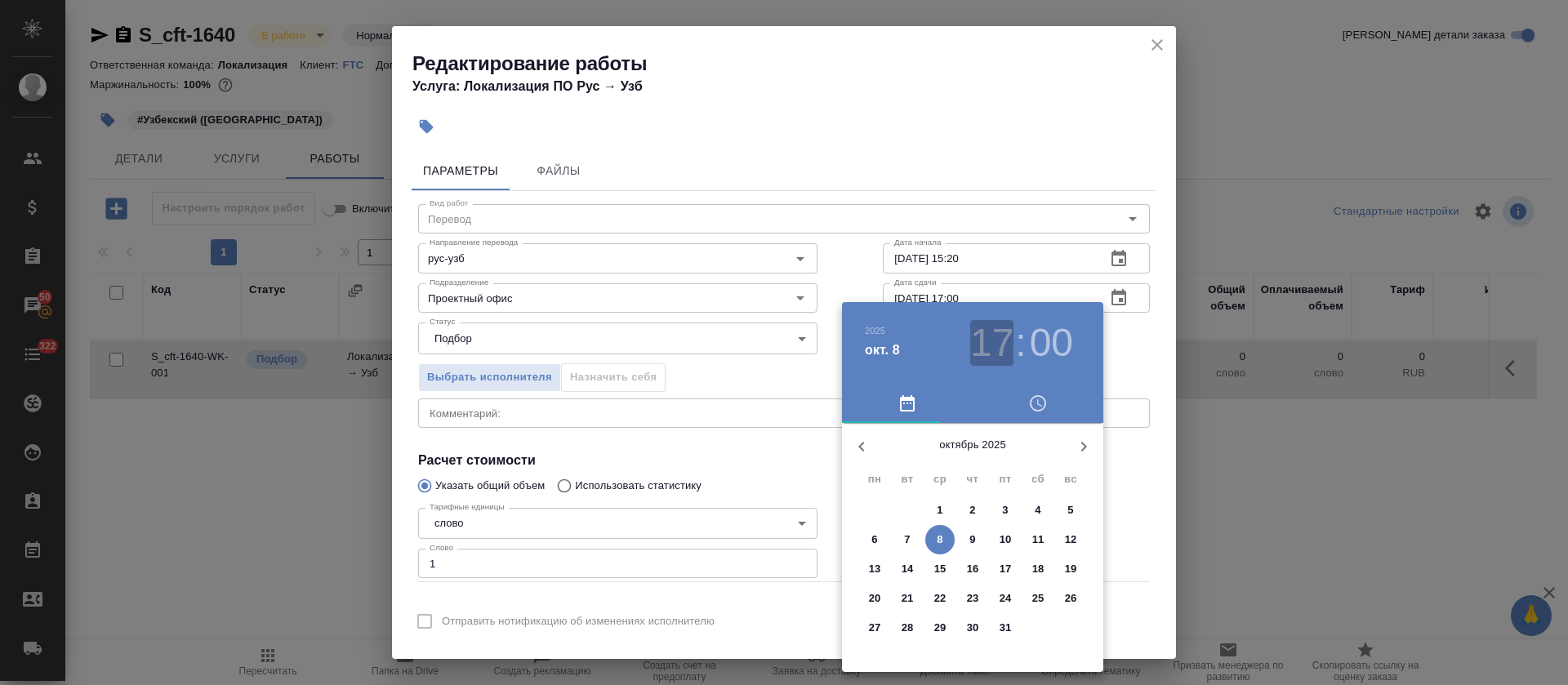
click at [995, 349] on h3 "17" at bounding box center [992, 343] width 43 height 46
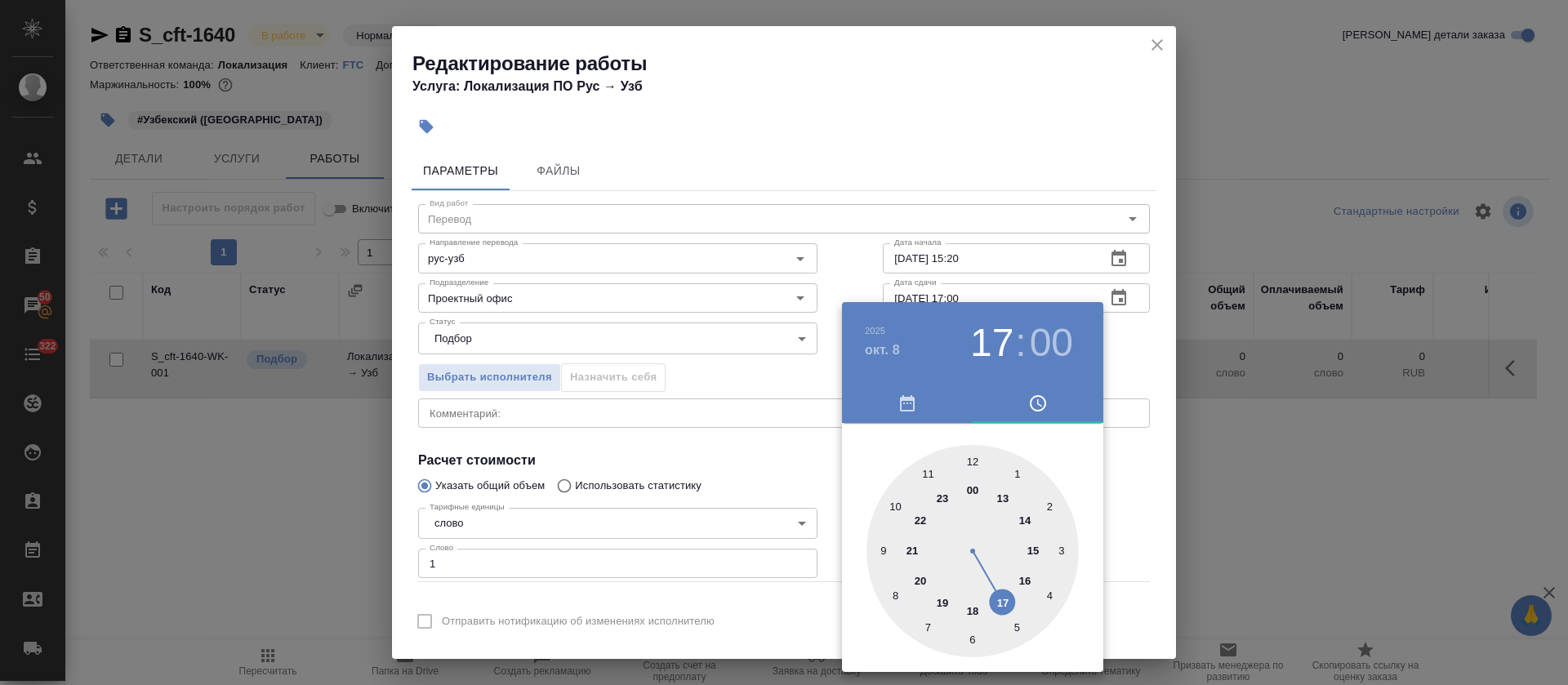
type input "[DATE] 16:00"
click at [1022, 581] on div at bounding box center [972, 551] width 213 height 213
click at [753, 519] on div at bounding box center [784, 342] width 1568 height 685
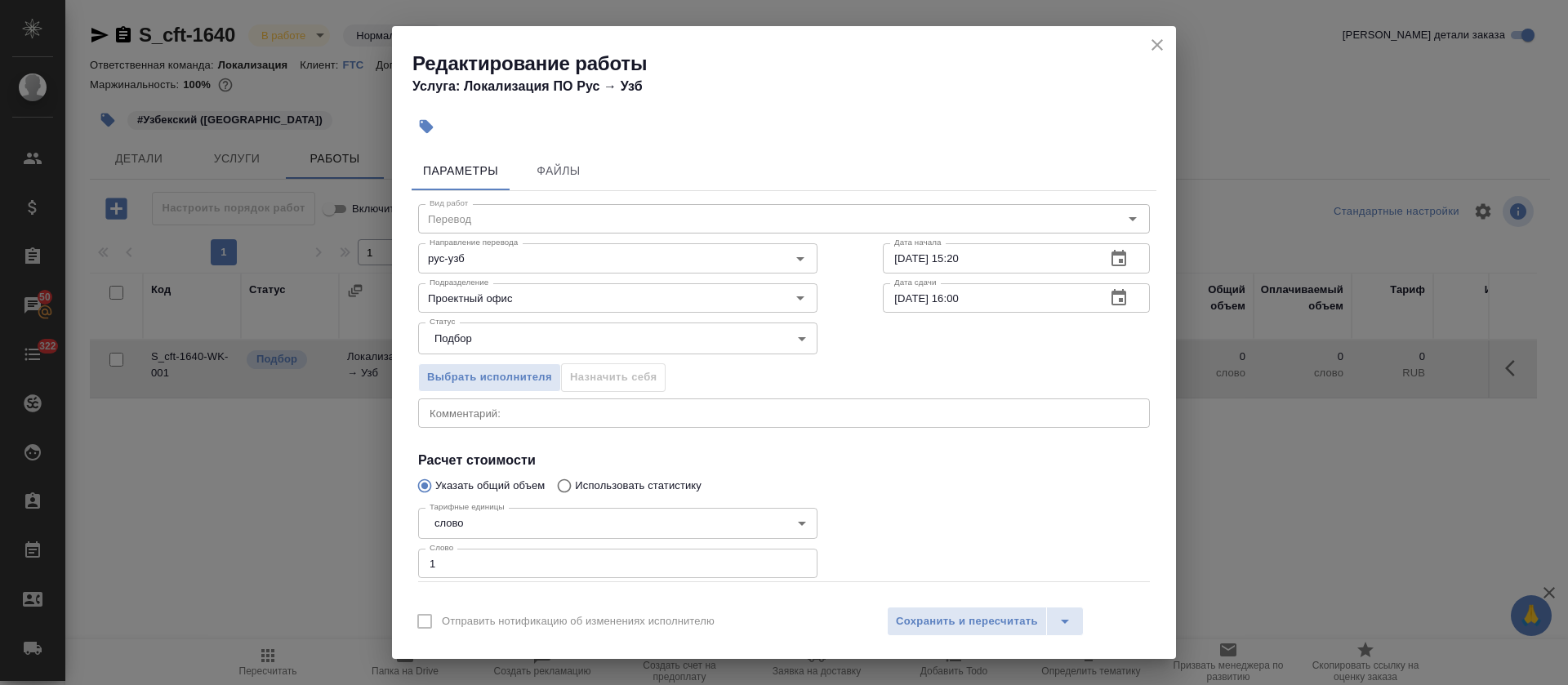
click at [977, 643] on div "Отправить нотификацию об изменениях исполнителю Сохранить и пересчитать" at bounding box center [784, 628] width 784 height 63
click at [973, 622] on span "Сохранить и пересчитать" at bounding box center [966, 622] width 142 height 19
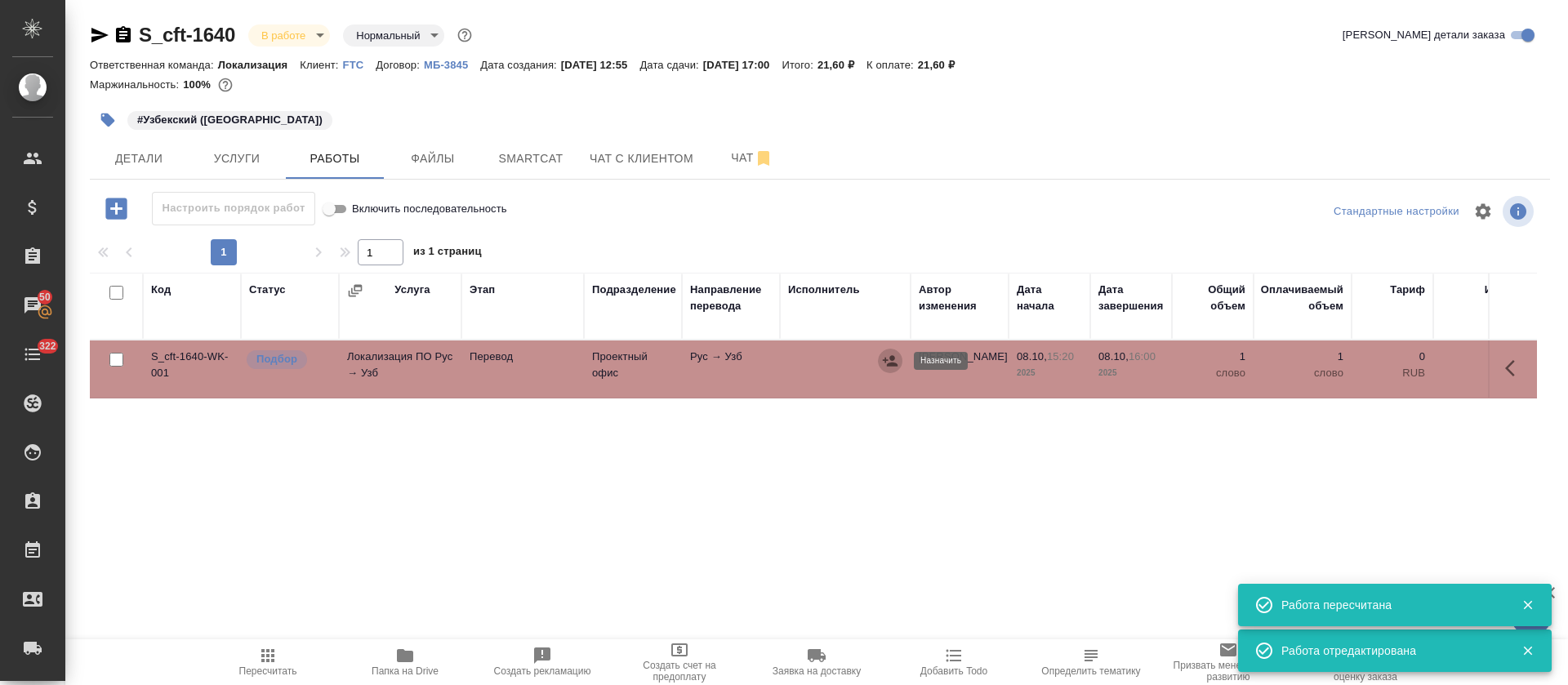
click at [881, 361] on button "button" at bounding box center [889, 361] width 24 height 24
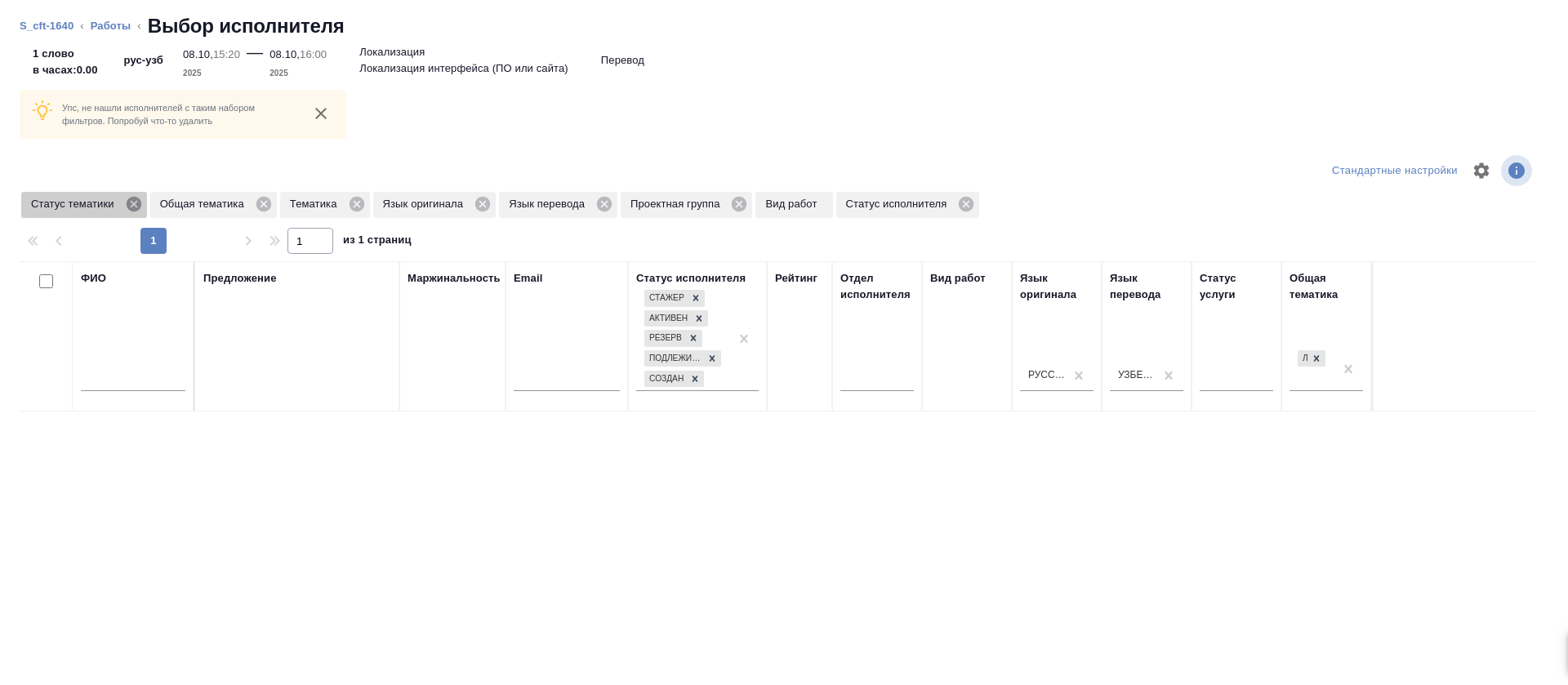
click at [133, 204] on icon at bounding box center [134, 205] width 18 height 18
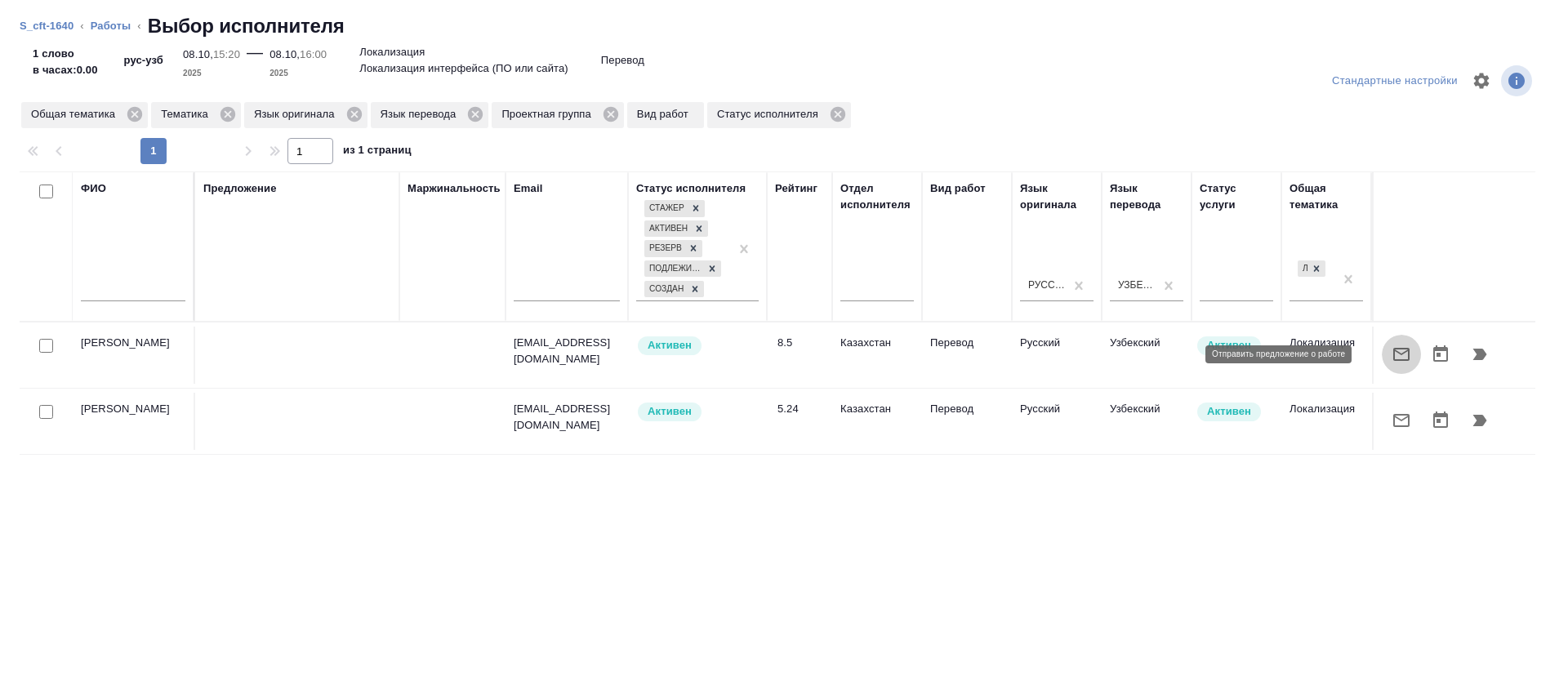
click at [1392, 355] on icon "button" at bounding box center [1402, 355] width 20 height 20
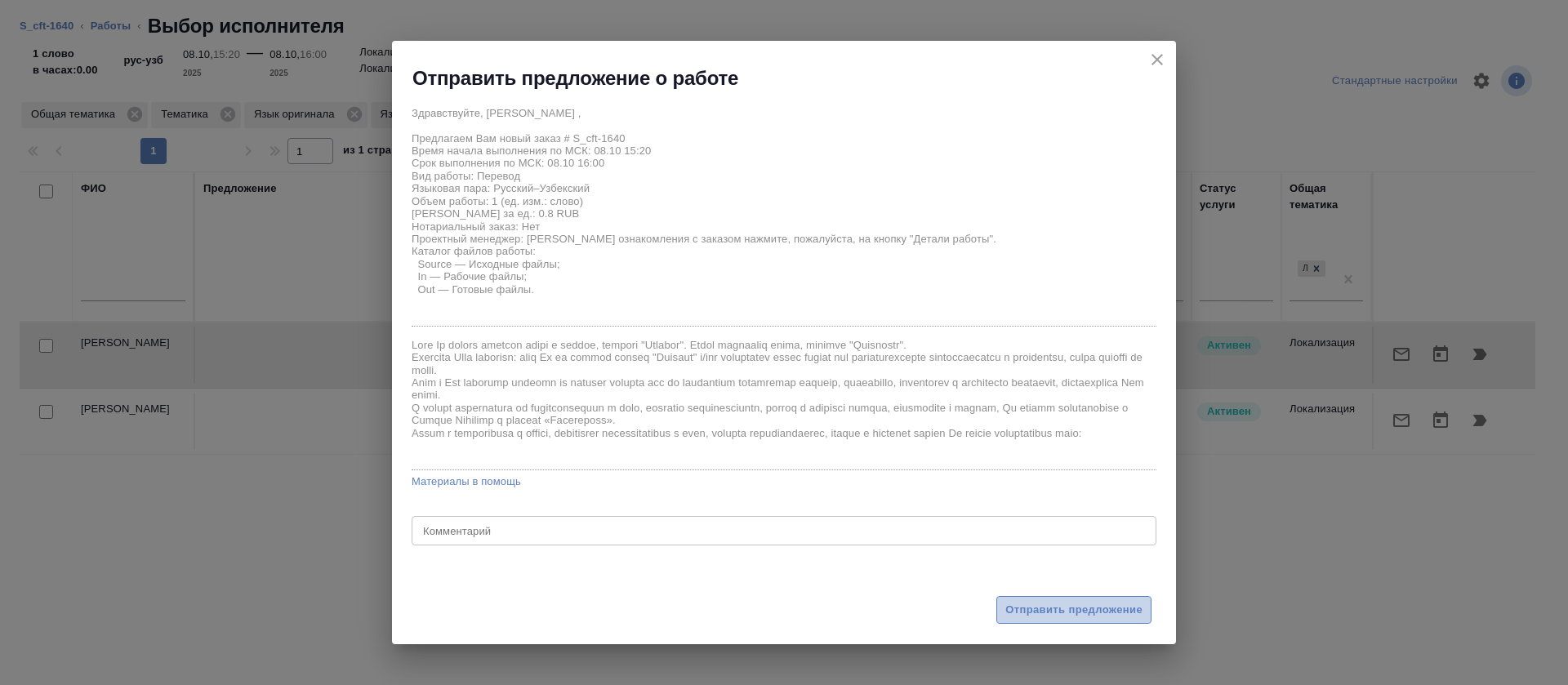
click at [1051, 611] on span "Отправить предложение" at bounding box center [1074, 610] width 138 height 19
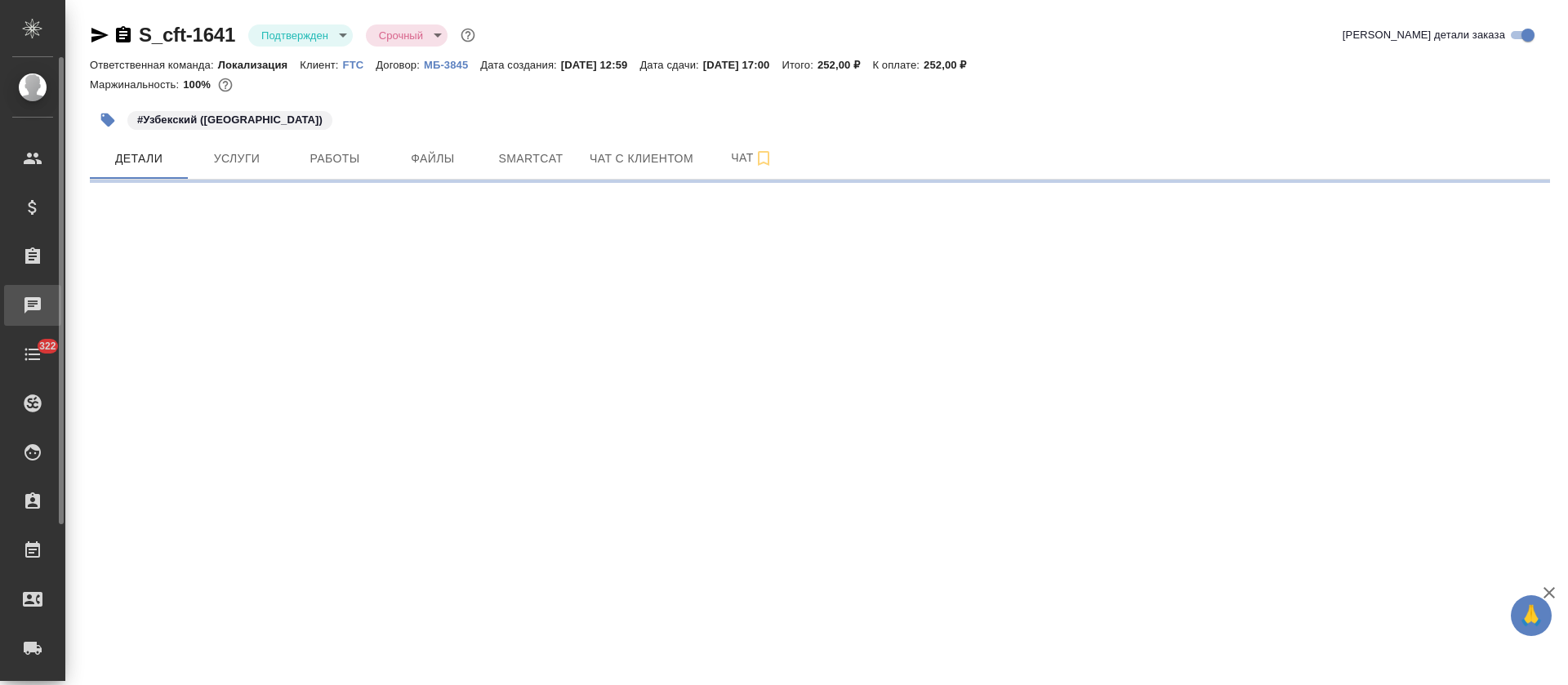
select select "RU"
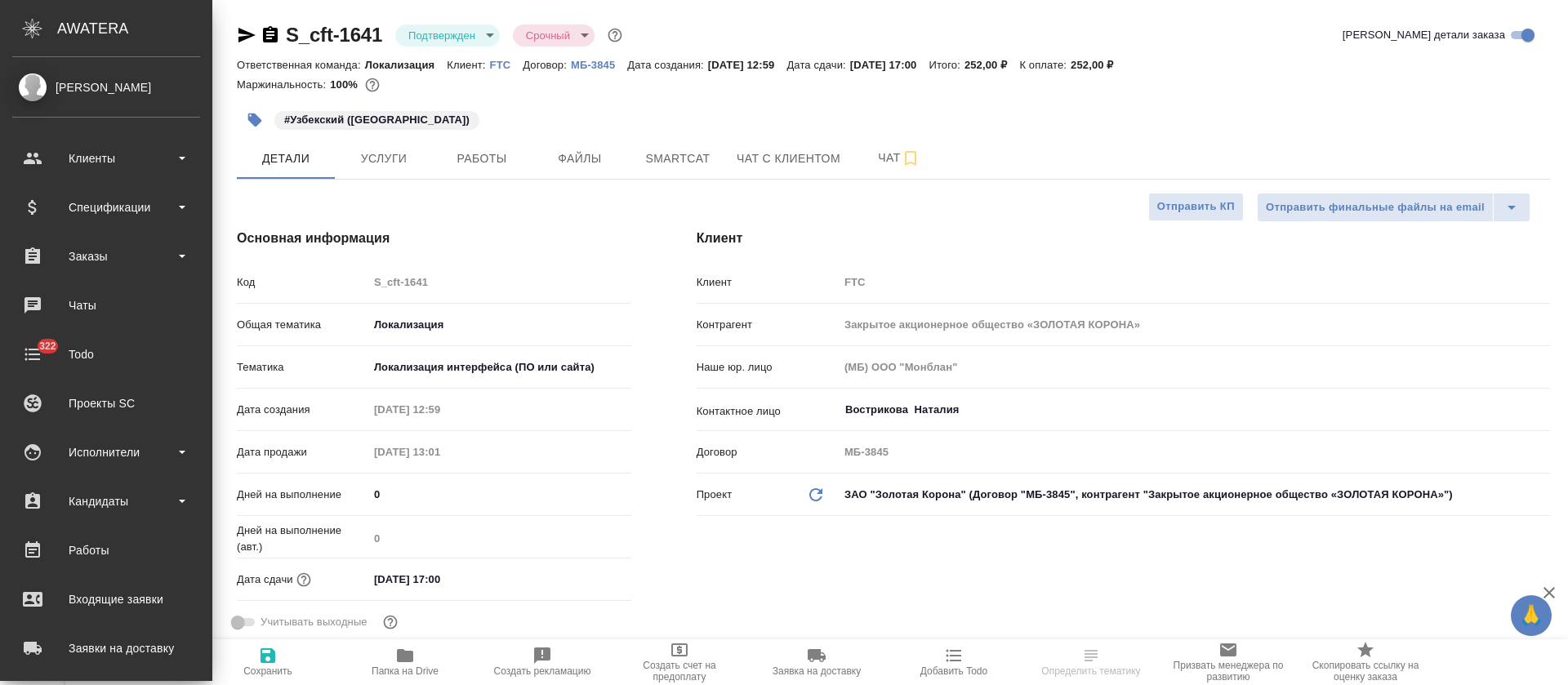
type textarea "x"
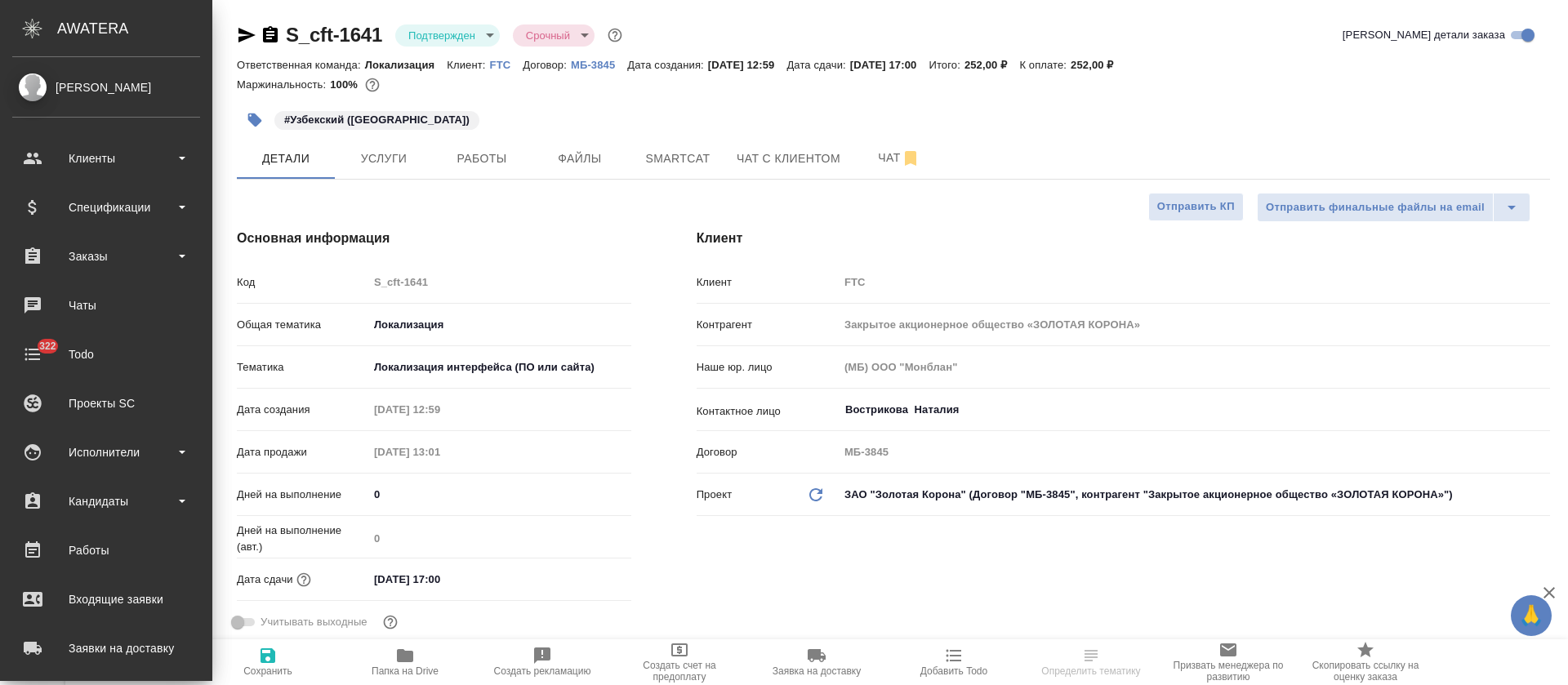
type textarea "x"
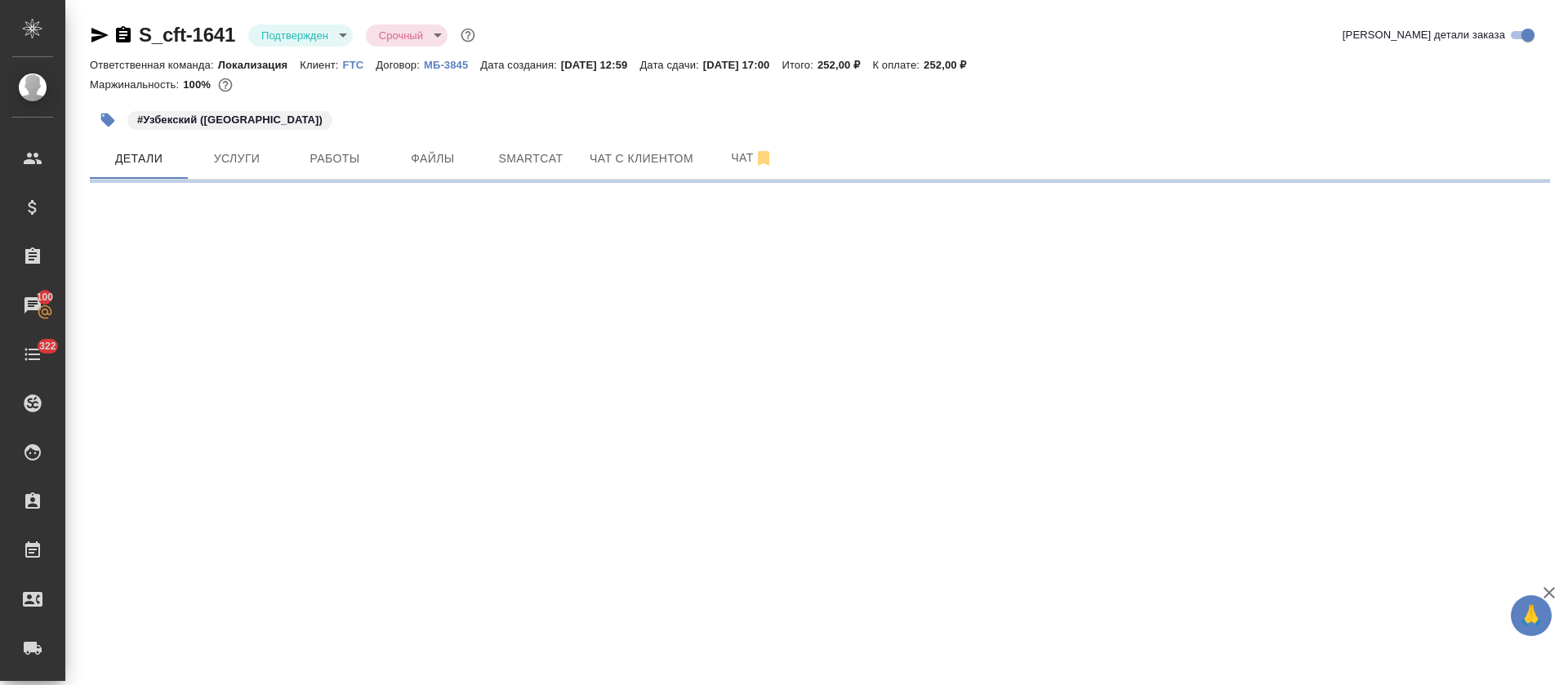
select select "RU"
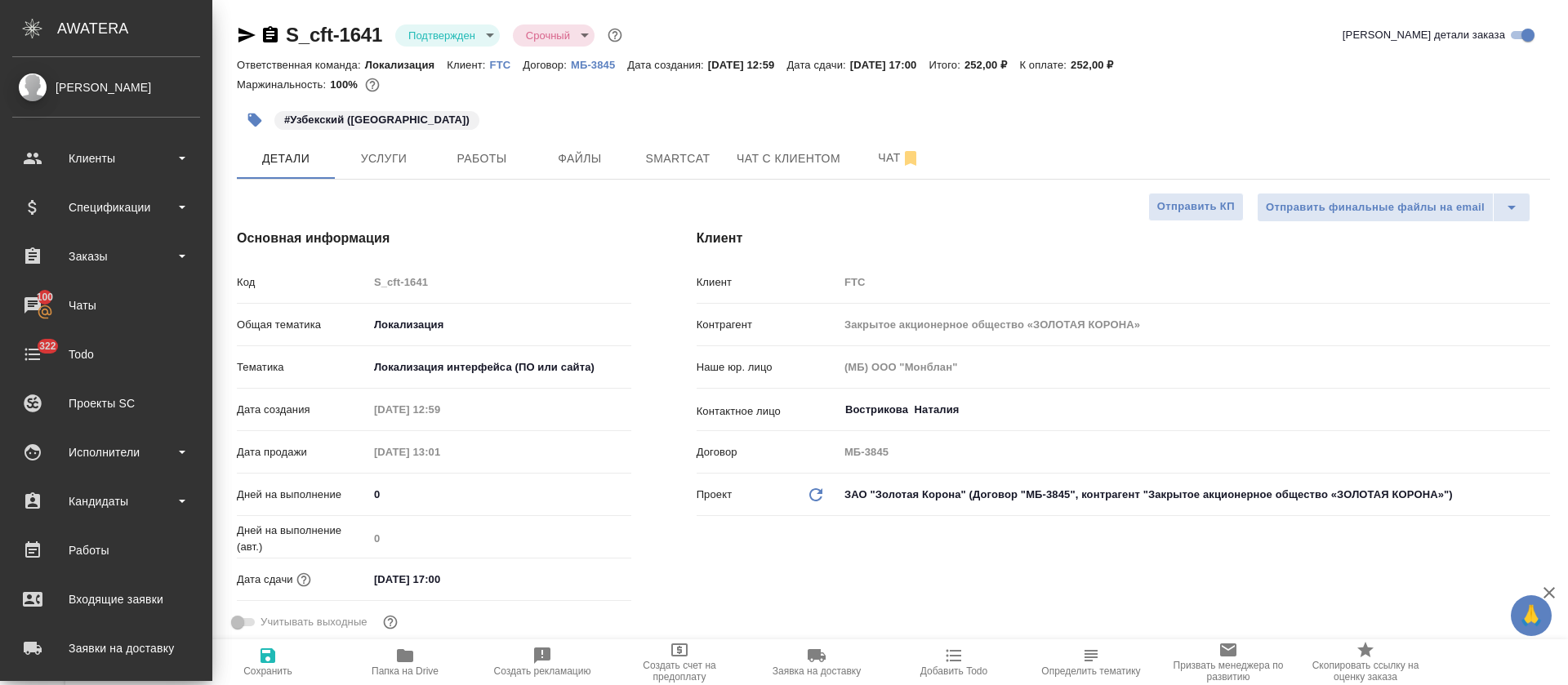
type textarea "x"
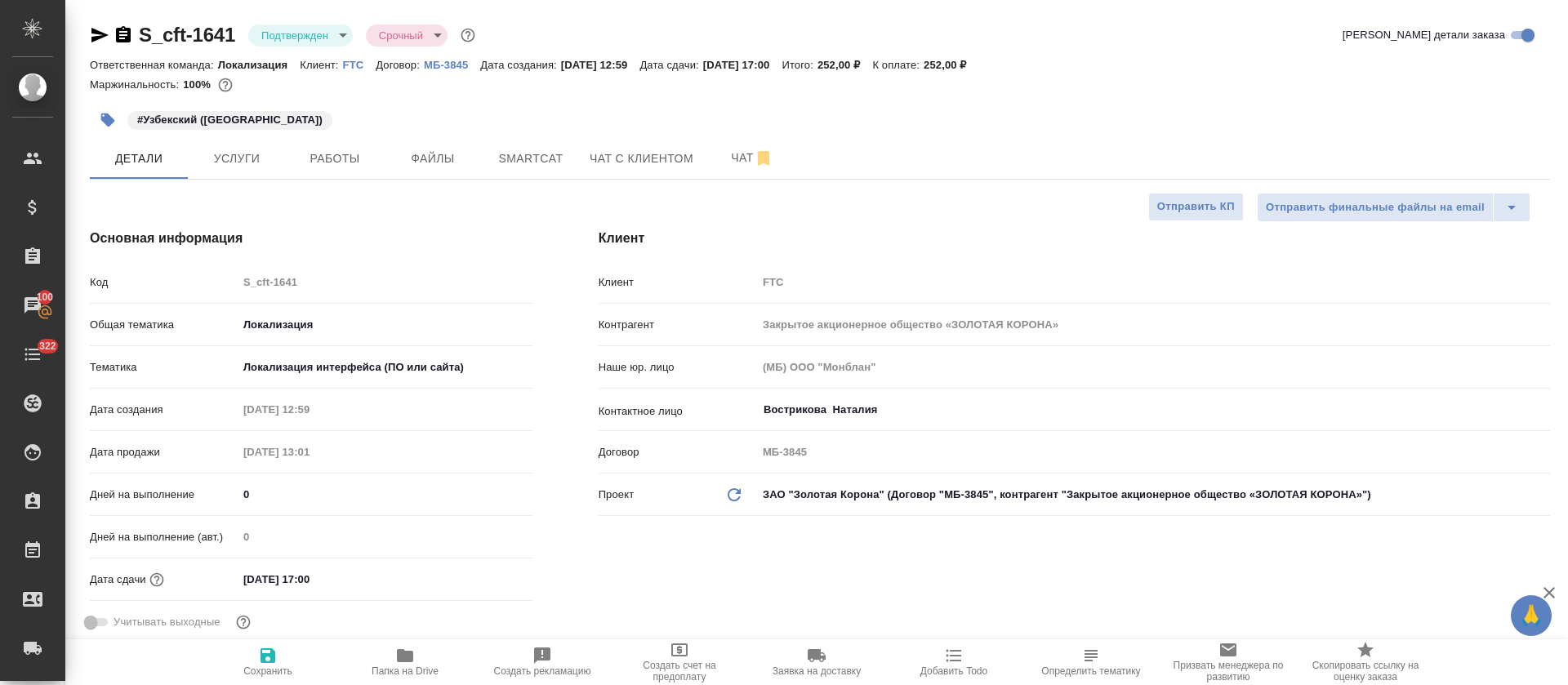
type textarea "x"
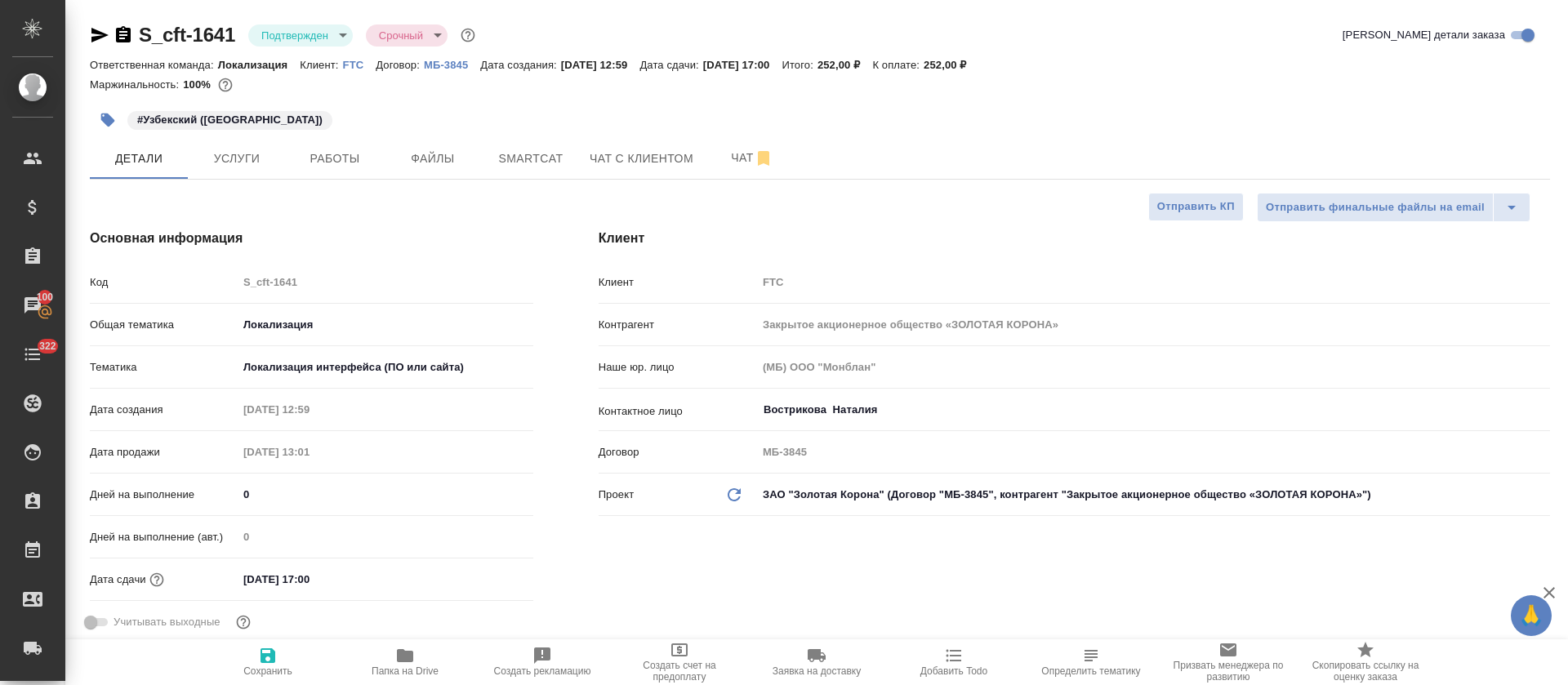
type textarea "x"
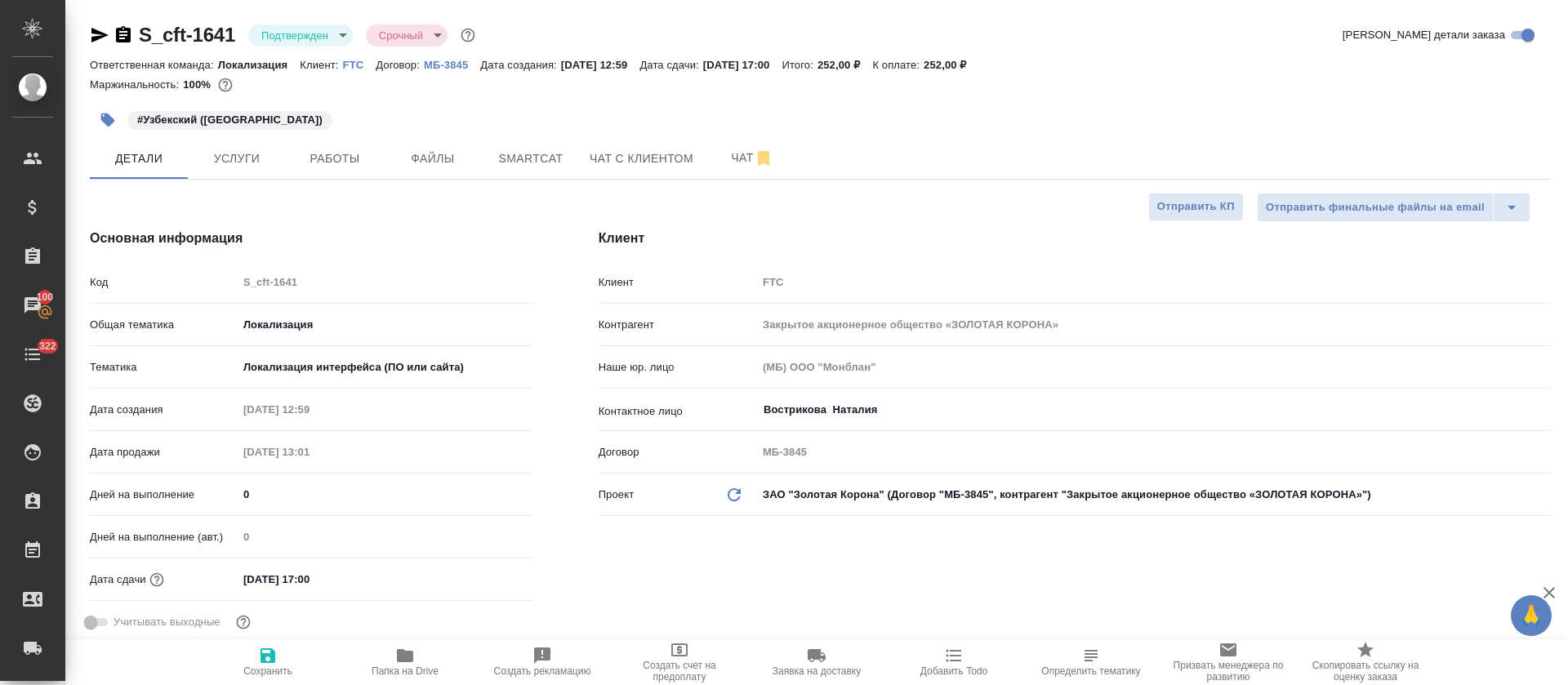
click at [345, 34] on body "🙏 .cls-1 fill:#fff; AWATERA Tretyakova Olga Клиенты Спецификации Заказы 100 Чат…" at bounding box center [784, 342] width 1568 height 685
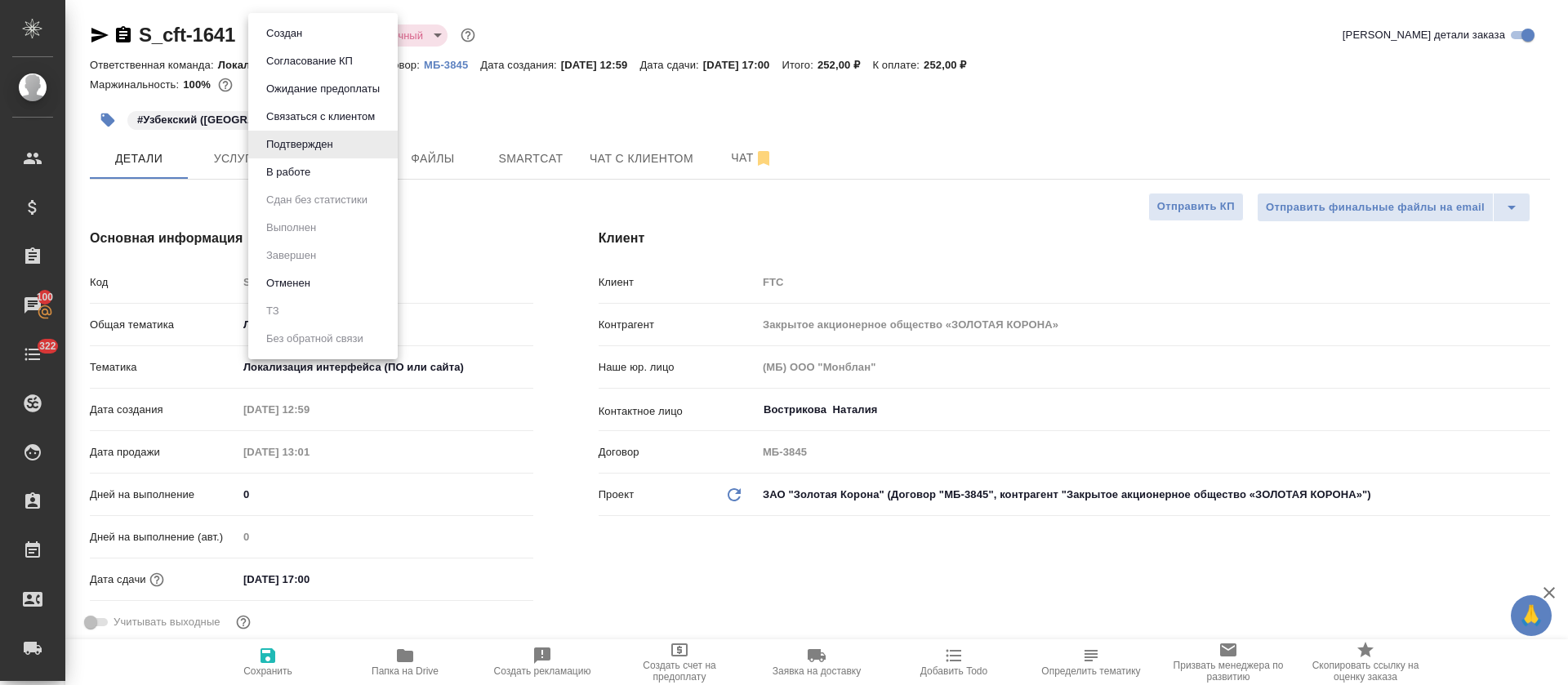
click at [330, 163] on li "В работе" at bounding box center [322, 171] width 149 height 28
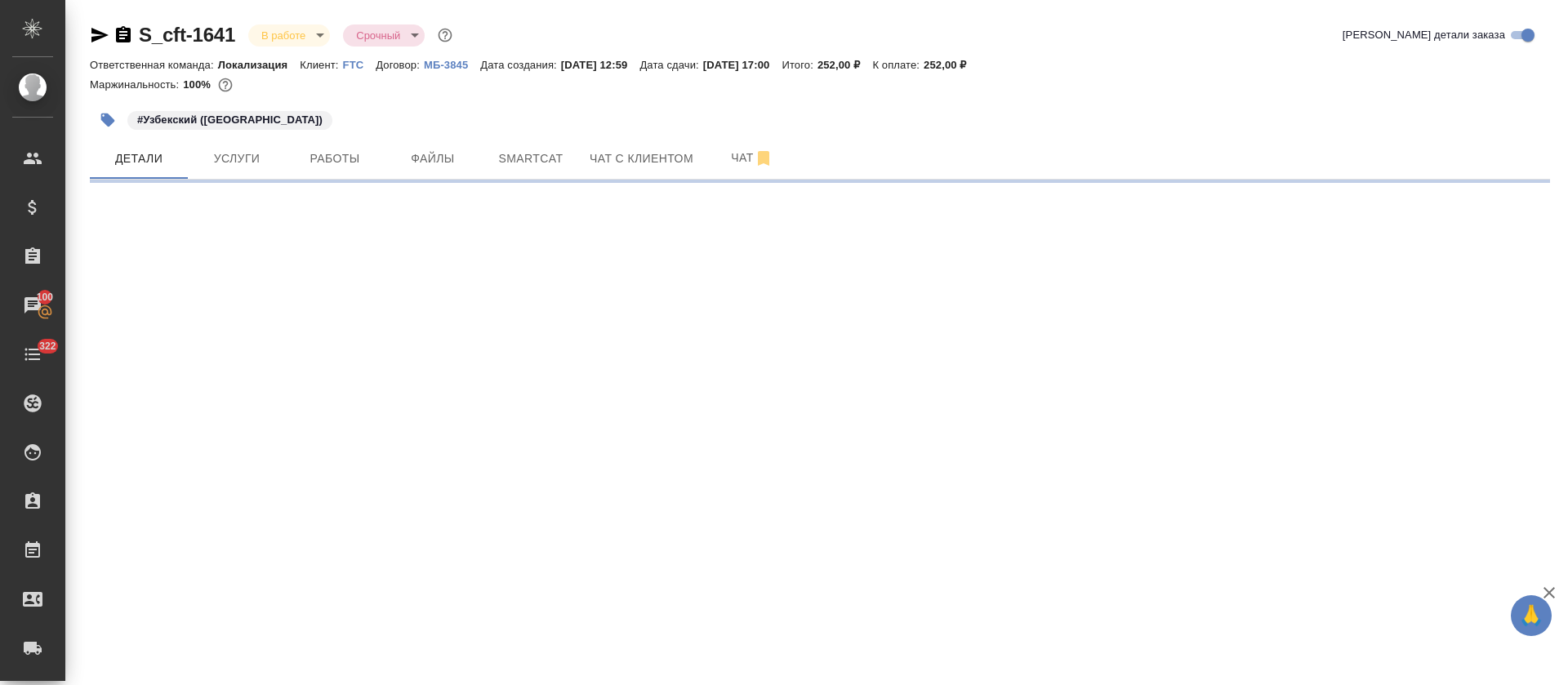
select select "RU"
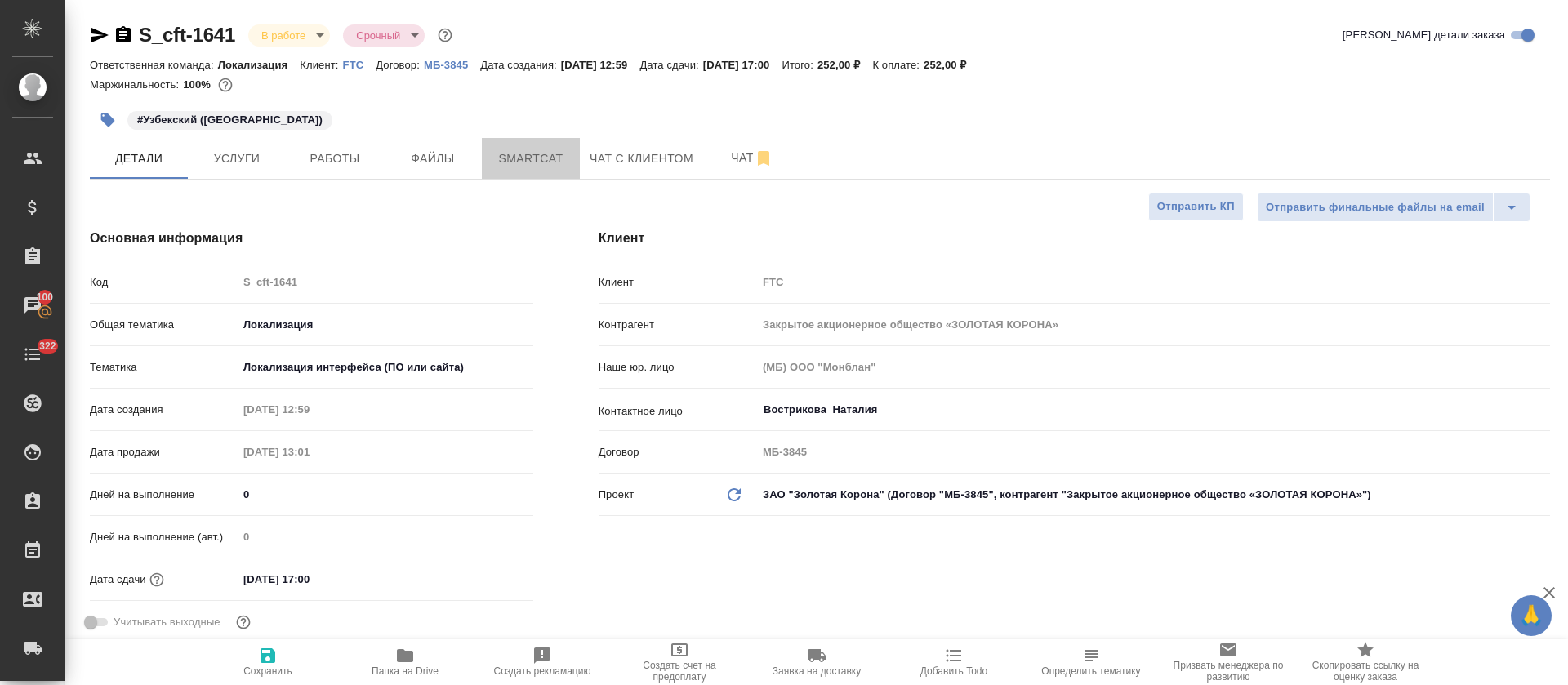
click at [503, 161] on span "Smartcat" at bounding box center [531, 158] width 79 height 21
type textarea "x"
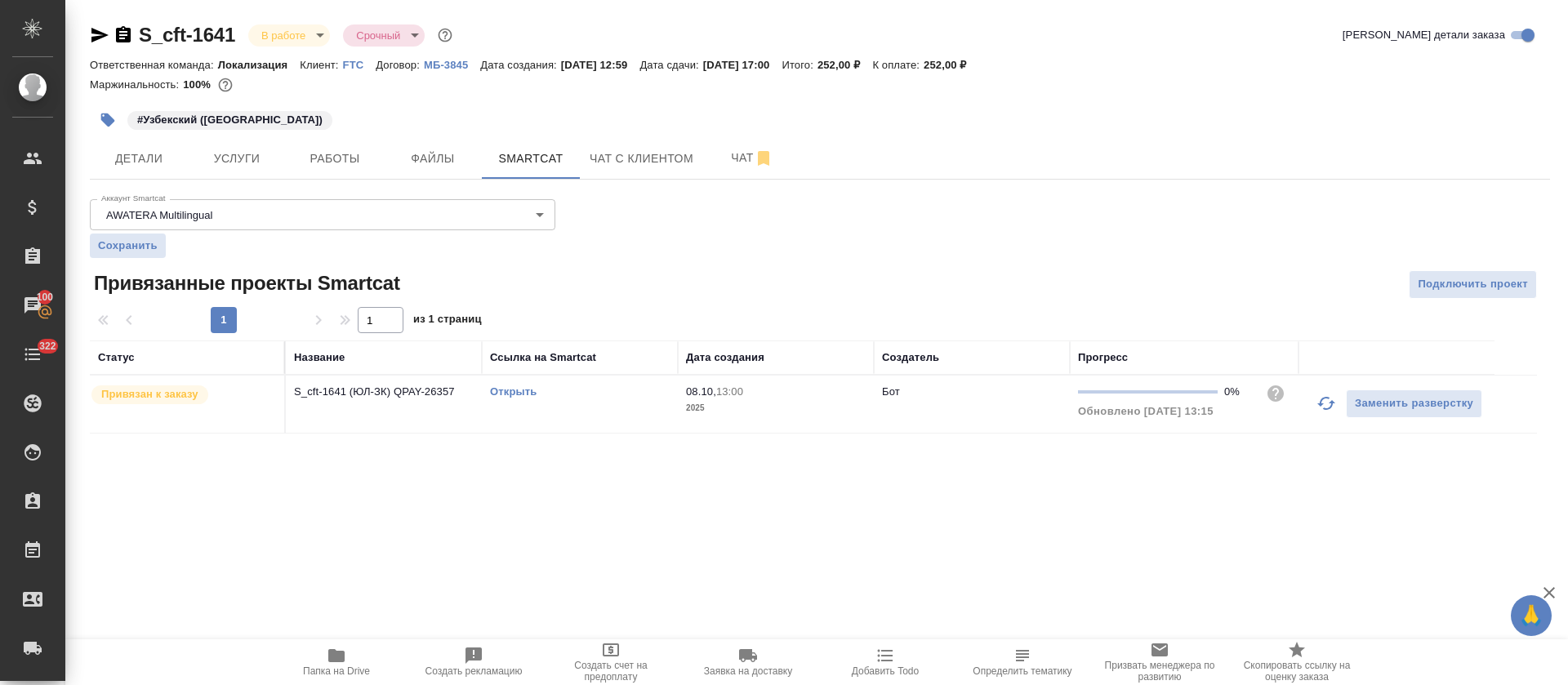
click at [516, 396] on link "Открыть" at bounding box center [513, 392] width 46 height 13
click at [344, 182] on div "S_cft-1641 В работе inProgress Срочный urgent Кратко детали заказа Ответственна…" at bounding box center [821, 238] width 1479 height 475
click at [344, 179] on hr at bounding box center [820, 179] width 1460 height 1
click at [344, 171] on button "Работы" at bounding box center [335, 159] width 98 height 41
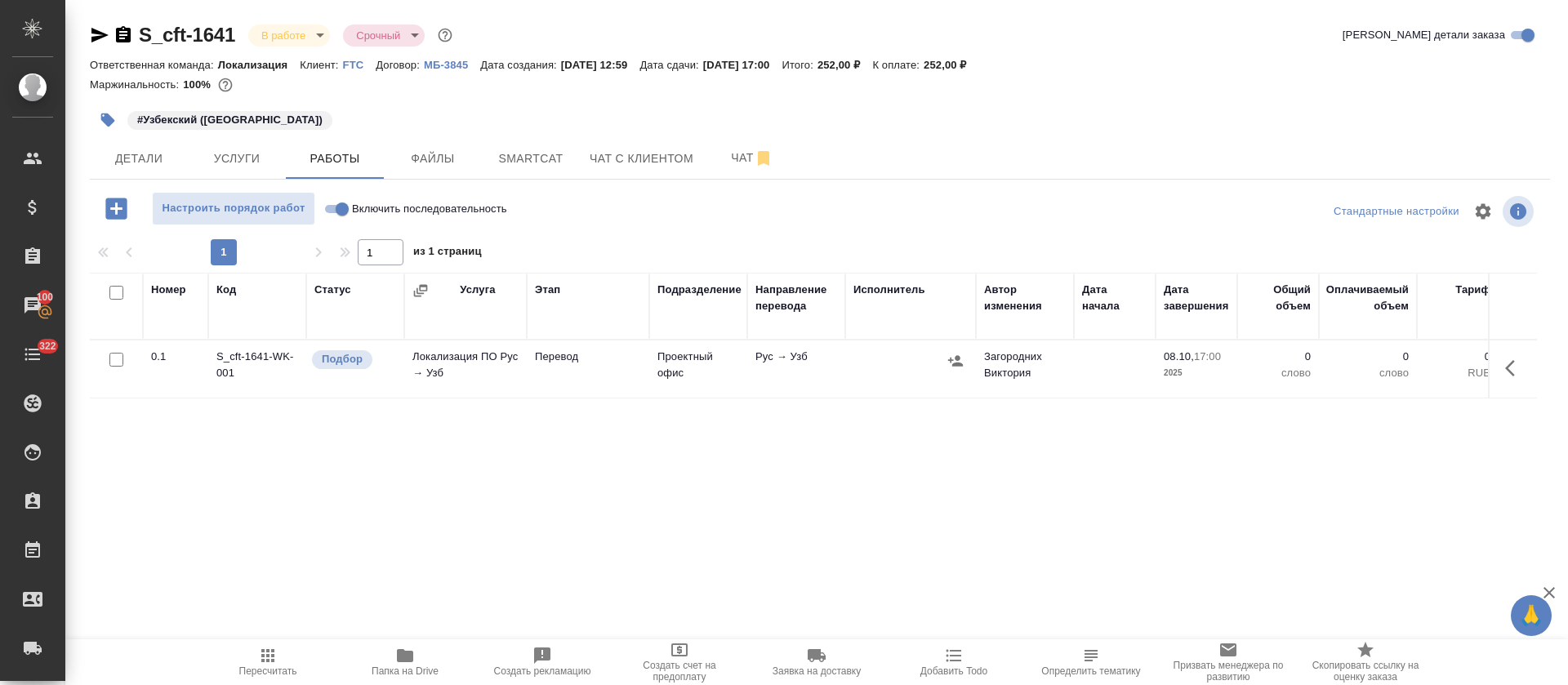
click at [338, 212] on input "Включить последовательность" at bounding box center [342, 209] width 59 height 20
checkbox input "true"
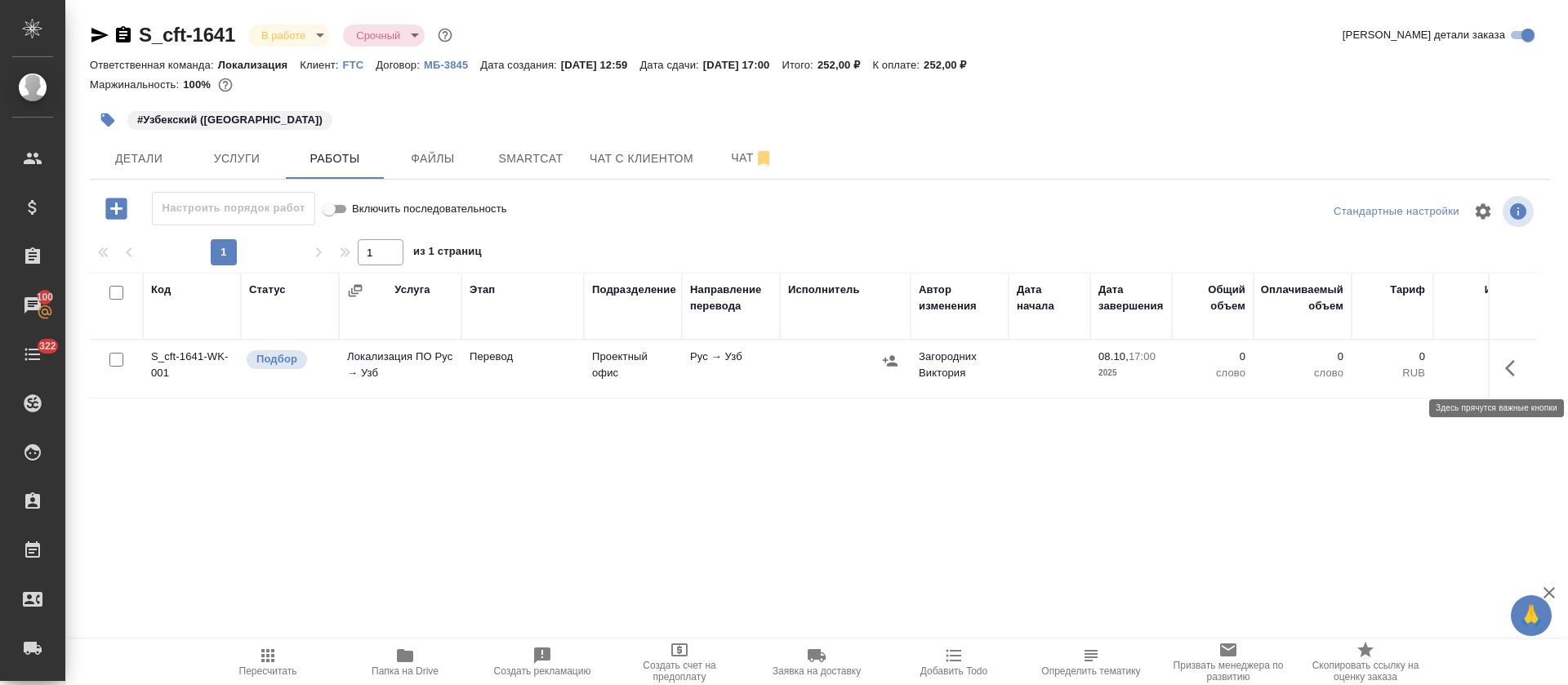
drag, startPoint x: 1514, startPoint y: 369, endPoint x: 1474, endPoint y: 418, distance: 63.3
click at [1514, 369] on icon "button" at bounding box center [1515, 369] width 20 height 20
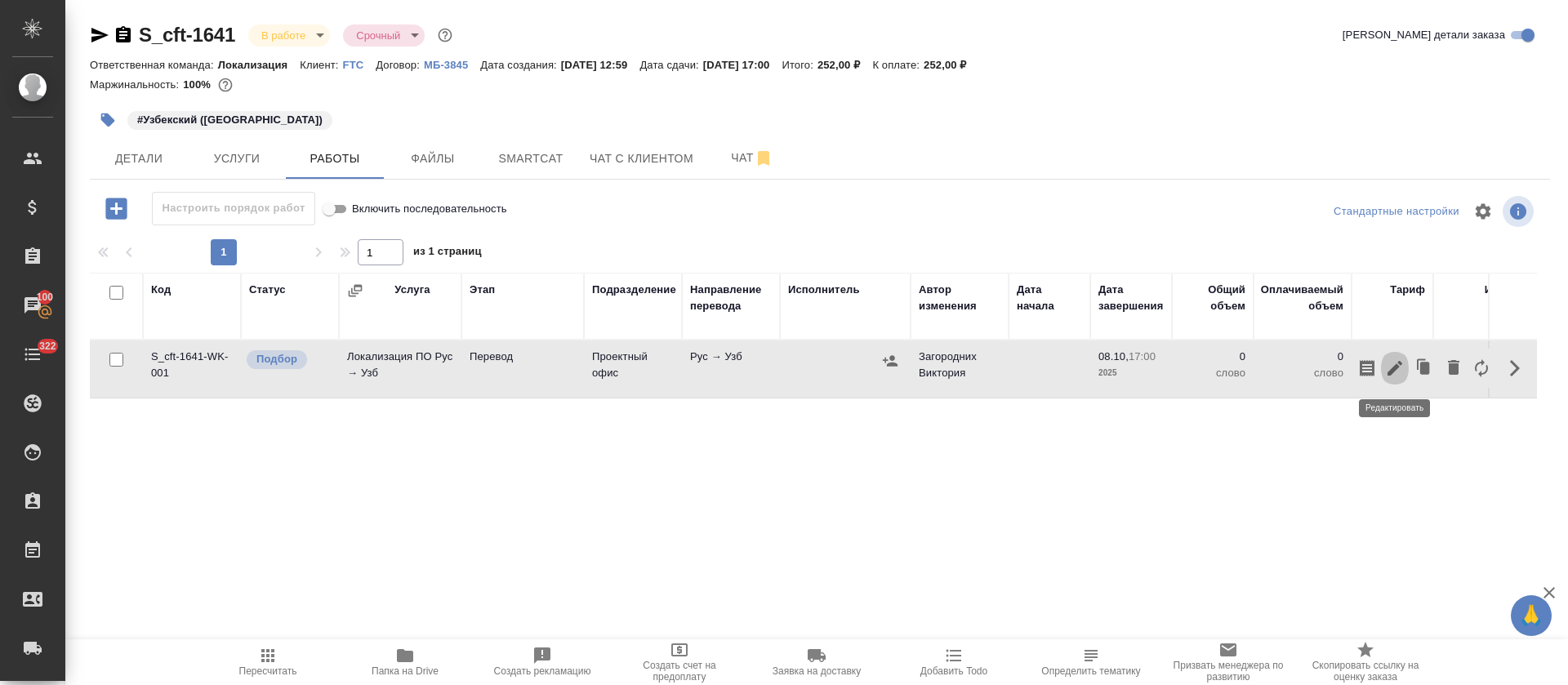
click at [1385, 363] on icon "button" at bounding box center [1395, 369] width 20 height 20
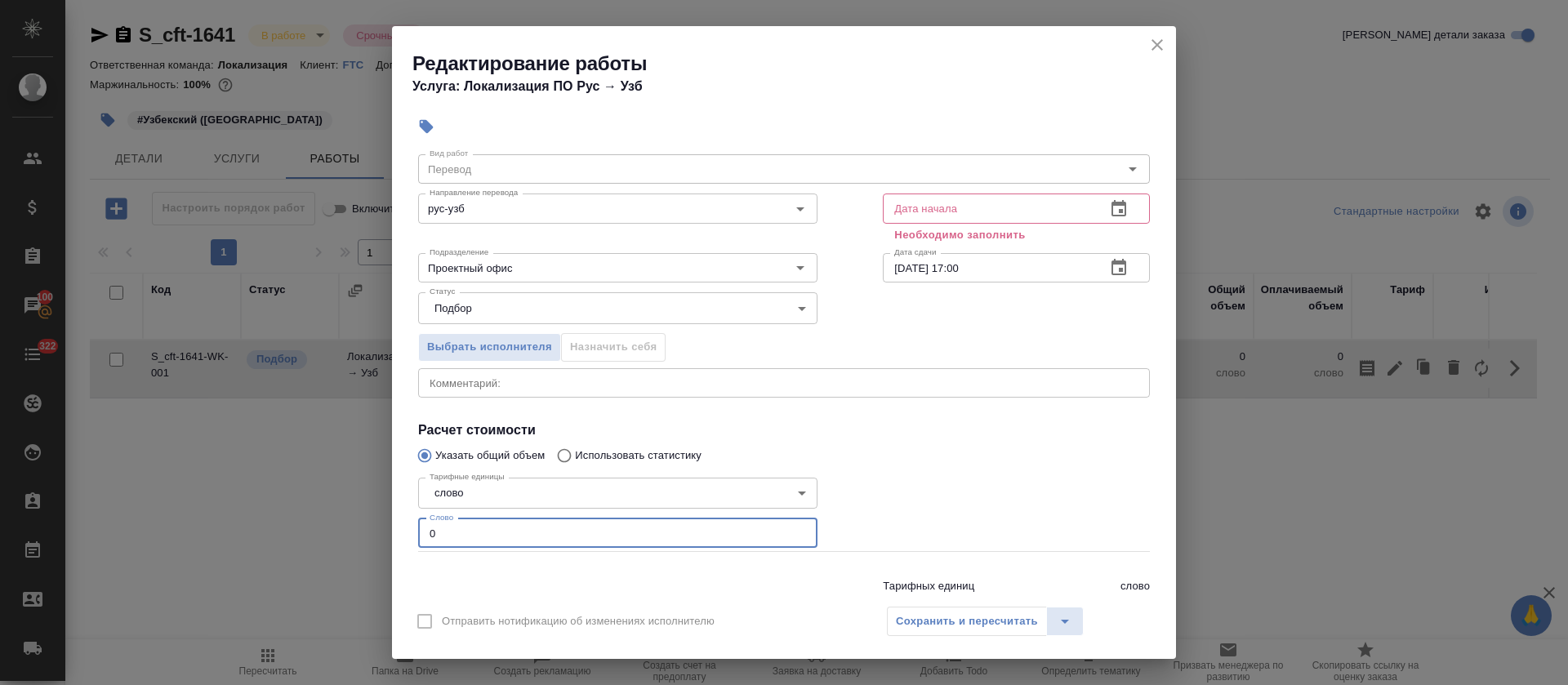
drag, startPoint x: 407, startPoint y: 586, endPoint x: 398, endPoint y: 582, distance: 9.8
click at [398, 582] on div "Параметры Файлы Вид работ Перевод Вид работ Направление перевода рус-узб Направ…" at bounding box center [784, 371] width 784 height 452
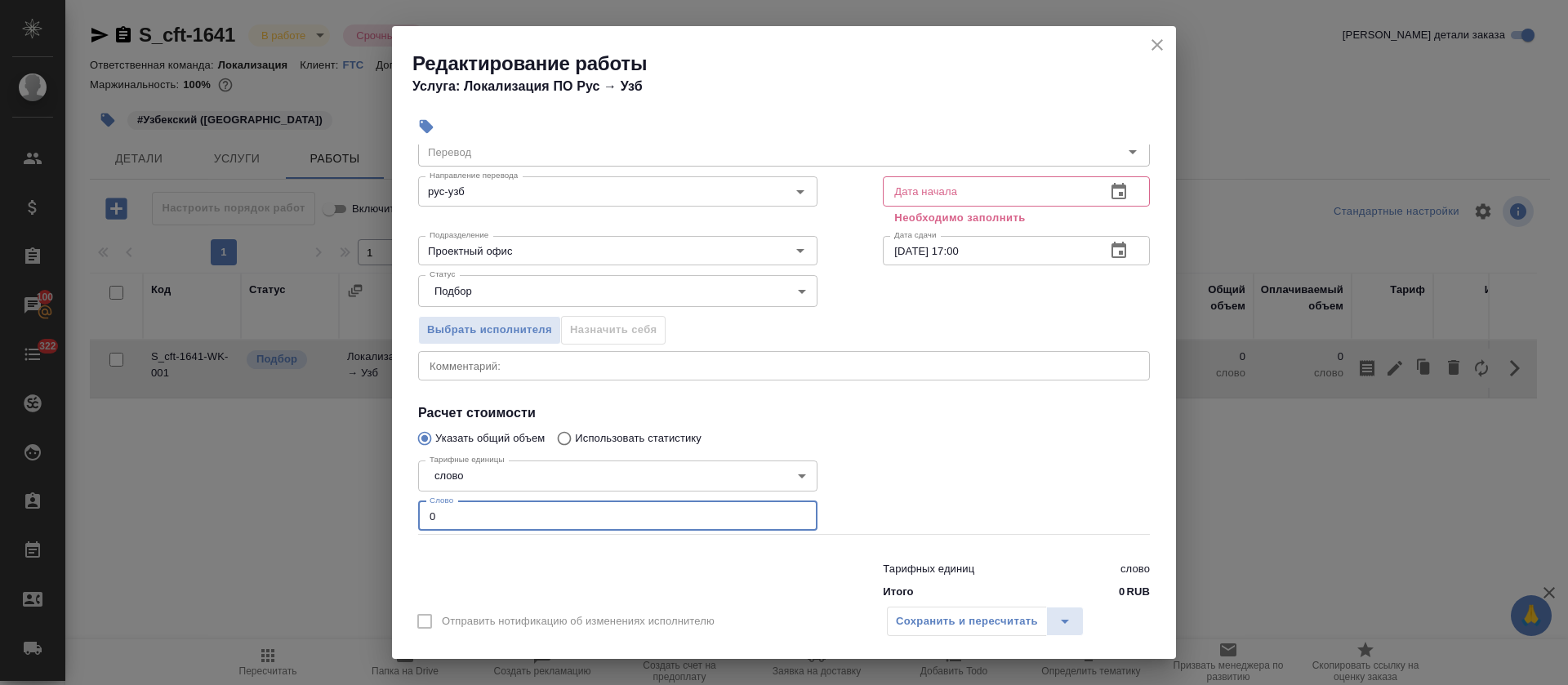
paste input "32"
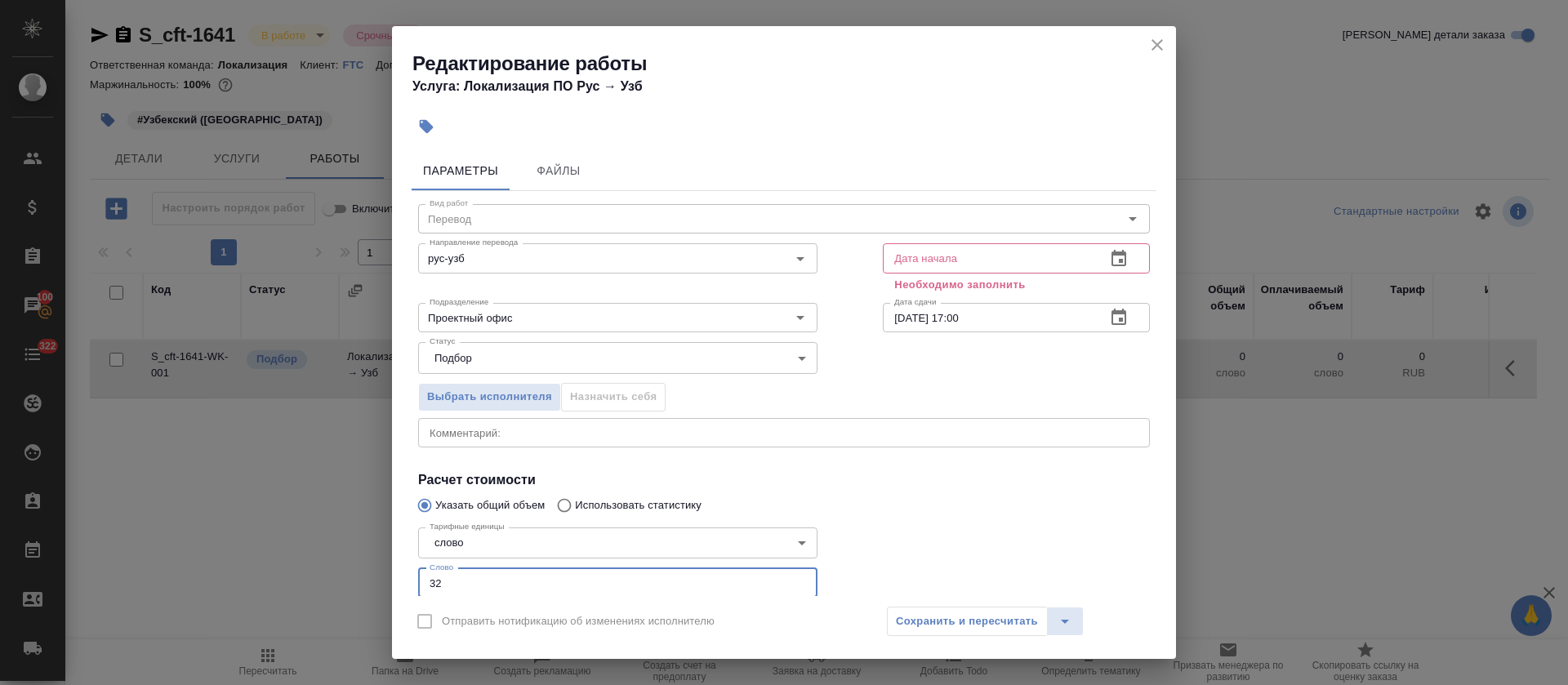
type input "32"
click at [1109, 263] on icon "button" at bounding box center [1119, 259] width 20 height 20
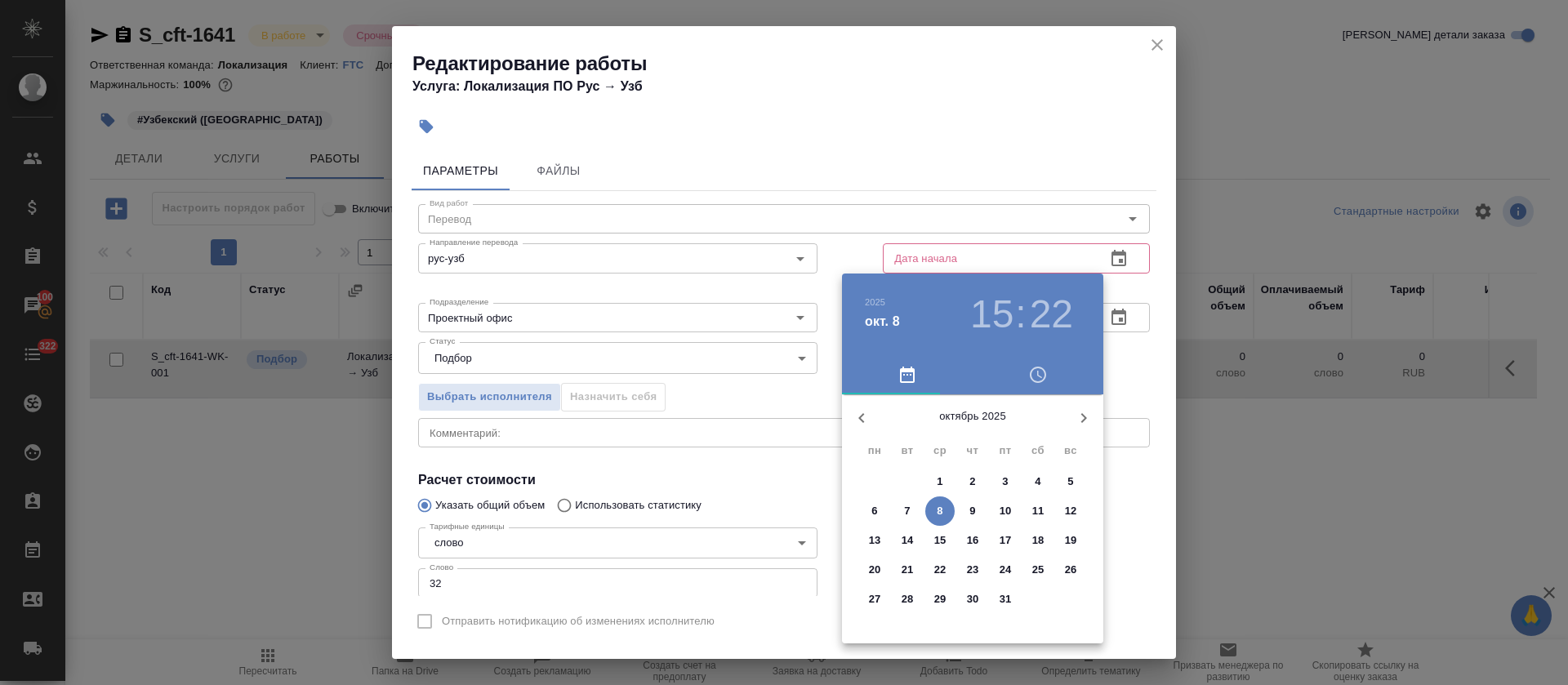
click at [934, 512] on span "8" at bounding box center [939, 511] width 29 height 16
type input "08.10.2025 15:22"
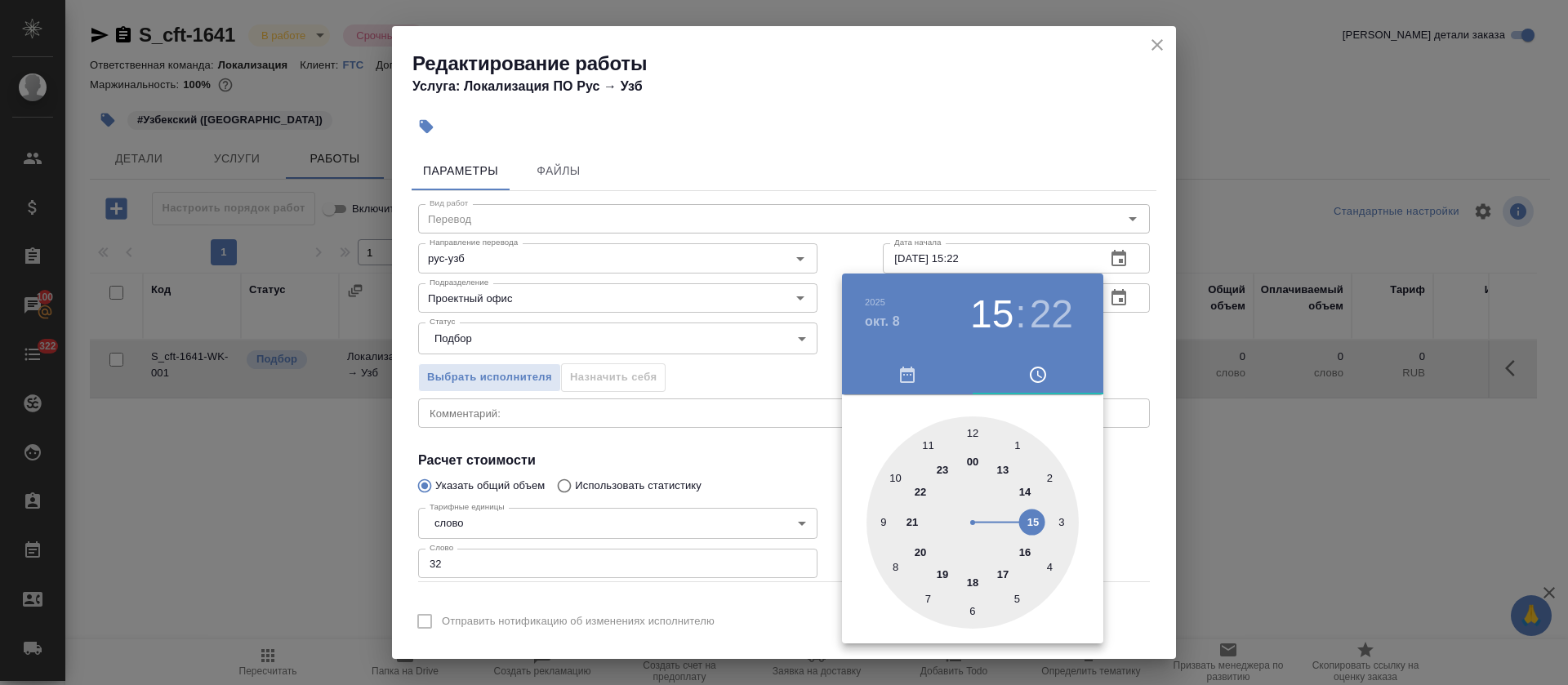
click at [693, 475] on div at bounding box center [784, 342] width 1568 height 685
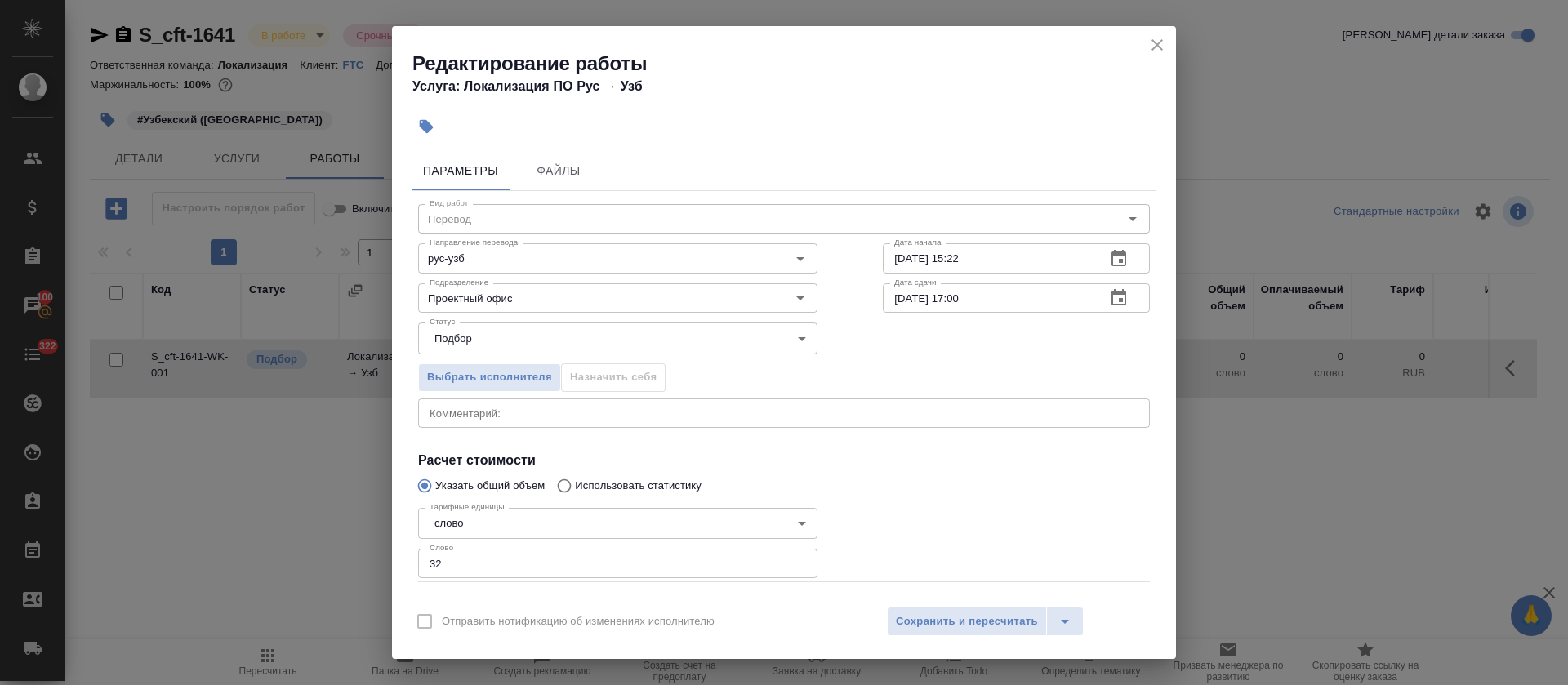
click at [972, 602] on div "Отправить нотификацию об изменениях исполнителю Сохранить и пересчитать" at bounding box center [784, 628] width 784 height 63
click at [972, 622] on span "Сохранить и пересчитать" at bounding box center [966, 622] width 142 height 19
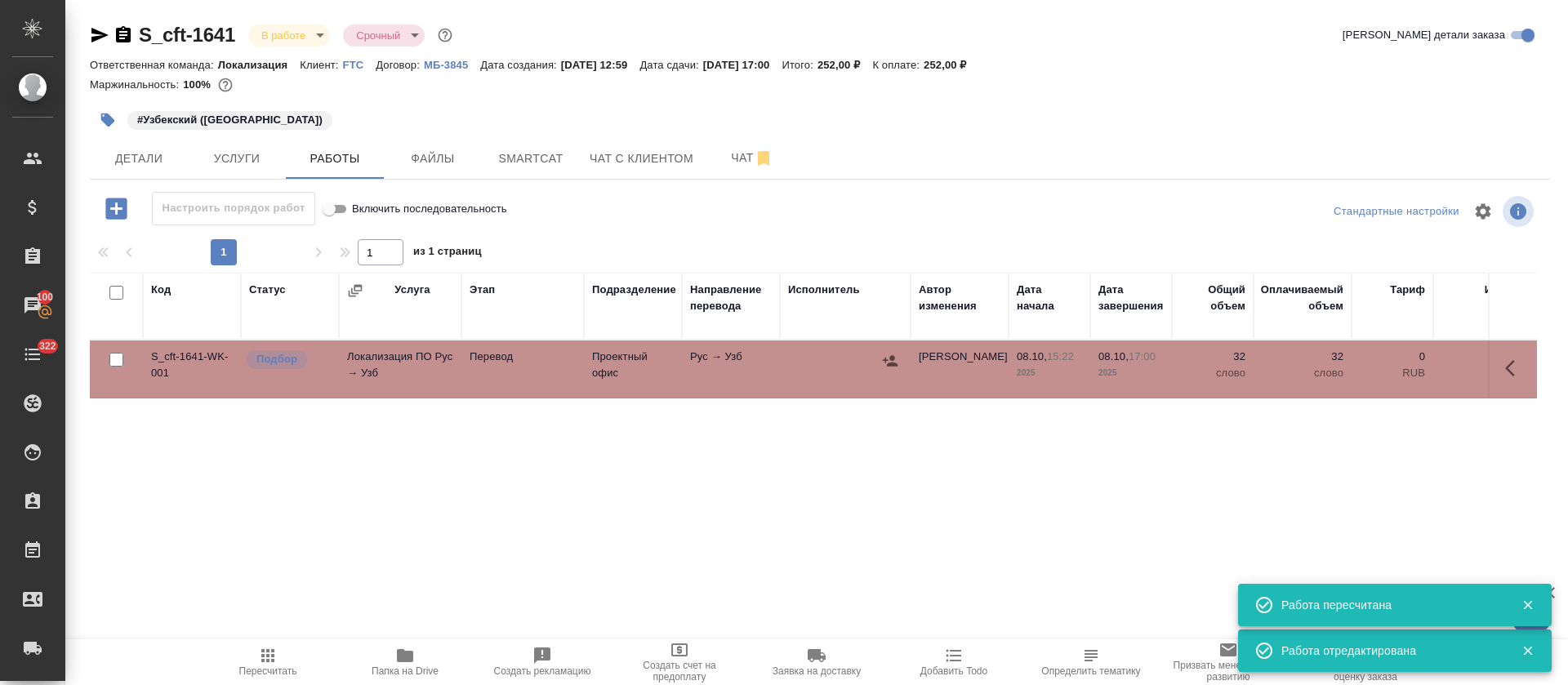
click at [888, 363] on icon "button" at bounding box center [890, 361] width 14 height 11
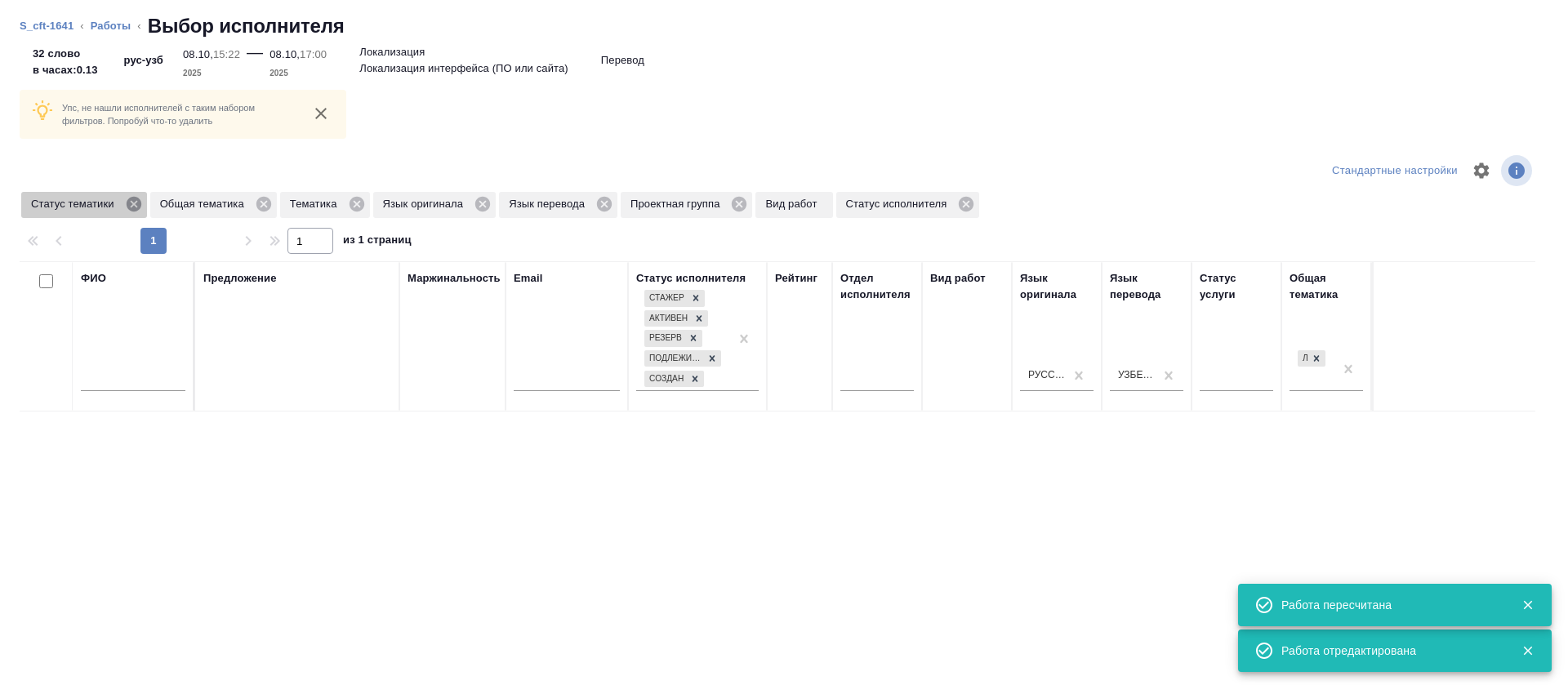
click at [129, 209] on icon at bounding box center [133, 204] width 14 height 14
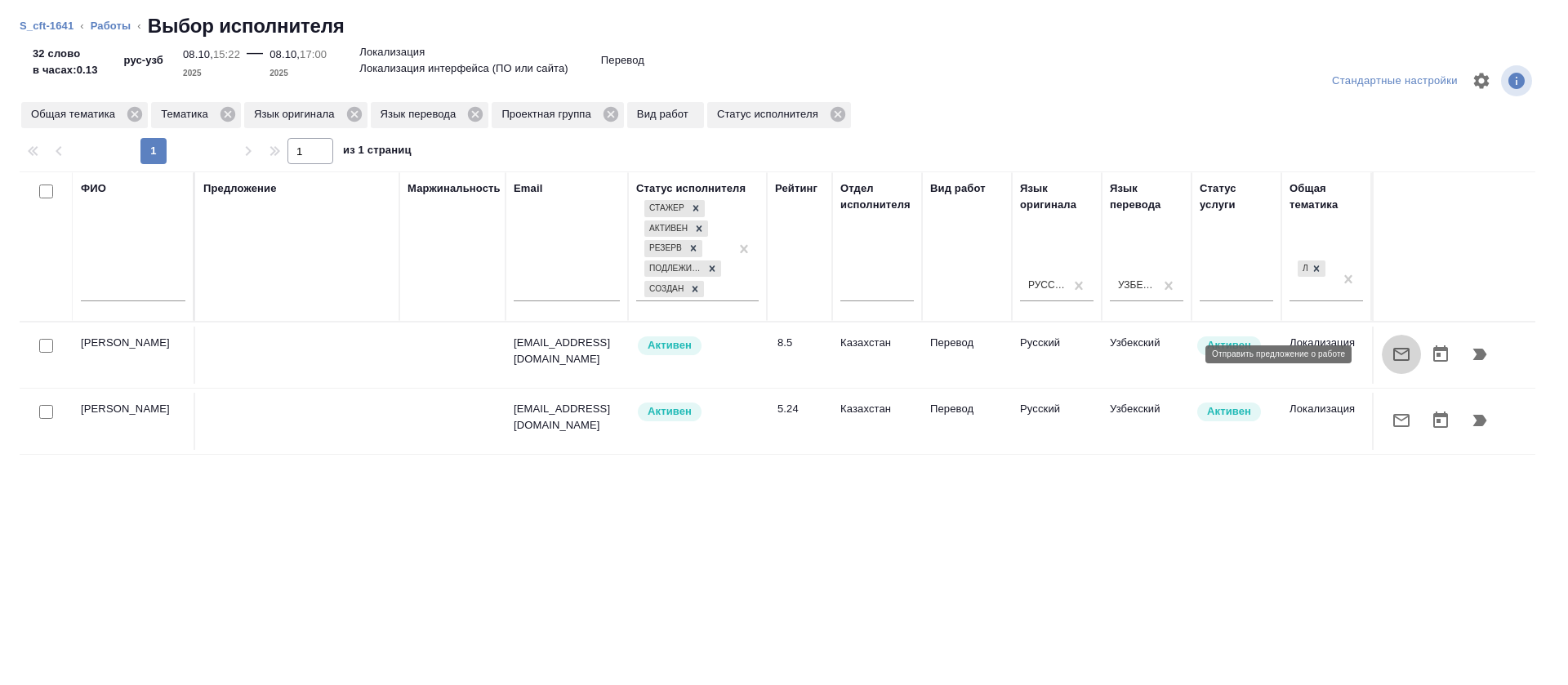
click at [1392, 360] on icon "button" at bounding box center [1402, 355] width 20 height 20
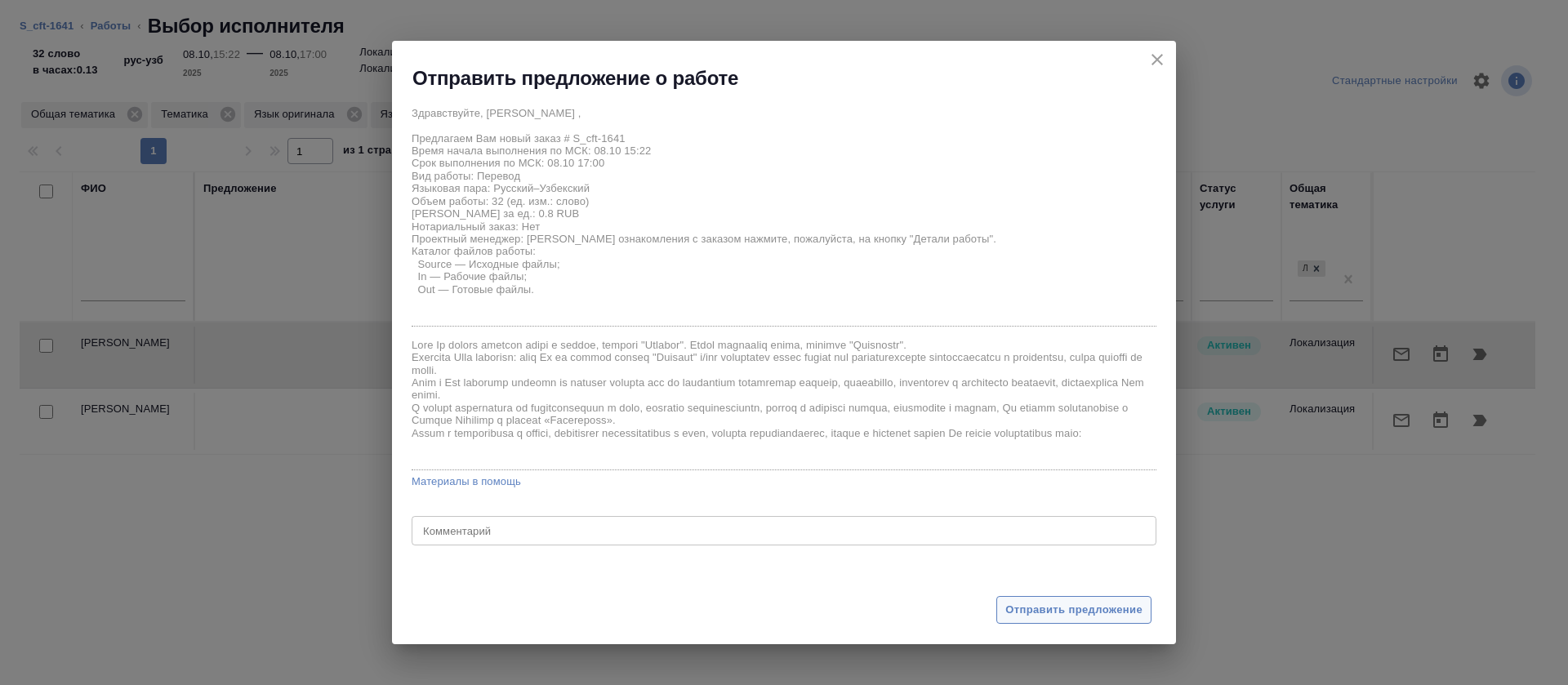
click at [1054, 606] on span "Отправить предложение" at bounding box center [1074, 610] width 138 height 19
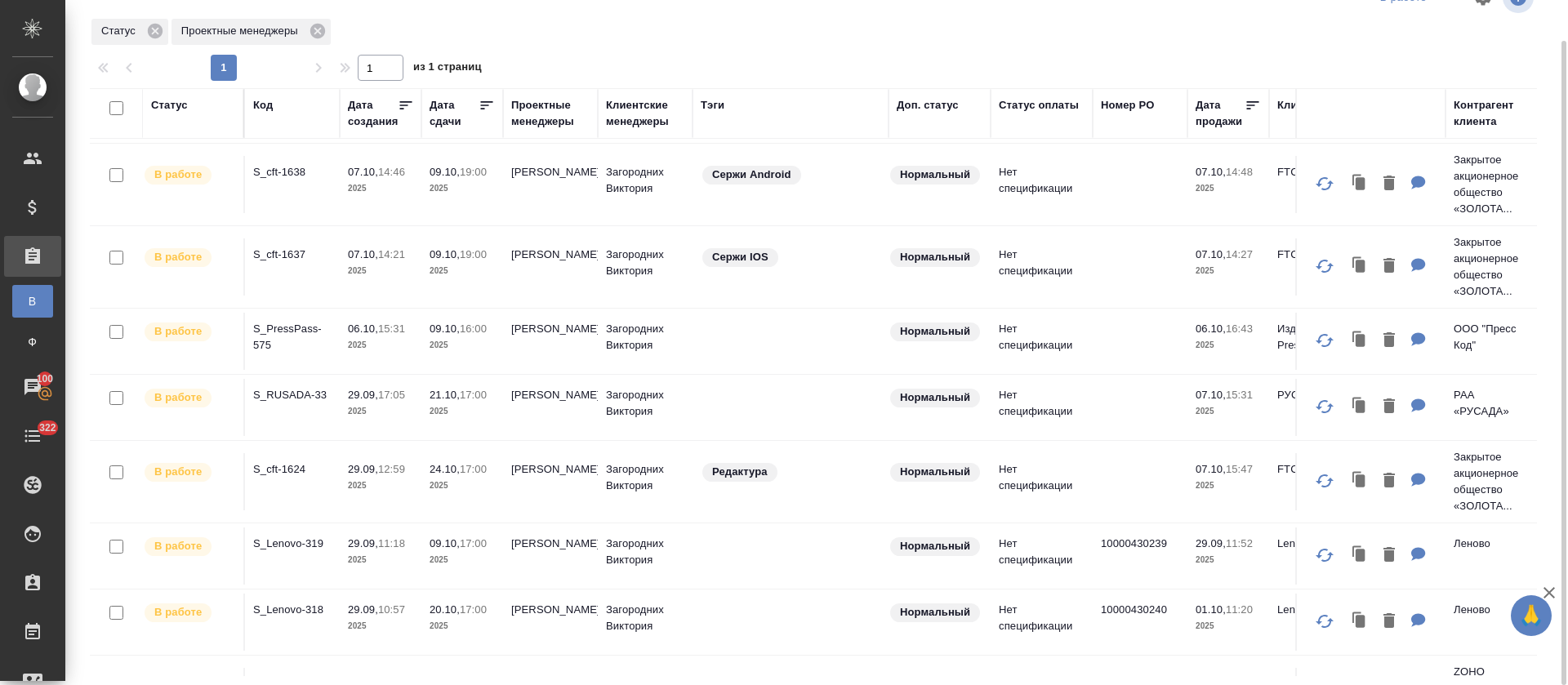
scroll to position [456, 0]
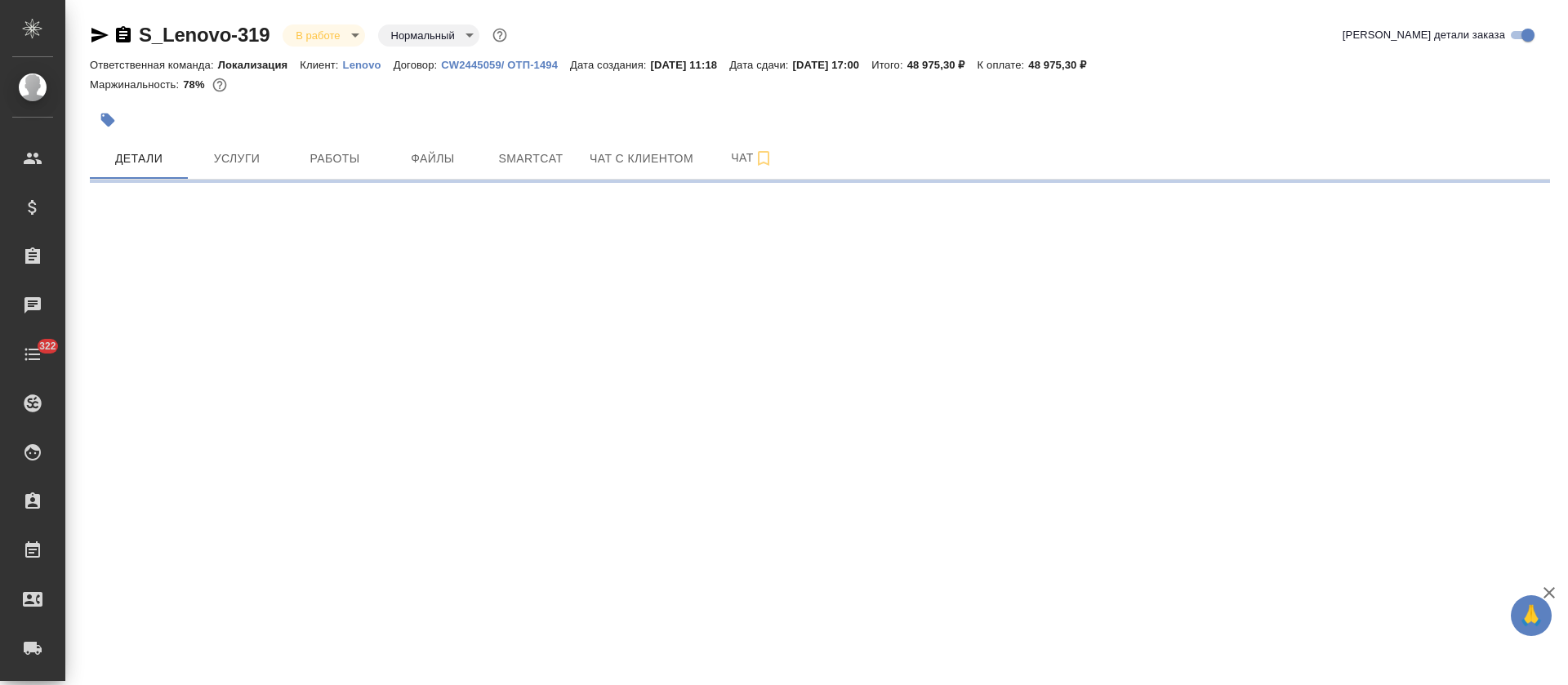
click at [361, 155] on span "Работы" at bounding box center [335, 158] width 79 height 21
select select "RU"
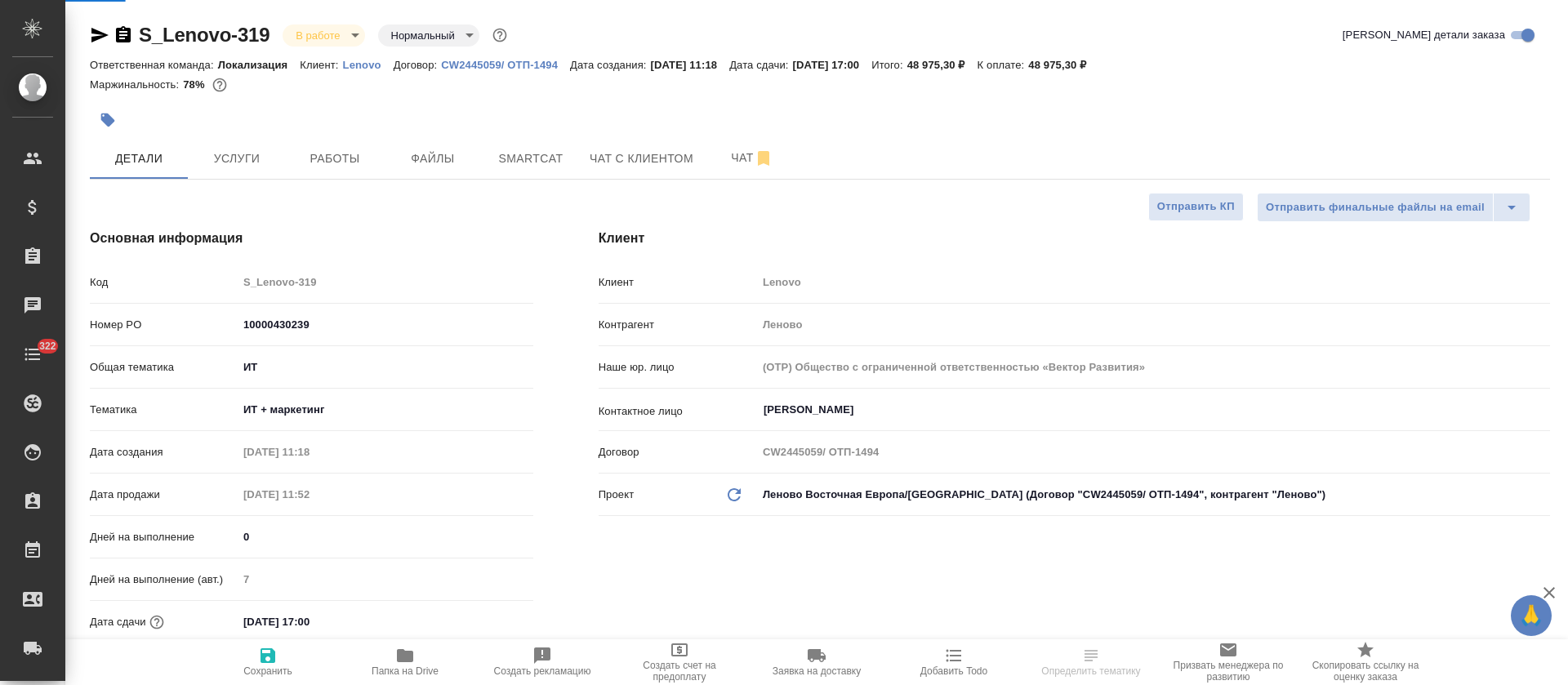
type textarea "x"
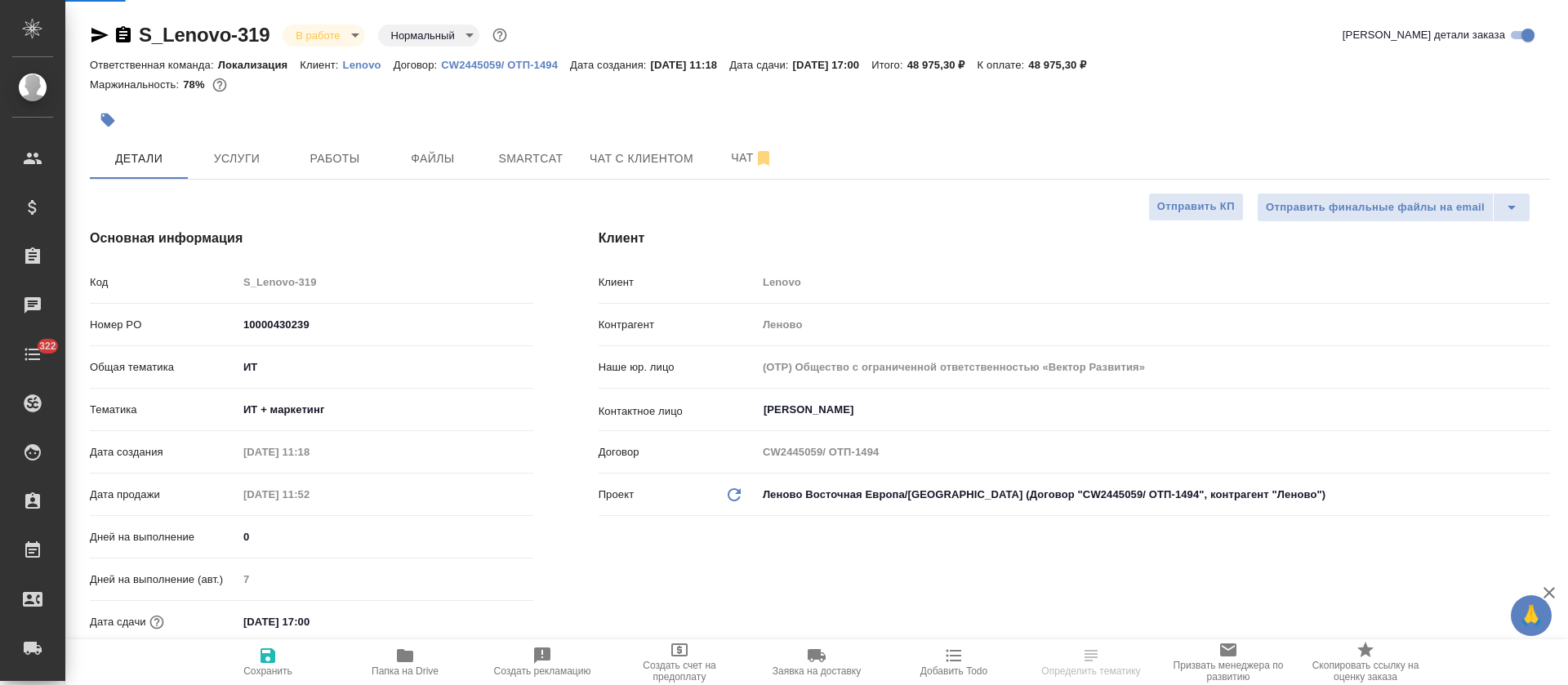
type textarea "x"
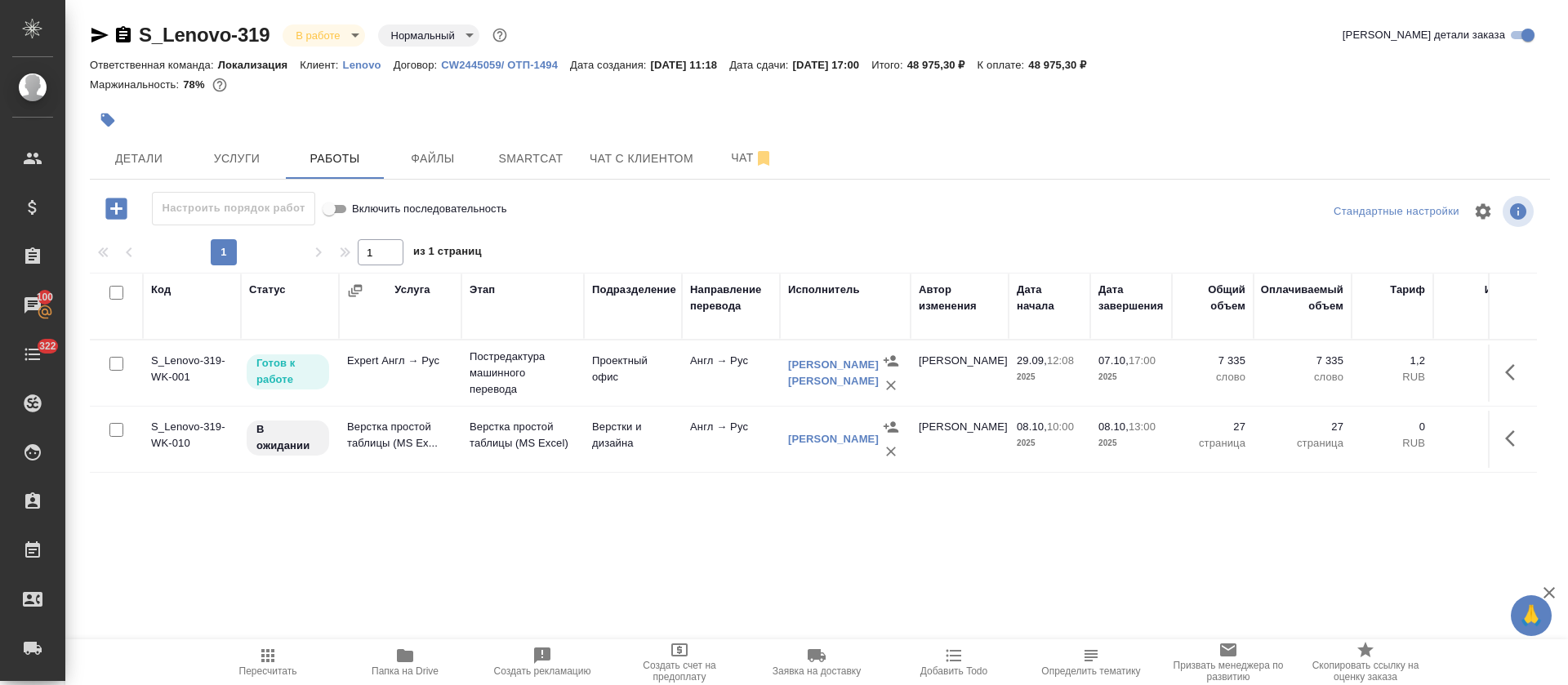
click at [1506, 432] on icon "button" at bounding box center [1515, 439] width 20 height 20
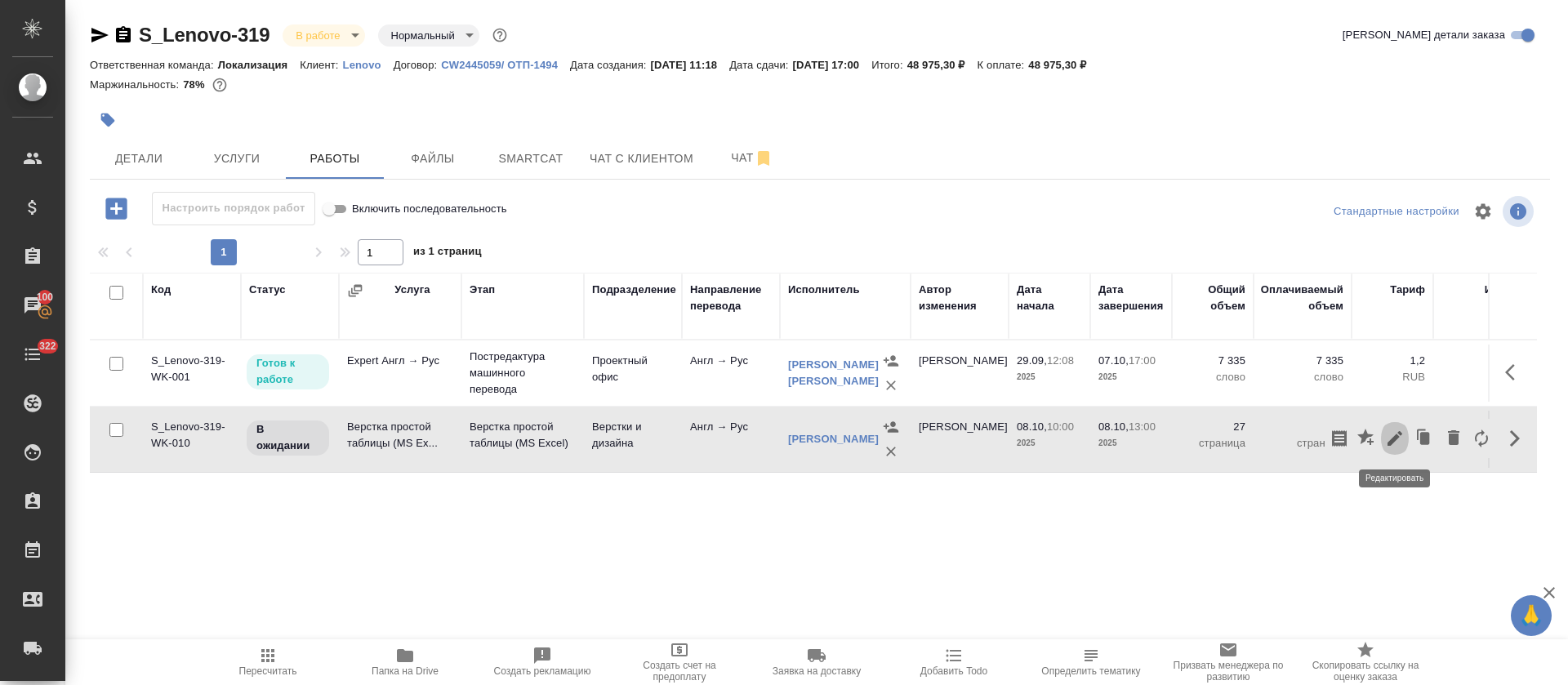
click at [1395, 438] on icon "button" at bounding box center [1395, 439] width 14 height 14
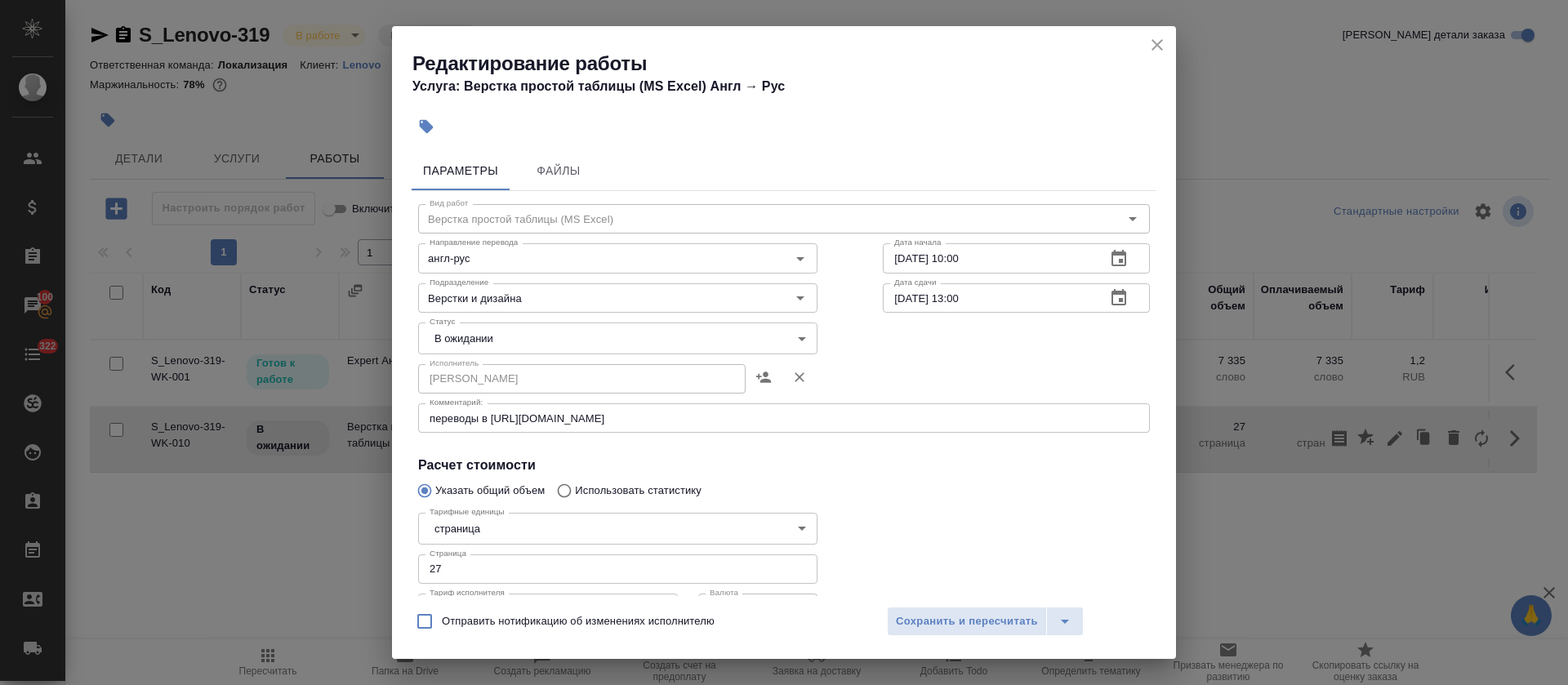
click at [1158, 38] on icon "close" at bounding box center [1157, 45] width 20 height 20
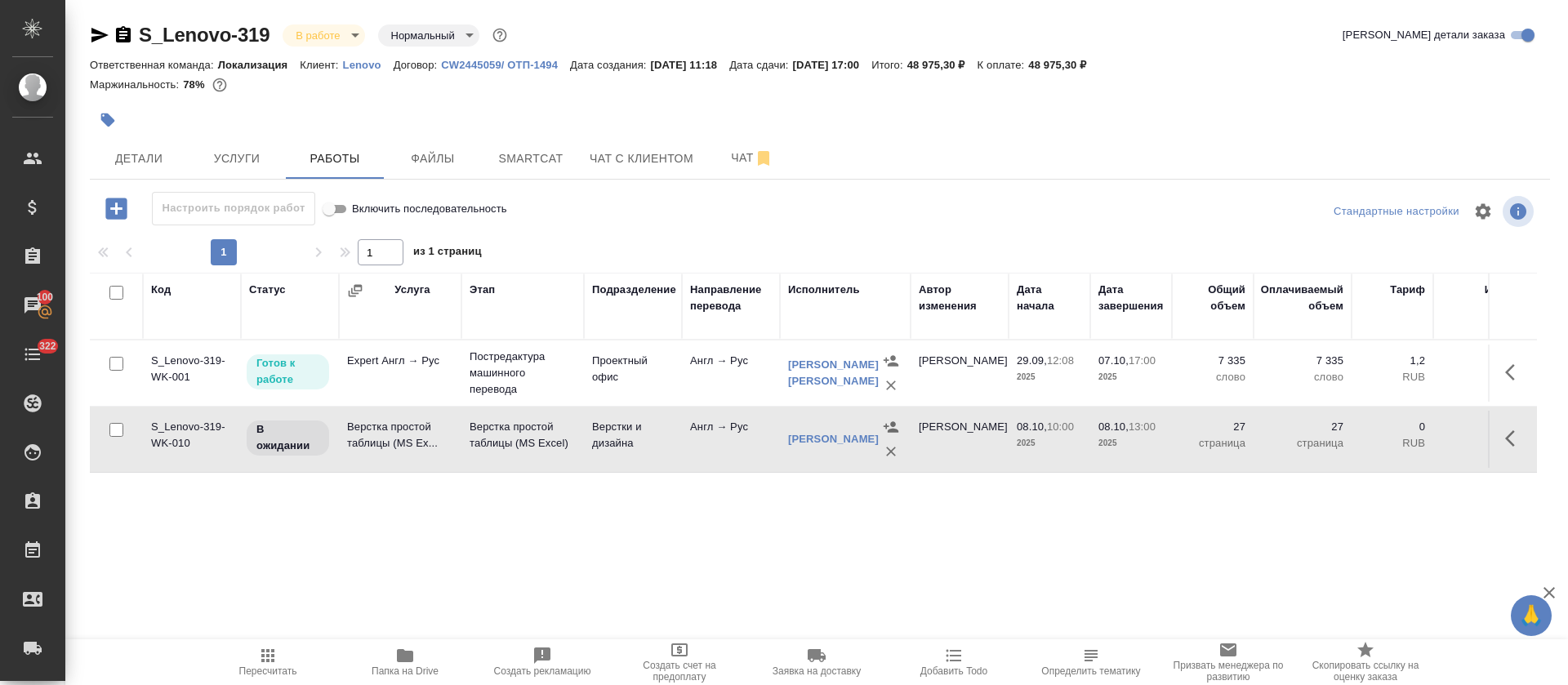
click at [728, 159] on span "Чат" at bounding box center [752, 158] width 79 height 21
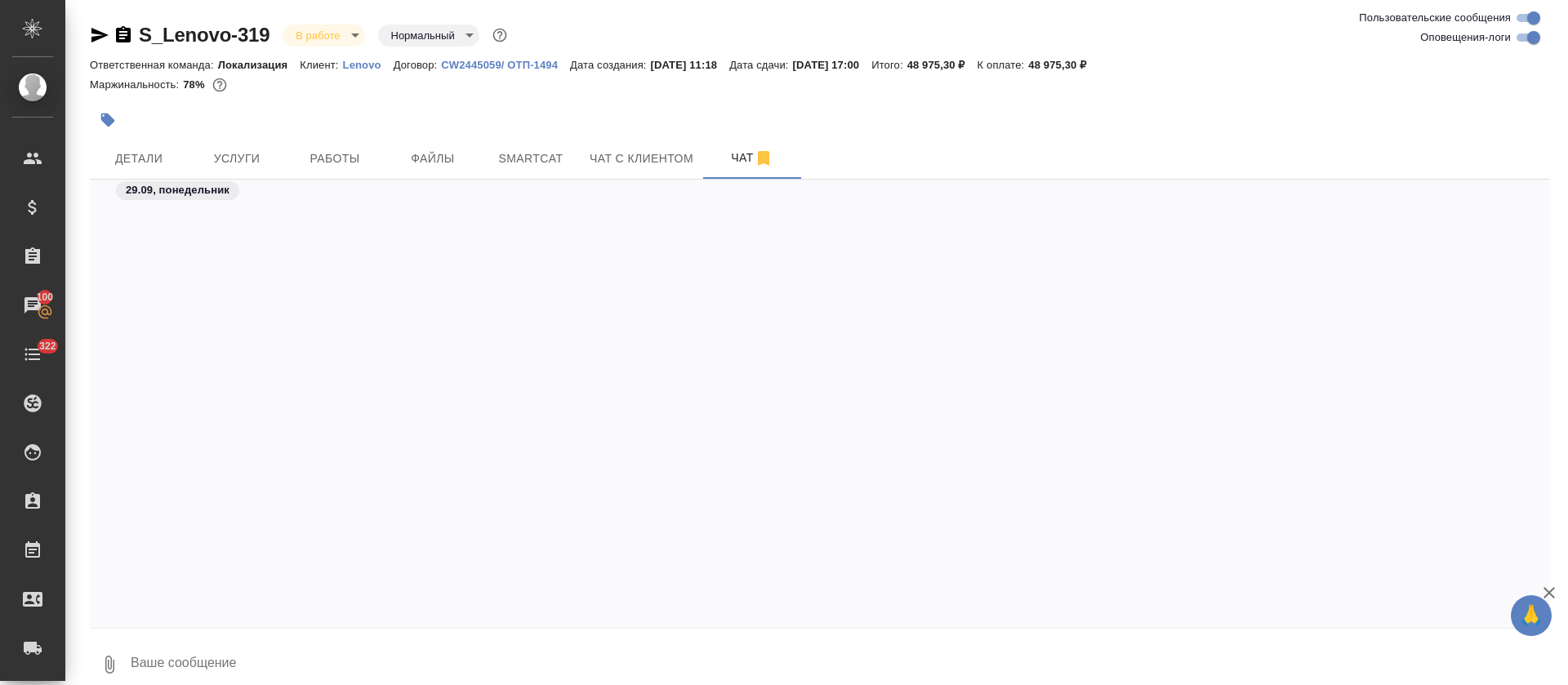
scroll to position [2902, 0]
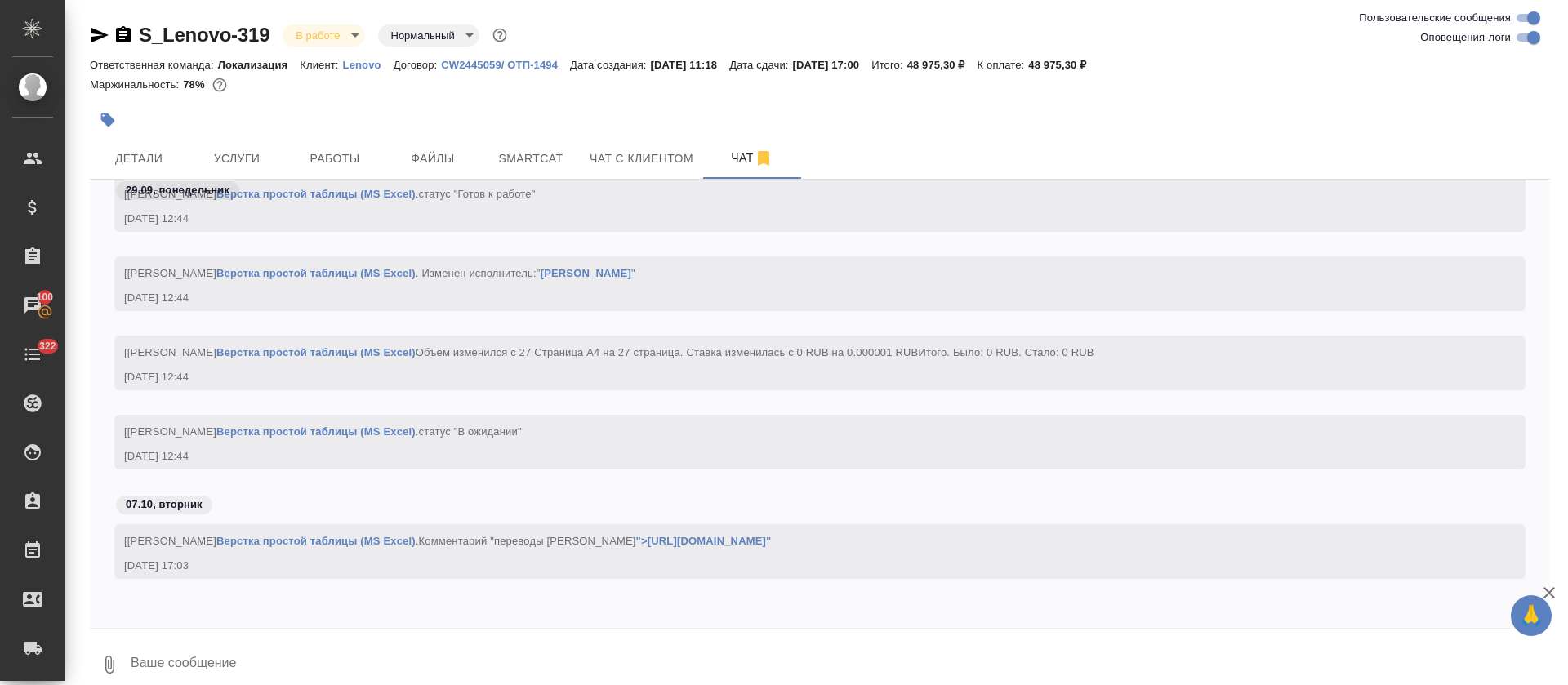
click at [1525, 38] on input "Оповещения-логи" at bounding box center [1534, 38] width 59 height 20
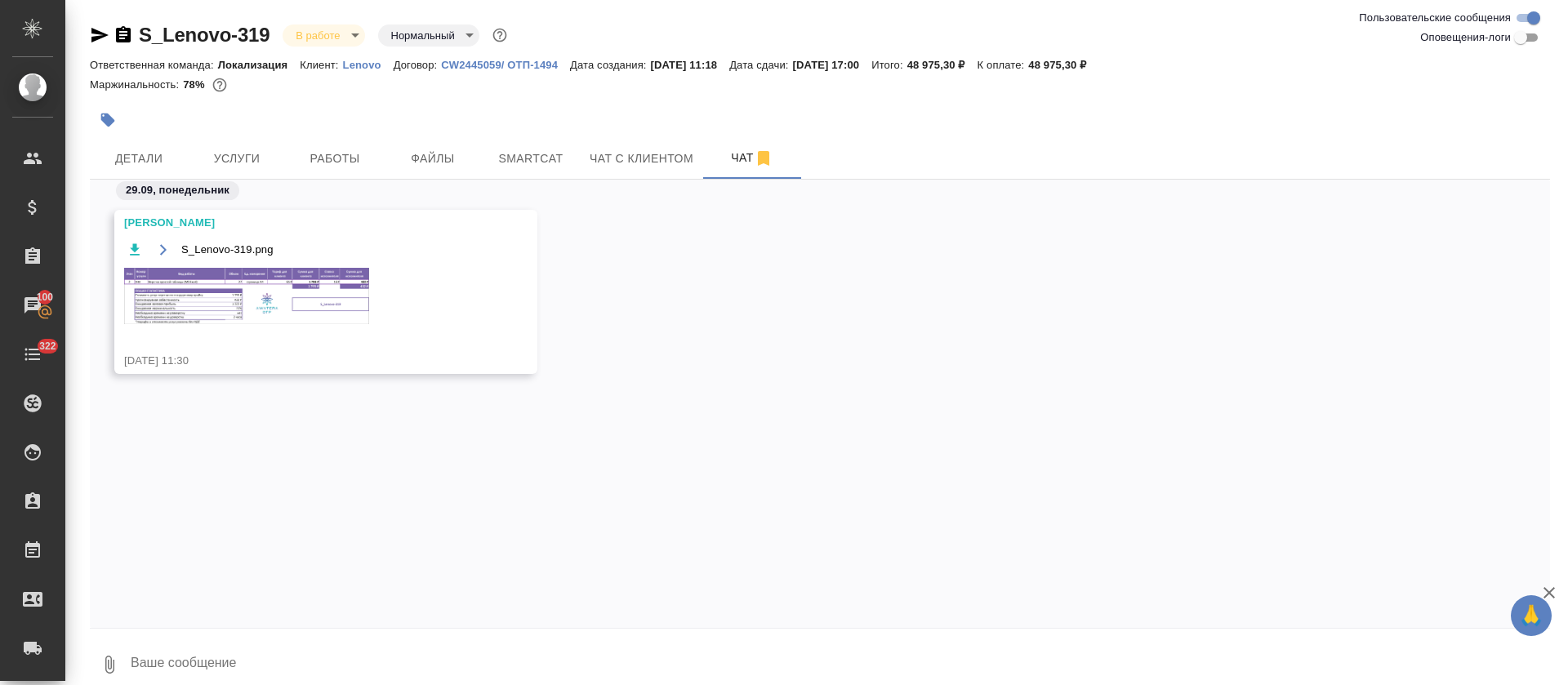
click at [1525, 38] on input "Оповещения-логи" at bounding box center [1521, 38] width 59 height 20
checkbox input "true"
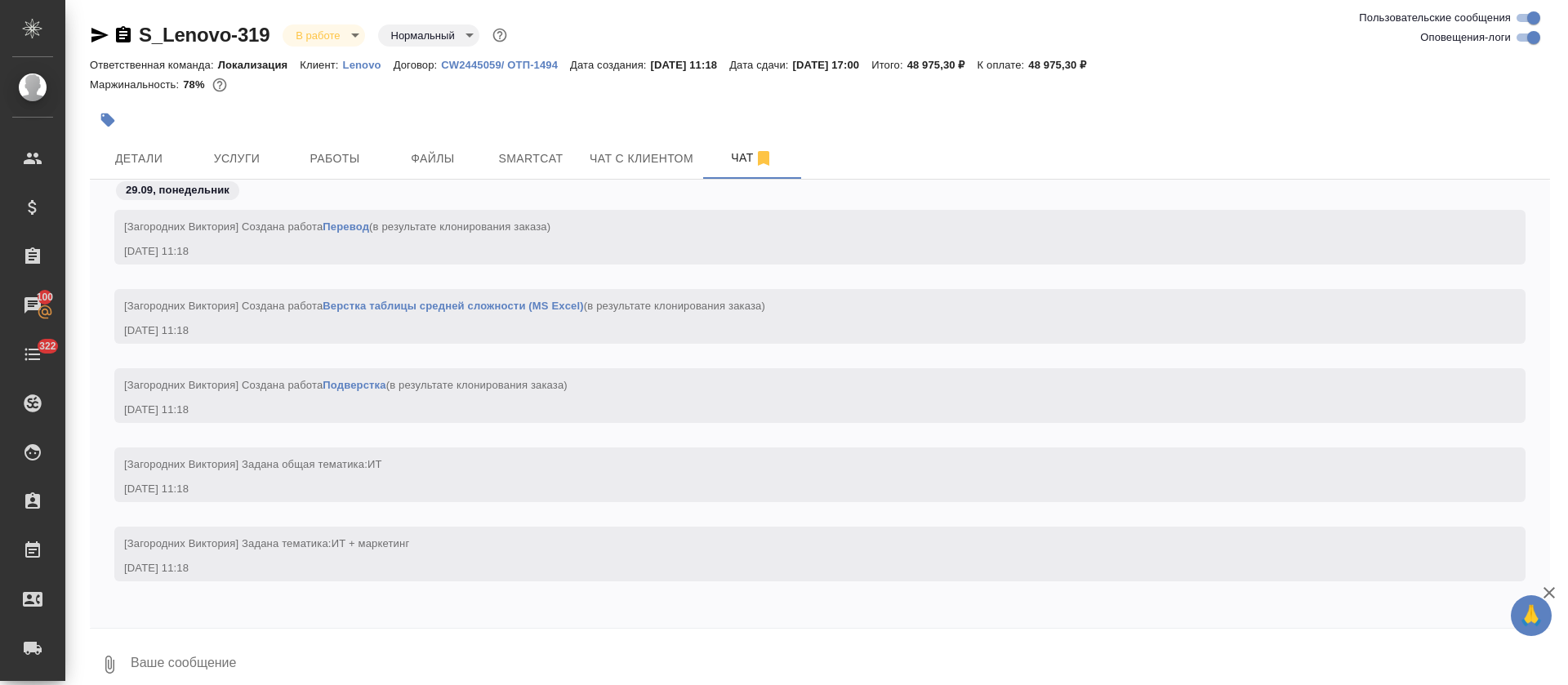
scroll to position [2902, 0]
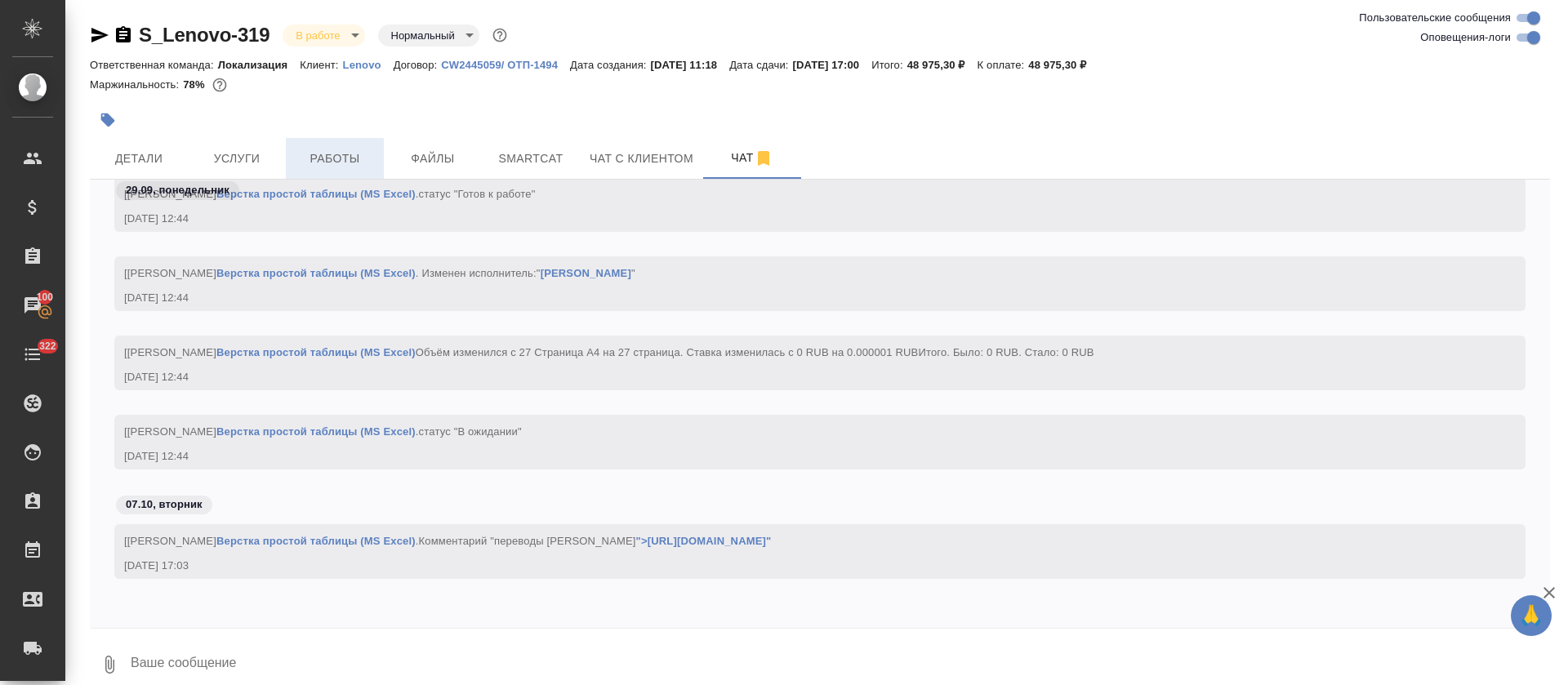
click at [312, 151] on span "Работы" at bounding box center [335, 158] width 79 height 21
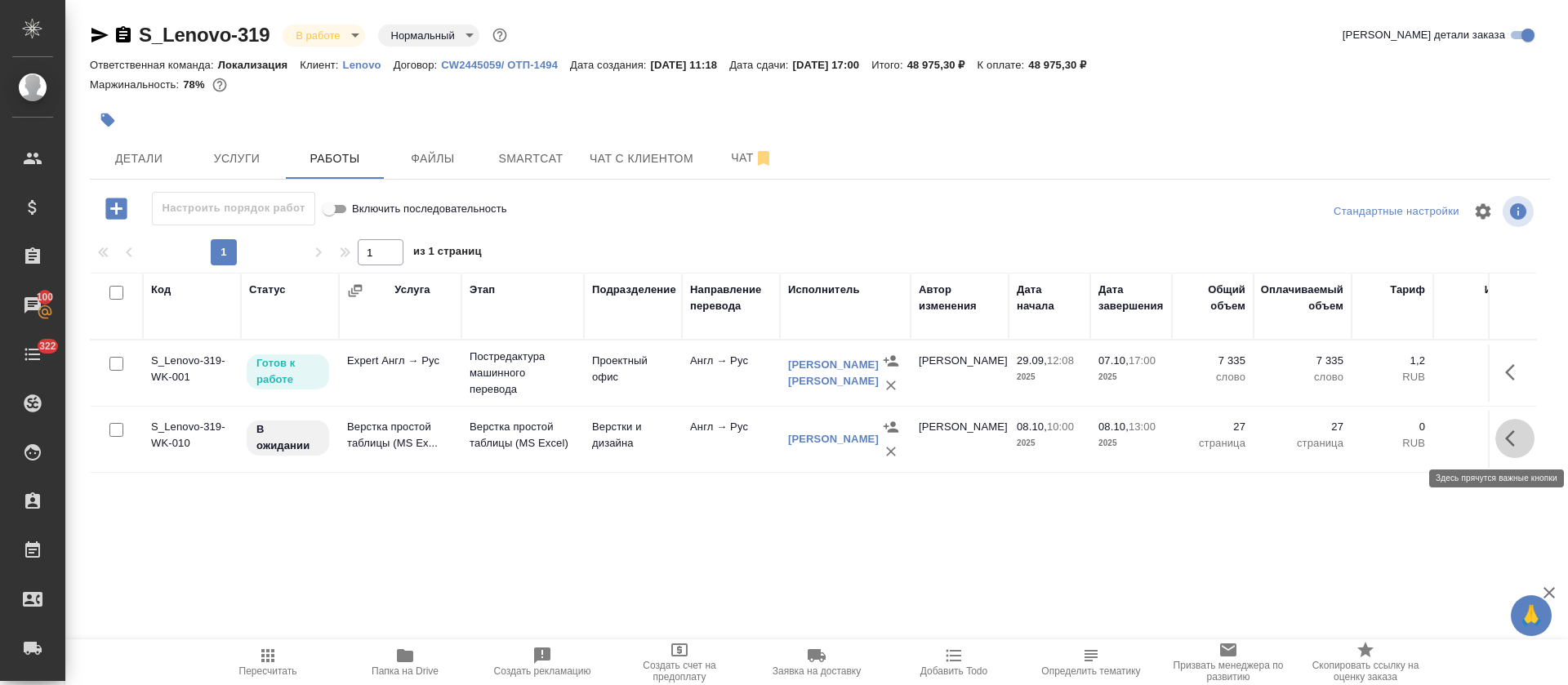
click at [1512, 430] on icon "button" at bounding box center [1515, 439] width 20 height 20
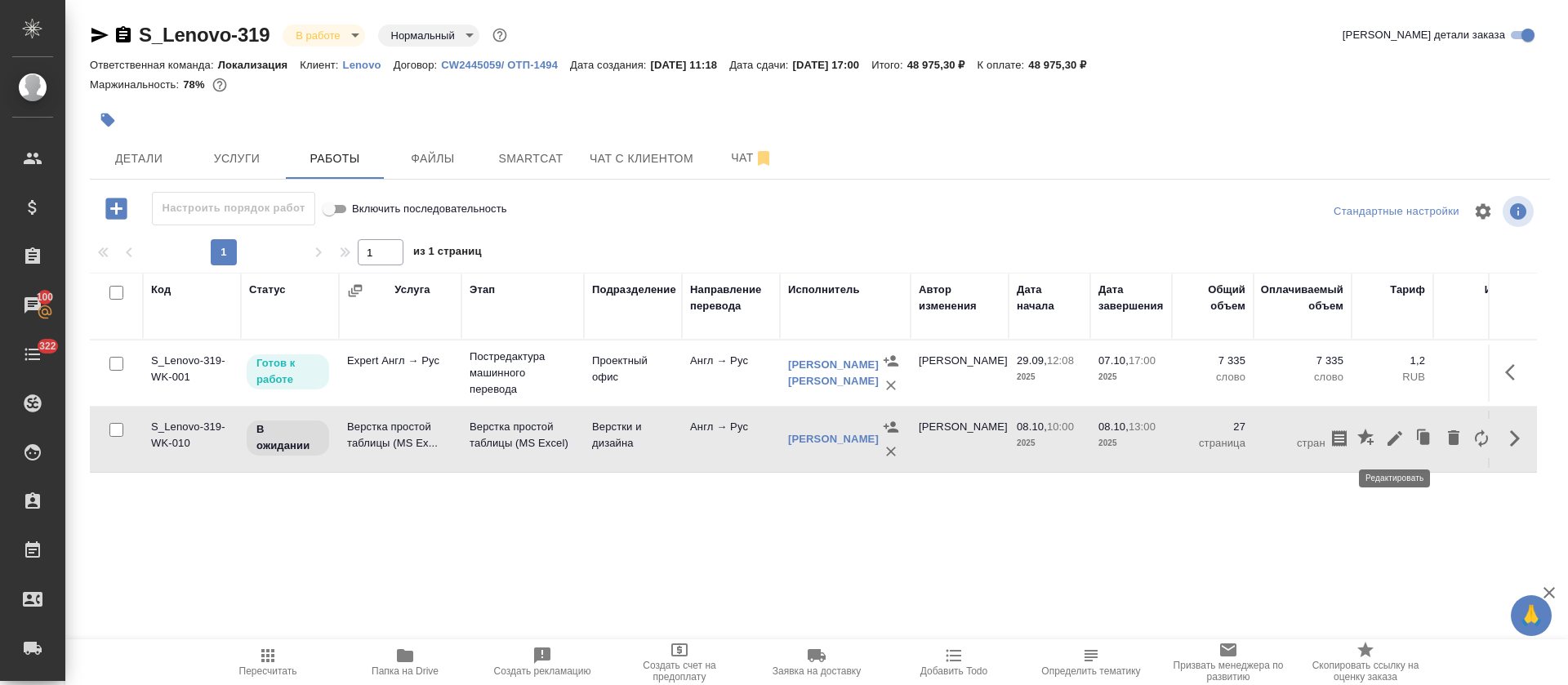
click at [1397, 439] on icon "button" at bounding box center [1395, 439] width 20 height 20
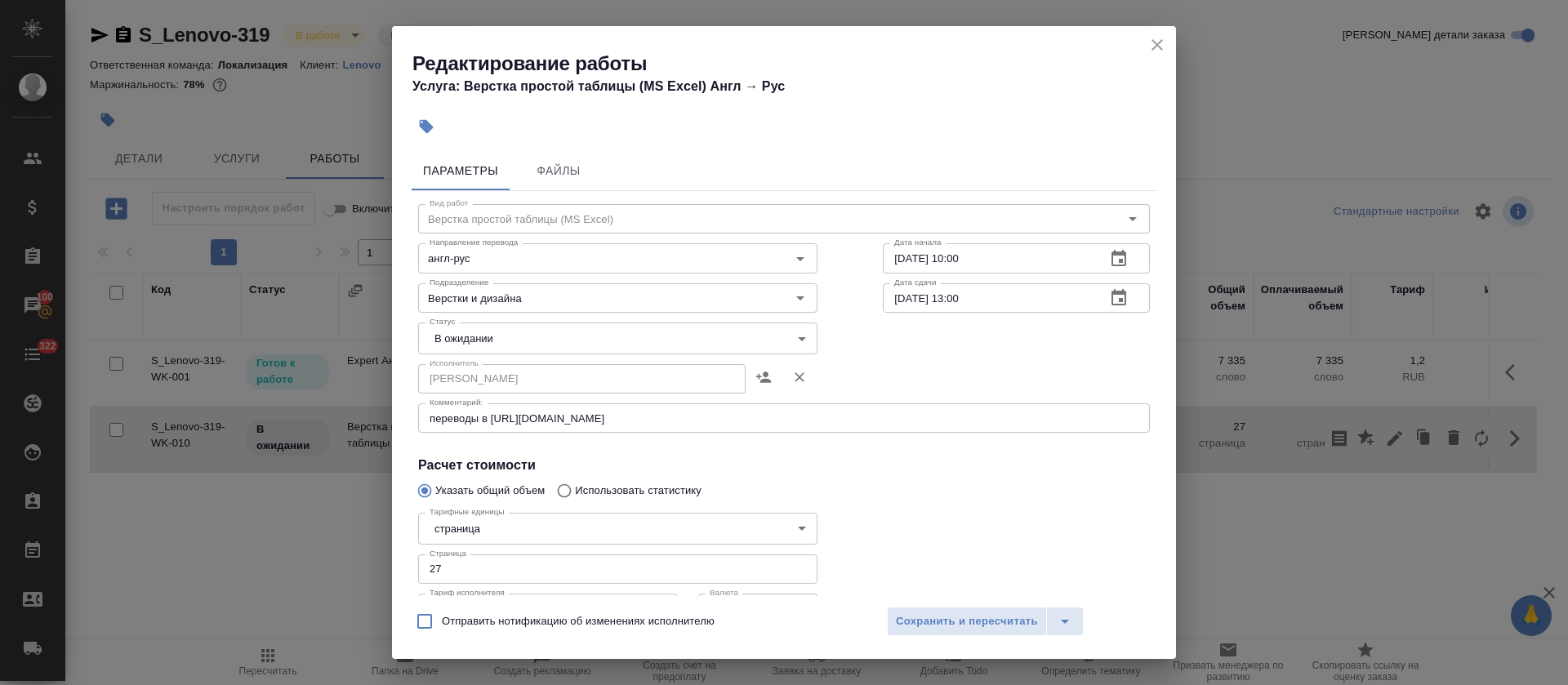
click at [526, 333] on body "🙏 .cls-1 fill:#fff; AWATERA Tretyakova Olga Клиенты Спецификации Заказы 100 Чат…" at bounding box center [784, 342] width 1568 height 685
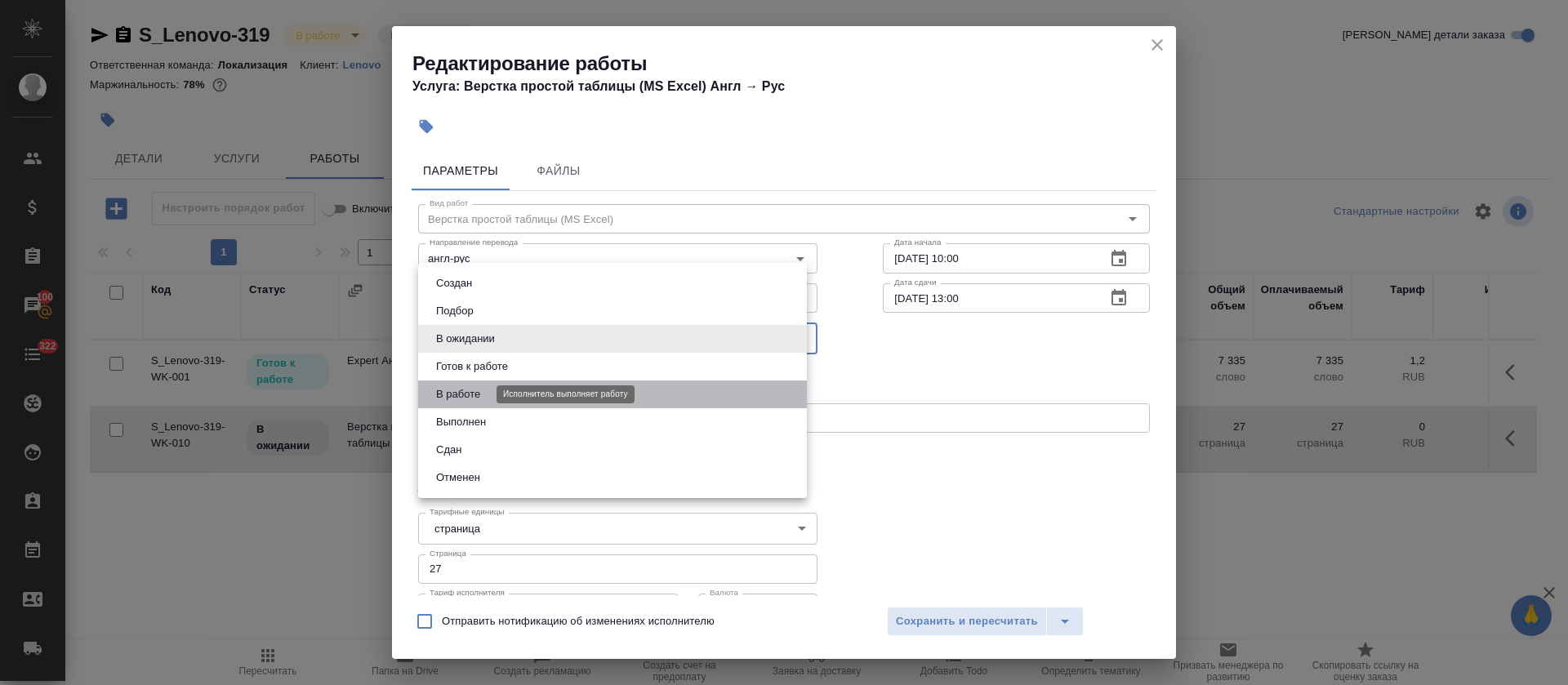
click at [455, 388] on button "В работе" at bounding box center [458, 395] width 54 height 18
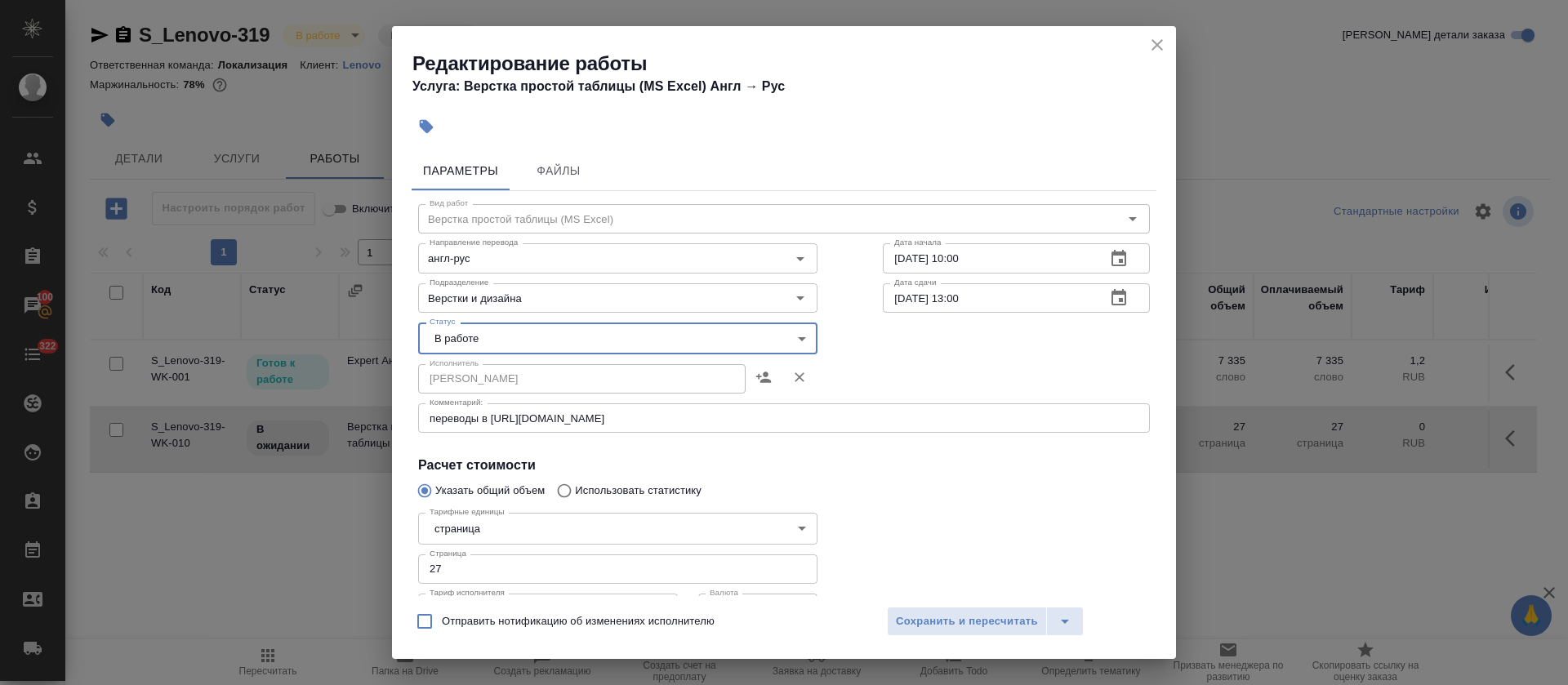
click at [518, 339] on body "🙏 .cls-1 fill:#fff; AWATERA Tretyakova Olga Клиенты Спецификации Заказы 100 Чат…" at bounding box center [784, 342] width 1568 height 685
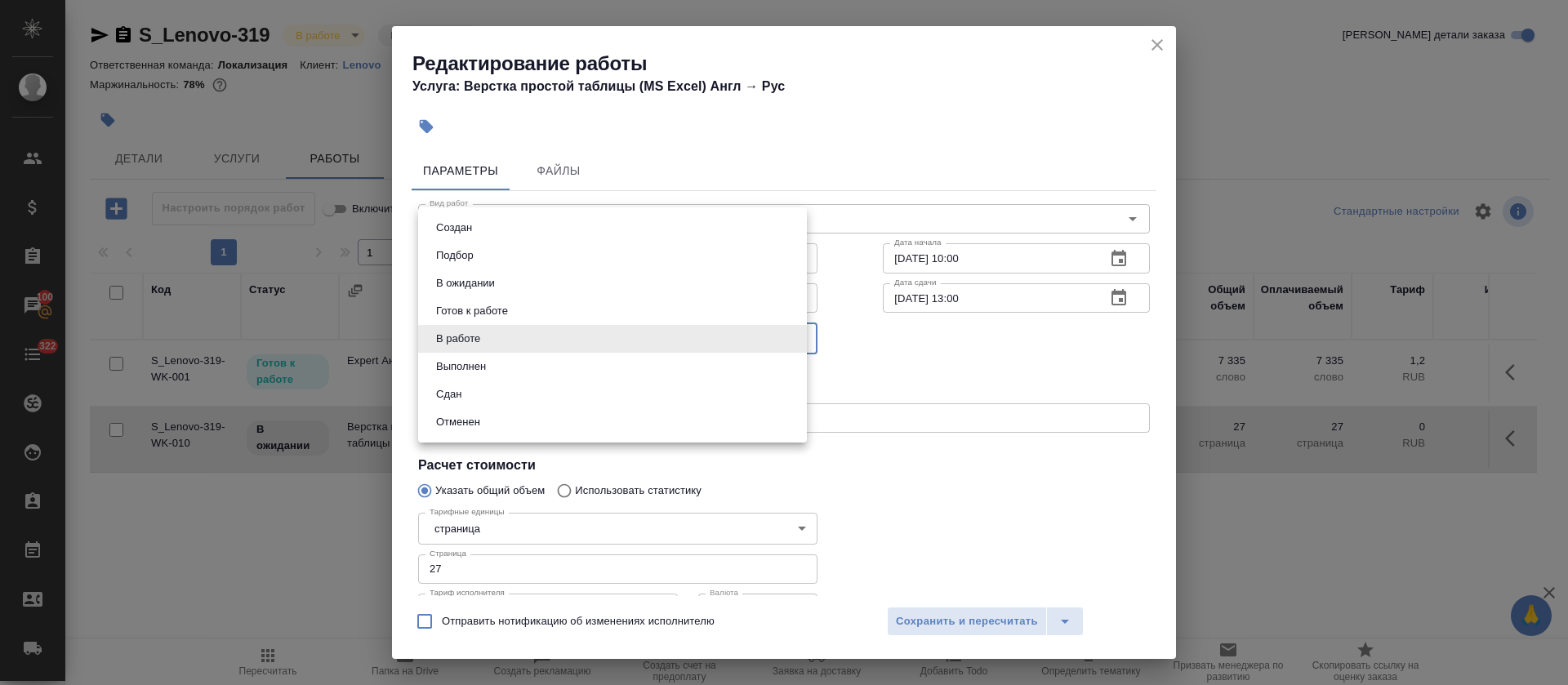
click at [521, 317] on li "Готов к работе" at bounding box center [612, 311] width 388 height 28
type input "readyForWork"
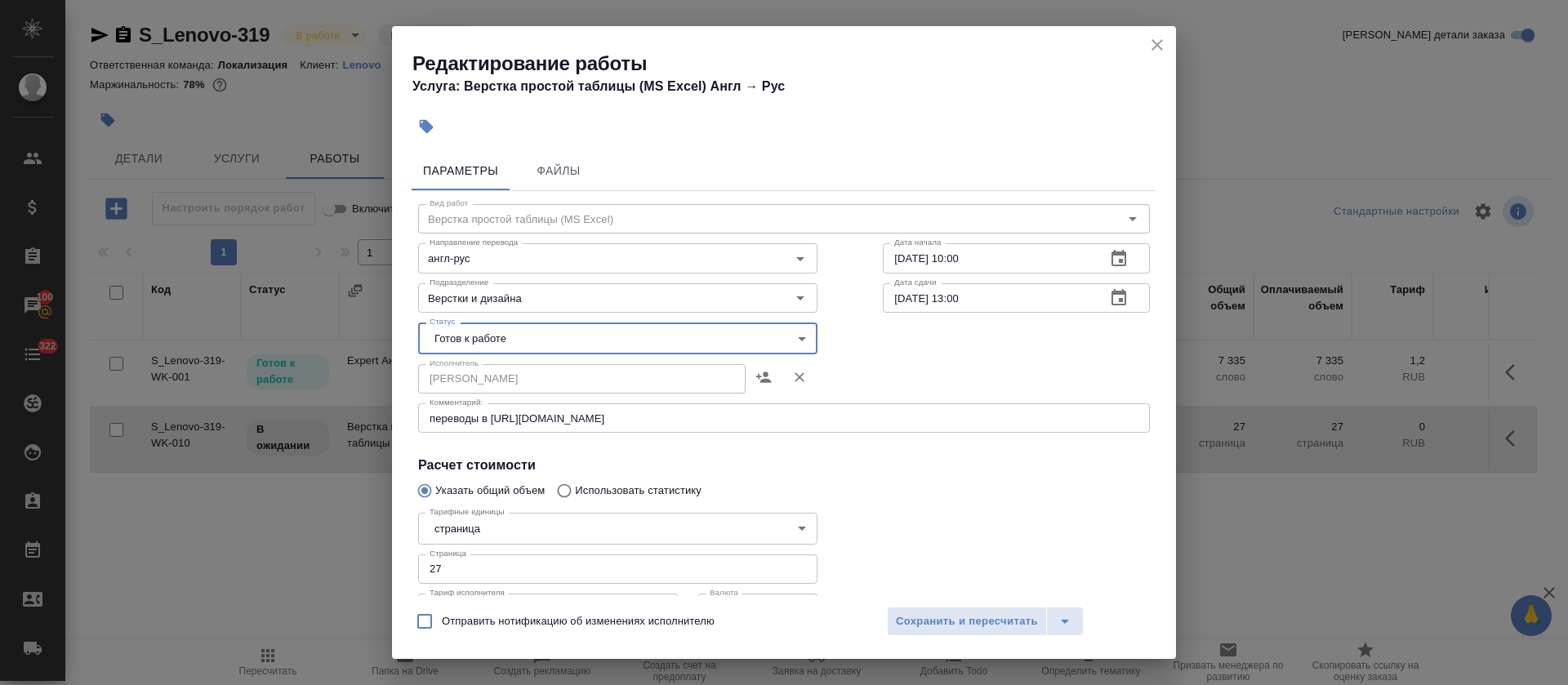
click at [1109, 255] on icon "button" at bounding box center [1119, 259] width 20 height 20
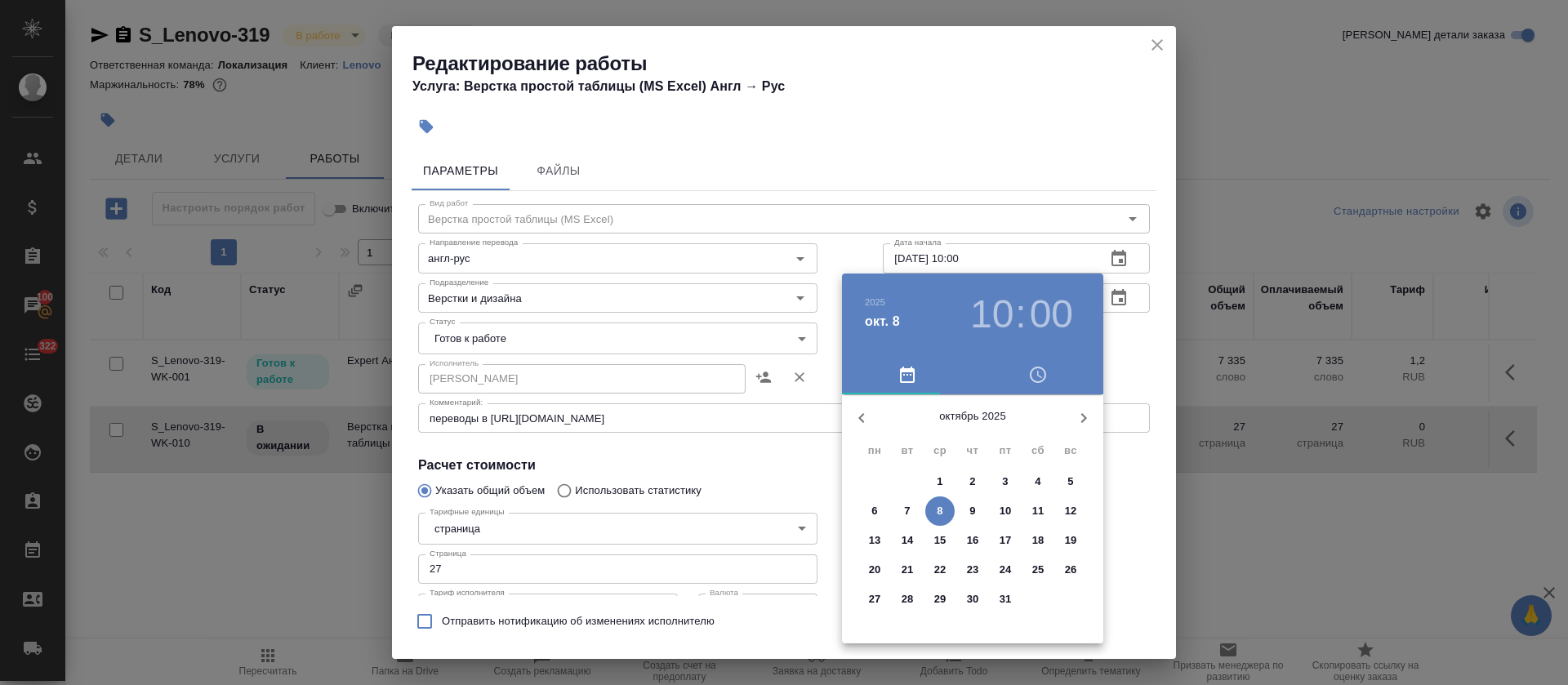
click at [985, 199] on div at bounding box center [784, 342] width 1568 height 685
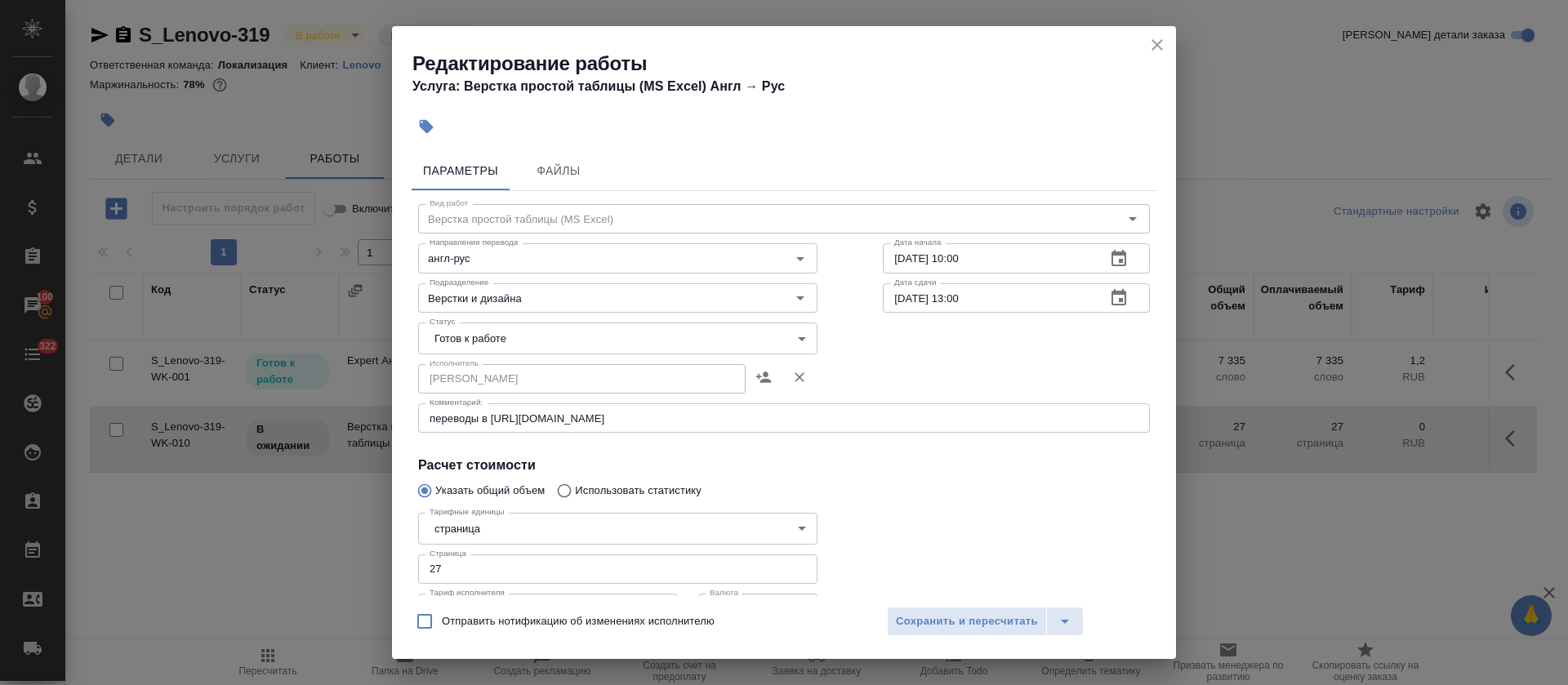
click at [1099, 310] on button "button" at bounding box center [1119, 298] width 39 height 39
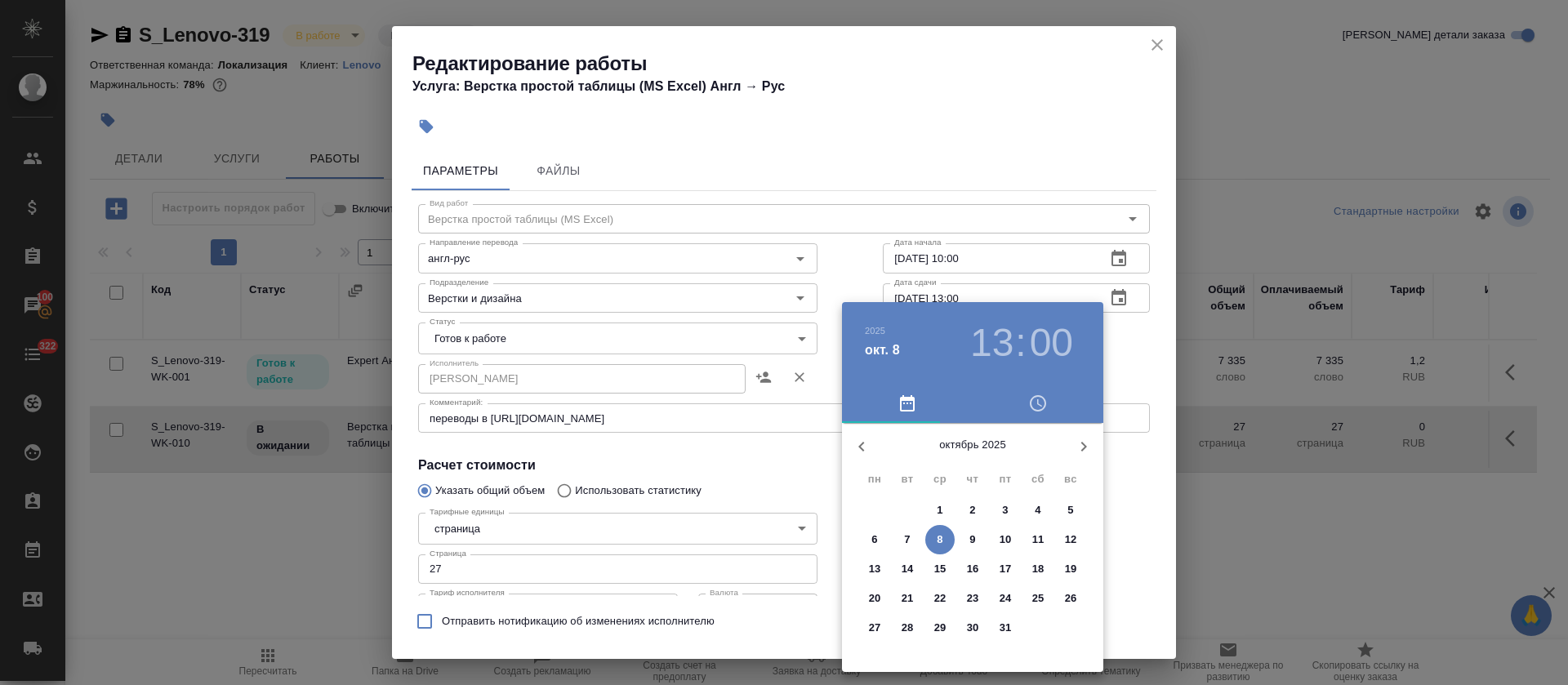
click at [997, 343] on h3 "13" at bounding box center [992, 343] width 43 height 46
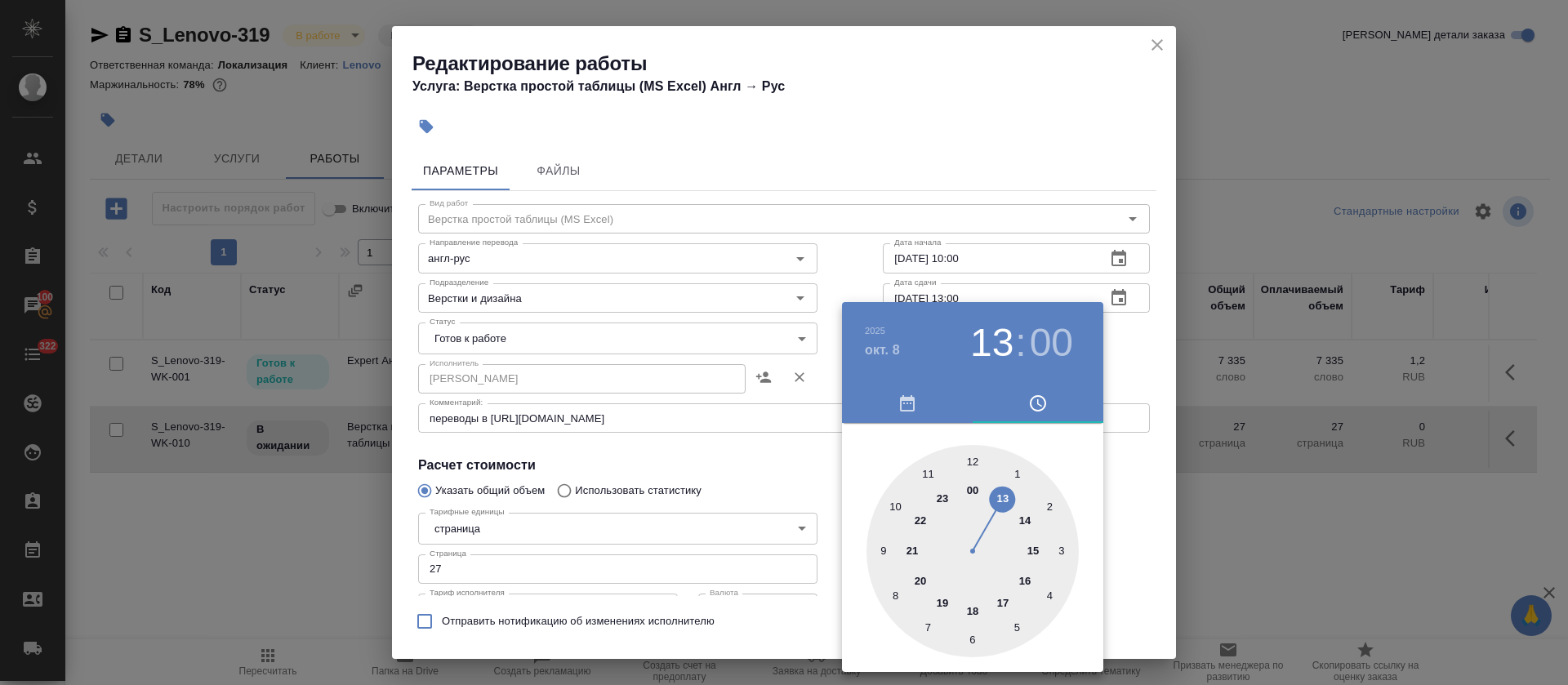
click at [969, 610] on div at bounding box center [972, 551] width 213 height 213
type input "08.10.2025 18:00"
click at [751, 484] on div at bounding box center [784, 342] width 1568 height 685
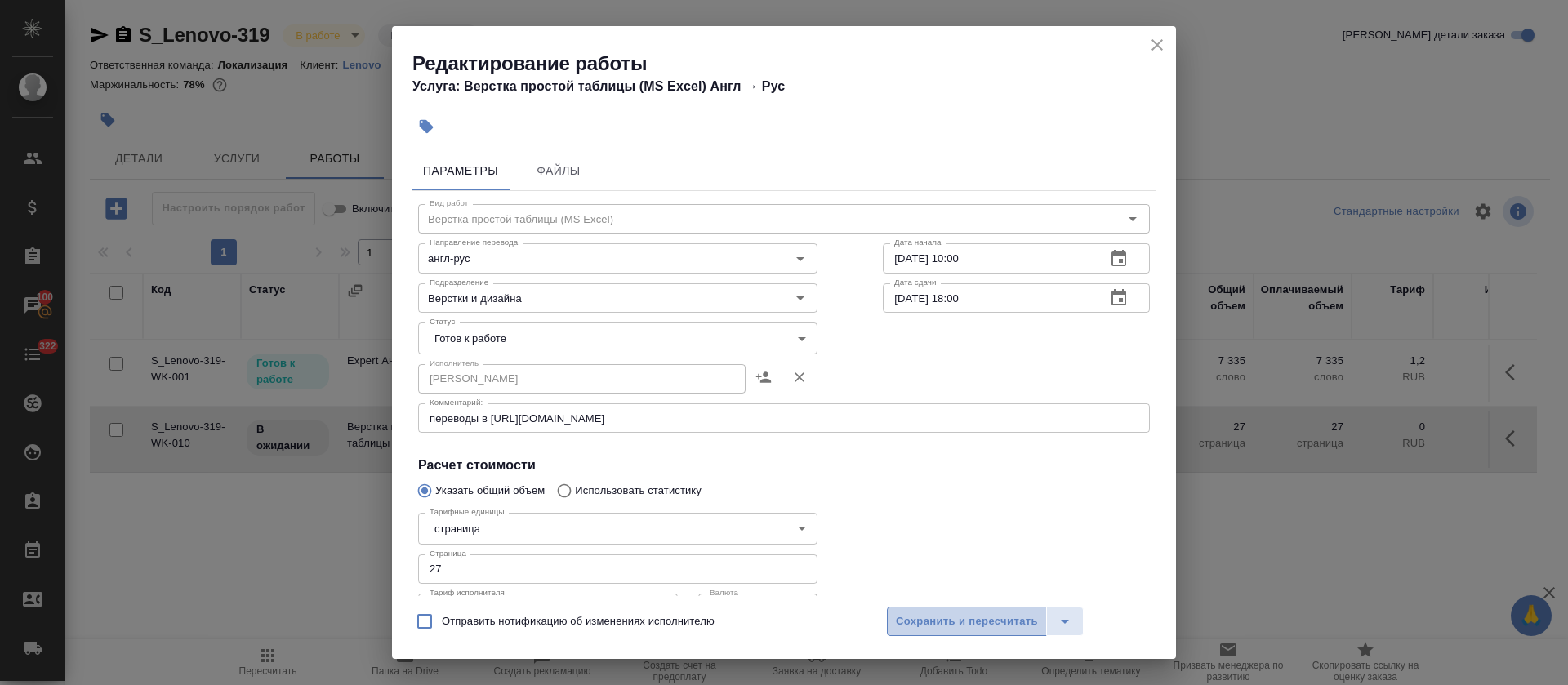
click at [936, 614] on span "Сохранить и пересчитать" at bounding box center [966, 622] width 142 height 19
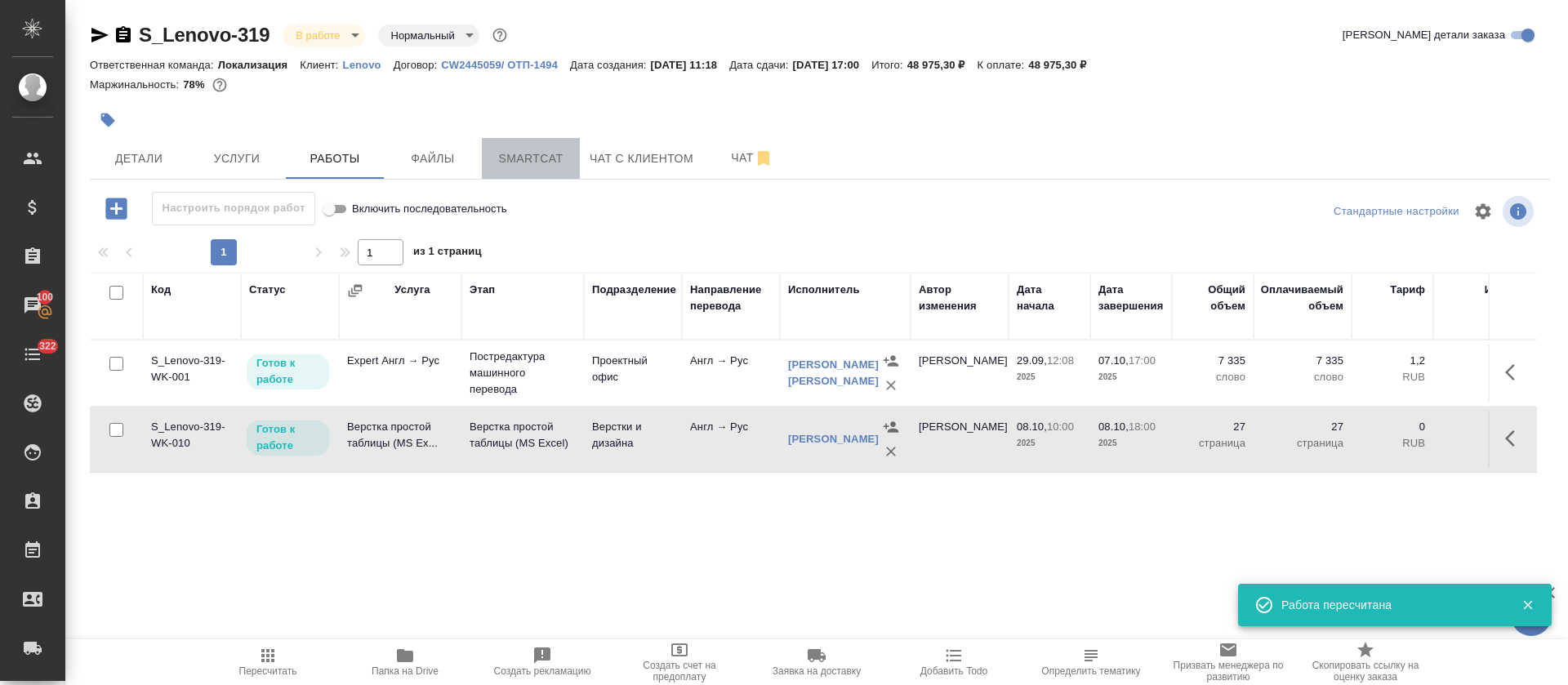
click at [521, 162] on span "Smartcat" at bounding box center [531, 158] width 79 height 21
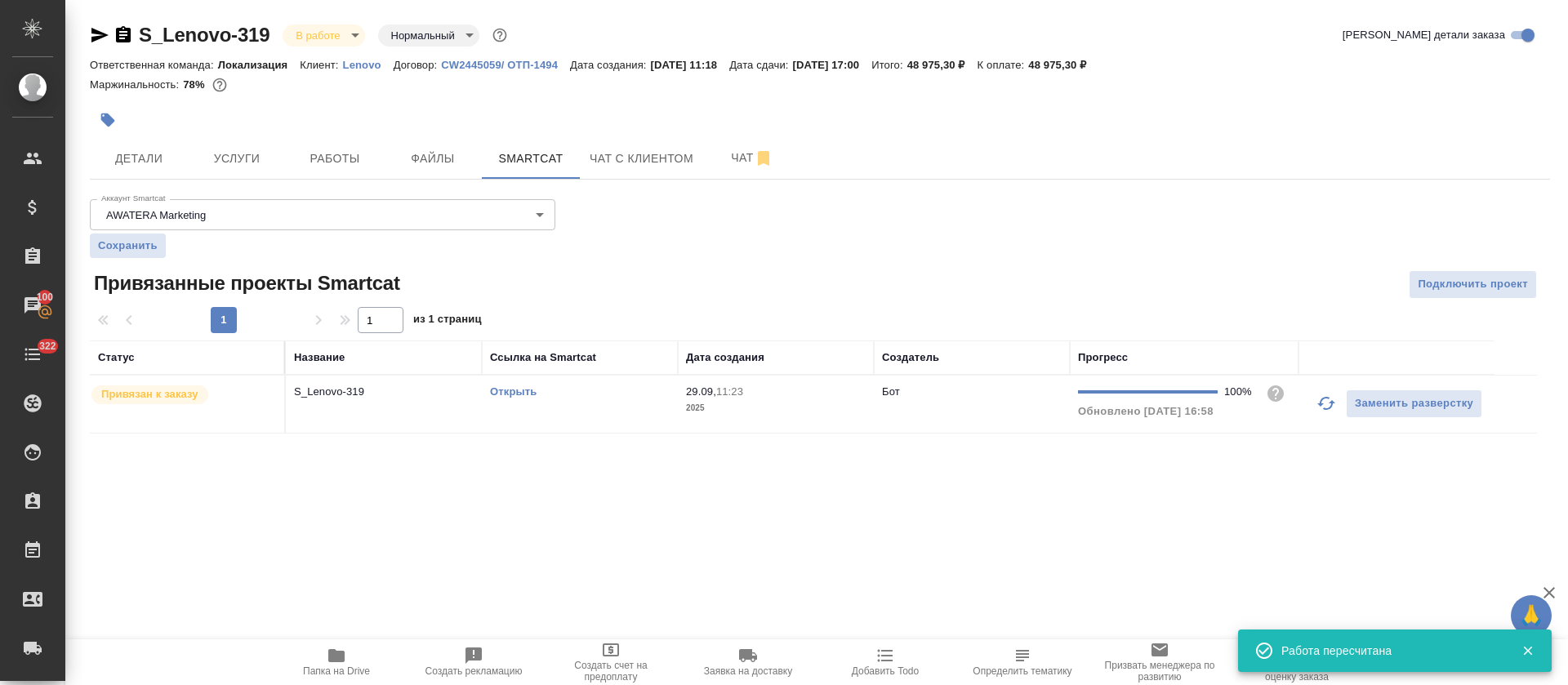
click at [600, 402] on td "Открыть" at bounding box center [580, 405] width 196 height 57
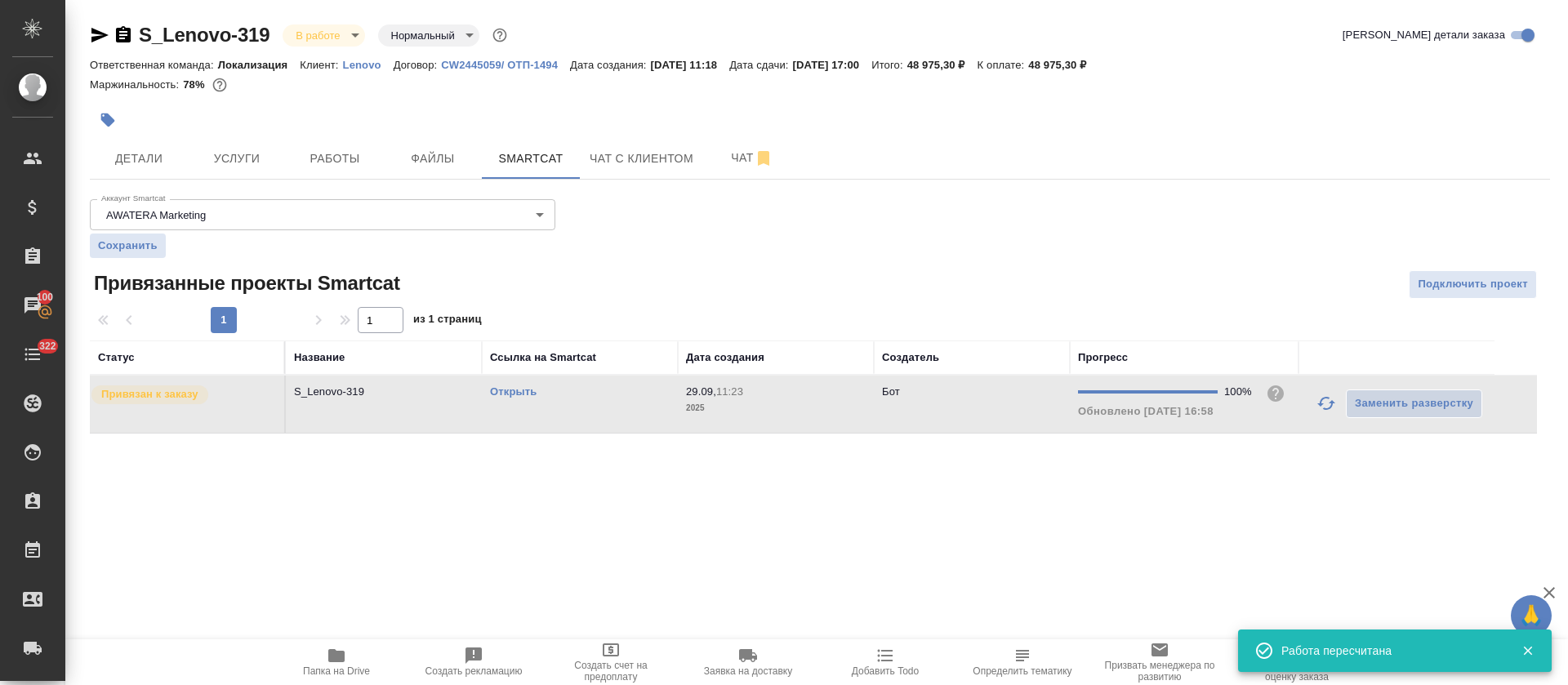
click at [600, 402] on td "Открыть" at bounding box center [580, 405] width 196 height 57
click at [296, 158] on span "Работы" at bounding box center [335, 158] width 79 height 21
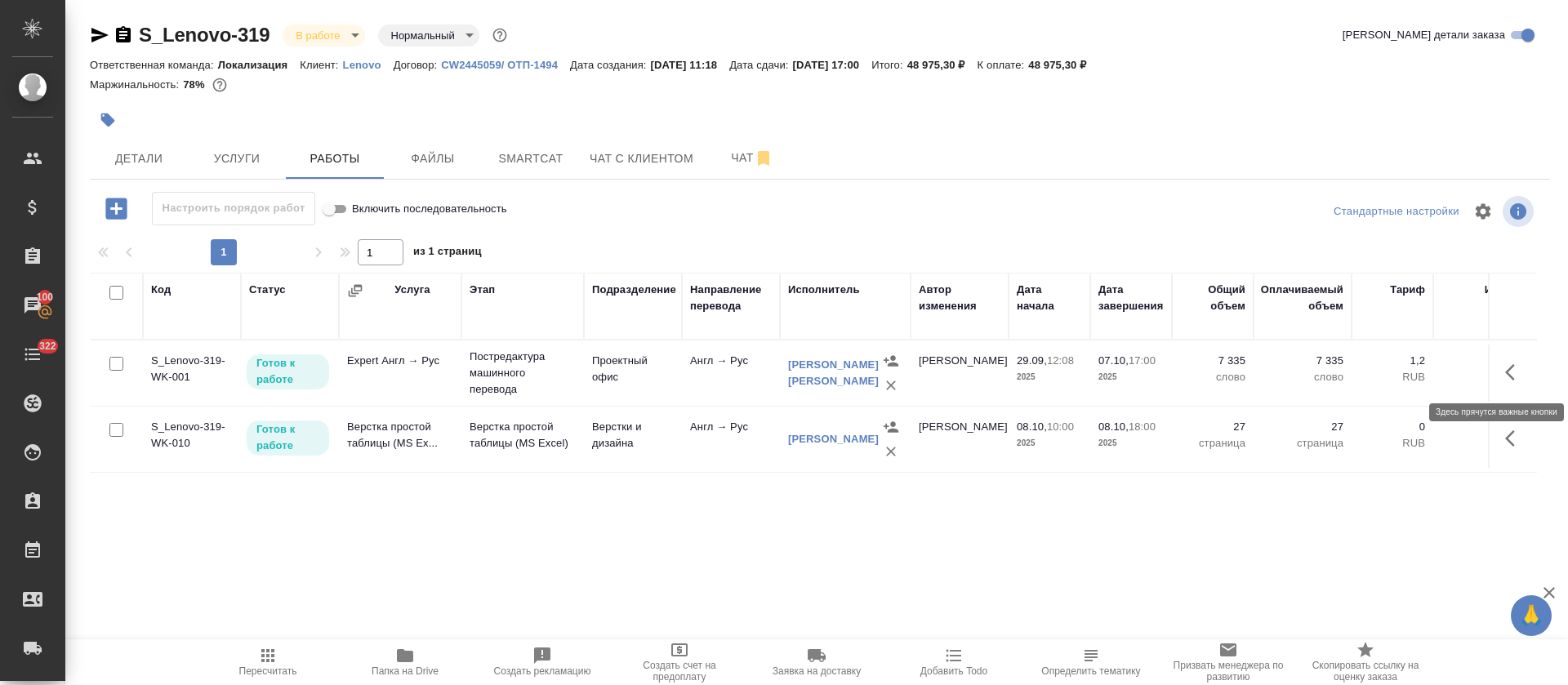
click at [1511, 368] on icon "button" at bounding box center [1510, 372] width 10 height 16
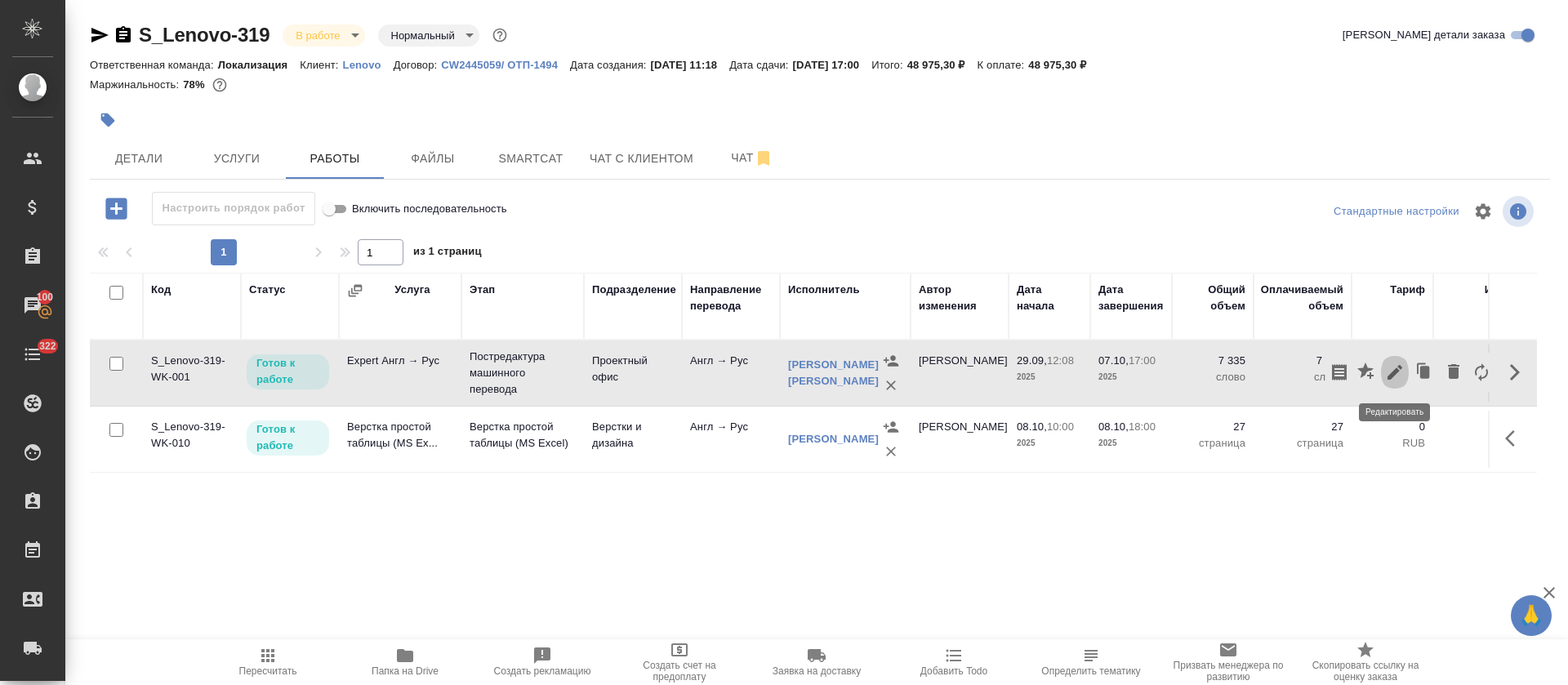
click at [1391, 372] on icon "button" at bounding box center [1395, 372] width 20 height 20
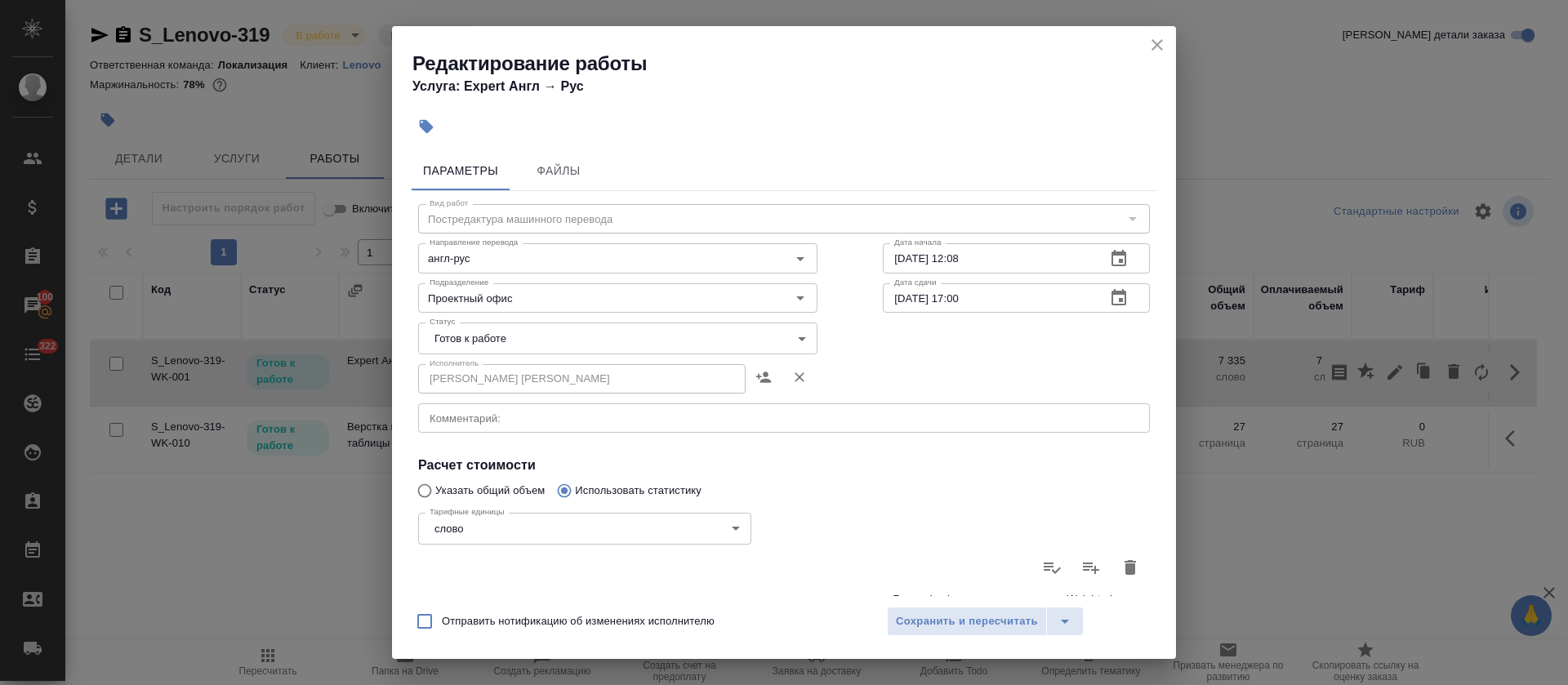
click at [454, 340] on body "🙏 .cls-1 fill:#fff; AWATERA Tretyakova Olga Клиенты Спецификации Заказы 100 Чат…" at bounding box center [784, 342] width 1568 height 685
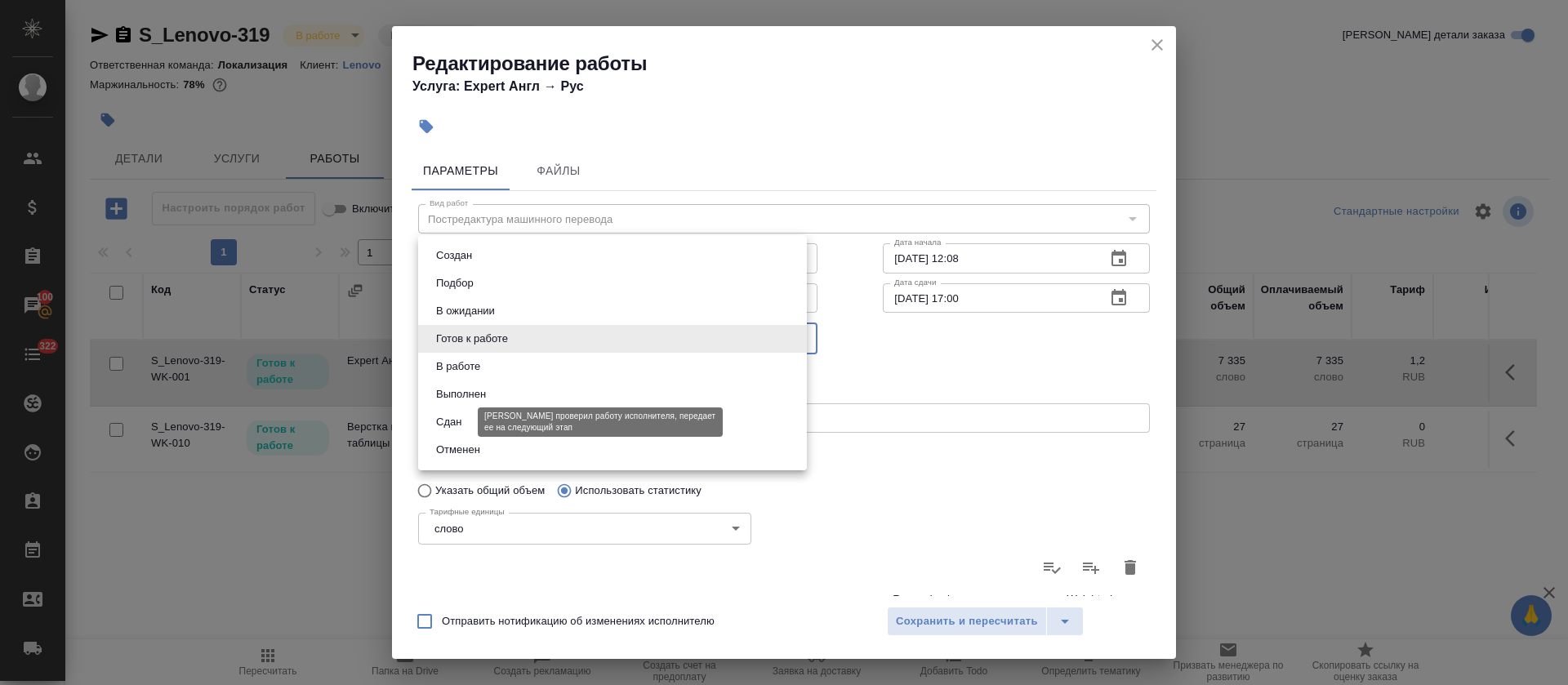
click at [445, 417] on button "Сдан" at bounding box center [448, 422] width 35 height 18
type input "closed"
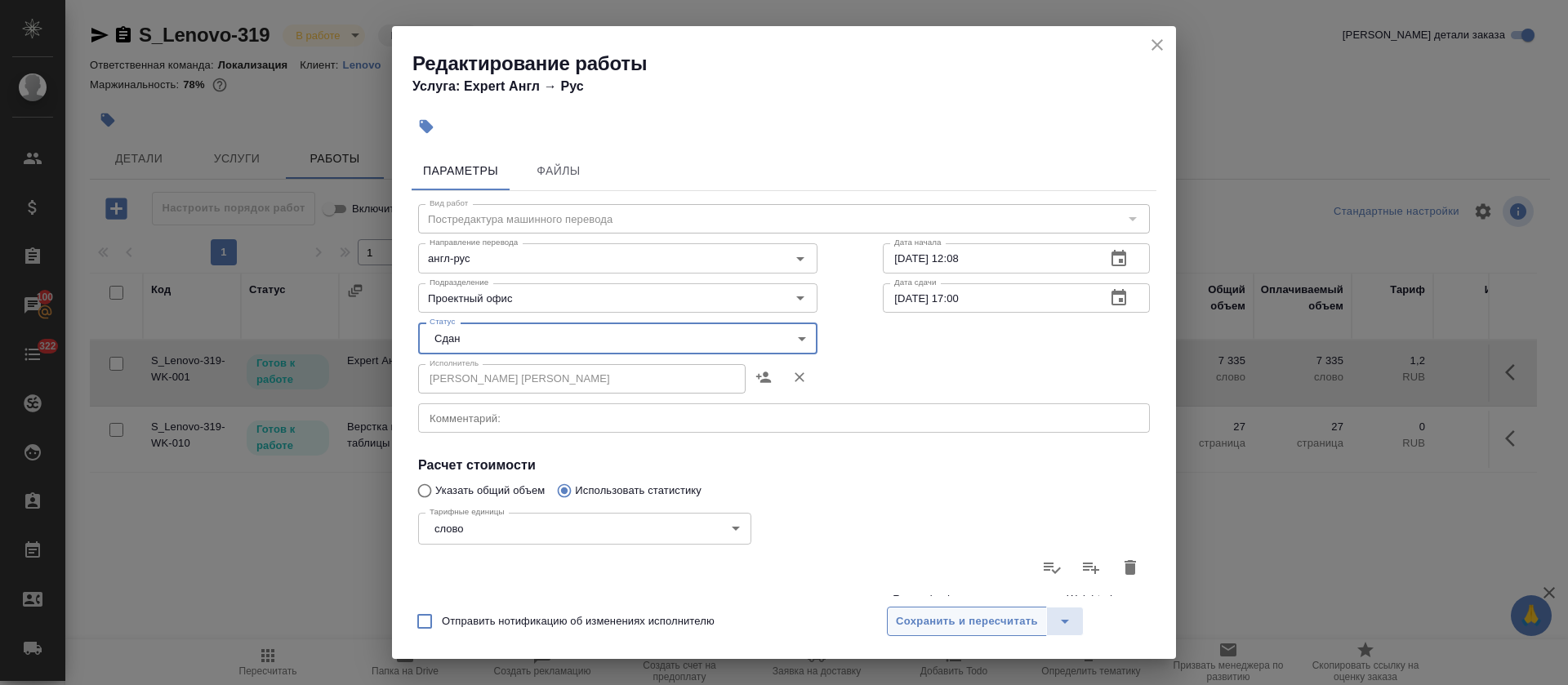
click at [1005, 623] on span "Сохранить и пересчитать" at bounding box center [966, 622] width 142 height 19
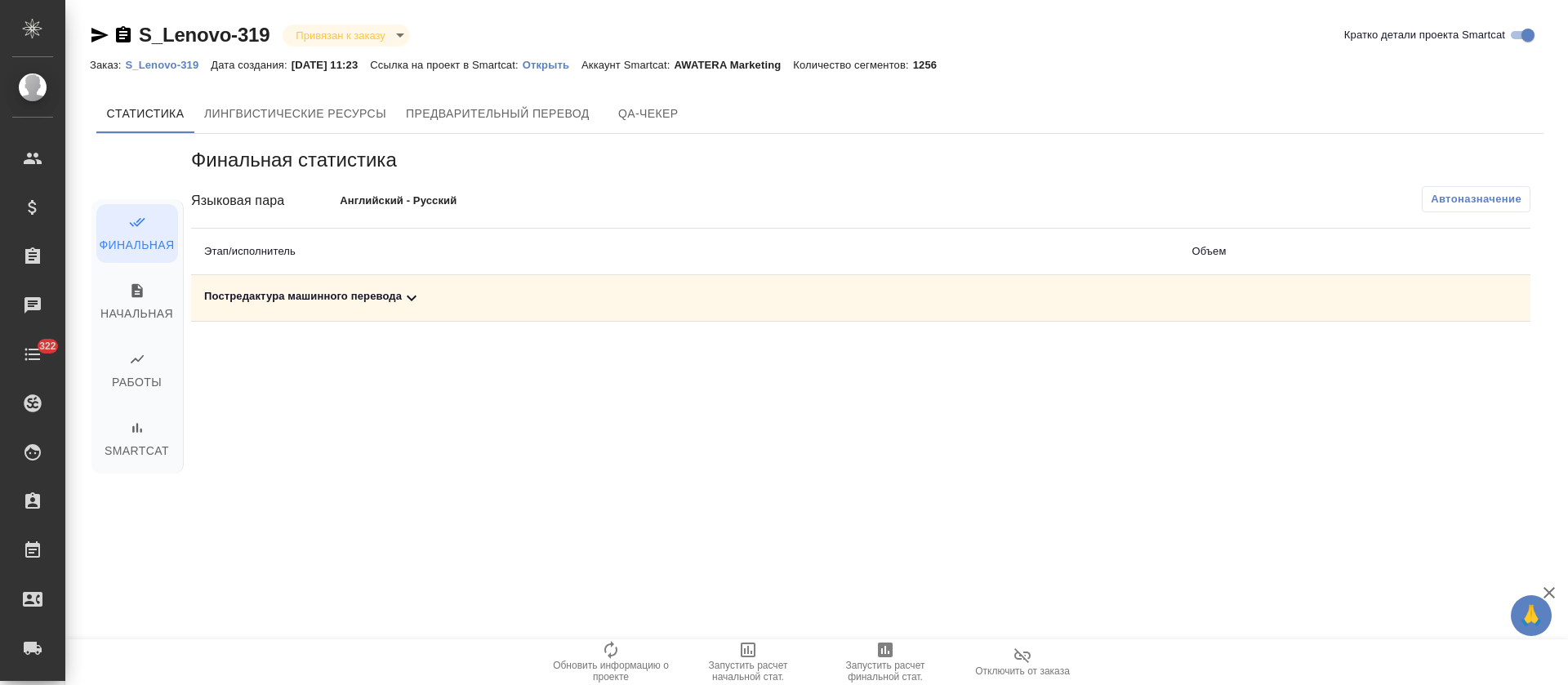
click at [419, 309] on td "Постредактура машинного перевода" at bounding box center [685, 298] width 988 height 46
click at [419, 299] on icon at bounding box center [412, 298] width 20 height 20
click at [1468, 358] on icon "button" at bounding box center [1459, 355] width 20 height 20
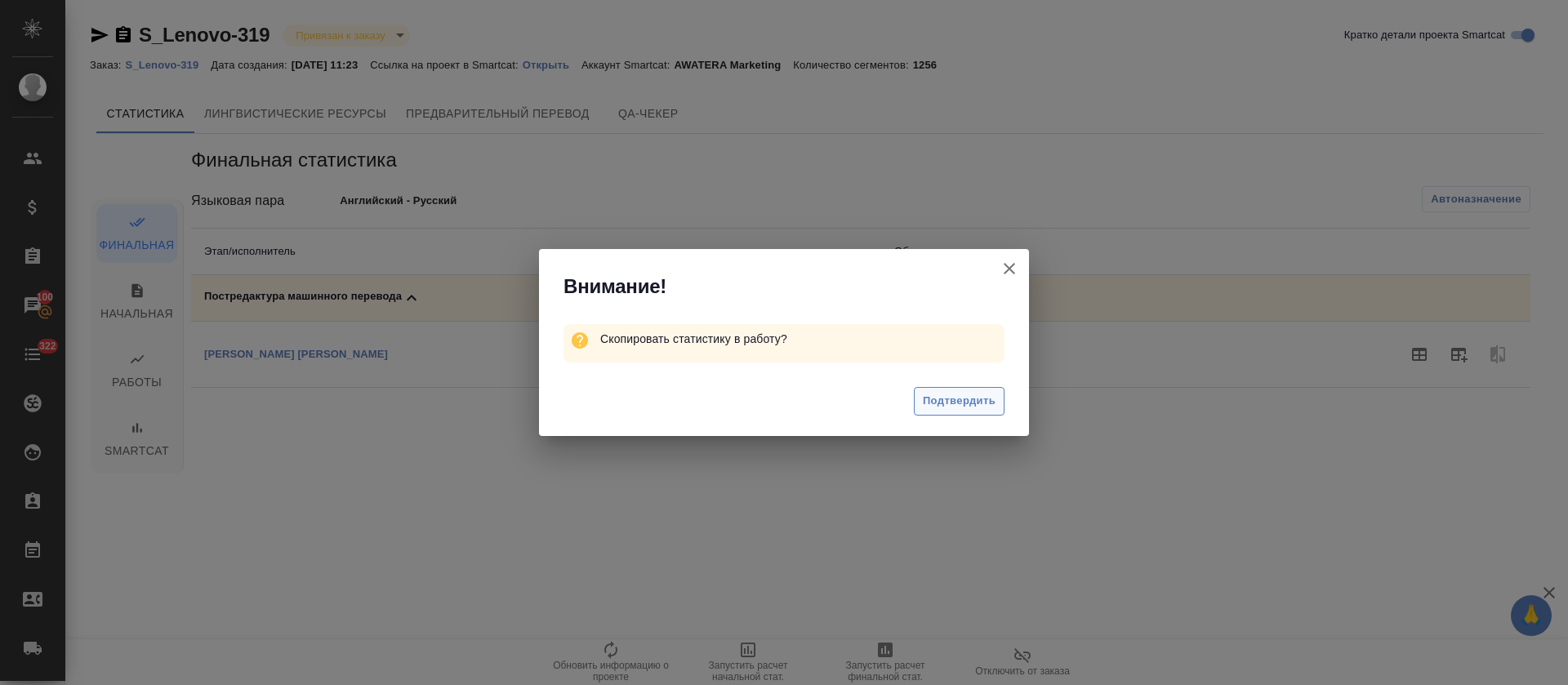
click at [962, 407] on span "Подтвердить" at bounding box center [959, 401] width 72 height 19
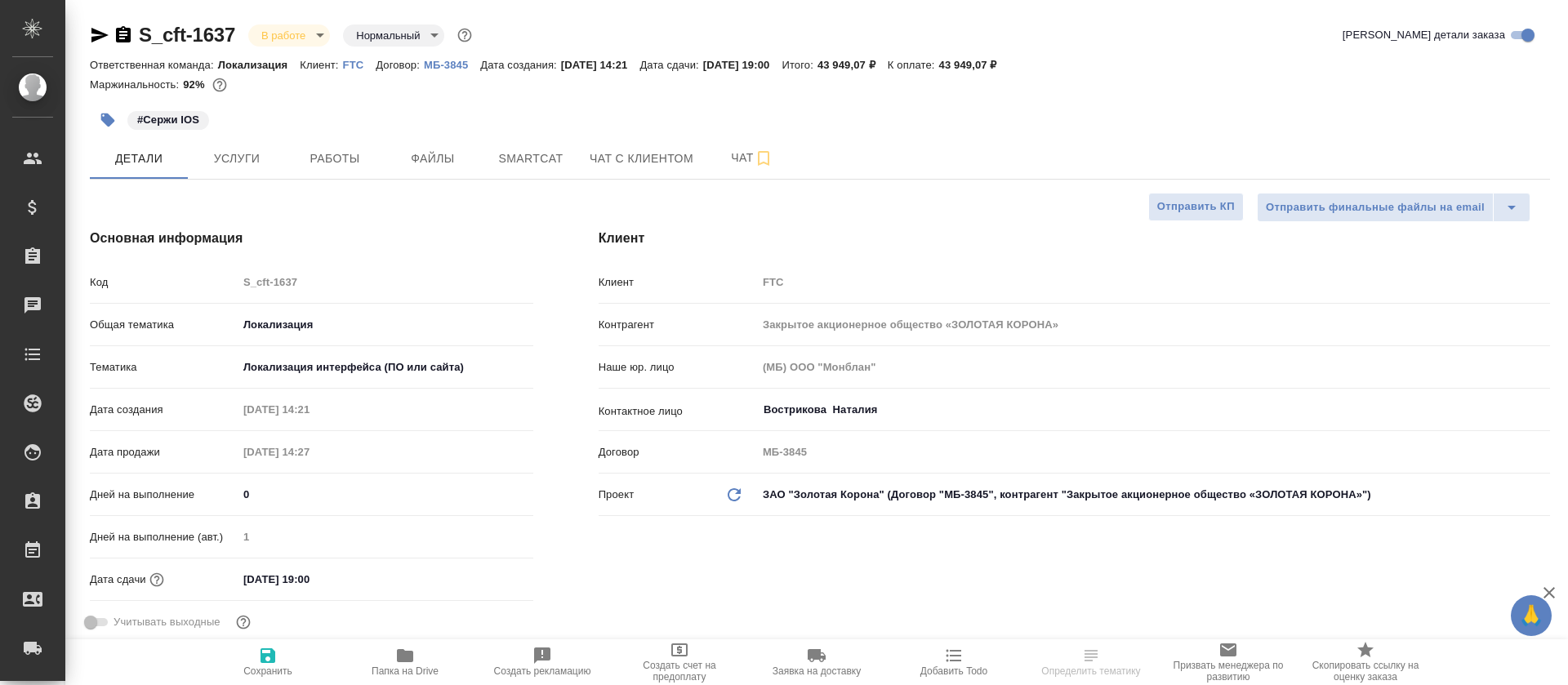
select select "RU"
type textarea "x"
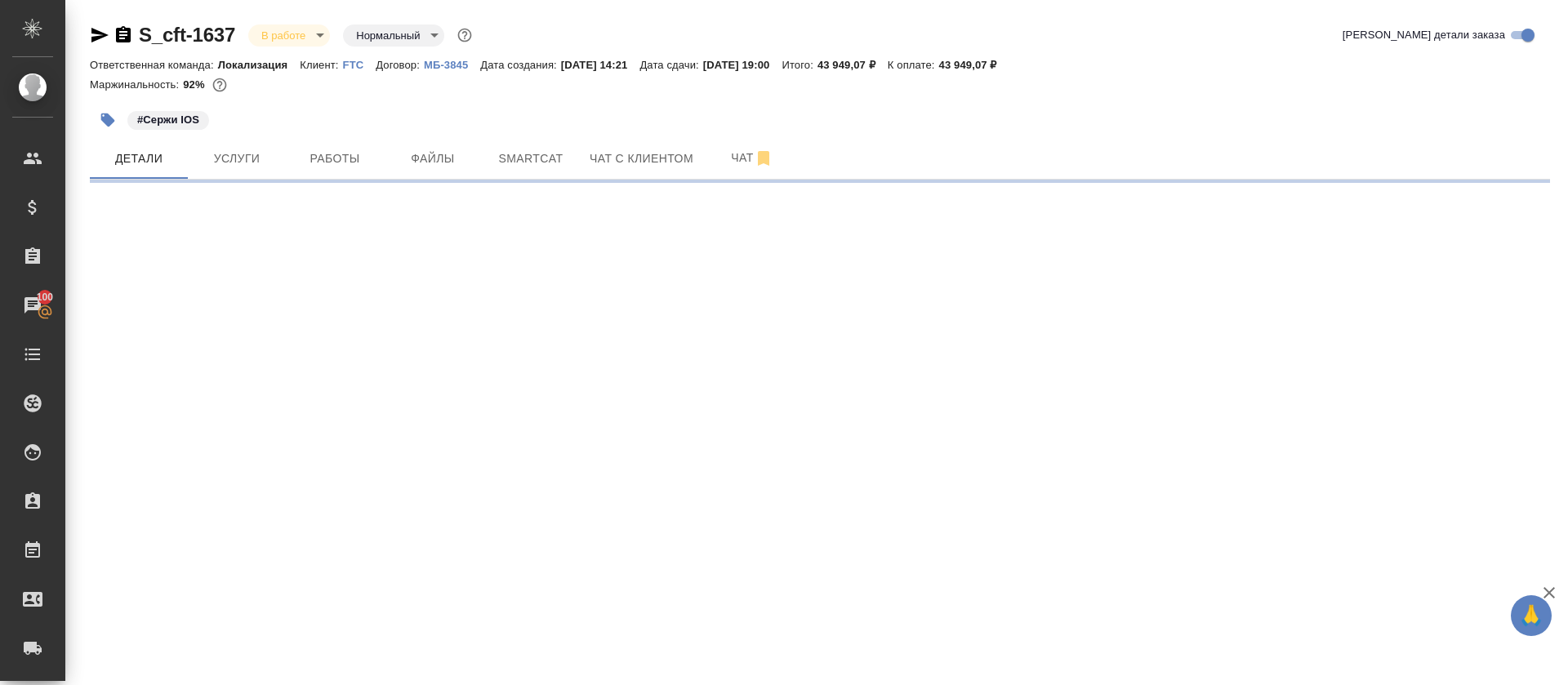
select select "RU"
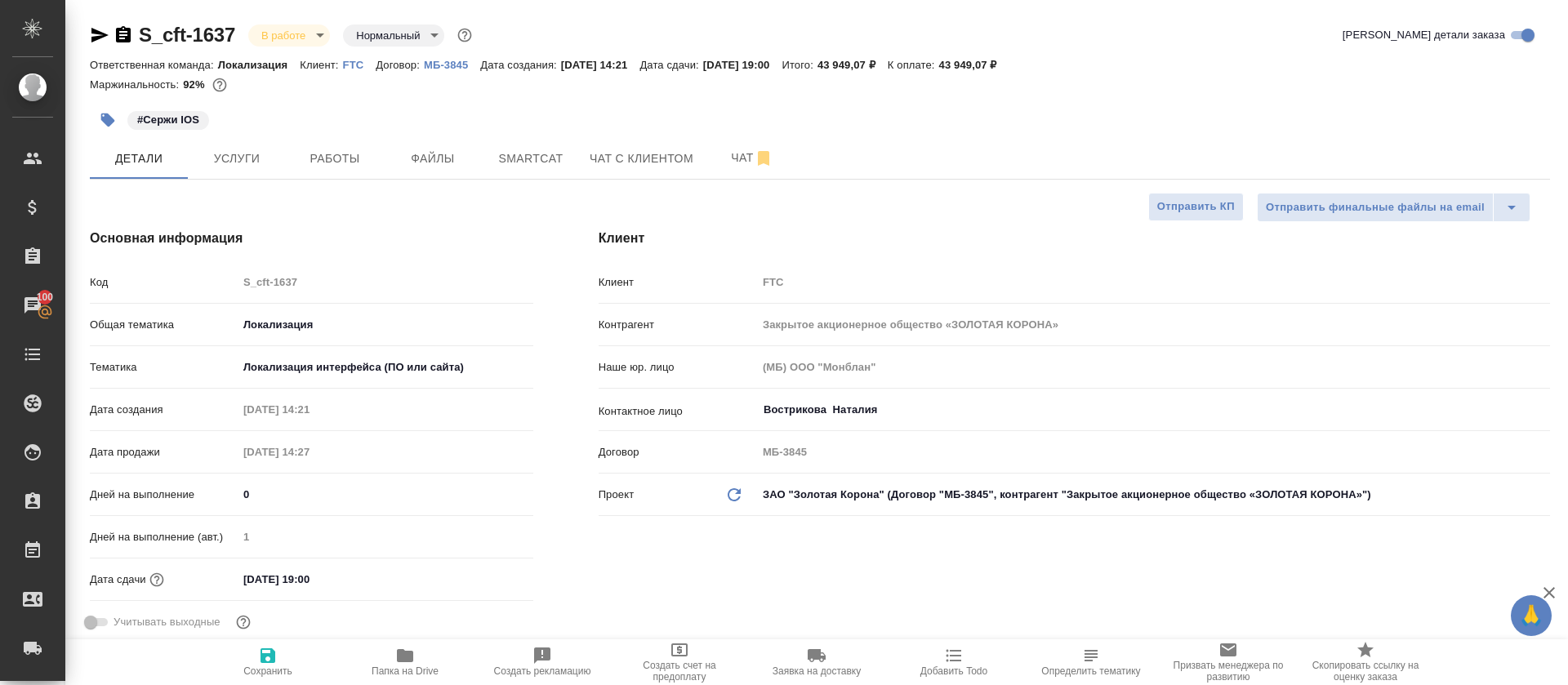
type textarea "x"
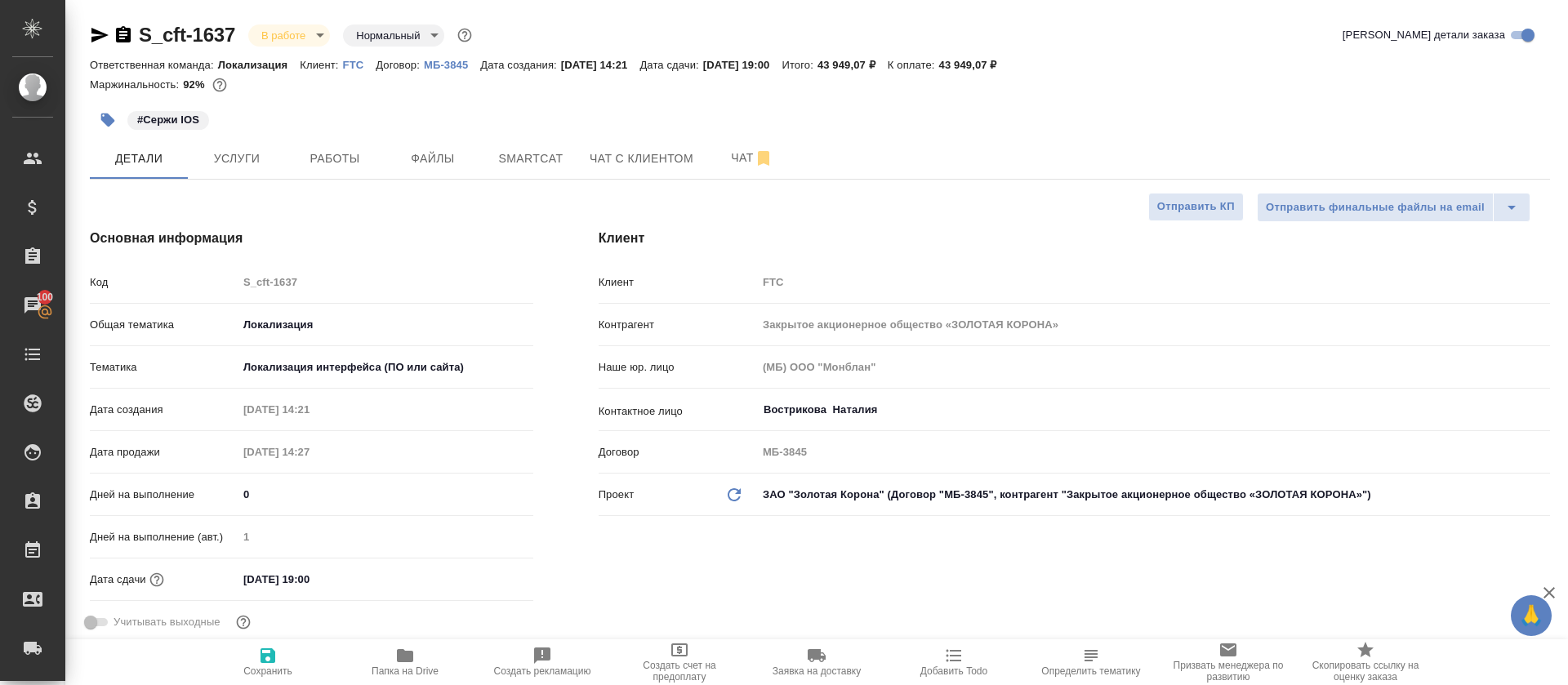
type textarea "x"
click at [332, 163] on span "Работы" at bounding box center [335, 158] width 79 height 21
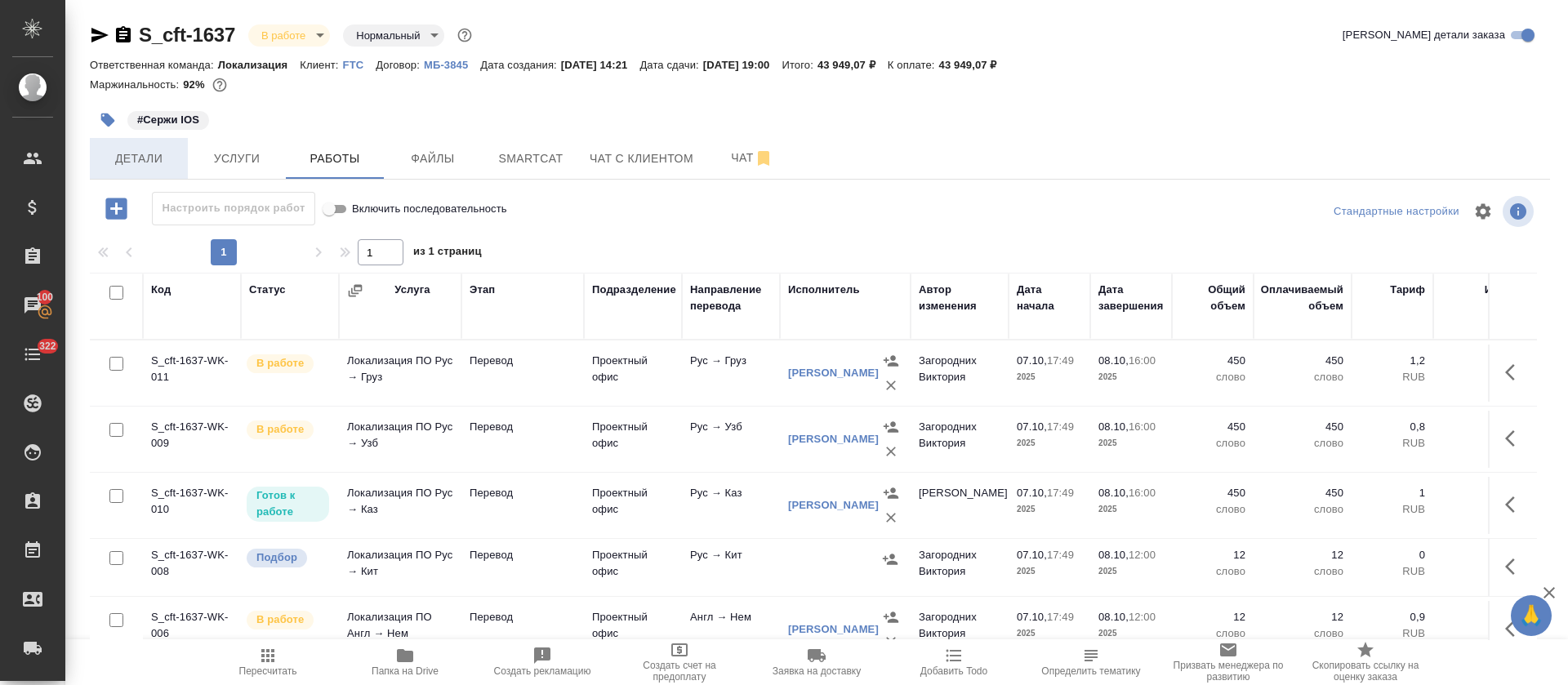
click at [159, 174] on button "Детали" at bounding box center [139, 159] width 98 height 41
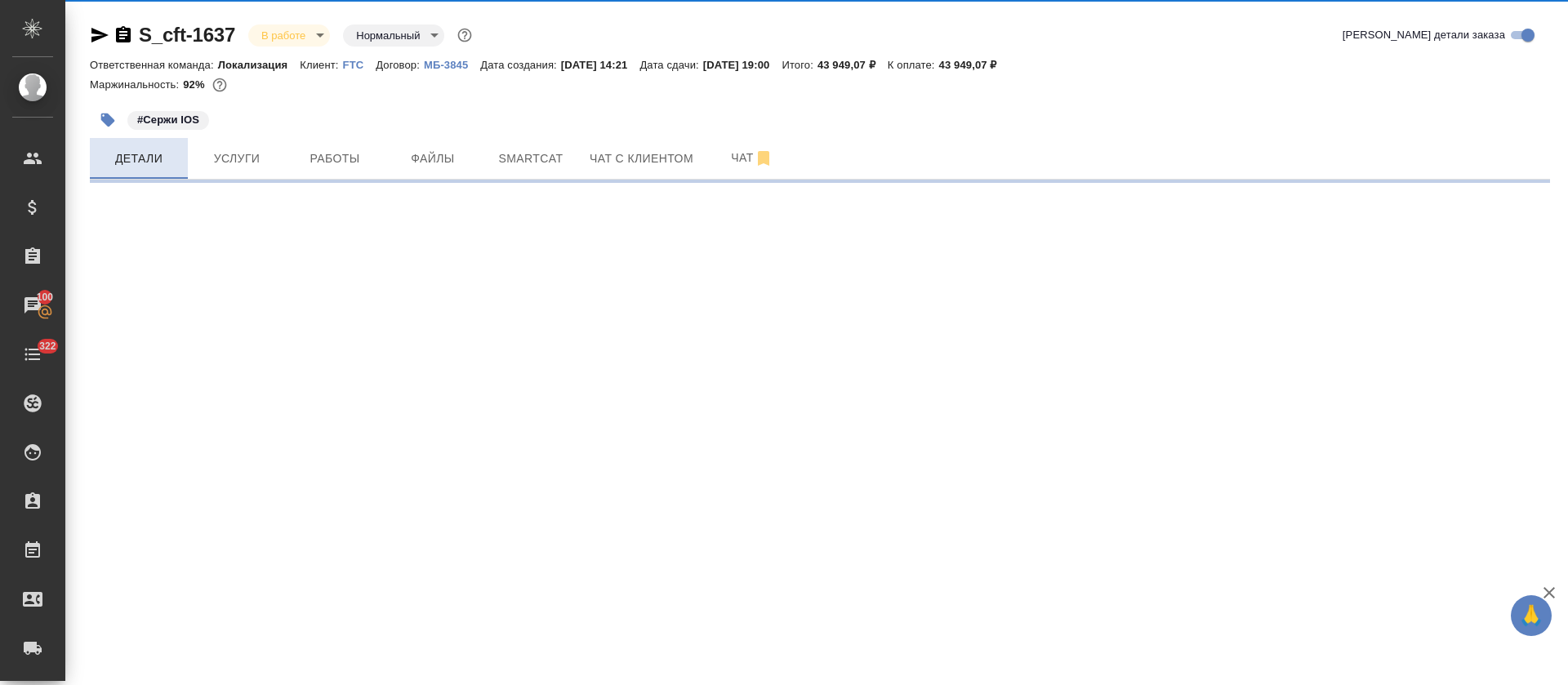
select select "RU"
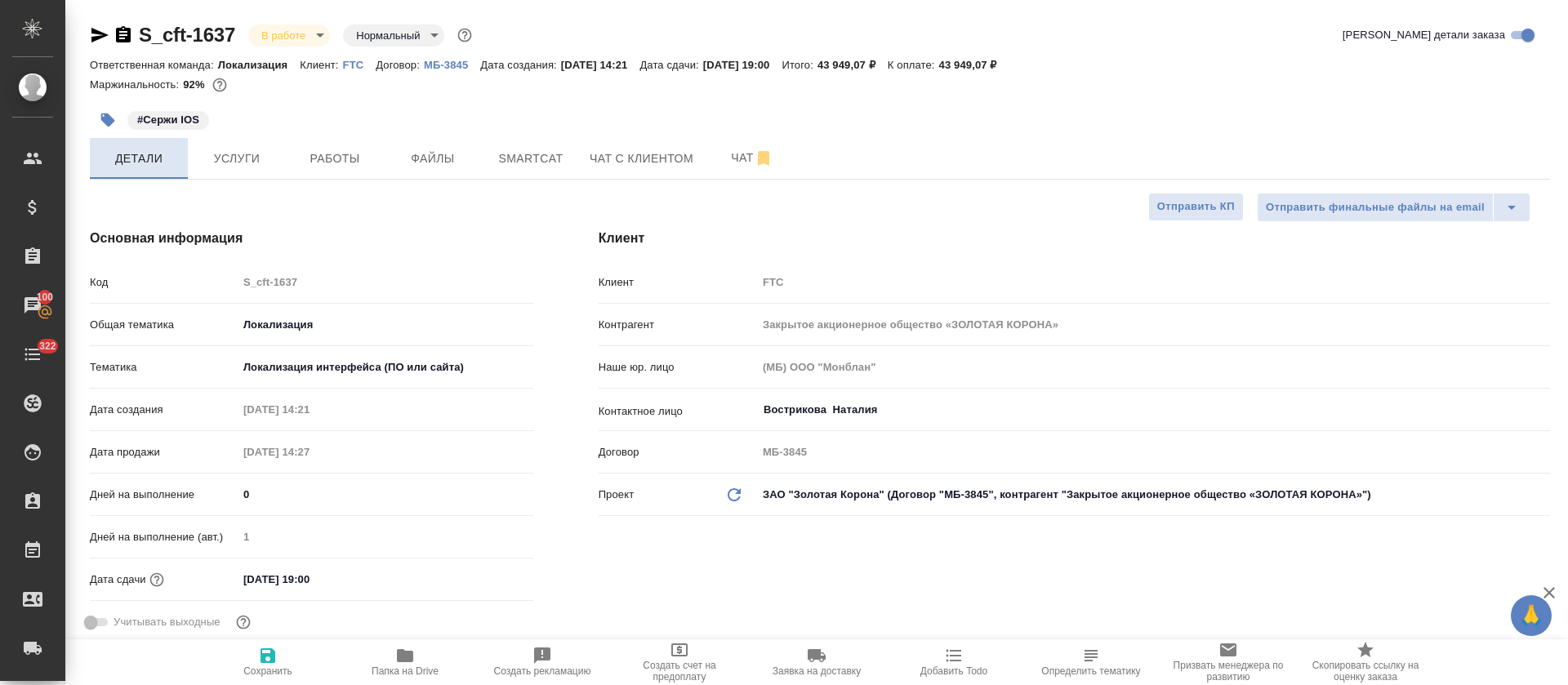
type textarea "x"
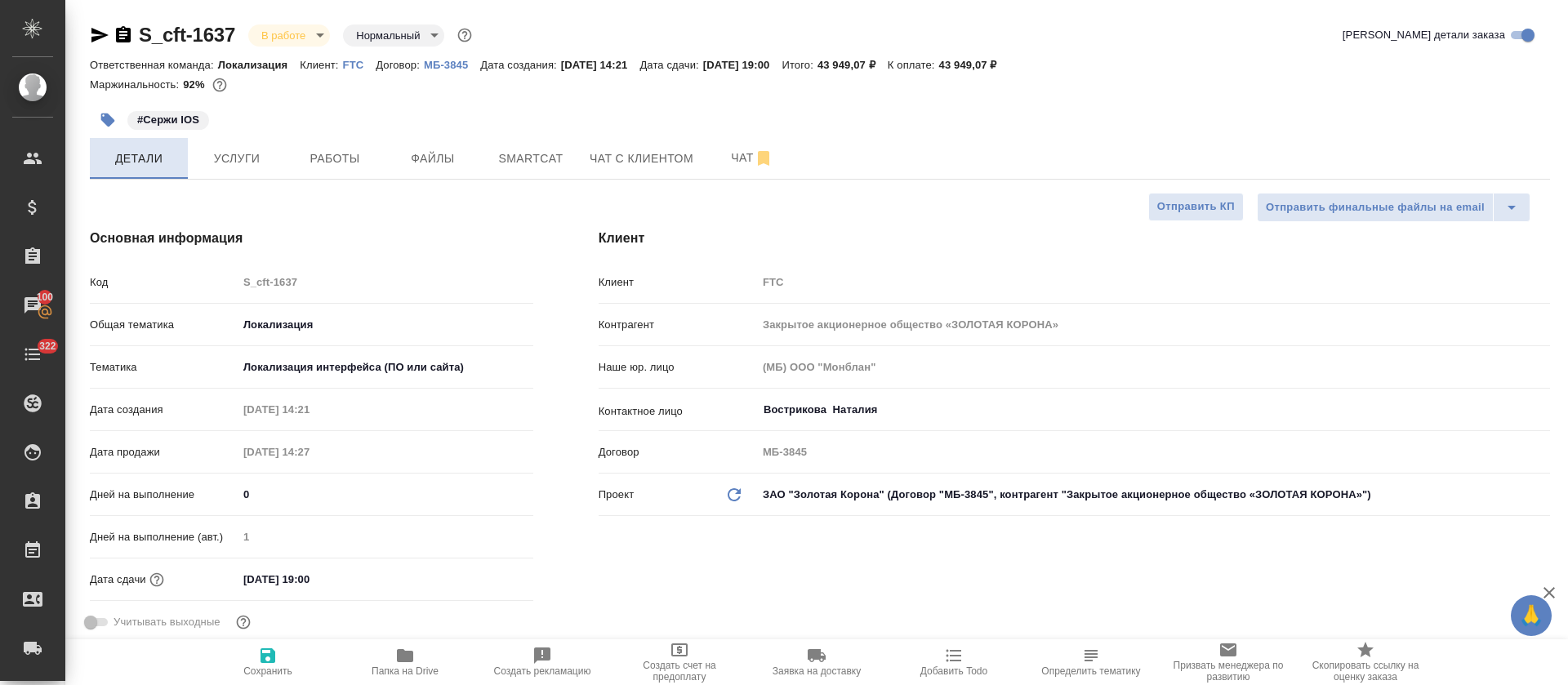
scroll to position [857, 0]
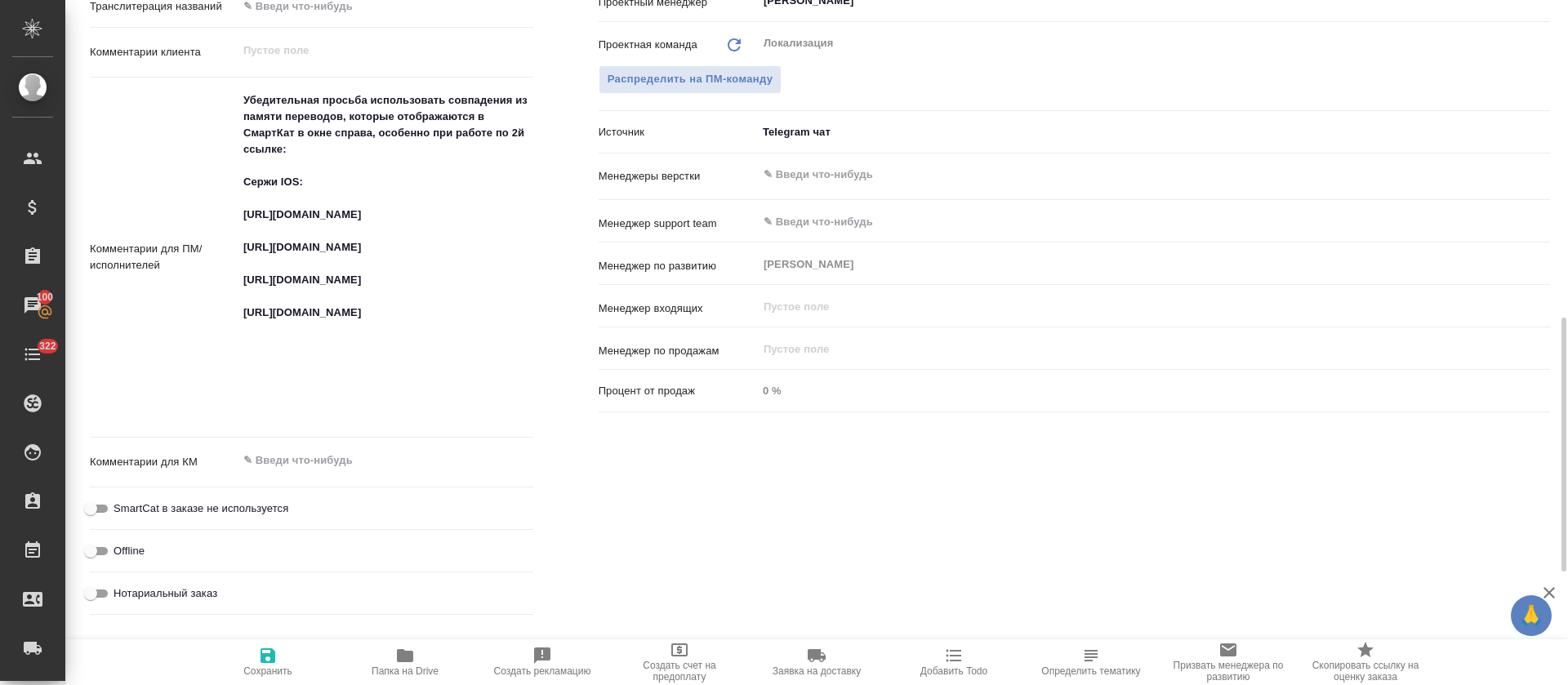
type textarea "x"
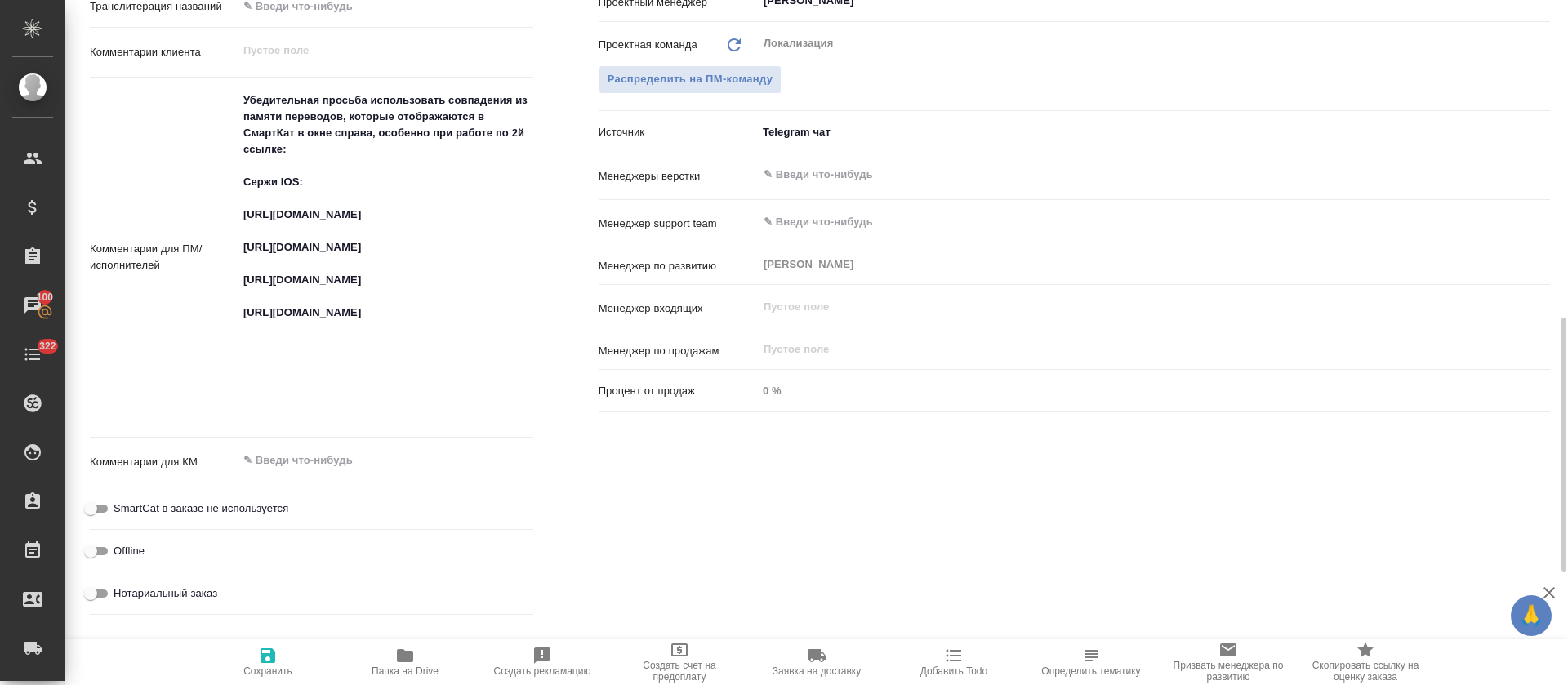
type textarea "x"
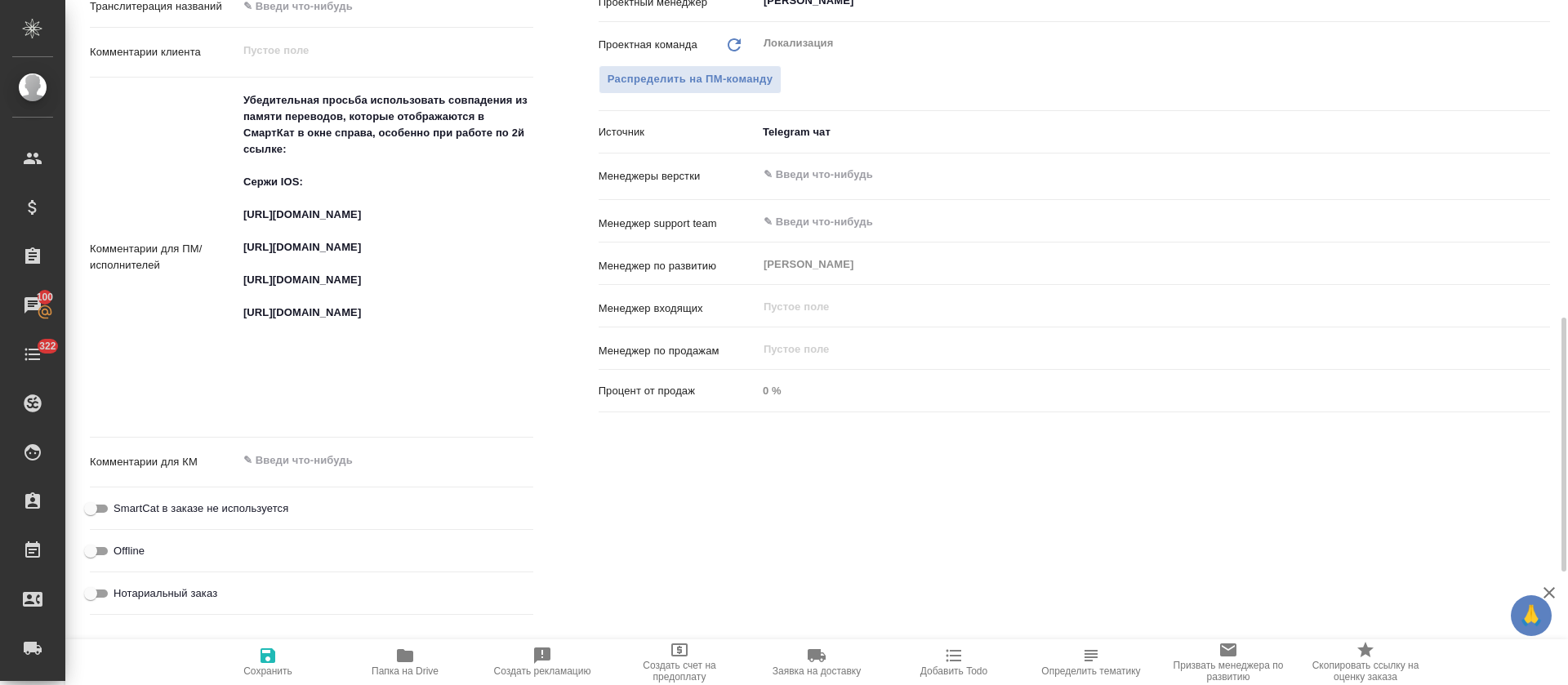
type textarea "x"
click at [307, 285] on textarea "Убедительная просьба использовать совпадения из памяти переводов, которые отобр…" at bounding box center [385, 256] width 294 height 338
click at [307, 275] on textarea "Убедительная просьба использовать совпадения из памяти переводов, которые отобр…" at bounding box center [385, 256] width 294 height 338
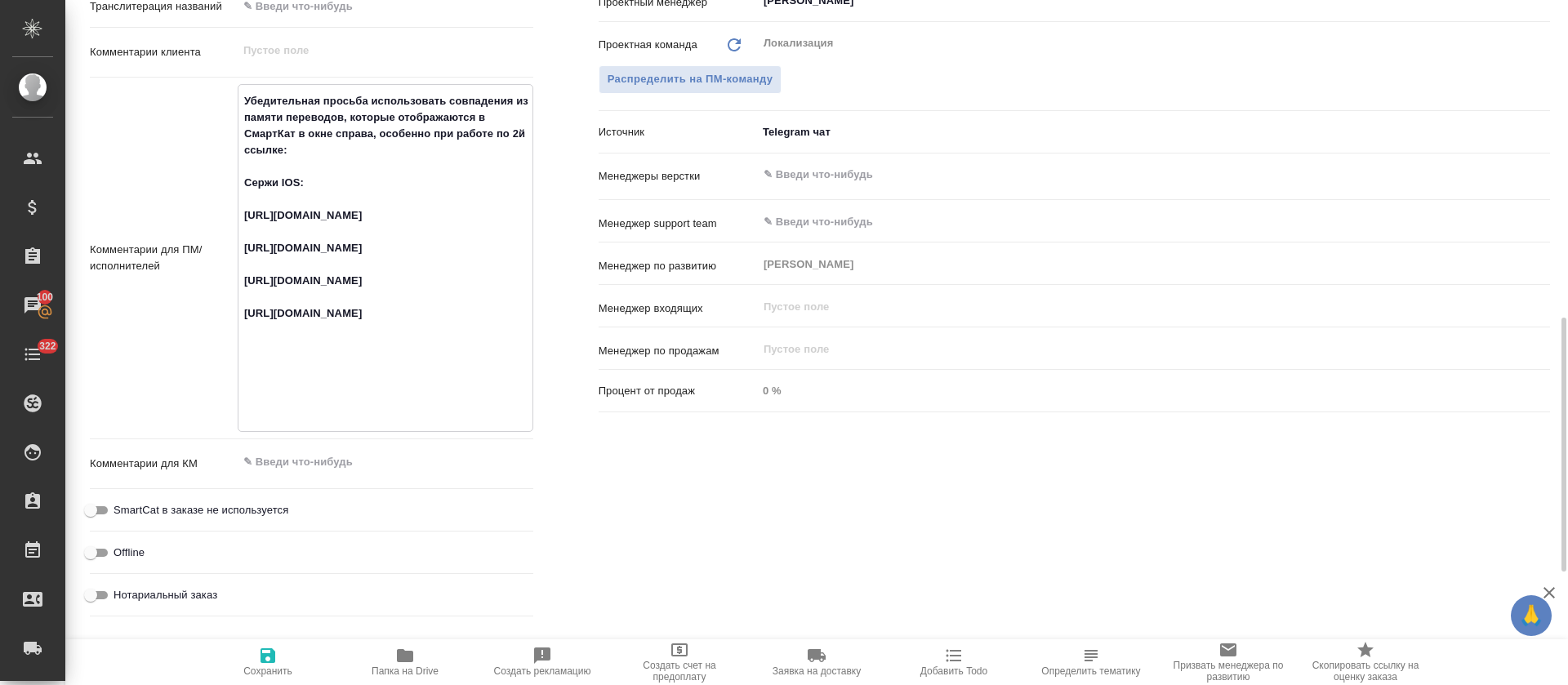
click at [307, 275] on textarea "Убедительная просьба использовать совпадения из памяти переводов, которые отобр…" at bounding box center [385, 256] width 294 height 338
type textarea "x"
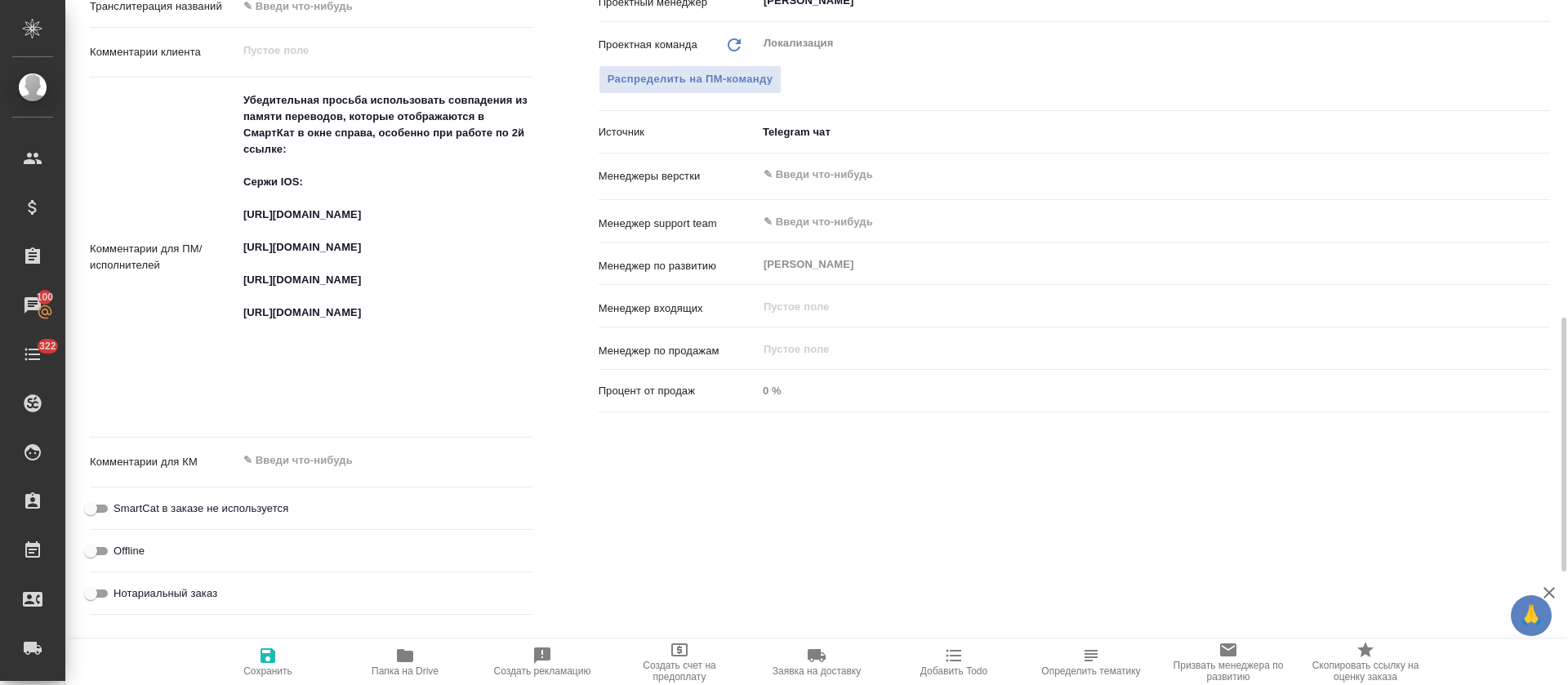
type textarea "x"
click at [317, 362] on textarea "Убедительная просьба использовать совпадения из памяти переводов, которые отобр…" at bounding box center [385, 256] width 294 height 338
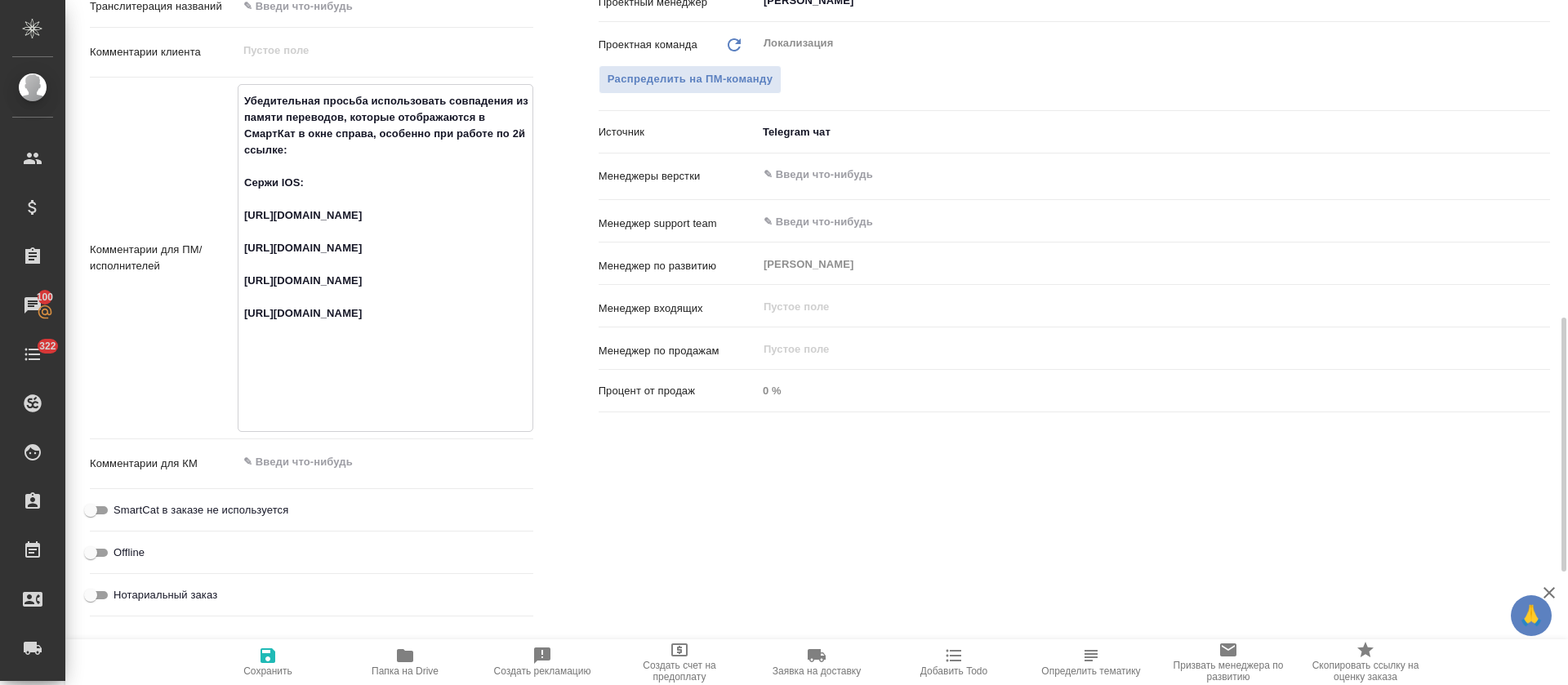
click at [317, 362] on textarea "Убедительная просьба использовать совпадения из памяти переводов, которые отобр…" at bounding box center [385, 256] width 294 height 338
type textarea "x"
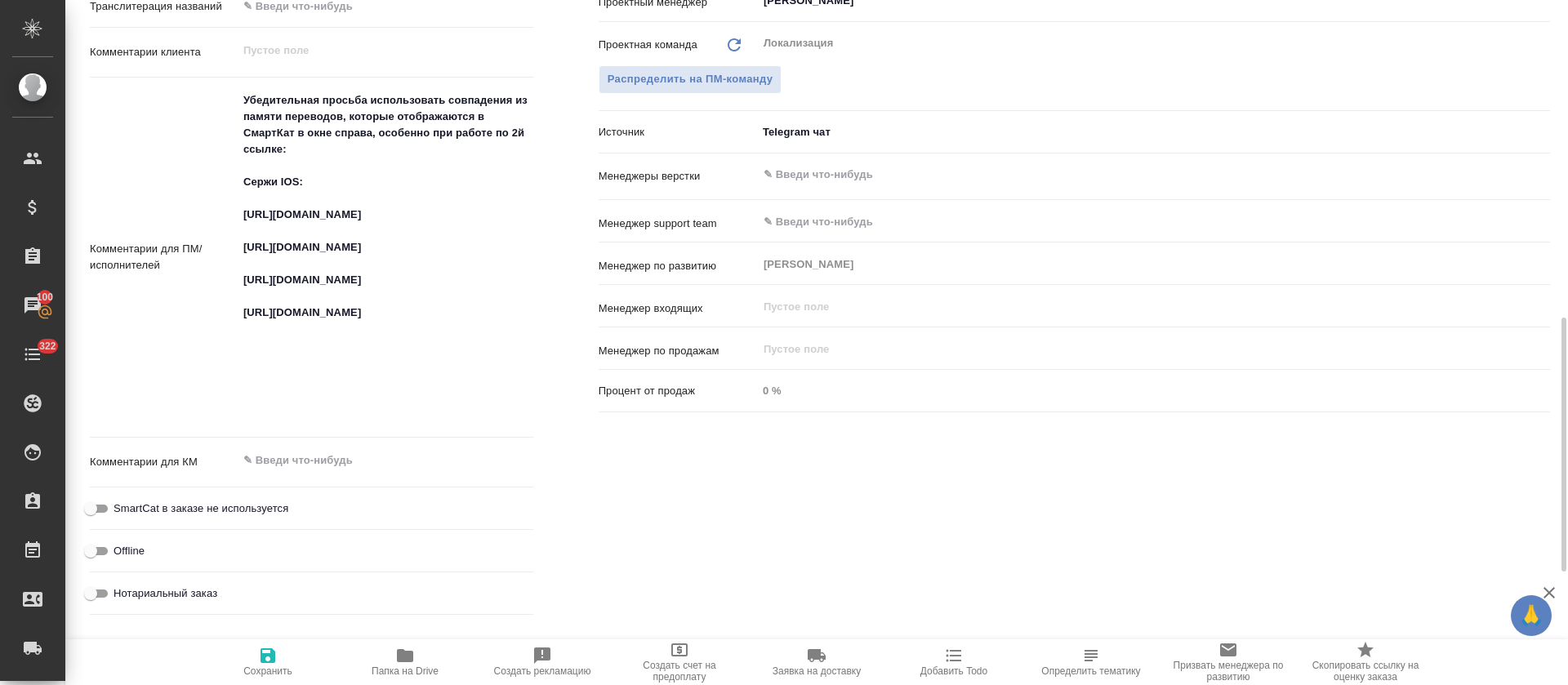
type textarea "x"
click at [376, 420] on textarea "Убедительная просьба использовать совпадения из памяти переводов, которые отобр…" at bounding box center [385, 256] width 294 height 338
click at [374, 408] on textarea "Убедительная просьба использовать совпадения из памяти переводов, которые отобр…" at bounding box center [385, 256] width 294 height 338
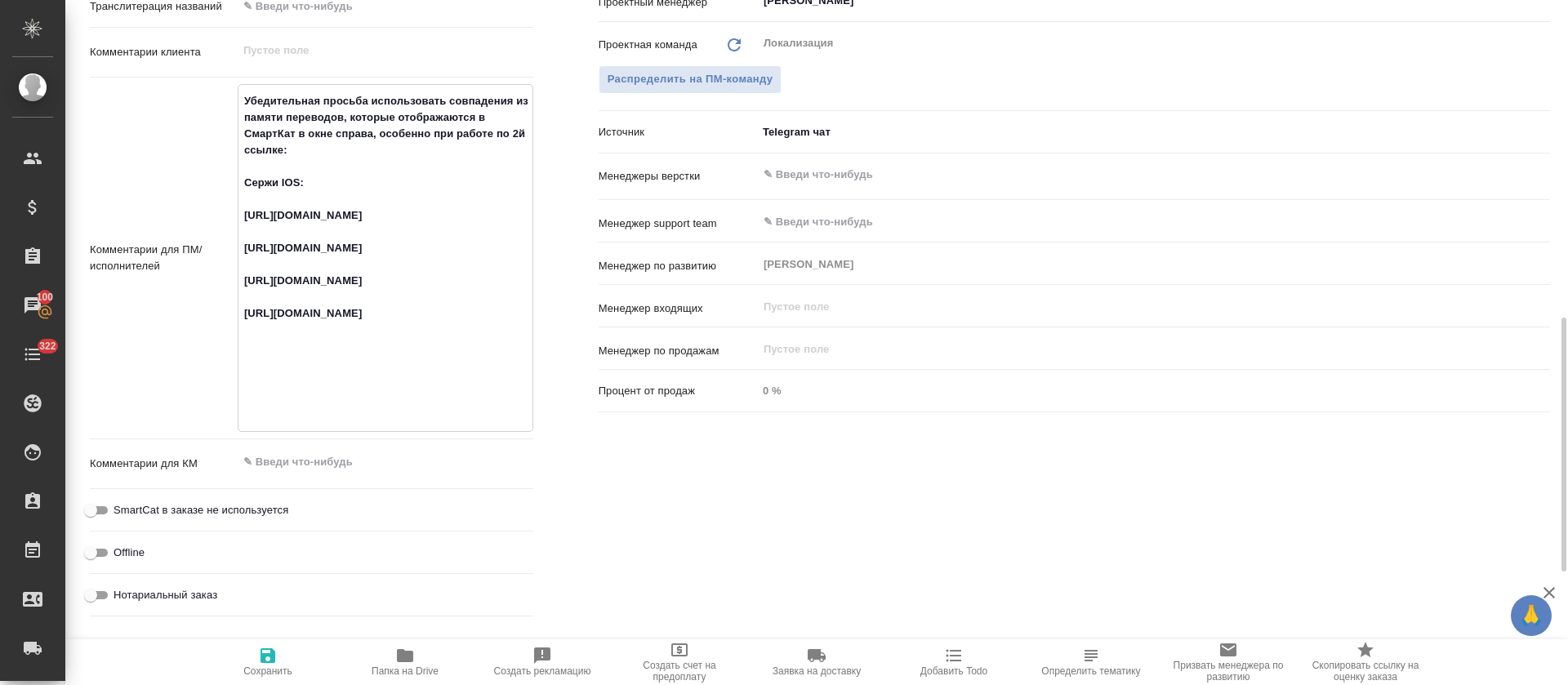
click at [374, 408] on textarea "Убедительная просьба использовать совпадения из памяти переводов, которые отобр…" at bounding box center [385, 256] width 294 height 338
type textarea "x"
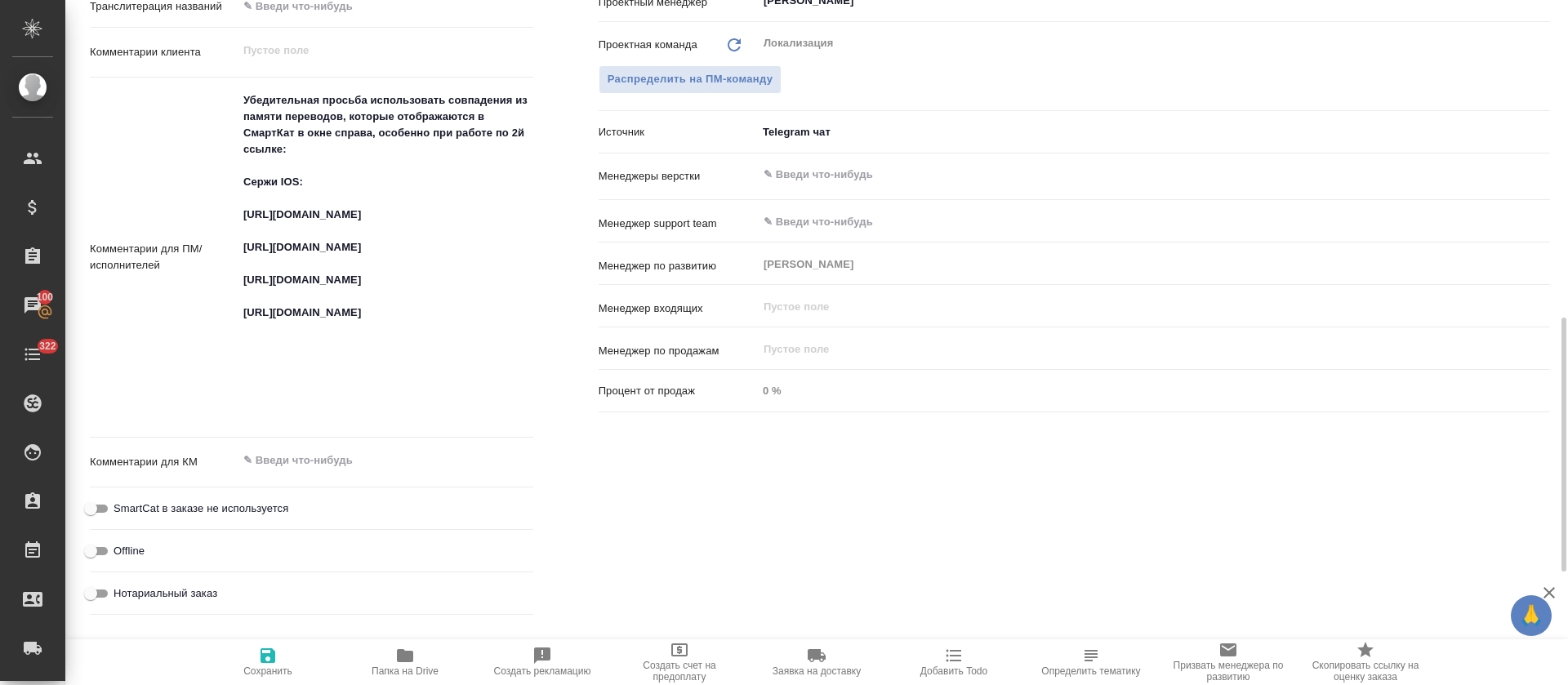
type textarea "x"
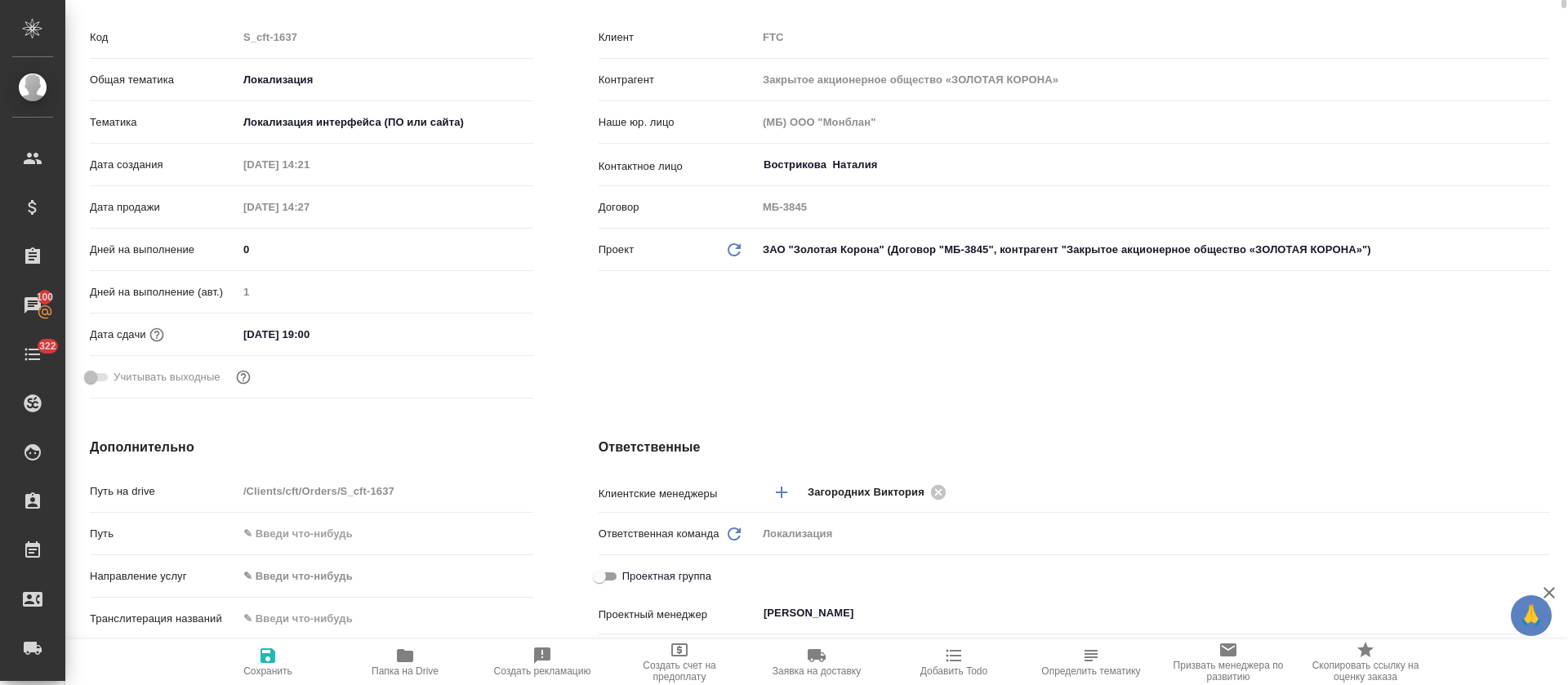
scroll to position [0, 0]
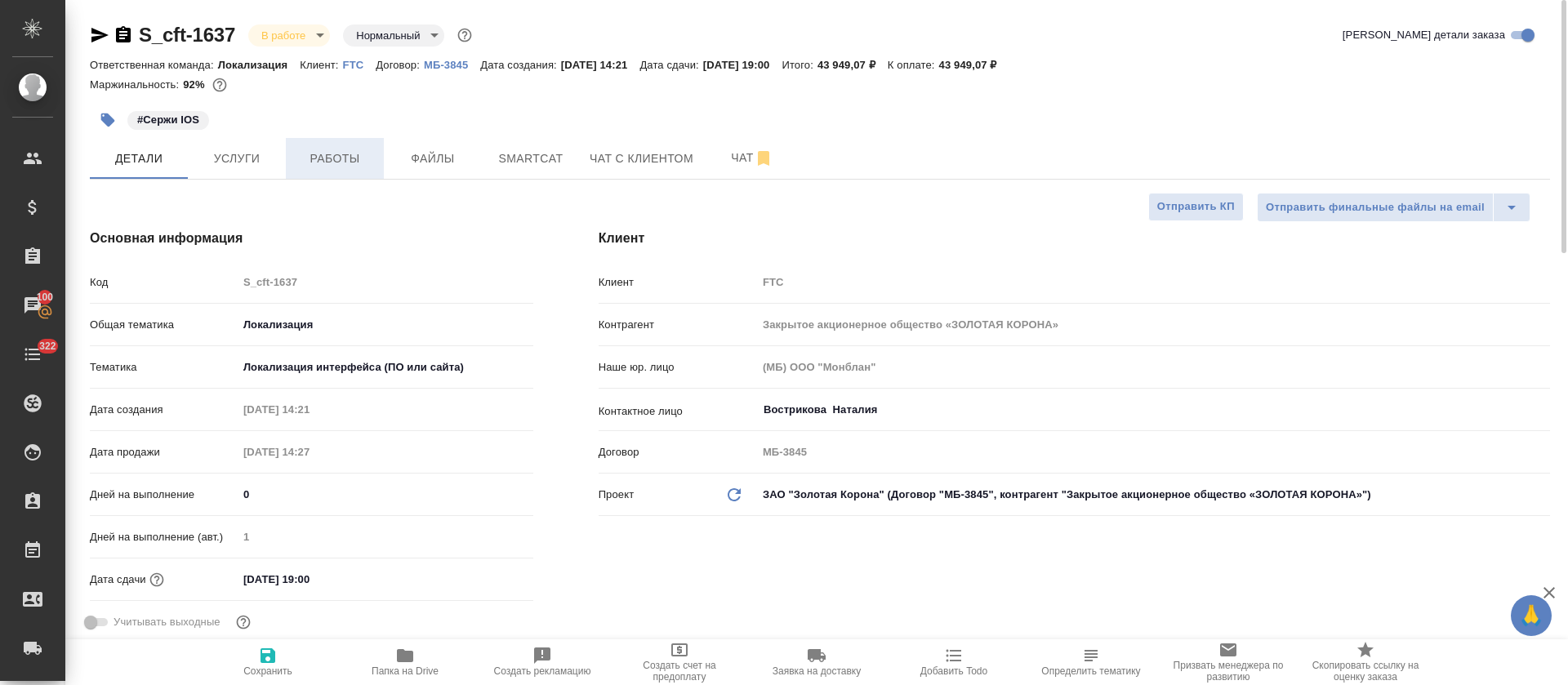
type textarea "x"
click at [338, 156] on span "Работы" at bounding box center [335, 158] width 79 height 21
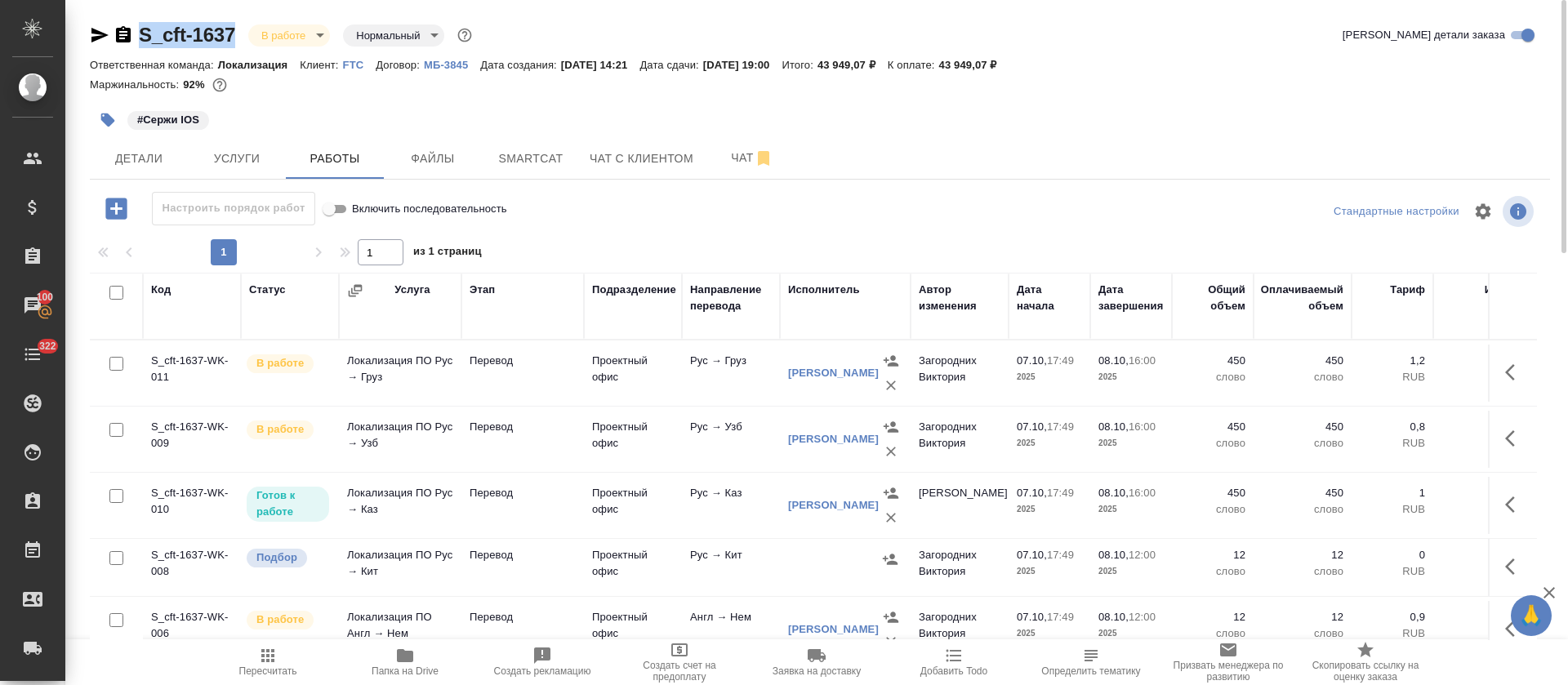
drag, startPoint x: 241, startPoint y: 19, endPoint x: 138, endPoint y: 38, distance: 104.7
click at [138, 38] on div "S_cft-1637 В работе inProgress Нормальный normal Кратко детали заказа Ответстве…" at bounding box center [821, 341] width 1479 height 682
copy link "S_cft-1637"
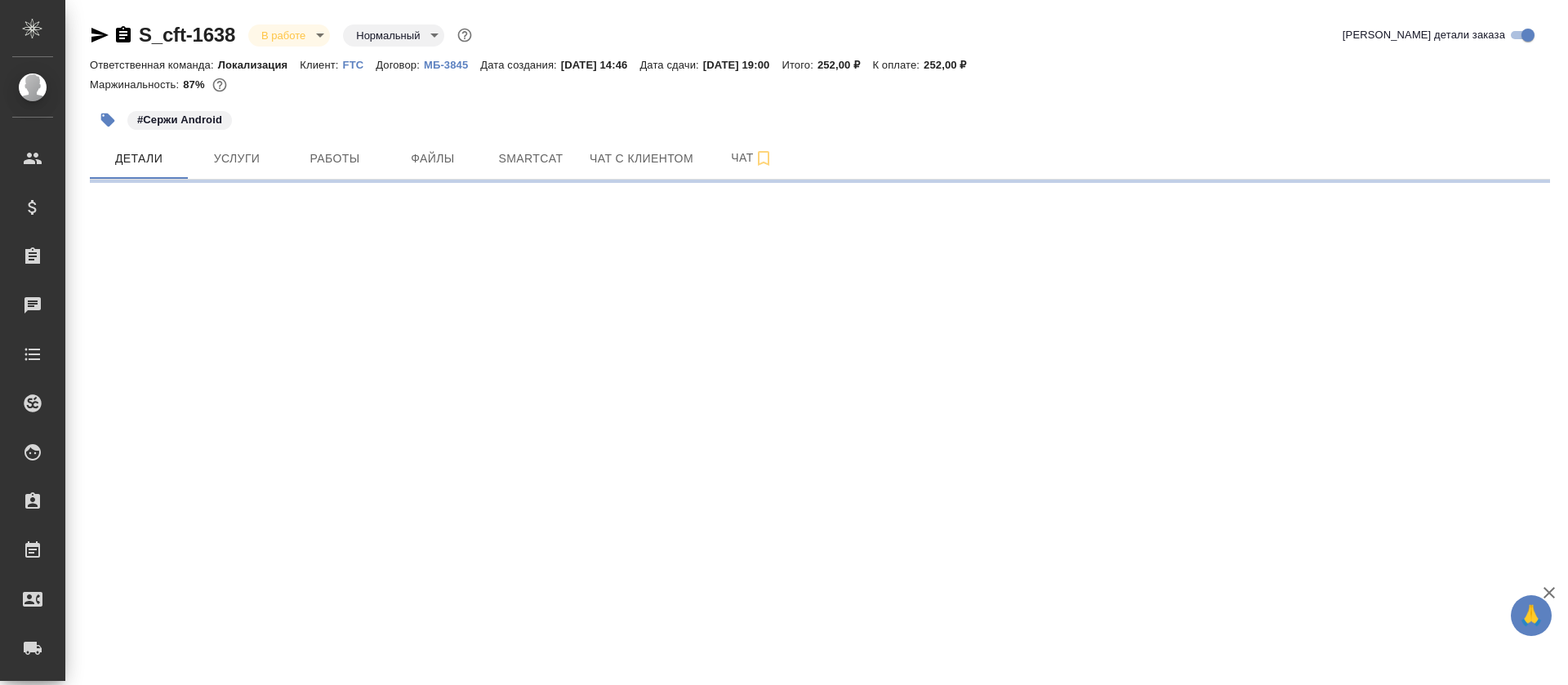
select select "RU"
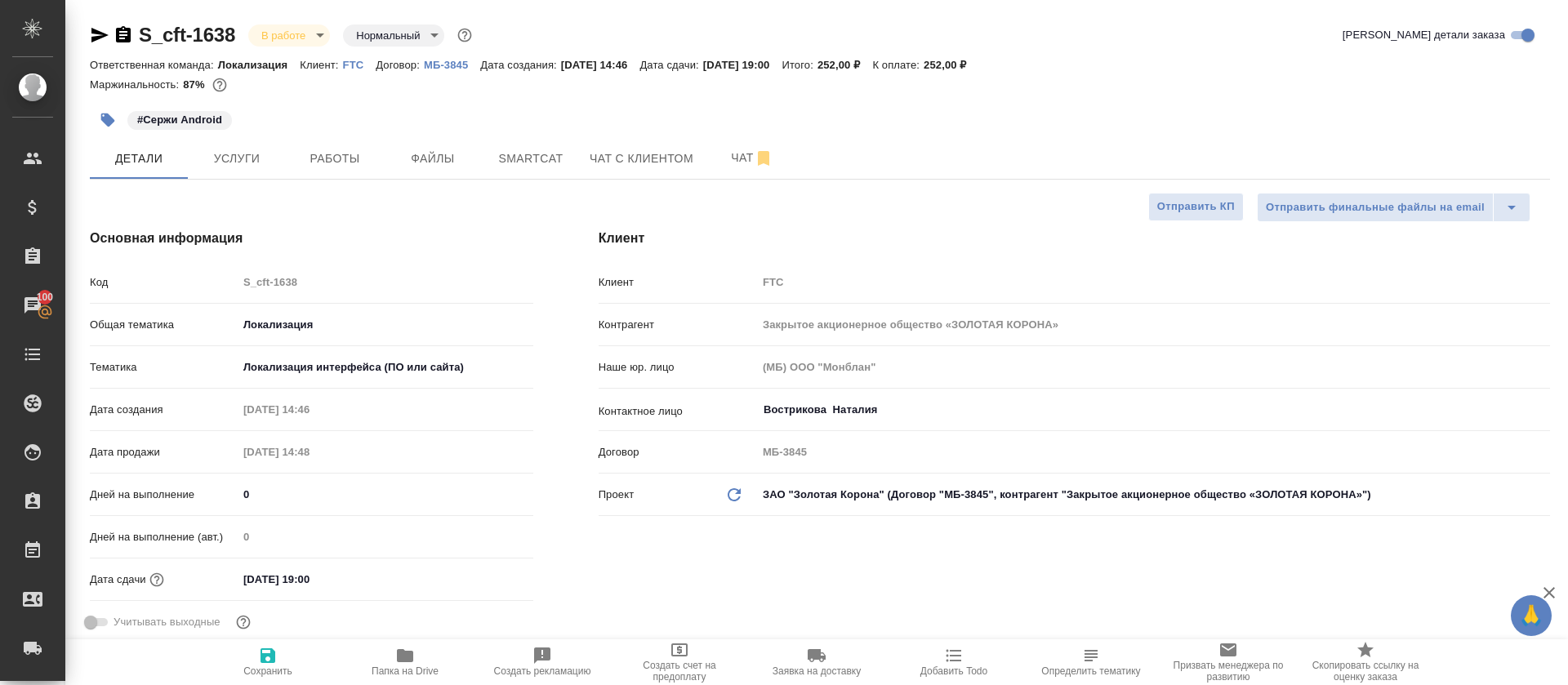
type textarea "x"
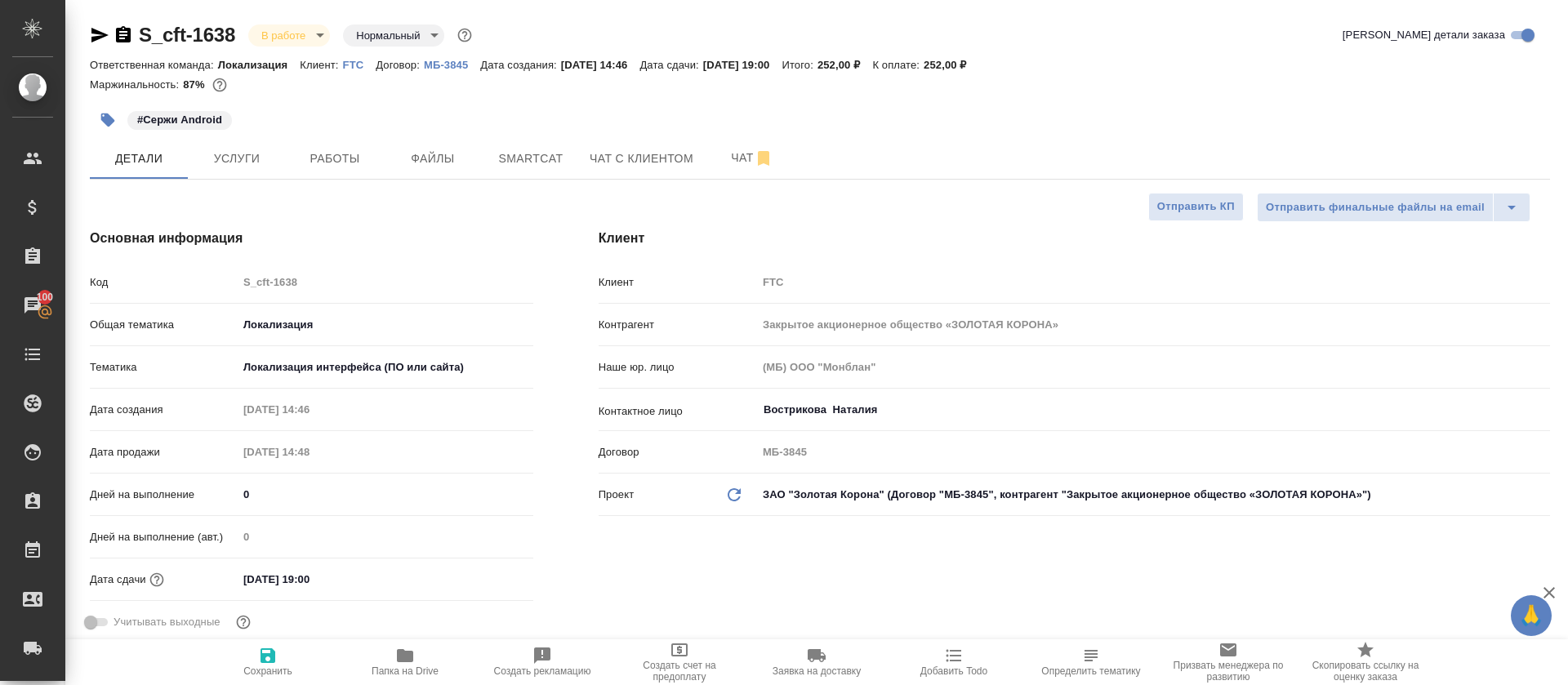
type textarea "x"
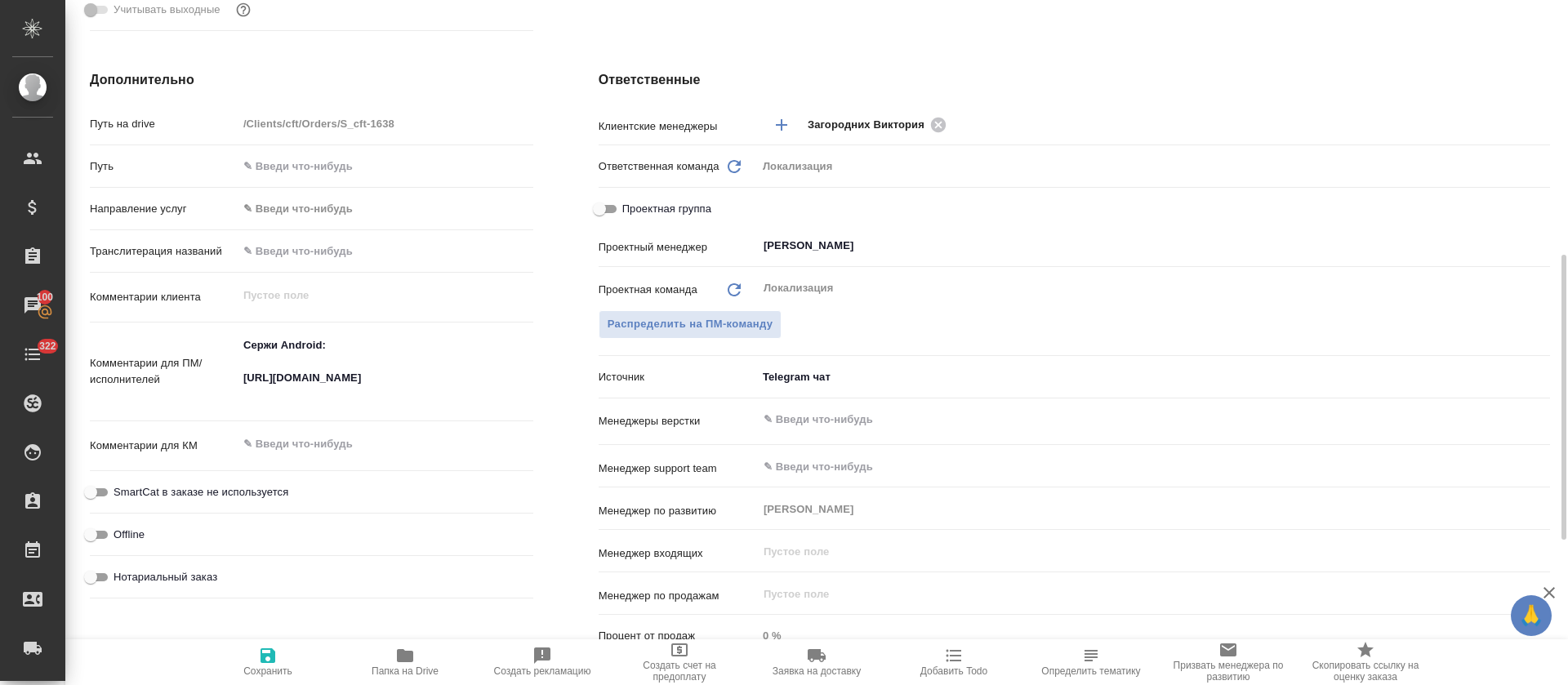
type textarea "x"
click at [284, 393] on textarea "Сержи Android: https://smartcat.com/projects/83fbdc97-7f3c-4db6-867b-8ebb96f778…" at bounding box center [385, 370] width 296 height 77
click at [284, 393] on textarea "Сержи Android: https://smartcat.com/projects/83fbdc97-7f3c-4db6-867b-8ebb96f778…" at bounding box center [385, 371] width 294 height 77
type textarea "x"
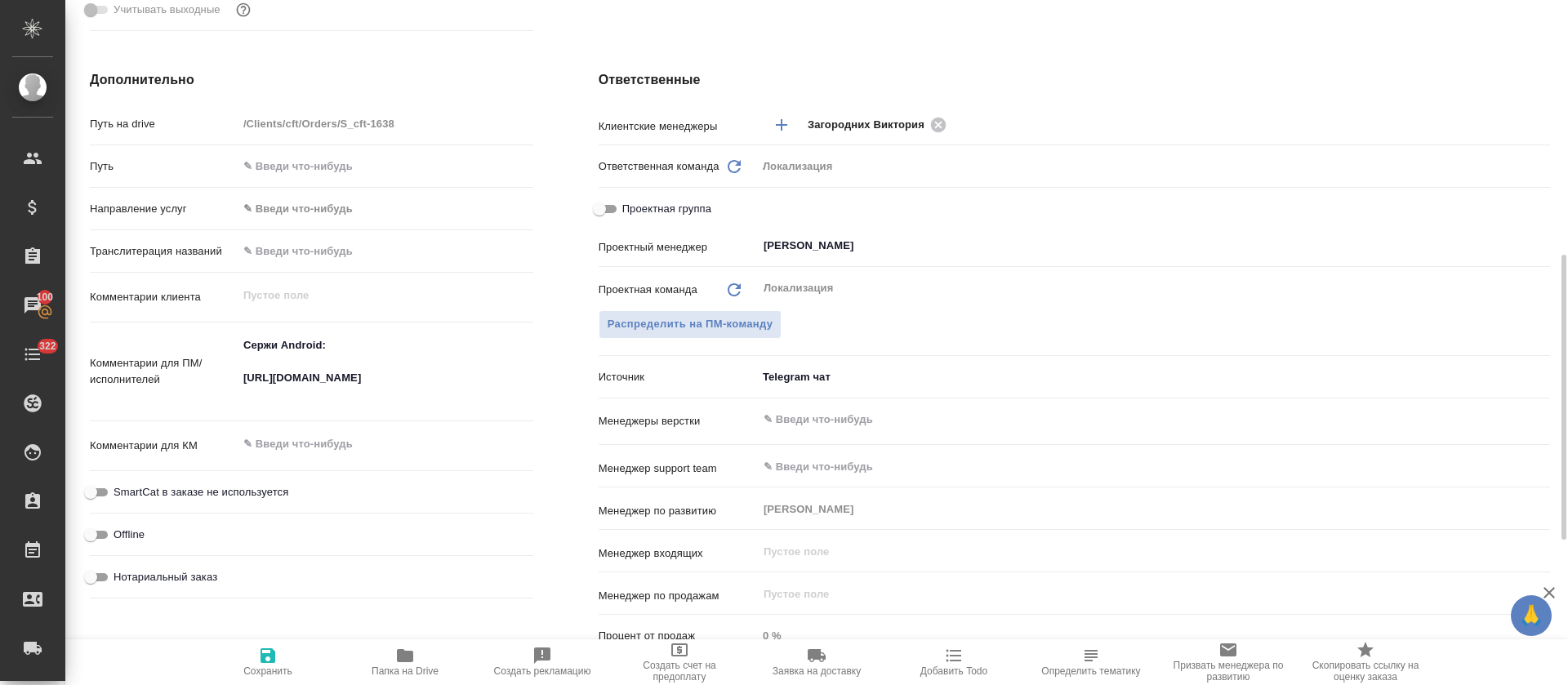
type textarea "x"
